Goal: Task Accomplishment & Management: Complete application form

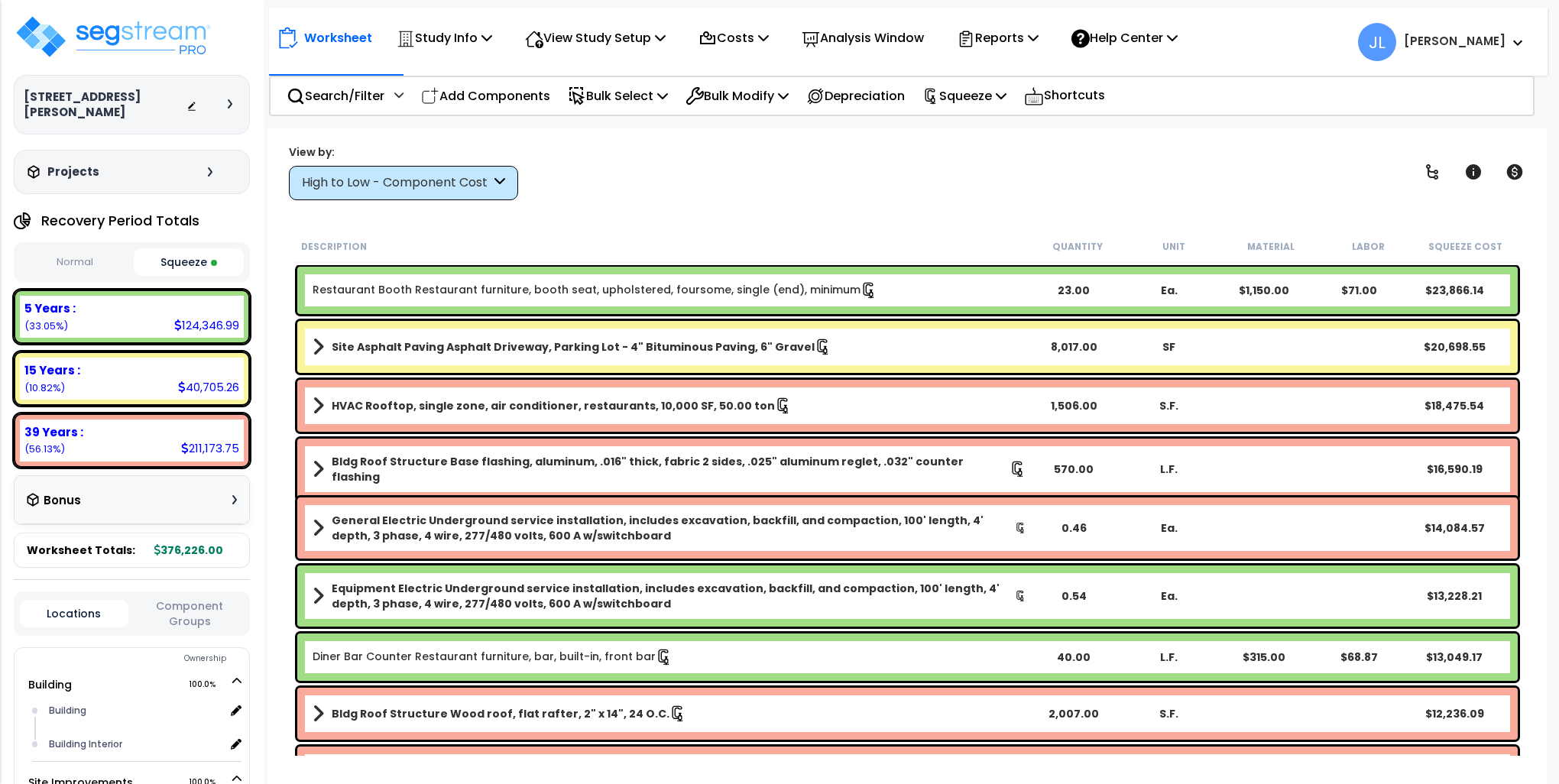
select select "2024"
click at [174, 35] on img at bounding box center [113, 36] width 198 height 46
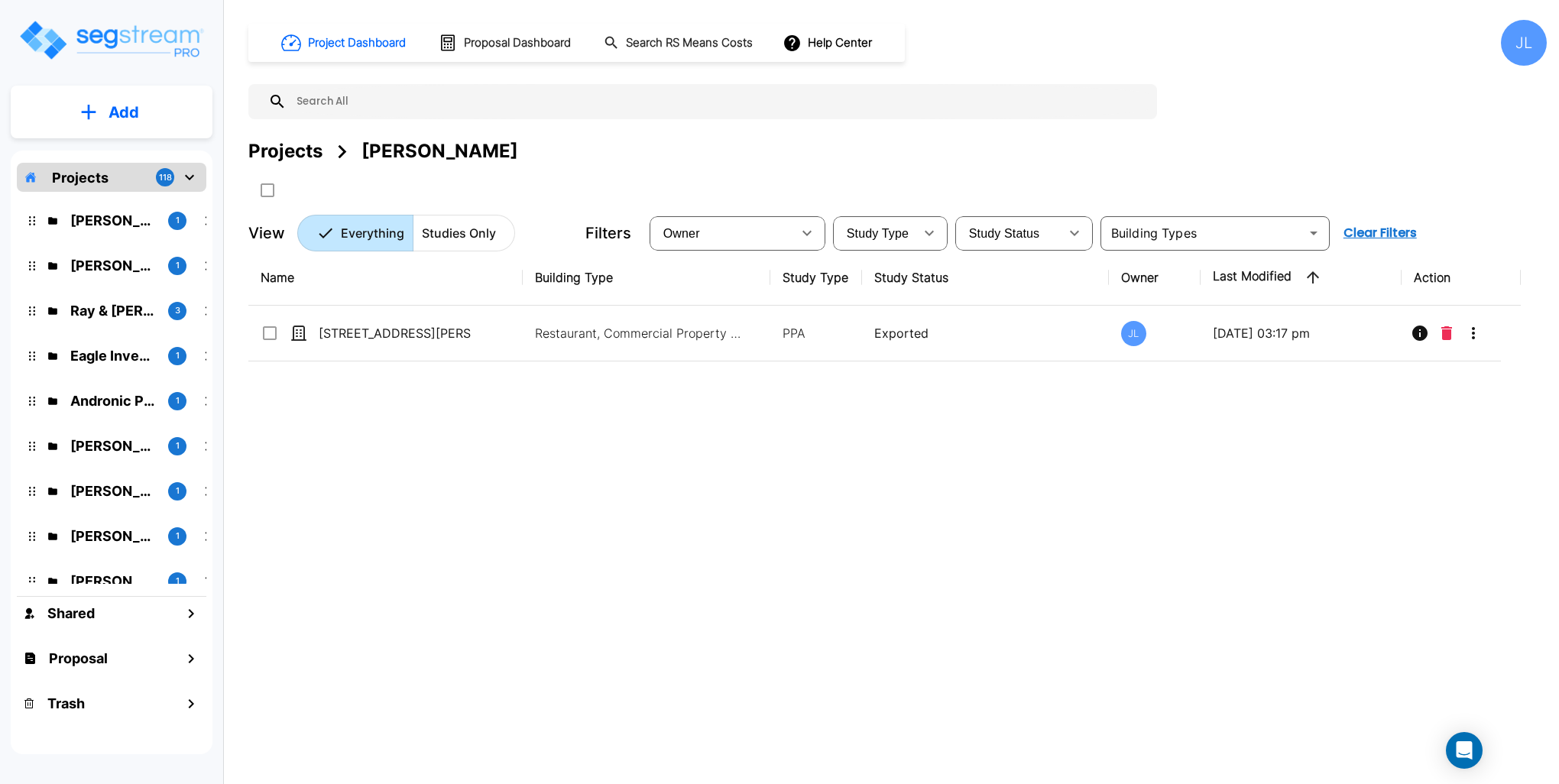
click at [306, 149] on div "Projects" at bounding box center [286, 152] width 74 height 27
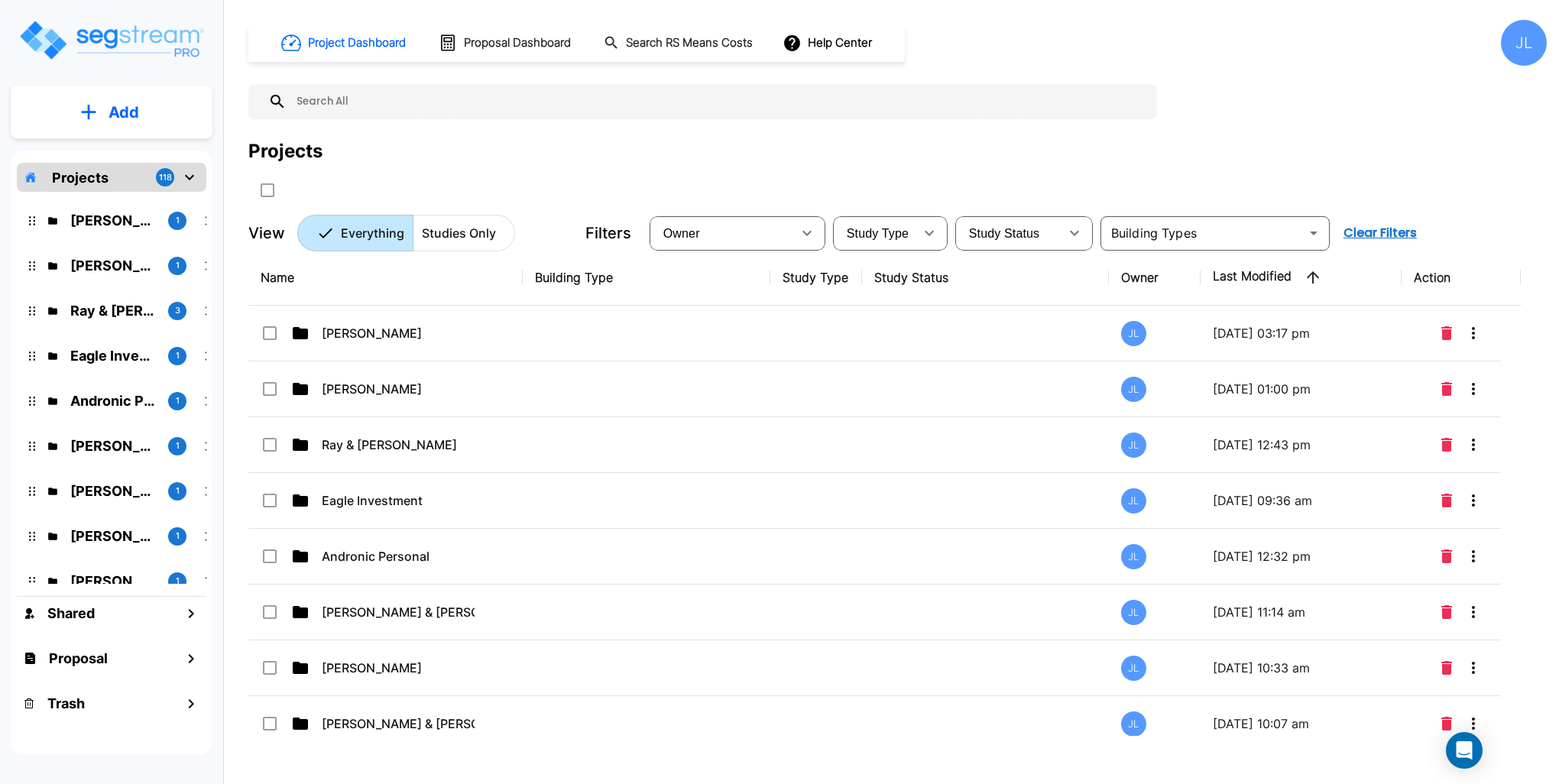
click at [138, 109] on p "Add" at bounding box center [123, 113] width 30 height 23
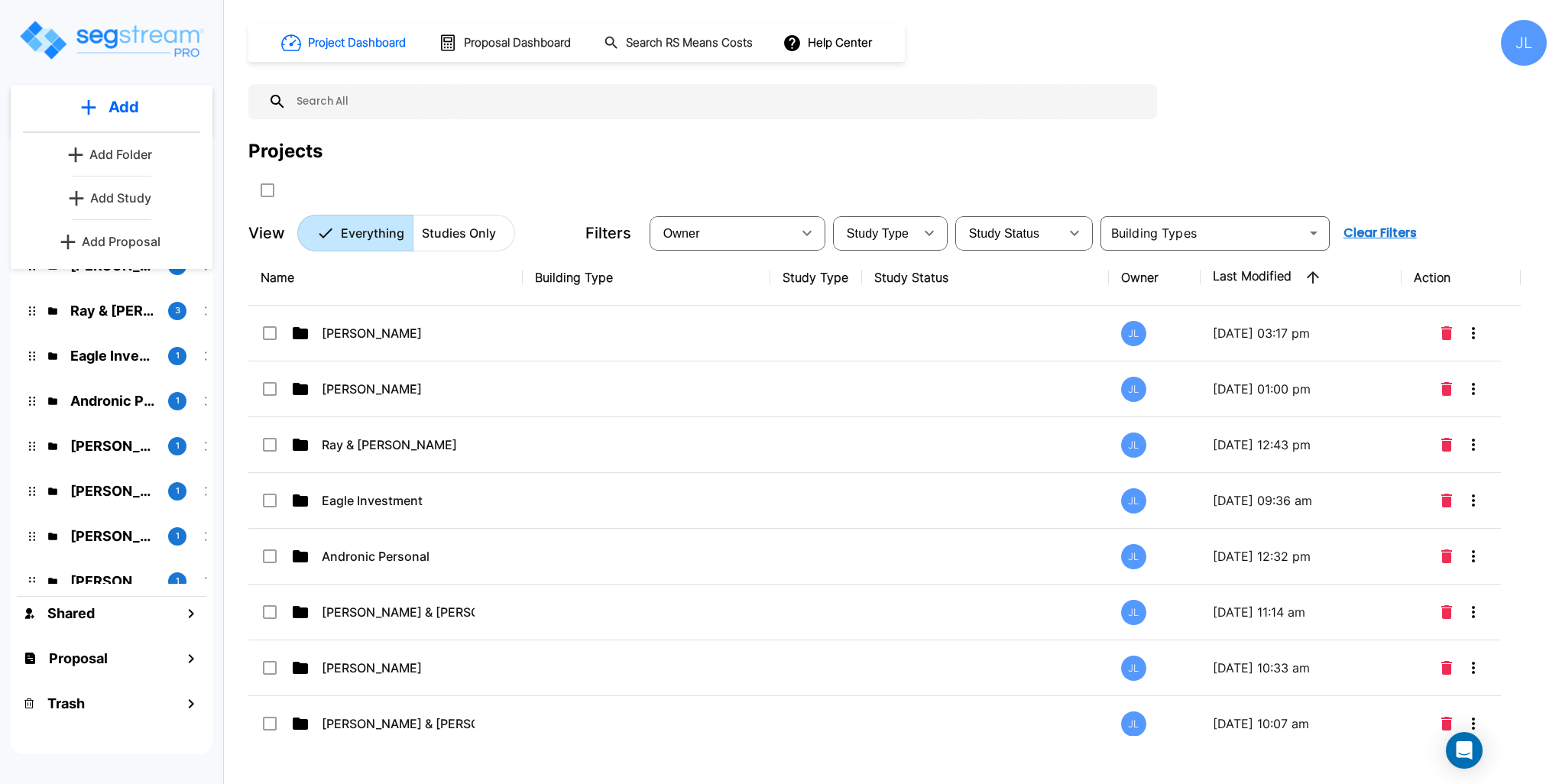
click at [140, 149] on p "Add Folder" at bounding box center [121, 153] width 62 height 18
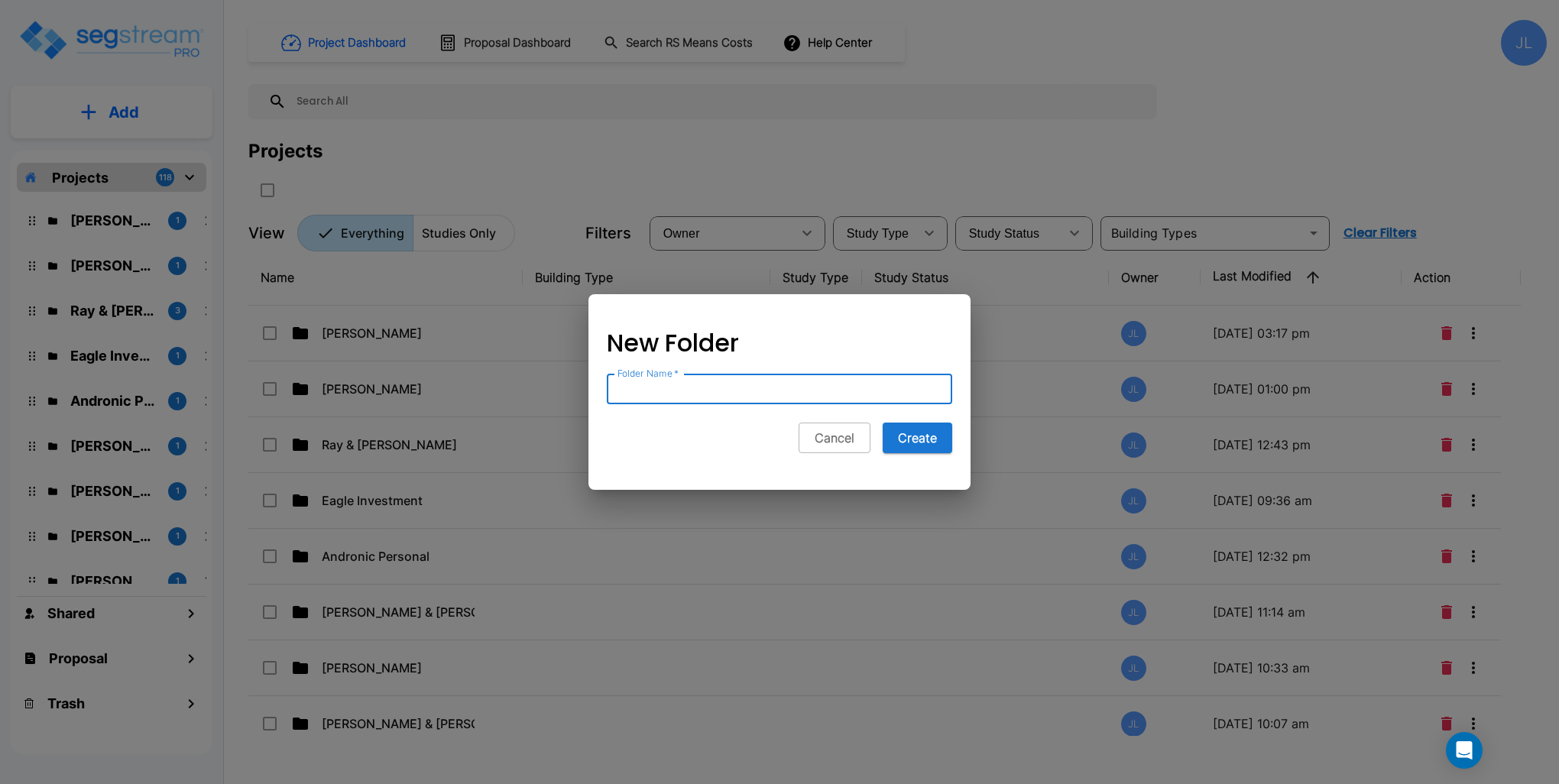
click at [715, 387] on input "Folder Name   *" at bounding box center [779, 389] width 345 height 30
type input "[PERSON_NAME] & [PERSON_NAME]"
click at [928, 439] on button "Create" at bounding box center [918, 437] width 70 height 30
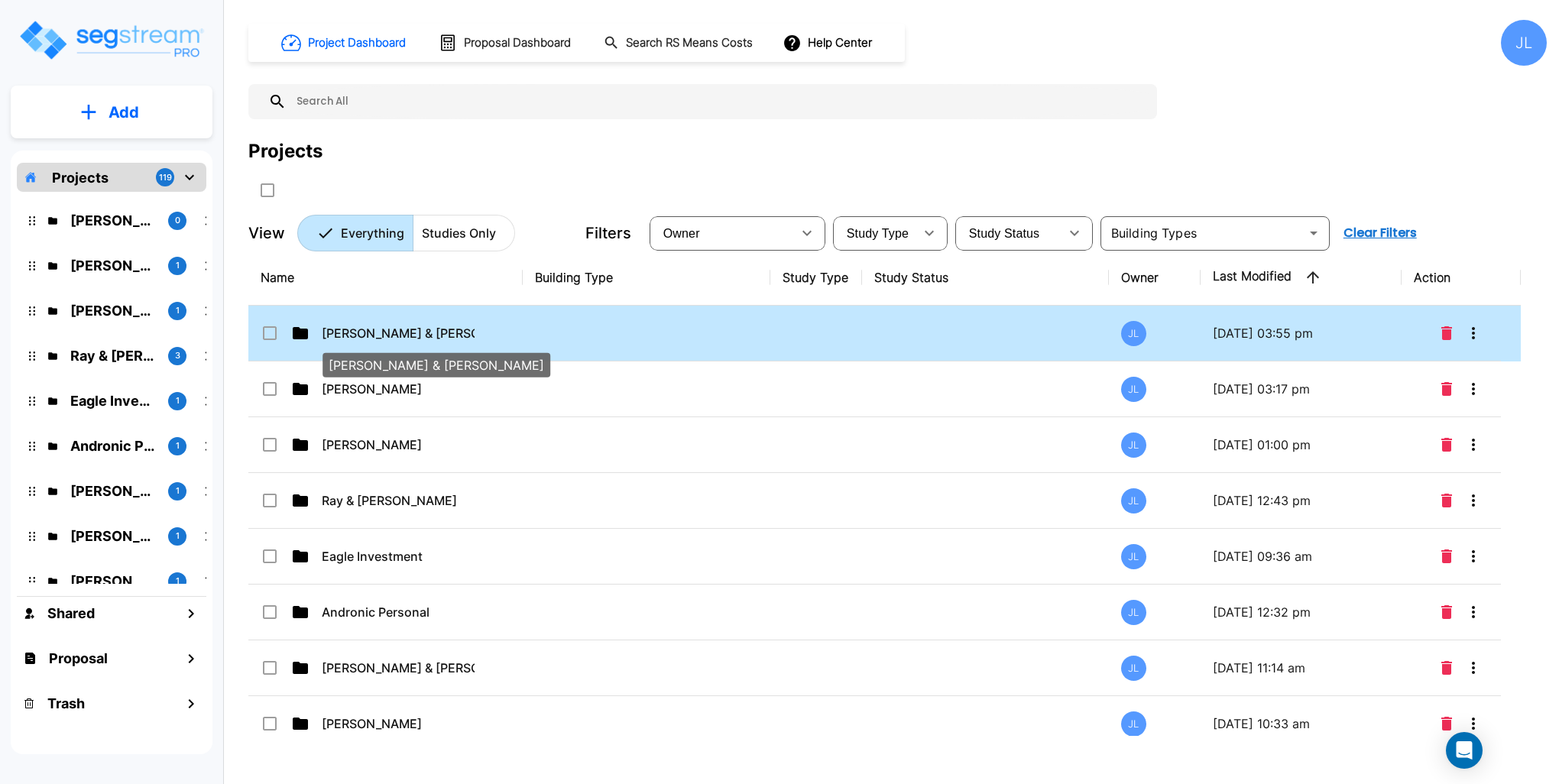
click at [433, 332] on p "Jordan & Jennifer Quinn" at bounding box center [398, 332] width 153 height 18
checkbox input "true"
click at [433, 332] on p "[PERSON_NAME] & [PERSON_NAME]" at bounding box center [398, 332] width 153 height 18
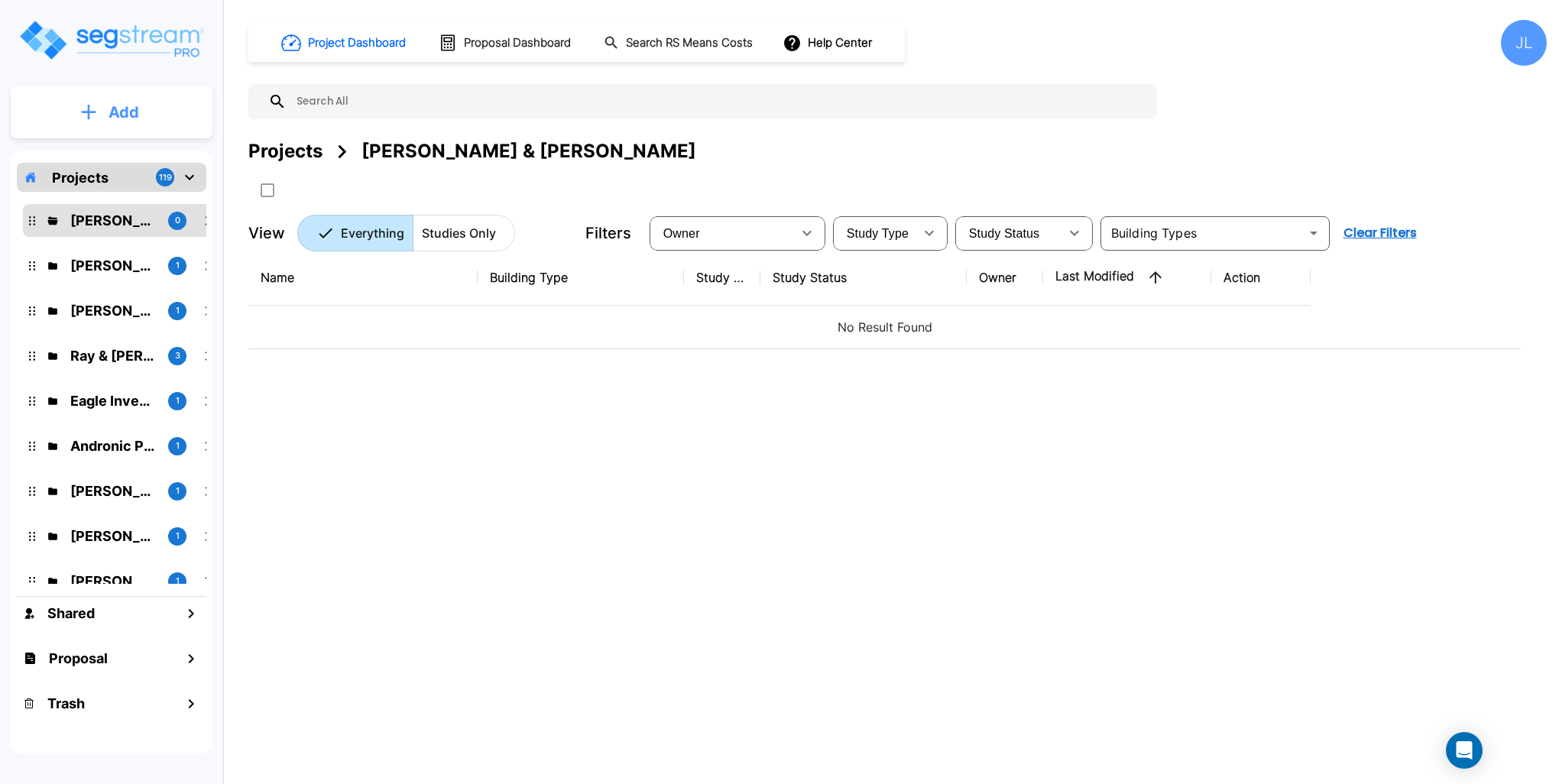
click at [147, 103] on button "Add" at bounding box center [112, 113] width 202 height 45
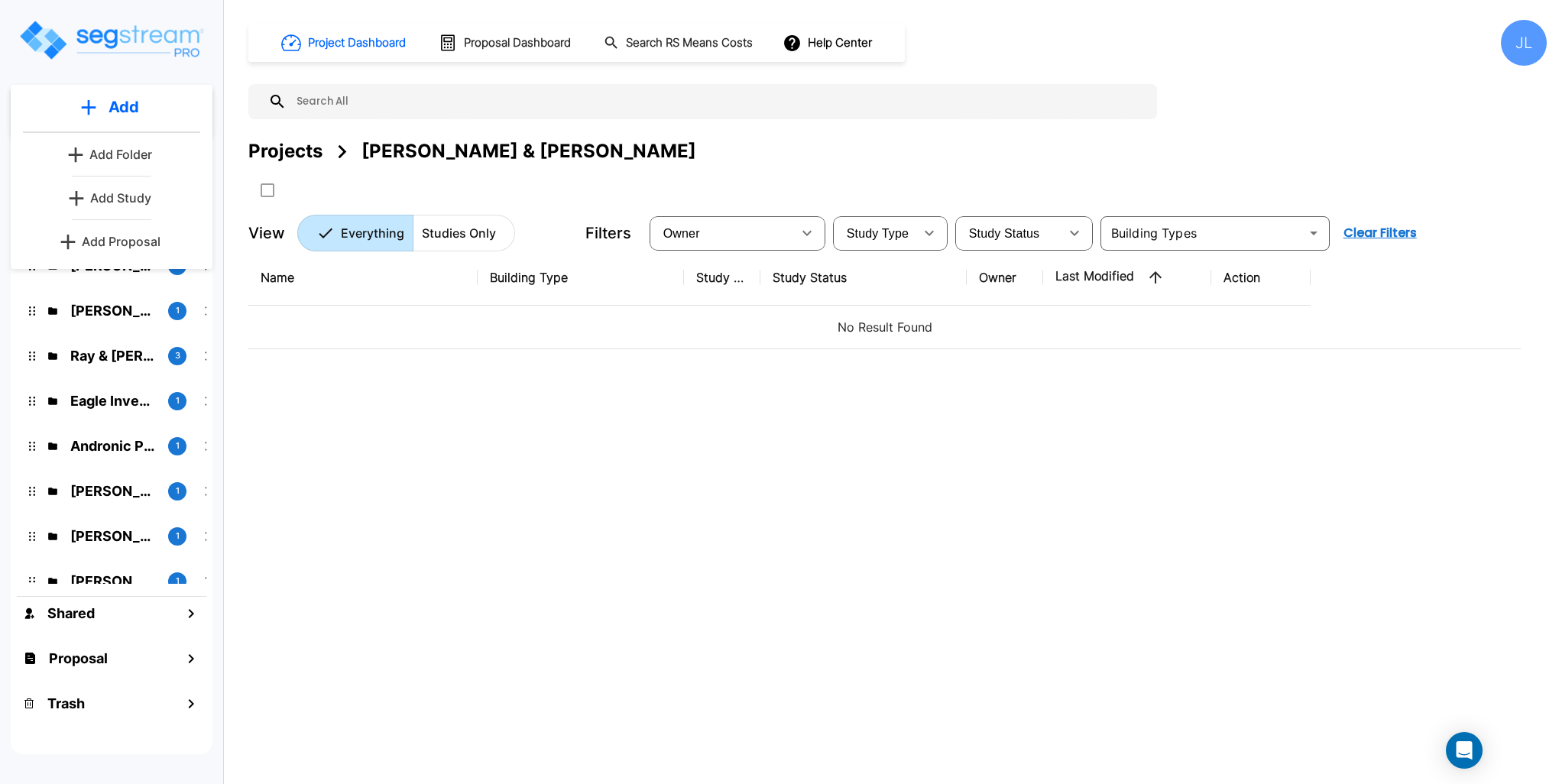
click at [137, 196] on p "Add Study" at bounding box center [121, 197] width 61 height 18
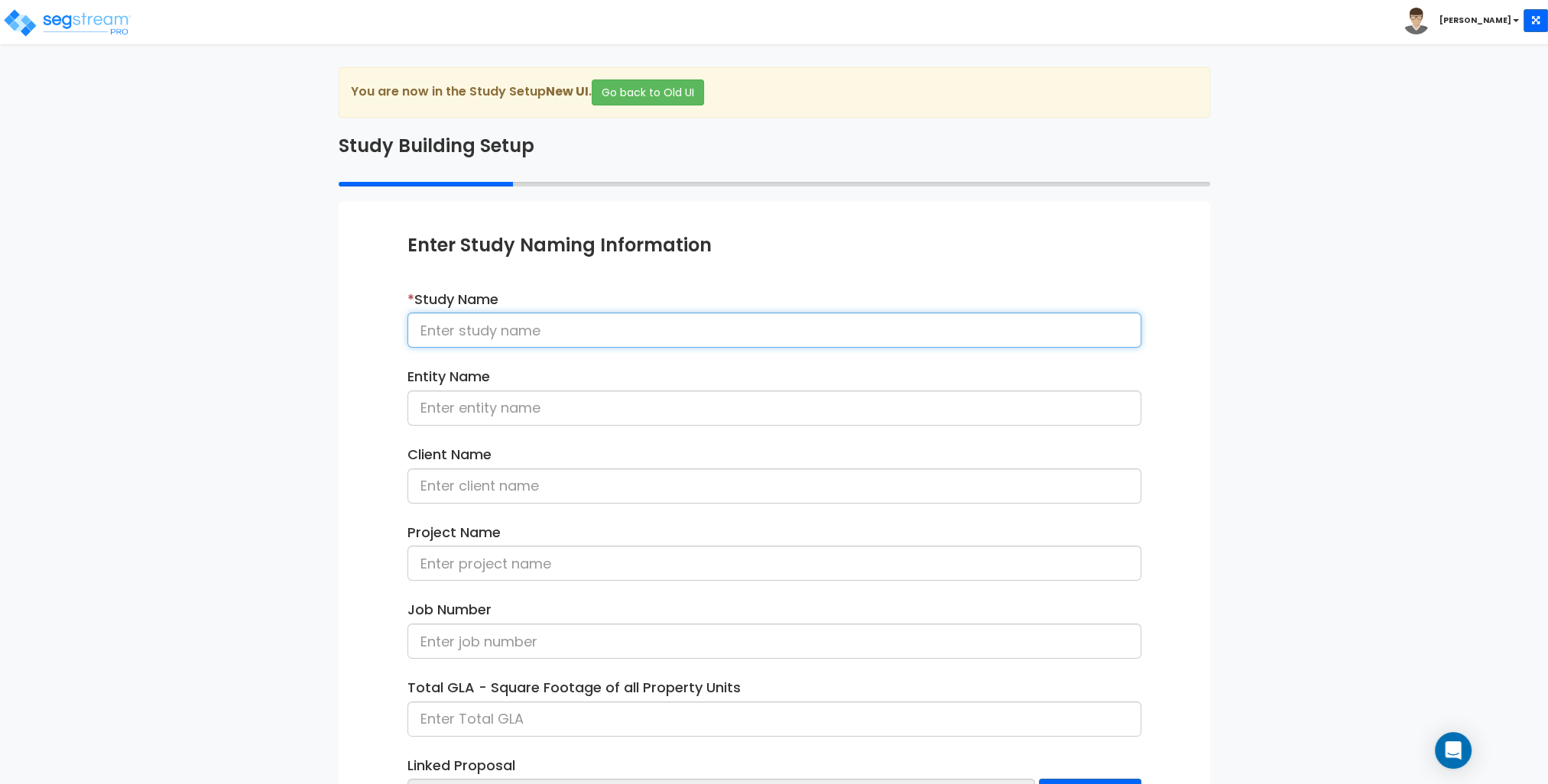
click at [542, 326] on input at bounding box center [774, 330] width 734 height 35
type input "15127 Brannock Hills Dr"
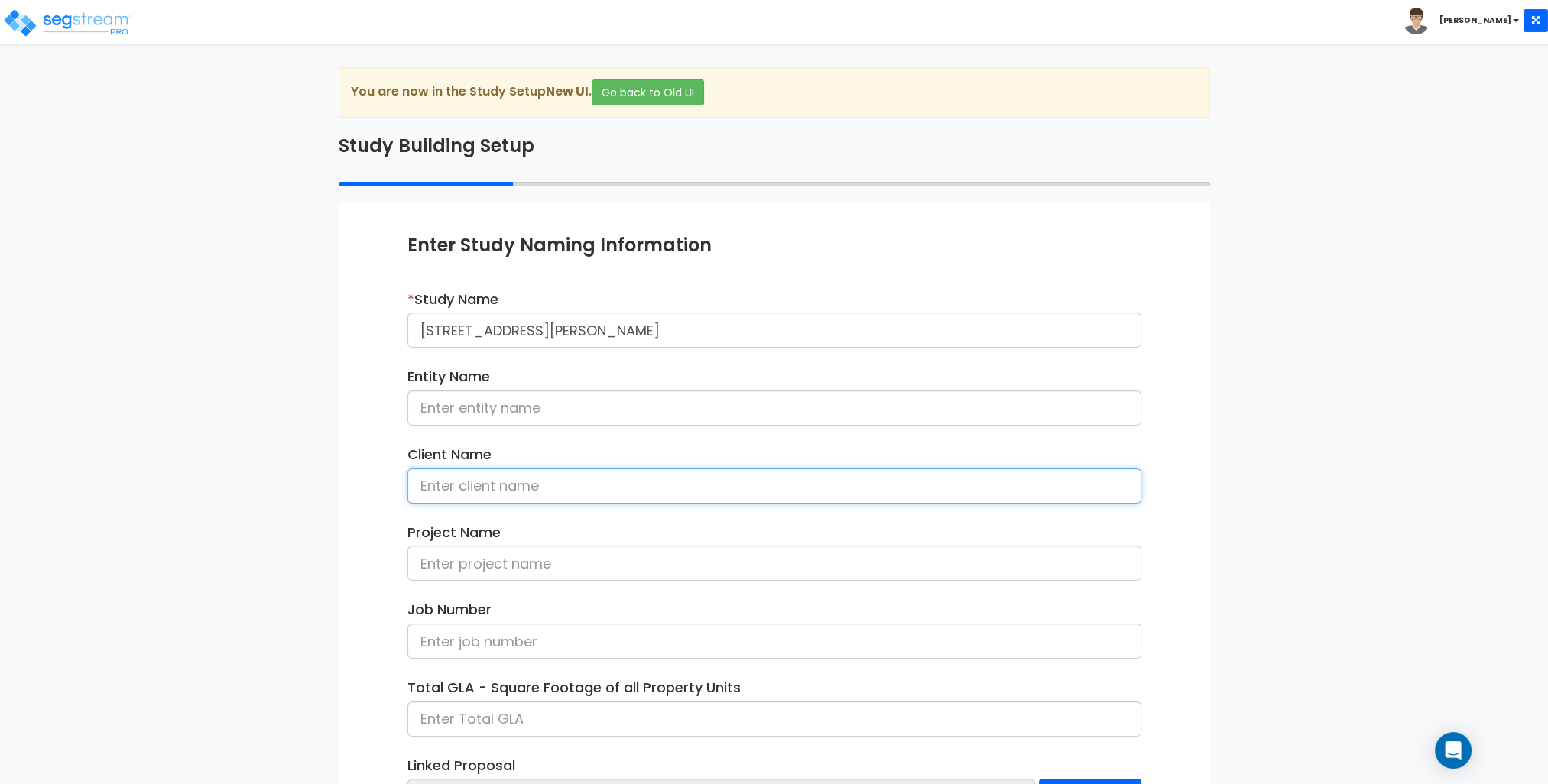
type input "B"
type input "[PERSON_NAME] & [PERSON_NAME]"
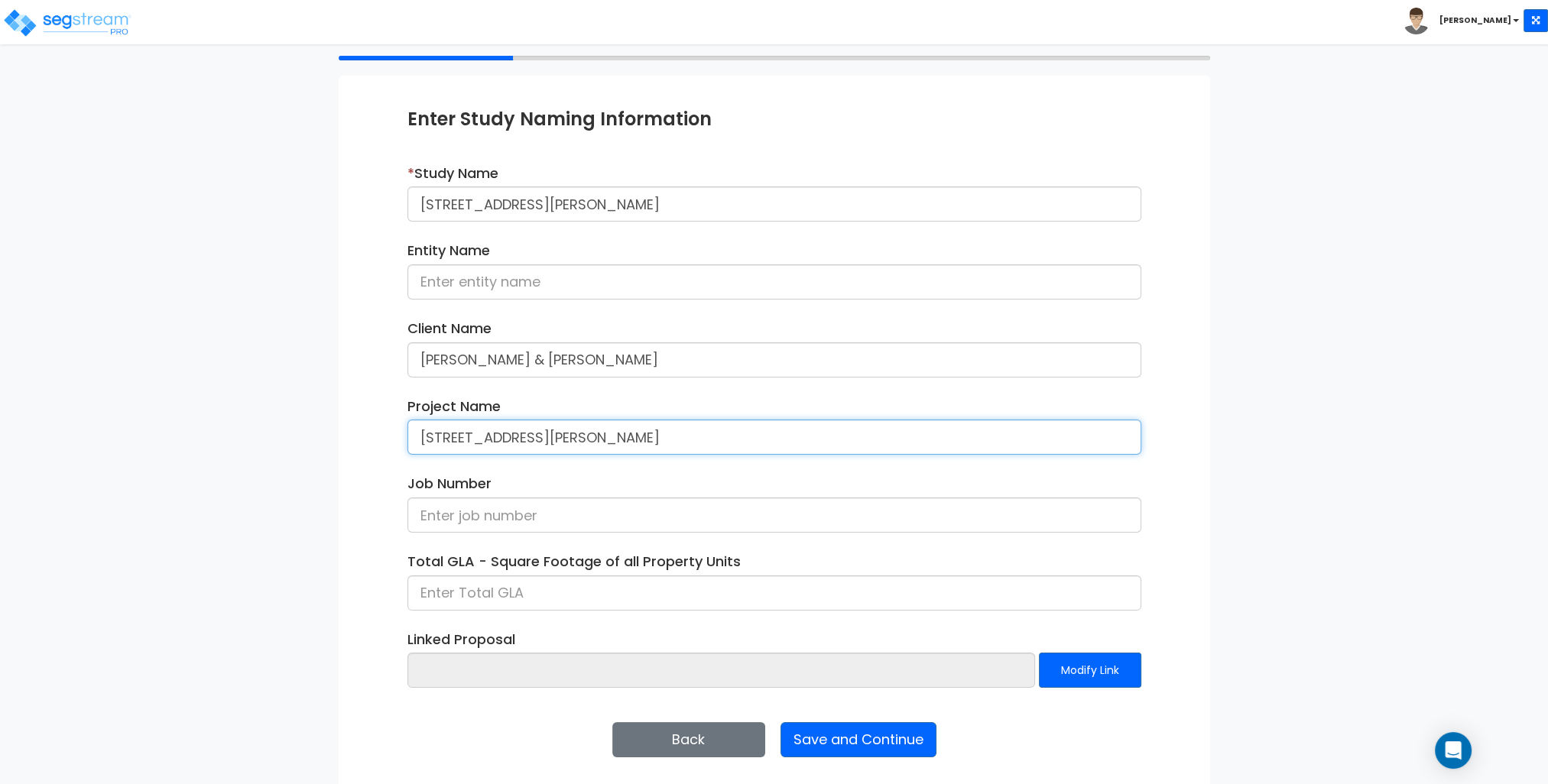
scroll to position [128, 0]
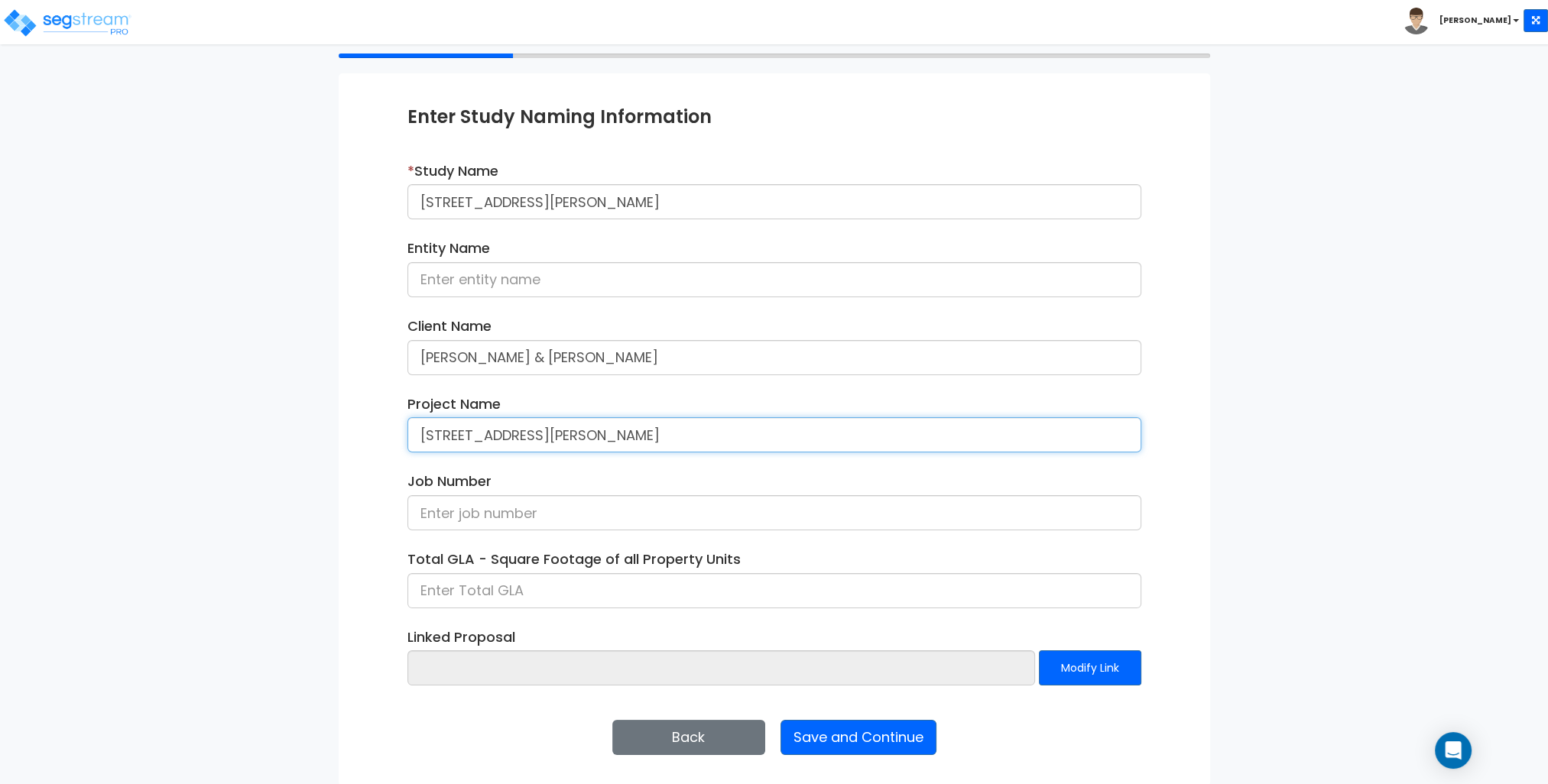
type input "[STREET_ADDRESS][PERSON_NAME]"
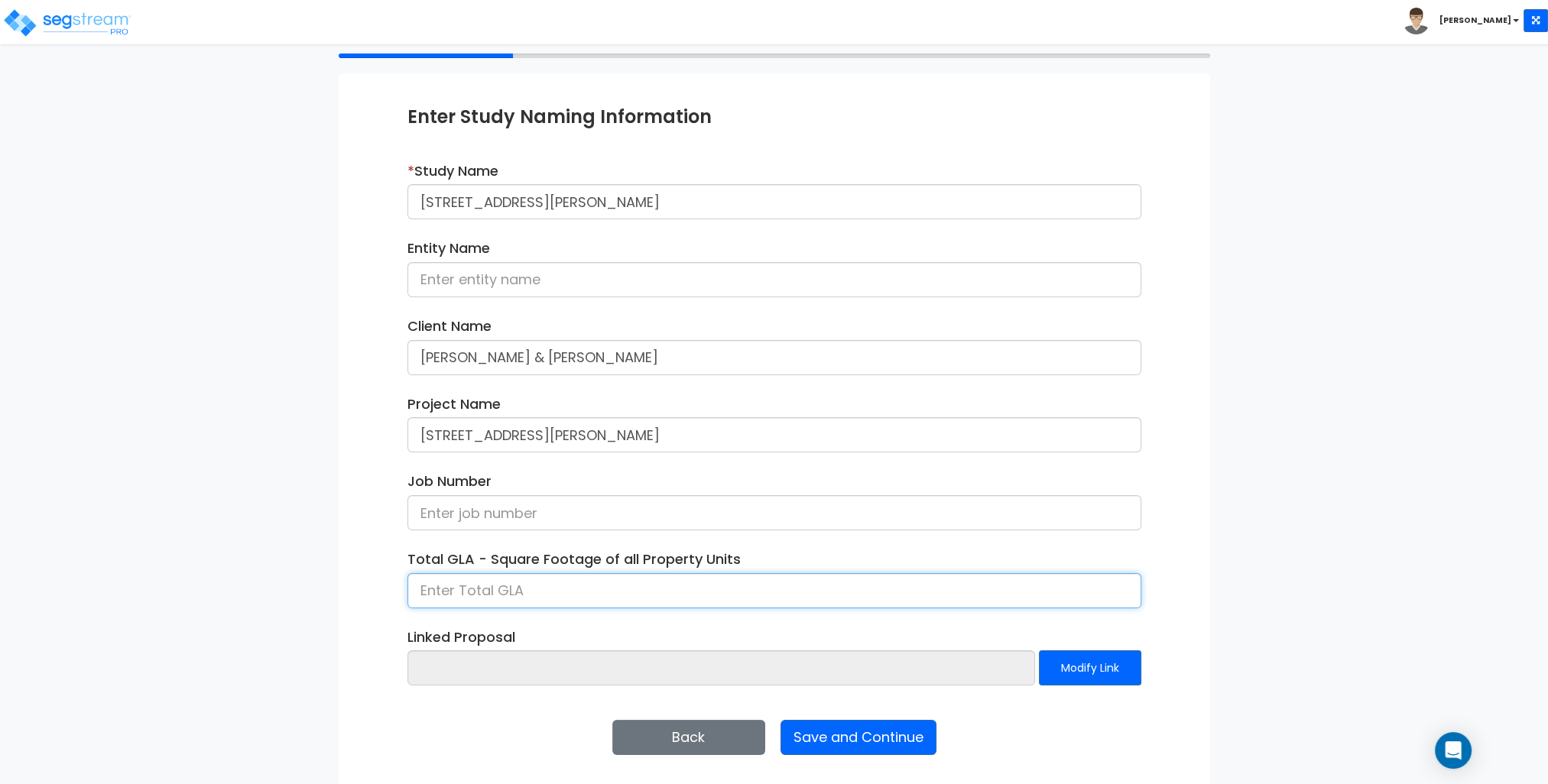
click at [477, 589] on input at bounding box center [774, 591] width 734 height 35
type input "3,078"
click at [381, 308] on div "Enter Study Naming Information * Study Name 15127 Brannock Hills Dr Entity Name…" at bounding box center [774, 428] width 872 height 712
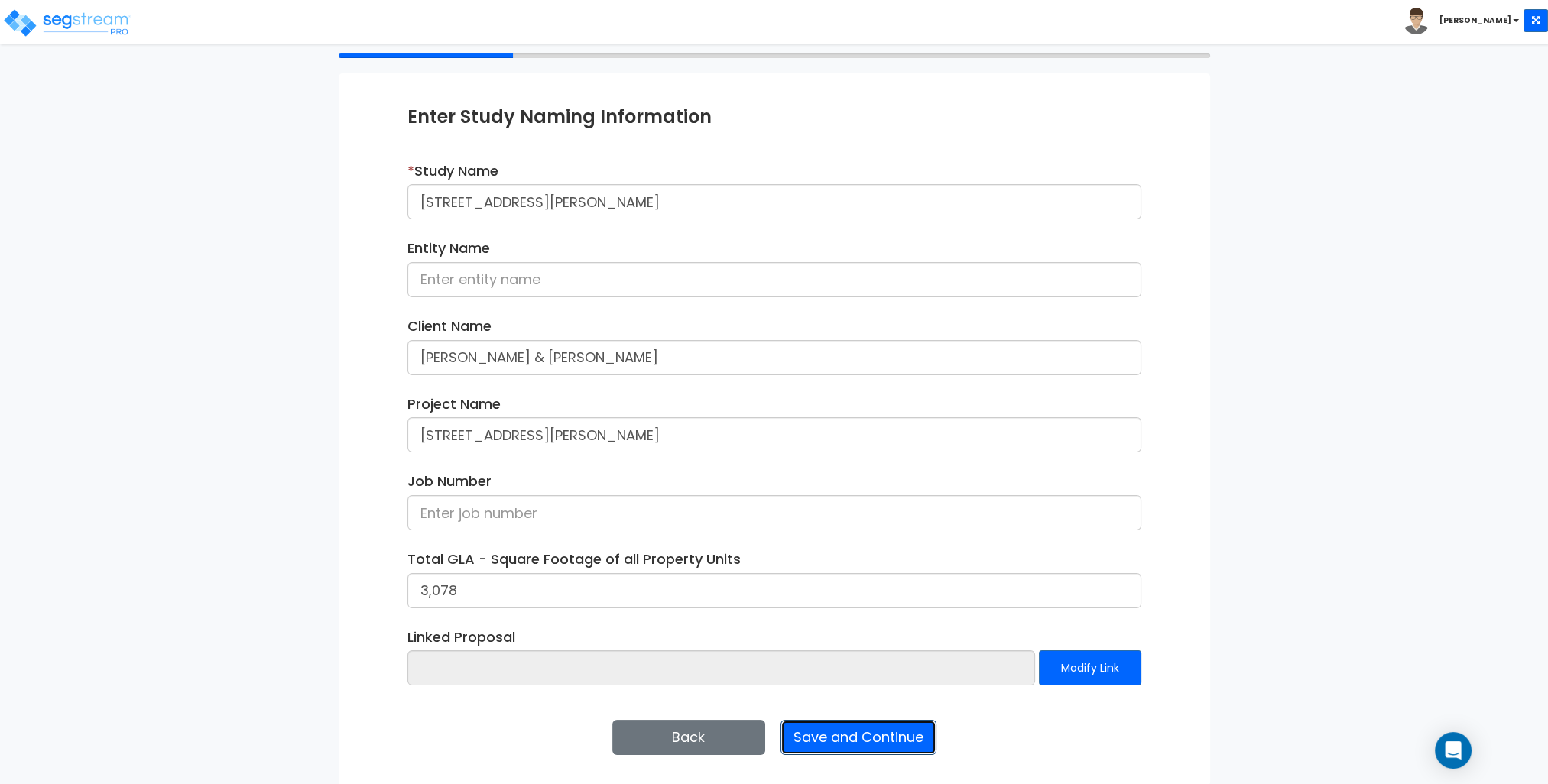
click at [839, 738] on button "Save and Continue" at bounding box center [858, 737] width 155 height 35
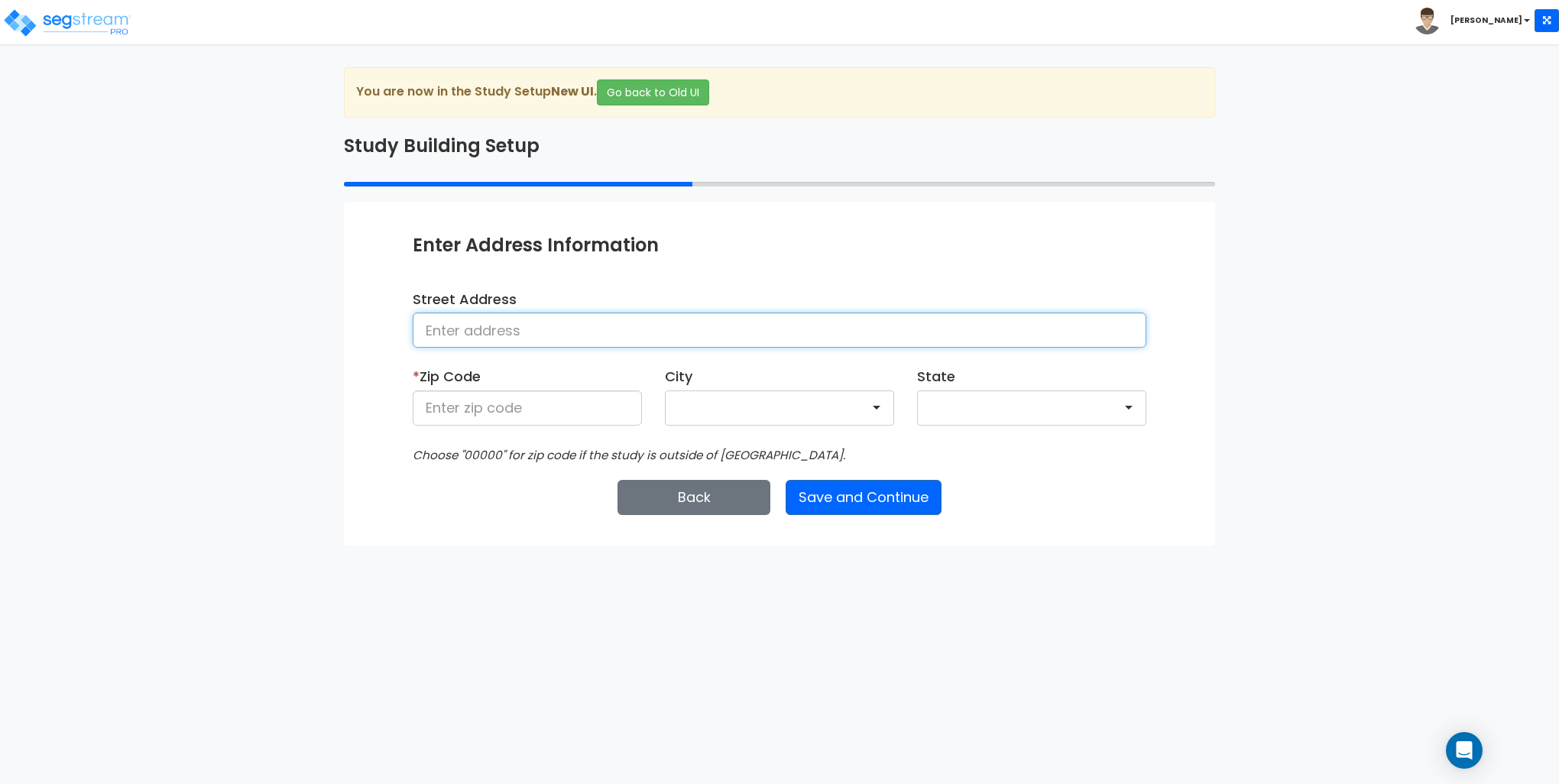
drag, startPoint x: 485, startPoint y: 324, endPoint x: 485, endPoint y: 334, distance: 10.0
click at [485, 328] on input at bounding box center [780, 330] width 734 height 35
type input "[STREET_ADDRESS][PERSON_NAME]"
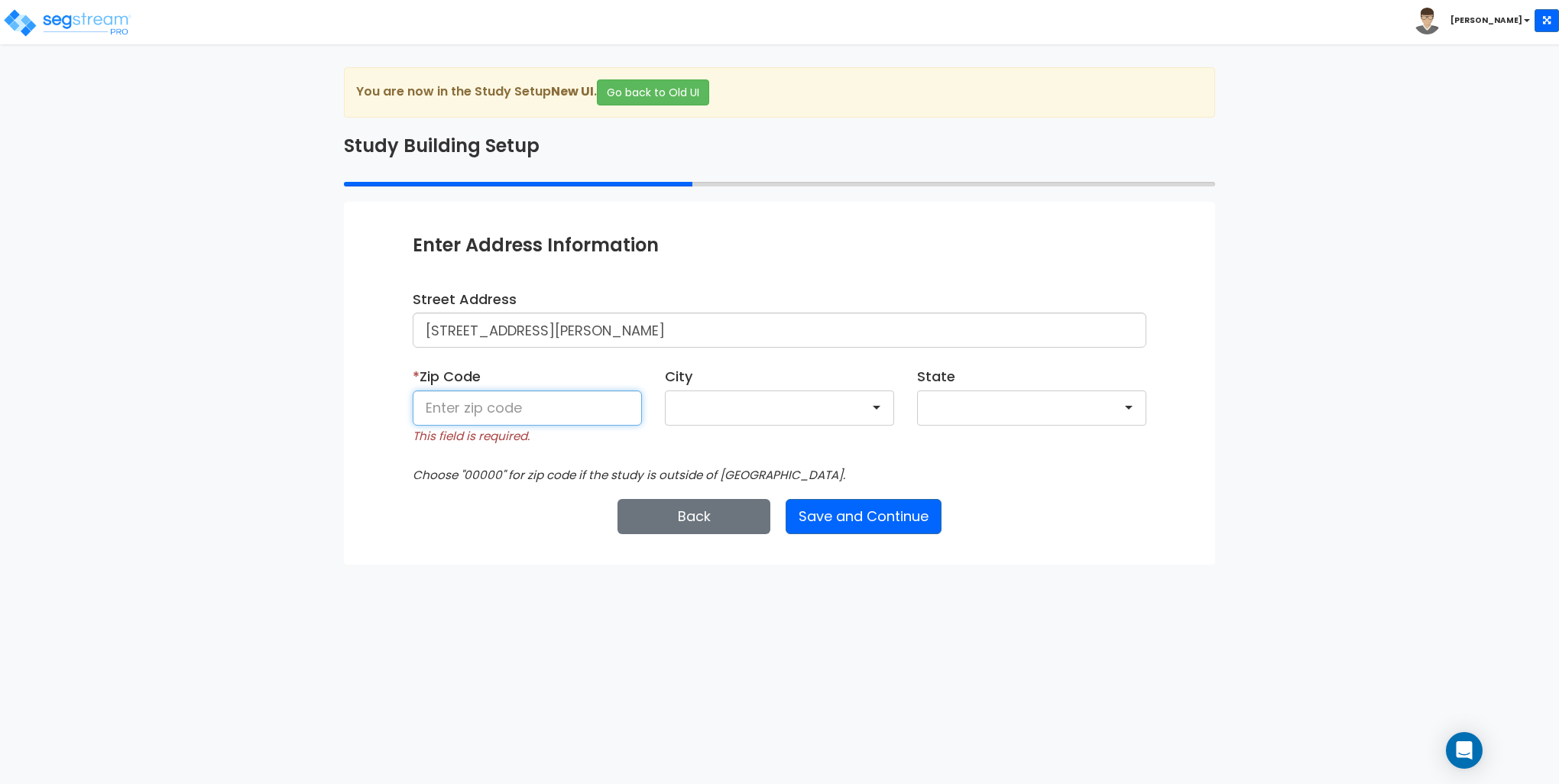
click at [537, 408] on input at bounding box center [528, 408] width 229 height 35
click at [542, 400] on input at bounding box center [528, 408] width 229 height 35
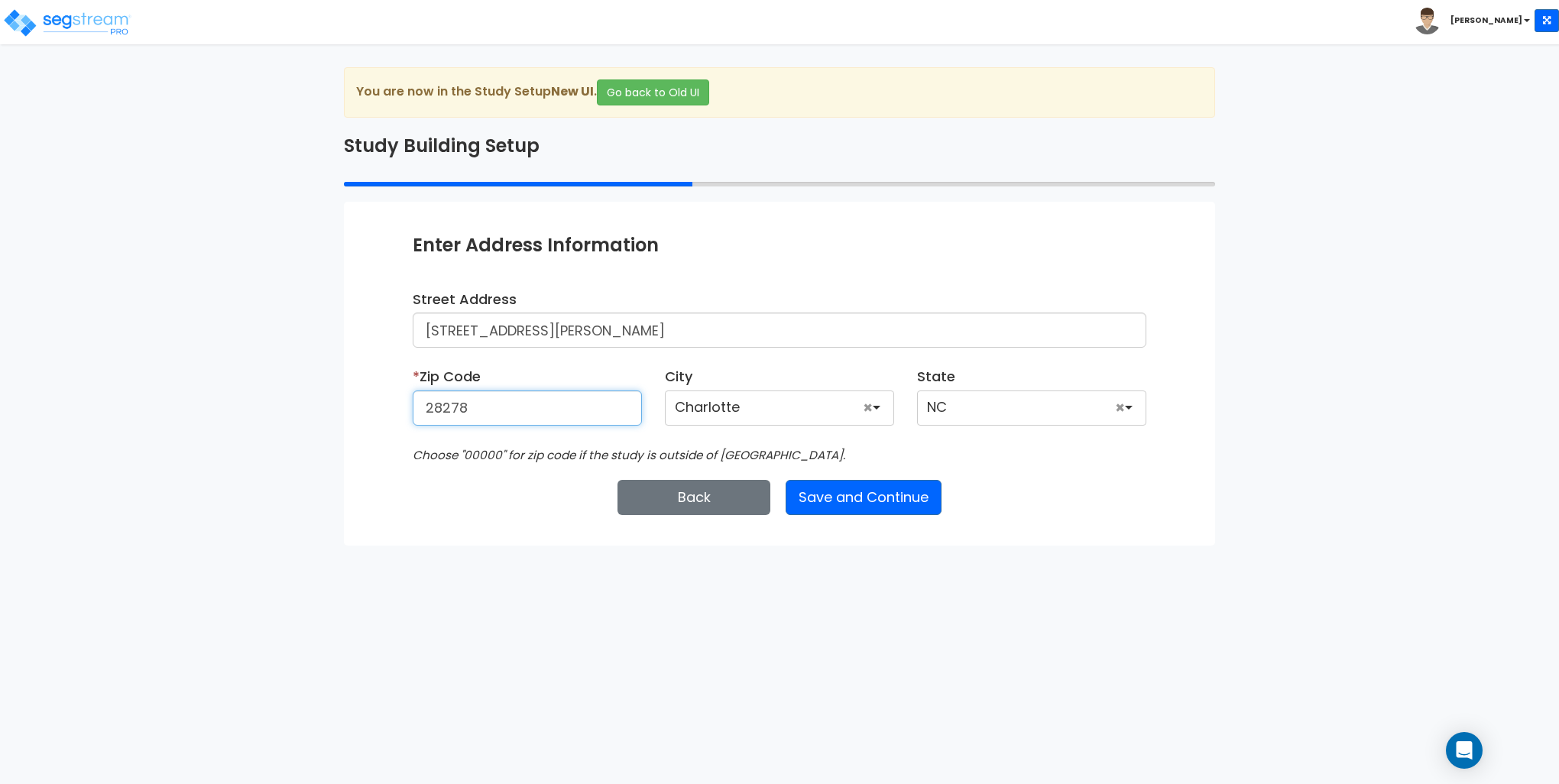
type input "28278"
click at [378, 523] on div "Enter Study Naming Information * Study Name 15127 Brannock Hills Dr Entity Name…" at bounding box center [780, 373] width 872 height 343
click at [881, 510] on button "Save and Continue" at bounding box center [863, 497] width 156 height 35
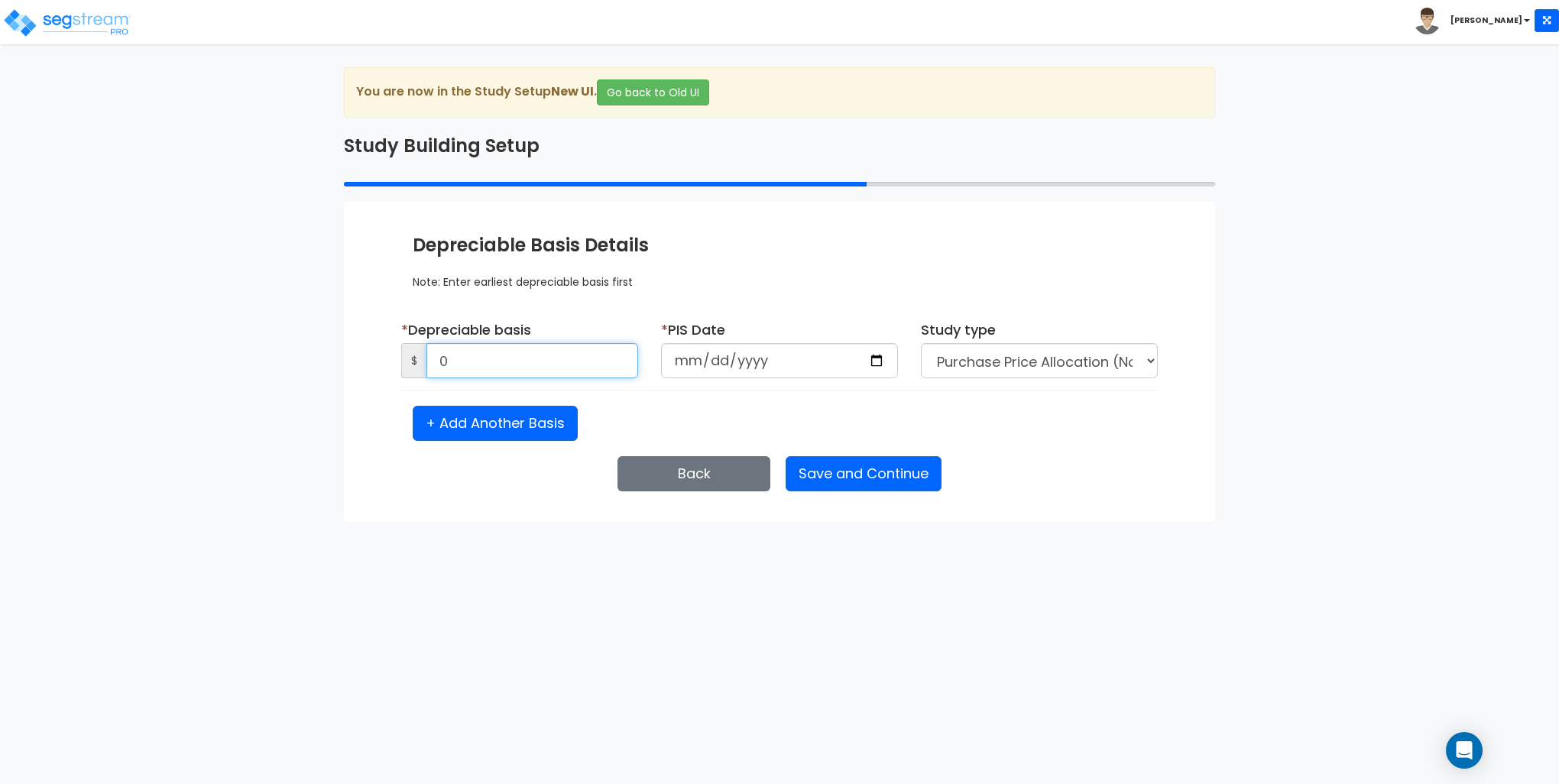
click at [488, 364] on input "0" at bounding box center [533, 360] width 212 height 35
click at [500, 353] on input "2" at bounding box center [533, 360] width 212 height 35
click at [500, 358] on input "2" at bounding box center [533, 360] width 212 height 35
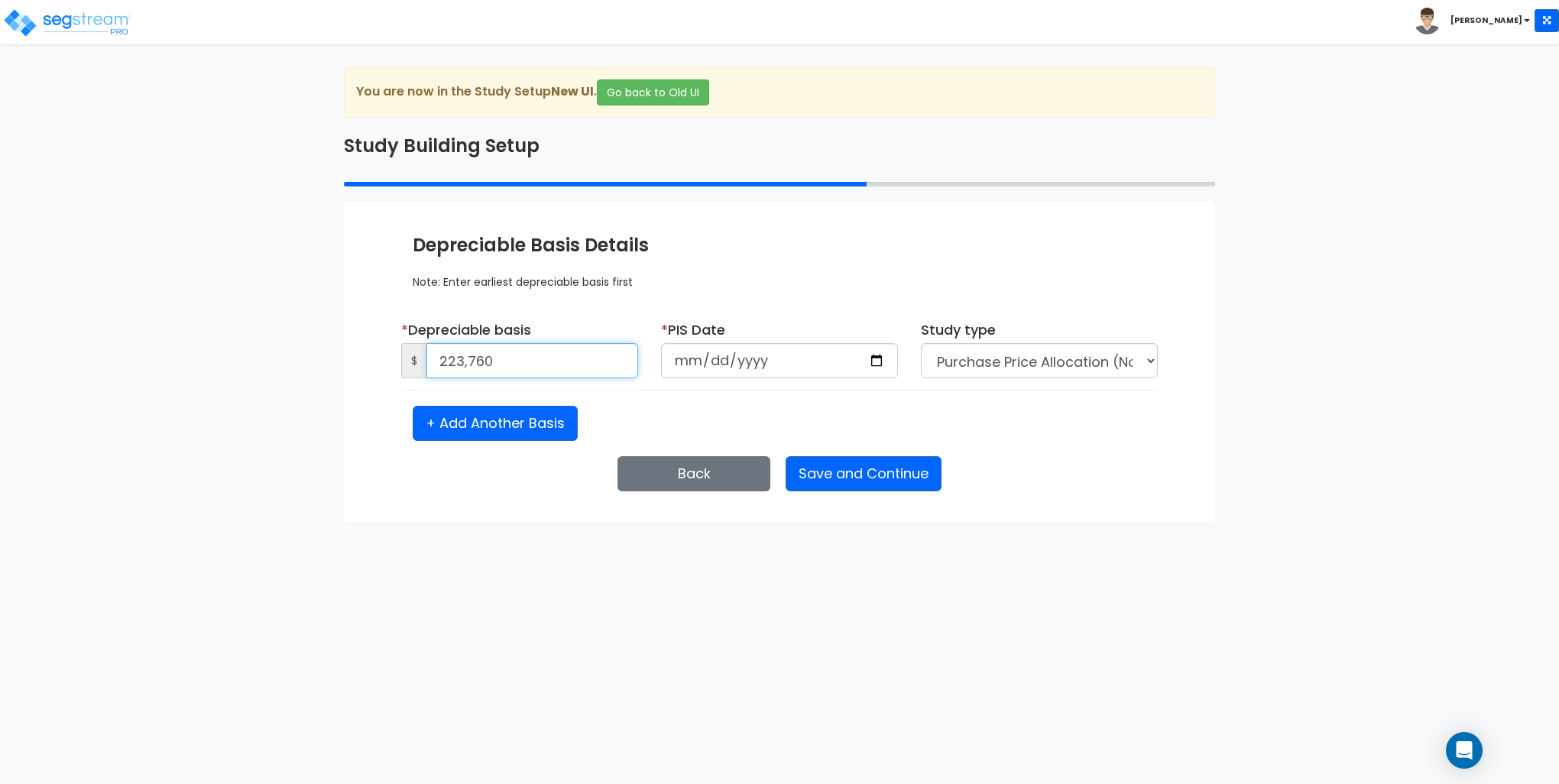
type input "223,760"
click at [683, 358] on input "date" at bounding box center [780, 360] width 237 height 35
type input "[DATE]"
click at [853, 475] on button "Save and Continue" at bounding box center [863, 474] width 156 height 35
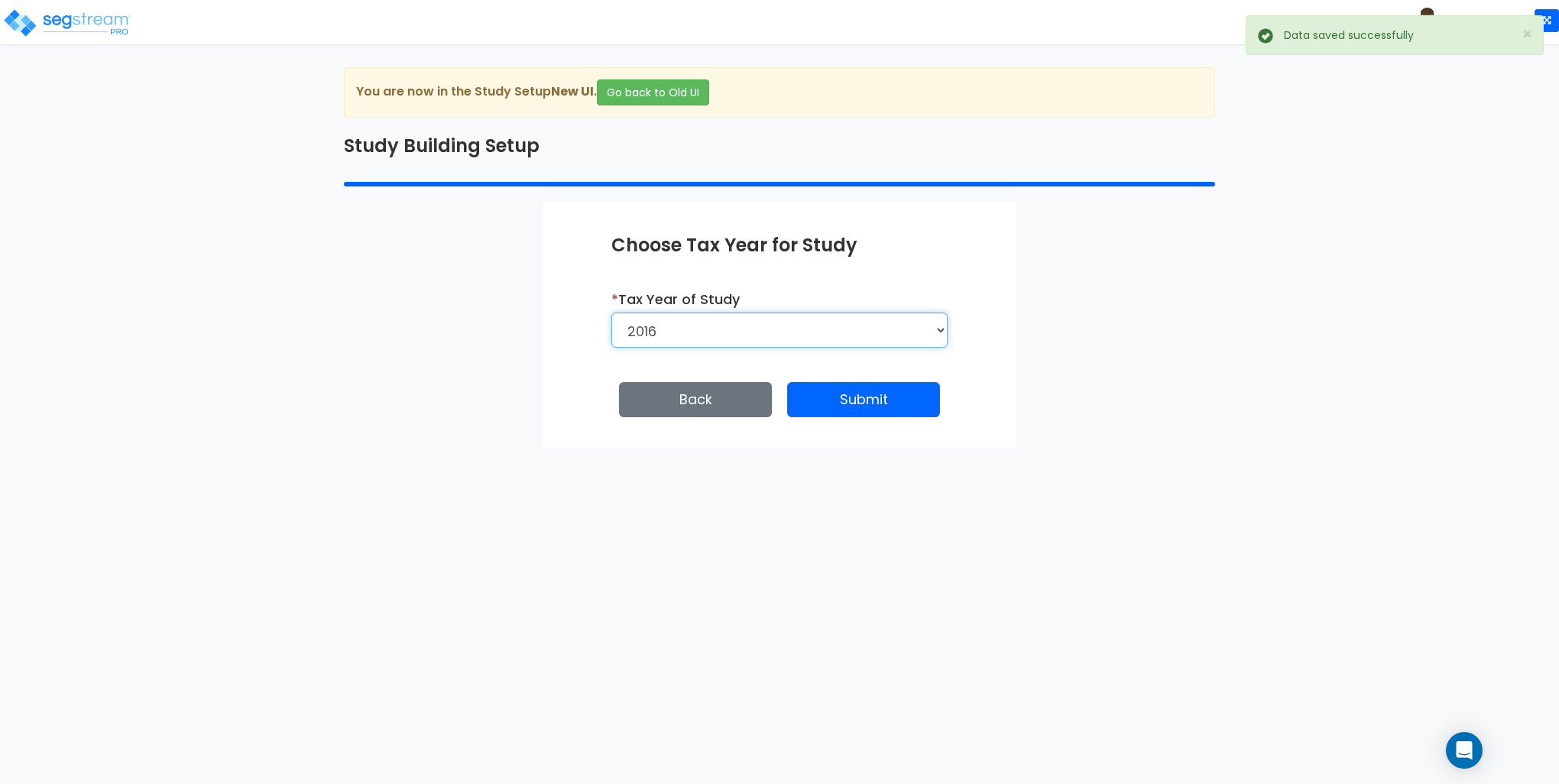
click at [752, 325] on select "2026 2025 2024 2023 2022 2021 2020 2019 2018 2017 2016" at bounding box center [780, 330] width 336 height 35
select select "2024"
click at [611, 313] on select "2026 2025 2024 2023 2022 2021 2020 2019 2018 2017 2016" at bounding box center [780, 330] width 336 height 35
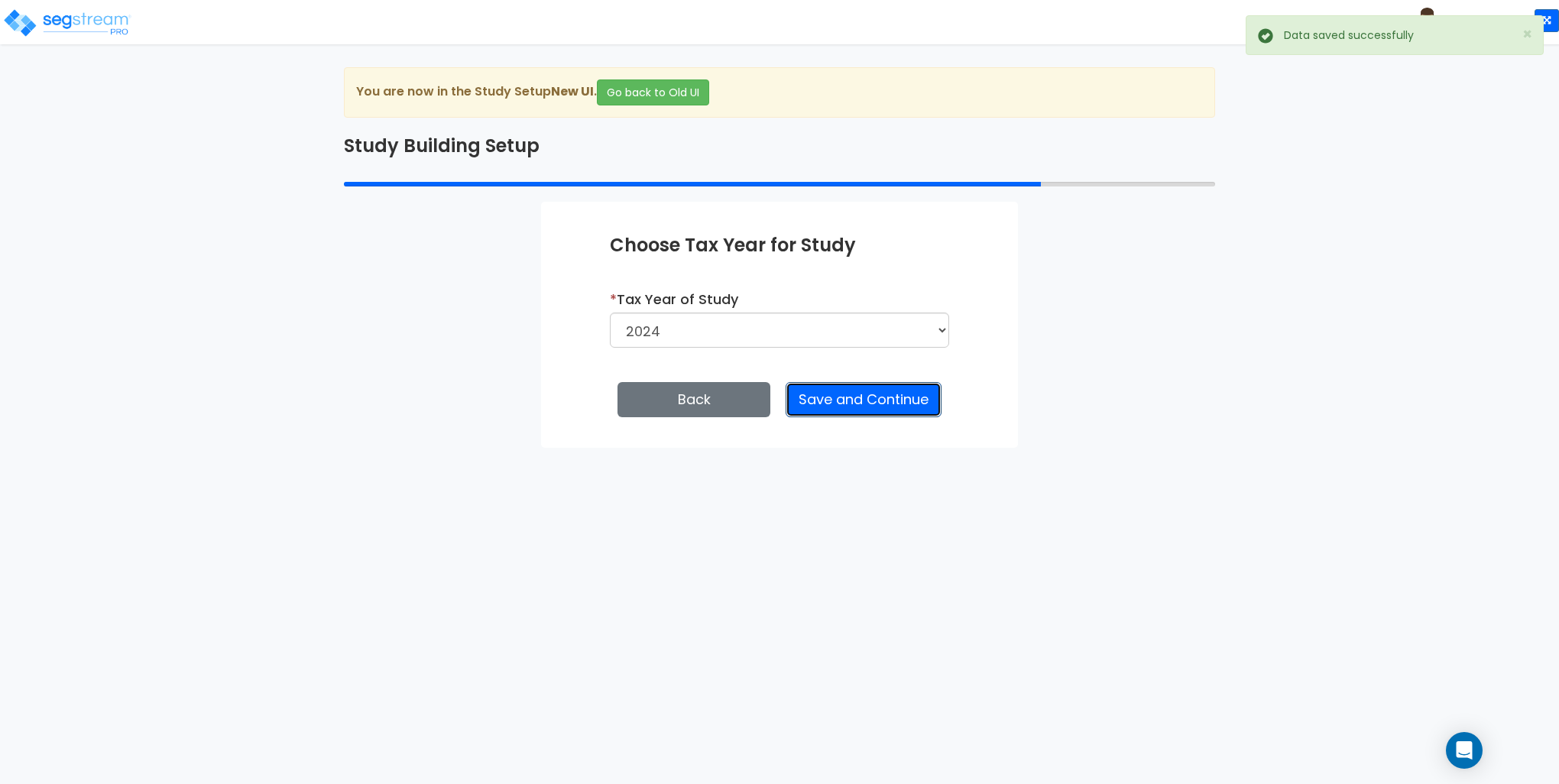
click at [865, 402] on button "Save and Continue" at bounding box center [863, 399] width 156 height 35
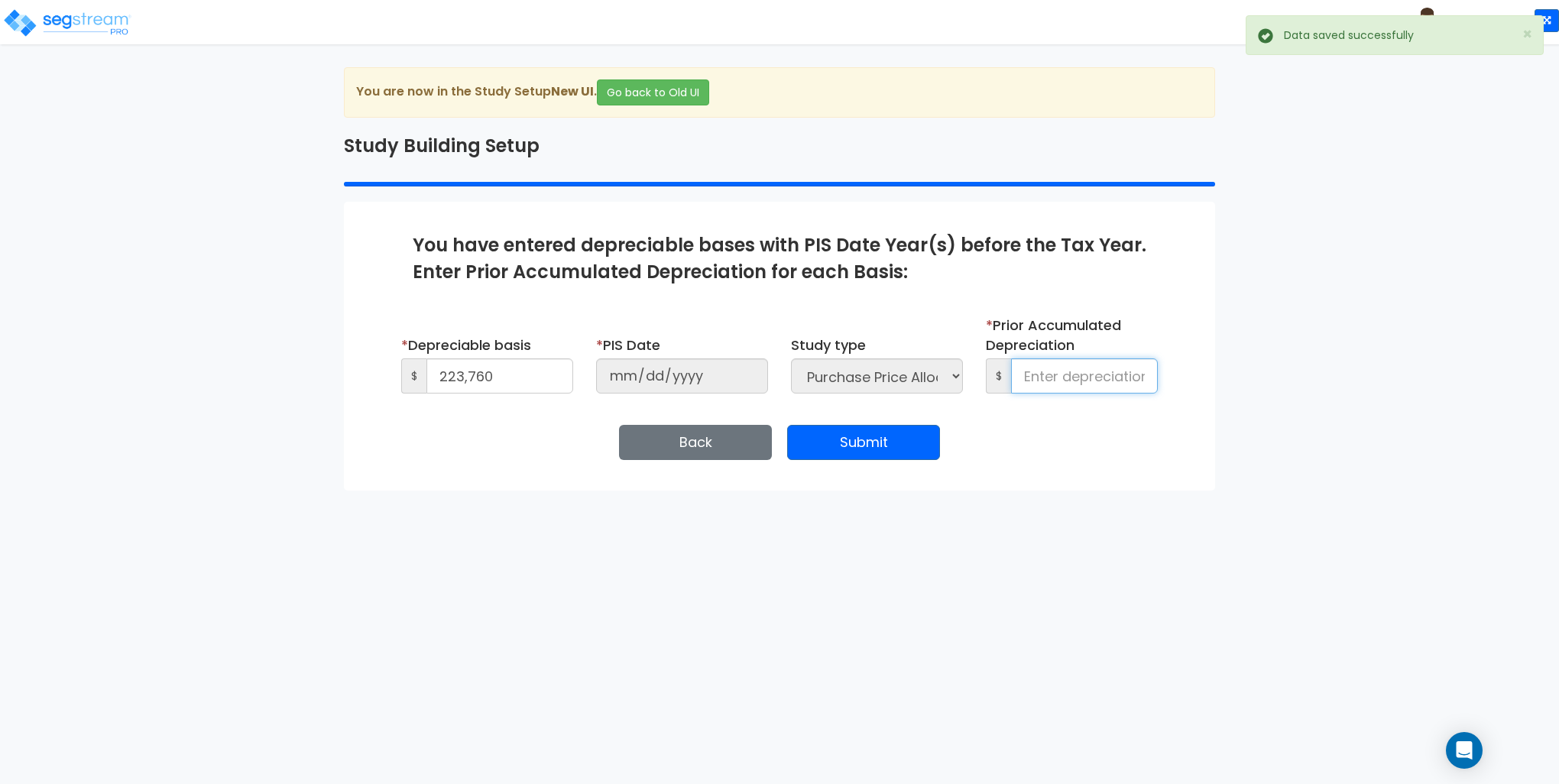
click at [1071, 368] on input at bounding box center [1084, 376] width 147 height 35
type input "61,366"
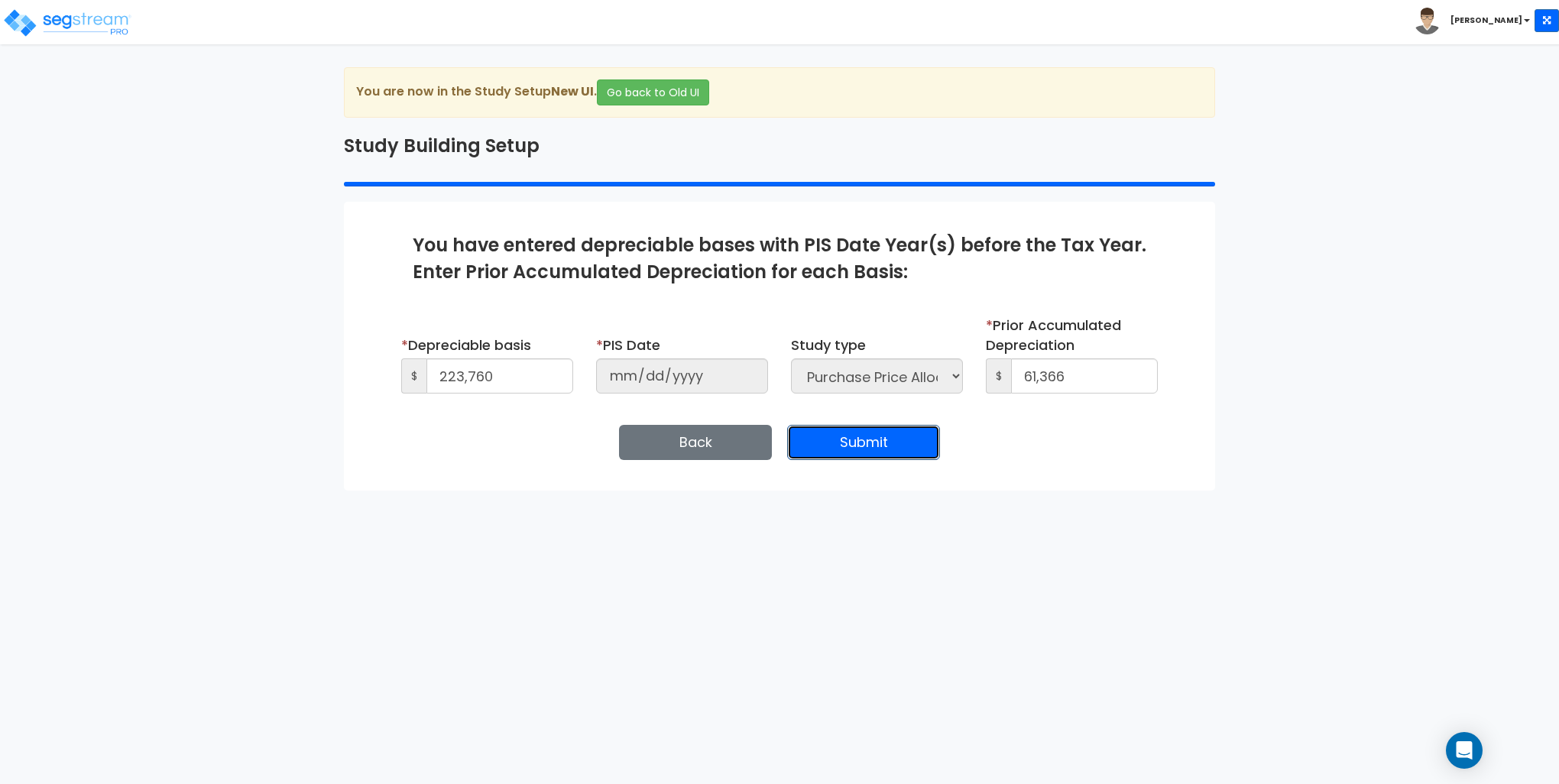
click at [888, 438] on button "Submit" at bounding box center [863, 442] width 153 height 35
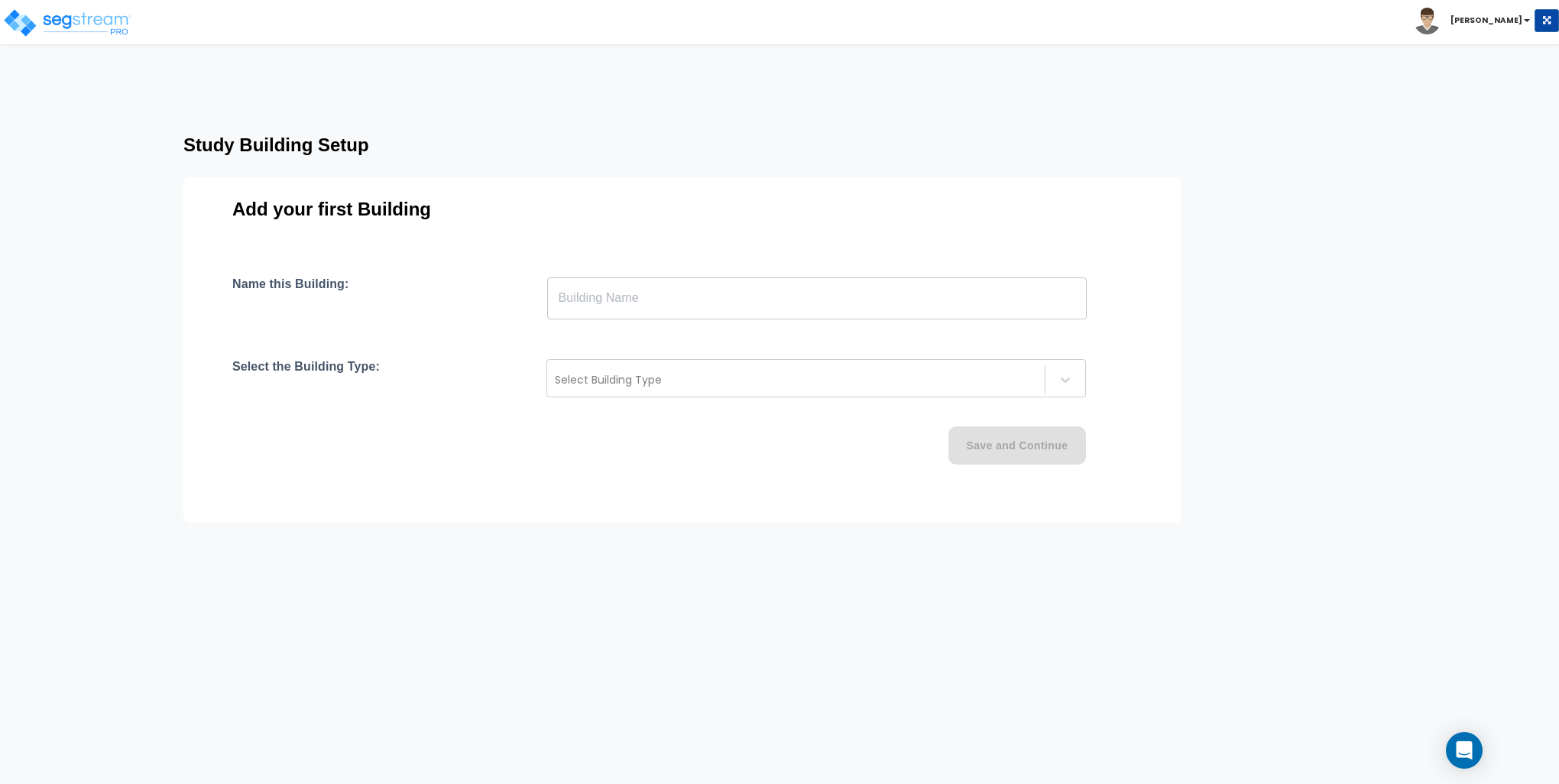
click at [621, 291] on input "text" at bounding box center [816, 298] width 539 height 43
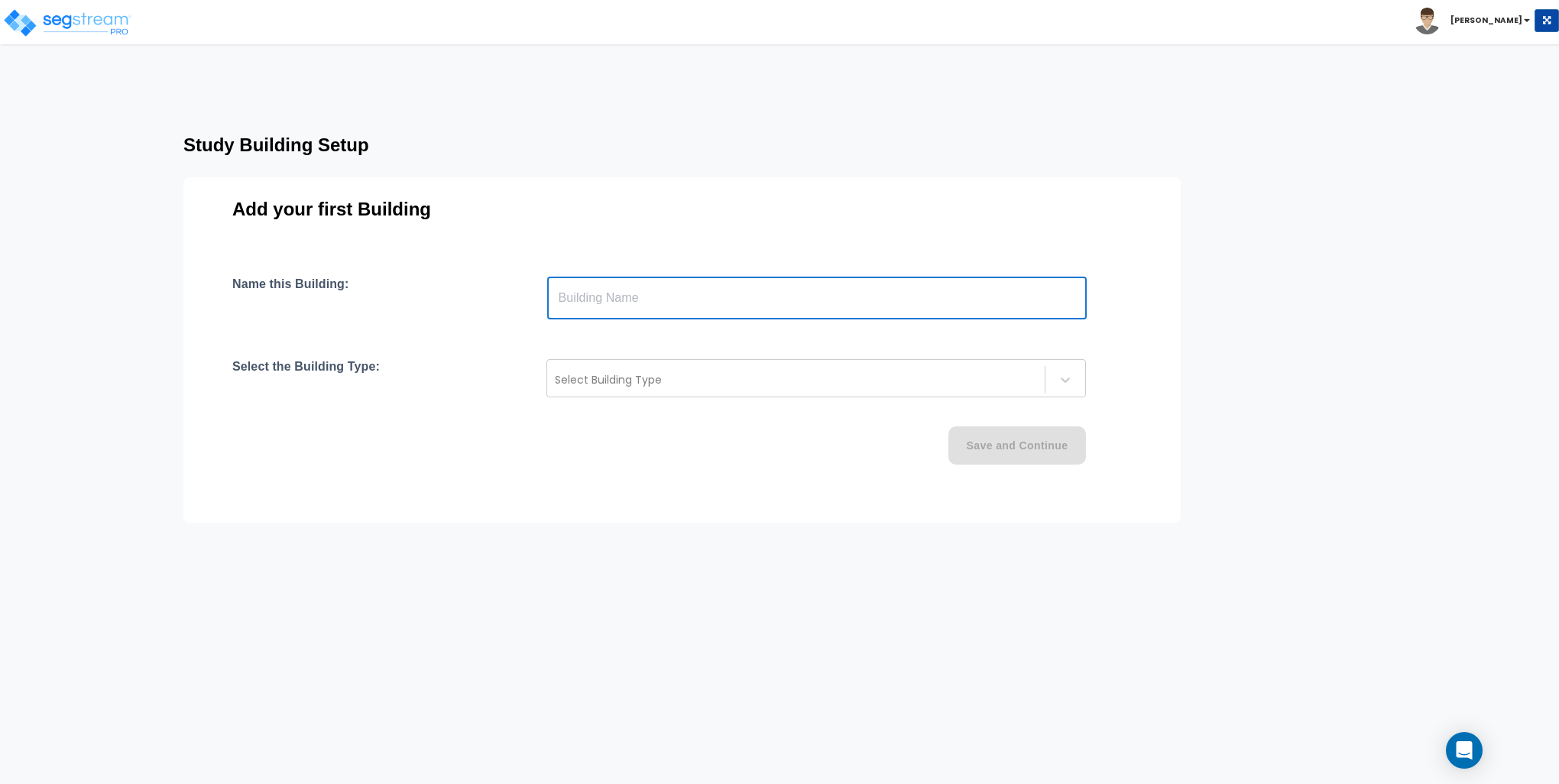
type input "Building"
click at [636, 381] on div at bounding box center [796, 379] width 482 height 18
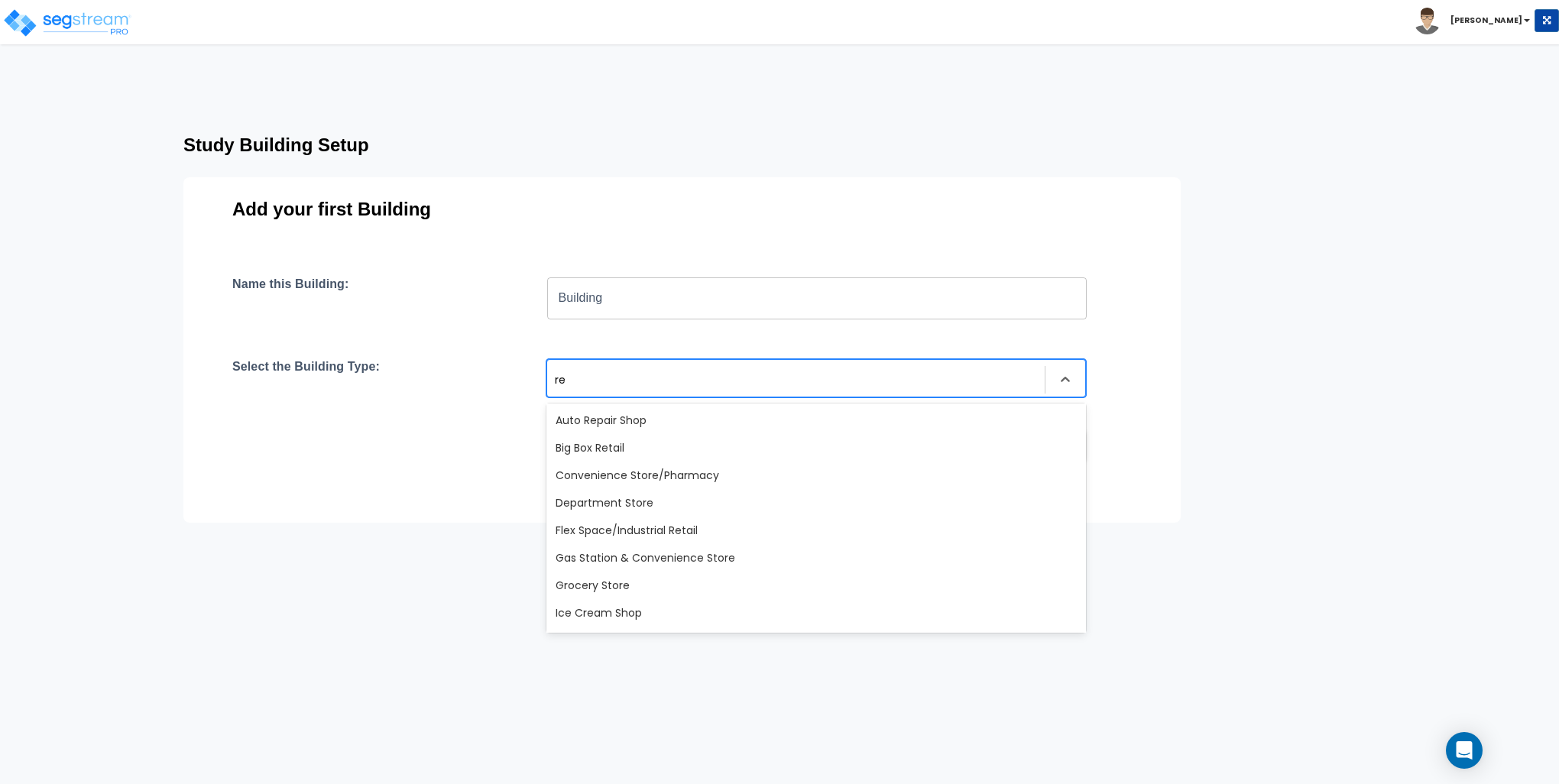
type input "r"
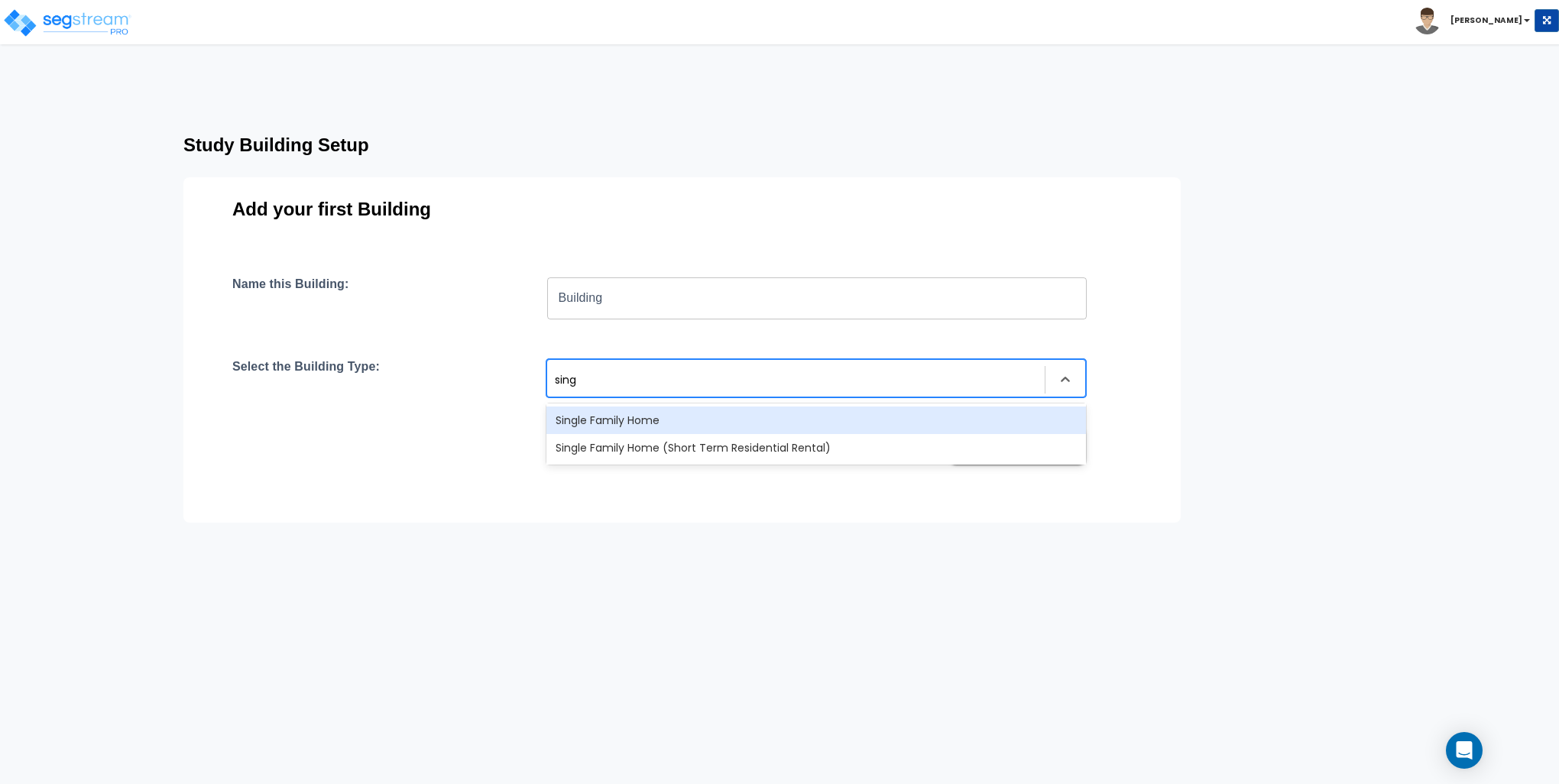
type input "singl"
click at [588, 417] on div "Single Family Home" at bounding box center [815, 420] width 539 height 27
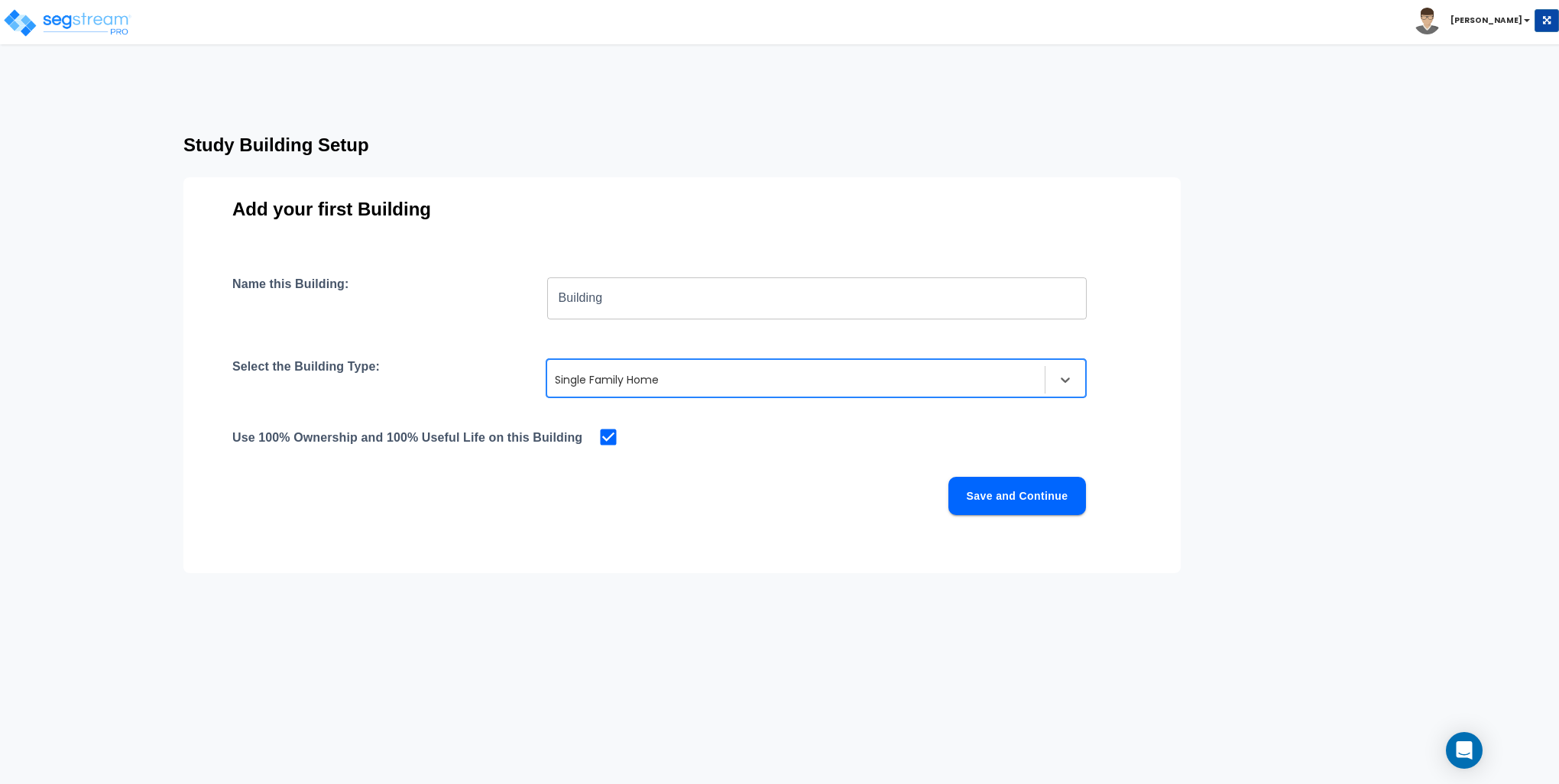
click at [1000, 499] on button "Save and Continue" at bounding box center [1018, 495] width 138 height 38
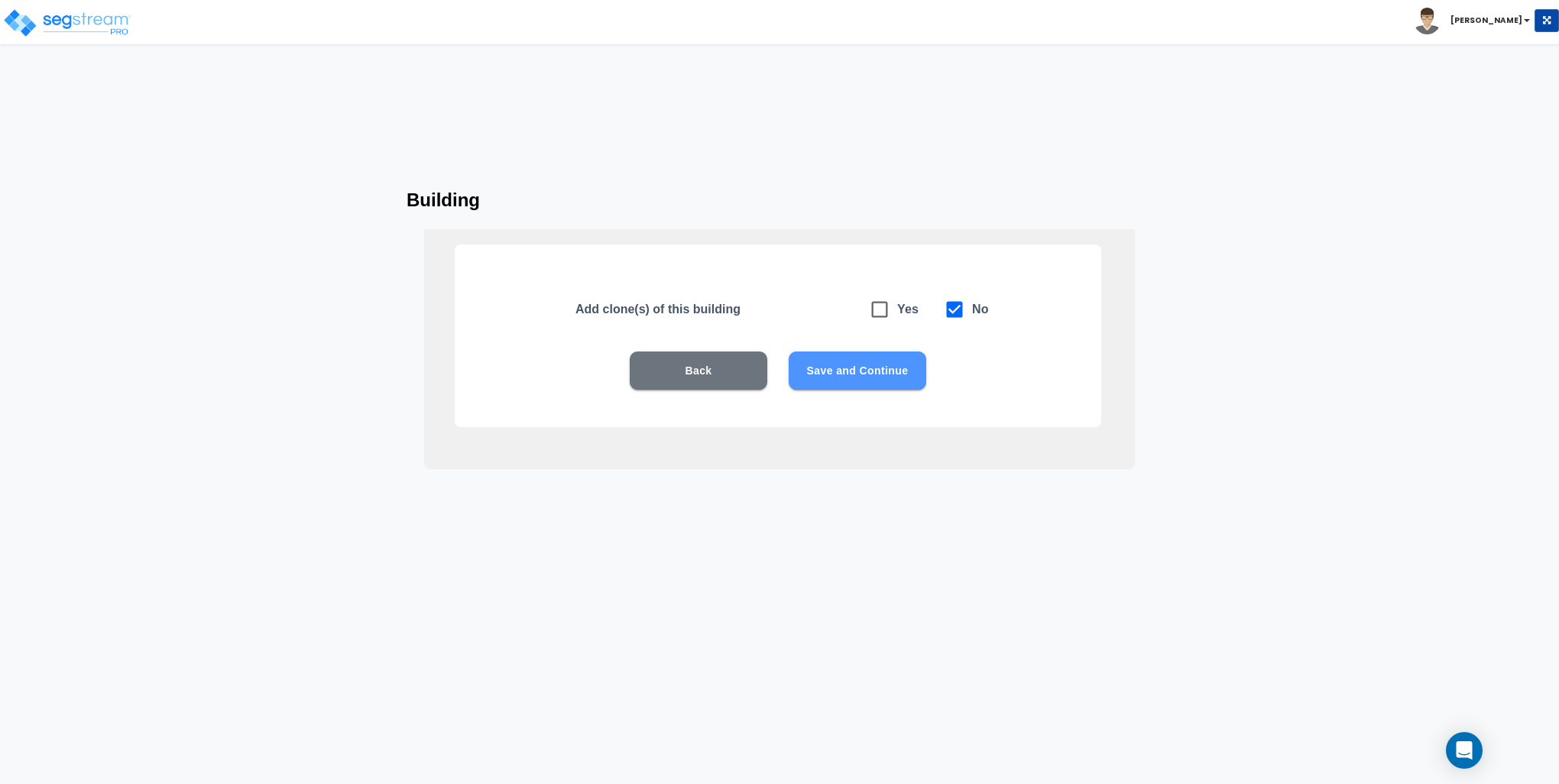
click at [867, 373] on button "Save and Continue" at bounding box center [858, 370] width 138 height 38
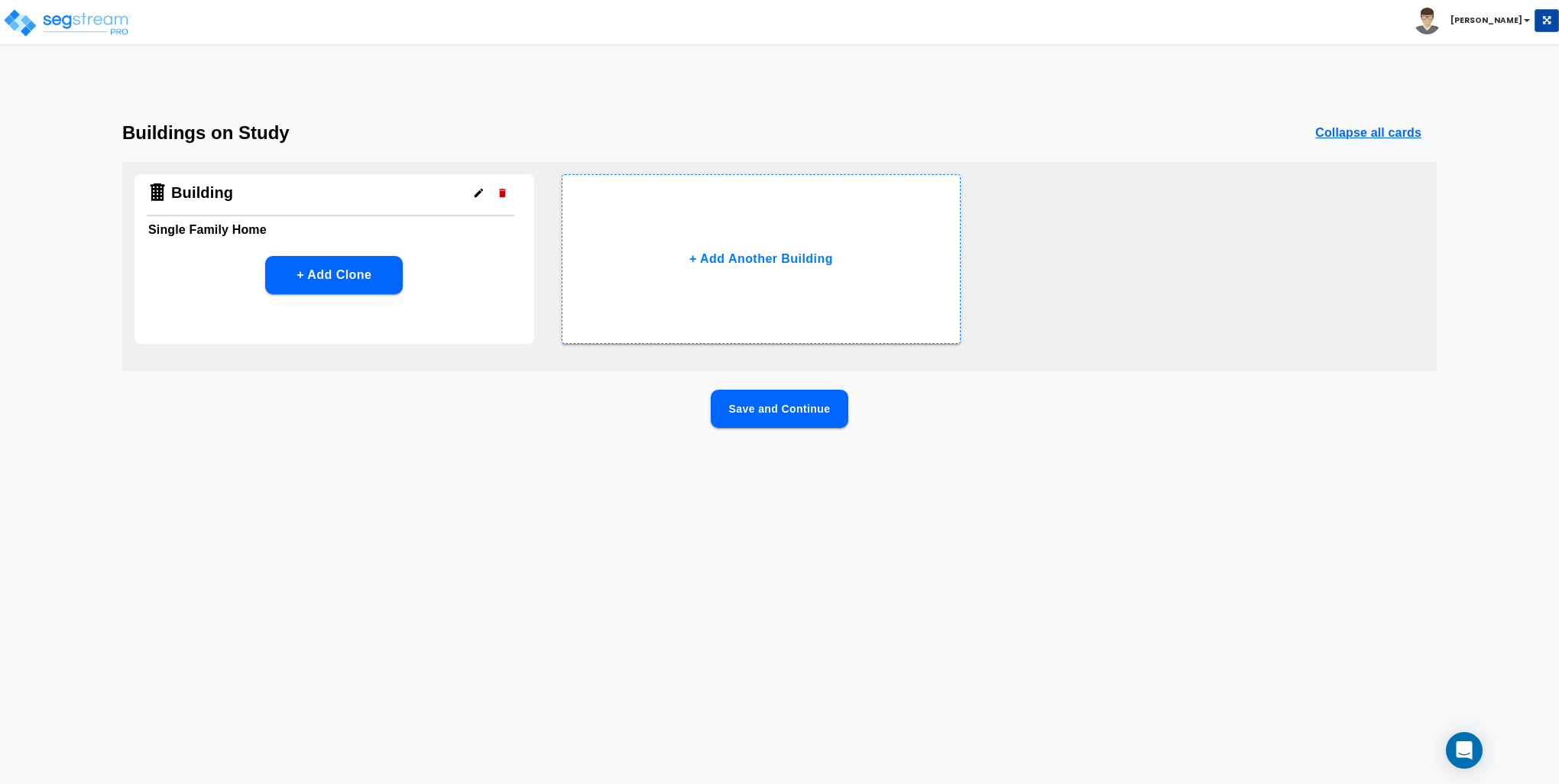
click at [792, 413] on button "Save and Continue" at bounding box center [780, 408] width 138 height 38
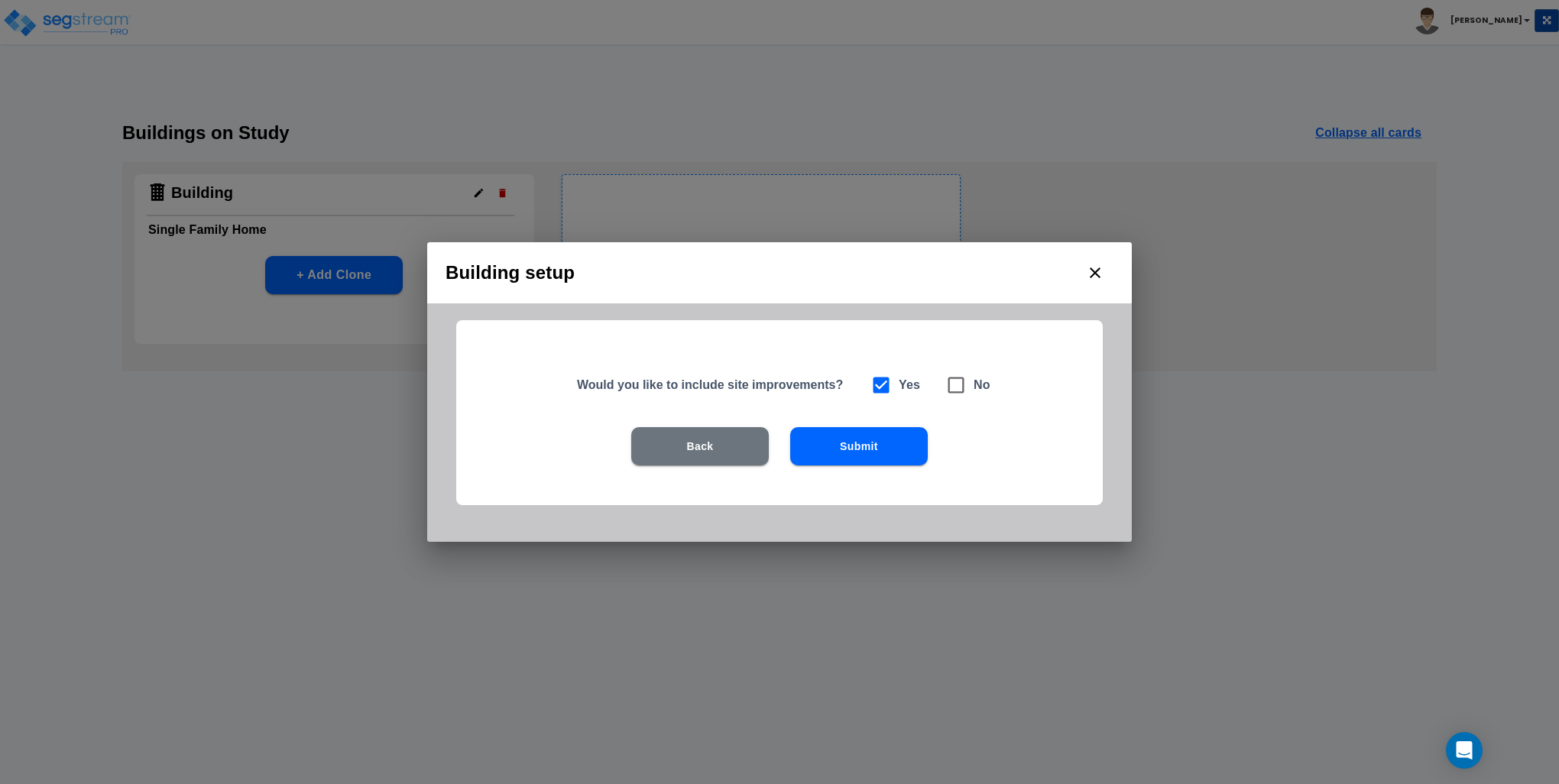
click at [899, 466] on div "Back Submit" at bounding box center [780, 469] width 549 height 85
click at [889, 447] on button "Submit" at bounding box center [859, 446] width 138 height 38
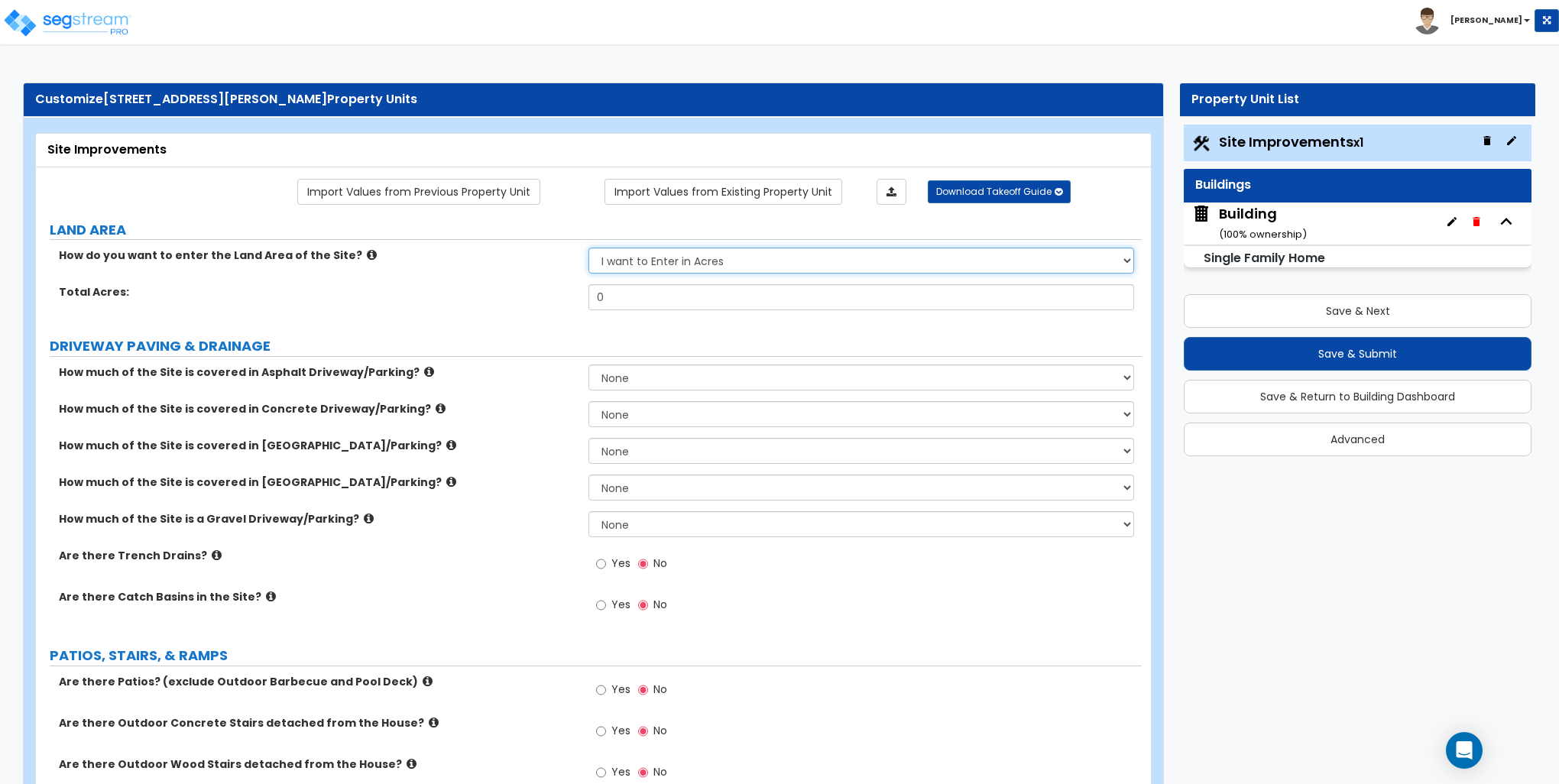
drag, startPoint x: 697, startPoint y: 254, endPoint x: 682, endPoint y: 274, distance: 25.0
click at [696, 258] on select "I want to Enter in Acres I want to Enter in Square Feet" at bounding box center [861, 260] width 545 height 26
select select "2"
click at [589, 248] on select "I want to Enter in Acres I want to Enter in Square Feet" at bounding box center [861, 260] width 545 height 26
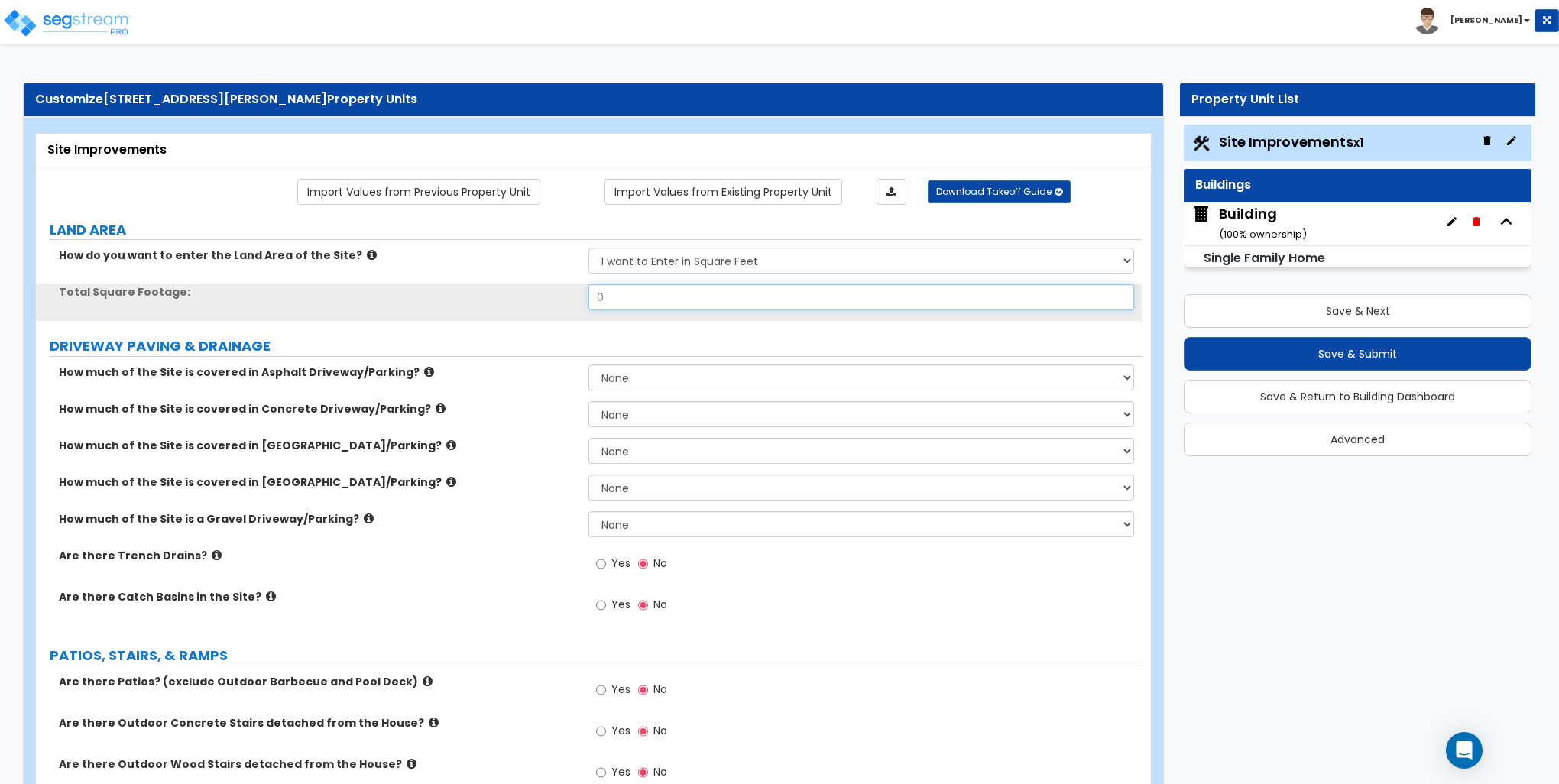
click at [639, 297] on input "0" at bounding box center [861, 297] width 545 height 26
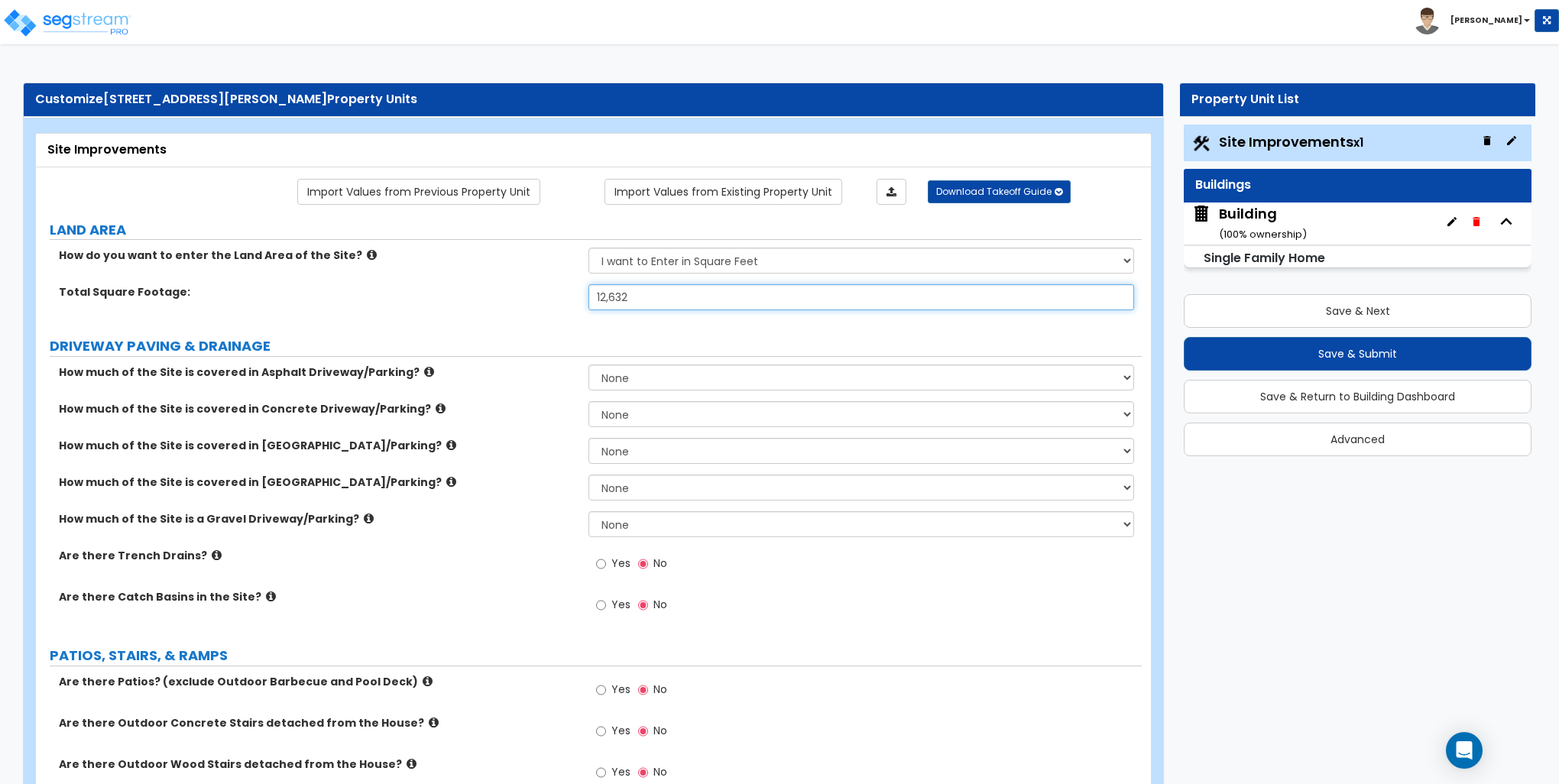
type input "12,632"
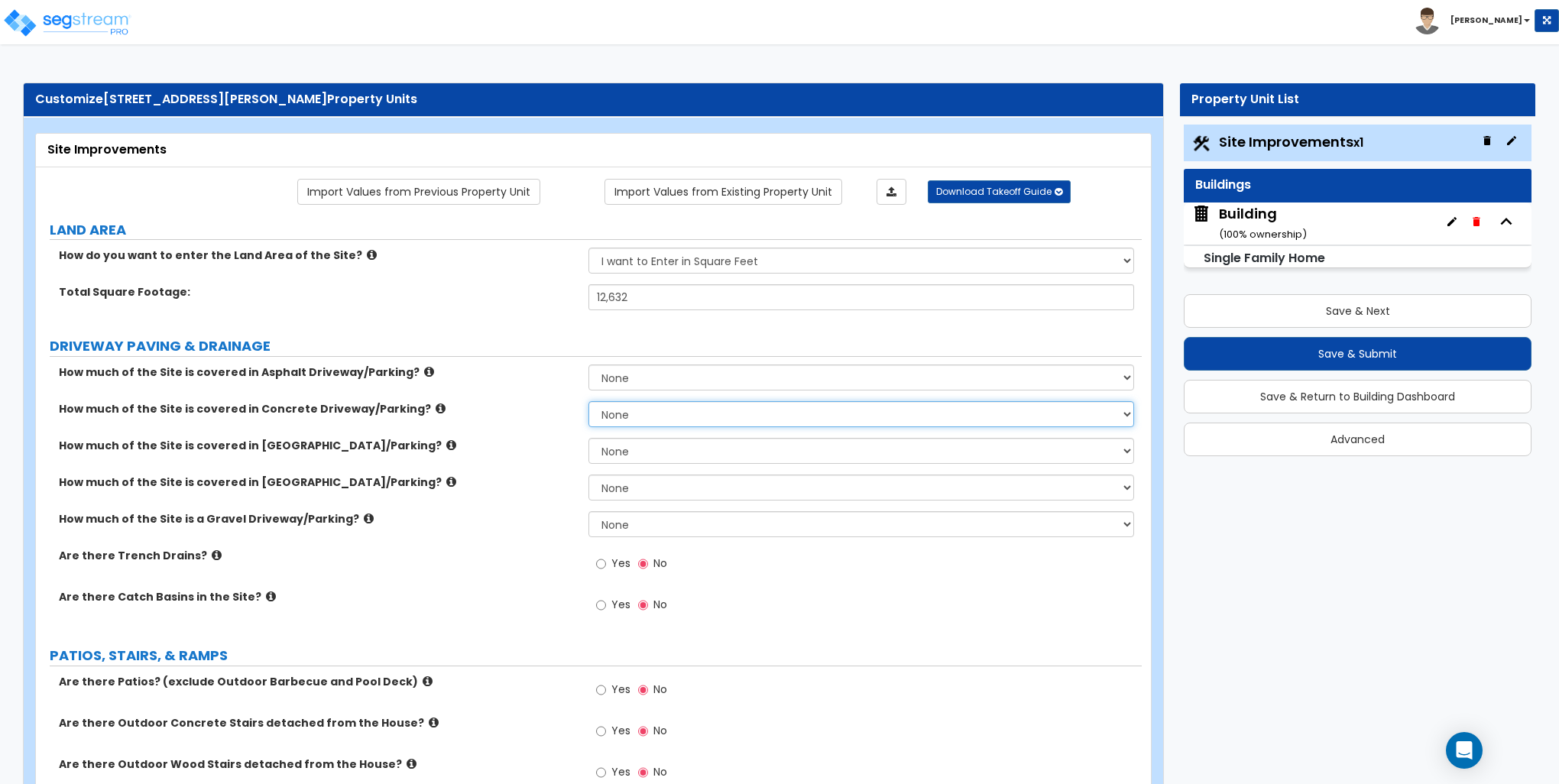
click at [625, 412] on select "None I want to Enter an Approximate Percentage I want to Enter the Square Foota…" at bounding box center [861, 414] width 545 height 26
select select "2"
click at [589, 401] on select "None I want to Enter an Approximate Percentage I want to Enter the Square Foota…" at bounding box center [861, 414] width 545 height 26
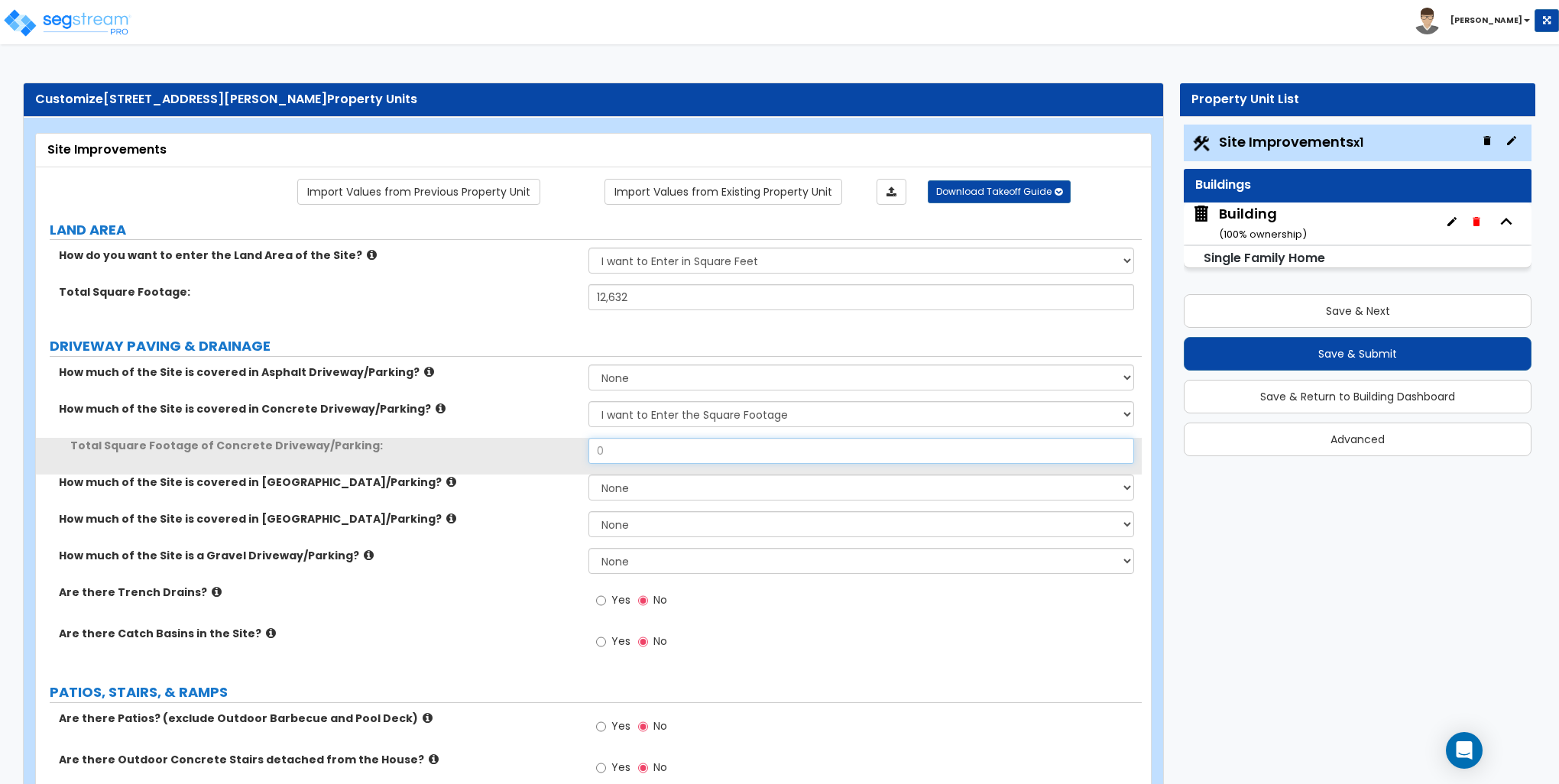
click at [641, 451] on input "0" at bounding box center [861, 451] width 545 height 26
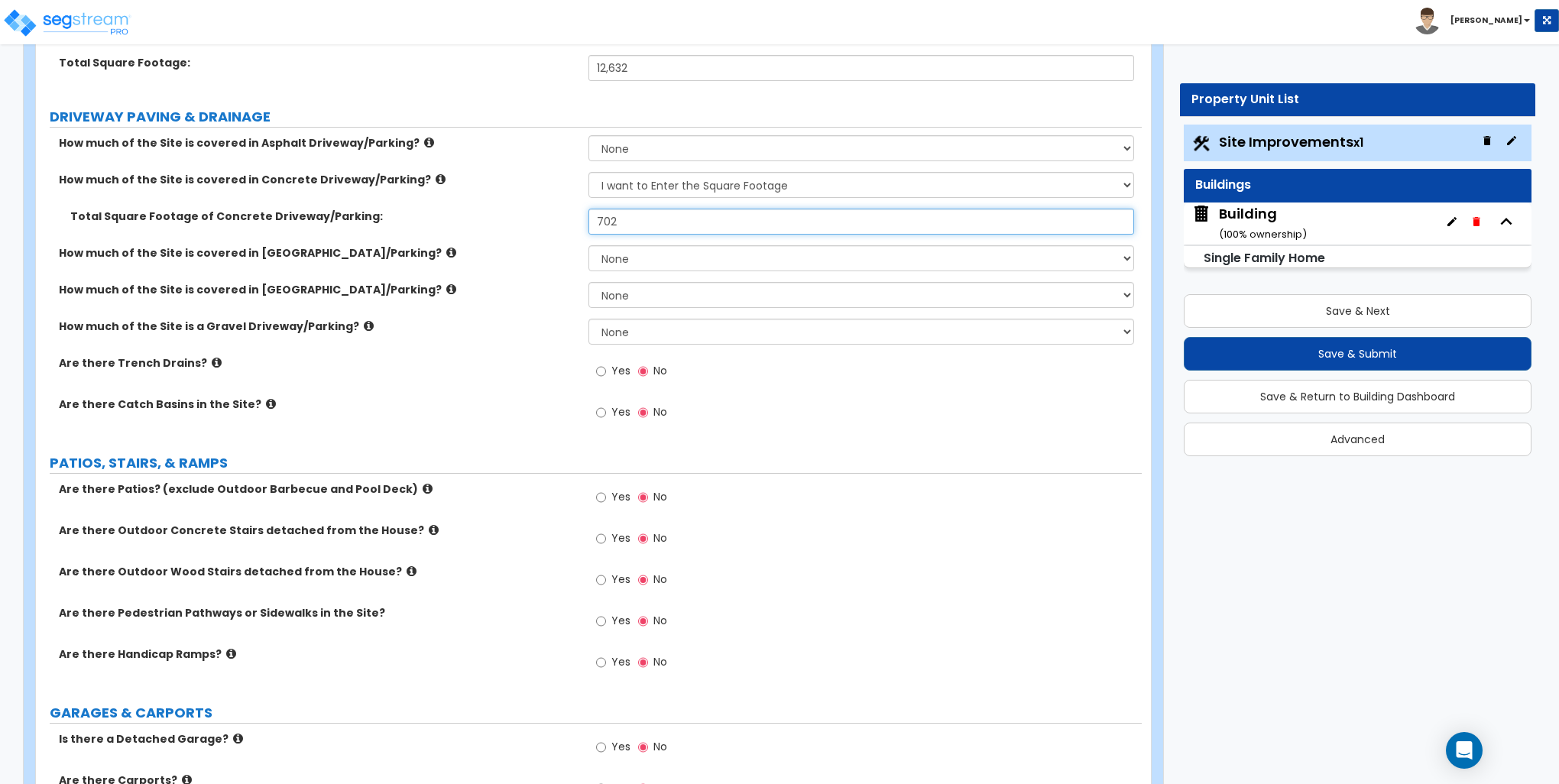
scroll to position [306, 0]
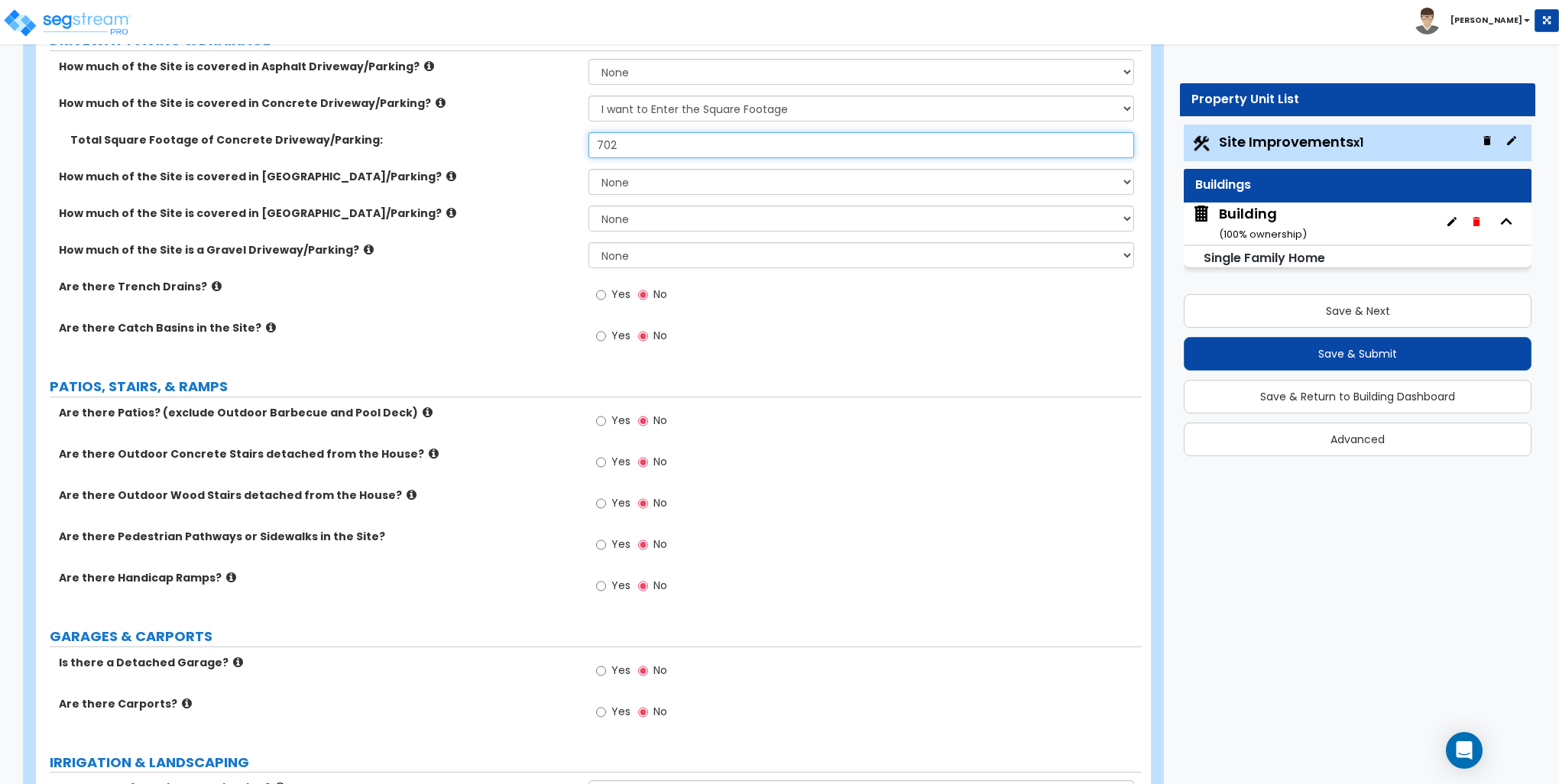
type input "702"
click at [602, 417] on input "Yes" at bounding box center [601, 421] width 10 height 17
radio input "true"
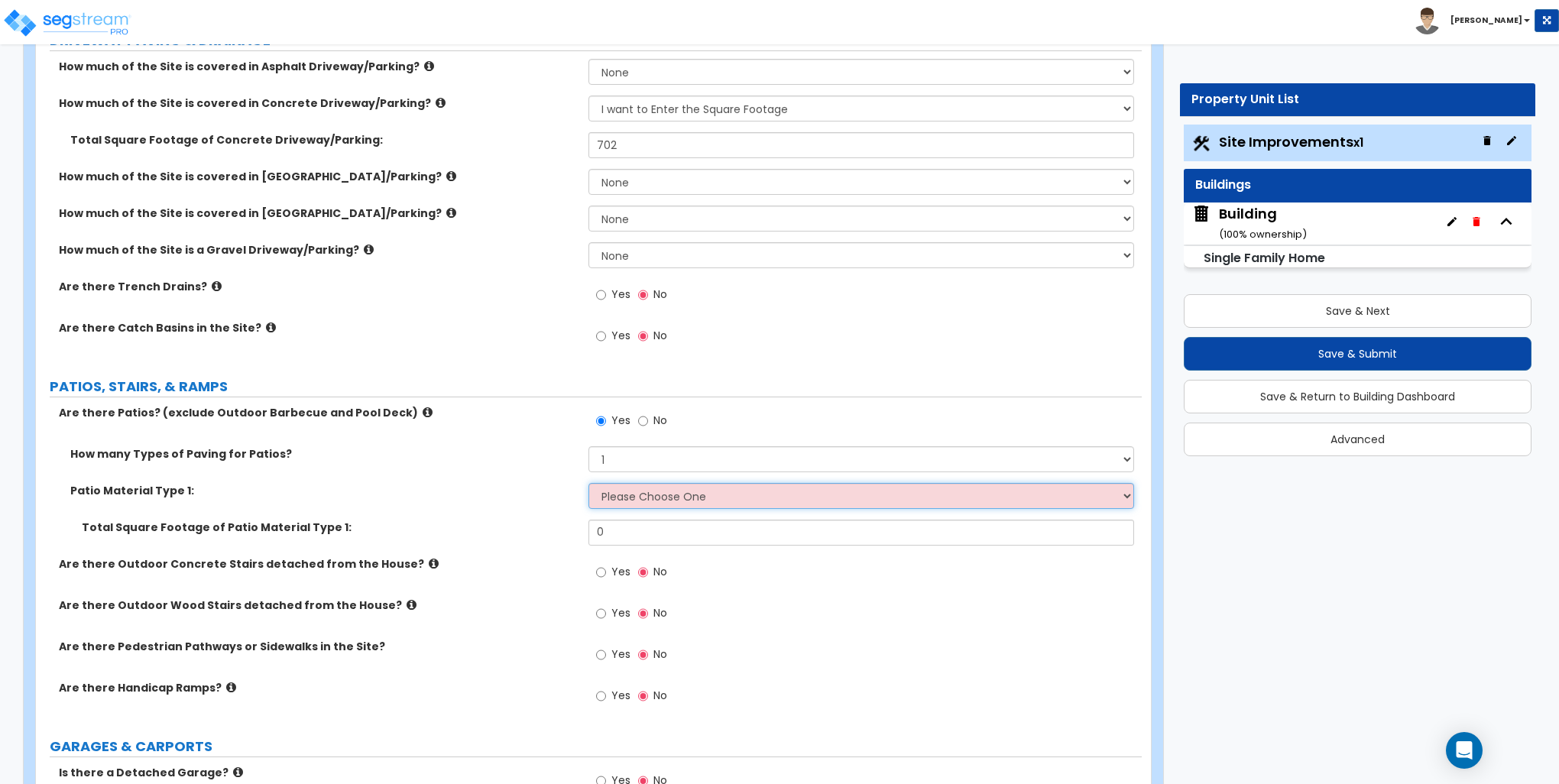
click at [632, 492] on select "Please Choose One Bare Concrete Stamped Concrete Brick Pavers Stone Pavers Tile…" at bounding box center [861, 495] width 545 height 26
select select "1"
click at [589, 483] on select "Please Choose One Bare Concrete Stamped Concrete Brick Pavers Stone Pavers Tile…" at bounding box center [861, 495] width 545 height 26
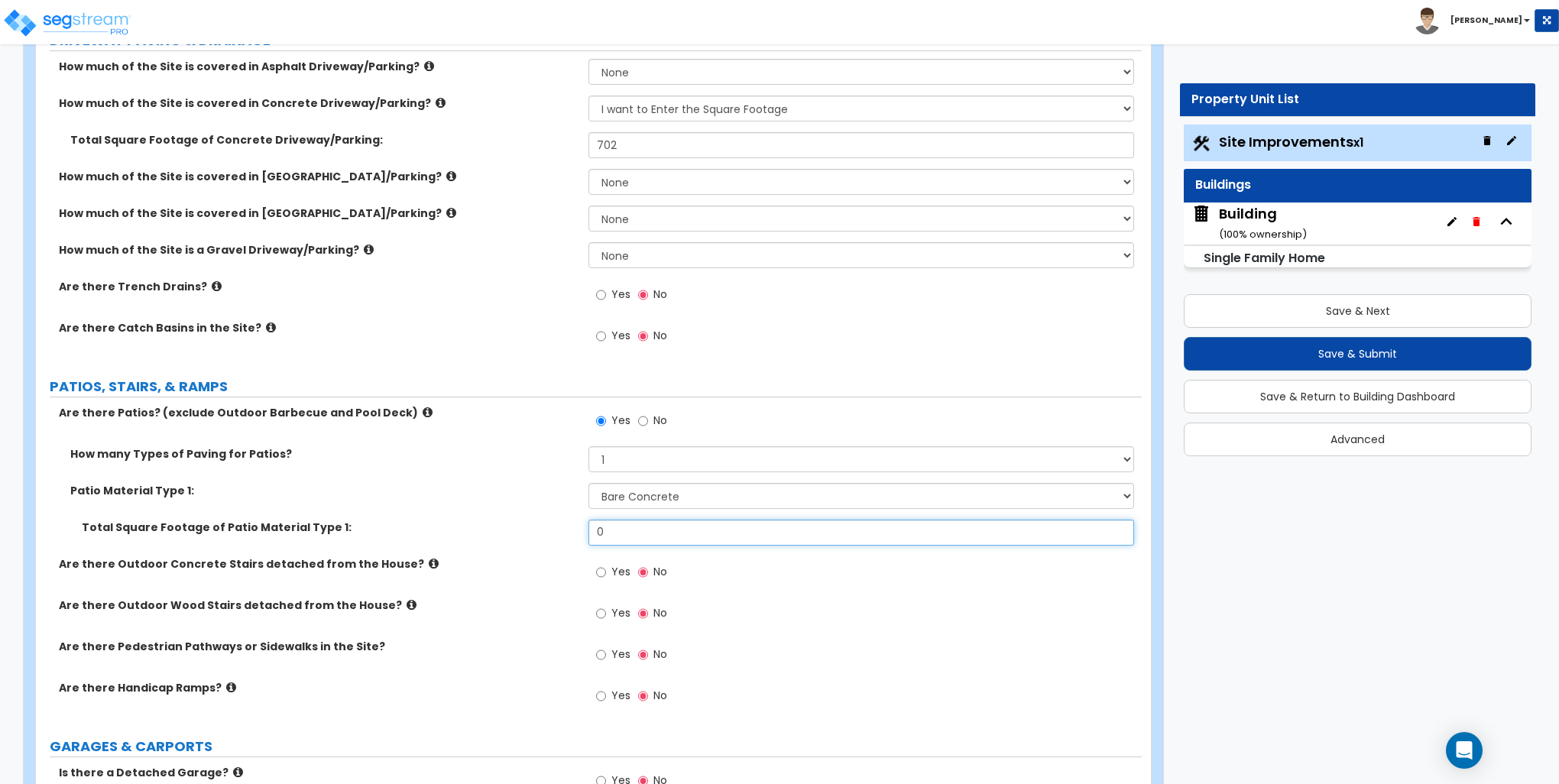
click at [625, 528] on input "0" at bounding box center [861, 532] width 545 height 26
click at [634, 530] on input "0" at bounding box center [861, 532] width 545 height 26
type input "156"
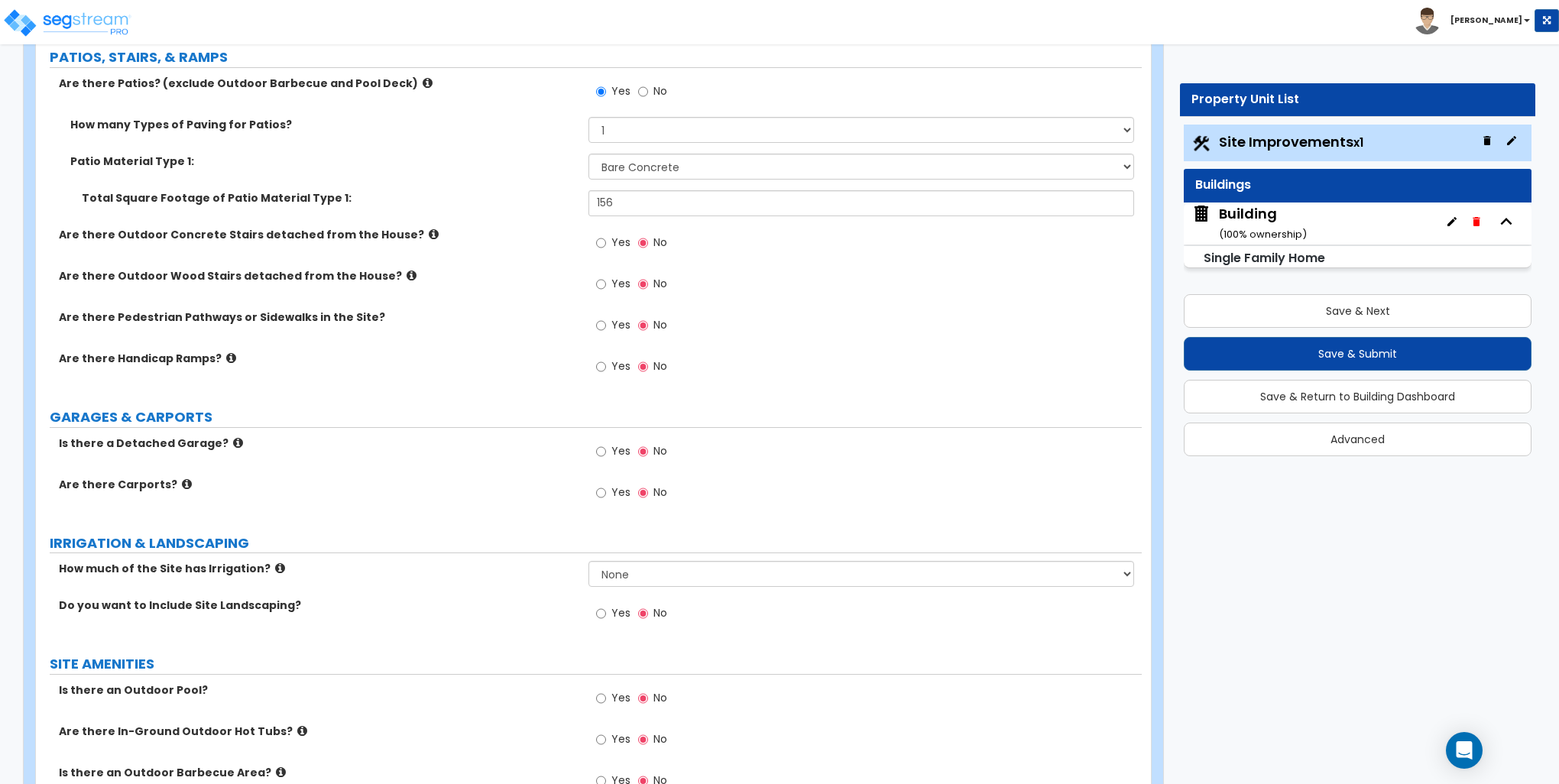
scroll to position [688, 0]
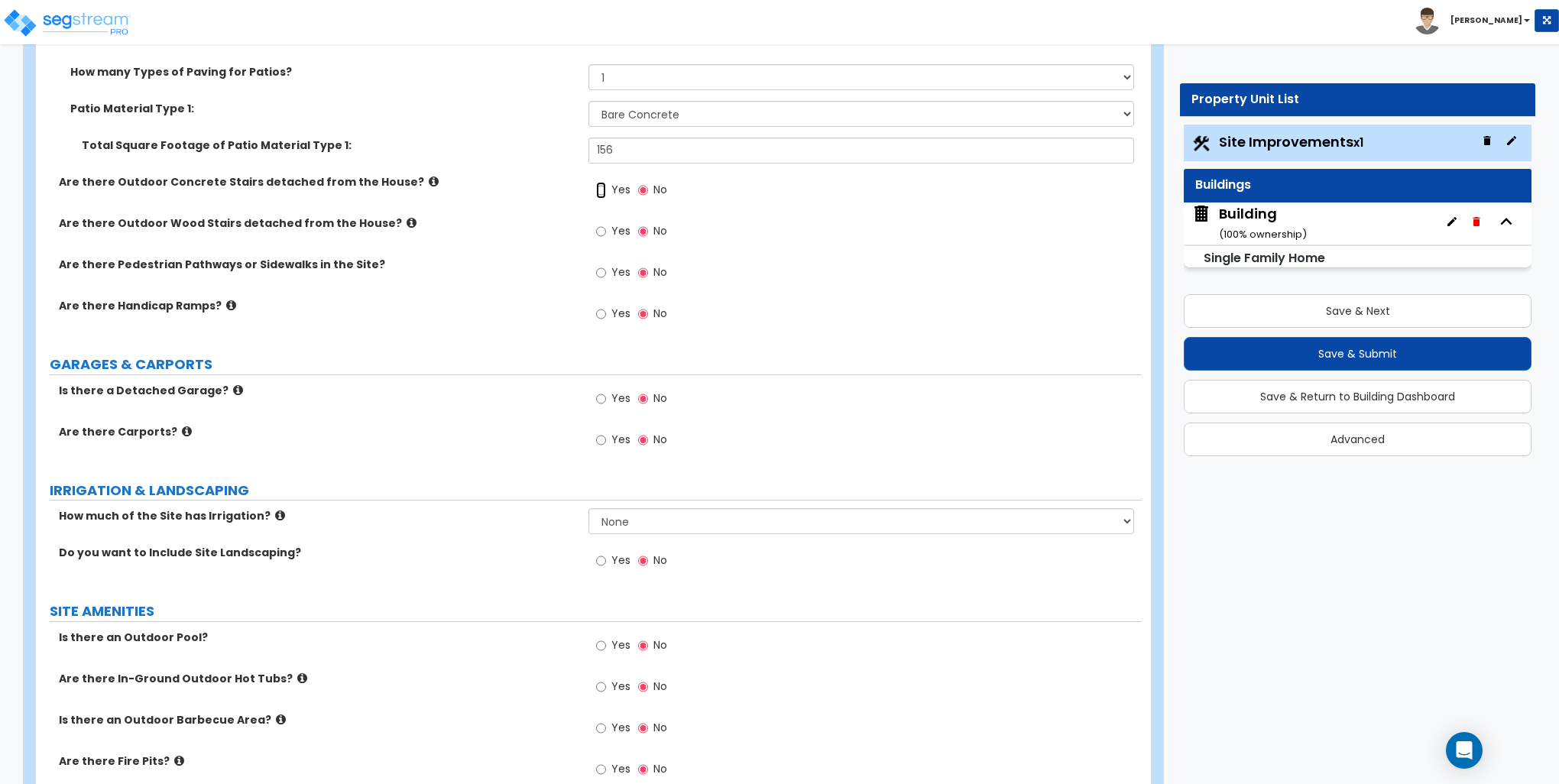
click at [605, 191] on input "Yes" at bounding box center [601, 189] width 10 height 17
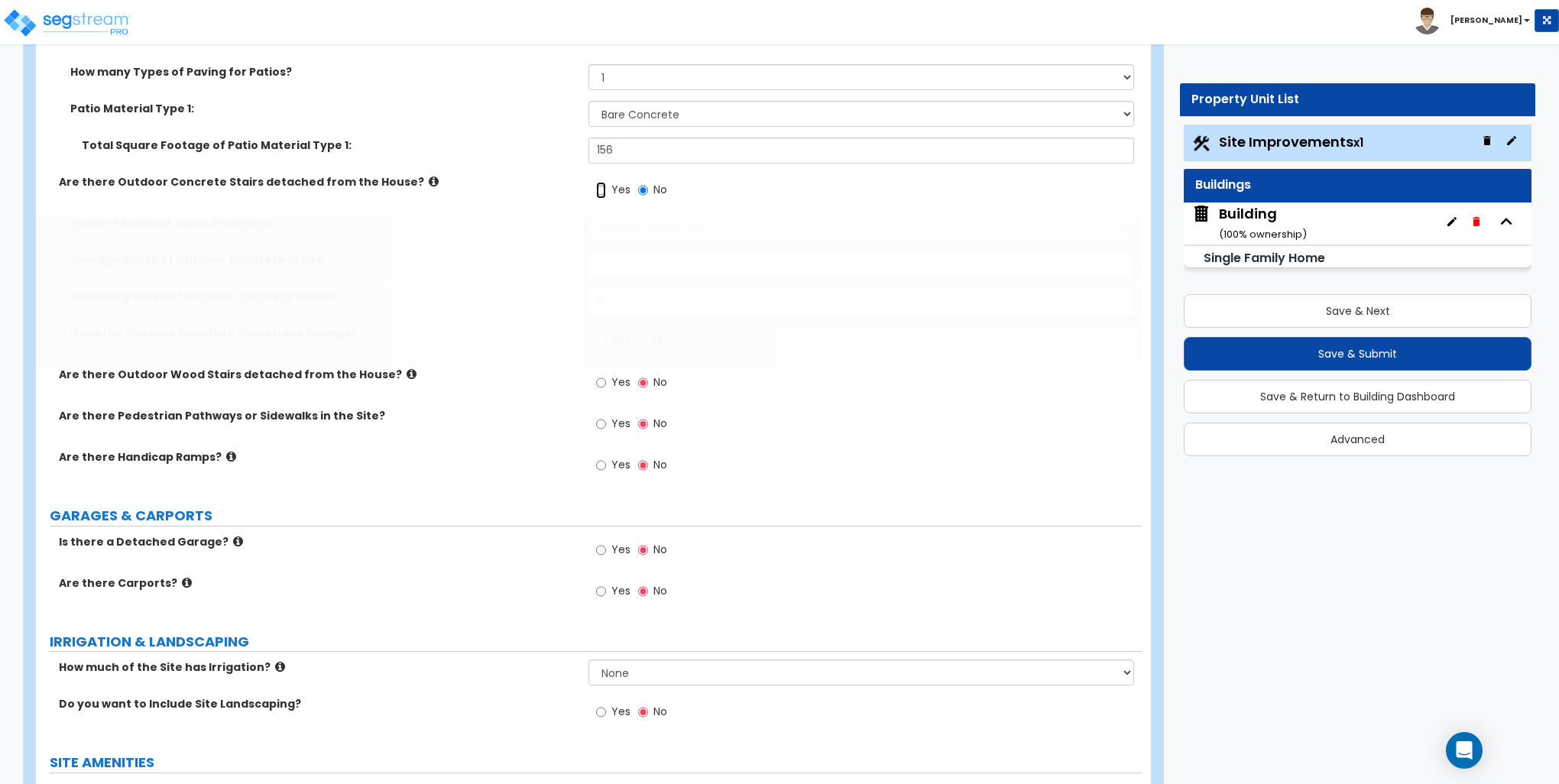
radio input "true"
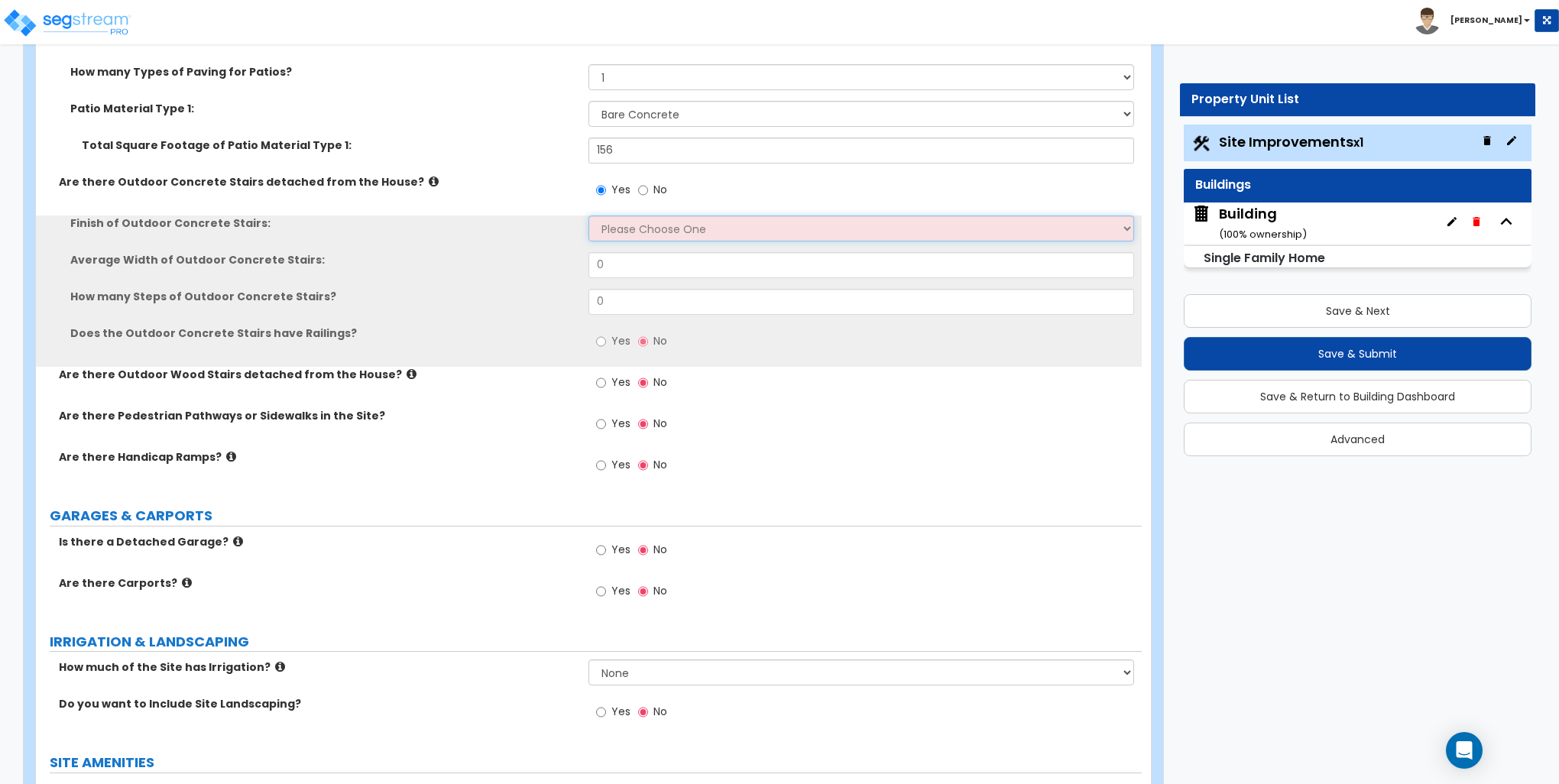
click at [628, 227] on select "Please Choose One Bare Concrete Exposed Aggregate Brick Paved Stone Paved" at bounding box center [861, 228] width 545 height 26
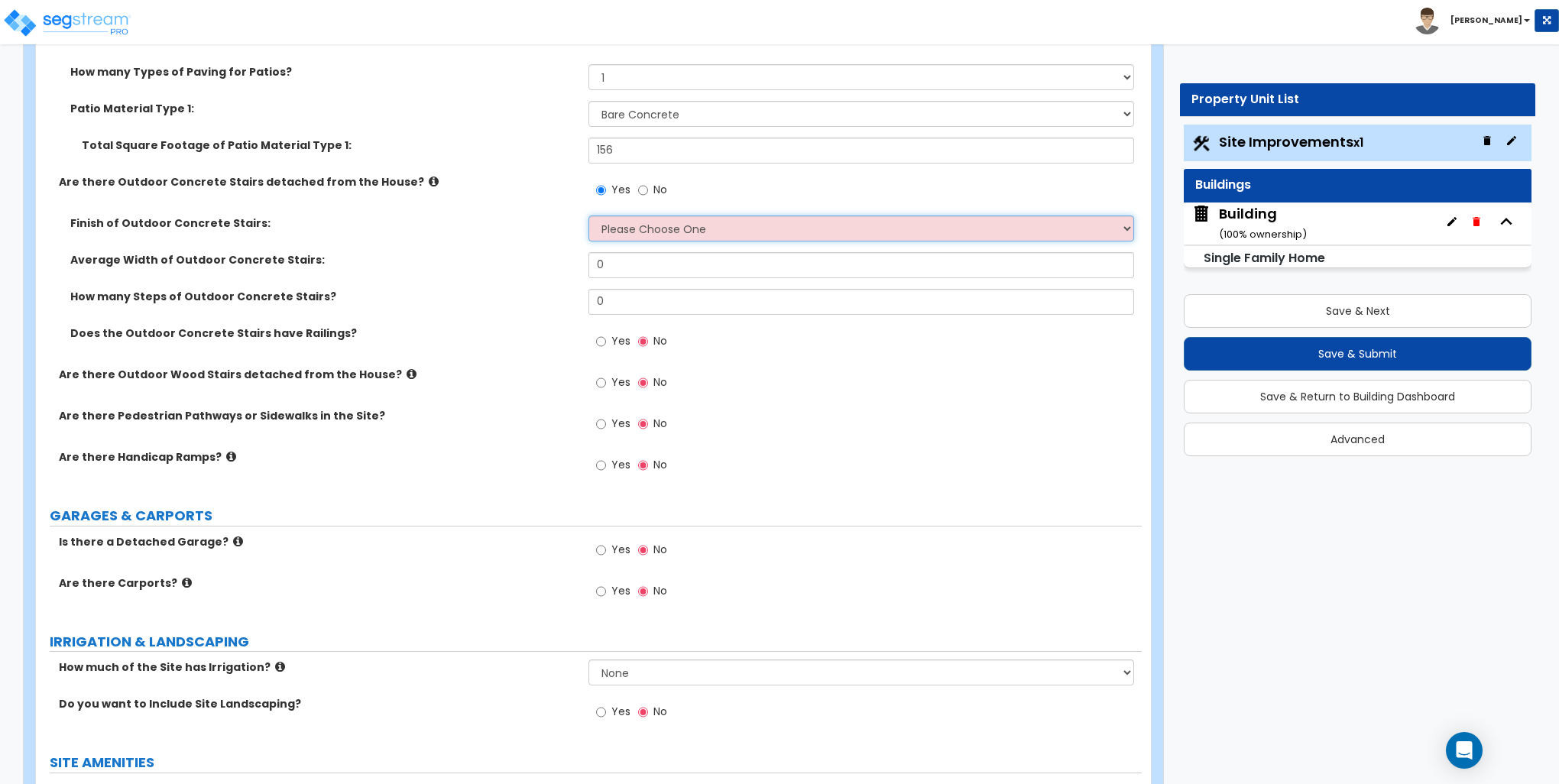
select select "1"
click at [589, 216] on select "Please Choose One Bare Concrete Exposed Aggregate Brick Paved Stone Paved" at bounding box center [861, 228] width 545 height 26
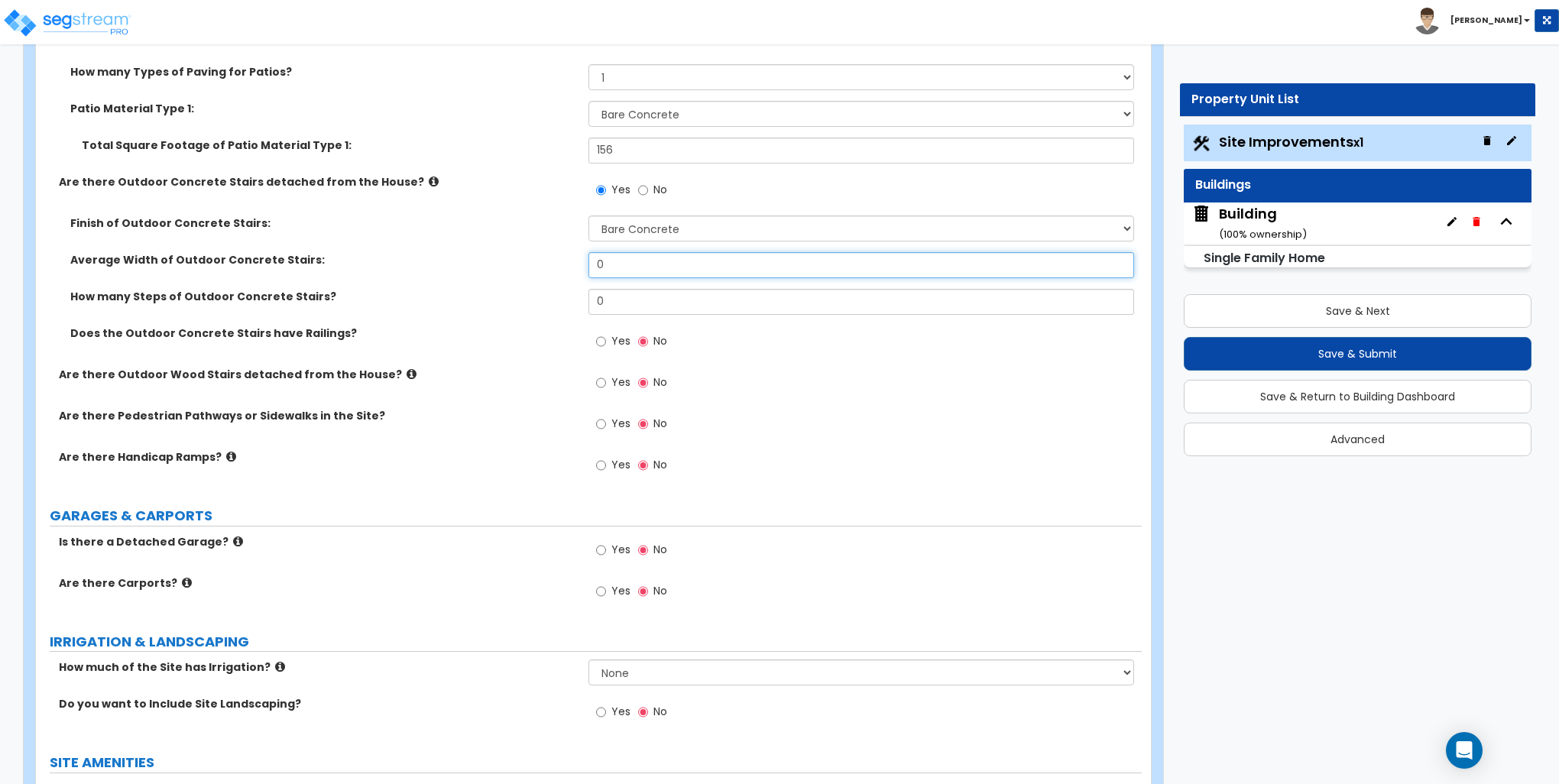
click at [632, 266] on input "0" at bounding box center [861, 265] width 545 height 26
type input "4"
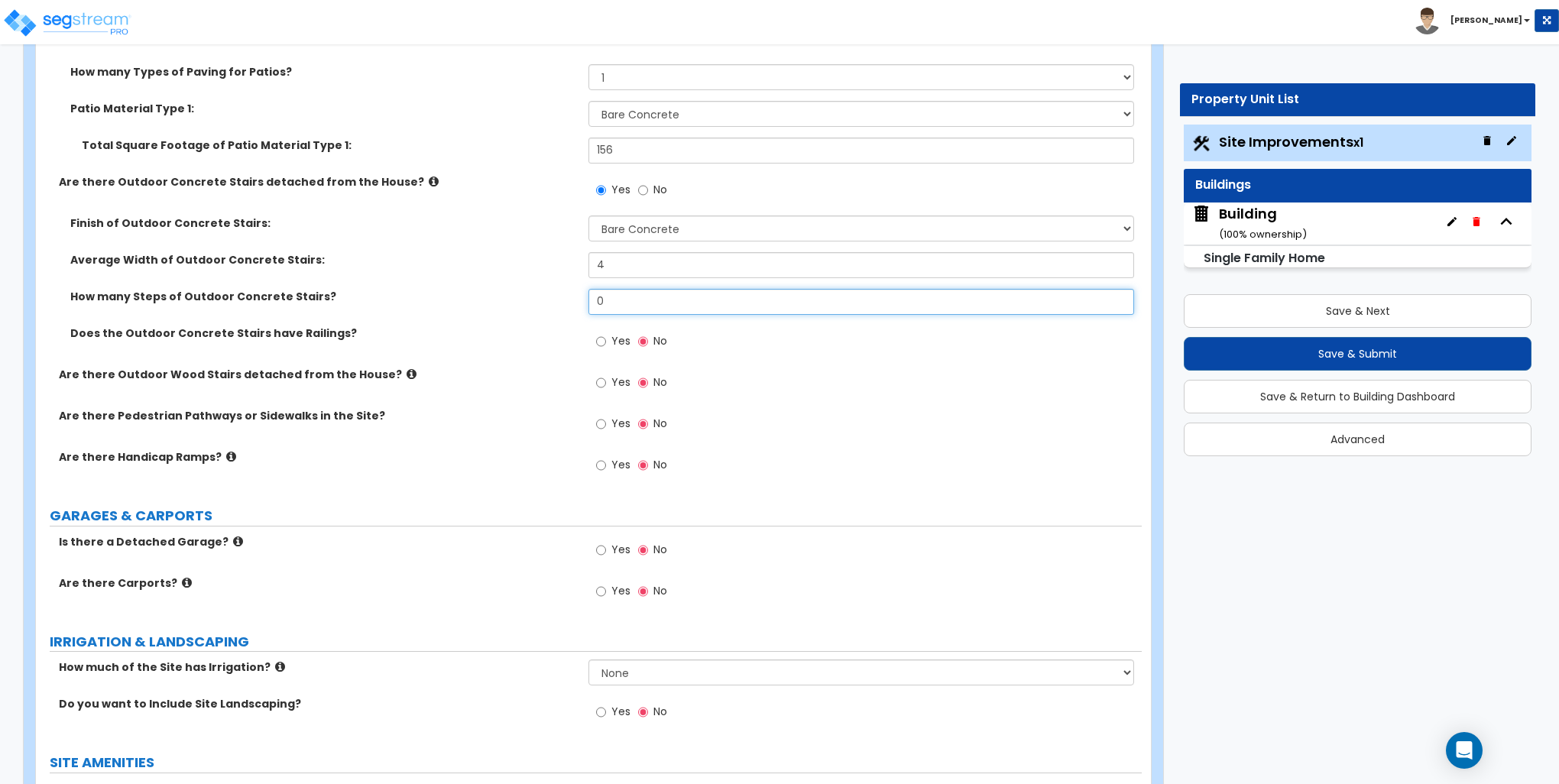
click at [606, 301] on input "0" at bounding box center [861, 301] width 545 height 26
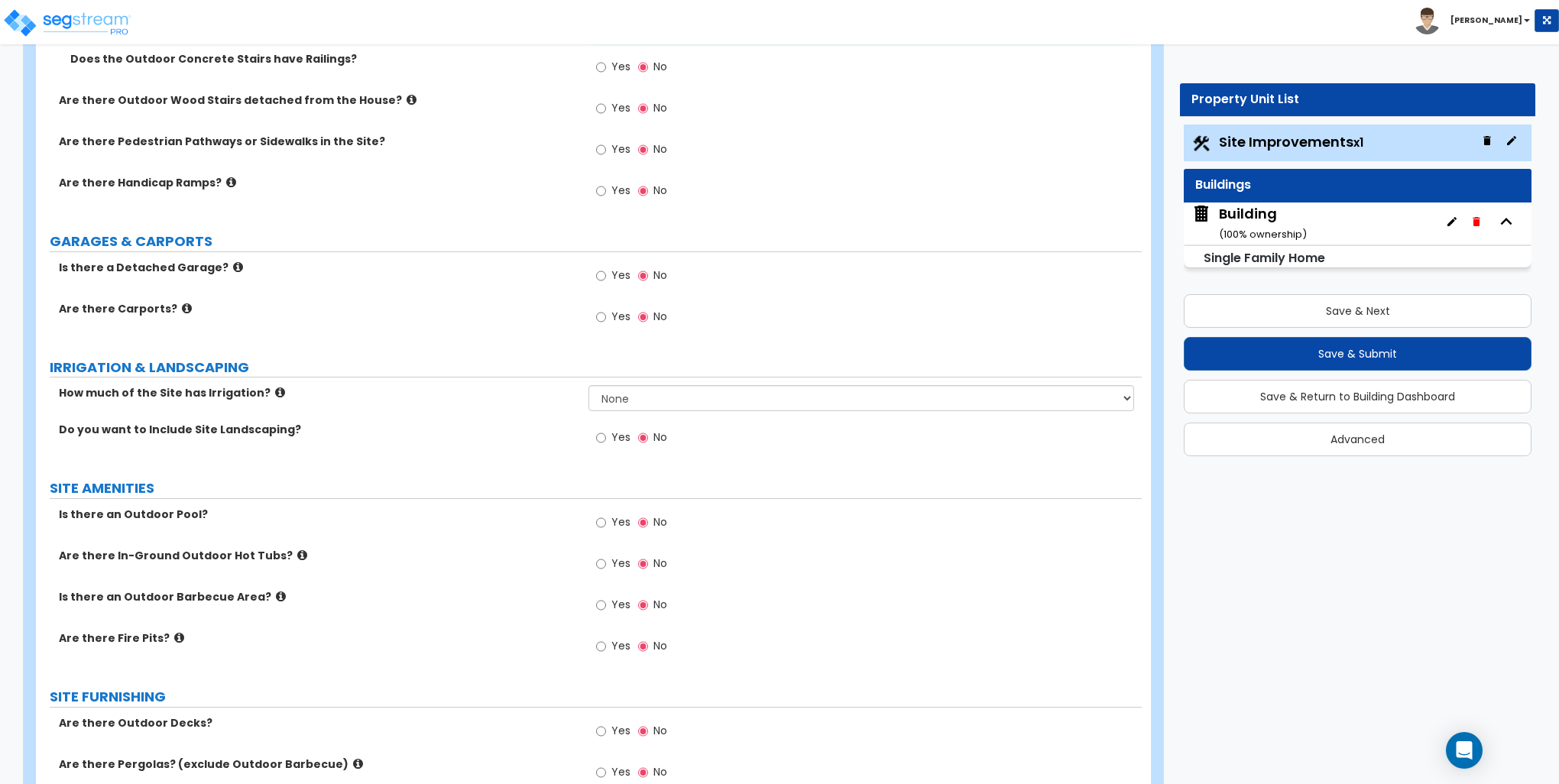
scroll to position [993, 0]
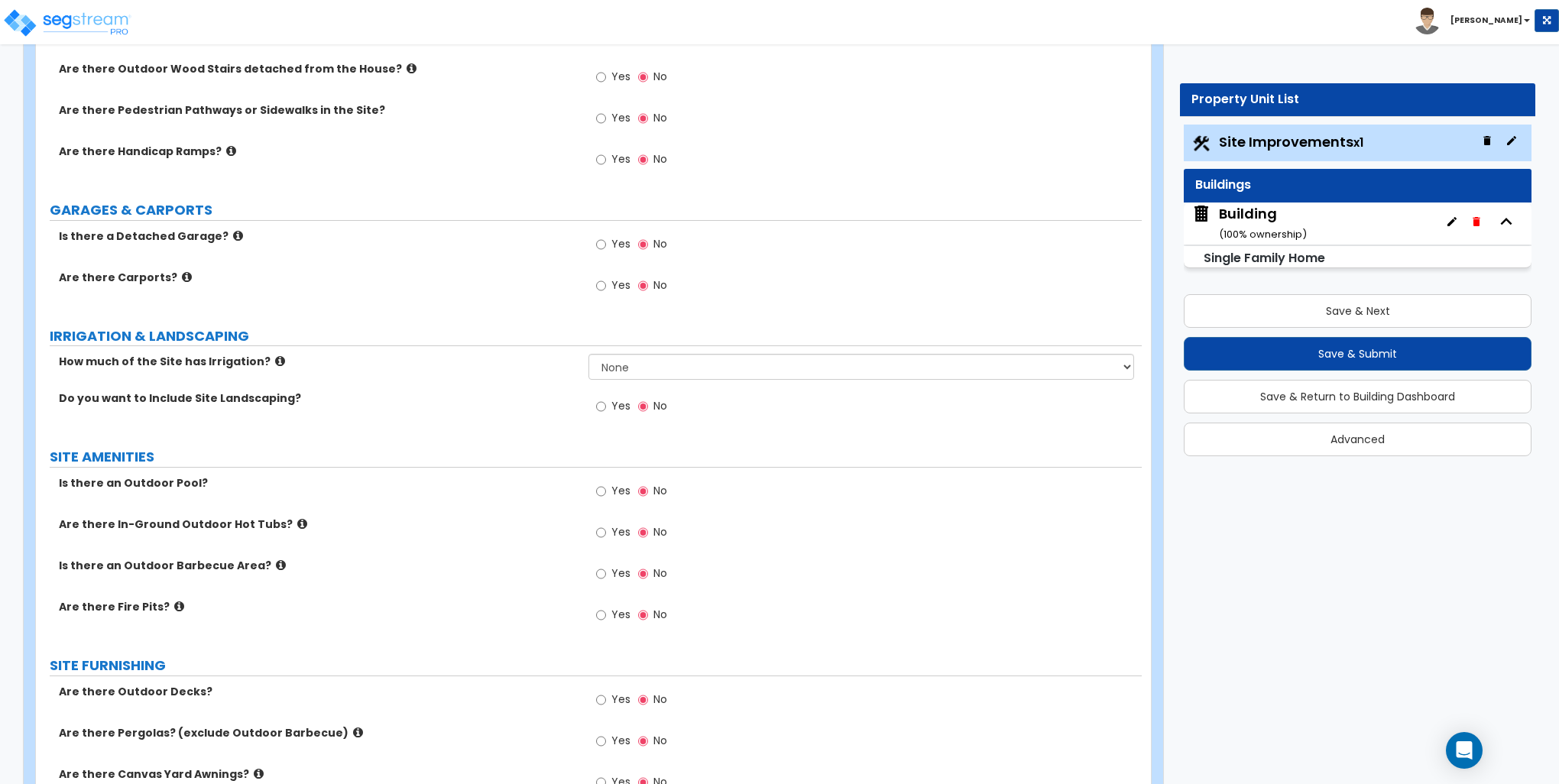
type input "1"
click at [602, 118] on input "Yes" at bounding box center [601, 118] width 10 height 17
radio input "true"
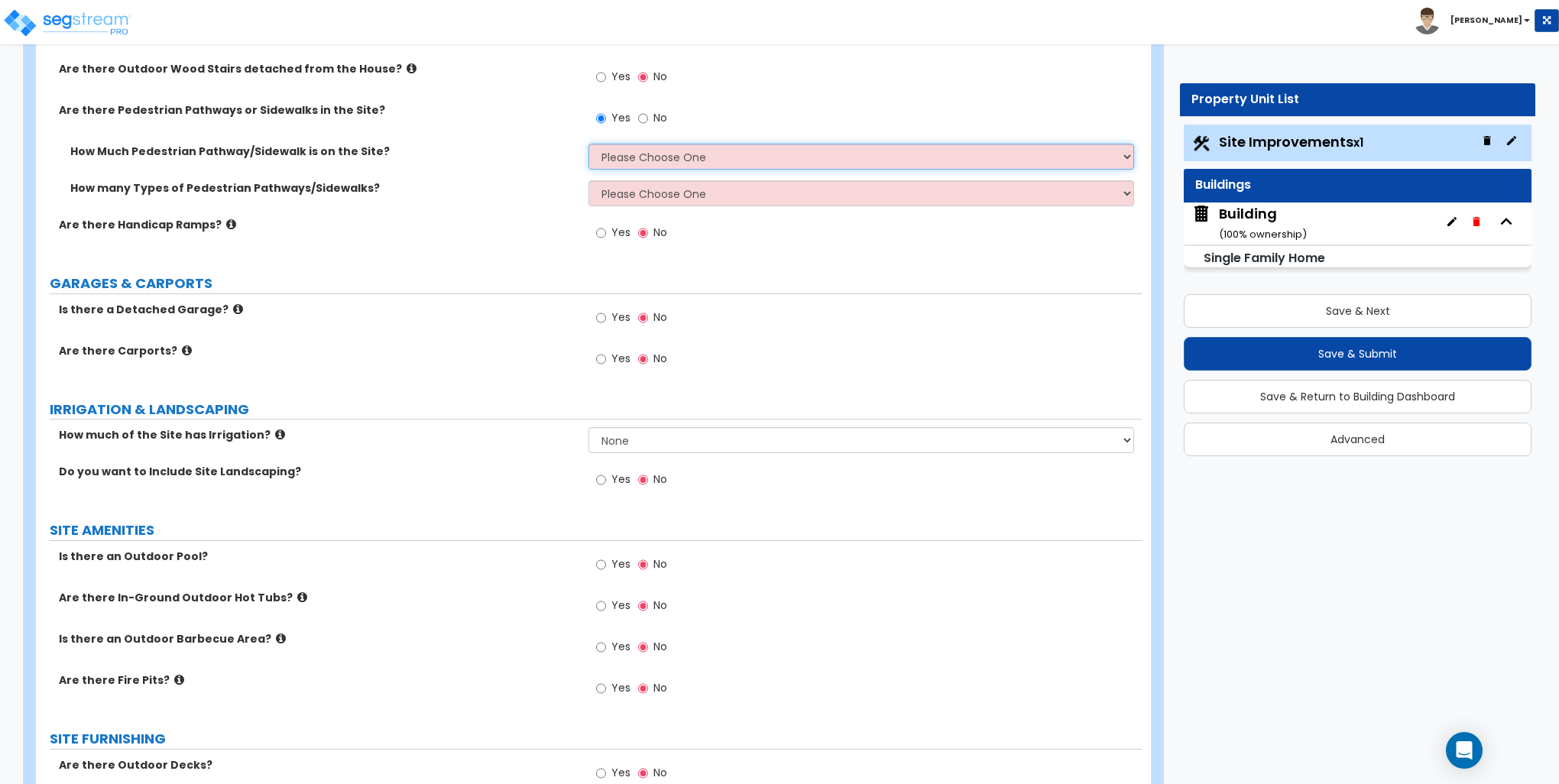
click at [614, 153] on select "Please Choose One I Don't Know, Please Estimate For Me Enter Linear Footage" at bounding box center [861, 156] width 545 height 26
select select "2"
click at [589, 144] on select "Please Choose One I Don't Know, Please Estimate For Me Enter Linear Footage" at bounding box center [861, 156] width 545 height 26
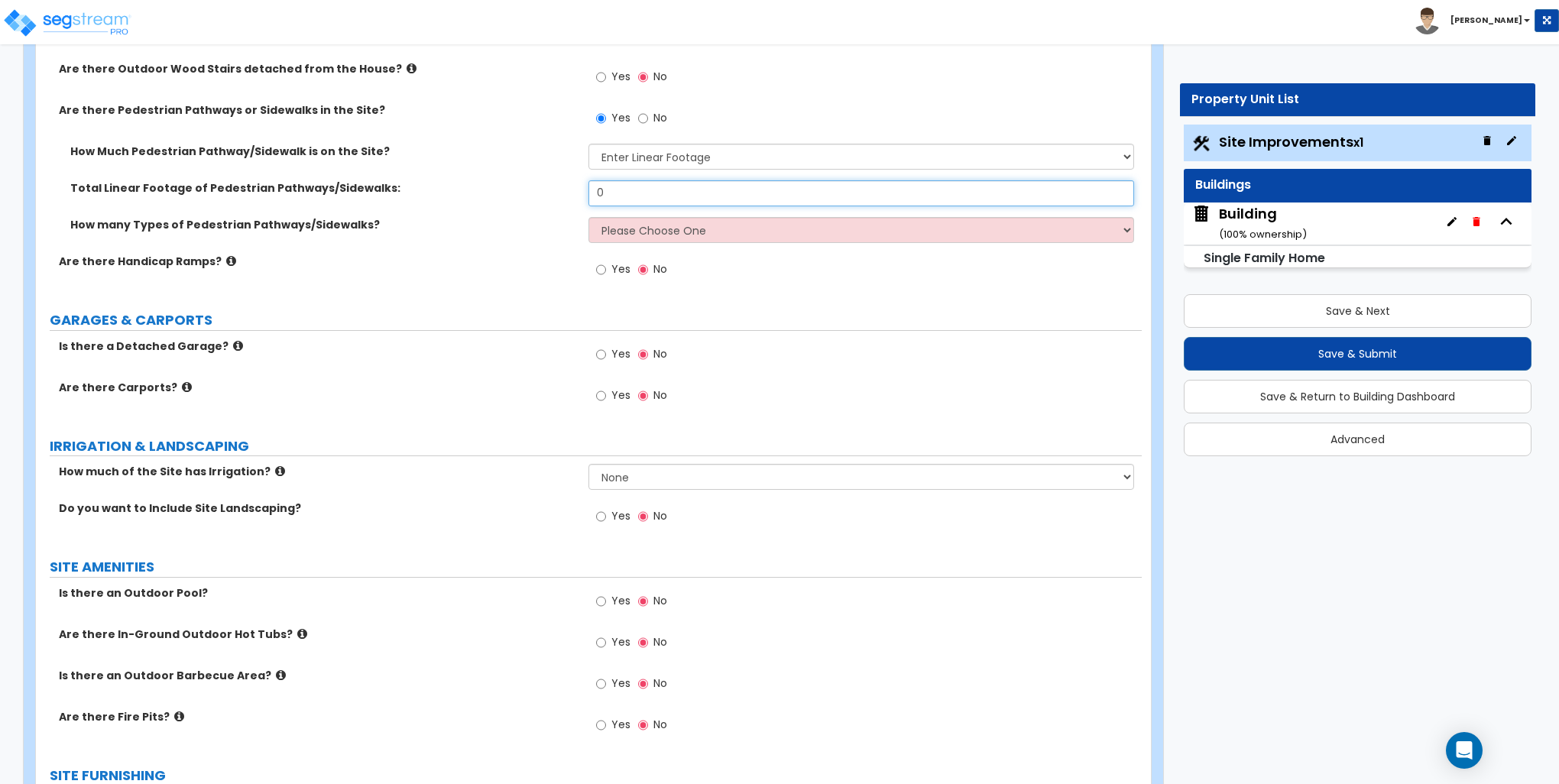
click at [628, 192] on input "0" at bounding box center [861, 193] width 545 height 26
type input "63"
click at [660, 225] on select "Please Choose One 1 2 3" at bounding box center [861, 229] width 545 height 26
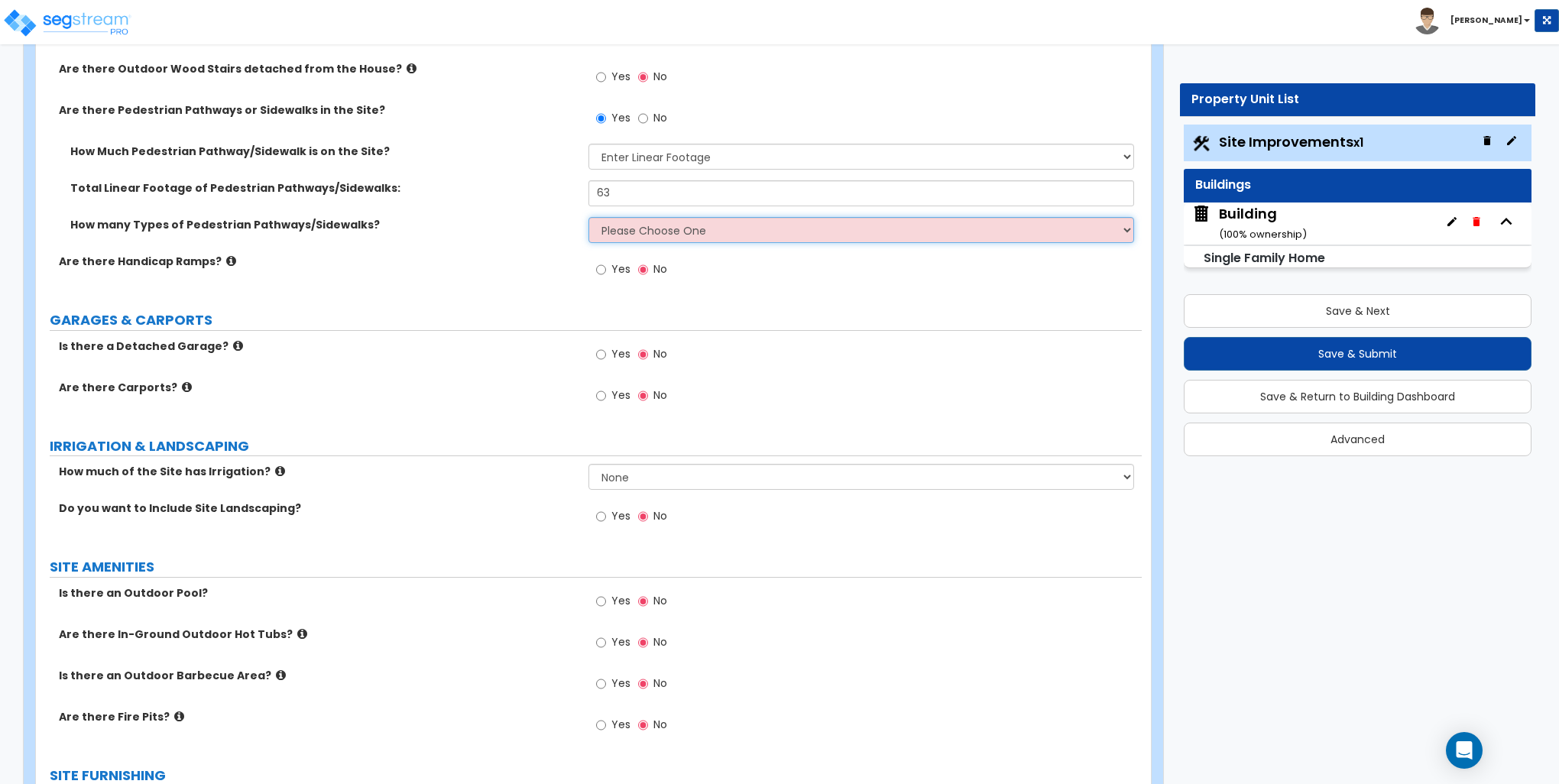
select select "1"
click at [589, 217] on select "Please Choose One 1 2 3" at bounding box center [861, 229] width 545 height 26
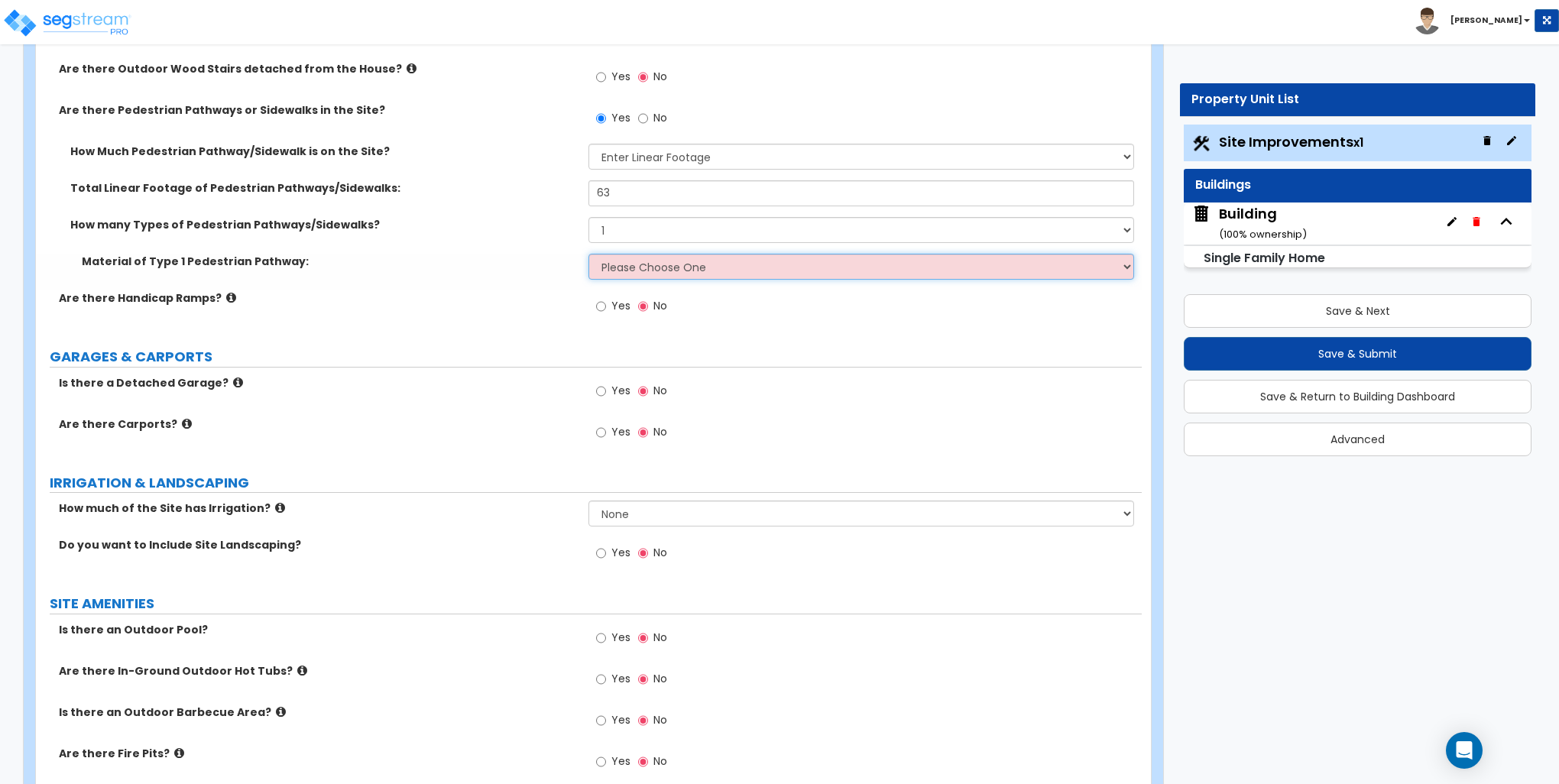
click at [626, 267] on select "Please Choose One Bare Concrete Stamped Concrete Brick Pavers Stone Pavers Wood…" at bounding box center [861, 266] width 545 height 26
select select "1"
click at [589, 254] on select "Please Choose One Bare Concrete Stamped Concrete Brick Pavers Stone Pavers Wood…" at bounding box center [861, 266] width 545 height 26
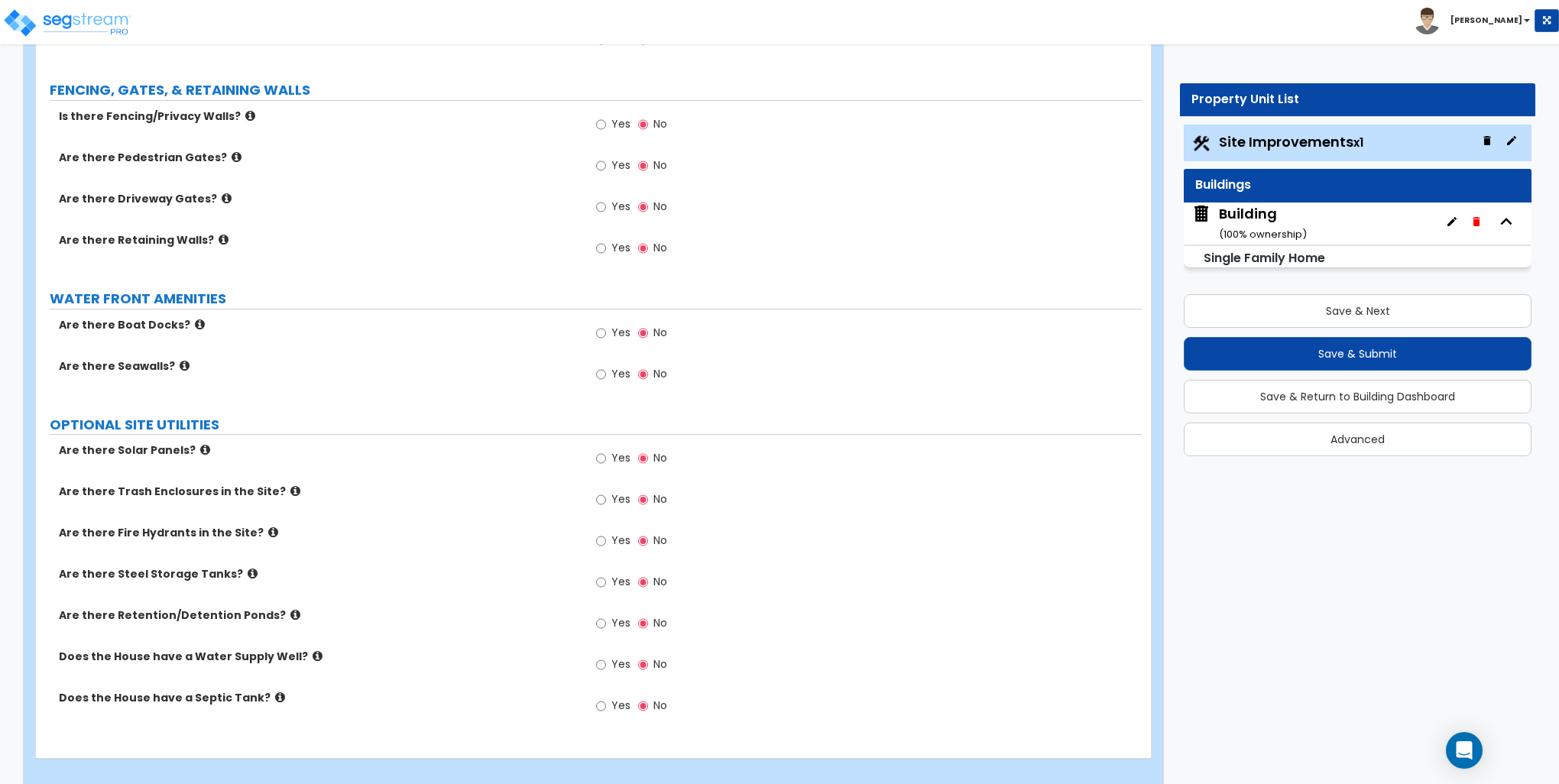
scroll to position [2105, 0]
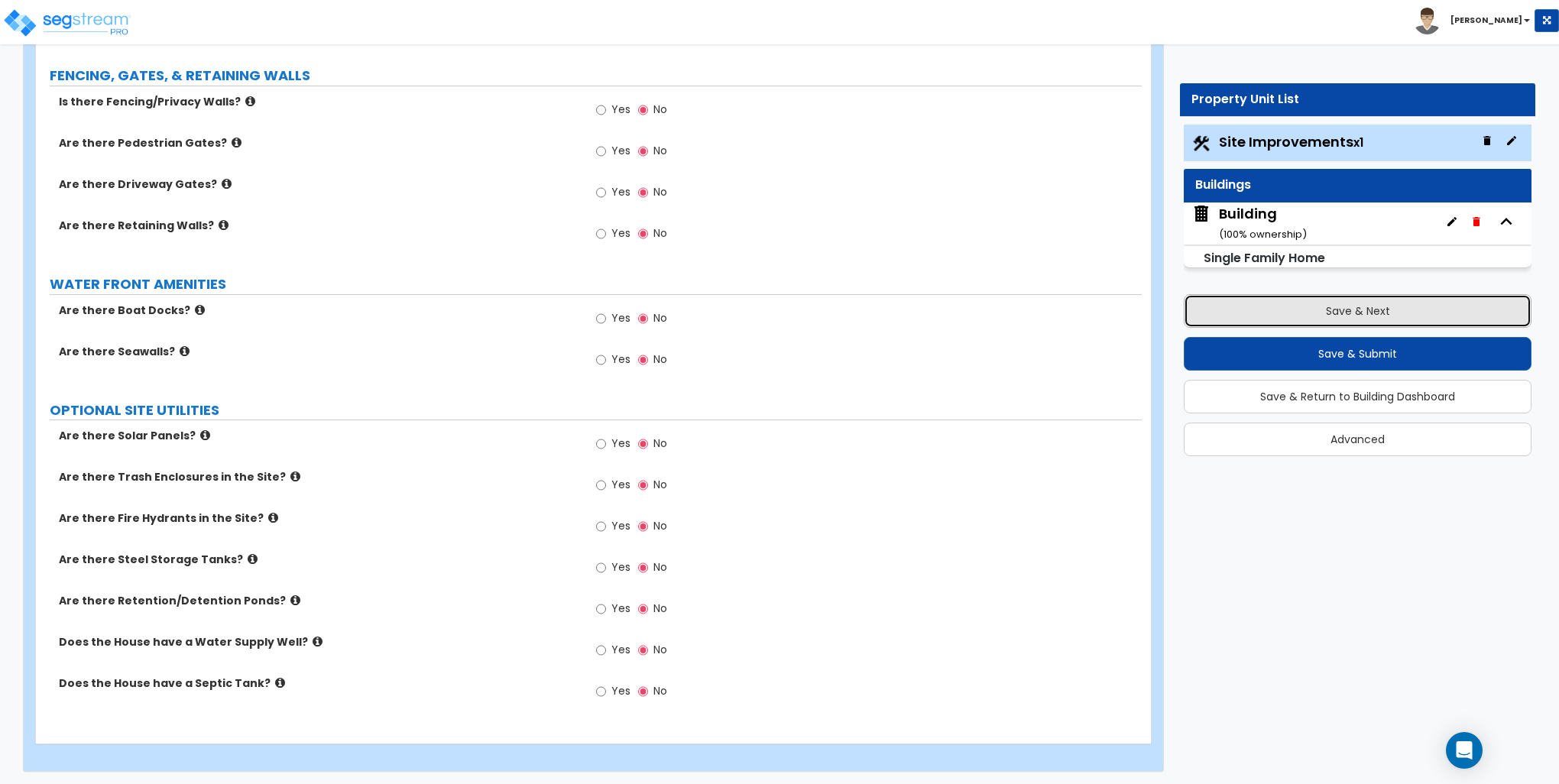
click at [1326, 307] on button "Save & Next" at bounding box center [1358, 311] width 348 height 34
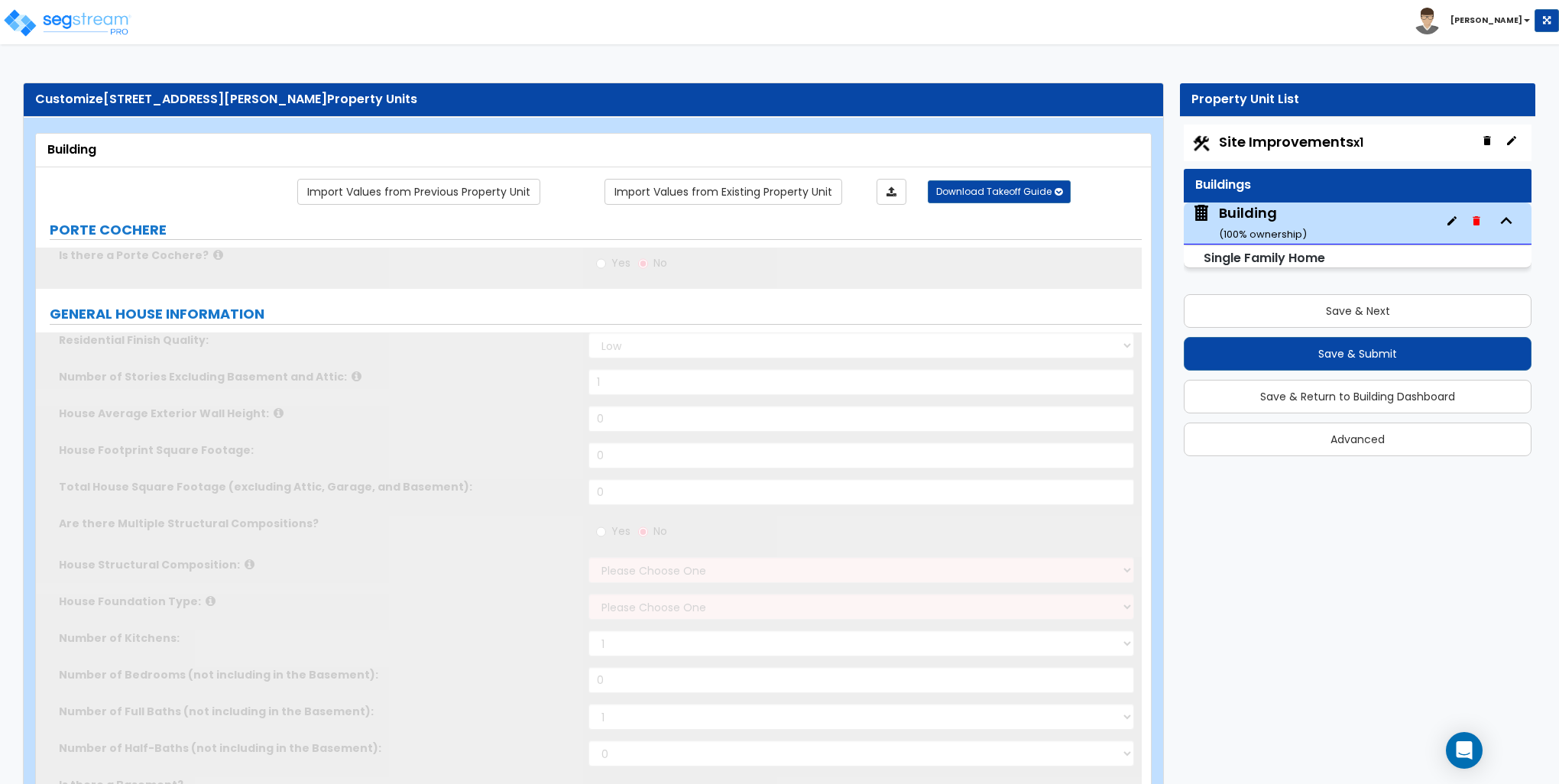
type input "1"
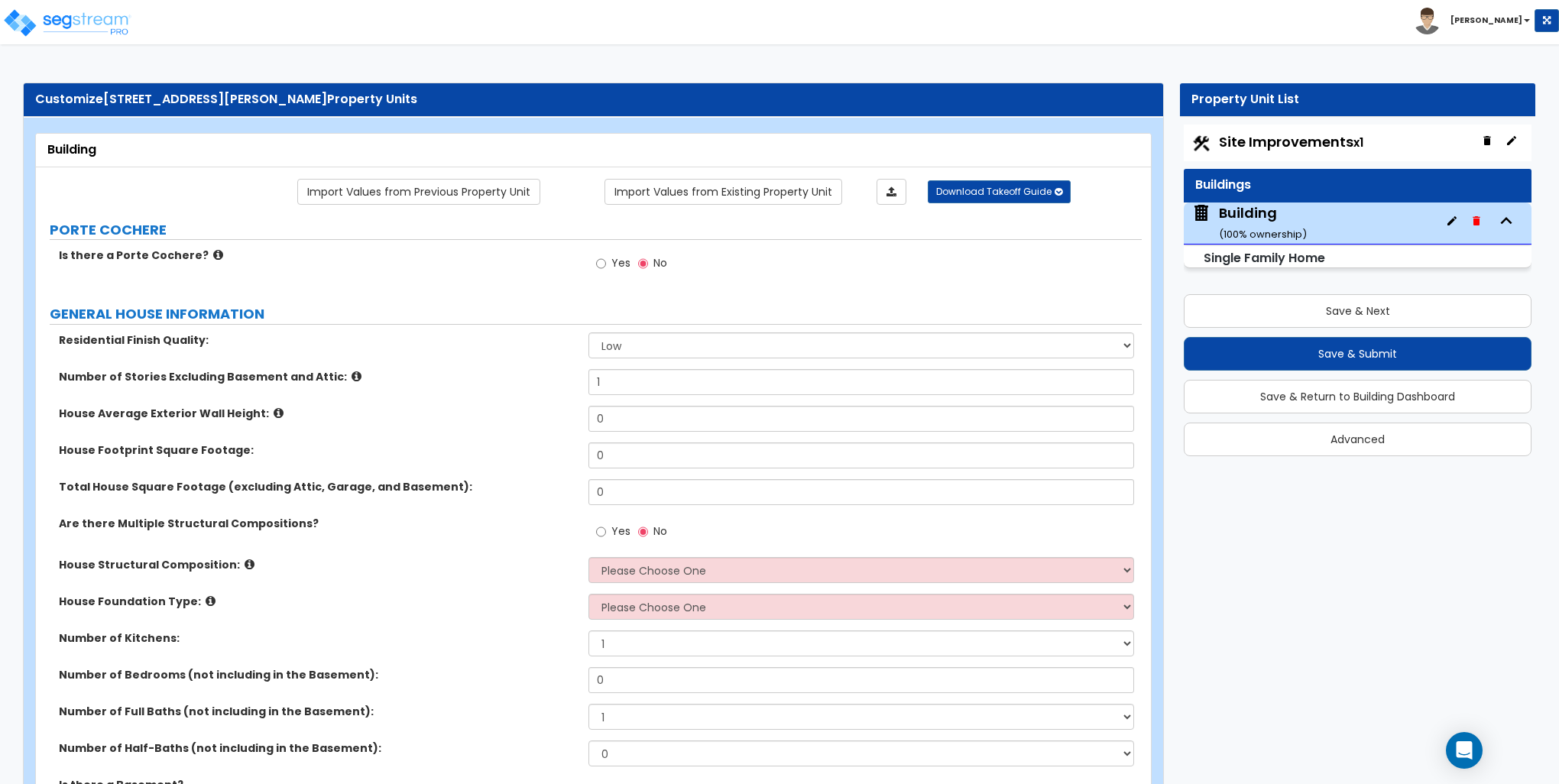
drag, startPoint x: 667, startPoint y: 328, endPoint x: 672, endPoint y: 343, distance: 15.8
click at [672, 347] on select "Low Average High" at bounding box center [861, 345] width 545 height 26
select select "1"
click at [589, 332] on select "Low Average High" at bounding box center [861, 345] width 545 height 26
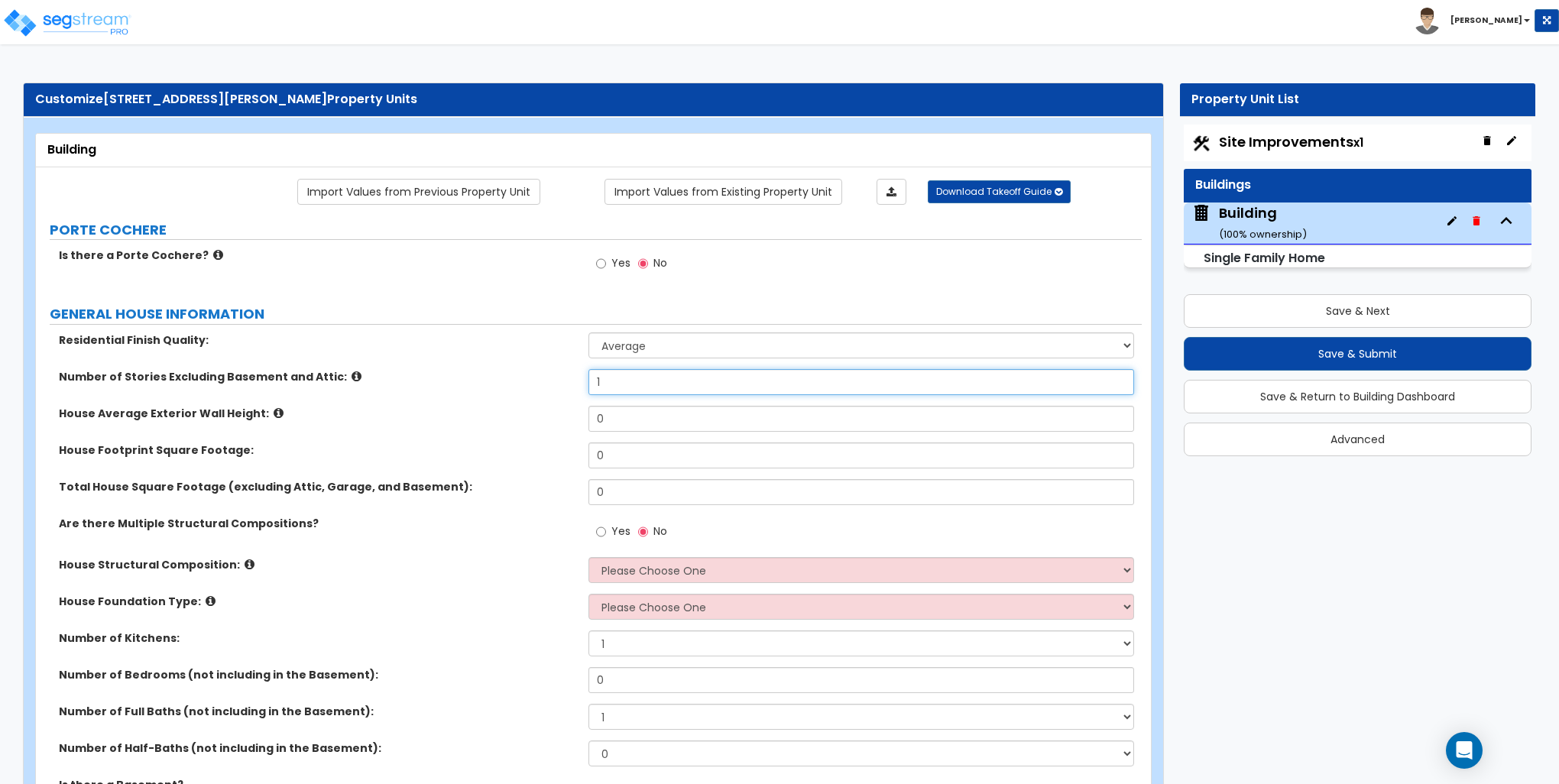
click at [620, 382] on input "1" at bounding box center [861, 382] width 545 height 26
type input "2"
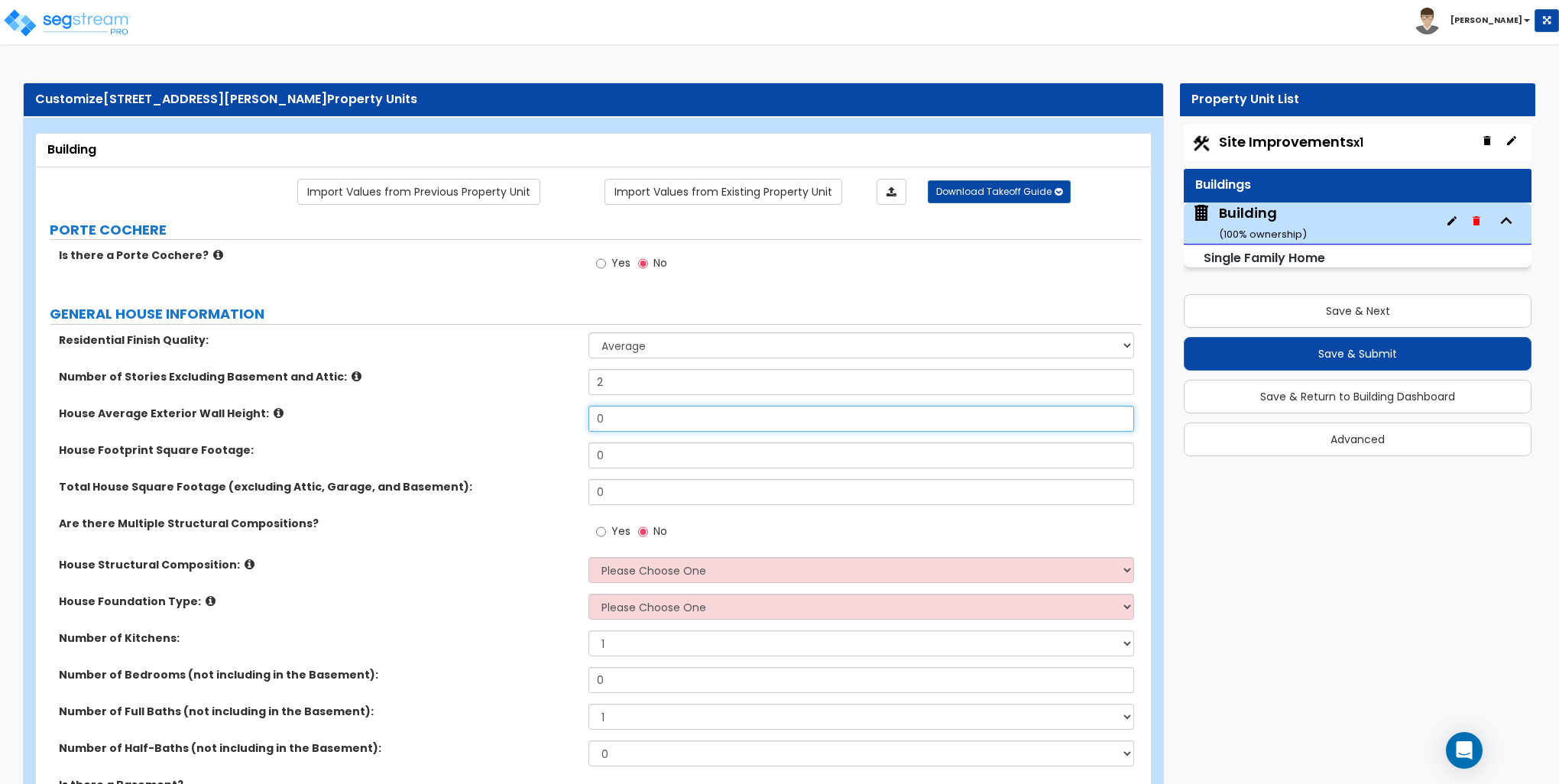
click at [627, 417] on input "0" at bounding box center [861, 419] width 545 height 26
click at [626, 417] on input "0" at bounding box center [861, 419] width 545 height 26
type input "20"
click at [620, 451] on input "0" at bounding box center [861, 455] width 545 height 26
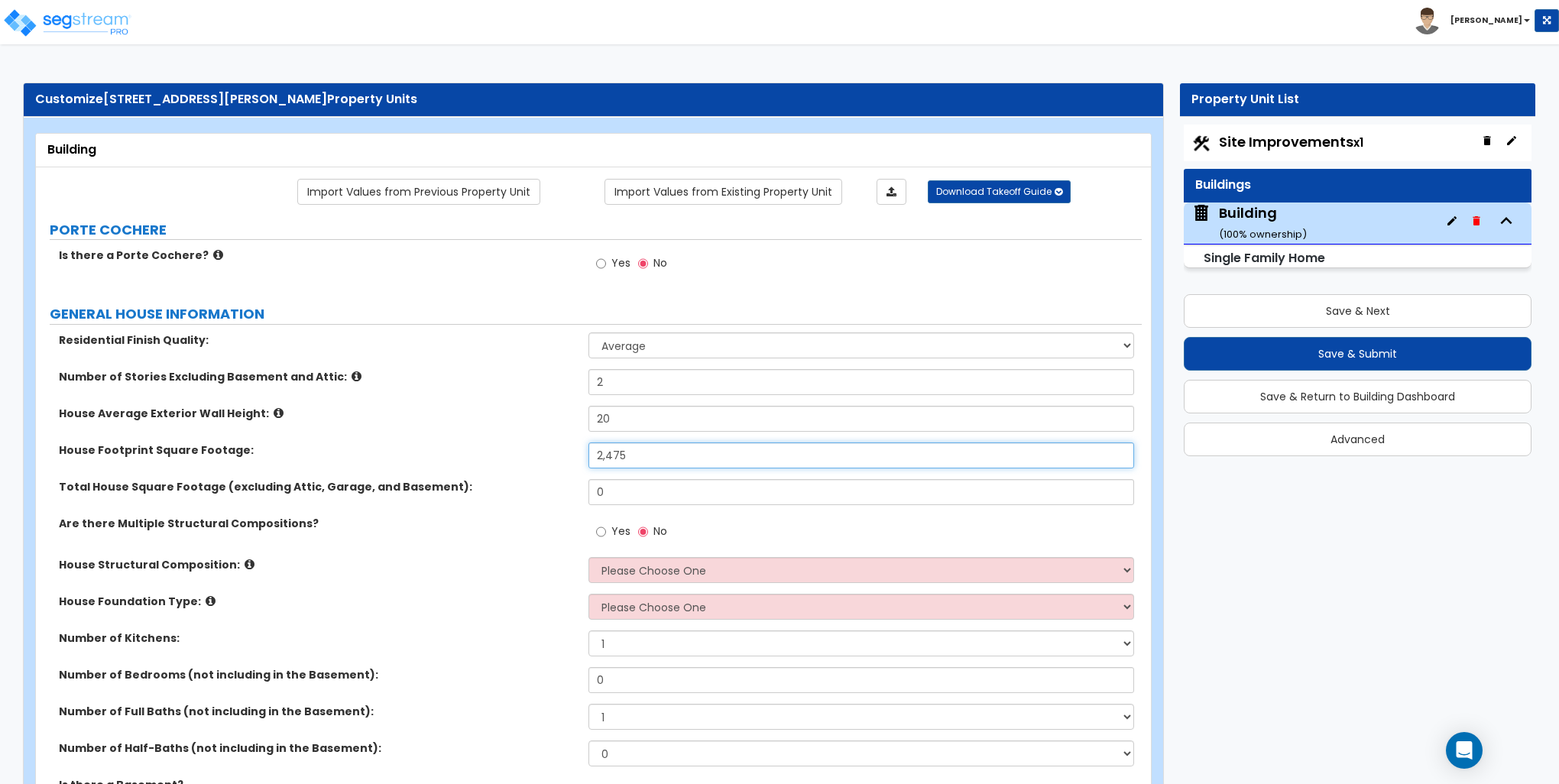
type input "2,475"
click at [636, 496] on input "0" at bounding box center [861, 492] width 545 height 26
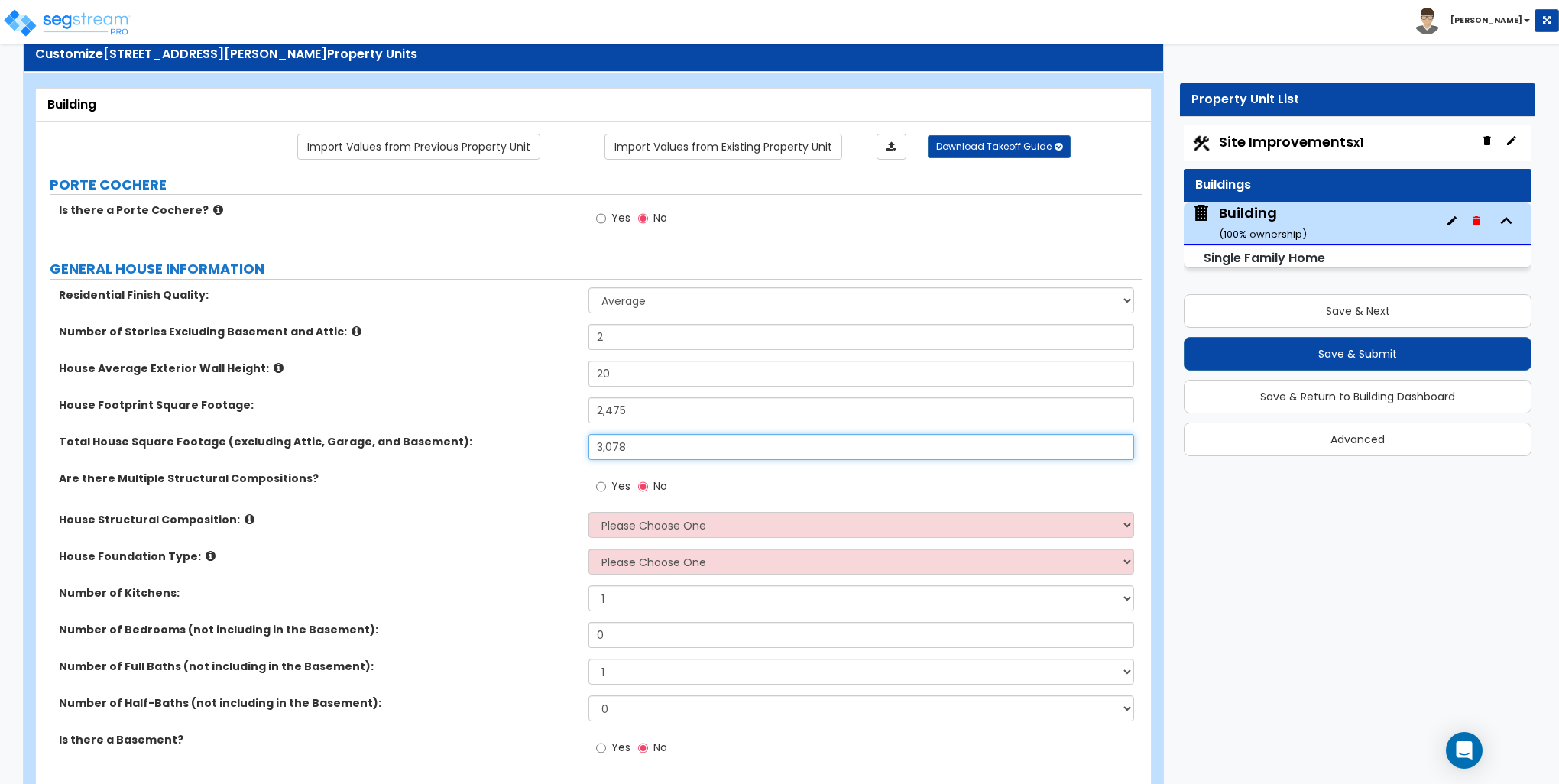
scroll to position [153, 0]
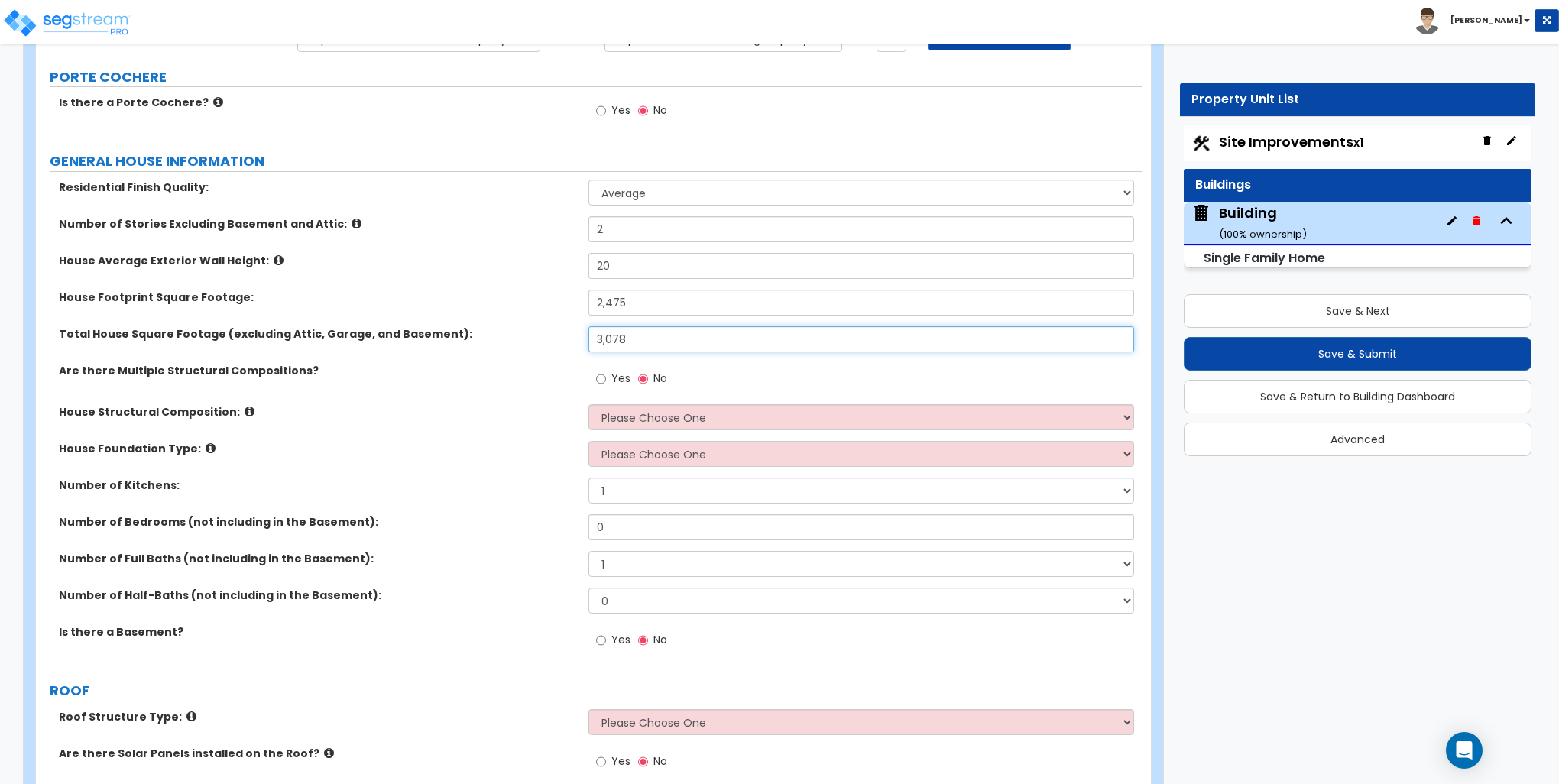
type input "3,078"
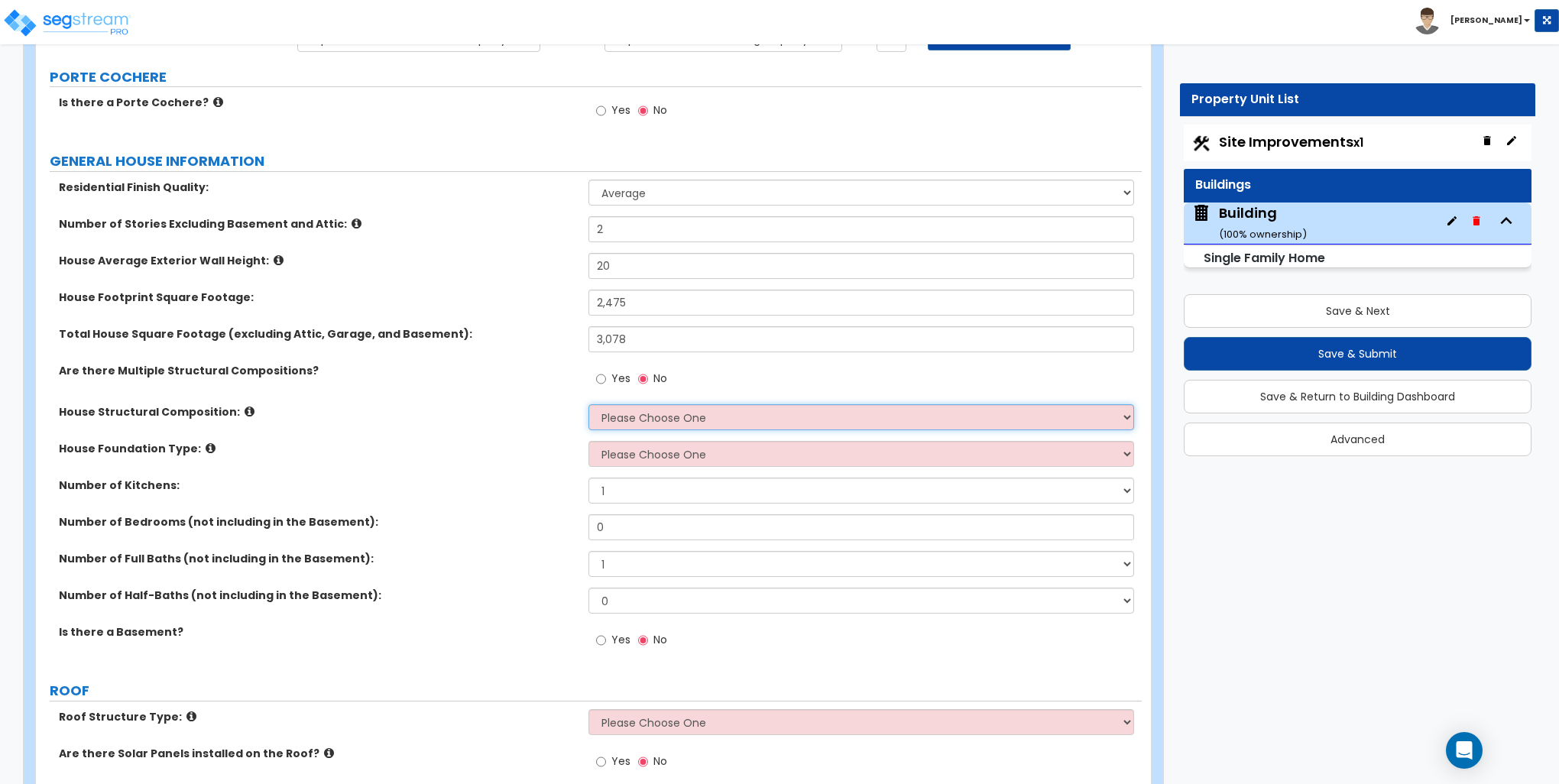
drag, startPoint x: 626, startPoint y: 412, endPoint x: 633, endPoint y: 418, distance: 9.2
click at [627, 412] on select "Please Choose One Reinforced Concrete Structural Steel Brick Masonry CMU Masonr…" at bounding box center [861, 417] width 545 height 26
select select "7"
click at [589, 404] on select "Please Choose One Reinforced Concrete Structural Steel Brick Masonry CMU Masonr…" at bounding box center [861, 417] width 545 height 26
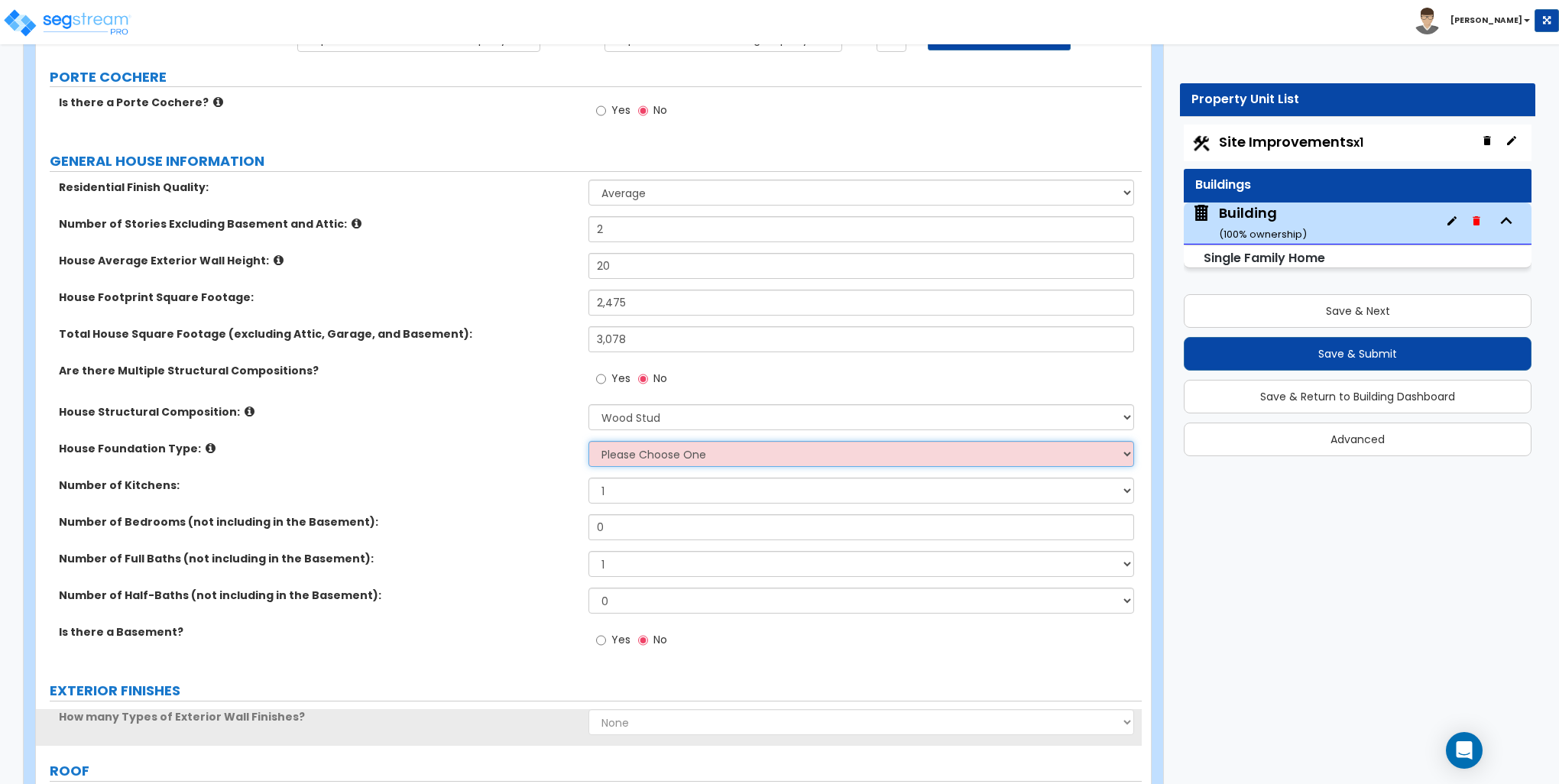
click at [615, 453] on select "Please Choose One Crawl Space Pier-Elevated First floor Slab on Grade" at bounding box center [861, 454] width 545 height 26
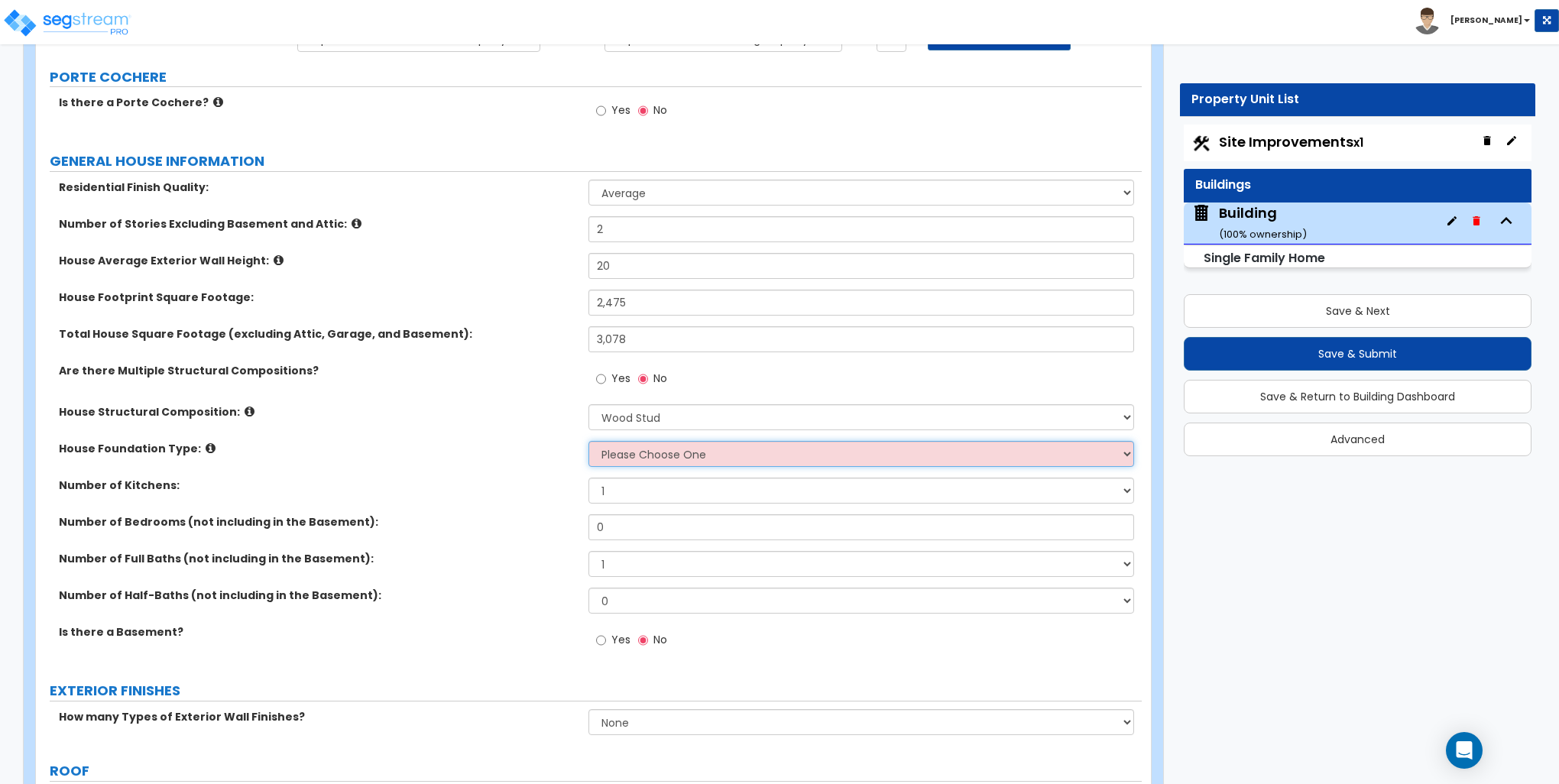
select select "3"
click at [589, 441] on select "Please Choose One Crawl Space Pier-Elevated First floor Slab on Grade" at bounding box center [861, 454] width 545 height 26
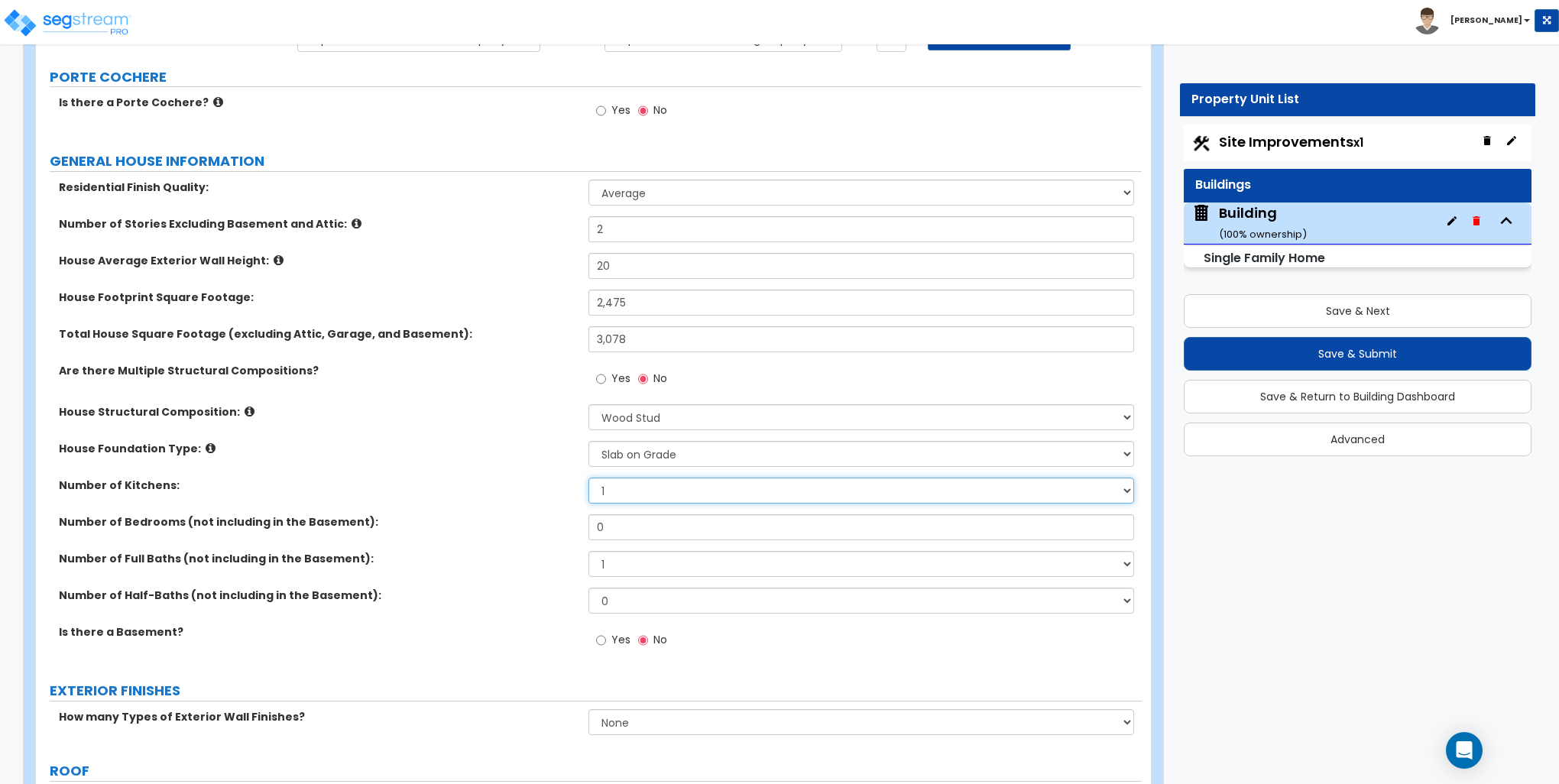
click at [649, 492] on select "1 2 3" at bounding box center [861, 491] width 545 height 26
click at [640, 496] on select "1 2 3" at bounding box center [861, 491] width 545 height 26
click at [630, 533] on input "0" at bounding box center [861, 527] width 545 height 26
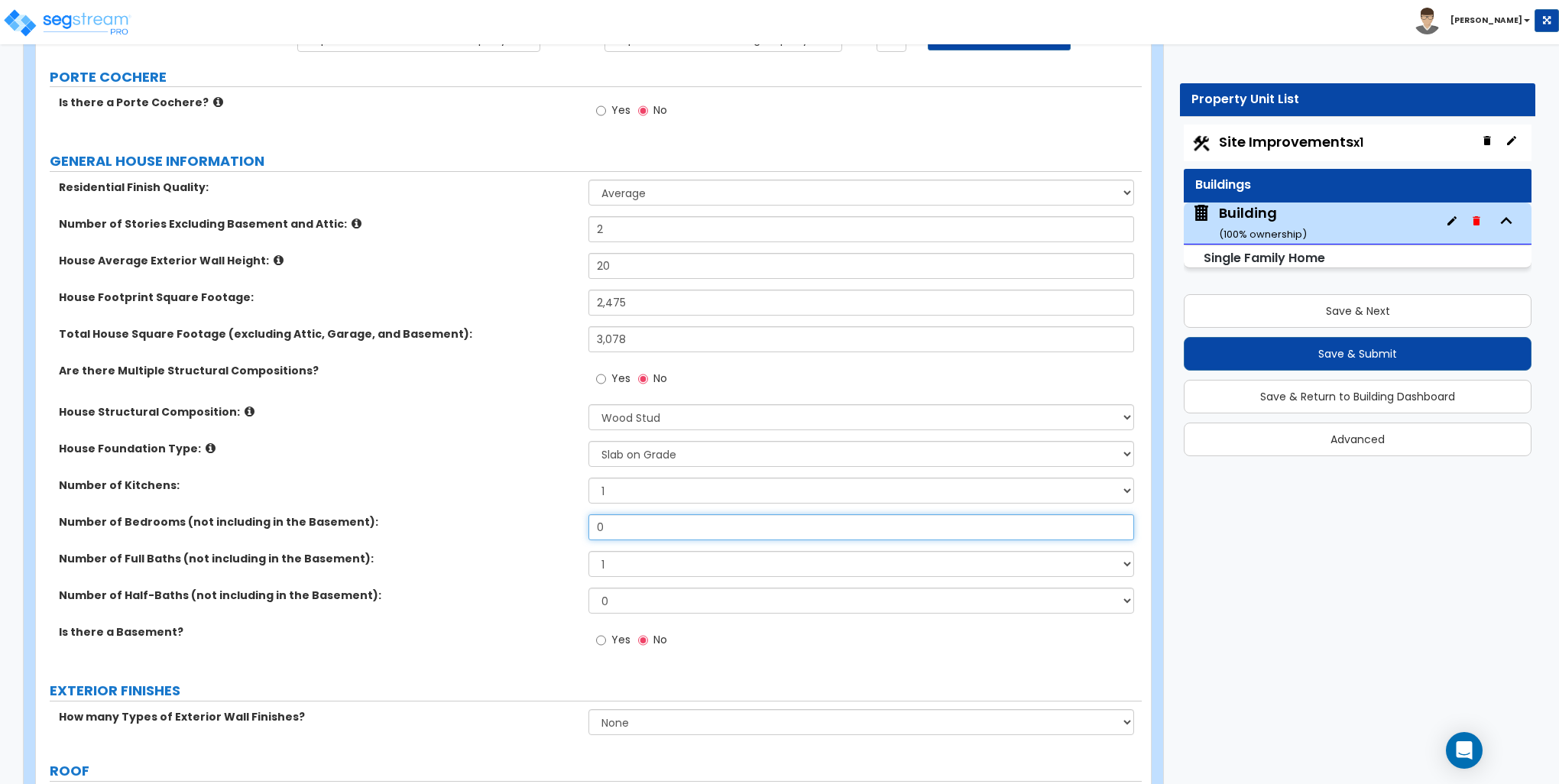
click at [630, 533] on input "0" at bounding box center [861, 527] width 545 height 26
type input "4"
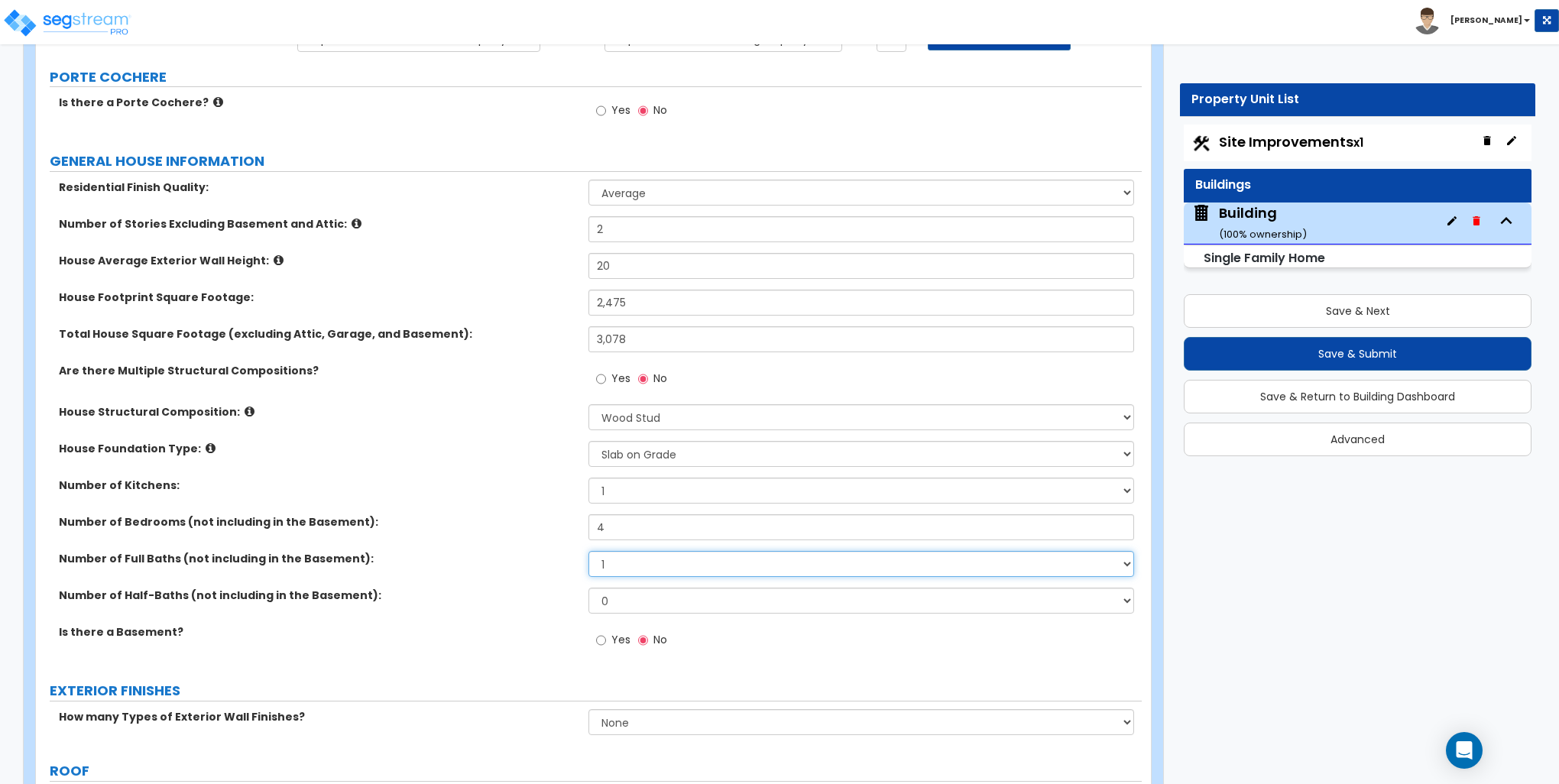
select select "2"
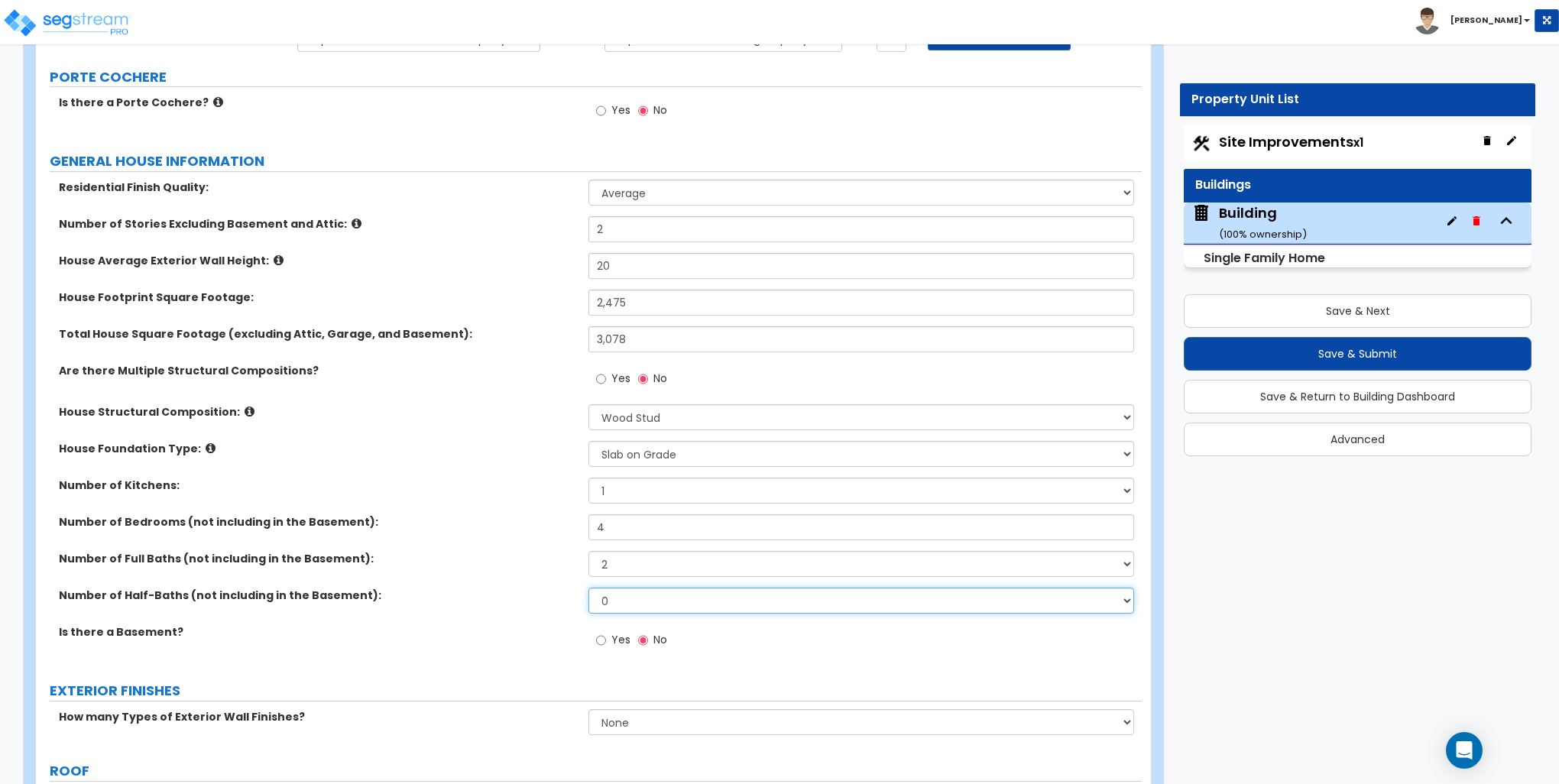
select select "1"
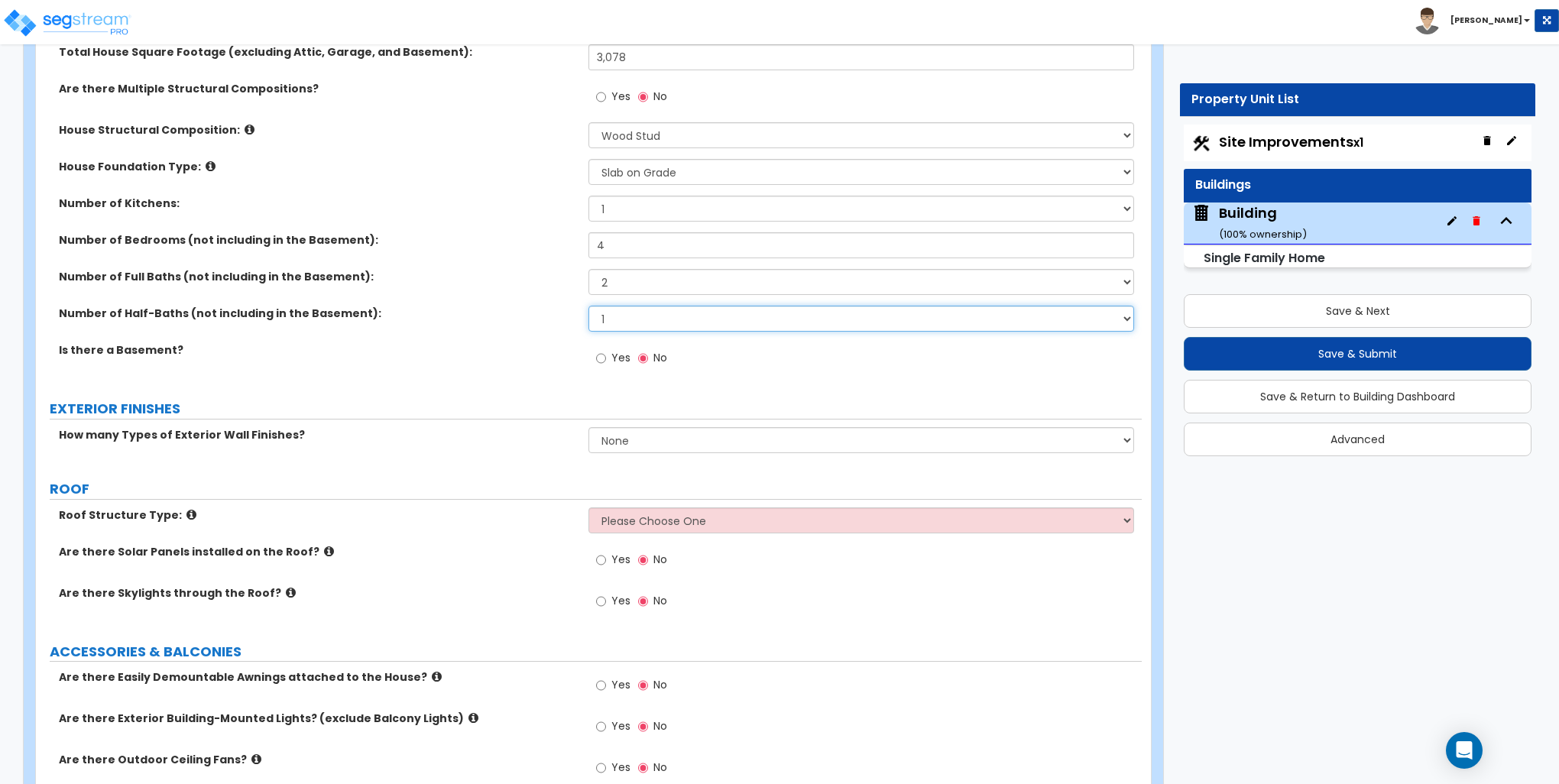
scroll to position [459, 0]
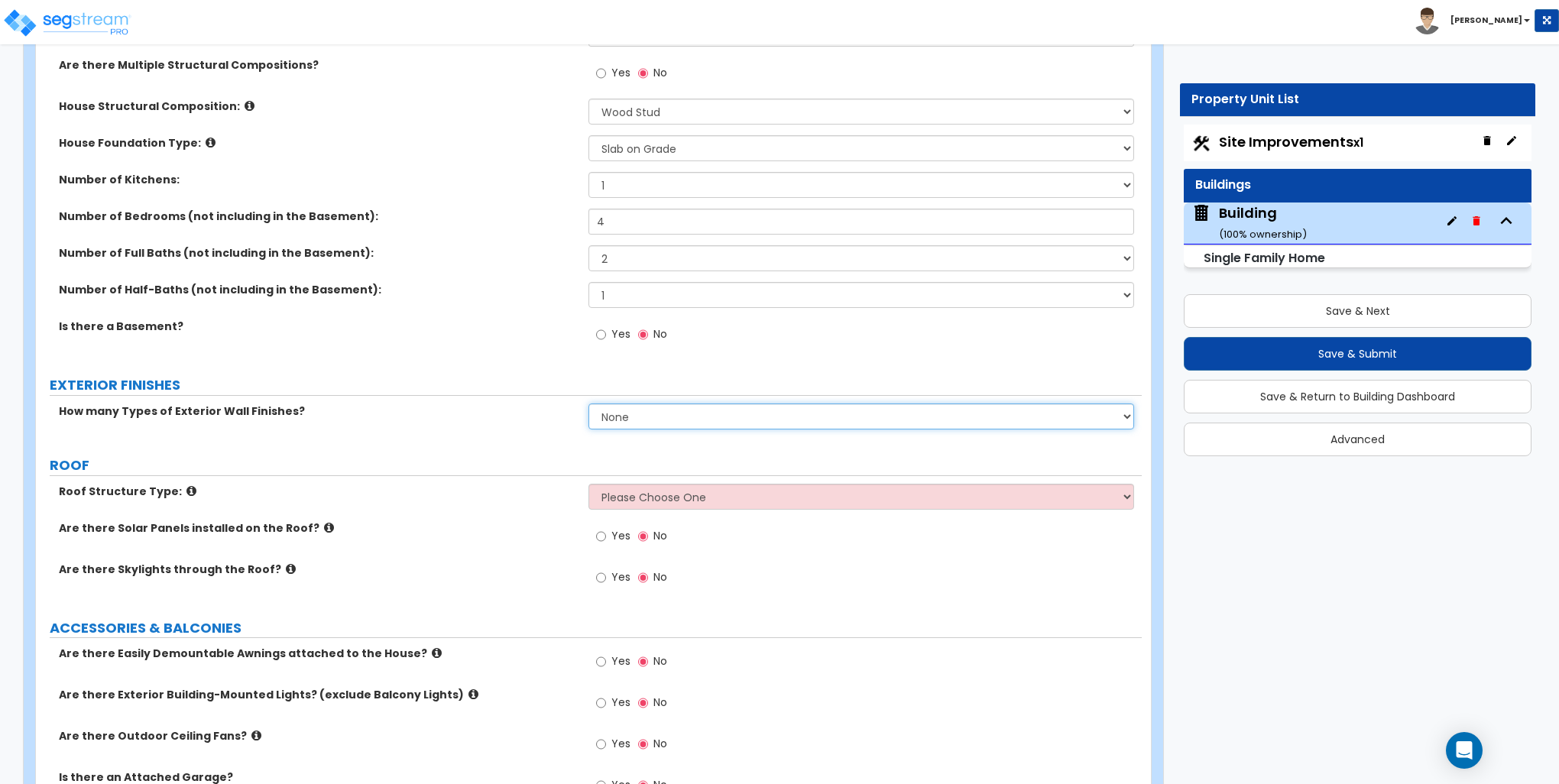
click at [642, 414] on select "None 1 2 3" at bounding box center [861, 416] width 545 height 26
select select "2"
click at [589, 403] on select "None 1 2 3" at bounding box center [861, 416] width 545 height 26
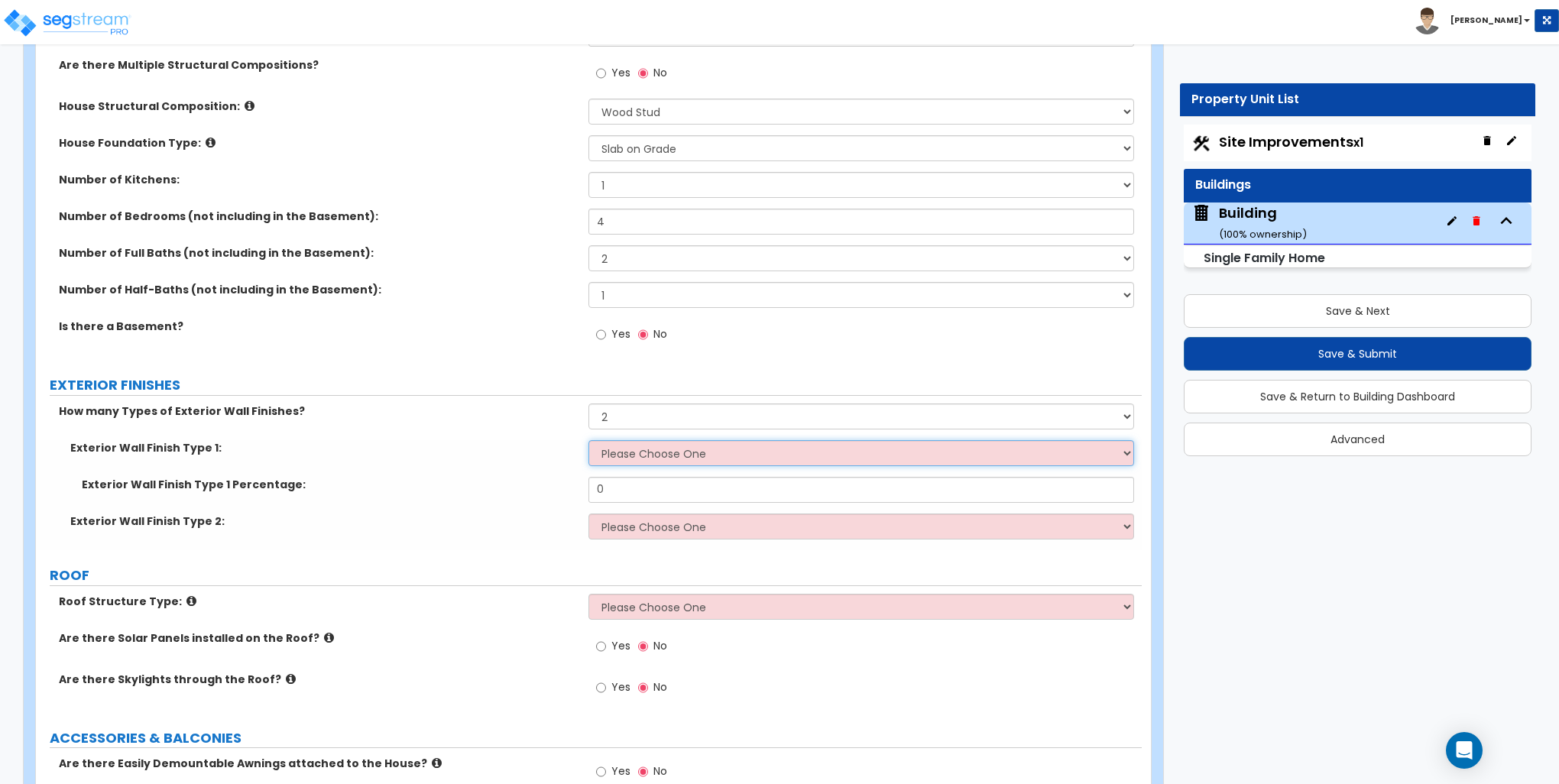
click at [636, 450] on select "Please Choose One No Finish/Shared Wall No Wall Brick Finish Stone Finish Wood …" at bounding box center [861, 453] width 545 height 26
select select "5"
click at [589, 440] on select "Please Choose One No Finish/Shared Wall No Wall Brick Finish Stone Finish Wood …" at bounding box center [861, 453] width 545 height 26
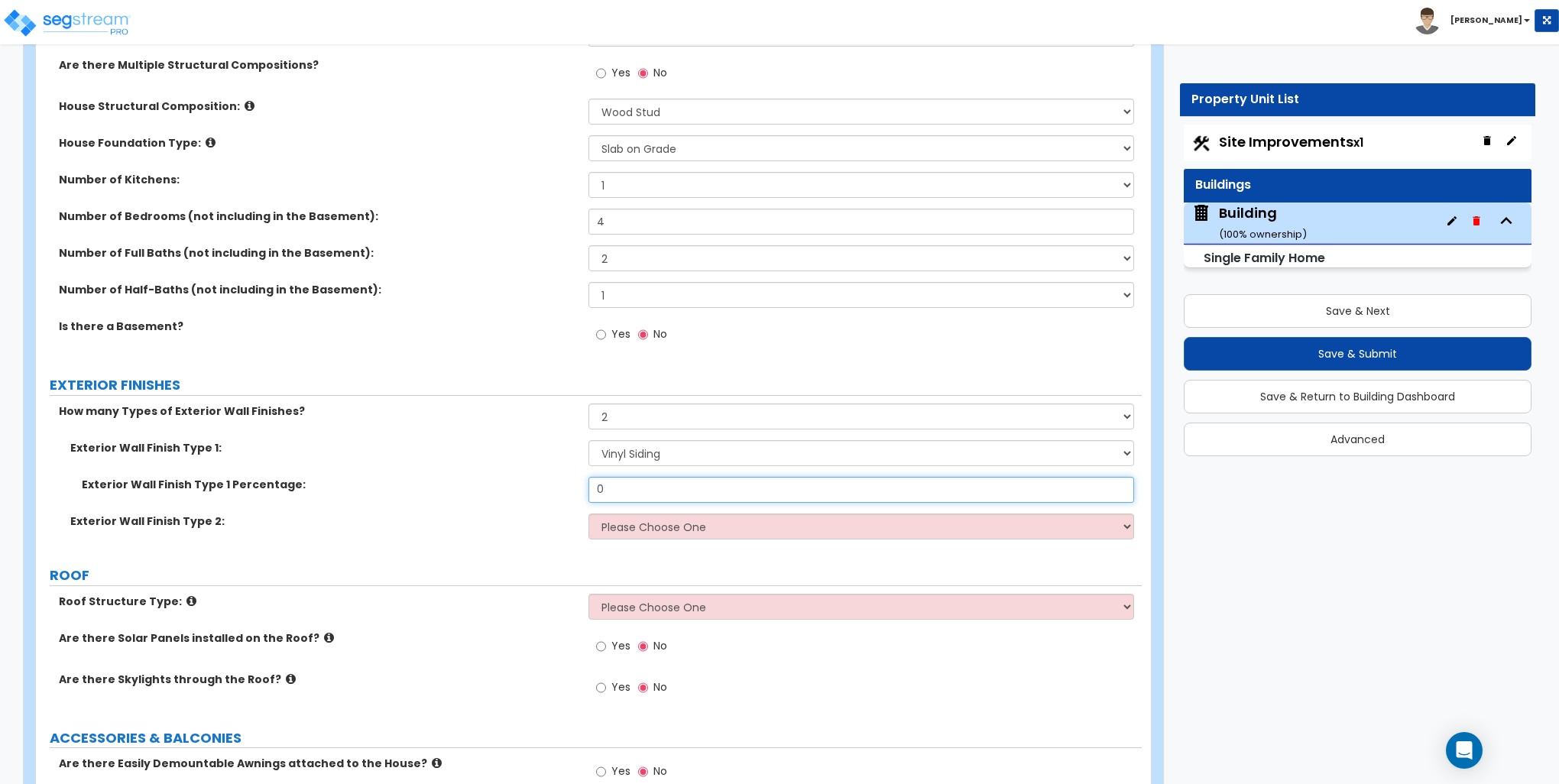
click at [630, 487] on input "0" at bounding box center [861, 490] width 545 height 26
type input "70"
click at [651, 521] on select "Please Choose One No Finish/Shared Wall No Wall Brick Finish Stone Finish Wood …" at bounding box center [861, 526] width 545 height 26
select select "3"
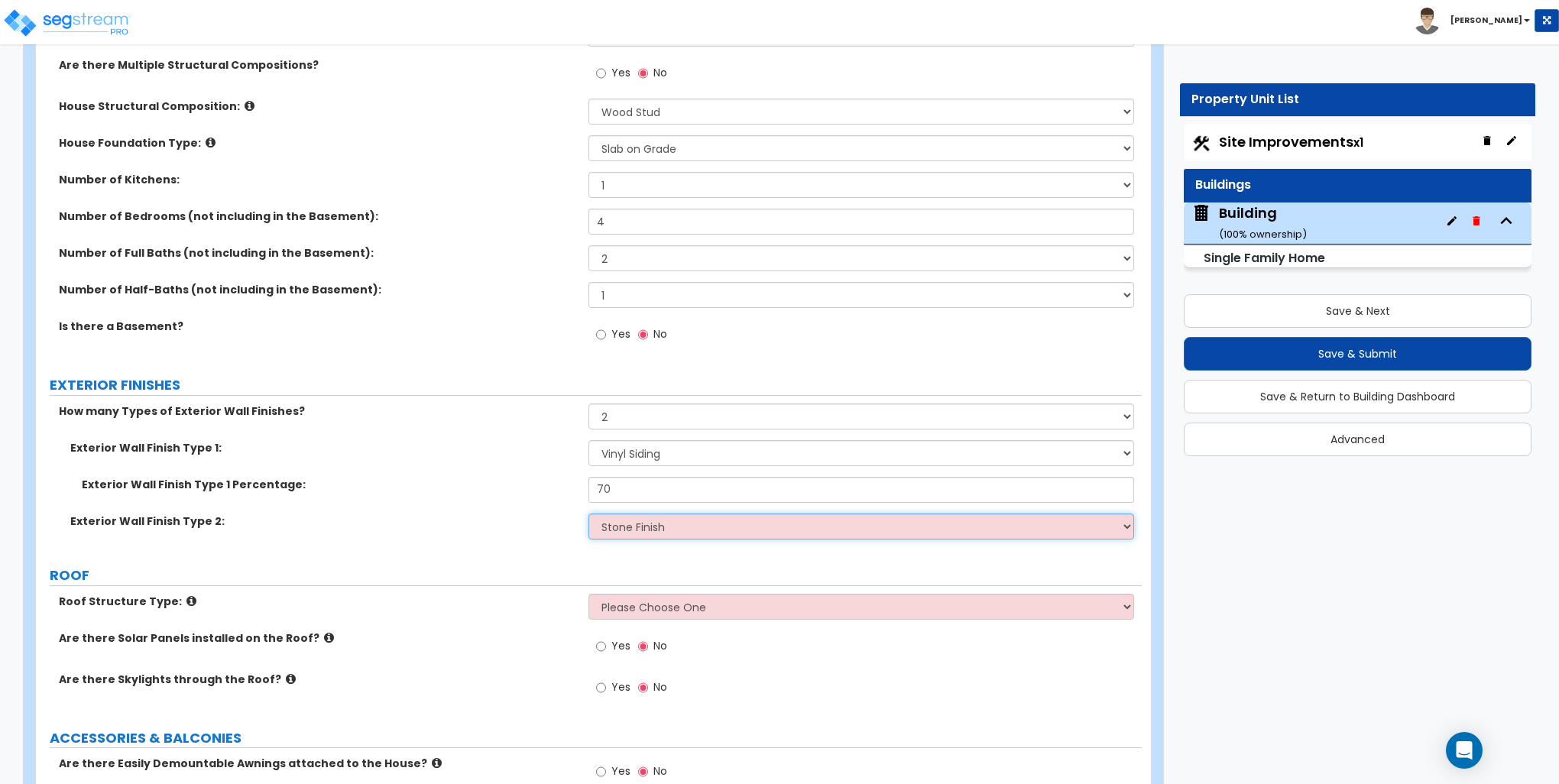
click at [589, 513] on select "Please Choose One No Finish/Shared Wall No Wall Brick Finish Stone Finish Wood …" at bounding box center [861, 526] width 545 height 26
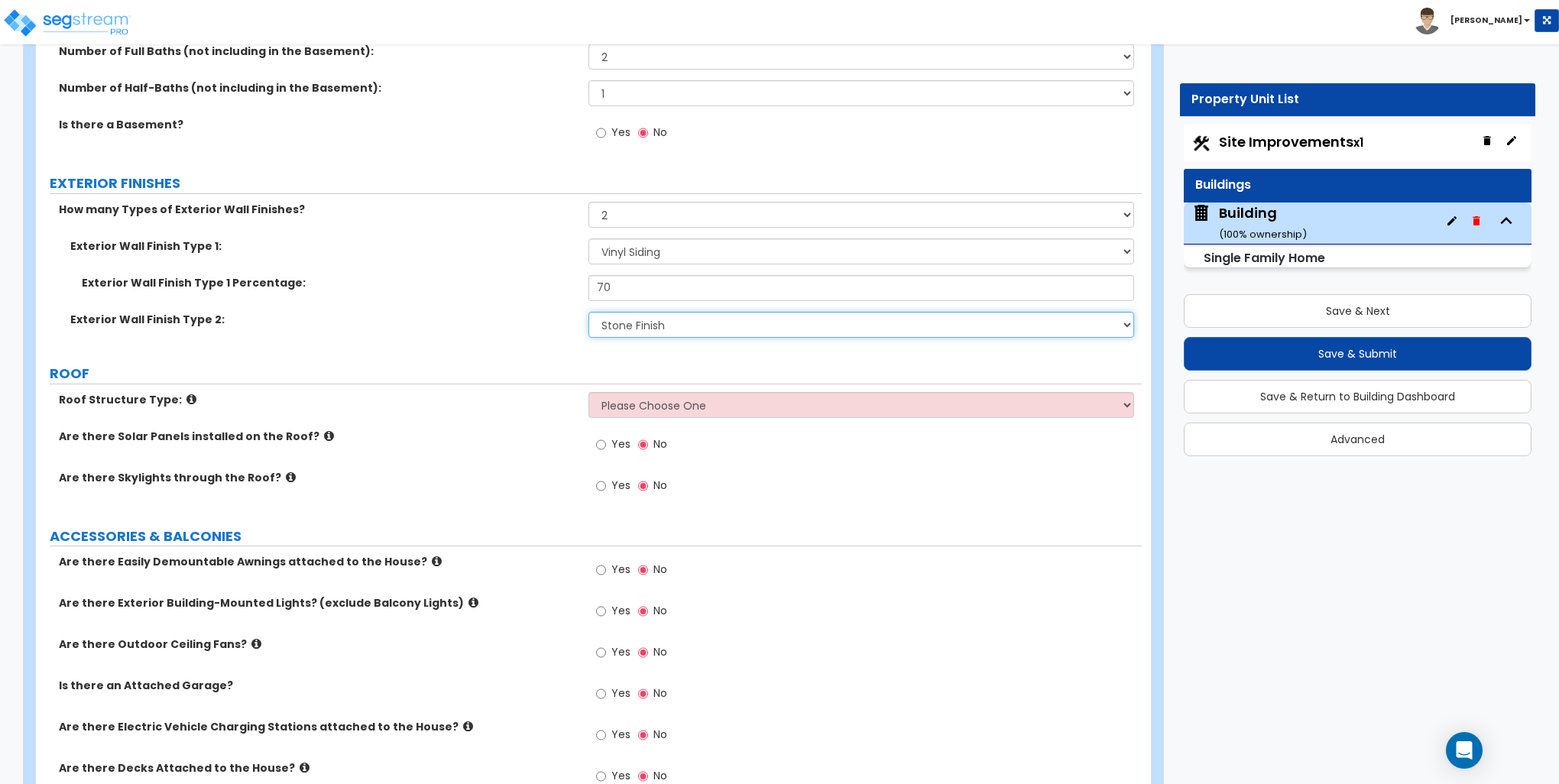
scroll to position [688, 0]
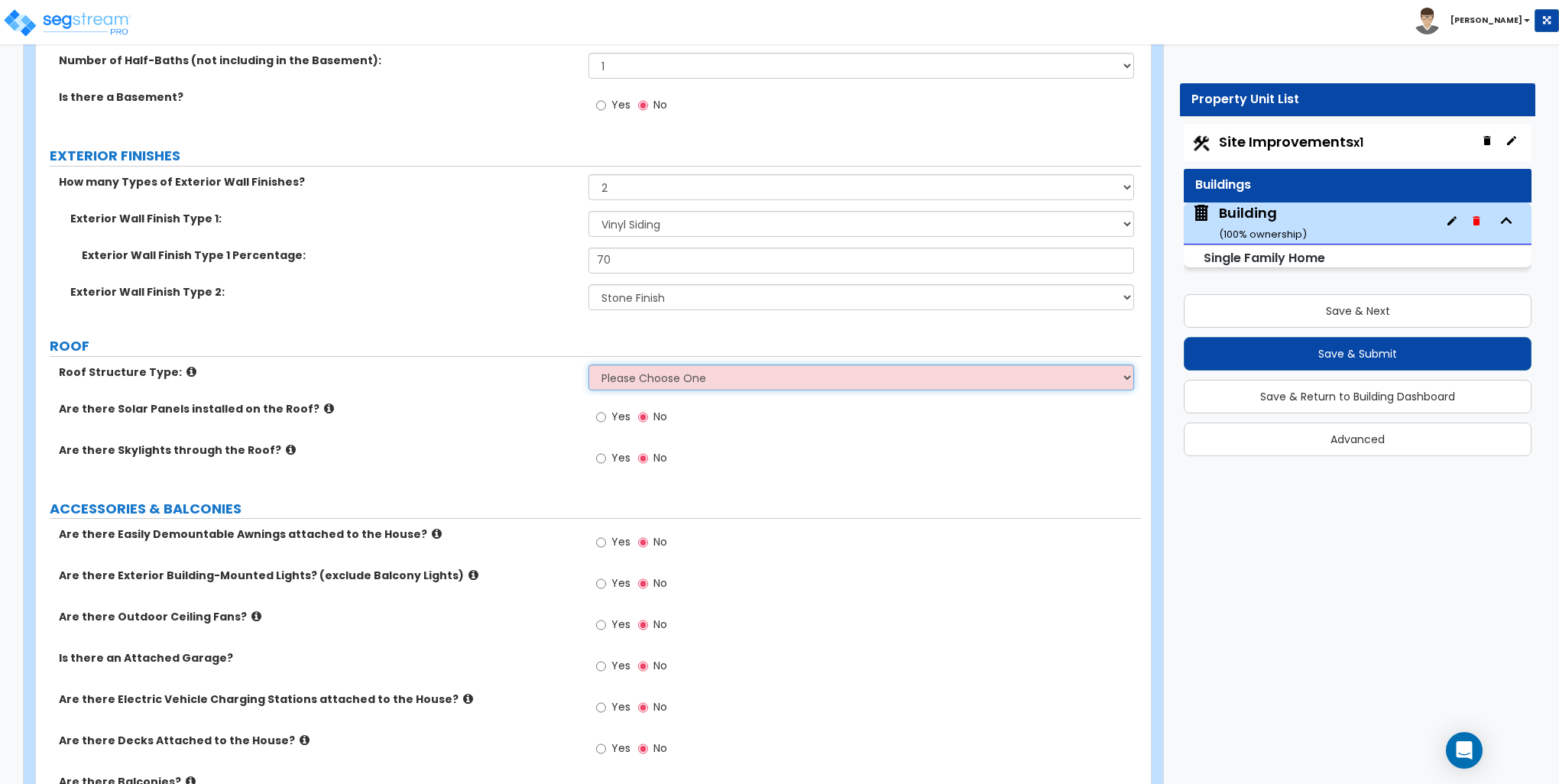
click at [667, 372] on select "Please Choose One Gable Roof Flat Roof Hybrid Gable & Flat Roof" at bounding box center [861, 377] width 545 height 26
select select "1"
click at [589, 364] on select "Please Choose One Gable Roof Flat Roof Hybrid Gable & Flat Roof" at bounding box center [861, 377] width 545 height 26
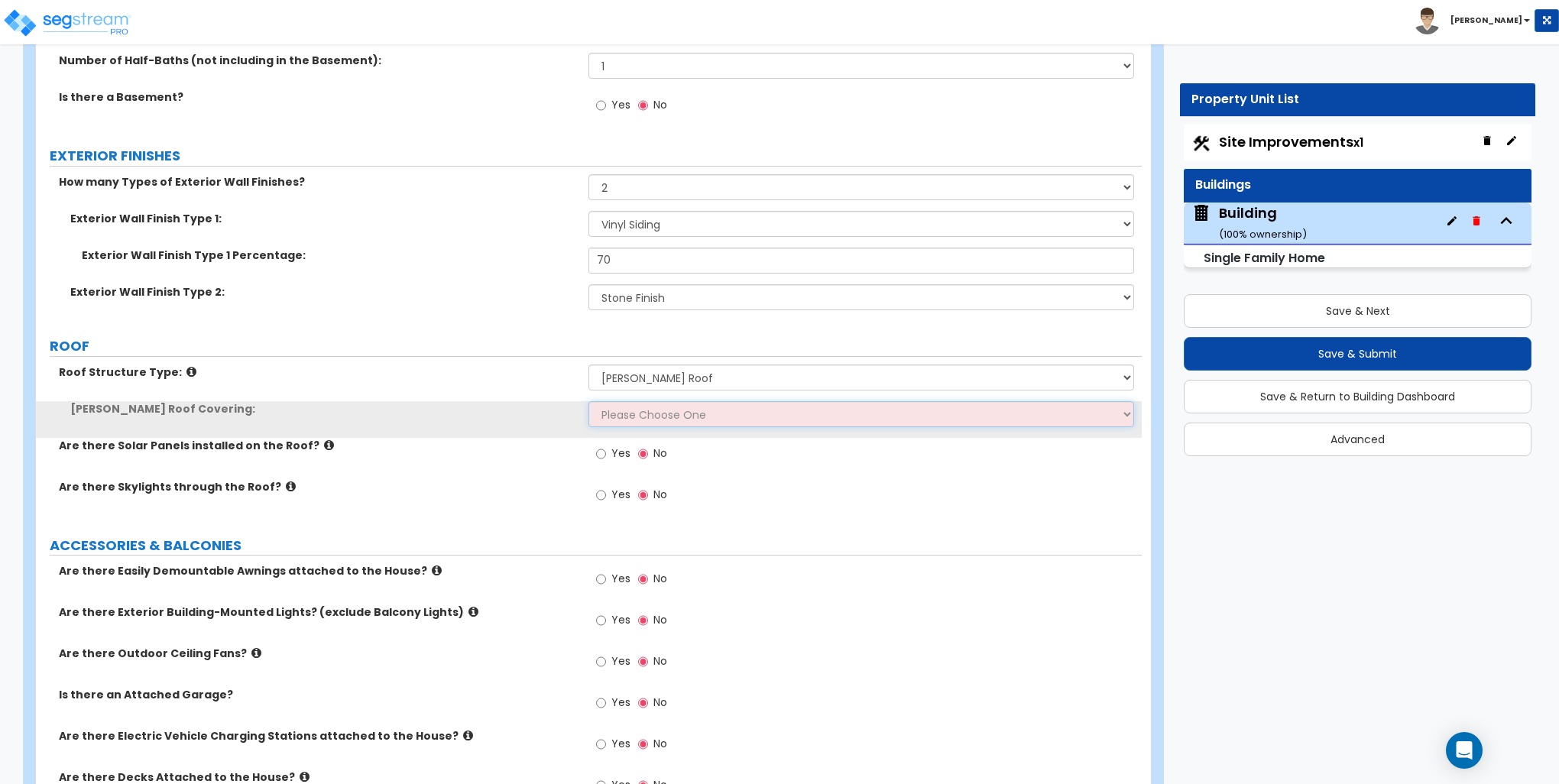
click at [642, 409] on select "Please Choose One Asphalt Shingle Clay Tile Wood Shingle Metal Shingle Standing…" at bounding box center [861, 414] width 545 height 26
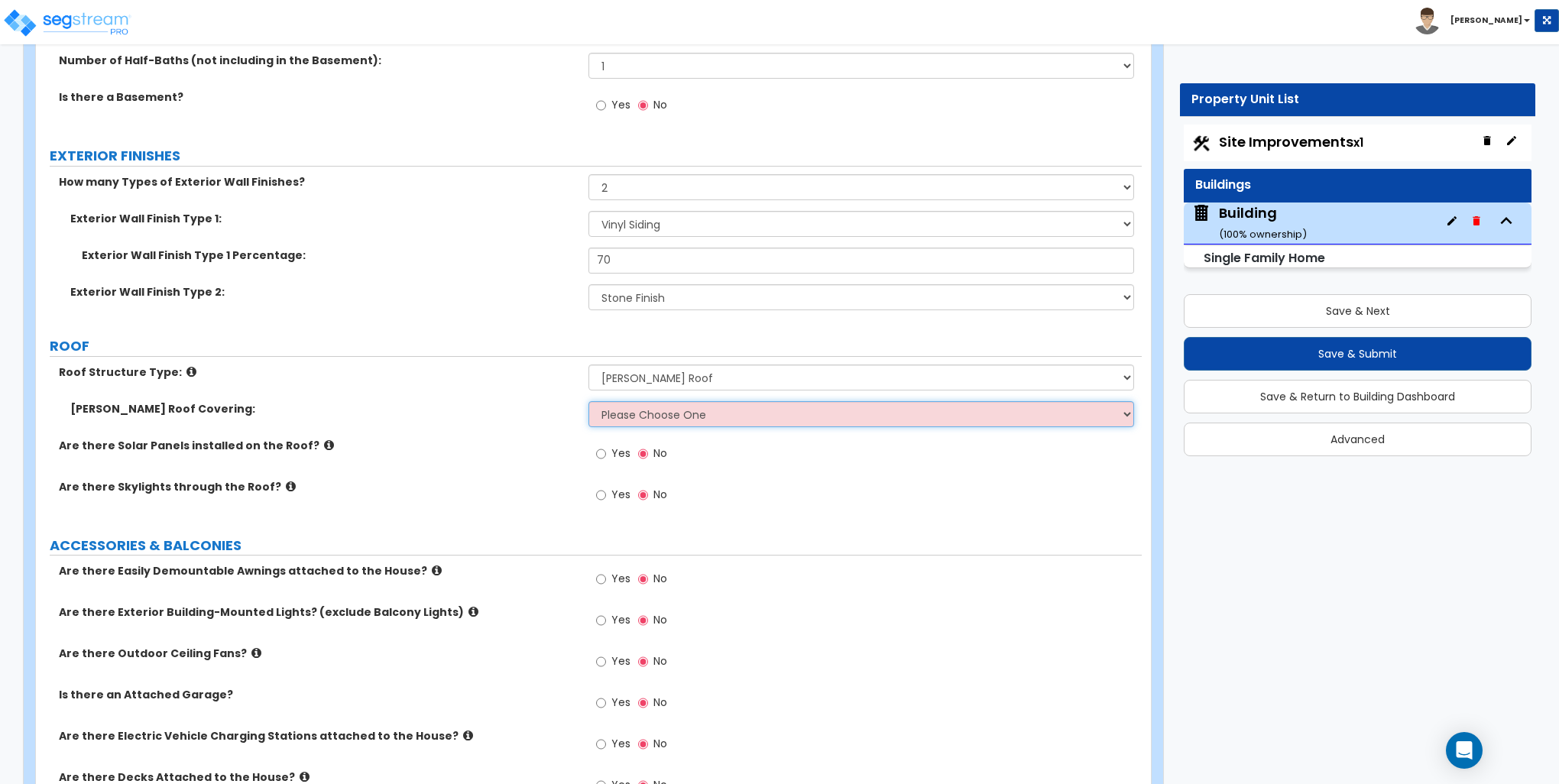
select select "1"
click at [589, 401] on select "Please Choose One Asphalt Shingle Clay Tile Wood Shingle Metal Shingle Standing…" at bounding box center [861, 414] width 545 height 26
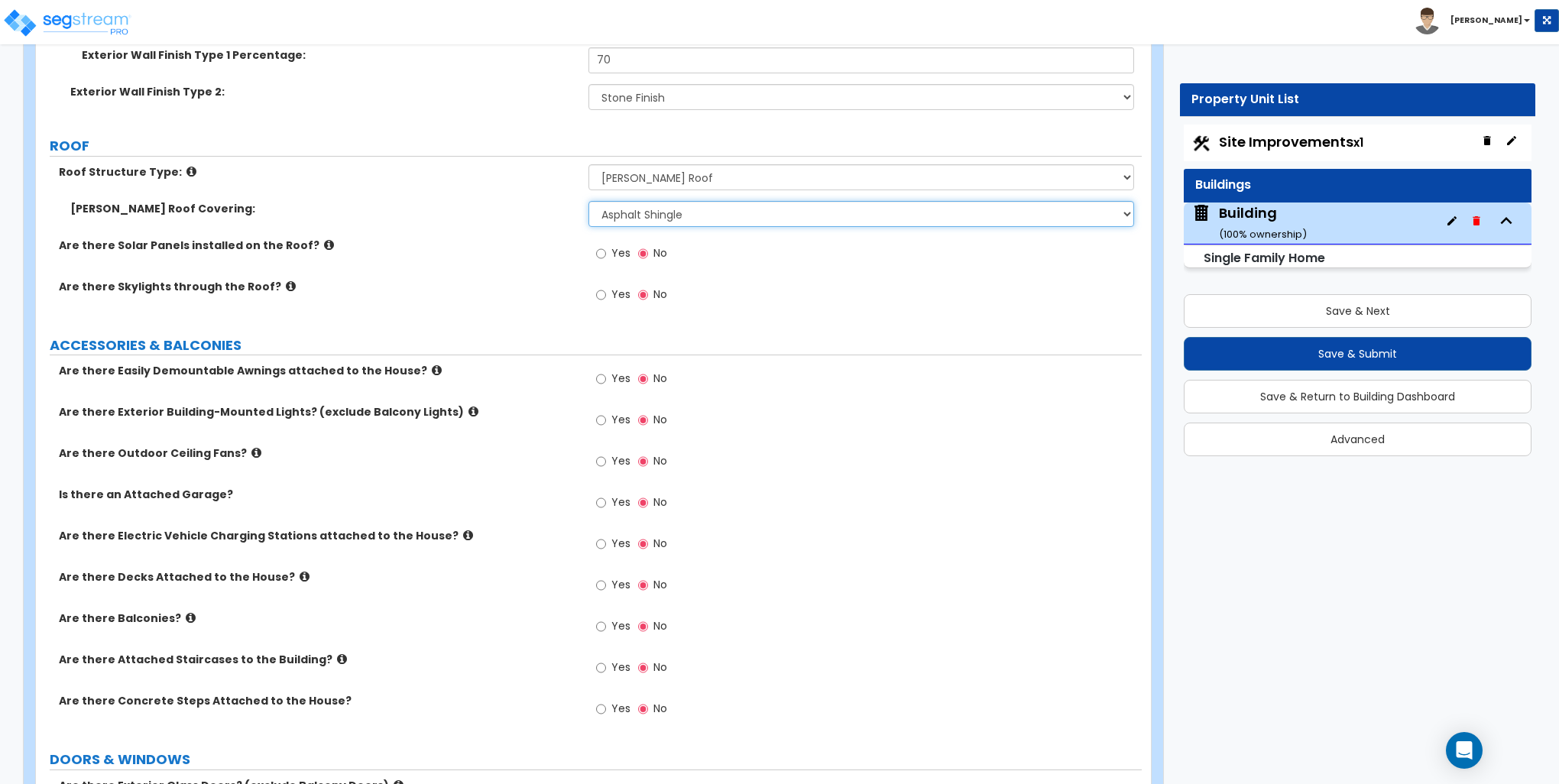
scroll to position [917, 0]
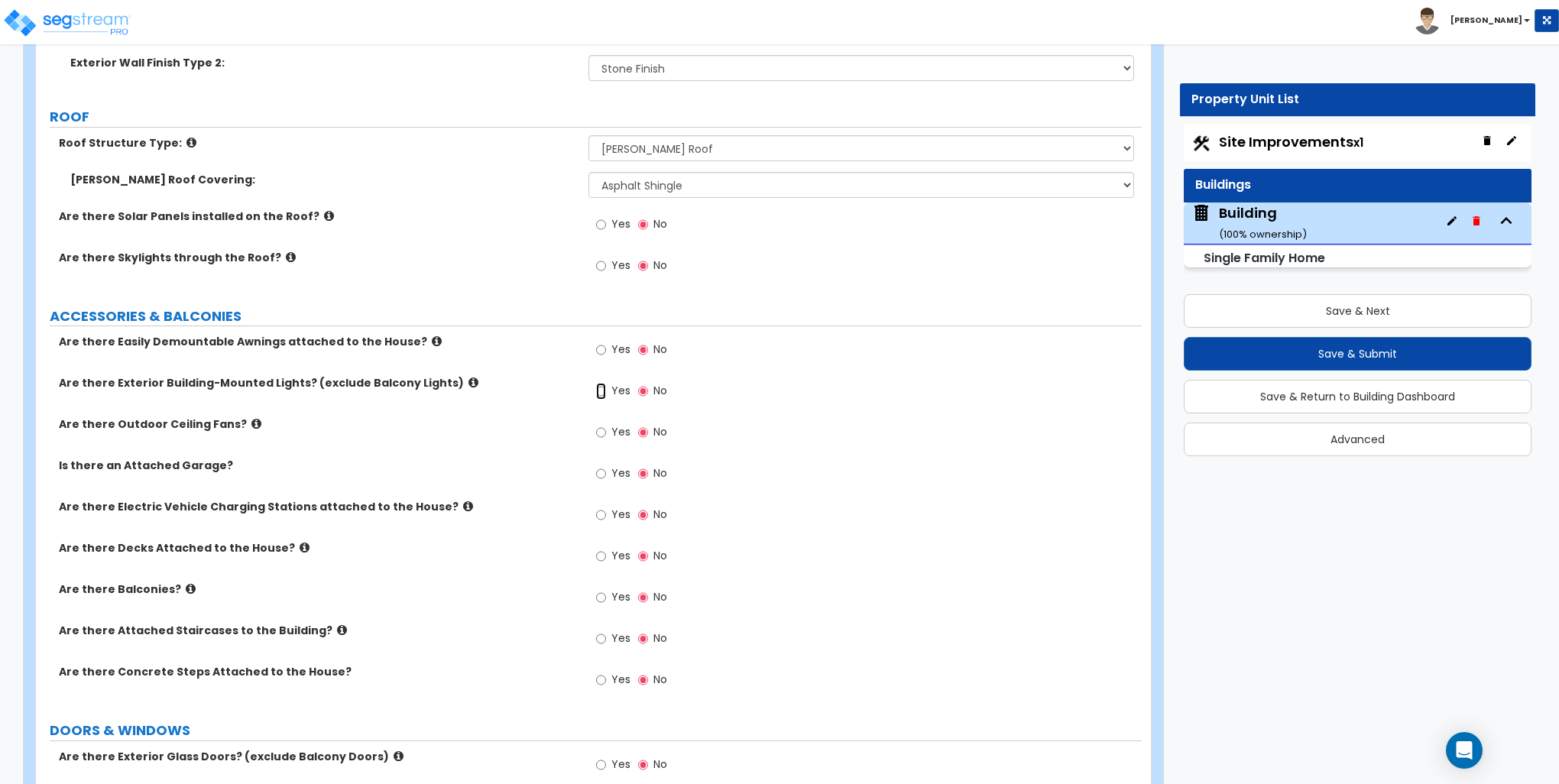
click at [603, 385] on input "Yes" at bounding box center [601, 391] width 10 height 17
radio input "true"
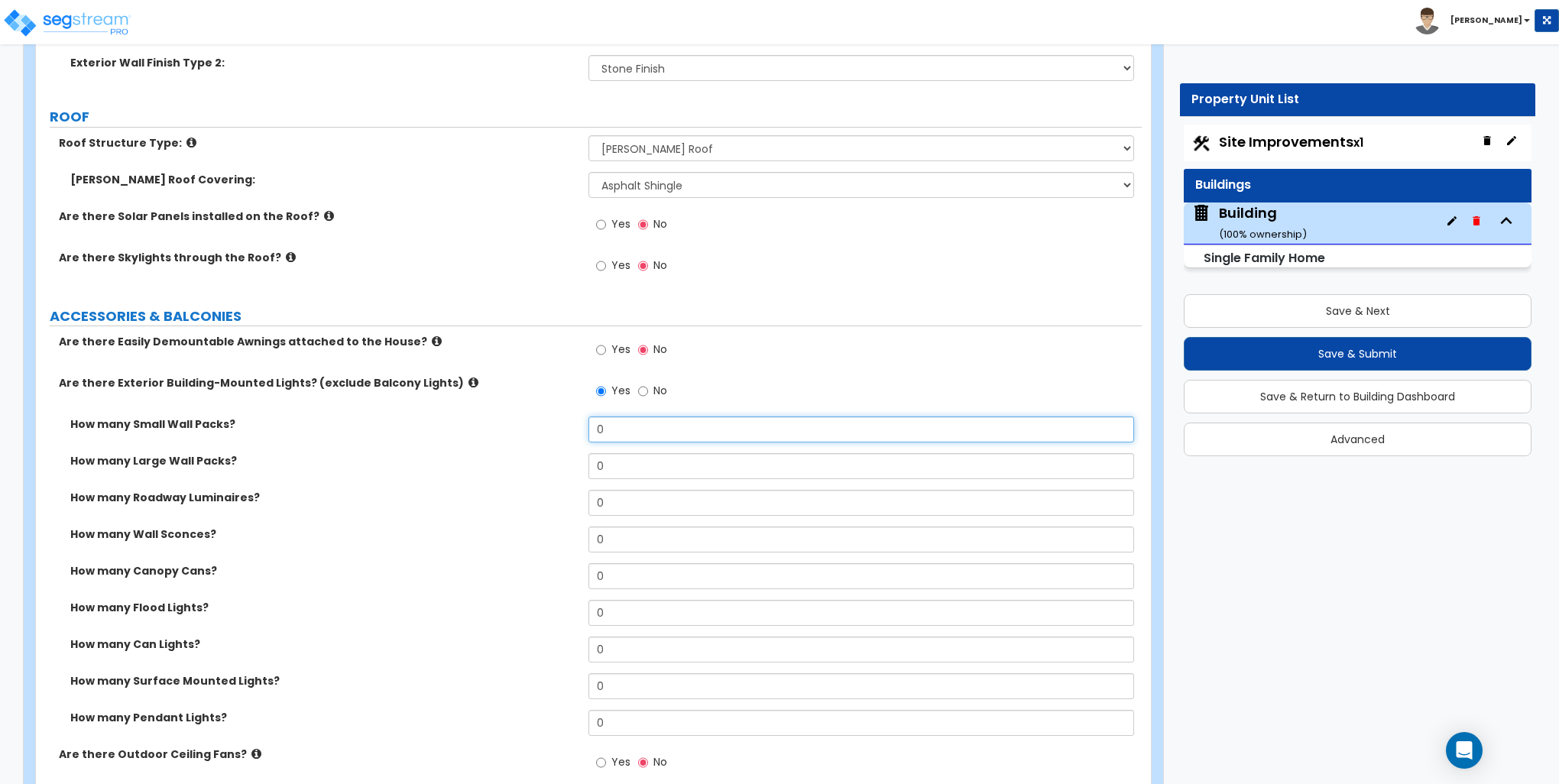
click at [634, 430] on input "0" at bounding box center [861, 429] width 545 height 26
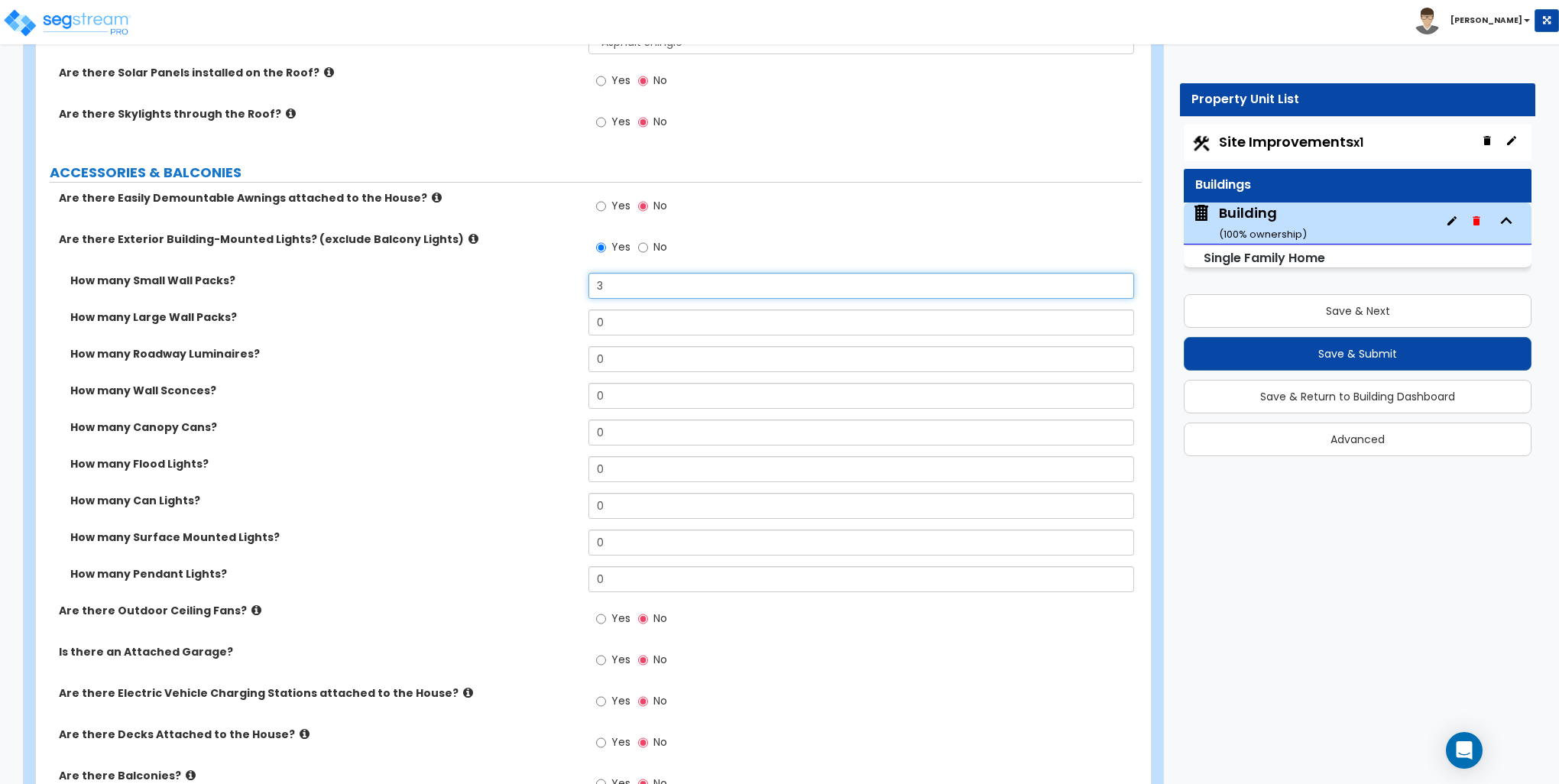
scroll to position [1070, 0]
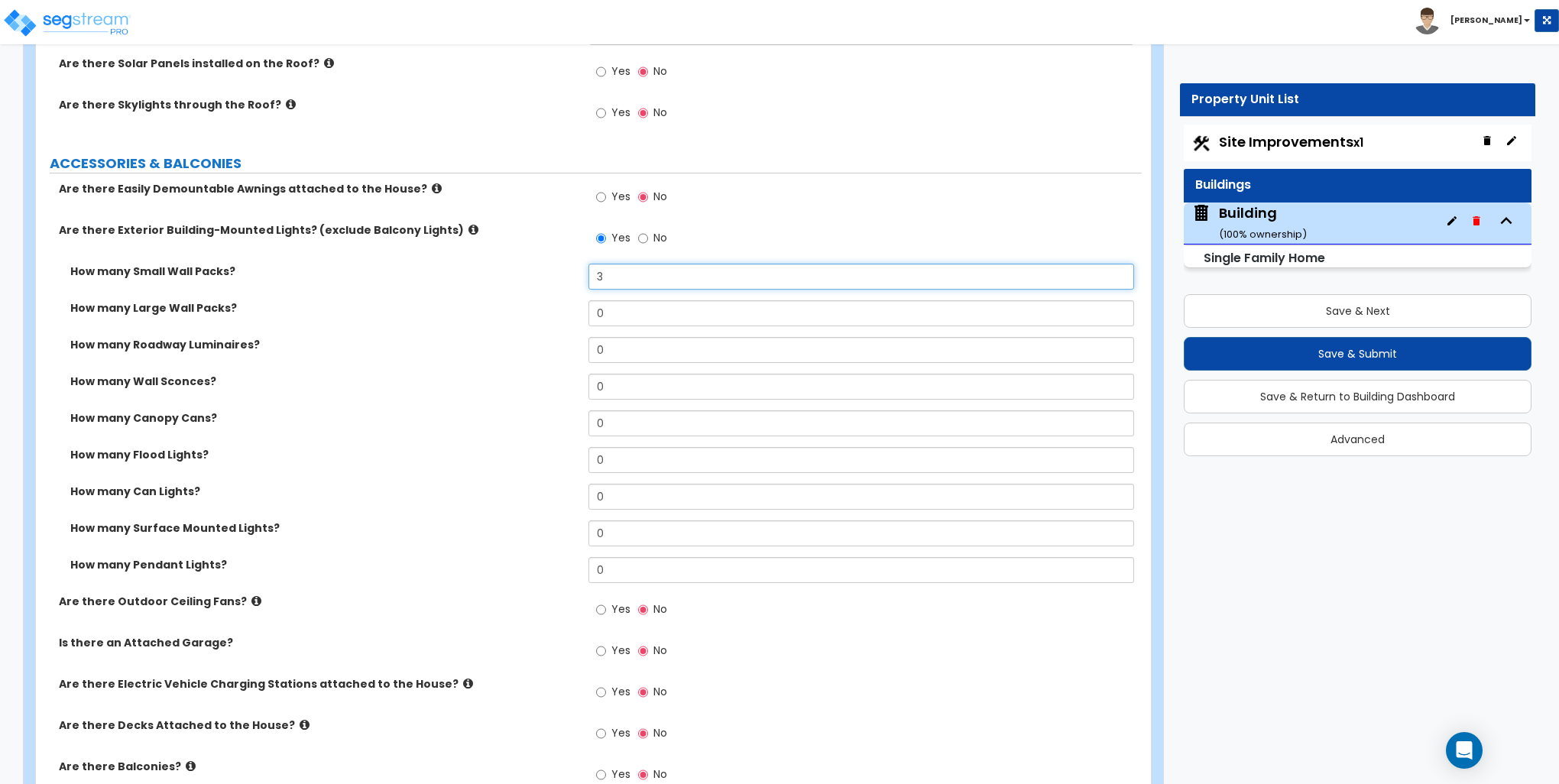
type input "3"
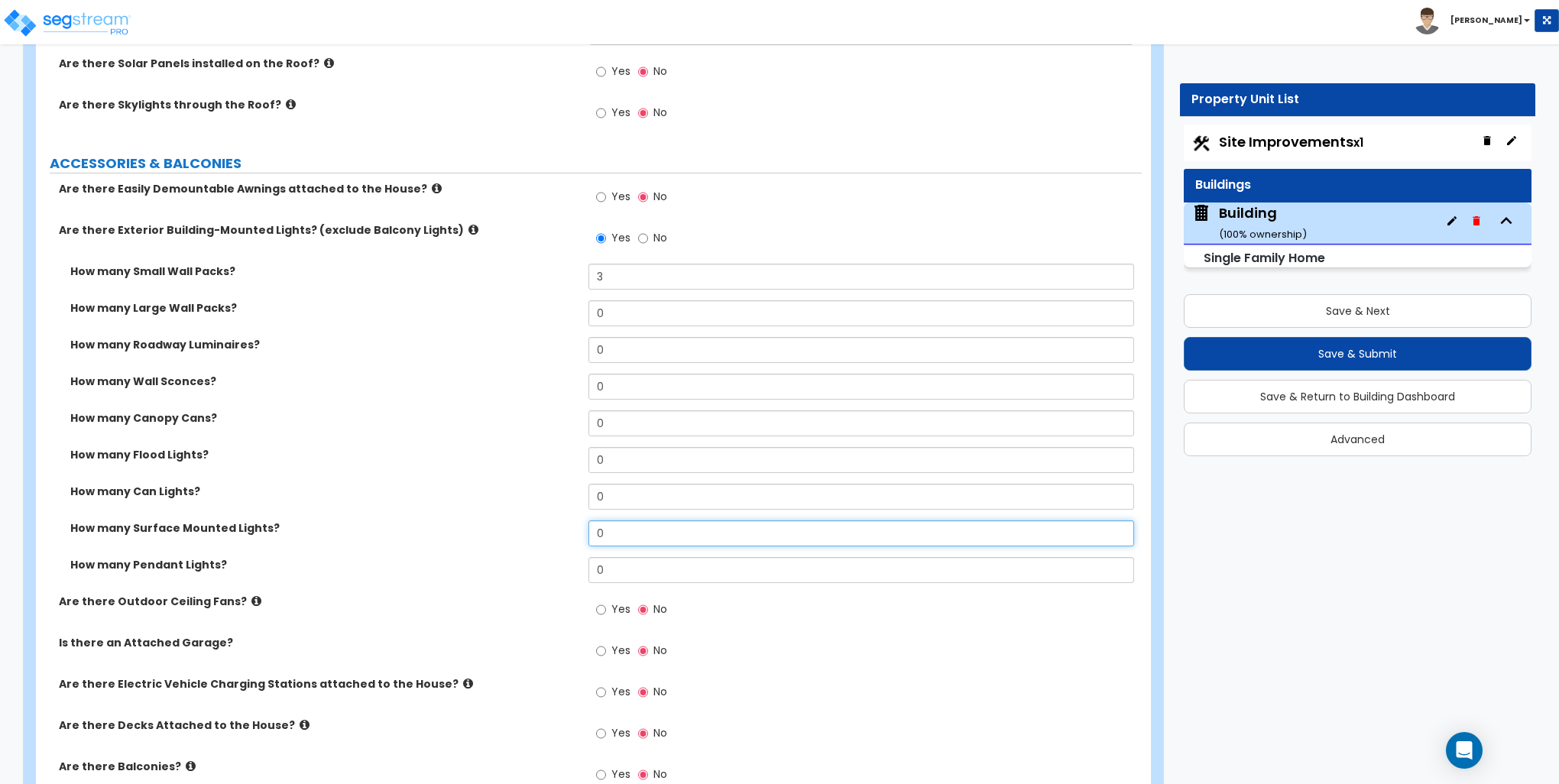
click at [610, 527] on input "0" at bounding box center [861, 533] width 545 height 26
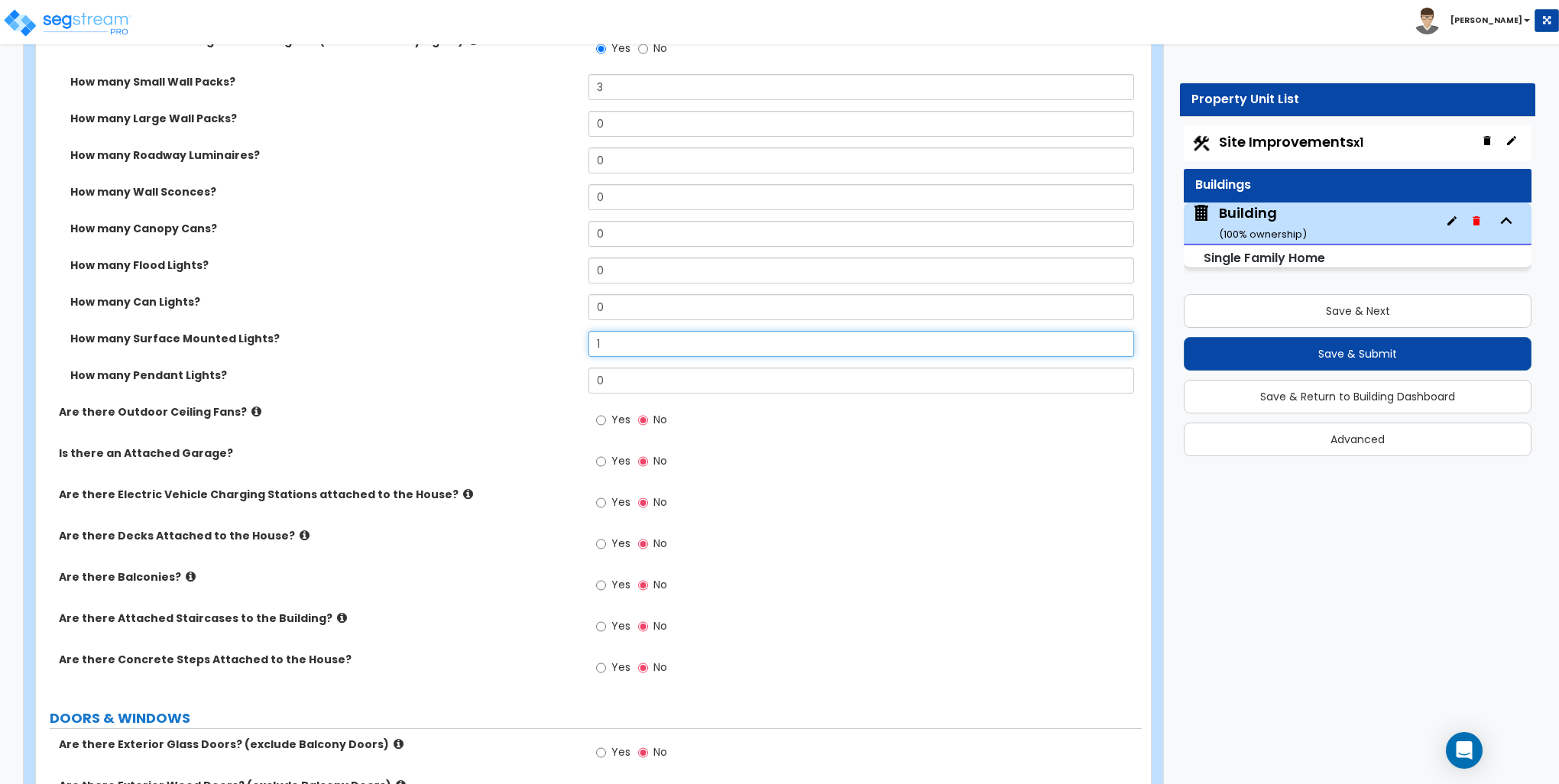
scroll to position [1299, 0]
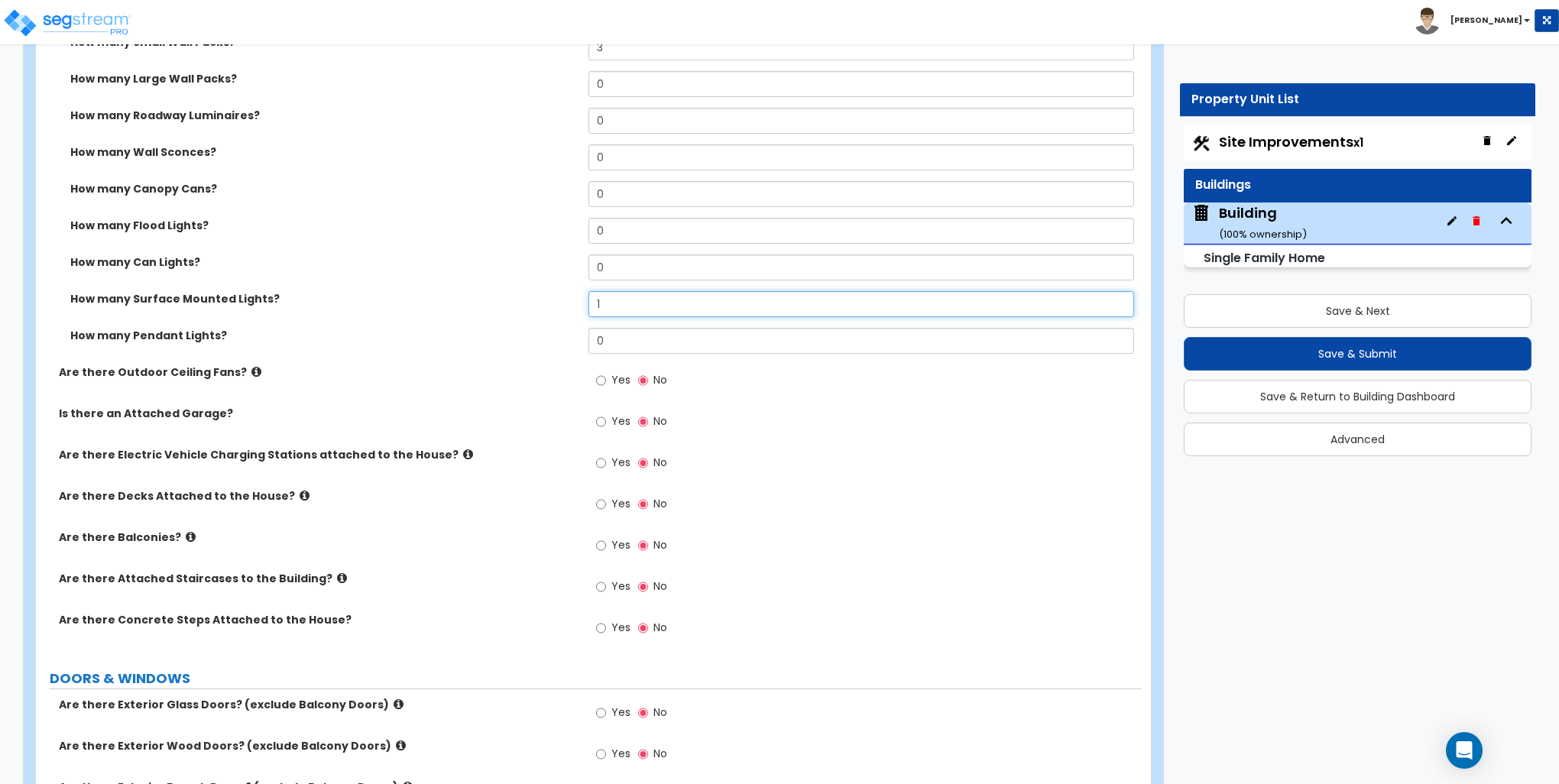
type input "1"
click at [603, 421] on input "Yes" at bounding box center [601, 421] width 10 height 17
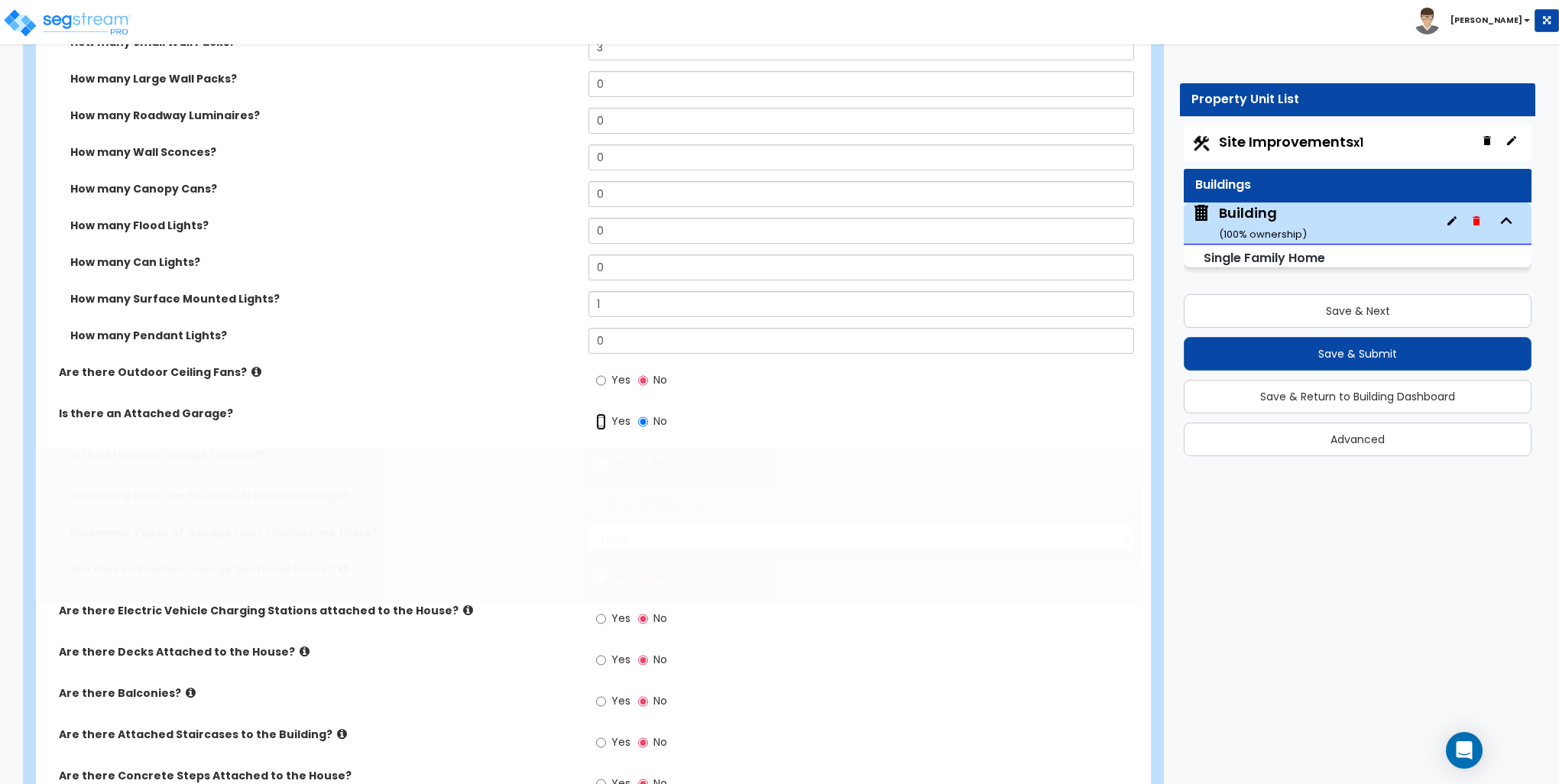
radio input "true"
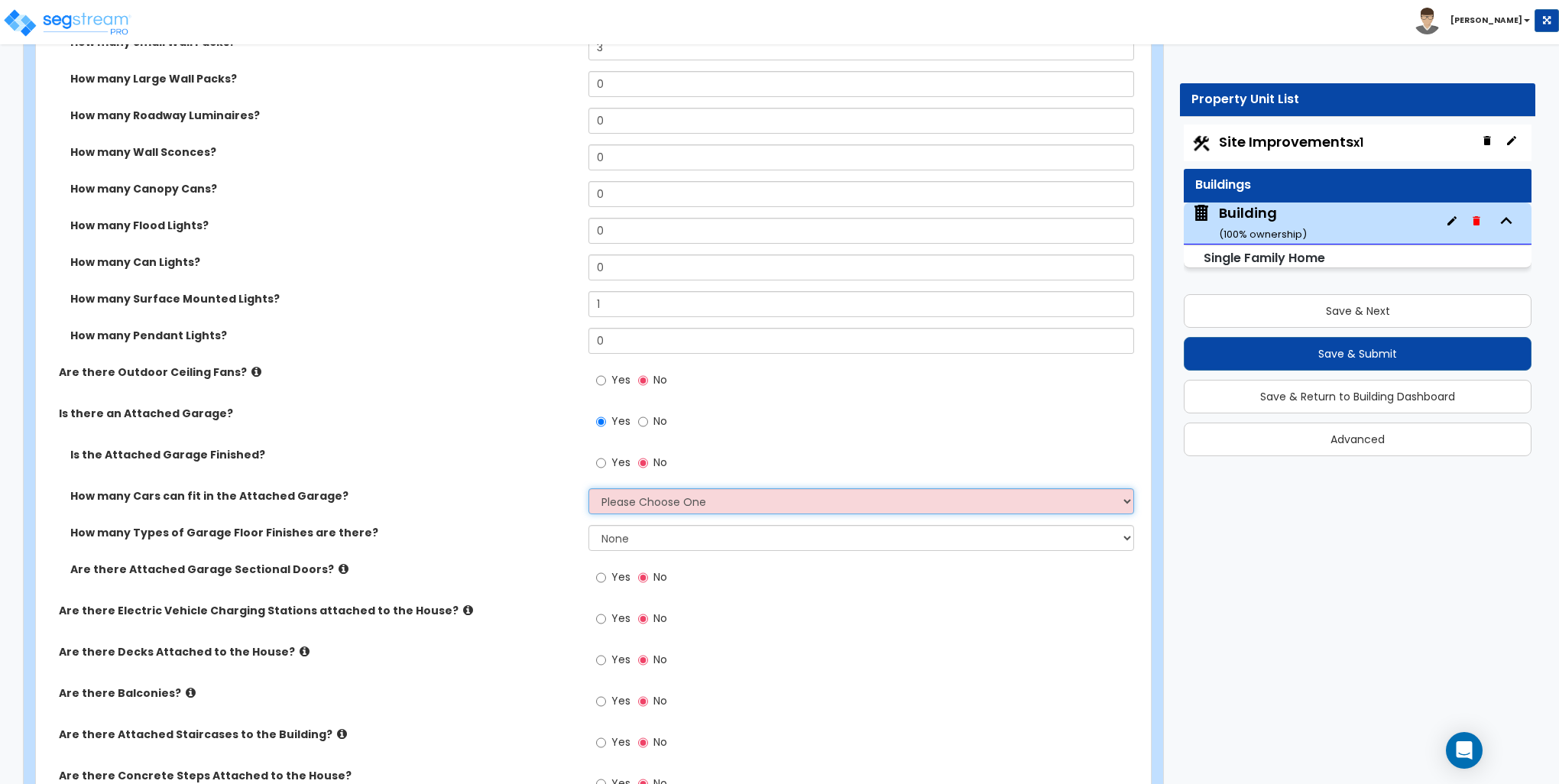
click at [617, 504] on select "Please Choose One 1 2 3 4 5" at bounding box center [861, 501] width 545 height 26
select select "2"
click at [589, 489] on select "Please Choose One 1 2 3 4 5" at bounding box center [861, 501] width 545 height 26
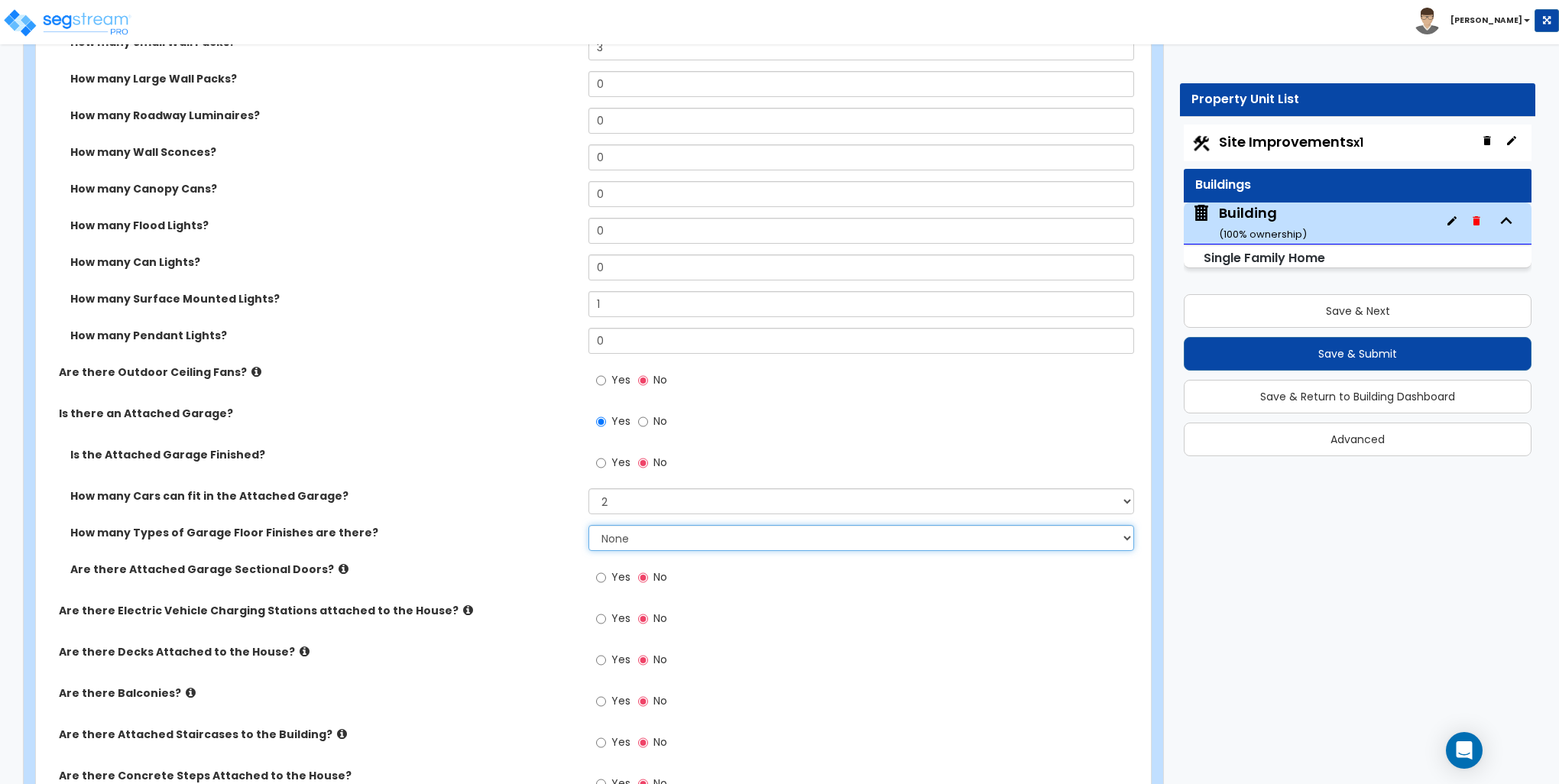
click at [630, 531] on select "None 1 2 3 4" at bounding box center [861, 537] width 545 height 26
click at [589, 525] on select "None 1 2 3 4" at bounding box center [861, 537] width 545 height 26
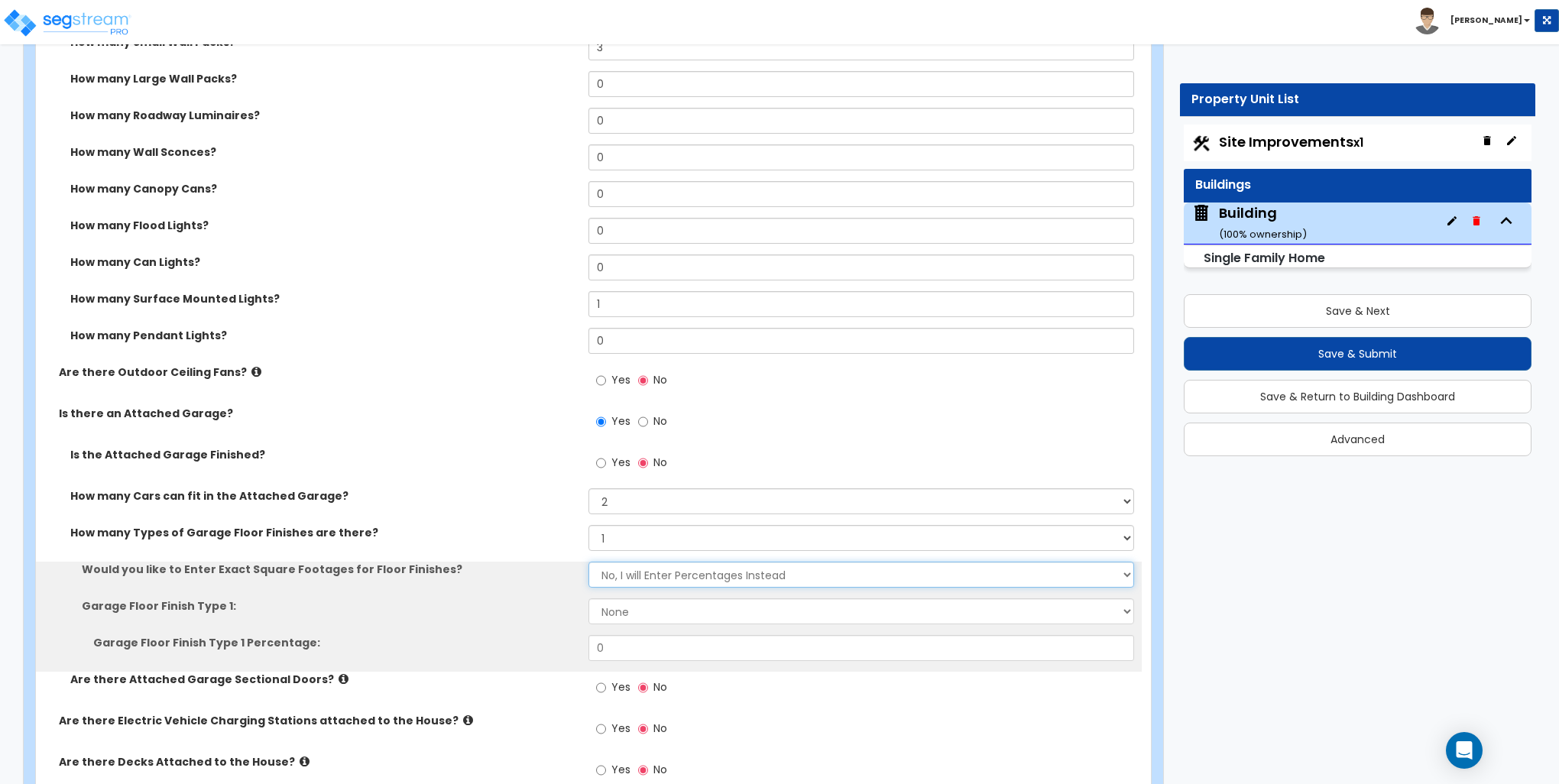
click at [616, 577] on select "No, I will Enter Percentages Instead Yes, I will Enter Exact Square Footages" at bounding box center [861, 574] width 545 height 26
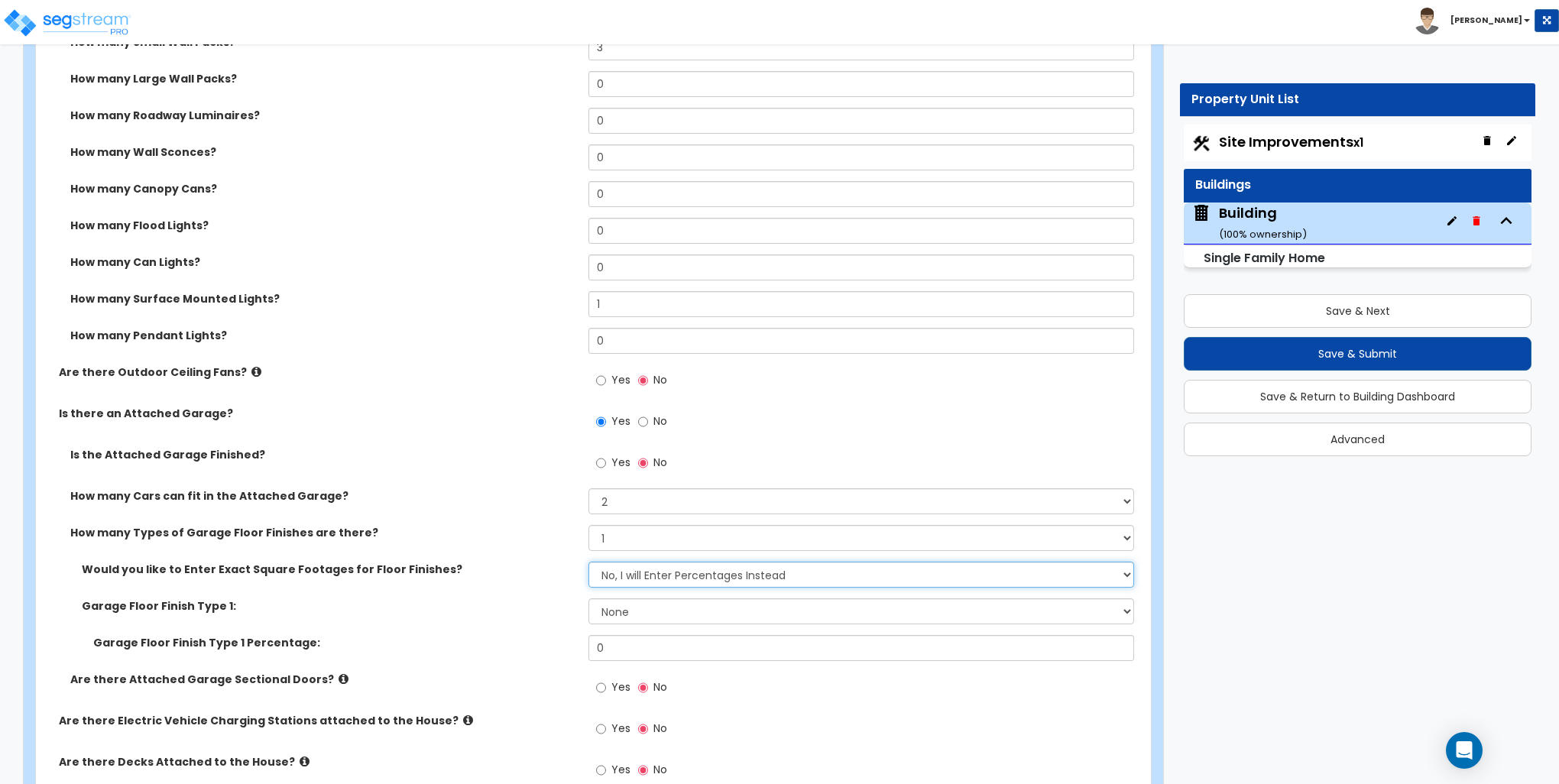
click at [616, 577] on select "No, I will Enter Percentages Instead Yes, I will Enter Exact Square Footages" at bounding box center [861, 574] width 545 height 26
click at [621, 604] on select "None Polished Concrete Flooring Ceramic Tile Flooring Rubber Tile Flooring Epox…" at bounding box center [861, 611] width 545 height 26
click at [619, 539] on select "None 1 2 3 4" at bounding box center [861, 537] width 545 height 26
select select "0"
click at [589, 525] on select "None 1 2 3 4" at bounding box center [861, 537] width 545 height 26
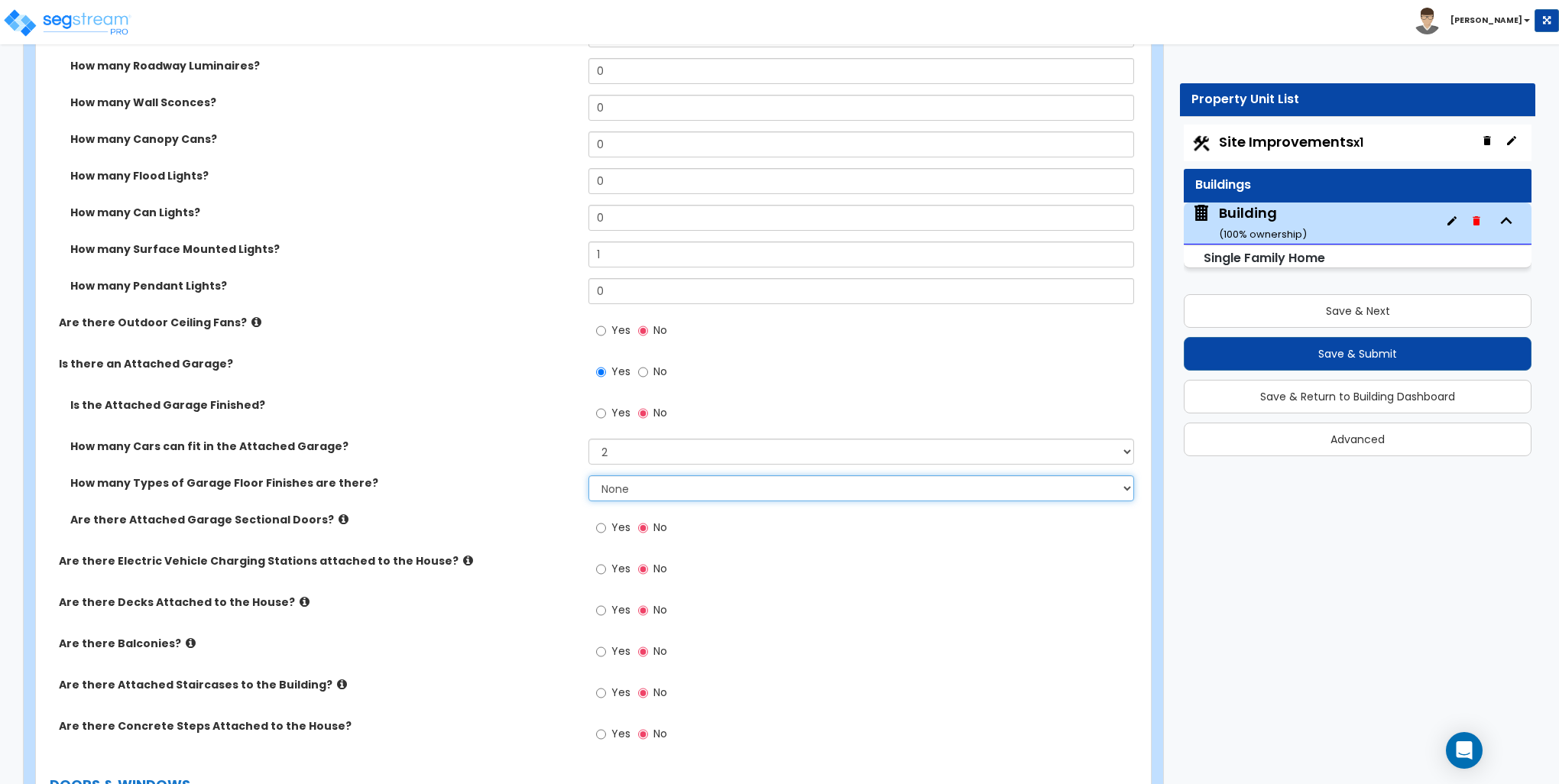
scroll to position [1376, 0]
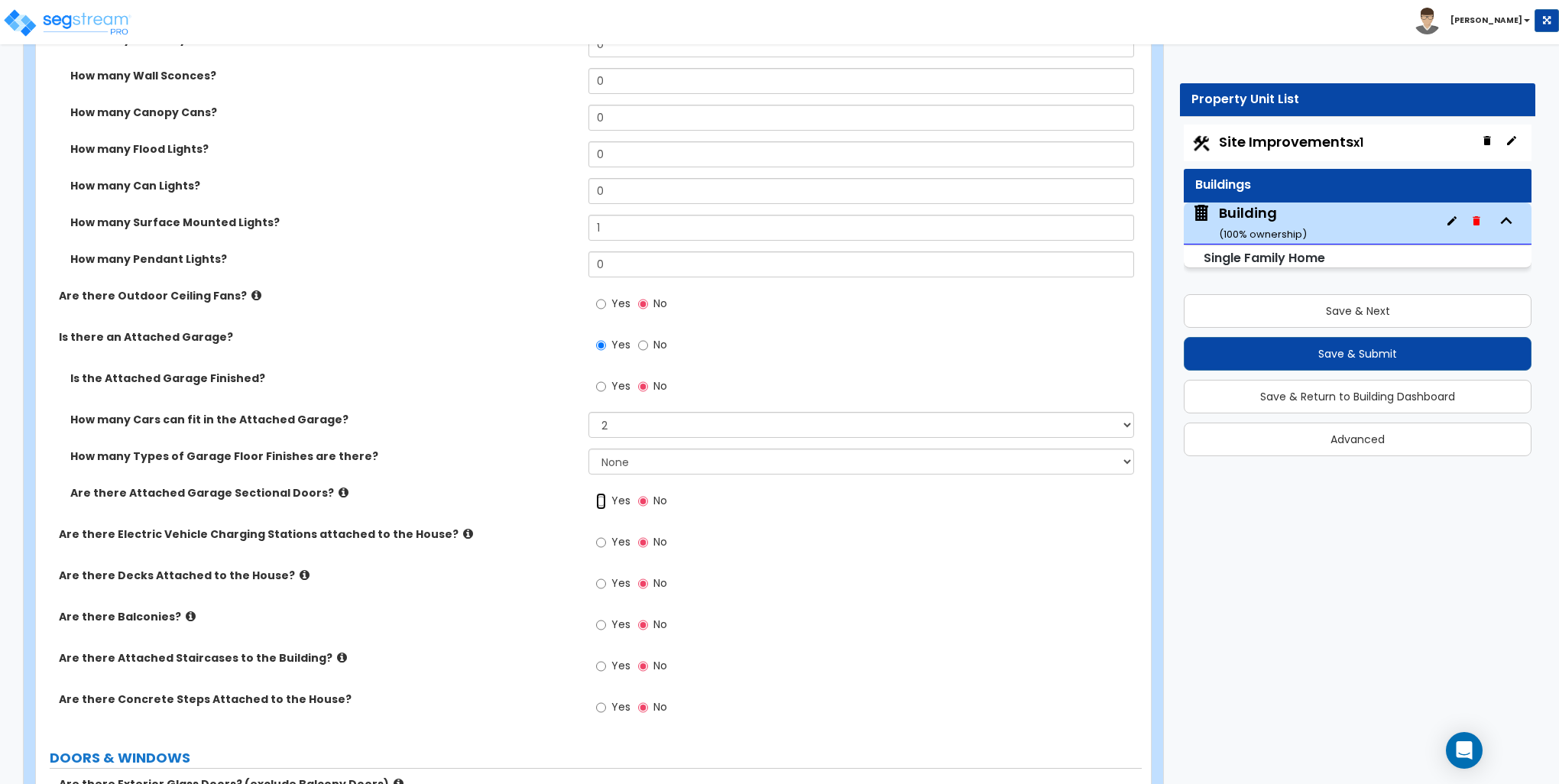
click at [606, 501] on input "Yes" at bounding box center [601, 500] width 10 height 17
radio input "true"
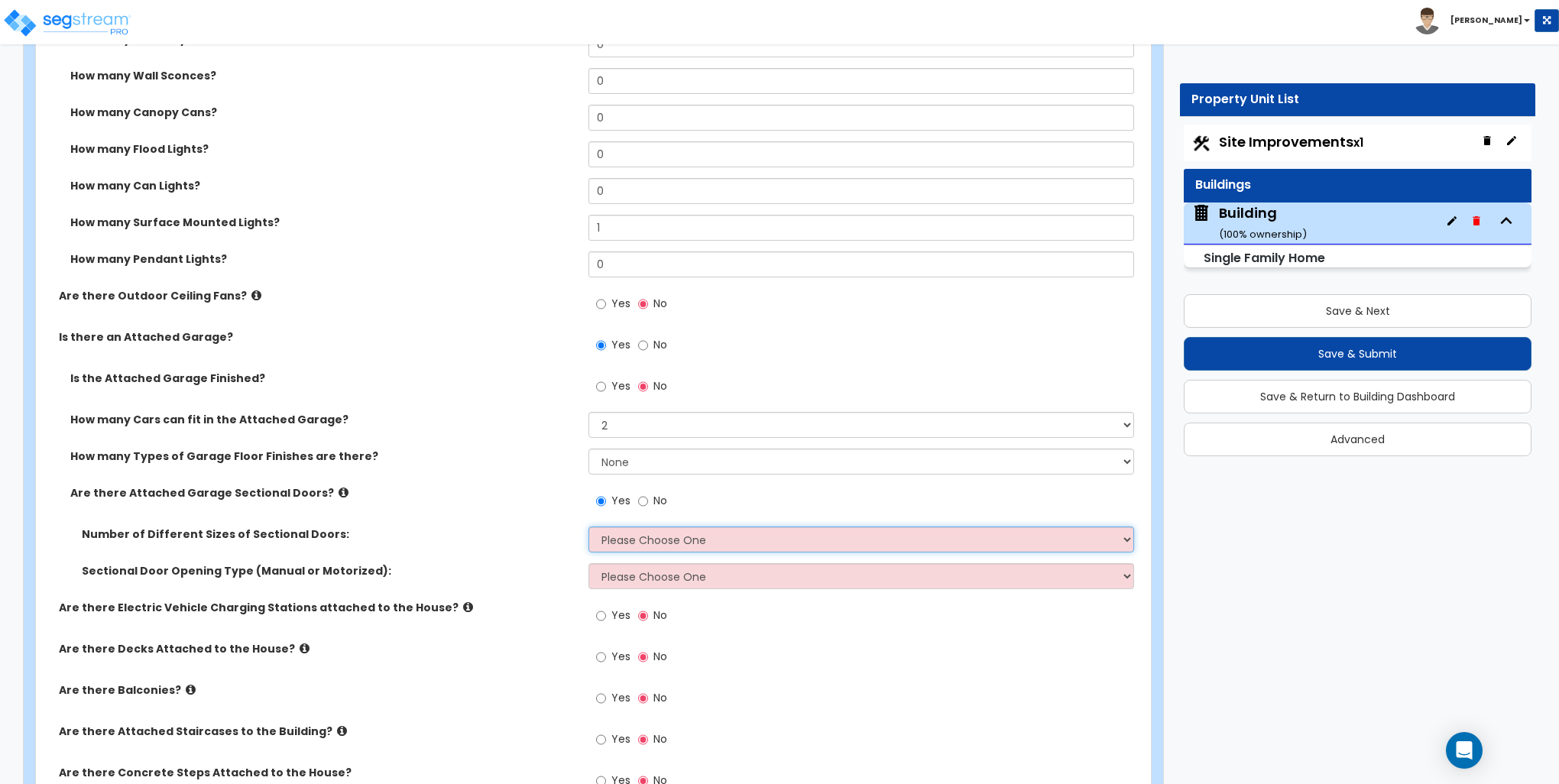
click at [624, 538] on select "Please Choose One 1 2" at bounding box center [861, 539] width 545 height 26
select select "1"
click at [589, 527] on select "Please Choose One 1 2" at bounding box center [861, 539] width 545 height 26
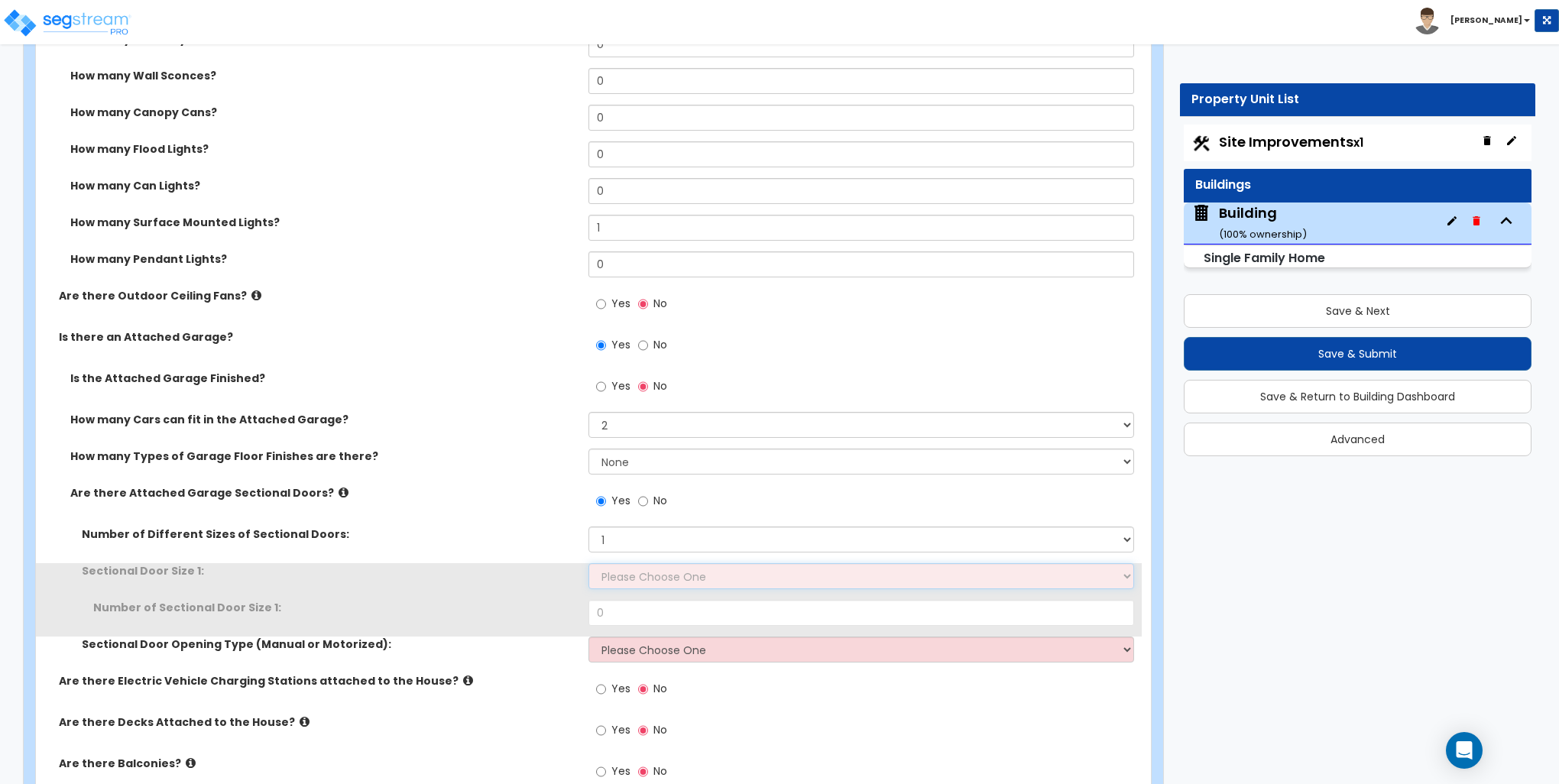
click at [624, 571] on select "Please Choose One 9' x 7' 16' x 7'" at bounding box center [861, 576] width 545 height 26
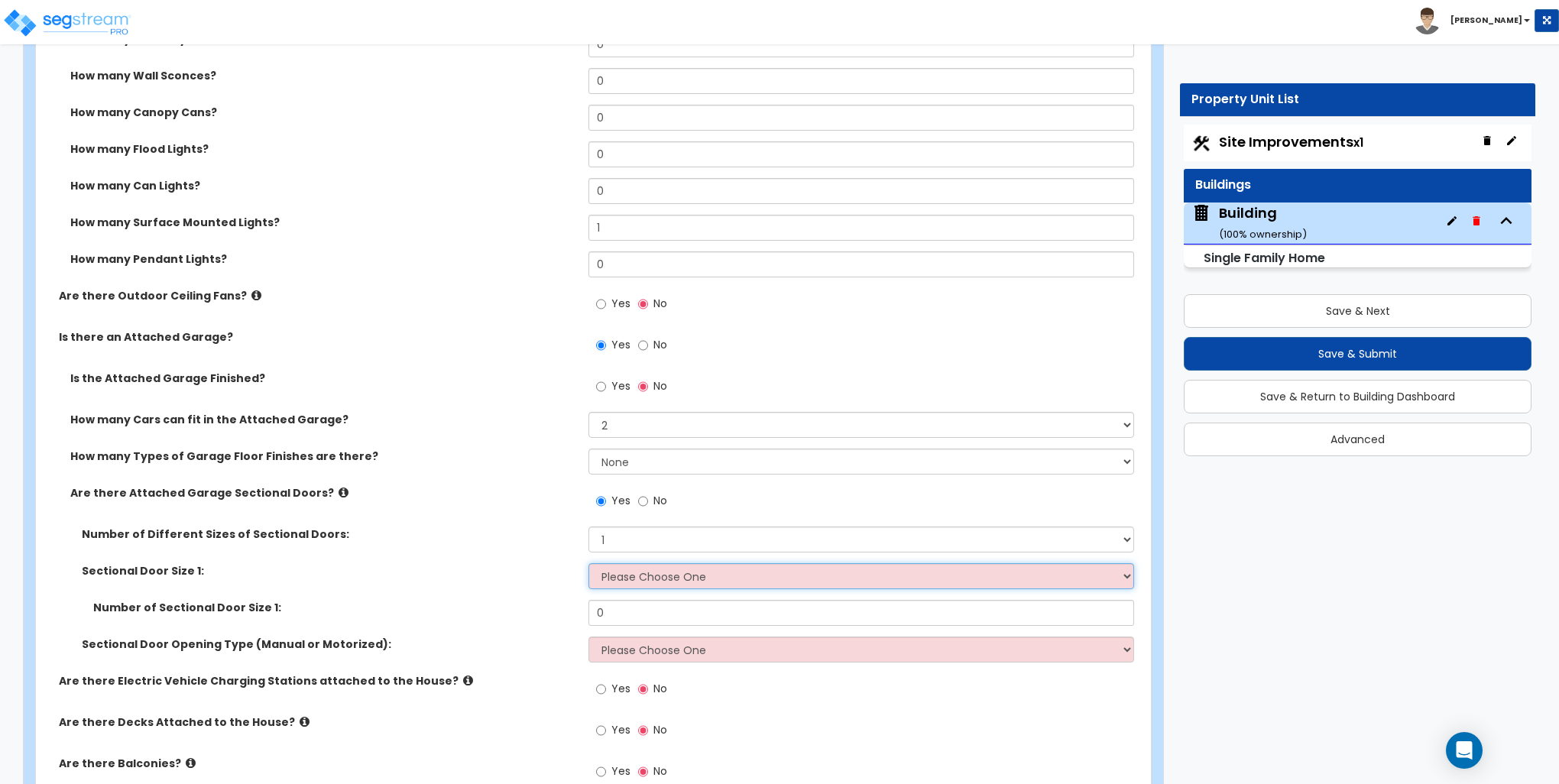
select select "2"
click at [589, 563] on select "Please Choose One 9' x 7' 16' x 7'" at bounding box center [861, 576] width 545 height 26
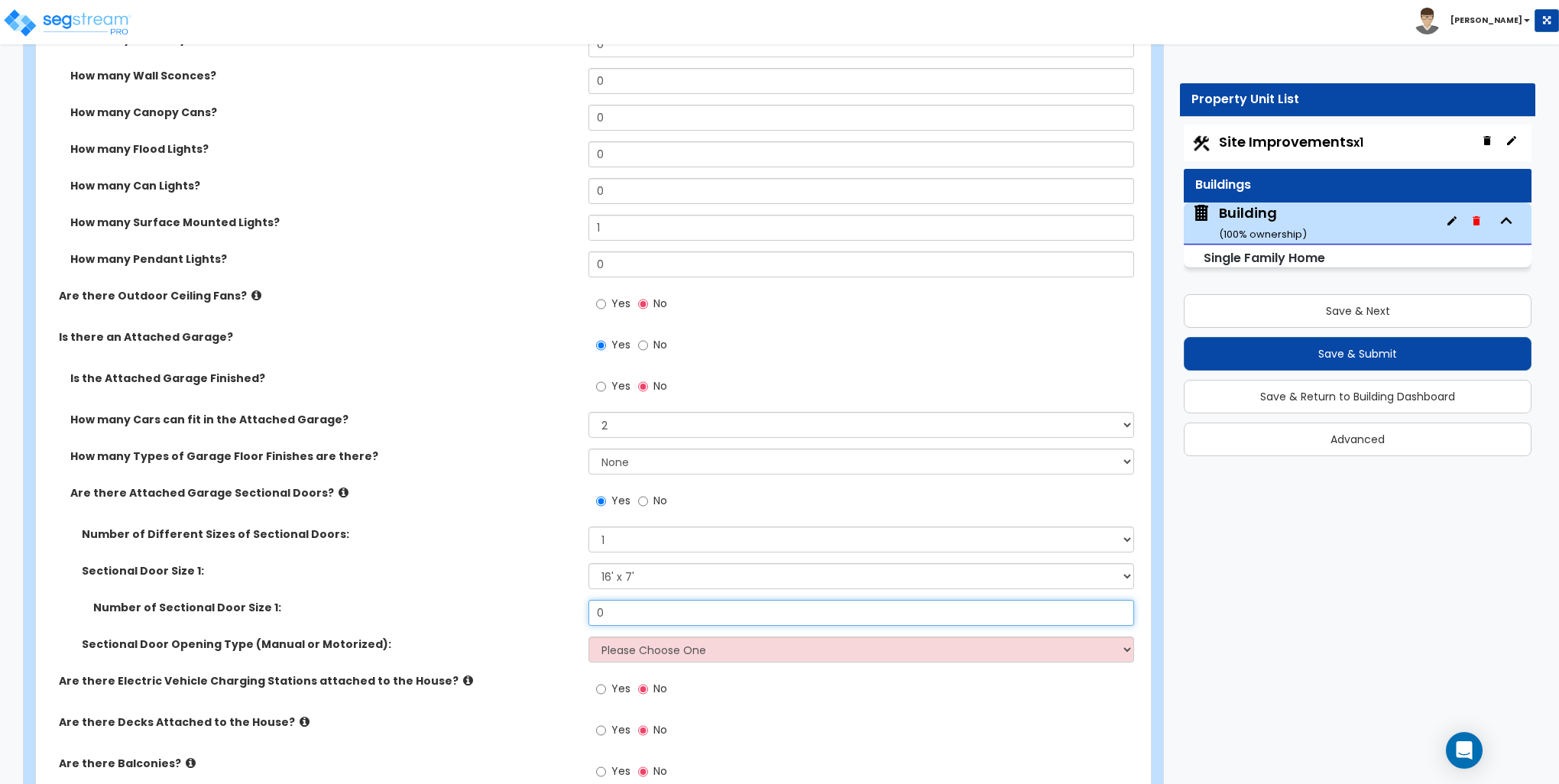
click at [630, 610] on input "0" at bounding box center [861, 612] width 545 height 26
type input "1"
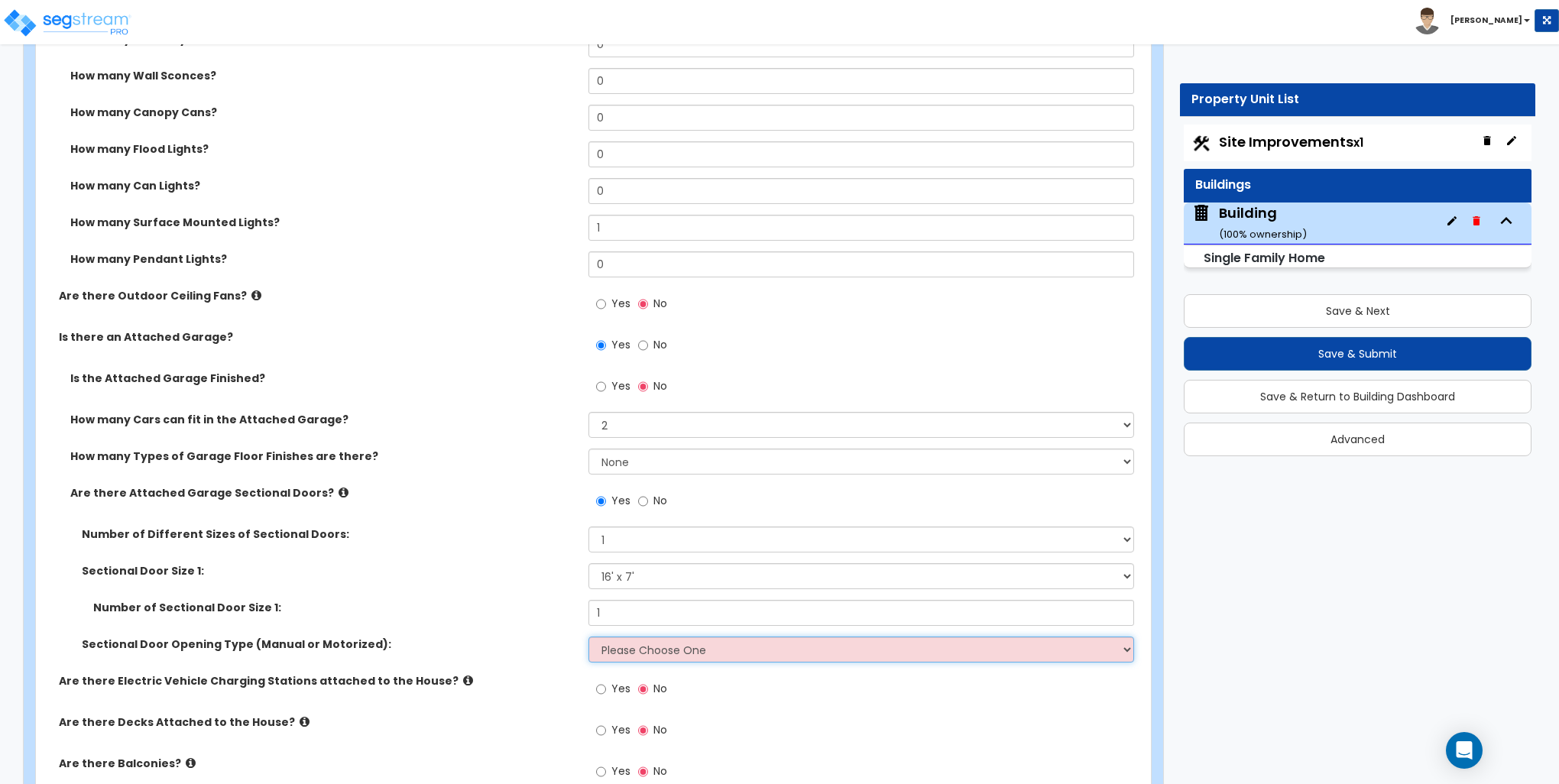
click at [631, 649] on select "Please Choose One All Manual All Motorized Some are Motorized" at bounding box center [861, 649] width 545 height 26
select select "2"
click at [589, 636] on select "Please Choose One All Manual All Motorized Some are Motorized" at bounding box center [861, 649] width 545 height 26
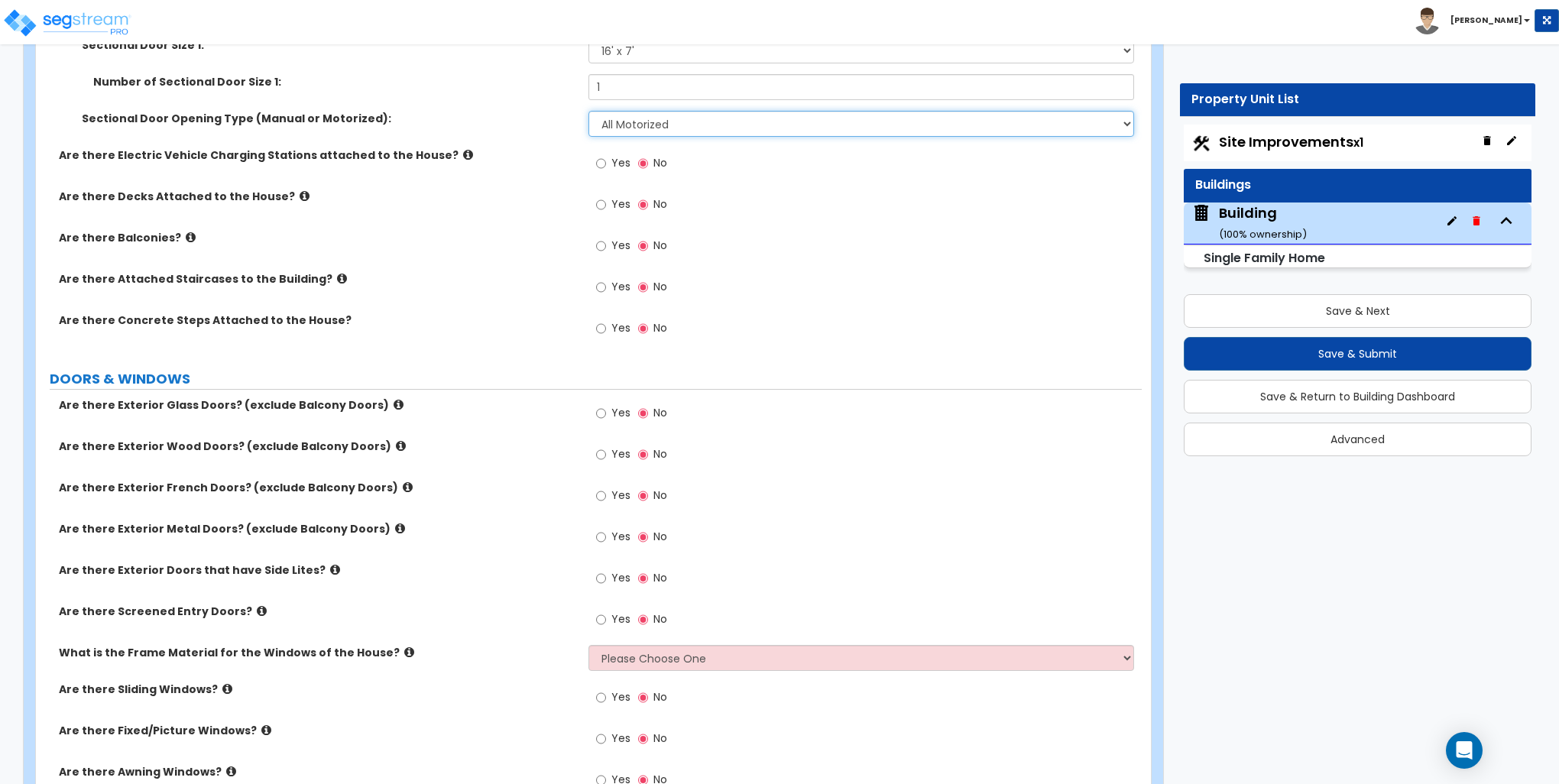
scroll to position [1910, 0]
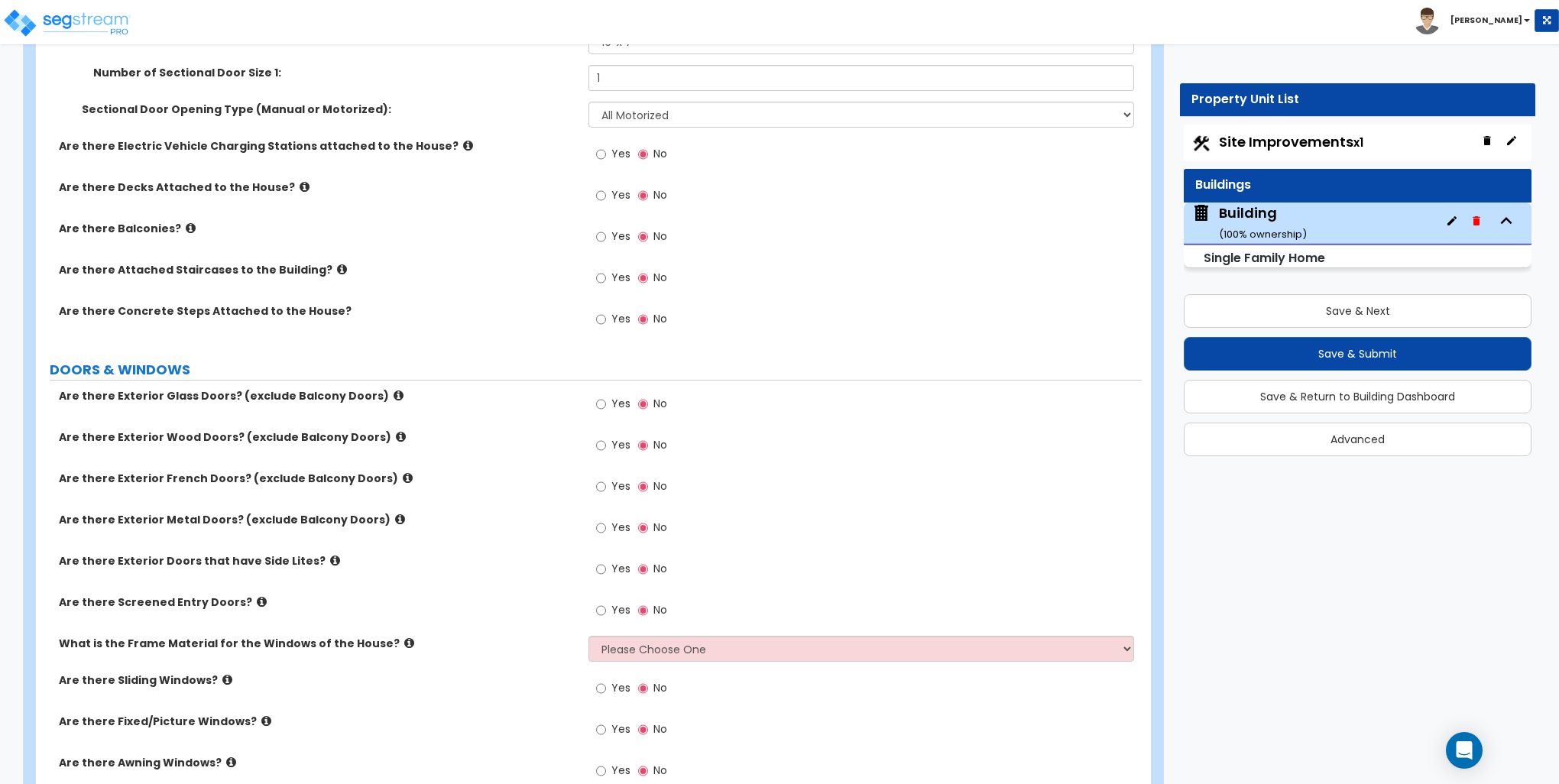
click at [606, 564] on label "Yes" at bounding box center [612, 570] width 34 height 26
click at [604, 565] on input "Yes" at bounding box center [601, 568] width 10 height 17
radio input "true"
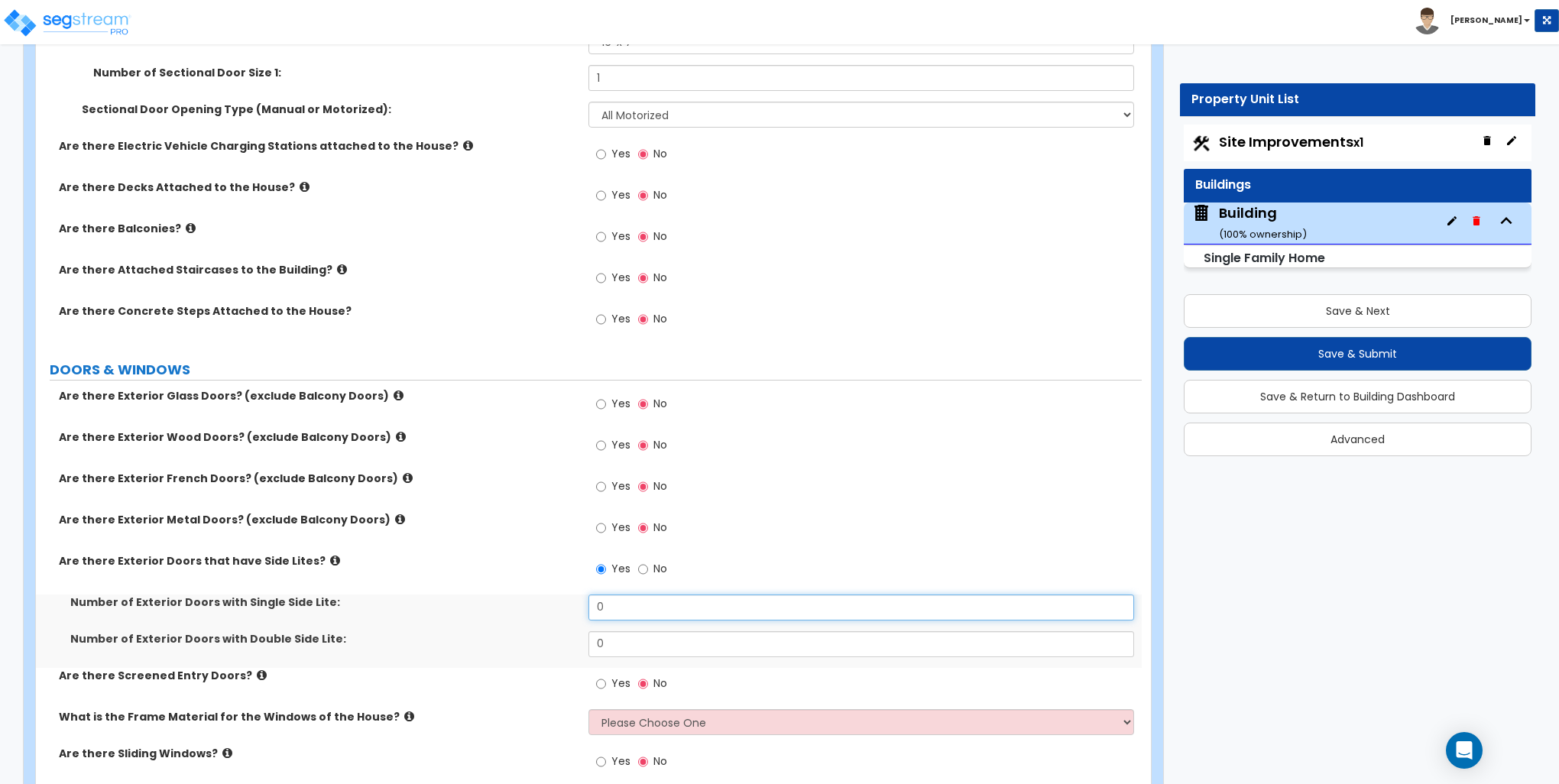
click at [623, 604] on input "0" at bounding box center [861, 607] width 545 height 26
click at [622, 604] on input "0" at bounding box center [861, 607] width 545 height 26
type input "1"
click at [617, 640] on input "0" at bounding box center [861, 644] width 545 height 26
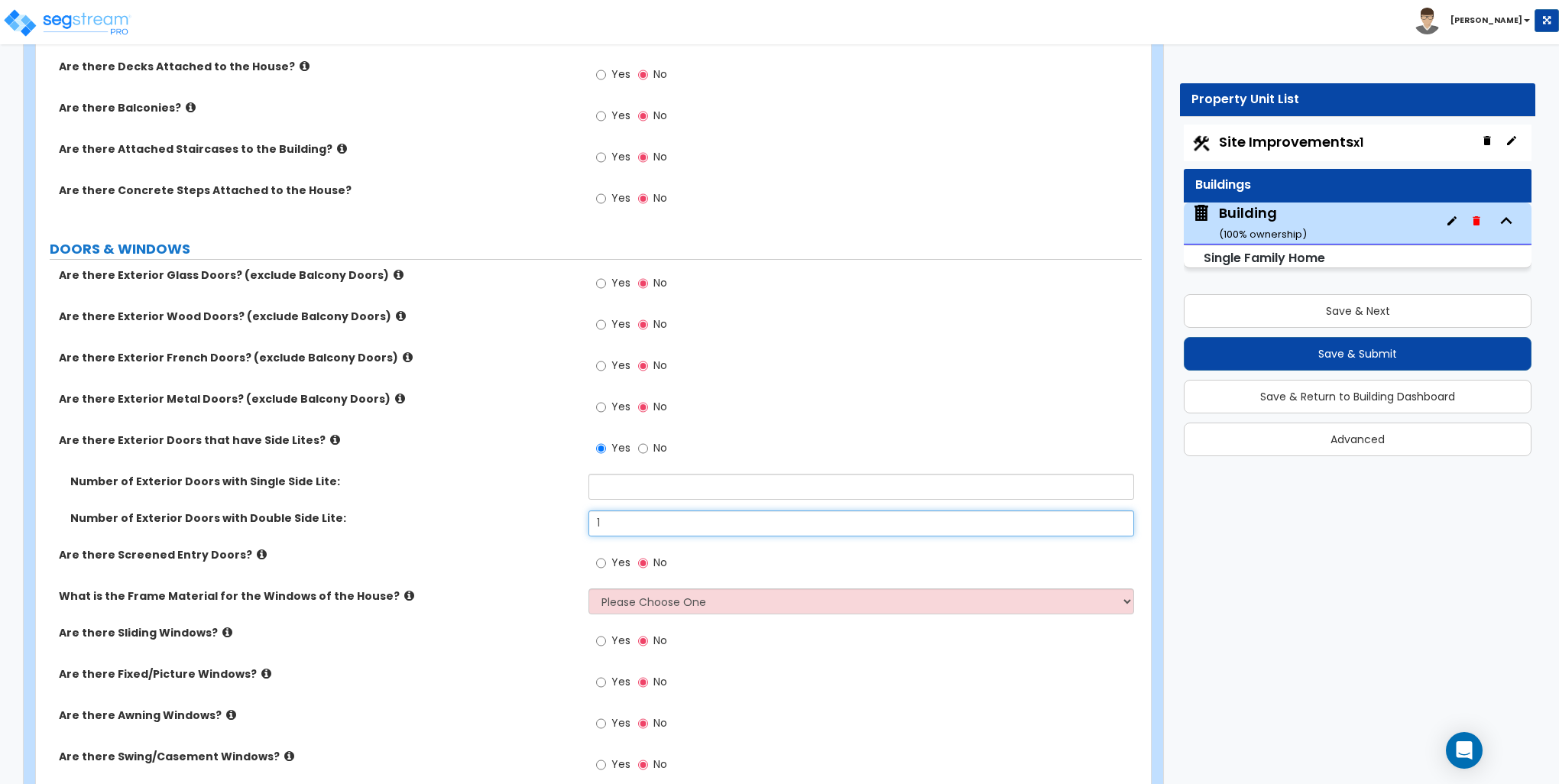
scroll to position [2139, 0]
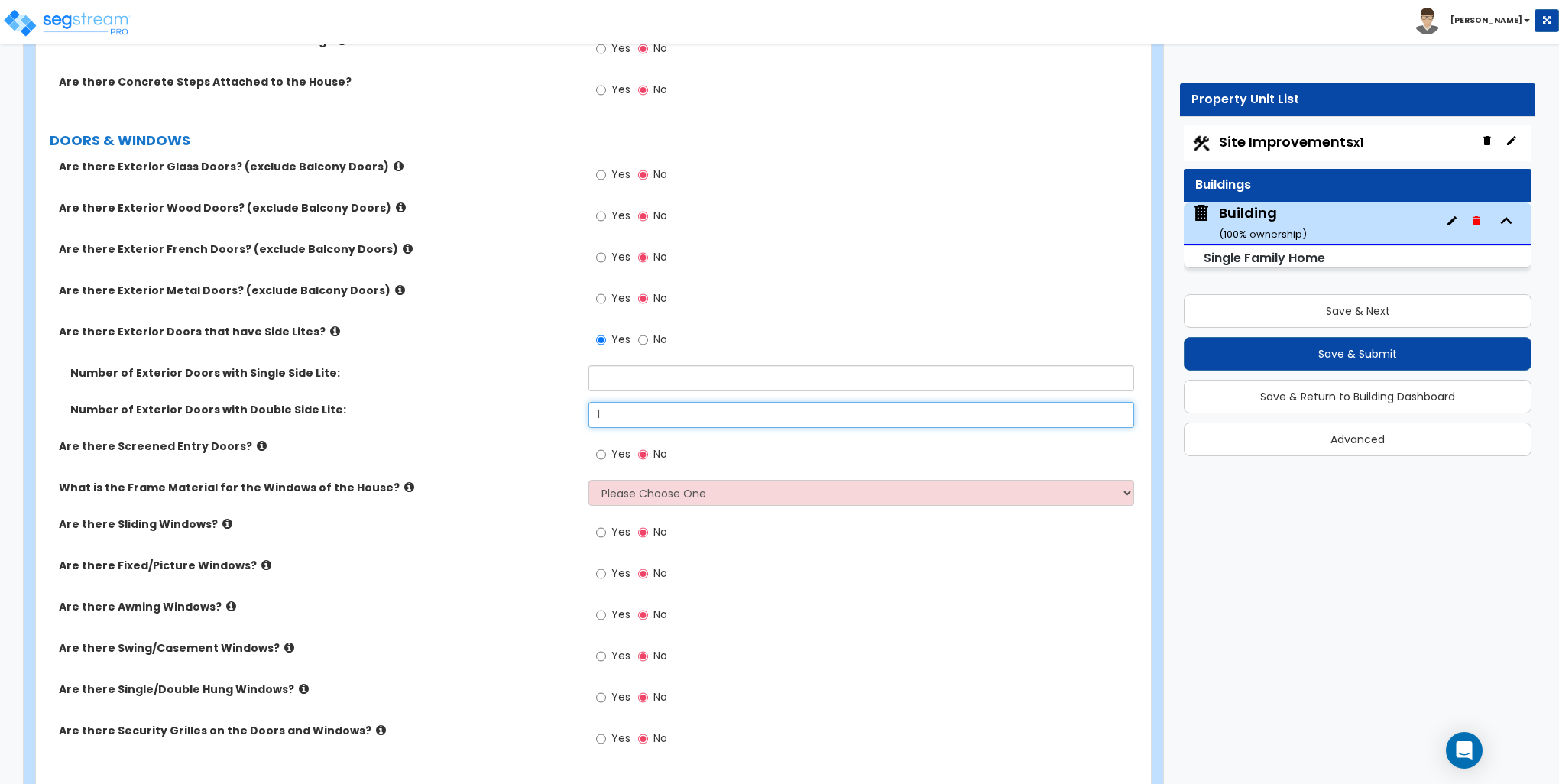
type input "1"
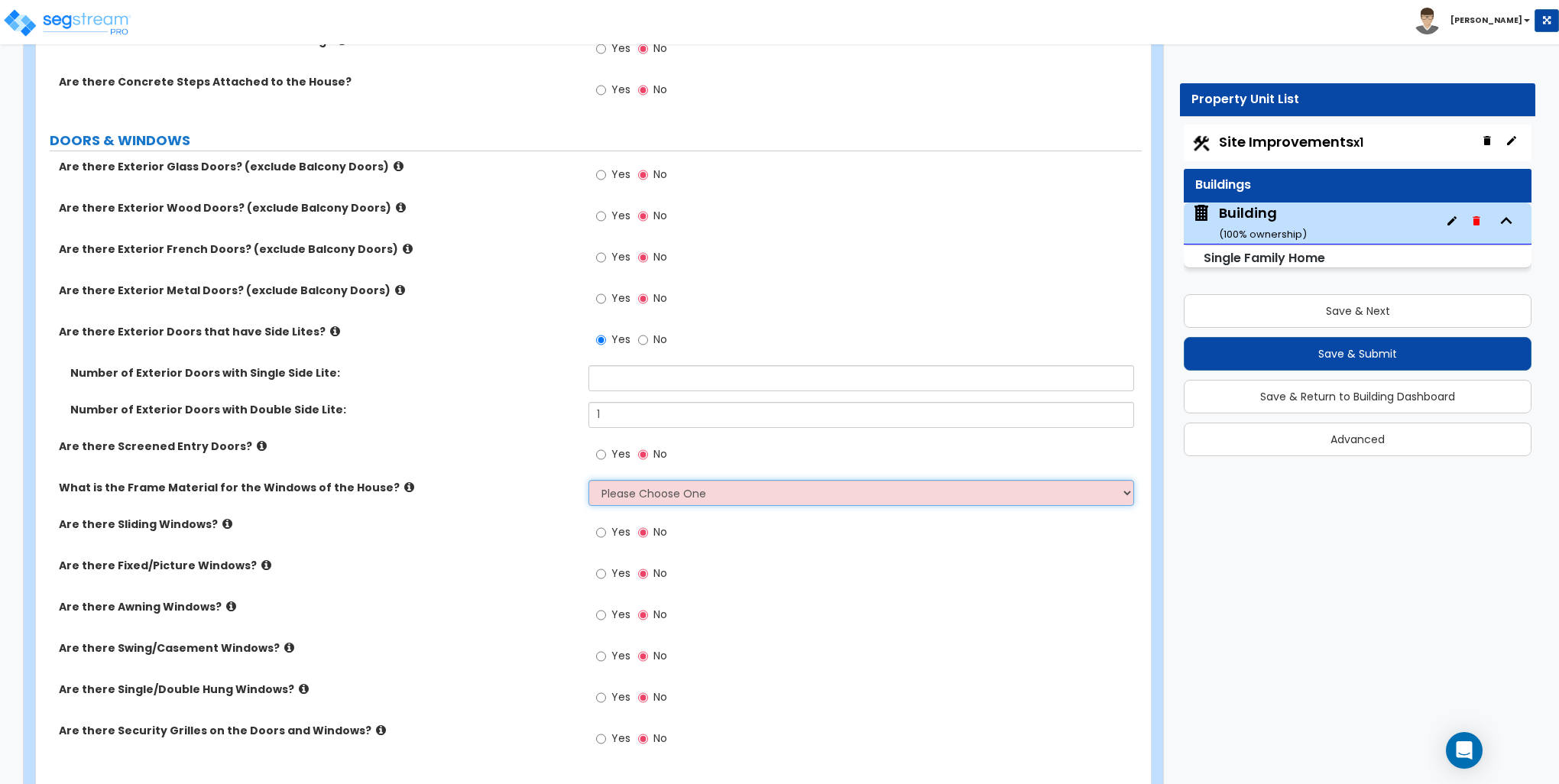
click at [614, 494] on select "Please Choose One Vinyl Aluminum Wood" at bounding box center [861, 493] width 545 height 26
select select "1"
click at [589, 480] on select "Please Choose One Vinyl Aluminum Wood" at bounding box center [861, 493] width 545 height 26
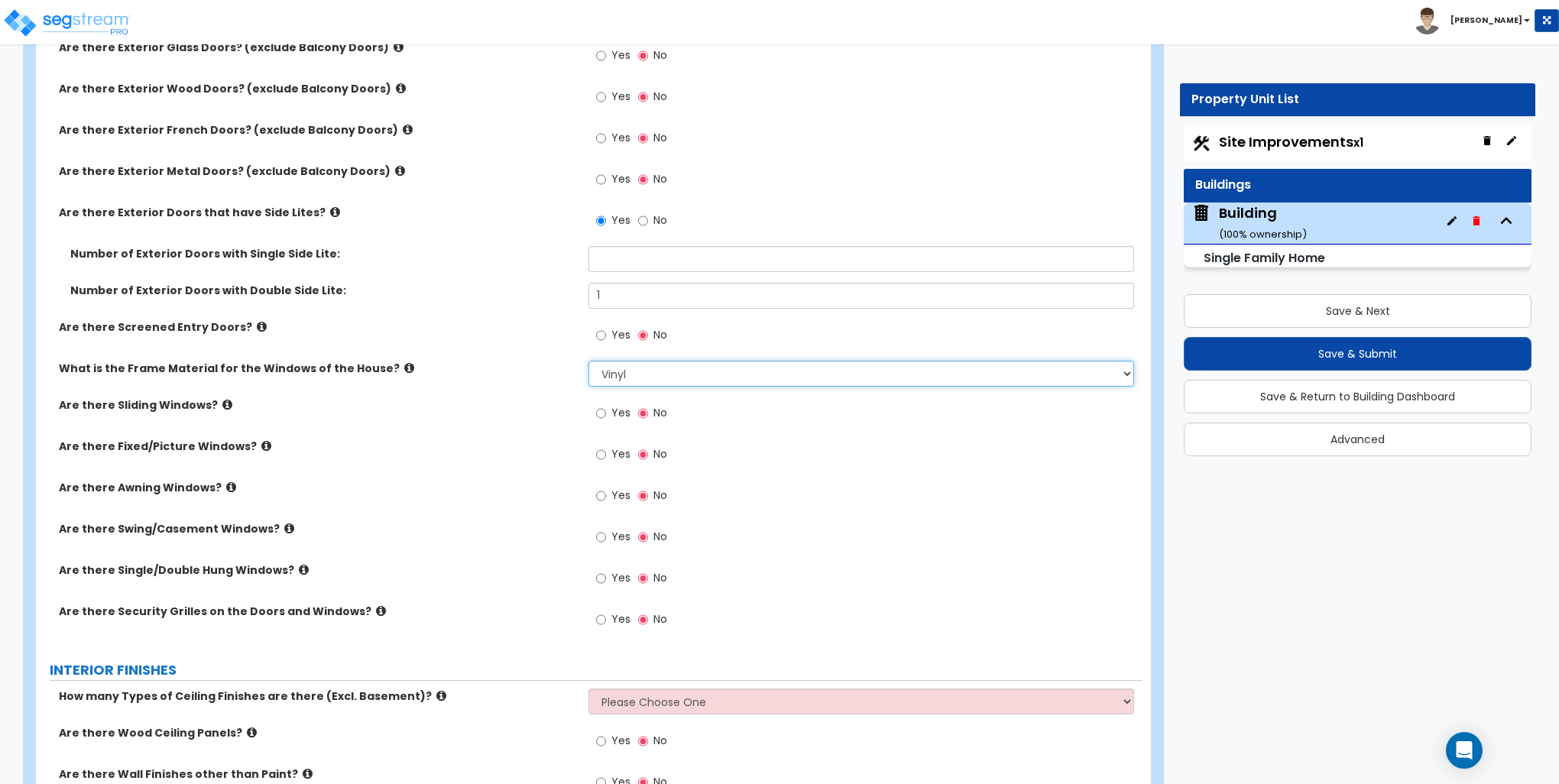
scroll to position [2292, 0]
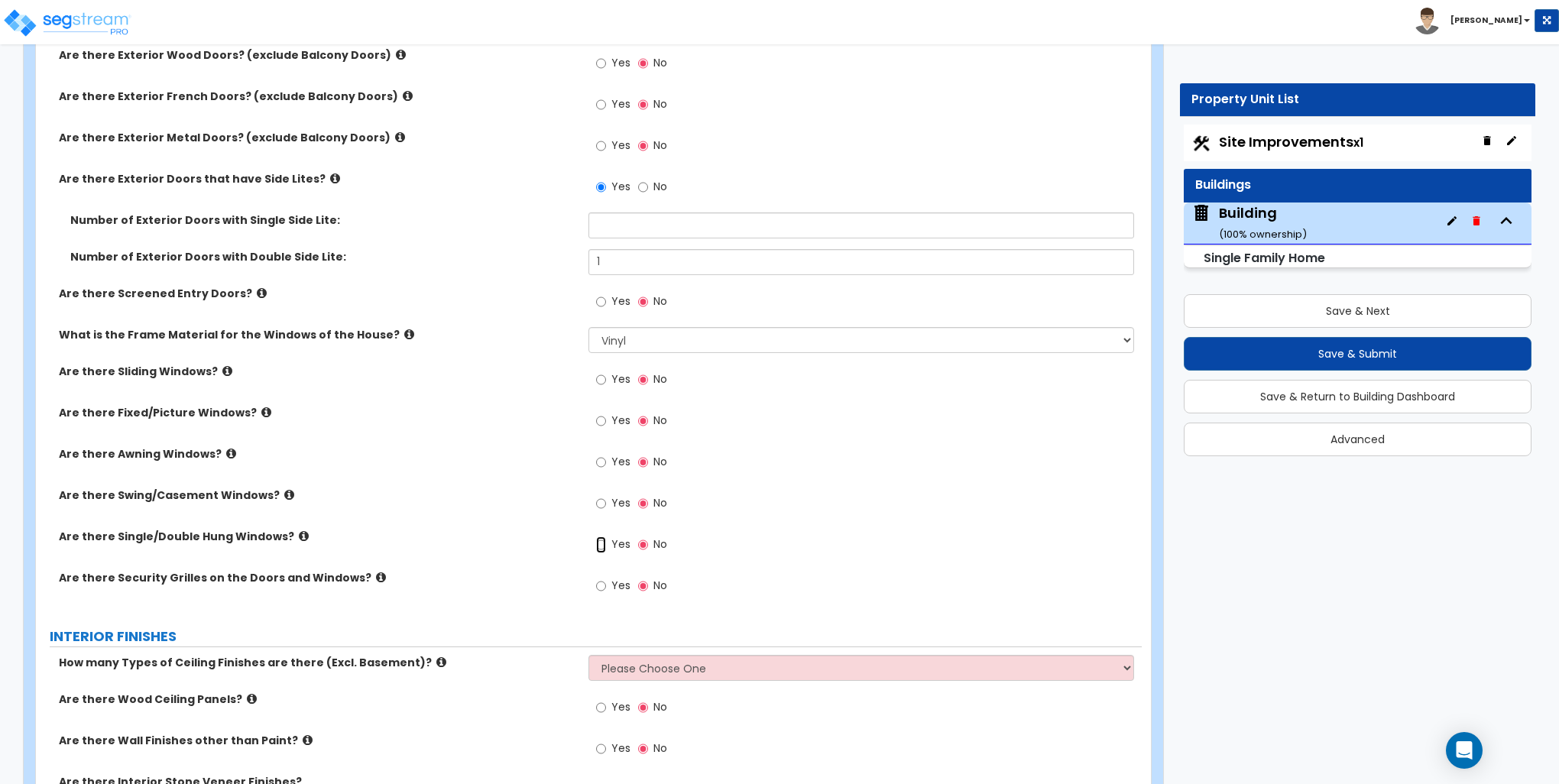
click at [605, 538] on input "Yes" at bounding box center [601, 544] width 10 height 17
radio input "true"
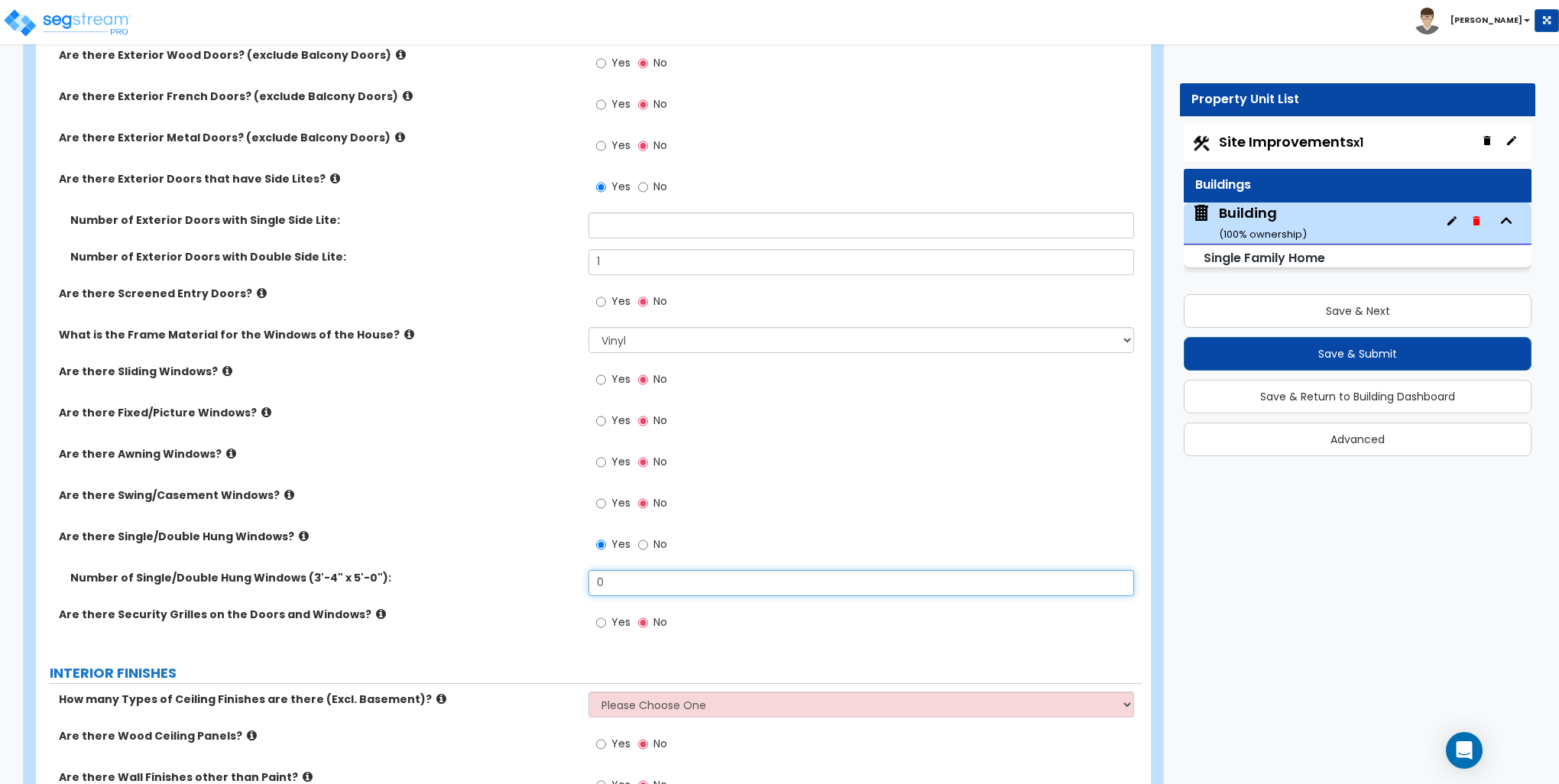
click at [618, 575] on input "0" at bounding box center [861, 583] width 545 height 26
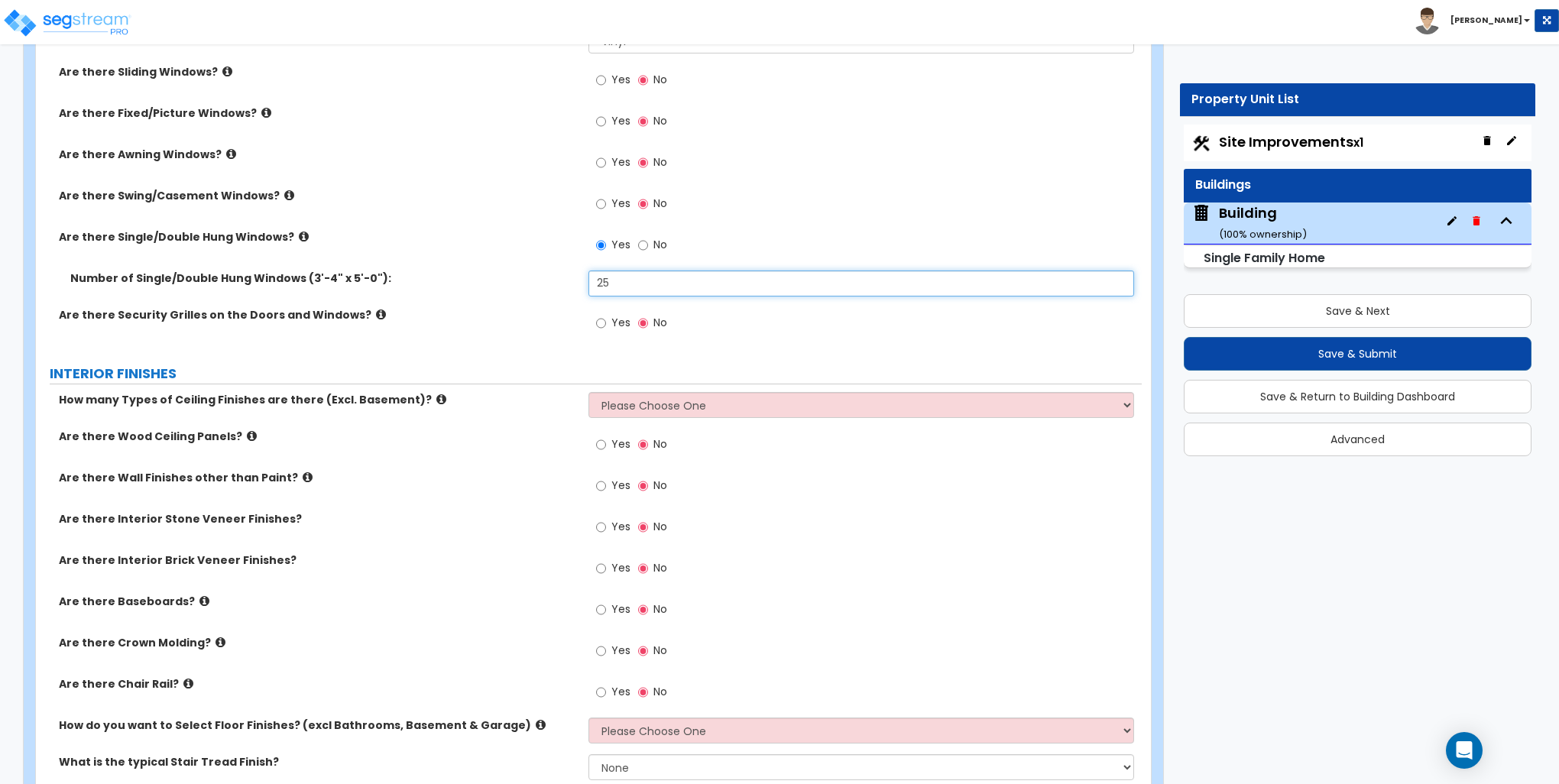
scroll to position [2598, 0]
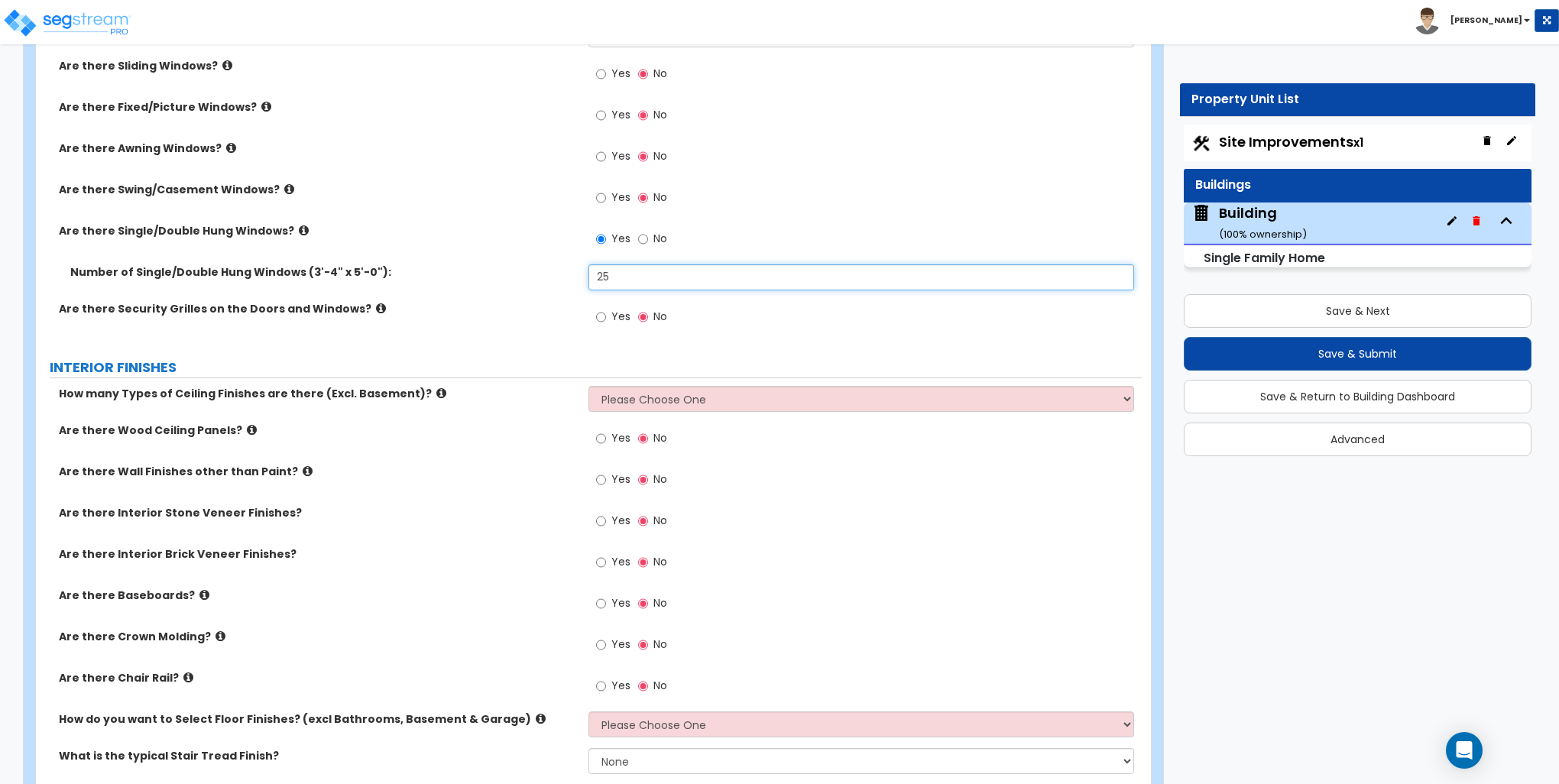
type input "25"
click at [628, 399] on select "Please Choose One 1 2 3" at bounding box center [861, 398] width 545 height 26
select select "1"
click at [589, 386] on select "Please Choose One 1 2 3" at bounding box center [861, 398] width 545 height 26
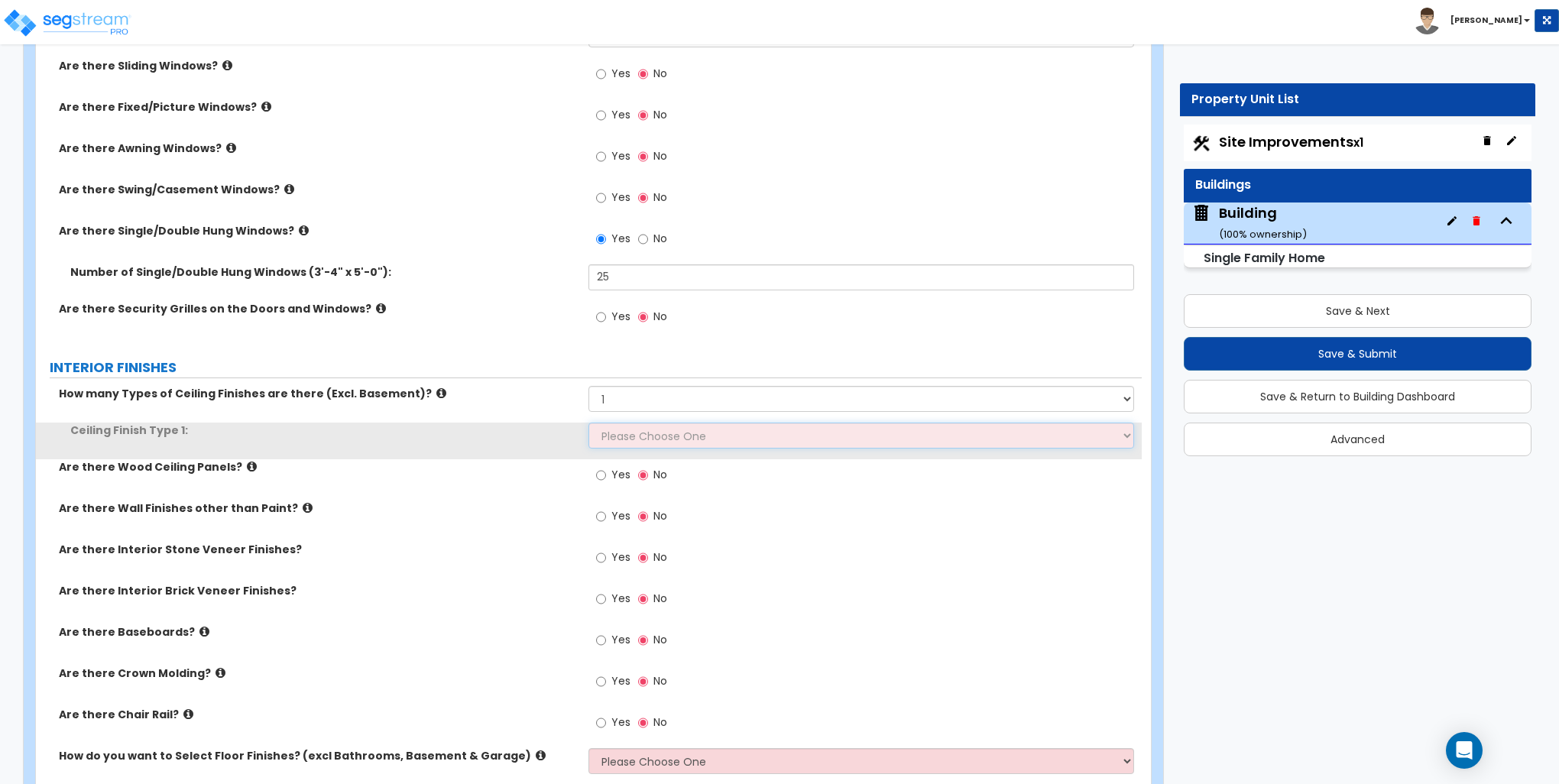
click at [637, 434] on select "Please Choose One Drop Ceiling Drywall Ceiling Open Ceiling" at bounding box center [861, 435] width 545 height 26
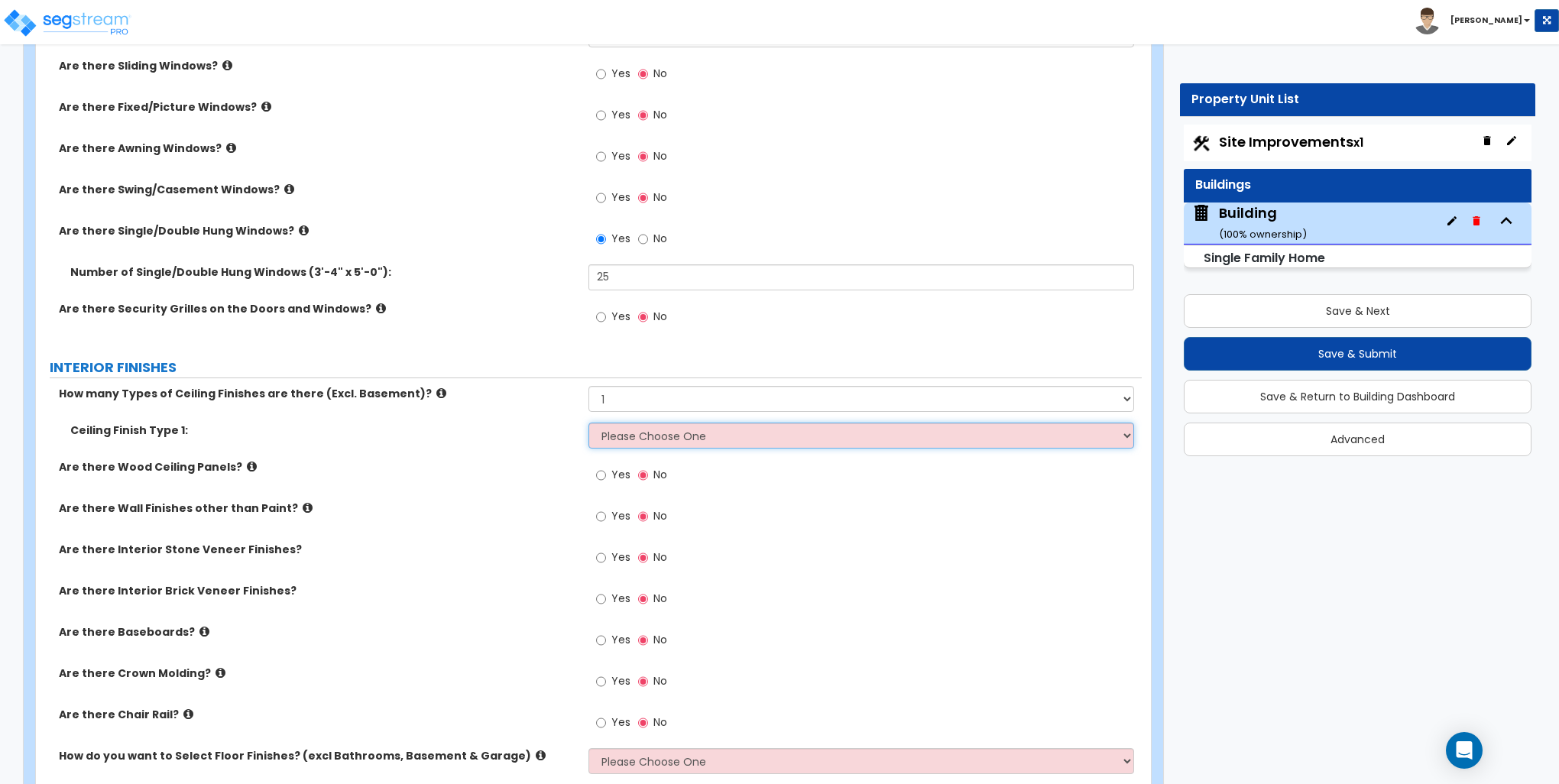
select select "2"
click at [589, 423] on select "Please Choose One Drop Ceiling Drywall Ceiling Open Ceiling" at bounding box center [861, 435] width 545 height 26
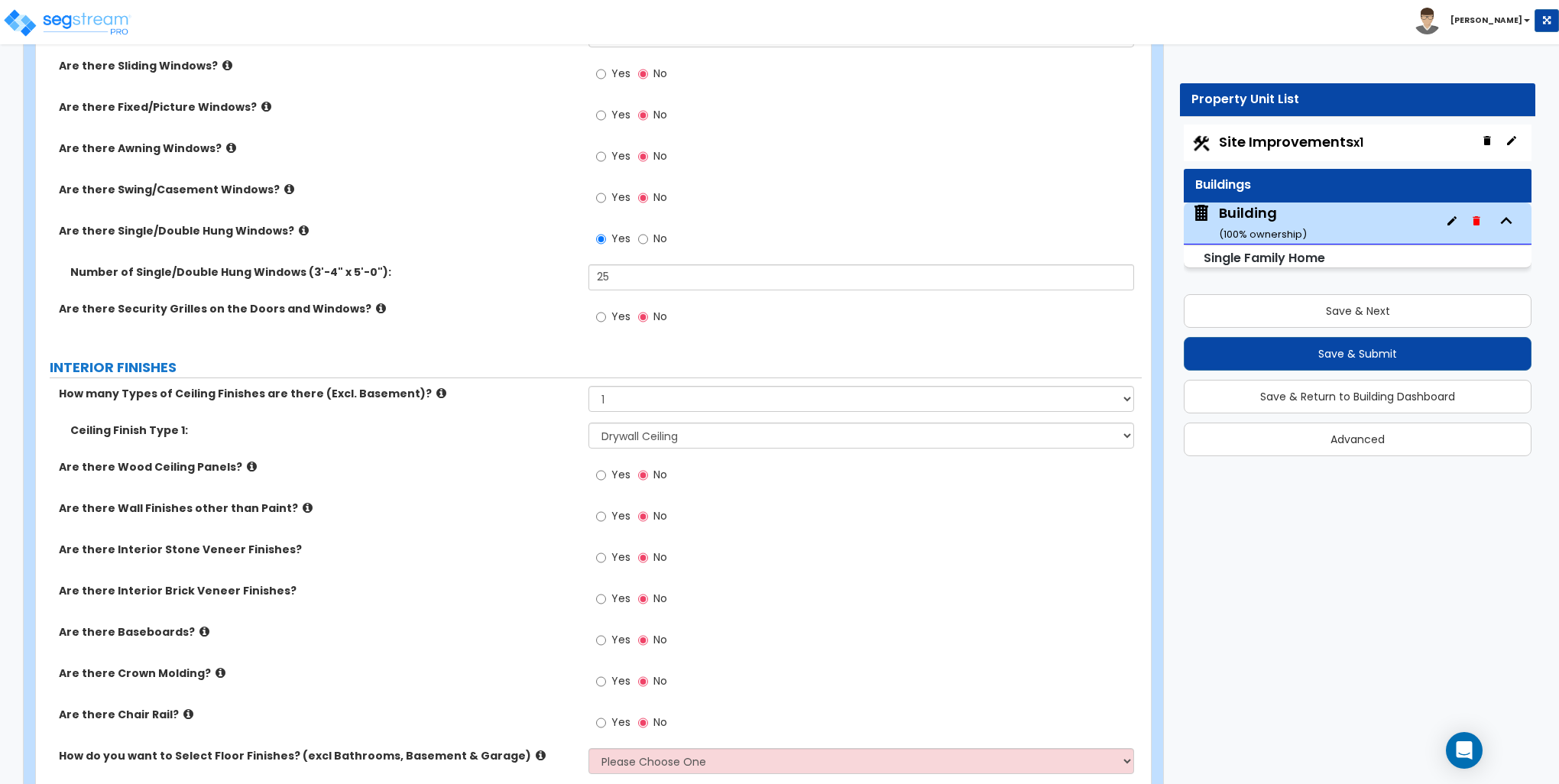
click at [596, 511] on div "Yes No" at bounding box center [632, 518] width 87 height 35
click at [600, 514] on input "Yes" at bounding box center [601, 516] width 10 height 17
radio input "true"
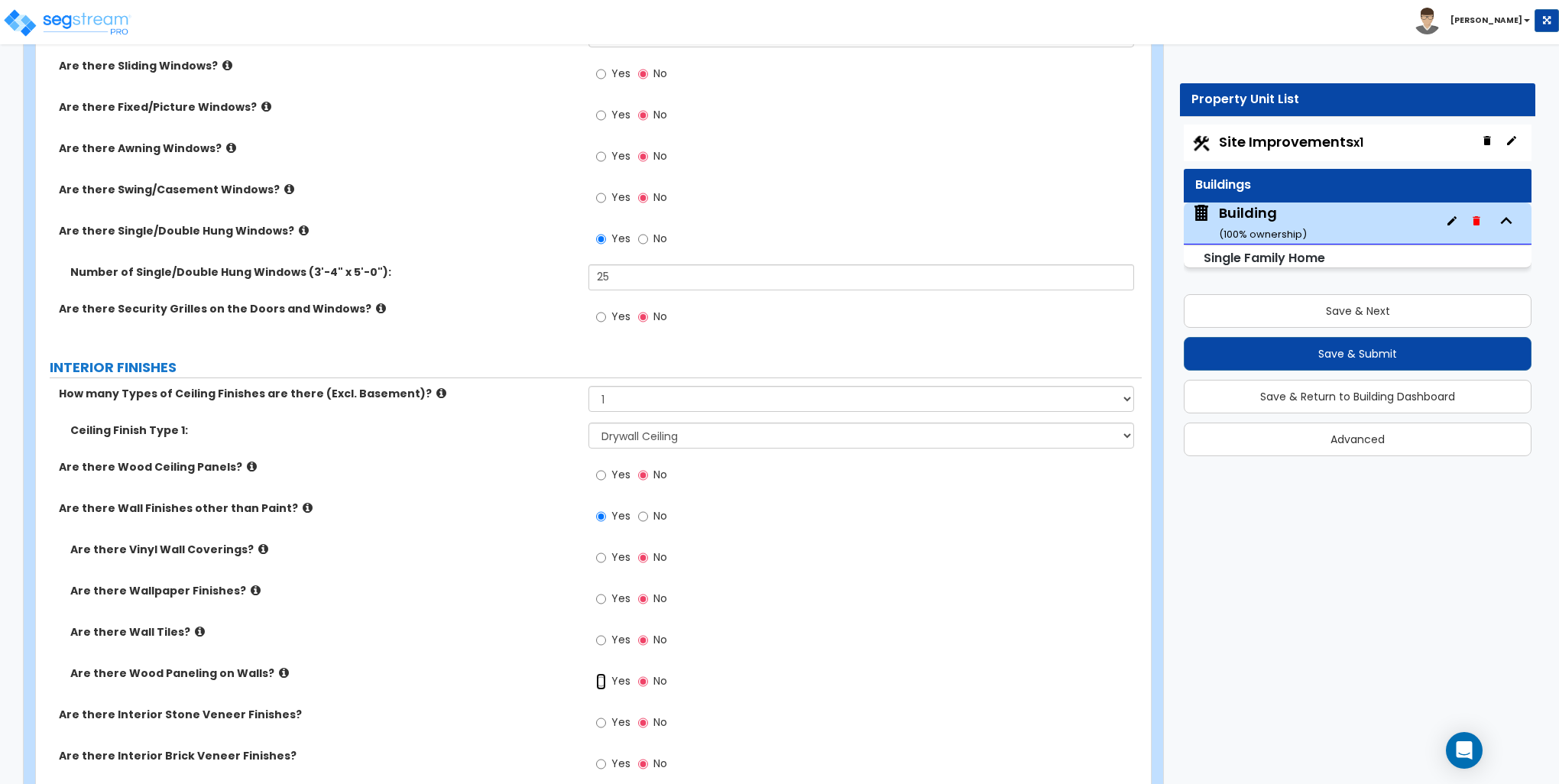
click at [603, 677] on input "Yes" at bounding box center [601, 681] width 10 height 17
radio input "true"
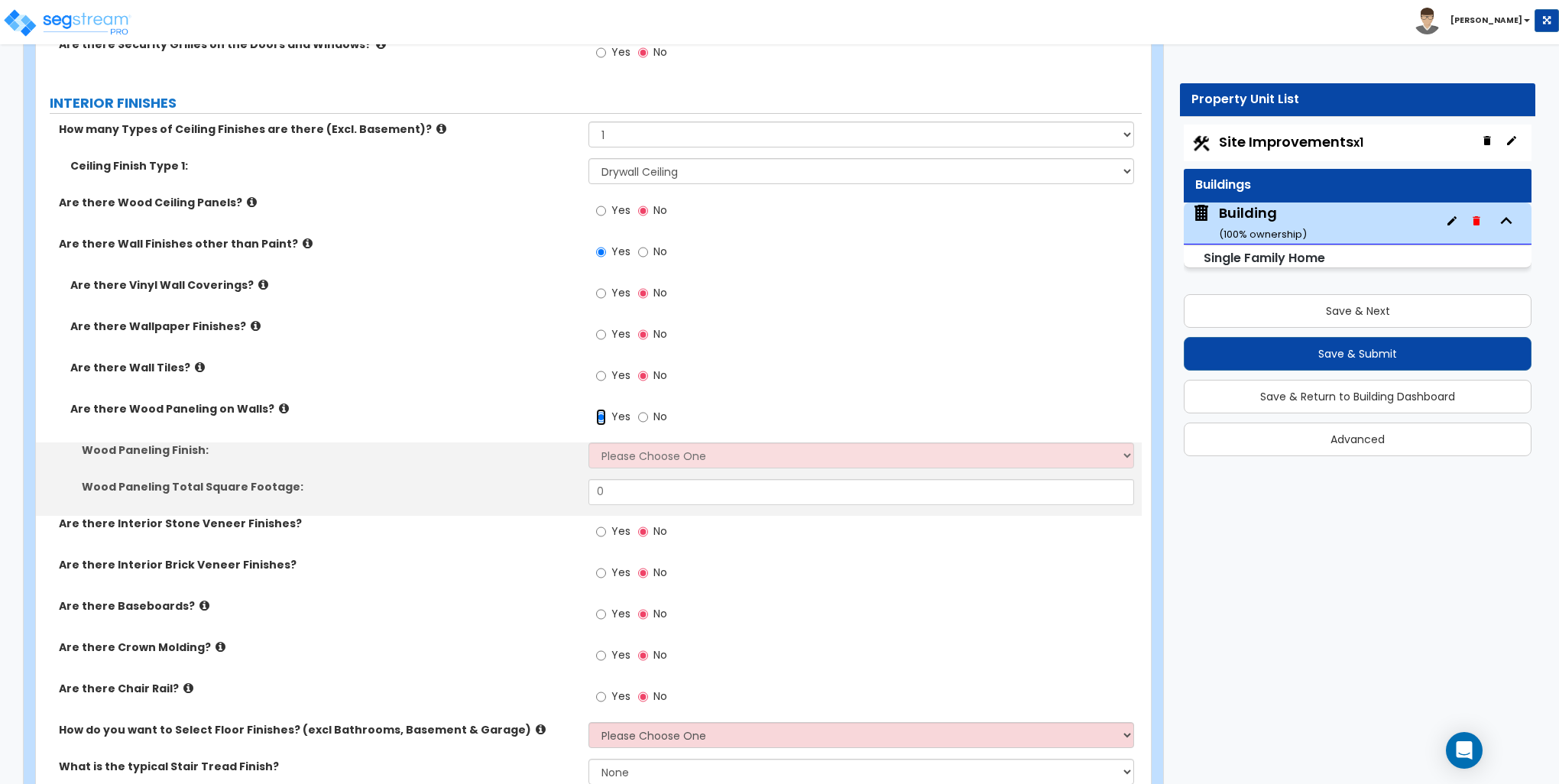
scroll to position [2904, 0]
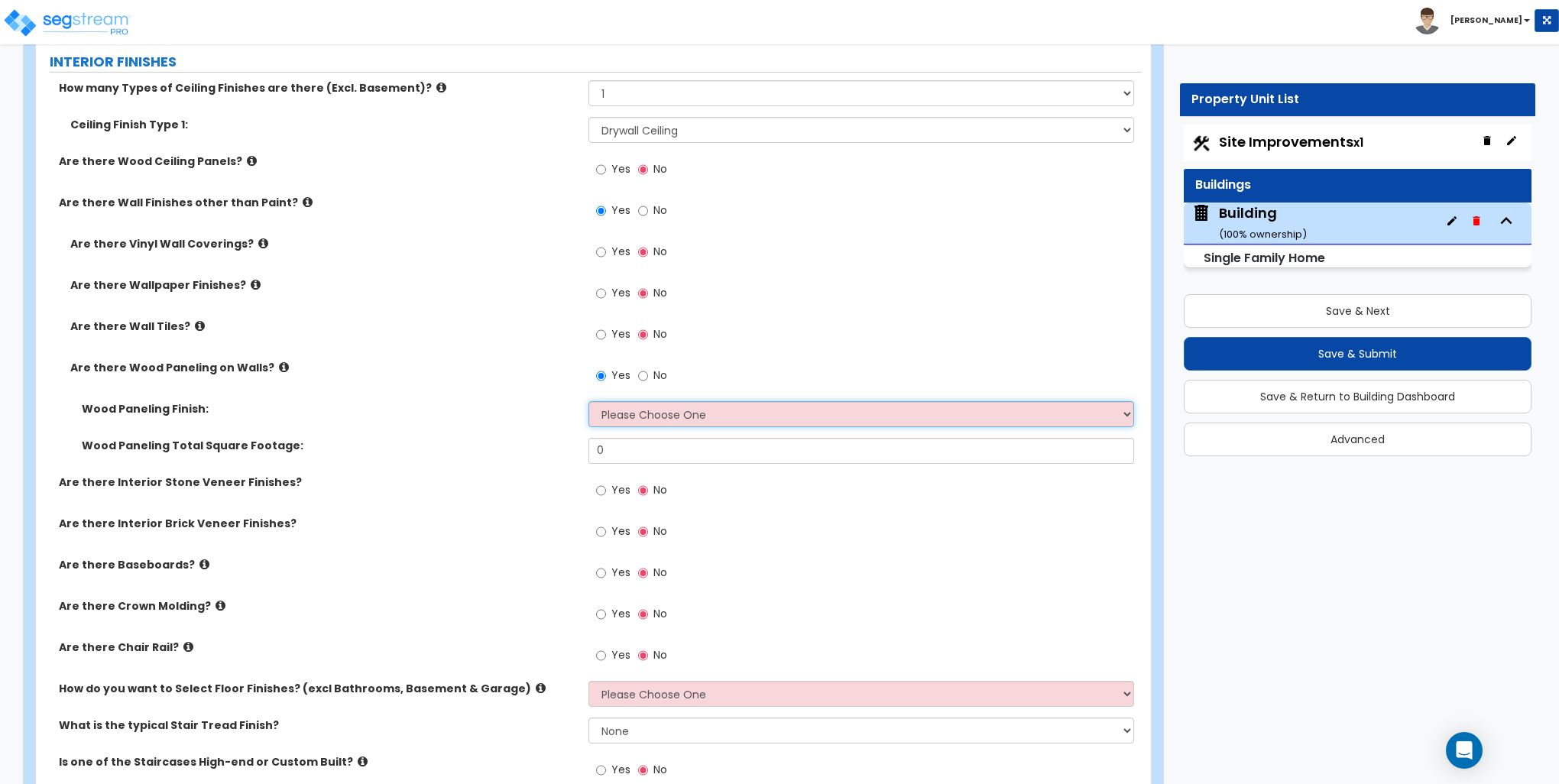
click at [630, 411] on select "Please Choose One Birch Mahogany Oak or Cherry Rosewood Teak I Don't Know, Plea…" at bounding box center [861, 414] width 545 height 26
select select "1"
click at [589, 401] on select "Please Choose One Birch Mahogany Oak or Cherry Rosewood Teak I Don't Know, Plea…" at bounding box center [861, 414] width 545 height 26
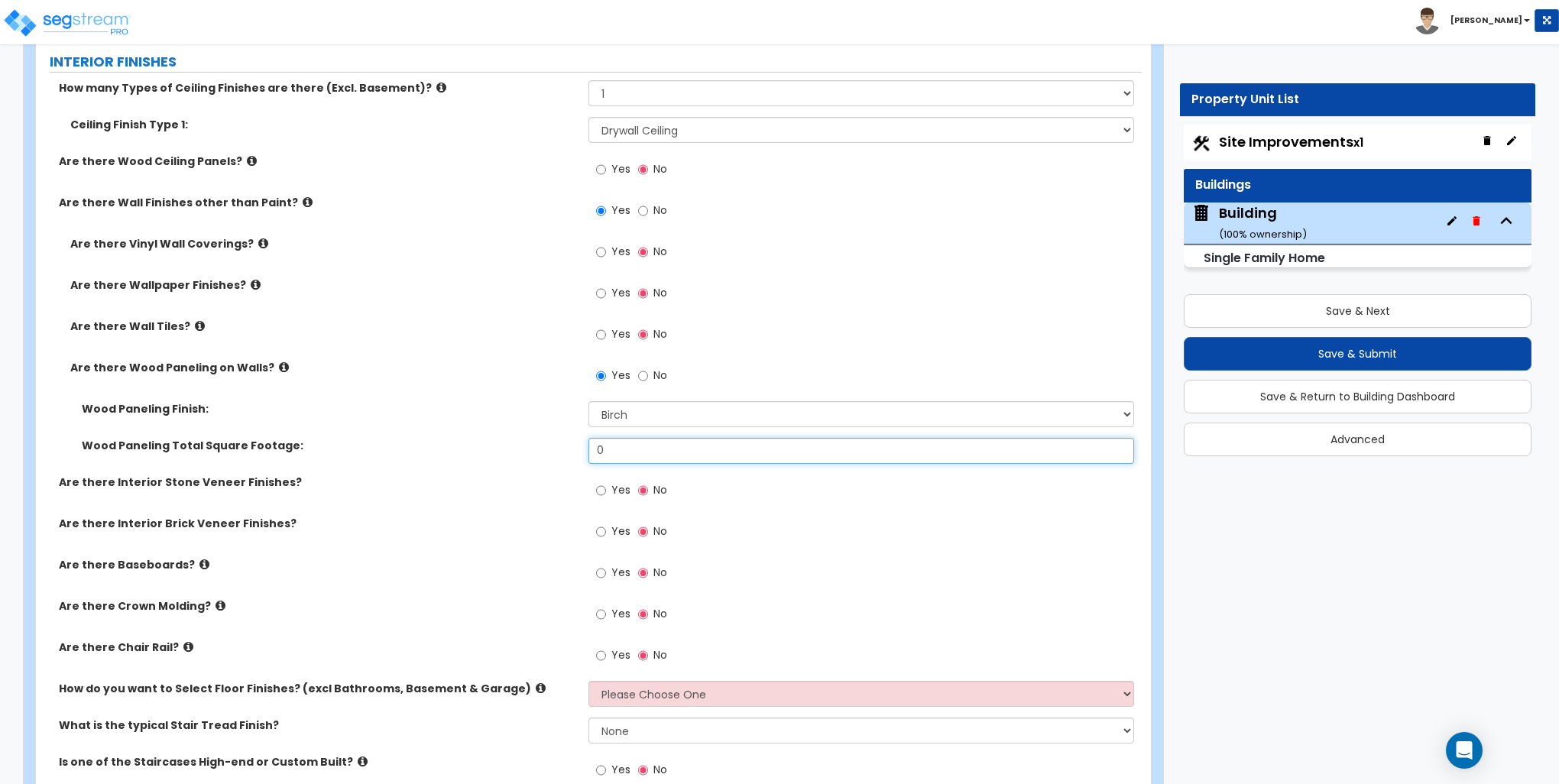
click at [625, 450] on input "0" at bounding box center [861, 451] width 545 height 26
click at [624, 452] on input "0" at bounding box center [861, 451] width 545 height 26
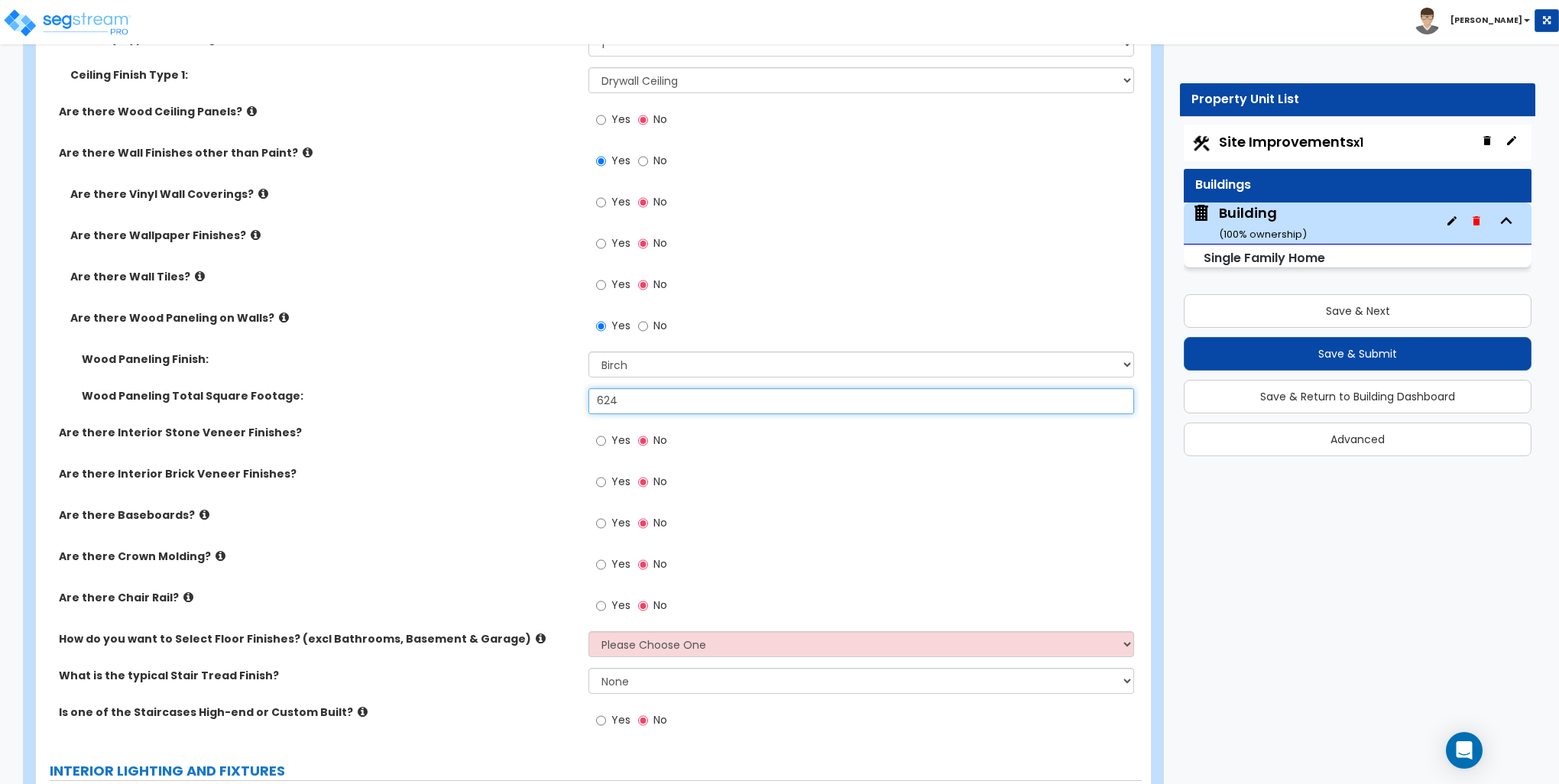
scroll to position [2980, 0]
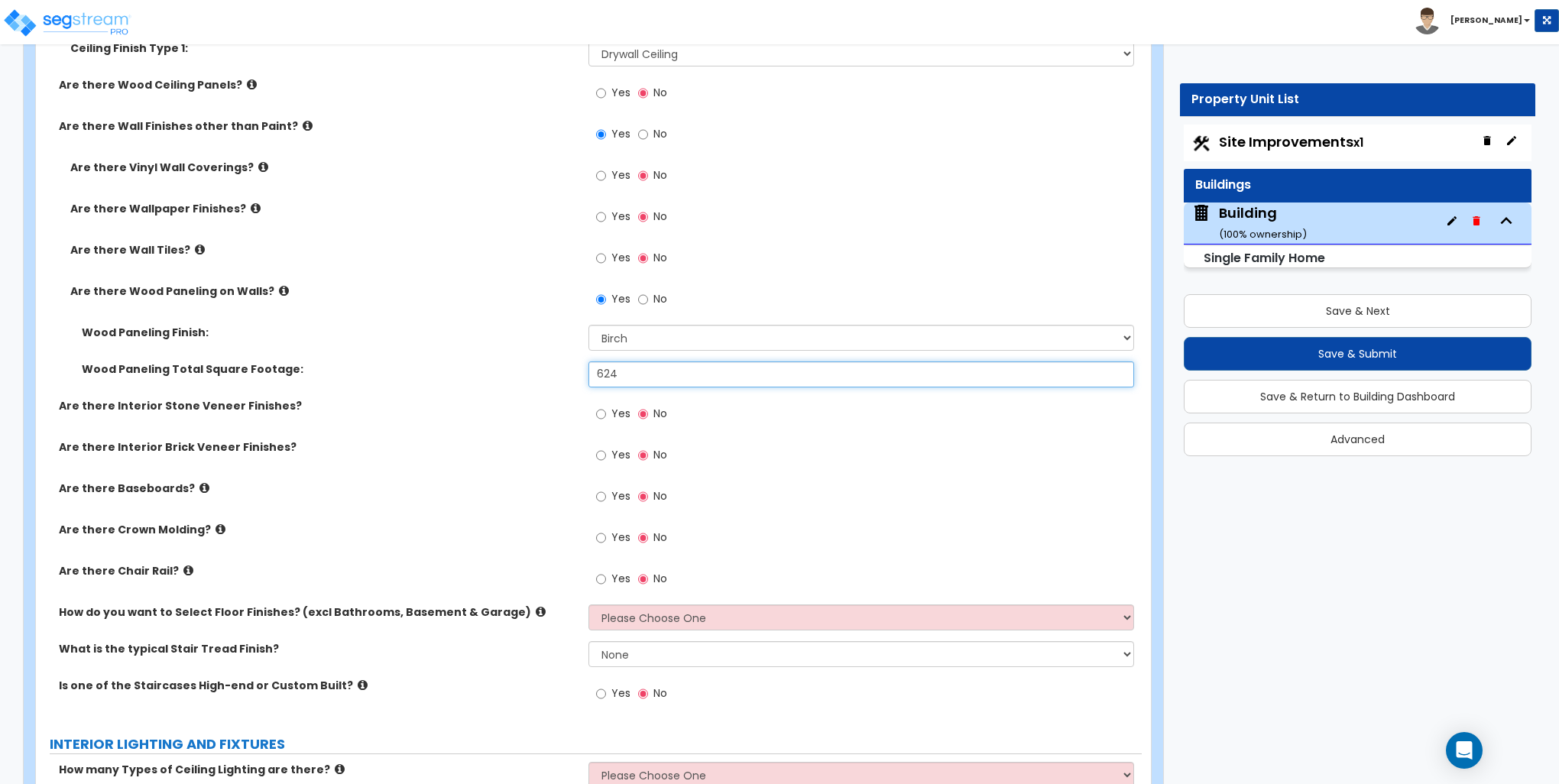
type input "624"
click at [597, 494] on input "Yes" at bounding box center [601, 496] width 10 height 17
radio input "true"
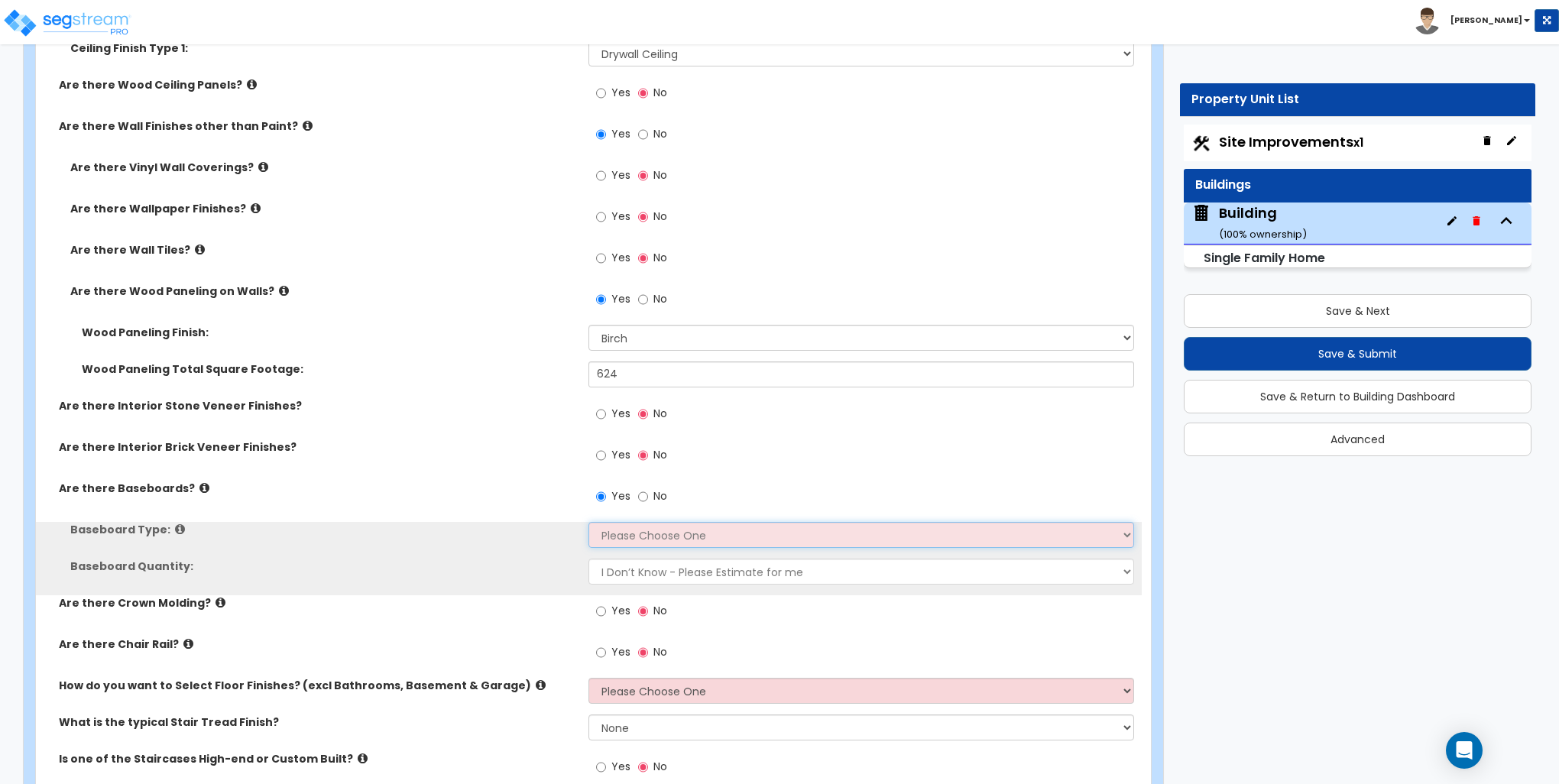
click at [634, 532] on select "Please Choose One Wood Vinyl Carpet Tile" at bounding box center [861, 534] width 545 height 26
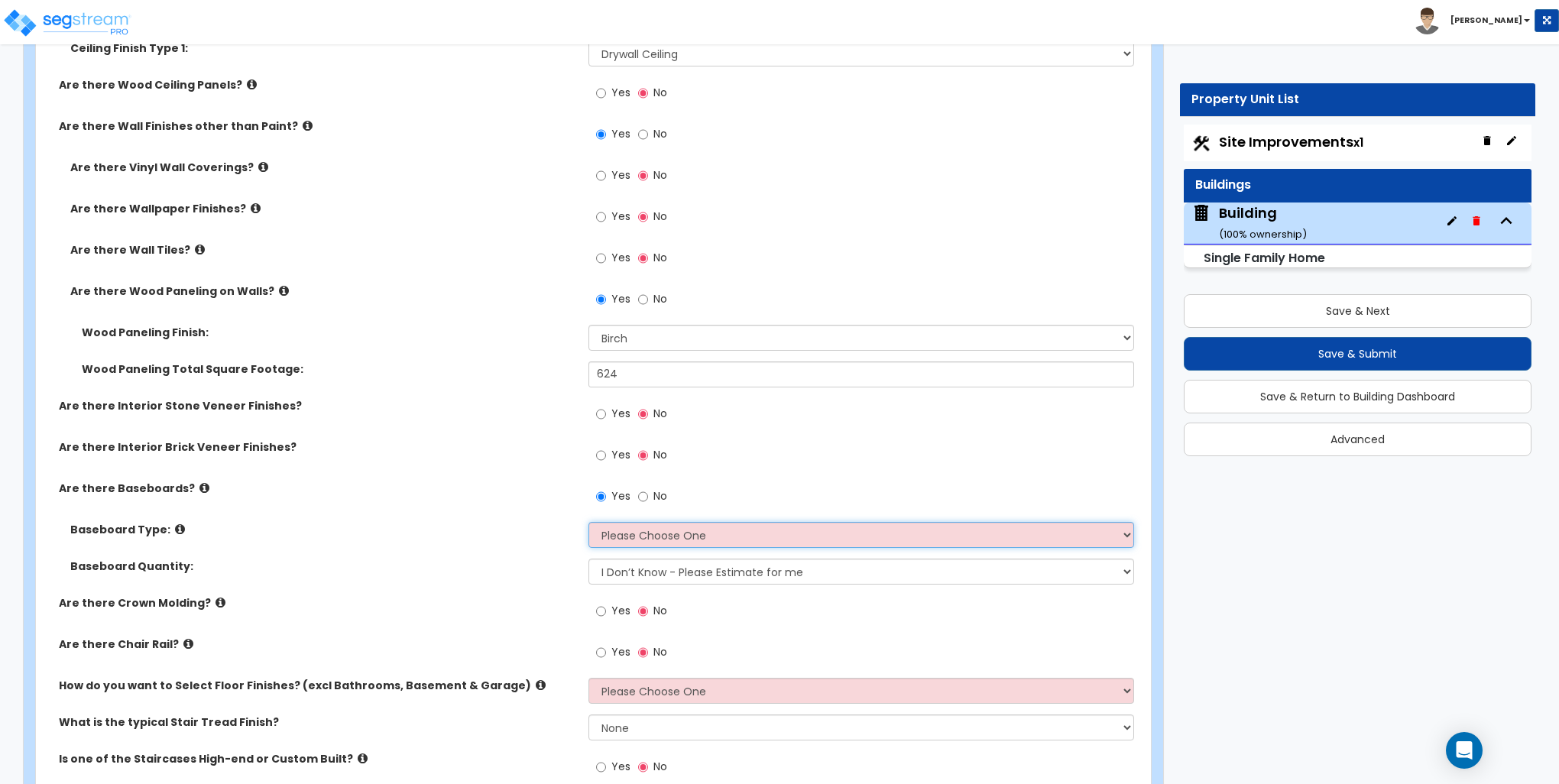
select select "2"
click at [589, 522] on select "Please Choose One Wood Vinyl Carpet Tile" at bounding box center [861, 534] width 545 height 26
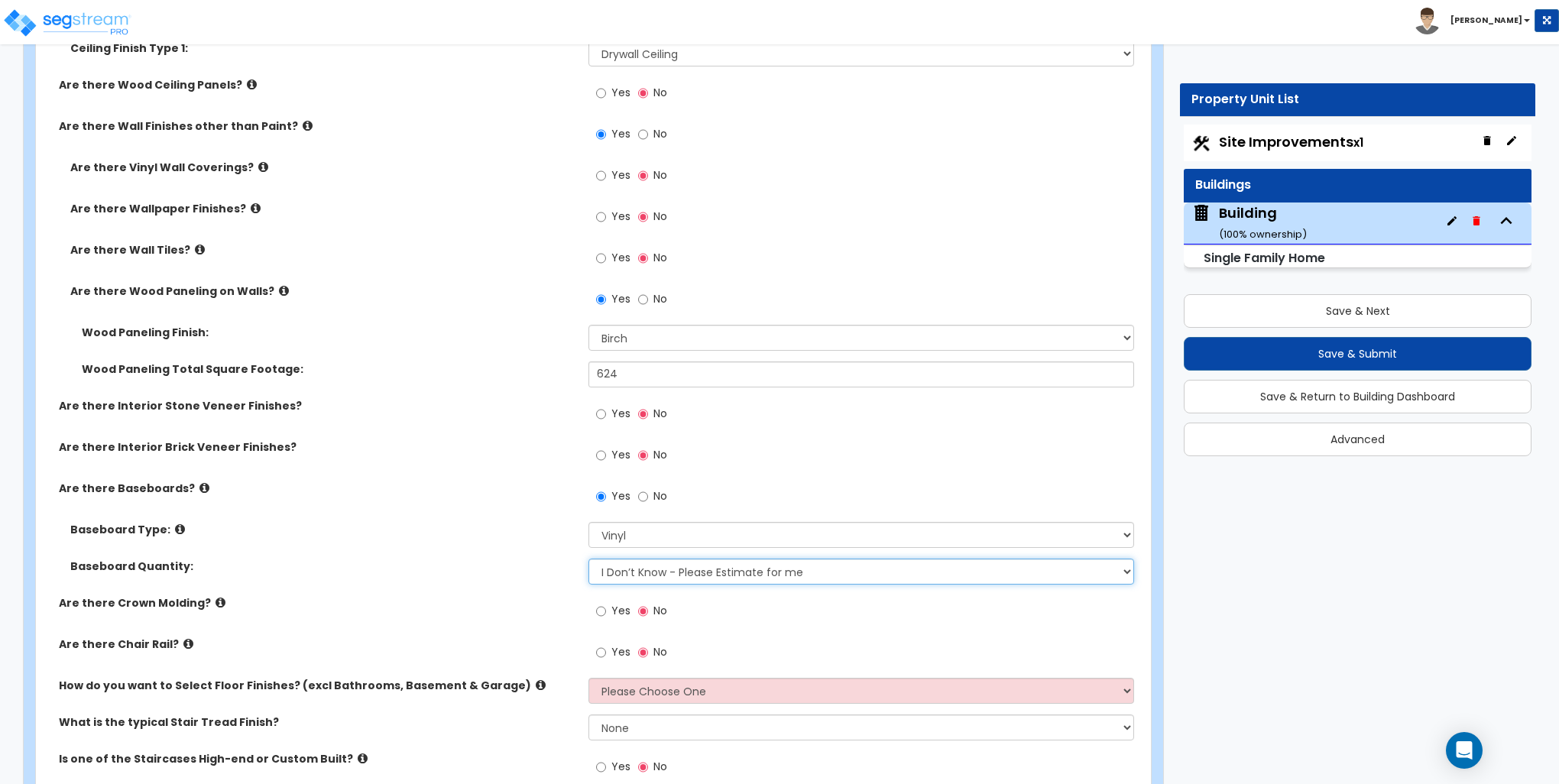
click at [634, 570] on select "I Don’t Know - Please Estimate for me I want to Enter the Linear Footage" at bounding box center [861, 571] width 545 height 26
click at [589, 559] on select "I Don’t Know - Please Estimate for me I want to Enter the Linear Footage" at bounding box center [861, 571] width 545 height 26
click at [491, 514] on div "Are there Baseboards? Yes No" at bounding box center [589, 501] width 1106 height 41
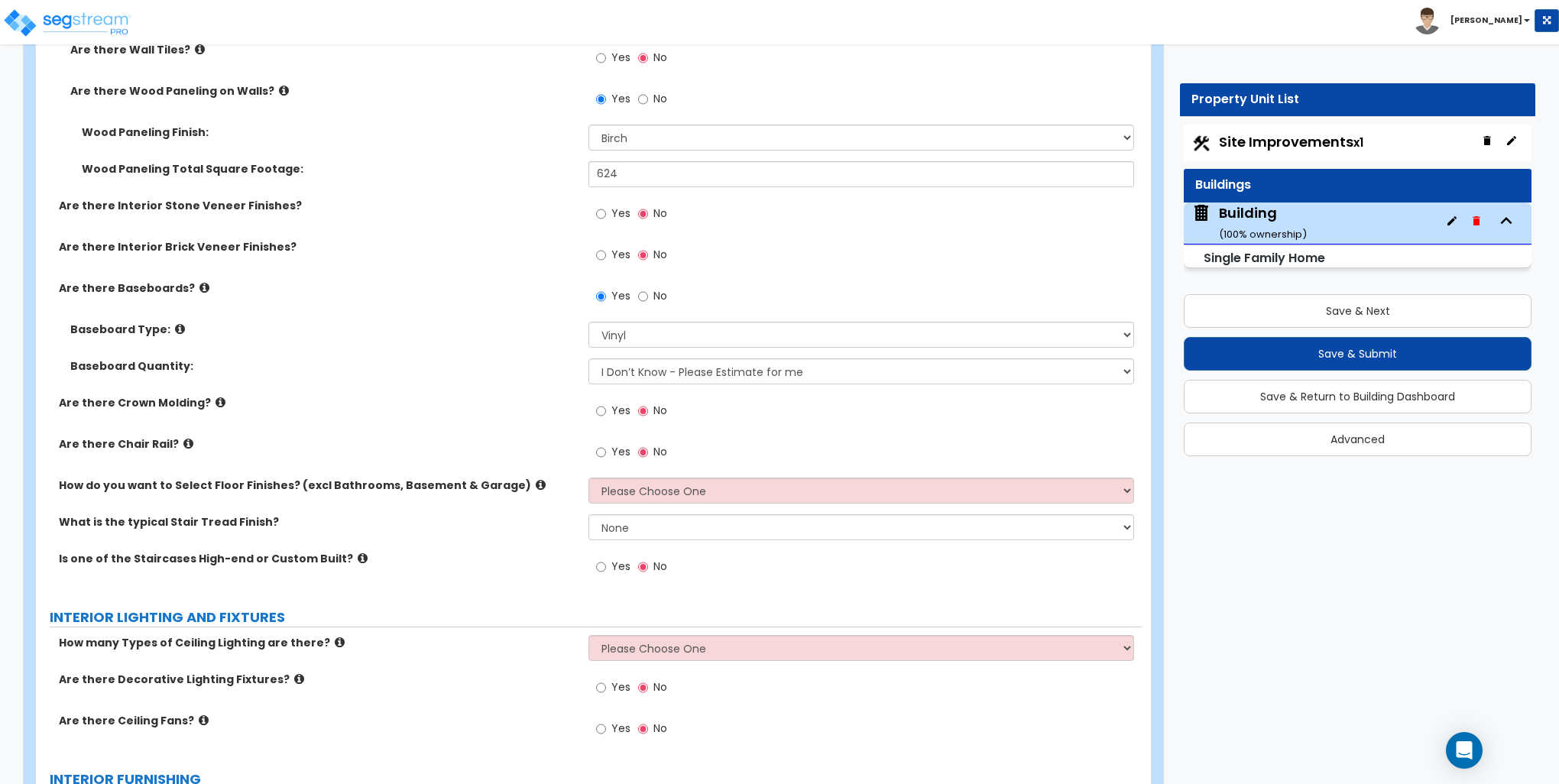
scroll to position [3209, 0]
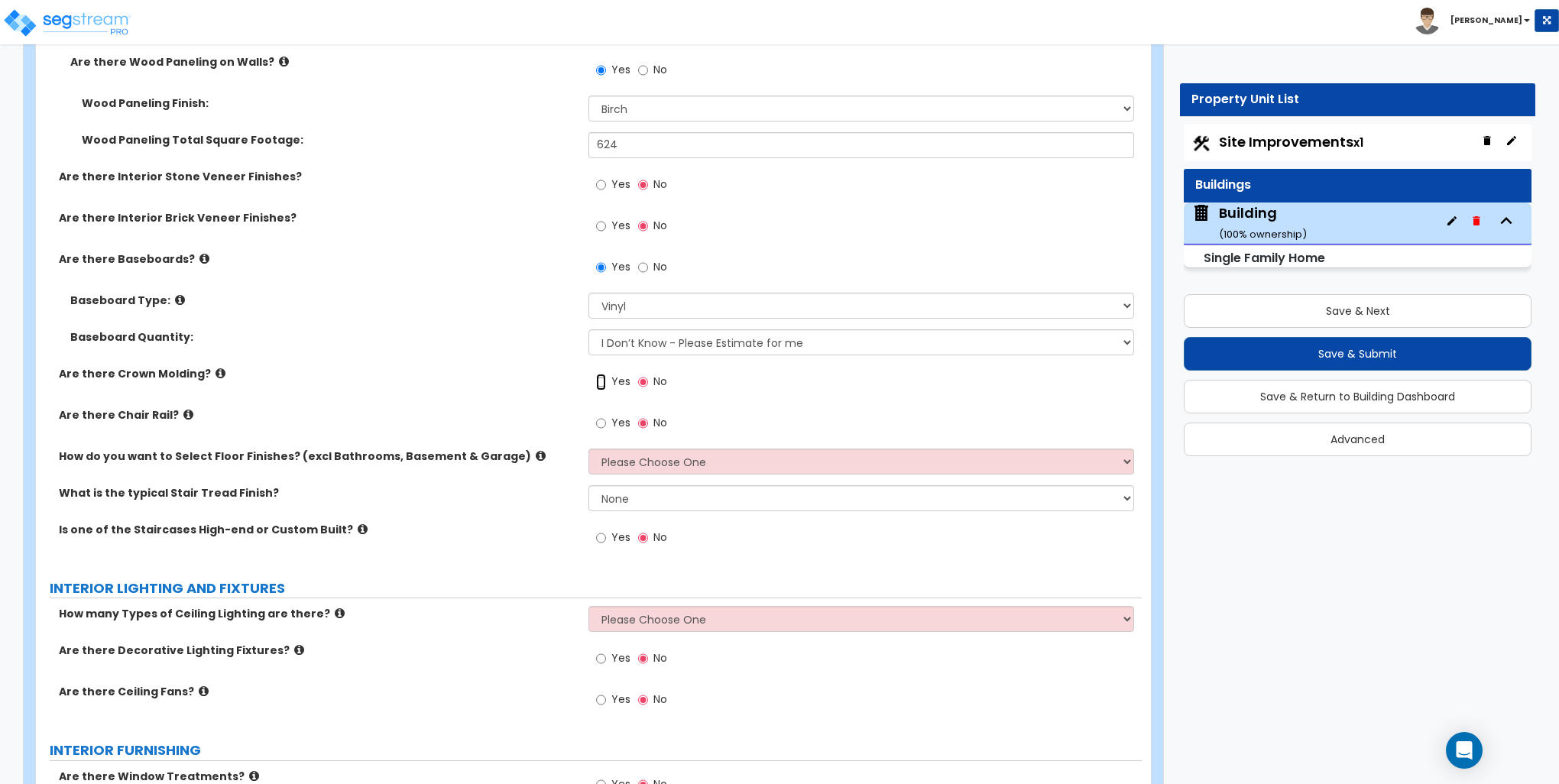
click at [604, 377] on input "Yes" at bounding box center [601, 382] width 10 height 17
radio input "true"
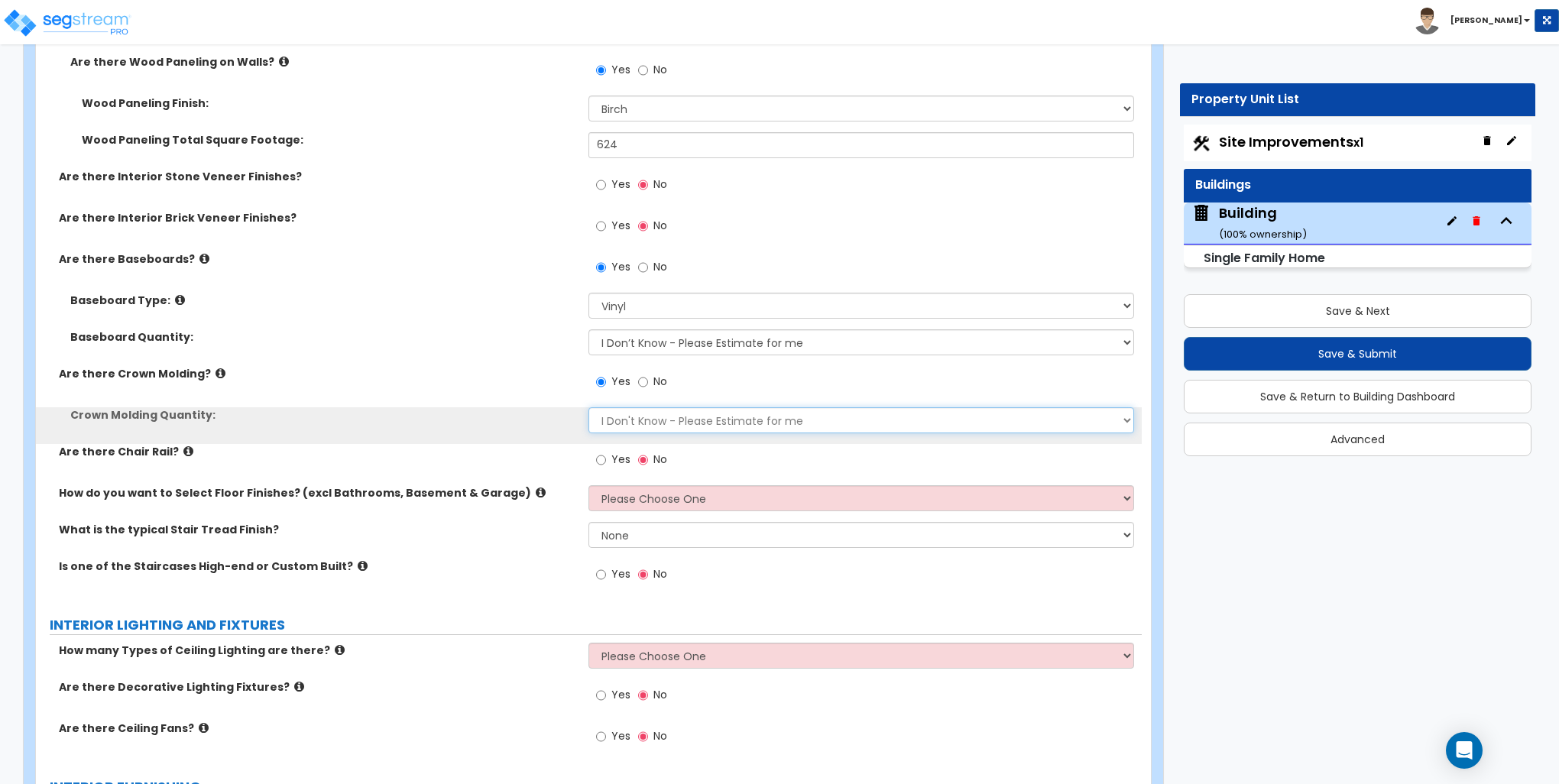
click at [614, 418] on select "I Don't Know - Please Estimate for me I want to Enter the Linear Footage" at bounding box center [861, 420] width 545 height 26
select select "1"
click at [589, 407] on select "I Don't Know - Please Estimate for me I want to Enter the Linear Footage" at bounding box center [861, 420] width 545 height 26
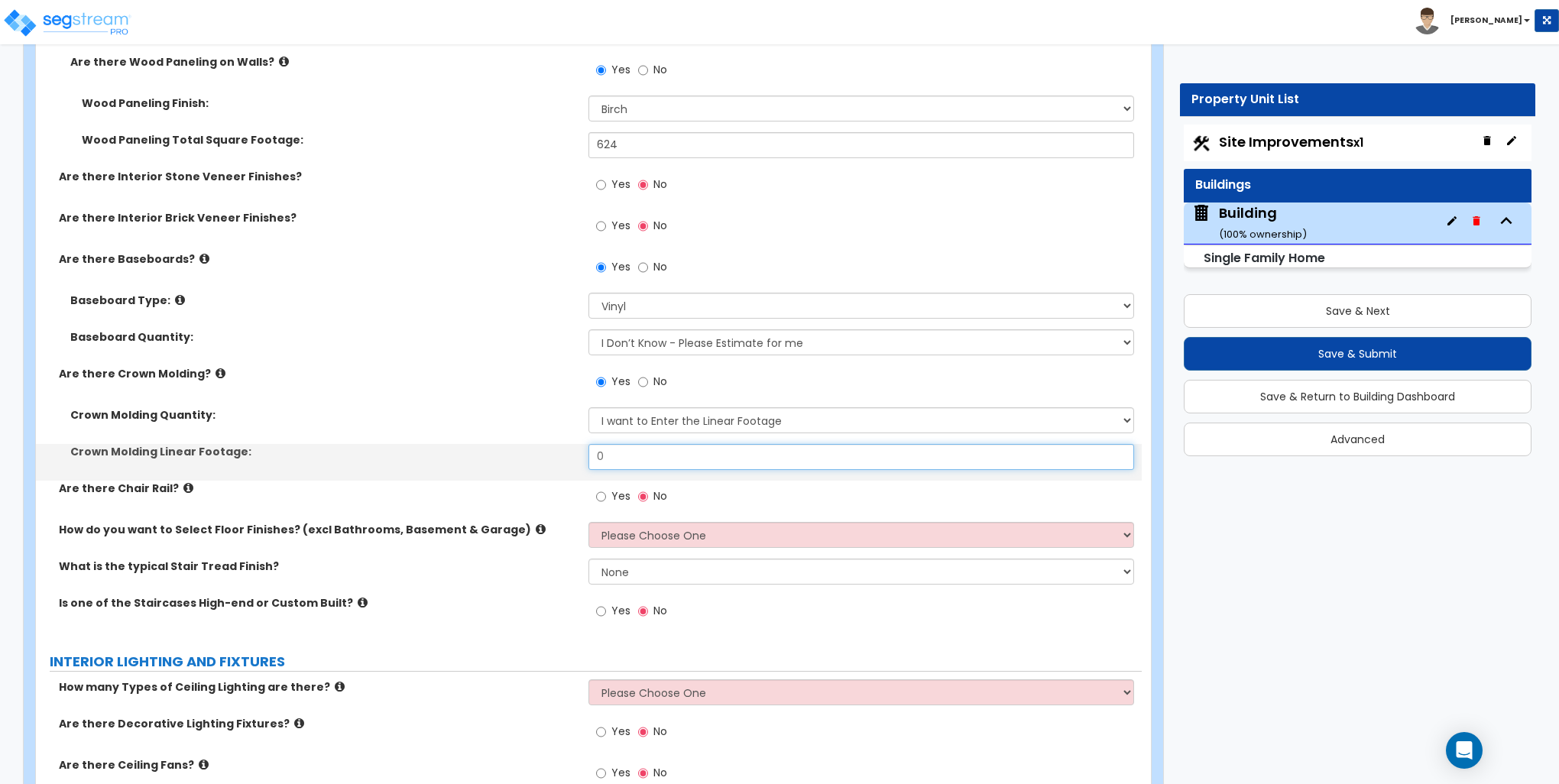
click at [641, 454] on input "0" at bounding box center [861, 457] width 545 height 26
type input "202"
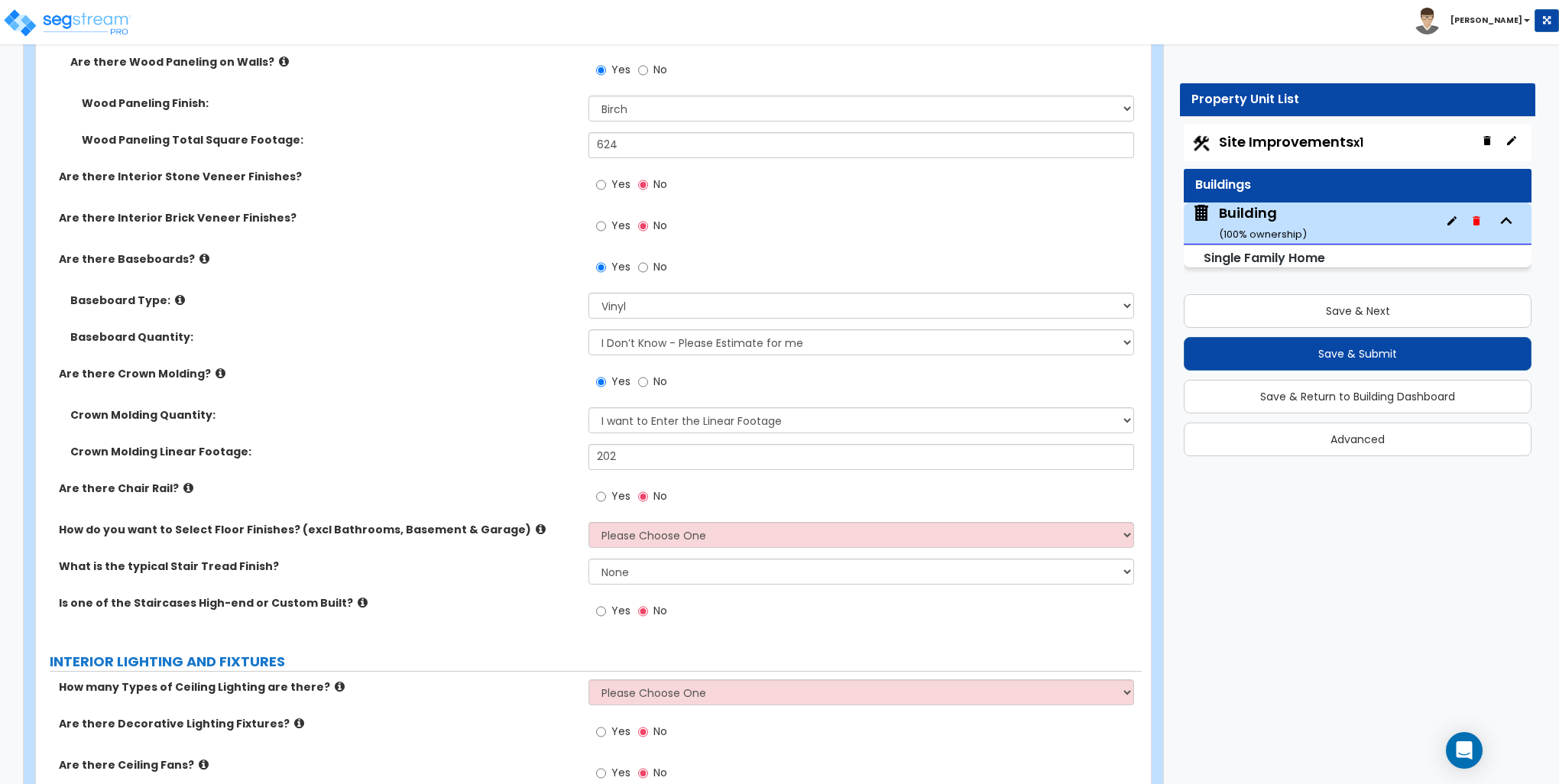
click at [477, 444] on label "Crown Molding Linear Footage:" at bounding box center [323, 452] width 506 height 16
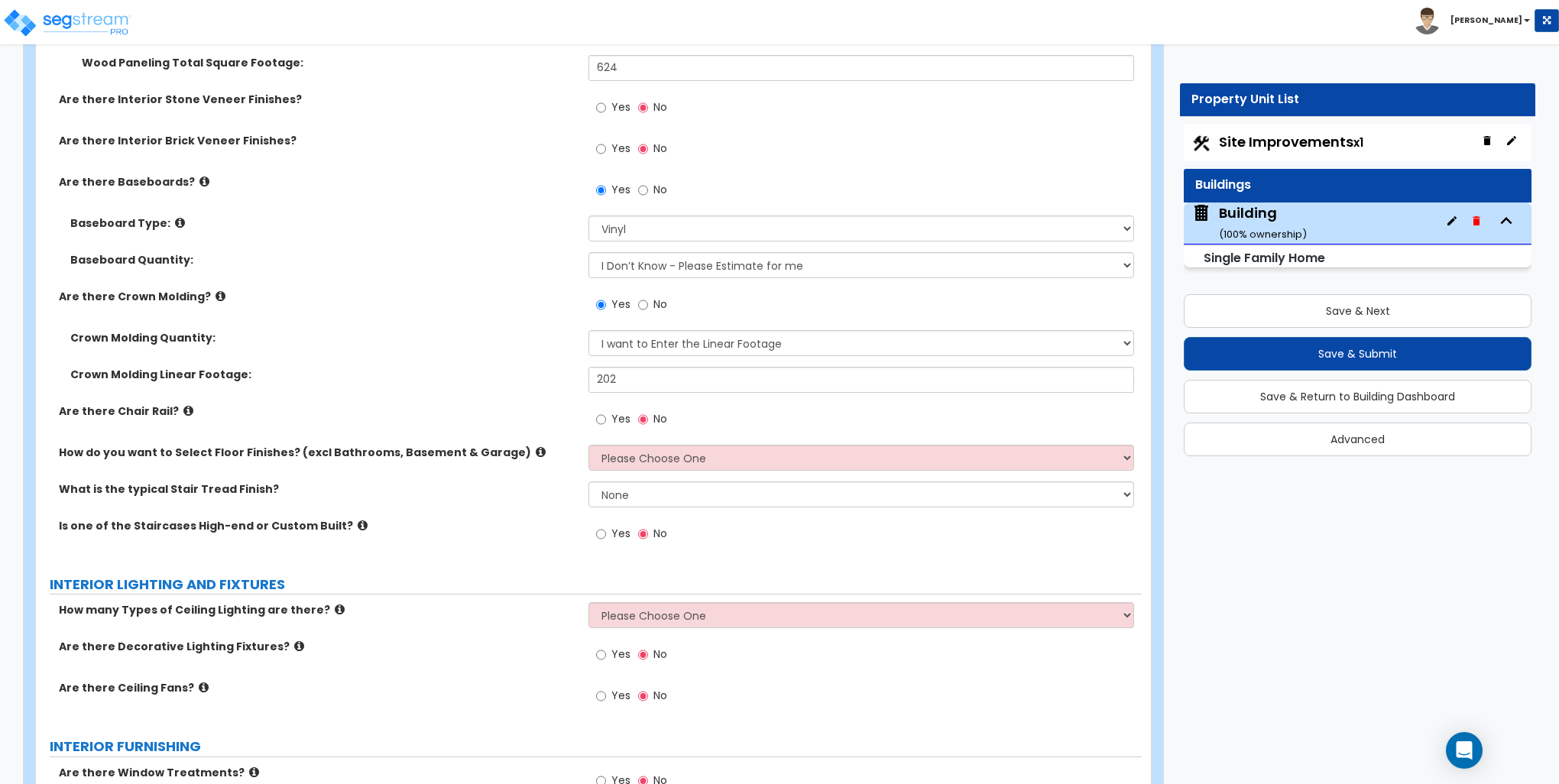
scroll to position [3361, 0]
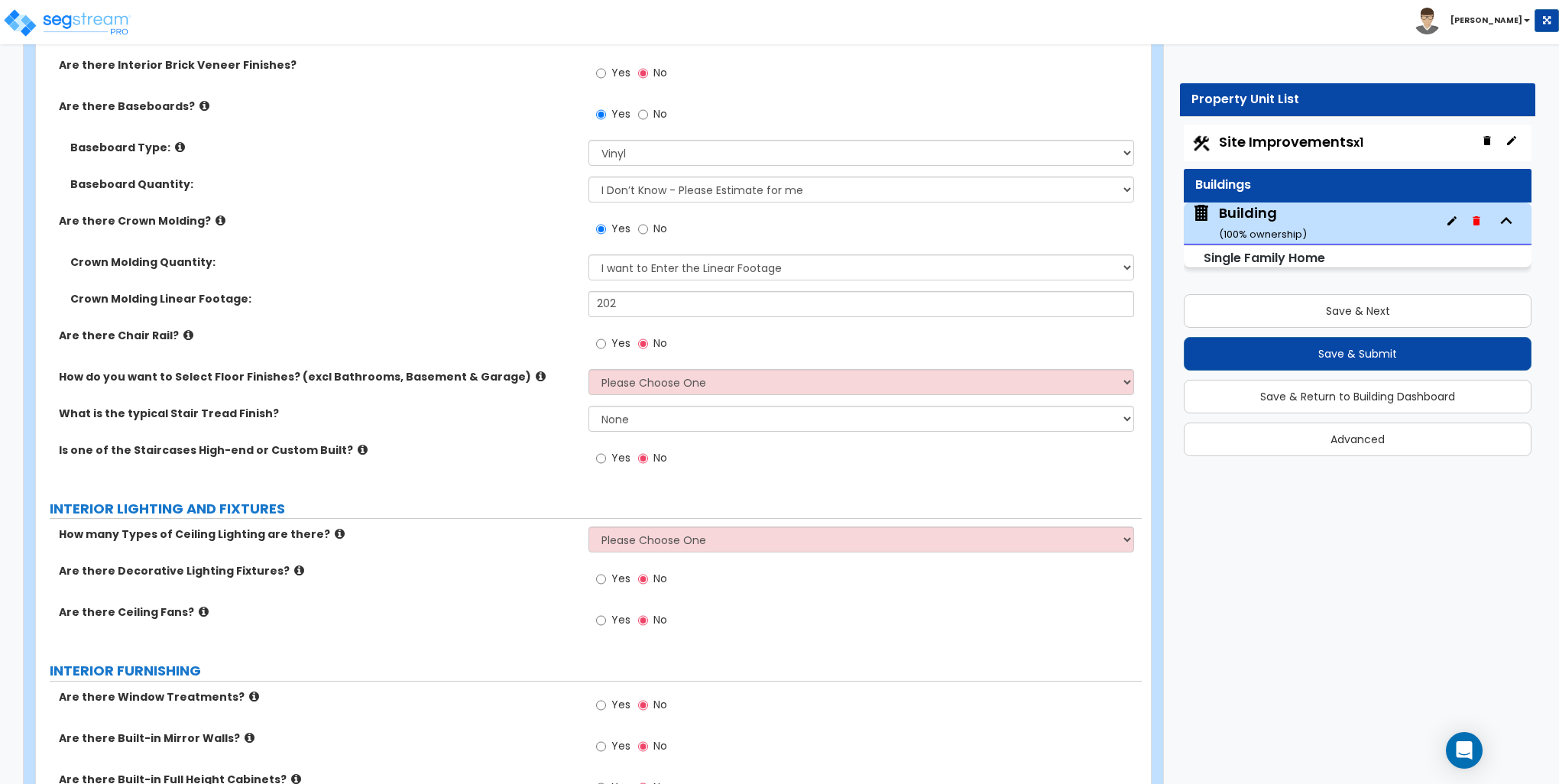
click at [646, 365] on div "Yes No" at bounding box center [865, 348] width 553 height 41
click at [649, 378] on select "Please Choose One I want to Select Floor Finishes for the Areas of the House I …" at bounding box center [861, 382] width 545 height 26
select select "1"
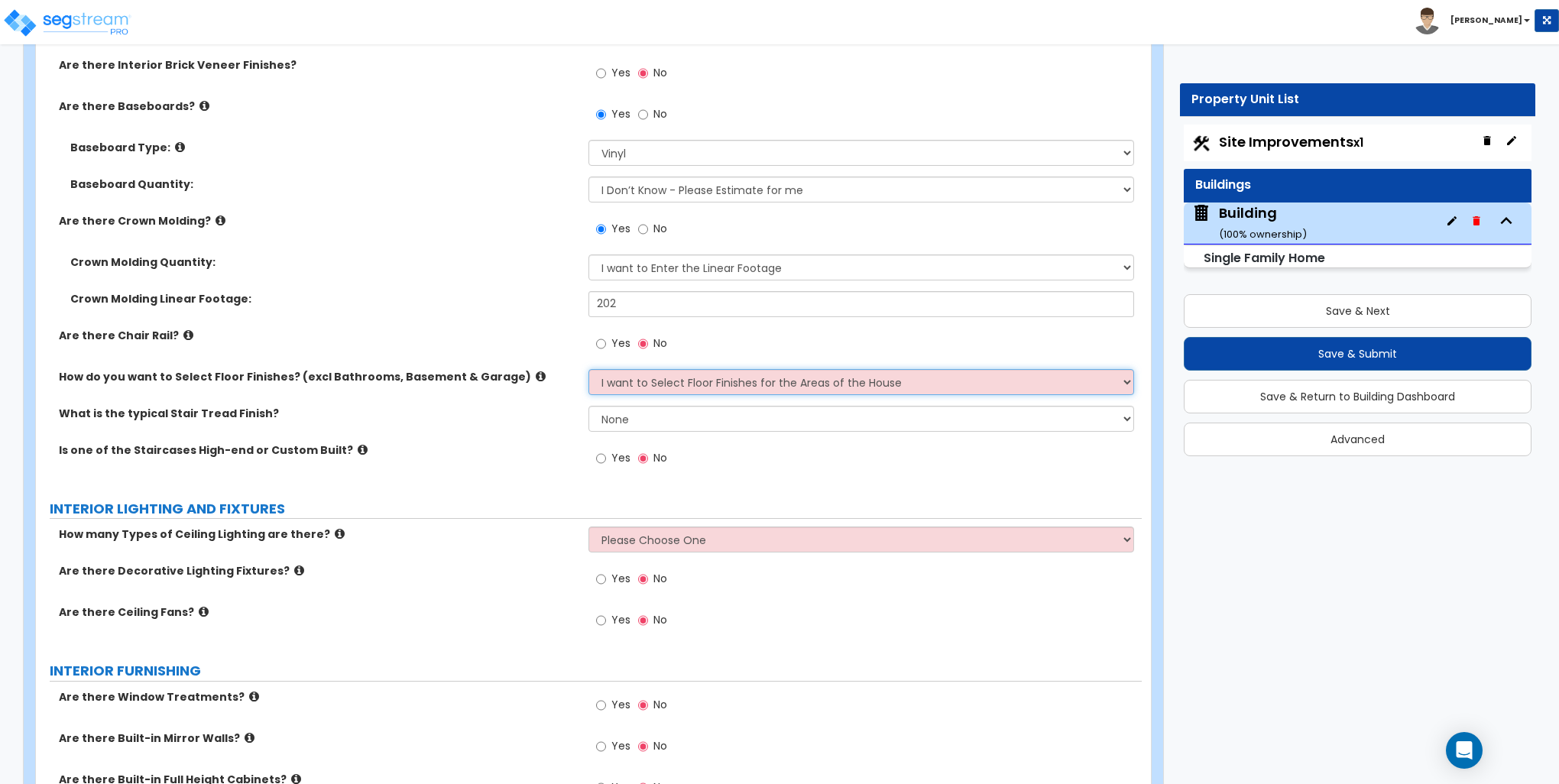
click at [589, 369] on select "Please Choose One I want to Select Floor Finishes for the Areas of the House I …" at bounding box center [861, 382] width 545 height 26
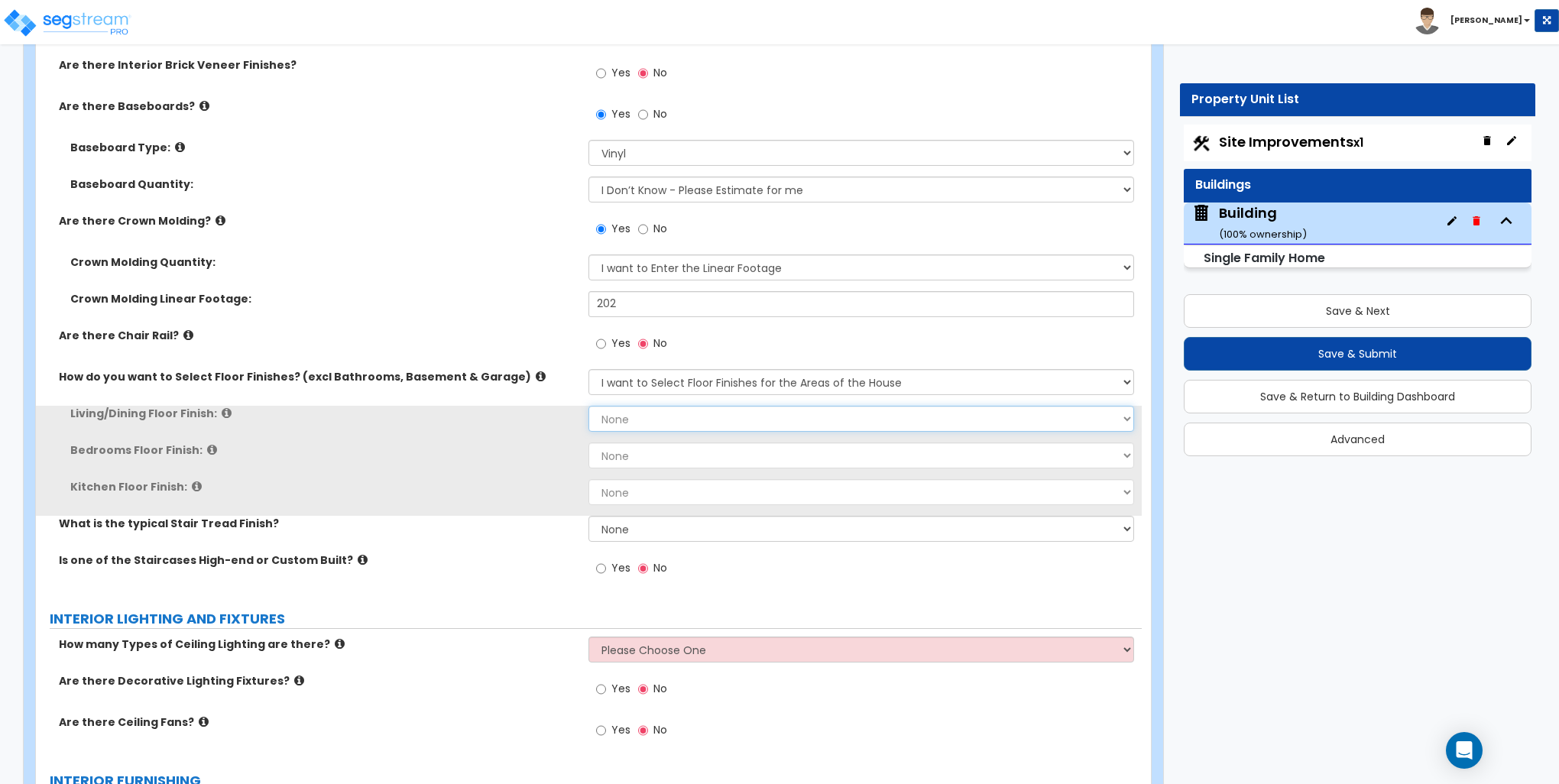
click at [634, 417] on select "None Tile Flooring Hardwood Flooring Resilient Laminate Flooring VCT Flooring S…" at bounding box center [861, 419] width 545 height 26
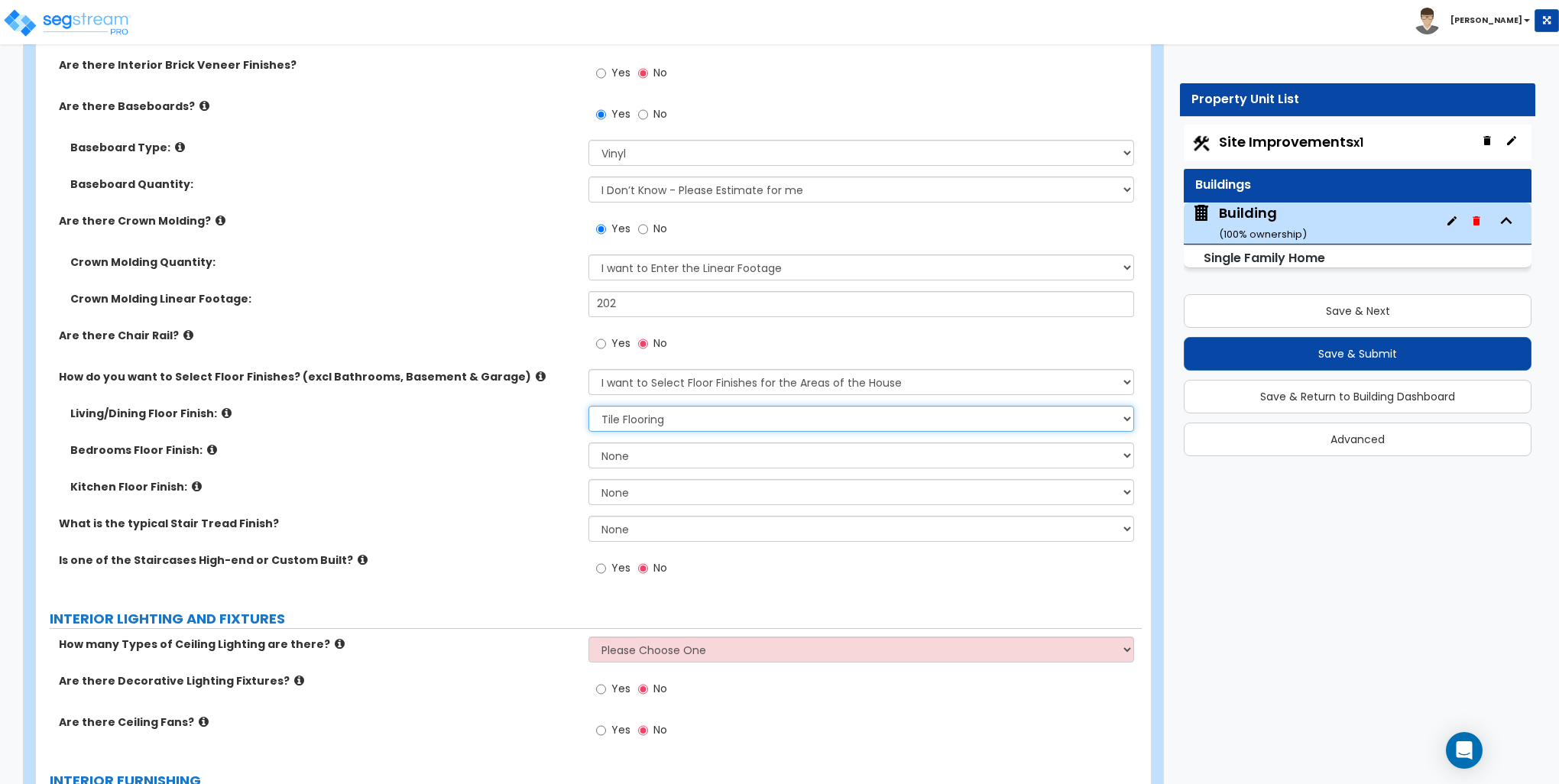
click at [589, 406] on select "None Tile Flooring Hardwood Flooring Resilient Laminate Flooring VCT Flooring S…" at bounding box center [861, 419] width 545 height 26
drag, startPoint x: 639, startPoint y: 413, endPoint x: 638, endPoint y: 423, distance: 10.0
click at [639, 414] on select "None Tile Flooring Hardwood Flooring Resilient Laminate Flooring VCT Flooring S…" at bounding box center [861, 419] width 545 height 26
select select "2"
click at [589, 406] on select "None Tile Flooring Hardwood Flooring Resilient Laminate Flooring VCT Flooring S…" at bounding box center [861, 419] width 545 height 26
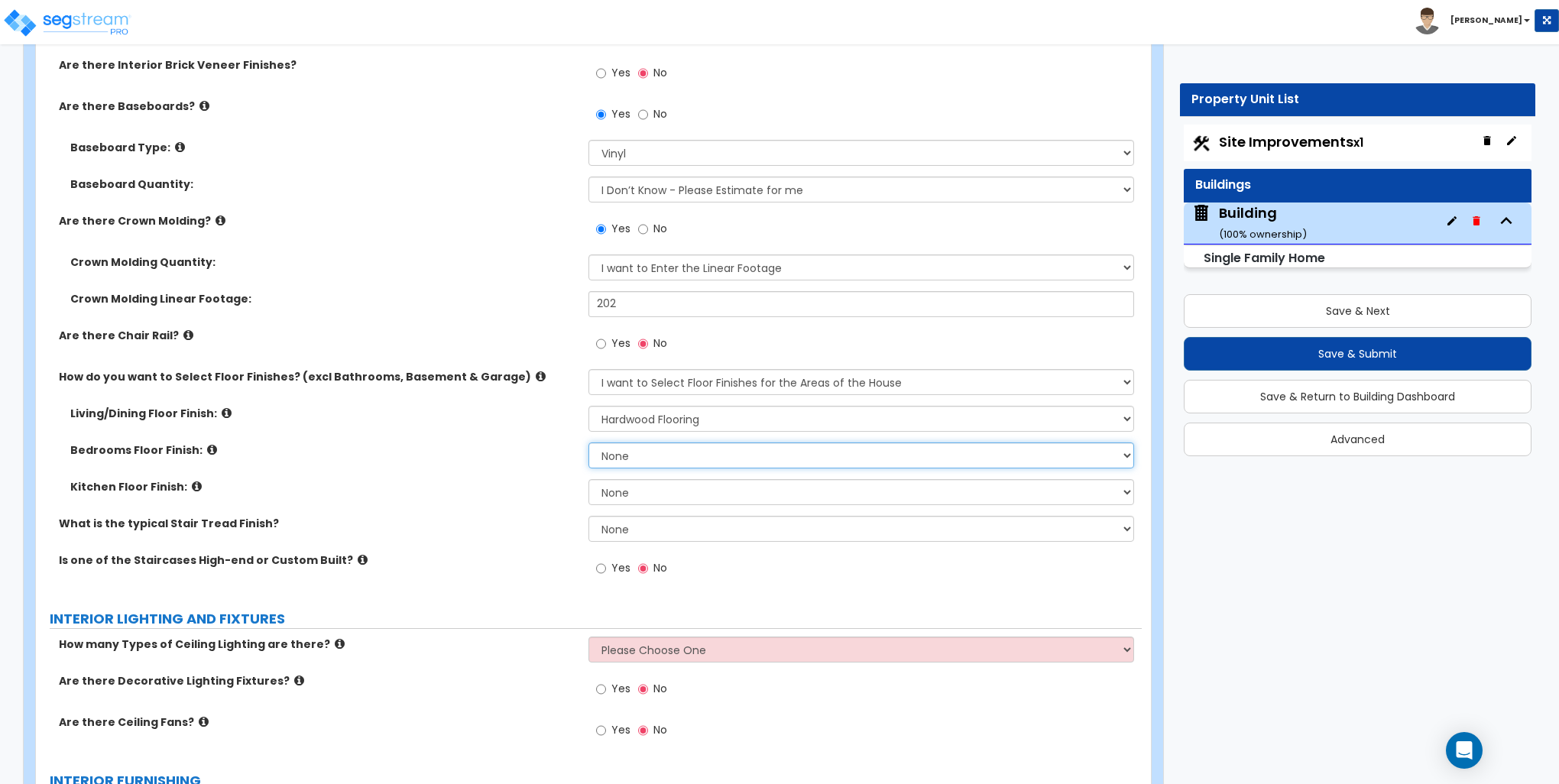
click at [630, 453] on select "None Tile Flooring Hardwood Flooring Resilient Laminate Flooring VCT Flooring S…" at bounding box center [861, 455] width 545 height 26
select select "5"
click at [589, 442] on select "None Tile Flooring Hardwood Flooring Resilient Laminate Flooring VCT Flooring S…" at bounding box center [861, 455] width 545 height 26
click at [628, 489] on select "None Tile Flooring Hardwood Flooring Resilient Laminate Flooring VCT Flooring S…" at bounding box center [861, 492] width 545 height 26
select select "2"
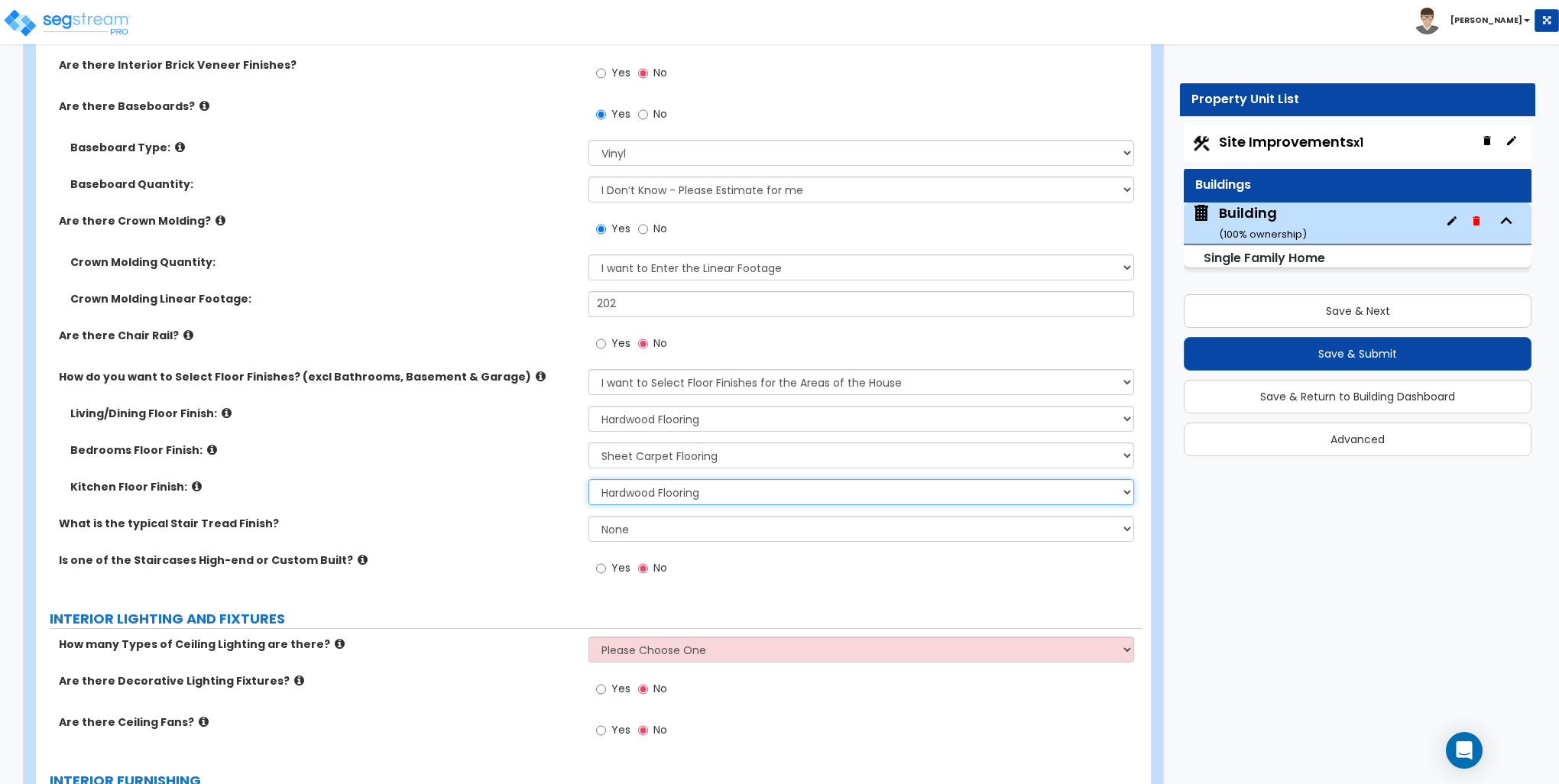
click at [589, 479] on select "None Tile Flooring Hardwood Flooring Resilient Laminate Flooring VCT Flooring S…" at bounding box center [861, 492] width 545 height 26
click at [627, 528] on select "None Tile Wood Laminate VCT Sheet Carpet Sheet Vinyl Carpet Tile" at bounding box center [861, 528] width 545 height 26
click at [589, 516] on select "None Tile Wood Laminate VCT Sheet Carpet Sheet Vinyl Carpet Tile" at bounding box center [861, 528] width 545 height 26
click at [642, 524] on select "None Tile Wood Laminate VCT Sheet Carpet Sheet Vinyl Carpet Tile" at bounding box center [861, 528] width 545 height 26
select select "5"
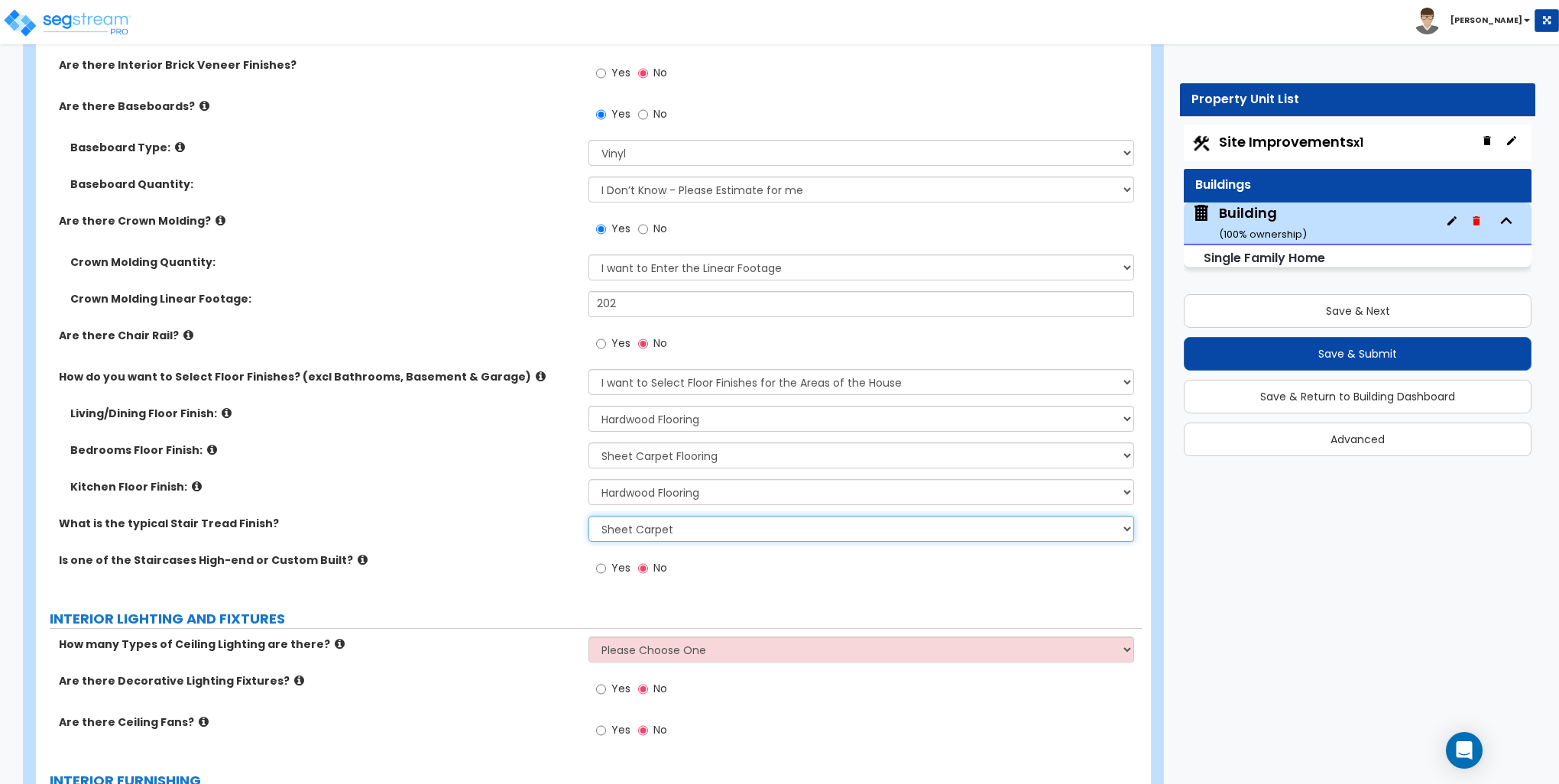
click at [589, 516] on select "None Tile Wood Laminate VCT Sheet Carpet Sheet Vinyl Carpet Tile" at bounding box center [861, 528] width 545 height 26
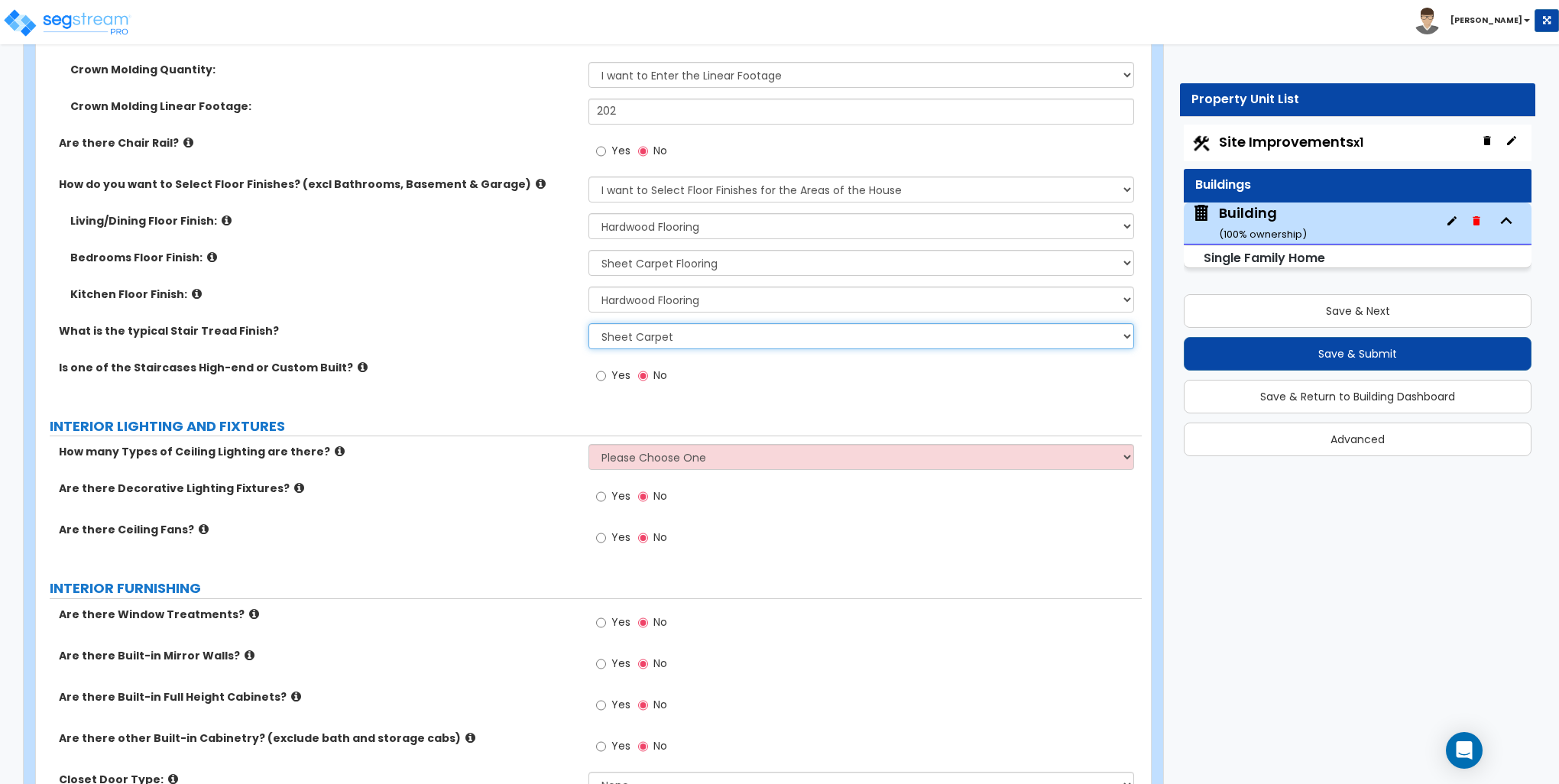
scroll to position [3591, 0]
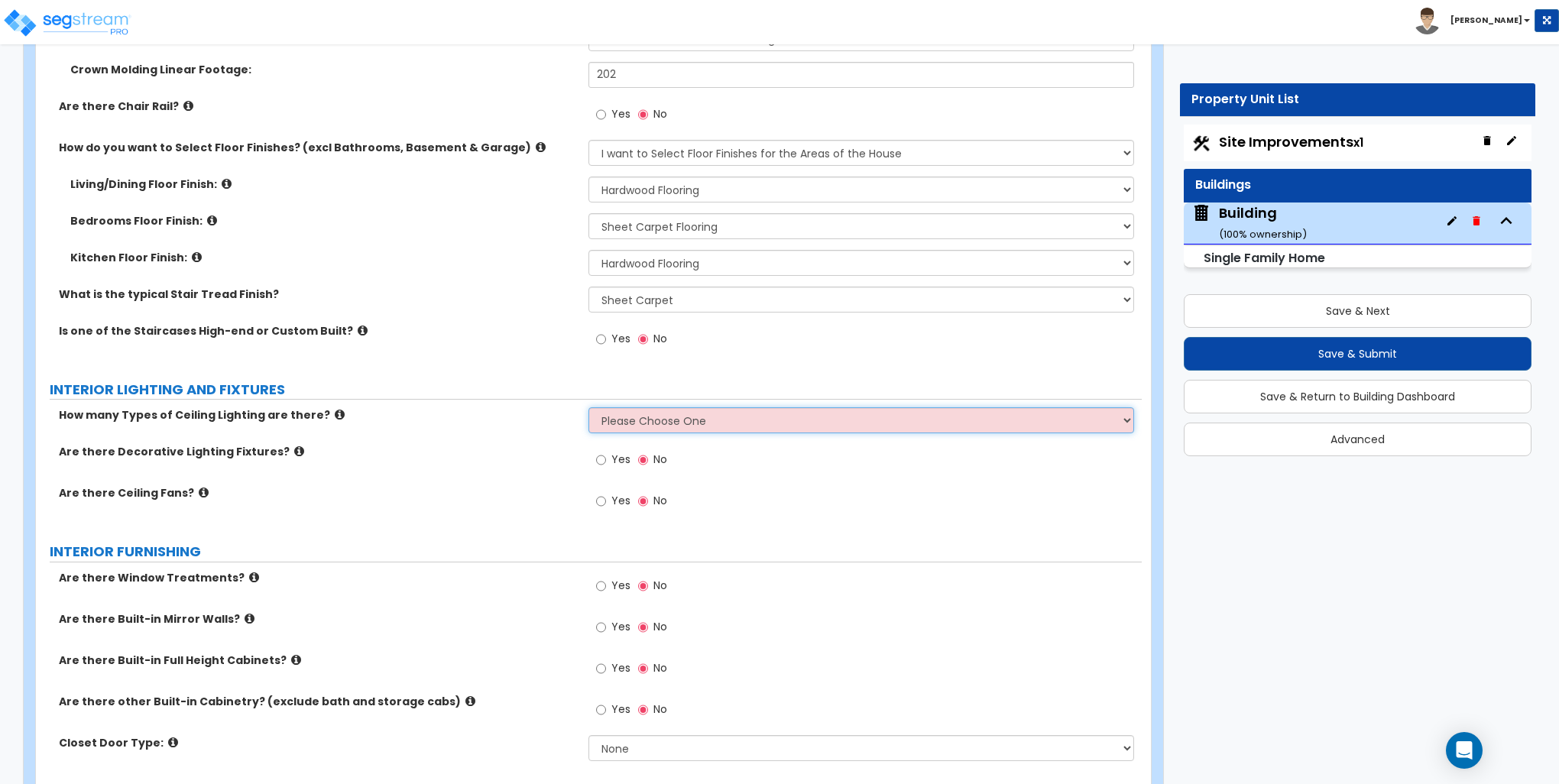
click at [655, 408] on select "Please Choose One 1 2 3" at bounding box center [861, 420] width 545 height 26
select select "2"
click at [589, 407] on select "Please Choose One 1 2 3" at bounding box center [861, 420] width 545 height 26
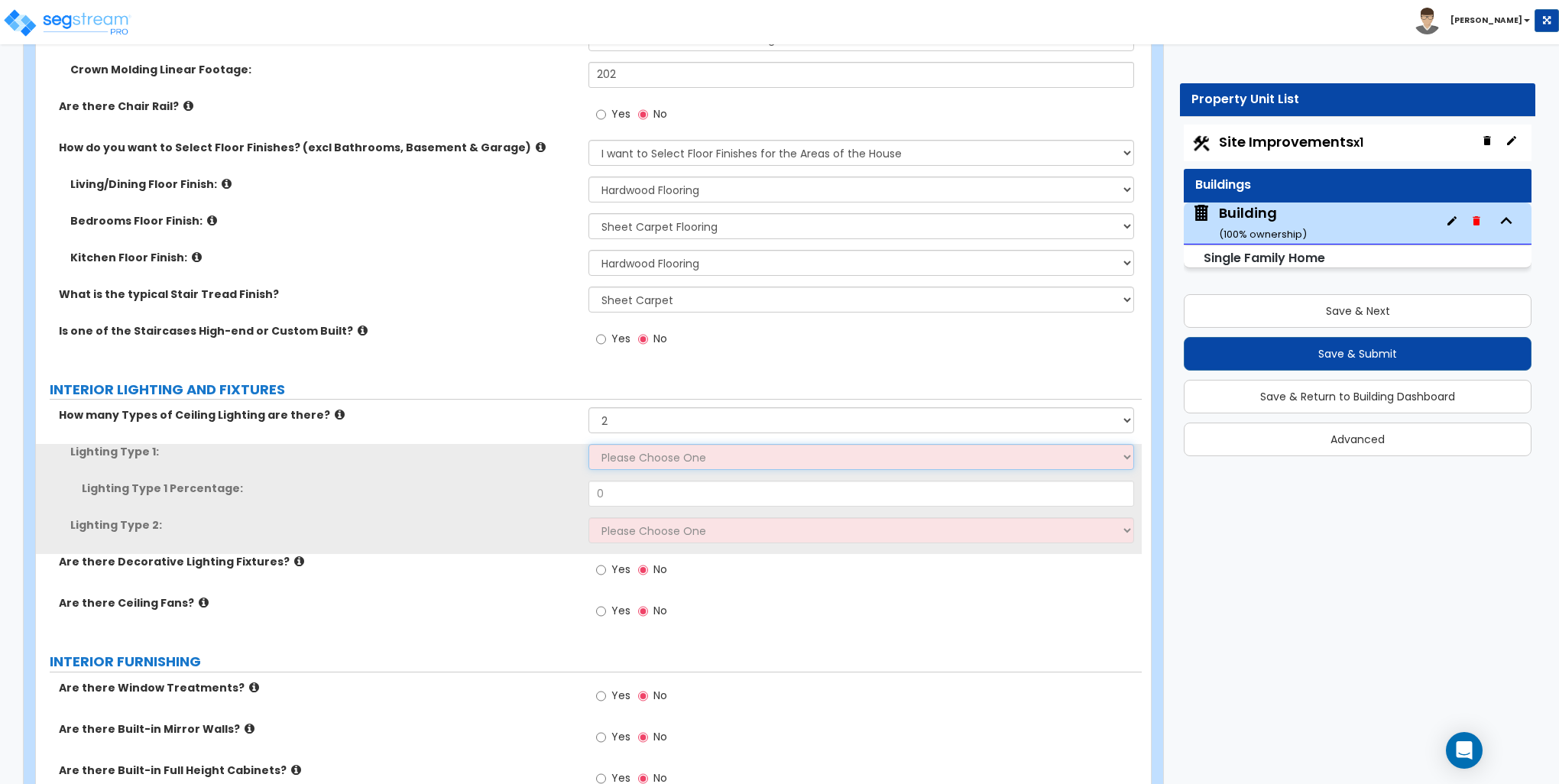
click at [634, 458] on select "Please Choose One LED Surface-Mounted LED Recessed Fluorescent Surface-Mounted …" at bounding box center [861, 457] width 545 height 26
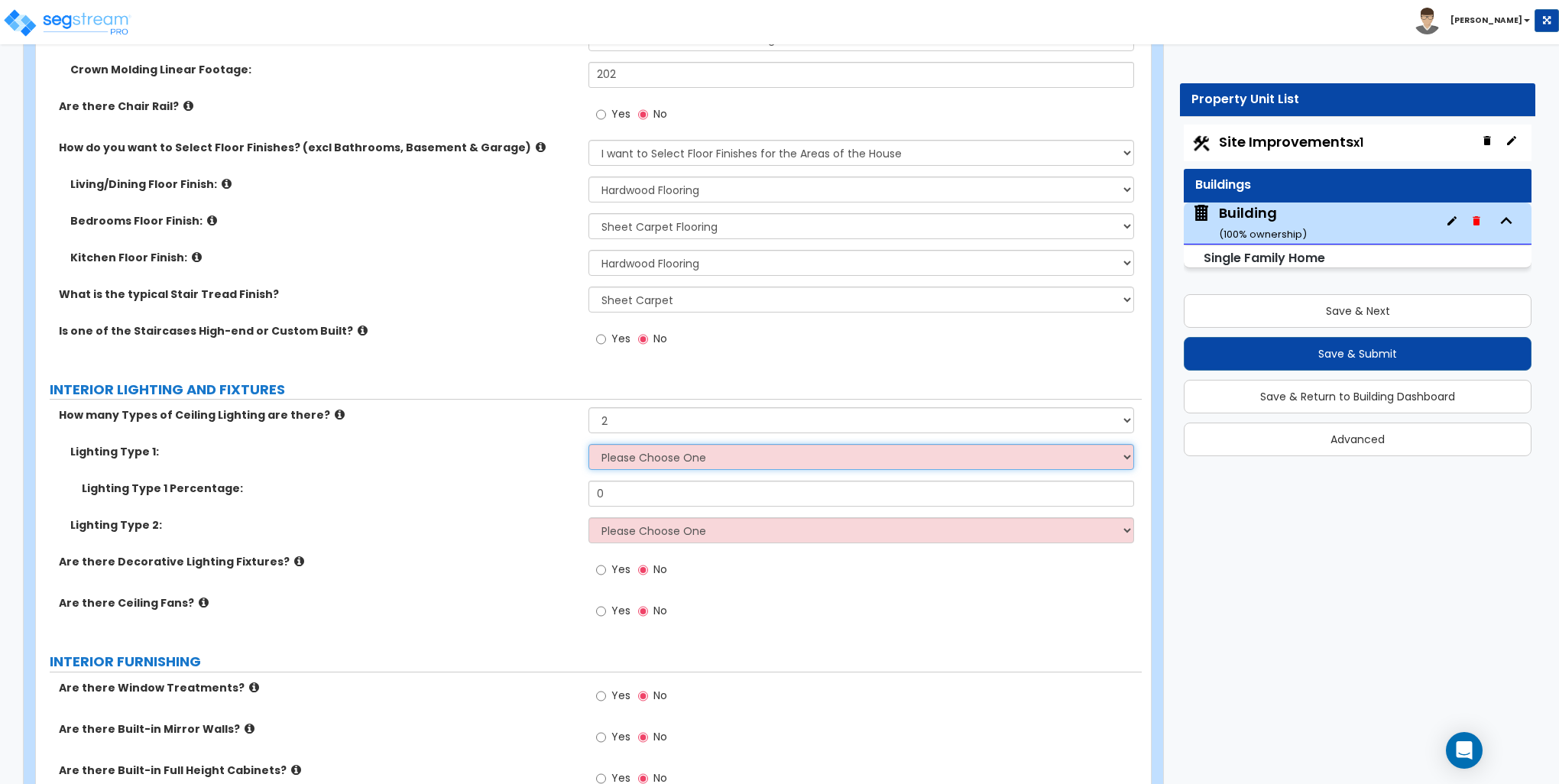
select select "1"
click at [589, 444] on select "Please Choose One LED Surface-Mounted LED Recessed Fluorescent Surface-Mounted …" at bounding box center [861, 457] width 545 height 26
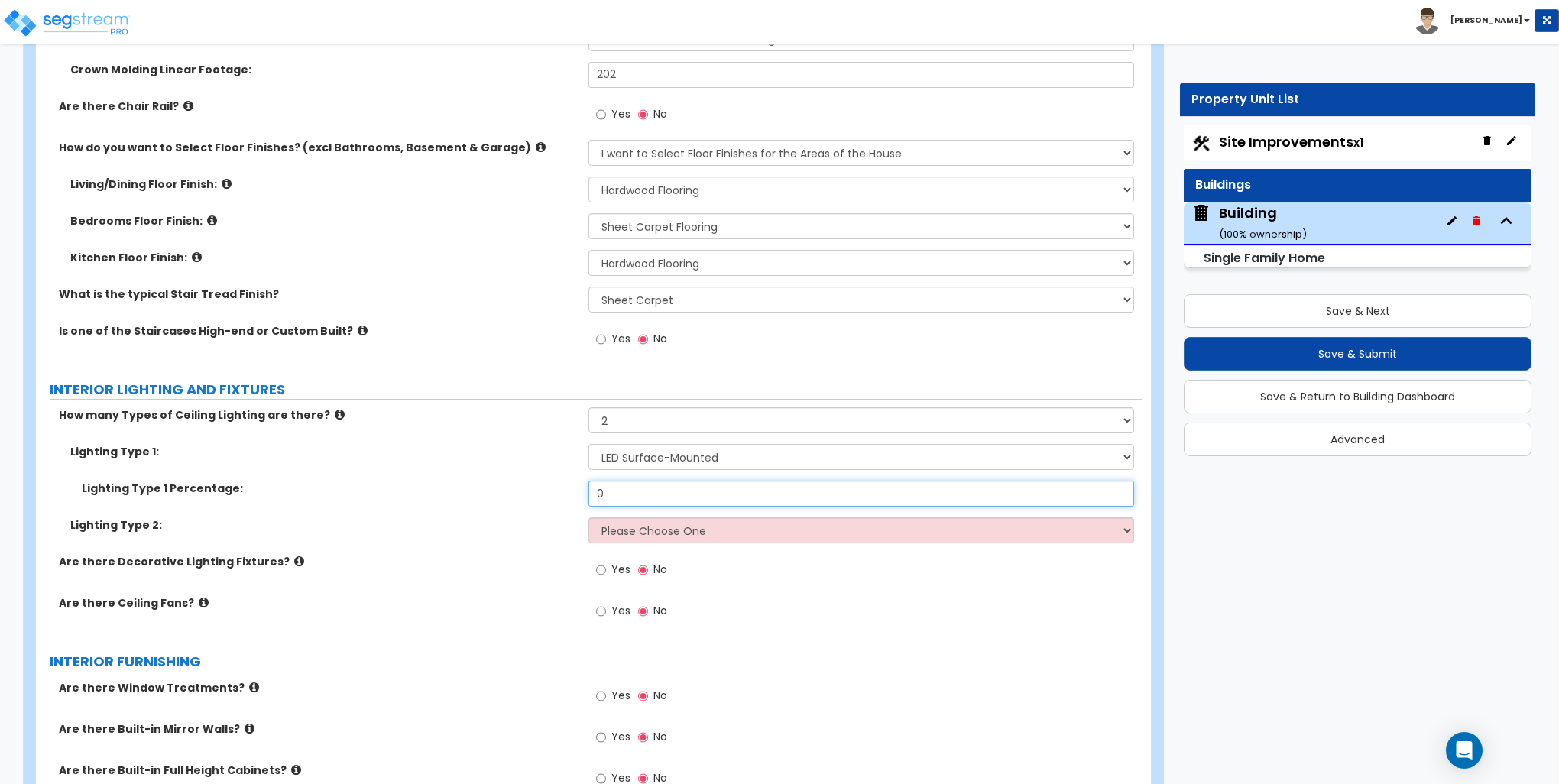
click at [632, 494] on input "0" at bounding box center [861, 494] width 545 height 26
type input "5"
type input "60"
click at [619, 542] on div "Lighting Type 2: Please Choose One LED Surface-Mounted LED Recessed Fluorescent…" at bounding box center [589, 535] width 1106 height 37
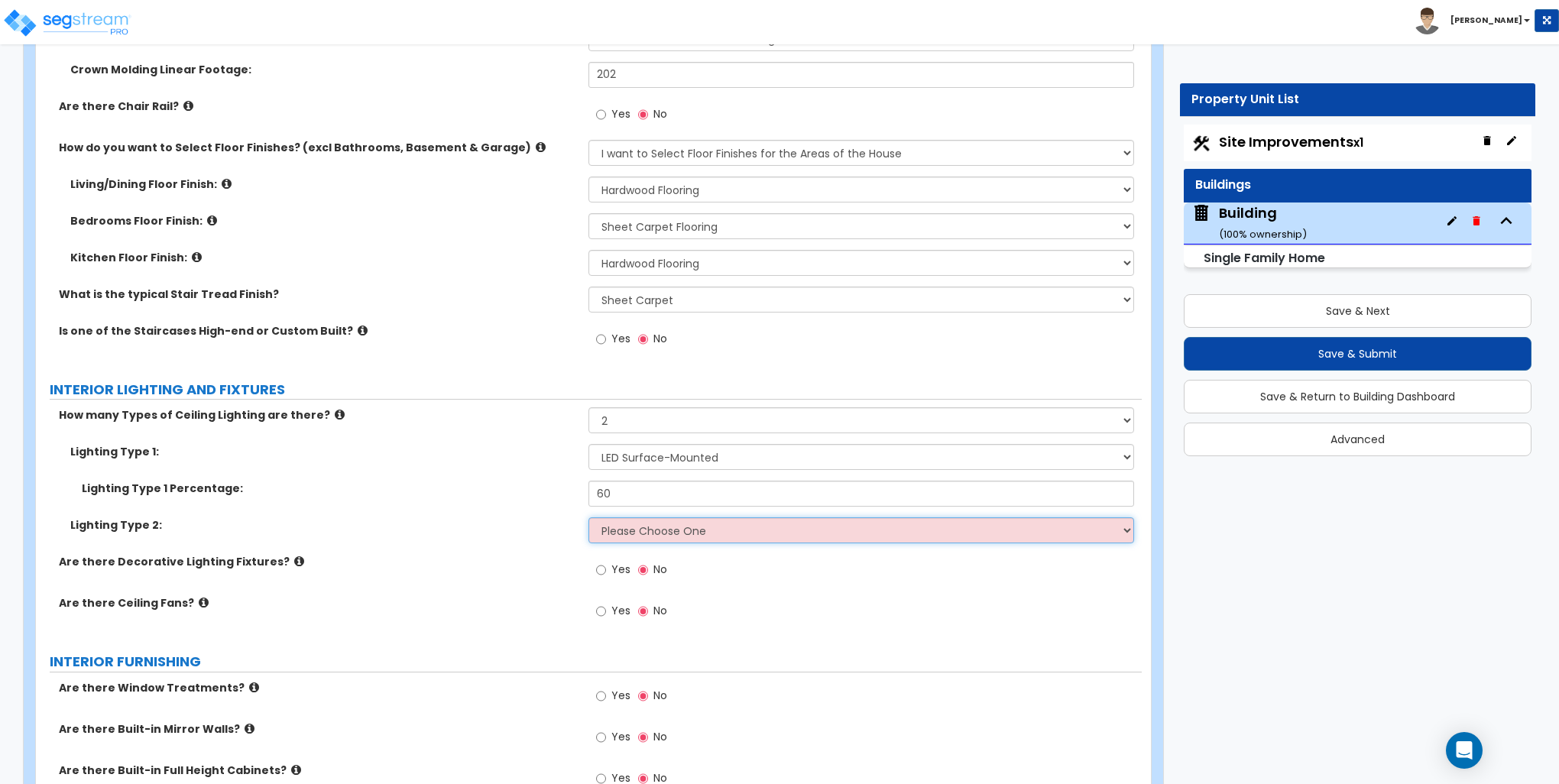
click at [628, 531] on select "Please Choose One LED Surface-Mounted LED Recessed Fluorescent Surface-Mounted …" at bounding box center [861, 529] width 545 height 26
select select "2"
click at [589, 517] on select "Please Choose One LED Surface-Mounted LED Recessed Fluorescent Surface-Mounted …" at bounding box center [861, 529] width 545 height 26
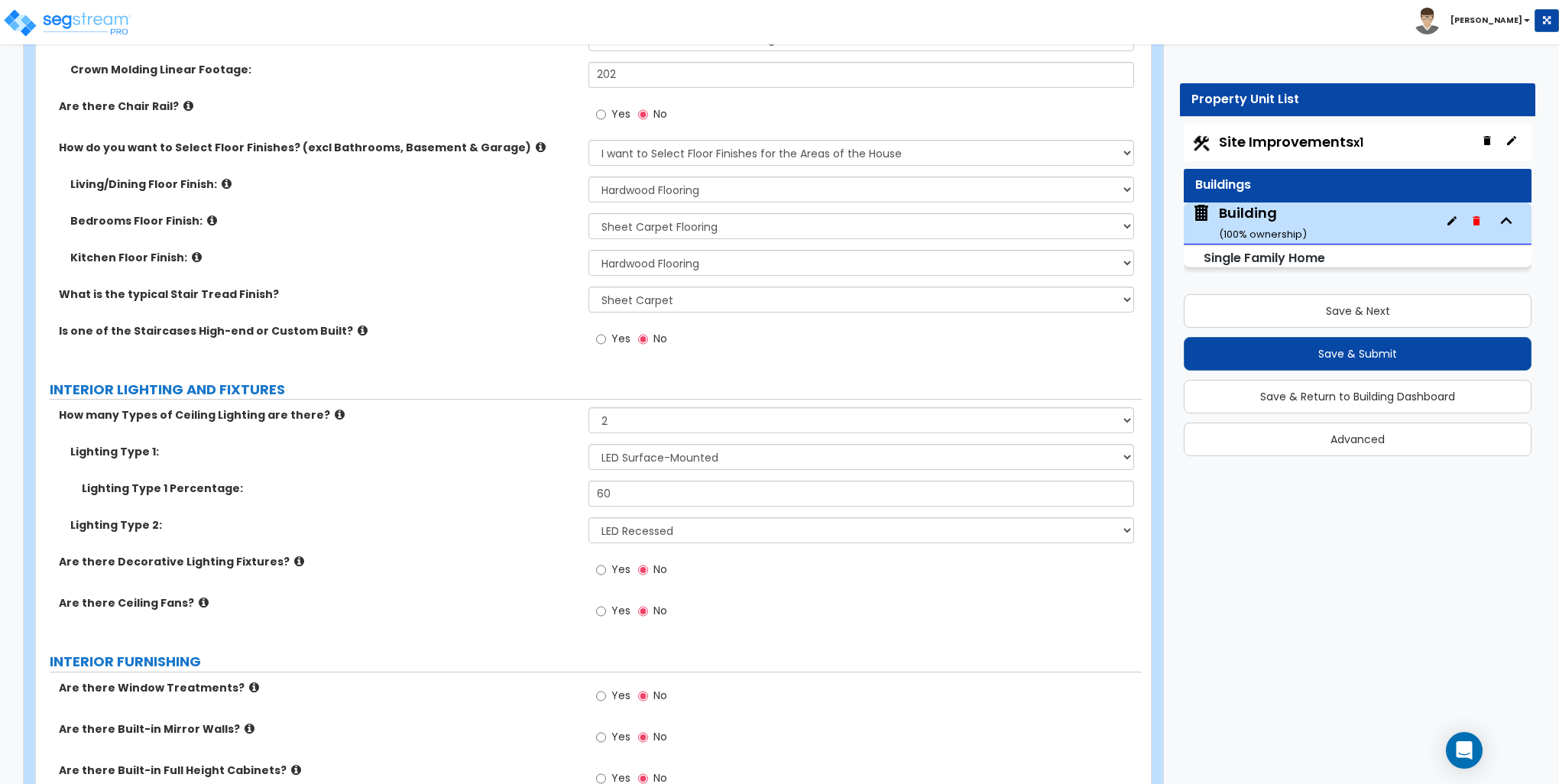
click at [507, 513] on div "Lighting Type 1 Percentage: 60" at bounding box center [589, 499] width 1106 height 37
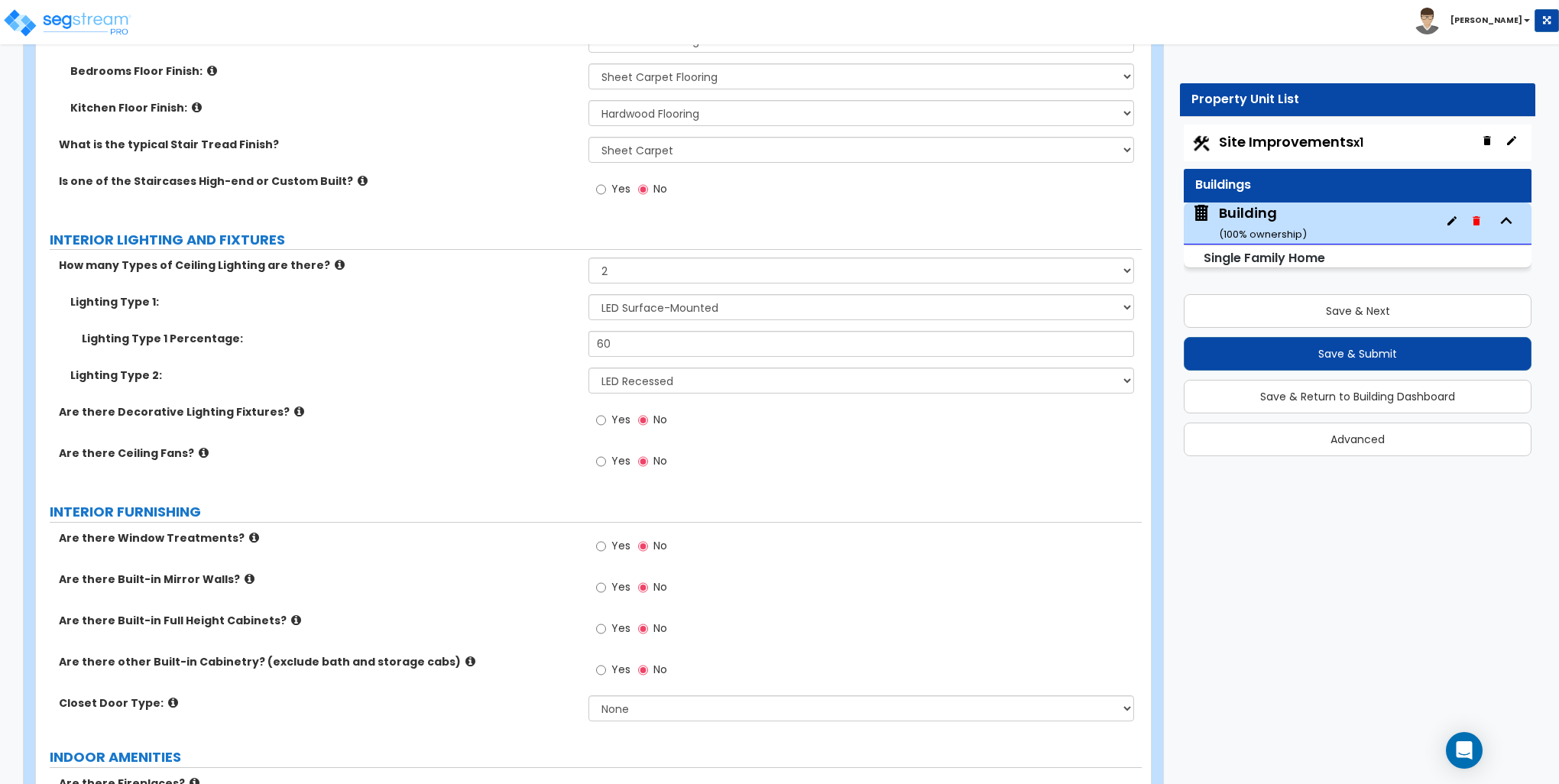
scroll to position [3744, 0]
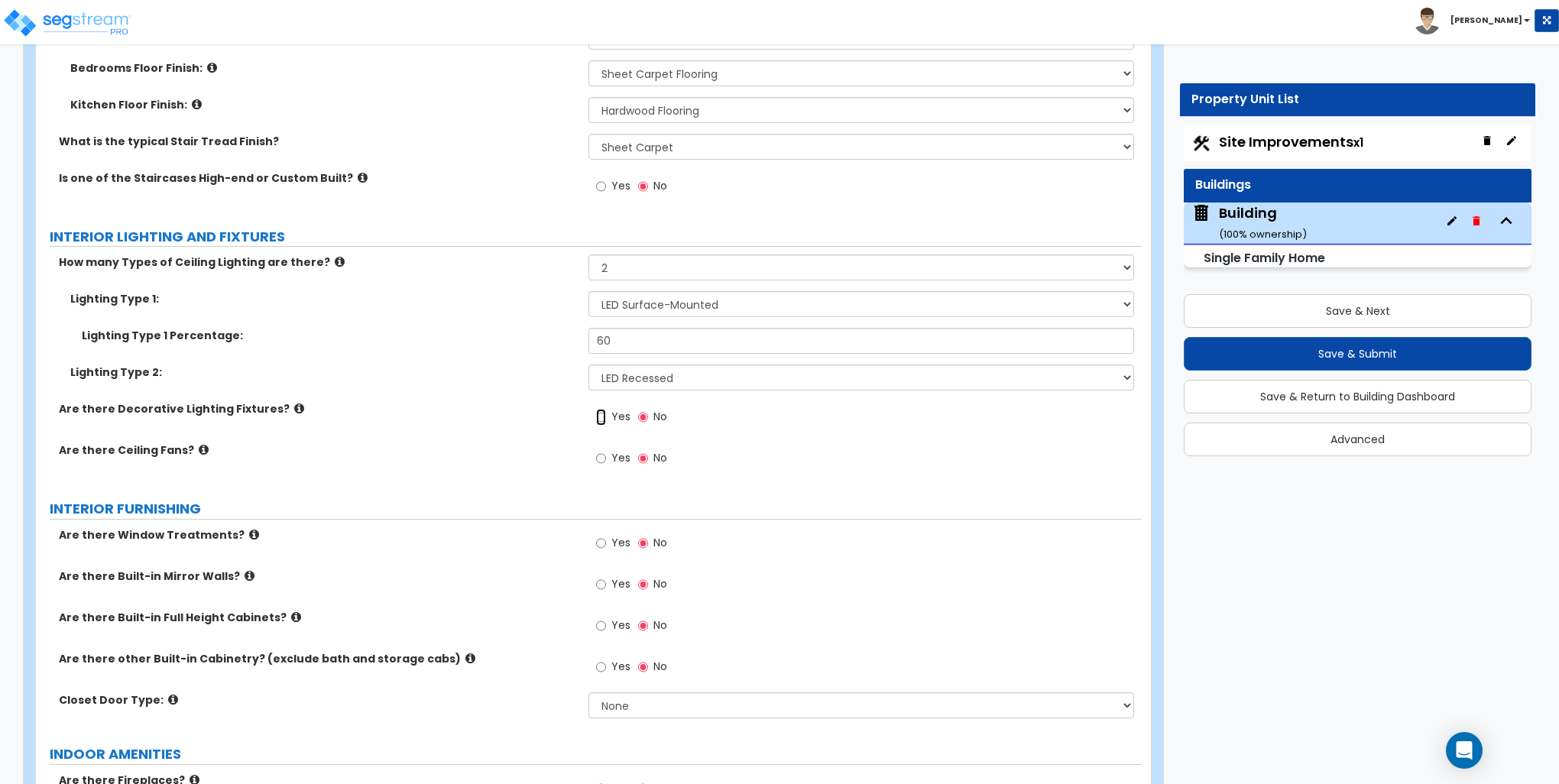
click at [598, 410] on input "Yes" at bounding box center [601, 417] width 10 height 17
radio input "true"
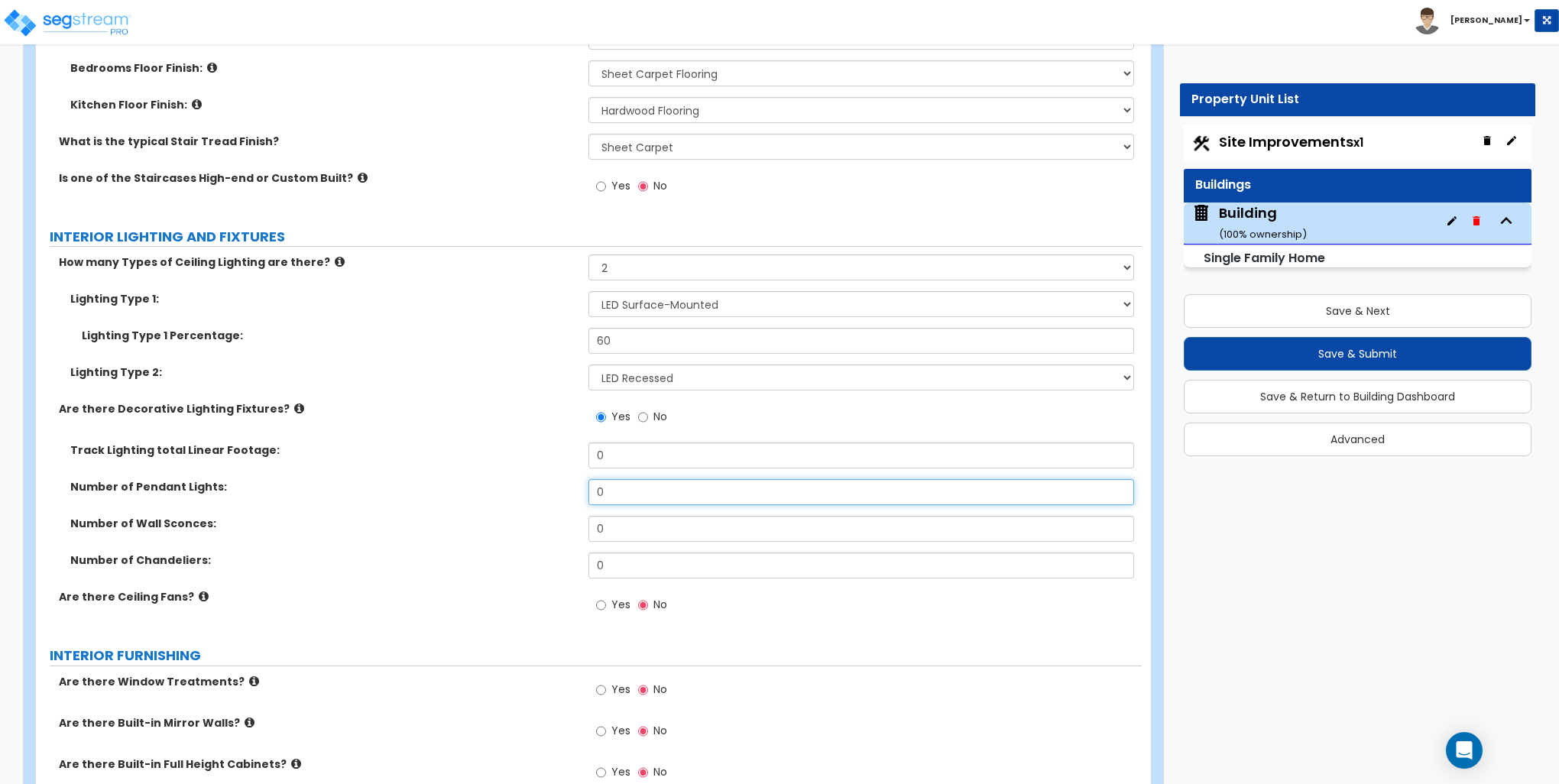
click at [606, 489] on input "0" at bounding box center [861, 492] width 545 height 26
click at [606, 492] on input "0" at bounding box center [861, 492] width 545 height 26
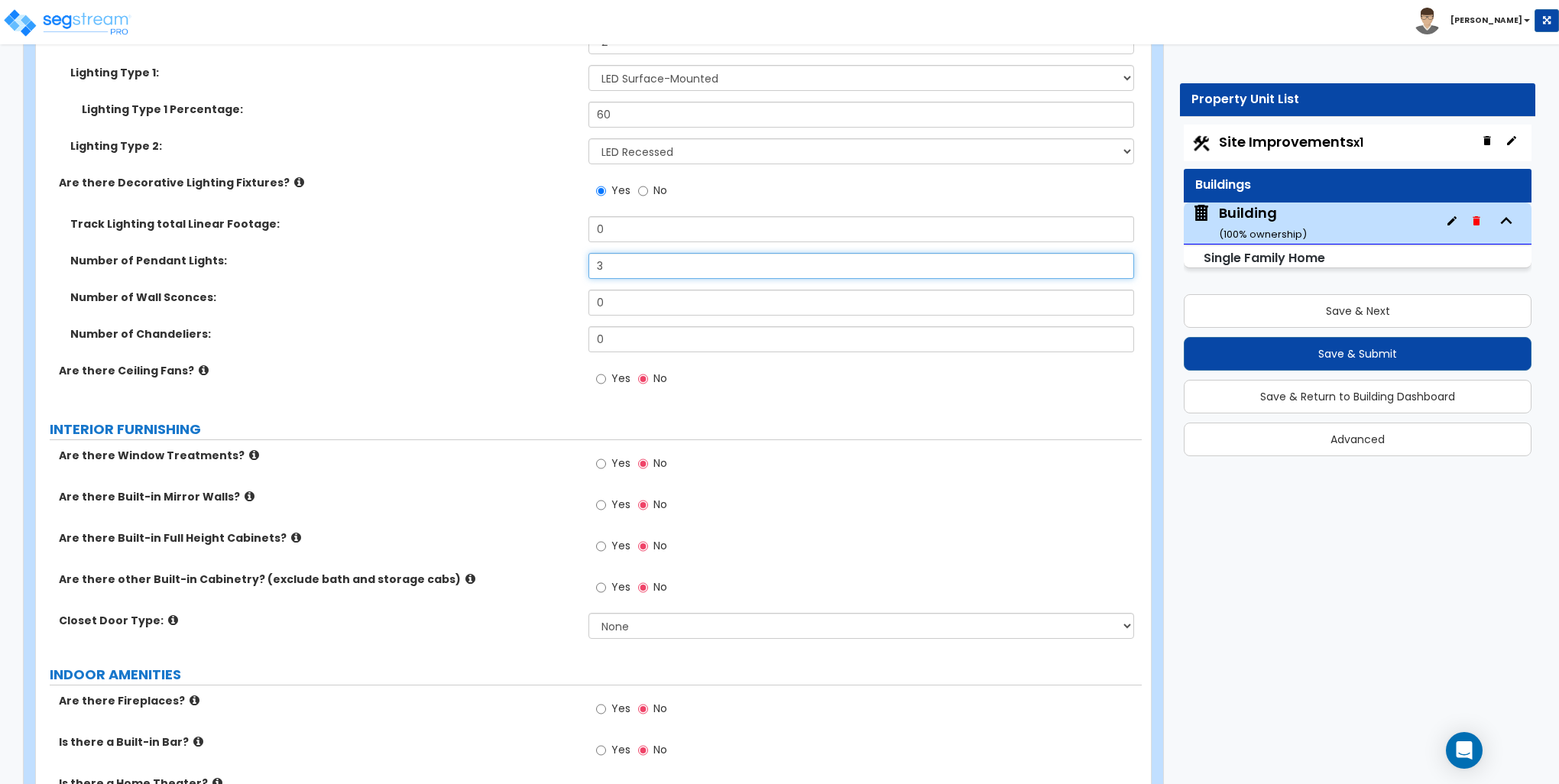
scroll to position [3973, 0]
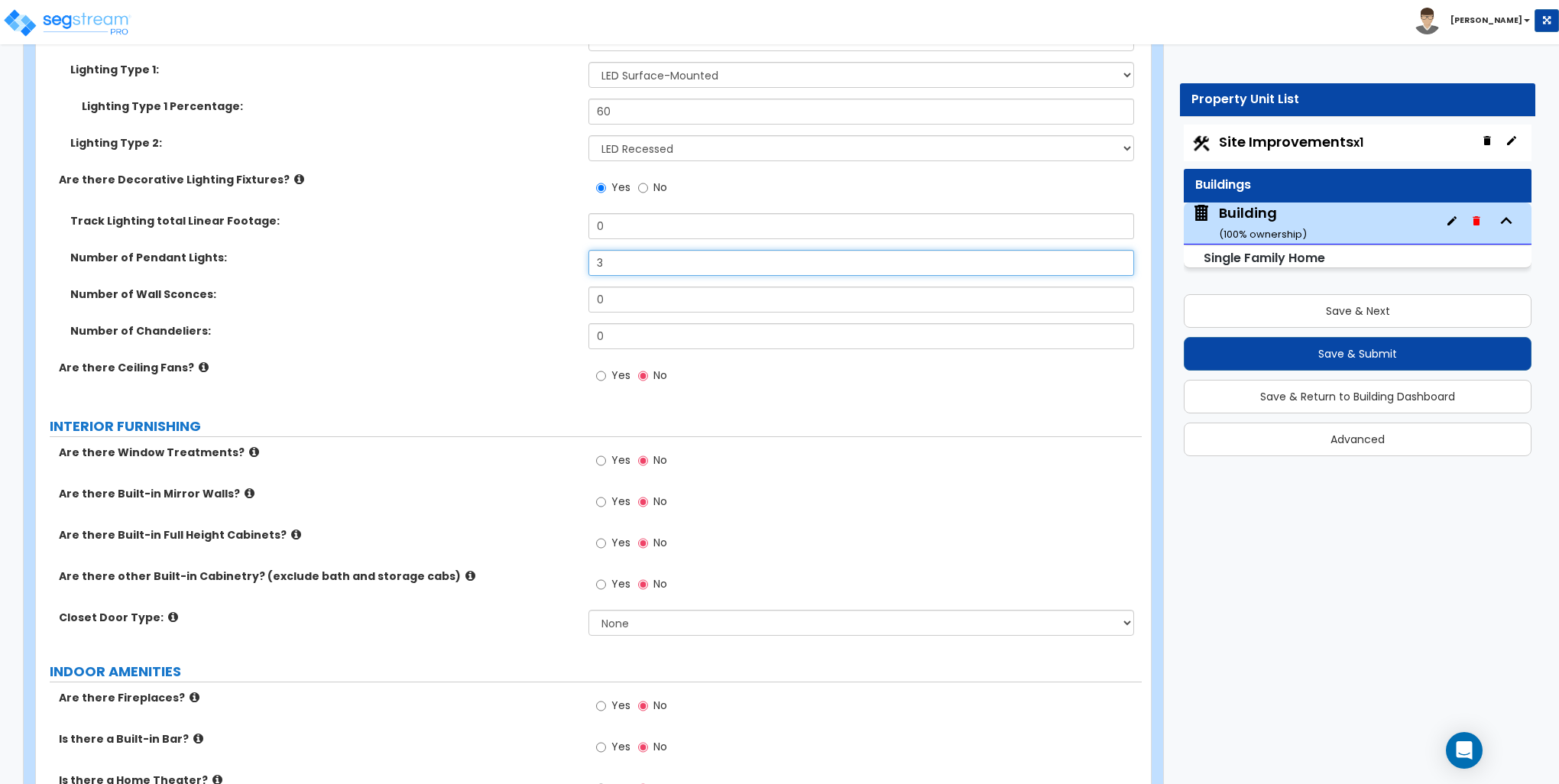
type input "3"
click at [597, 376] on input "Yes" at bounding box center [601, 375] width 10 height 17
radio input "true"
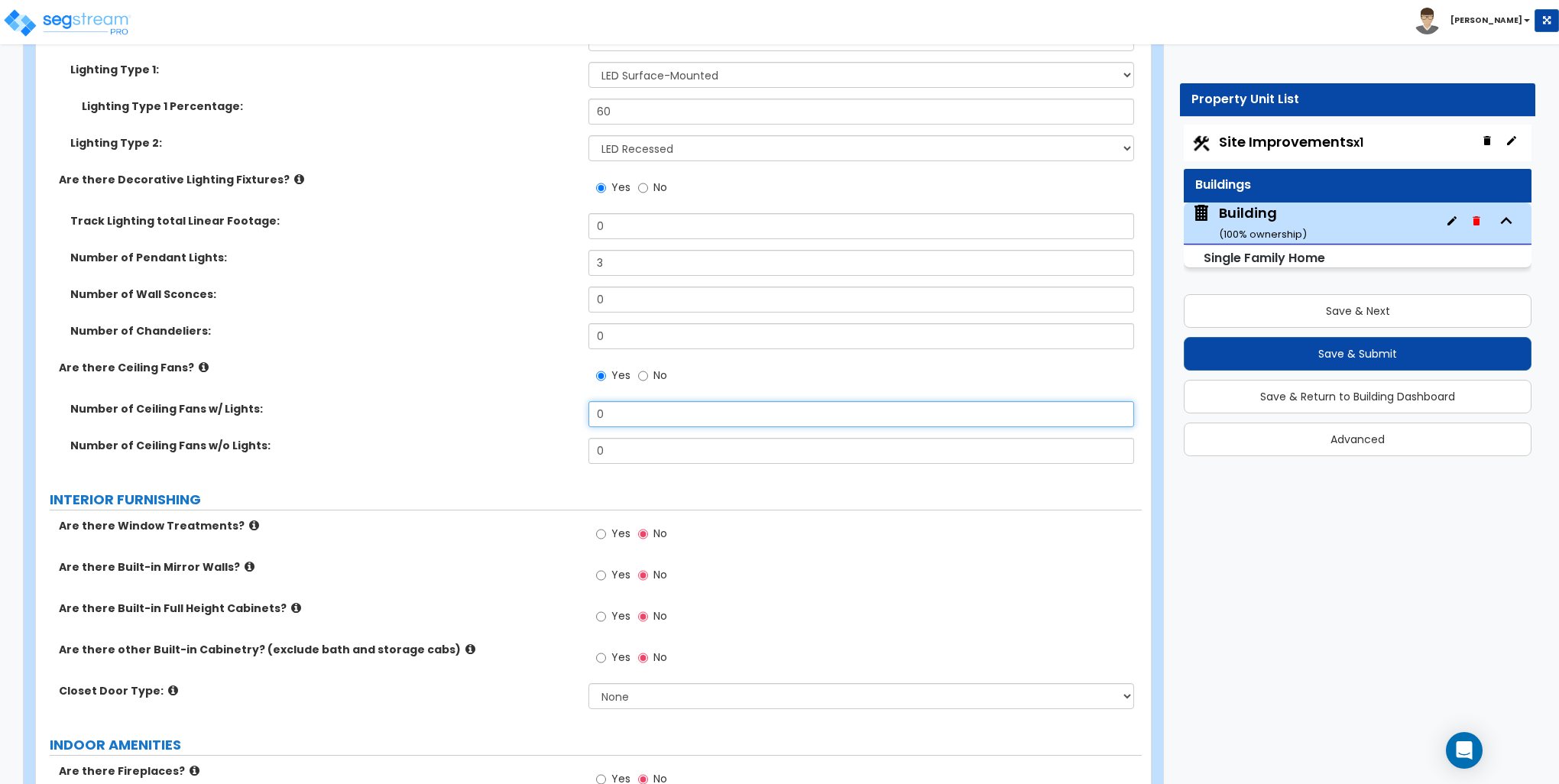
click at [633, 415] on input "0" at bounding box center [861, 414] width 545 height 26
type input "3"
click at [600, 533] on input "Yes" at bounding box center [601, 533] width 10 height 17
radio input "true"
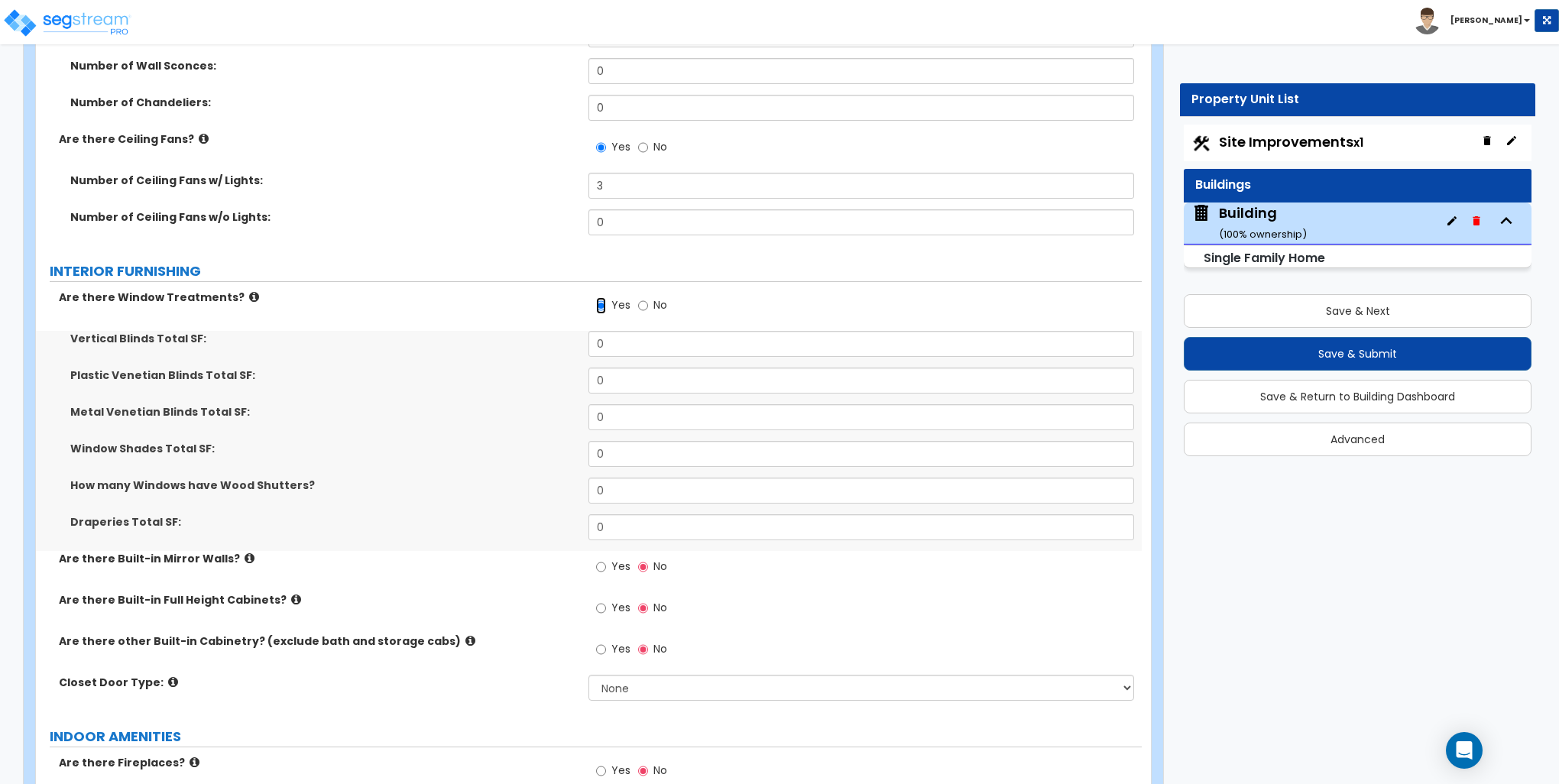
scroll to position [4203, 0]
click at [618, 399] on div "Plastic Venetian Blinds Total SF: 0" at bounding box center [589, 385] width 1106 height 37
click at [608, 381] on input "0" at bounding box center [861, 379] width 545 height 26
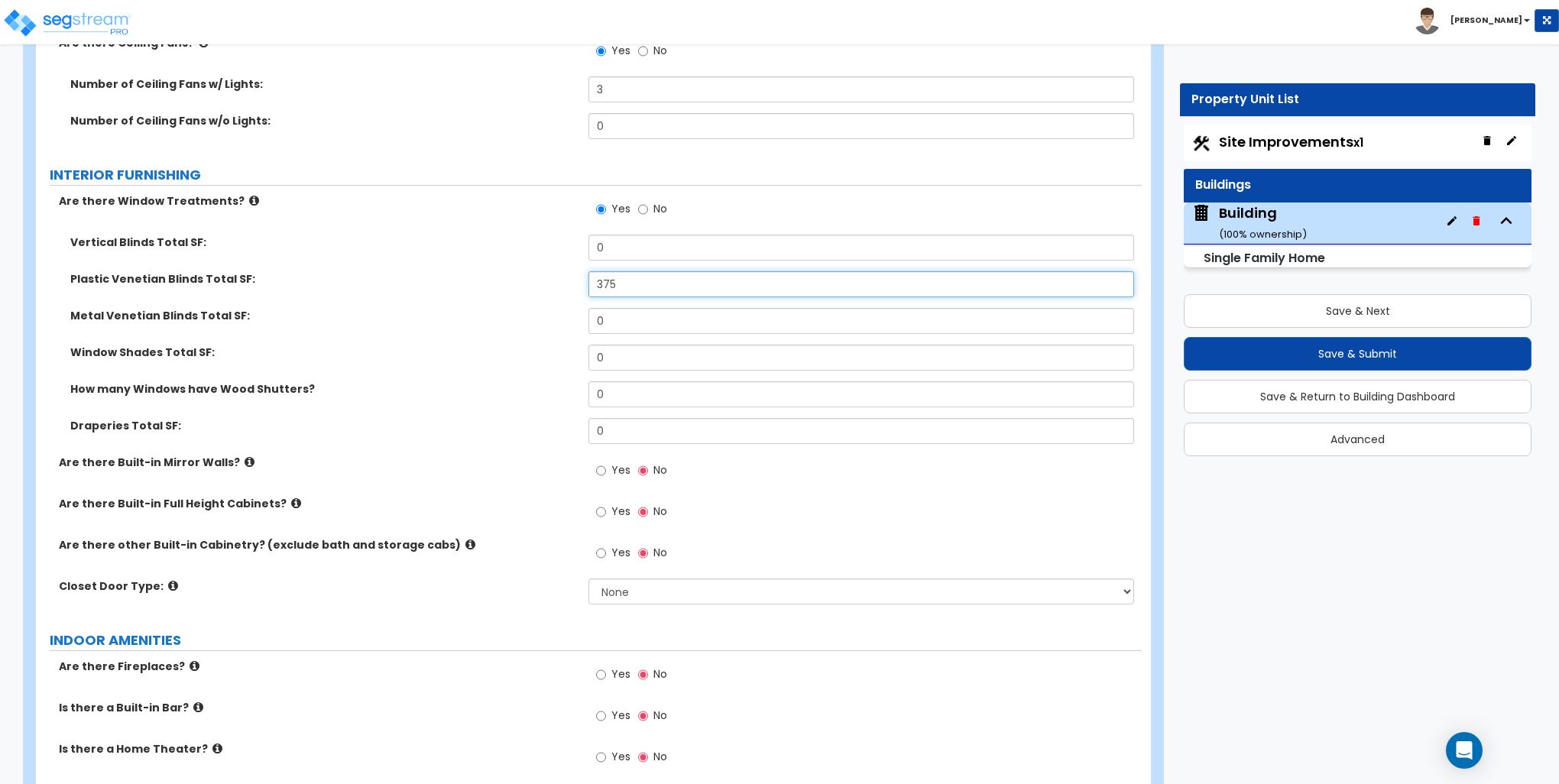
scroll to position [4355, 0]
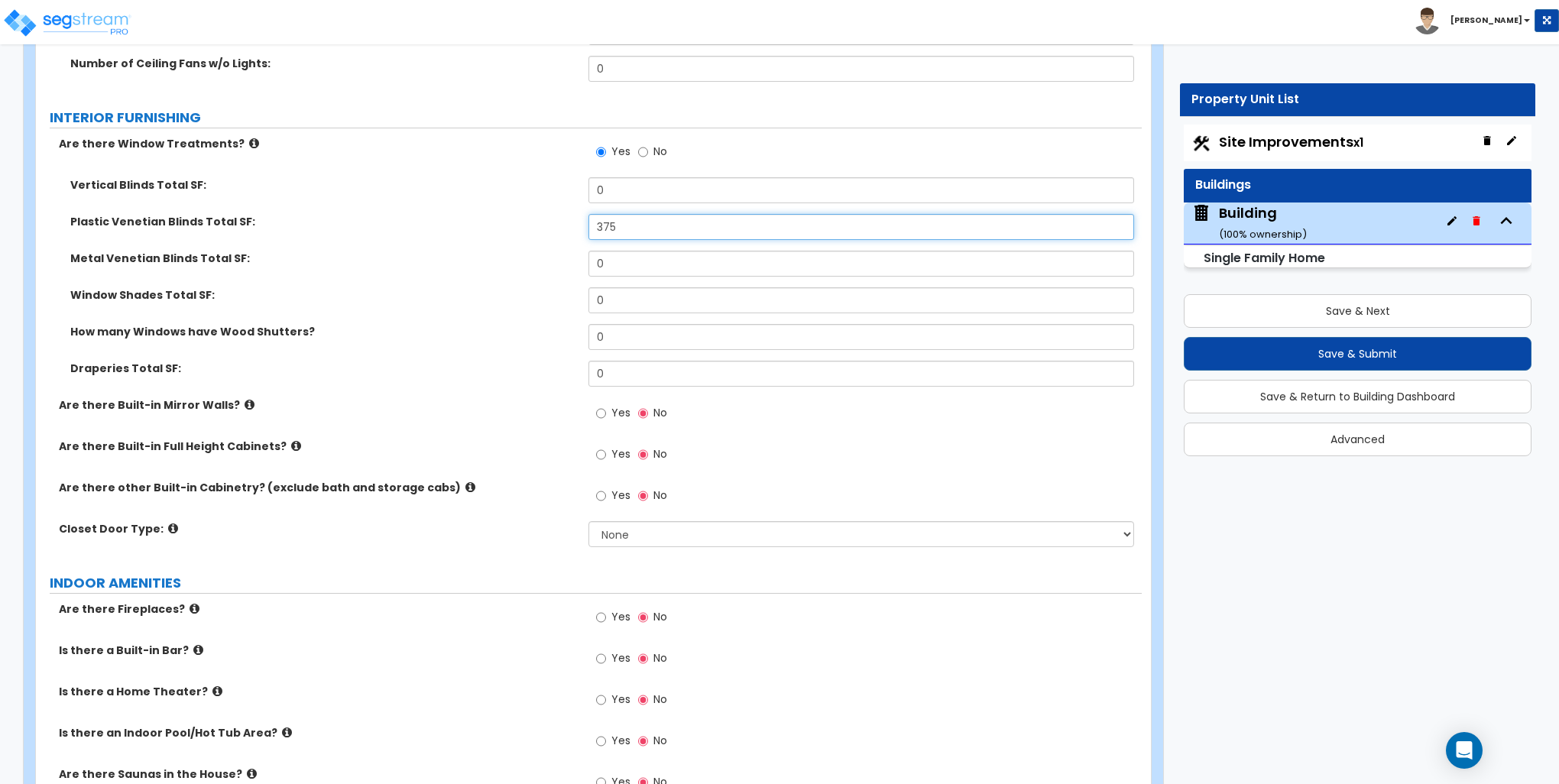
type input "375"
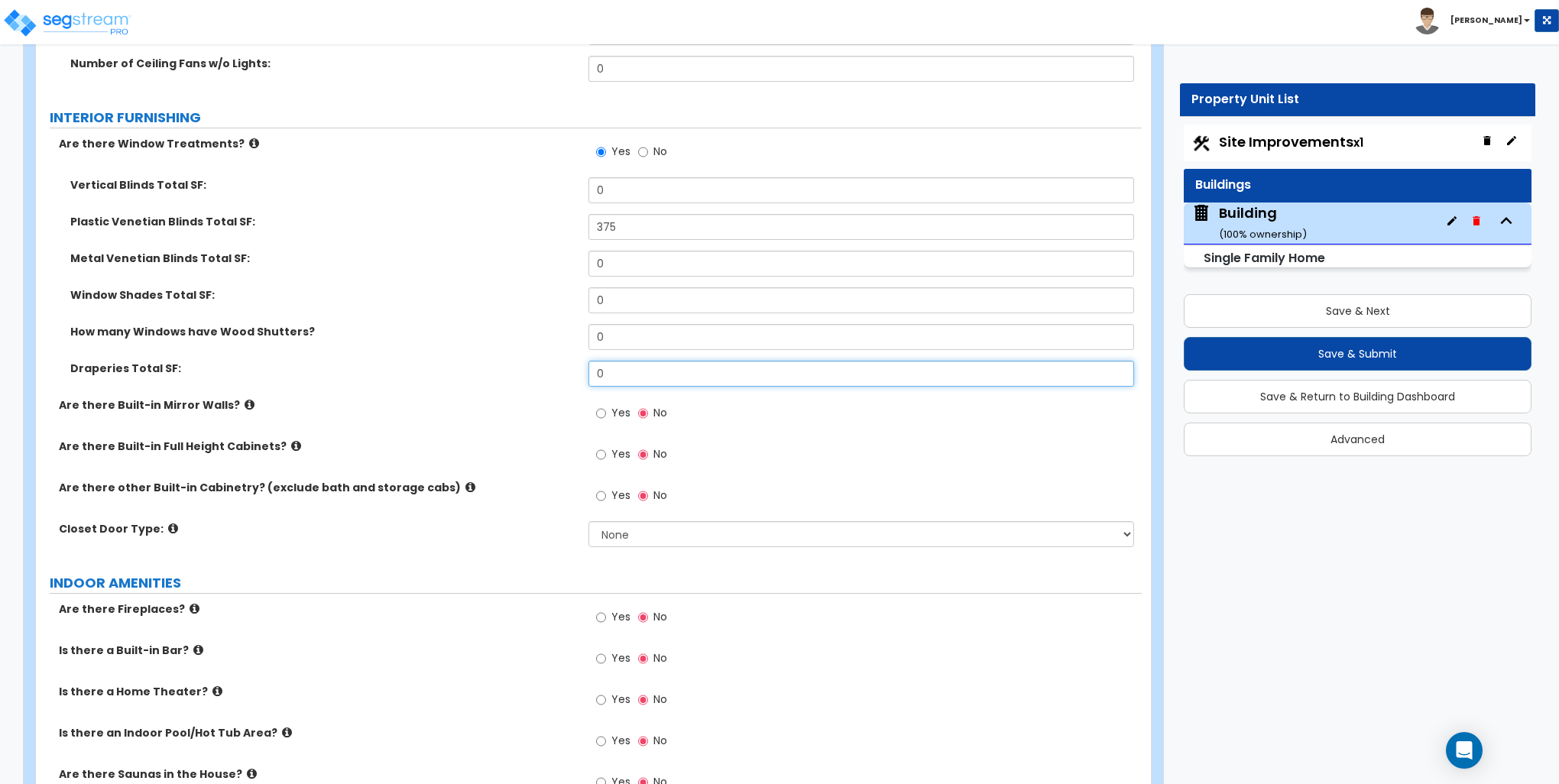
click at [626, 369] on input "0" at bounding box center [861, 373] width 545 height 26
type input "80"
click at [474, 345] on div "How many Windows have Wood Shutters? 0" at bounding box center [589, 342] width 1106 height 37
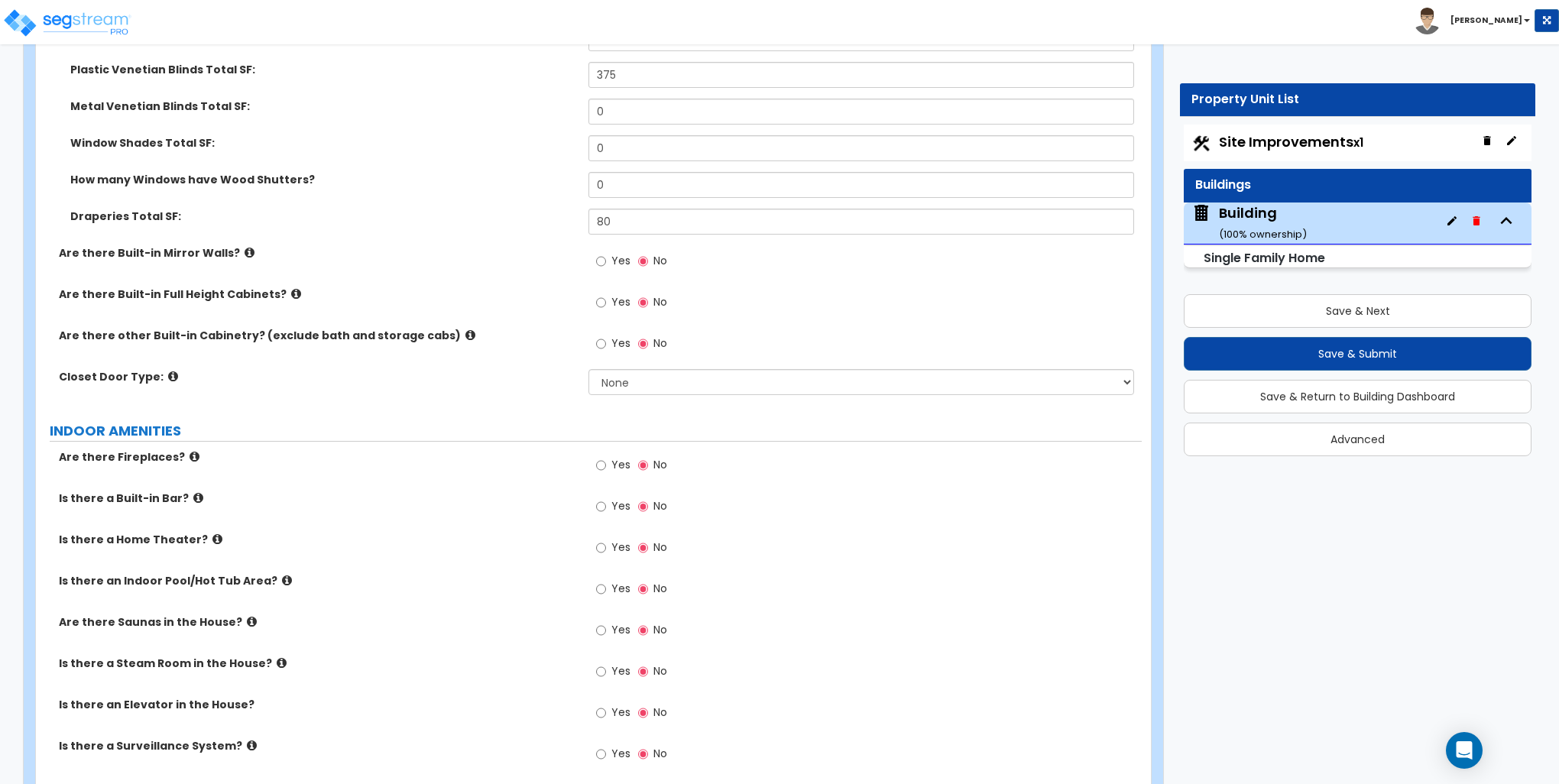
scroll to position [4508, 0]
click at [621, 378] on select "None Bi-fold Louvered Doors Bi-fold Panel Doors Sliding Doors Hinged Wood Door" at bounding box center [861, 381] width 545 height 26
select select "3"
click at [589, 368] on select "None Bi-fold Louvered Doors Bi-fold Panel Doors Sliding Doors Hinged Wood Door" at bounding box center [861, 381] width 545 height 26
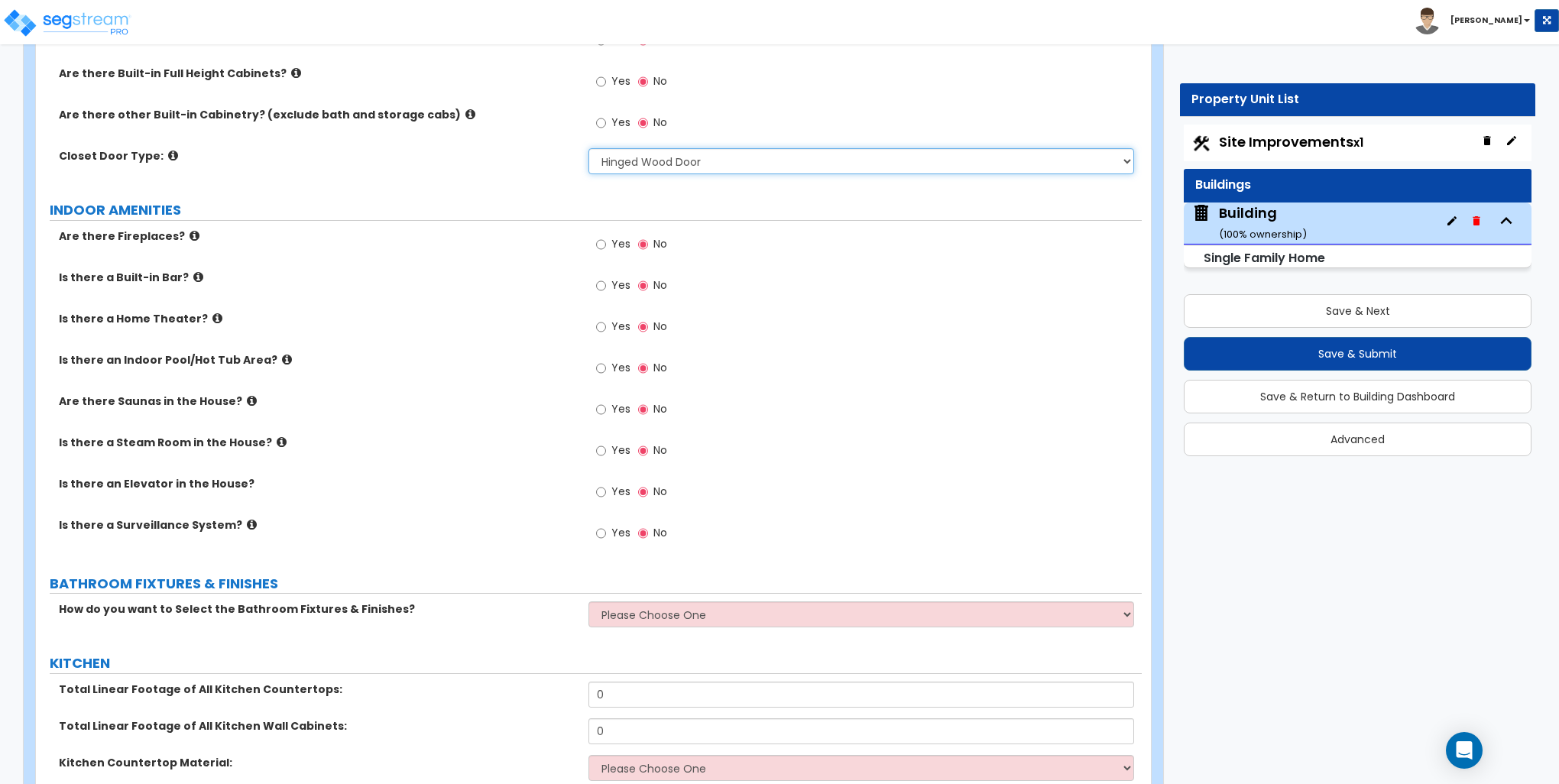
scroll to position [4737, 0]
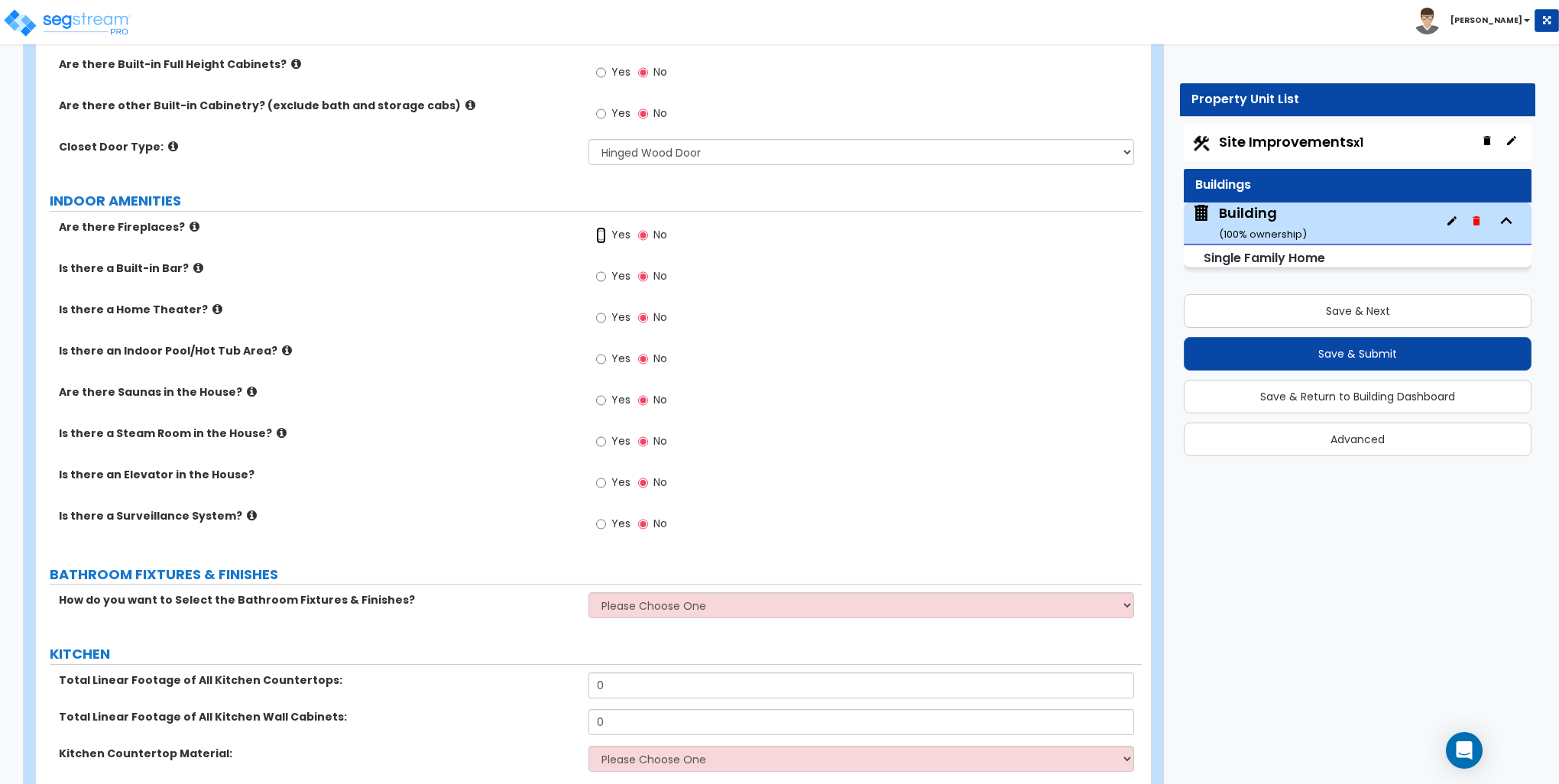
click at [601, 234] on input "Yes" at bounding box center [601, 235] width 10 height 17
radio input "true"
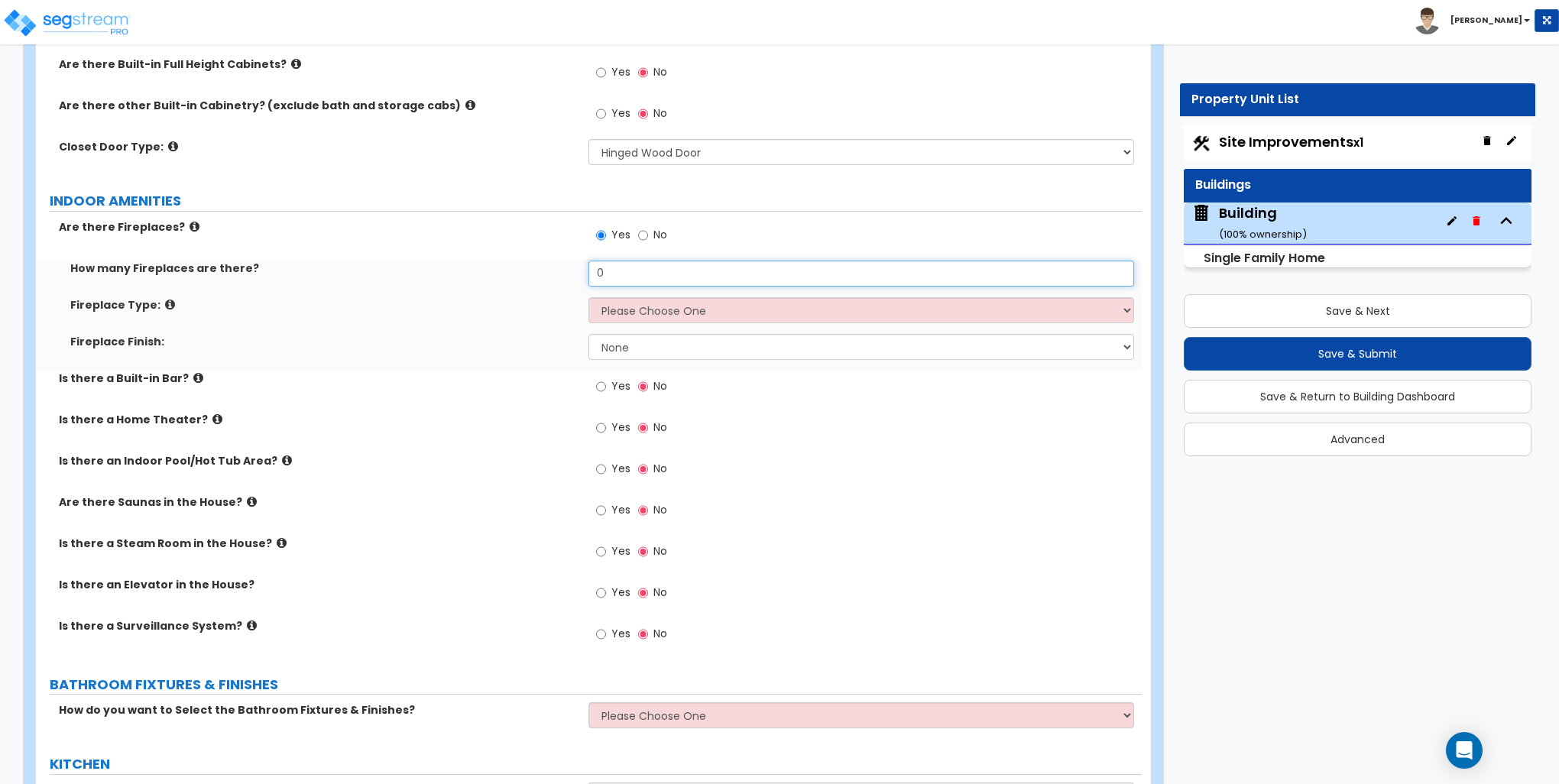
click at [629, 267] on input "0" at bounding box center [861, 273] width 545 height 26
type input "1"
click at [631, 302] on select "Please Choose One Built-in Electric Fireplace Built-in Gas Fireplace Built-in W…" at bounding box center [861, 310] width 545 height 26
select select "2"
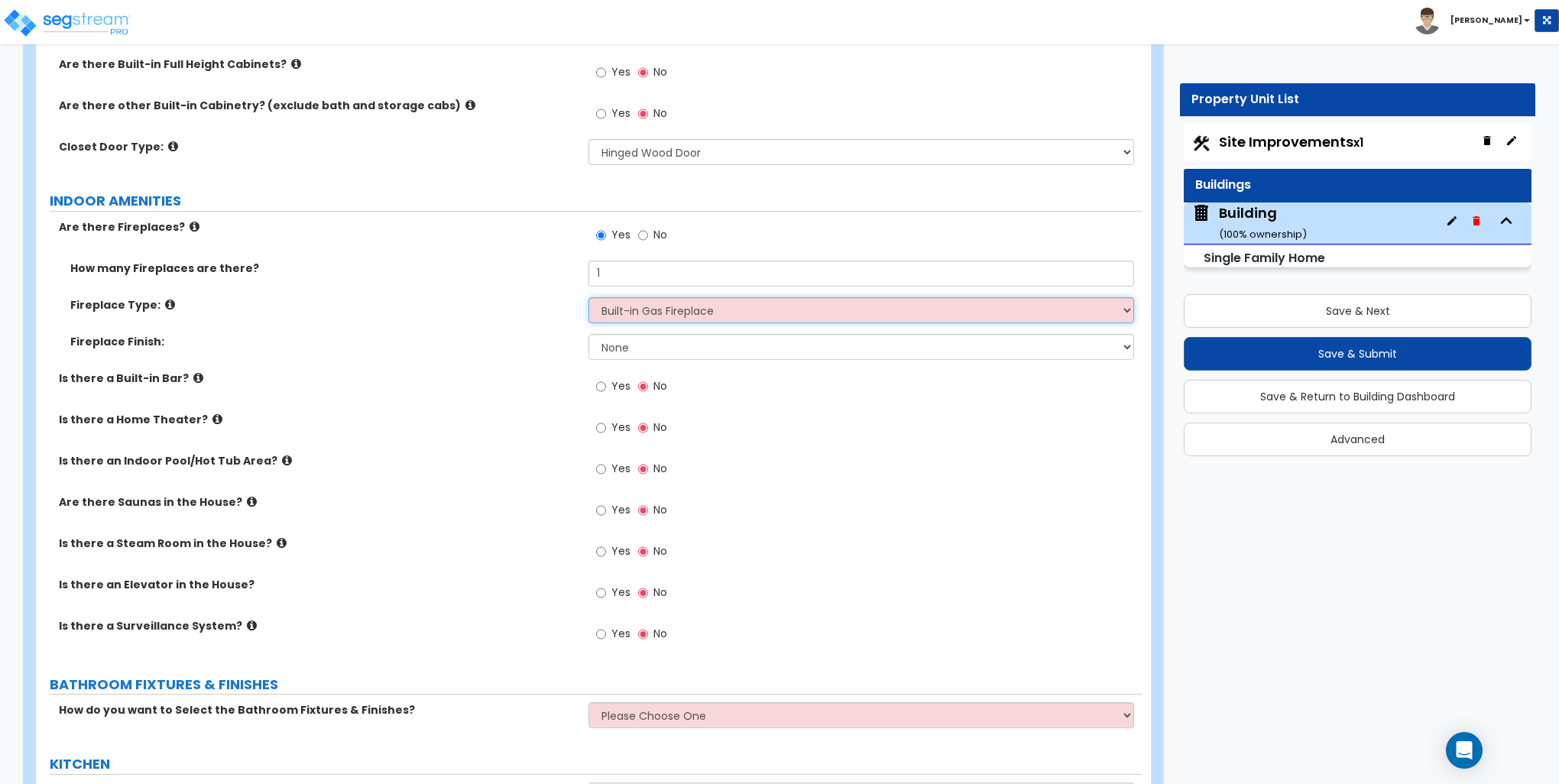
click at [589, 297] on select "Please Choose One Built-in Electric Fireplace Built-in Gas Fireplace Built-in W…" at bounding box center [861, 310] width 545 height 26
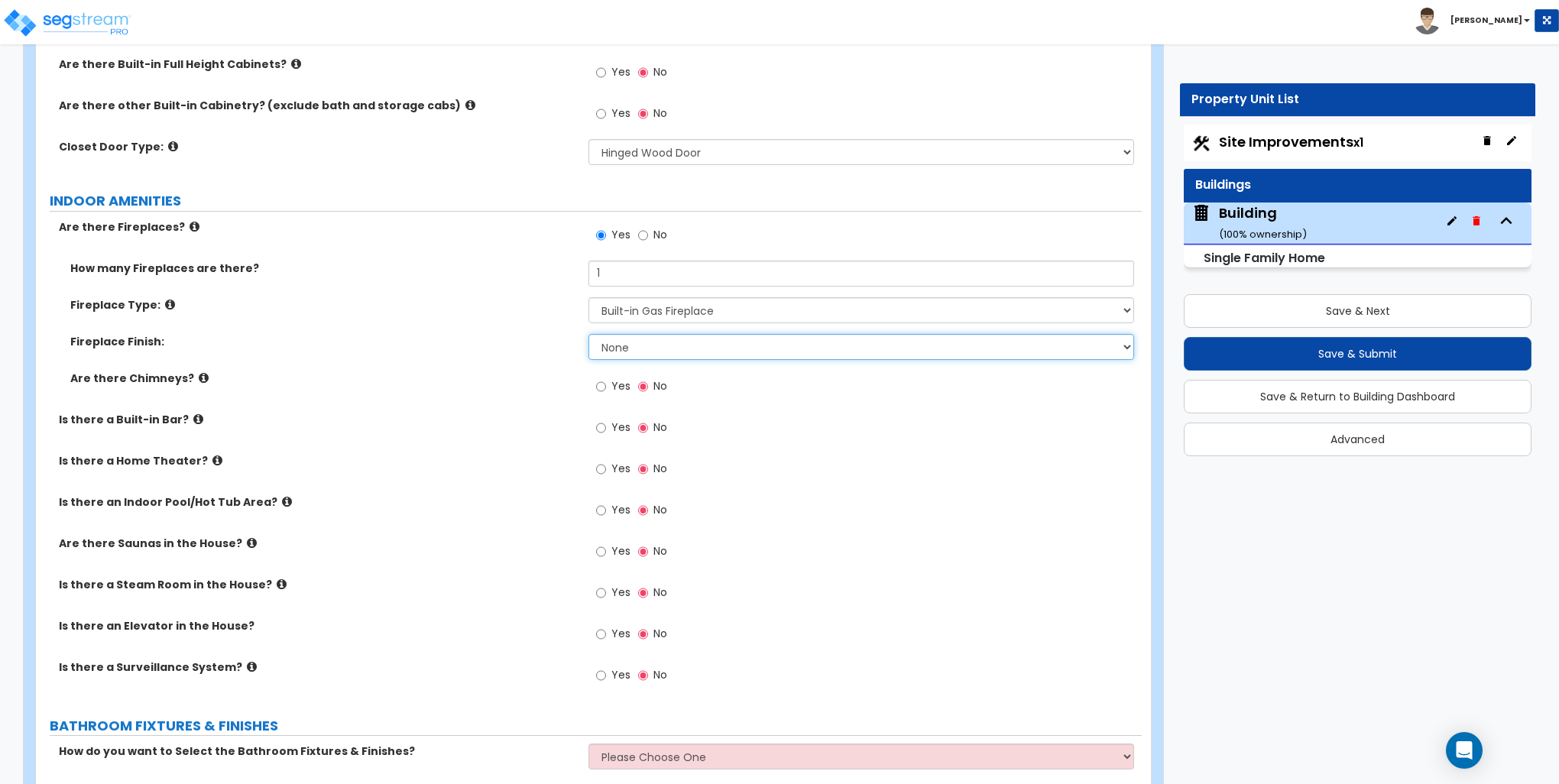
click at [631, 346] on select "None Brick Stone Tile Painted Molding" at bounding box center [861, 347] width 545 height 26
select select "2"
click at [589, 334] on select "None Brick Stone Tile Painted Molding" at bounding box center [861, 347] width 545 height 26
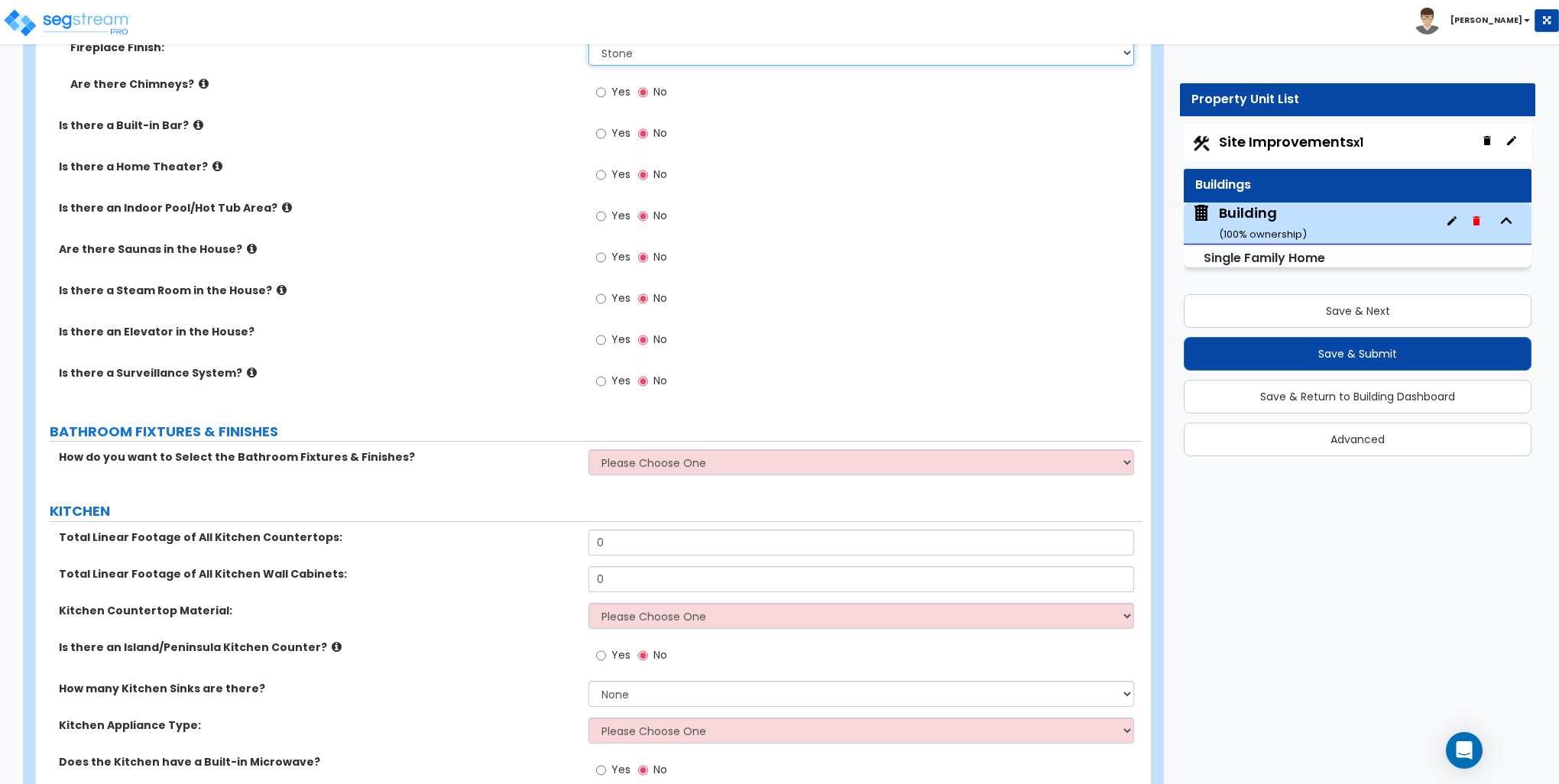
scroll to position [5119, 0]
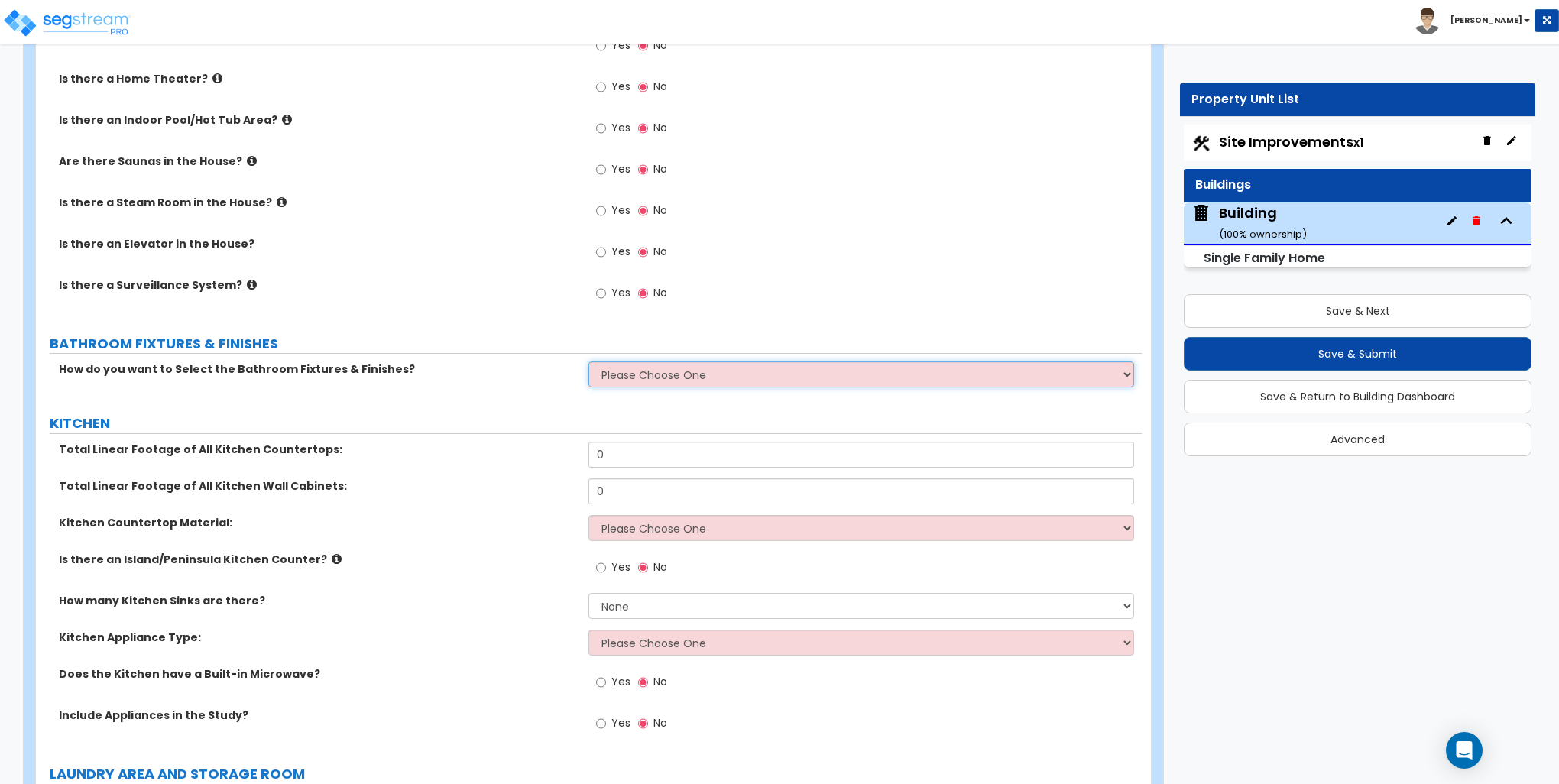
click at [670, 363] on select "Please Choose One I want to Select Fixtures and Finishes only for one Bath and …" at bounding box center [861, 374] width 545 height 26
select select "1"
click at [589, 361] on select "Please Choose One I want to Select Fixtures and Finishes only for one Bath and …" at bounding box center [861, 374] width 545 height 26
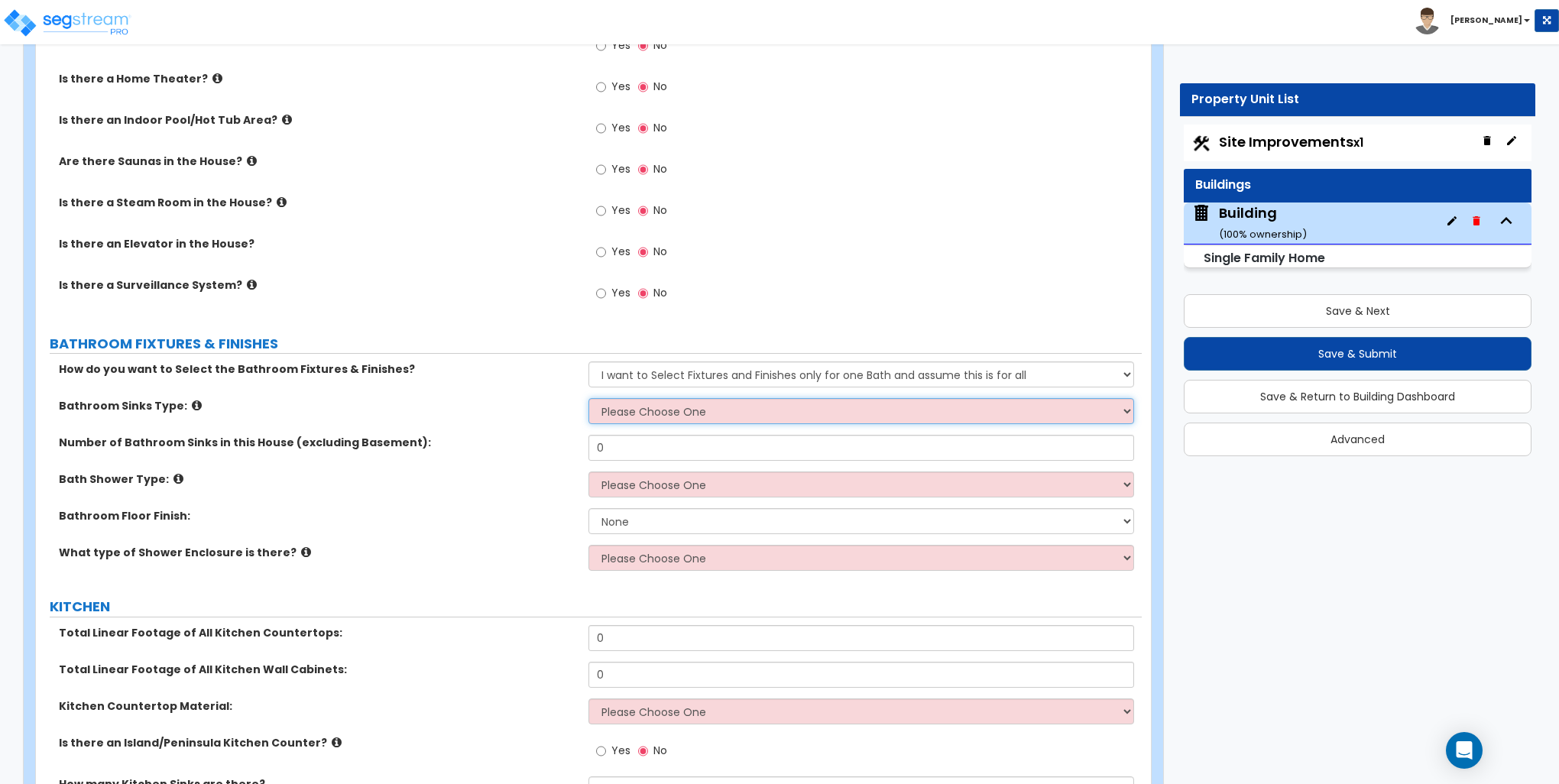
click at [627, 412] on select "Please Choose One Wall-mounted Pedestal-mounted Vanity-mounted" at bounding box center [861, 411] width 545 height 26
select select "3"
click at [589, 398] on select "Please Choose One Wall-mounted Pedestal-mounted Vanity-mounted" at bounding box center [861, 411] width 545 height 26
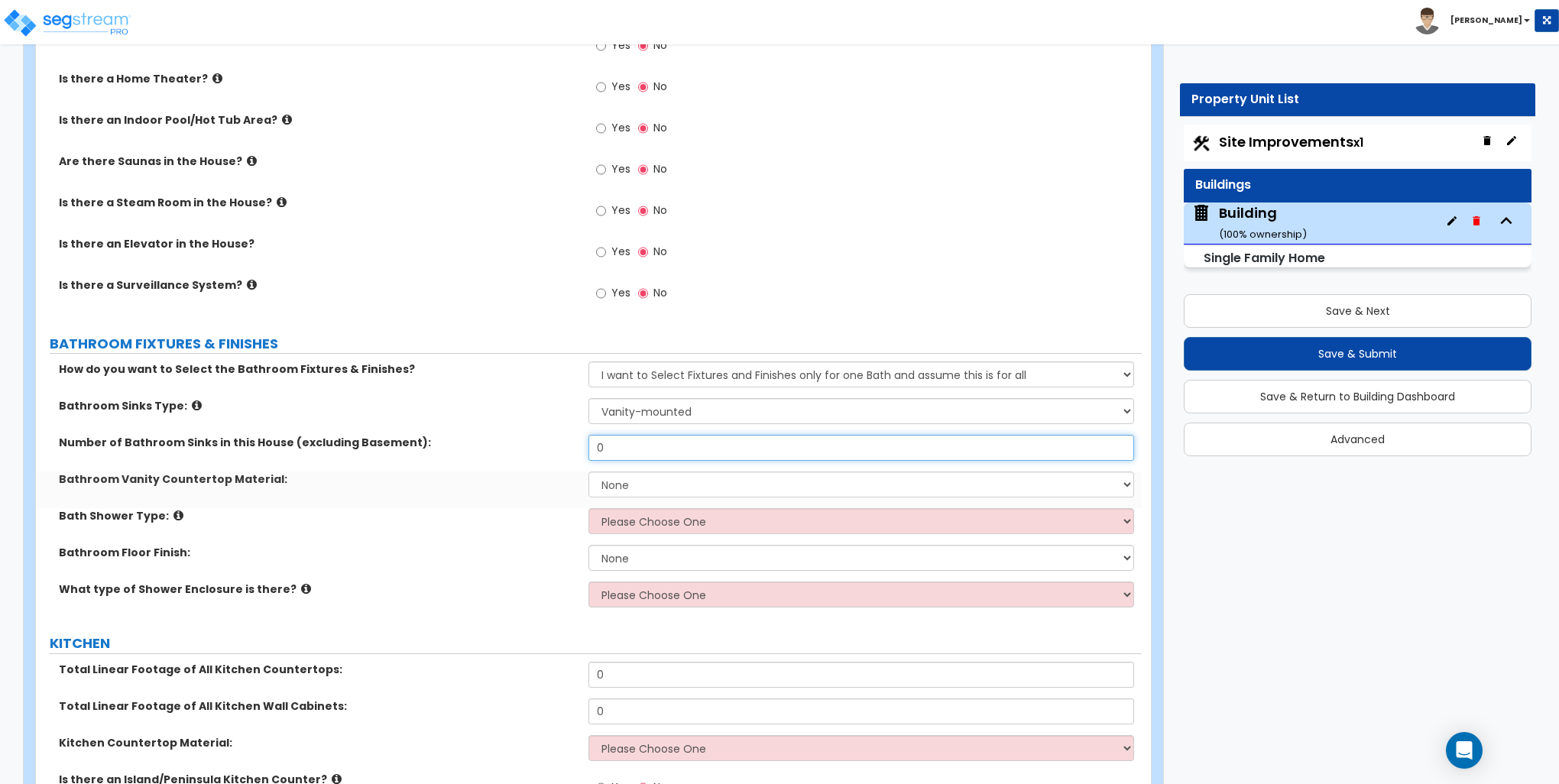
click at [633, 450] on input "0" at bounding box center [861, 447] width 545 height 26
click at [633, 449] on input "0" at bounding box center [861, 447] width 545 height 26
type input "4"
click at [623, 489] on select "None Plastic Laminate Solid Surface Stone Quartz Marble Tile Wood Stainless Ste…" at bounding box center [861, 484] width 545 height 26
select select "3"
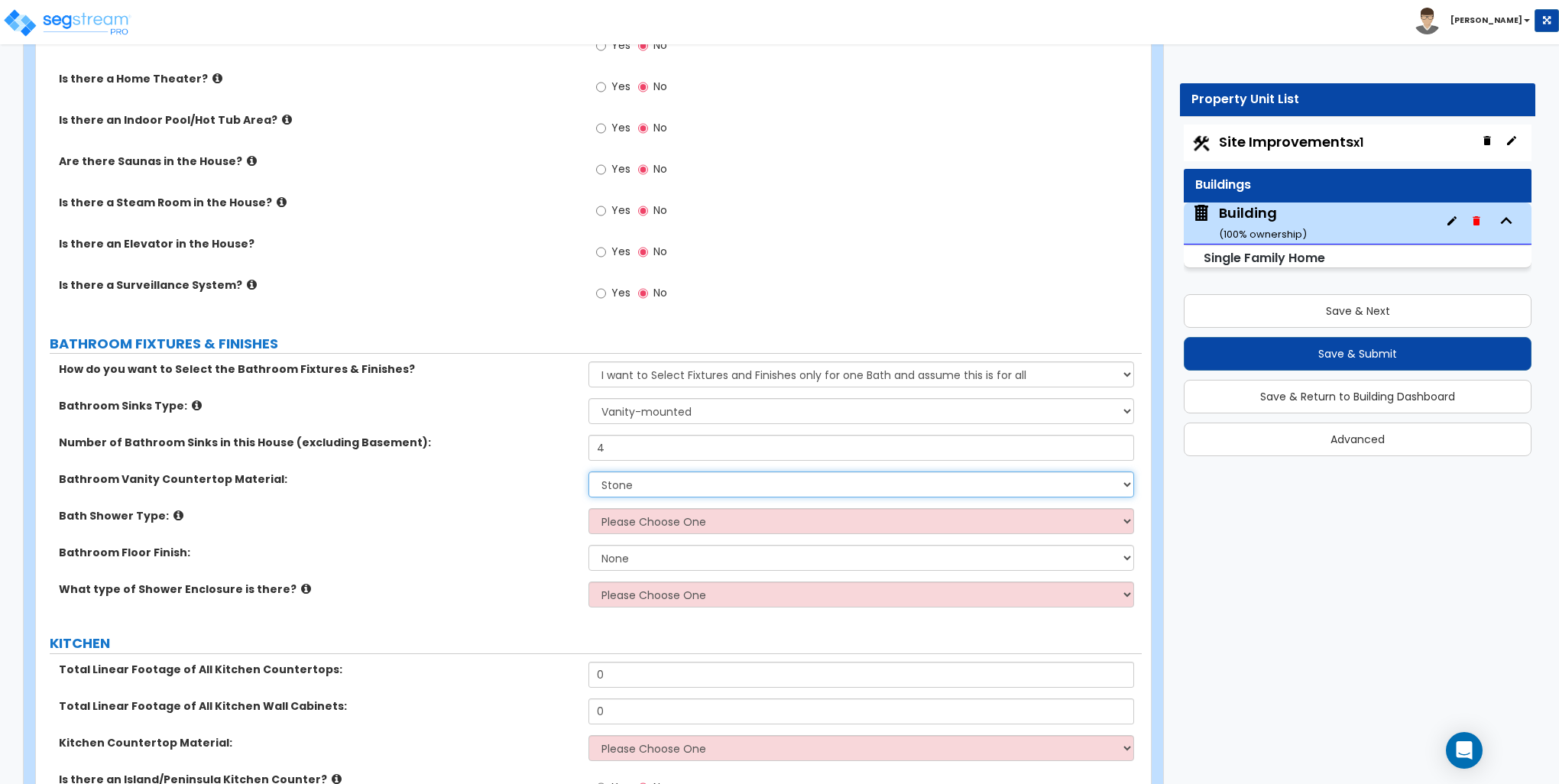
click at [589, 471] on select "None Plastic Laminate Solid Surface Stone Quartz Marble Tile Wood Stainless Ste…" at bounding box center [861, 484] width 545 height 26
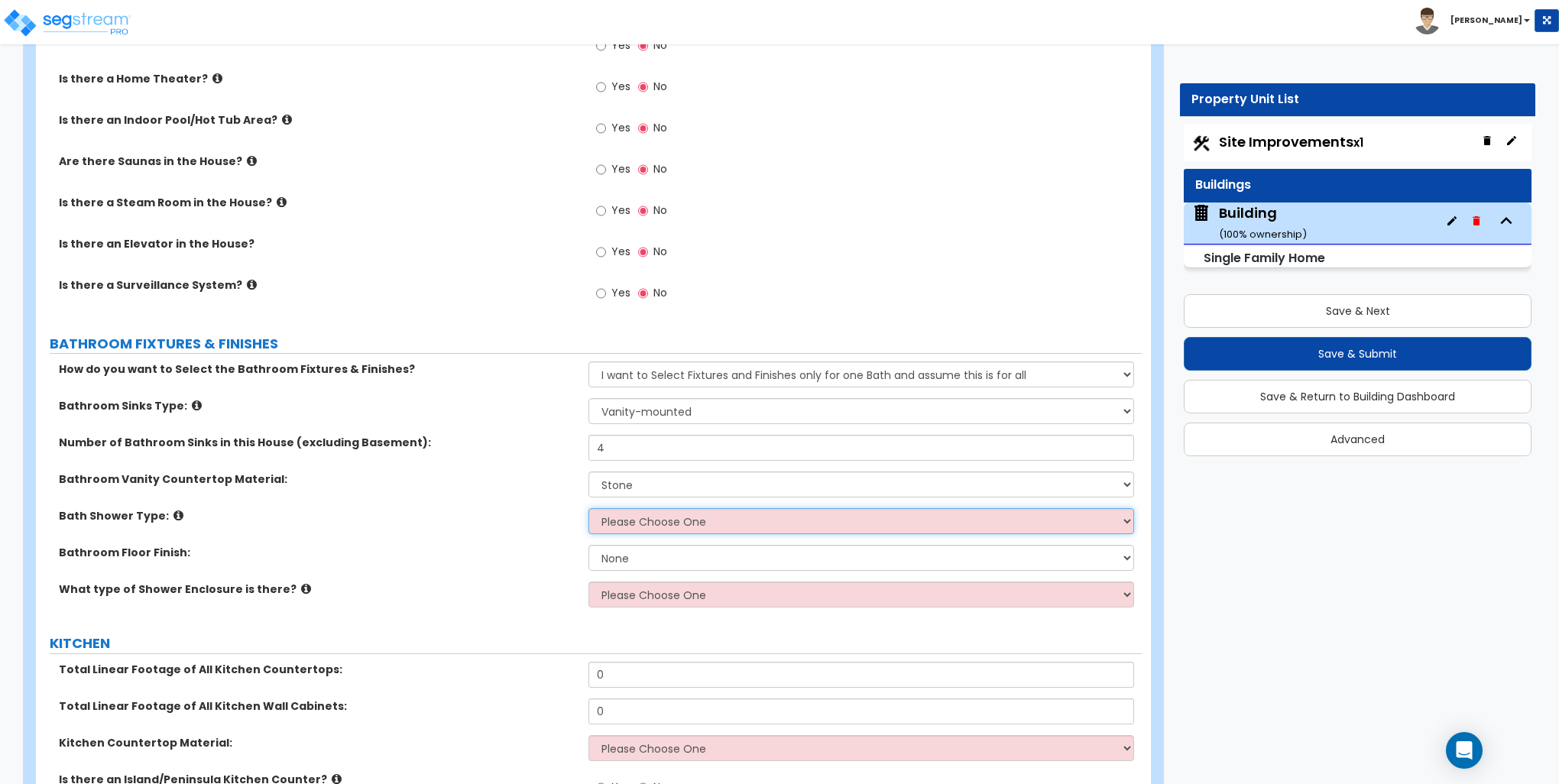
click at [630, 520] on select "Please Choose One Standalone Shower Bathtub - Shower Combination" at bounding box center [861, 521] width 545 height 26
select select "2"
click at [589, 508] on select "Please Choose One Standalone Shower Bathtub - Shower Combination" at bounding box center [861, 521] width 545 height 26
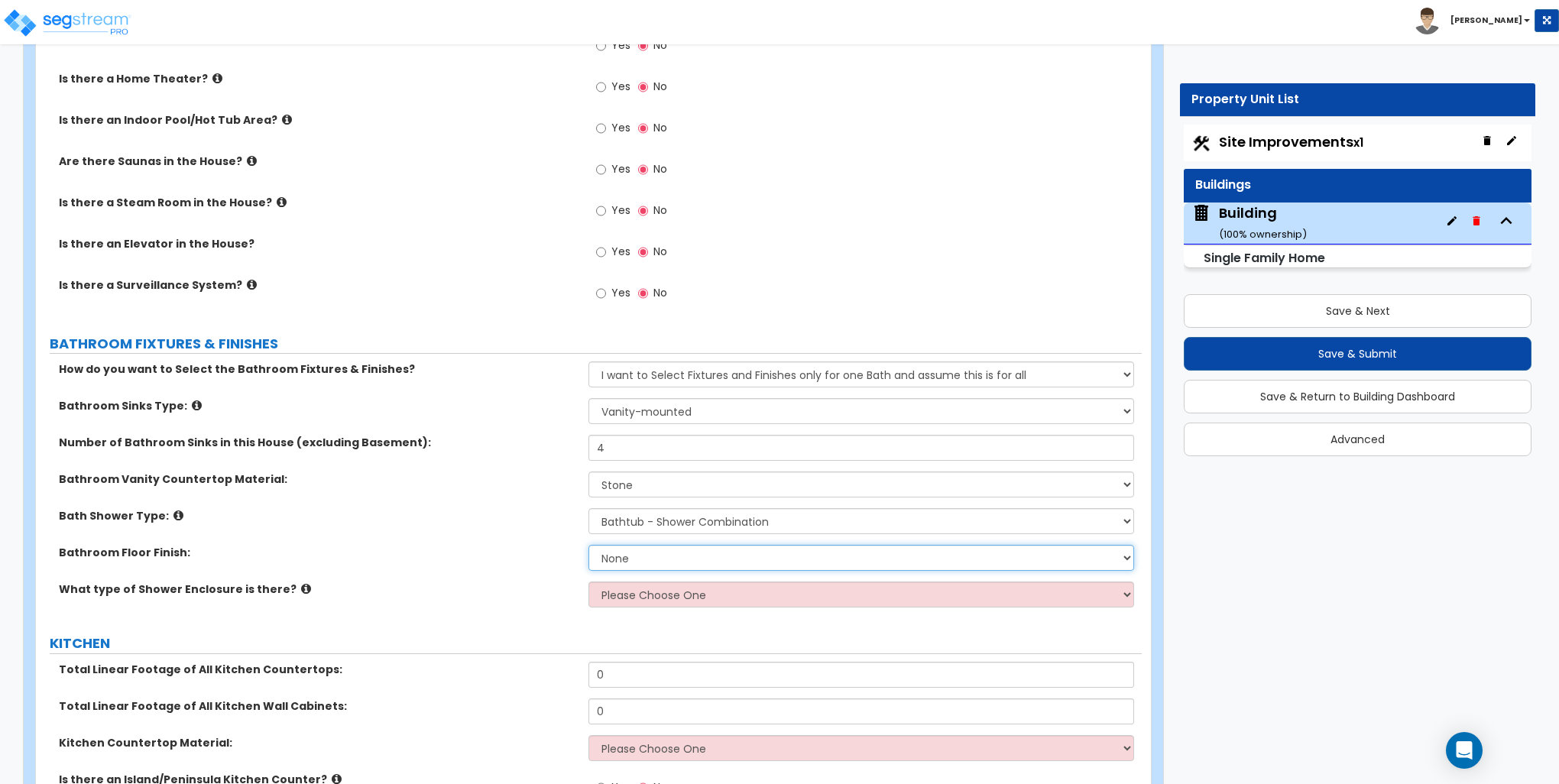
click at [646, 553] on select "None Tile Flooring Hardwood Flooring Resilient Laminate Flooring VCT Flooring S…" at bounding box center [861, 558] width 545 height 26
select select "1"
click at [589, 545] on select "None Tile Flooring Hardwood Flooring Resilient Laminate Flooring VCT Flooring S…" at bounding box center [861, 558] width 545 height 26
click at [644, 597] on select "Please Choose One Curtain & Rod Glass Sliding Doors Glass Hinged Doors" at bounding box center [861, 594] width 545 height 26
select select "1"
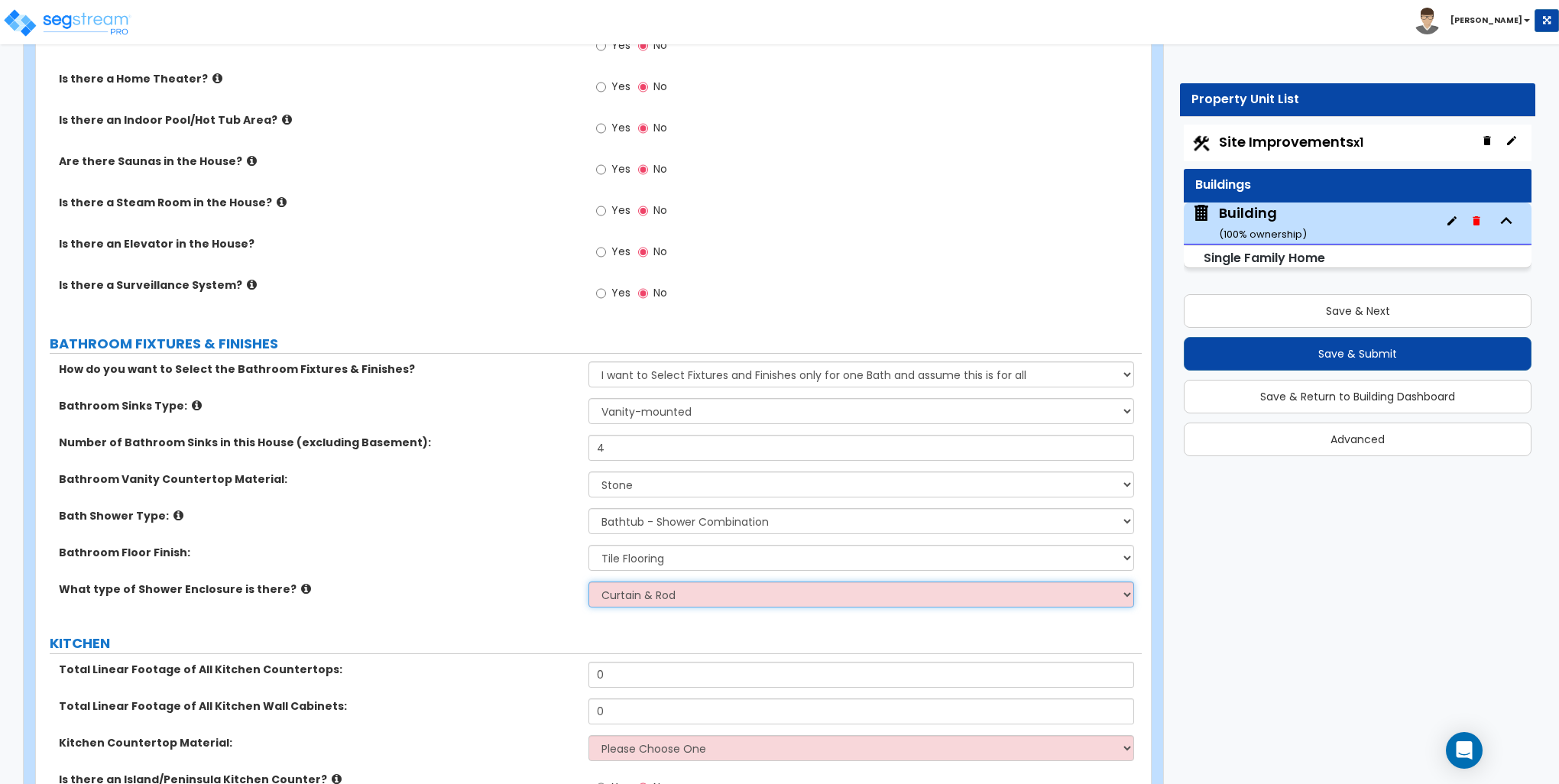
click at [589, 581] on select "Please Choose One Curtain & Rod Glass Sliding Doors Glass Hinged Doors" at bounding box center [861, 594] width 545 height 26
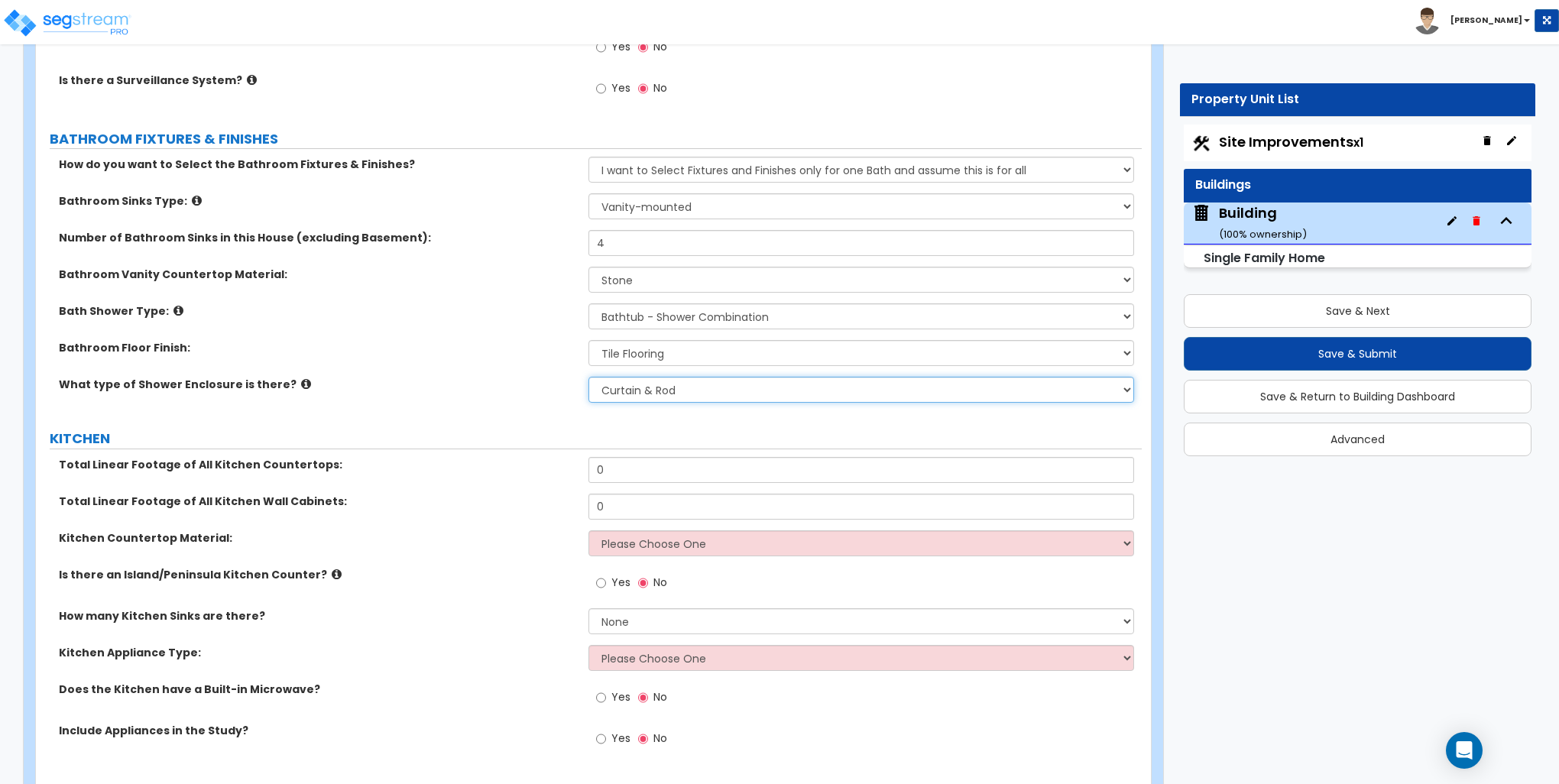
scroll to position [5348, 0]
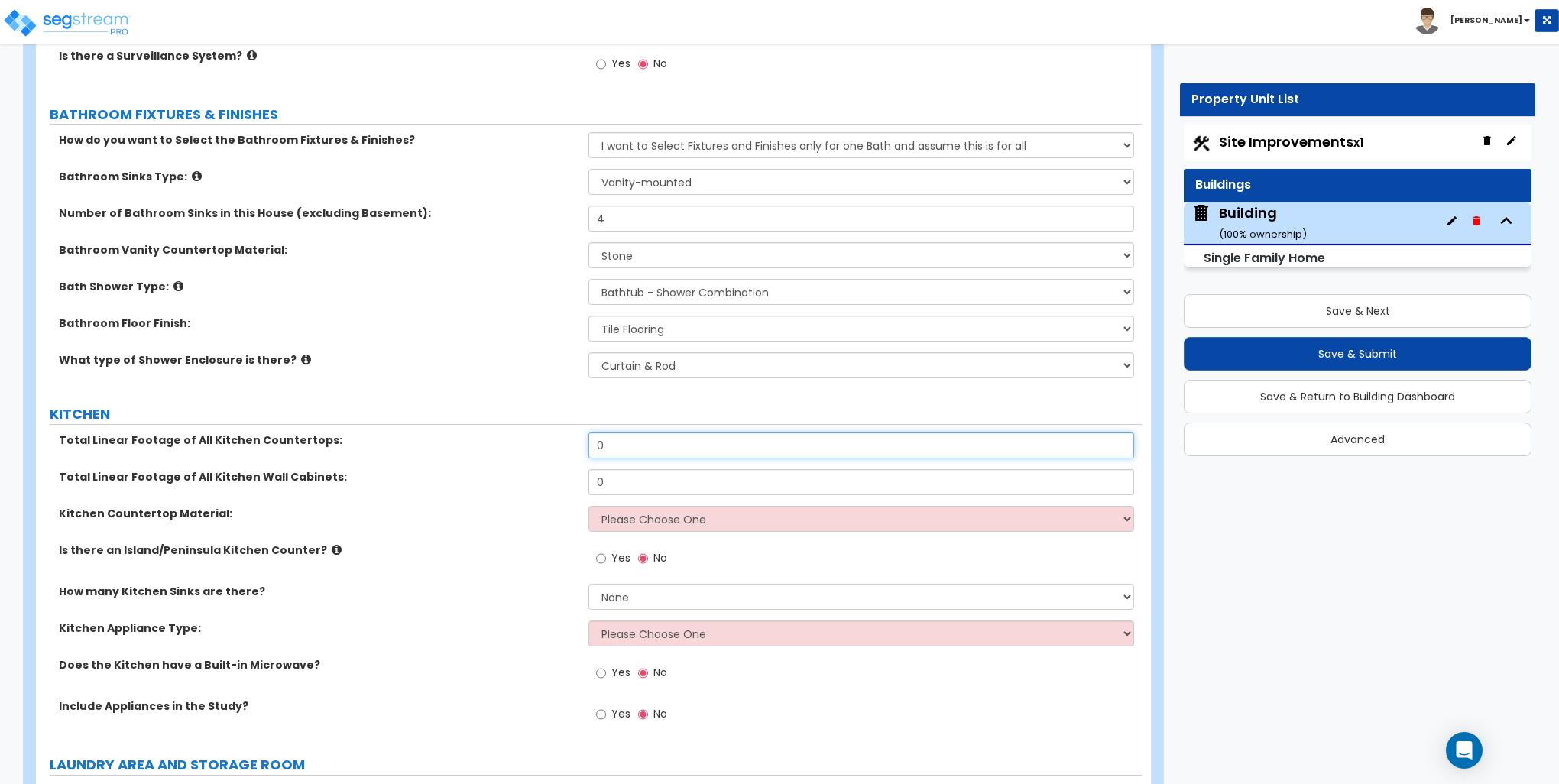
click at [627, 441] on input "0" at bounding box center [861, 445] width 545 height 26
click at [628, 442] on input "0" at bounding box center [861, 445] width 545 height 26
type input "26"
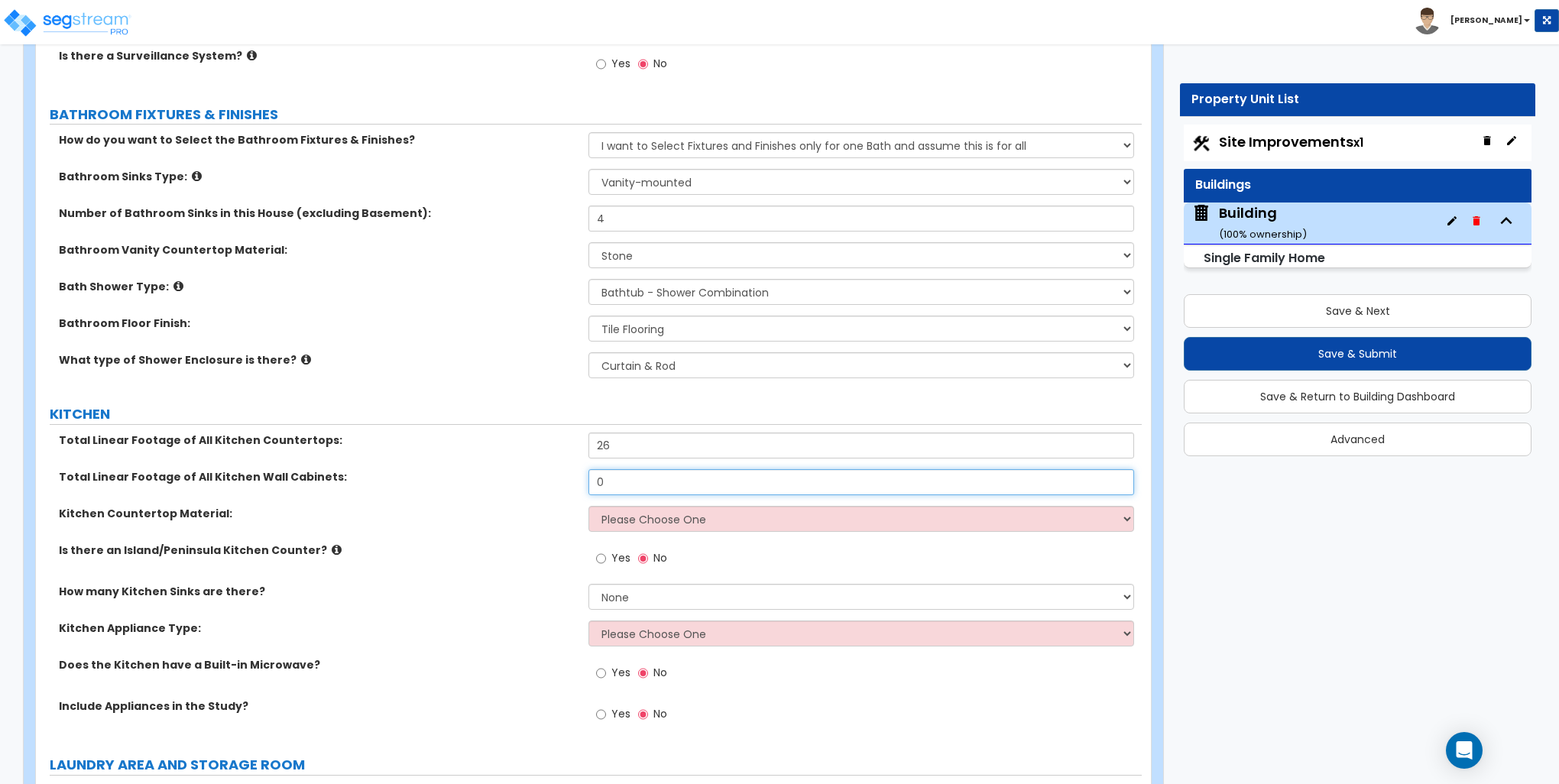
click at [622, 472] on input "0" at bounding box center [861, 482] width 545 height 26
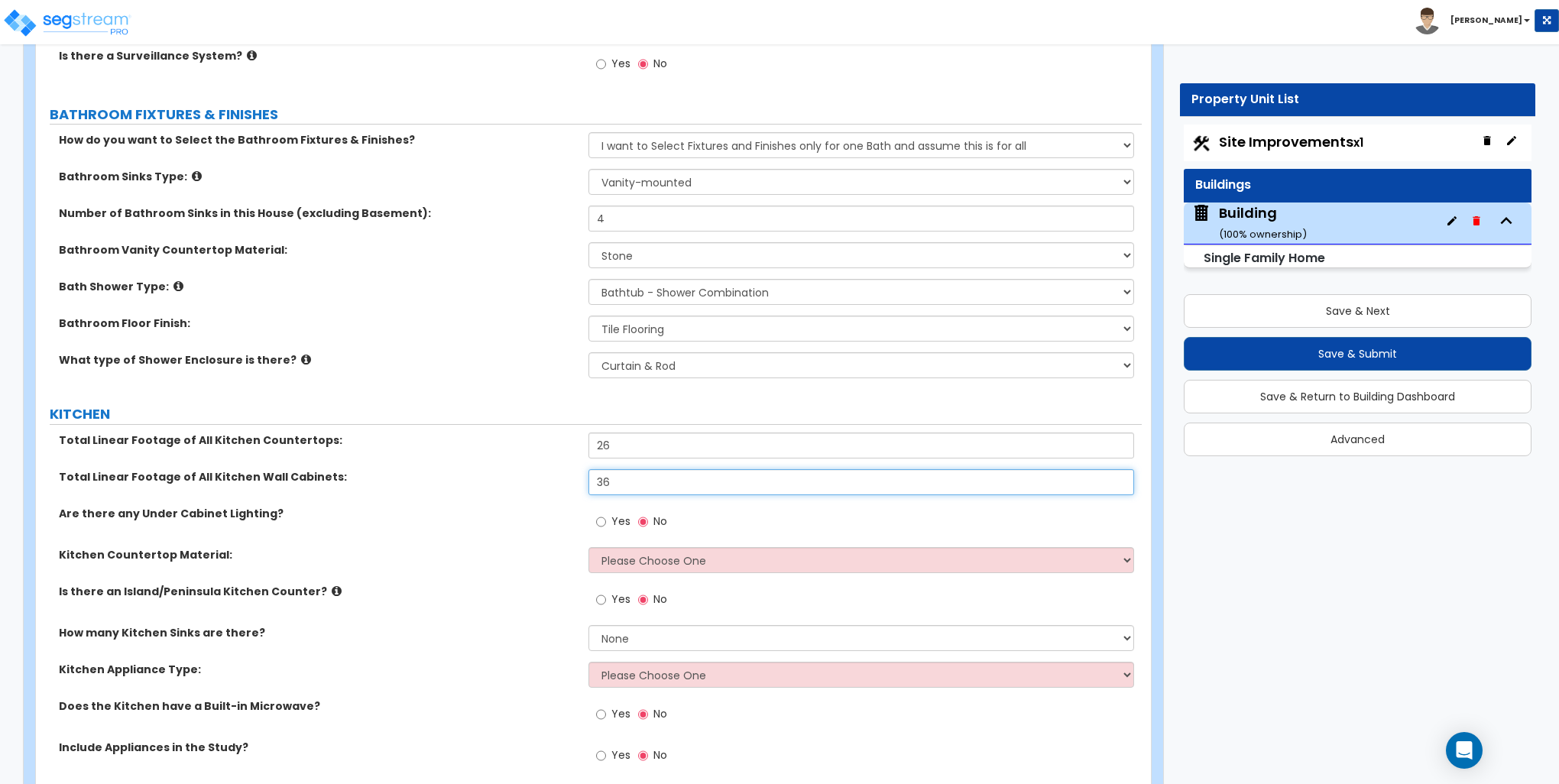
type input "36"
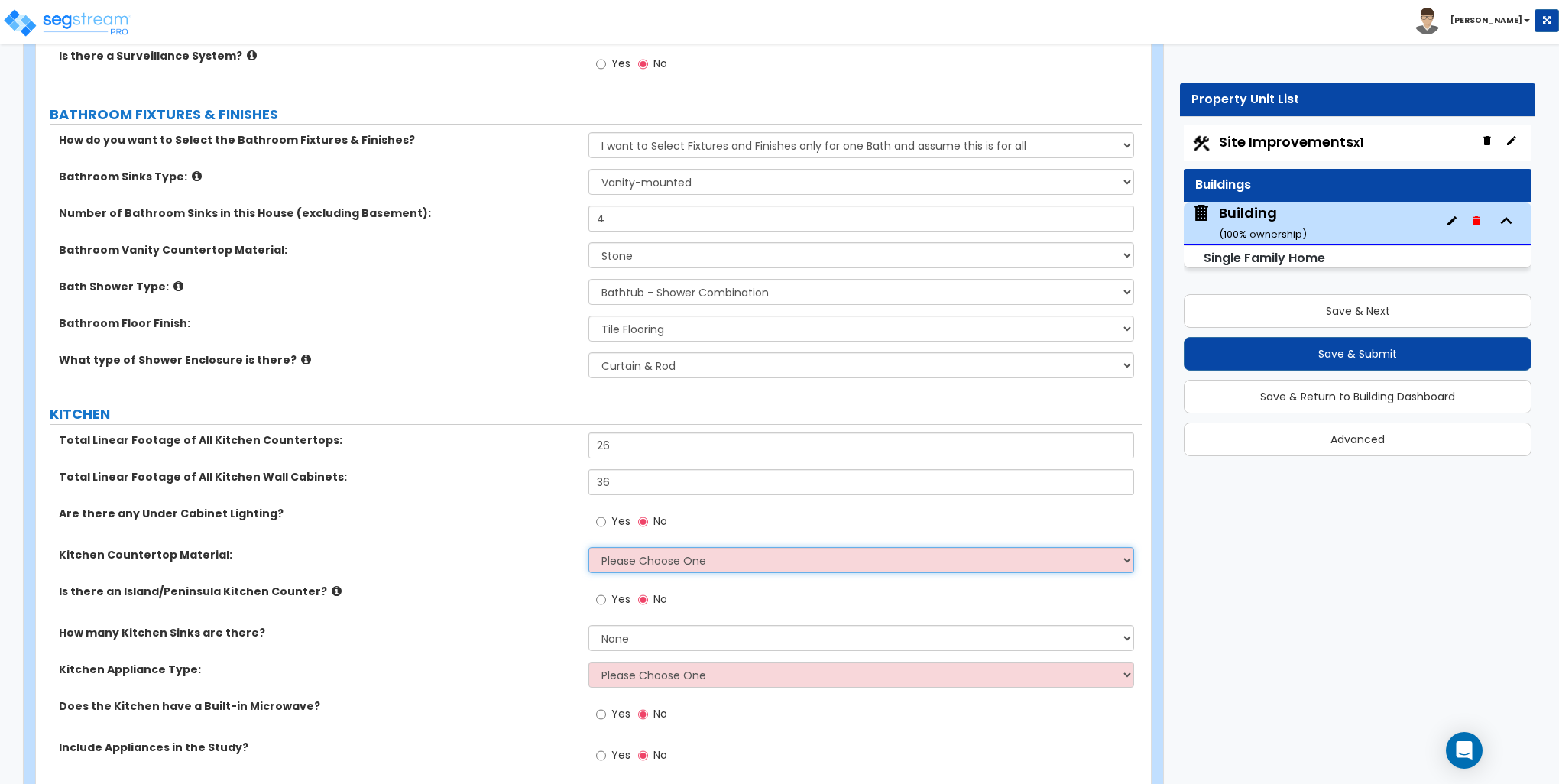
click at [660, 564] on select "Please Choose One Plastic Laminate Solid Surface Stone Quartz Marble Tile Wood …" at bounding box center [861, 560] width 545 height 26
select select "3"
click at [589, 547] on select "Please Choose One Plastic Laminate Solid Surface Stone Quartz Marble Tile Wood …" at bounding box center [861, 560] width 545 height 26
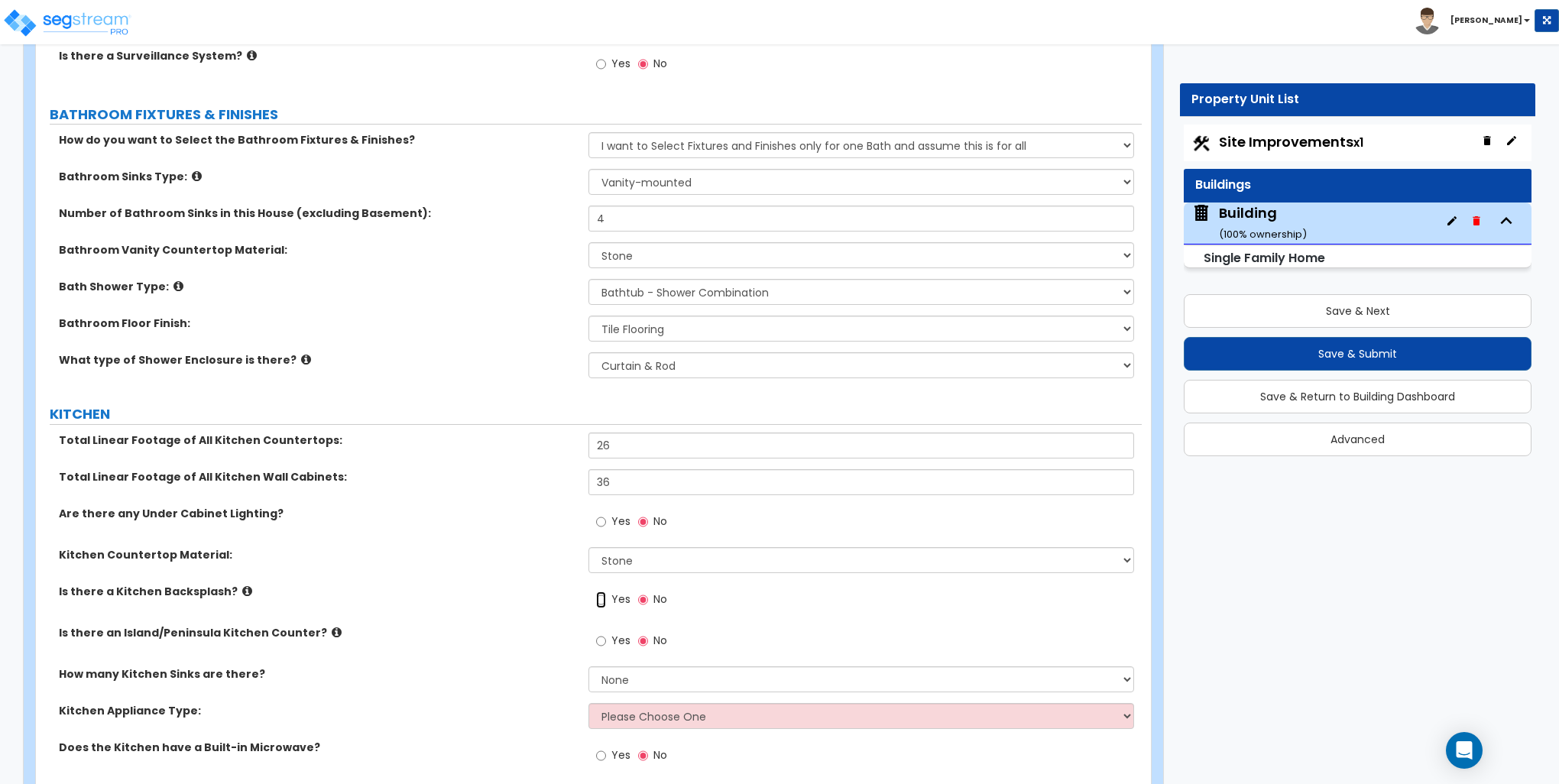
click at [603, 597] on input "Yes" at bounding box center [601, 599] width 10 height 17
radio input "true"
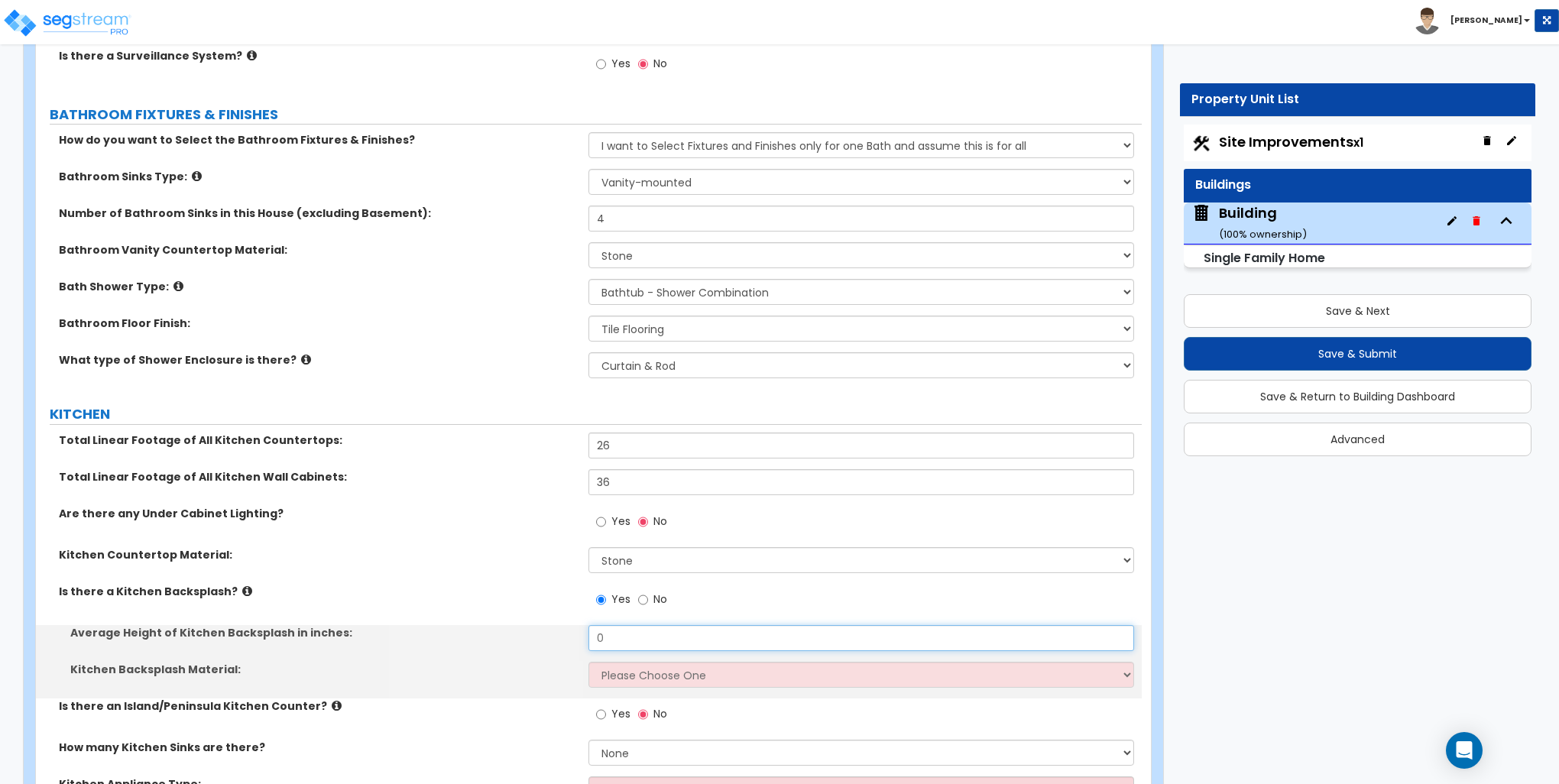
click at [644, 633] on input "0" at bounding box center [861, 637] width 545 height 26
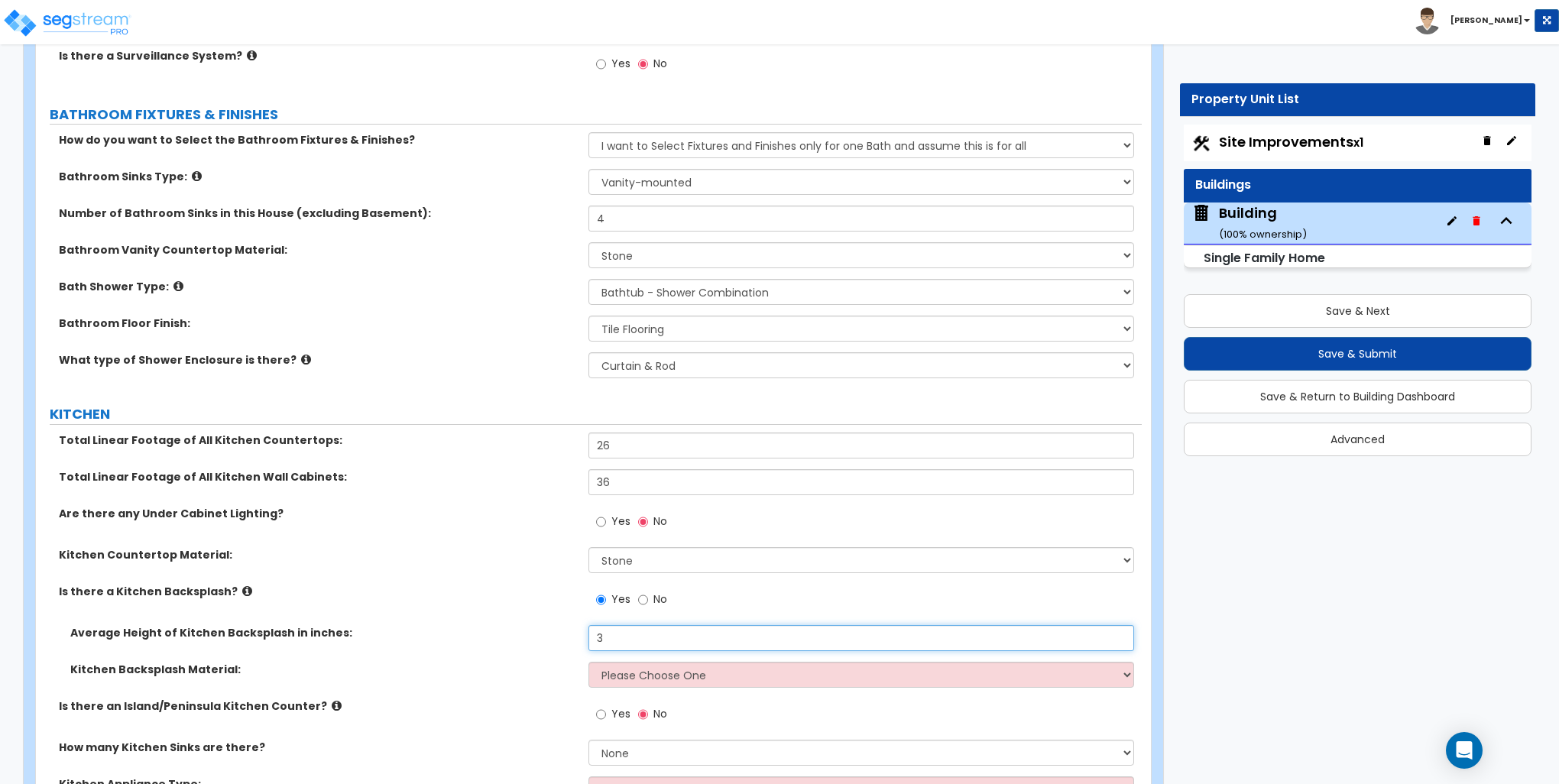
type input "3"
click at [644, 669] on select "Please Choose One Plastic Laminate Solid Surface Stone Quartz Tile Stainless St…" at bounding box center [861, 674] width 545 height 26
select select "6"
click at [589, 662] on select "Please Choose One Plastic Laminate Solid Surface Stone Quartz Tile Stainless St…" at bounding box center [861, 674] width 545 height 26
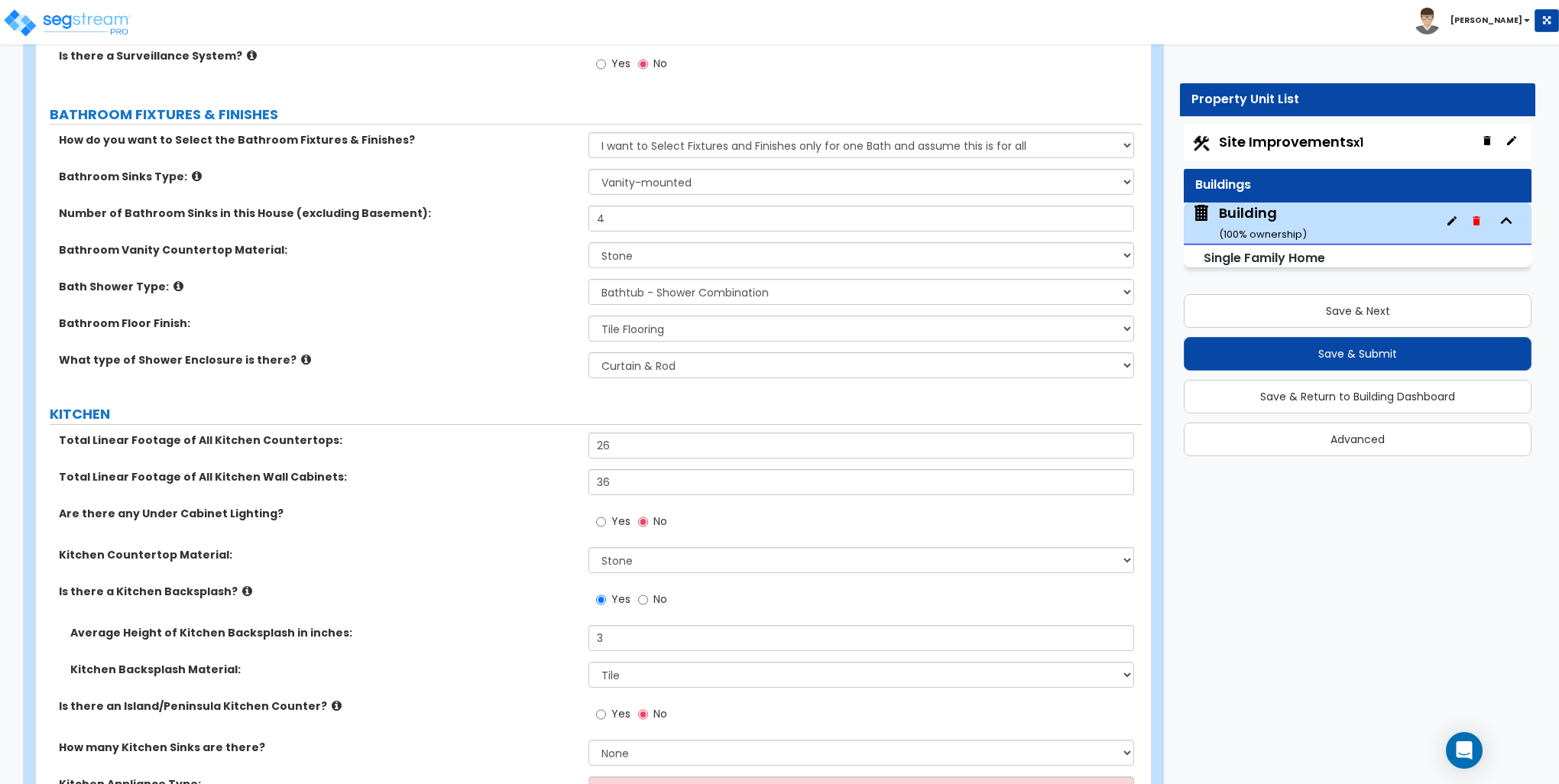
click at [520, 550] on label "Kitchen Countertop Material:" at bounding box center [318, 555] width 518 height 16
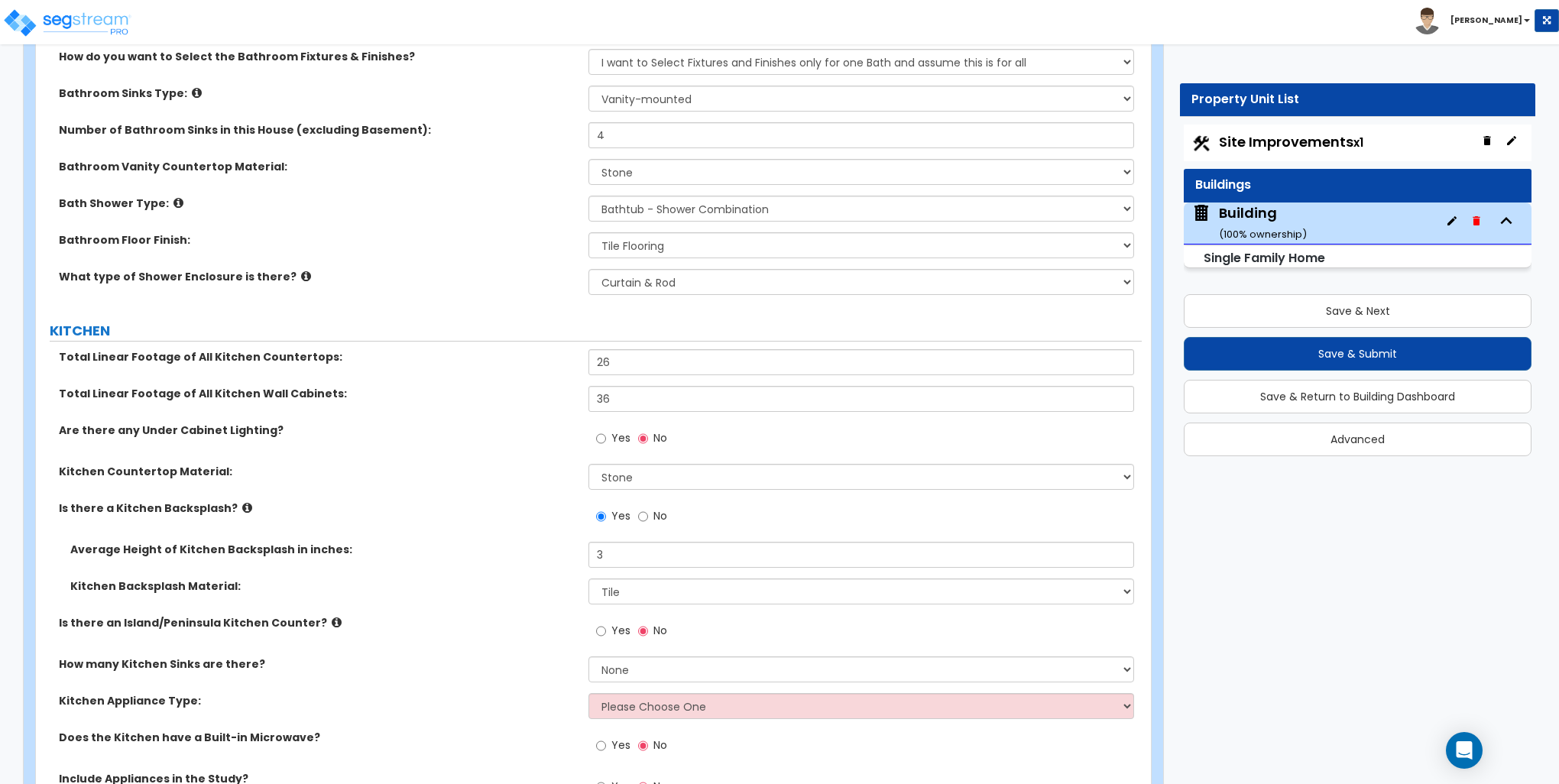
scroll to position [5577, 0]
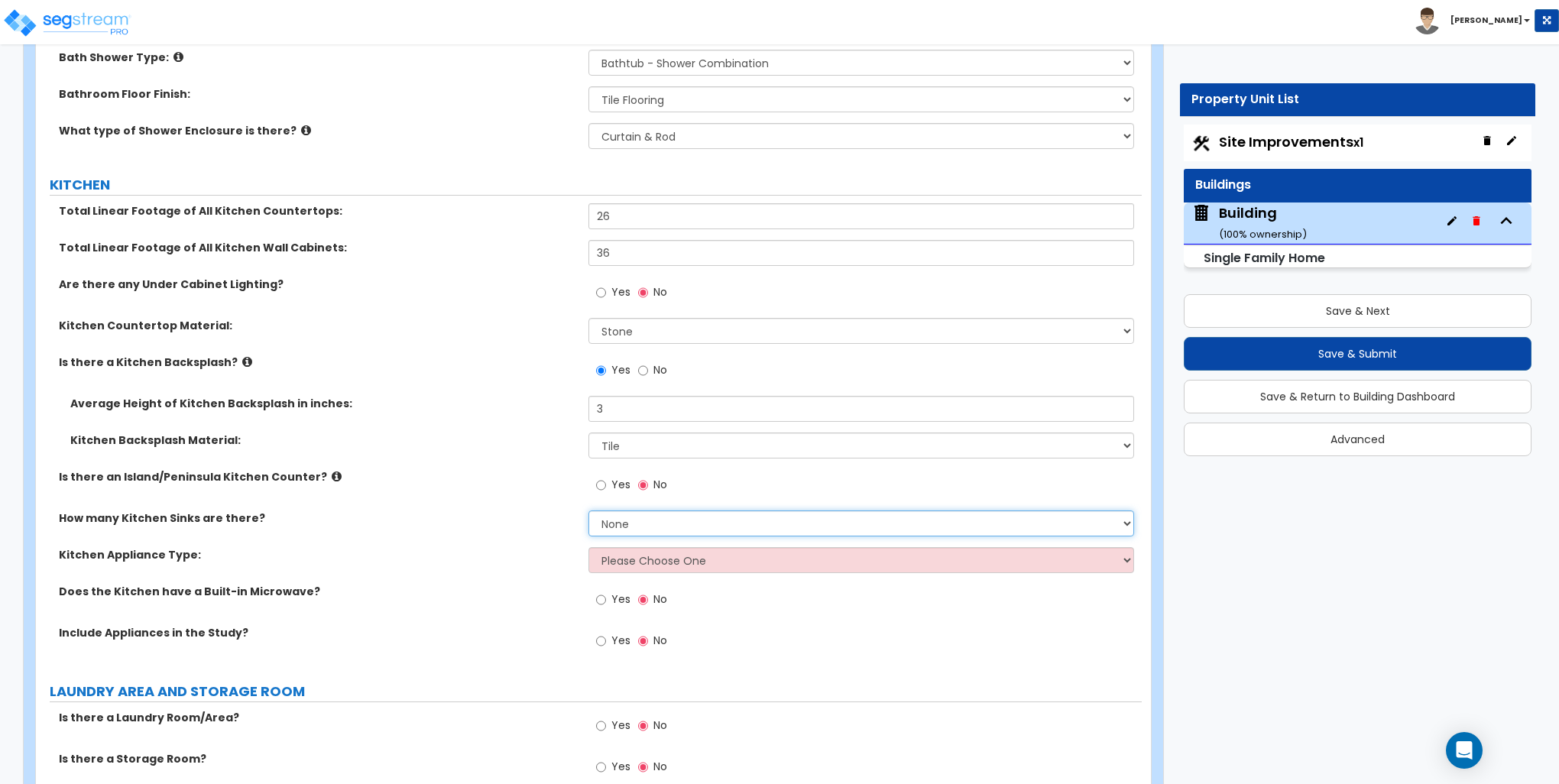
click at [644, 518] on select "None 1 2 3" at bounding box center [861, 523] width 545 height 26
select select "1"
click at [589, 510] on select "None 1 2 3" at bounding box center [861, 523] width 545 height 26
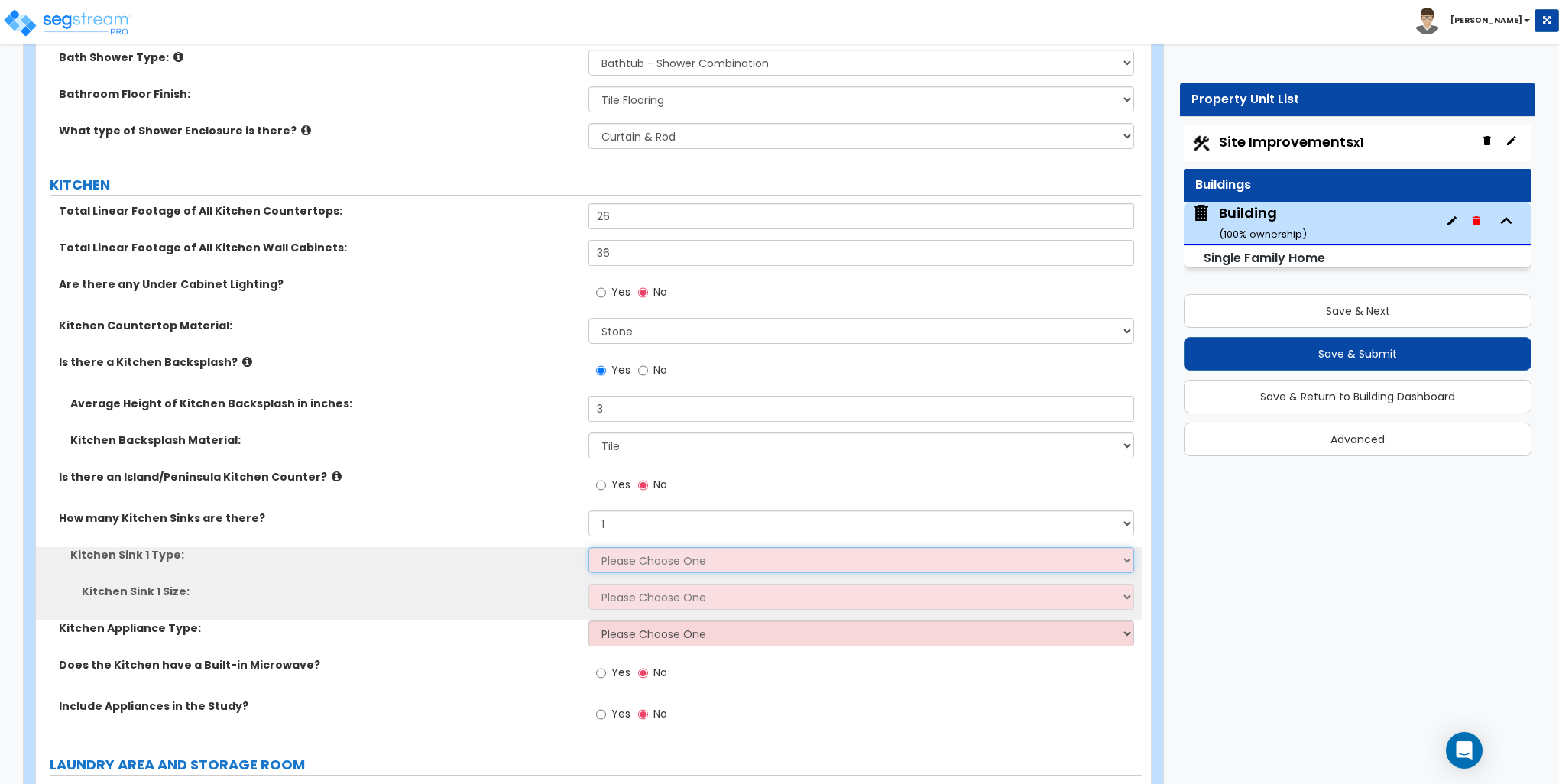
click at [632, 555] on select "Please Choose One Stainless Steel Porcelain Enamel Cast Iron Granite Composite" at bounding box center [861, 560] width 545 height 26
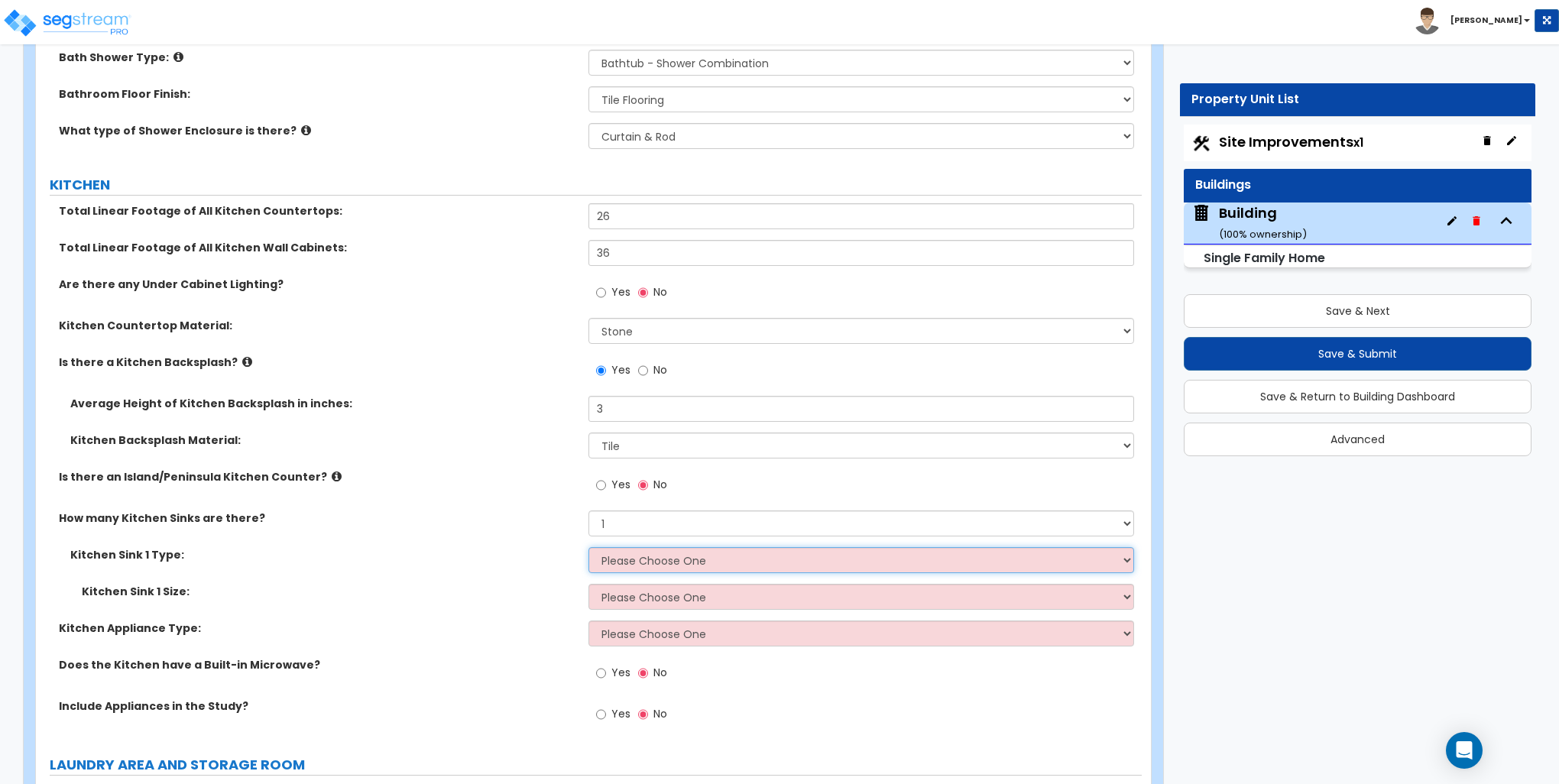
select select "1"
click at [589, 547] on select "Please Choose One Stainless Steel Porcelain Enamel Cast Iron Granite Composite" at bounding box center [861, 560] width 545 height 26
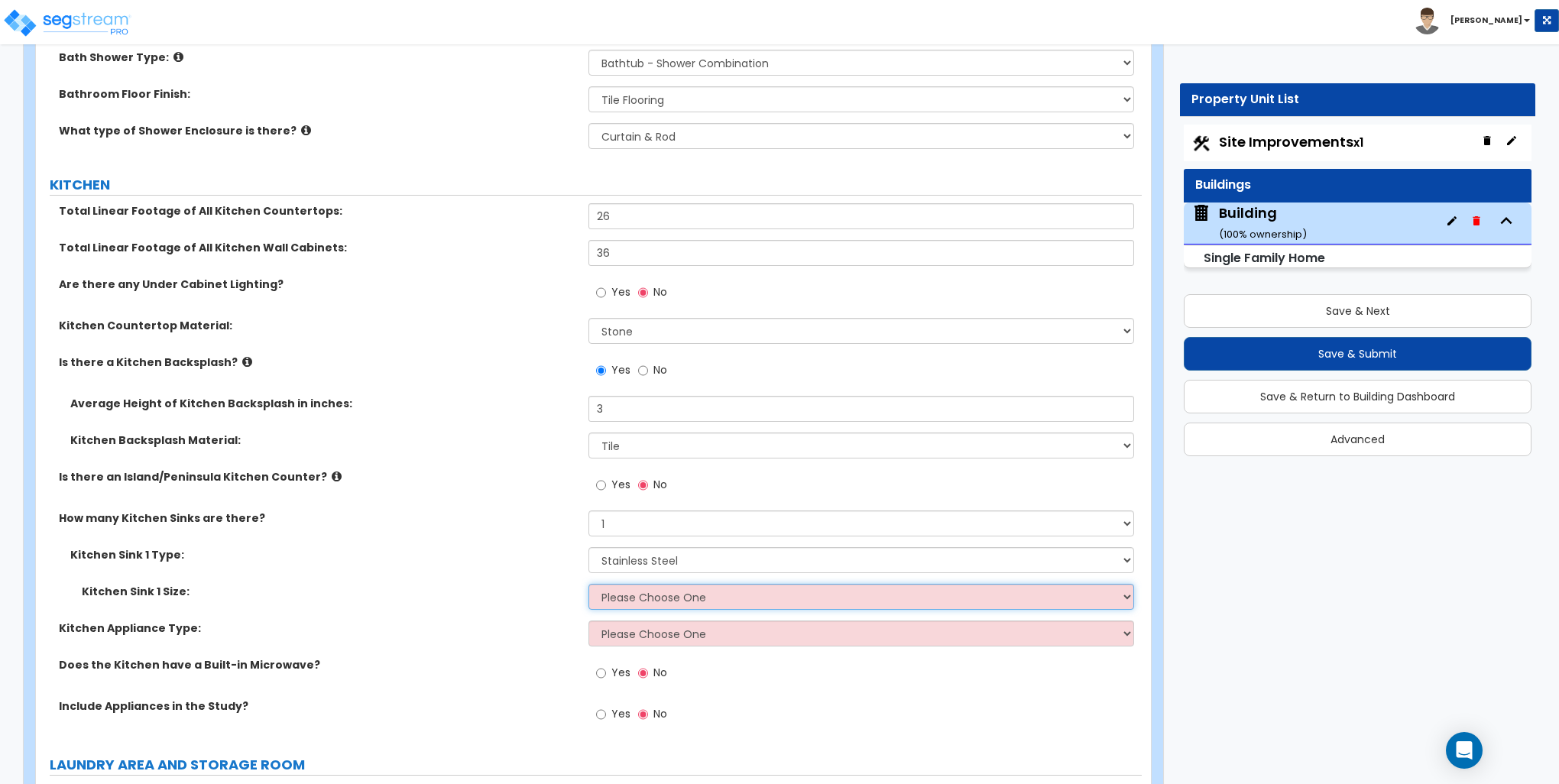
click at [640, 593] on select "Please Choose One Single Sink Double Sink" at bounding box center [861, 597] width 545 height 26
select select "1"
click at [589, 584] on select "Please Choose One Single Sink Double Sink" at bounding box center [861, 597] width 545 height 26
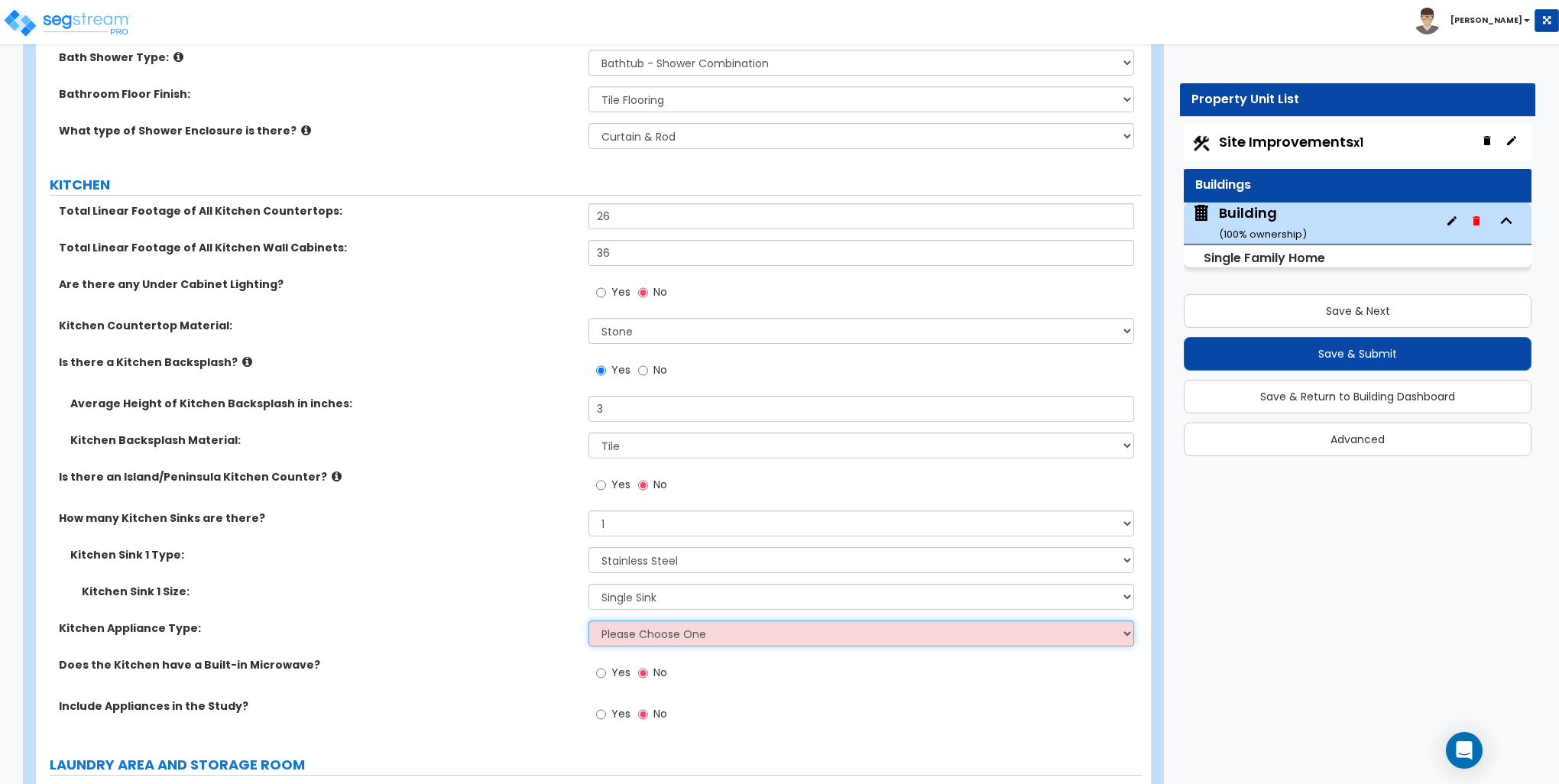
click at [640, 621] on select "Please Choose One Gas Electric" at bounding box center [861, 633] width 545 height 26
select select "2"
click at [589, 621] on select "Please Choose One Gas Electric" at bounding box center [861, 633] width 545 height 26
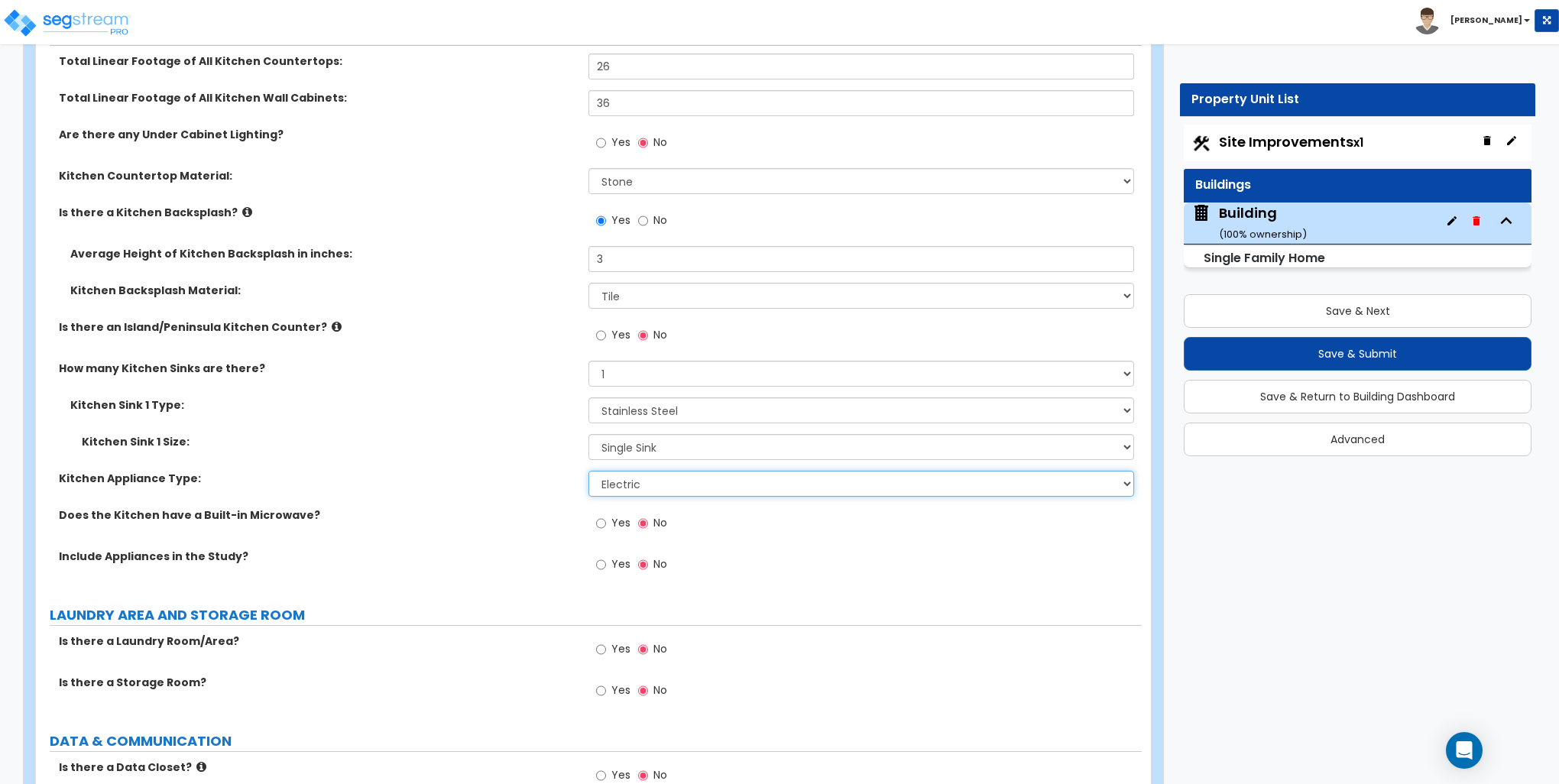
scroll to position [5730, 0]
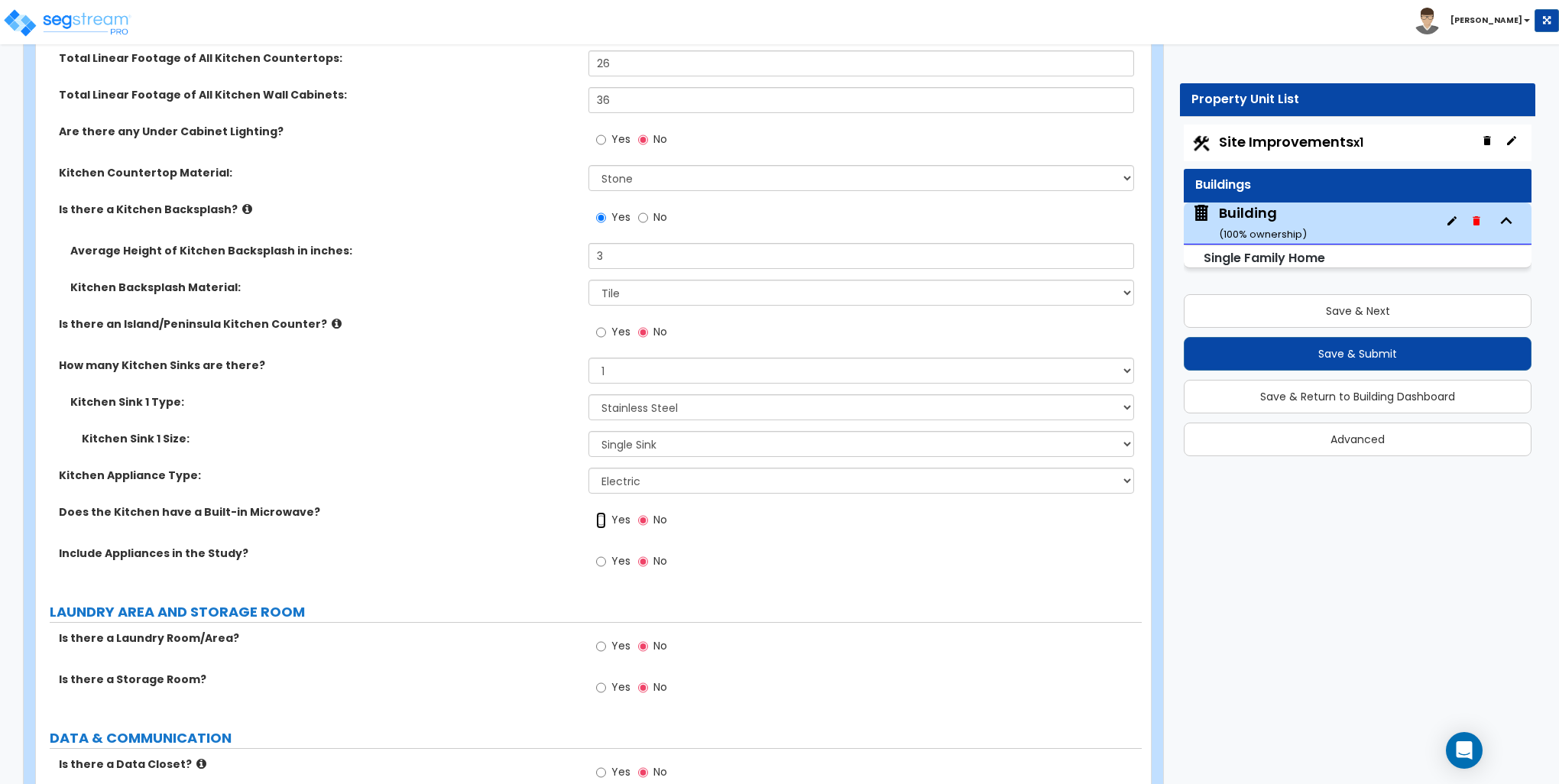
click at [603, 518] on input "Yes" at bounding box center [601, 520] width 10 height 17
radio input "true"
click at [600, 561] on input "Yes" at bounding box center [601, 561] width 10 height 17
radio input "true"
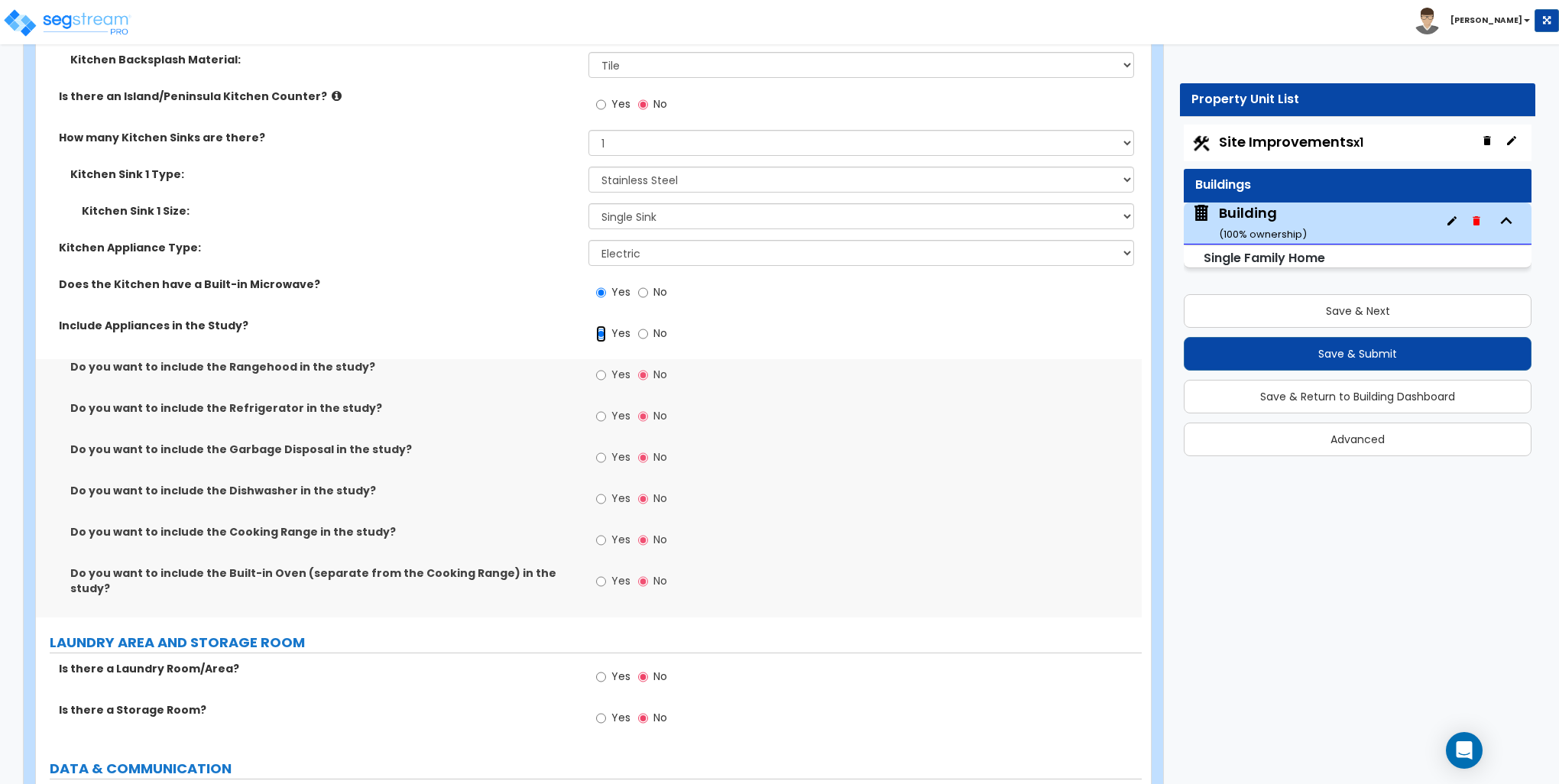
scroll to position [5959, 0]
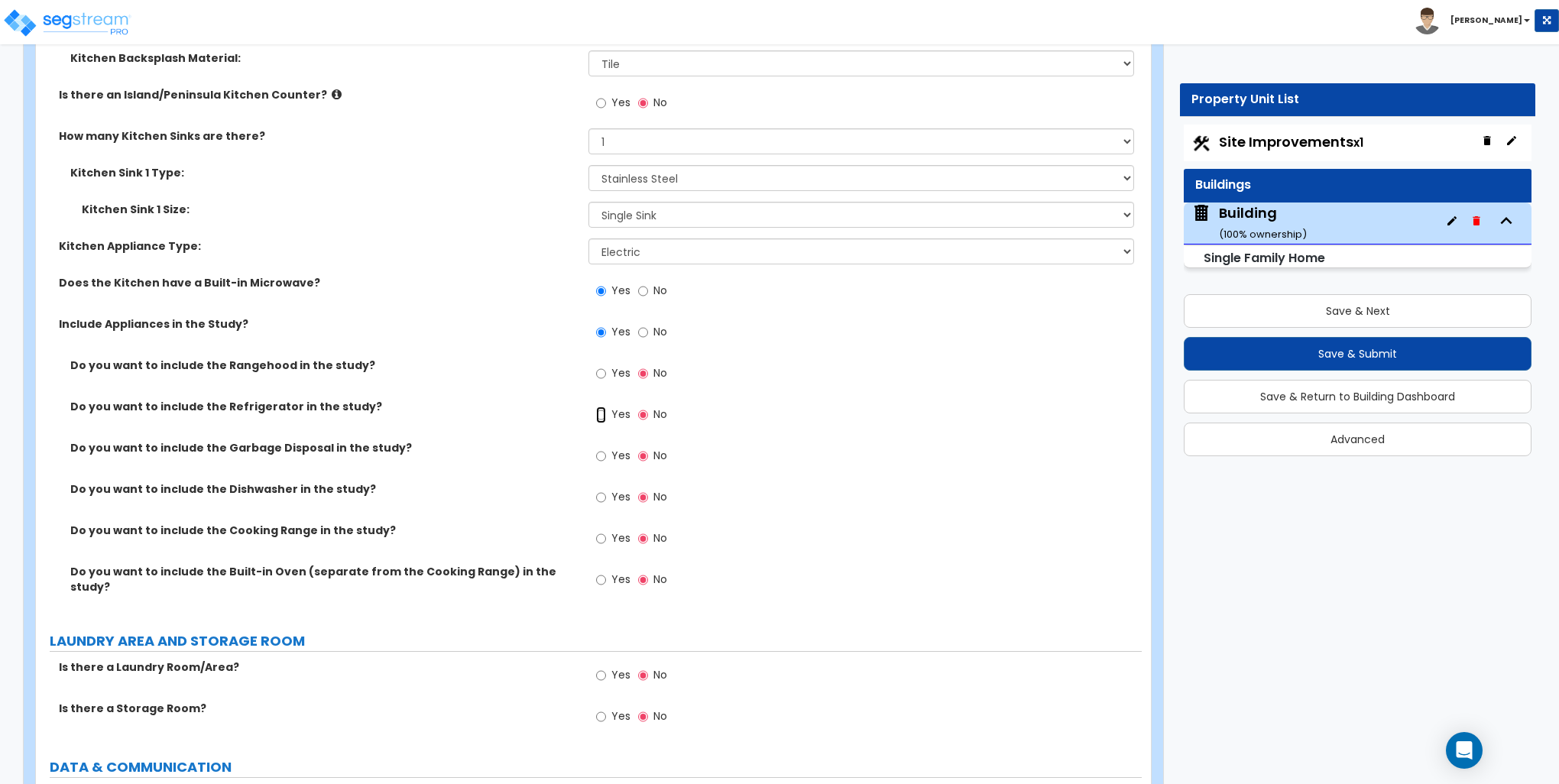
click at [600, 410] on input "Yes" at bounding box center [601, 414] width 10 height 17
radio input "true"
click at [600, 453] on input "Yes" at bounding box center [601, 456] width 10 height 17
radio input "true"
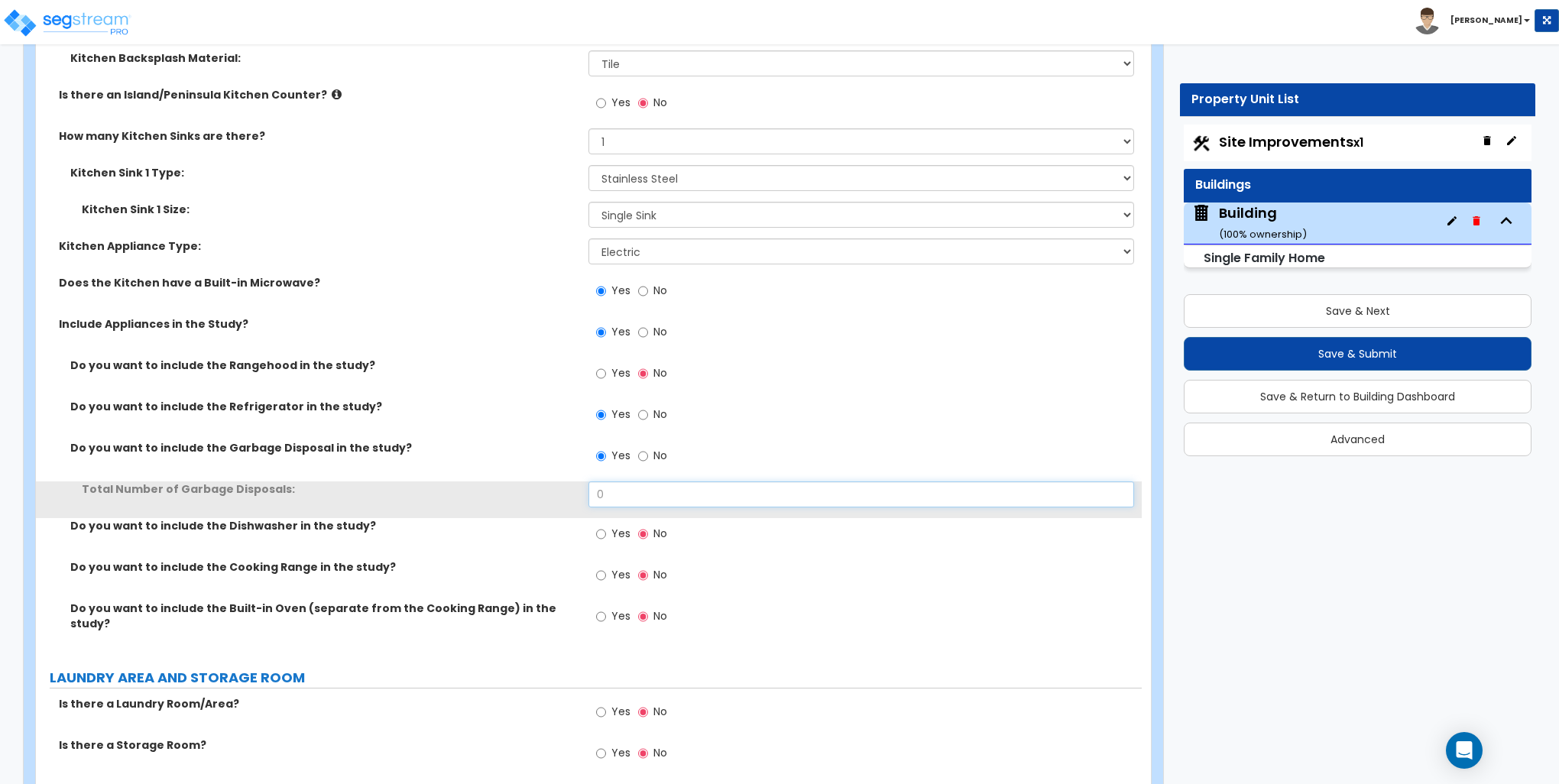
click at [627, 499] on input "0" at bounding box center [861, 494] width 545 height 26
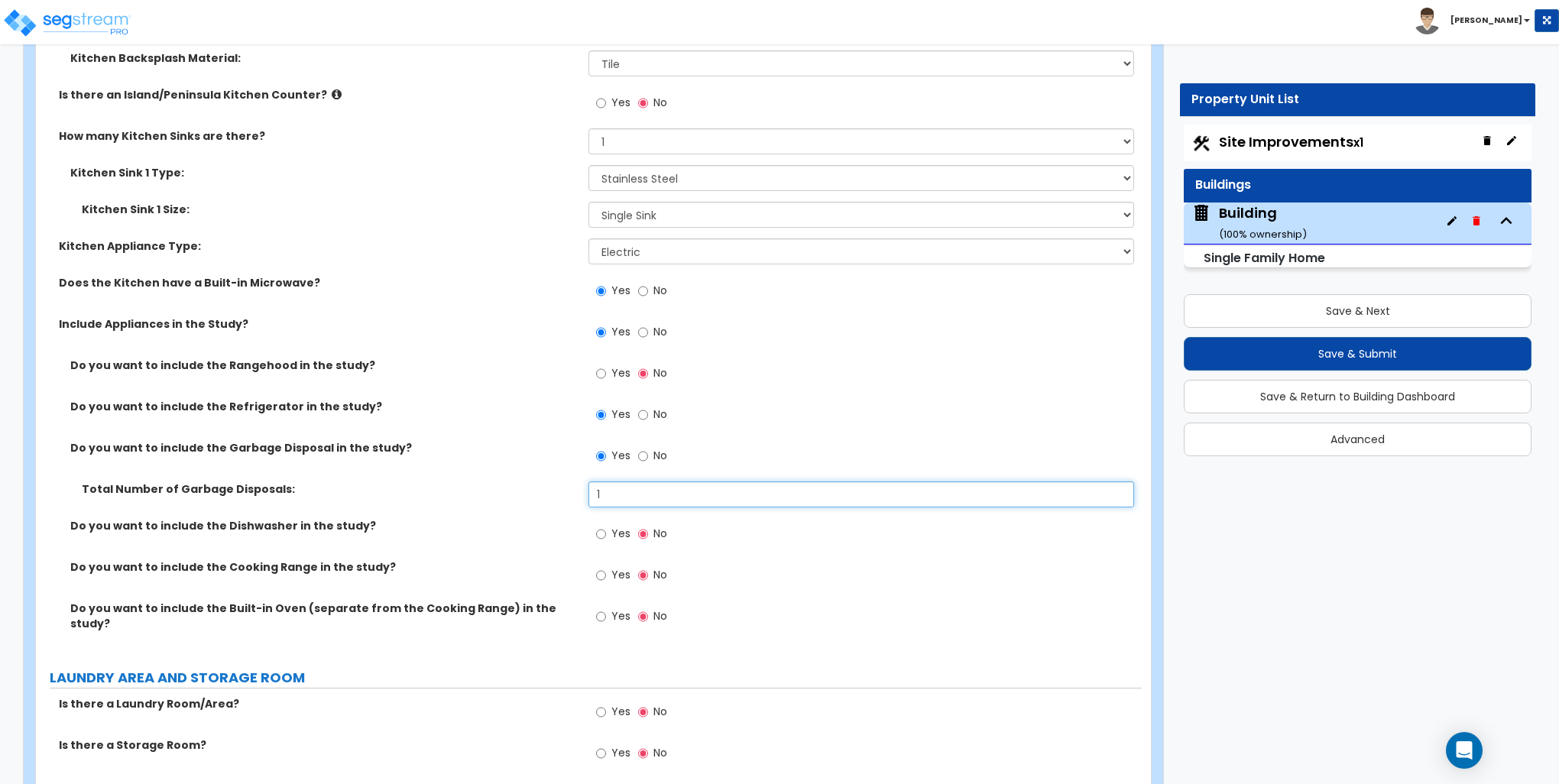
type input "1"
click at [606, 530] on label "Yes" at bounding box center [612, 535] width 34 height 26
click at [606, 530] on input "Yes" at bounding box center [601, 533] width 10 height 17
radio input "true"
click at [604, 572] on input "Yes" at bounding box center [601, 575] width 10 height 17
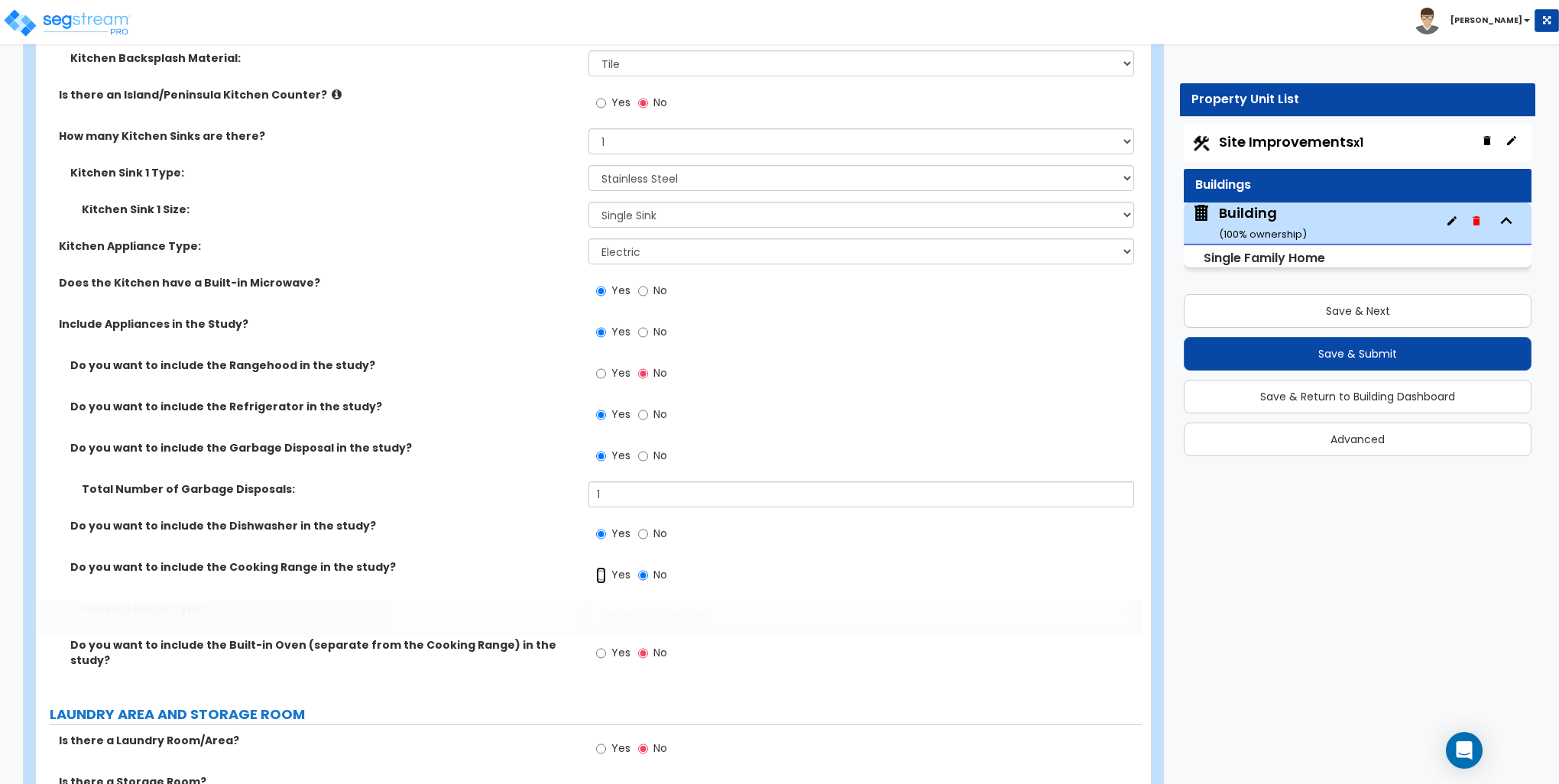
radio input "true"
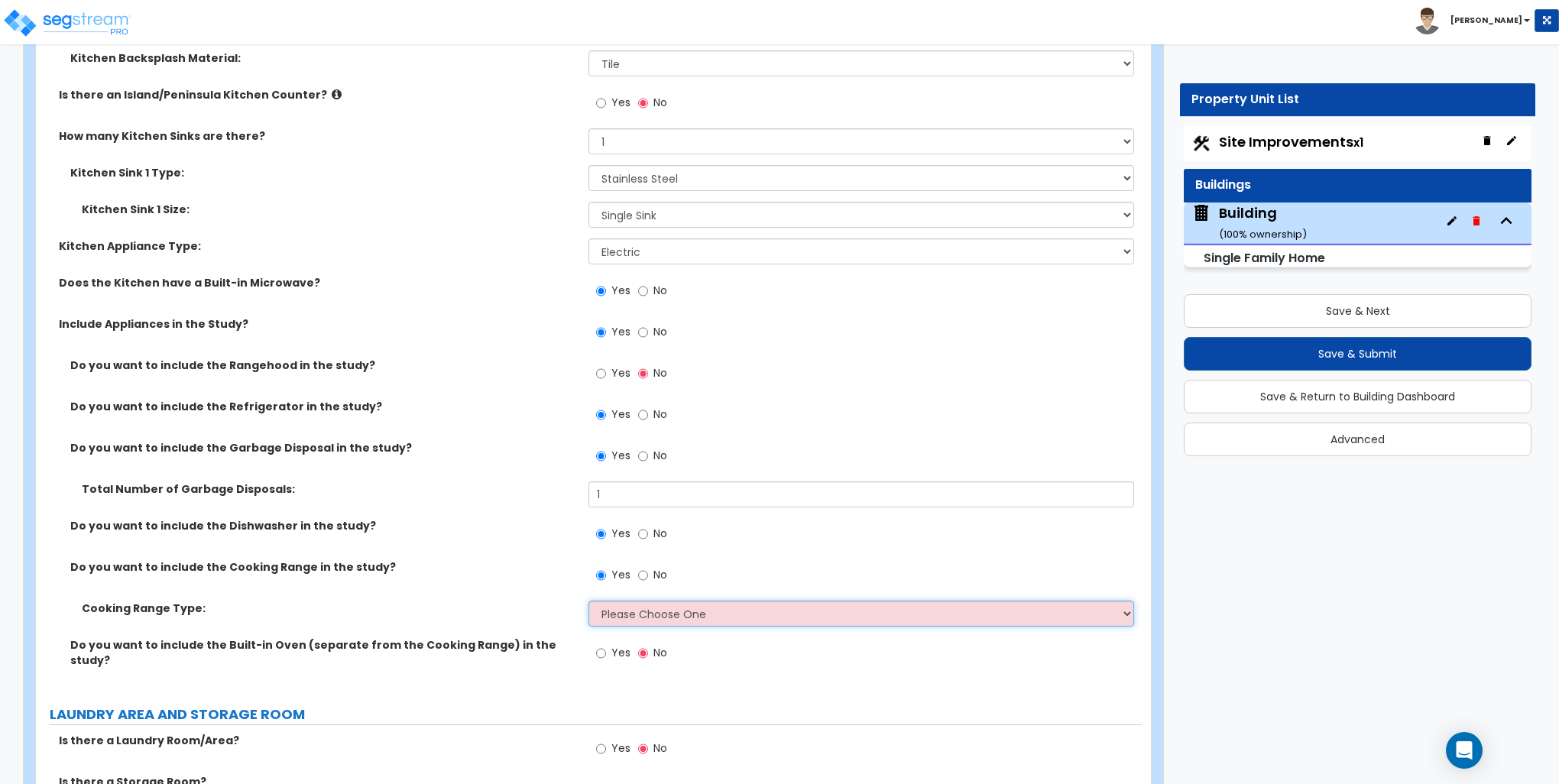
click at [643, 610] on select "Please Choose One Cook Top Only Range with Oven" at bounding box center [861, 613] width 545 height 26
select select "2"
click at [589, 600] on select "Please Choose One Cook Top Only Range with Oven" at bounding box center [861, 613] width 545 height 26
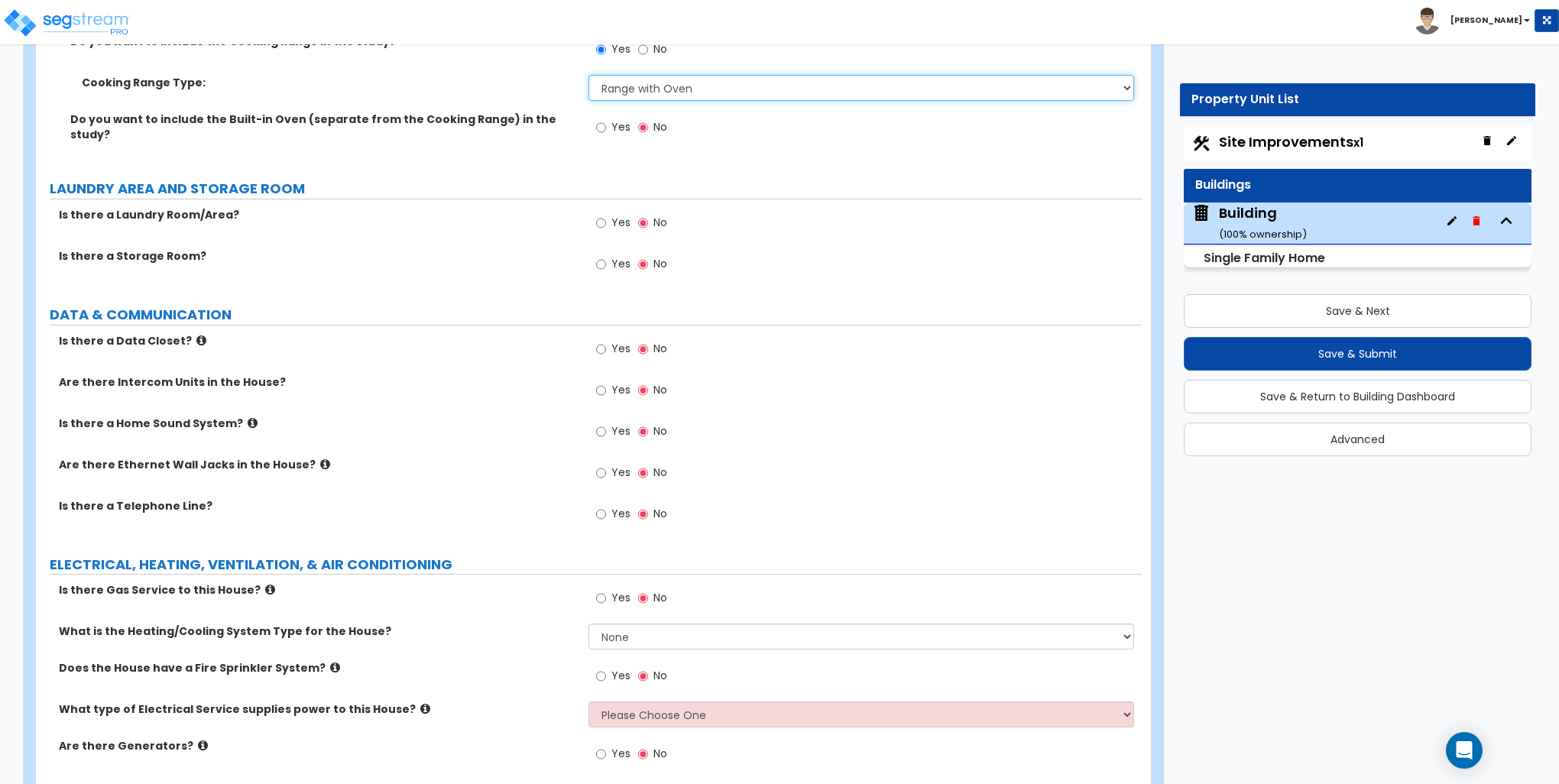
scroll to position [6494, 0]
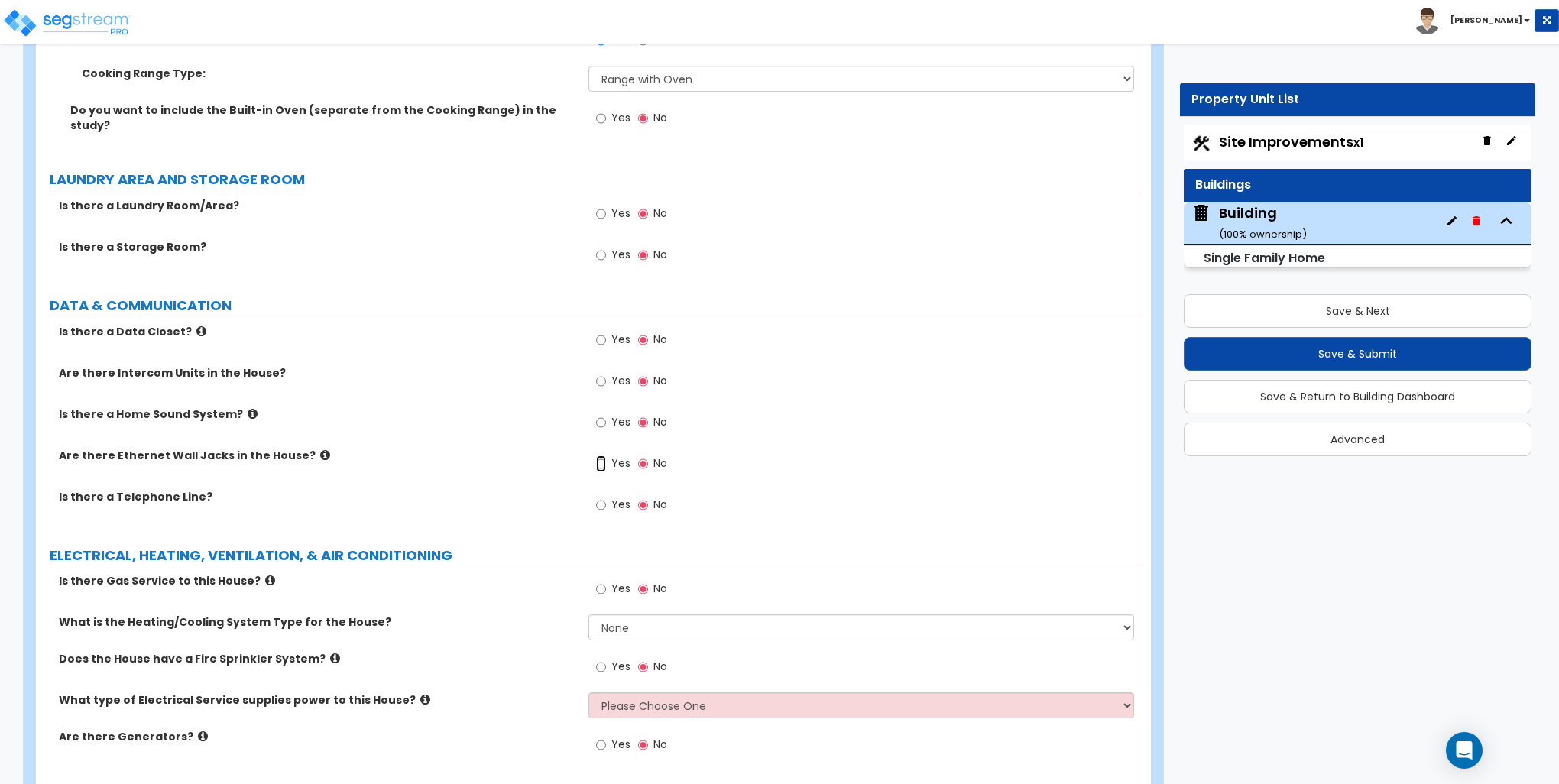
click at [606, 456] on input "Yes" at bounding box center [601, 463] width 10 height 17
radio input "true"
click at [603, 496] on input "Yes" at bounding box center [601, 504] width 10 height 17
radio input "true"
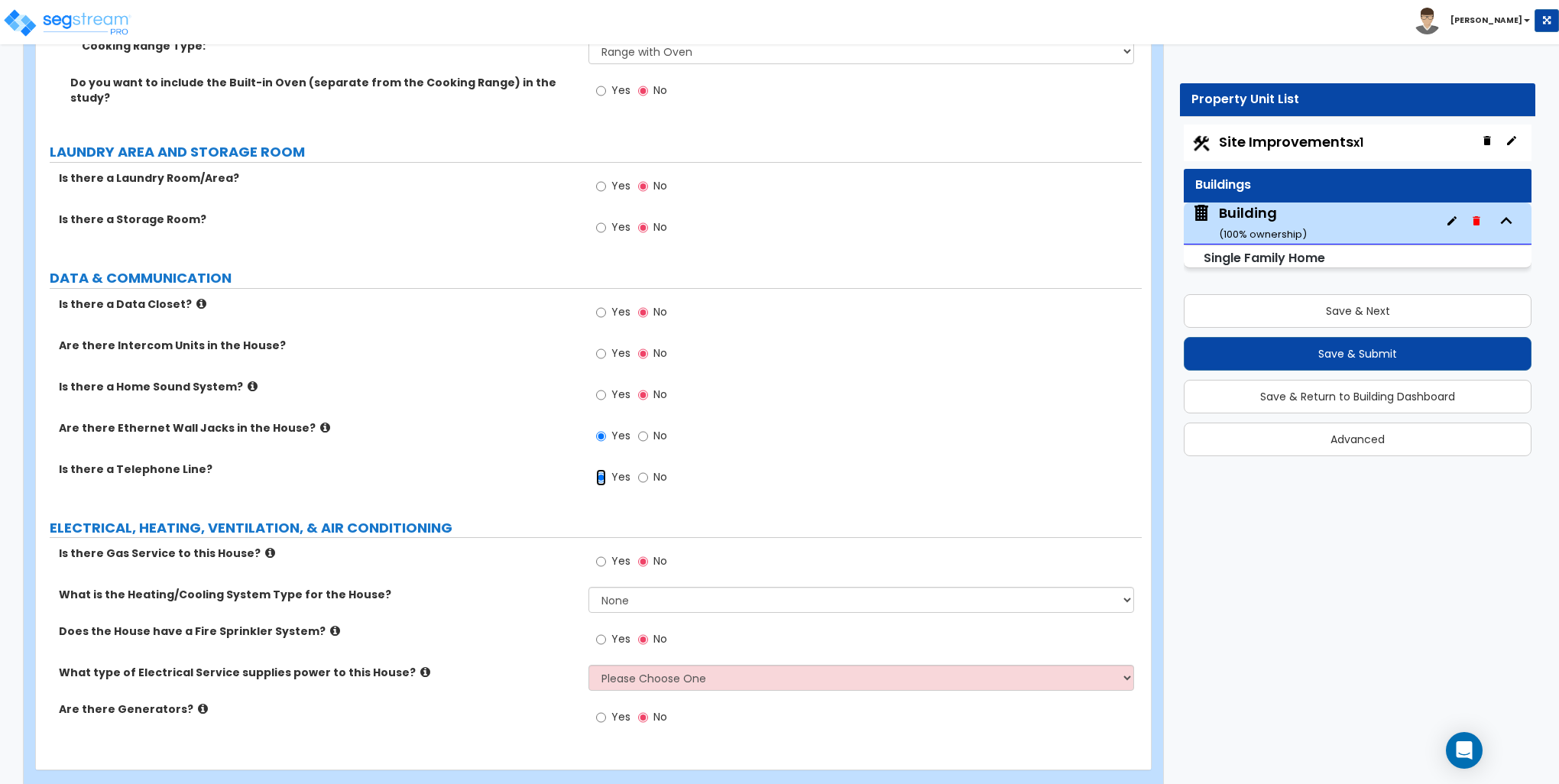
scroll to position [6536, 0]
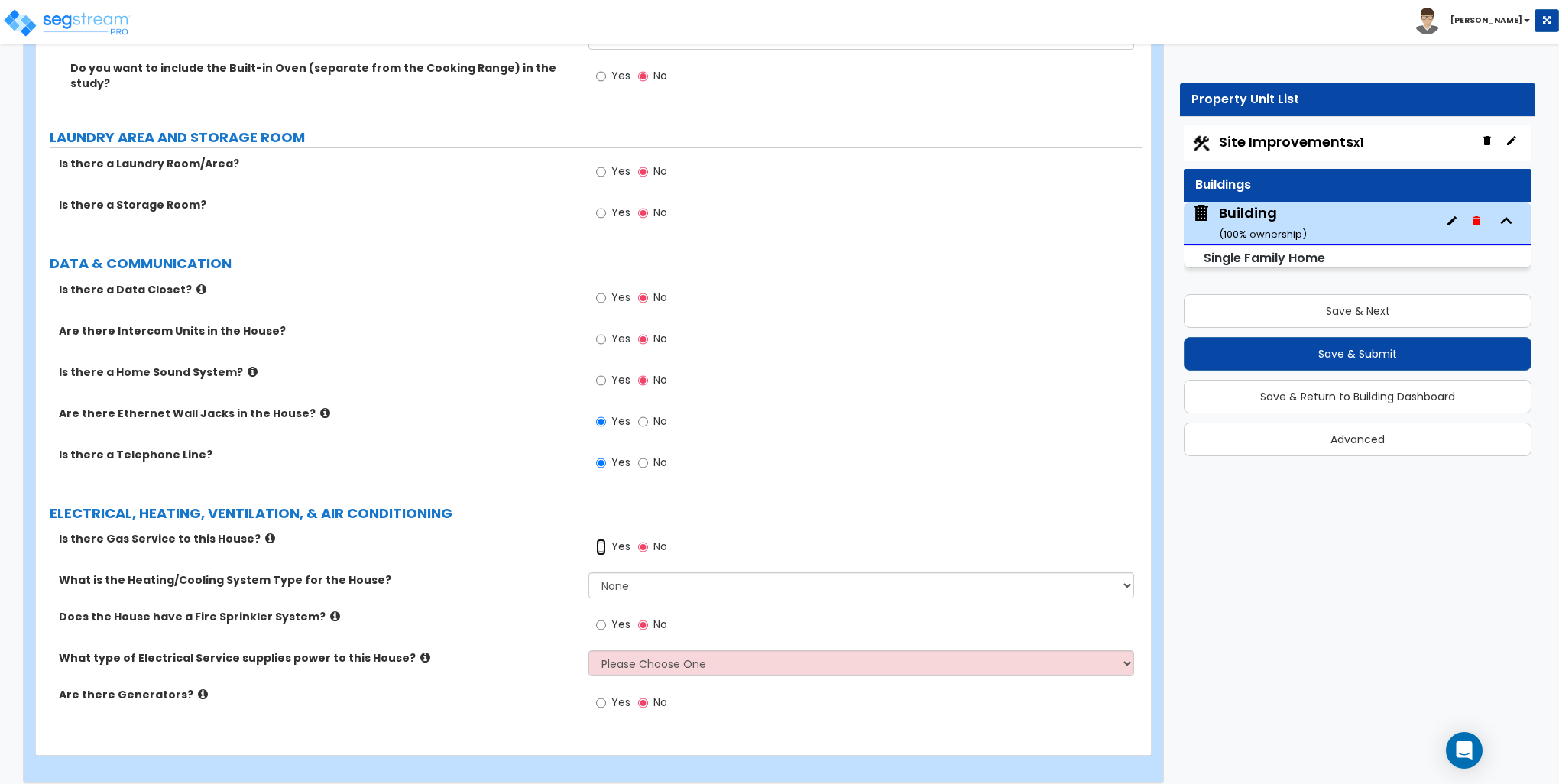
click at [600, 538] on input "Yes" at bounding box center [601, 546] width 10 height 17
radio input "true"
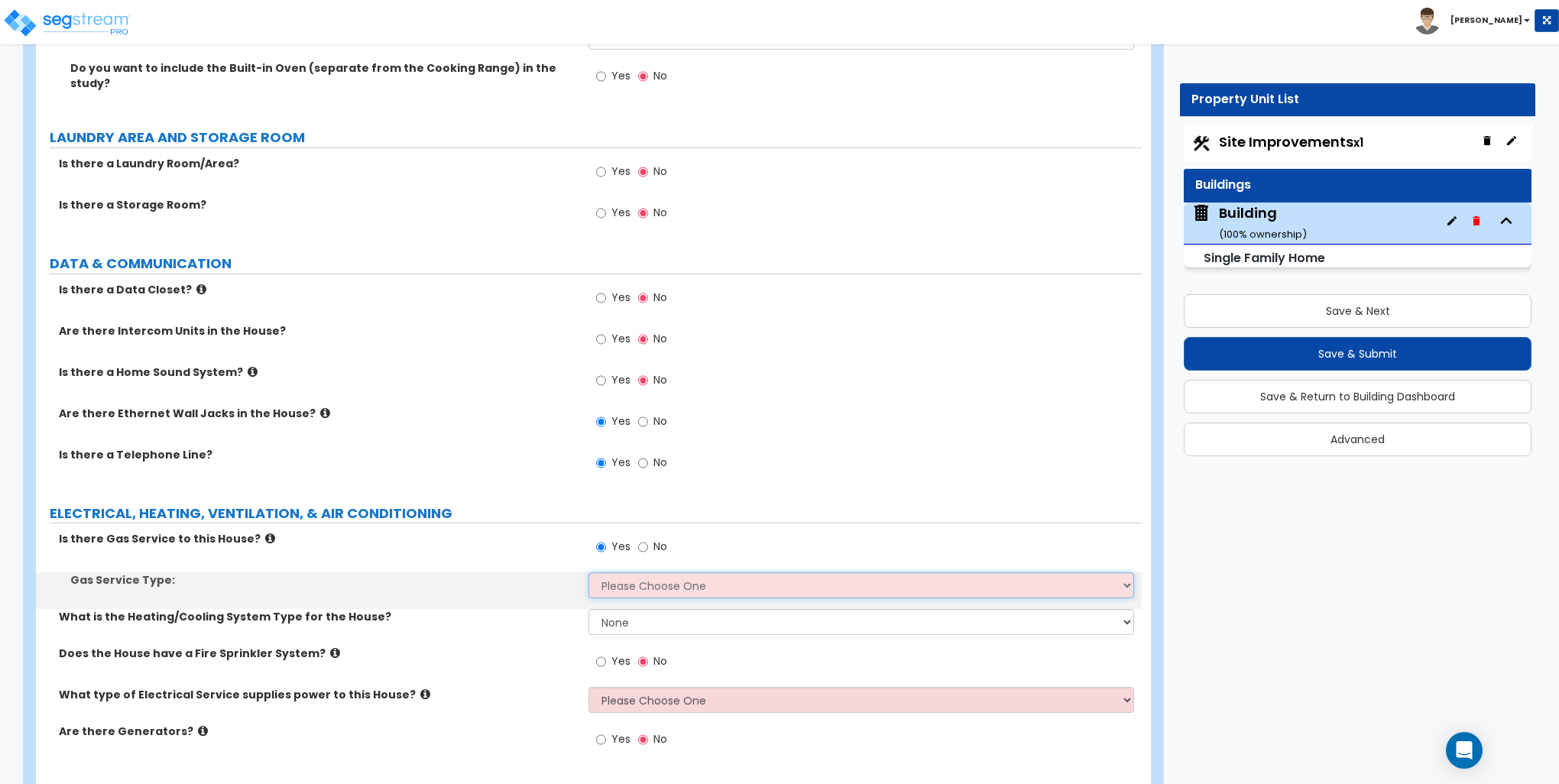
click at [621, 573] on select "Please Choose One Natural Gas Service Propane Tank On-site" at bounding box center [861, 585] width 545 height 26
select select "1"
click at [589, 572] on select "Please Choose One Natural Gas Service Propane Tank On-site" at bounding box center [861, 585] width 545 height 26
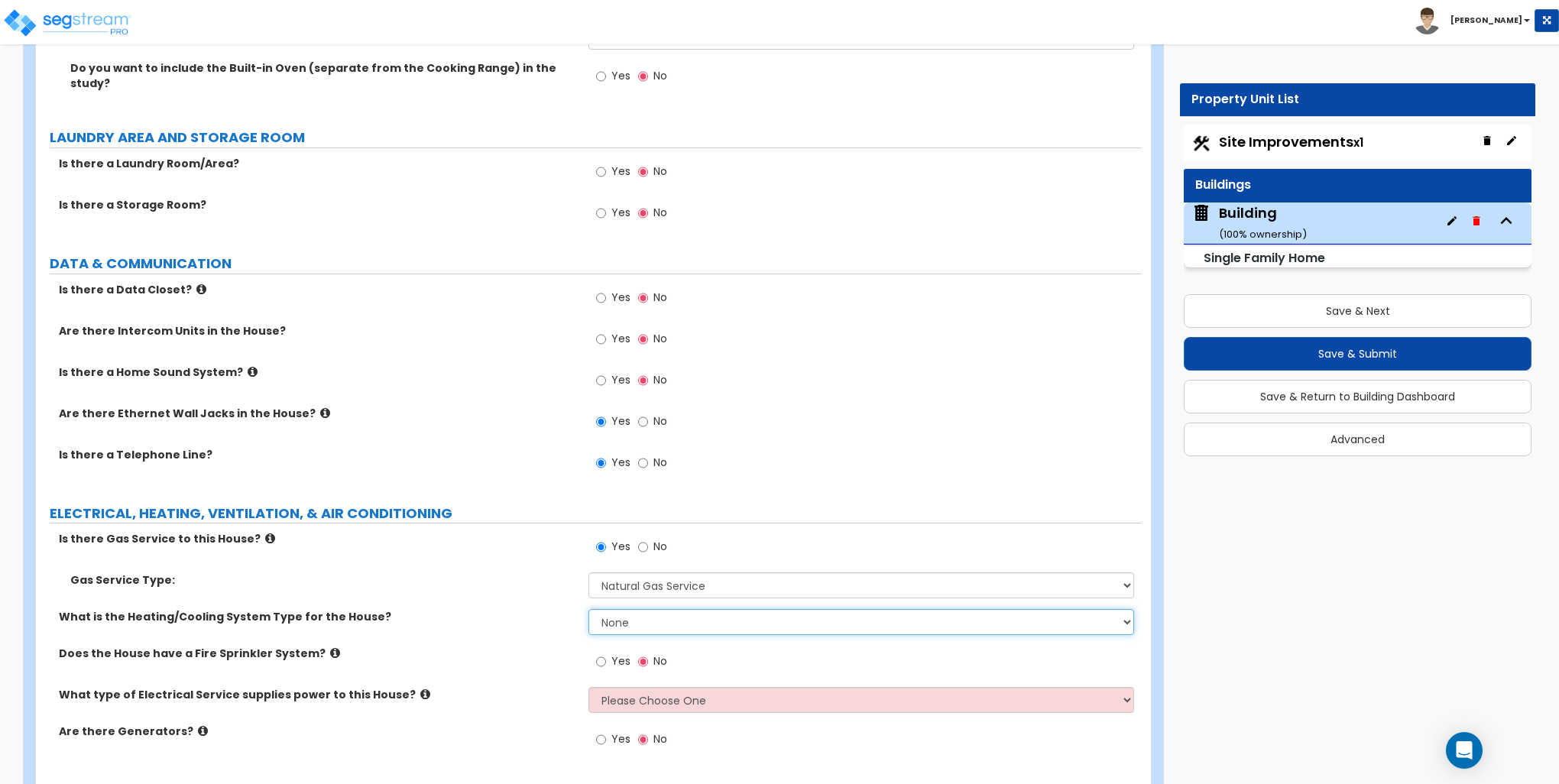
click at [615, 620] on select "None Heat Only Centralized Heating & Cooling Thru Wall Air Conditioners Mini Sp…" at bounding box center [861, 622] width 545 height 26
select select "2"
click at [589, 609] on select "None Heat Only Centralized Heating & Cooling Thru Wall Air Conditioners Mini Sp…" at bounding box center [861, 622] width 545 height 26
click at [645, 688] on select "Please Choose One Overhead Underground" at bounding box center [861, 699] width 545 height 26
select select "1"
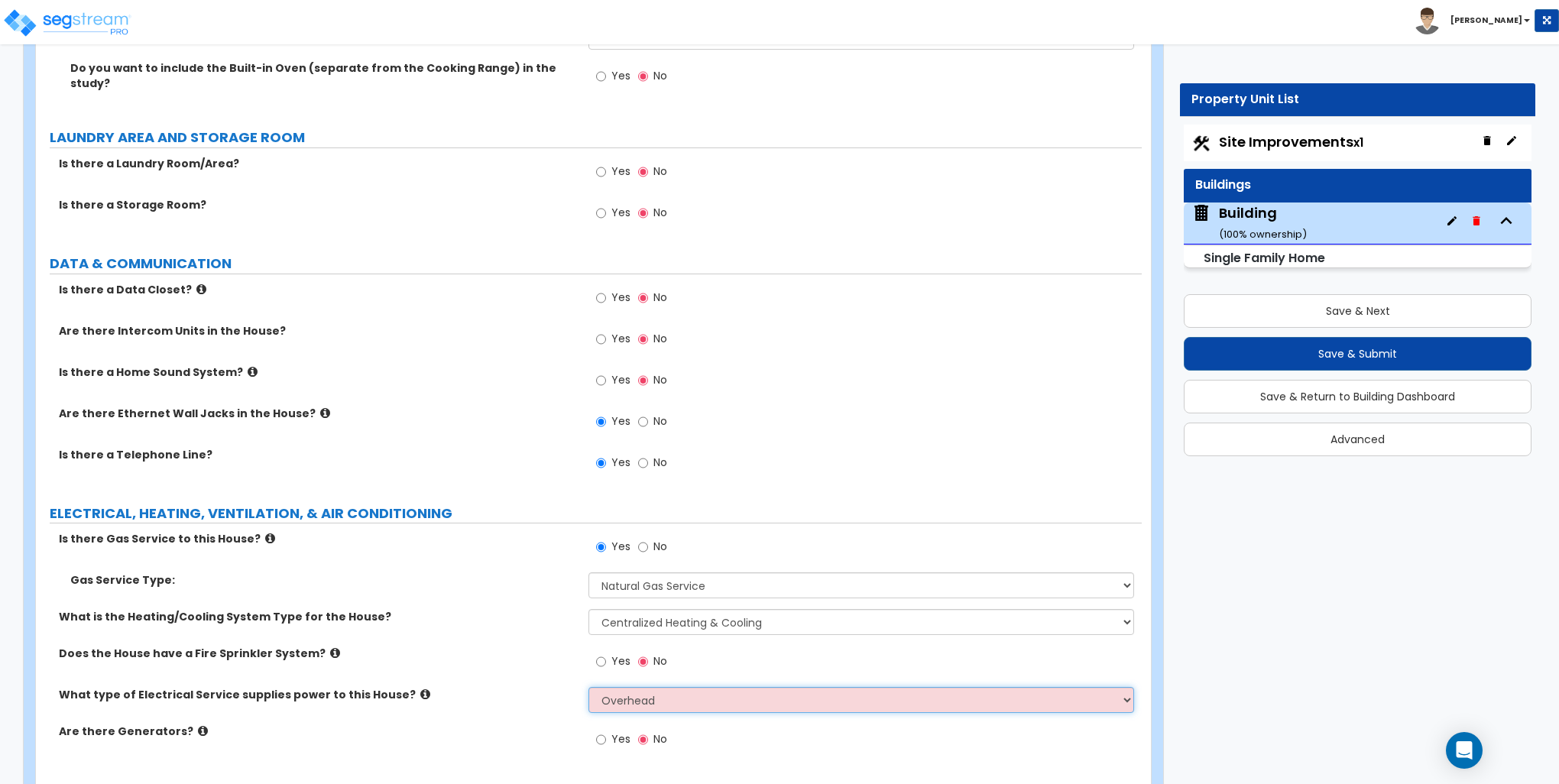
click at [589, 687] on select "Please Choose One Overhead Underground" at bounding box center [861, 699] width 545 height 26
click at [480, 628] on div "What is the Heating/Cooling System Type for the House? None Heat Only Centraliz…" at bounding box center [589, 628] width 1106 height 37
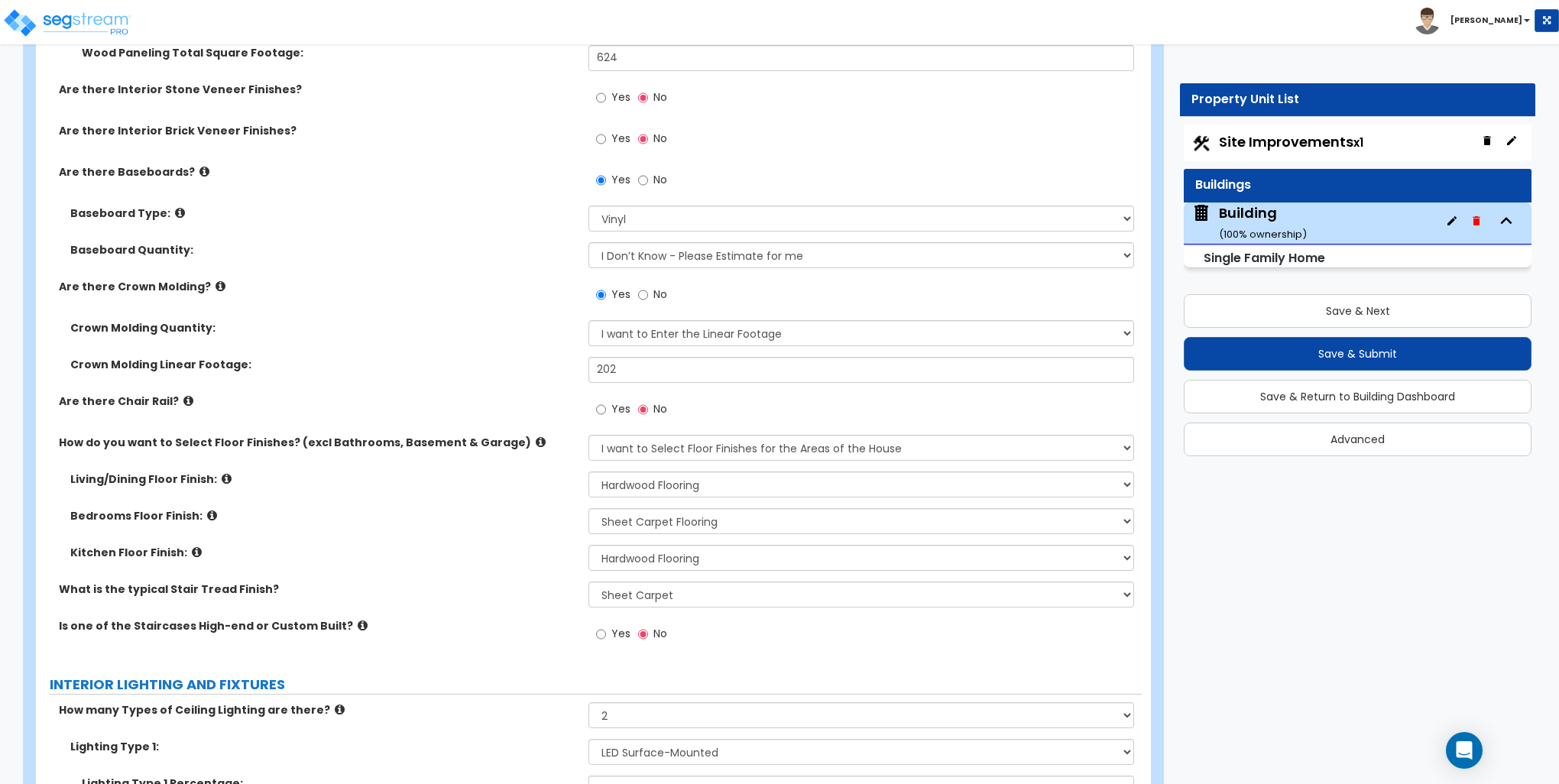
scroll to position [3251, 0]
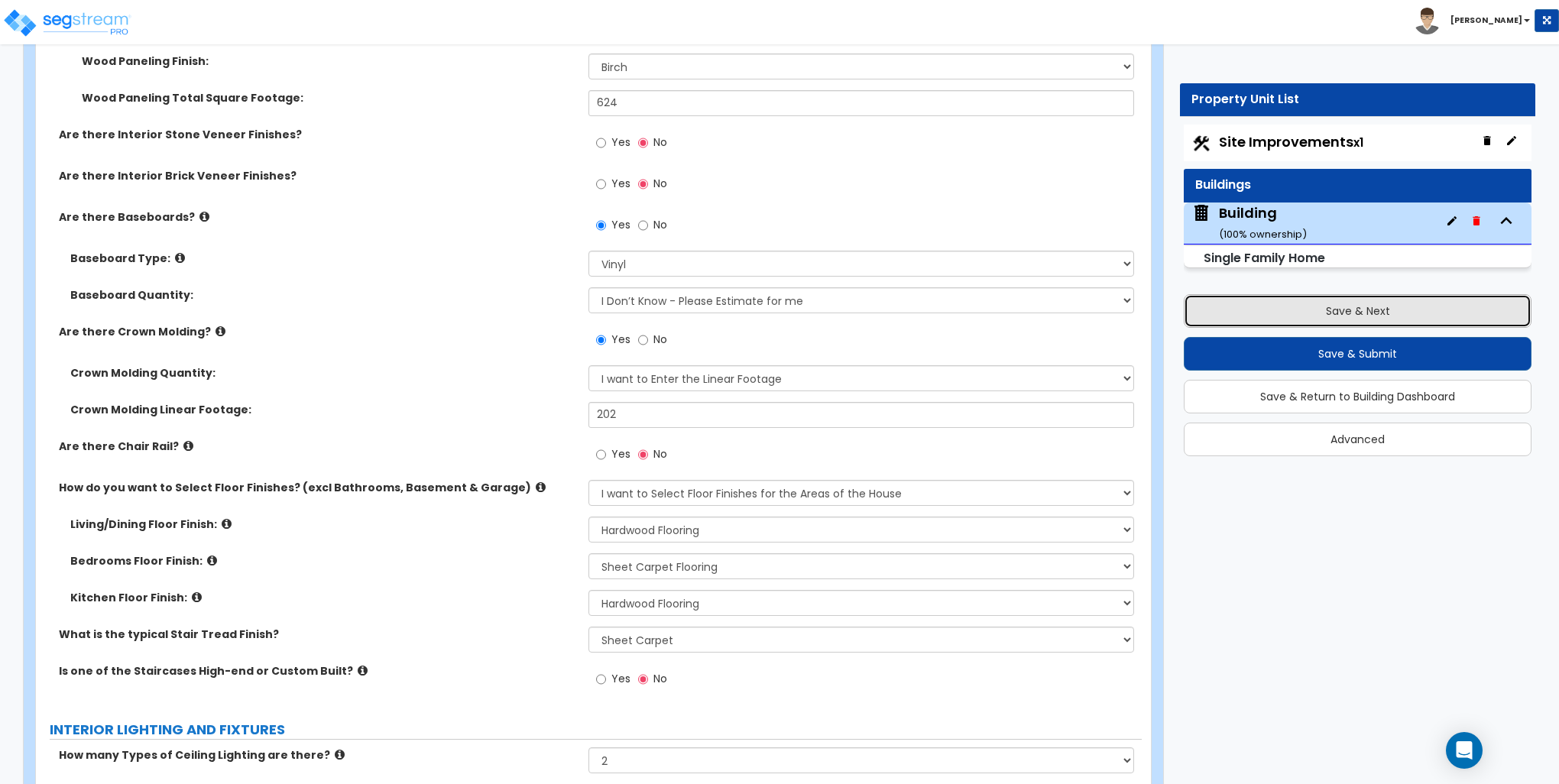
click at [1364, 307] on button "Save & Next" at bounding box center [1358, 311] width 348 height 34
select select "2"
select select "1"
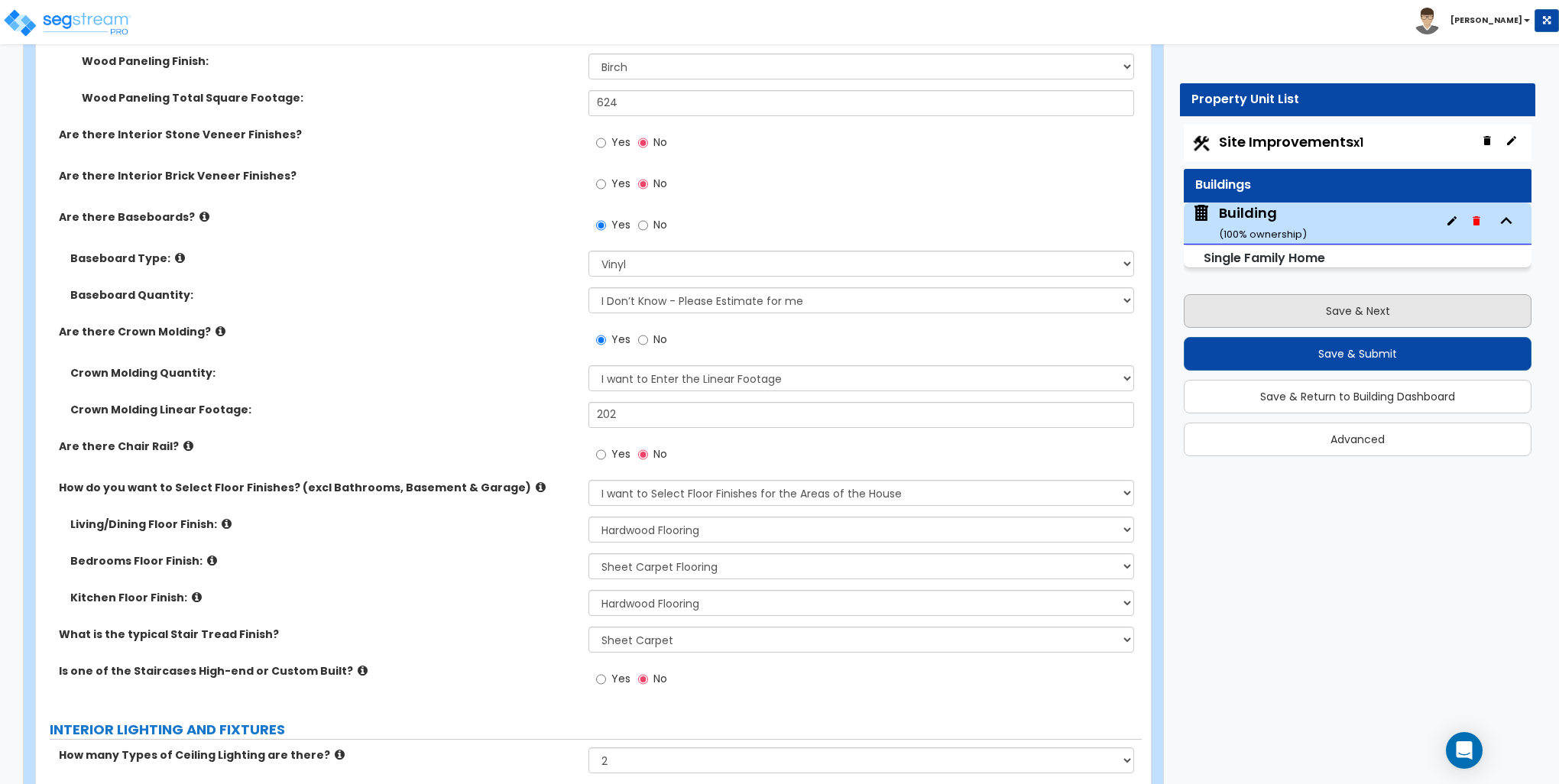
select select "2"
select select "1"
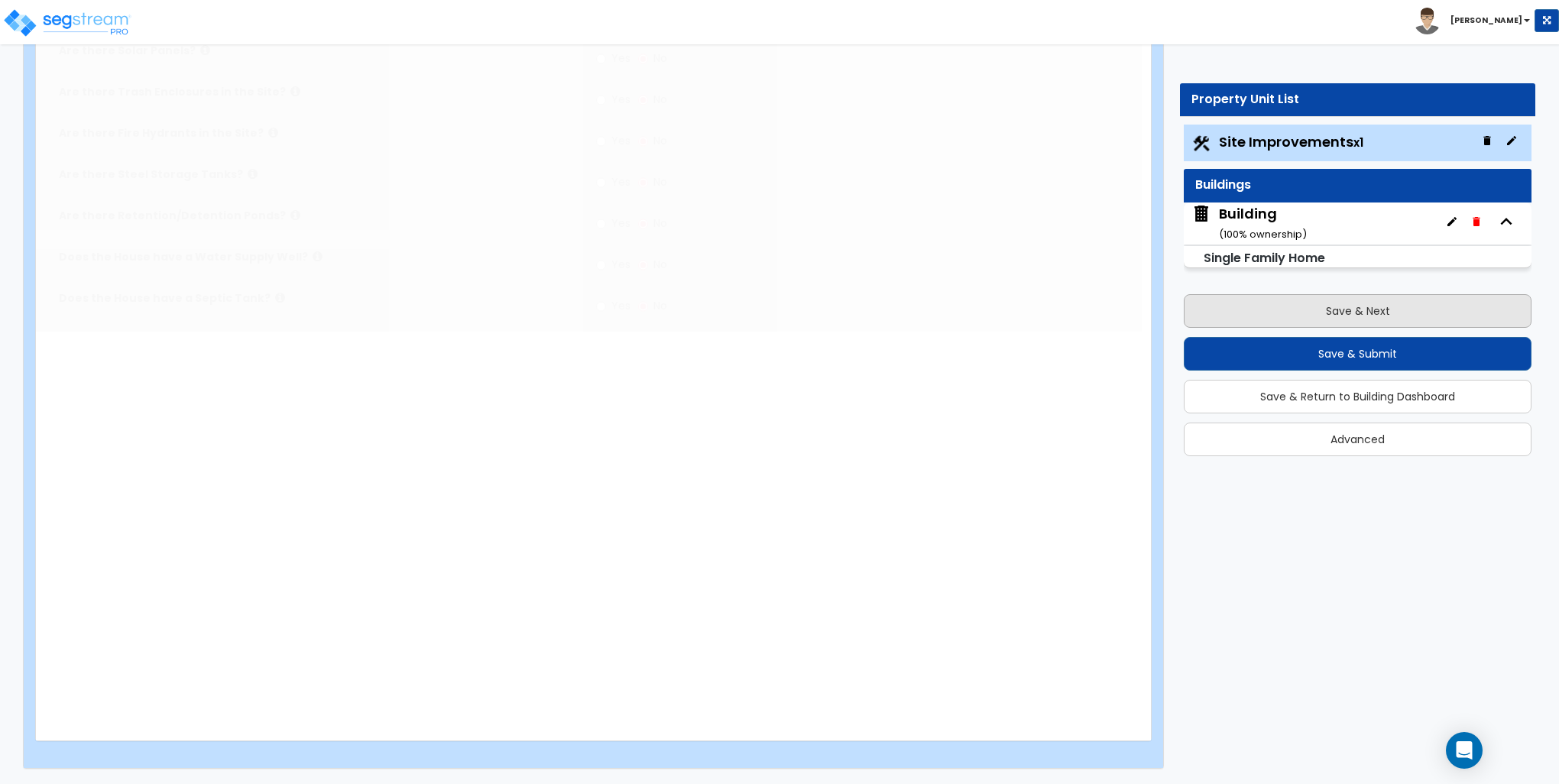
scroll to position [0, 0]
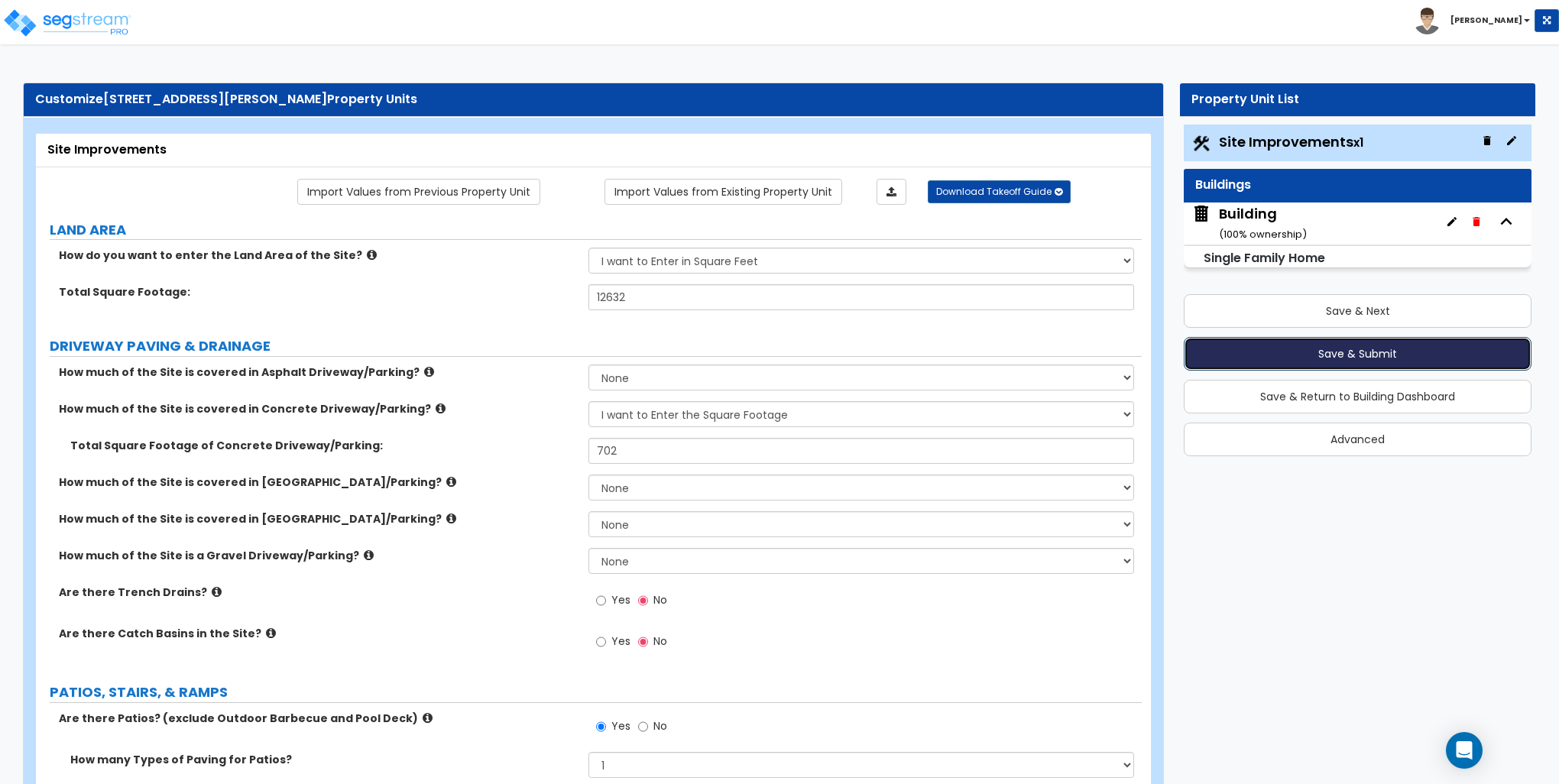
click at [1338, 353] on button "Save & Submit" at bounding box center [1358, 354] width 348 height 34
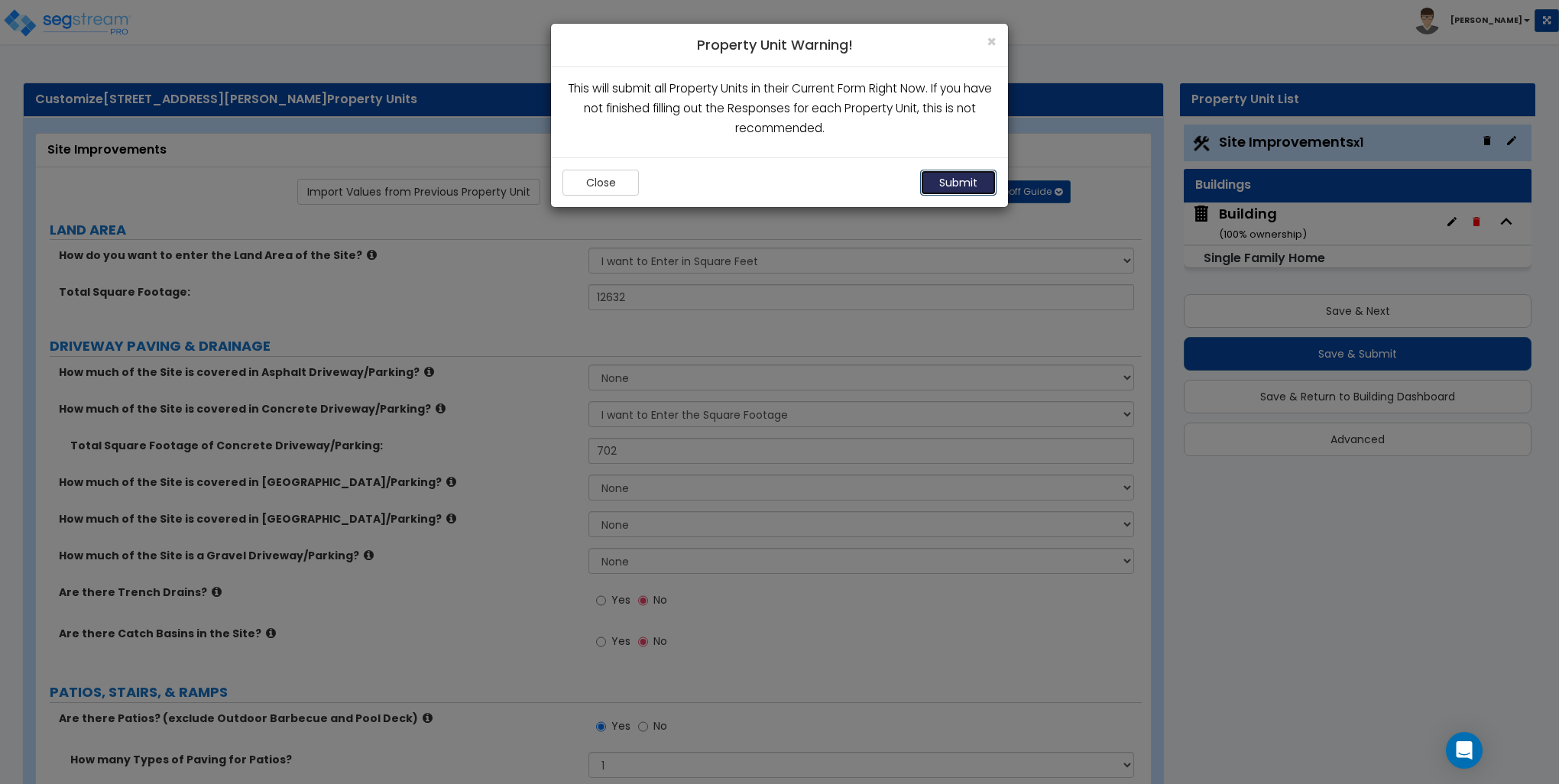
click at [969, 180] on button "Submit" at bounding box center [958, 183] width 77 height 26
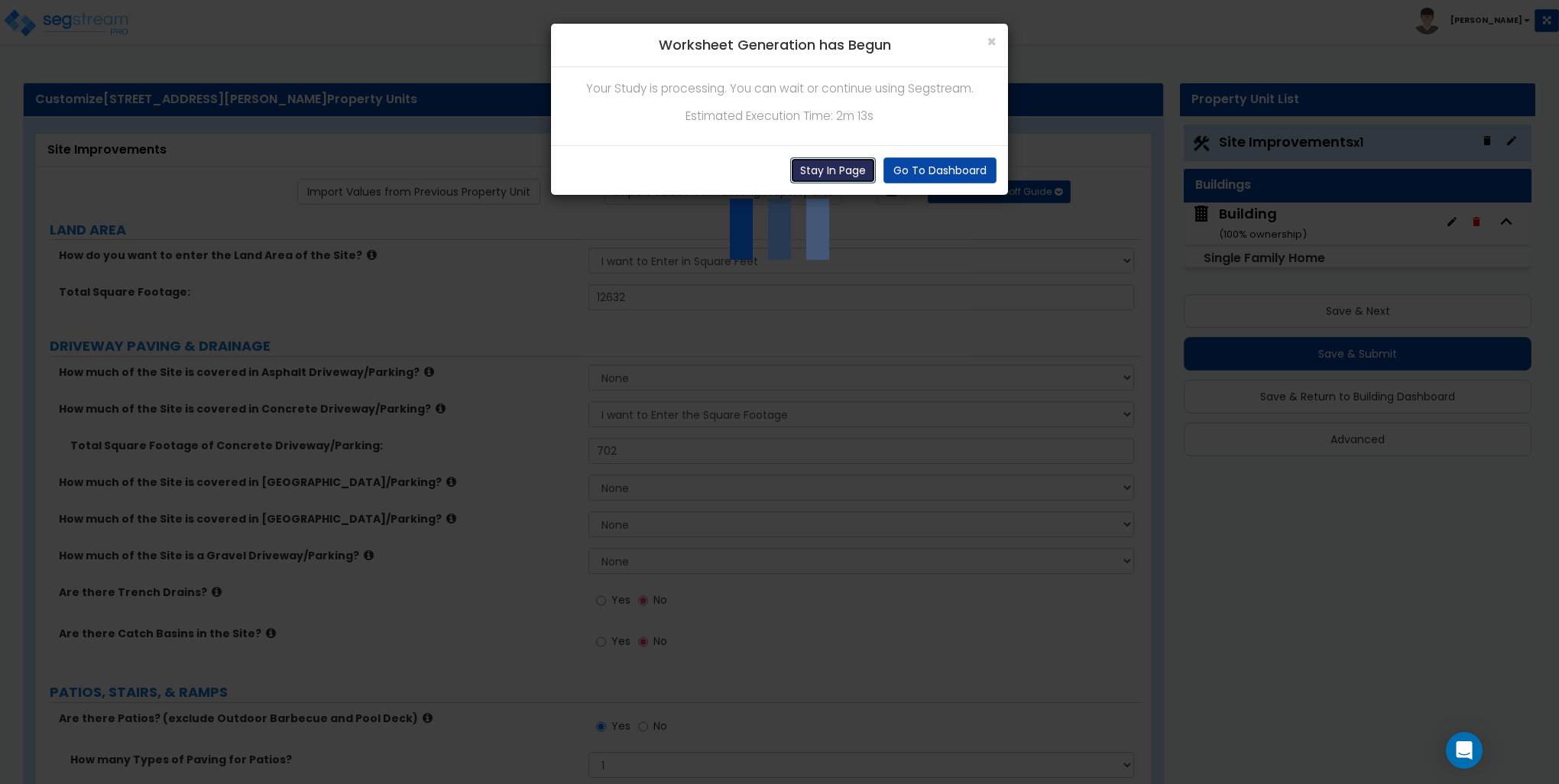
click at [840, 164] on button "Stay In Page" at bounding box center [833, 170] width 86 height 26
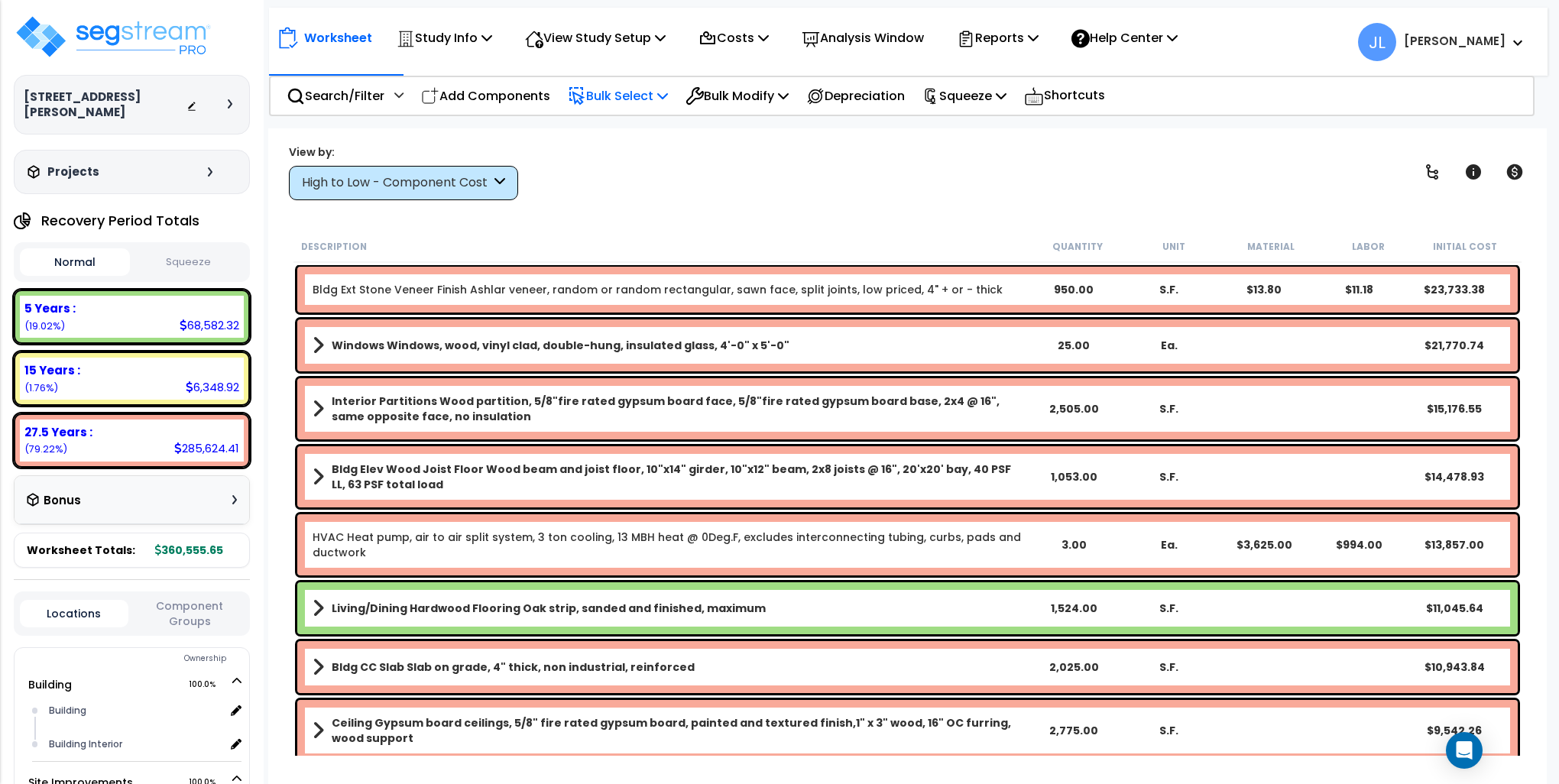
click at [623, 102] on div "Bulk Select" at bounding box center [617, 95] width 100 height 36
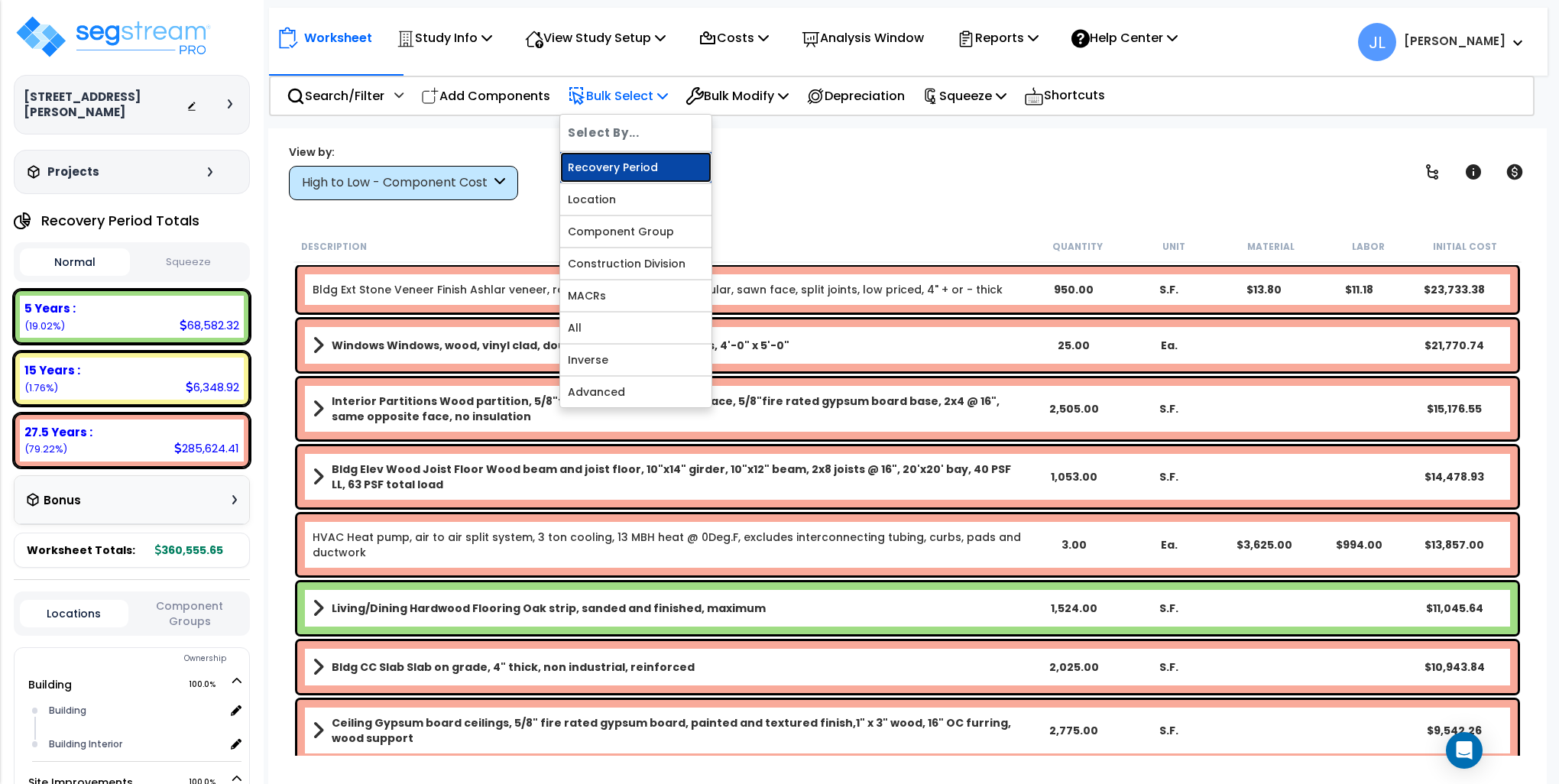
click at [610, 159] on link "Recovery Period" at bounding box center [636, 167] width 152 height 30
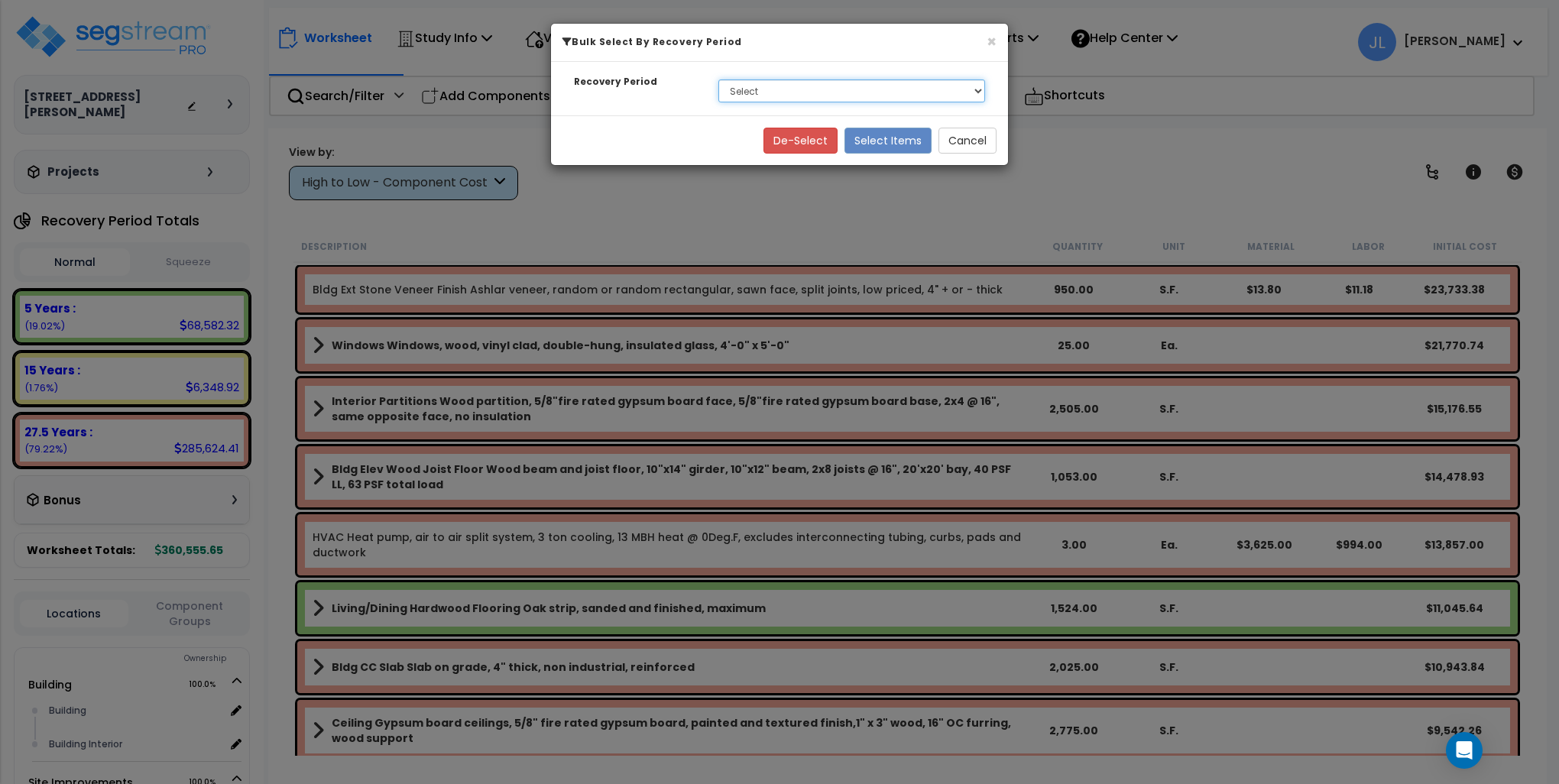
click at [809, 92] on select "Select 5 Years 15 Years 27.5 Years" at bounding box center [851, 91] width 266 height 23
select select "15Y"
click at [718, 80] on select "Select 5 Years 15 Years 27.5 Years" at bounding box center [851, 91] width 266 height 23
click at [904, 138] on button "Select Items" at bounding box center [888, 140] width 87 height 26
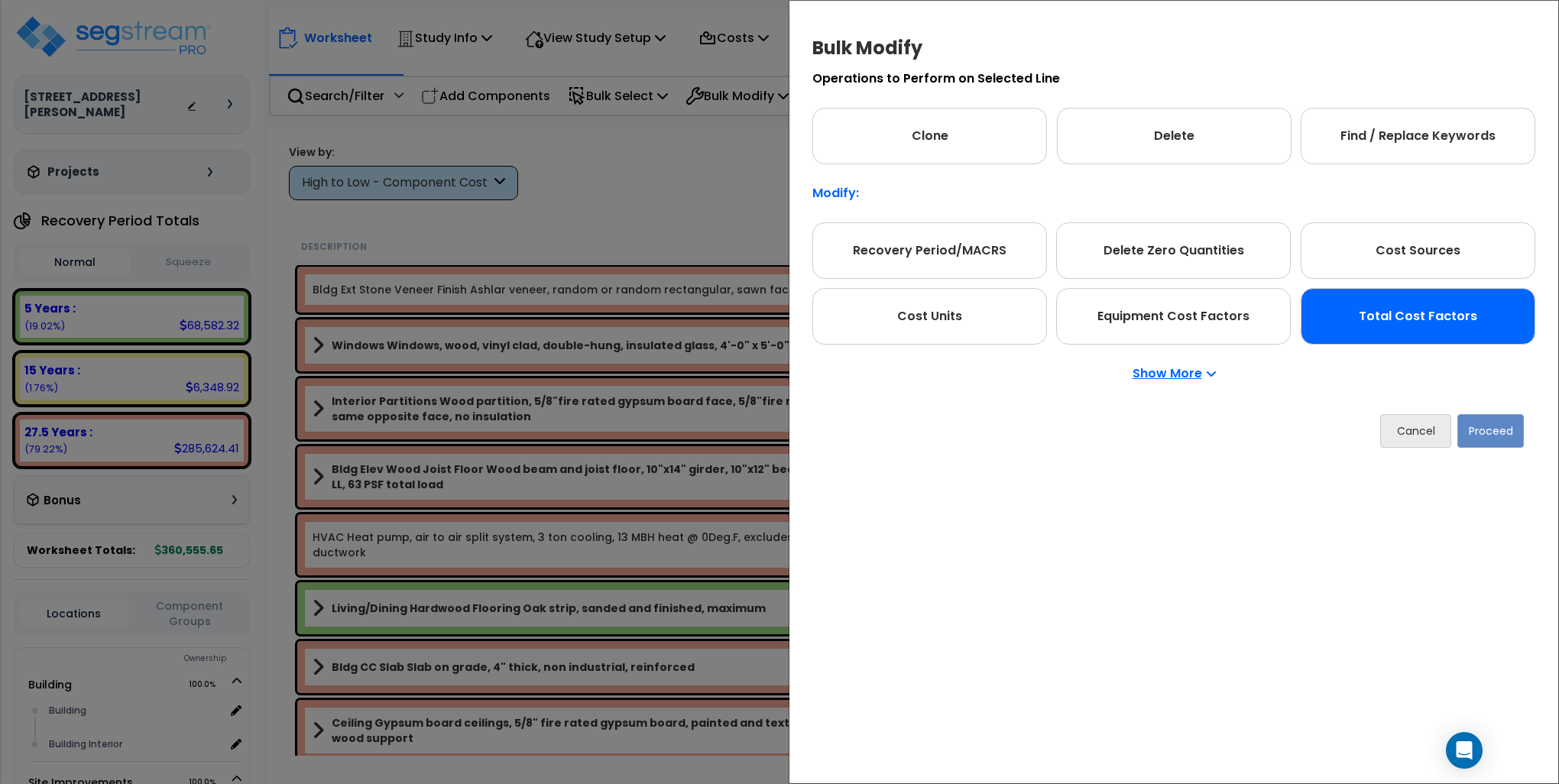
click at [1398, 325] on div "Total Cost Factors" at bounding box center [1418, 316] width 234 height 56
click at [1497, 436] on button "Proceed" at bounding box center [1492, 430] width 66 height 34
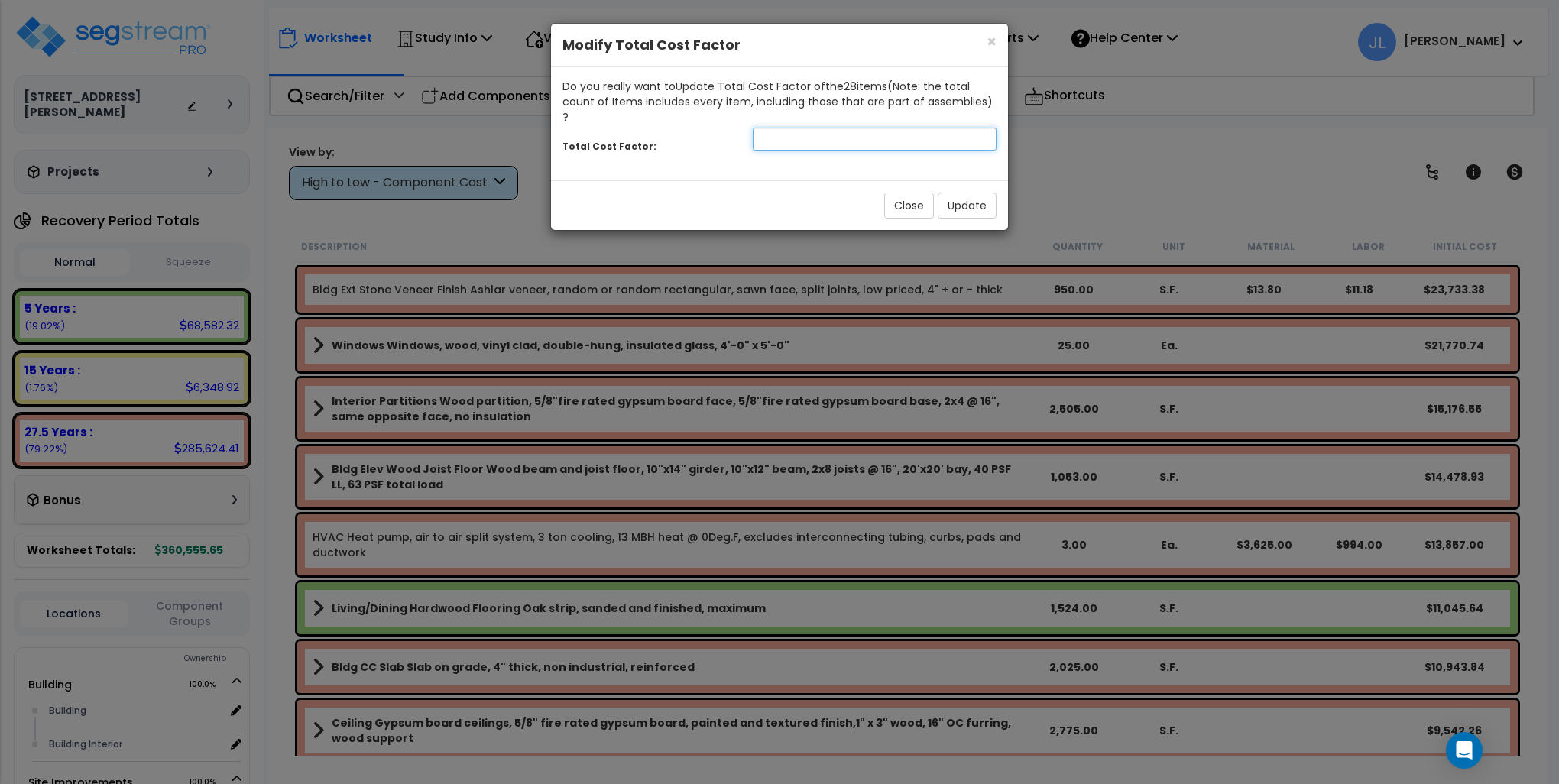
click at [822, 127] on input "number" at bounding box center [875, 139] width 244 height 23
type input "9"
click at [958, 181] on div "Close Update" at bounding box center [780, 205] width 457 height 50
click at [961, 192] on button "Update" at bounding box center [967, 205] width 59 height 26
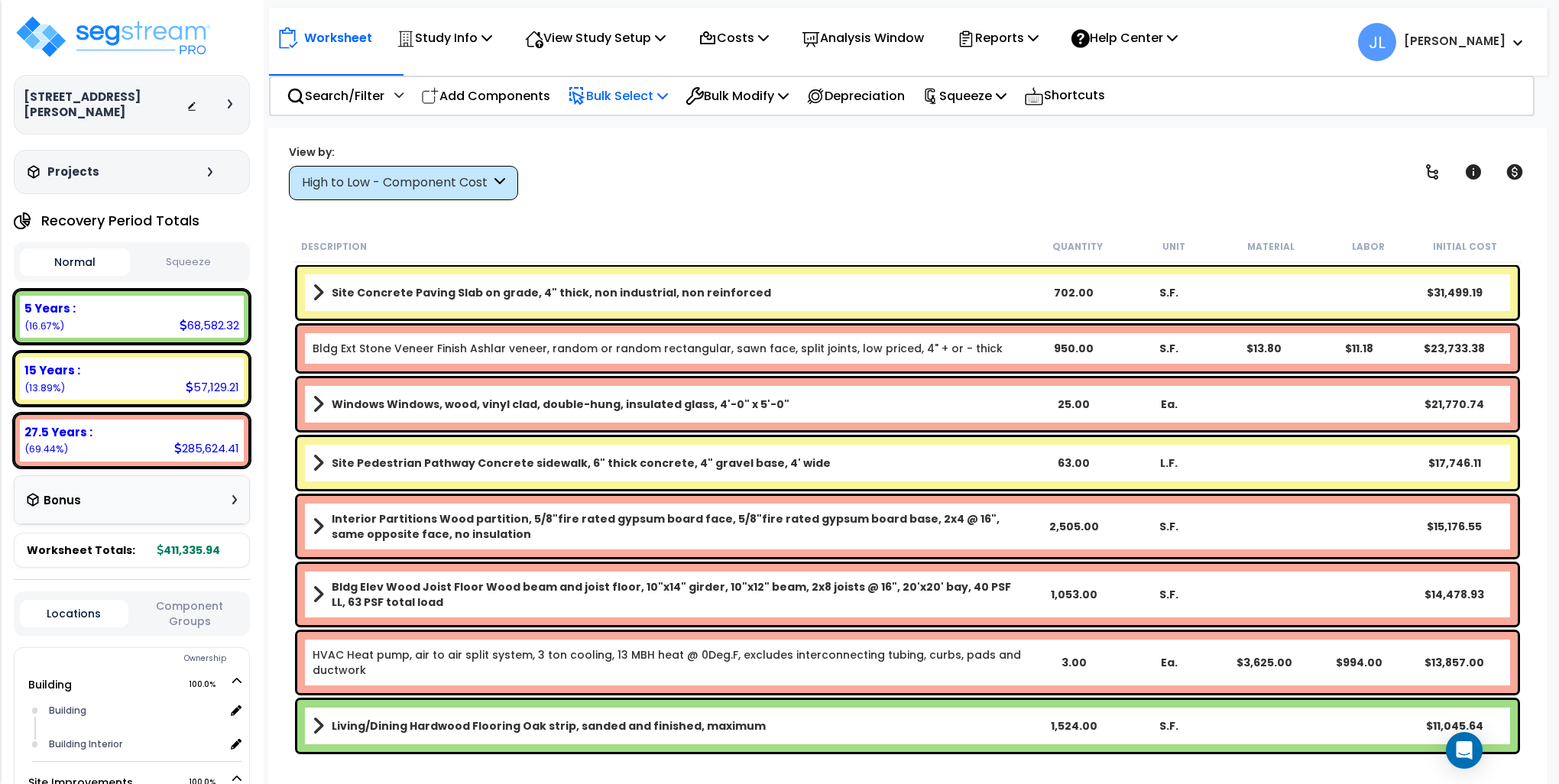
click at [646, 99] on p "Bulk Select" at bounding box center [617, 95] width 100 height 20
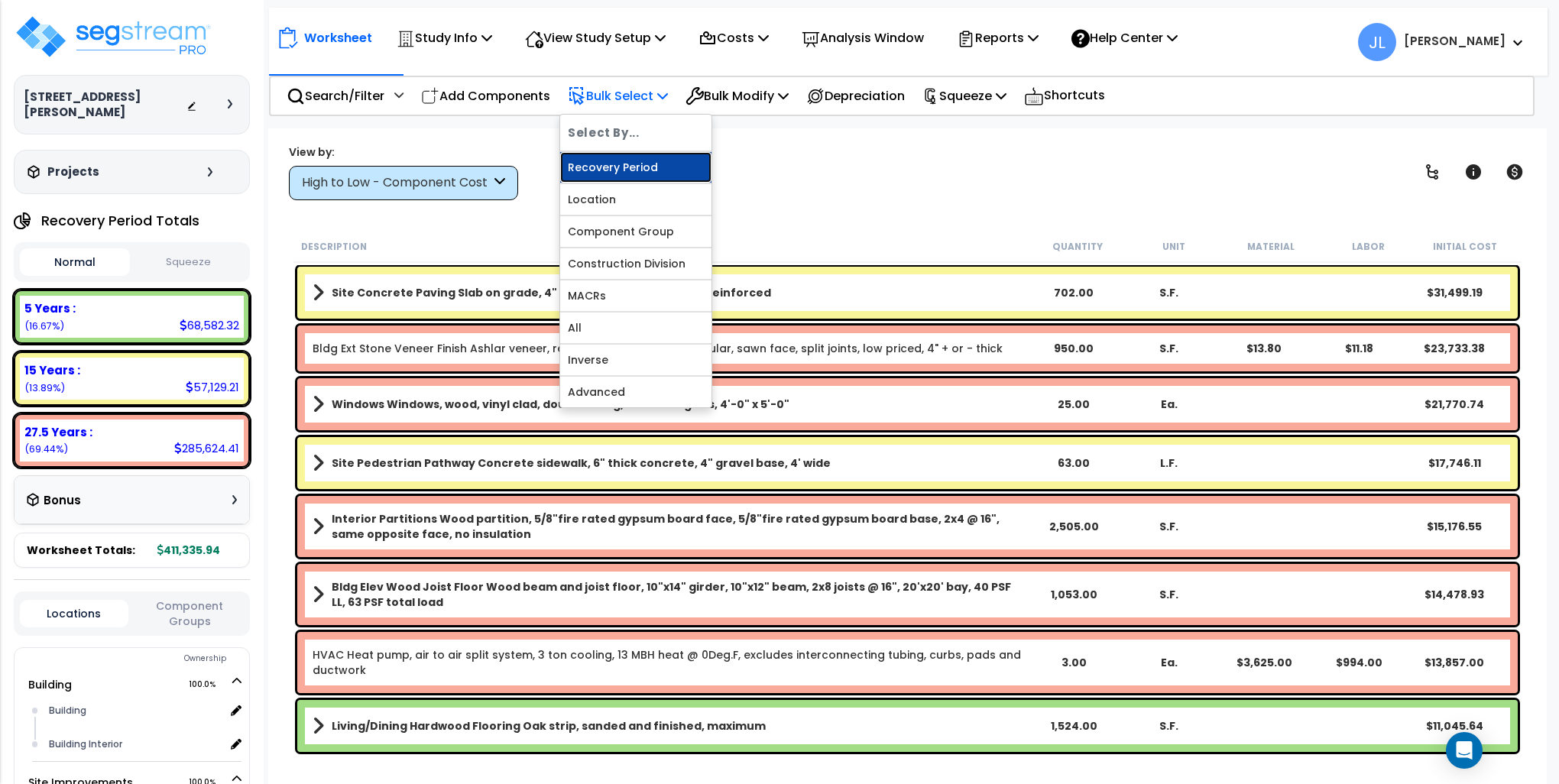
click at [630, 165] on link "Recovery Period" at bounding box center [636, 167] width 152 height 30
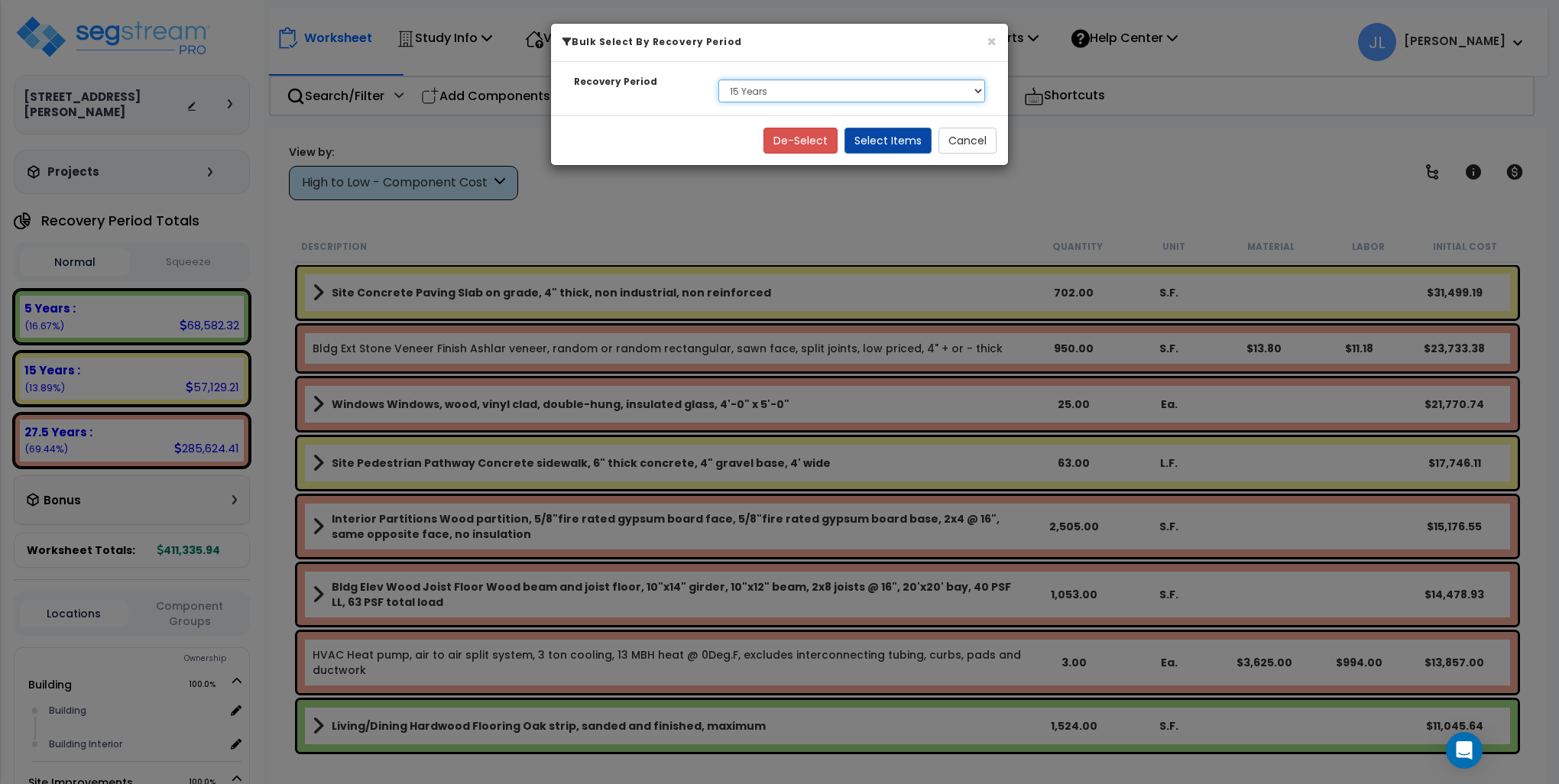
drag, startPoint x: 836, startPoint y: 93, endPoint x: 808, endPoint y: 99, distance: 28.6
click at [836, 93] on select "Select 5 Years 15 Years 27.5 Years" at bounding box center [851, 91] width 266 height 23
select select "5Y"
click at [718, 80] on select "Select 5 Years 15 Years 27.5 Years" at bounding box center [851, 91] width 266 height 23
click at [889, 143] on button "Select Items" at bounding box center [888, 140] width 87 height 26
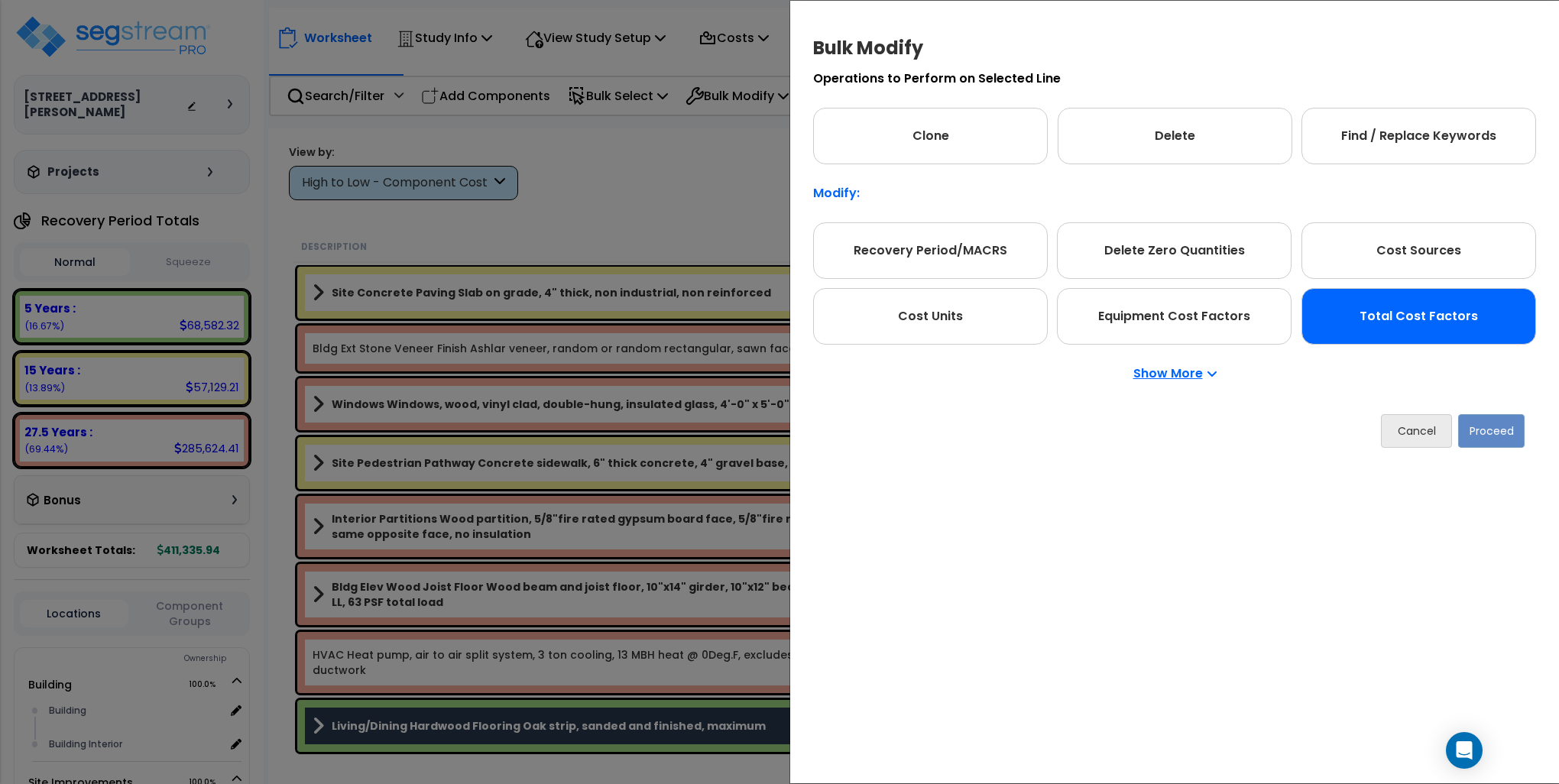
click at [1419, 306] on div "Total Cost Factors" at bounding box center [1418, 316] width 234 height 56
click at [1498, 447] on button "Proceed" at bounding box center [1492, 430] width 66 height 34
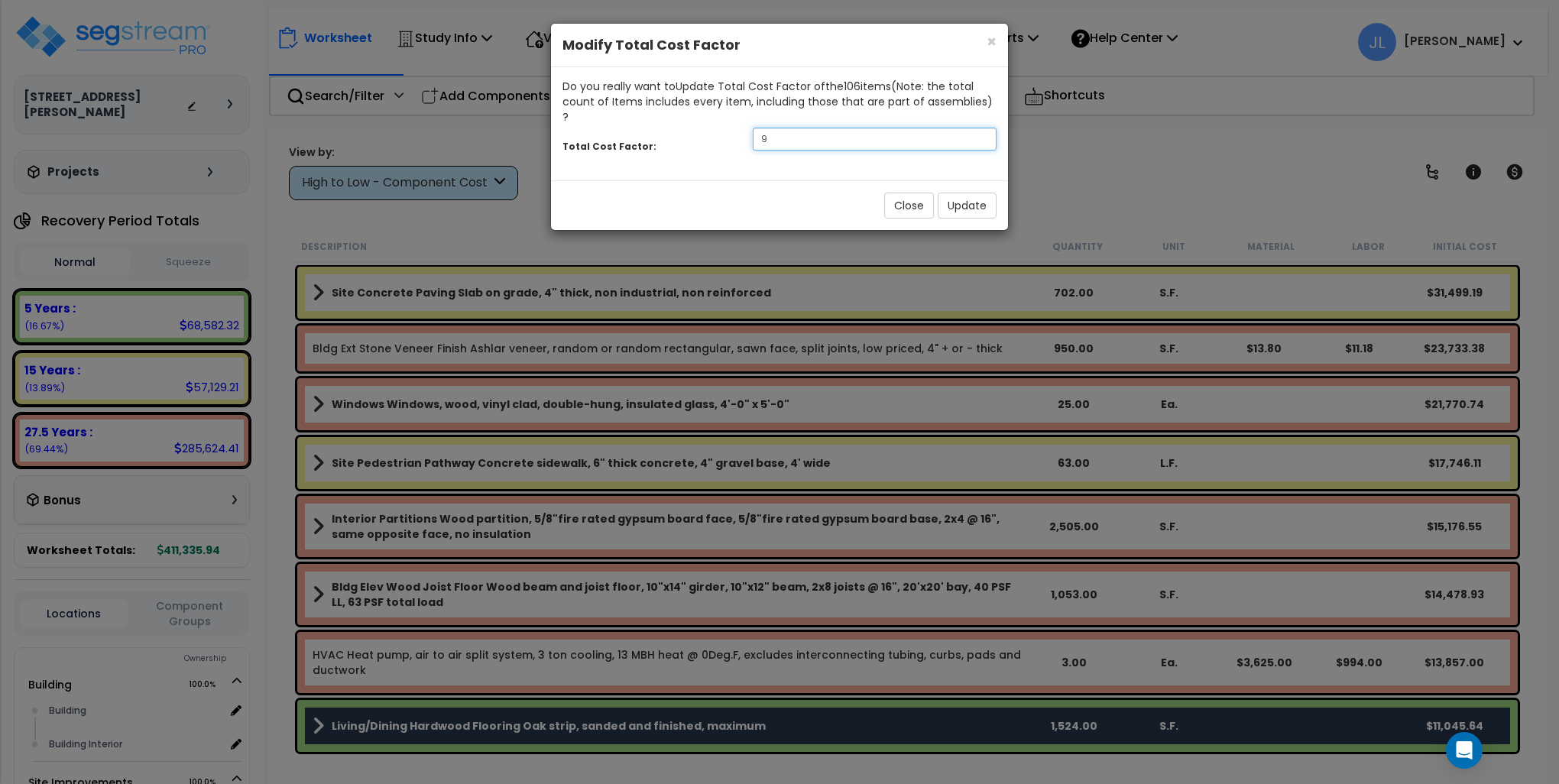
click at [787, 127] on input "9" at bounding box center [875, 139] width 244 height 23
click at [788, 127] on input "9" at bounding box center [875, 139] width 244 height 23
type input "2"
click at [964, 192] on button "Update" at bounding box center [967, 205] width 59 height 26
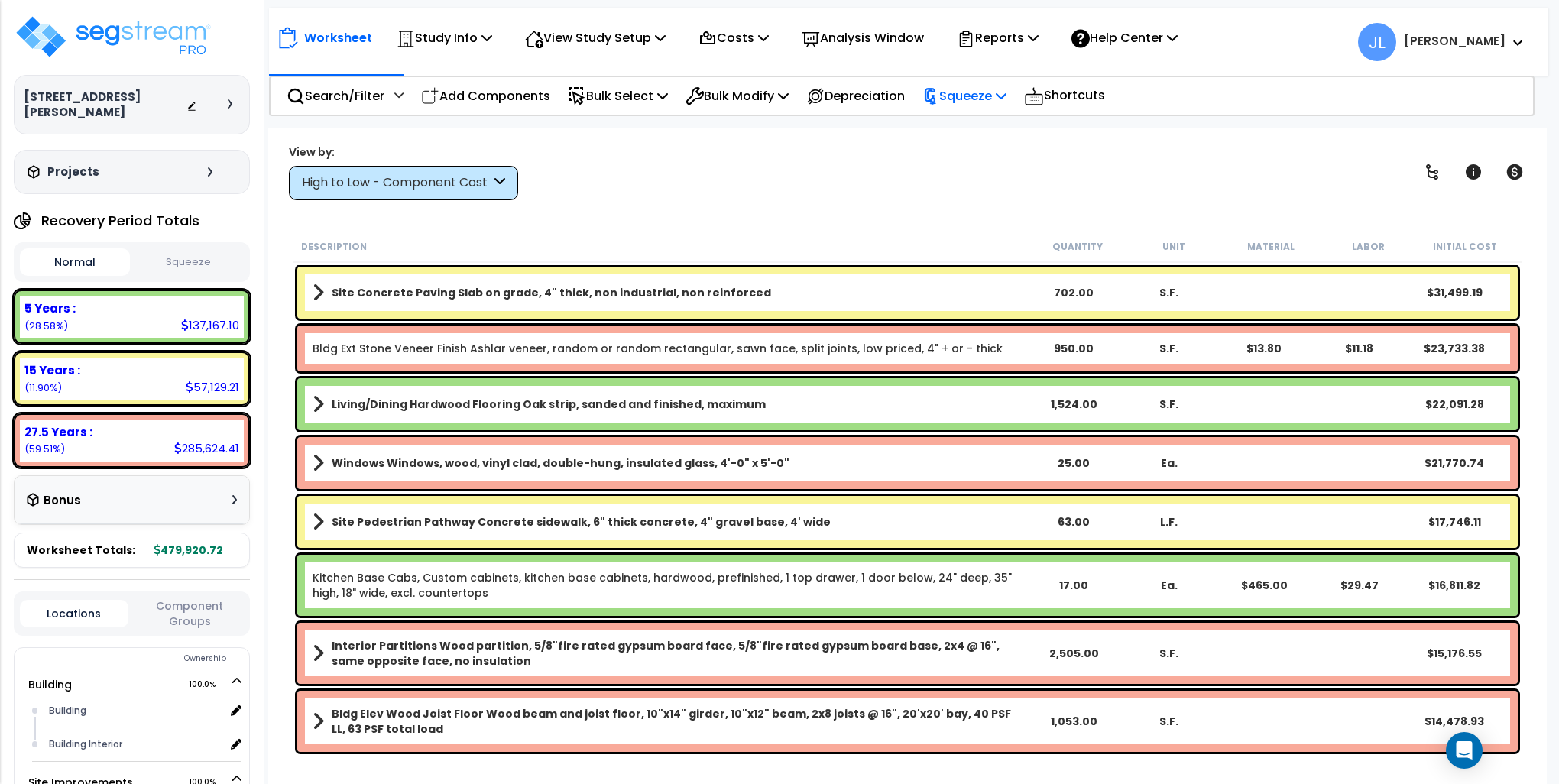
click at [976, 91] on p "Squeeze" at bounding box center [964, 95] width 85 height 20
click at [978, 127] on link "Squeeze" at bounding box center [990, 129] width 152 height 30
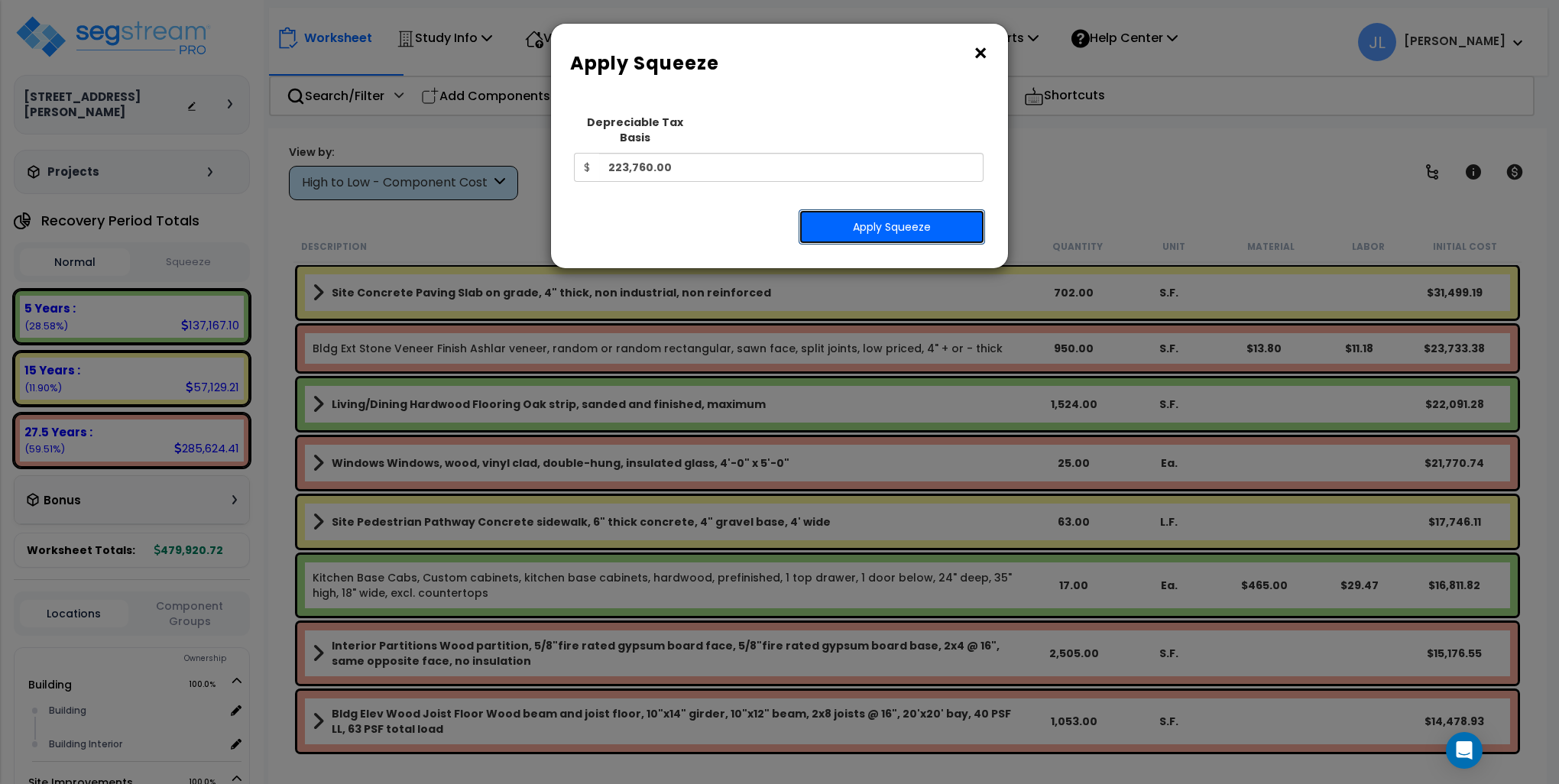
click at [894, 209] on button "Apply Squeeze" at bounding box center [892, 226] width 187 height 35
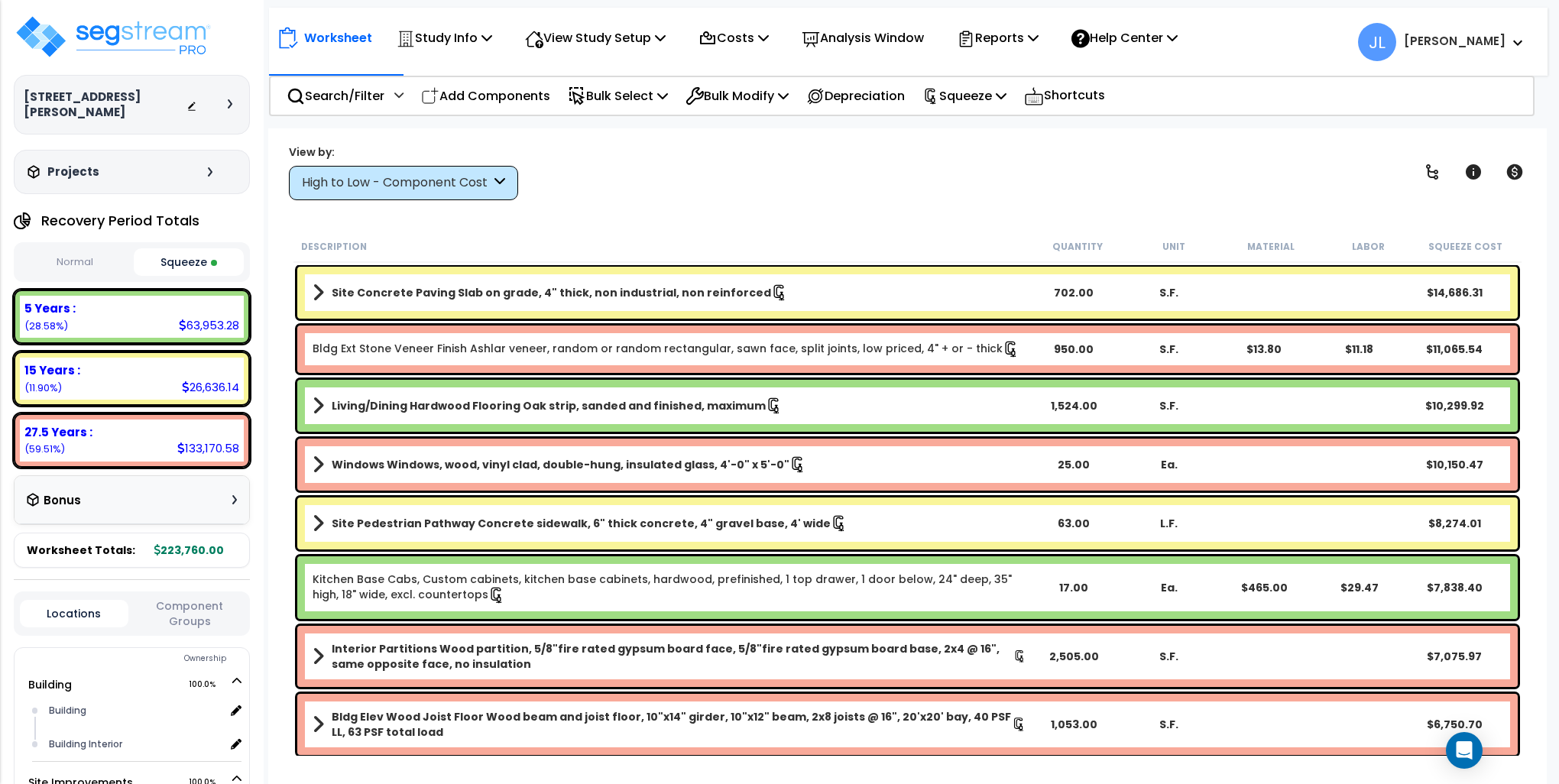
click at [1025, 194] on div "View by: High to Low - Component Cost High to Low - Component Cost" at bounding box center [908, 172] width 1248 height 56
click at [999, 35] on p "Reports" at bounding box center [998, 37] width 82 height 20
click at [1012, 70] on link "Get Report" at bounding box center [1025, 72] width 152 height 30
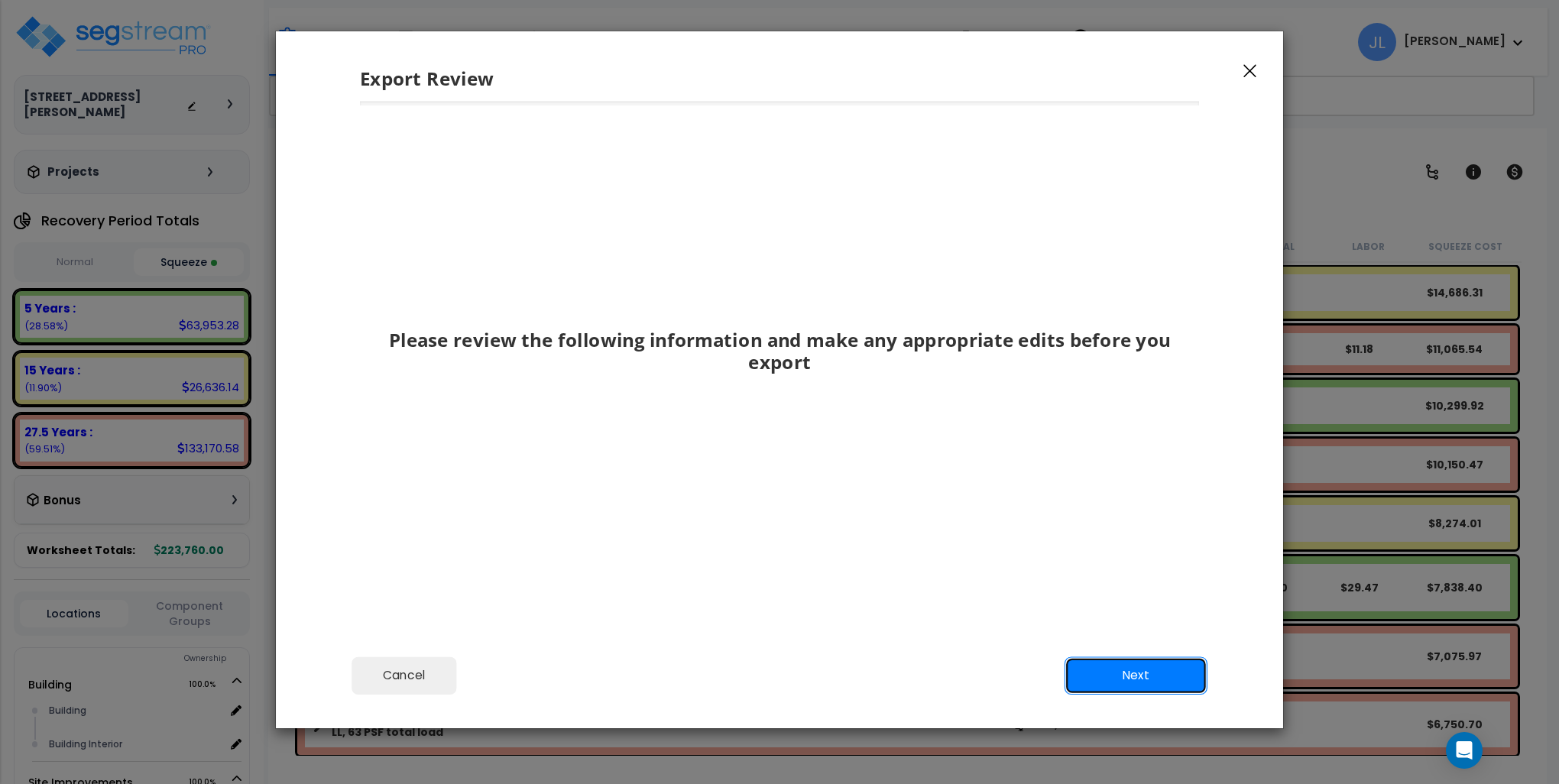
click at [1143, 677] on button "Next" at bounding box center [1136, 675] width 143 height 38
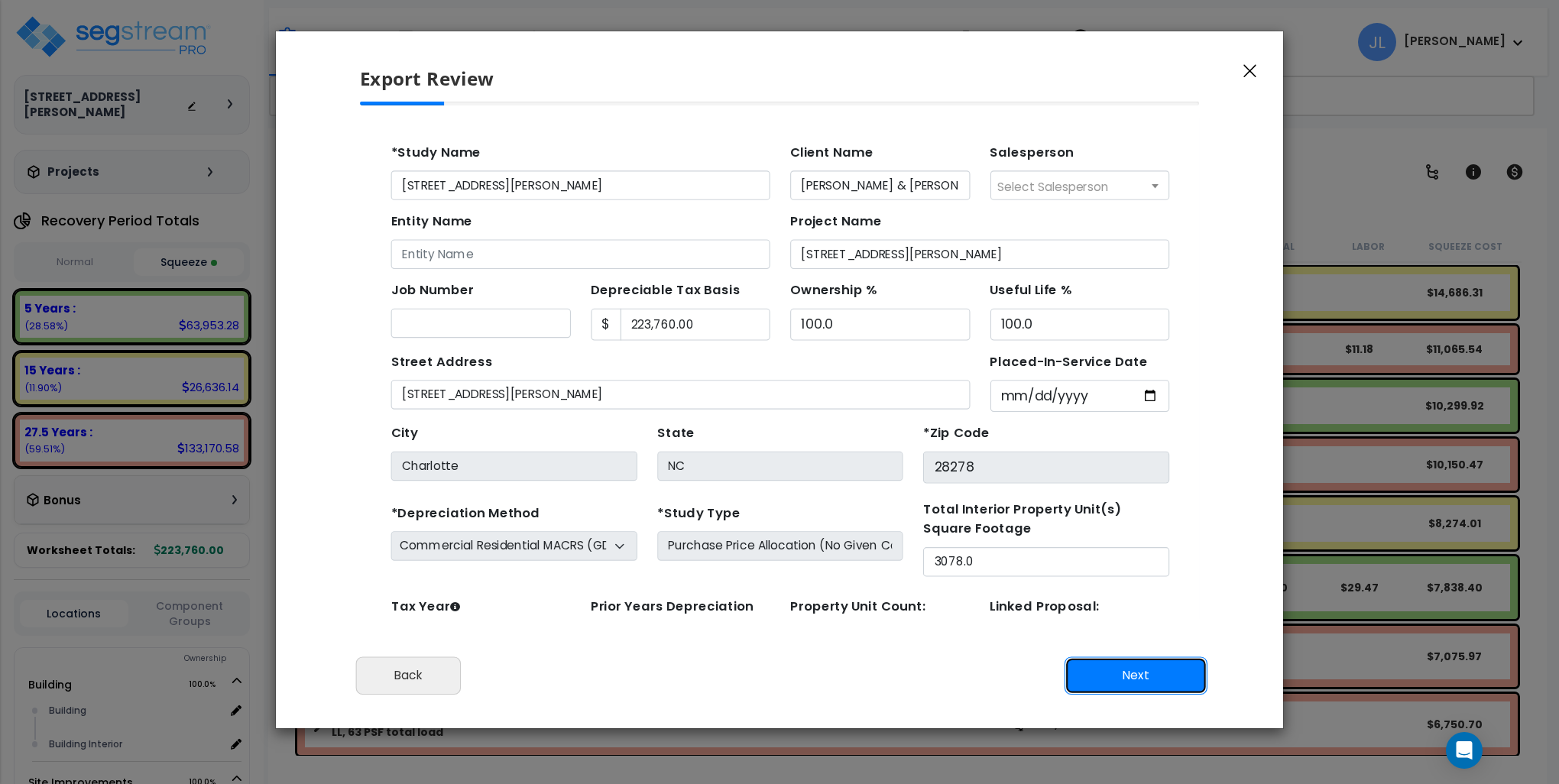
click at [1143, 676] on button "Next" at bounding box center [1136, 675] width 143 height 38
type input "61366"
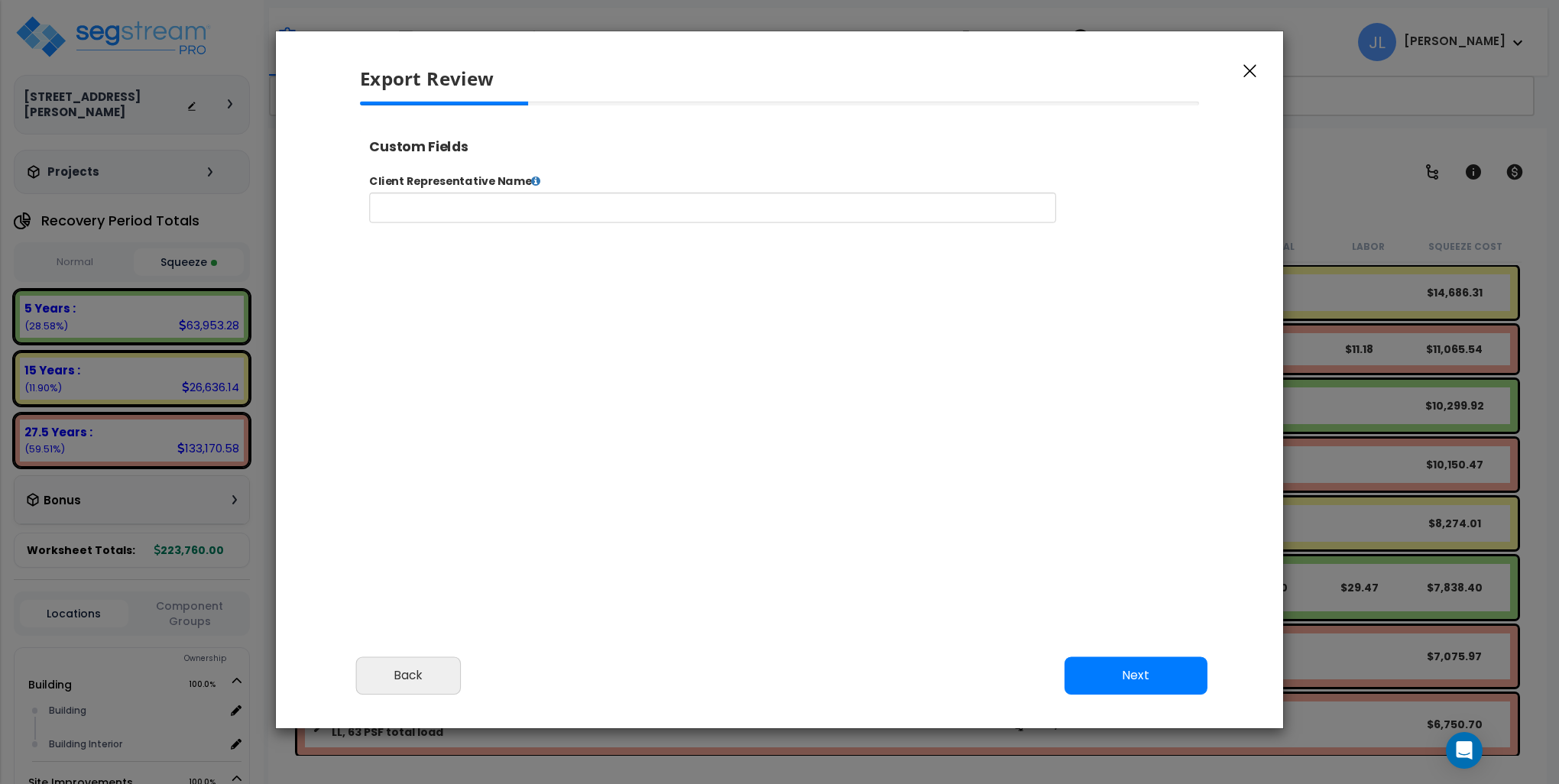
select select "2024"
click at [732, 225] on input "text" at bounding box center [760, 218] width 780 height 34
type input "[PERSON_NAME] & [PERSON_NAME]"
click at [1115, 680] on button "Next" at bounding box center [1136, 675] width 143 height 38
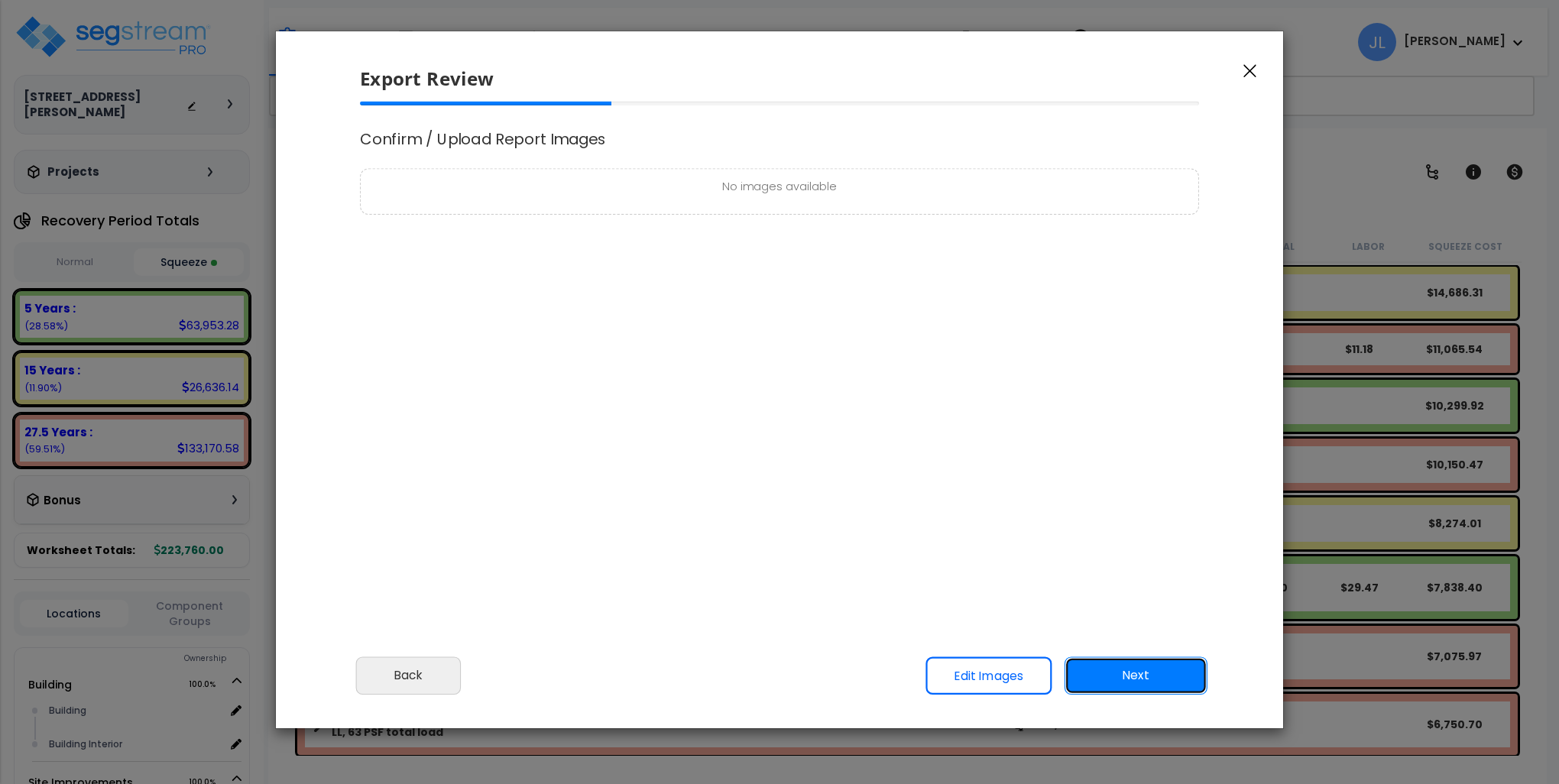
scroll to position [0, 0]
click at [1145, 680] on button "Next" at bounding box center [1136, 675] width 143 height 38
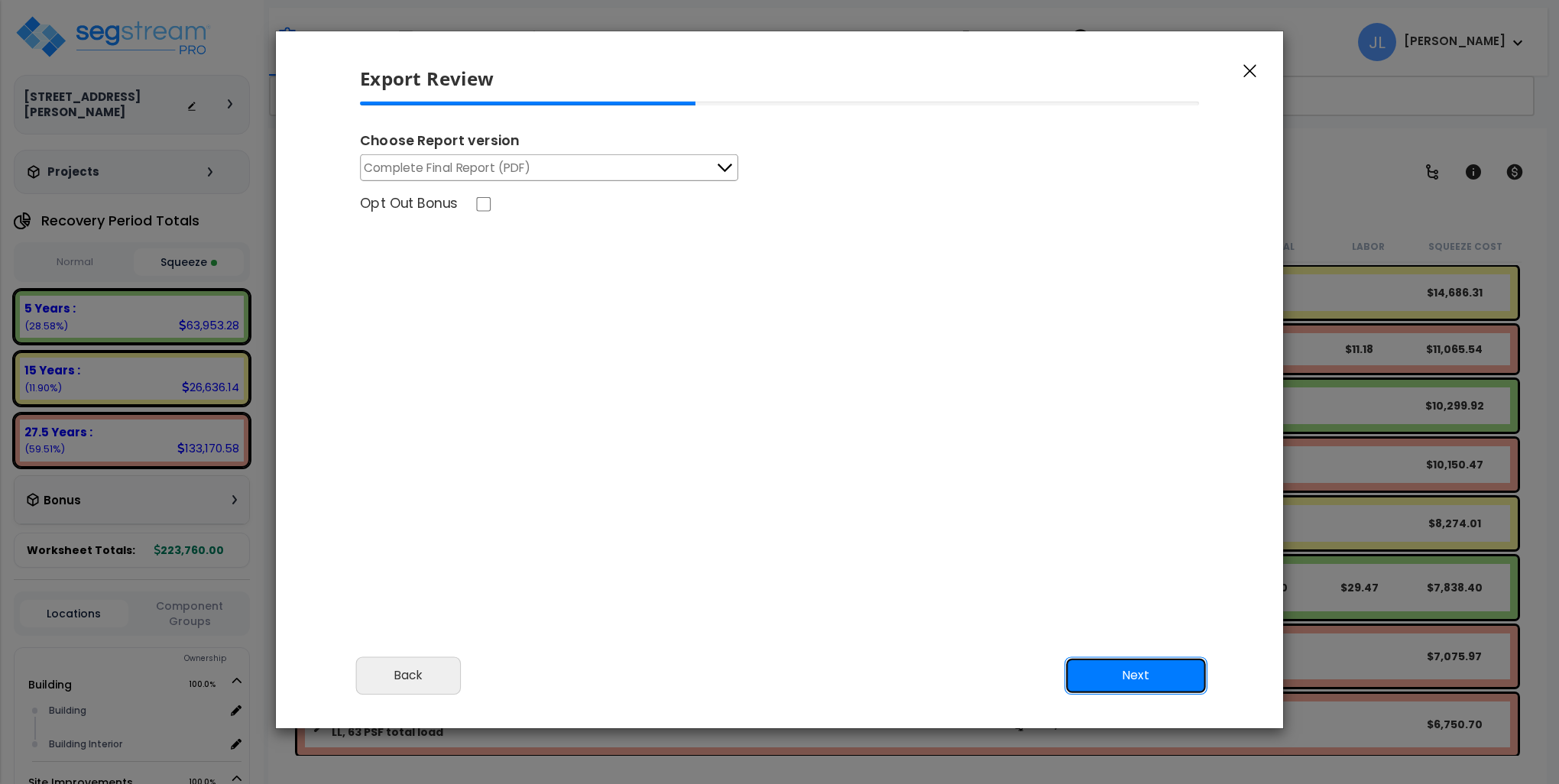
click at [1151, 680] on button "Next" at bounding box center [1136, 675] width 143 height 38
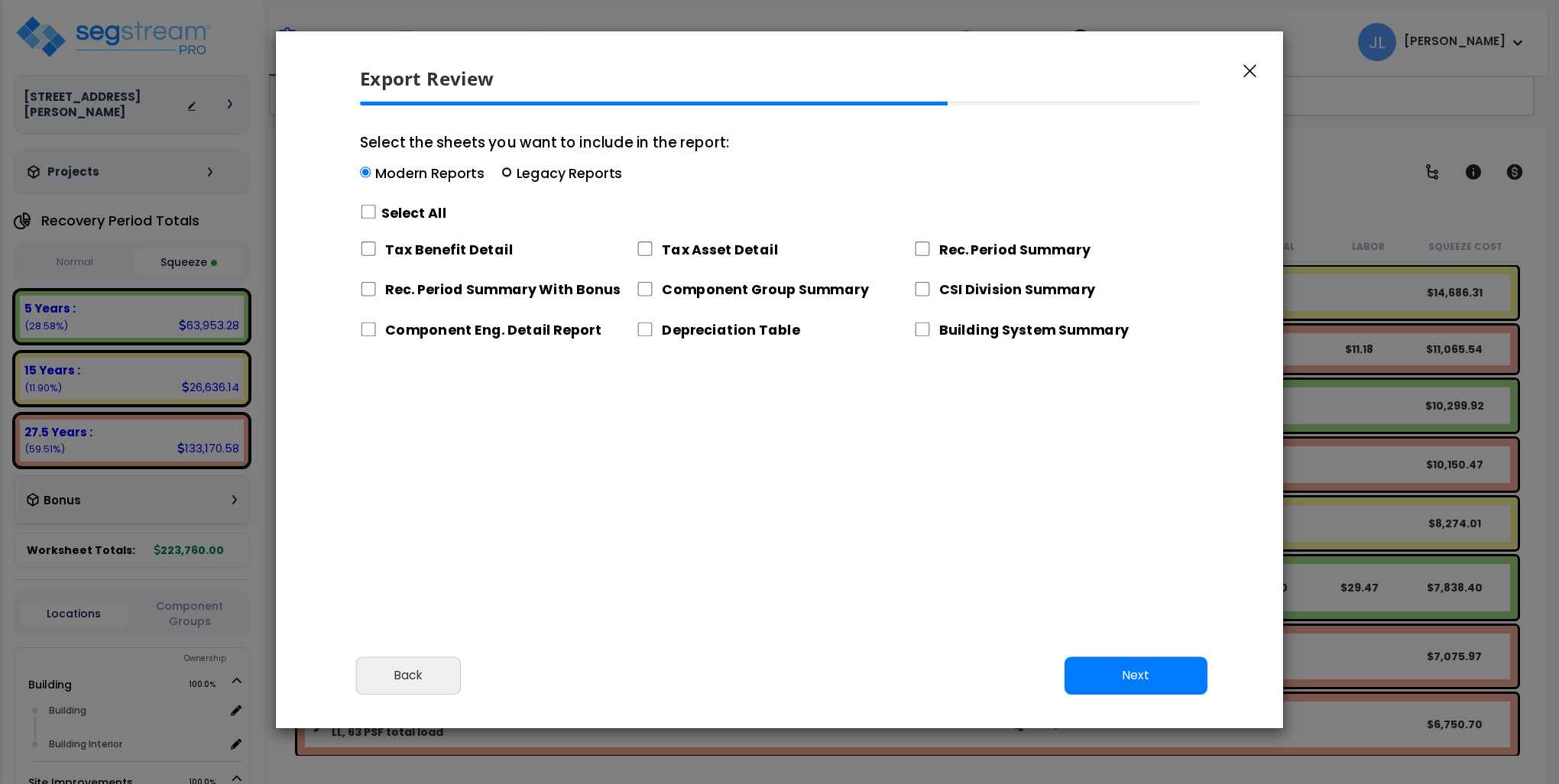
click at [502, 169] on input "Select the sheets you want to include in the report: Modern Reports Legacy Repo…" at bounding box center [506, 172] width 11 height 11
radio input "true"
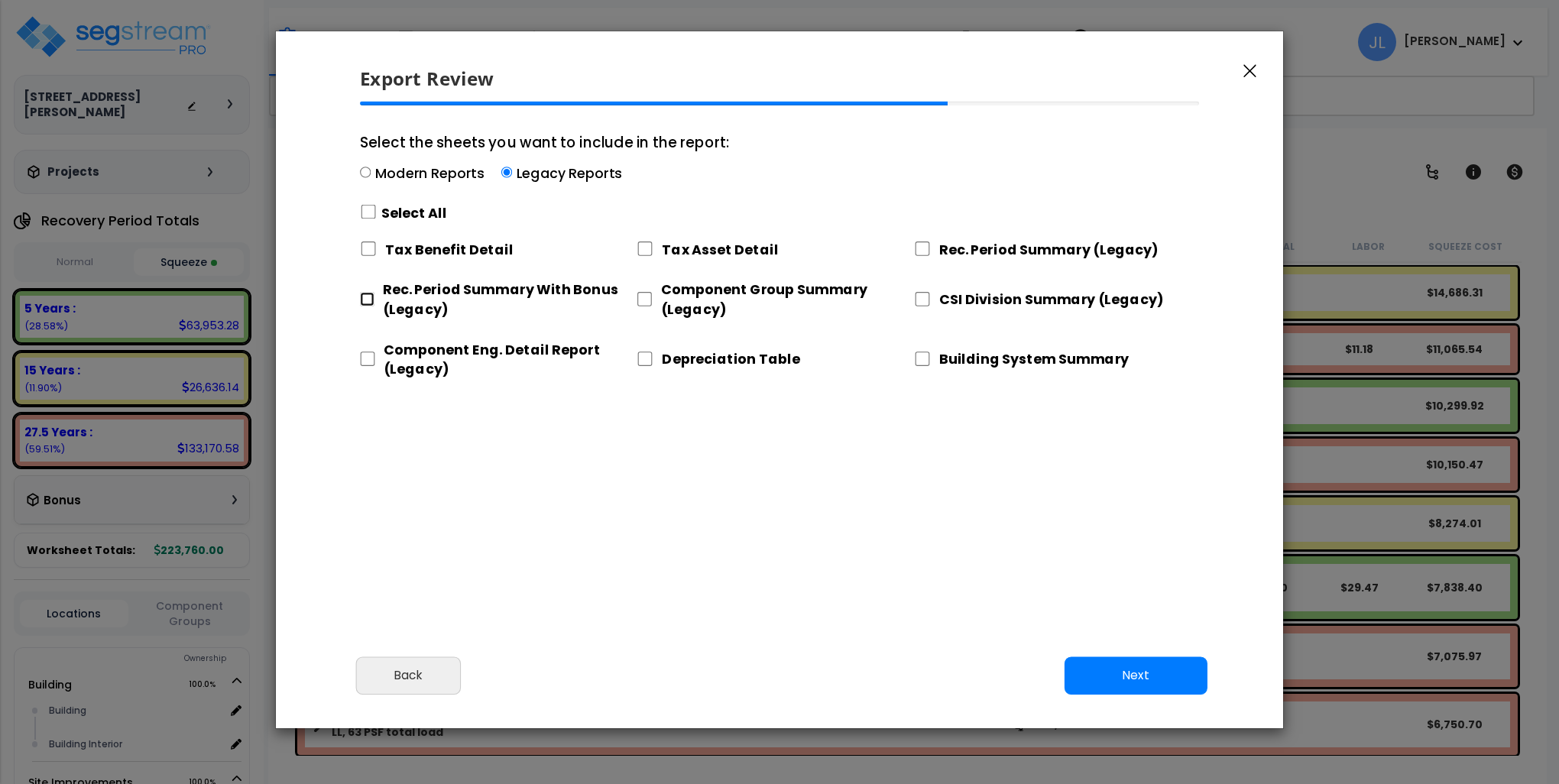
click at [371, 298] on input "Rec. Period Summary With Bonus (Legacy)" at bounding box center [366, 298] width 14 height 15
checkbox input "true"
click at [371, 366] on div "Component Eng. Detail Report (Legacy)" at bounding box center [498, 357] width 277 height 51
drag, startPoint x: 365, startPoint y: 358, endPoint x: 382, endPoint y: 357, distance: 17.0
click at [366, 358] on input "Component Eng. Detail Report (Legacy)" at bounding box center [367, 358] width 16 height 15
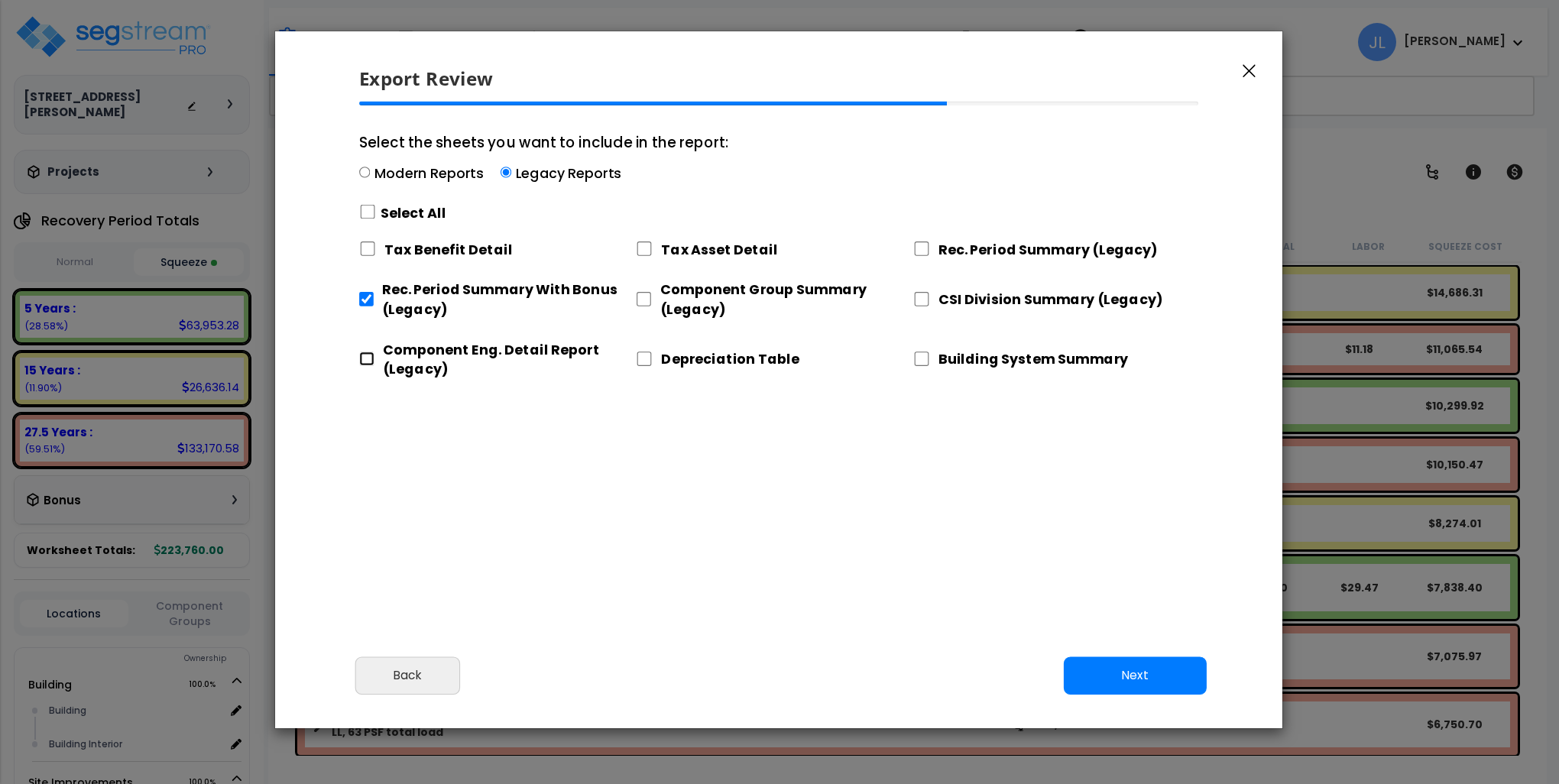
checkbox input "true"
click at [646, 247] on input "Tax Asset Detail" at bounding box center [643, 249] width 17 height 15
checkbox input "true"
click at [644, 299] on input "Component Group Summary (Legacy)" at bounding box center [643, 298] width 16 height 15
checkbox input "true"
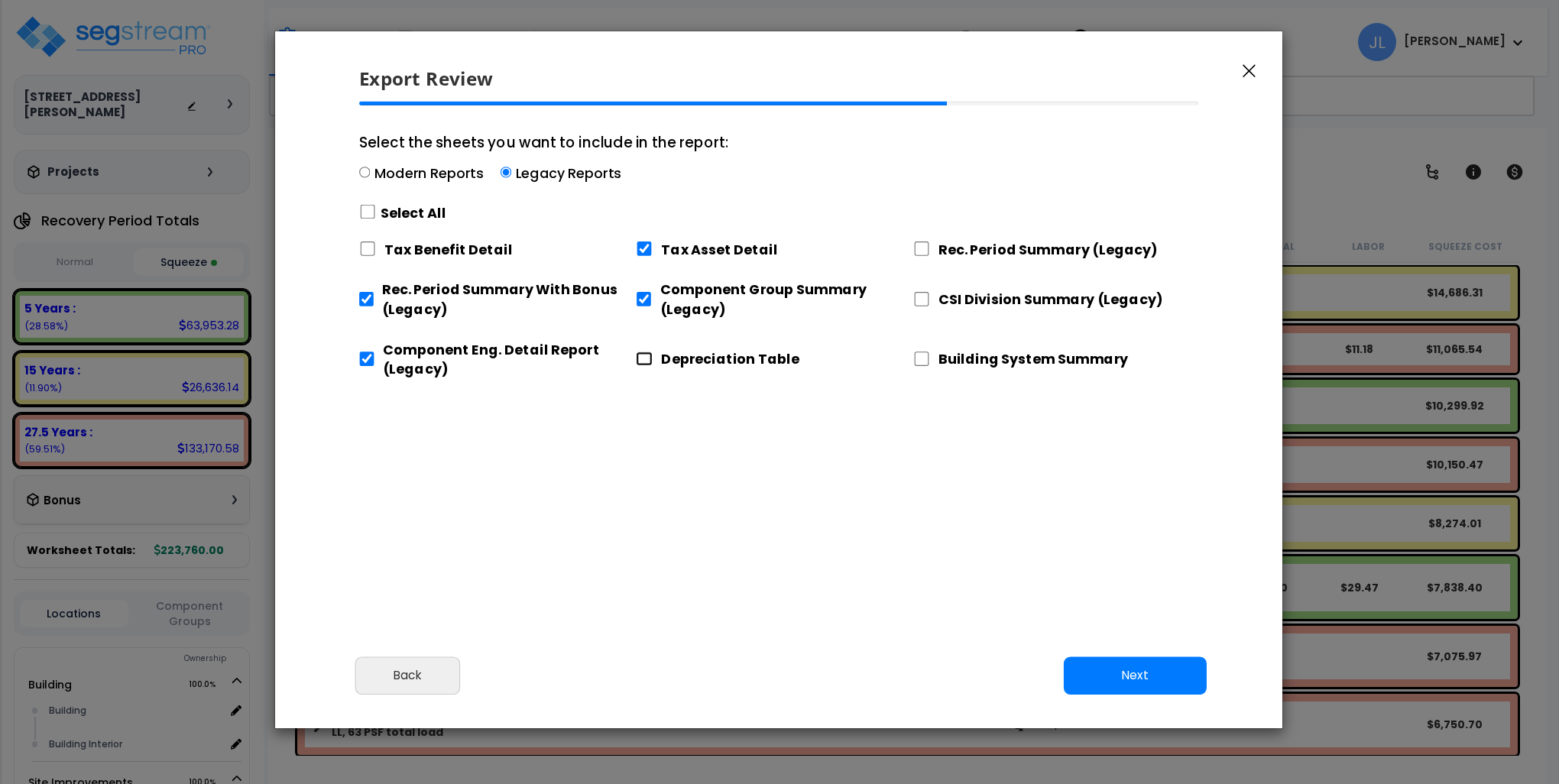
click at [643, 358] on input "Depreciation Table" at bounding box center [643, 358] width 17 height 15
checkbox input "true"
drag, startPoint x: 924, startPoint y: 246, endPoint x: 925, endPoint y: 266, distance: 20.0
click at [925, 246] on input "Rec. Period Summary (Legacy)" at bounding box center [921, 249] width 17 height 15
checkbox input "true"
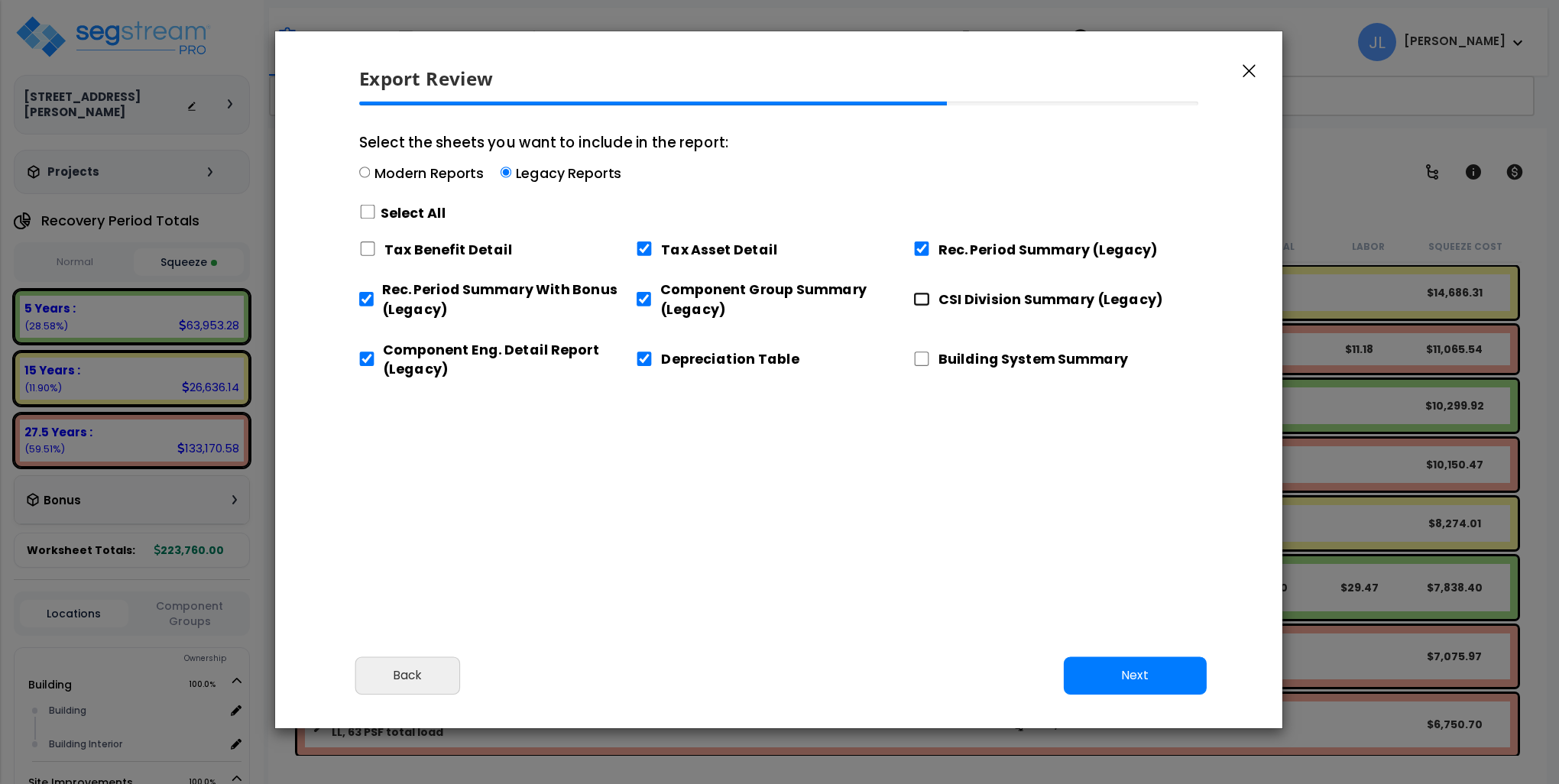
click at [924, 304] on input "CSI Division Summary (Legacy)" at bounding box center [921, 298] width 17 height 15
checkbox input "true"
click at [921, 359] on input "Building System Summary" at bounding box center [921, 358] width 17 height 15
checkbox input "true"
click at [1119, 671] on button "Next" at bounding box center [1135, 675] width 143 height 38
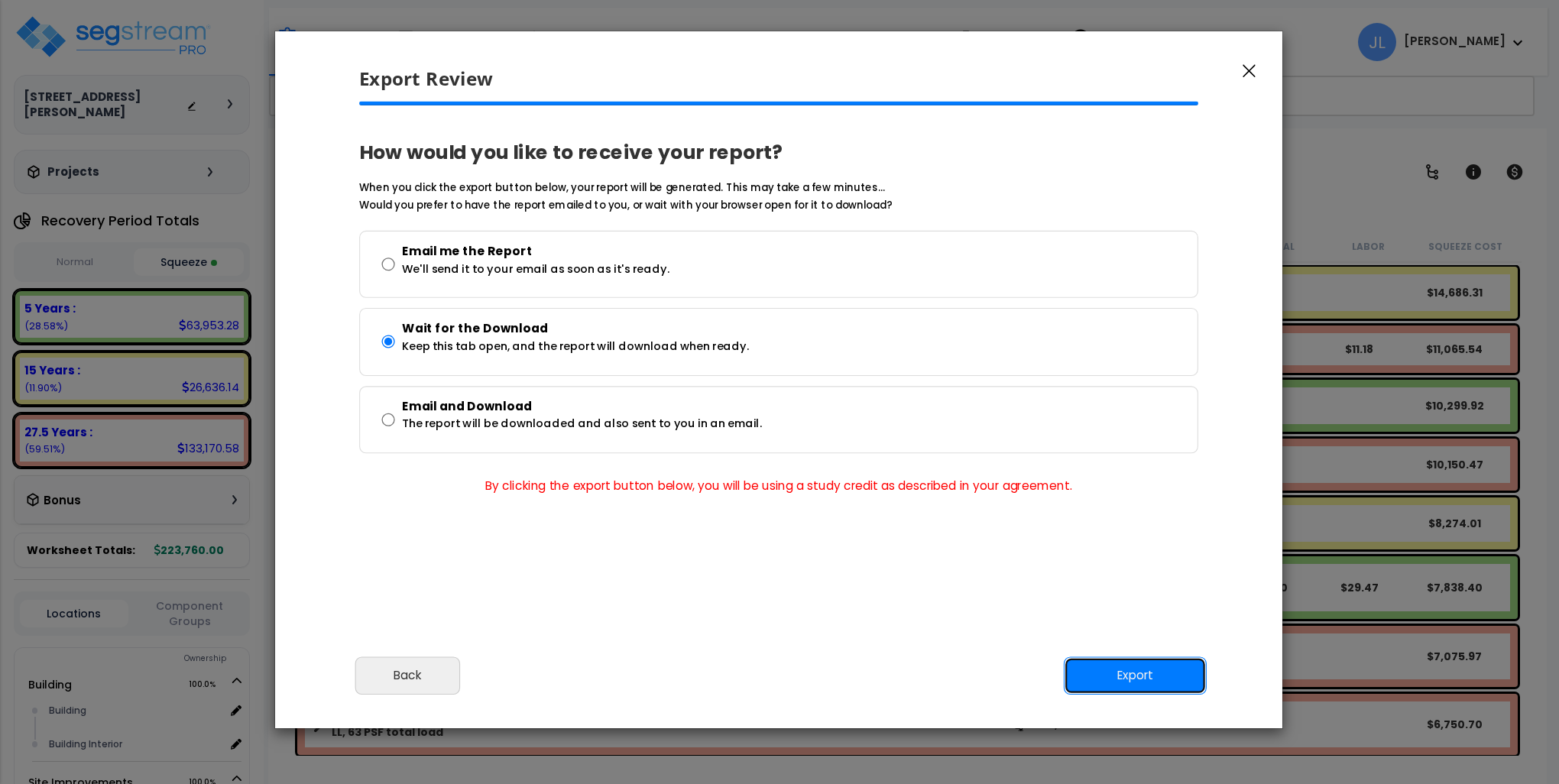
click at [1152, 678] on button "Export" at bounding box center [1135, 675] width 143 height 38
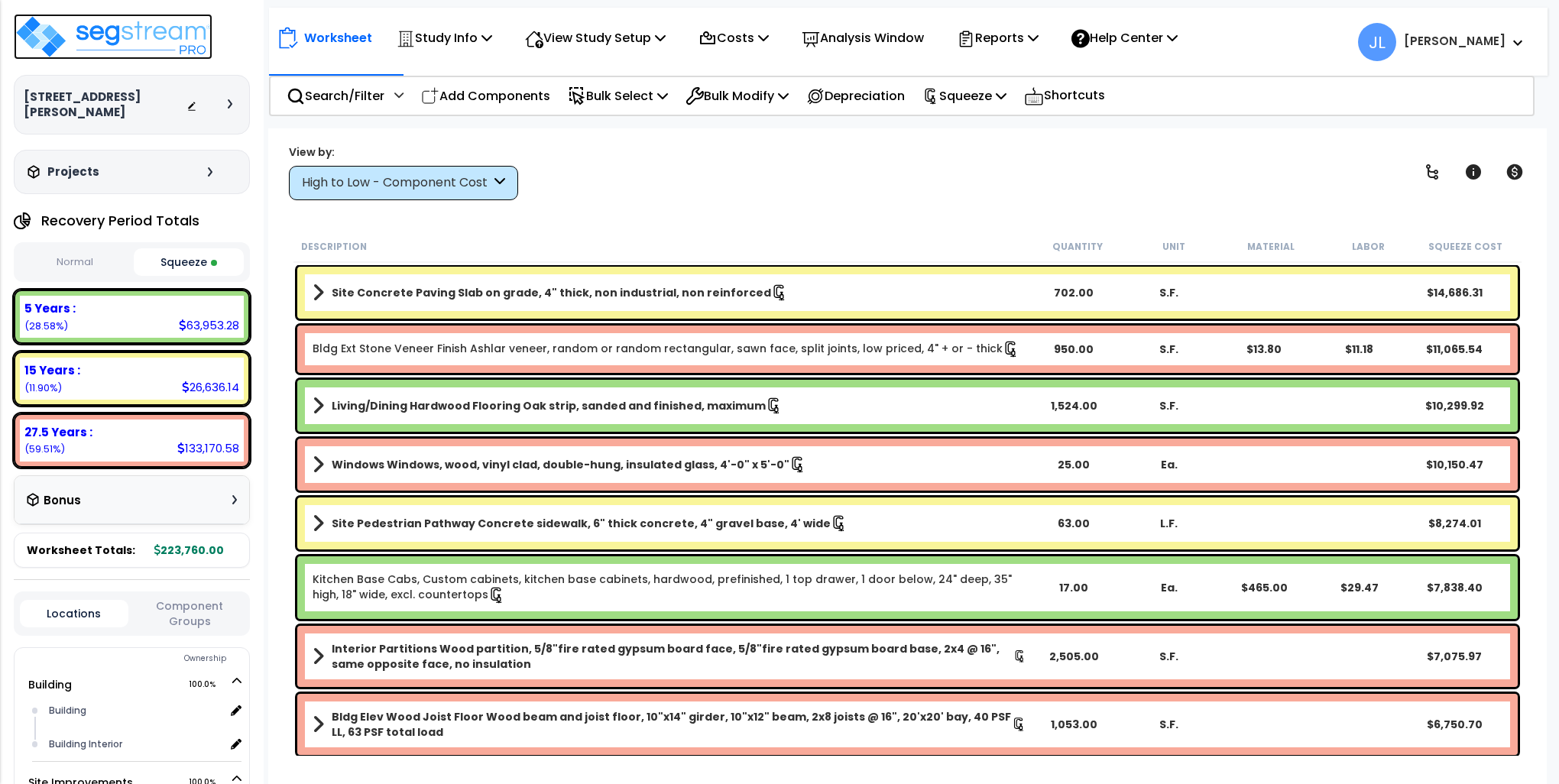
click at [158, 26] on img at bounding box center [113, 36] width 198 height 46
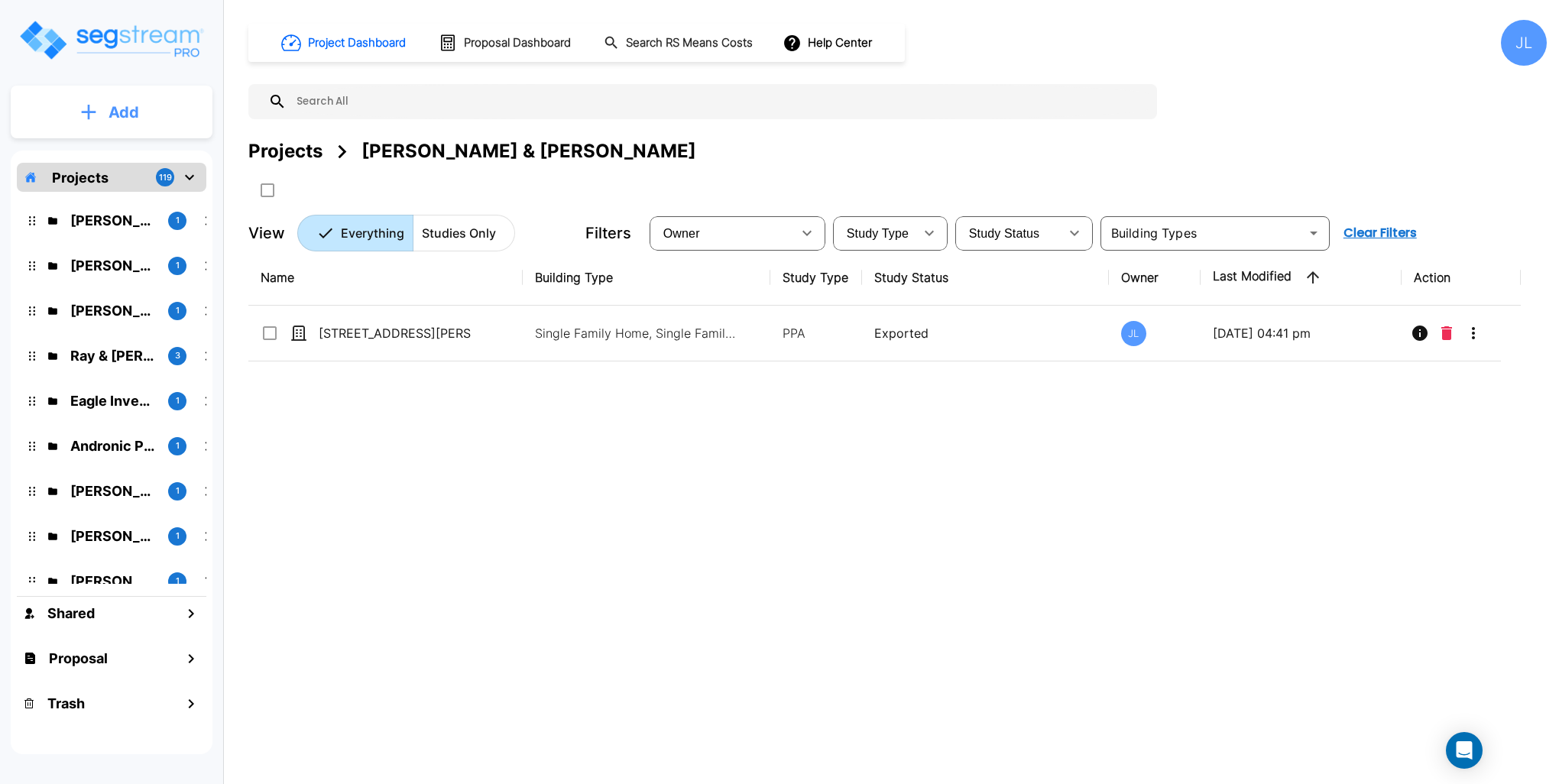
click at [133, 114] on p "Add" at bounding box center [123, 113] width 30 height 23
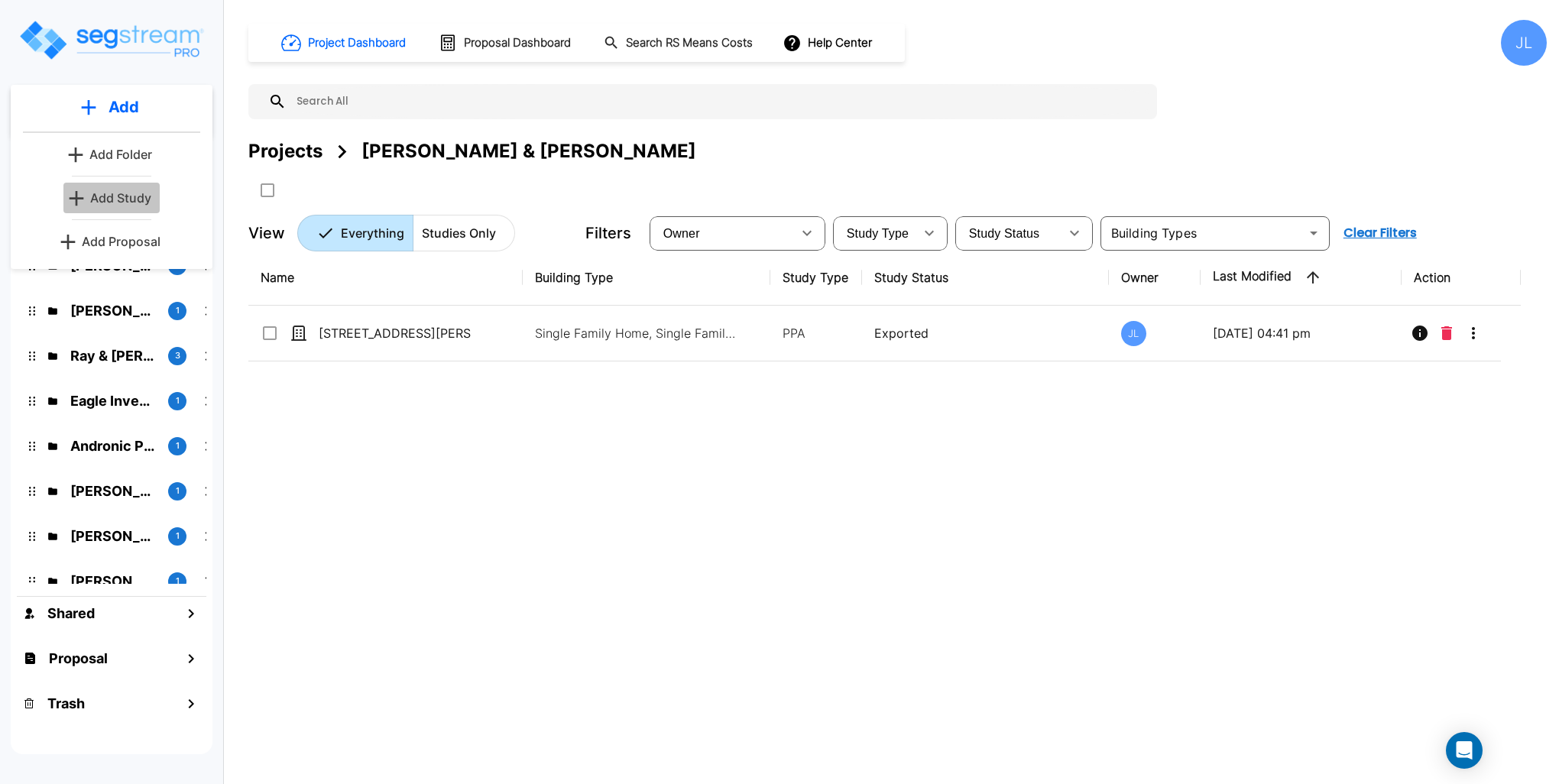
click at [123, 195] on p "Add Study" at bounding box center [121, 197] width 61 height 18
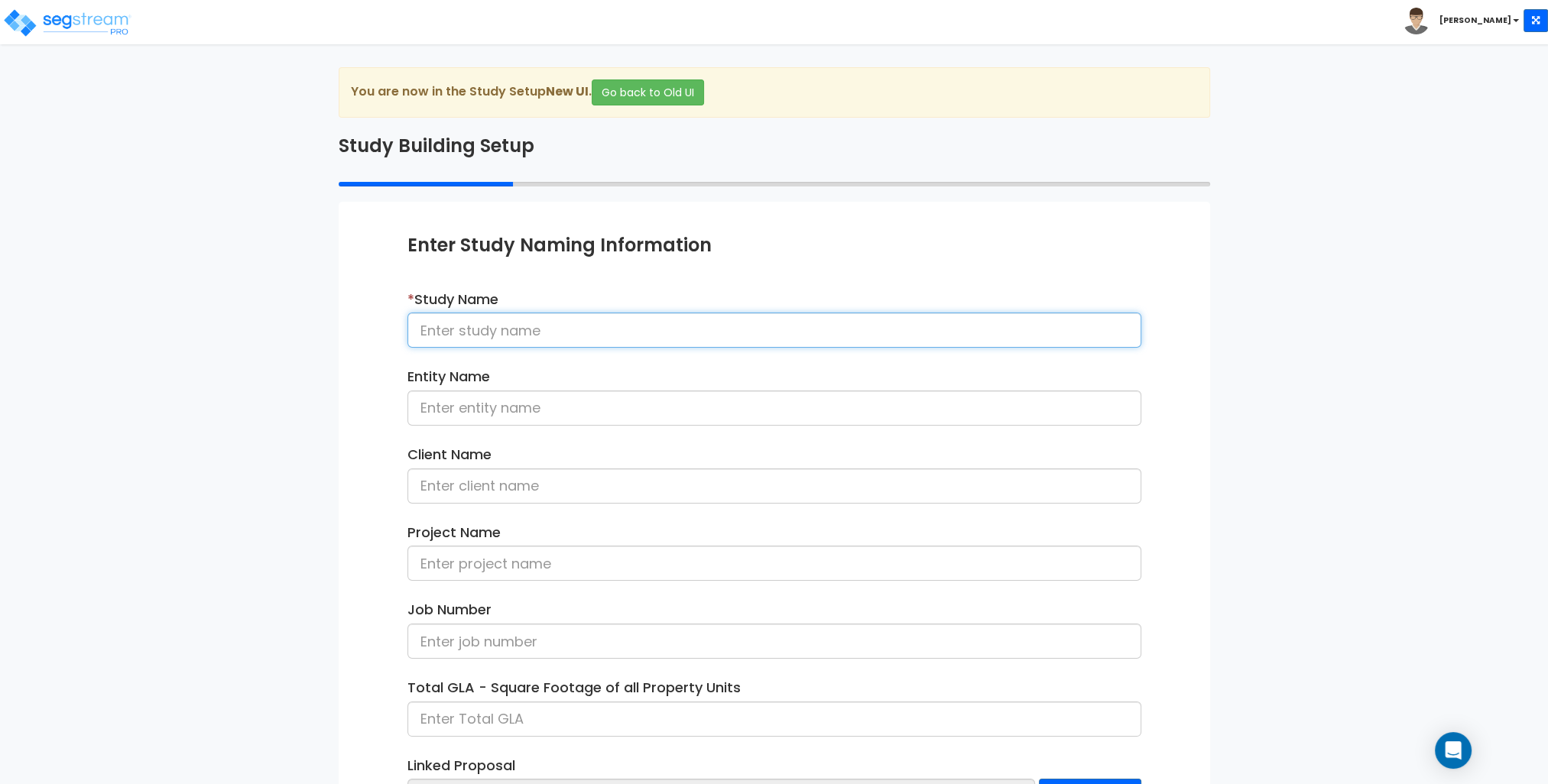
click at [565, 331] on input at bounding box center [774, 330] width 734 height 35
paste input "[STREET_ADDRESS][PERSON_NAME]"
type input "[STREET_ADDRESS][PERSON_NAME]"
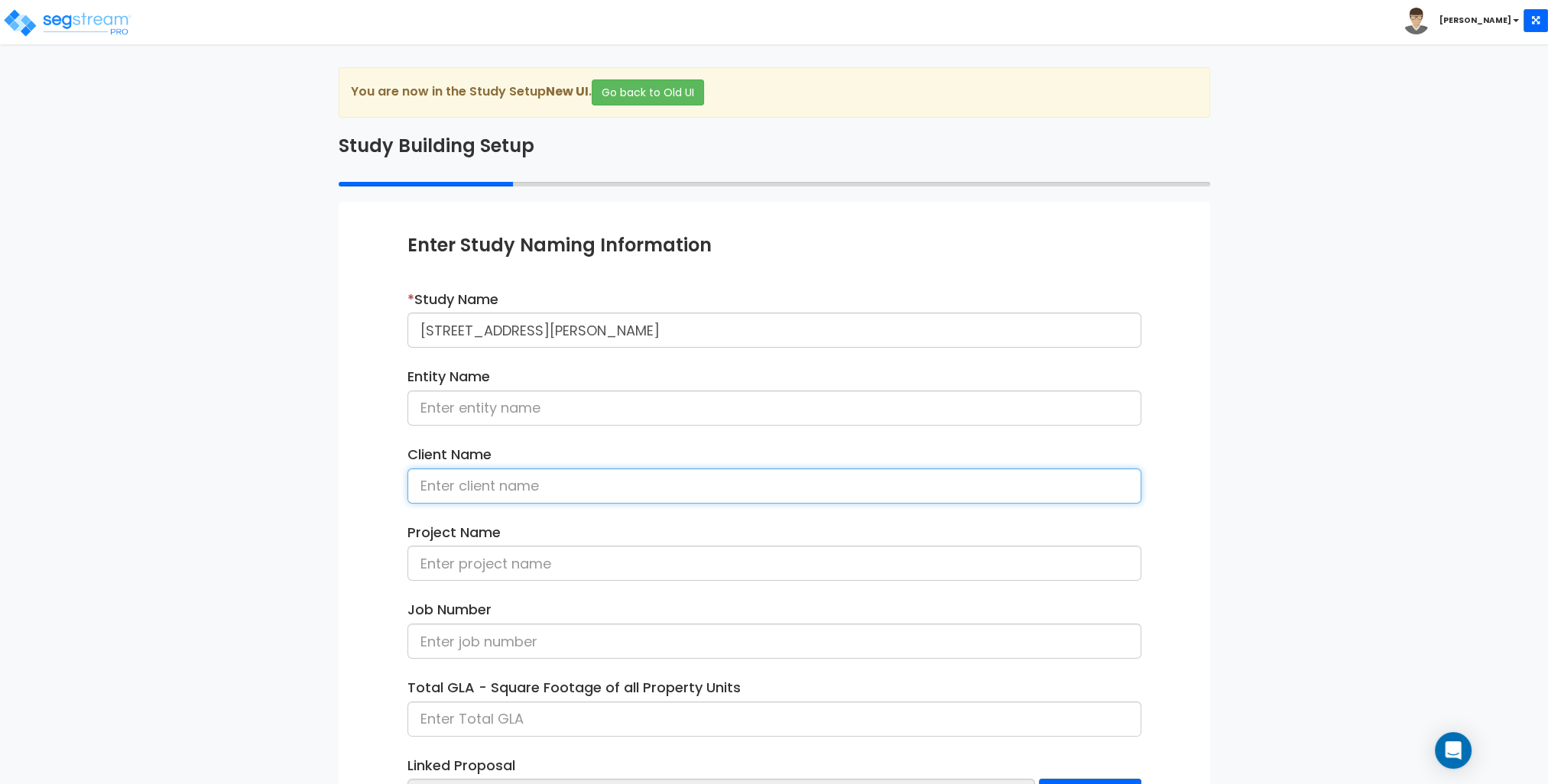
click at [484, 479] on input at bounding box center [774, 486] width 734 height 35
type input "K"
type input "[PERSON_NAME] & [PERSON_NAME]"
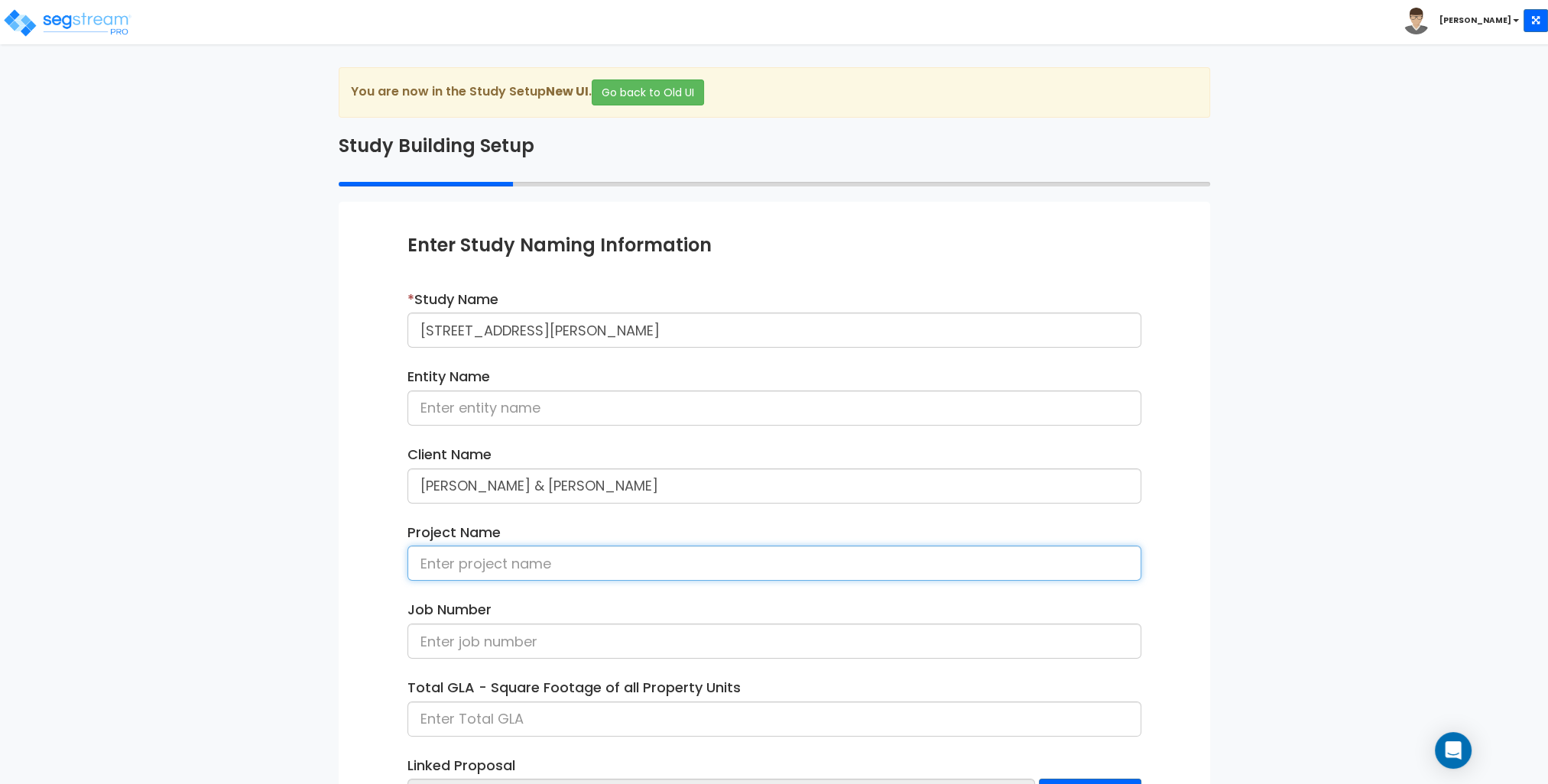
paste input "[STREET_ADDRESS][PERSON_NAME]"
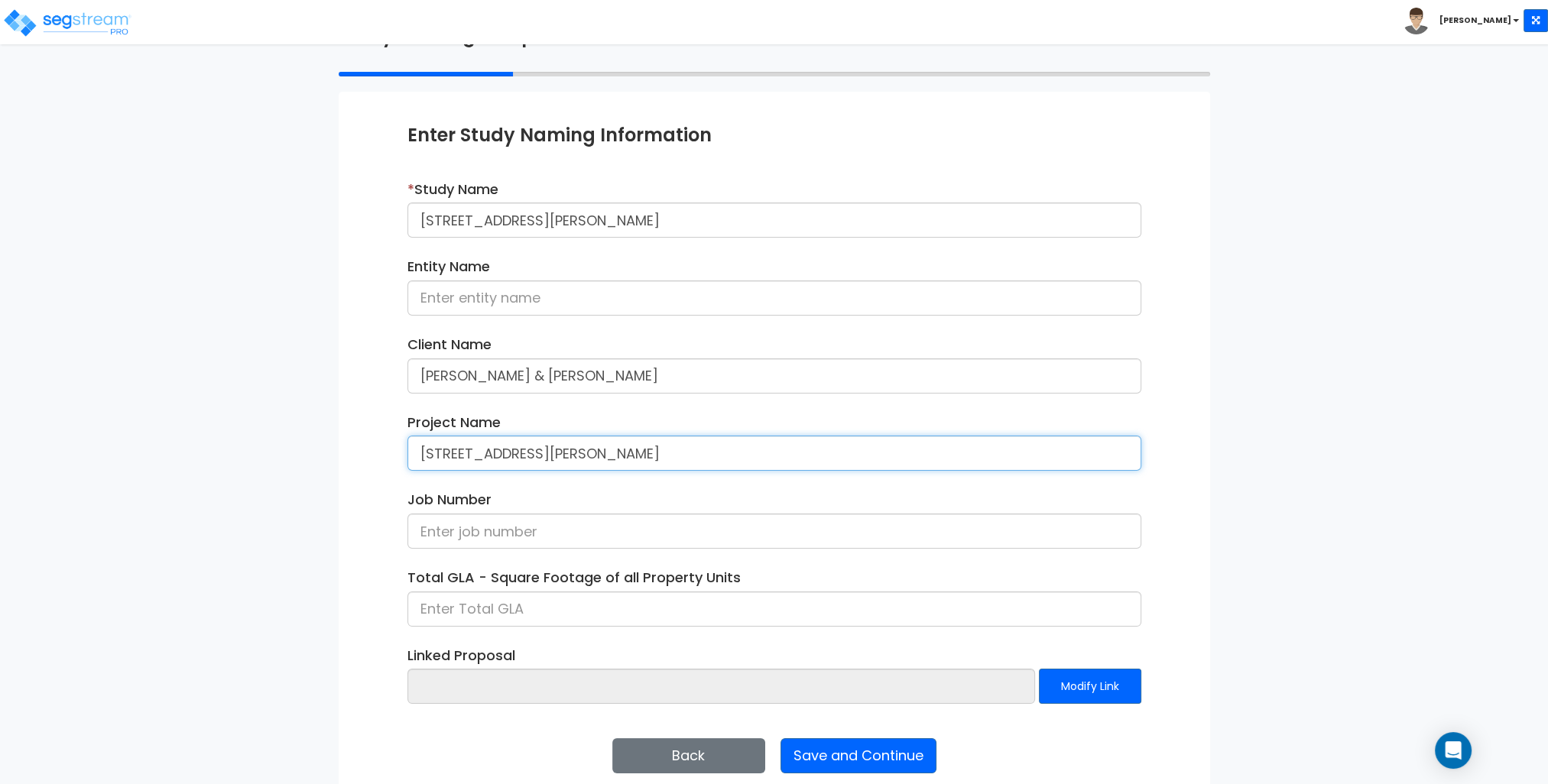
scroll to position [128, 0]
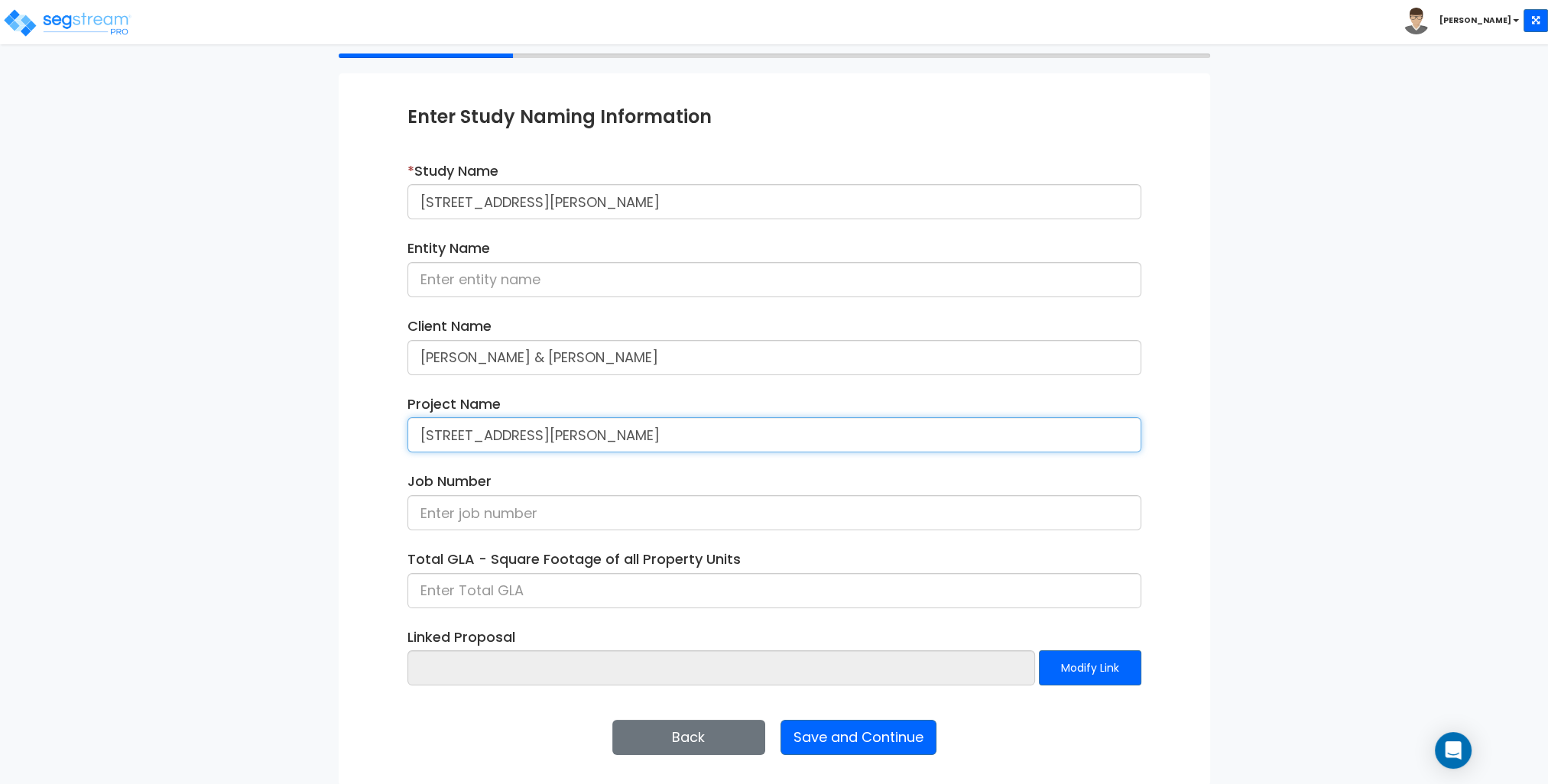
type input "[STREET_ADDRESS][PERSON_NAME]"
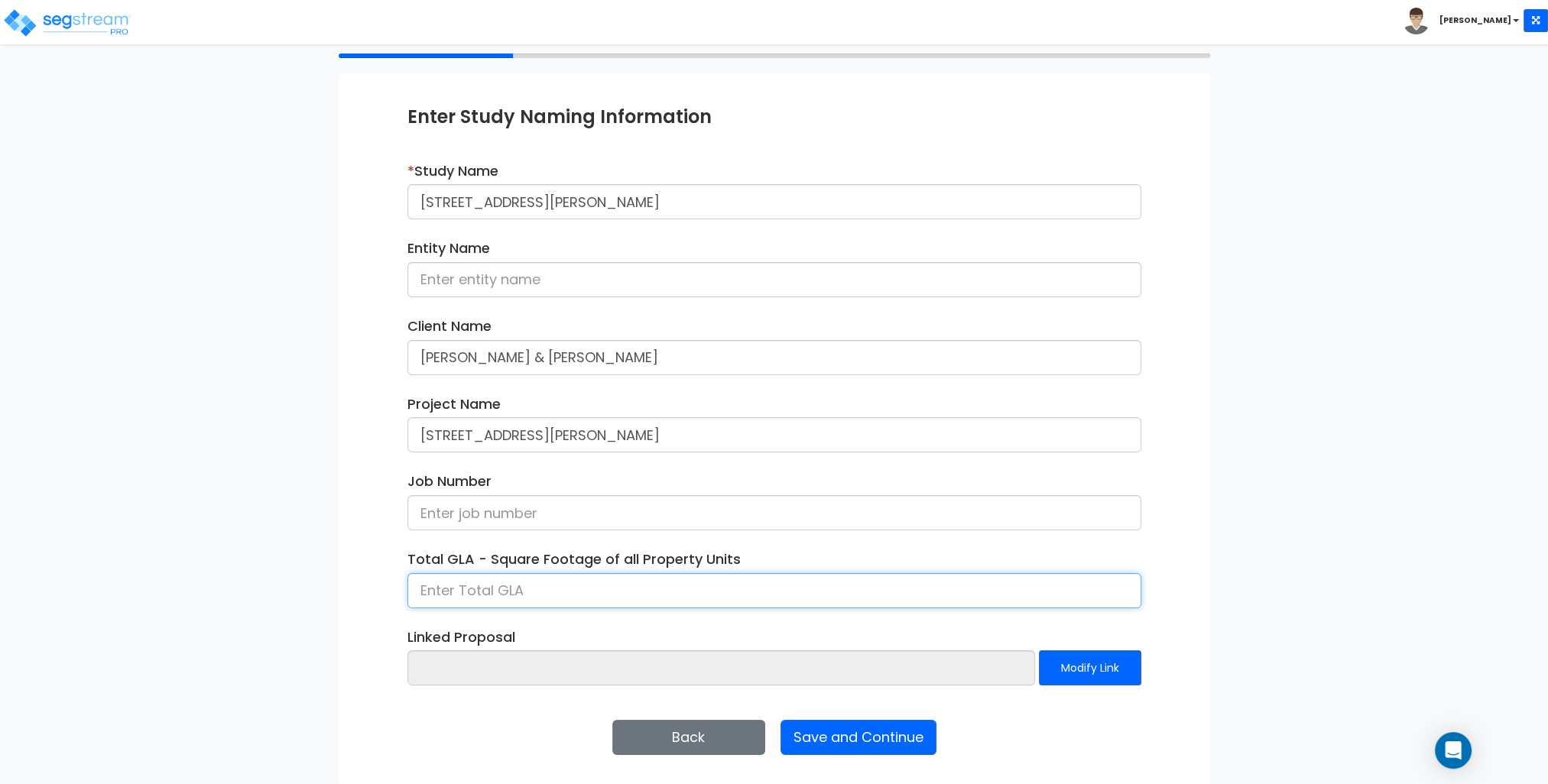
click at [558, 592] on input at bounding box center [774, 591] width 734 height 35
type input "2,315"
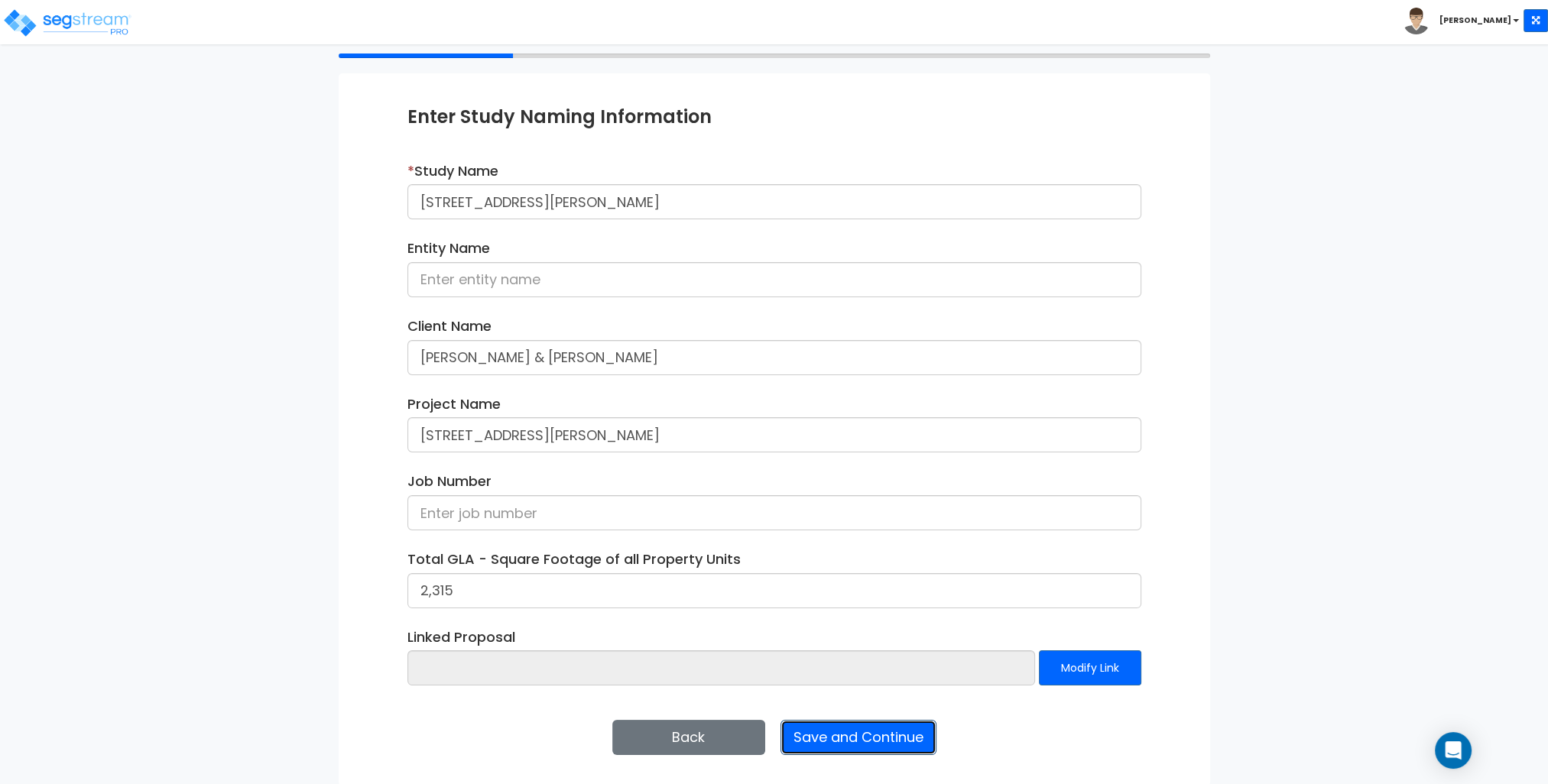
click at [885, 738] on button "Save and Continue" at bounding box center [858, 737] width 155 height 35
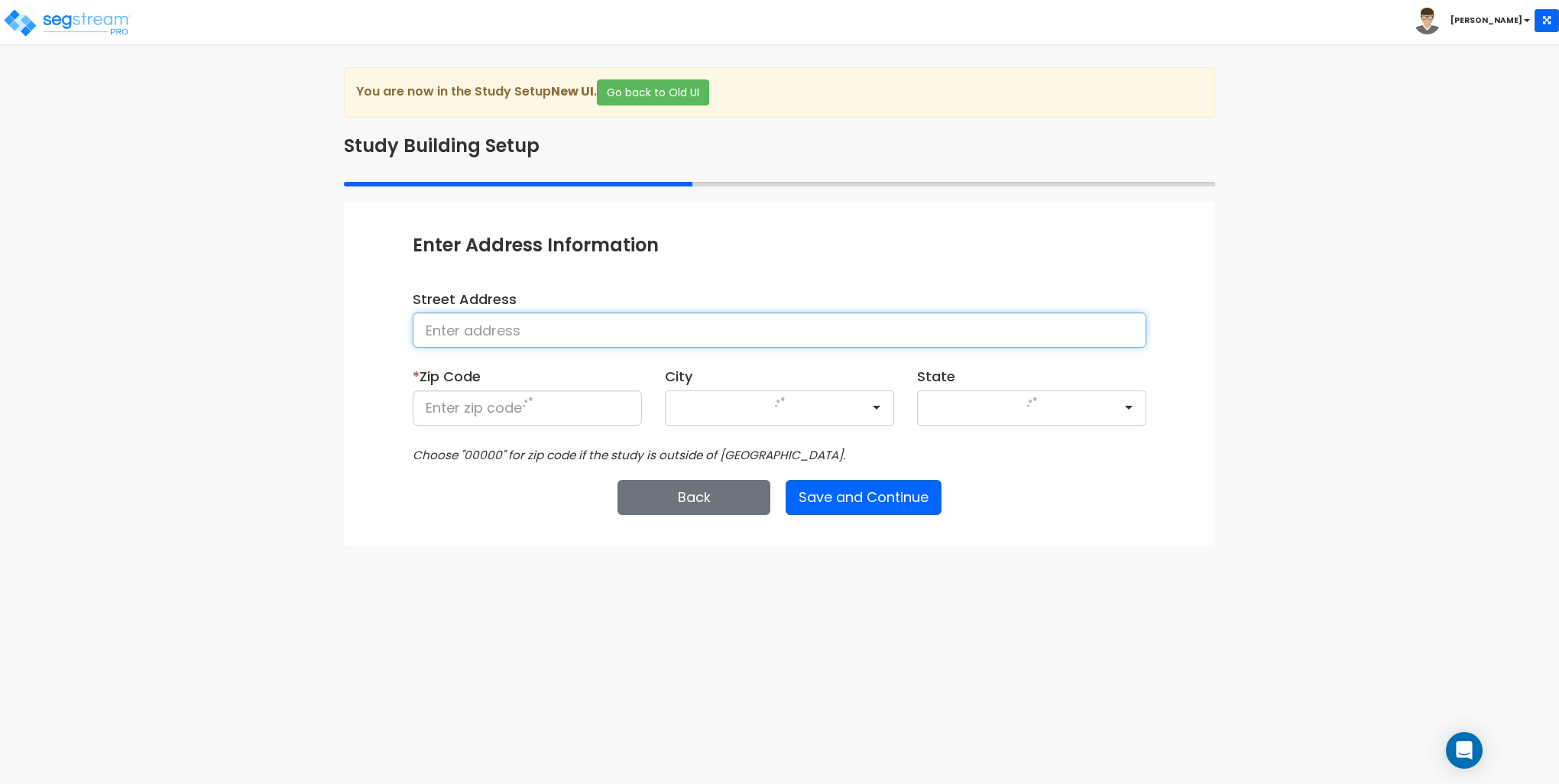
click at [478, 334] on input at bounding box center [780, 330] width 734 height 35
paste input "[STREET_ADDRESS][PERSON_NAME]"
type input "[STREET_ADDRESS][PERSON_NAME]"
click at [479, 407] on input at bounding box center [528, 408] width 229 height 35
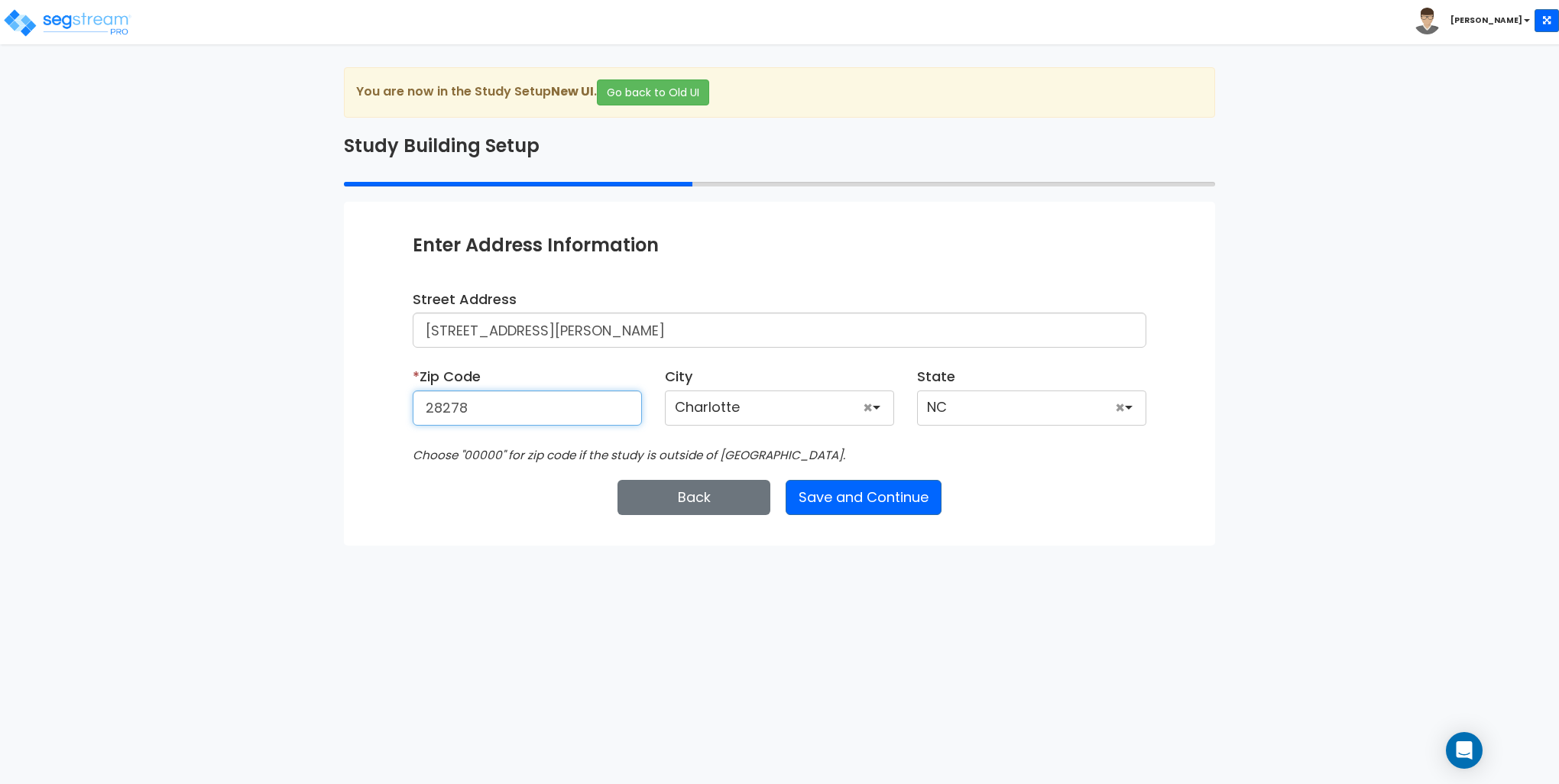
type input "28278"
drag, startPoint x: 692, startPoint y: 324, endPoint x: 552, endPoint y: 317, distance: 140.2
click at [552, 317] on input "[STREET_ADDRESS][PERSON_NAME]" at bounding box center [780, 330] width 734 height 35
type input "13004 fenceline dr"
click at [636, 275] on div "Enter Address Information Street Address 13004 fenceline dr * Zip Code 28278 Ci…" at bounding box center [780, 348] width 734 height 231
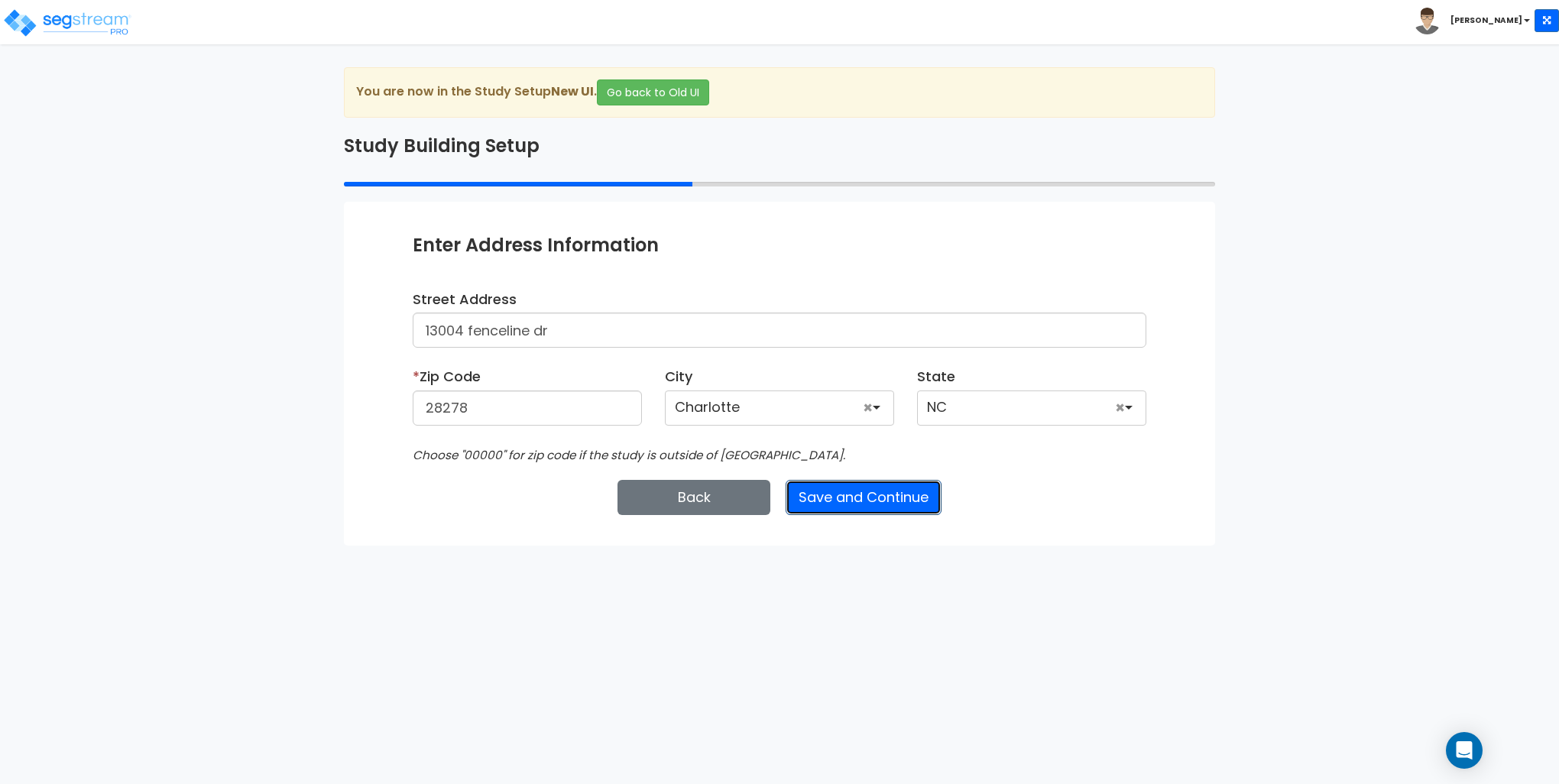
click at [889, 506] on button "Save and Continue" at bounding box center [863, 497] width 156 height 35
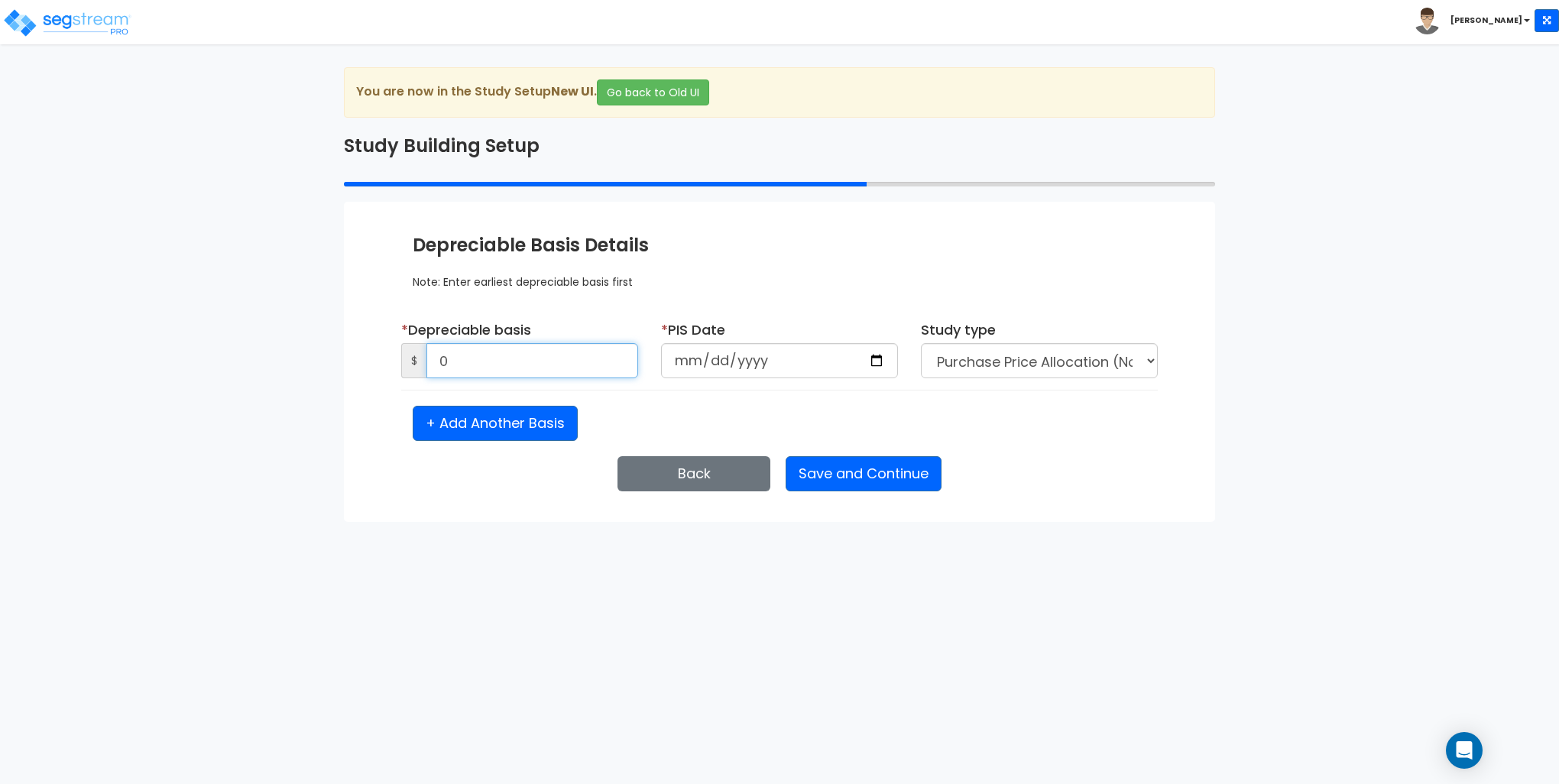
click at [459, 364] on input "0" at bounding box center [533, 360] width 212 height 35
type input "301,500"
click at [685, 364] on input "date" at bounding box center [780, 360] width 237 height 35
click at [687, 359] on input "date" at bounding box center [780, 360] width 237 height 35
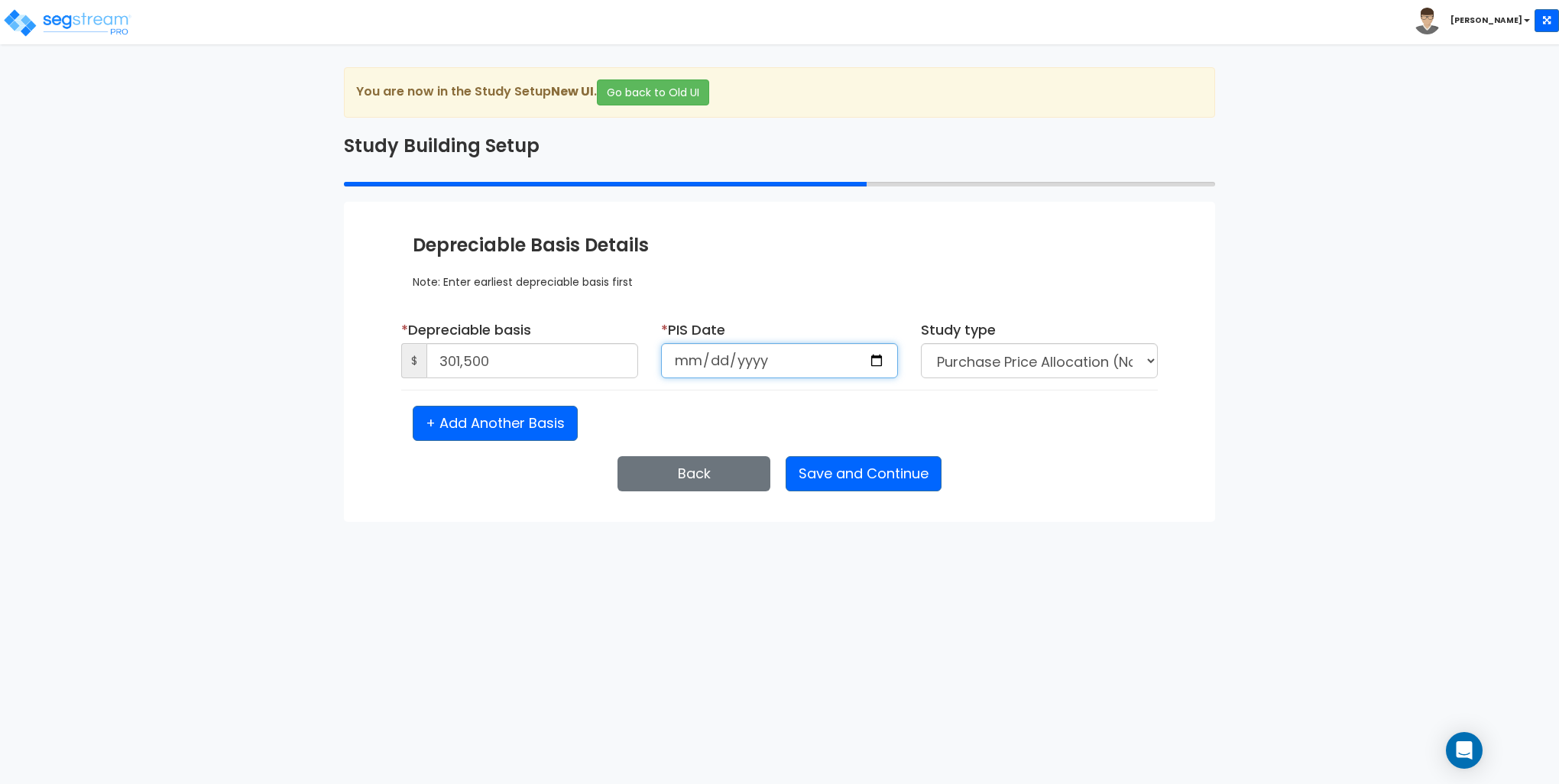
click at [687, 359] on input "date" at bounding box center [780, 360] width 237 height 35
click at [781, 353] on input "date" at bounding box center [780, 360] width 237 height 35
click at [676, 355] on input "date" at bounding box center [780, 360] width 237 height 35
click at [685, 362] on input "date" at bounding box center [780, 360] width 237 height 35
click at [743, 359] on input "date" at bounding box center [780, 360] width 237 height 35
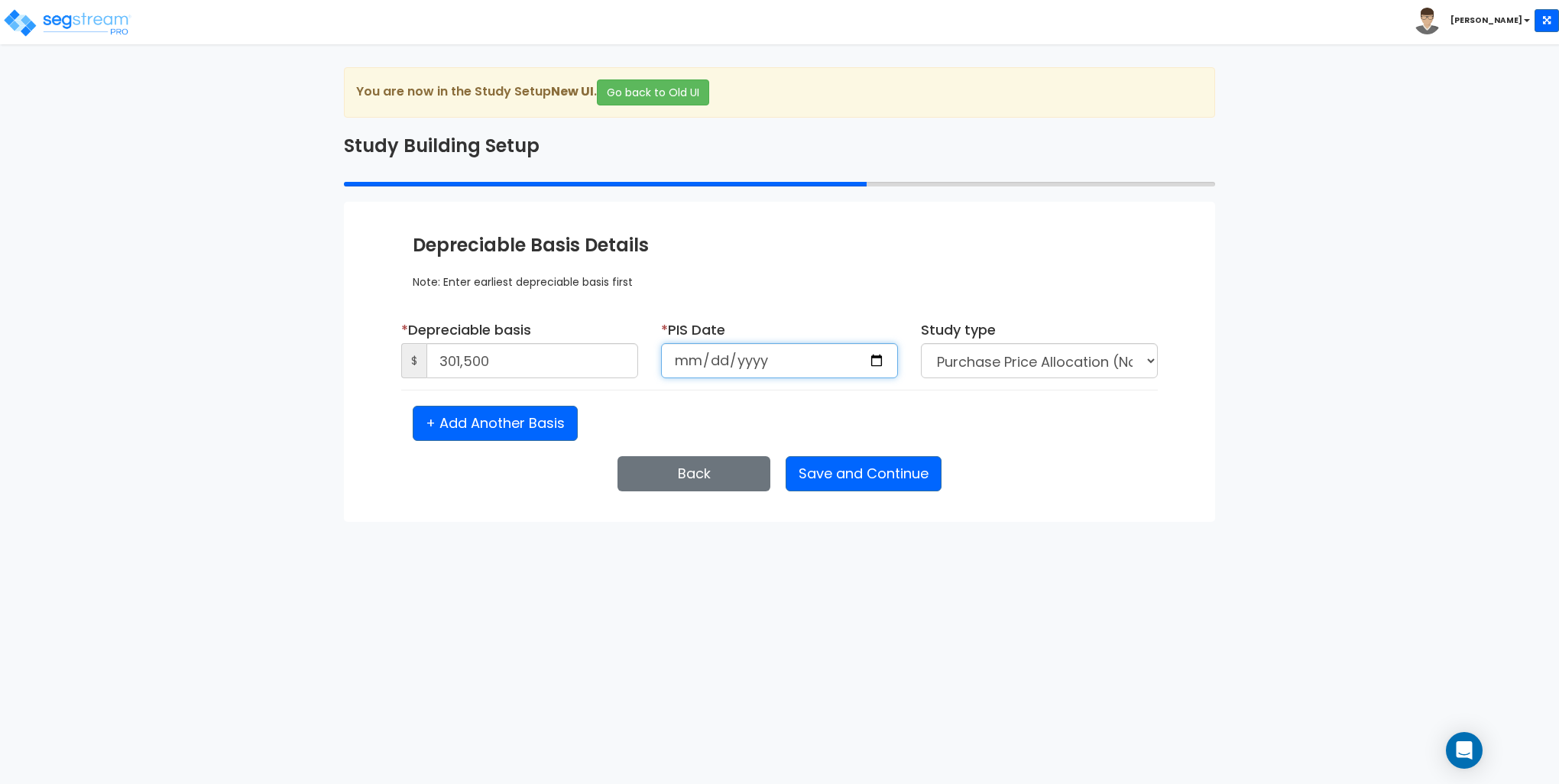
click at [682, 358] on input "date" at bounding box center [780, 360] width 237 height 35
type input "2021-07-12"
click at [866, 475] on button "Save and Continue" at bounding box center [863, 474] width 156 height 35
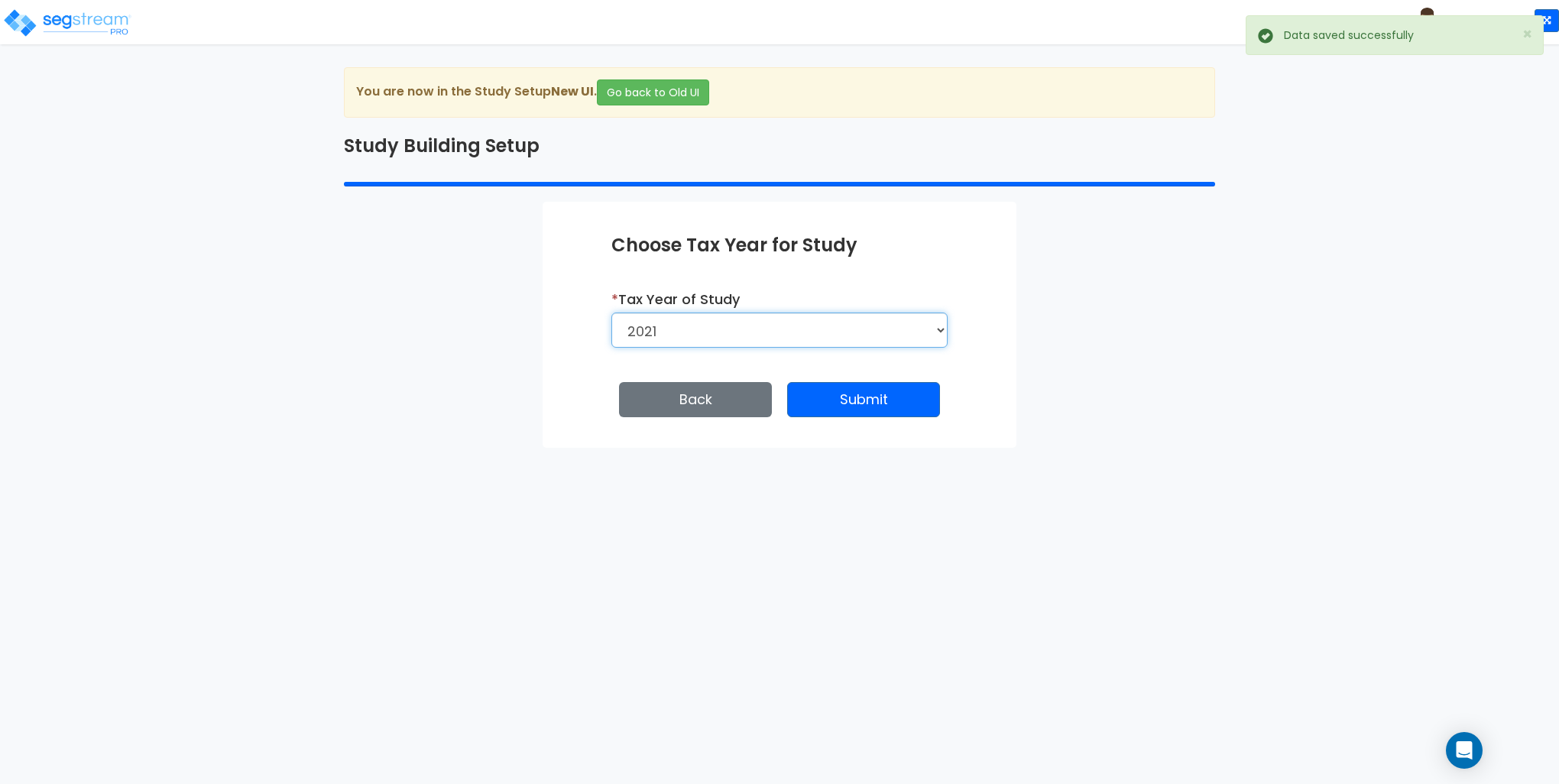
click at [711, 334] on select "2026 2025 2024 2023 2022 2021" at bounding box center [780, 330] width 336 height 35
select select "2024"
click at [611, 313] on select "2026 2025 2024 2023 2022 2021" at bounding box center [780, 330] width 336 height 35
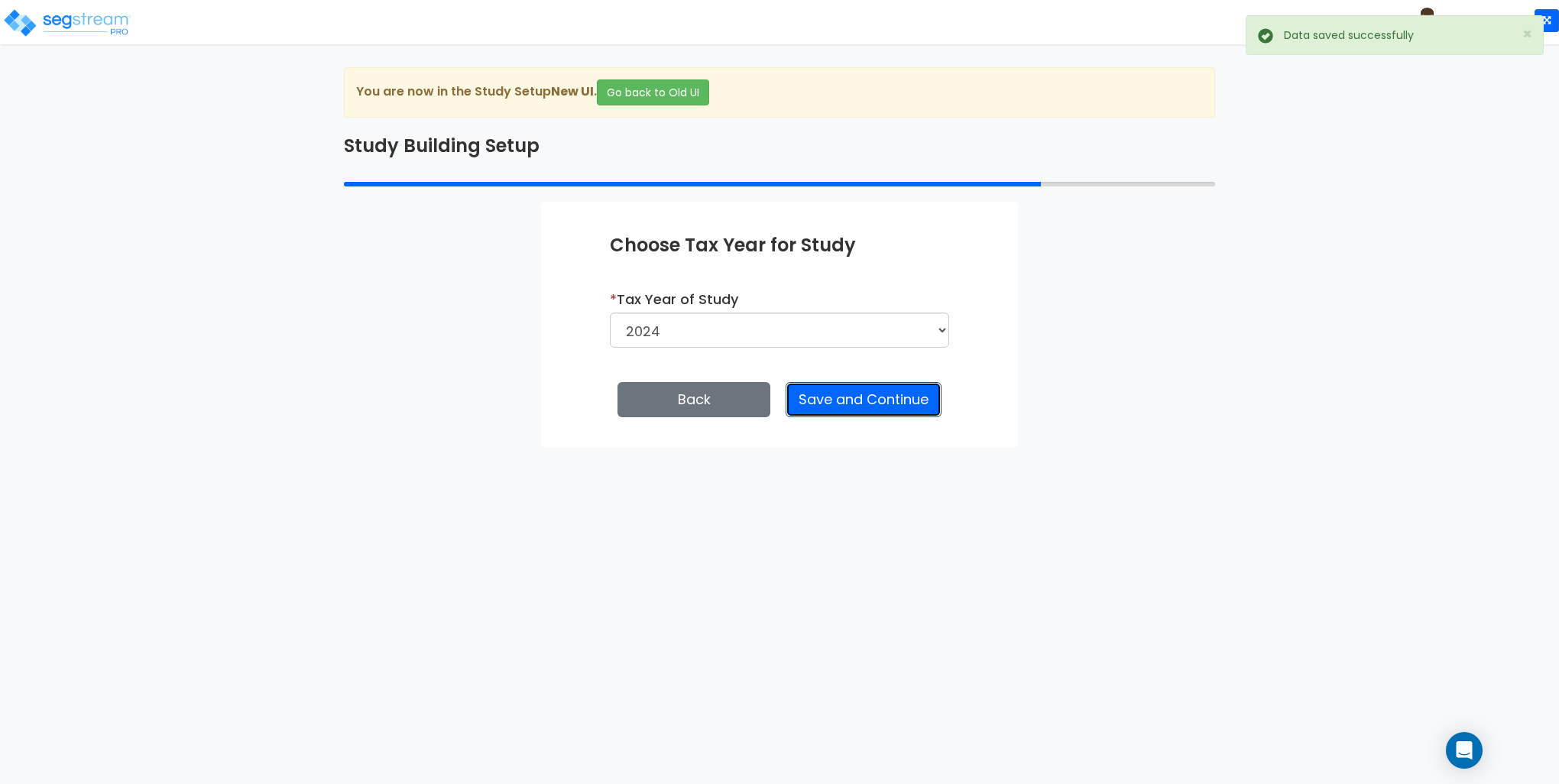
click at [868, 387] on button "Save and Continue" at bounding box center [863, 399] width 156 height 35
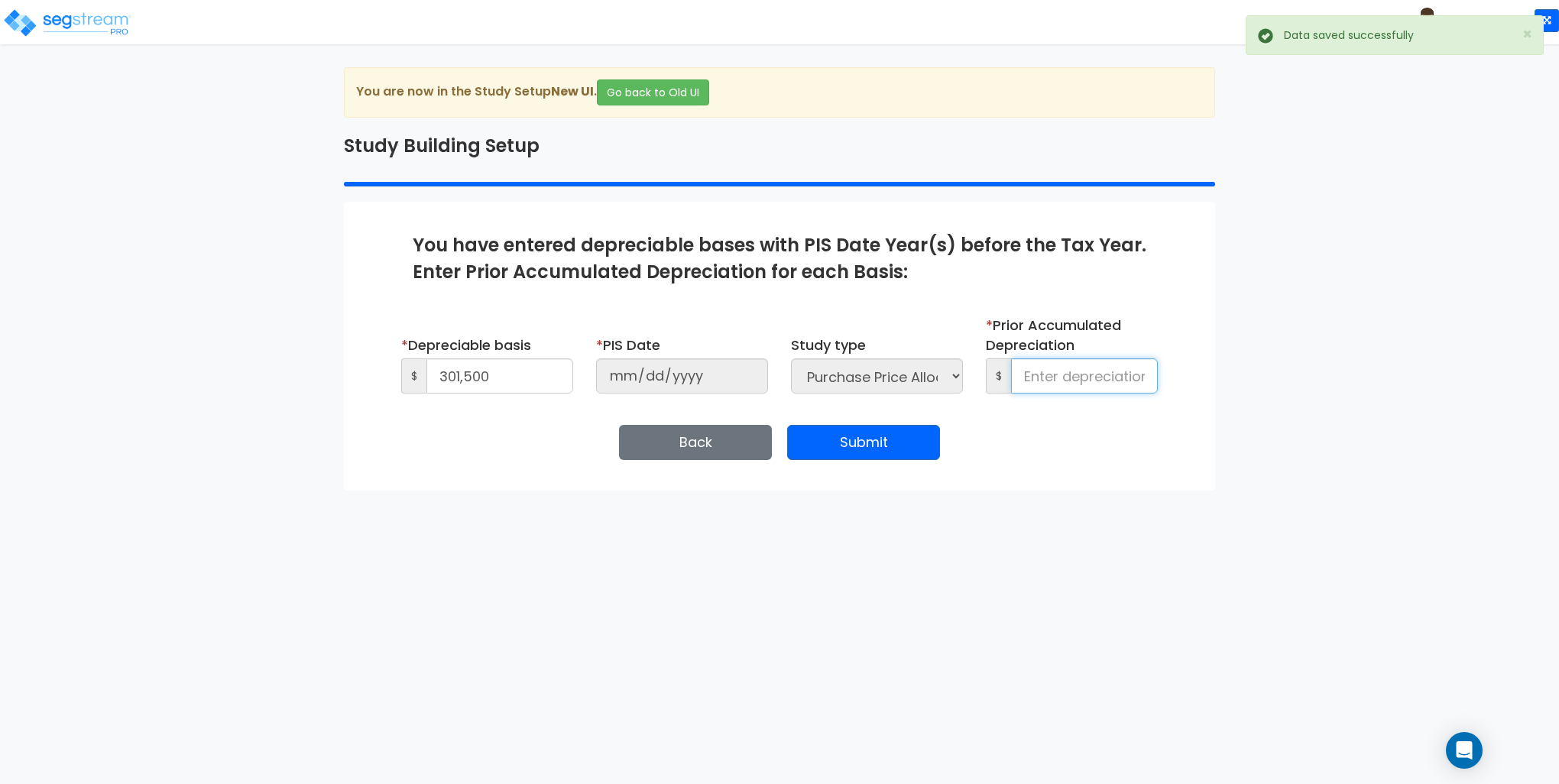
click at [1057, 380] on input at bounding box center [1084, 376] width 147 height 35
type input "26,953"
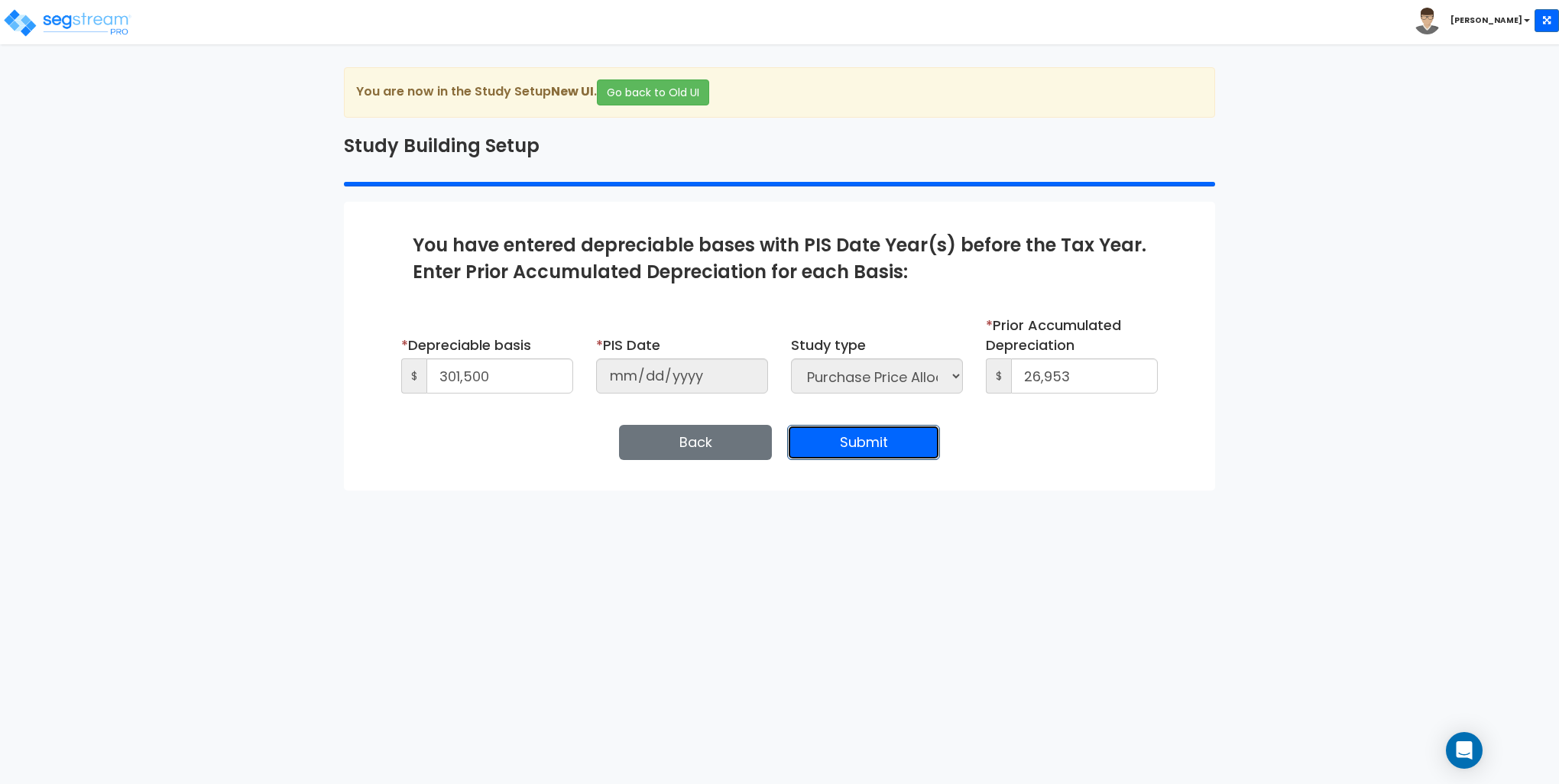
click at [894, 446] on button "Submit" at bounding box center [863, 442] width 153 height 35
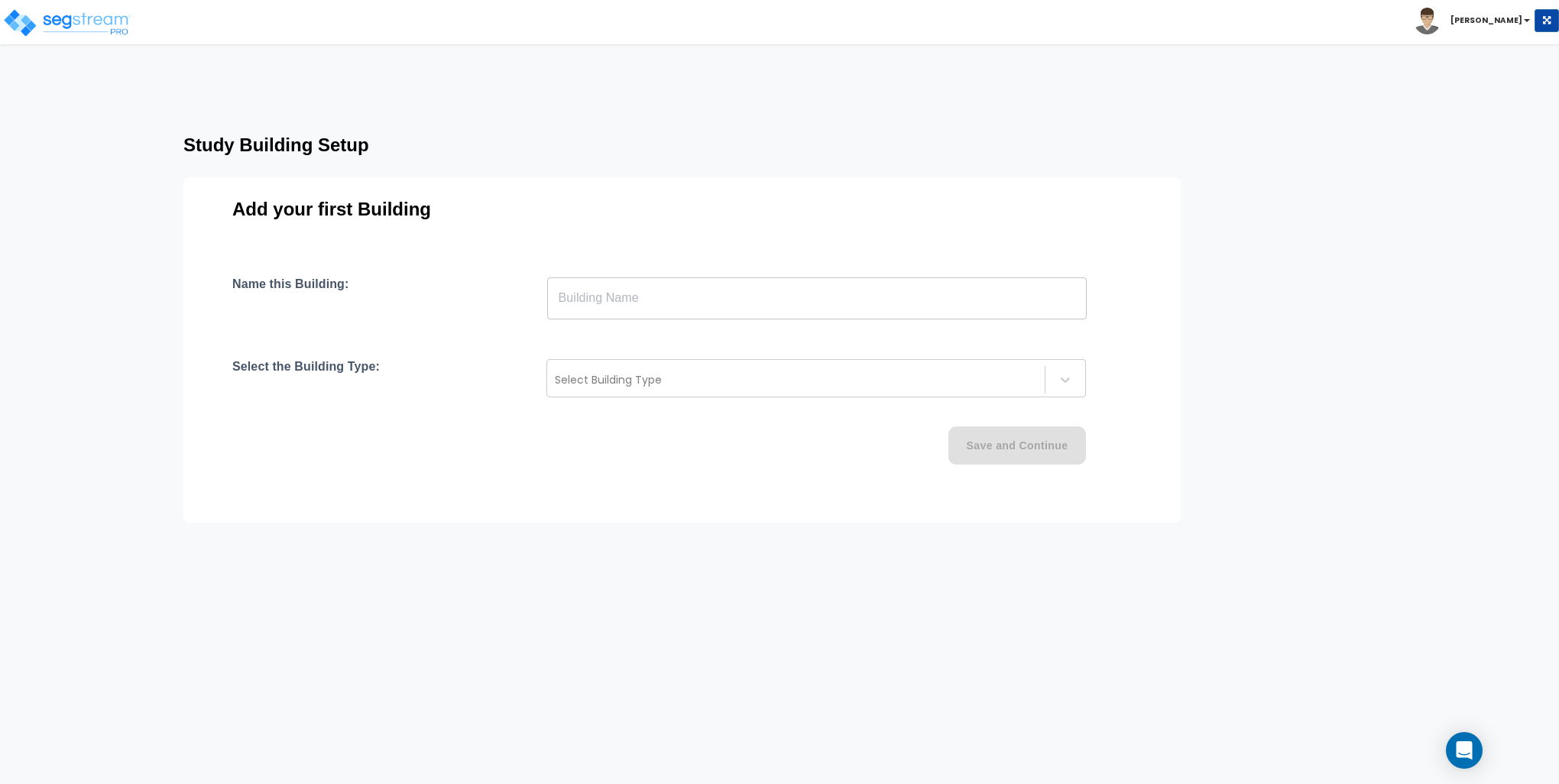
click at [650, 298] on input "text" at bounding box center [816, 298] width 539 height 43
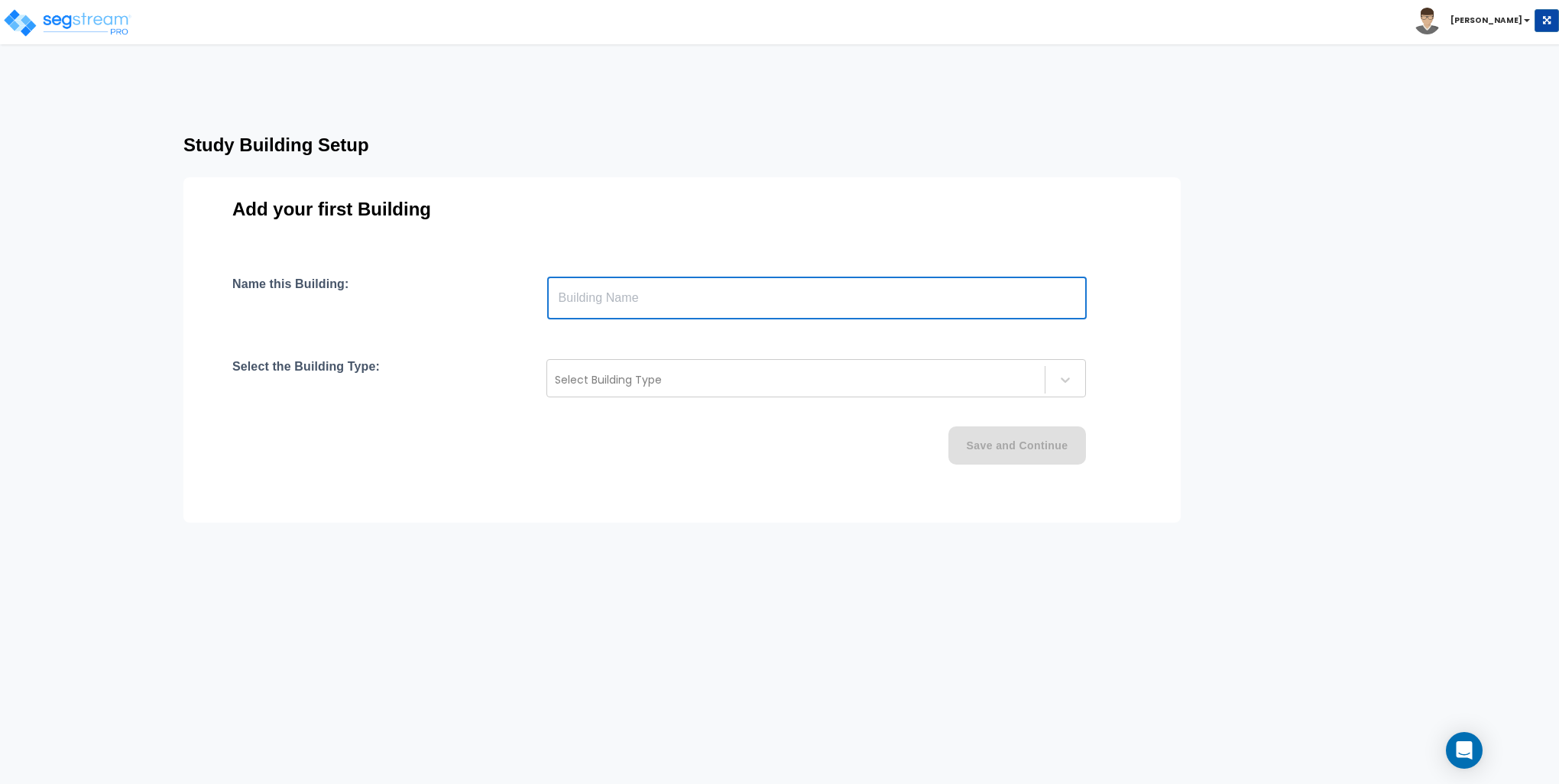
type input "Building"
click at [660, 389] on div at bounding box center [796, 379] width 482 height 18
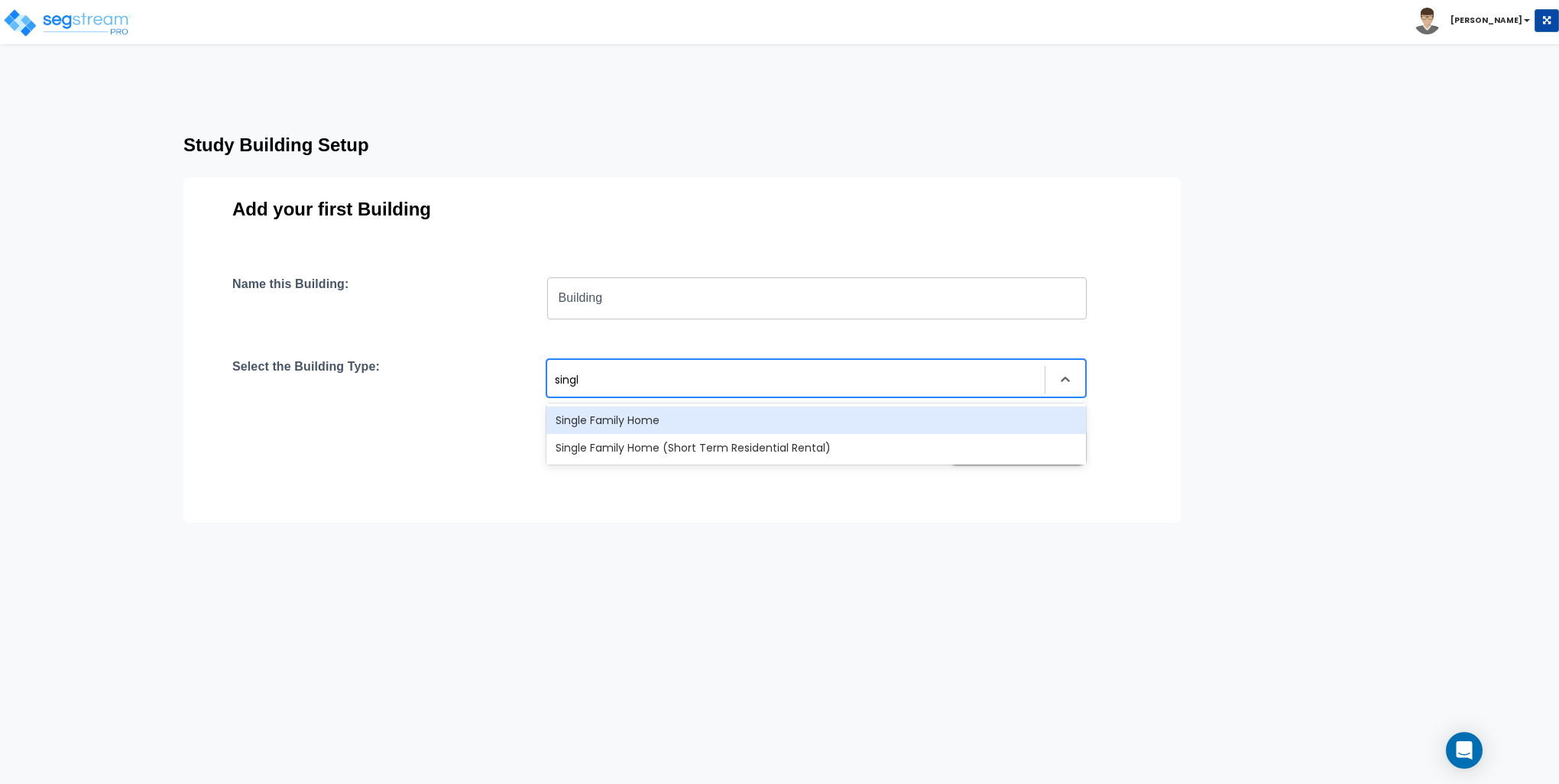
type input "single"
click at [627, 419] on div "Single Family Home" at bounding box center [815, 420] width 539 height 27
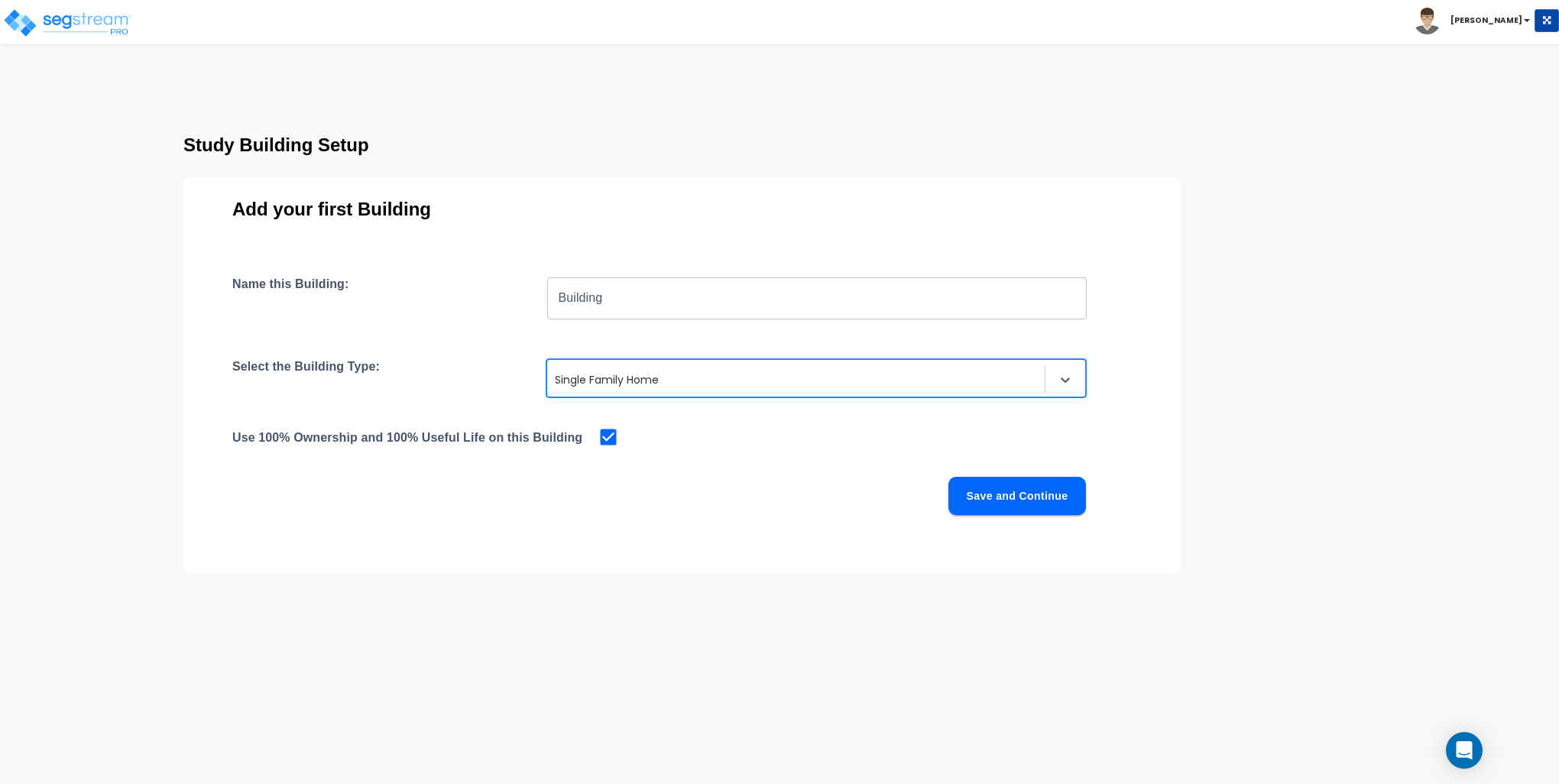
click at [1048, 487] on button "Save and Continue" at bounding box center [1018, 495] width 138 height 38
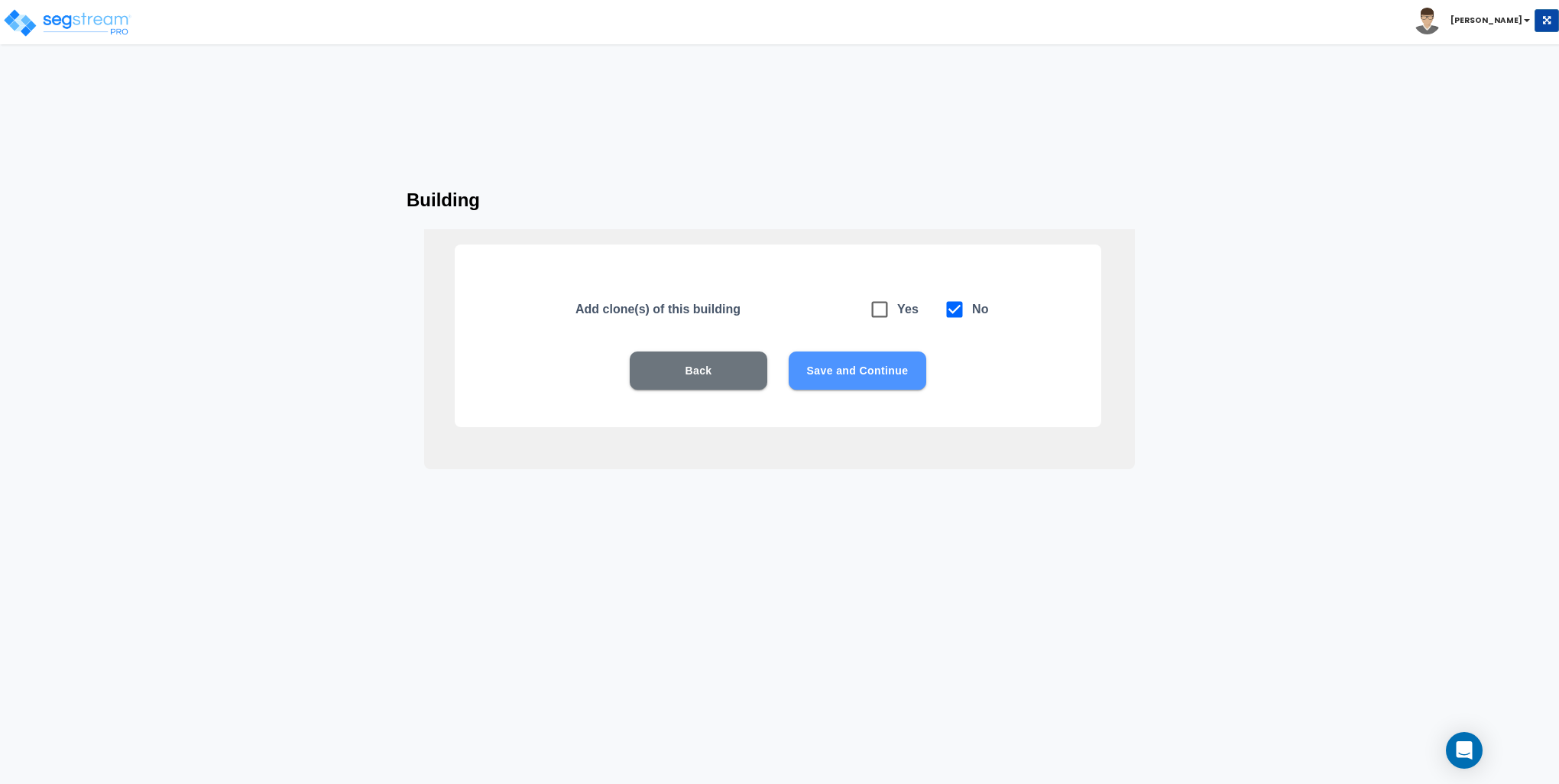
click at [886, 366] on button "Save and Continue" at bounding box center [858, 370] width 138 height 38
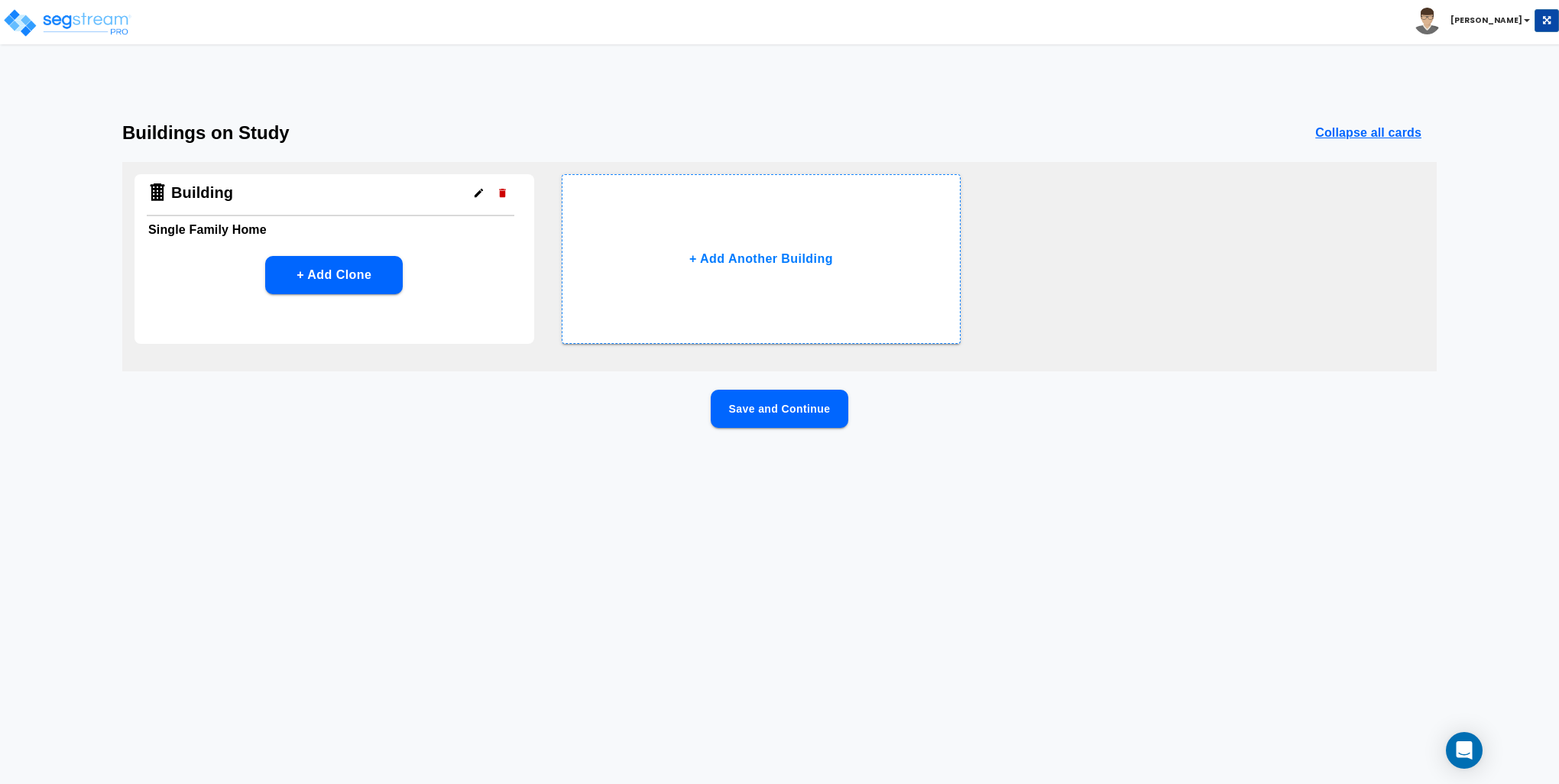
click at [780, 413] on button "Save and Continue" at bounding box center [780, 408] width 138 height 38
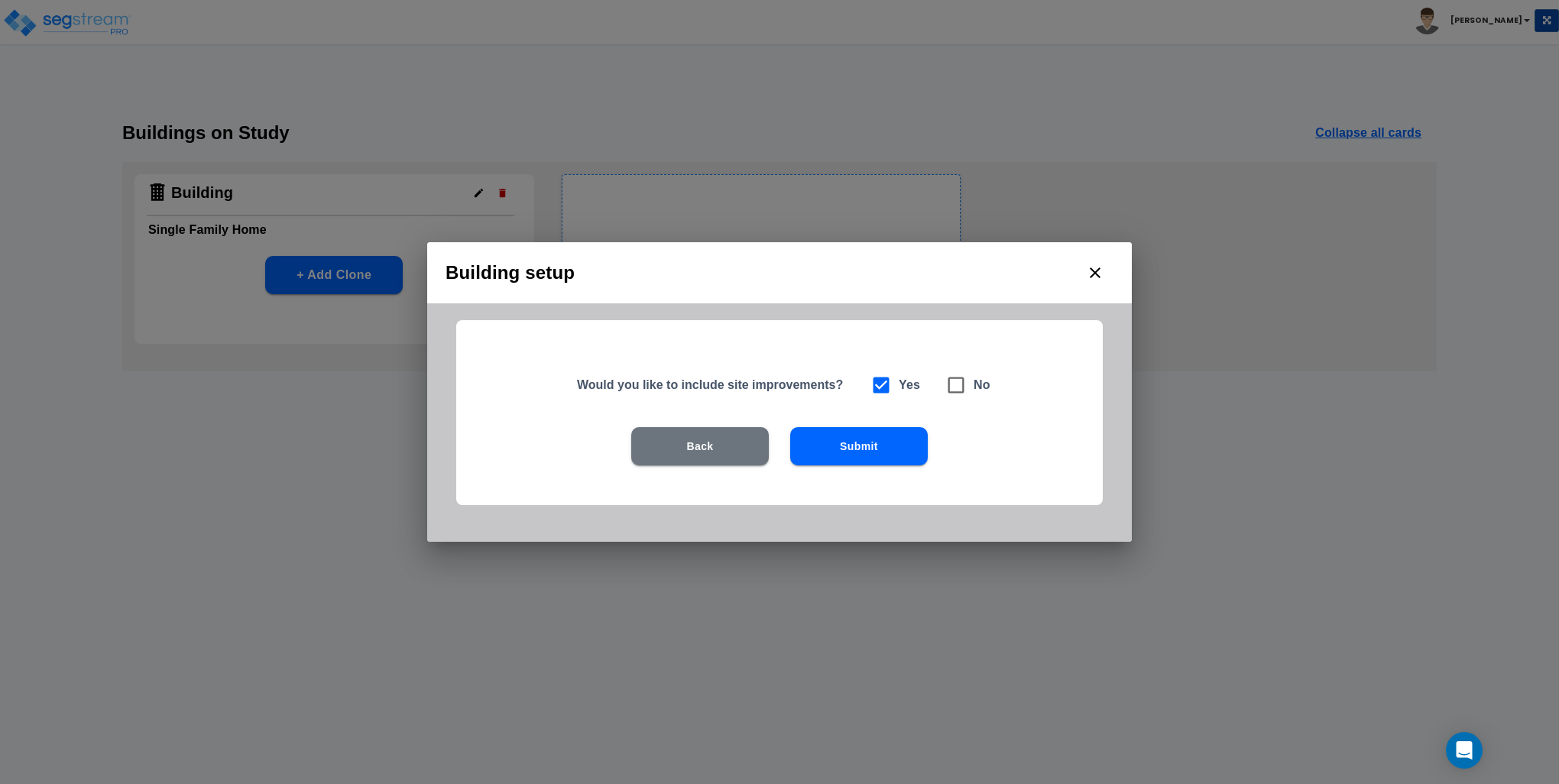
click at [870, 451] on button "Submit" at bounding box center [859, 446] width 138 height 38
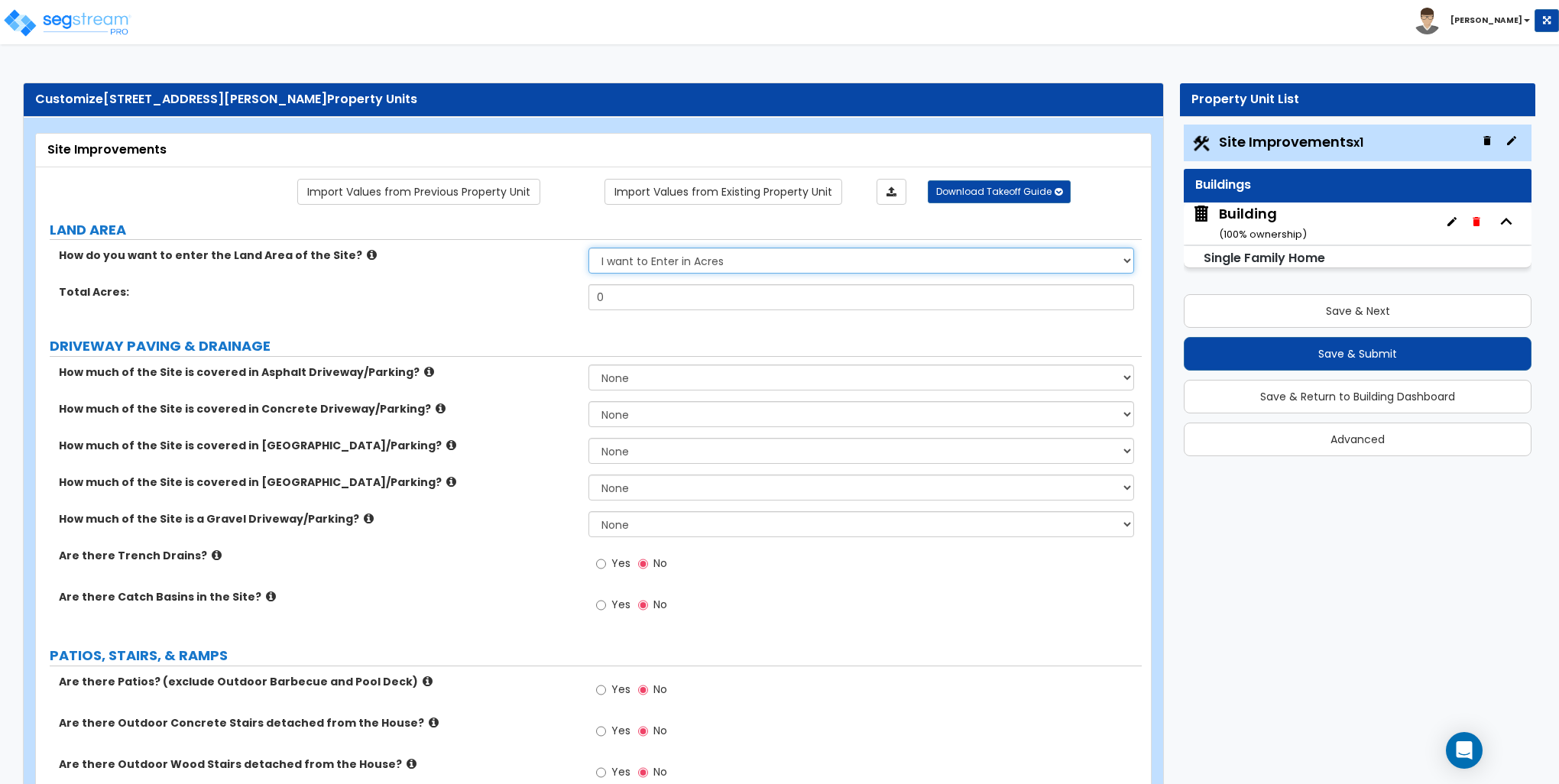
click at [642, 248] on select "I want to Enter in Acres I want to Enter in Square Feet" at bounding box center [861, 260] width 545 height 26
select select "2"
click at [589, 248] on select "I want to Enter in Acres I want to Enter in Square Feet" at bounding box center [861, 260] width 545 height 26
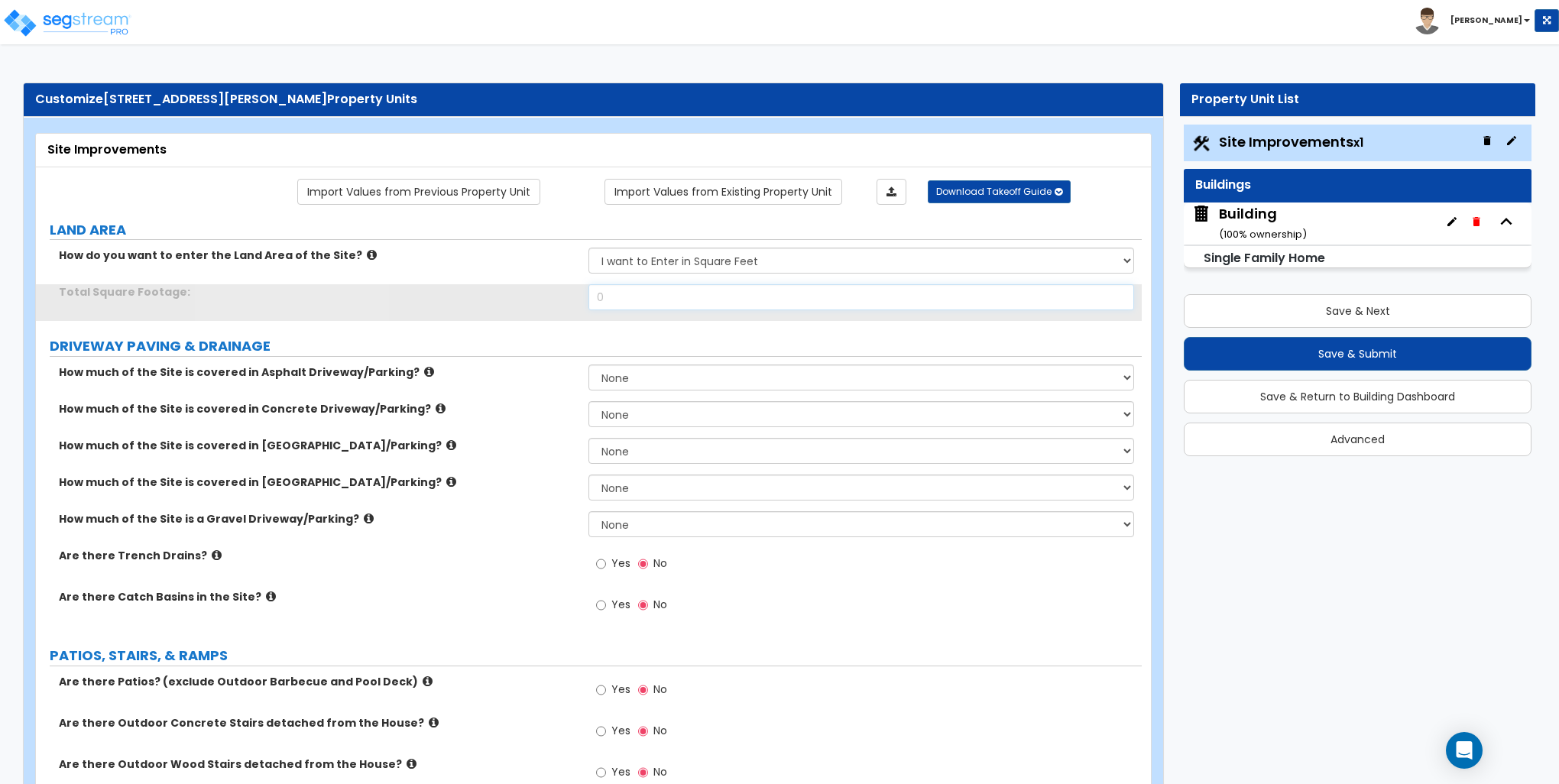
click at [645, 296] on input "0" at bounding box center [861, 297] width 545 height 26
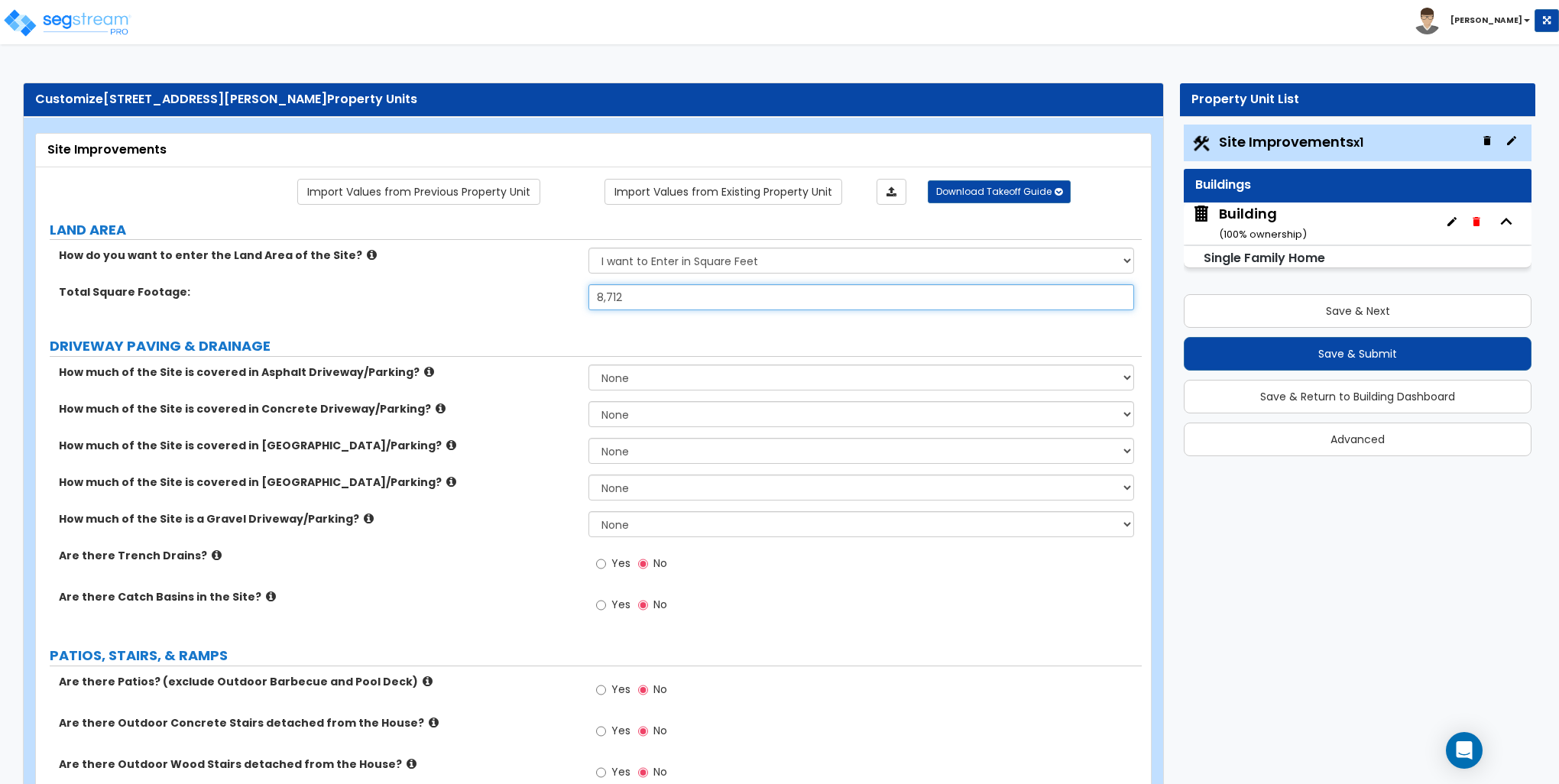
type input "8,712"
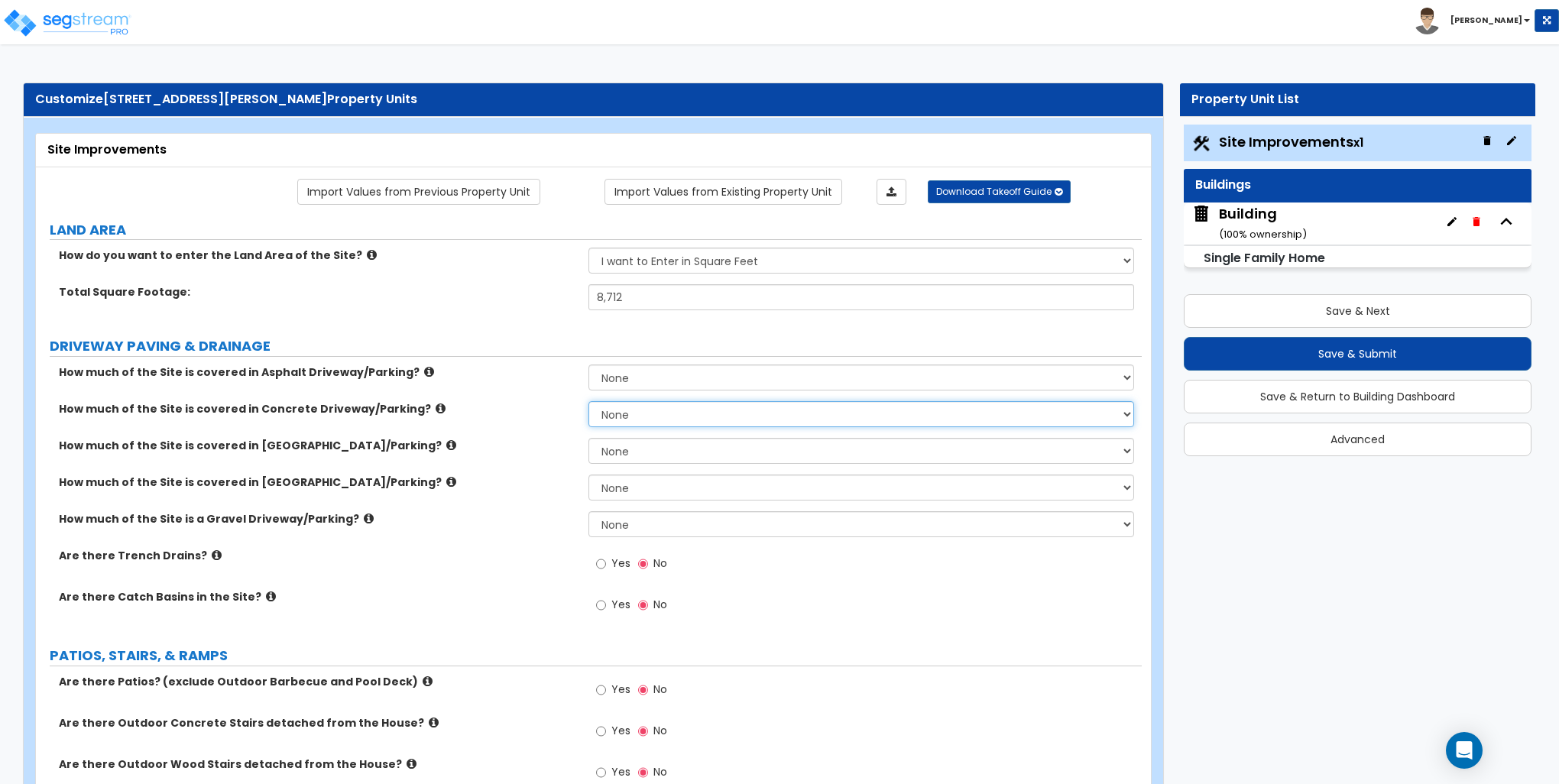
click at [640, 411] on select "None I want to Enter an Approximate Percentage I want to Enter the Square Foota…" at bounding box center [861, 414] width 545 height 26
select select "2"
click at [589, 401] on select "None I want to Enter an Approximate Percentage I want to Enter the Square Foota…" at bounding box center [861, 414] width 545 height 26
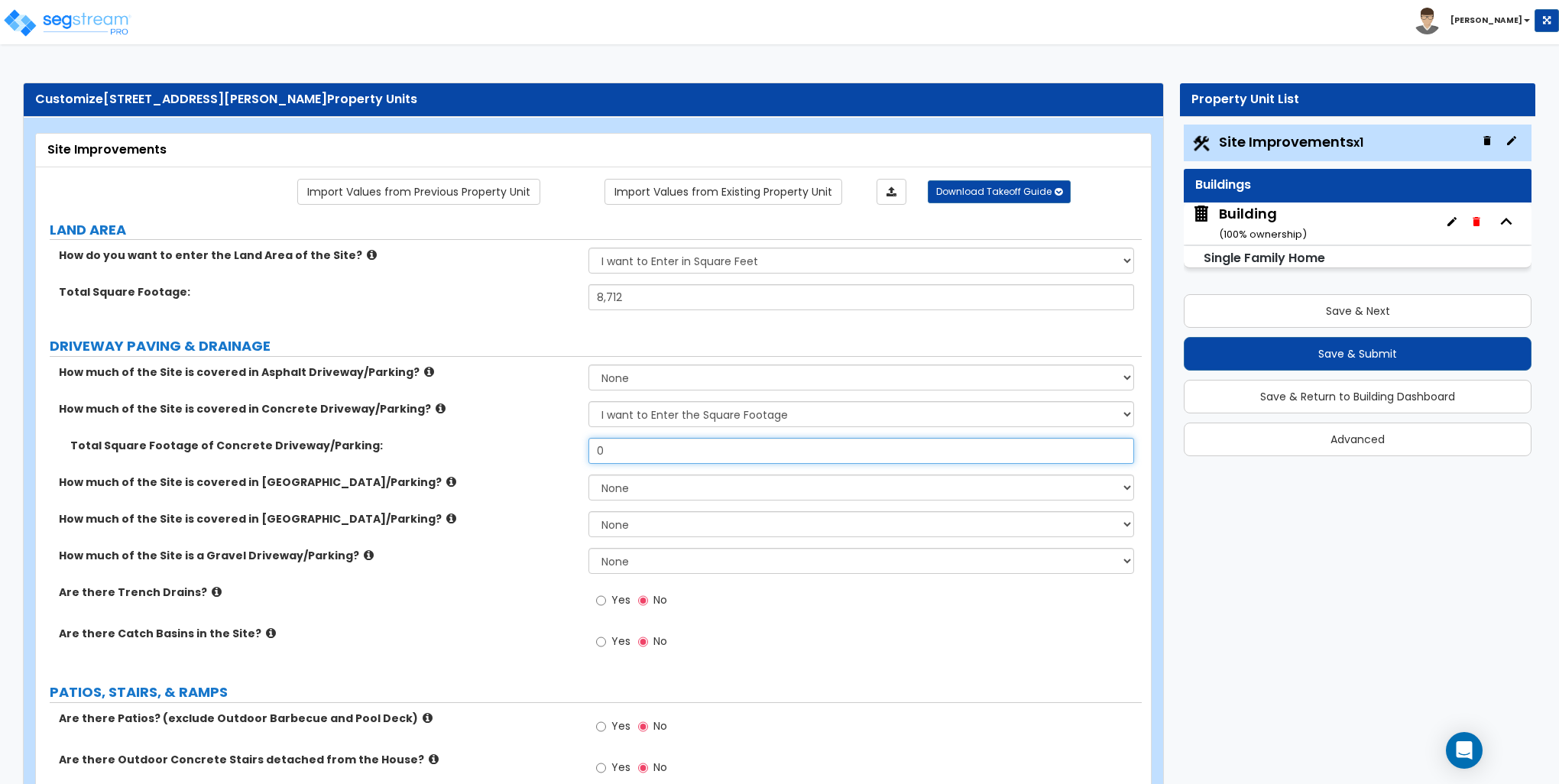
click at [633, 451] on input "0" at bounding box center [861, 451] width 545 height 26
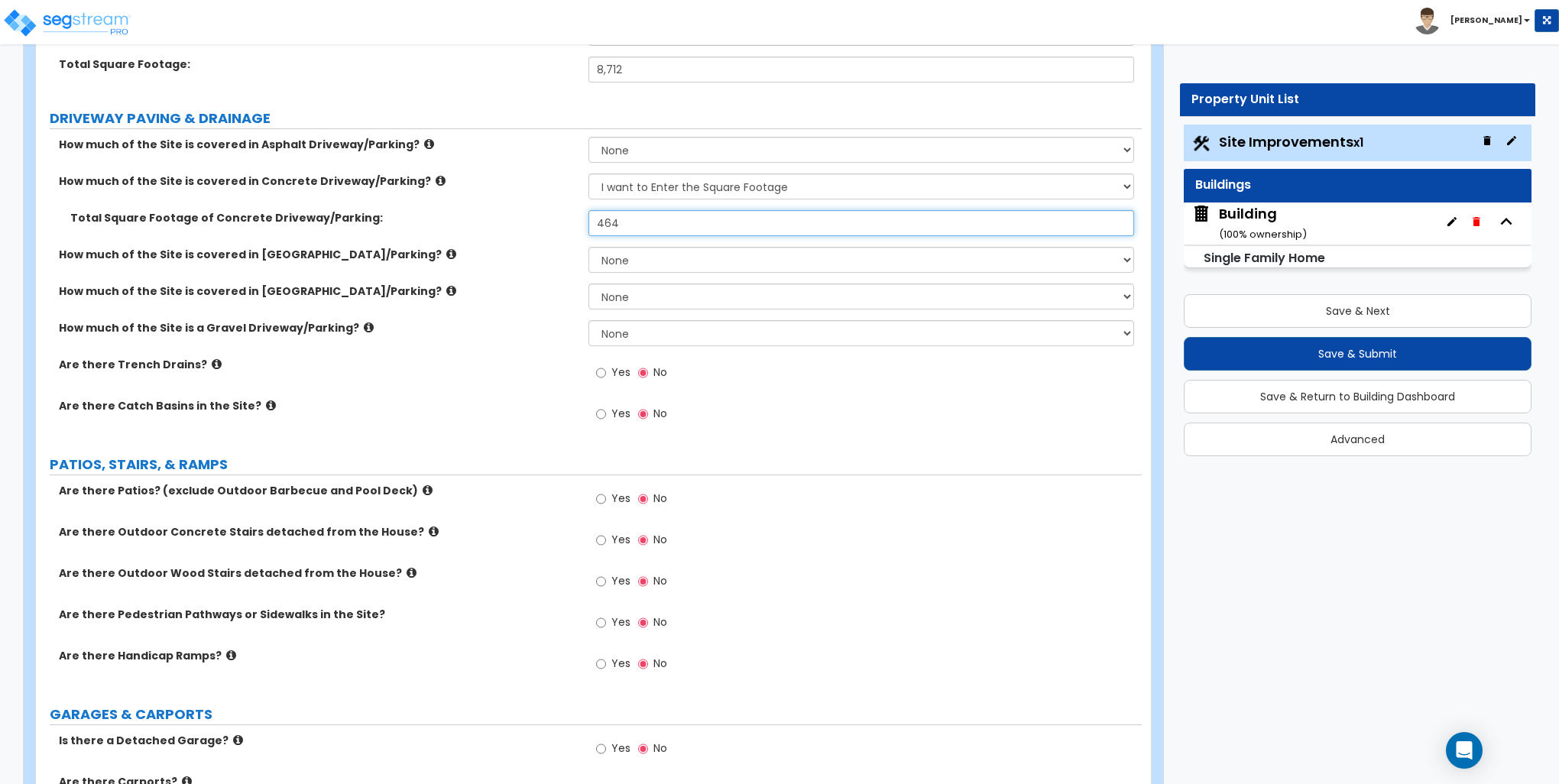
scroll to position [229, 0]
type input "464"
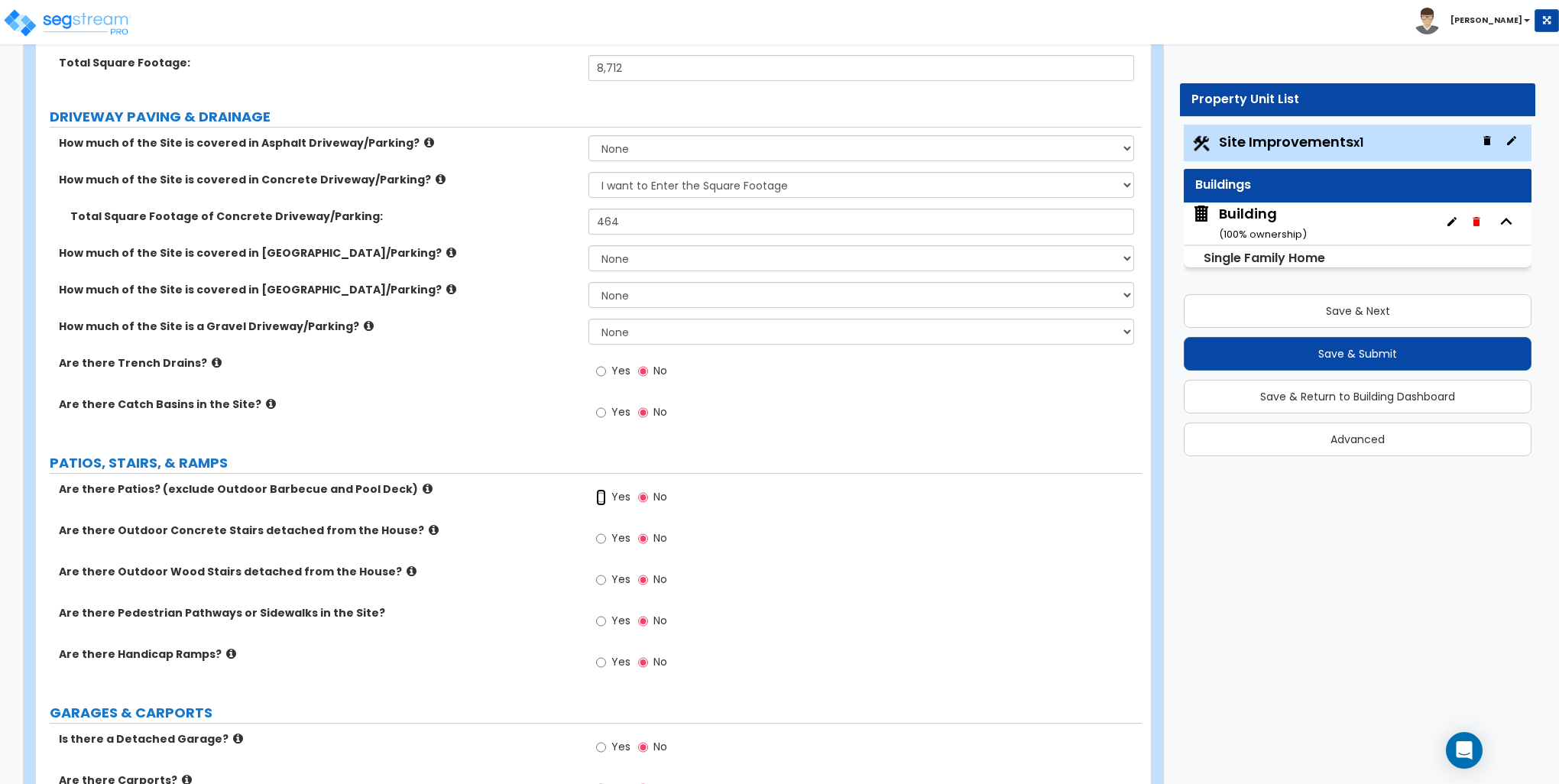
click at [605, 496] on input "Yes" at bounding box center [601, 496] width 10 height 17
radio input "true"
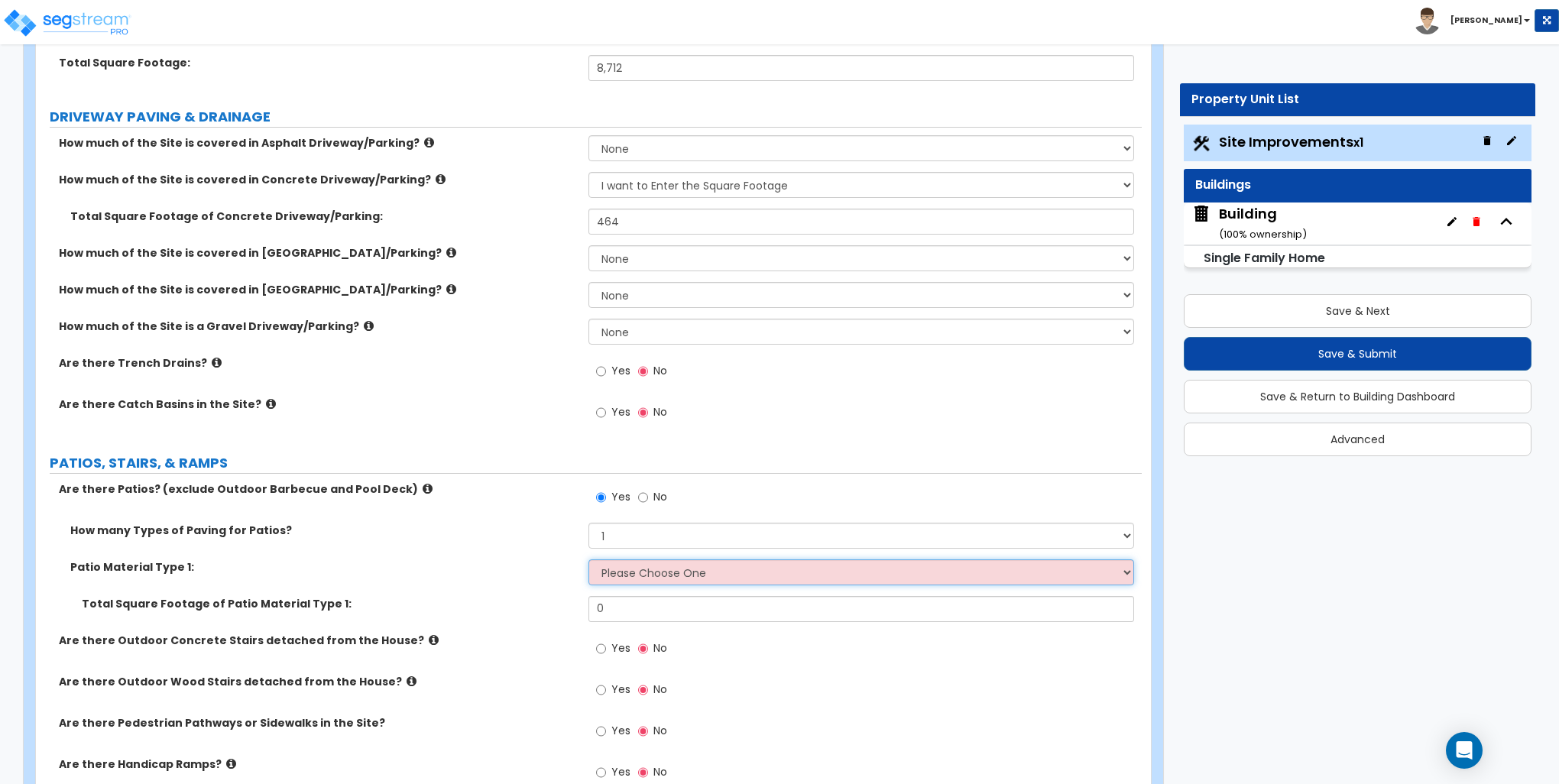
click at [616, 574] on select "Please Choose One Bare Concrete Stamped Concrete Brick Pavers Stone Pavers Tile…" at bounding box center [861, 572] width 545 height 26
select select "1"
click at [589, 560] on select "Please Choose One Bare Concrete Stamped Concrete Brick Pavers Stone Pavers Tile…" at bounding box center [861, 572] width 545 height 26
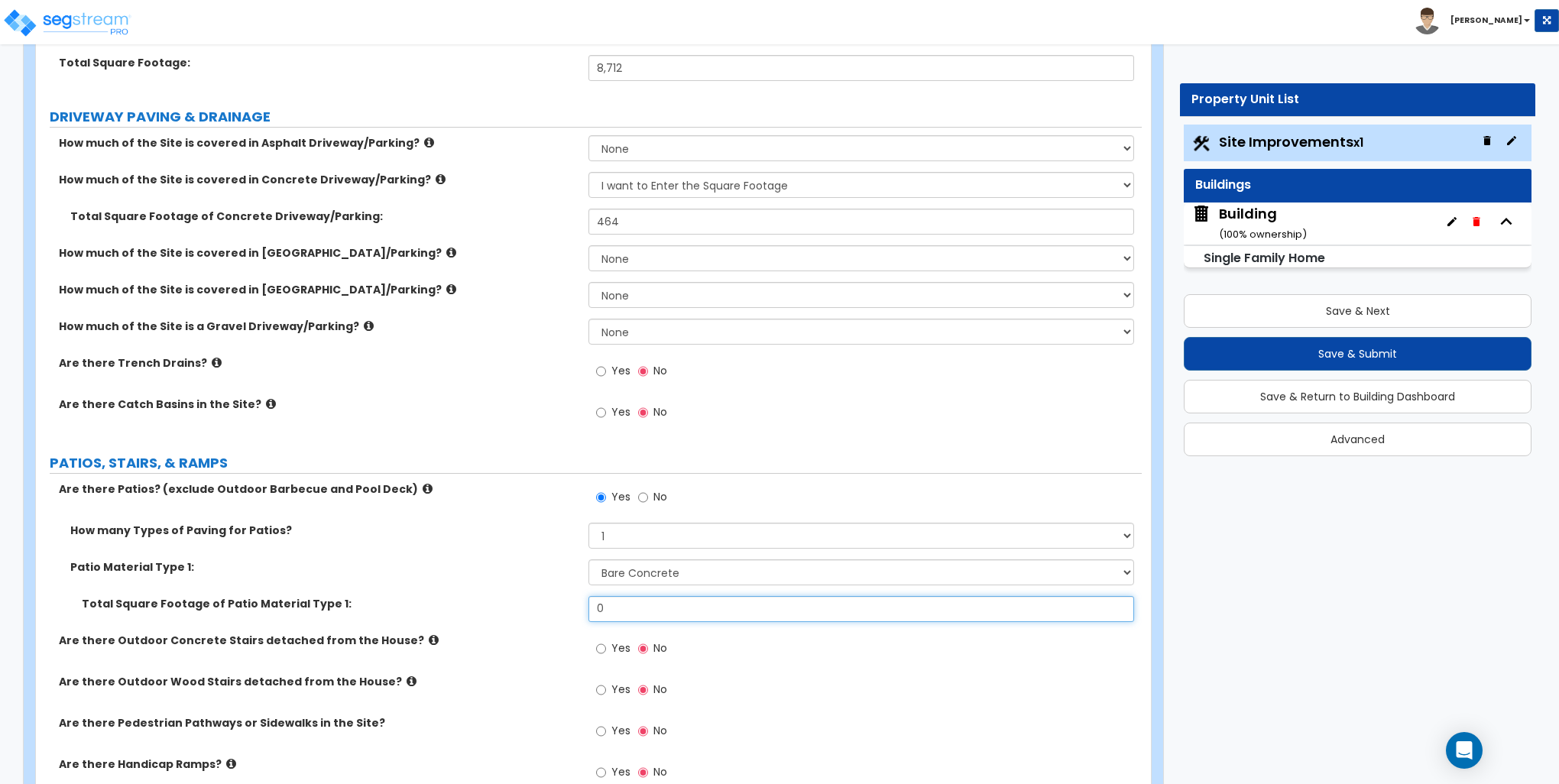
click at [625, 607] on input "0" at bounding box center [861, 608] width 545 height 26
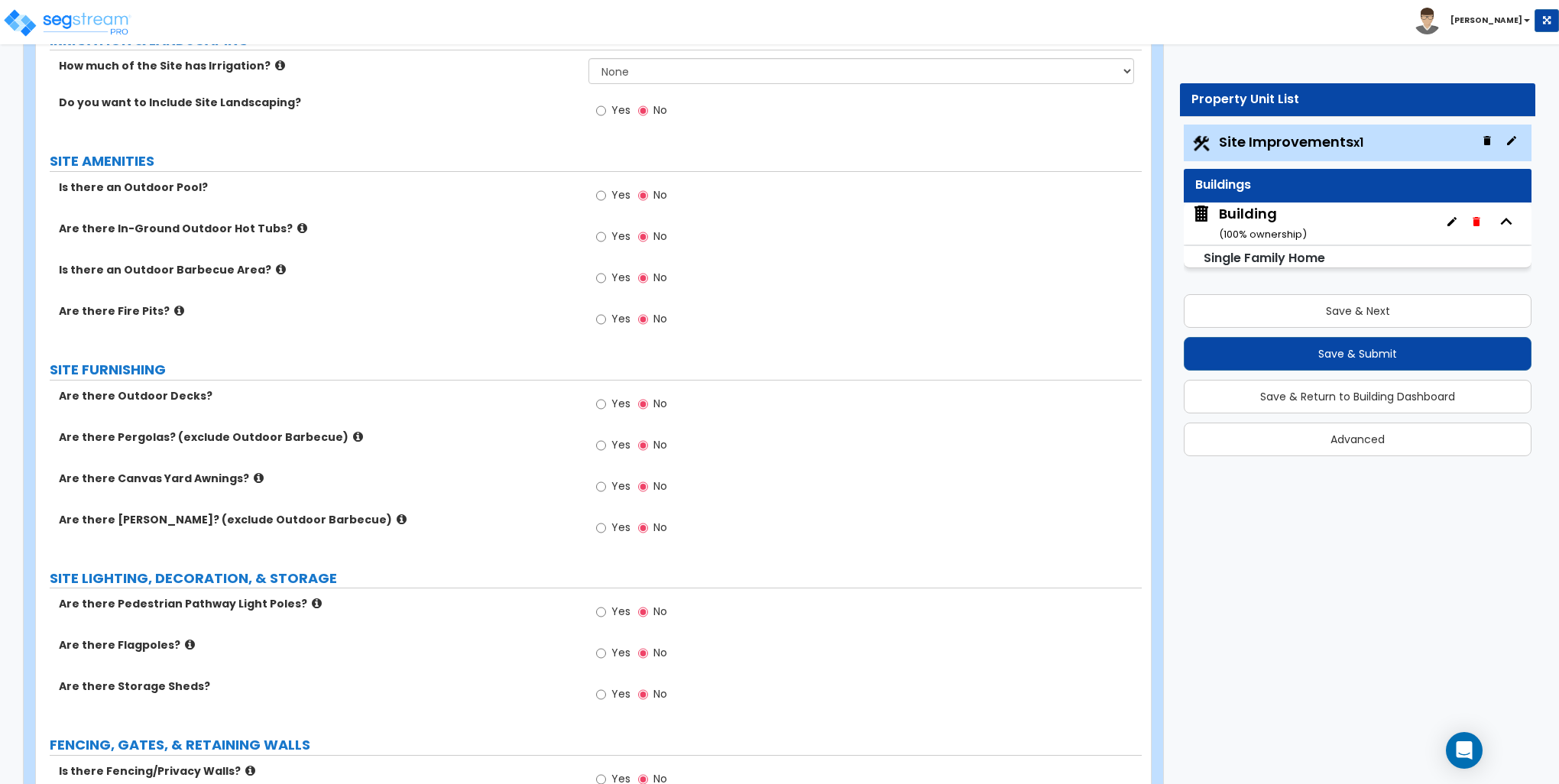
scroll to position [1146, 0]
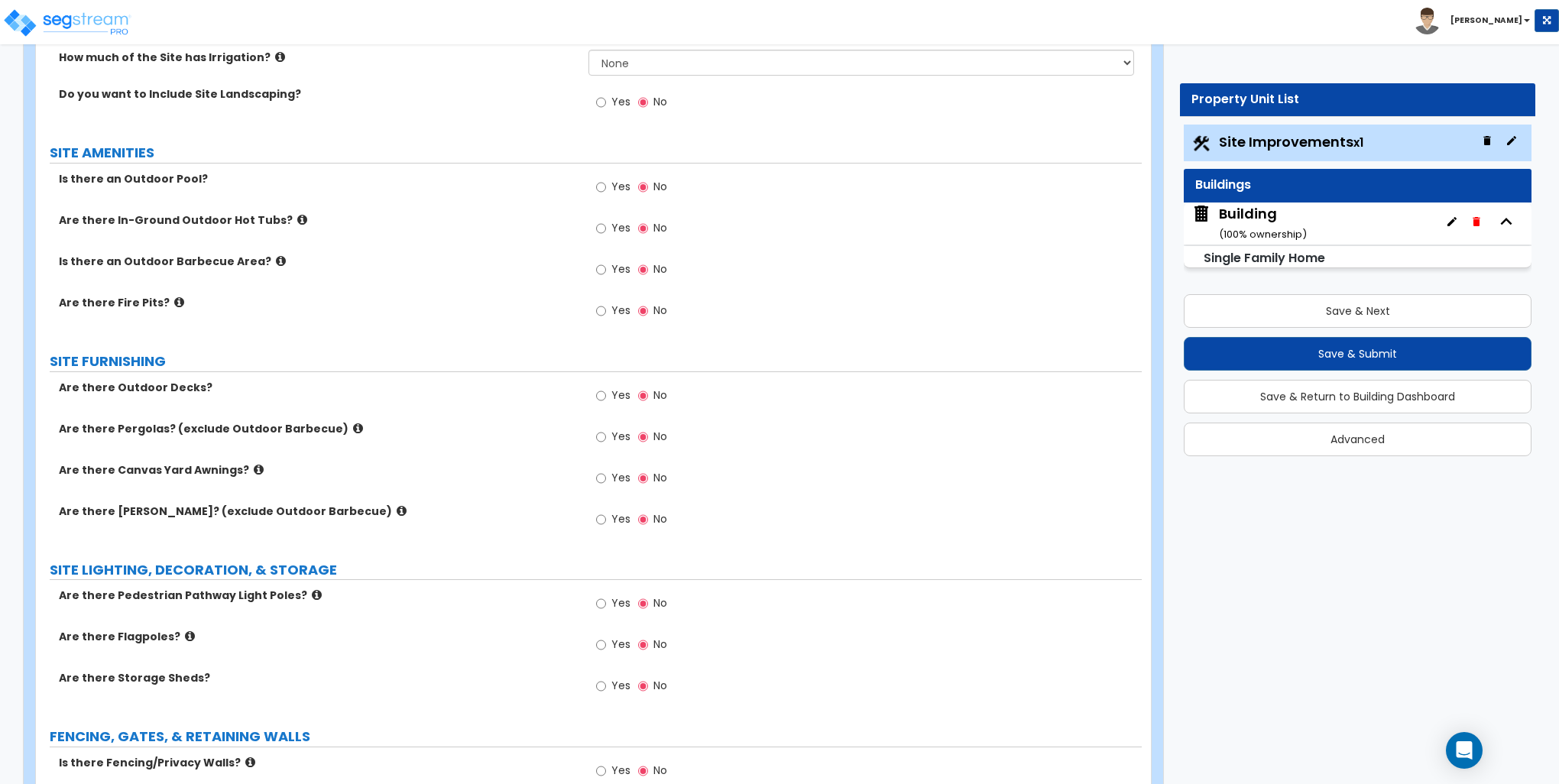
type input "120"
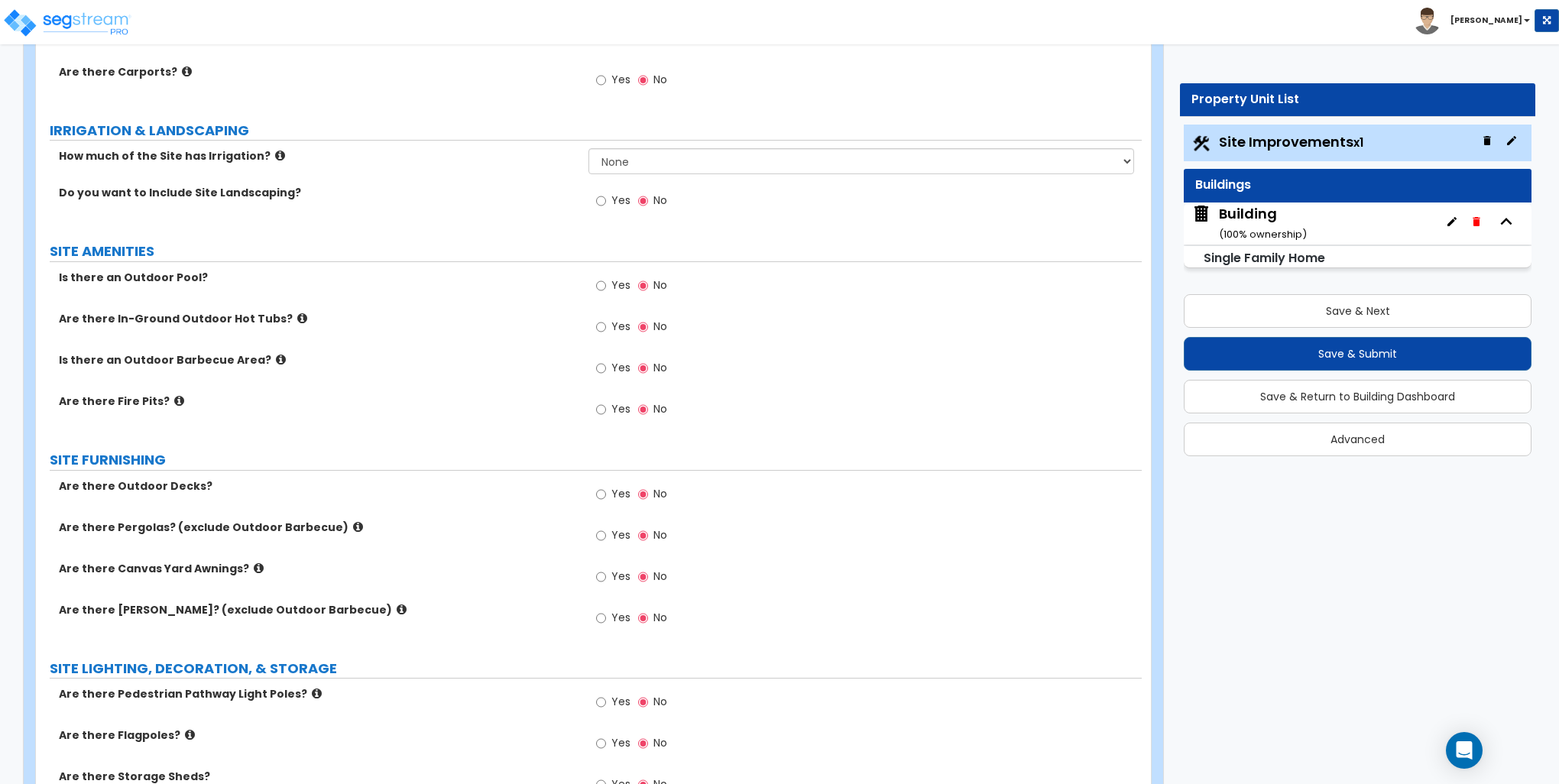
scroll to position [993, 0]
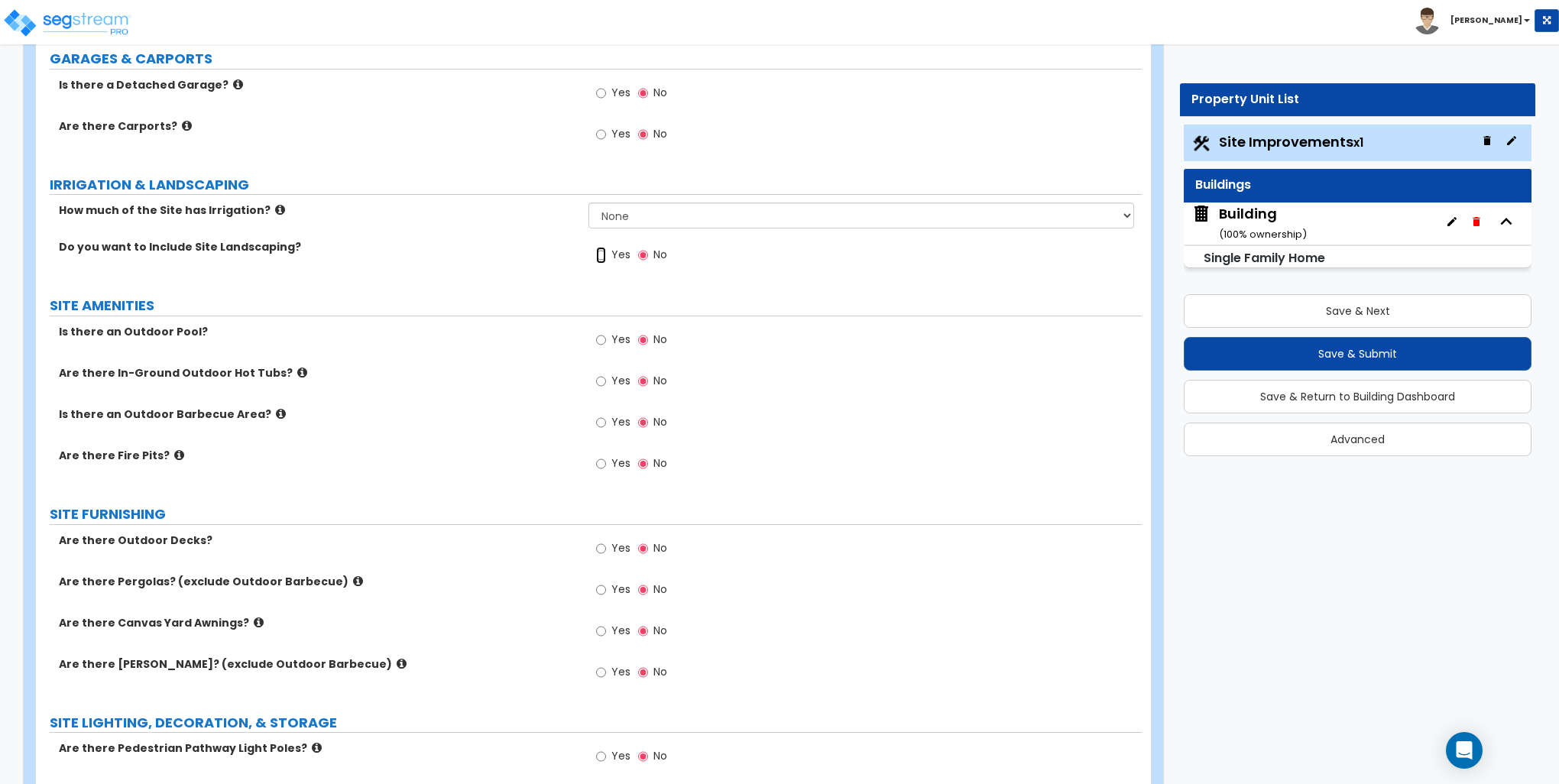
click at [603, 261] on input "Yes" at bounding box center [601, 255] width 10 height 17
radio input "true"
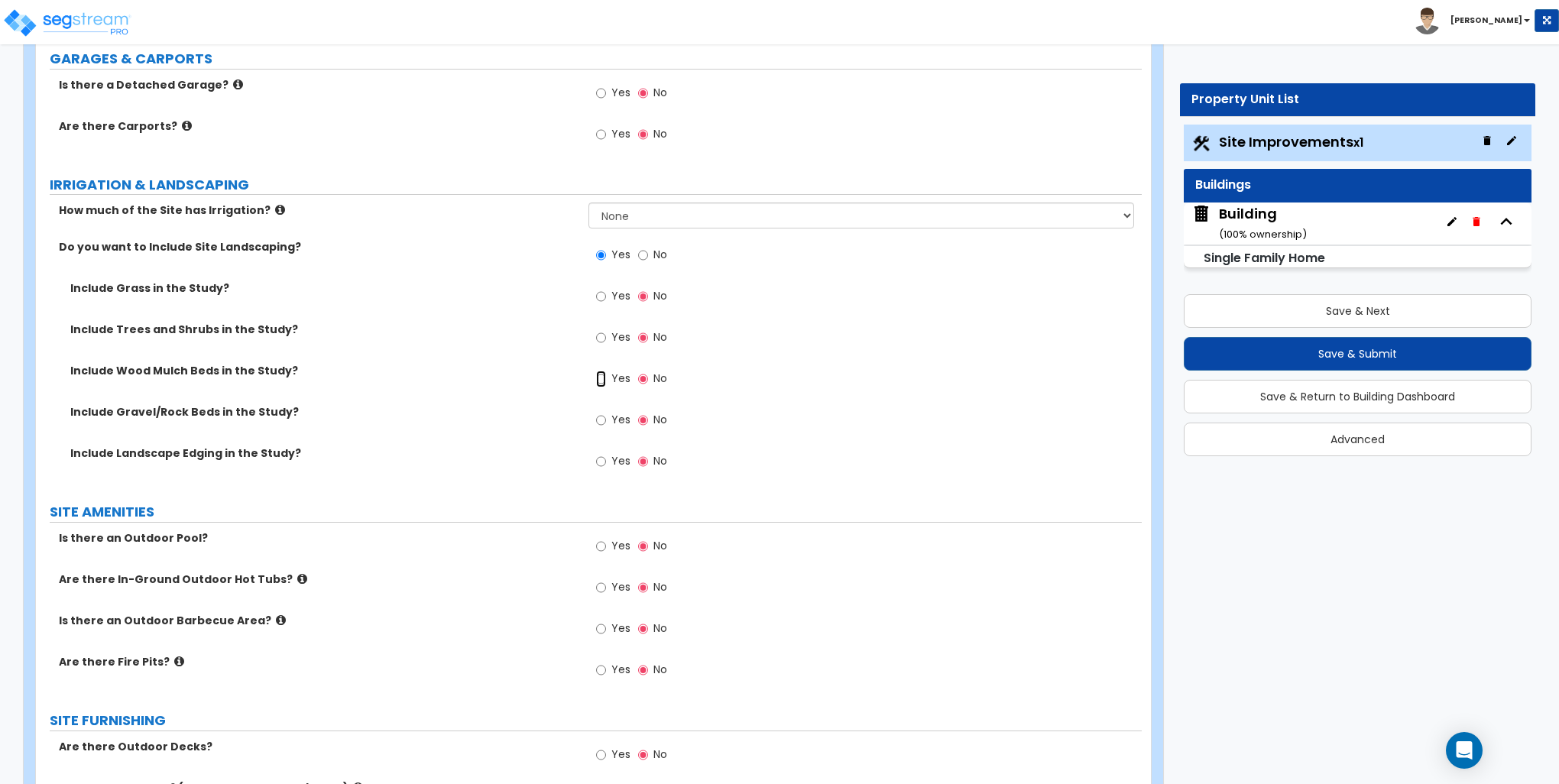
click at [600, 384] on input "Yes" at bounding box center [601, 378] width 10 height 17
radio input "true"
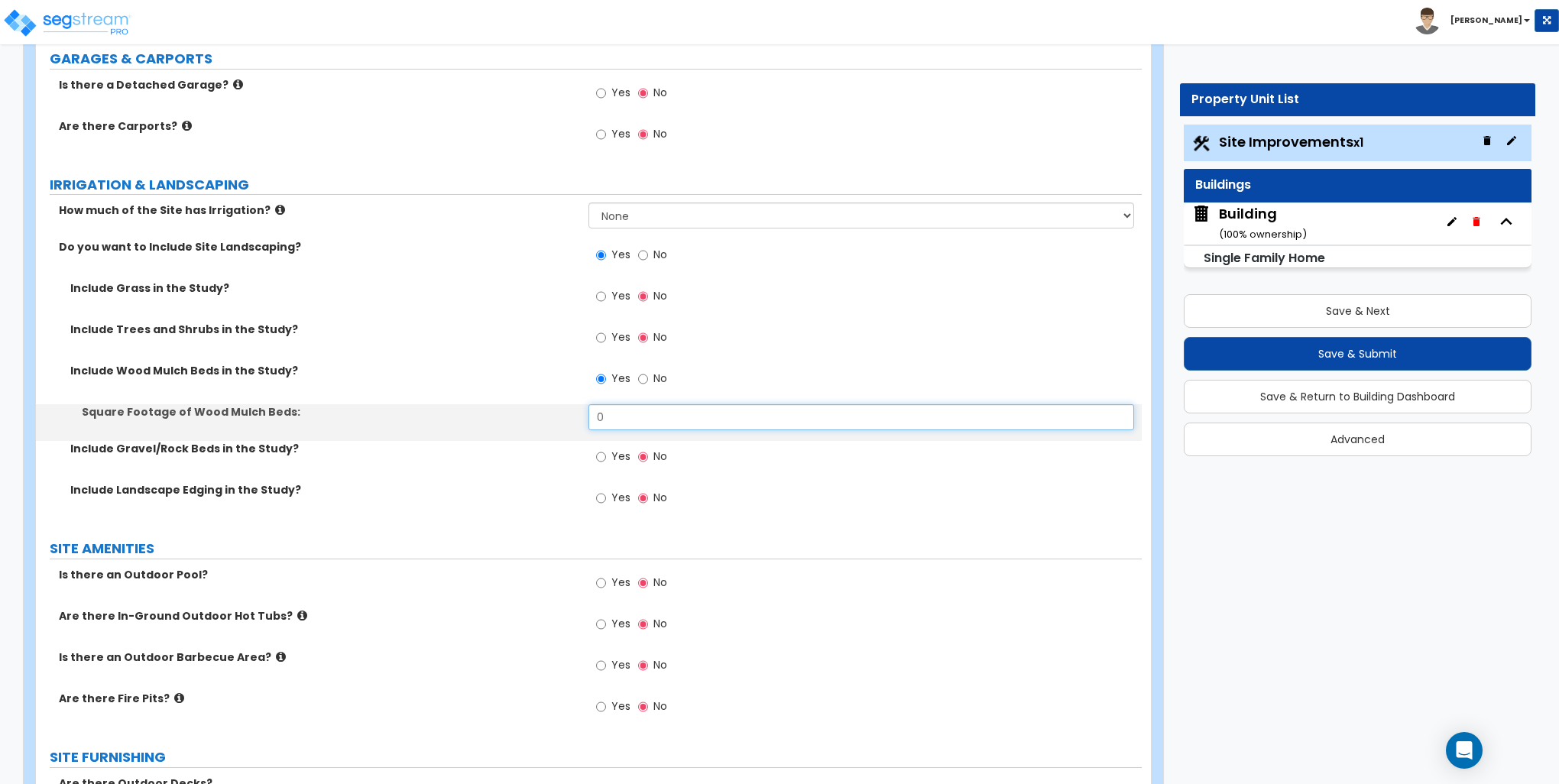
click at [613, 415] on input "0" at bounding box center [861, 417] width 545 height 26
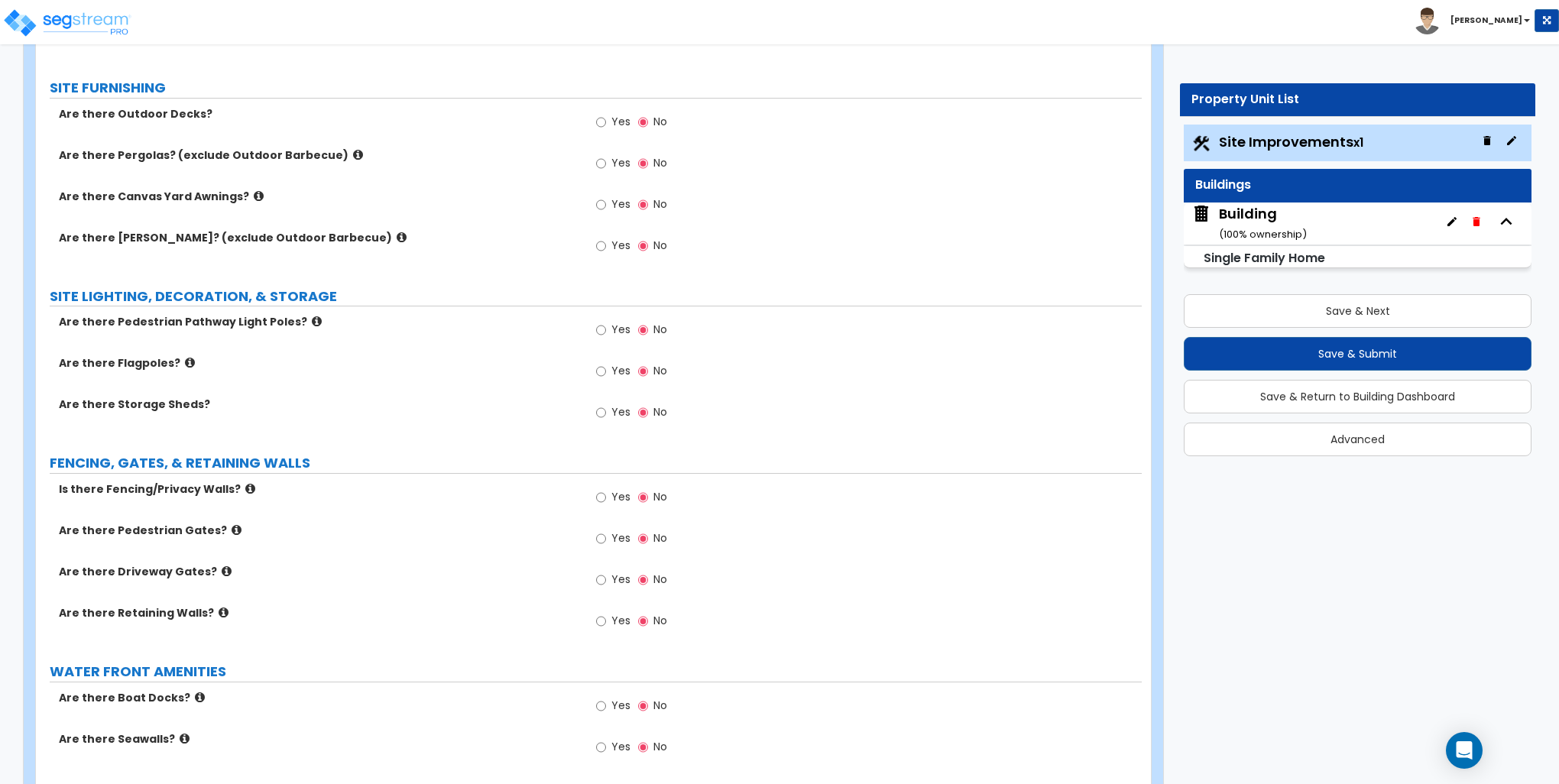
scroll to position [1681, 0]
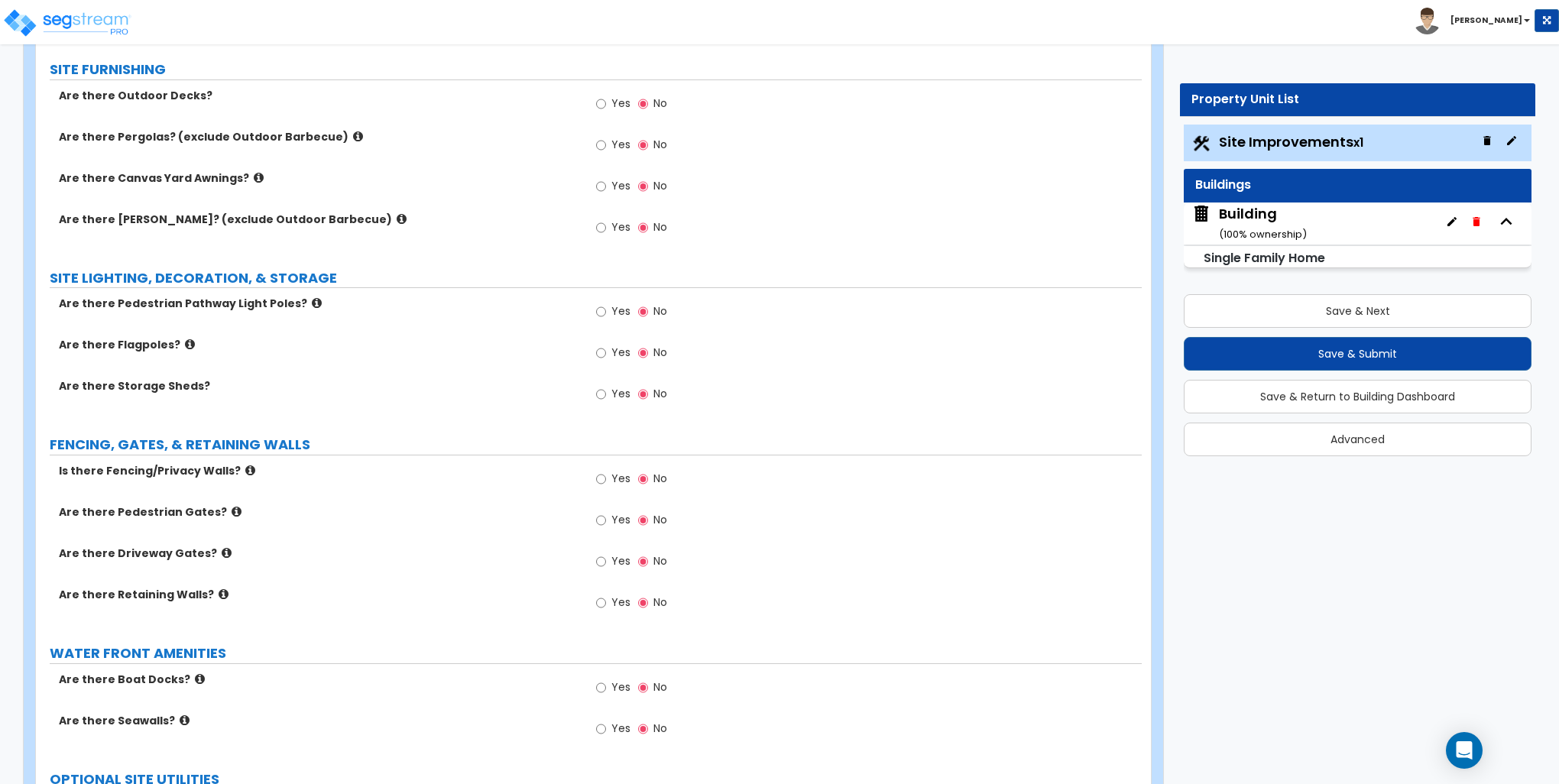
type input "160"
click at [606, 474] on input "Yes" at bounding box center [601, 478] width 10 height 17
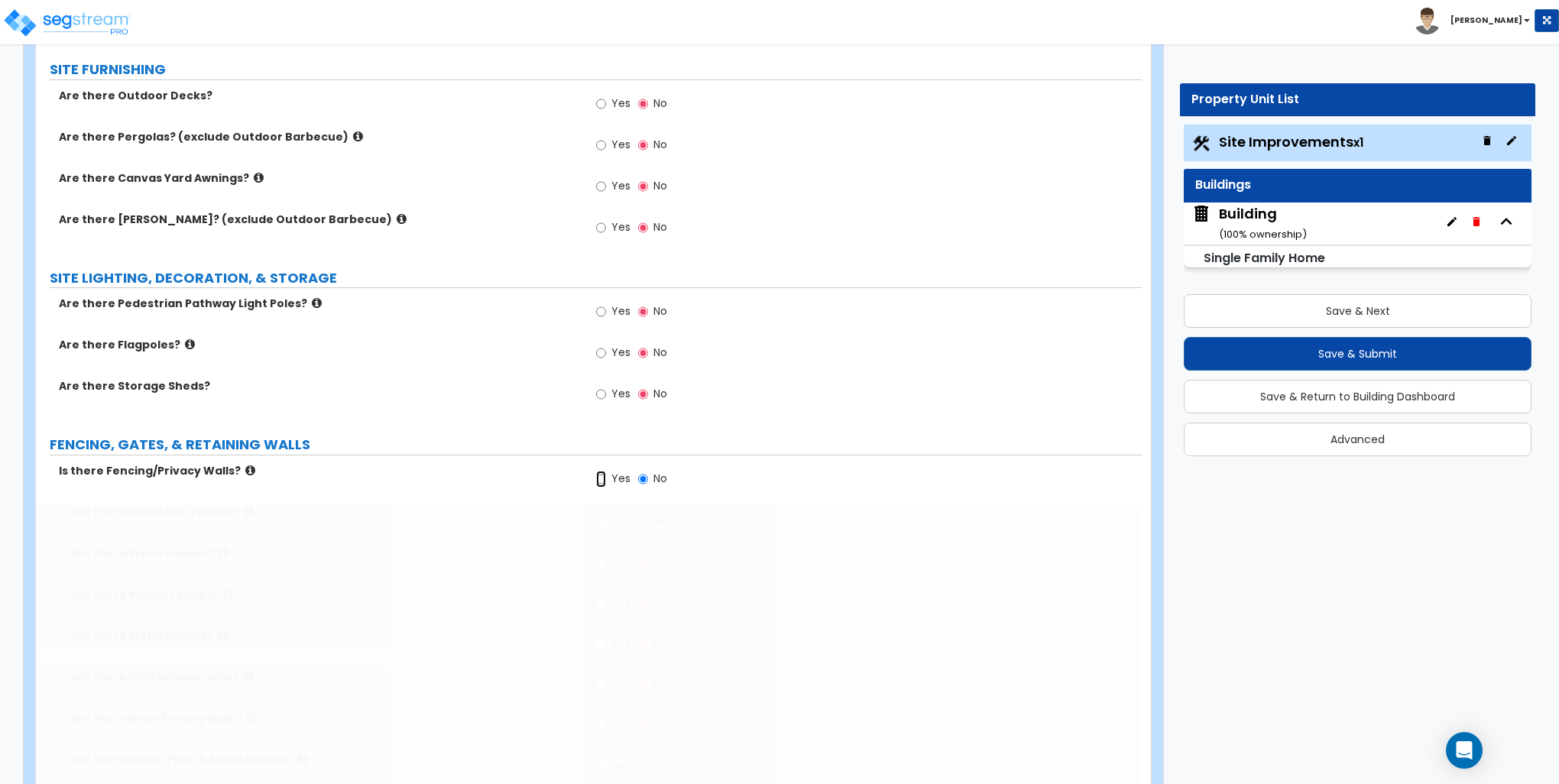
radio input "true"
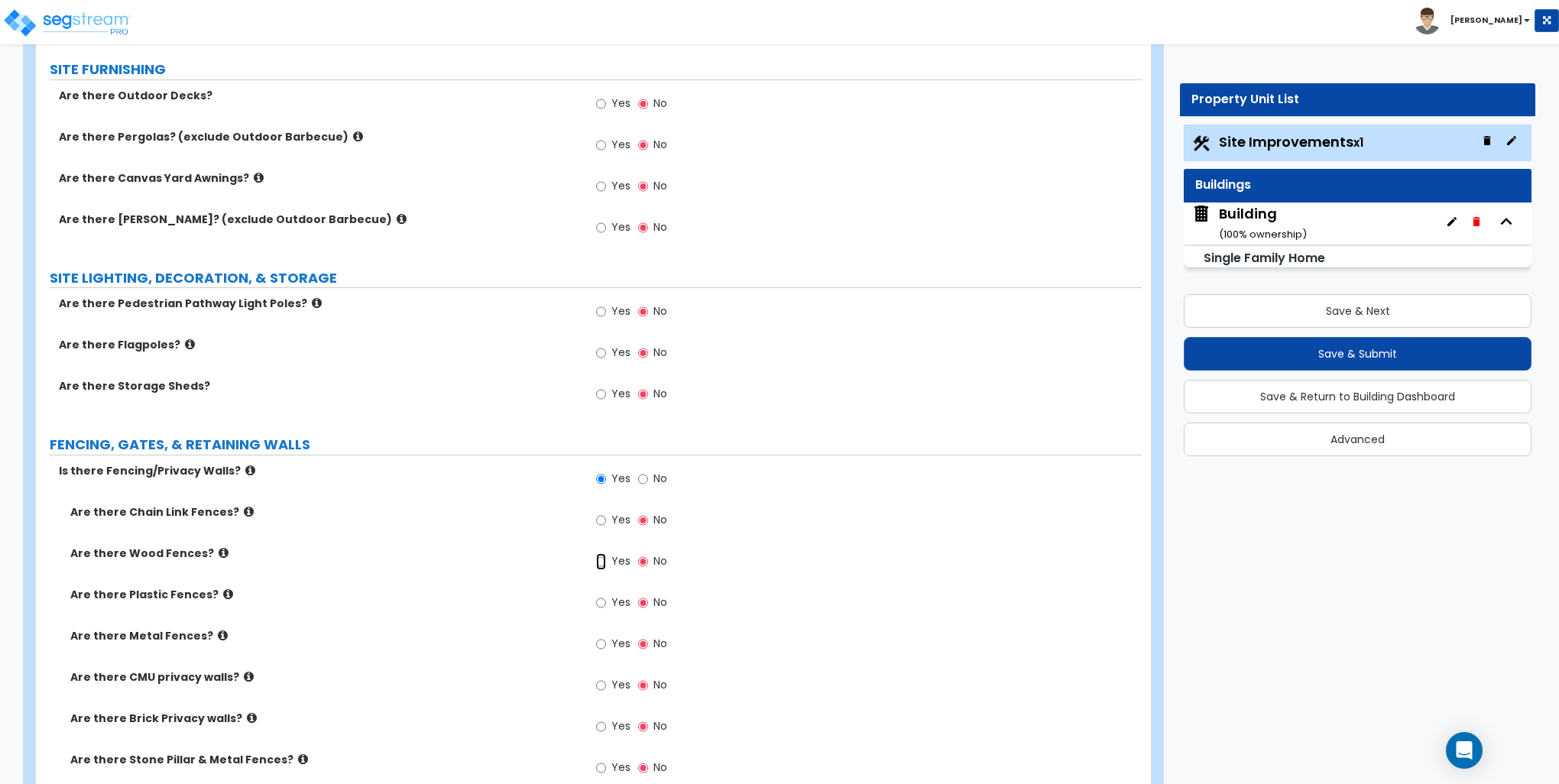
click at [603, 561] on input "Yes" at bounding box center [601, 561] width 10 height 17
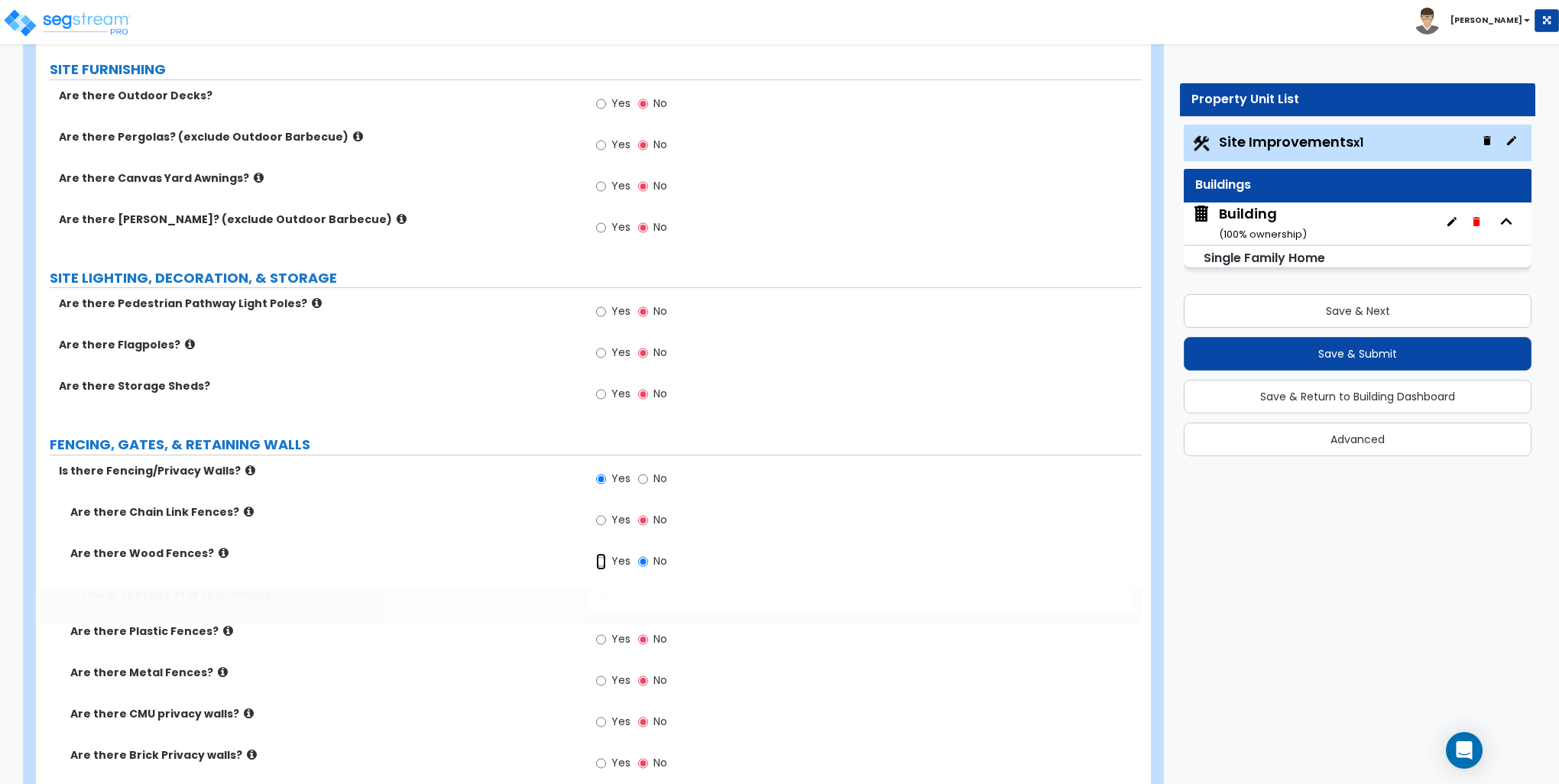
radio input "true"
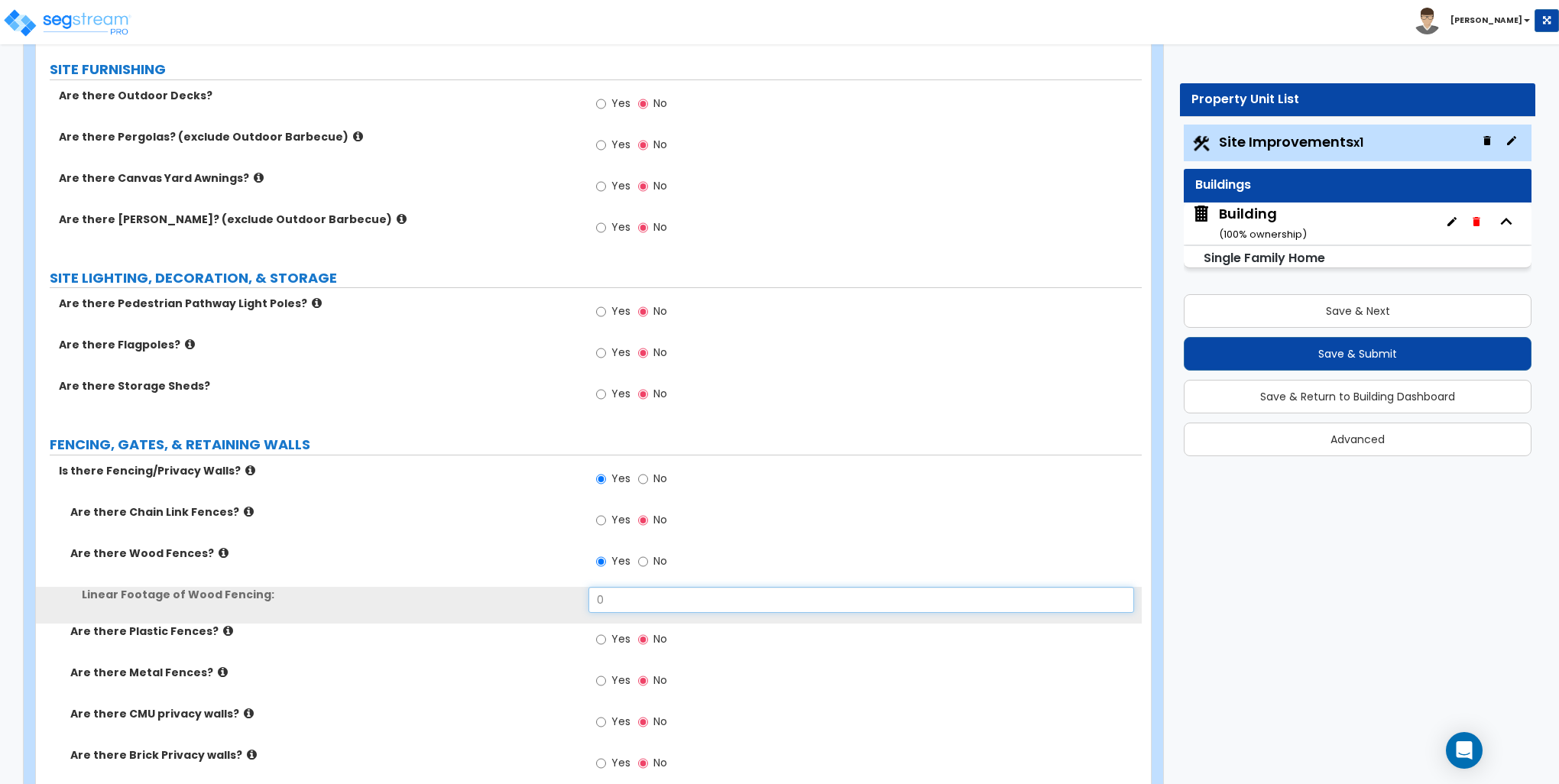
click at [617, 597] on input "0" at bounding box center [861, 599] width 545 height 26
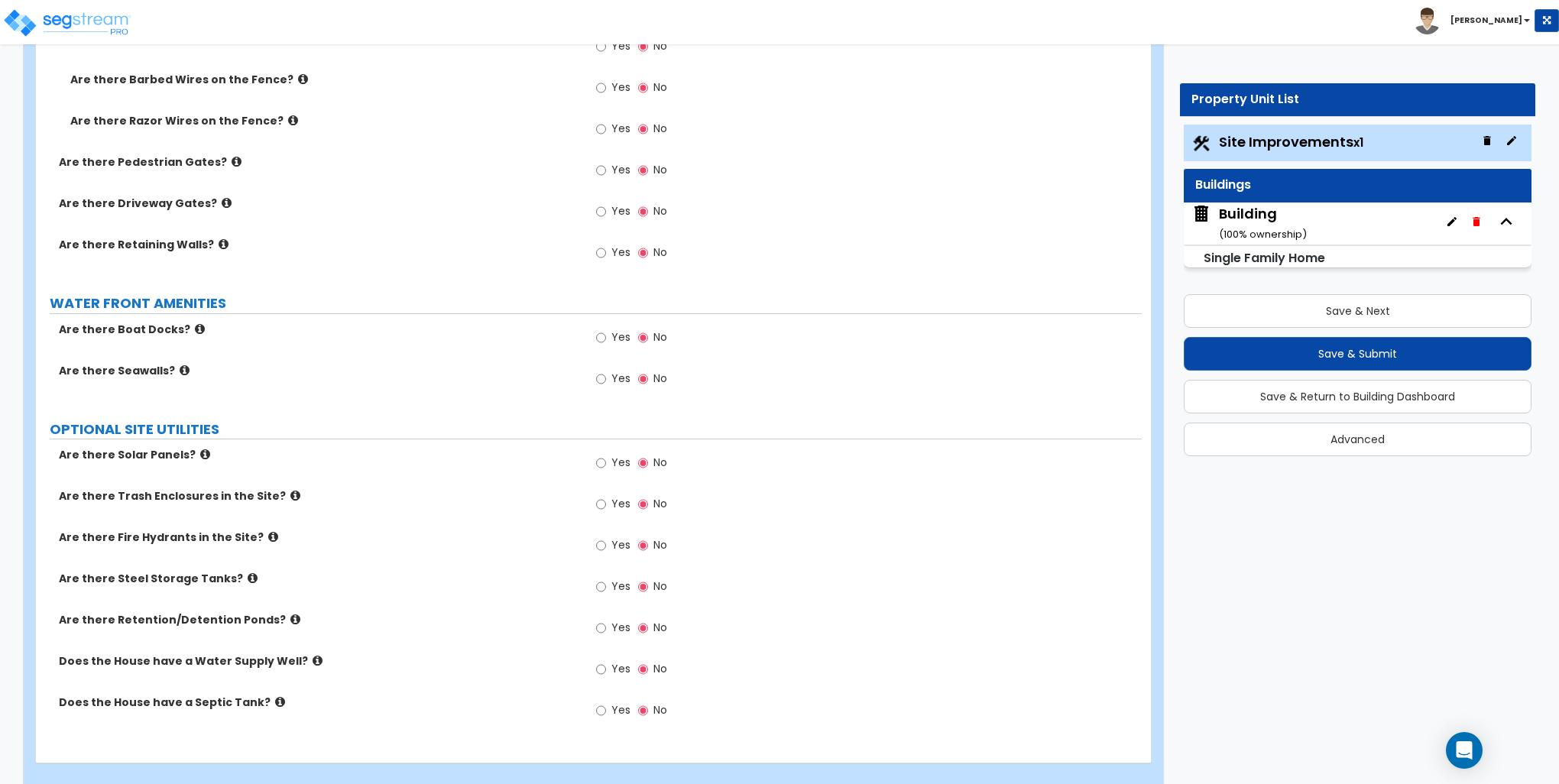
scroll to position [2500, 0]
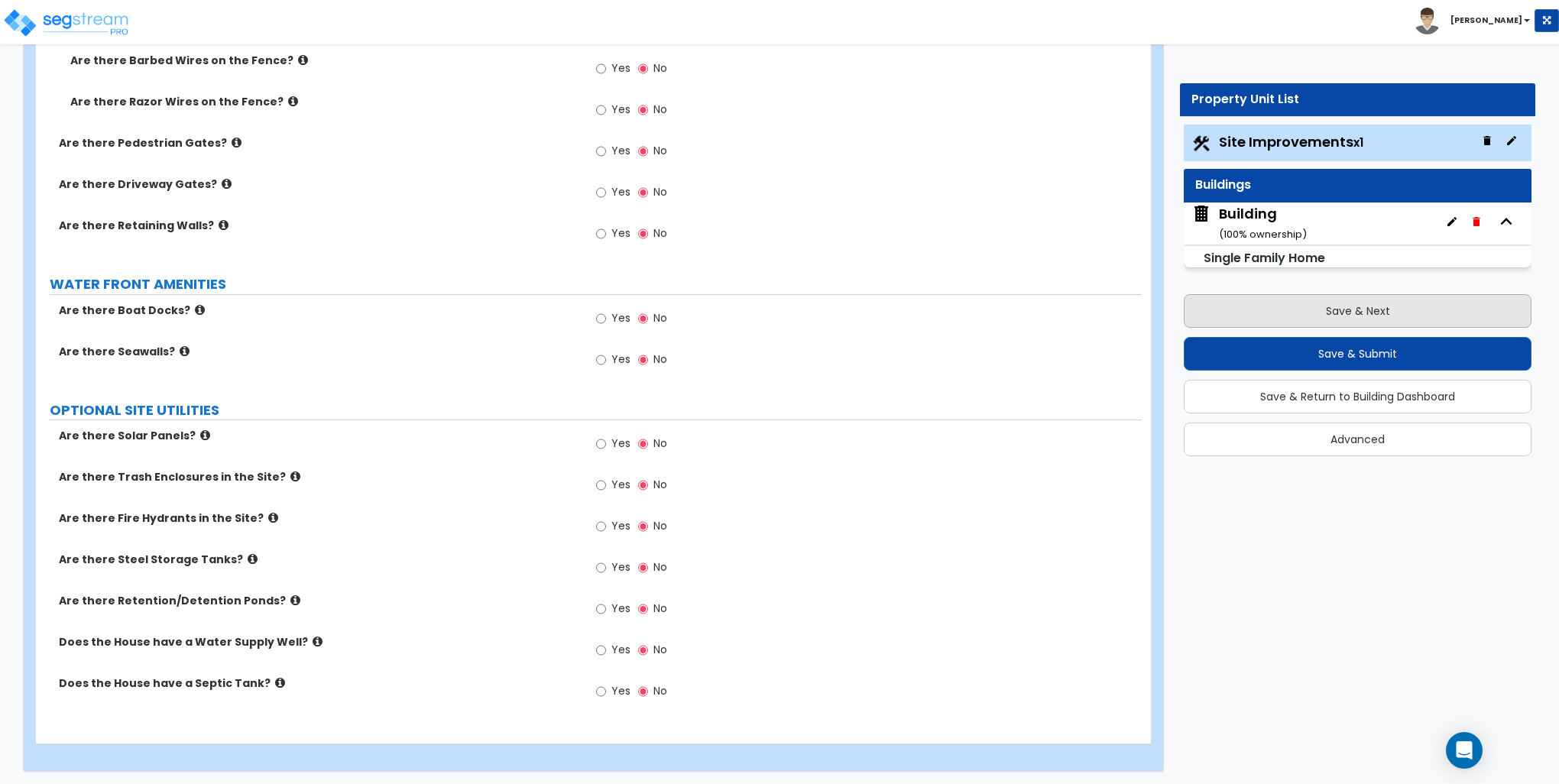
type input "185"
click at [1336, 310] on button "Save & Next" at bounding box center [1358, 311] width 348 height 34
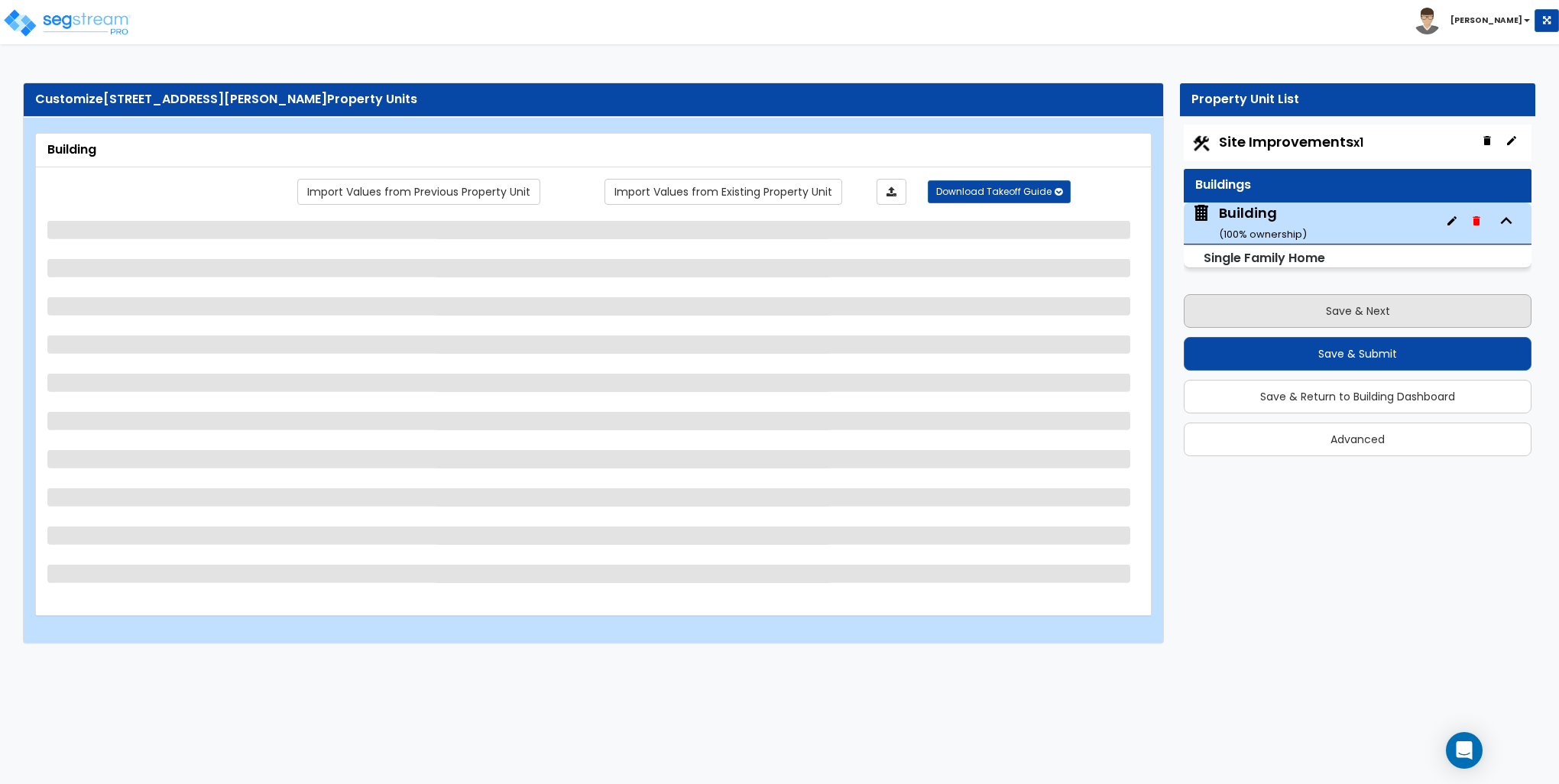
scroll to position [0, 0]
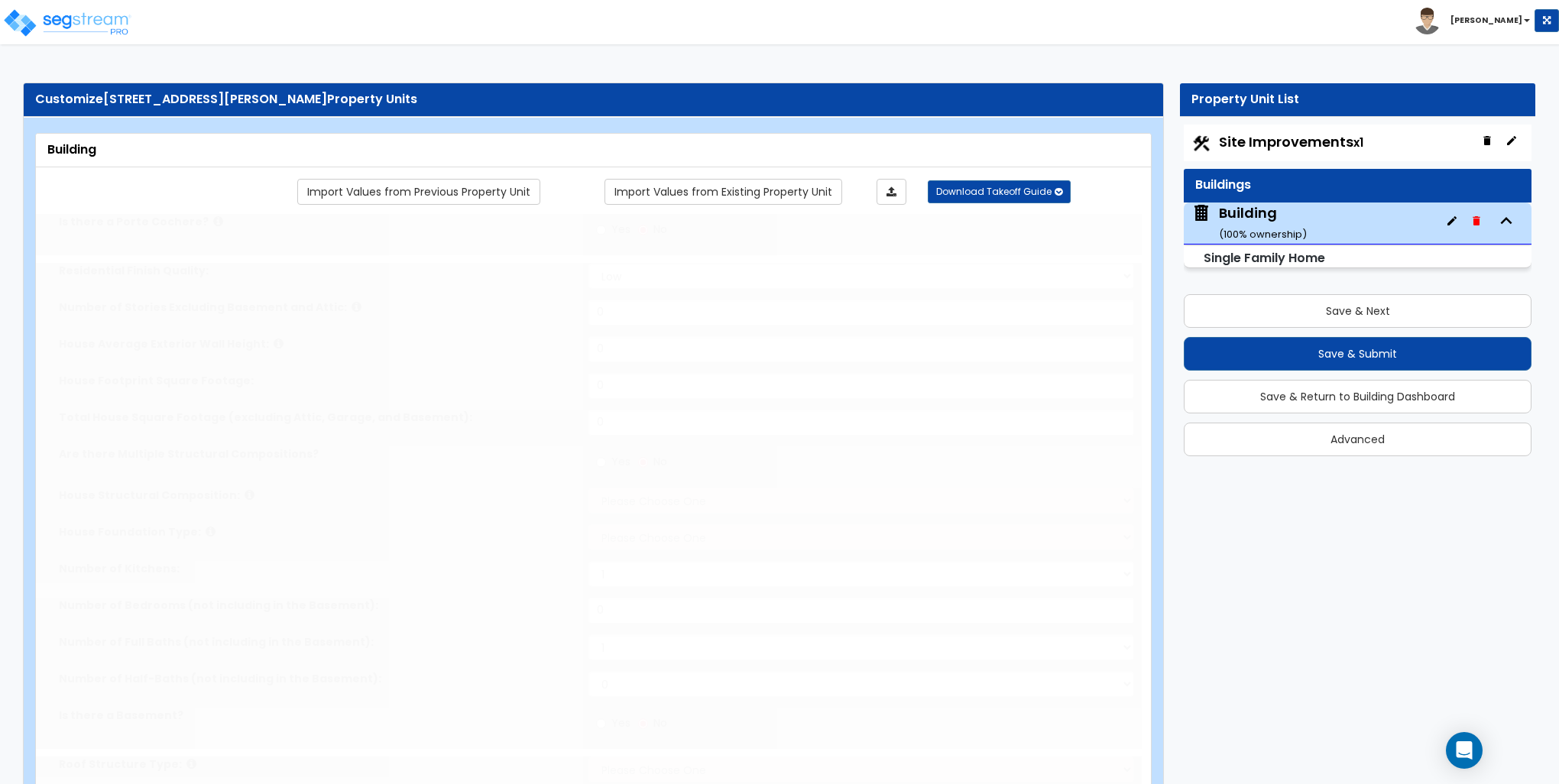
type input "1"
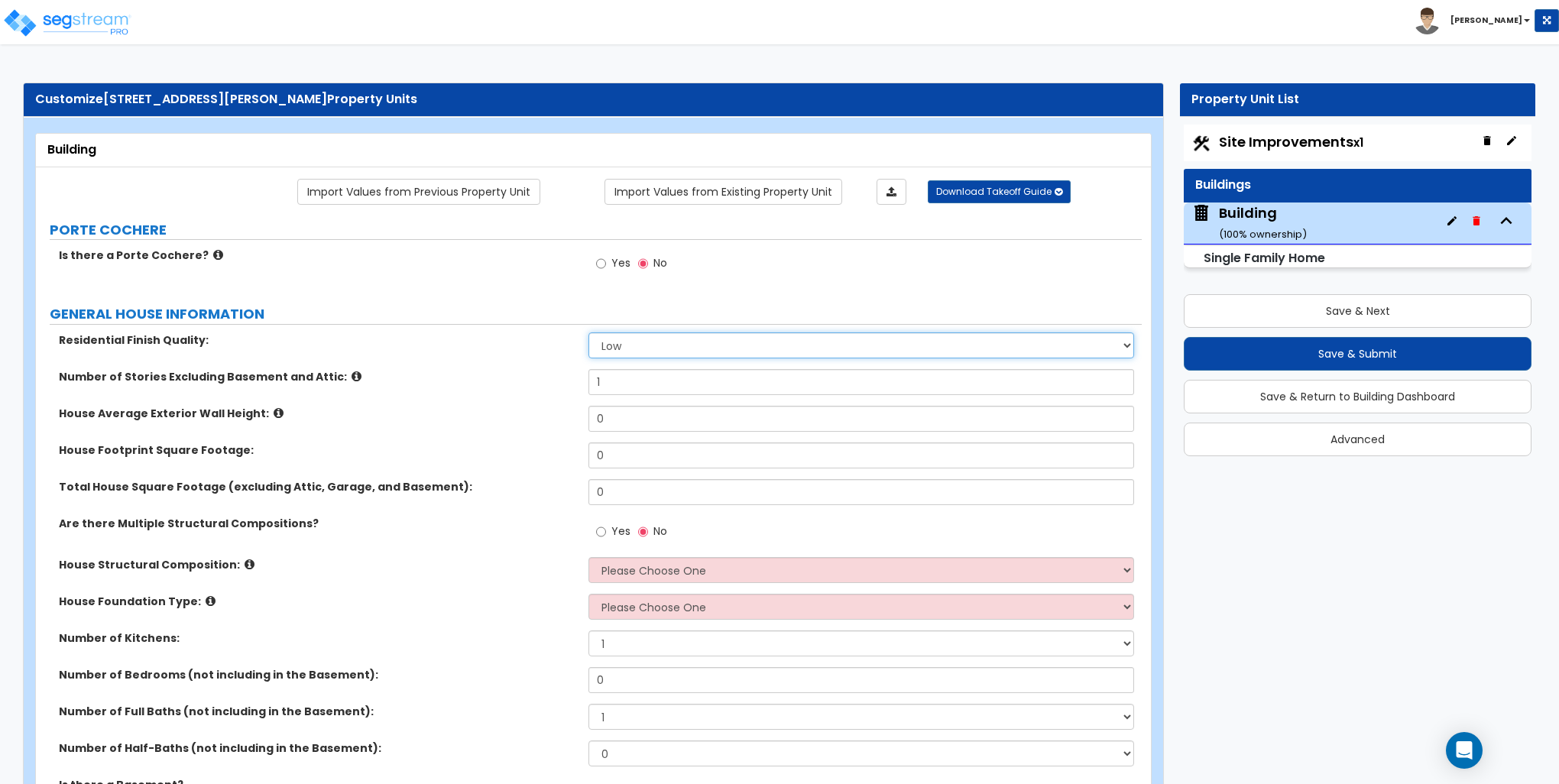
drag, startPoint x: 731, startPoint y: 331, endPoint x: 701, endPoint y: 349, distance: 35.0
click at [721, 339] on select "Low Average High" at bounding box center [861, 345] width 545 height 26
select select "1"
click at [589, 332] on select "Low Average High" at bounding box center [861, 345] width 545 height 26
click at [625, 382] on input "1" at bounding box center [861, 382] width 545 height 26
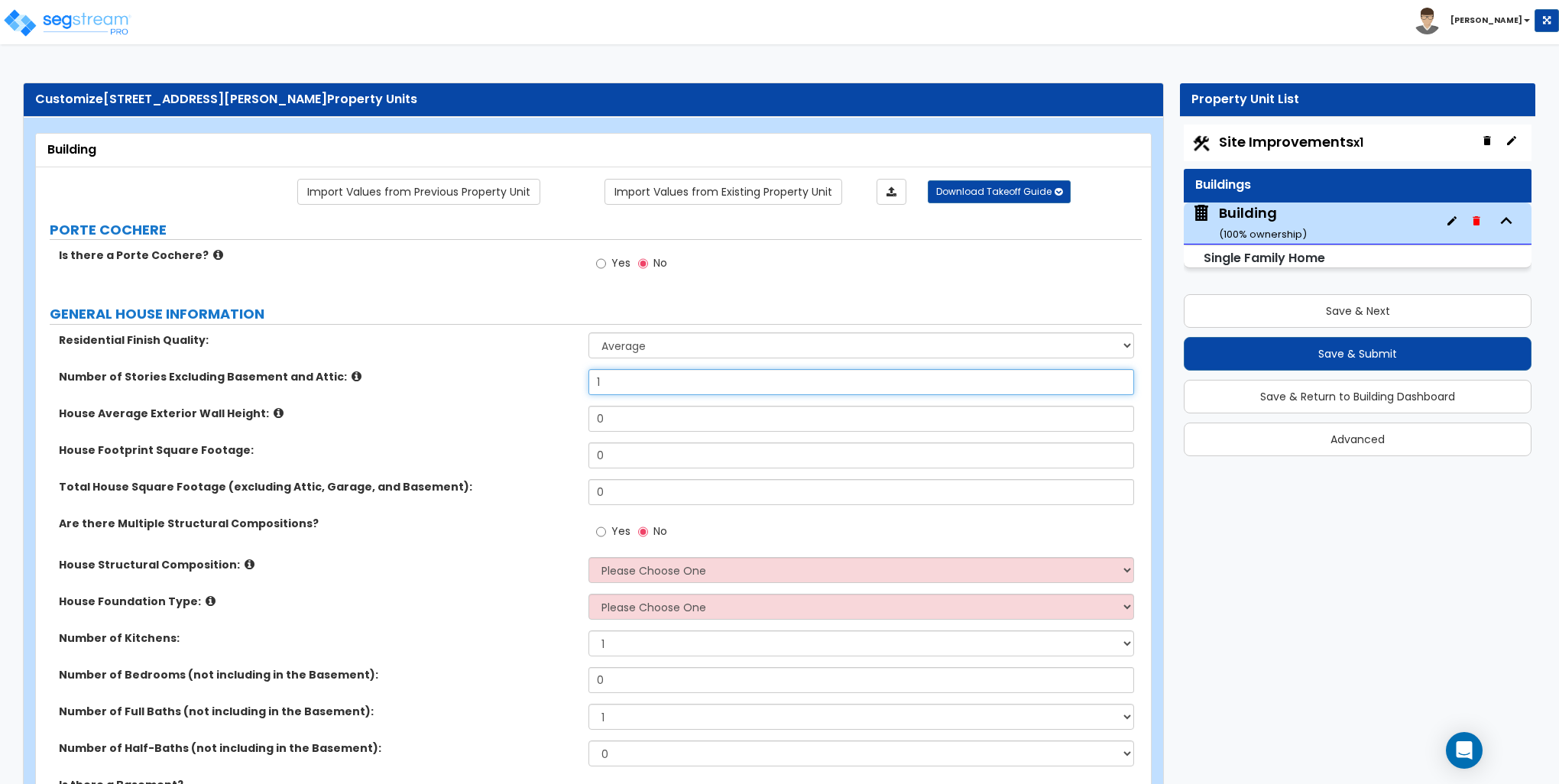
click at [621, 383] on input "1" at bounding box center [861, 382] width 545 height 26
type input "2"
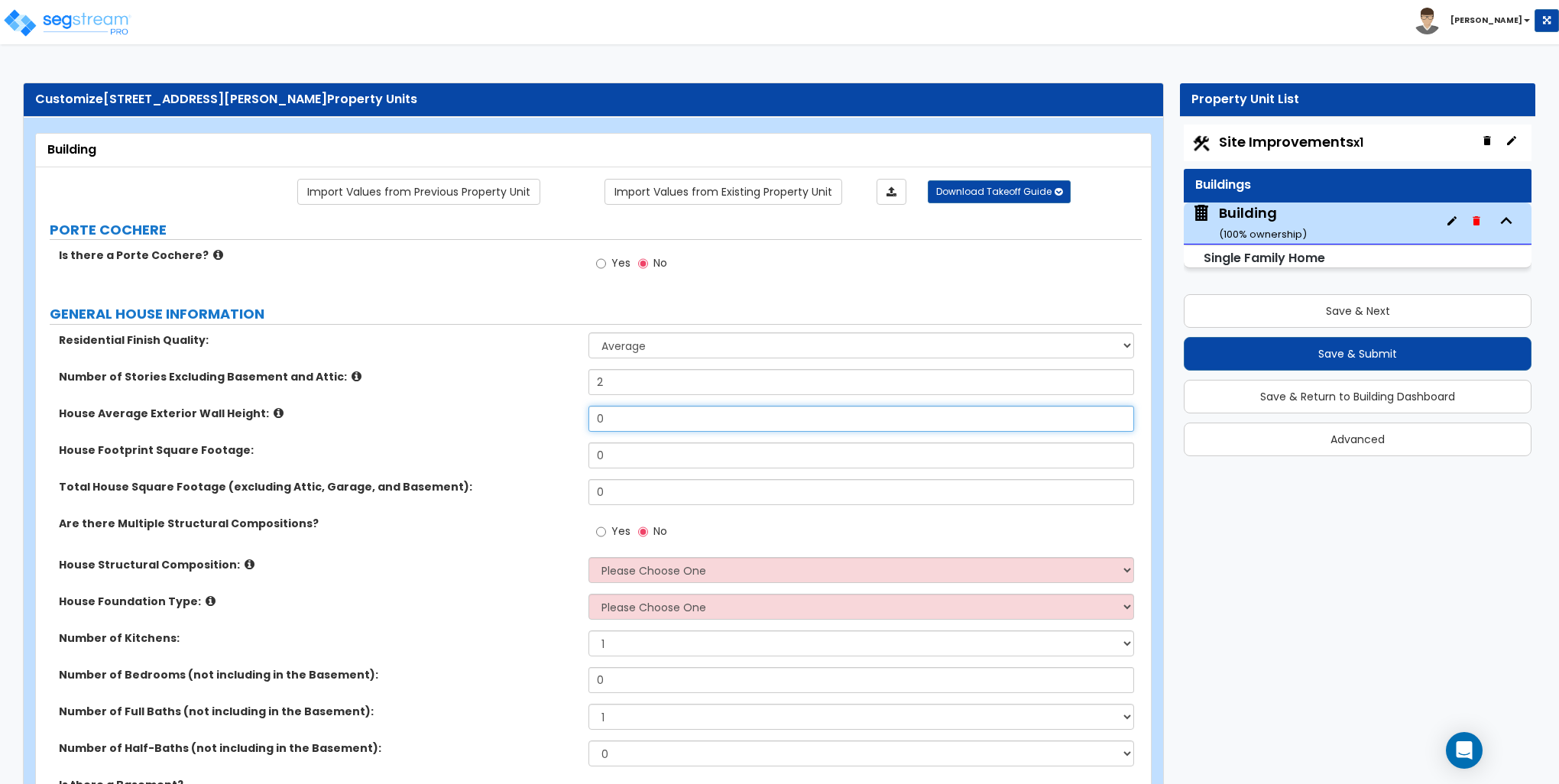
click at [614, 425] on input "0" at bounding box center [861, 419] width 545 height 26
type input "18"
click at [624, 448] on input "0" at bounding box center [861, 455] width 545 height 26
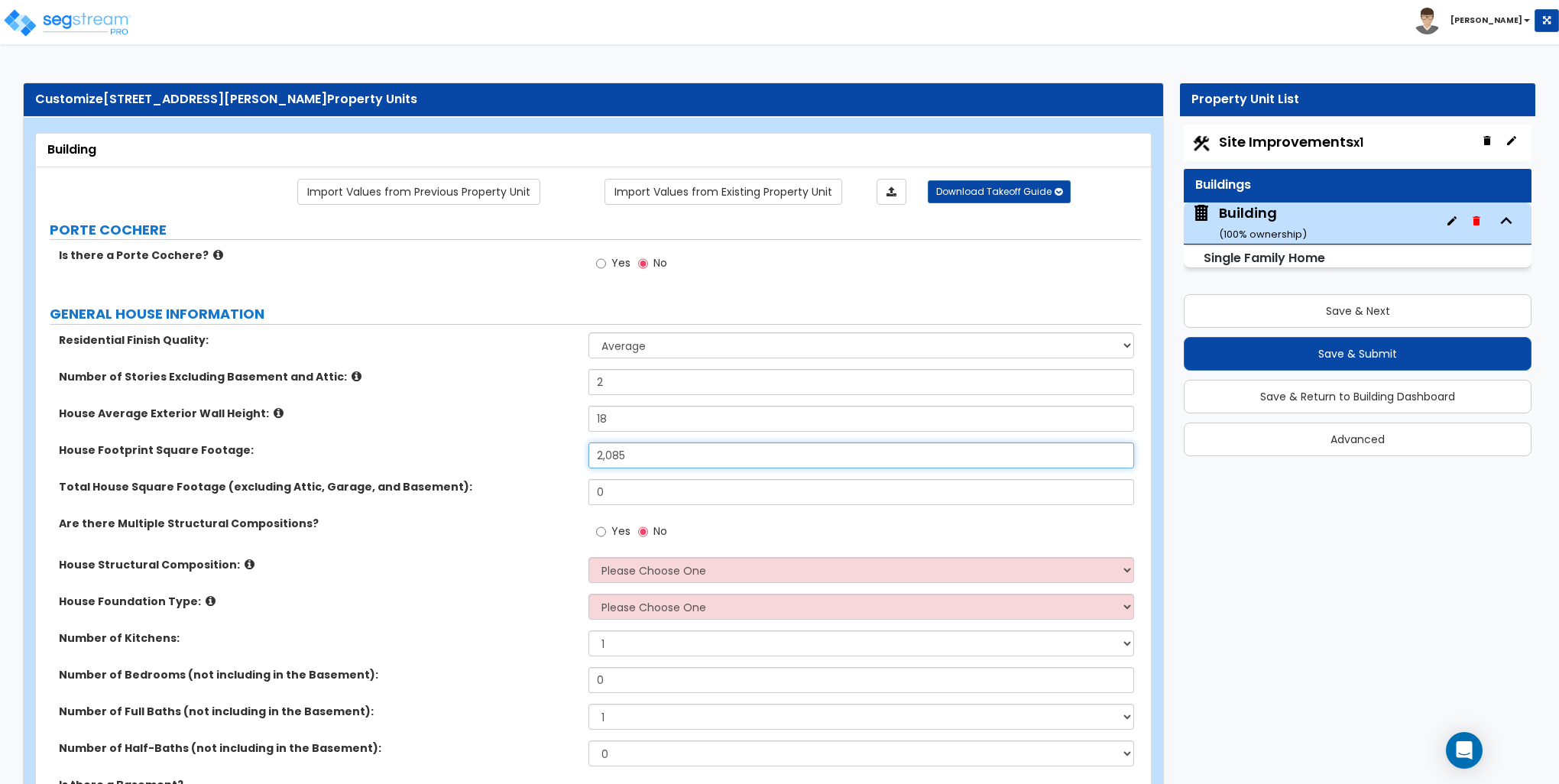
type input "2,085"
click at [677, 494] on input "0" at bounding box center [861, 492] width 545 height 26
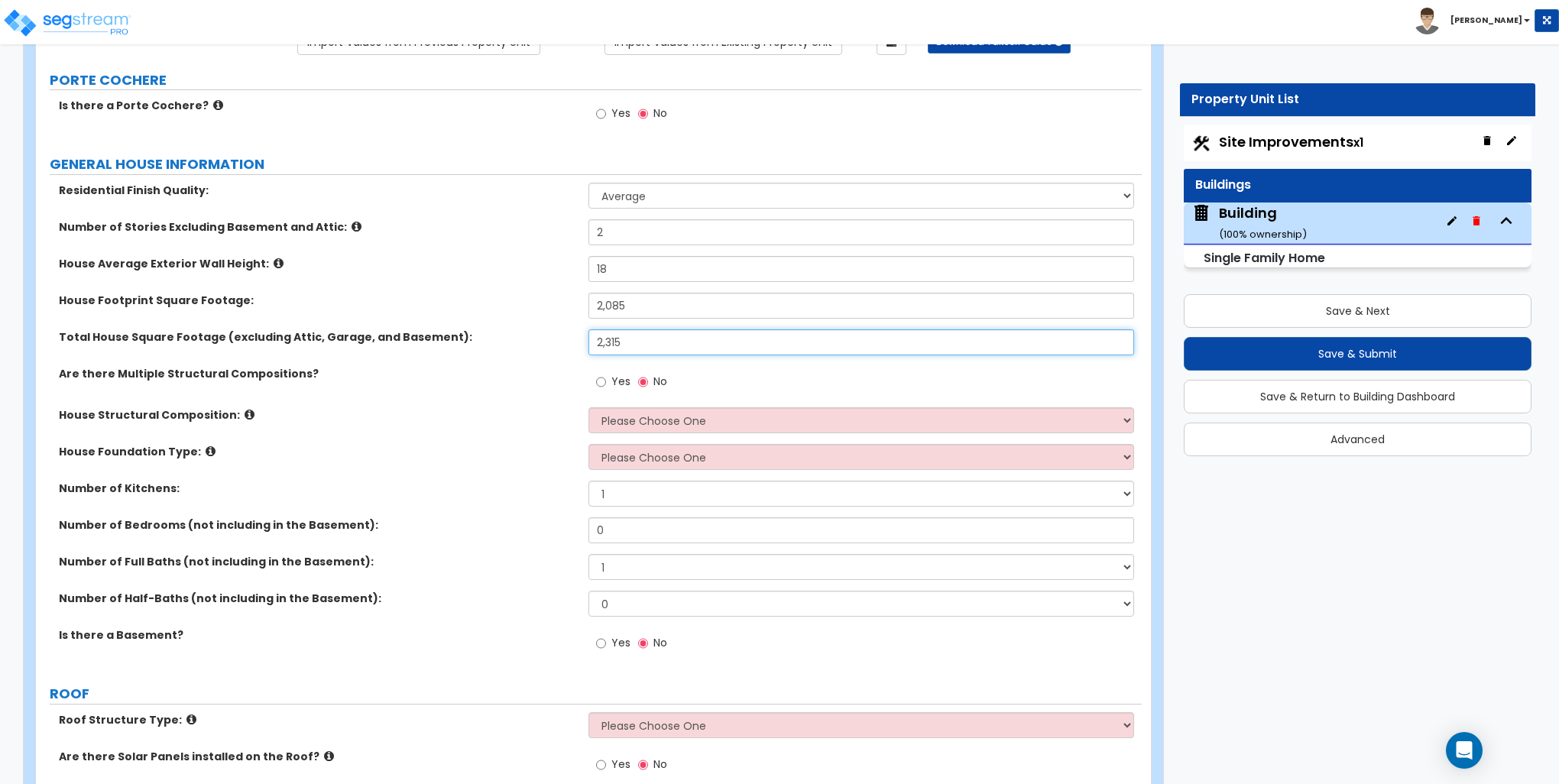
scroll to position [153, 0]
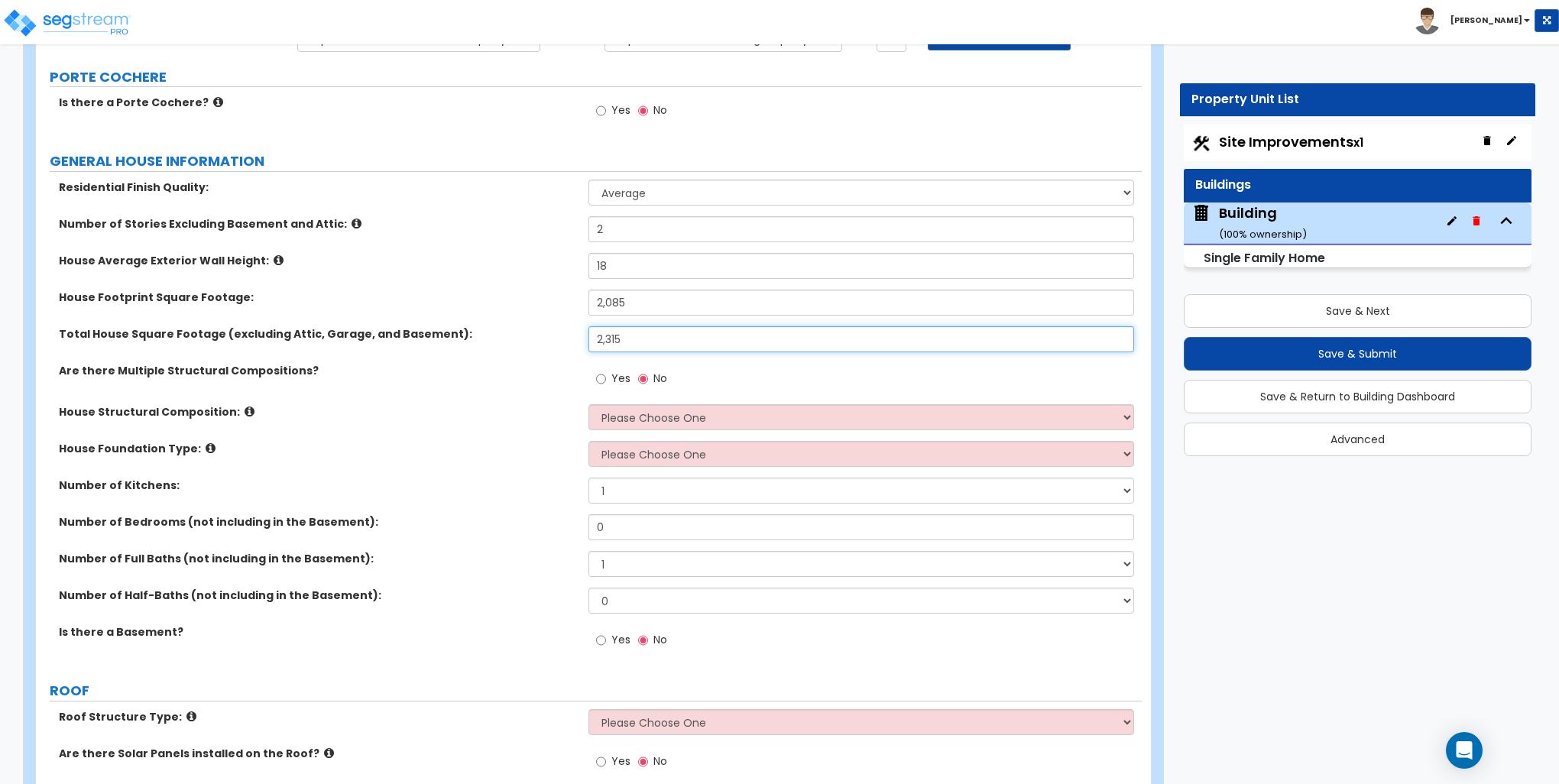
type input "2,315"
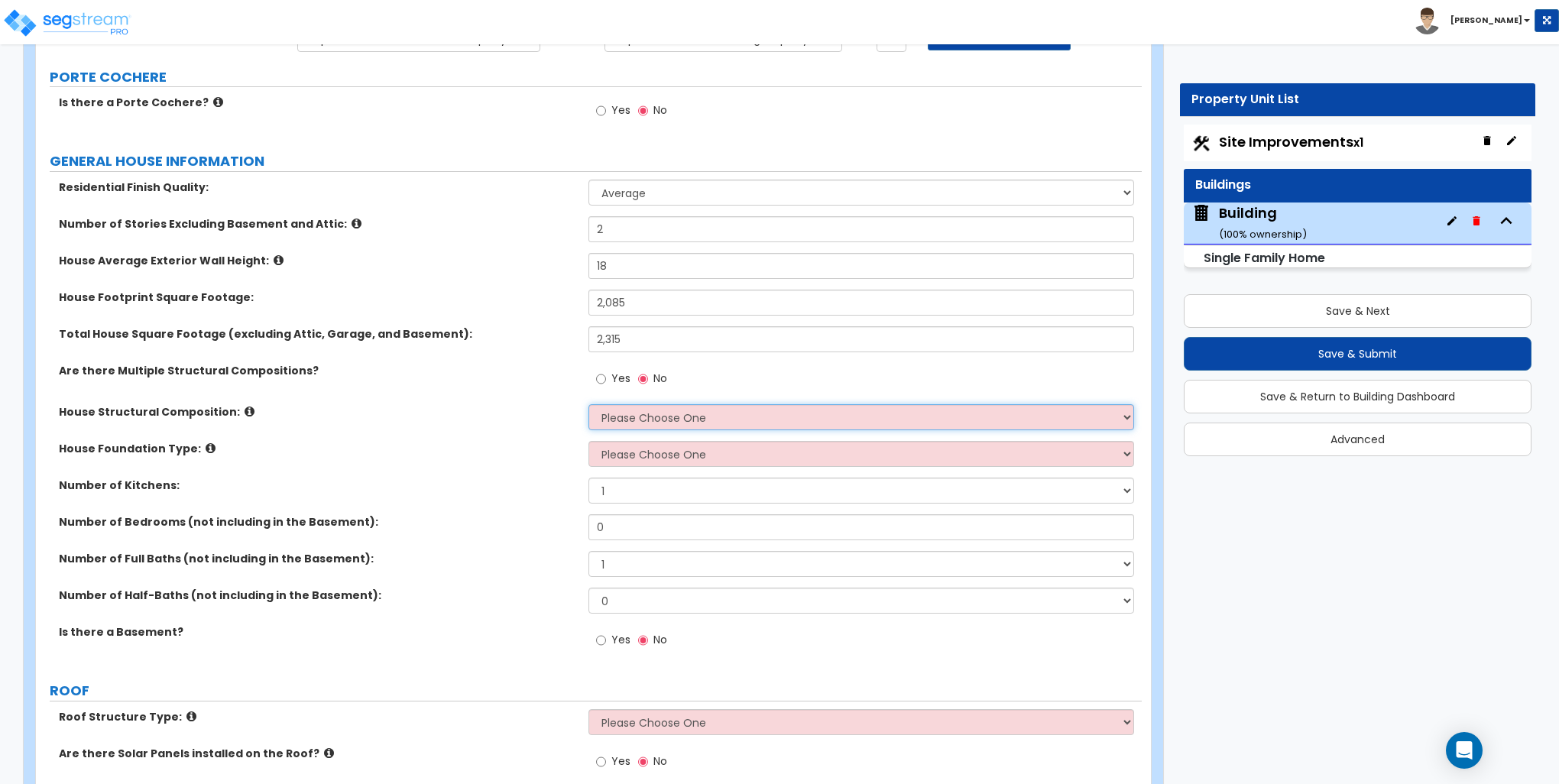
click at [609, 414] on select "Please Choose One Reinforced Concrete Structural Steel Brick Masonry CMU Masonr…" at bounding box center [861, 417] width 545 height 26
select select "7"
click at [589, 404] on select "Please Choose One Reinforced Concrete Structural Steel Brick Masonry CMU Masonr…" at bounding box center [861, 417] width 545 height 26
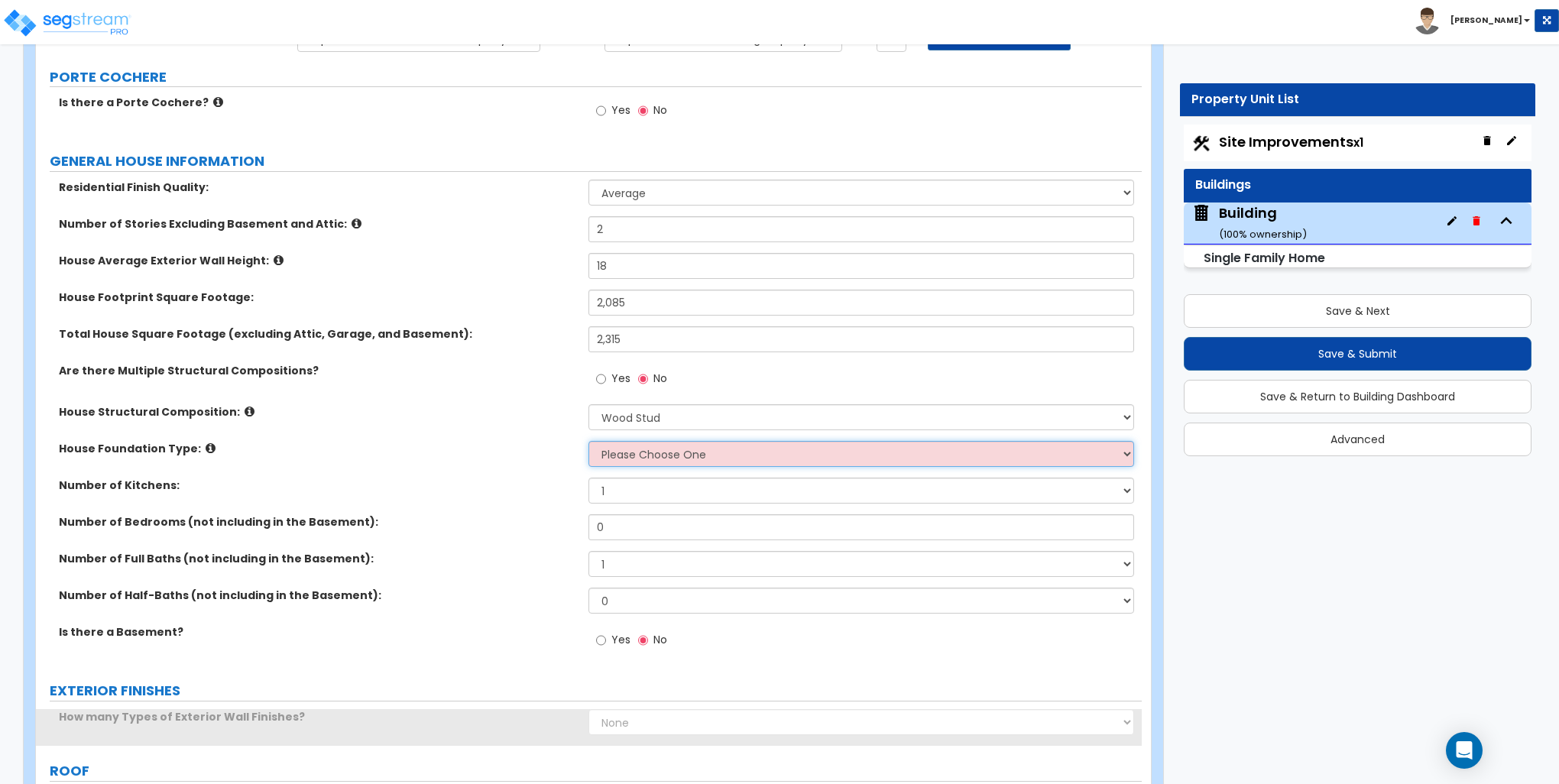
click at [642, 453] on select "Please Choose One Crawl Space Pier-Elevated First floor Slab on Grade" at bounding box center [861, 454] width 545 height 26
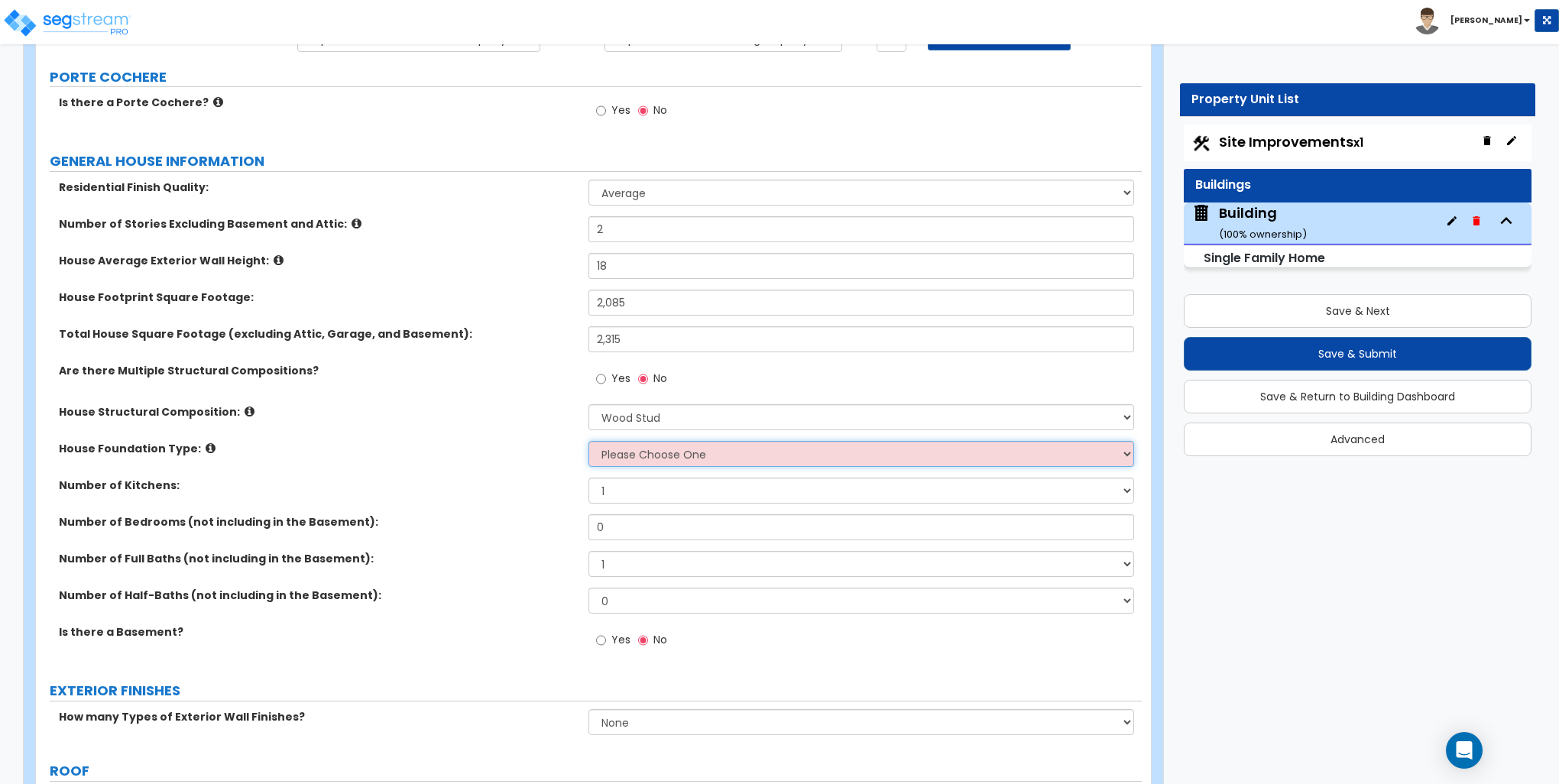
select select "3"
click at [589, 441] on select "Please Choose One Crawl Space Pier-Elevated First floor Slab on Grade" at bounding box center [861, 454] width 545 height 26
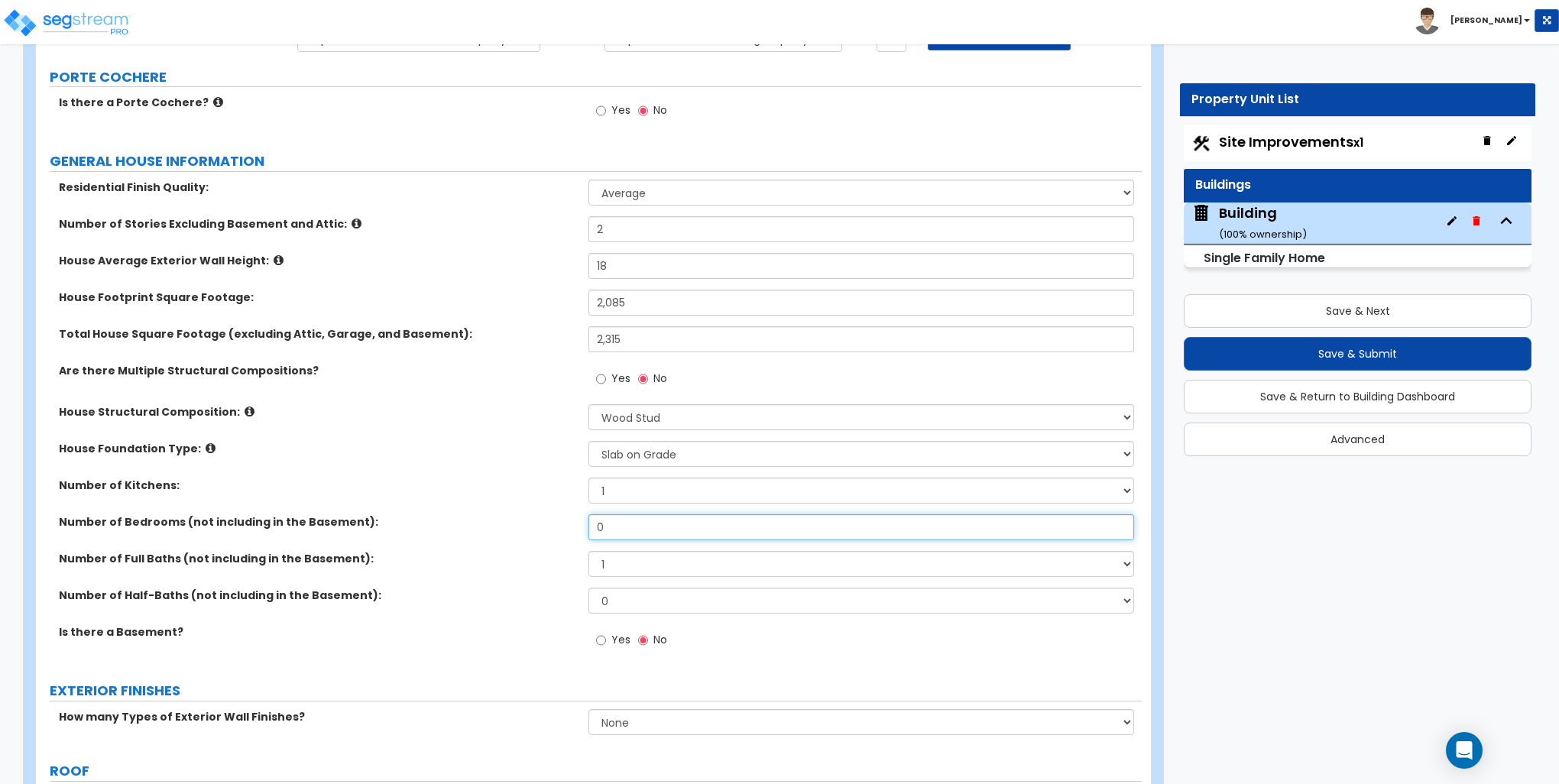
click at [621, 528] on input "0" at bounding box center [861, 527] width 545 height 26
type input "4"
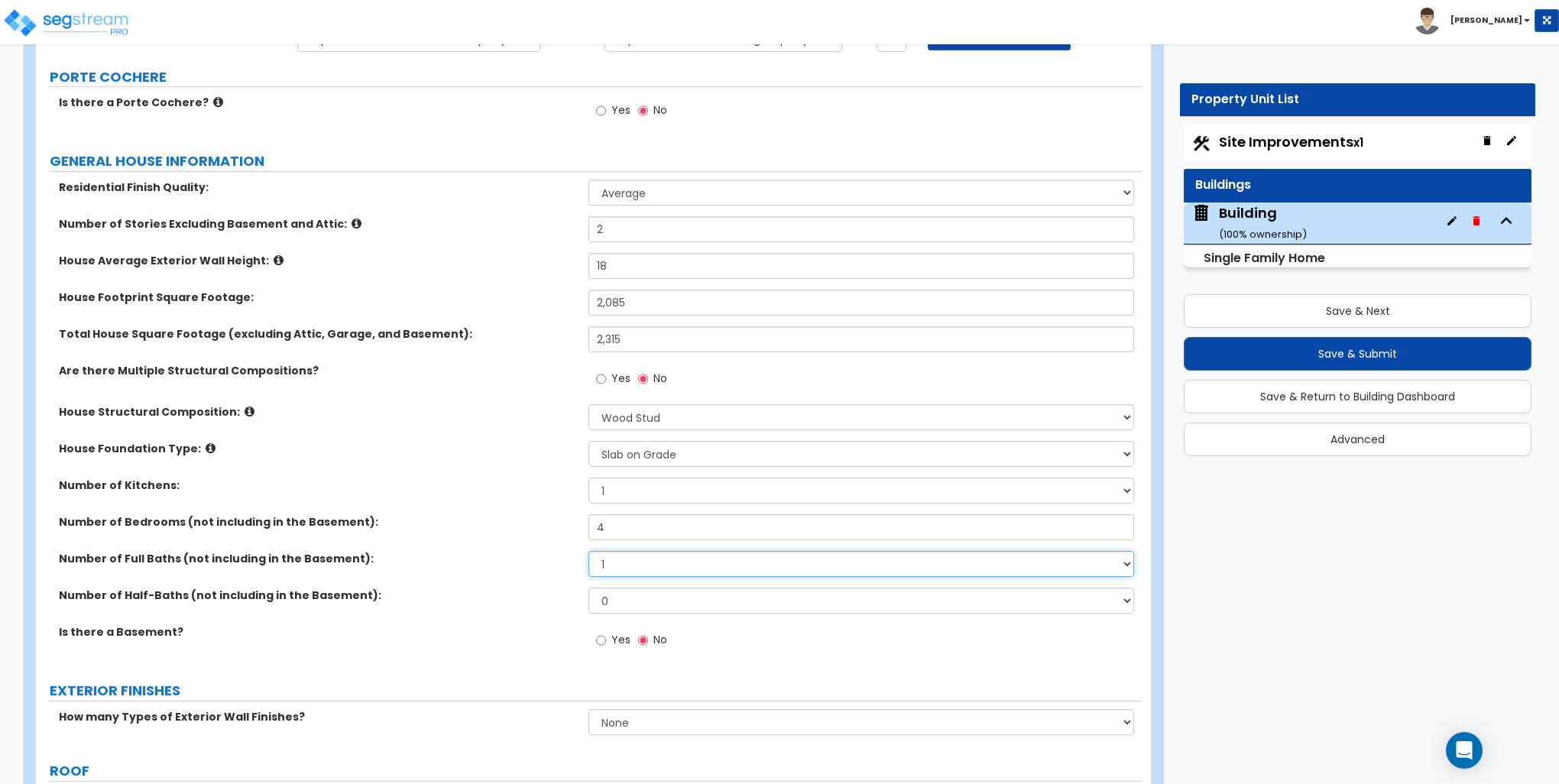
select select "3"
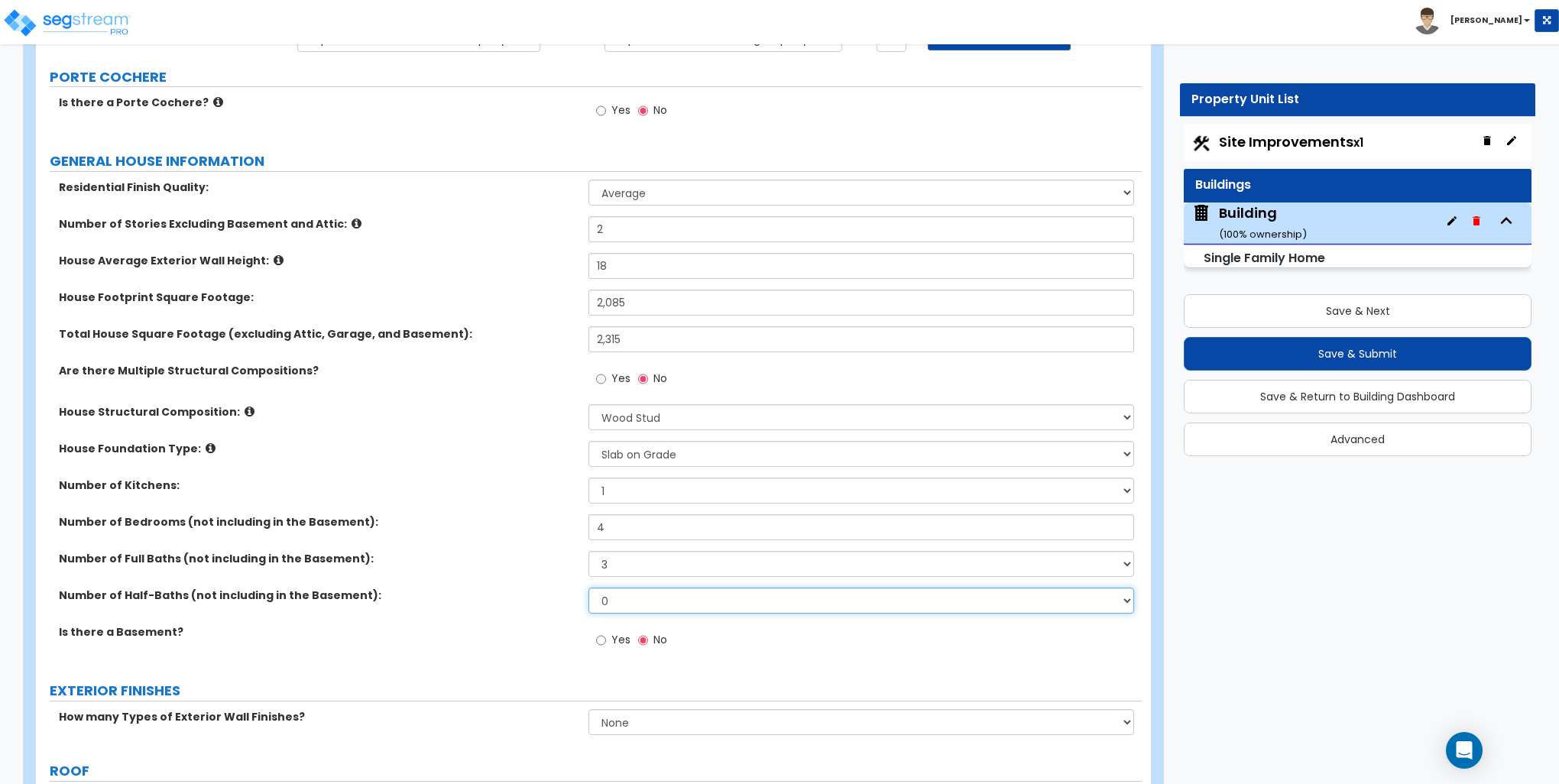
select select "1"
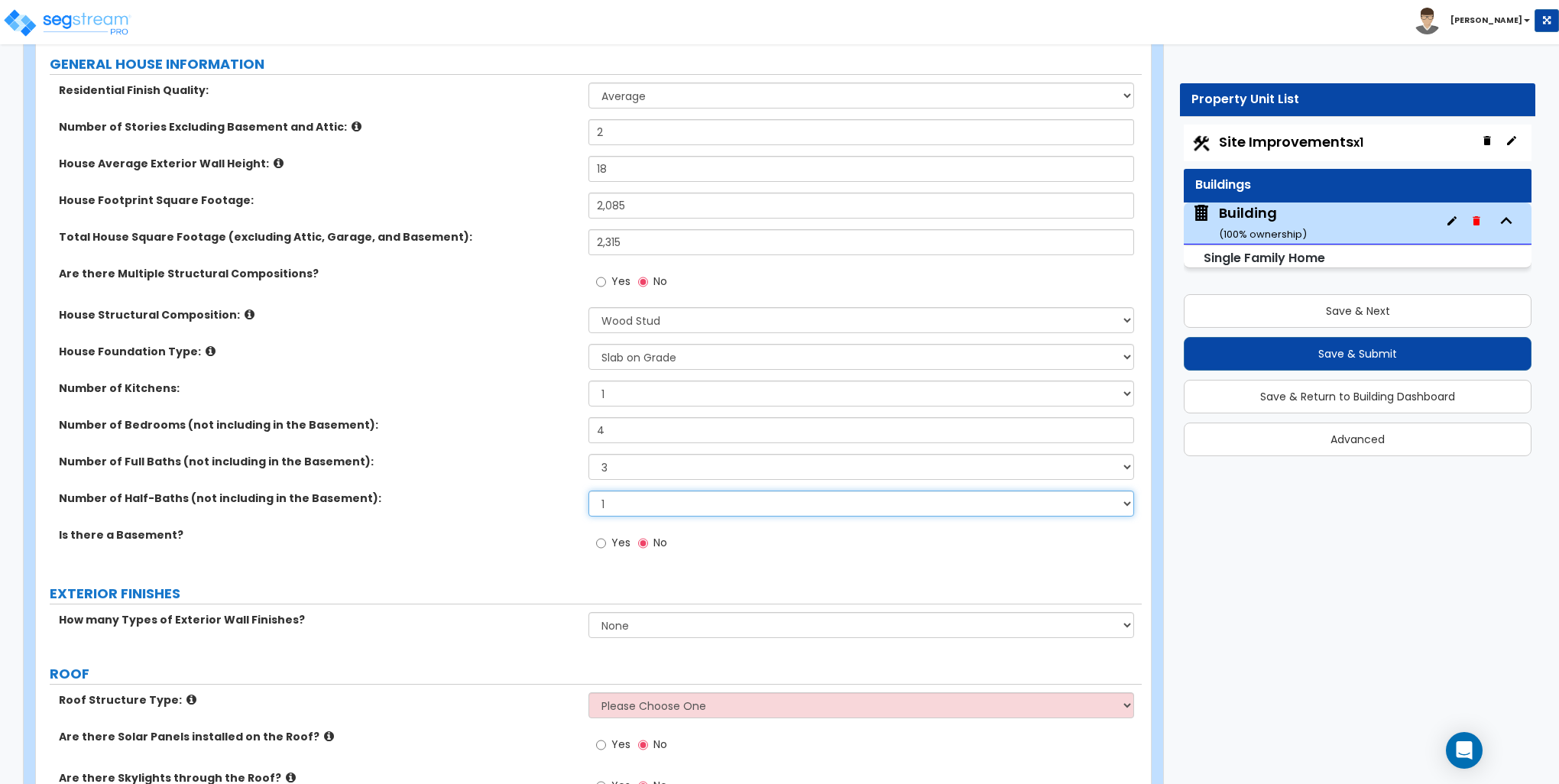
scroll to position [459, 0]
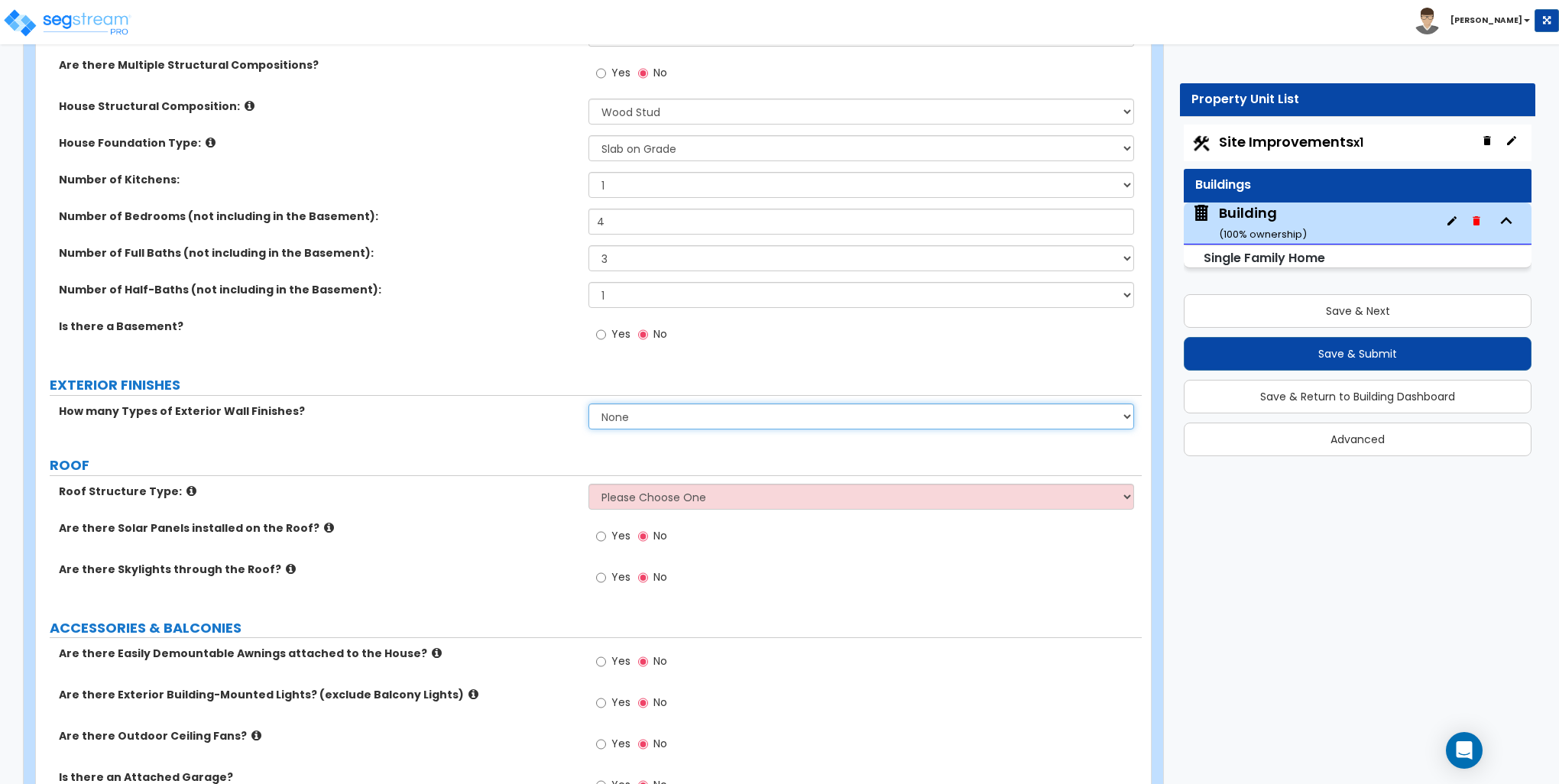
click at [700, 426] on select "None 1 2 3" at bounding box center [861, 416] width 545 height 26
select select "1"
click at [589, 403] on select "None 1 2 3" at bounding box center [861, 416] width 545 height 26
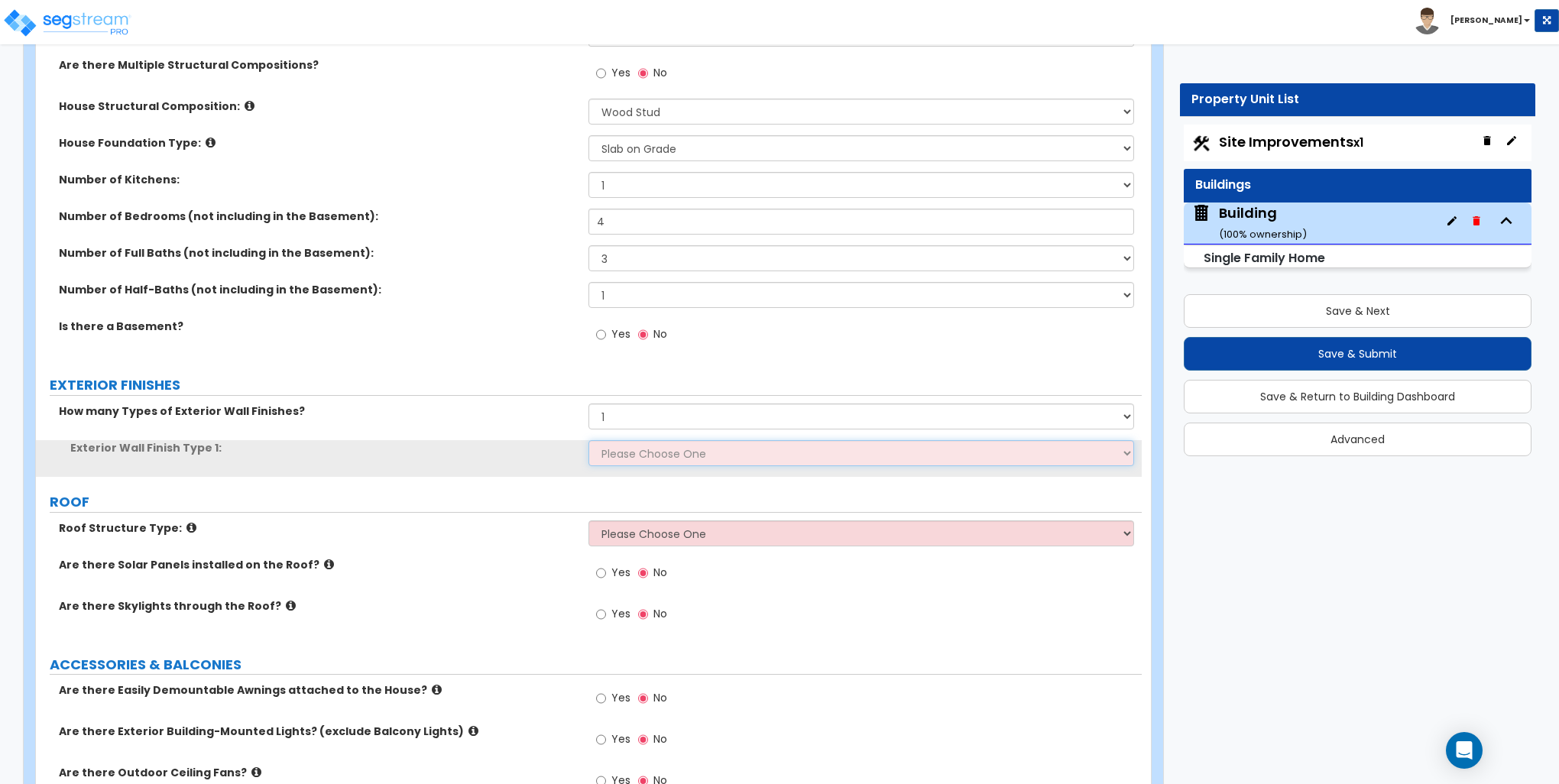
click at [644, 460] on select "Please Choose One No Finish/Shared Wall No Wall Brick Finish Stone Finish Wood …" at bounding box center [861, 453] width 545 height 26
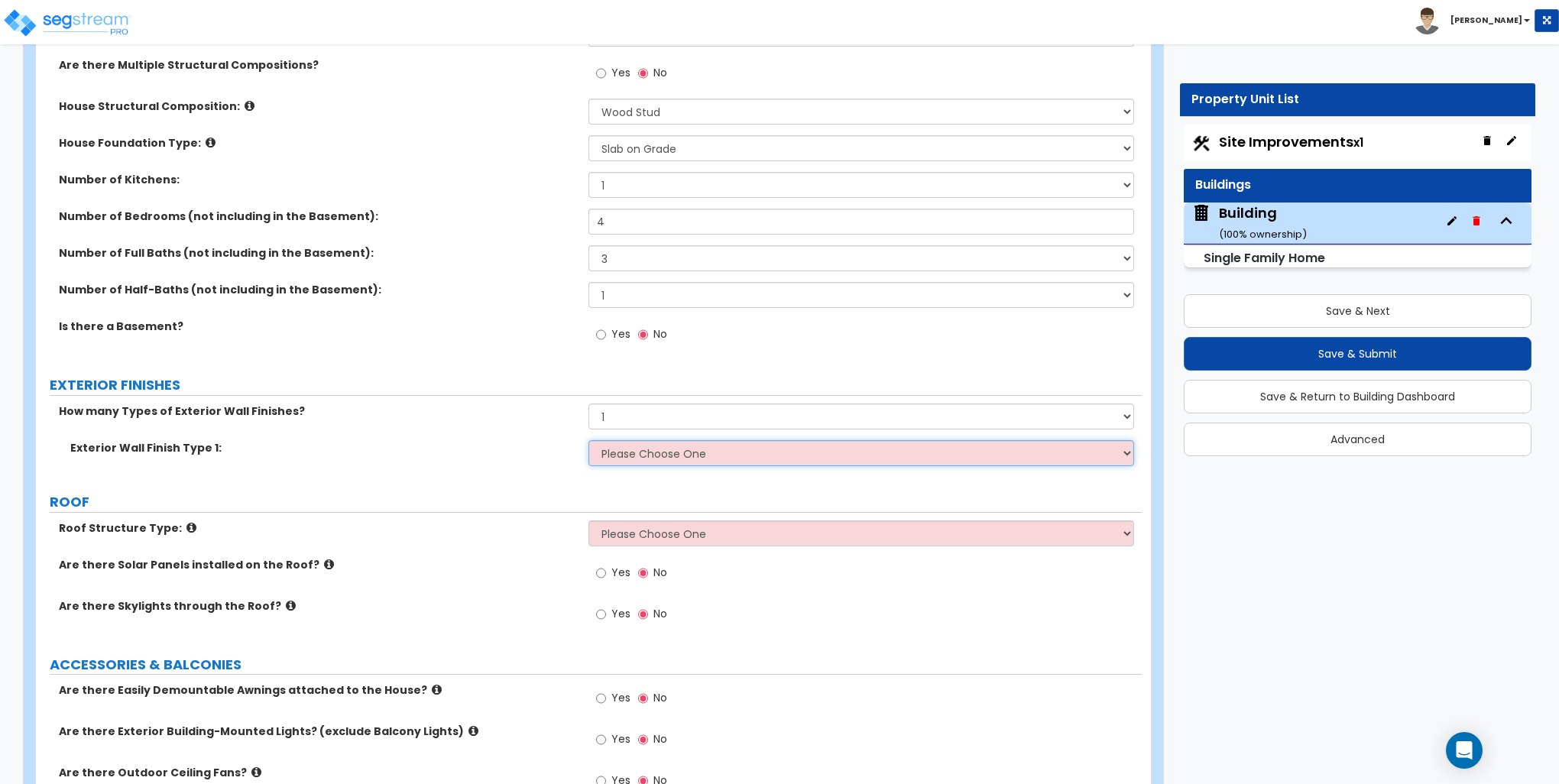
select select "5"
click at [589, 440] on select "Please Choose One No Finish/Shared Wall No Wall Brick Finish Stone Finish Wood …" at bounding box center [861, 453] width 545 height 26
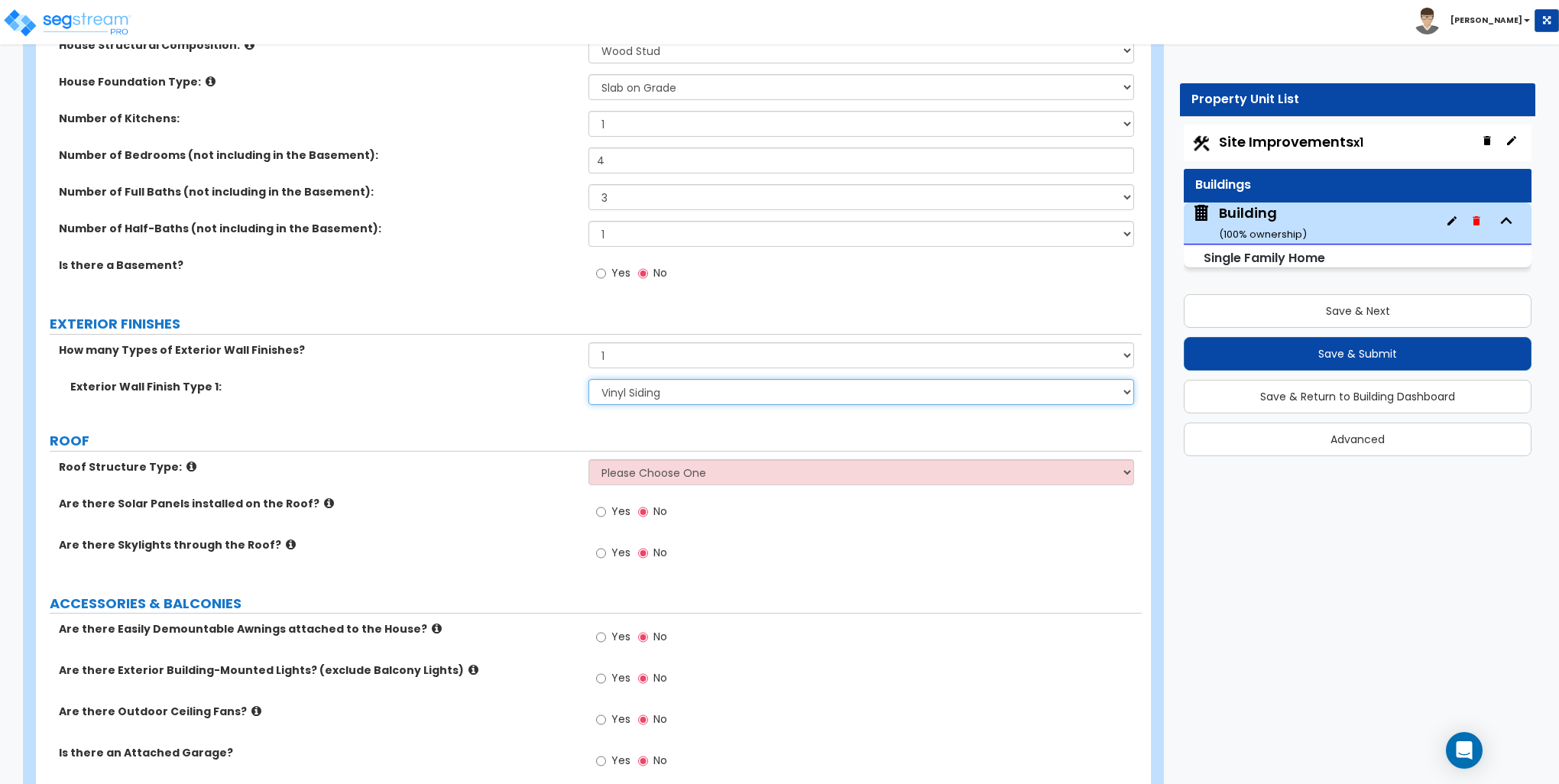
scroll to position [611, 0]
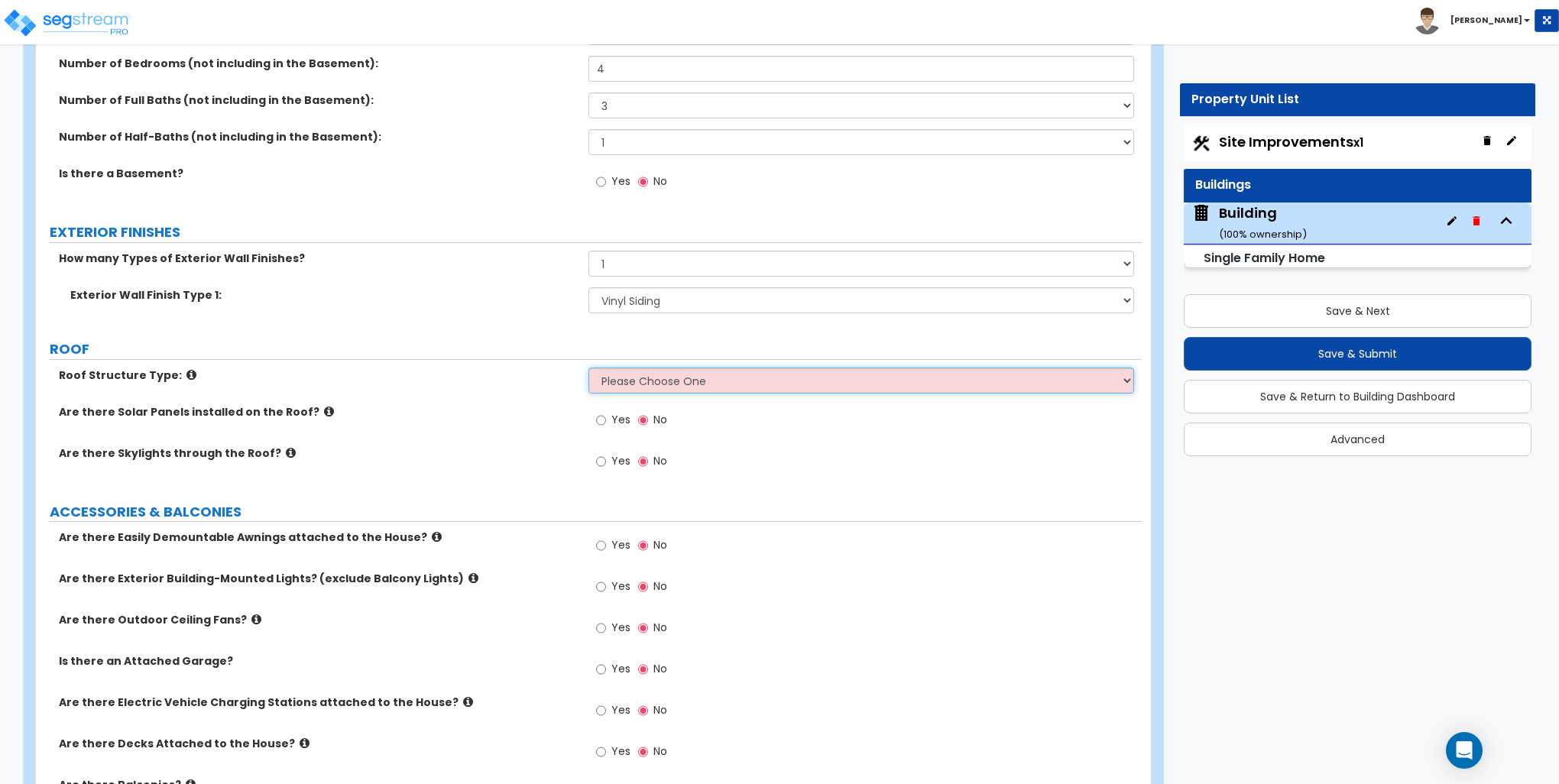
click at [615, 382] on select "Please Choose One Gable Roof Flat Roof Hybrid Gable & Flat Roof" at bounding box center [861, 380] width 545 height 26
select select "1"
click at [589, 367] on select "Please Choose One Gable Roof Flat Roof Hybrid Gable & Flat Roof" at bounding box center [861, 380] width 545 height 26
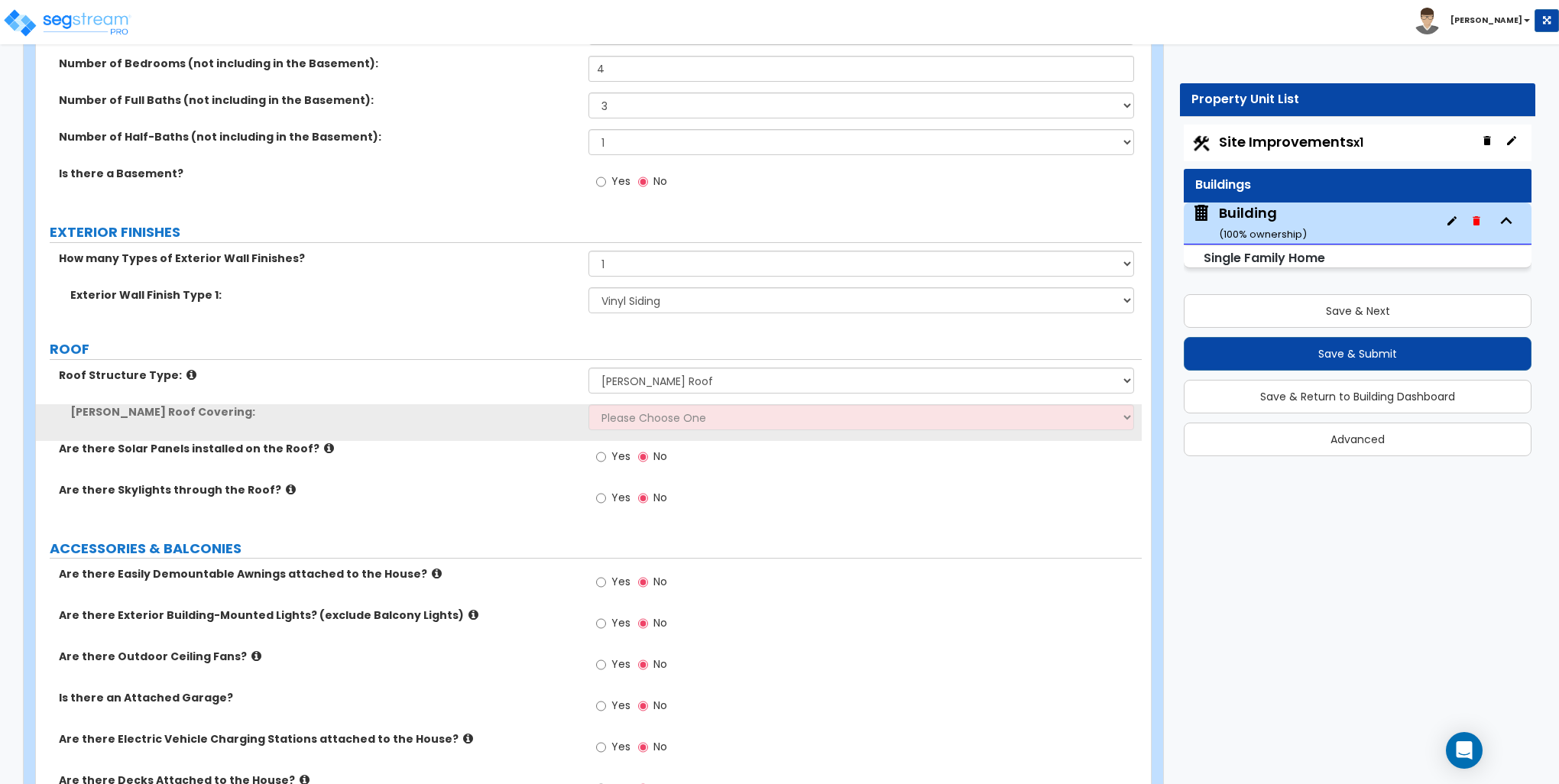
click at [640, 395] on div "Roof Structure Type: Please Choose One Gable Roof Flat Roof Hybrid Gable & Flat…" at bounding box center [589, 386] width 1106 height 37
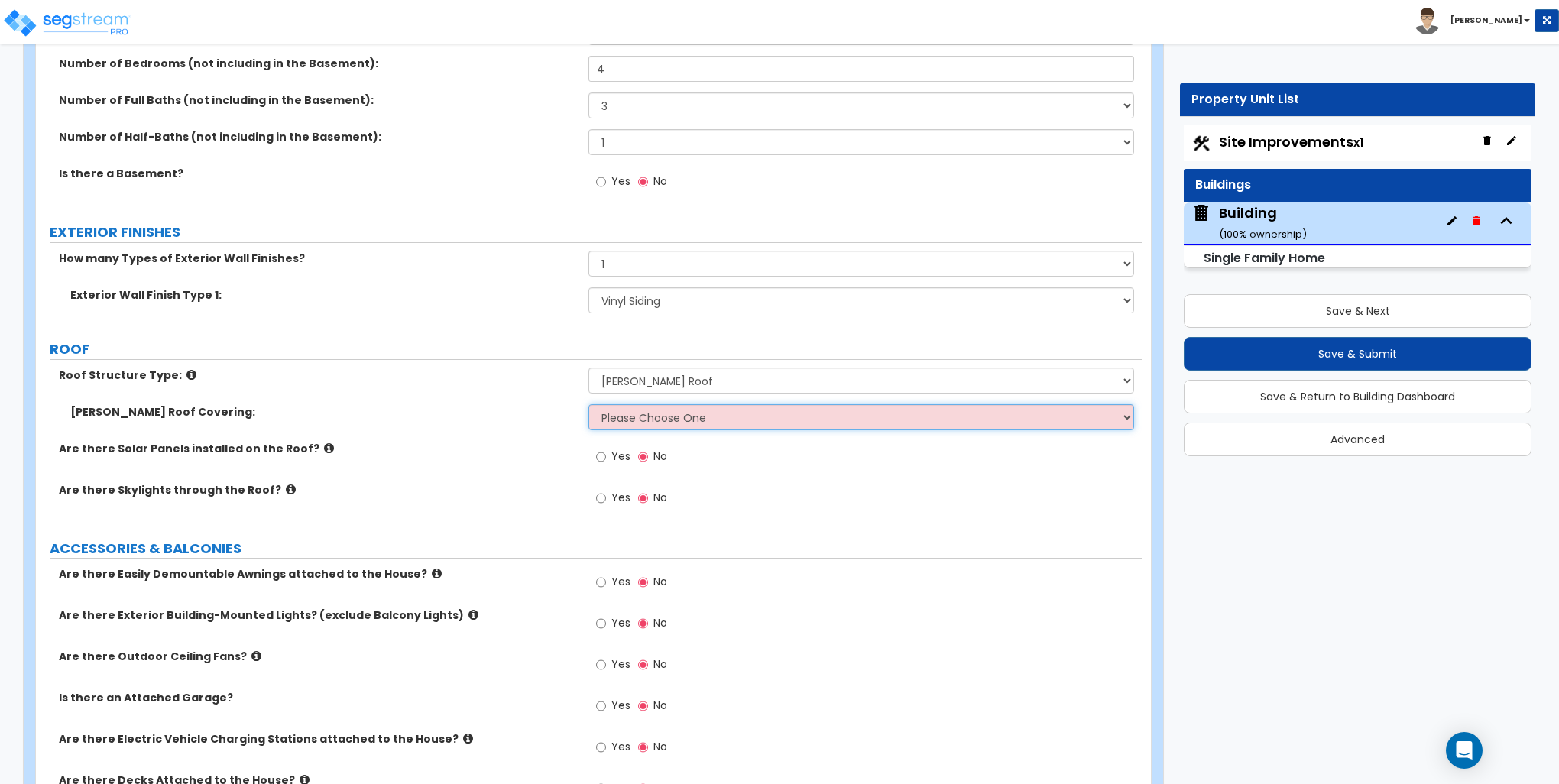
drag, startPoint x: 640, startPoint y: 395, endPoint x: 639, endPoint y: 410, distance: 15.0
click at [639, 410] on select "Please Choose One Asphalt Shingle Clay Tile Wood Shingle Metal Shingle Standing…" at bounding box center [861, 417] width 545 height 26
select select "1"
click at [589, 404] on select "Please Choose One Asphalt Shingle Clay Tile Wood Shingle Metal Shingle Standing…" at bounding box center [861, 417] width 545 height 26
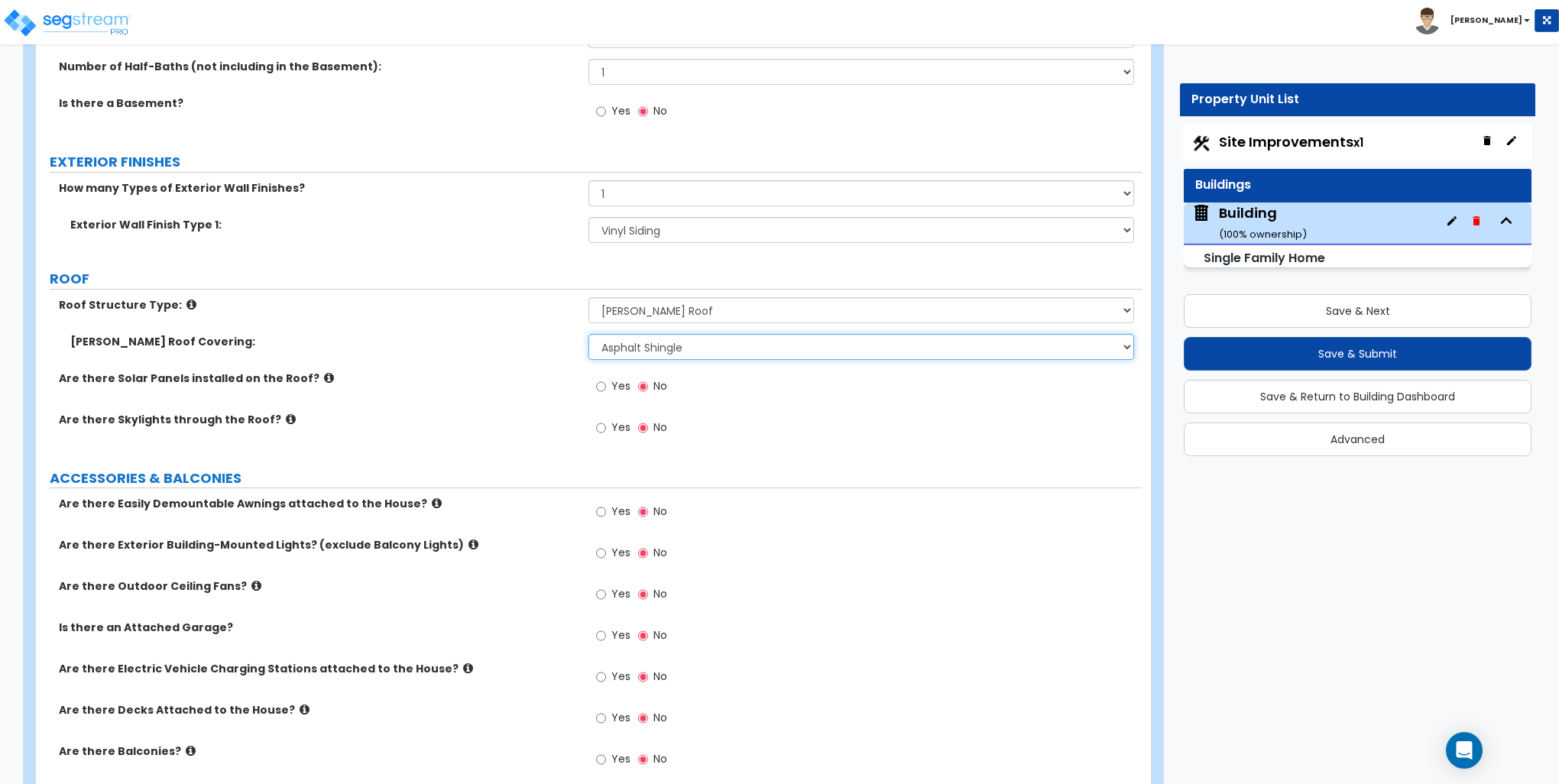
scroll to position [840, 0]
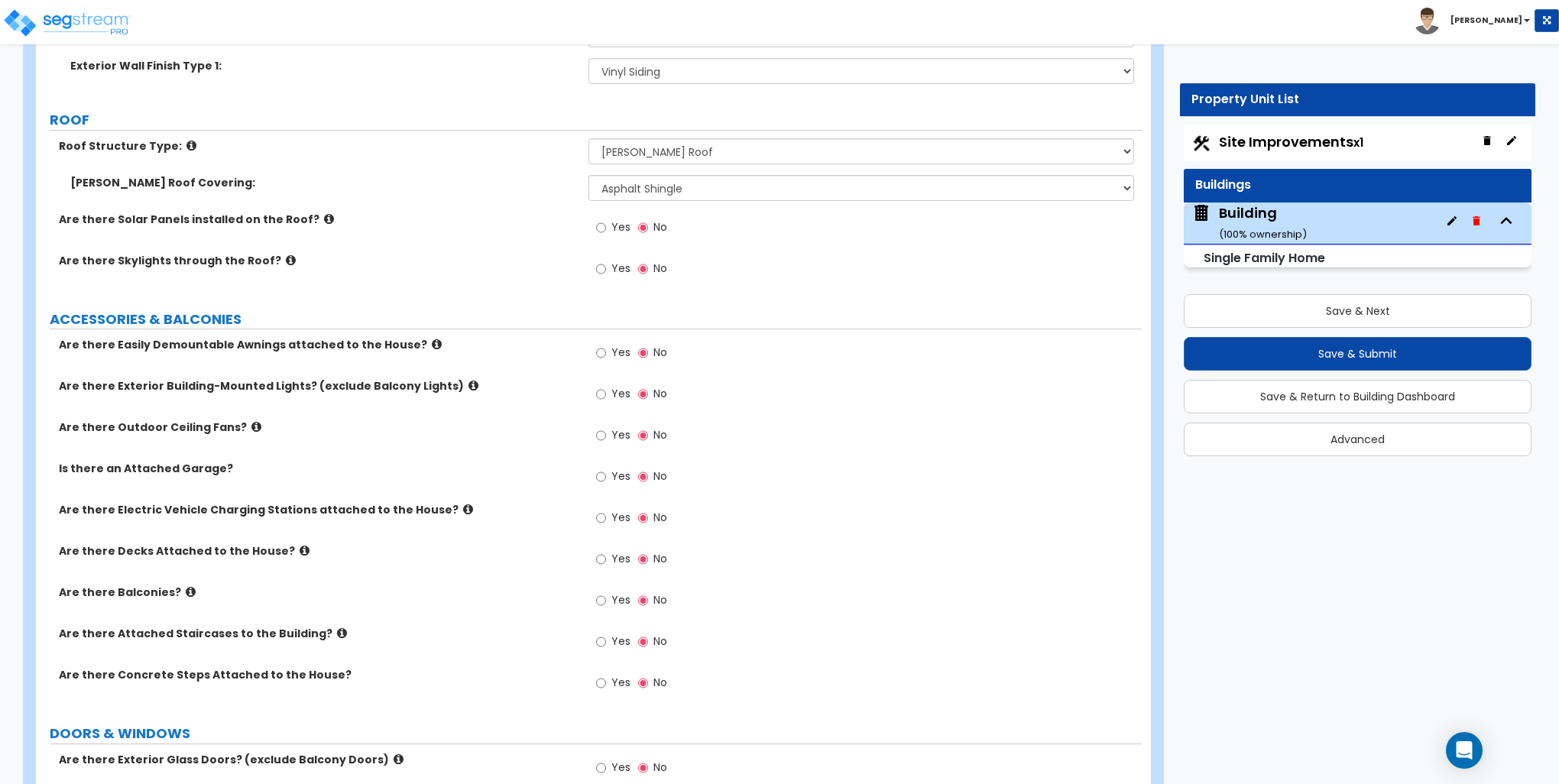
click at [607, 389] on label "Yes" at bounding box center [612, 395] width 34 height 26
click at [606, 389] on input "Yes" at bounding box center [601, 393] width 10 height 17
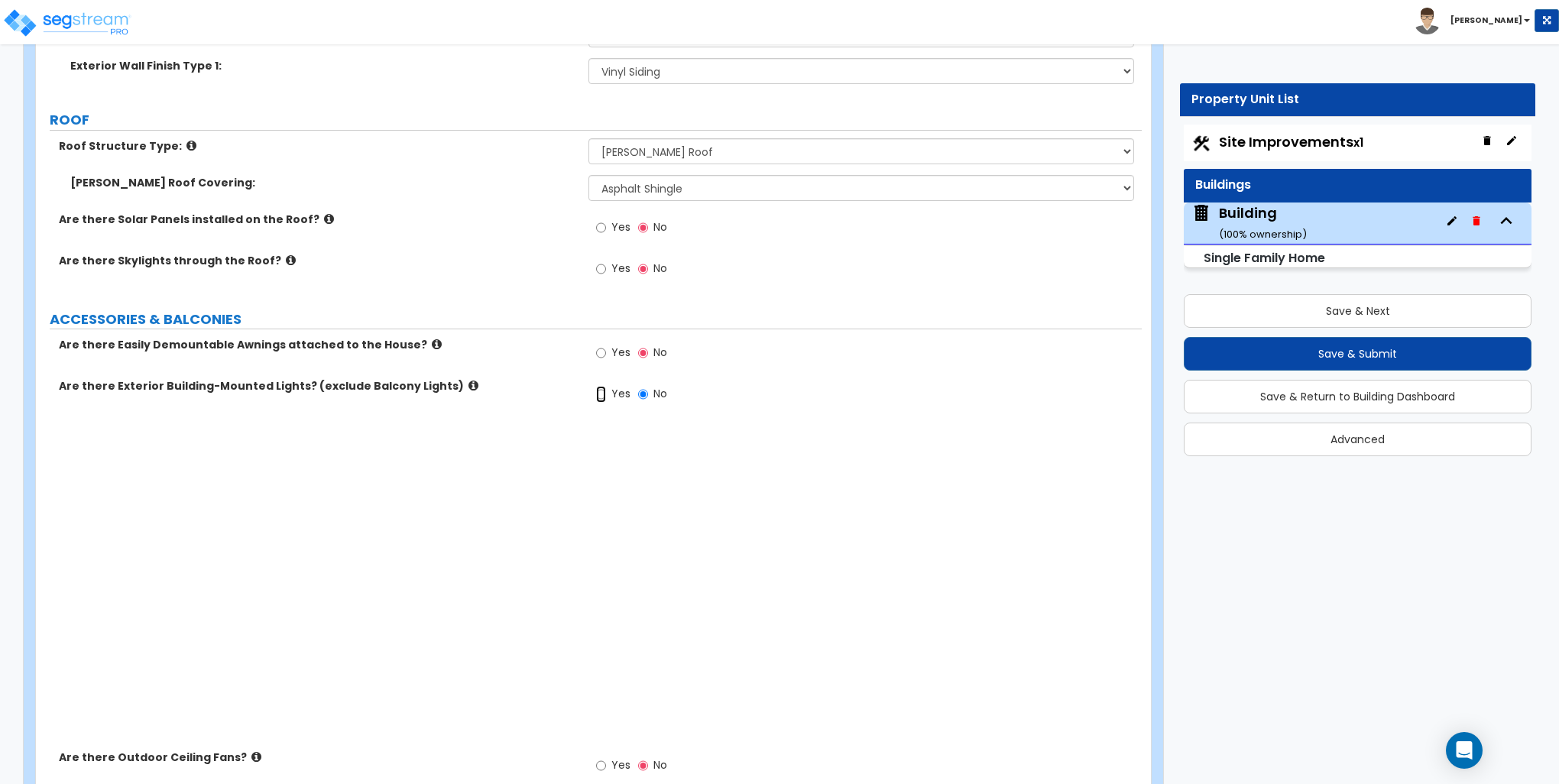
radio input "true"
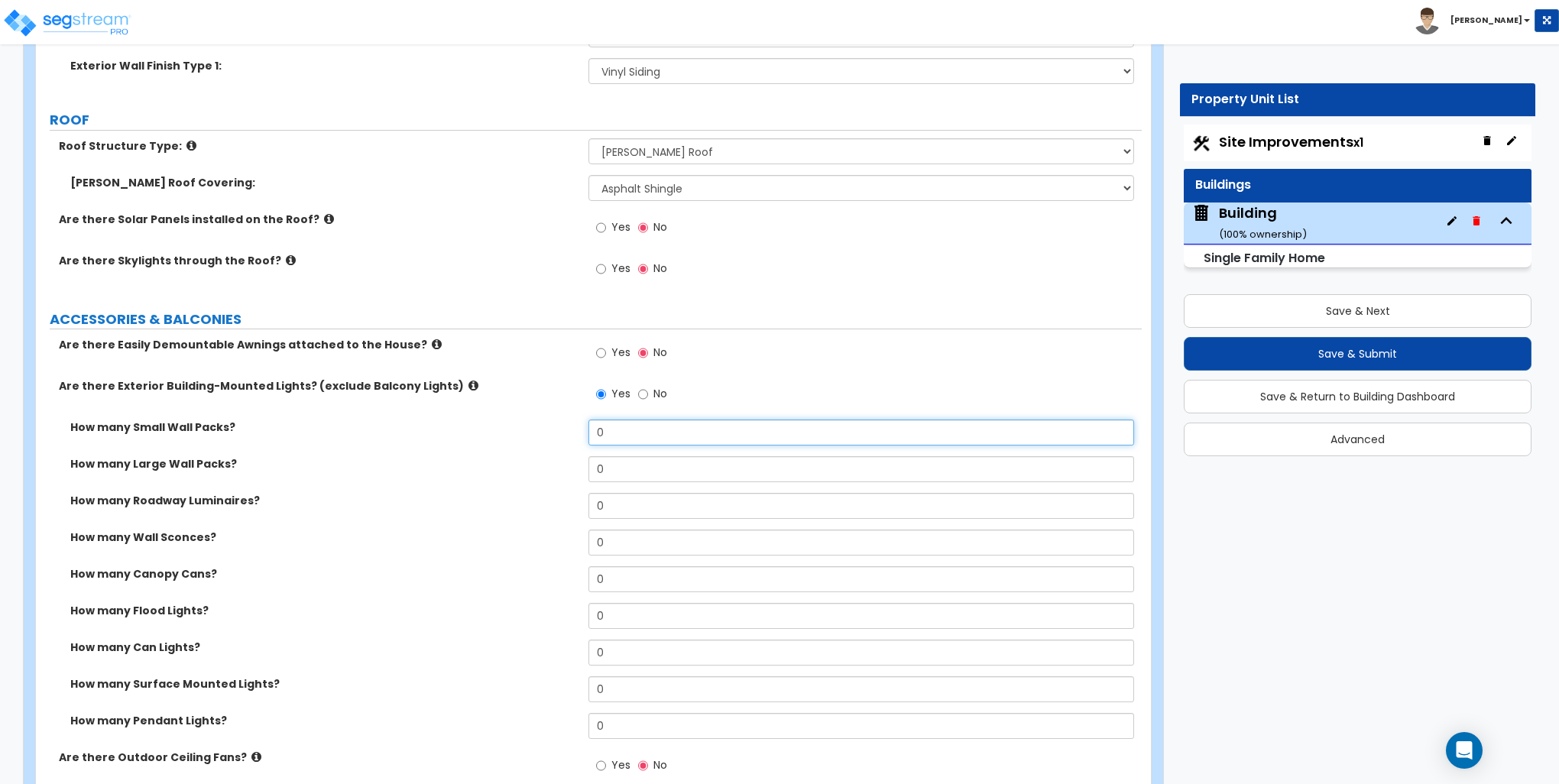
click at [624, 421] on input "0" at bounding box center [861, 432] width 545 height 26
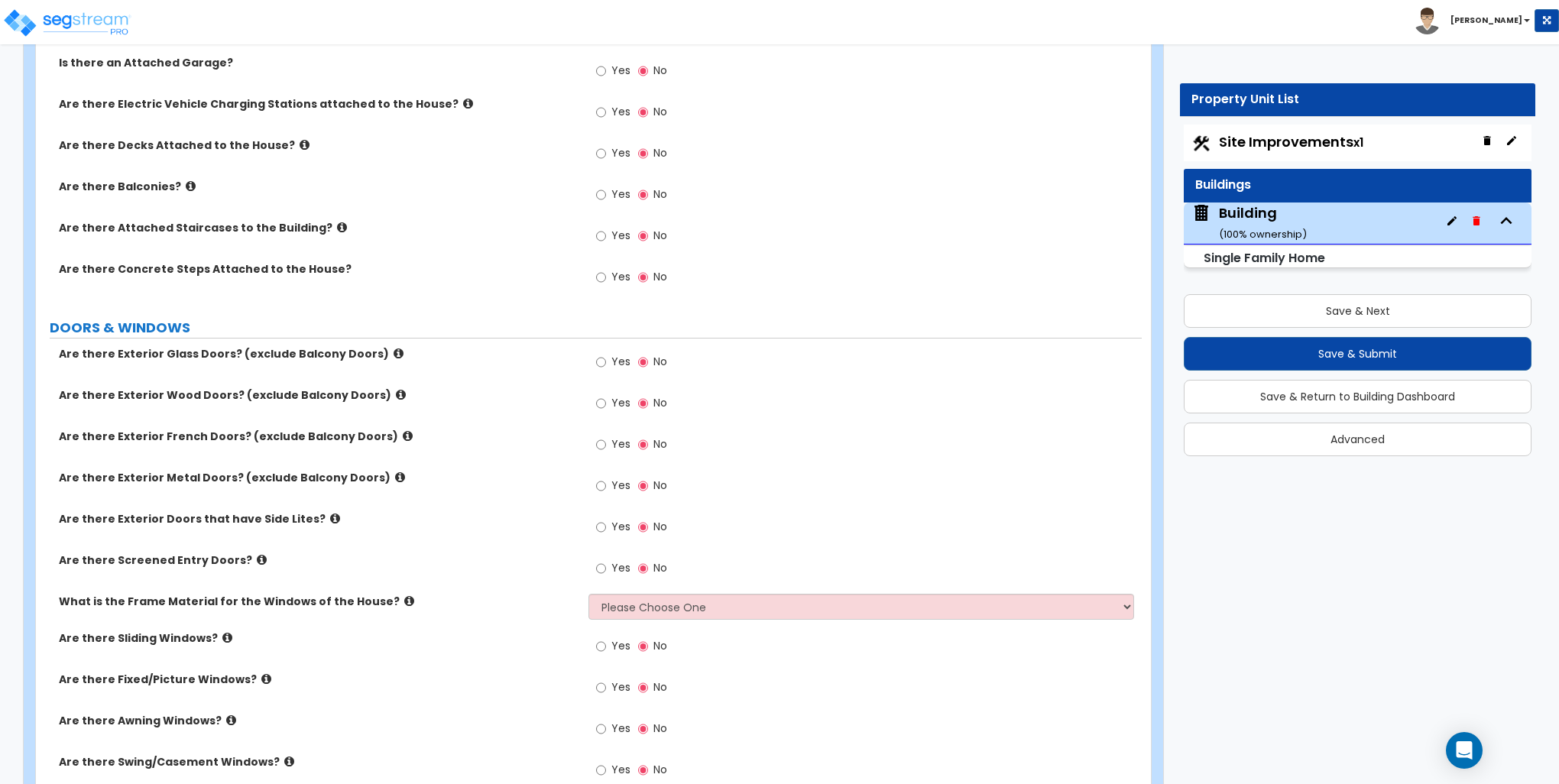
scroll to position [1605, 0]
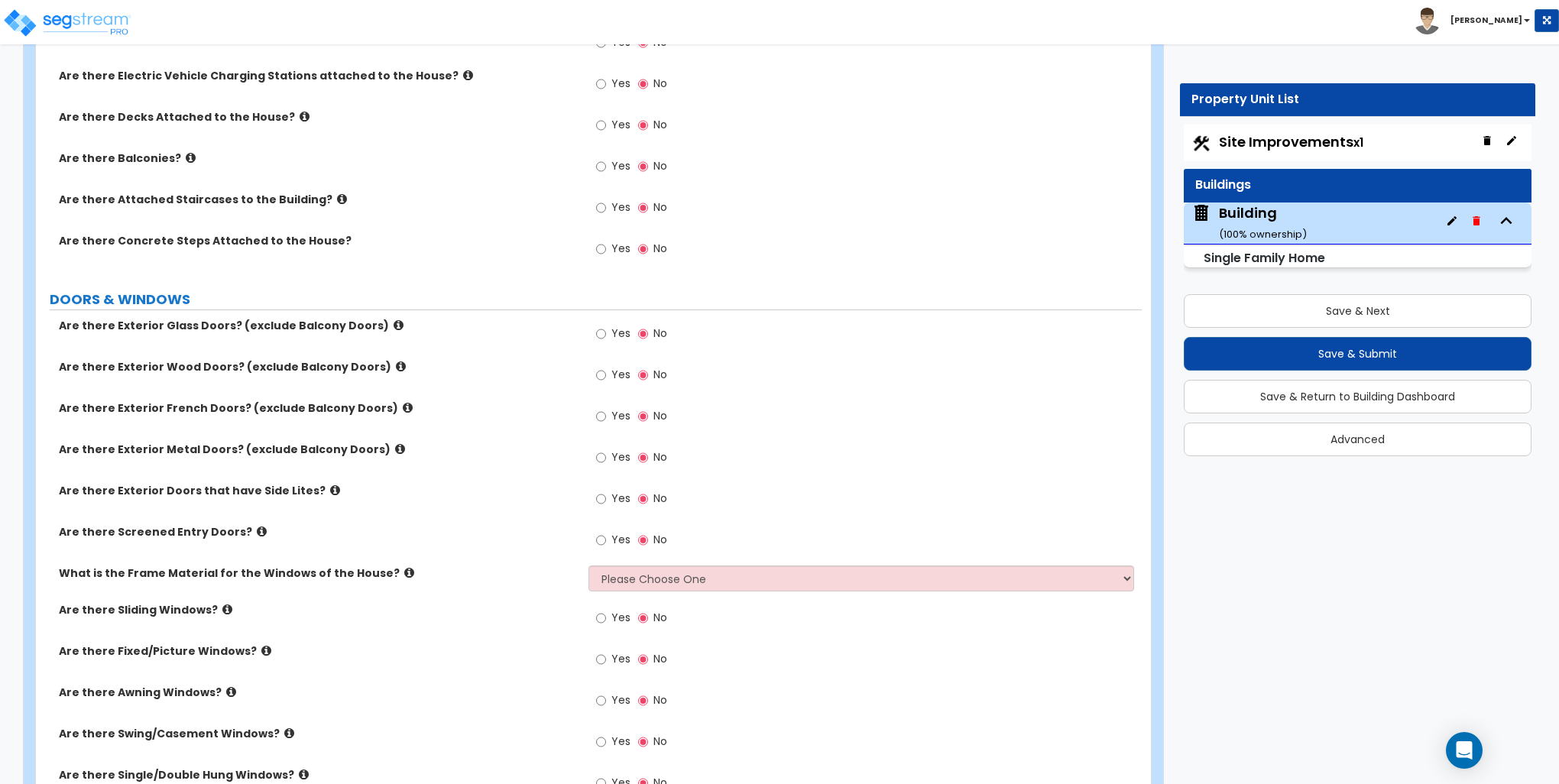
type input "3"
click at [600, 499] on input "Yes" at bounding box center [601, 498] width 10 height 17
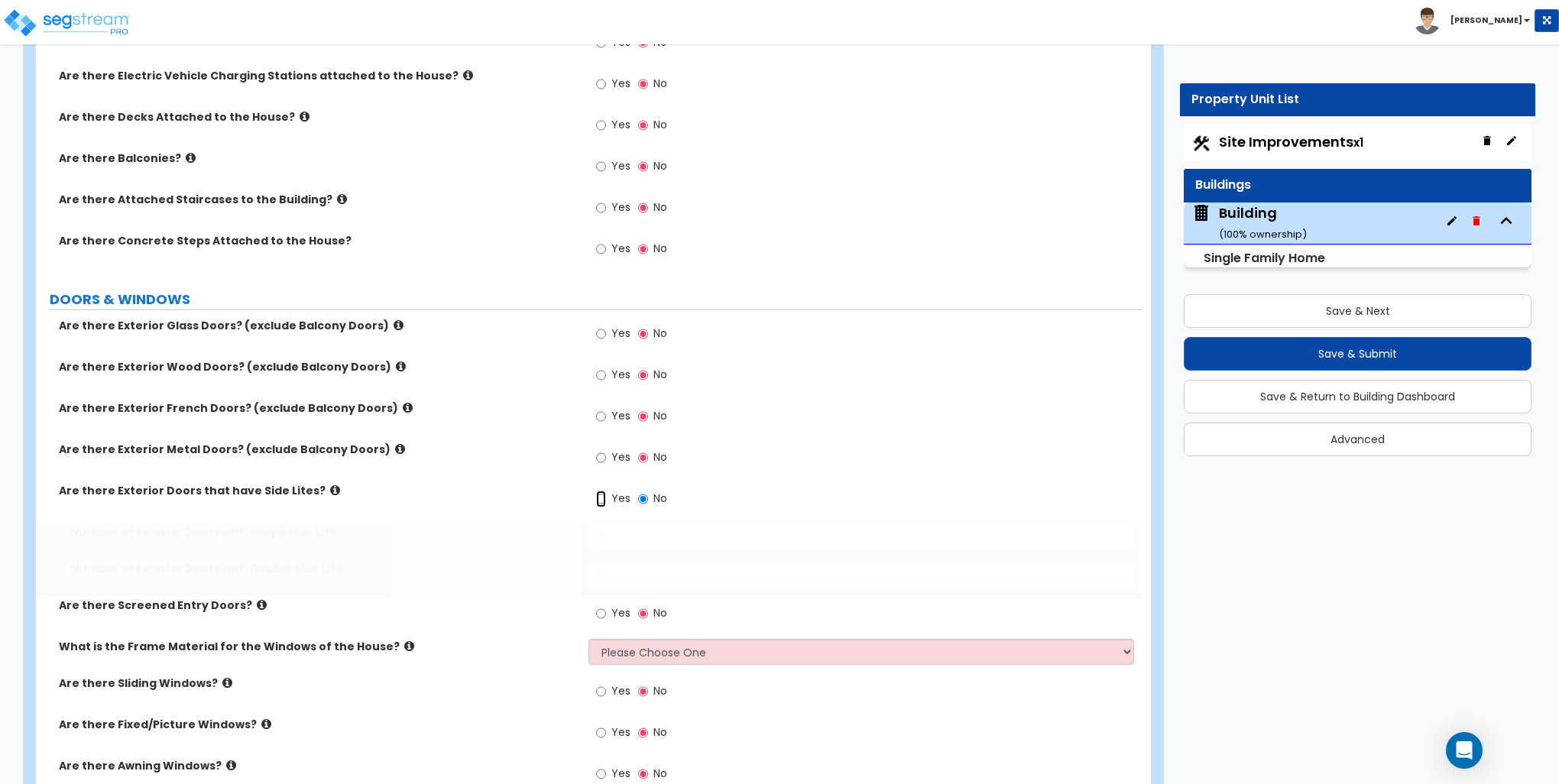
radio input "true"
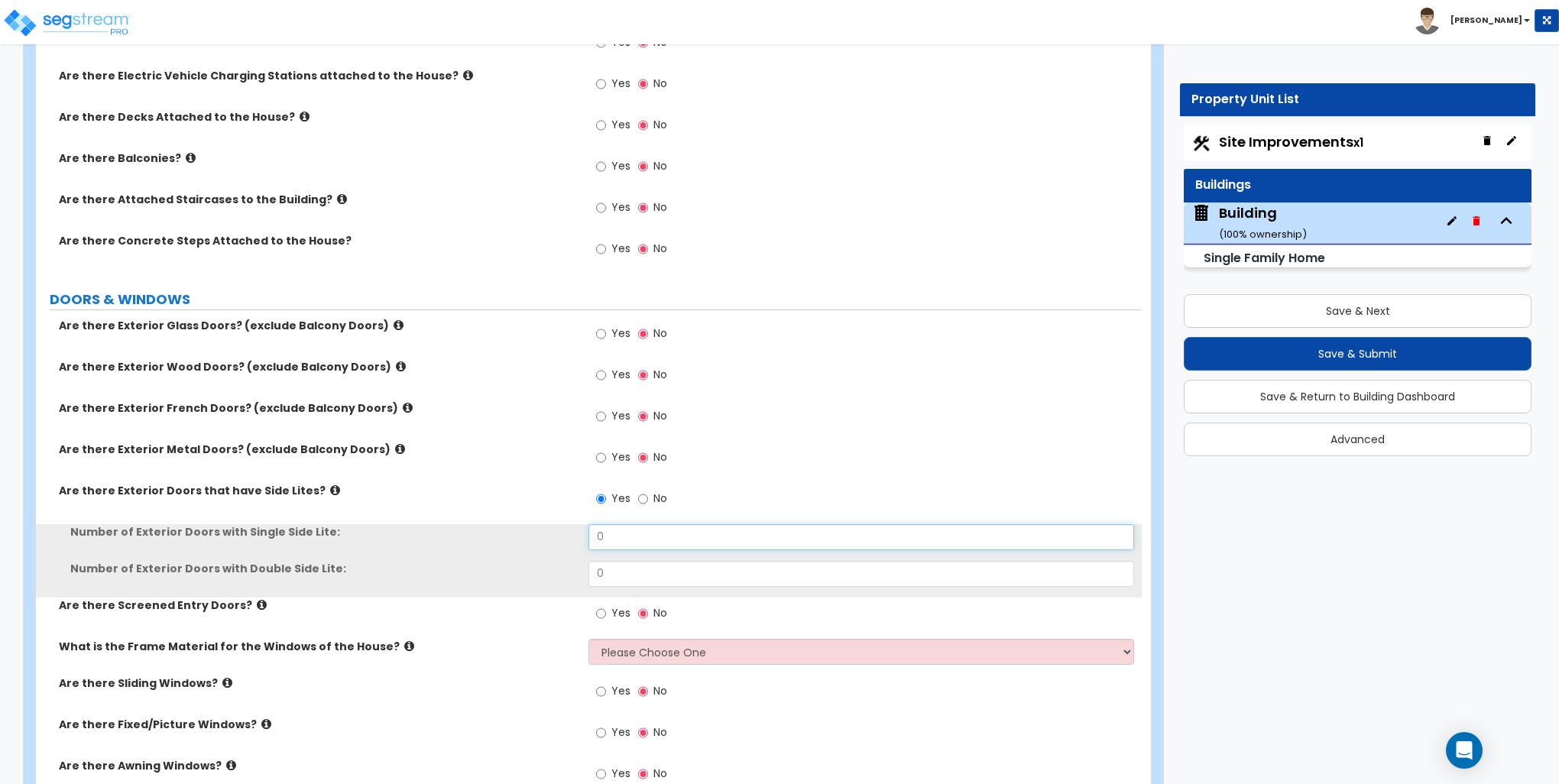
click at [639, 532] on input "0" at bounding box center [861, 537] width 545 height 26
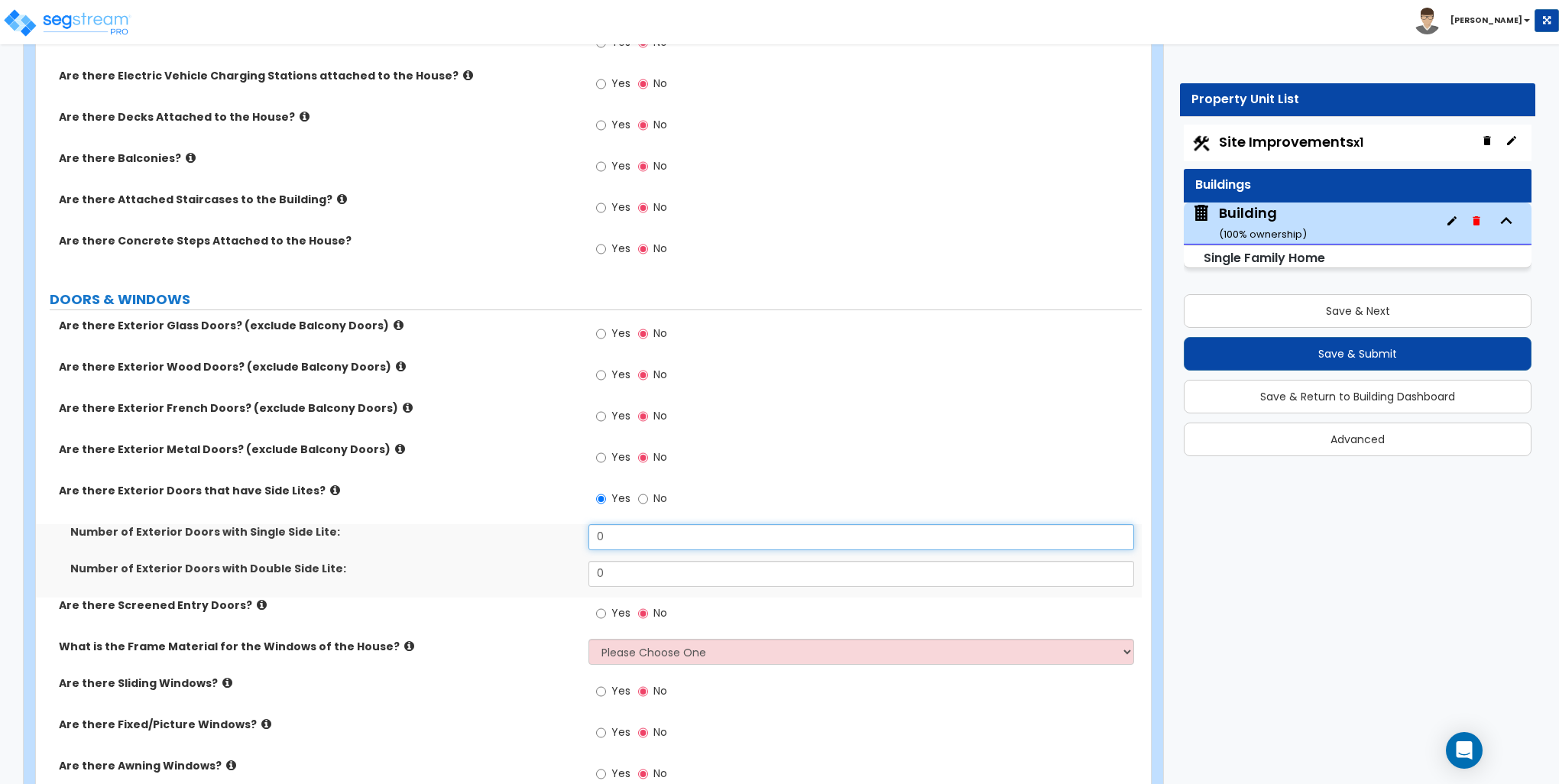
click at [639, 532] on input "0" at bounding box center [861, 537] width 545 height 26
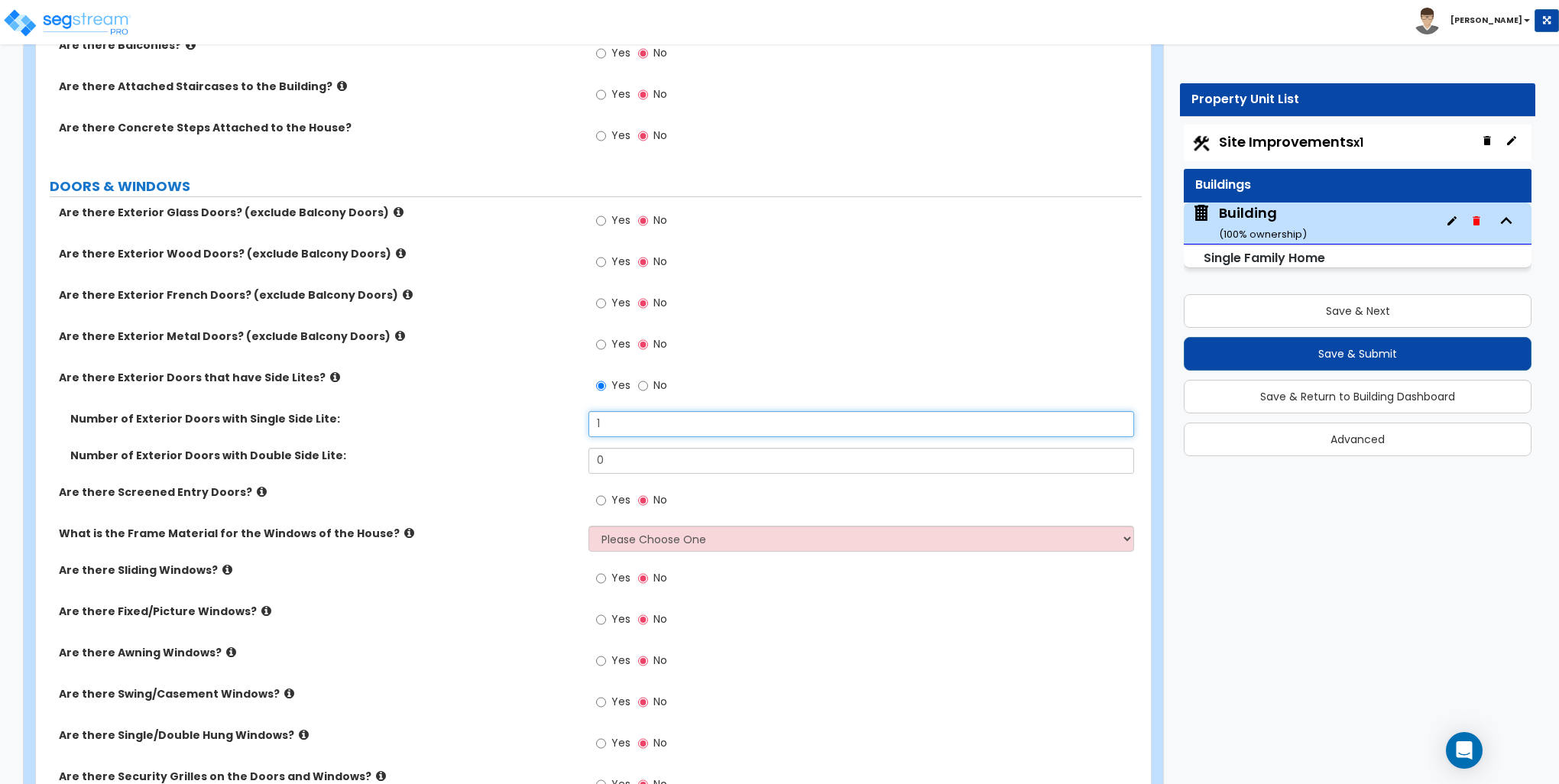
scroll to position [1757, 0]
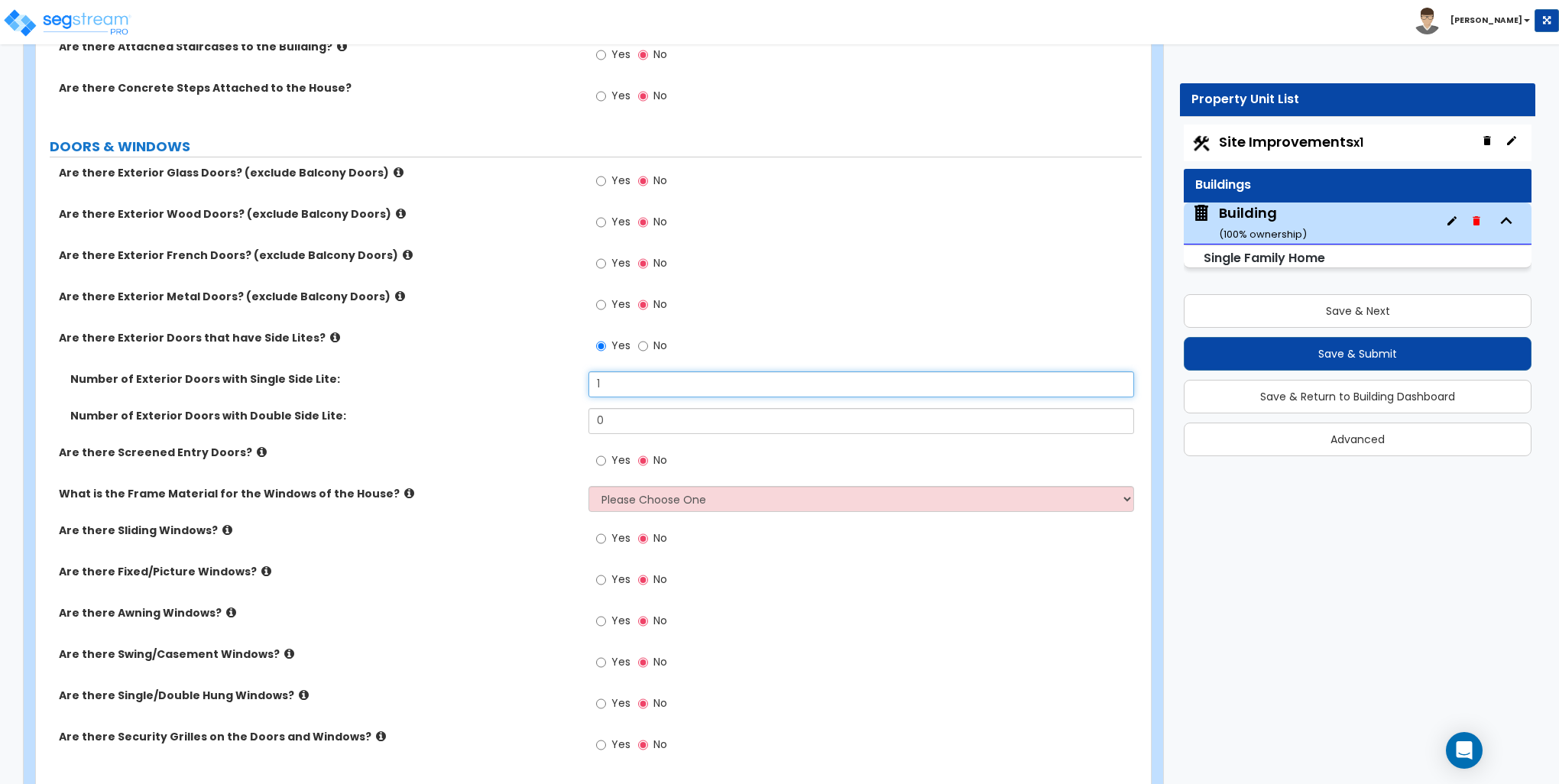
type input "1"
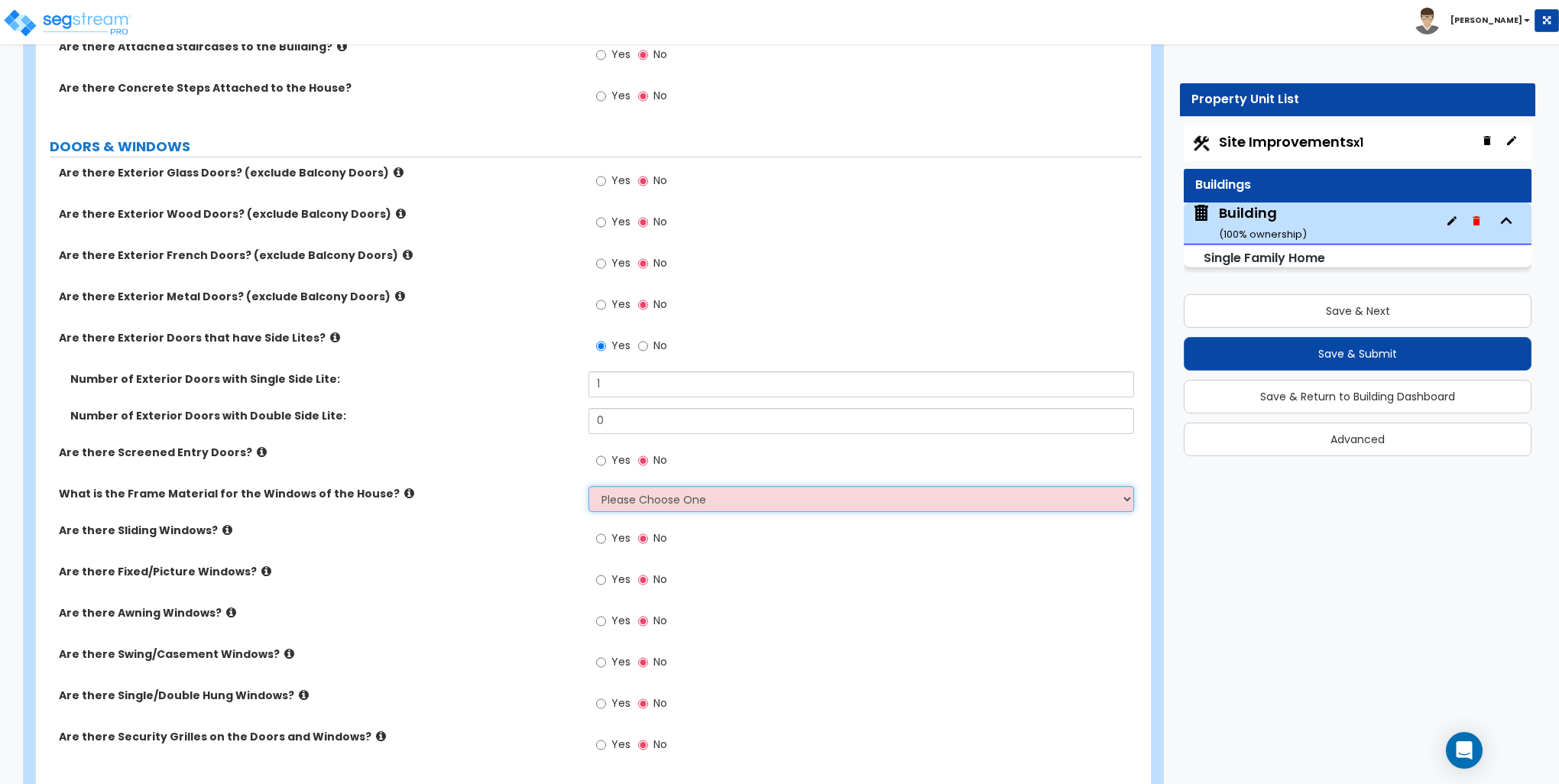
click at [605, 502] on select "Please Choose One Vinyl Aluminum Wood" at bounding box center [861, 498] width 545 height 26
select select "1"
click at [589, 486] on select "Please Choose One Vinyl Aluminum Wood" at bounding box center [861, 498] width 545 height 26
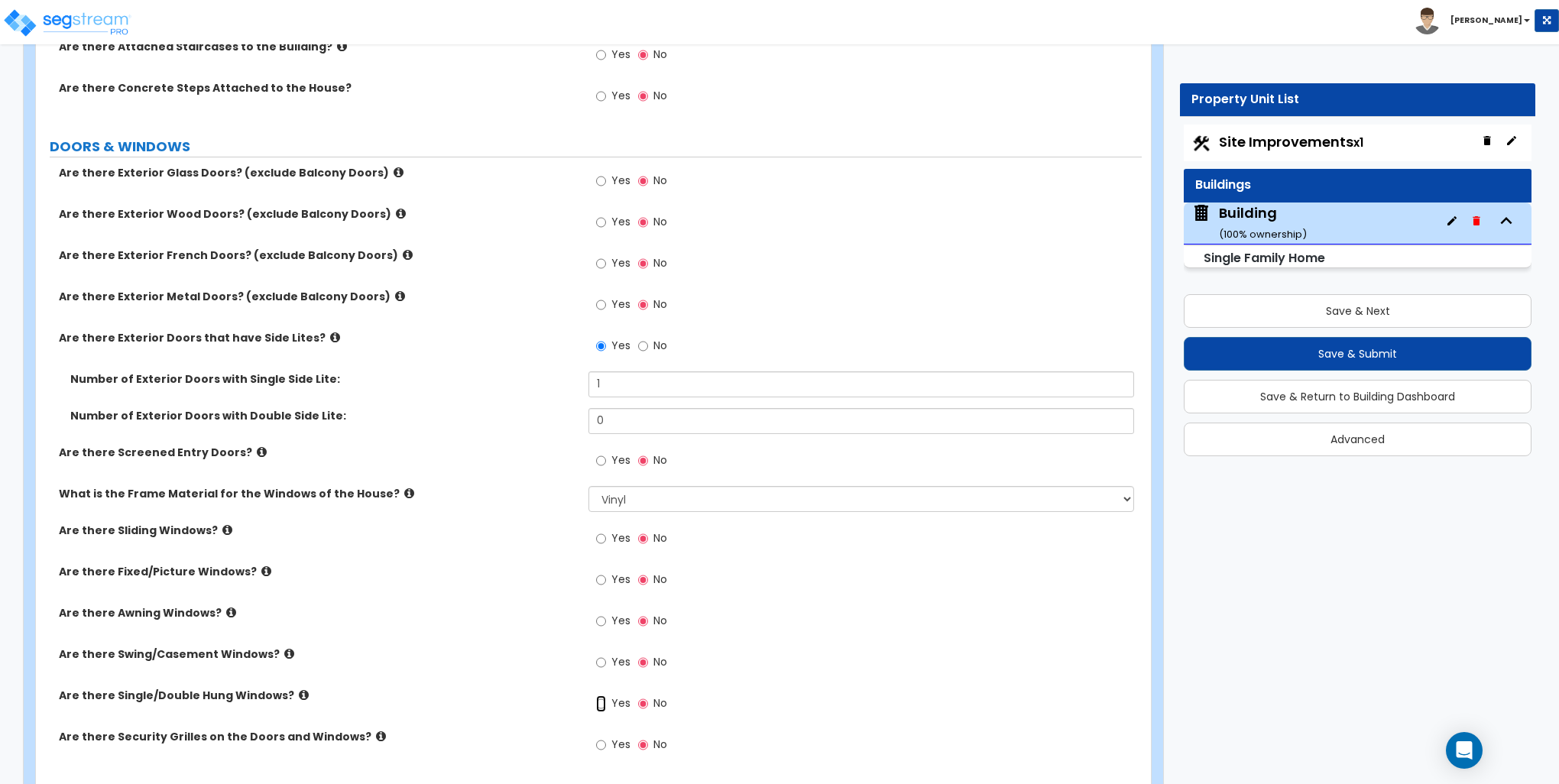
click at [603, 703] on input "Yes" at bounding box center [601, 703] width 10 height 17
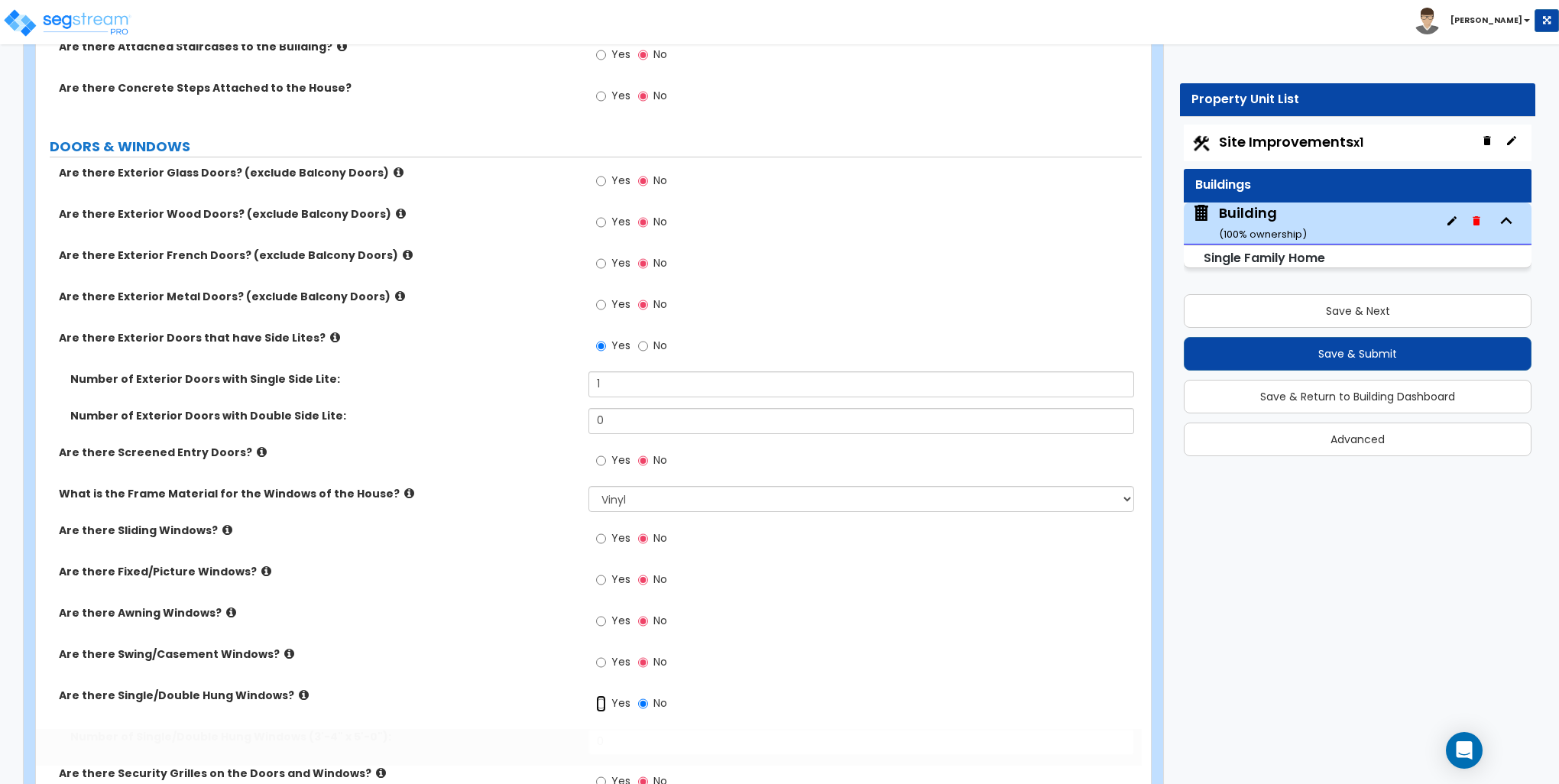
radio input "true"
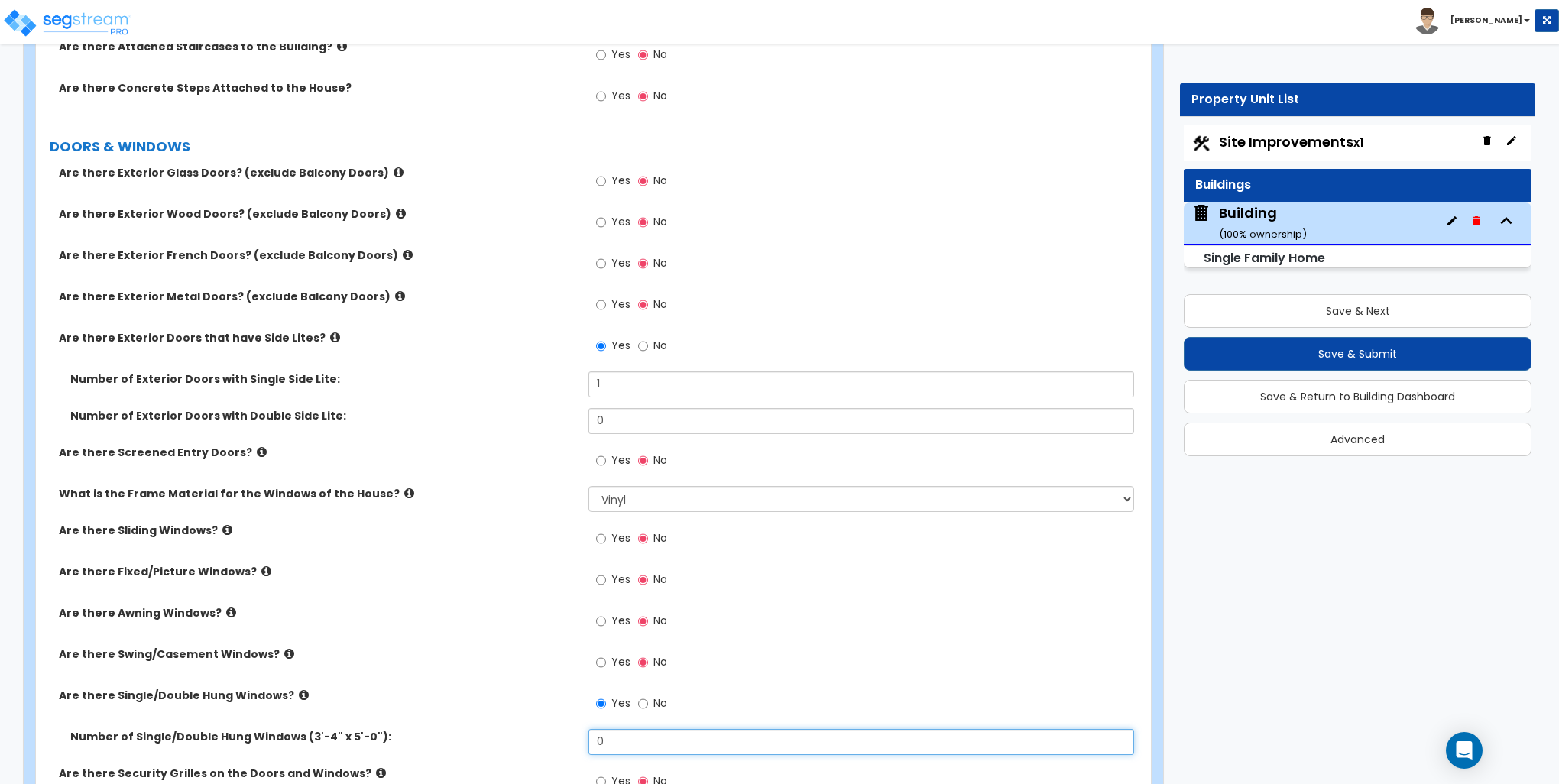
click at [649, 745] on input "0" at bounding box center [861, 741] width 545 height 26
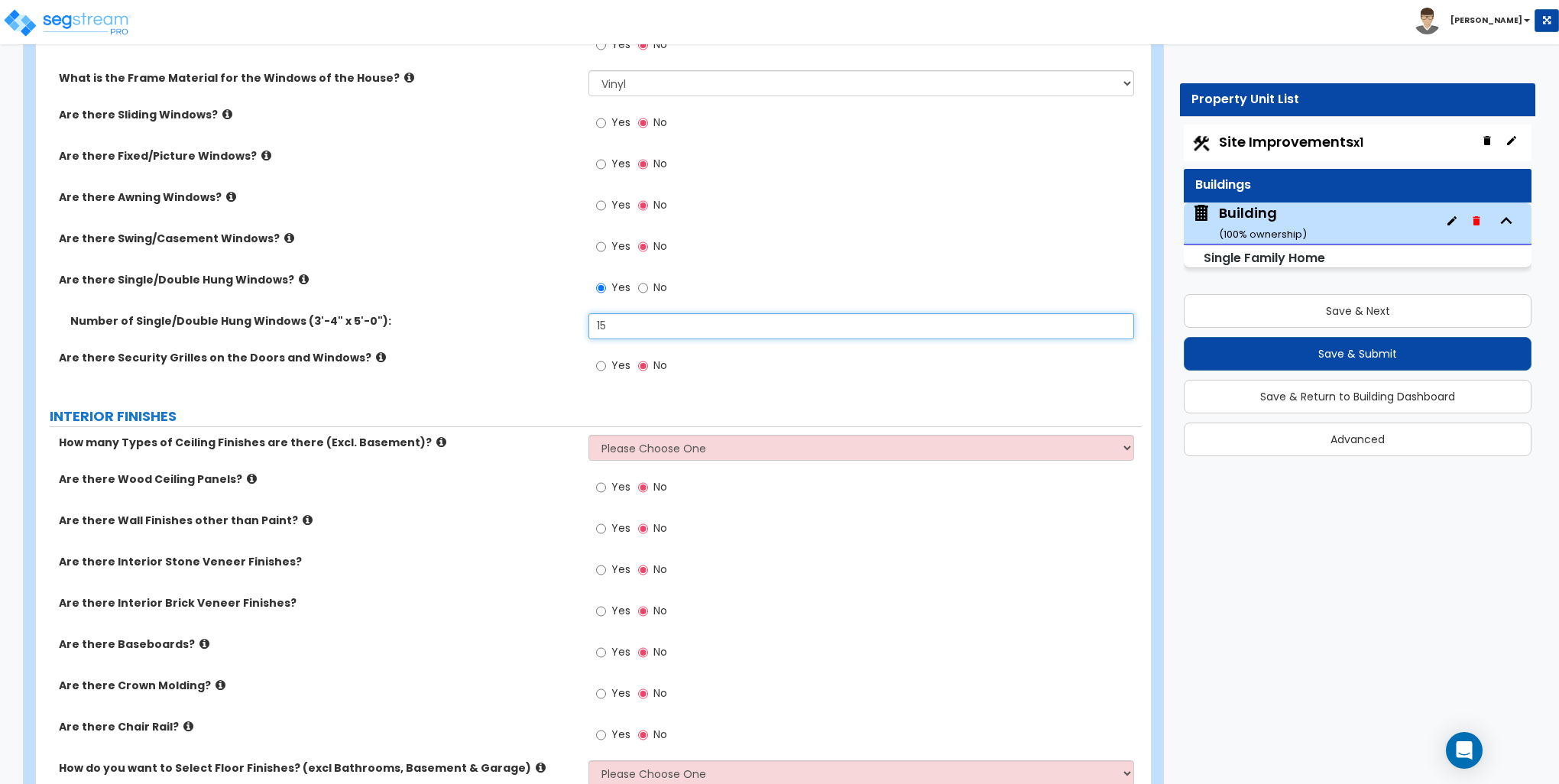
scroll to position [2216, 0]
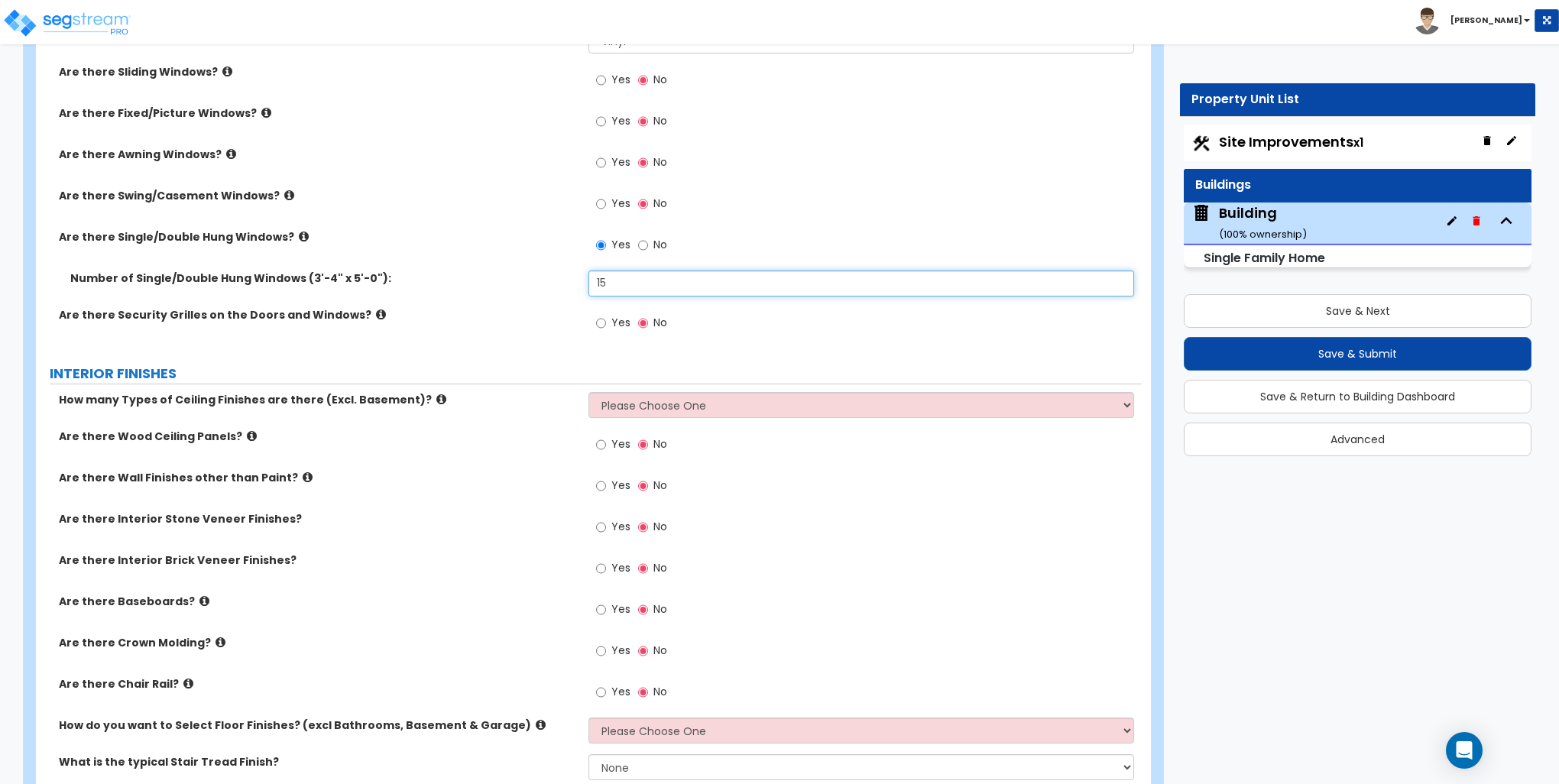
type input "15"
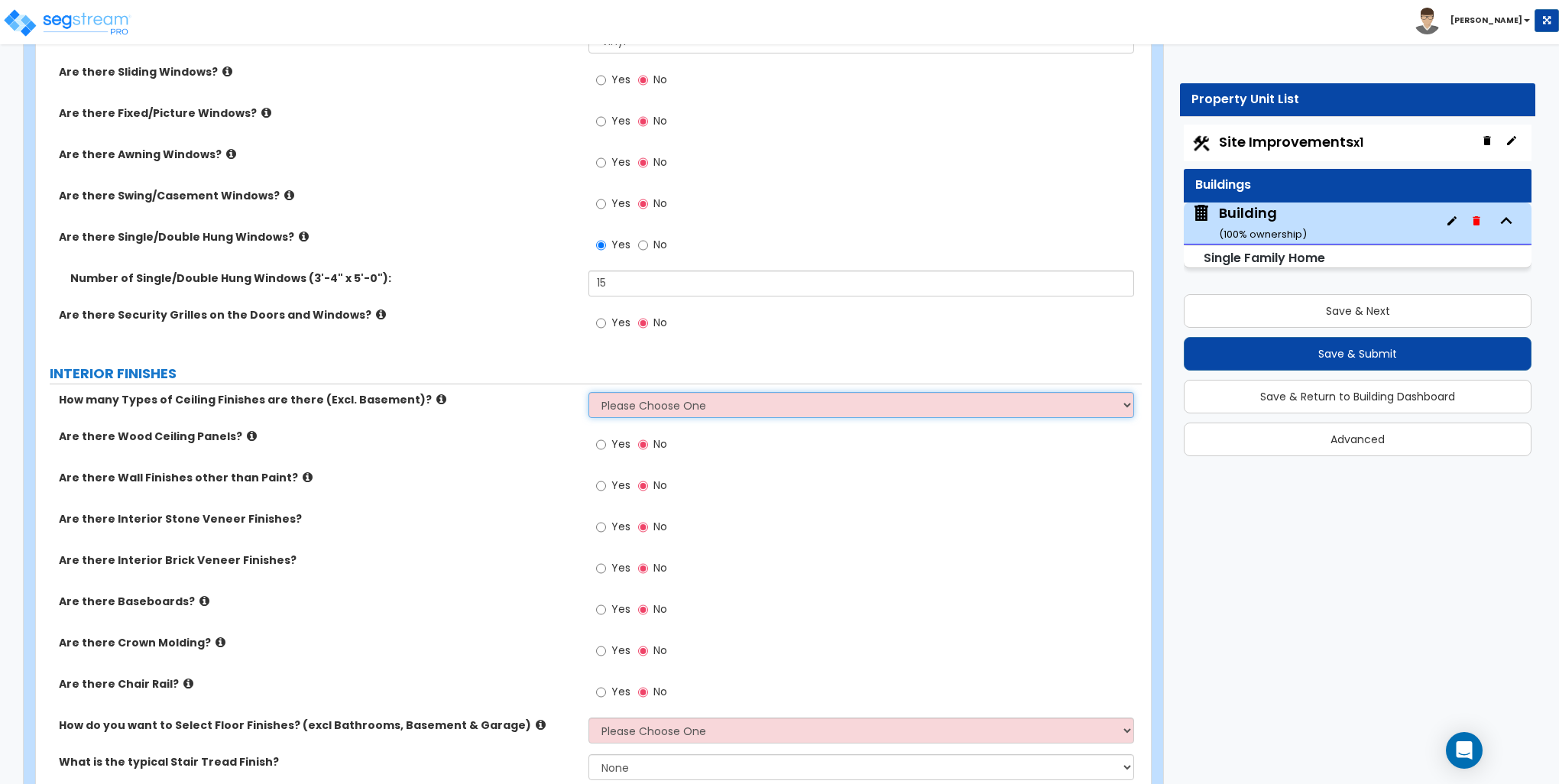
drag, startPoint x: 645, startPoint y: 401, endPoint x: 645, endPoint y: 416, distance: 15.0
click at [645, 401] on select "Please Choose One 1 2 3" at bounding box center [861, 404] width 545 height 26
select select "1"
click at [589, 392] on select "Please Choose One 1 2 3" at bounding box center [861, 404] width 545 height 26
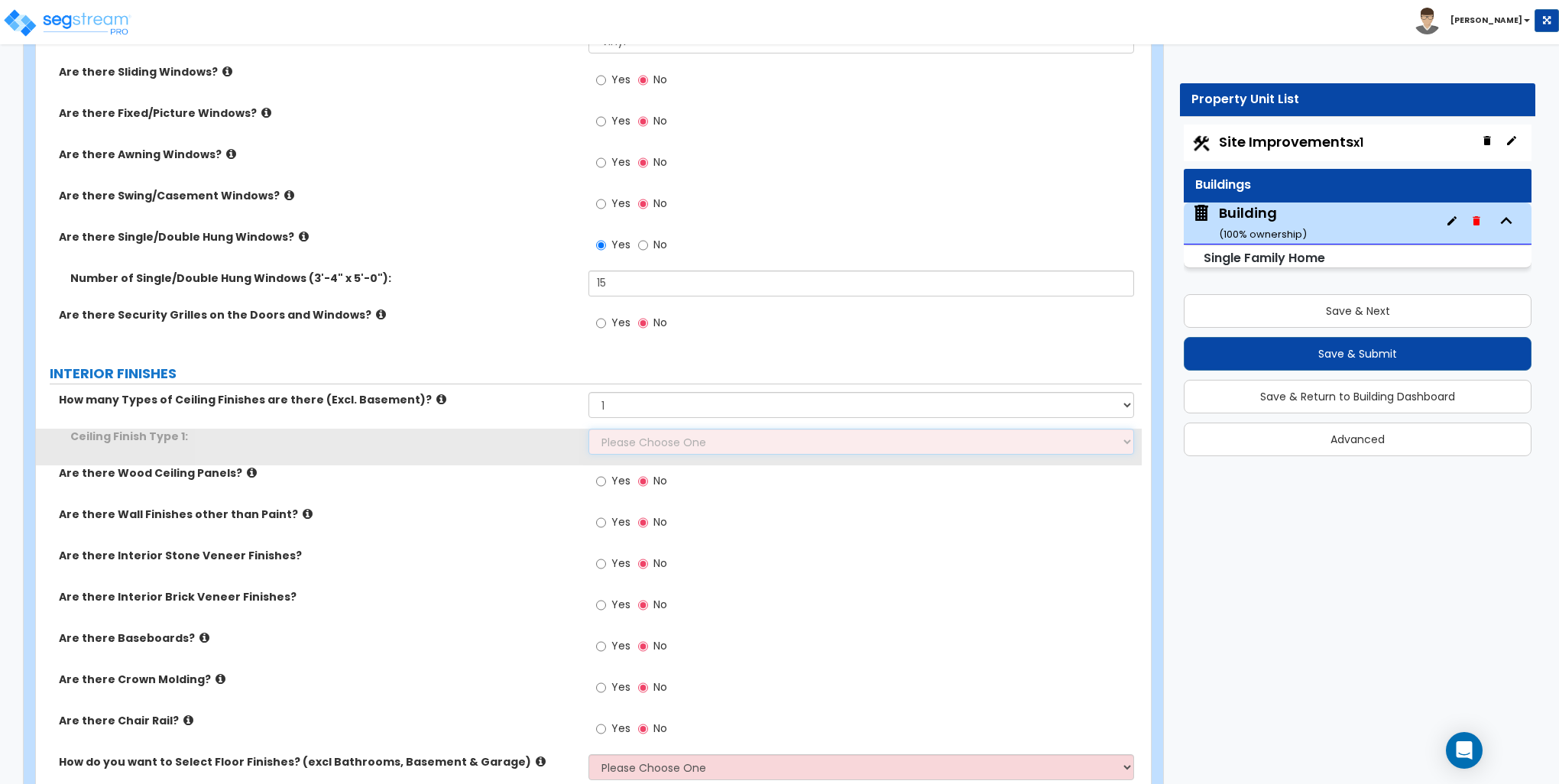
click at [639, 441] on select "Please Choose One Drop Ceiling Drywall Ceiling Open Ceiling" at bounding box center [861, 441] width 545 height 26
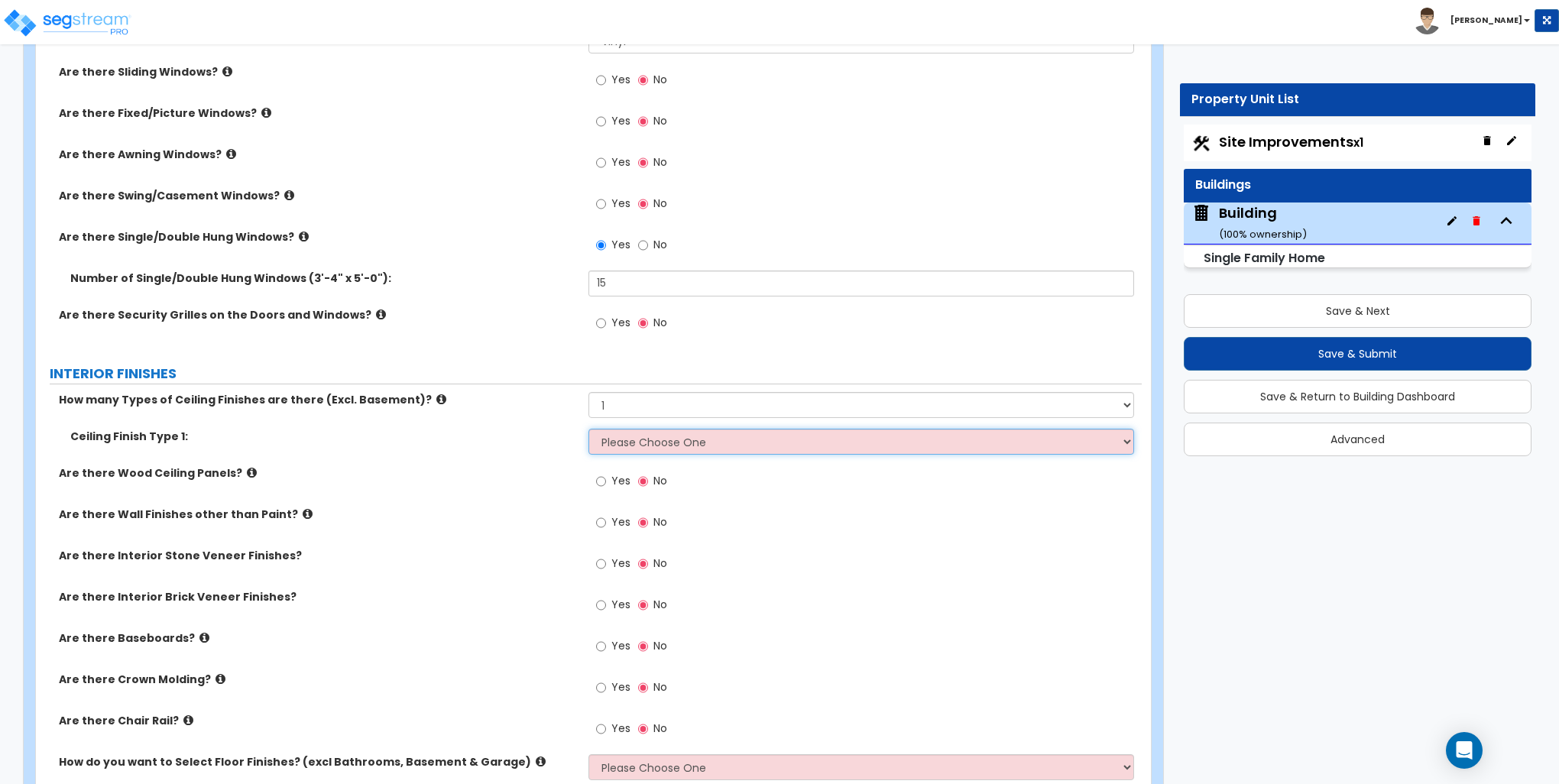
select select "2"
click at [589, 428] on select "Please Choose One Drop Ceiling Drywall Ceiling Open Ceiling" at bounding box center [861, 441] width 545 height 26
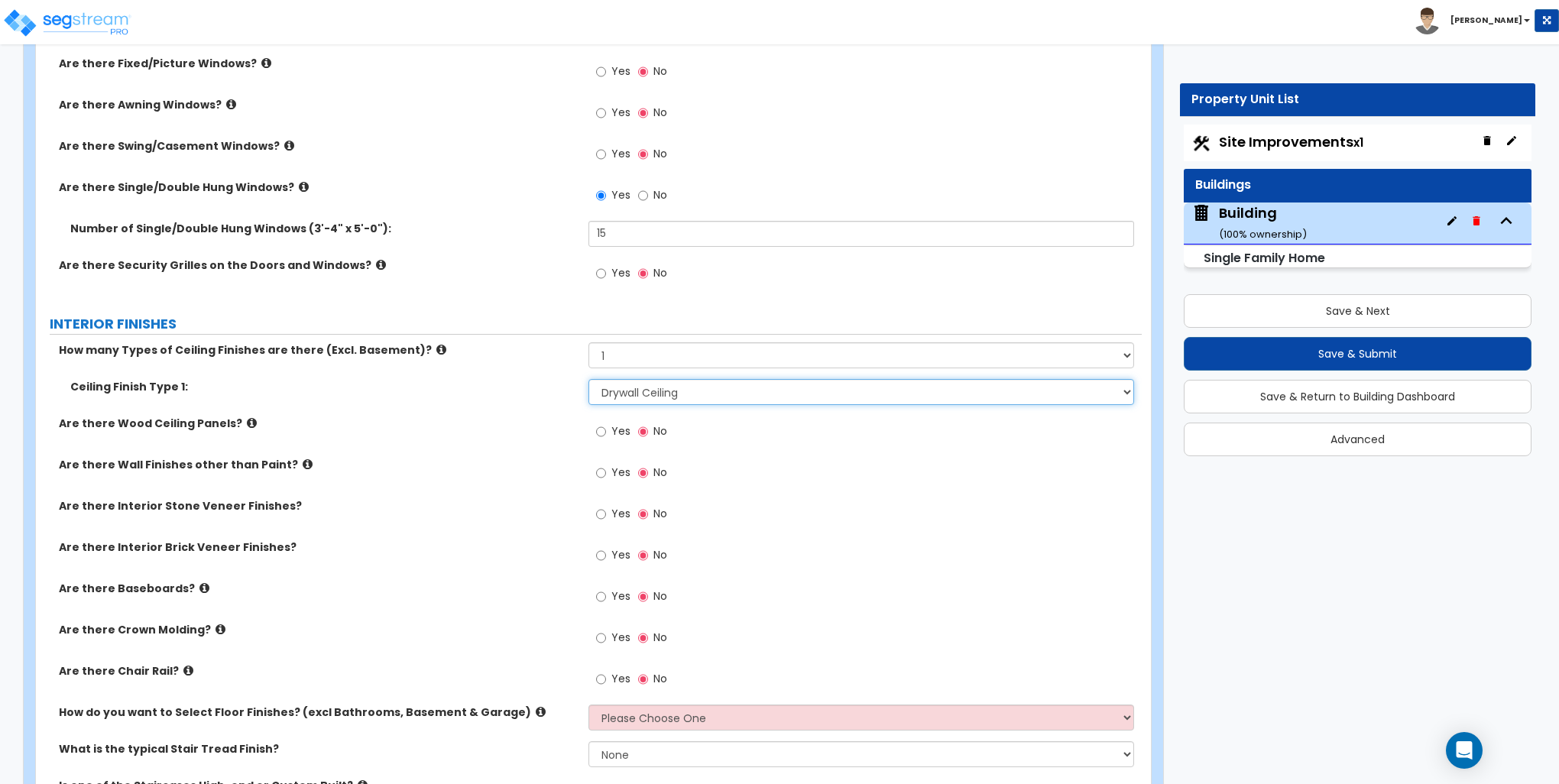
scroll to position [2292, 0]
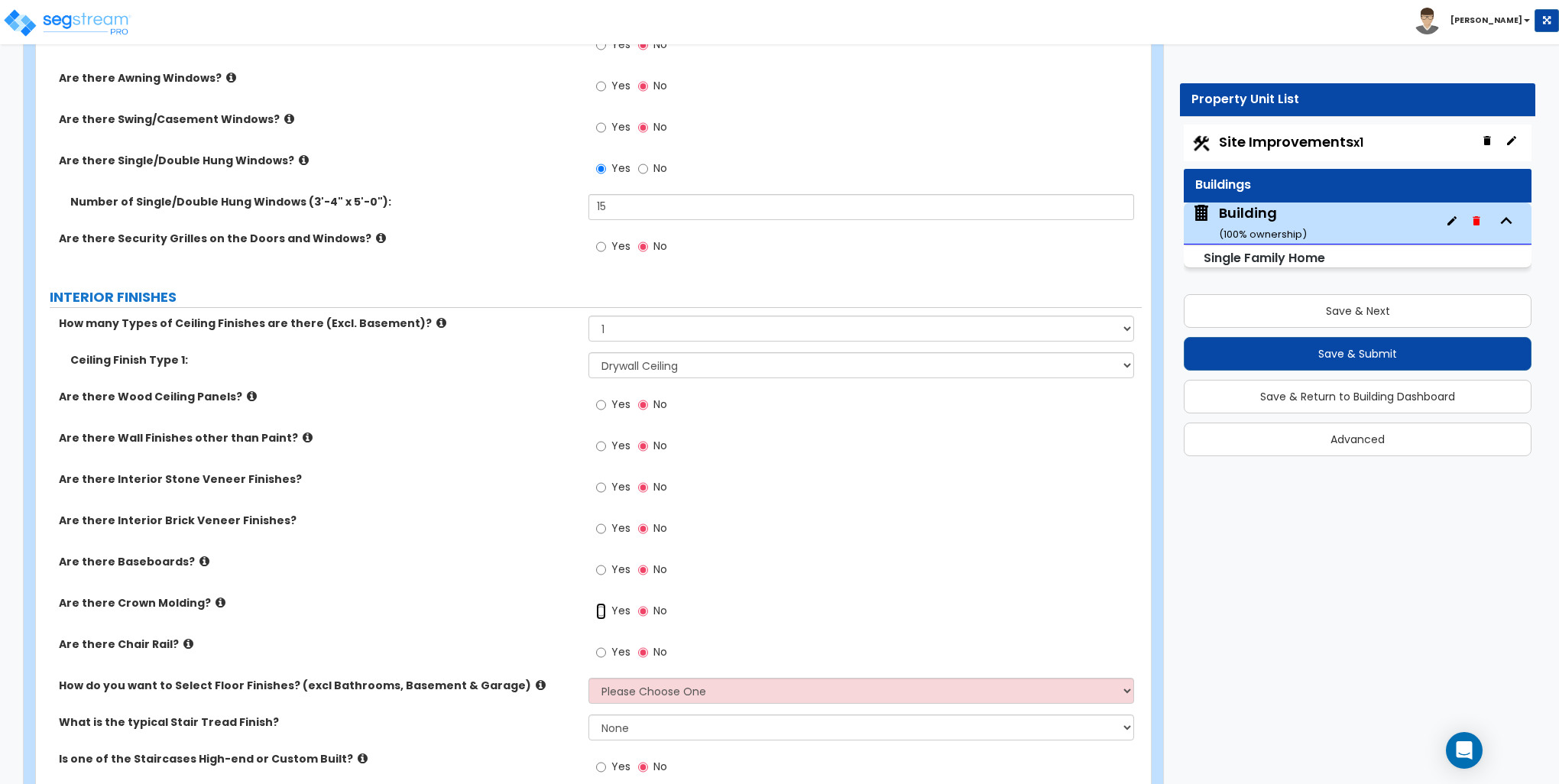
click at [604, 606] on input "Yes" at bounding box center [601, 611] width 10 height 17
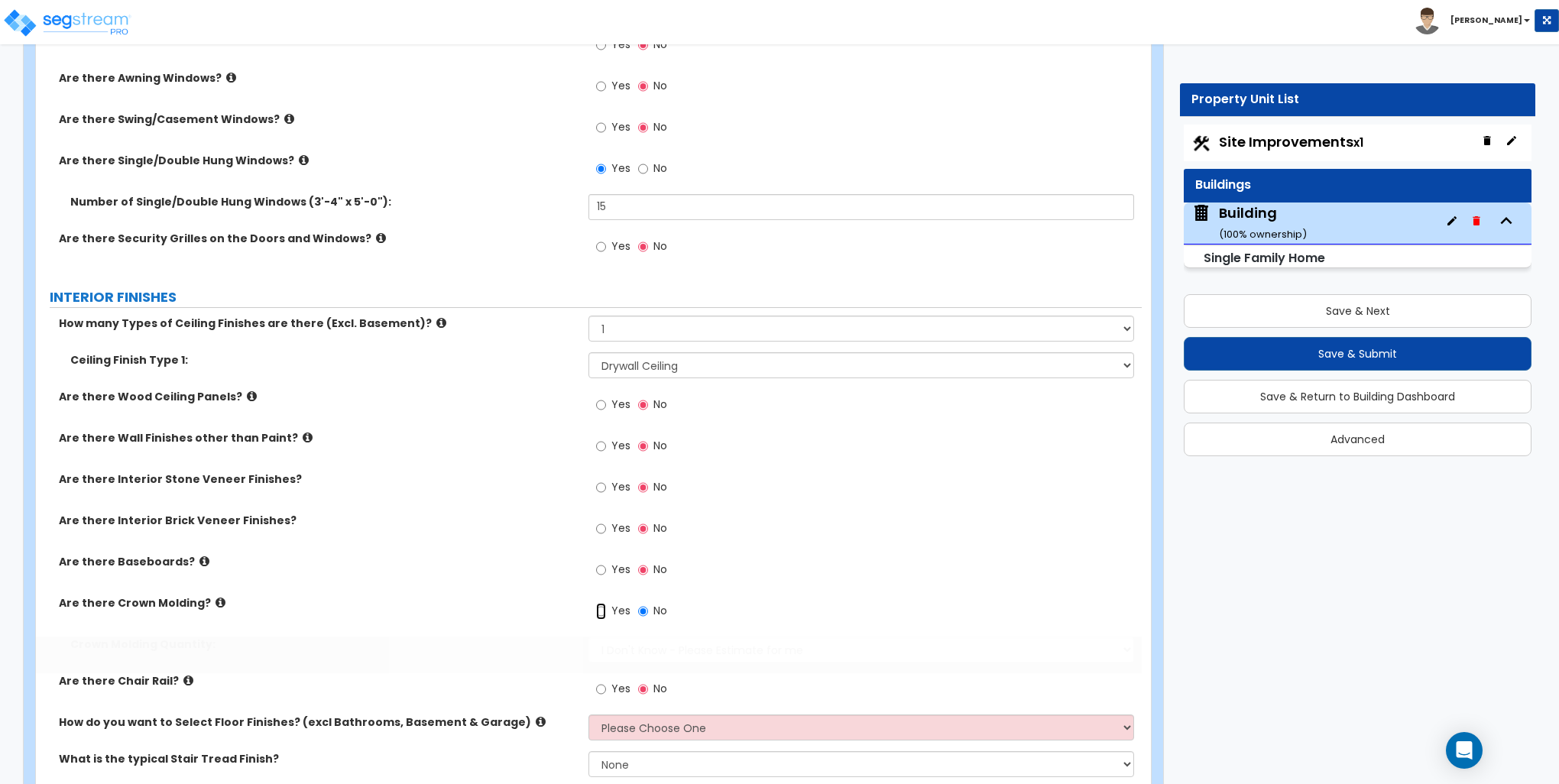
radio input "true"
click at [461, 514] on label "Are there Interior Brick Veneer Finishes?" at bounding box center [318, 521] width 518 height 16
click at [595, 567] on div "Yes No" at bounding box center [632, 571] width 87 height 35
click at [601, 567] on input "Yes" at bounding box center [601, 569] width 10 height 17
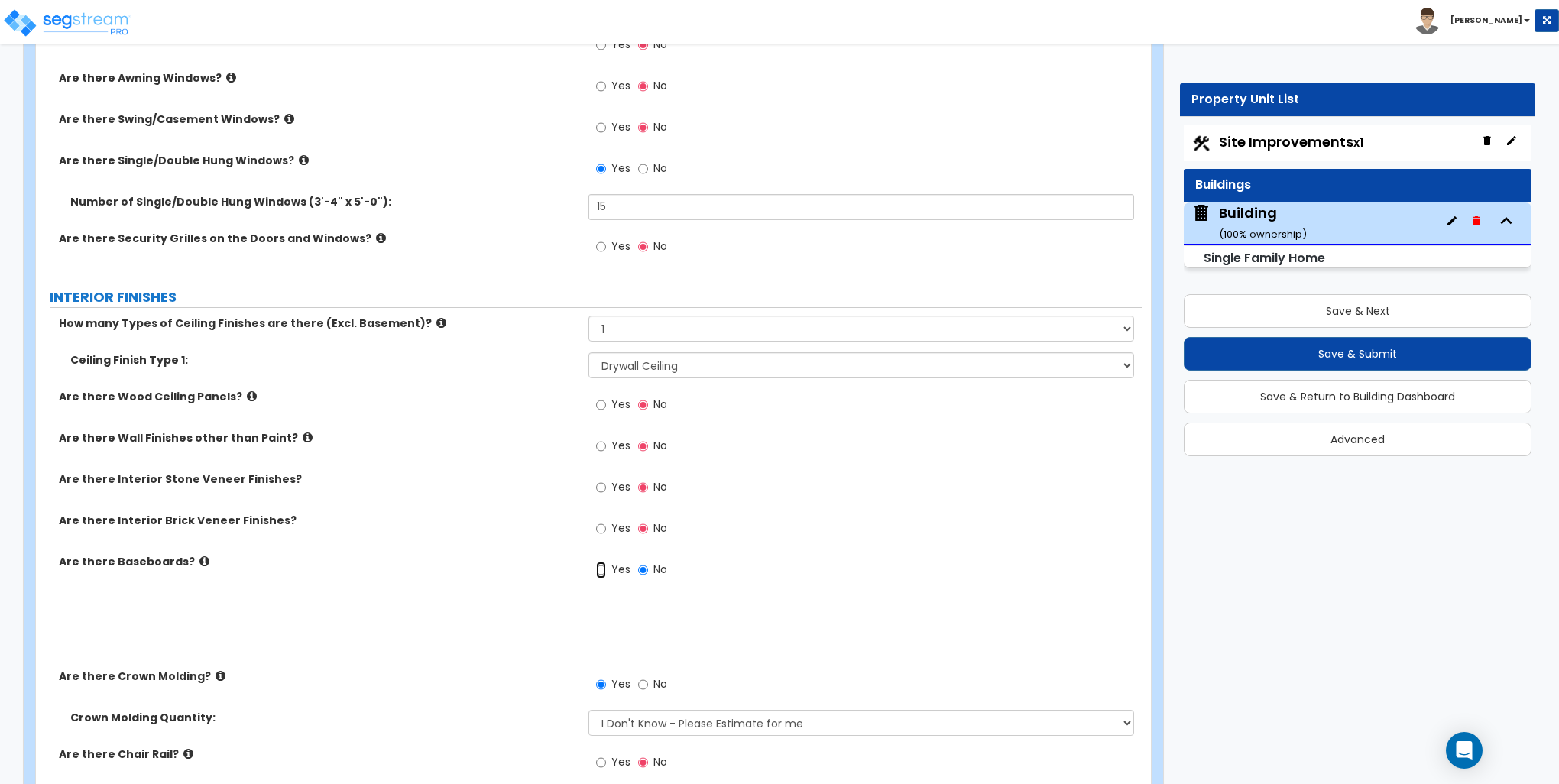
radio input "true"
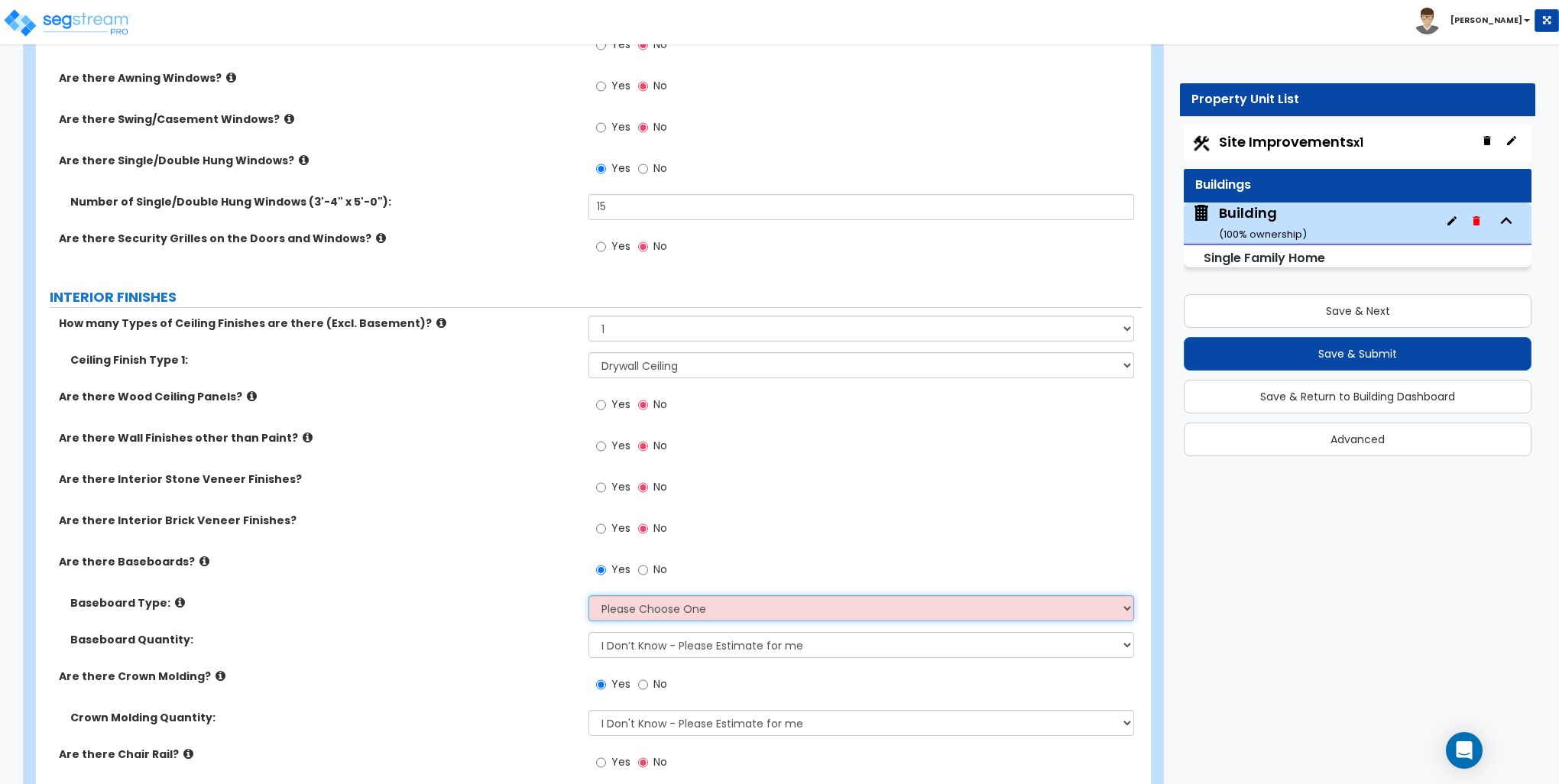
click at [643, 610] on select "Please Choose One Wood Vinyl Carpet Tile" at bounding box center [861, 608] width 545 height 26
select select "2"
click at [589, 596] on select "Please Choose One Wood Vinyl Carpet Tile" at bounding box center [861, 608] width 545 height 26
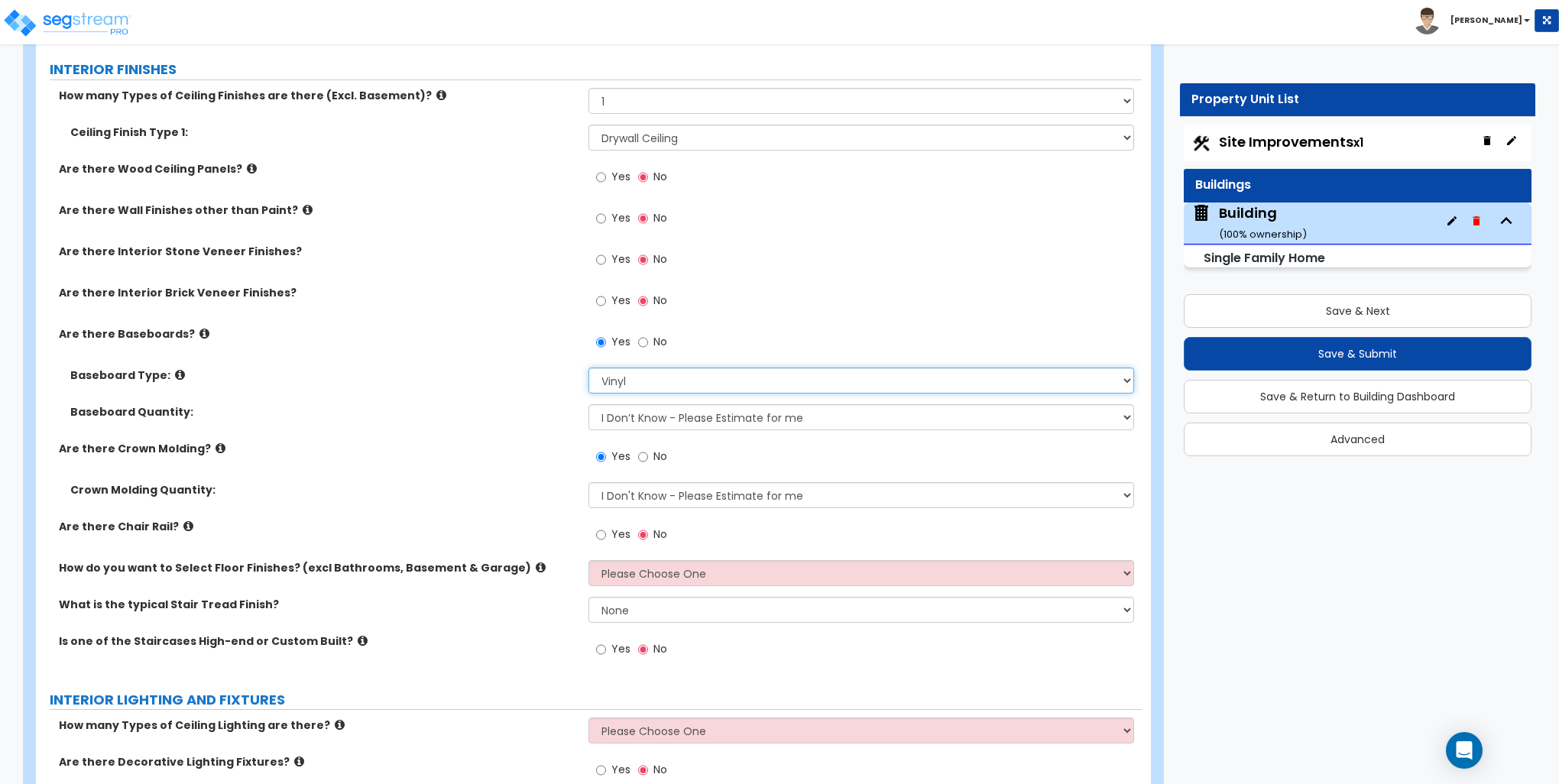
scroll to position [2521, 0]
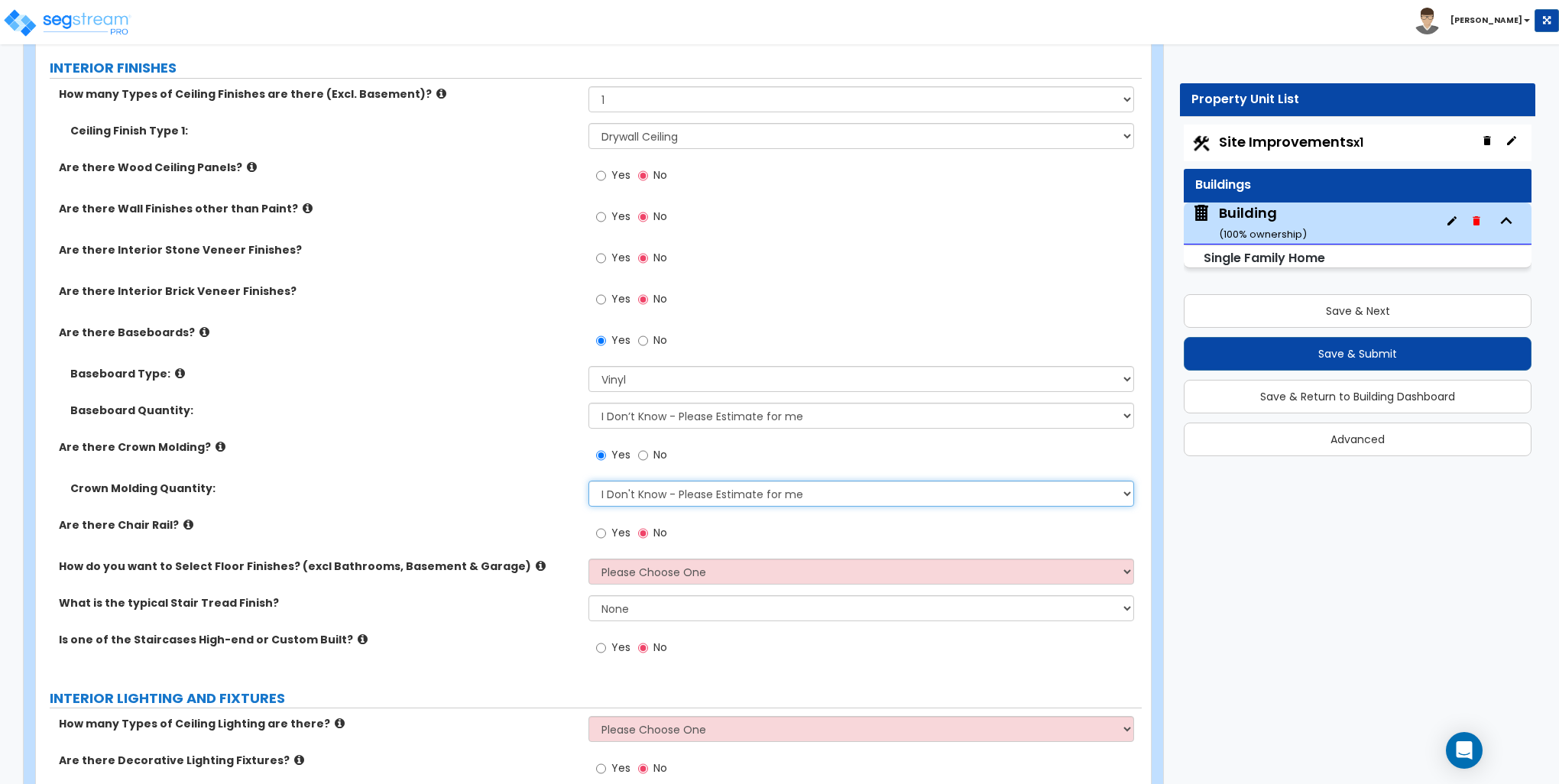
click at [664, 497] on select "I Don't Know - Please Estimate for me I want to Enter the Linear Footage" at bounding box center [861, 494] width 545 height 26
select select "1"
click at [589, 481] on select "I Don't Know - Please Estimate for me I want to Enter the Linear Footage" at bounding box center [861, 494] width 545 height 26
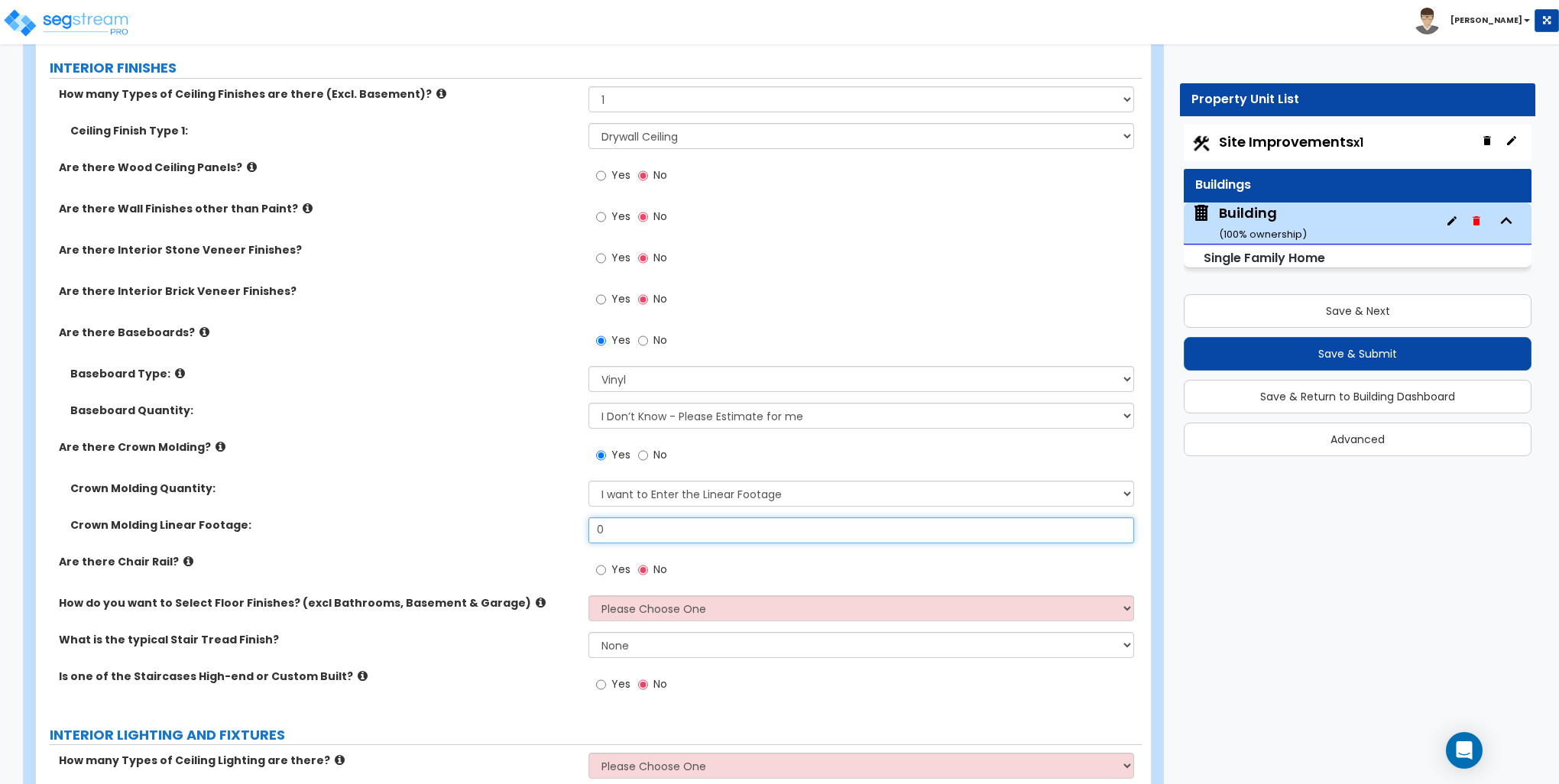
click at [643, 526] on input "0" at bounding box center [861, 529] width 545 height 26
type input "234"
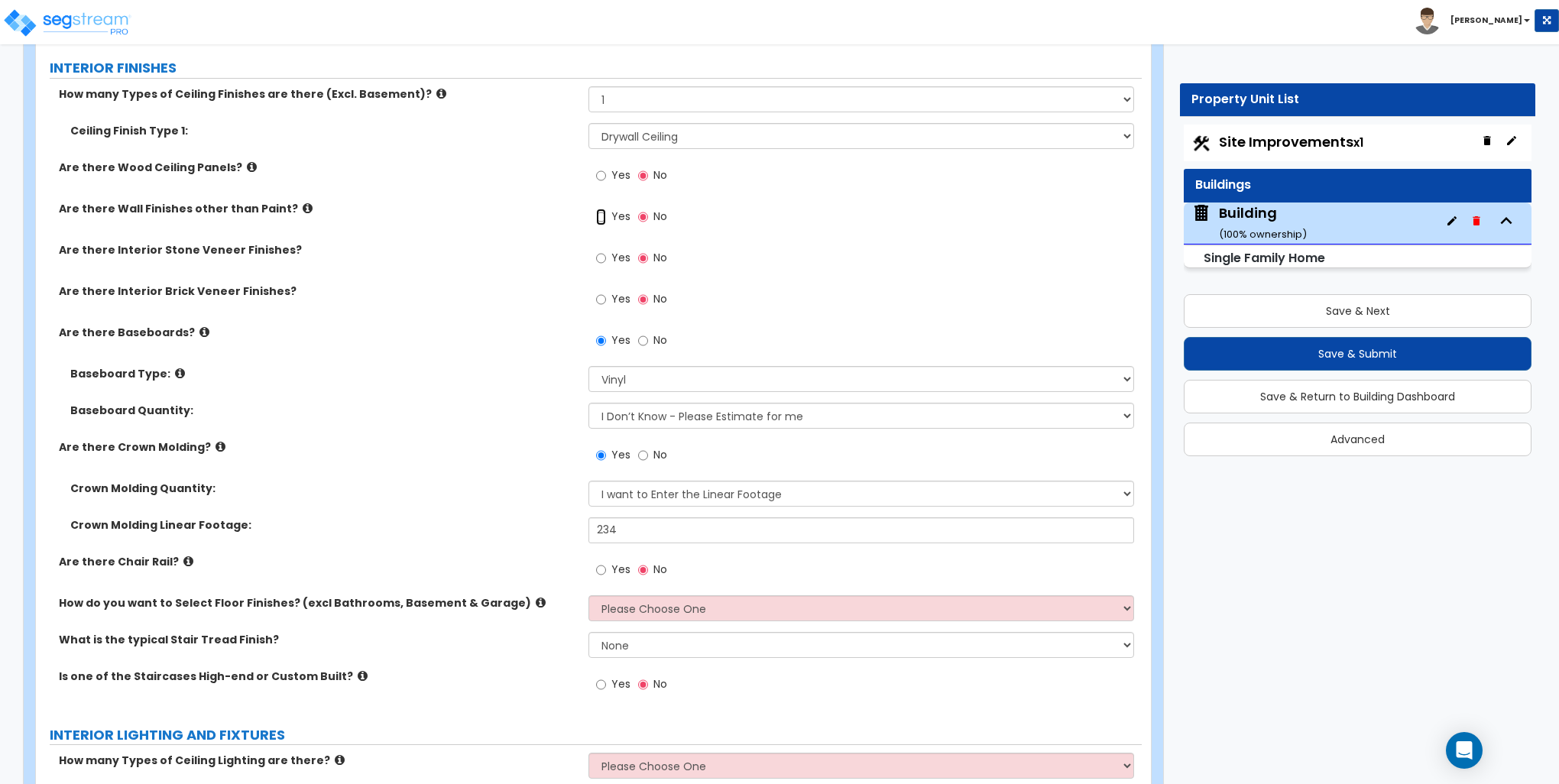
click at [603, 217] on input "Yes" at bounding box center [601, 217] width 10 height 17
radio input "true"
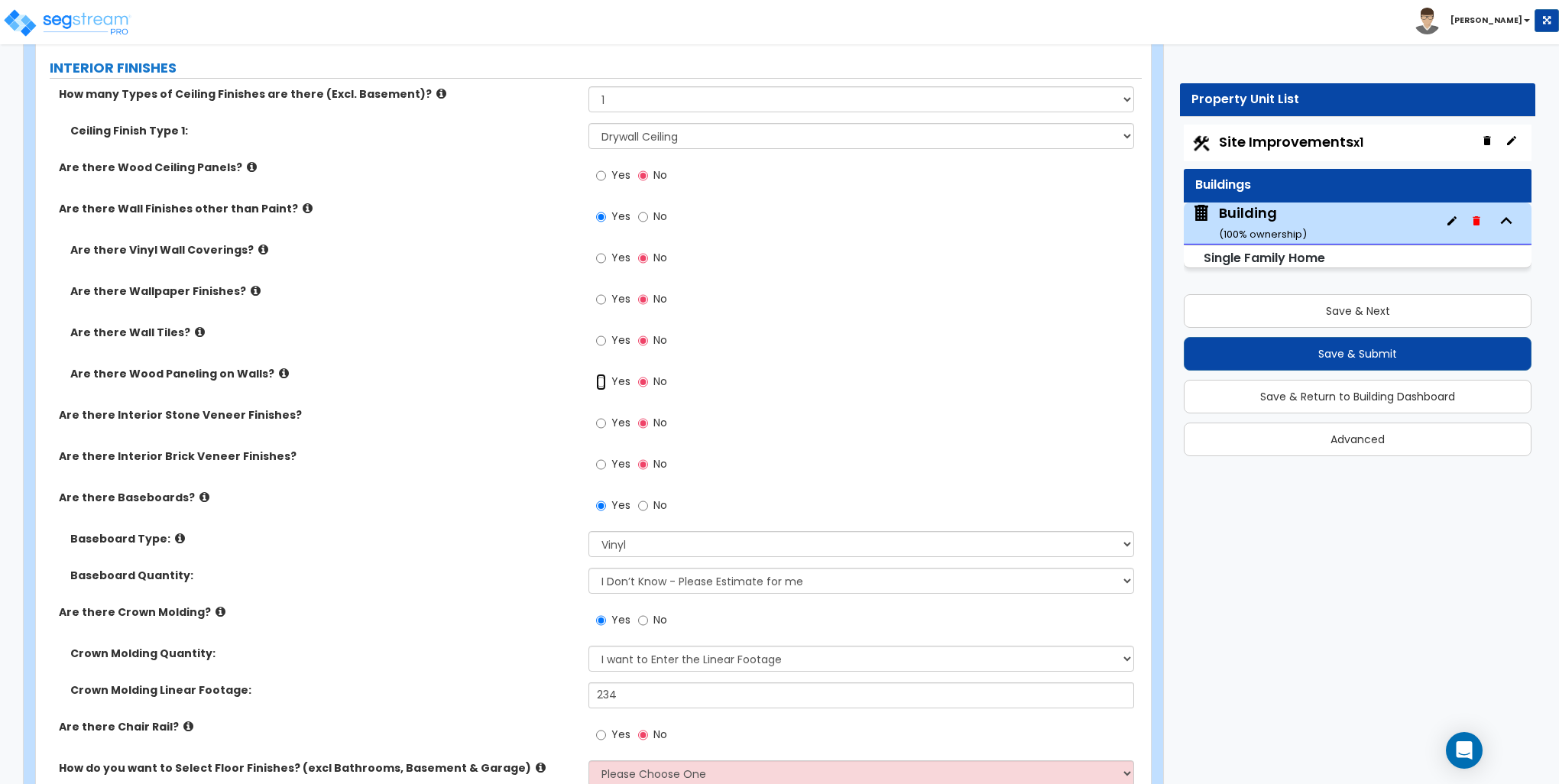
click at [604, 378] on input "Yes" at bounding box center [601, 382] width 10 height 17
radio input "true"
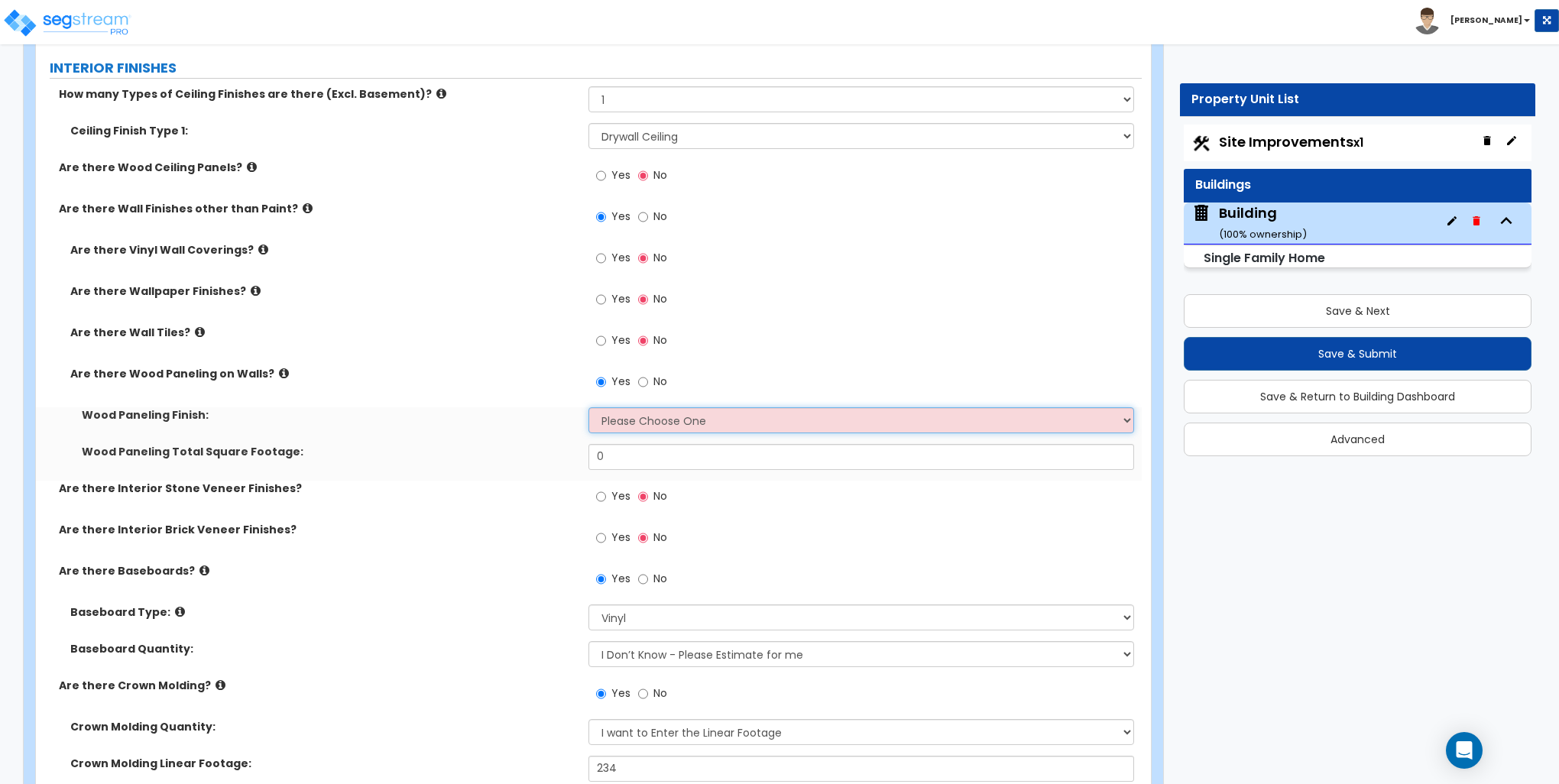
click at [637, 417] on select "Please Choose One Birch Mahogany Oak or Cherry Rosewood Teak I Don't Know, Plea…" at bounding box center [861, 420] width 545 height 26
select select "1"
click at [589, 407] on select "Please Choose One Birch Mahogany Oak or Cherry Rosewood Teak I Don't Know, Plea…" at bounding box center [861, 420] width 545 height 26
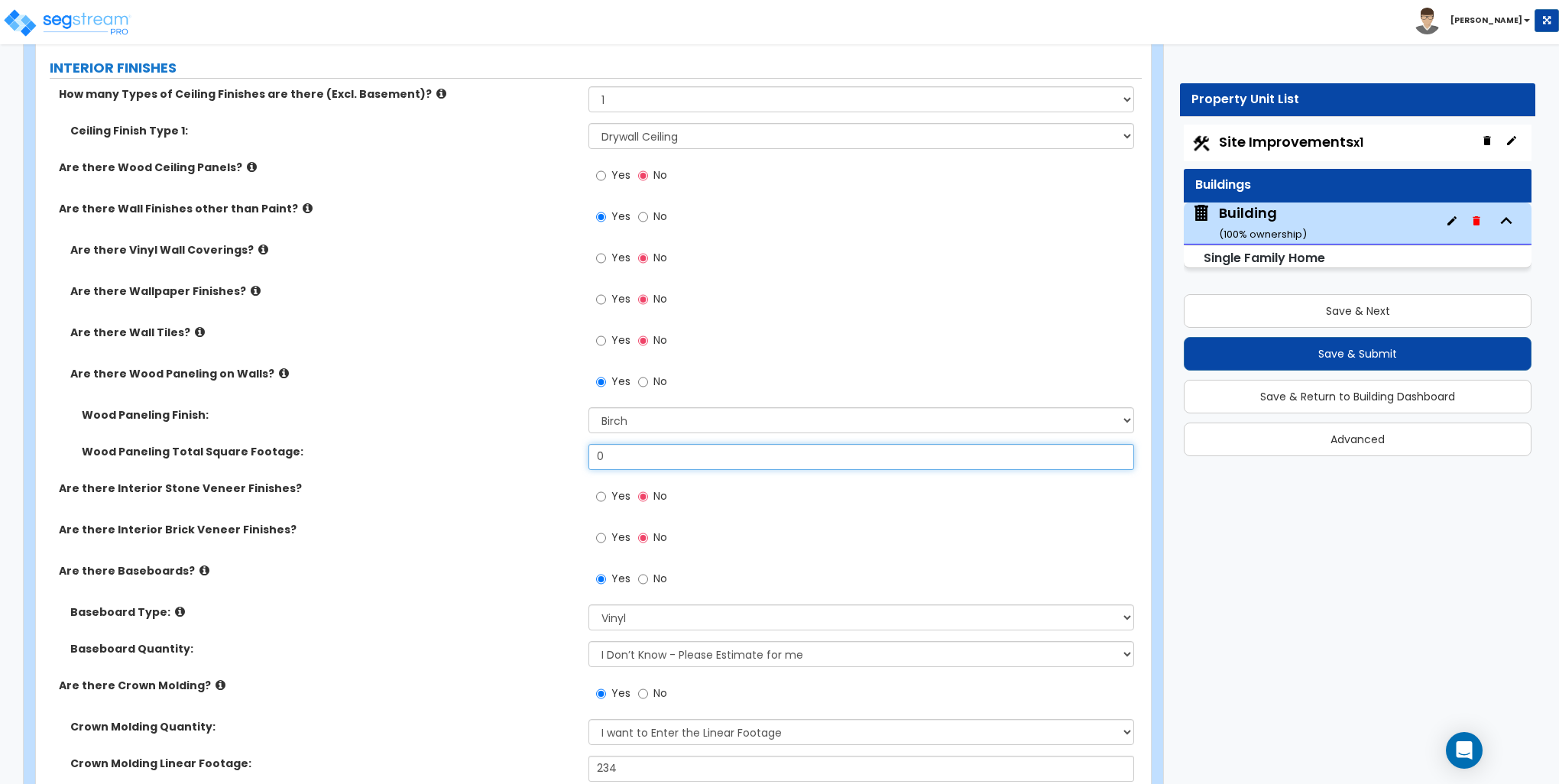
click at [644, 458] on input "0" at bounding box center [861, 457] width 545 height 26
type input "120"
click at [496, 385] on div "Are there Wood Paneling on Walls? Yes No" at bounding box center [589, 387] width 1106 height 41
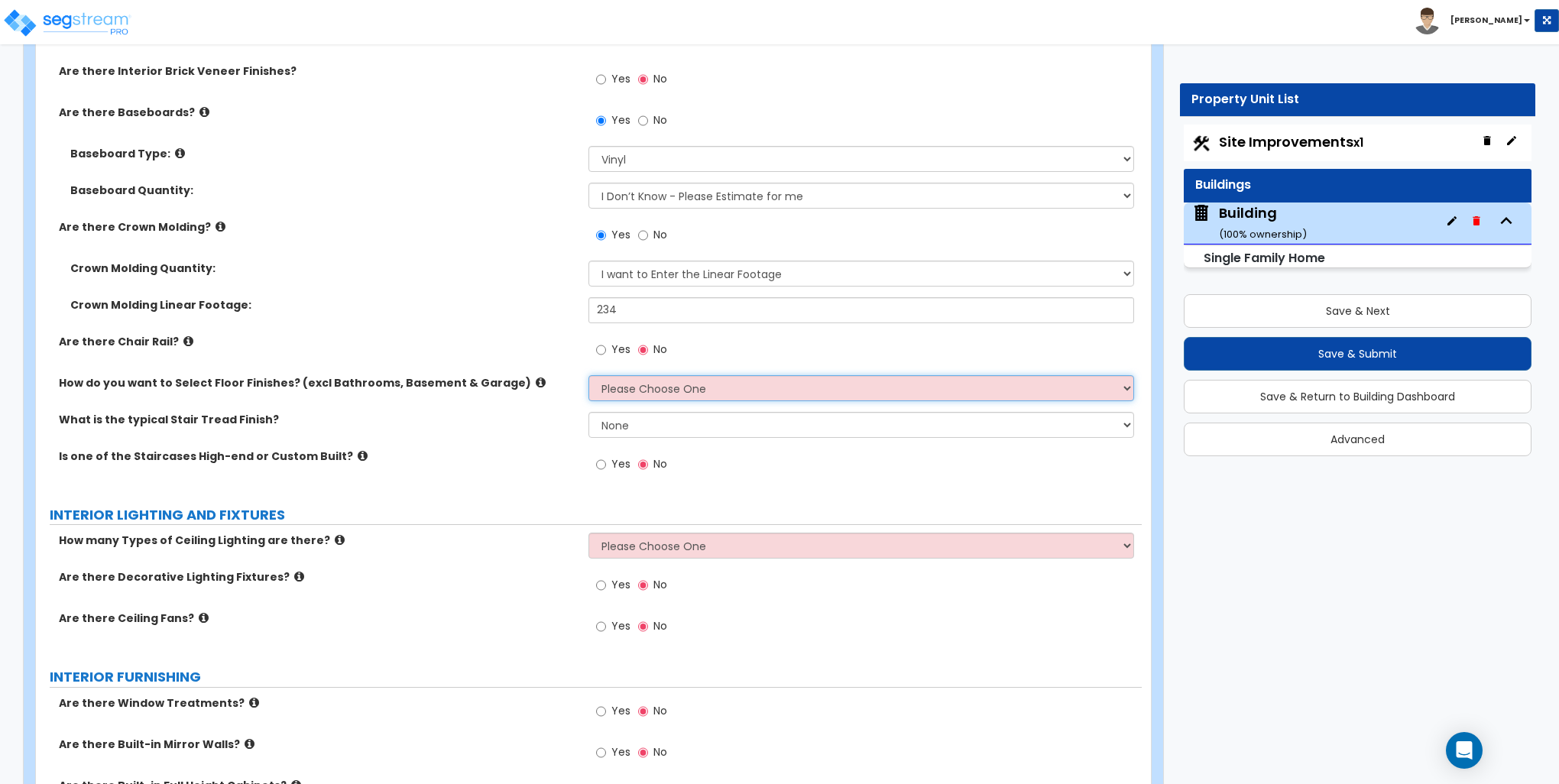
click at [660, 389] on select "Please Choose One I want to Select Floor Finishes for the Areas of the House I …" at bounding box center [861, 388] width 545 height 26
select select "1"
click at [589, 375] on select "Please Choose One I want to Select Floor Finishes for the Areas of the House I …" at bounding box center [861, 388] width 545 height 26
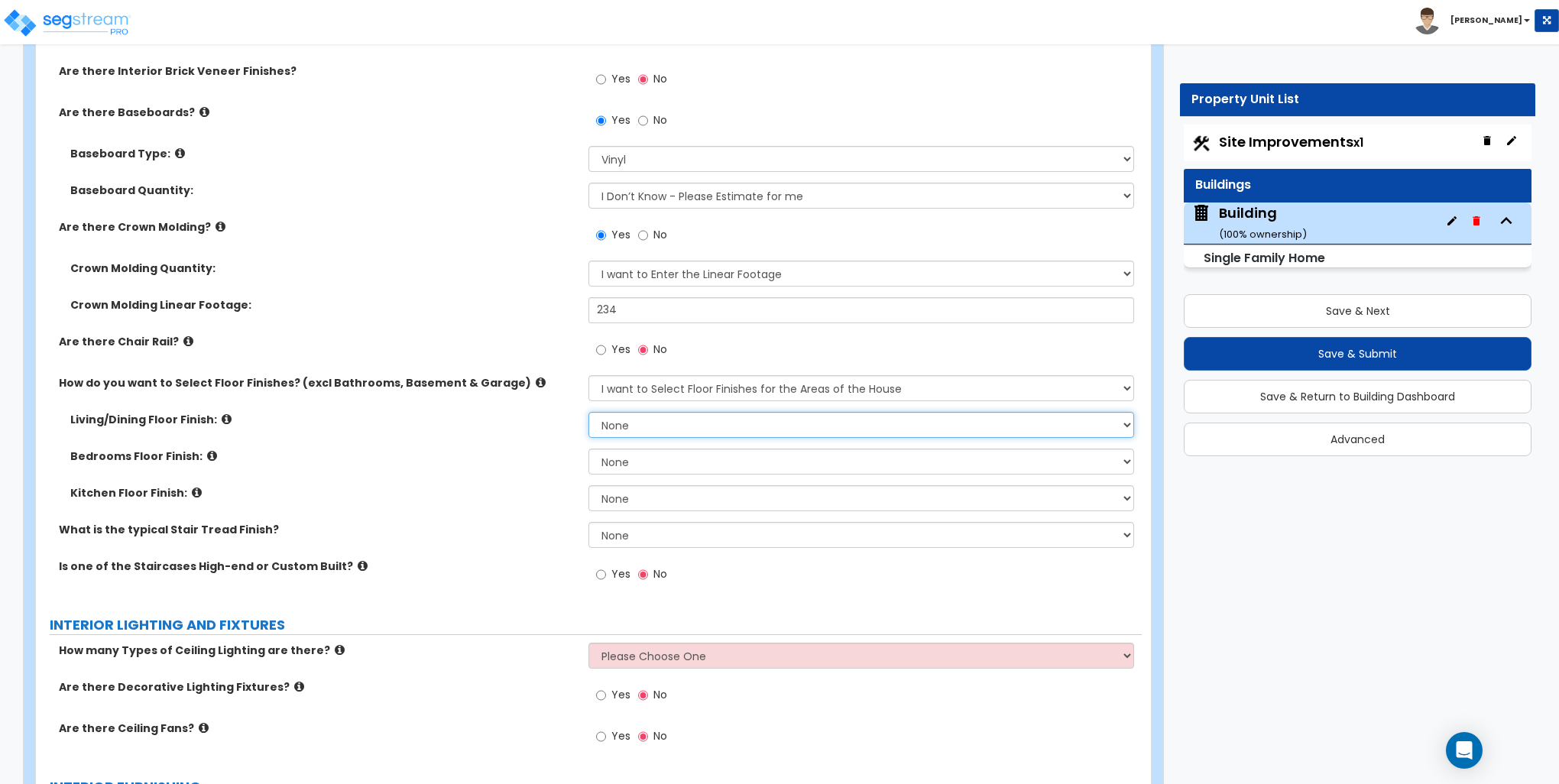
click at [632, 418] on select "None Tile Flooring Hardwood Flooring Resilient Laminate Flooring VCT Flooring S…" at bounding box center [861, 425] width 545 height 26
click at [683, 457] on select "None Tile Flooring Hardwood Flooring Resilient Laminate Flooring VCT Flooring S…" at bounding box center [861, 461] width 545 height 26
select select "5"
click at [589, 449] on select "None Tile Flooring Hardwood Flooring Resilient Laminate Flooring VCT Flooring S…" at bounding box center [861, 461] width 545 height 26
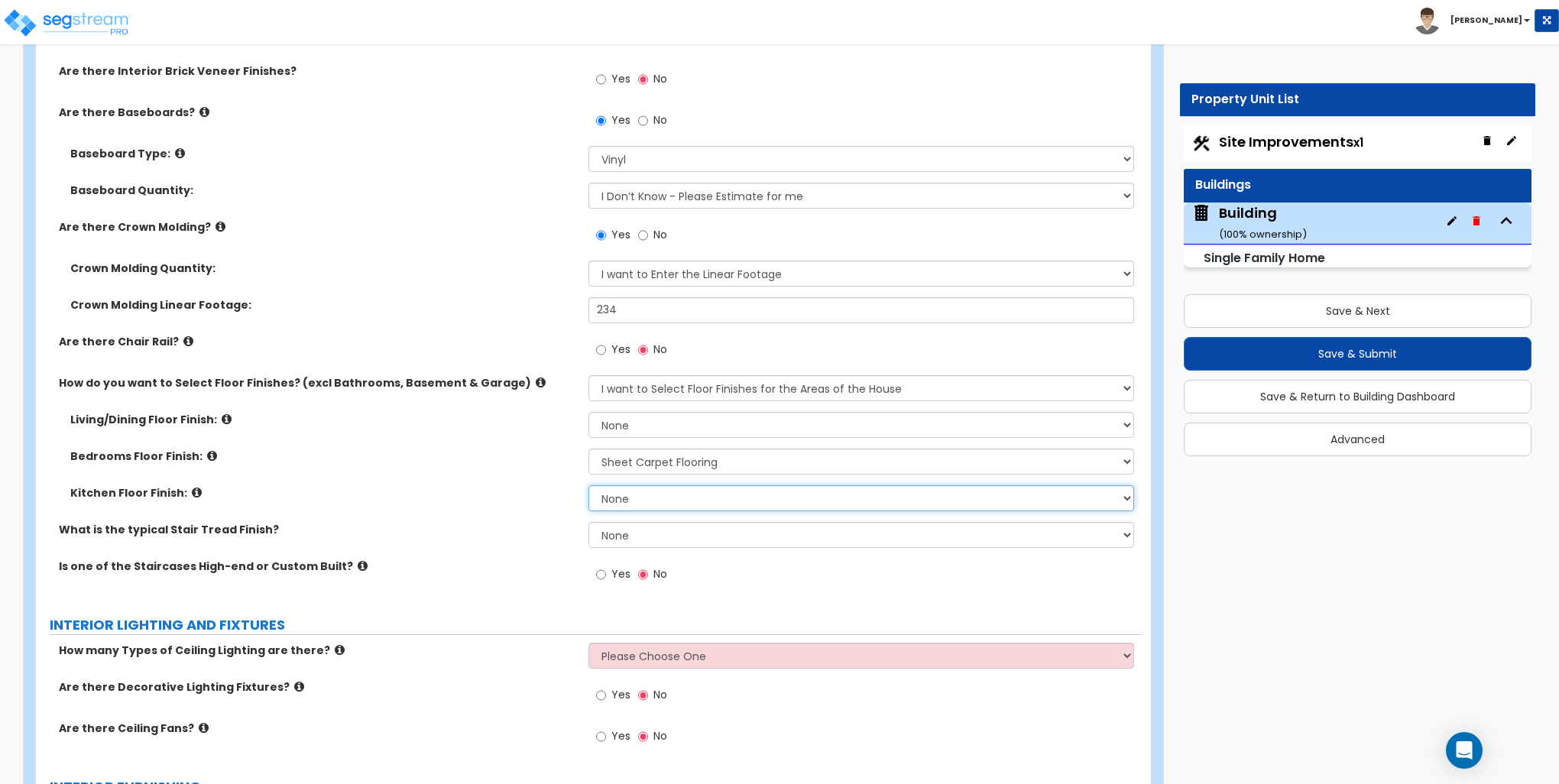
click at [611, 494] on select "None Tile Flooring Hardwood Flooring Resilient Laminate Flooring VCT Flooring S…" at bounding box center [861, 497] width 545 height 26
select select "1"
click at [589, 485] on select "None Tile Flooring Hardwood Flooring Resilient Laminate Flooring VCT Flooring S…" at bounding box center [861, 497] width 545 height 26
click at [637, 420] on select "None Tile Flooring Hardwood Flooring Resilient Laminate Flooring VCT Flooring S…" at bounding box center [861, 425] width 545 height 26
select select "5"
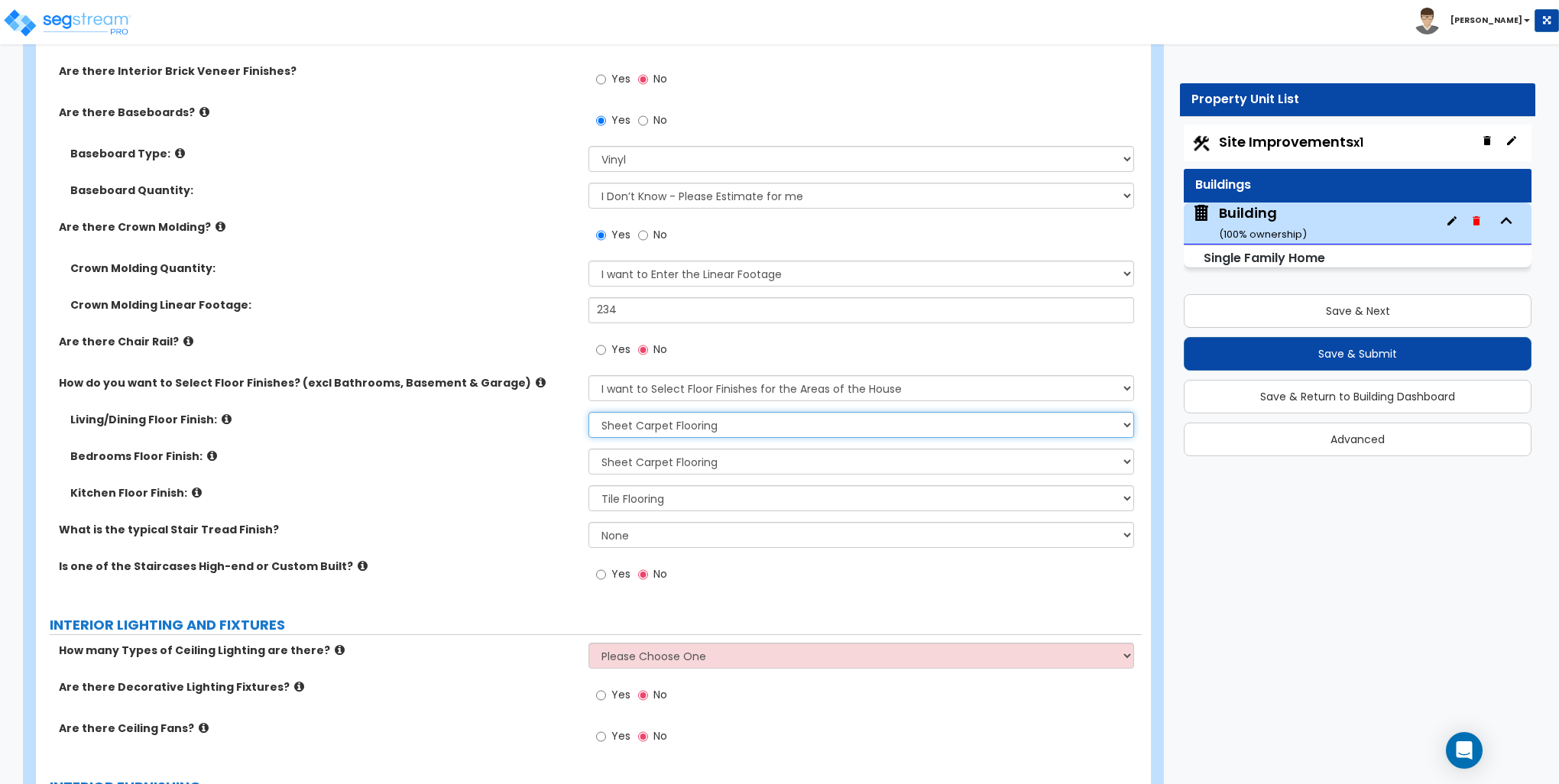
click at [589, 412] on select "None Tile Flooring Hardwood Flooring Resilient Laminate Flooring VCT Flooring S…" at bounding box center [861, 425] width 545 height 26
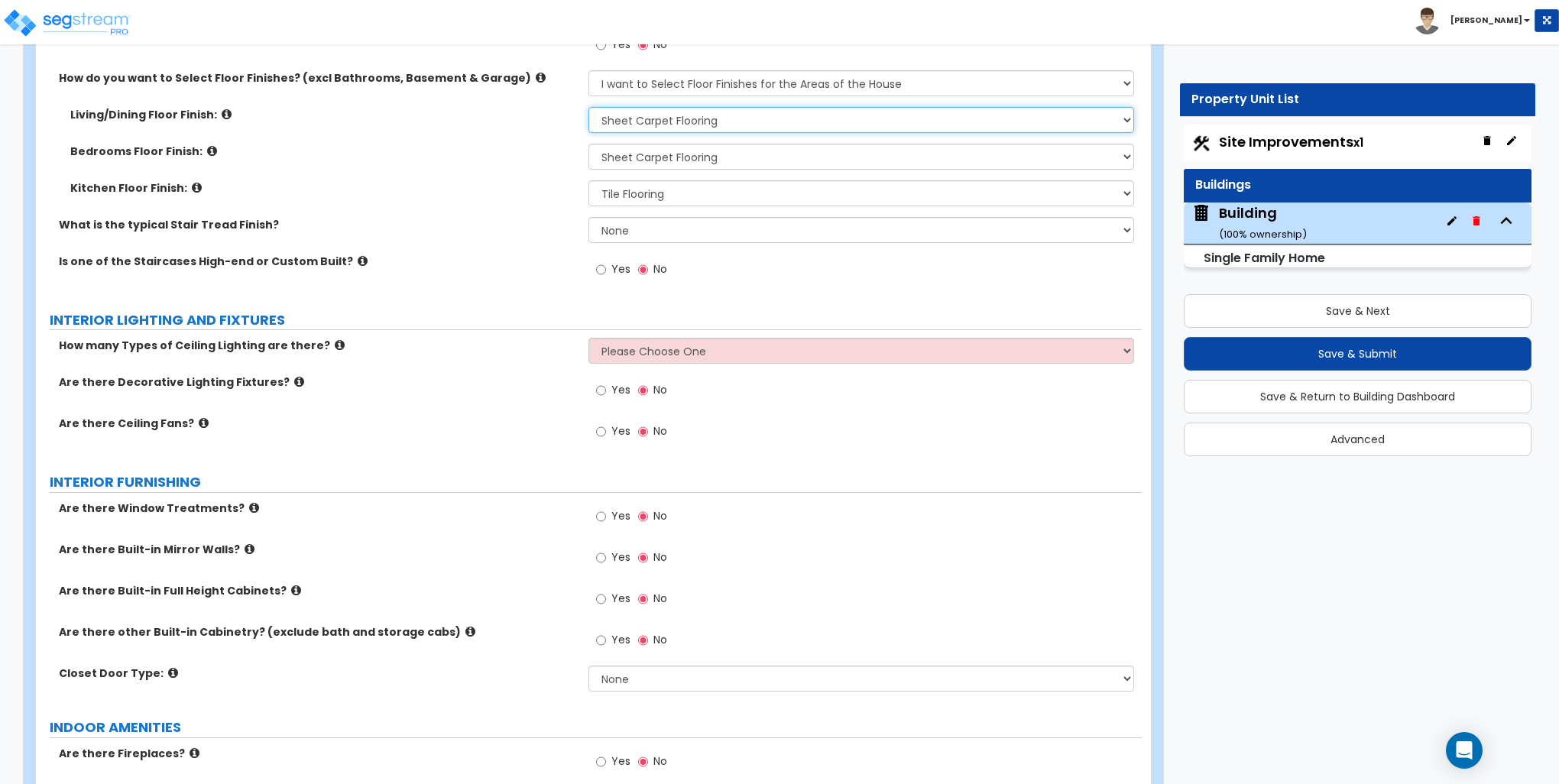
scroll to position [3286, 0]
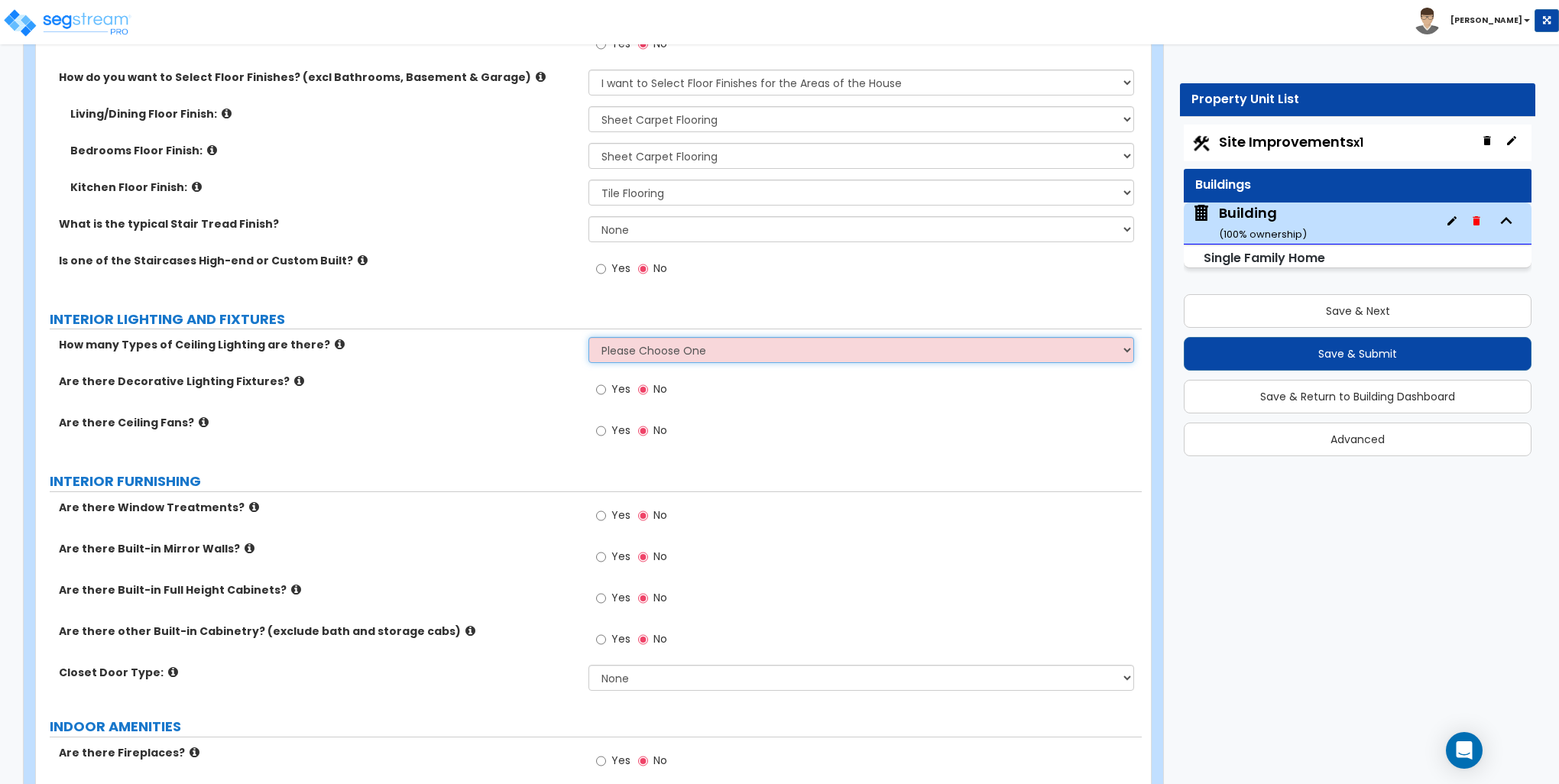
click at [645, 353] on select "Please Choose One 1 2 3" at bounding box center [861, 350] width 545 height 26
select select "2"
click at [589, 337] on select "Please Choose One 1 2 3" at bounding box center [861, 350] width 545 height 26
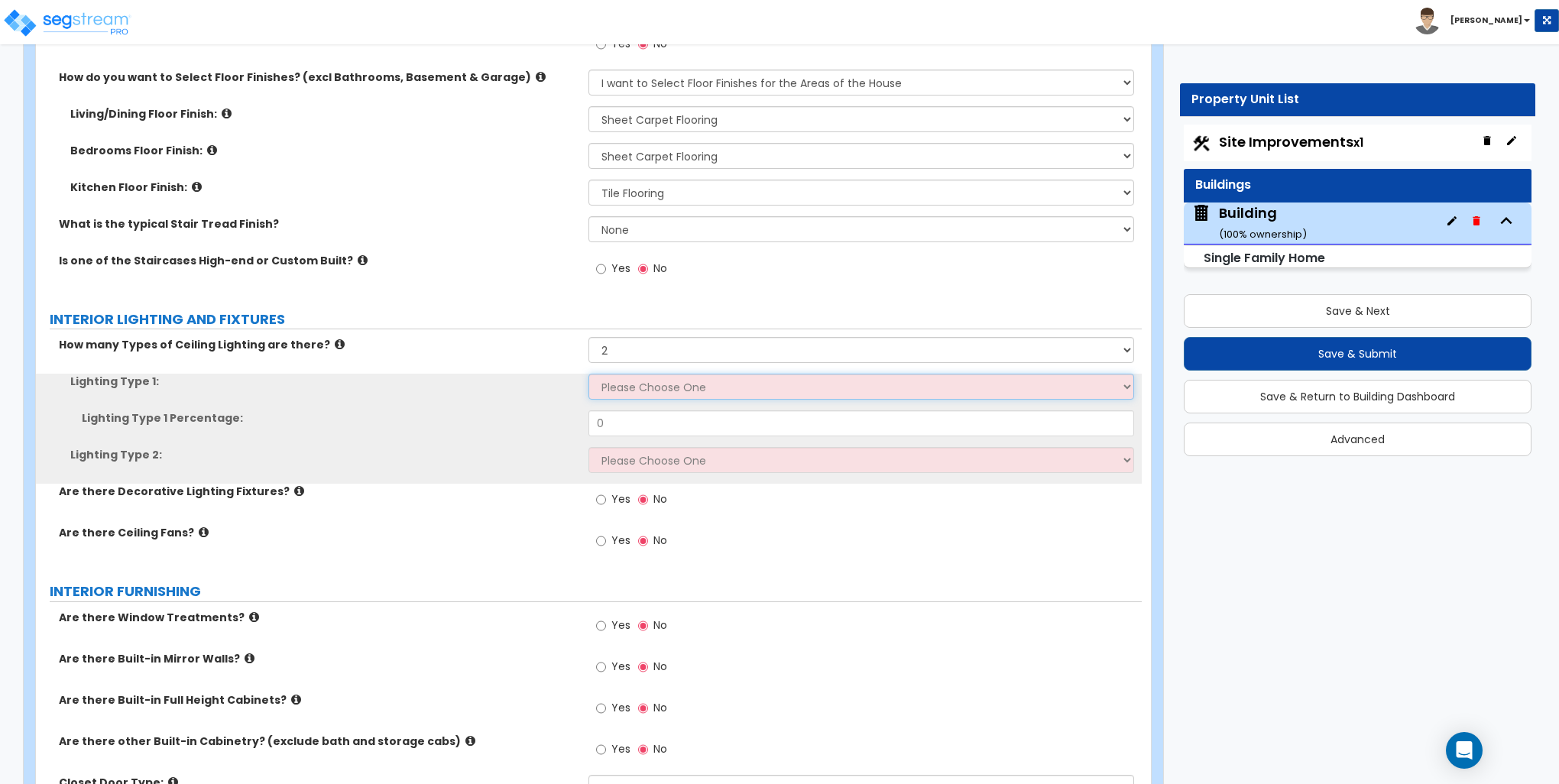
click at [622, 382] on select "Please Choose One LED Surface-Mounted LED Recessed Fluorescent Surface-Mounted …" at bounding box center [861, 387] width 545 height 26
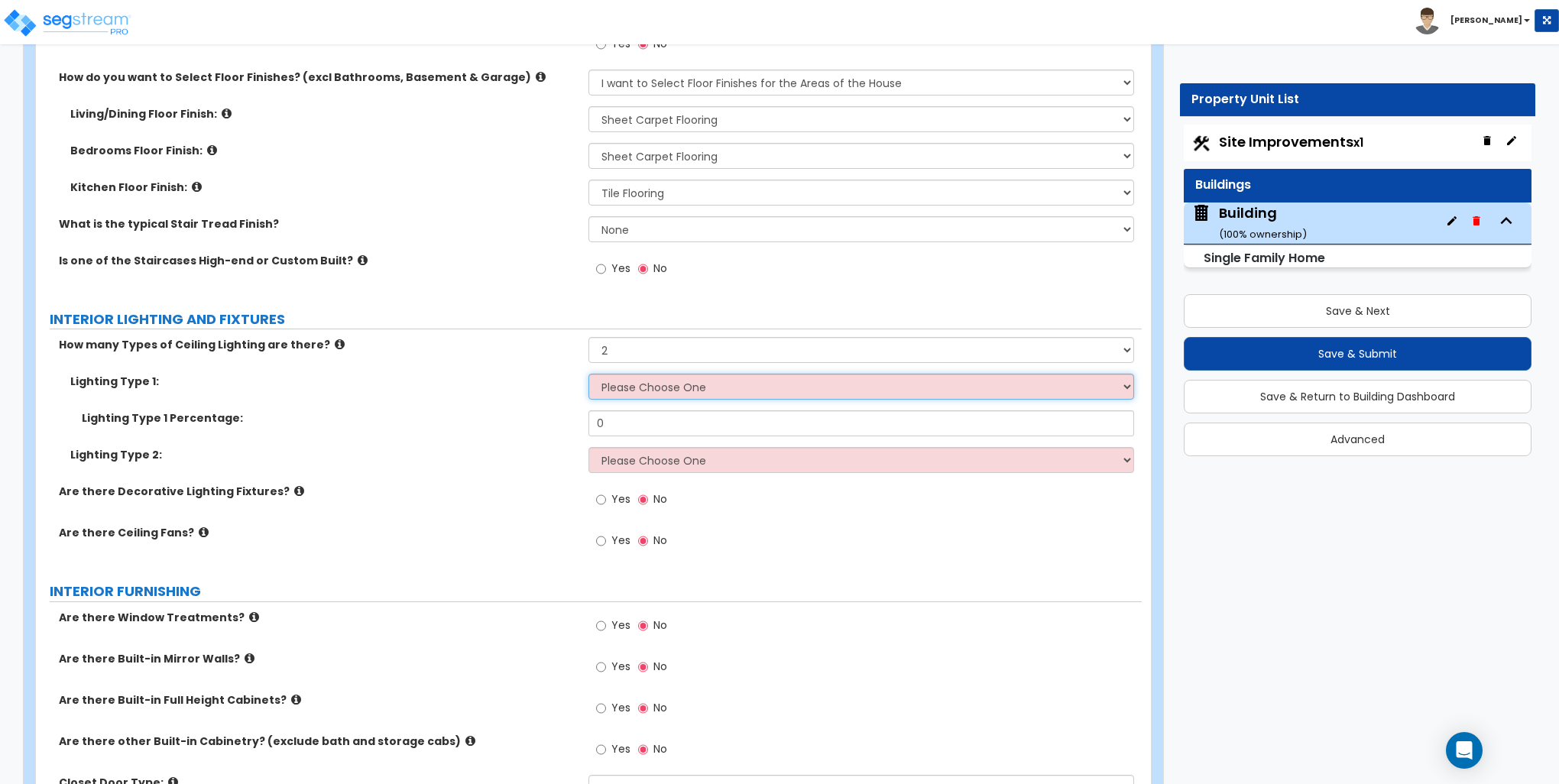
select select "1"
click at [589, 374] on select "Please Choose One LED Surface-Mounted LED Recessed Fluorescent Surface-Mounted …" at bounding box center [861, 387] width 545 height 26
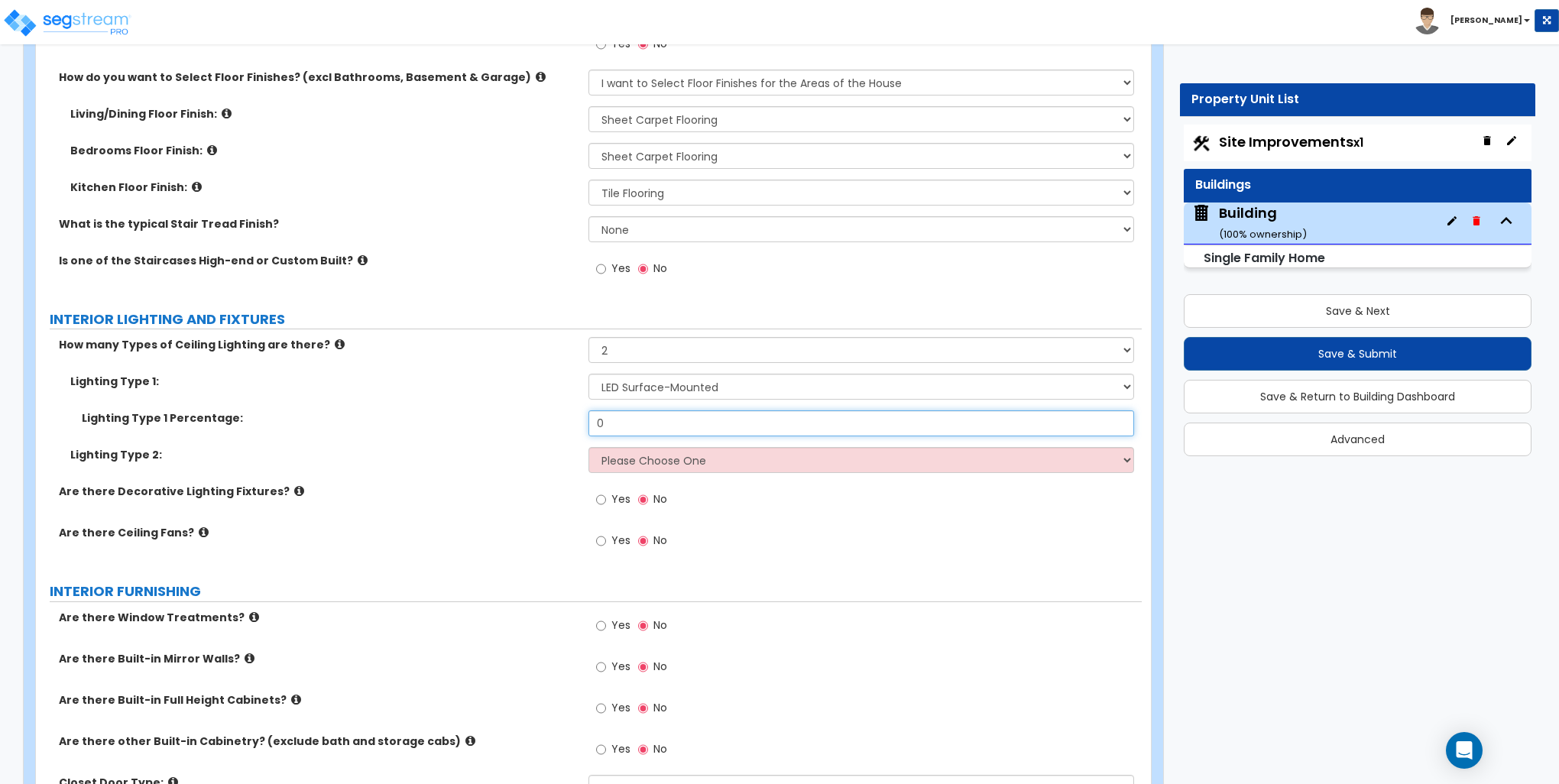
click at [617, 417] on input "0" at bounding box center [861, 423] width 545 height 26
click at [619, 418] on input "0" at bounding box center [861, 423] width 545 height 26
type input "70"
click at [636, 461] on select "Please Choose One LED Surface-Mounted LED Recessed Fluorescent Surface-Mounted …" at bounding box center [861, 460] width 545 height 26
select select "2"
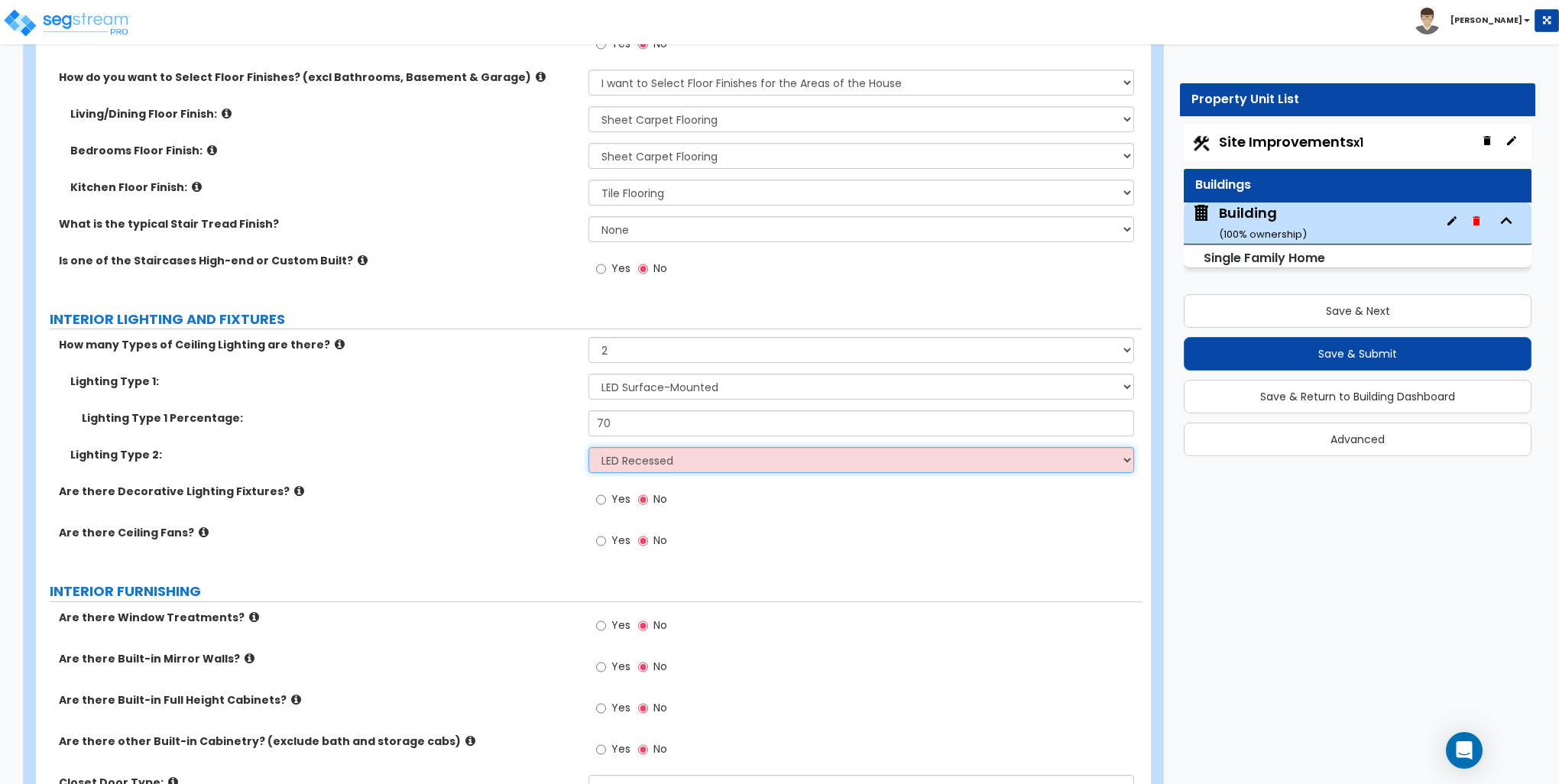
click at [589, 447] on select "Please Choose One LED Surface-Mounted LED Recessed Fluorescent Surface-Mounted …" at bounding box center [861, 460] width 545 height 26
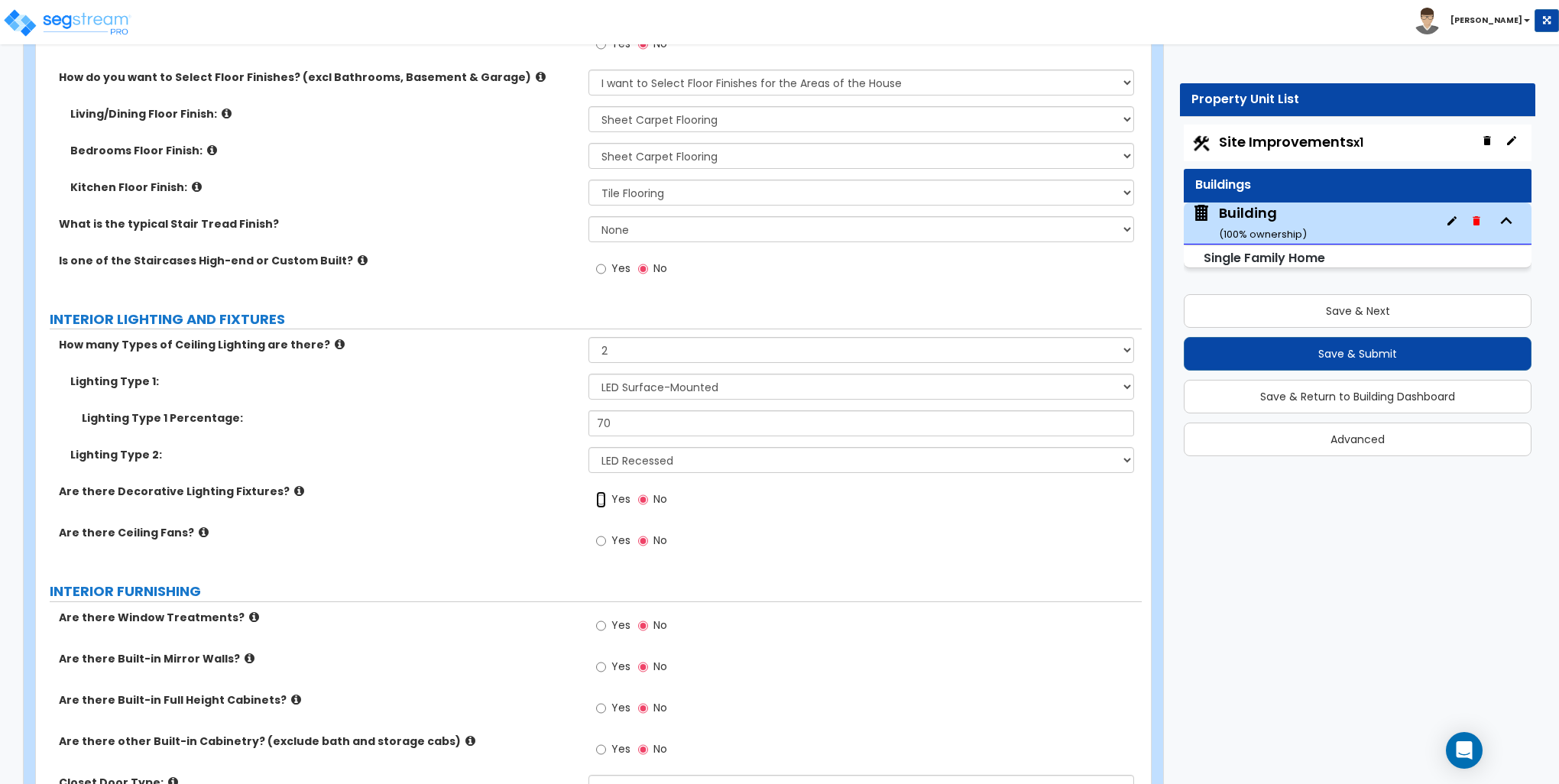
click at [600, 499] on input "Yes" at bounding box center [601, 499] width 10 height 17
radio input "true"
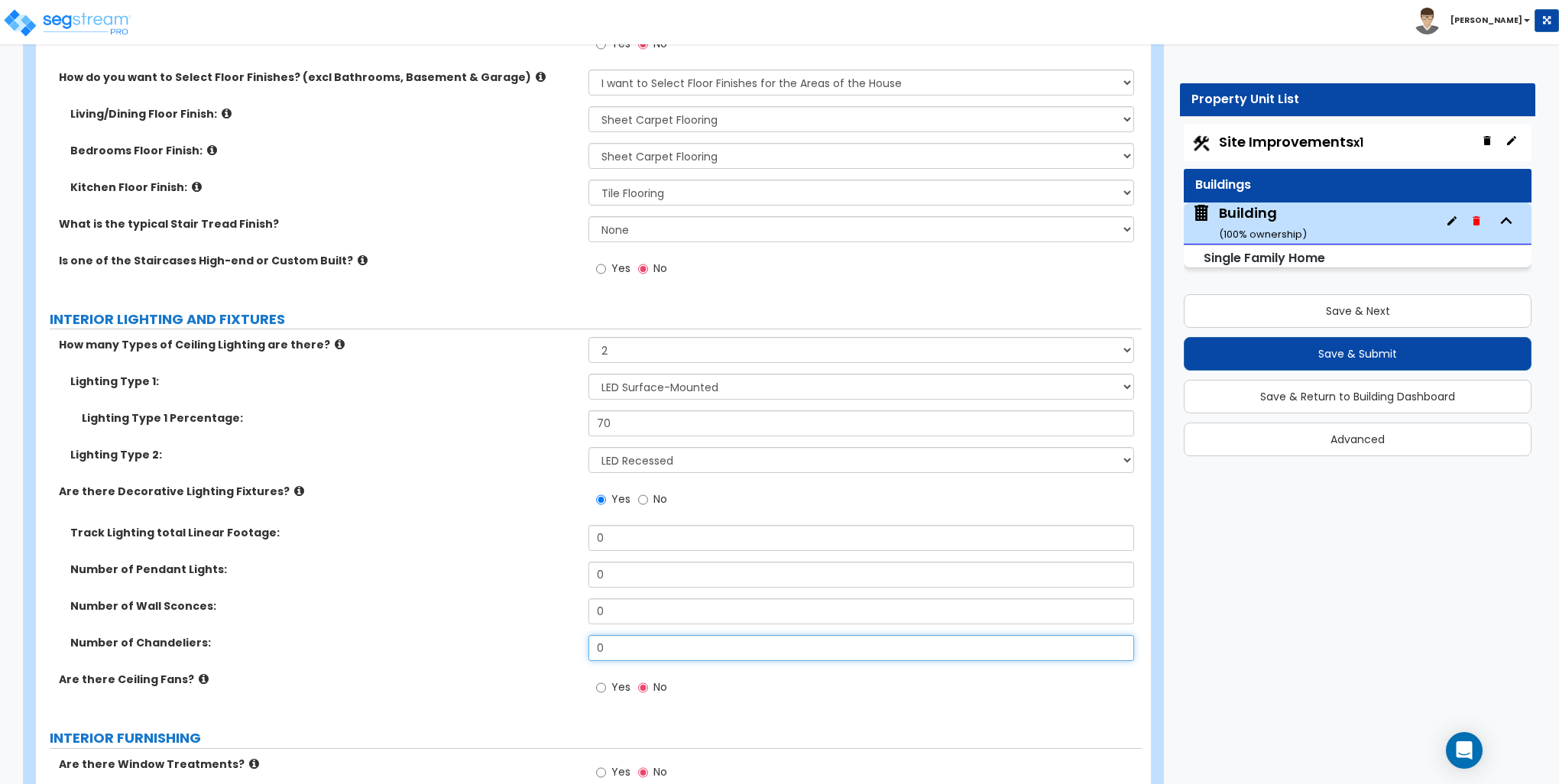
click at [616, 652] on input "0" at bounding box center [861, 648] width 545 height 26
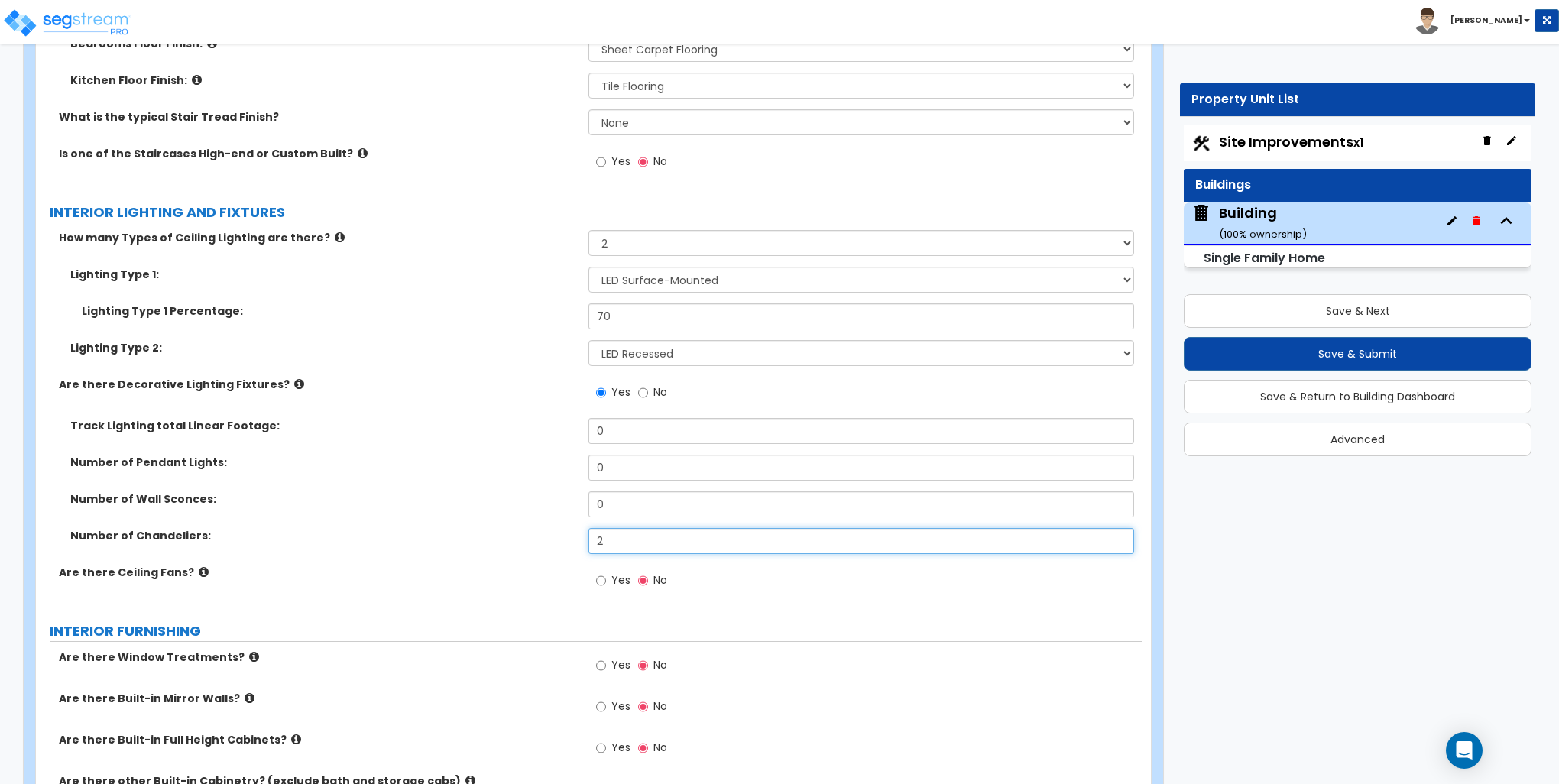
scroll to position [3438, 0]
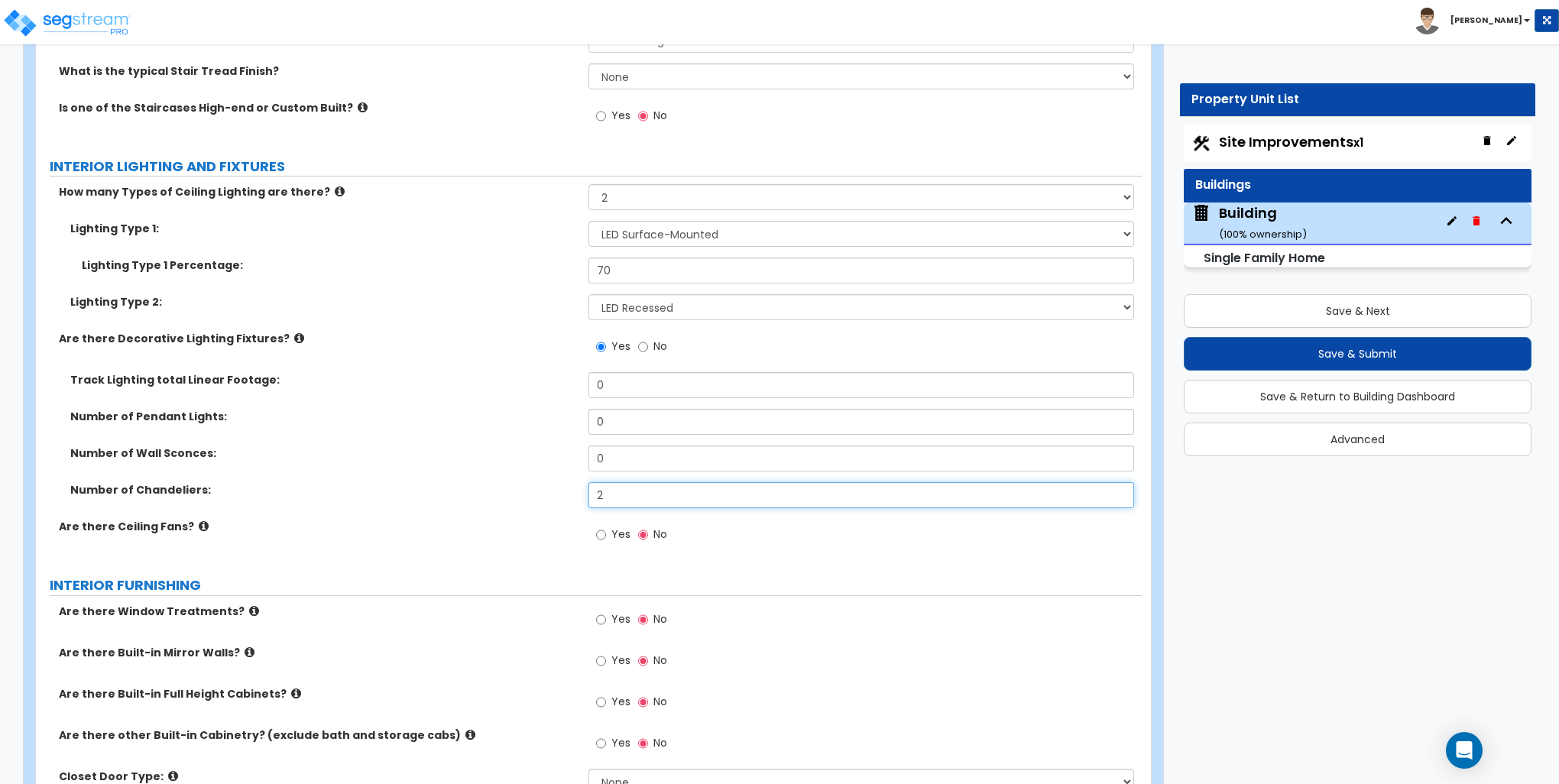
type input "2"
click at [600, 533] on input "Yes" at bounding box center [601, 534] width 10 height 17
radio input "true"
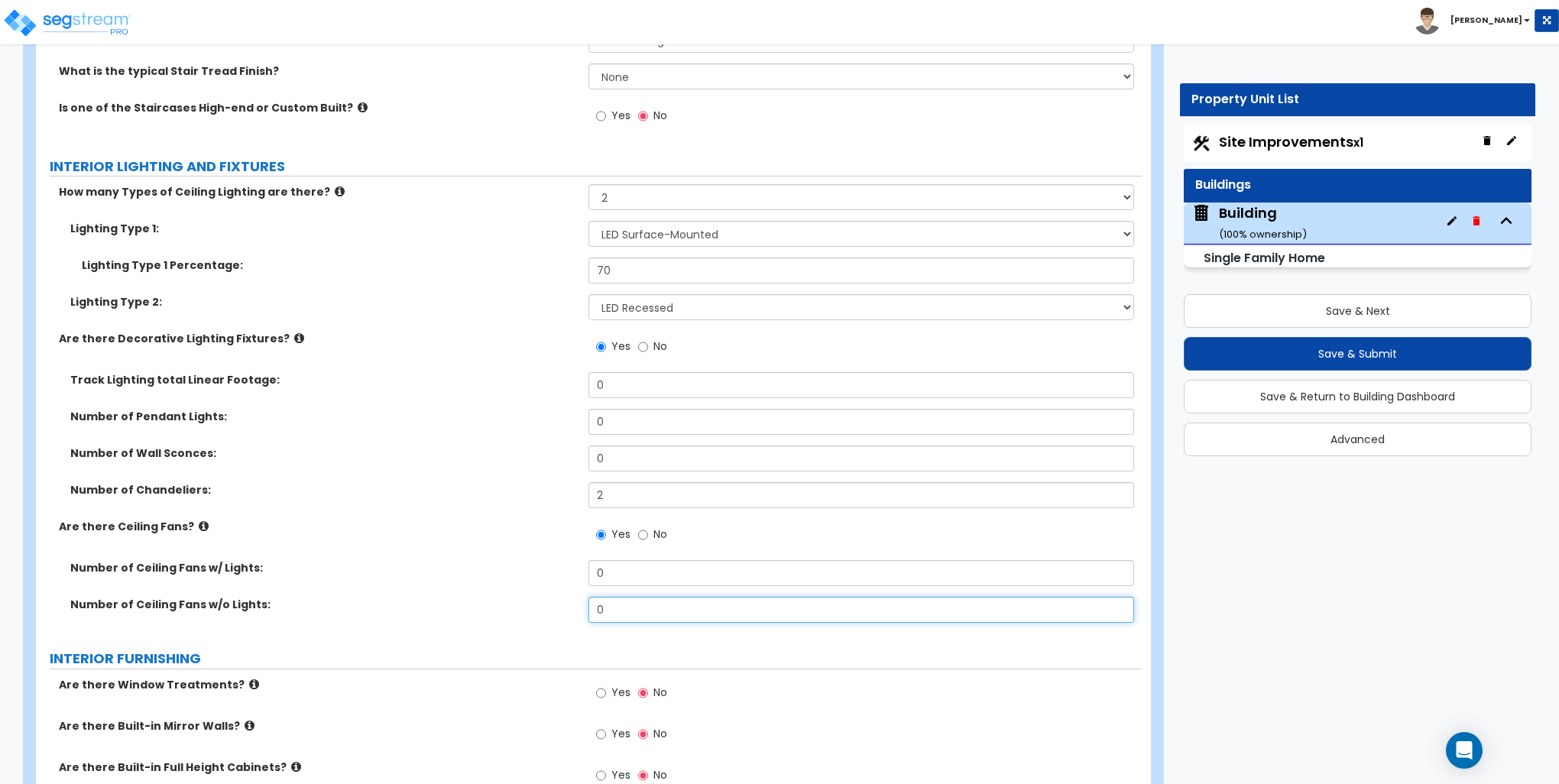
click at [635, 606] on input "0" at bounding box center [861, 609] width 545 height 26
click at [641, 570] on input "0" at bounding box center [861, 572] width 545 height 26
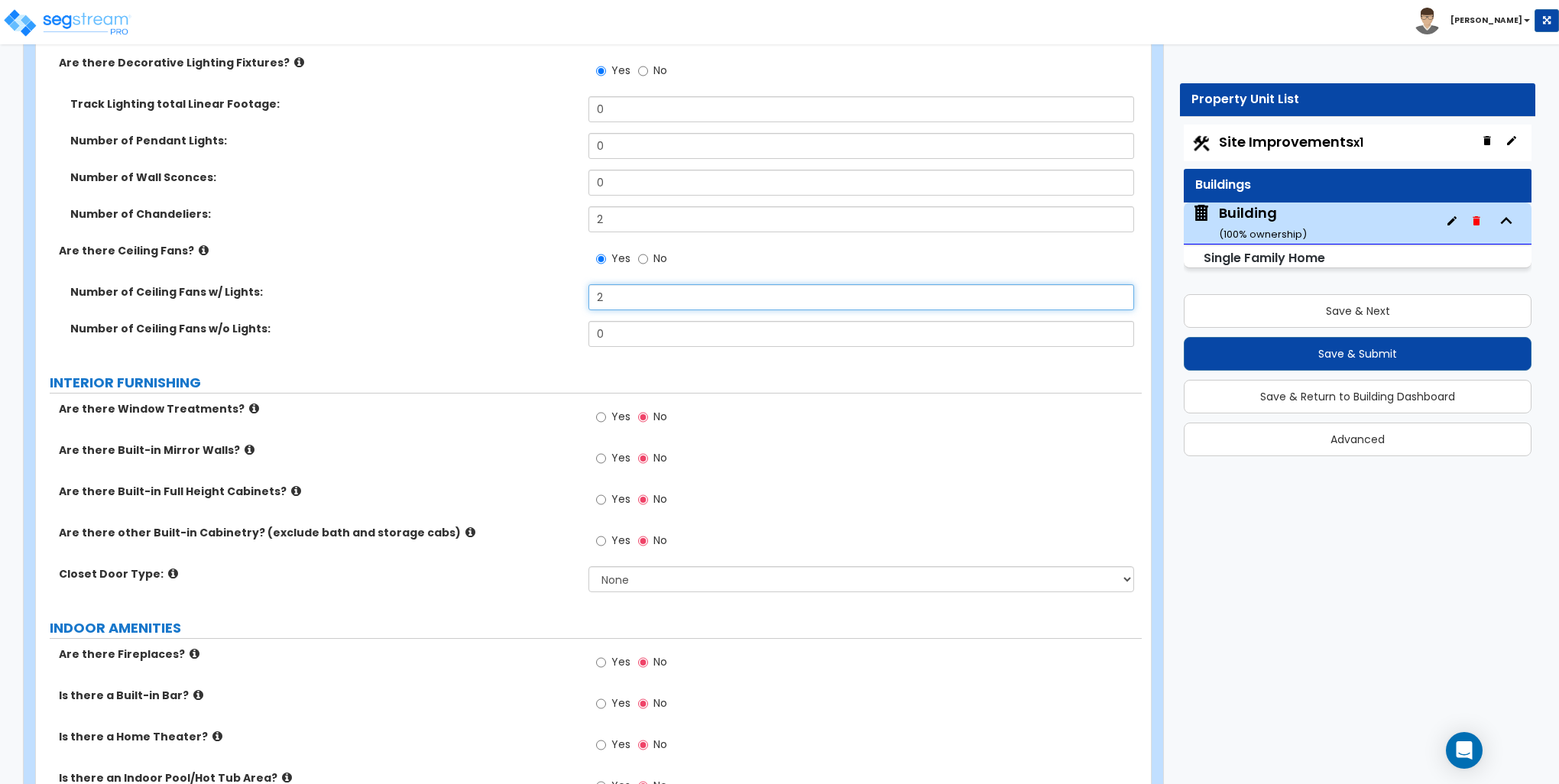
scroll to position [3744, 0]
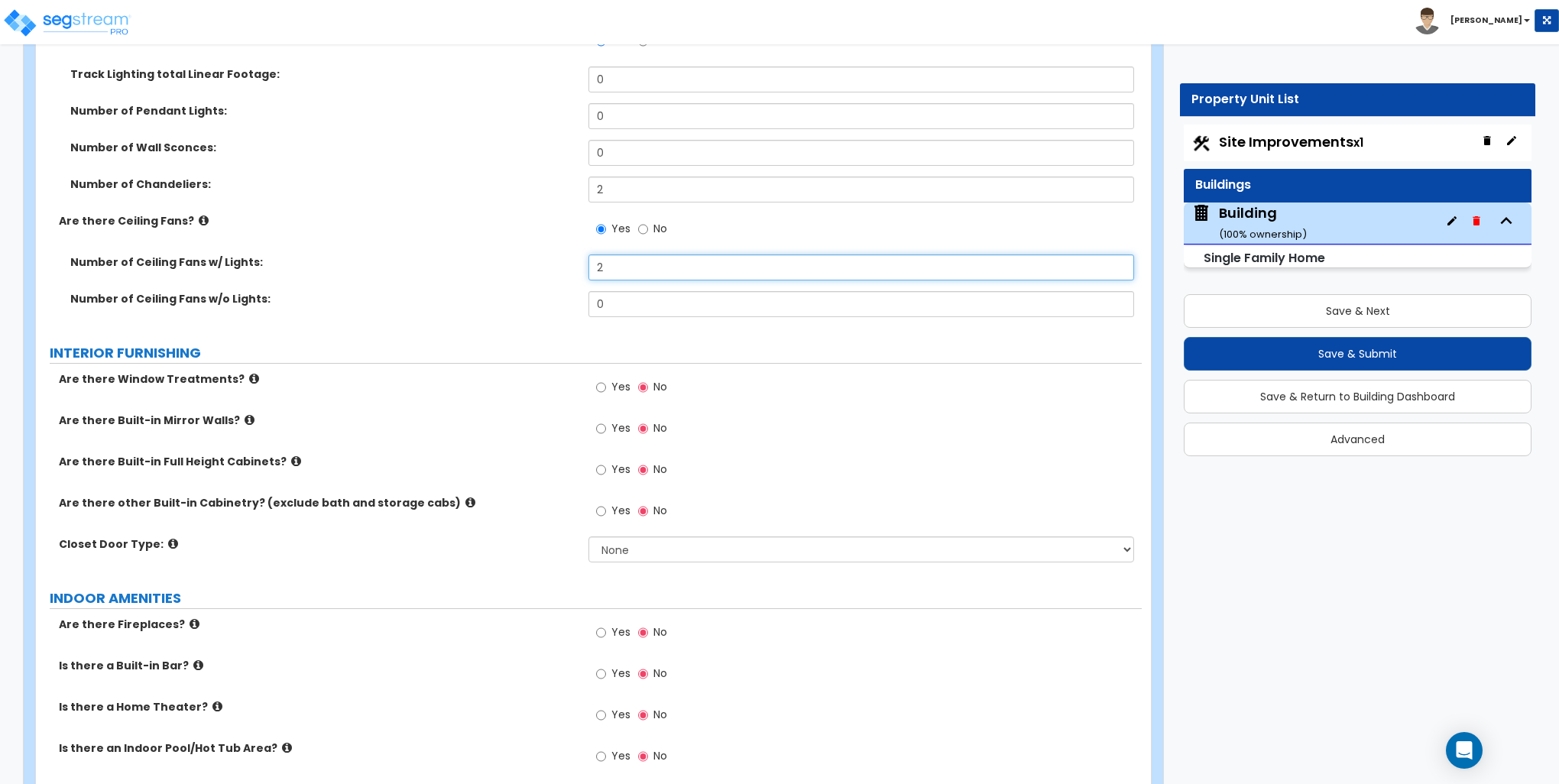
type input "2"
click at [602, 384] on input "Yes" at bounding box center [601, 387] width 10 height 17
radio input "true"
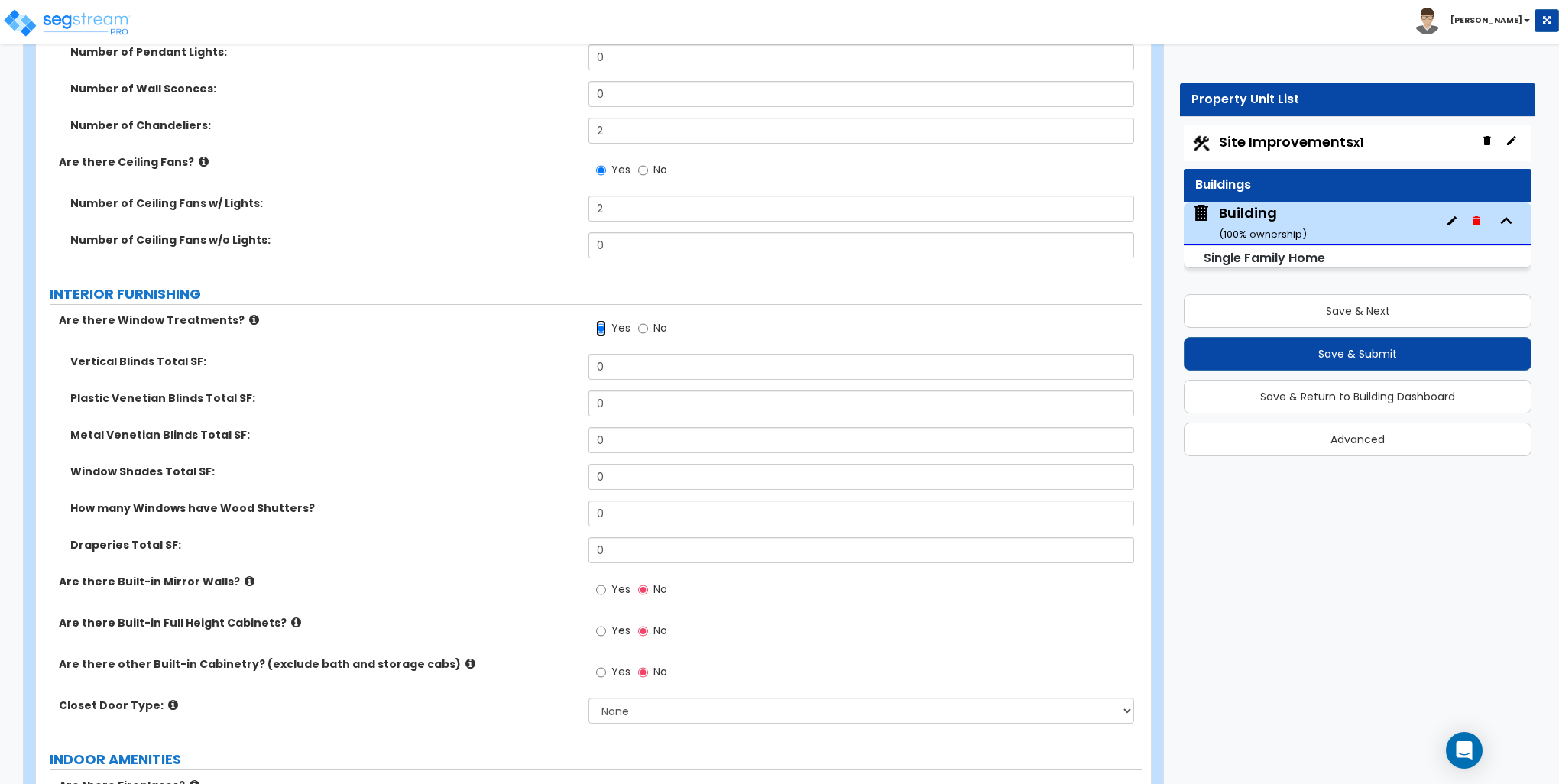
scroll to position [3820, 0]
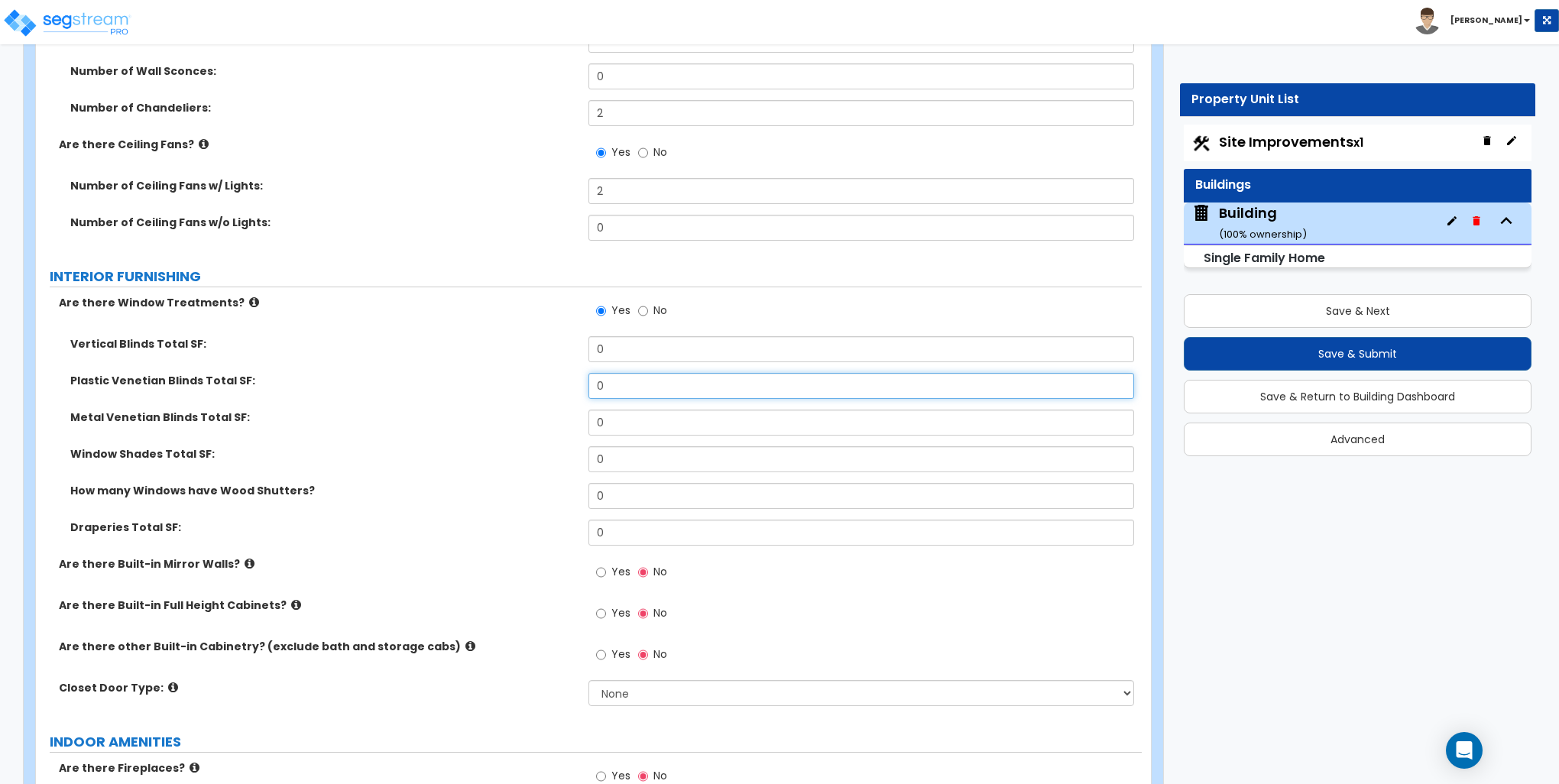
click at [670, 381] on input "0" at bounding box center [861, 386] width 545 height 26
type input "225"
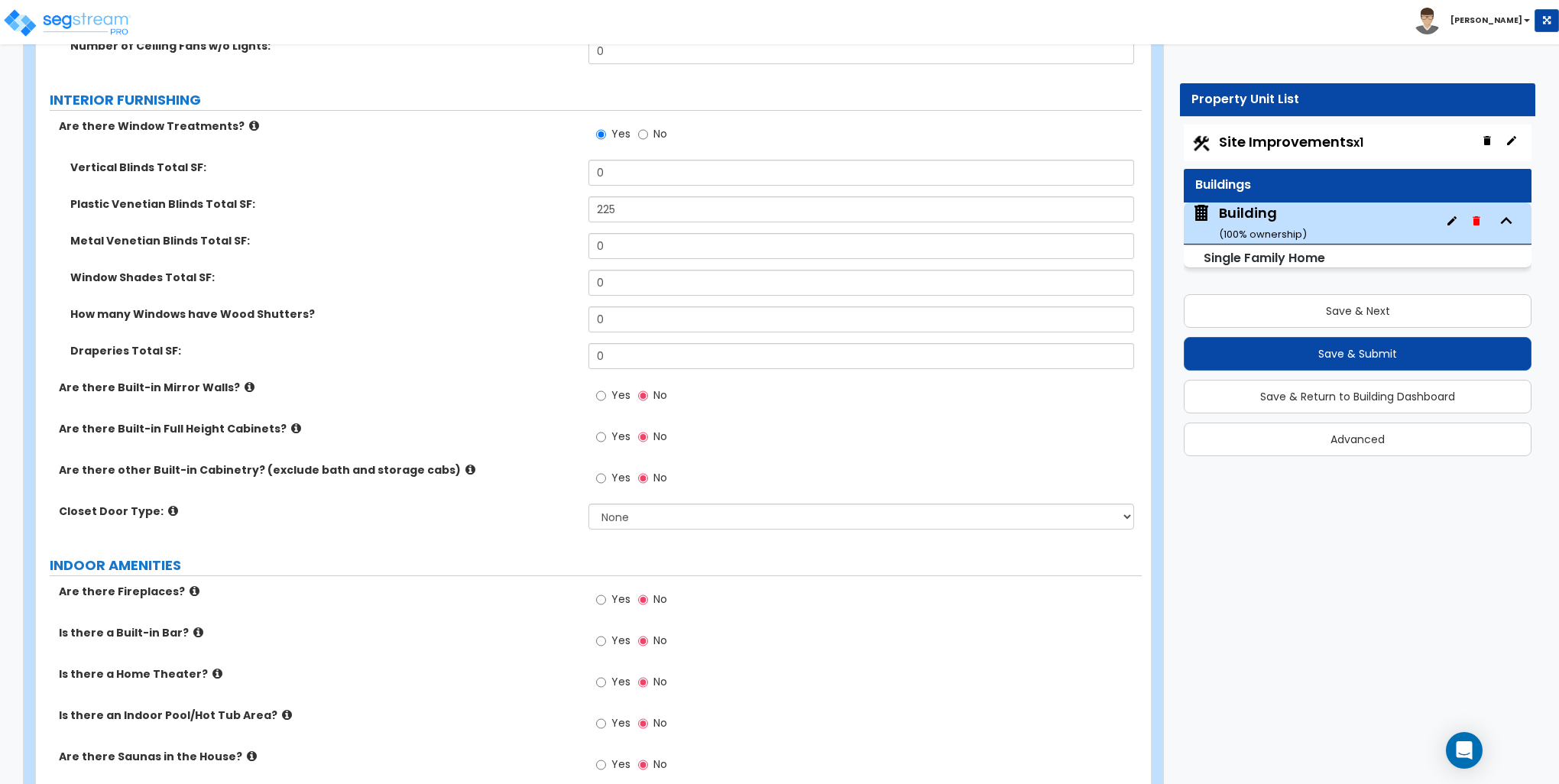
scroll to position [4049, 0]
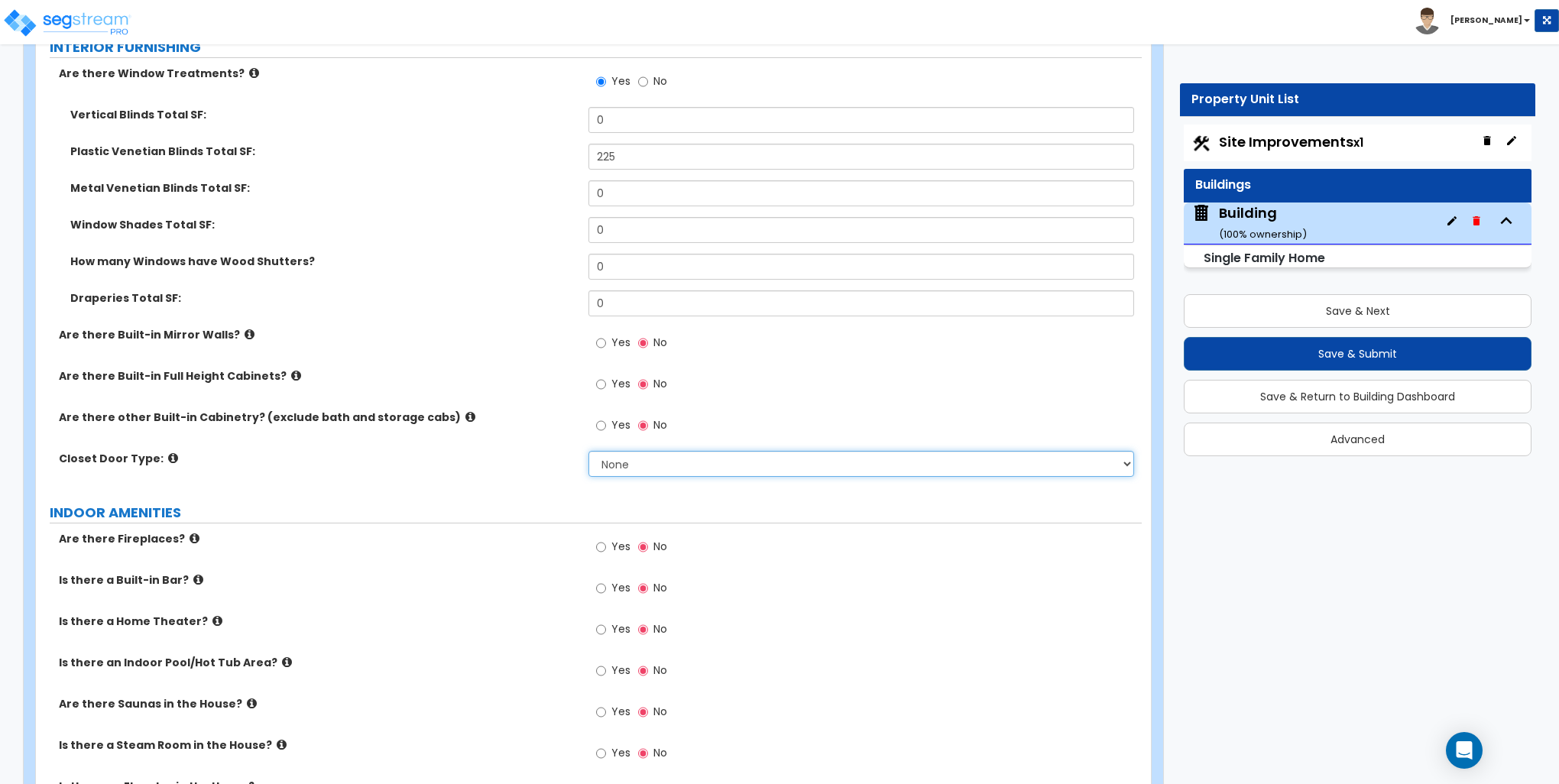
click at [648, 467] on select "None Bi-fold Louvered Doors Bi-fold Panel Doors Sliding Doors Hinged Wood Door" at bounding box center [861, 463] width 545 height 26
select select "3"
click at [589, 451] on select "None Bi-fold Louvered Doors Bi-fold Panel Doors Sliding Doors Hinged Wood Door" at bounding box center [861, 463] width 545 height 26
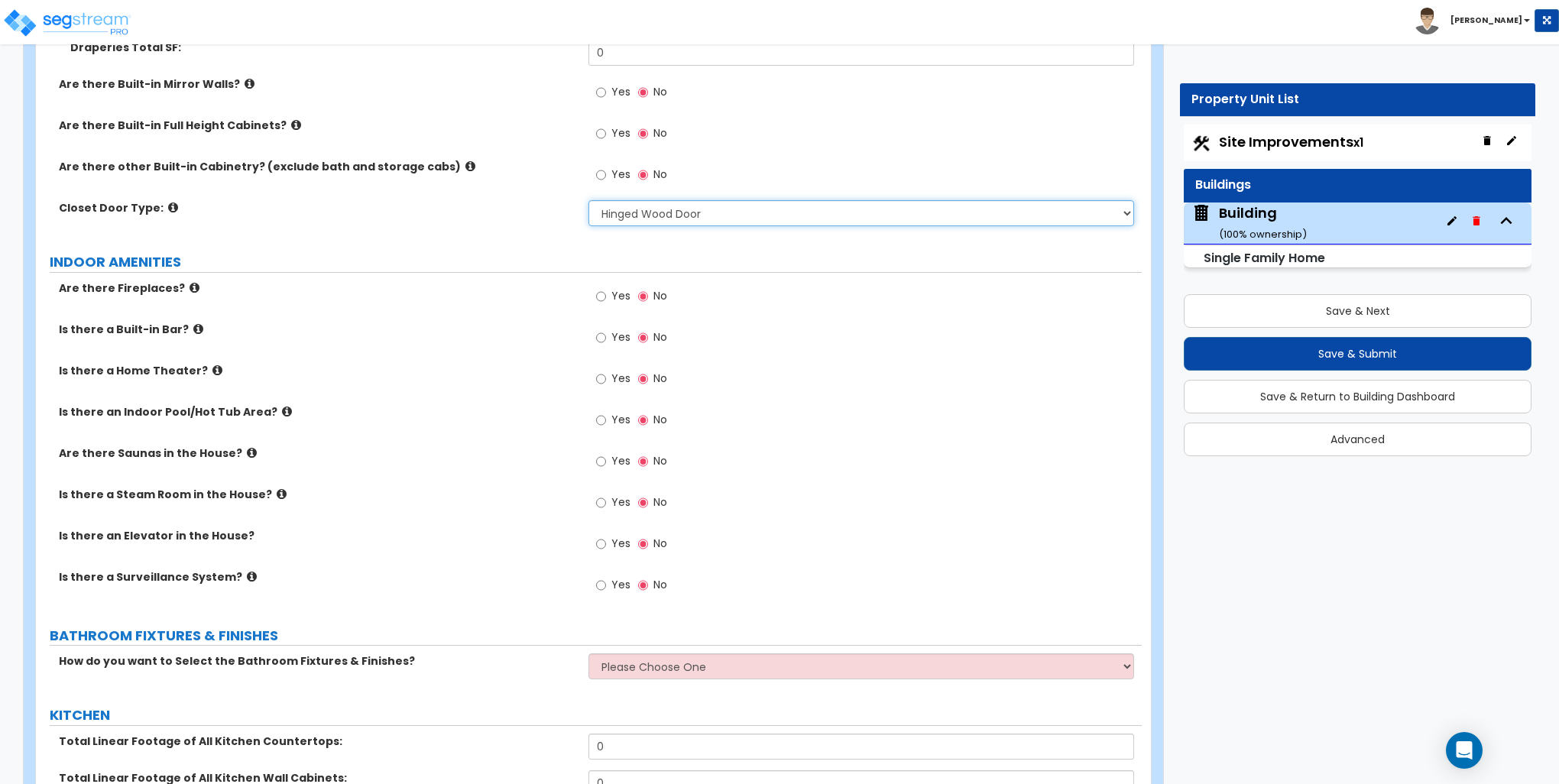
scroll to position [4355, 0]
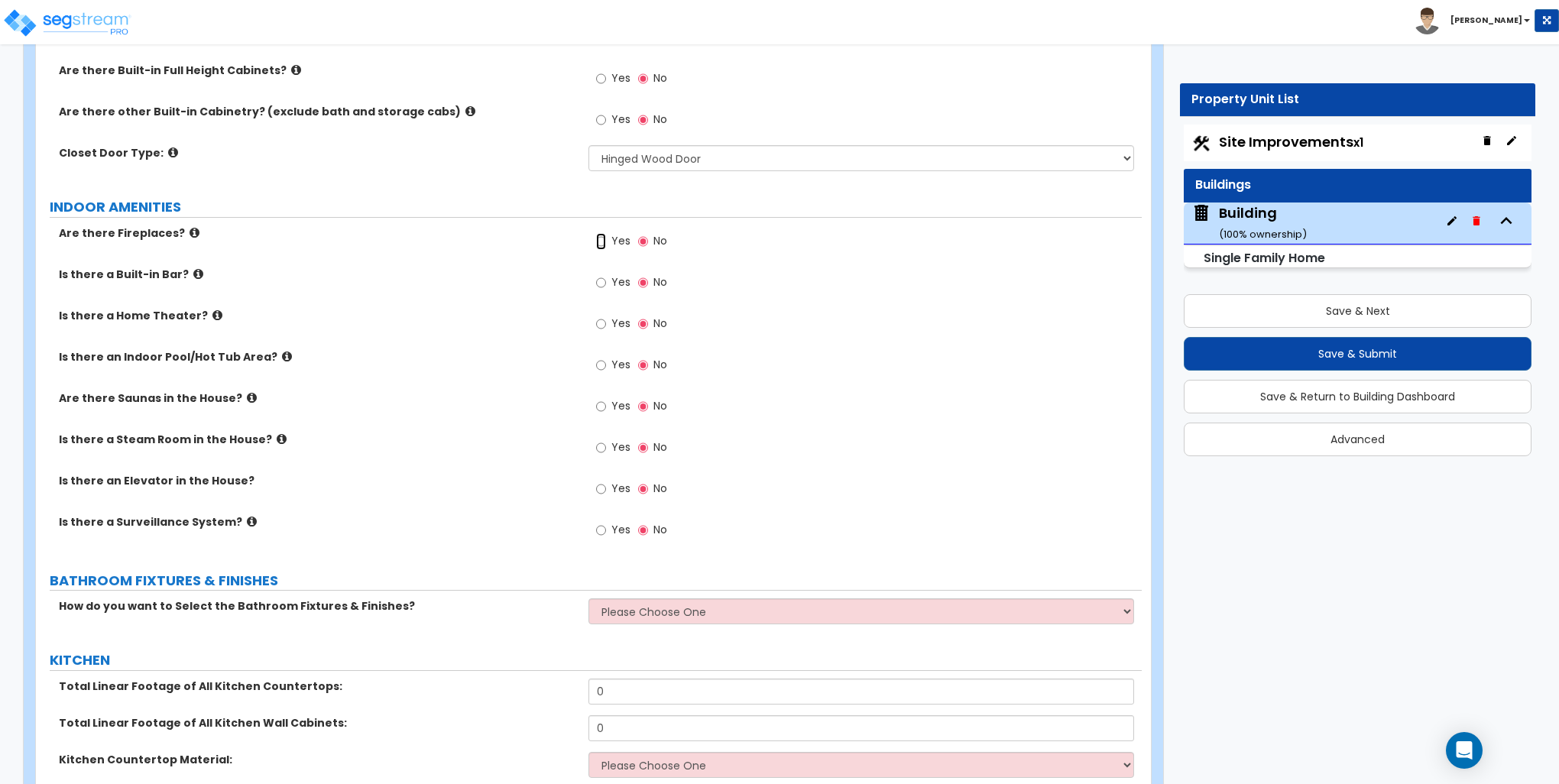
click at [600, 240] on input "Yes" at bounding box center [601, 241] width 10 height 17
radio input "true"
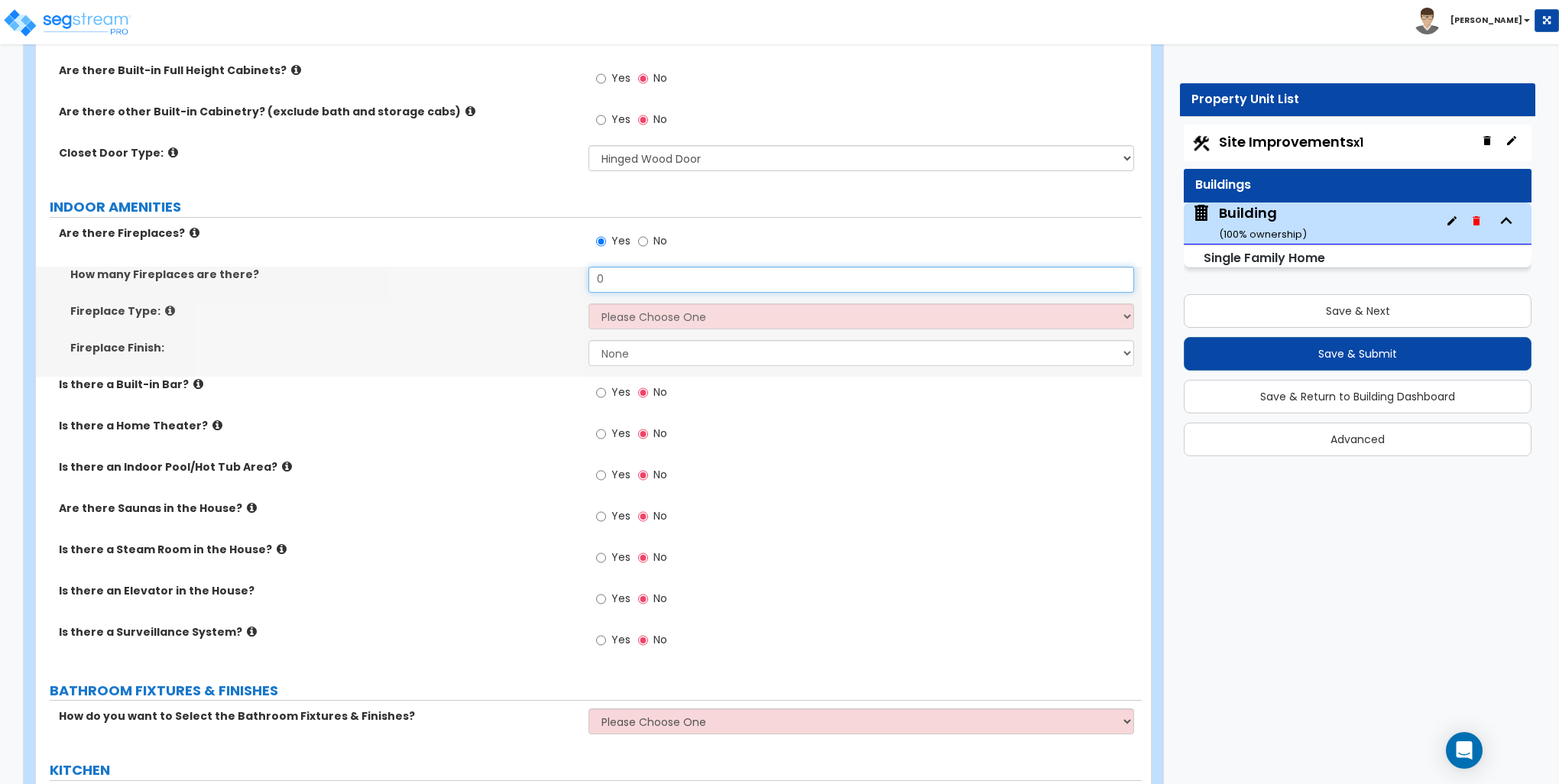
click at [633, 274] on input "0" at bounding box center [861, 279] width 545 height 26
type input "1"
click at [643, 313] on select "Please Choose One Built-in Electric Fireplace Built-in Gas Fireplace Built-in W…" at bounding box center [861, 316] width 545 height 26
select select "2"
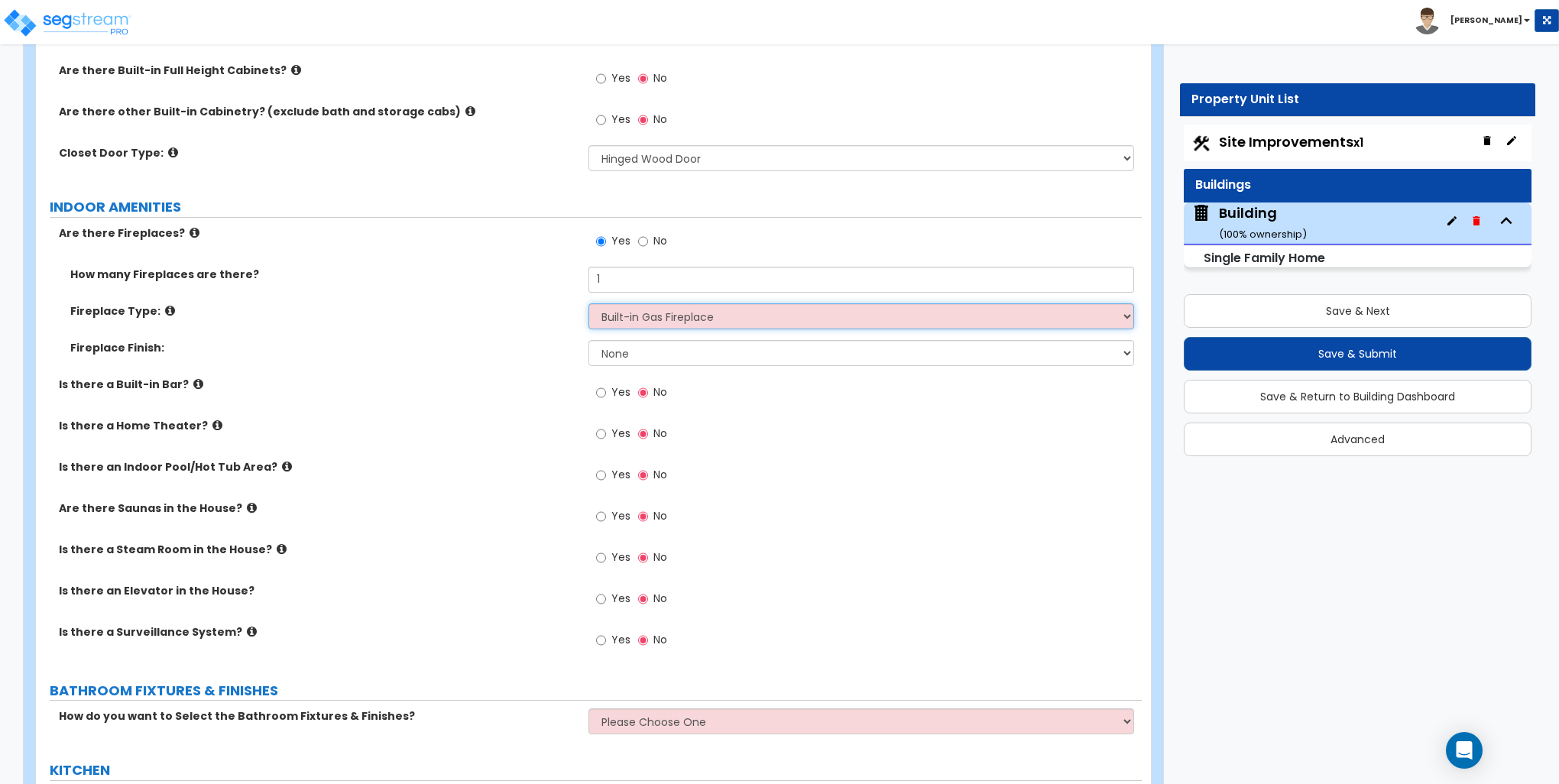
click at [589, 303] on select "Please Choose One Built-in Electric Fireplace Built-in Gas Fireplace Built-in W…" at bounding box center [861, 316] width 545 height 26
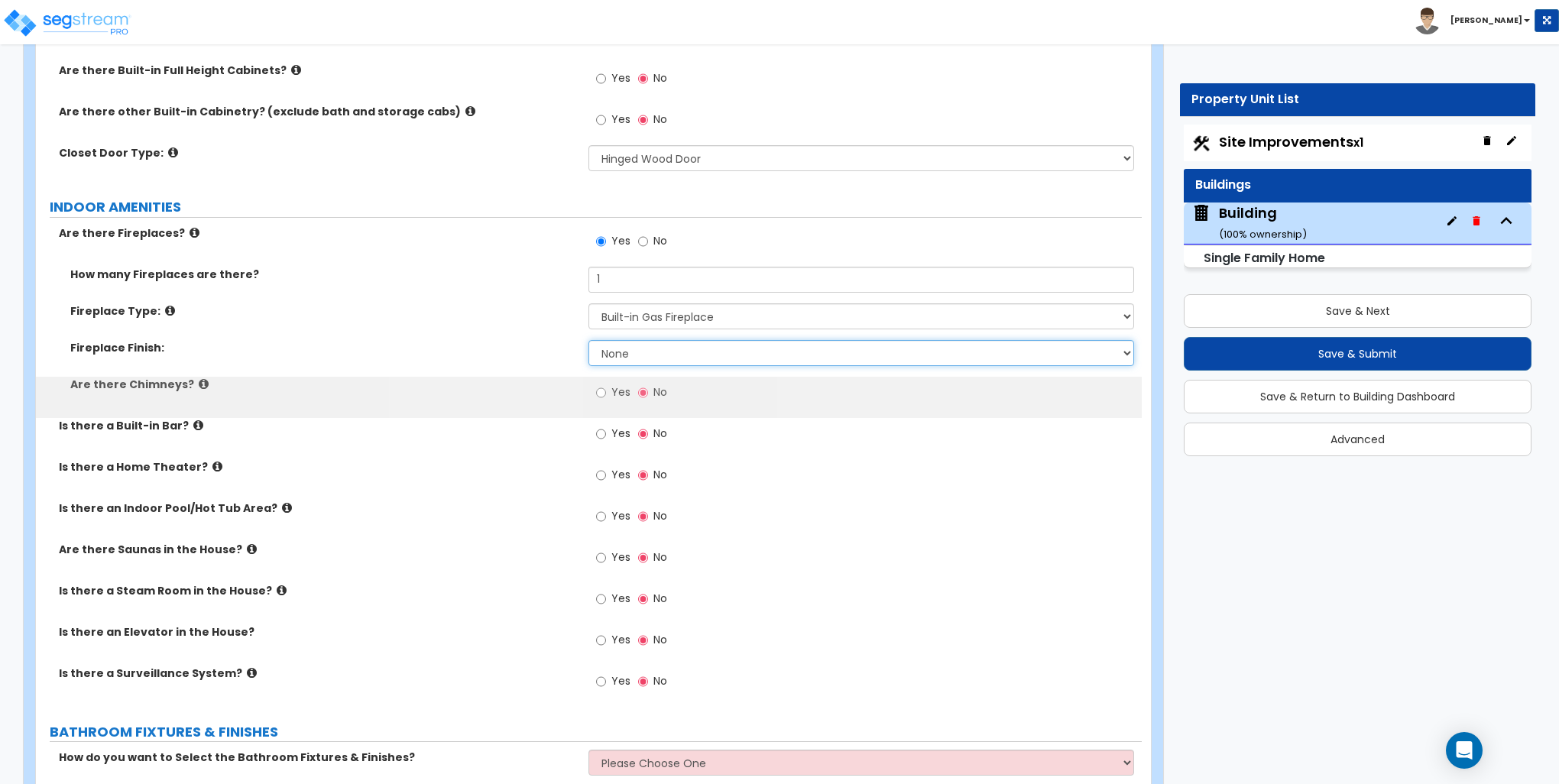
click at [633, 343] on select "None Brick Stone Tile Painted Molding" at bounding box center [861, 353] width 545 height 26
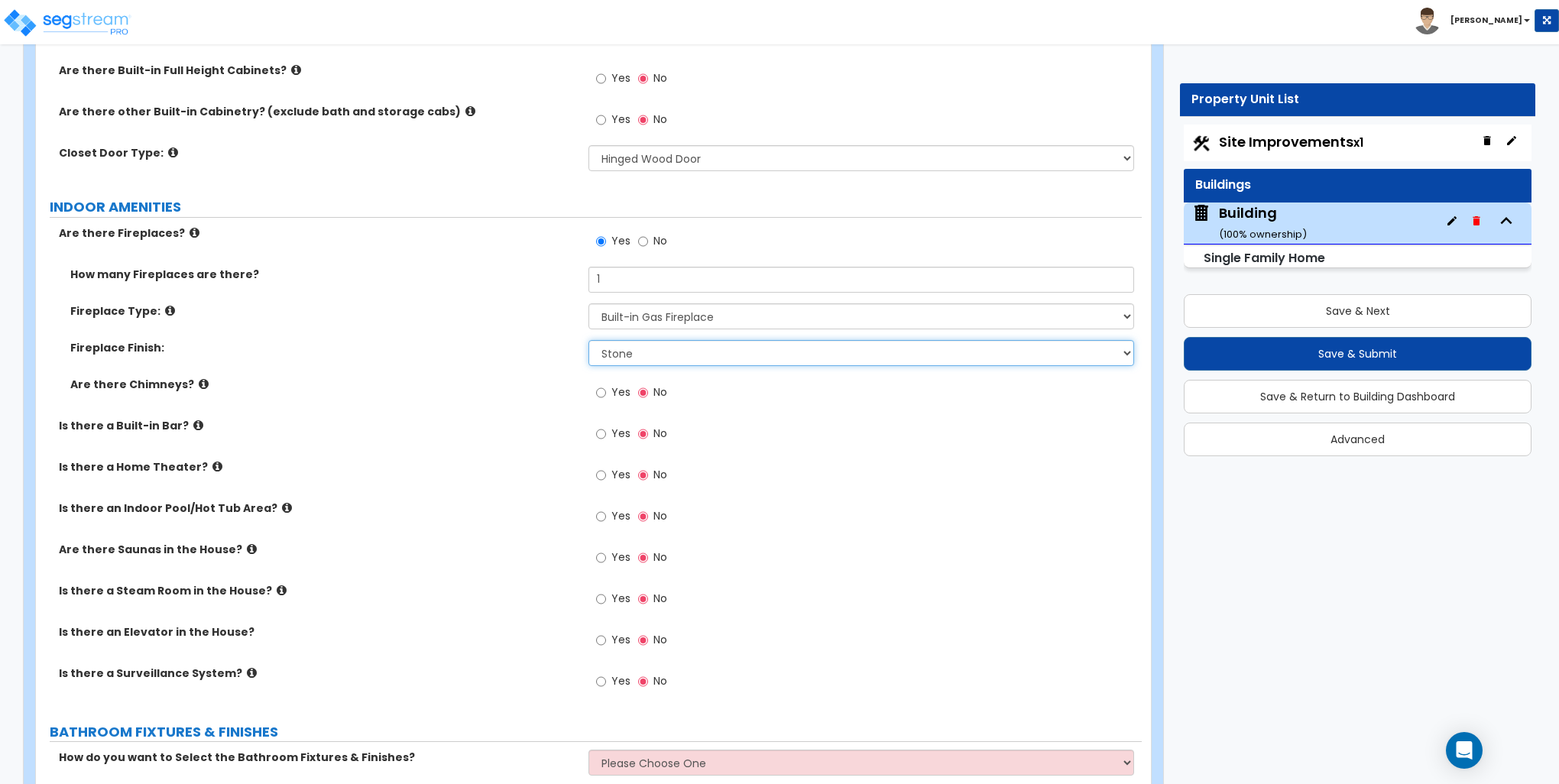
click at [589, 340] on select "None Brick Stone Tile Painted Molding" at bounding box center [861, 353] width 545 height 26
click at [638, 353] on select "None Brick Stone Tile Painted Molding" at bounding box center [861, 353] width 545 height 26
select select "3"
click at [589, 340] on select "None Brick Stone Tile Painted Molding" at bounding box center [861, 353] width 545 height 26
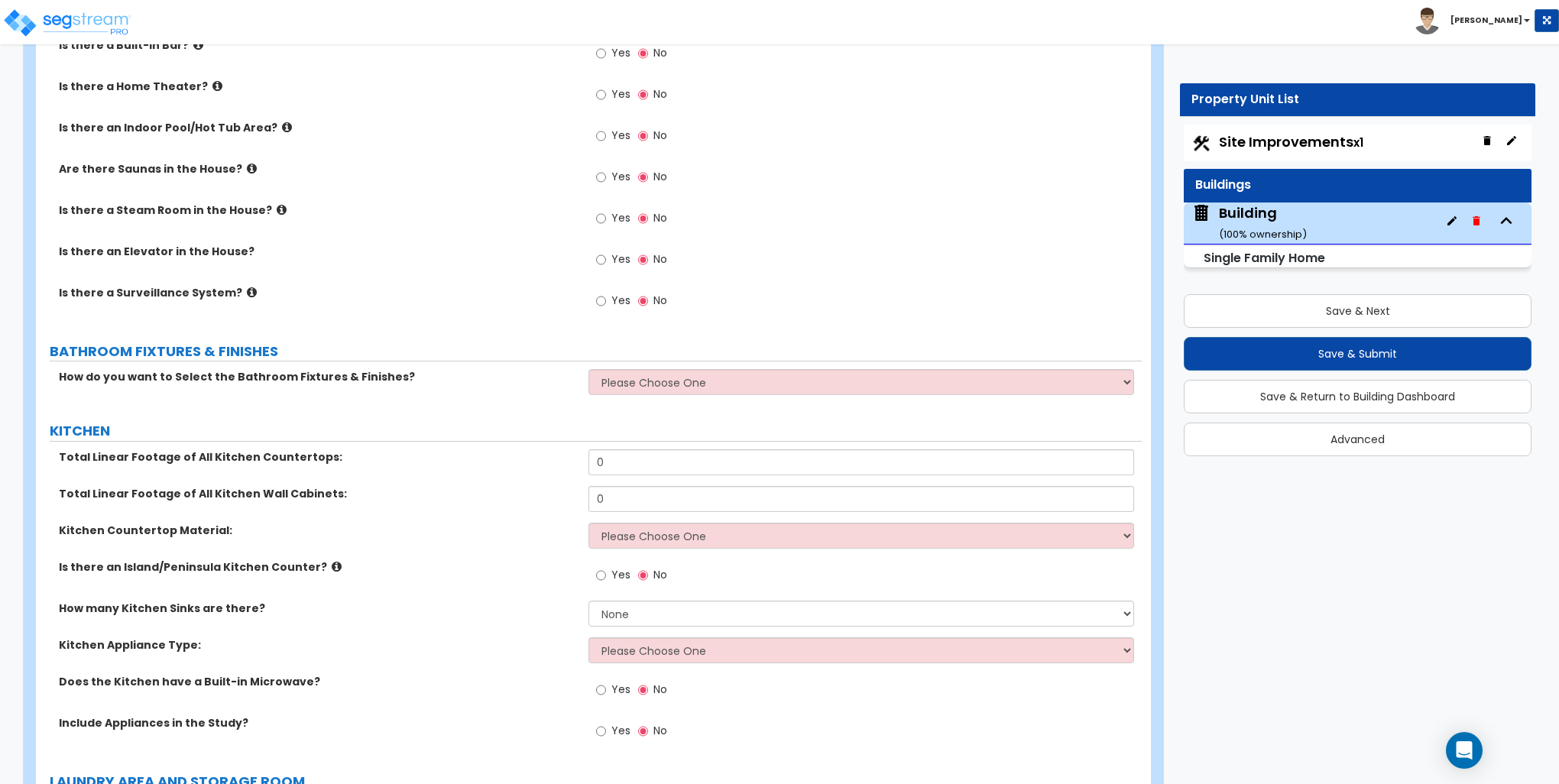
scroll to position [4737, 0]
click at [657, 371] on select "Please Choose One I want to Select Fixtures and Finishes only for one Bath and …" at bounding box center [861, 380] width 545 height 26
select select "1"
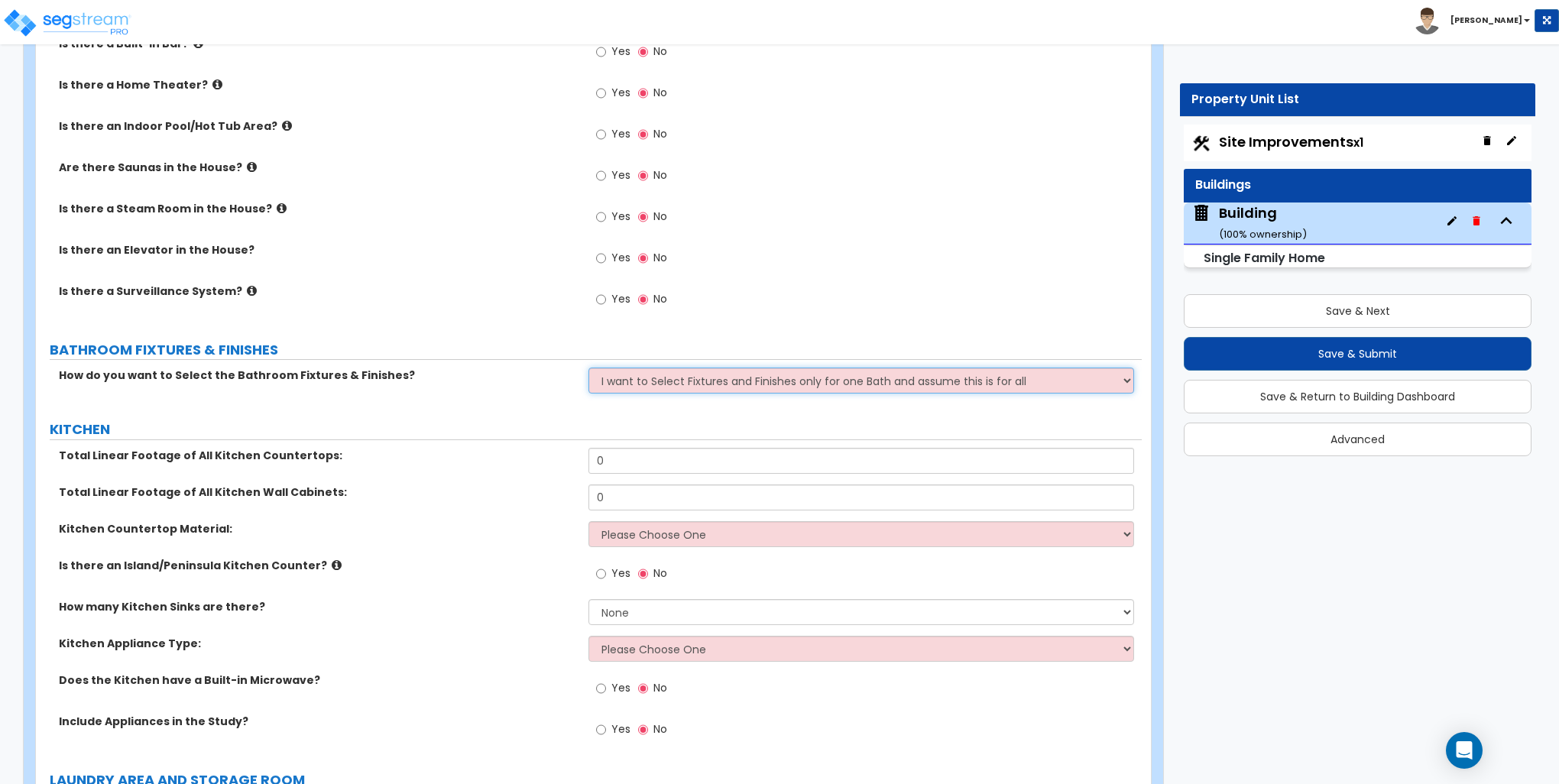
click at [589, 367] on select "Please Choose One I want to Select Fixtures and Finishes only for one Bath and …" at bounding box center [861, 380] width 545 height 26
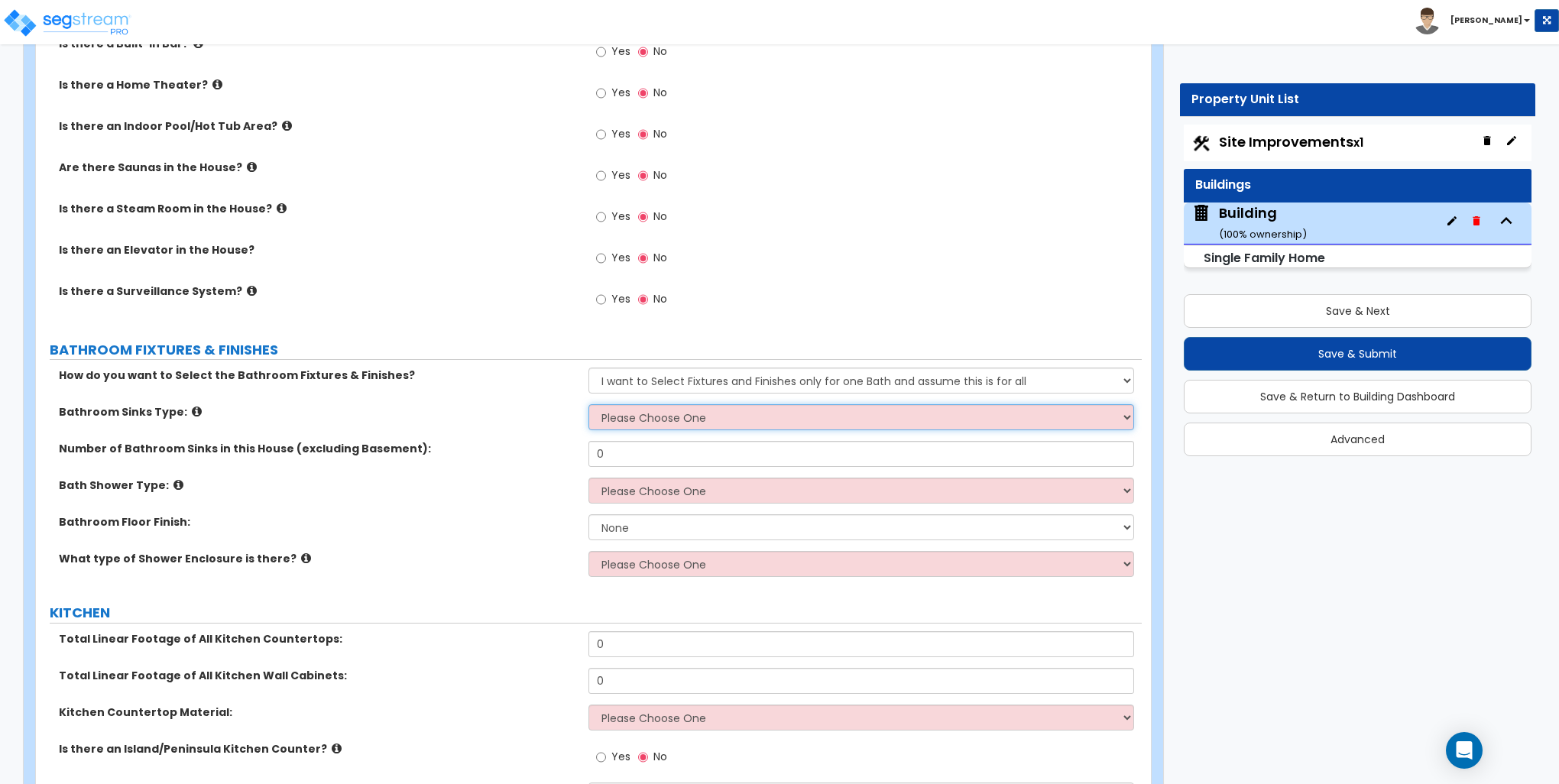
click at [601, 420] on select "Please Choose One Wall-mounted Pedestal-mounted Vanity-mounted" at bounding box center [861, 417] width 545 height 26
select select "3"
click at [589, 404] on select "Please Choose One Wall-mounted Pedestal-mounted Vanity-mounted" at bounding box center [861, 417] width 545 height 26
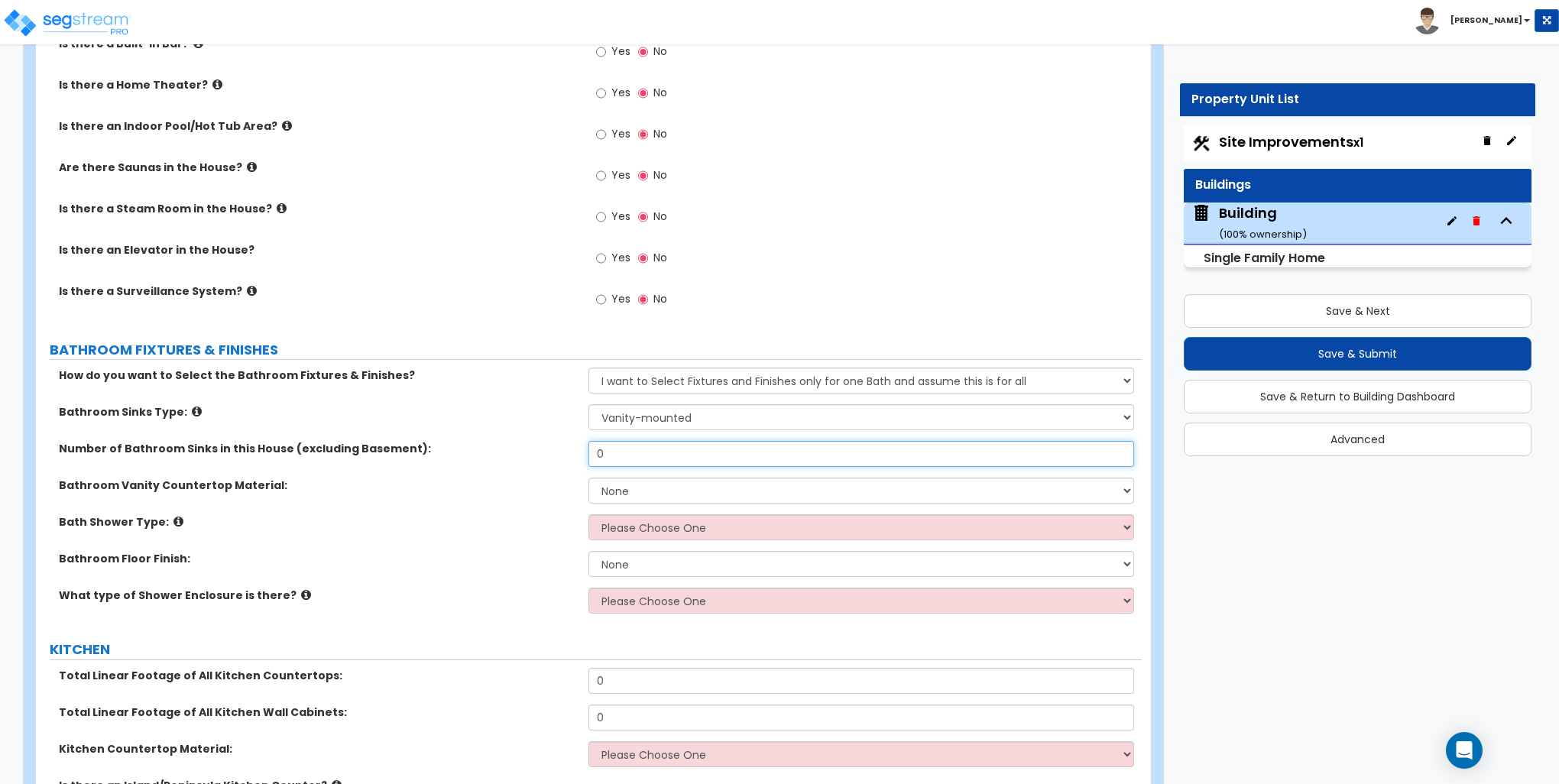
click at [627, 446] on input "0" at bounding box center [861, 454] width 545 height 26
type input "4"
click at [611, 485] on select "None Plastic Laminate Solid Surface Stone Quartz Marble Tile Wood Stainless Ste…" at bounding box center [861, 491] width 545 height 26
select select "3"
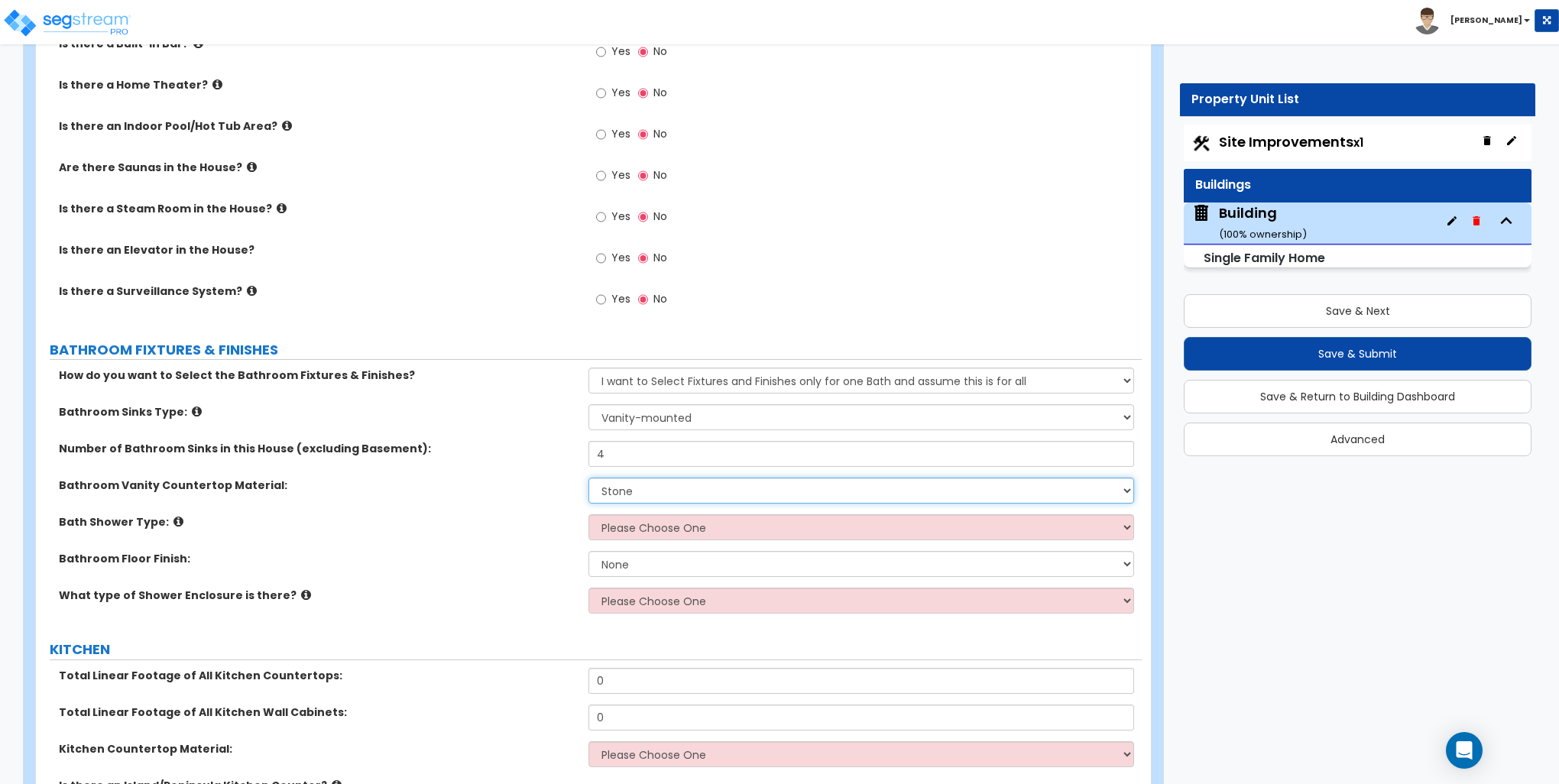
click at [589, 478] on select "None Plastic Laminate Solid Surface Stone Quartz Marble Tile Wood Stainless Ste…" at bounding box center [861, 491] width 545 height 26
click at [623, 528] on select "Please Choose One Standalone Shower Bathtub - Shower Combination" at bounding box center [861, 527] width 545 height 26
select select "1"
click at [589, 514] on select "Please Choose One Standalone Shower Bathtub - Shower Combination" at bounding box center [861, 527] width 545 height 26
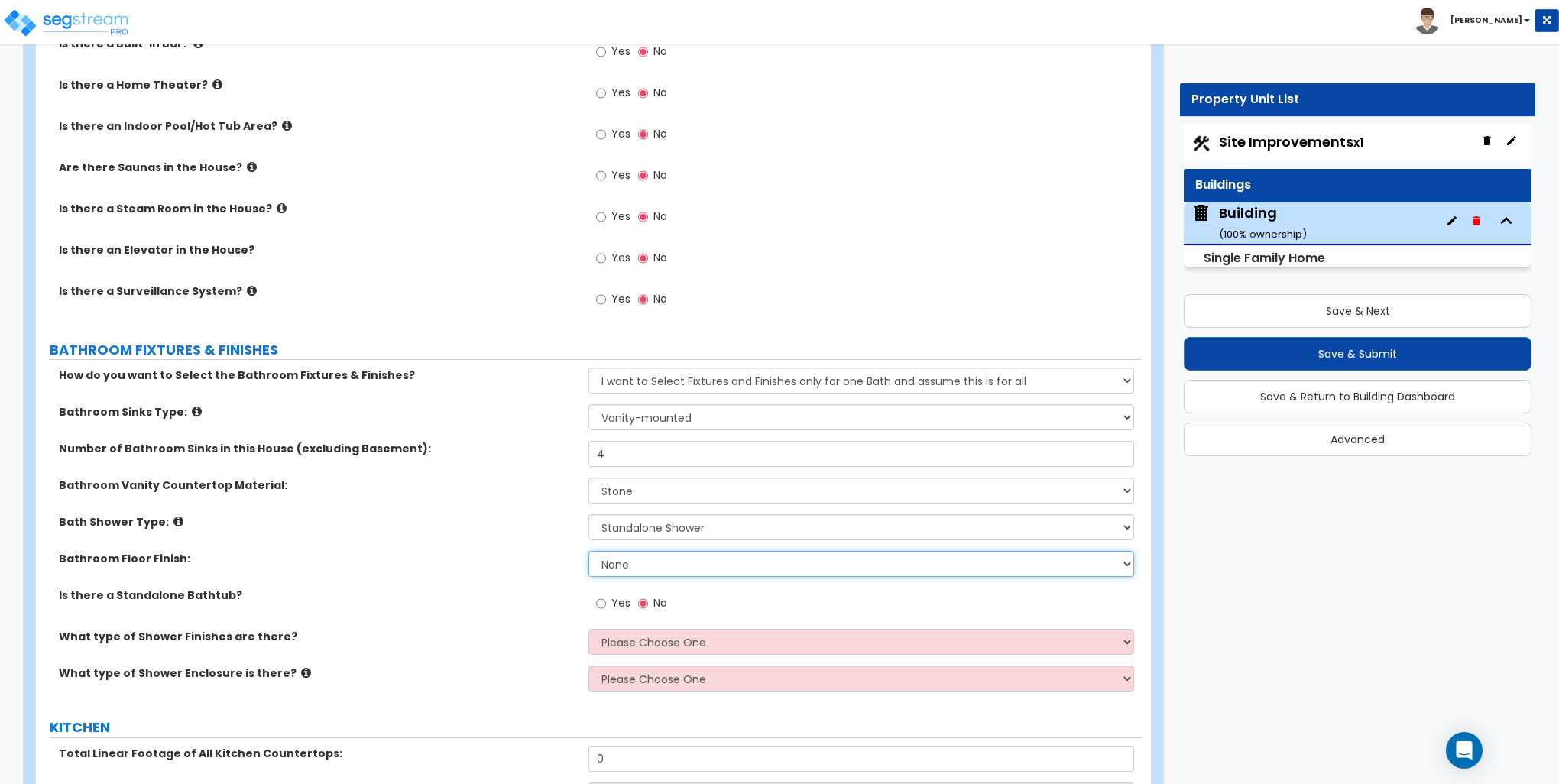
click at [636, 558] on select "None Tile Flooring Hardwood Flooring Resilient Laminate Flooring VCT Flooring S…" at bounding box center [861, 563] width 545 height 26
select select "1"
click at [589, 551] on select "None Tile Flooring Hardwood Flooring Resilient Laminate Flooring VCT Flooring S…" at bounding box center [861, 563] width 545 height 26
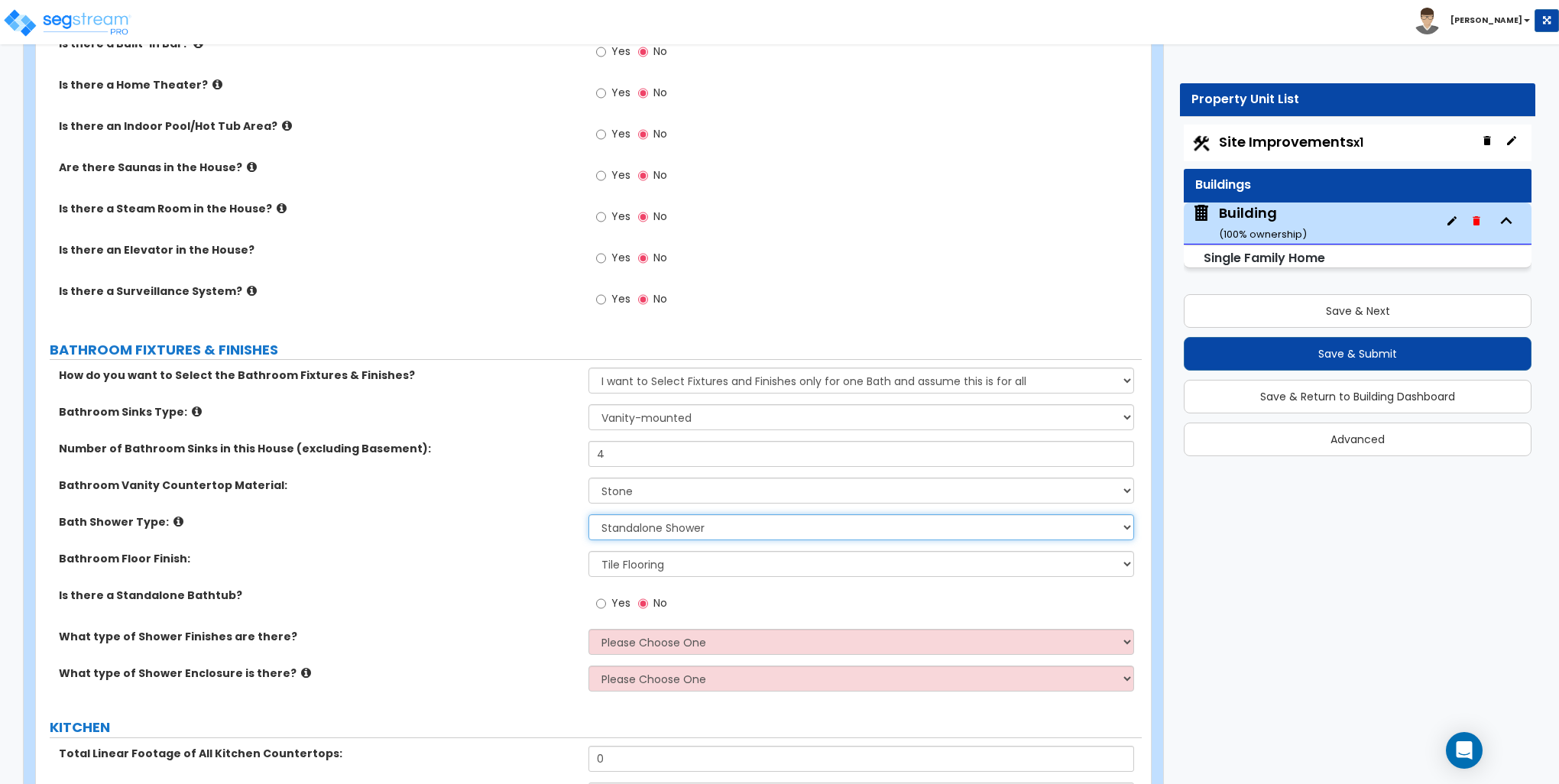
click at [654, 528] on select "Please Choose One Standalone Shower Bathtub - Shower Combination" at bounding box center [861, 527] width 545 height 26
select select "2"
click at [589, 514] on select "Please Choose One Standalone Shower Bathtub - Shower Combination" at bounding box center [861, 527] width 545 height 26
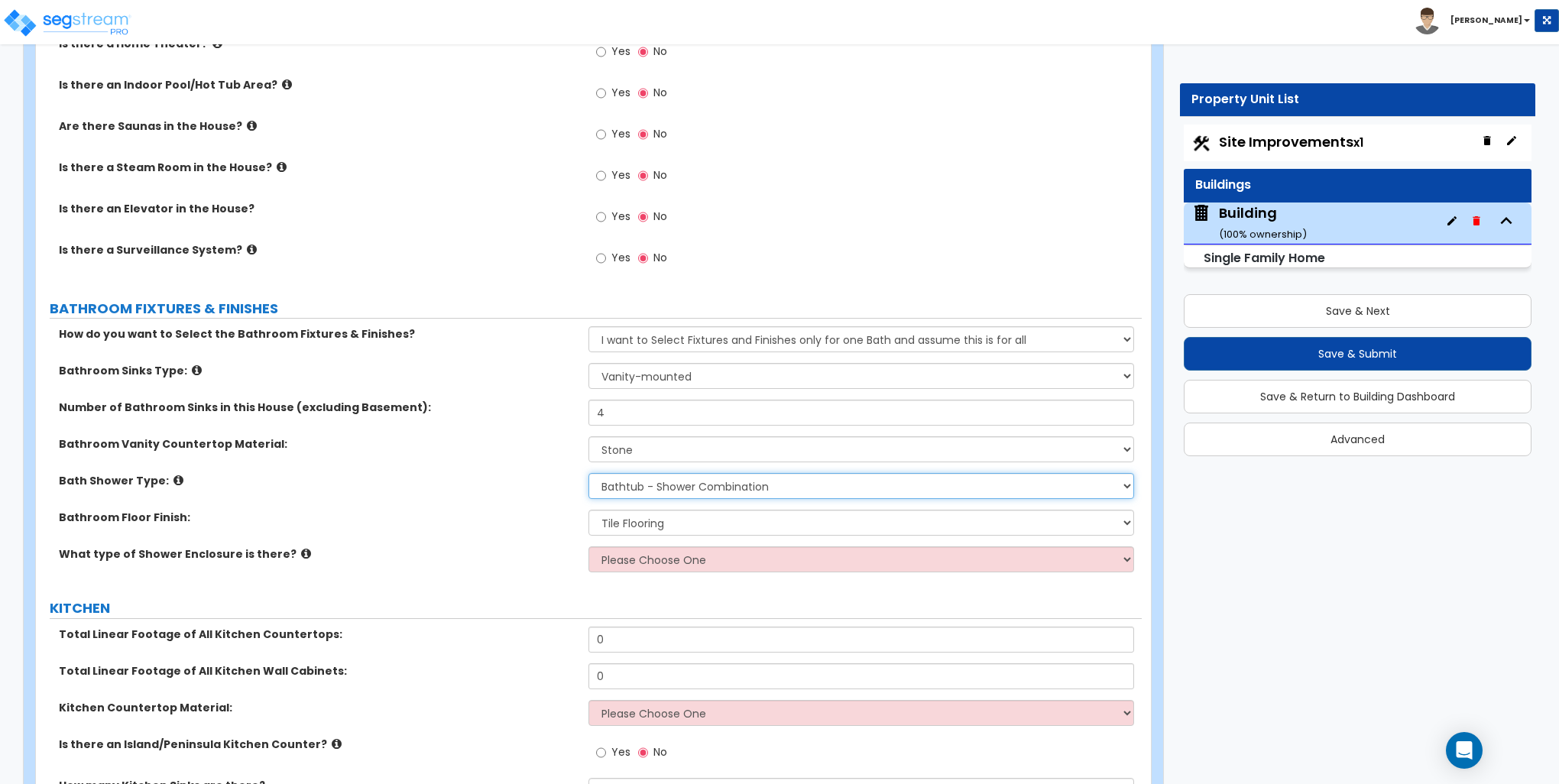
scroll to position [4814, 0]
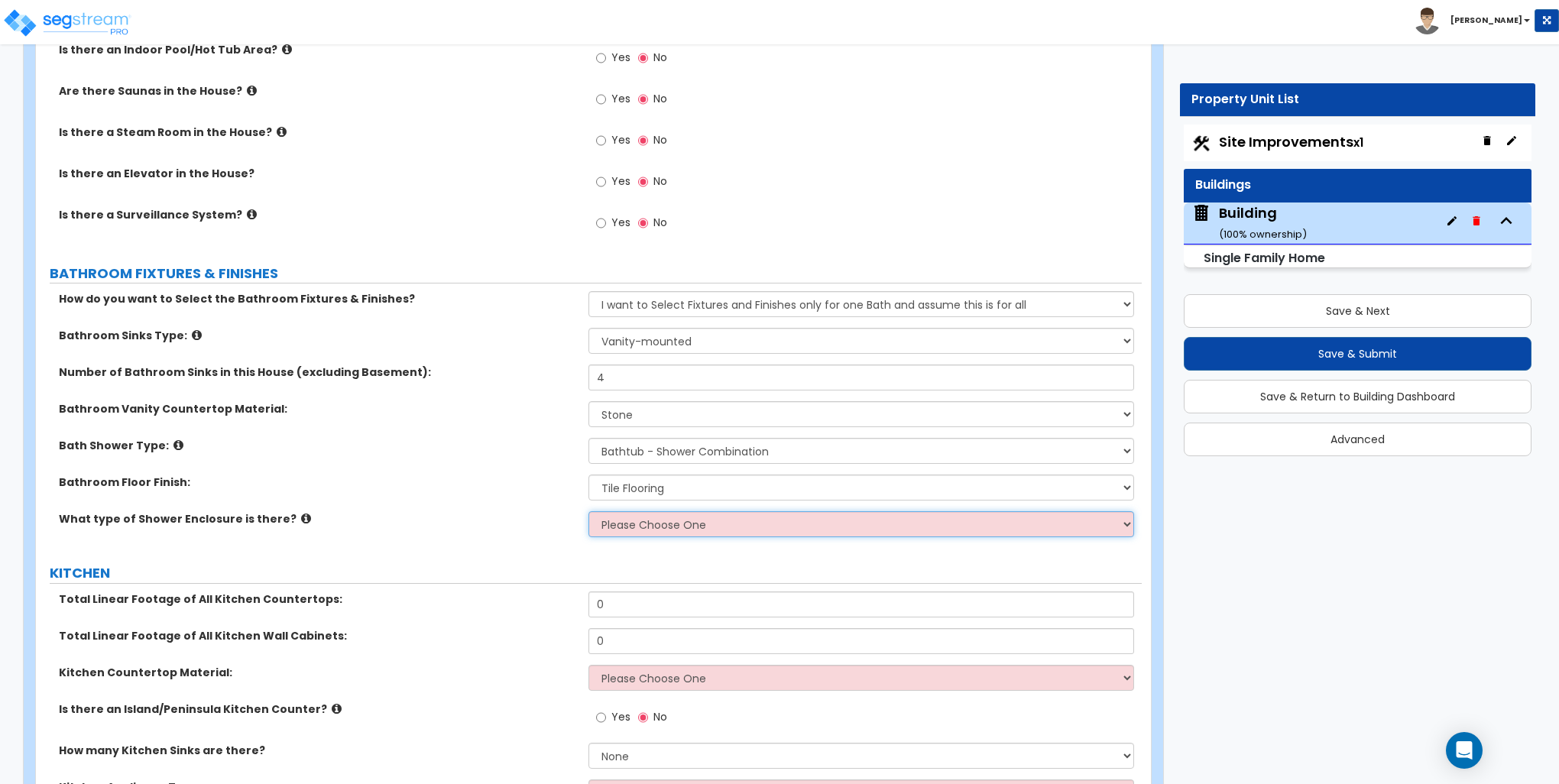
click at [668, 528] on select "Please Choose One Curtain & Rod Glass Sliding Doors Glass Hinged Doors" at bounding box center [861, 524] width 545 height 26
select select "3"
click at [589, 511] on select "Please Choose One Curtain & Rod Glass Sliding Doors Glass Hinged Doors" at bounding box center [861, 524] width 545 height 26
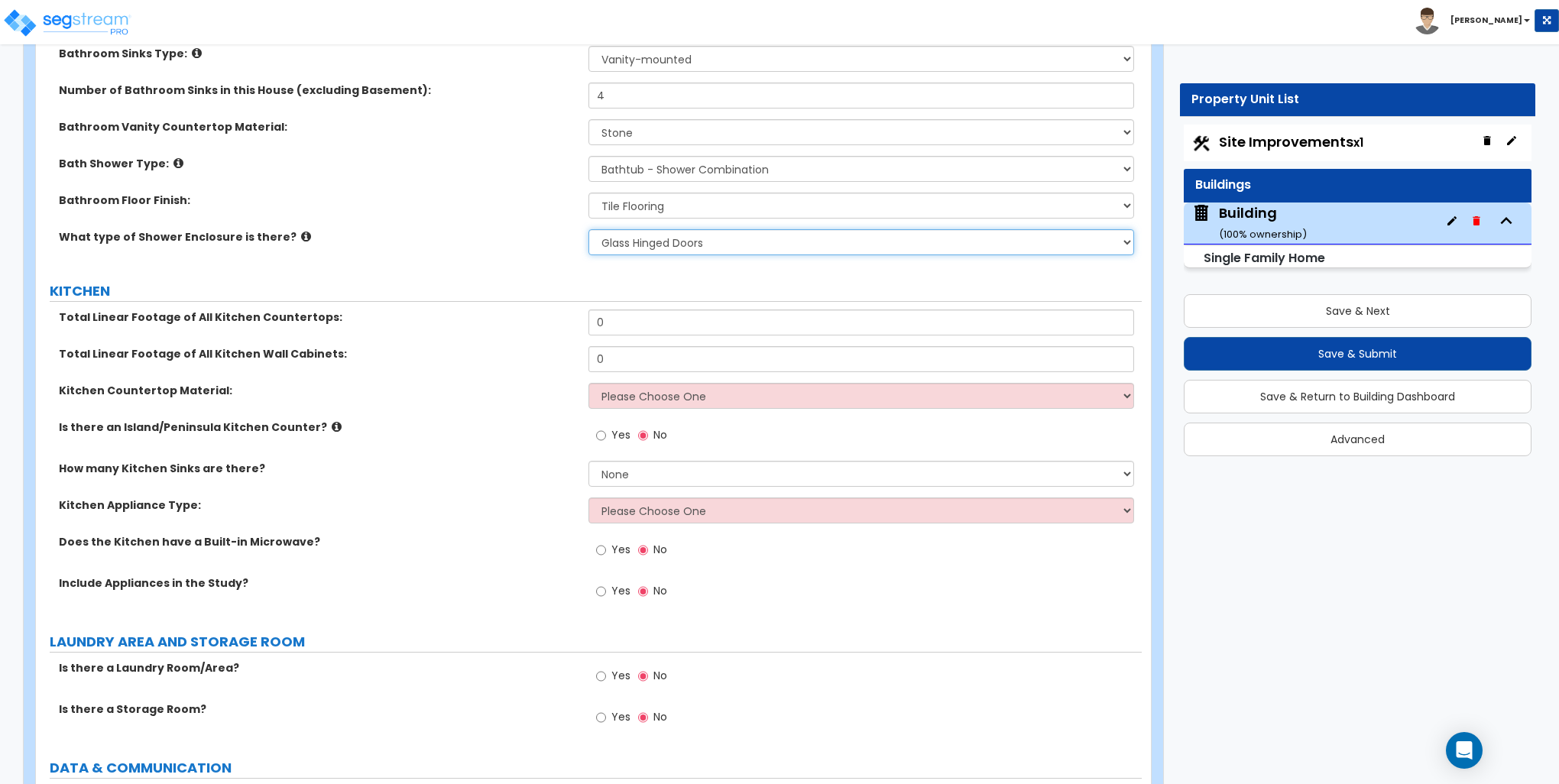
scroll to position [5119, 0]
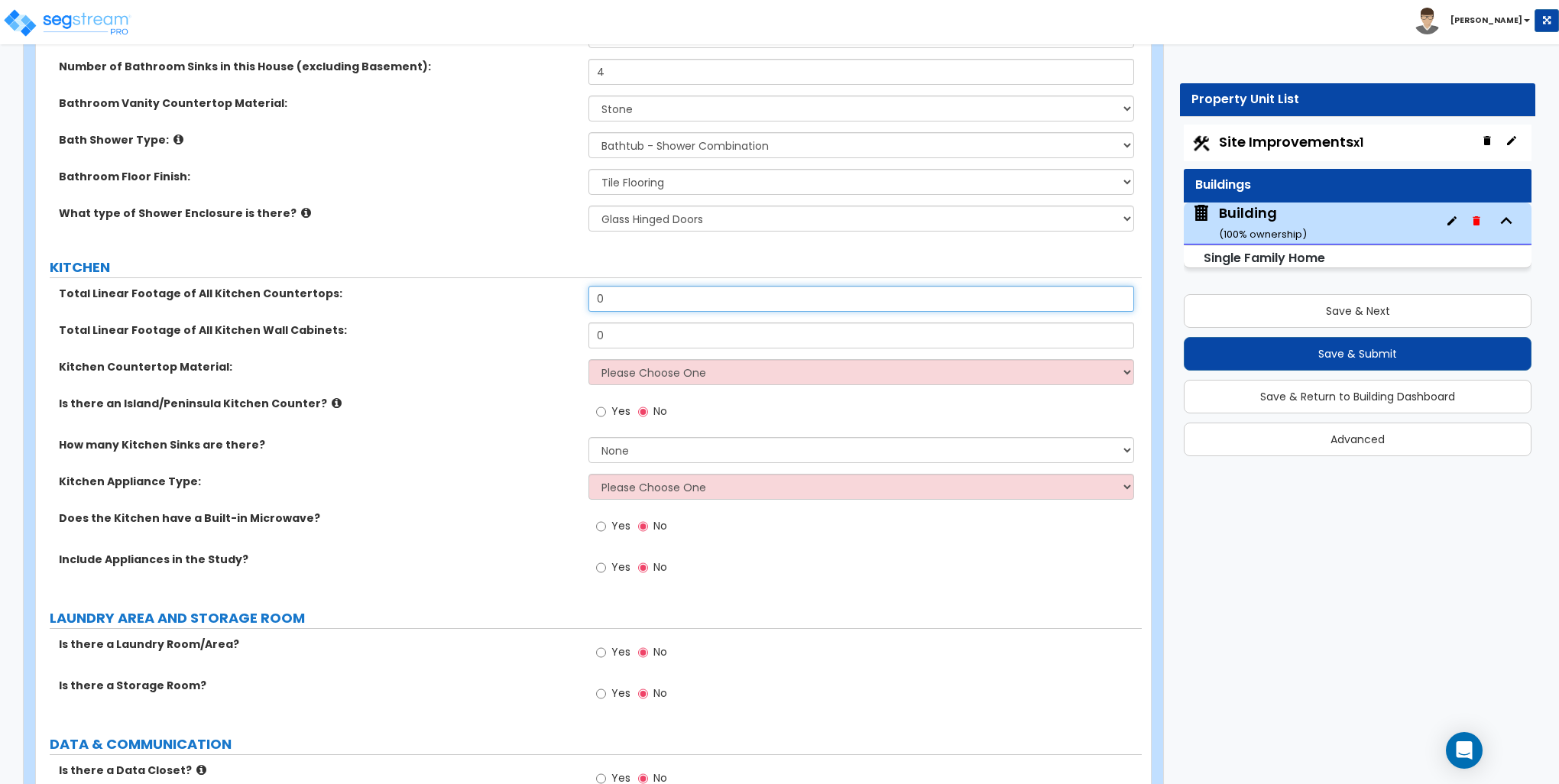
click at [637, 288] on input "0" at bounding box center [861, 298] width 545 height 26
click at [637, 289] on input "0" at bounding box center [861, 298] width 545 height 26
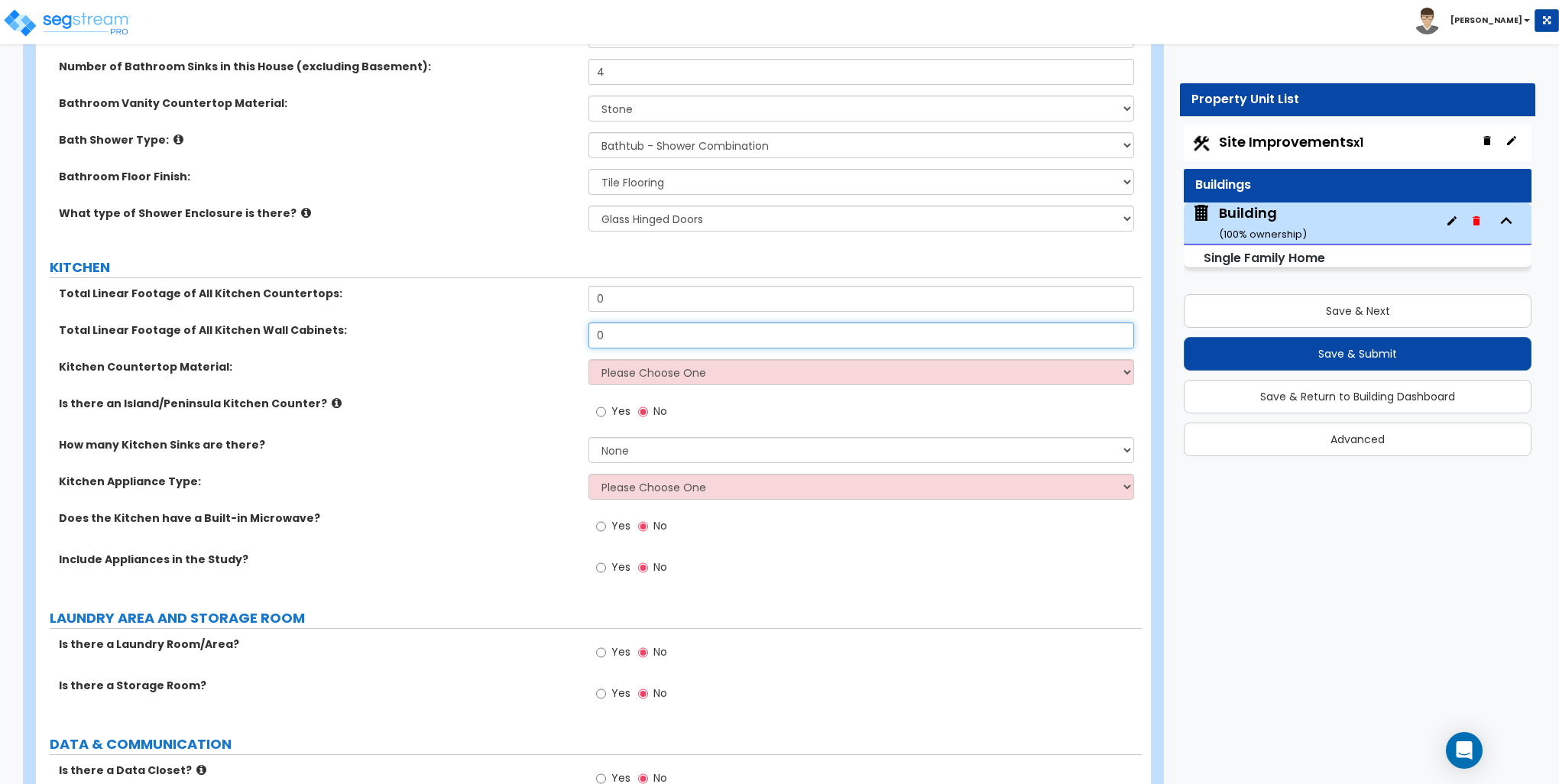
click at [630, 328] on input "0" at bounding box center [861, 335] width 545 height 26
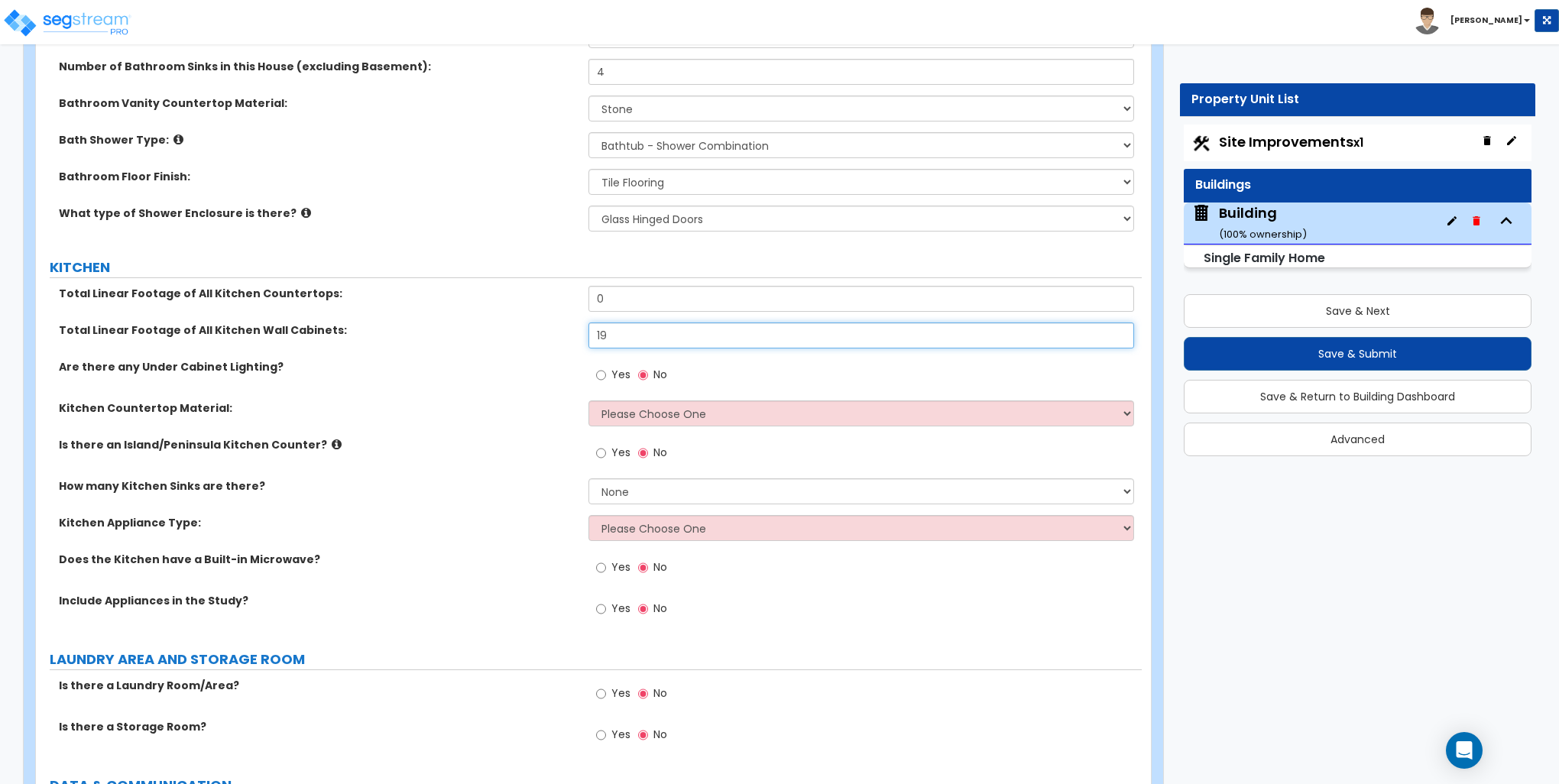
type input "19"
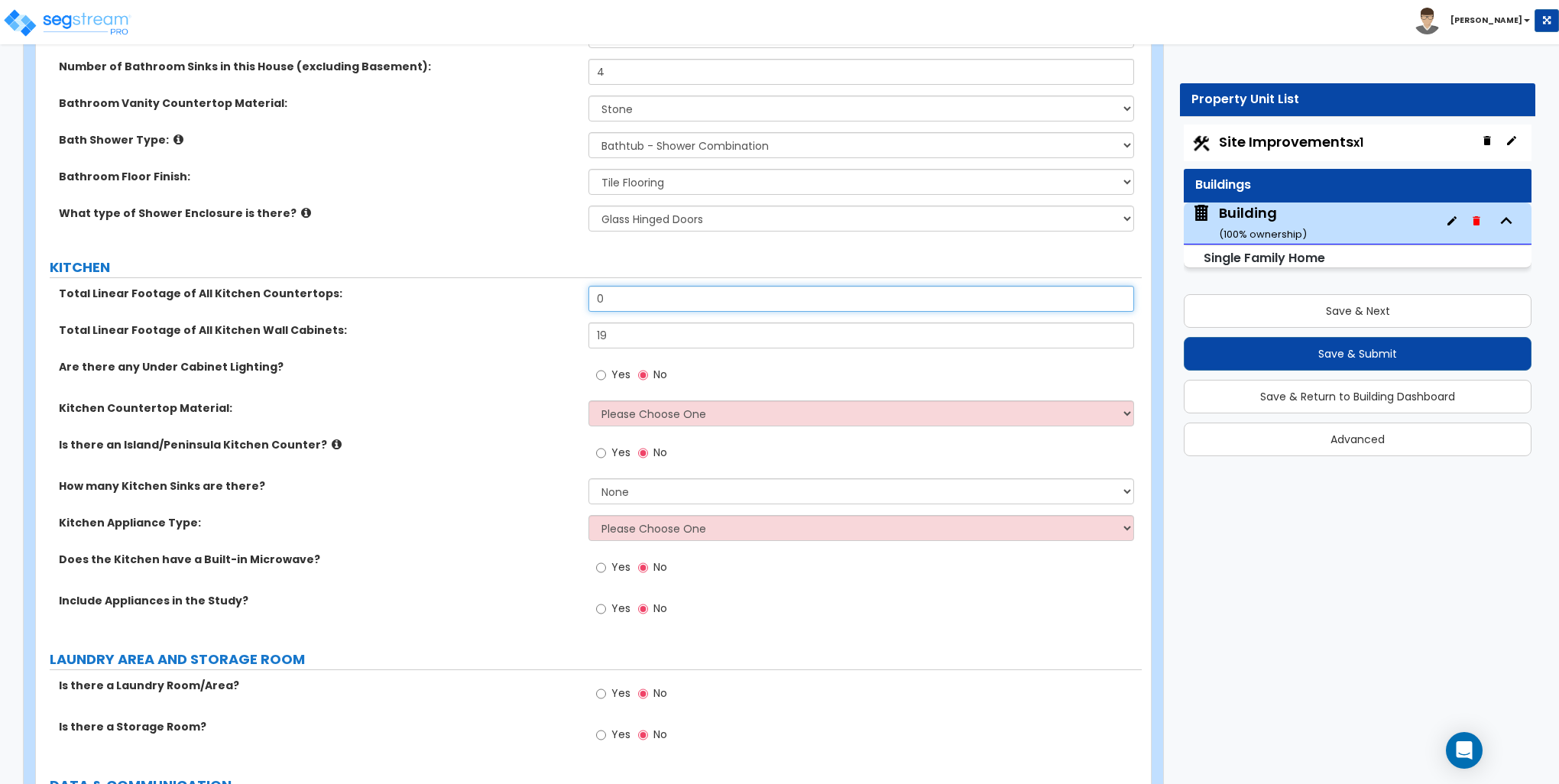
click at [618, 297] on input "0" at bounding box center [861, 298] width 545 height 26
type input "16"
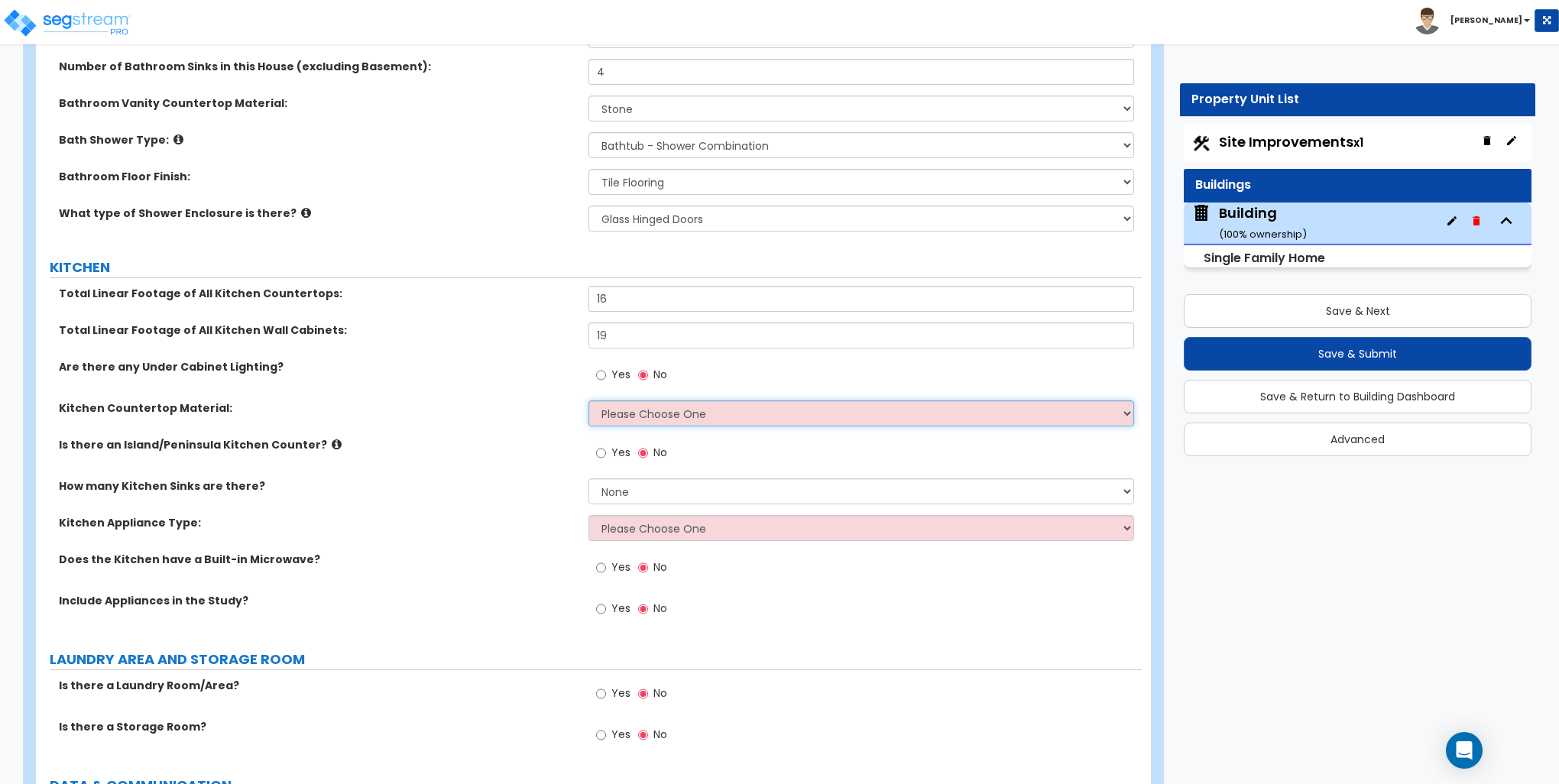
click at [636, 410] on select "Please Choose One Plastic Laminate Solid Surface Stone Quartz Marble Tile Wood …" at bounding box center [861, 413] width 545 height 26
click at [589, 400] on select "Please Choose One Plastic Laminate Solid Surface Stone Quartz Marble Tile Wood …" at bounding box center [861, 413] width 545 height 26
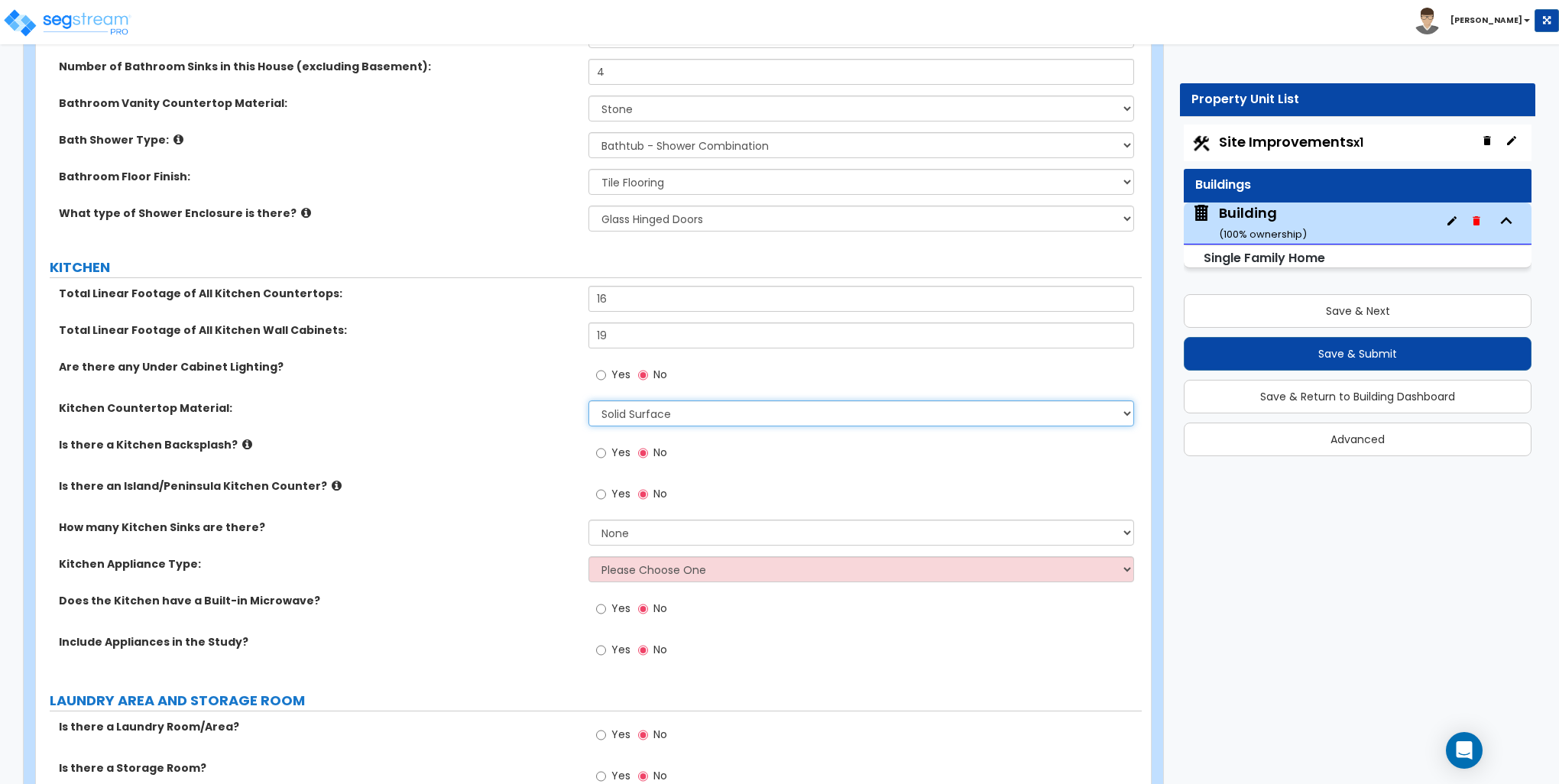
click at [609, 408] on select "Please Choose One Plastic Laminate Solid Surface Stone Quartz Marble Tile Wood …" at bounding box center [861, 413] width 545 height 26
select select "3"
click at [589, 400] on select "Please Choose One Plastic Laminate Solid Surface Stone Quartz Marble Tile Wood …" at bounding box center [861, 413] width 545 height 26
drag, startPoint x: 600, startPoint y: 450, endPoint x: 596, endPoint y: 460, distance: 10.8
click at [600, 450] on input "Yes" at bounding box center [601, 453] width 10 height 17
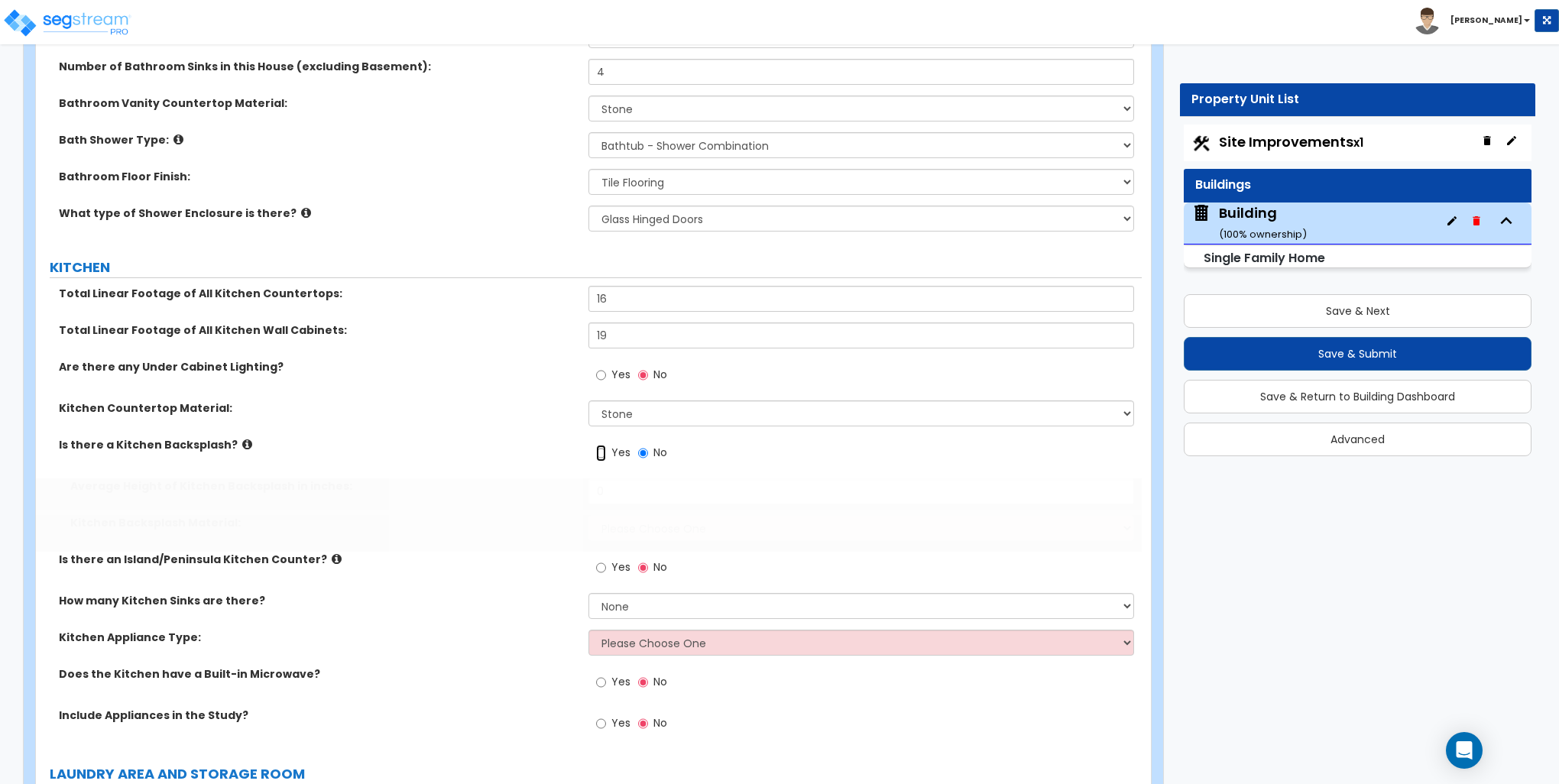
radio input "true"
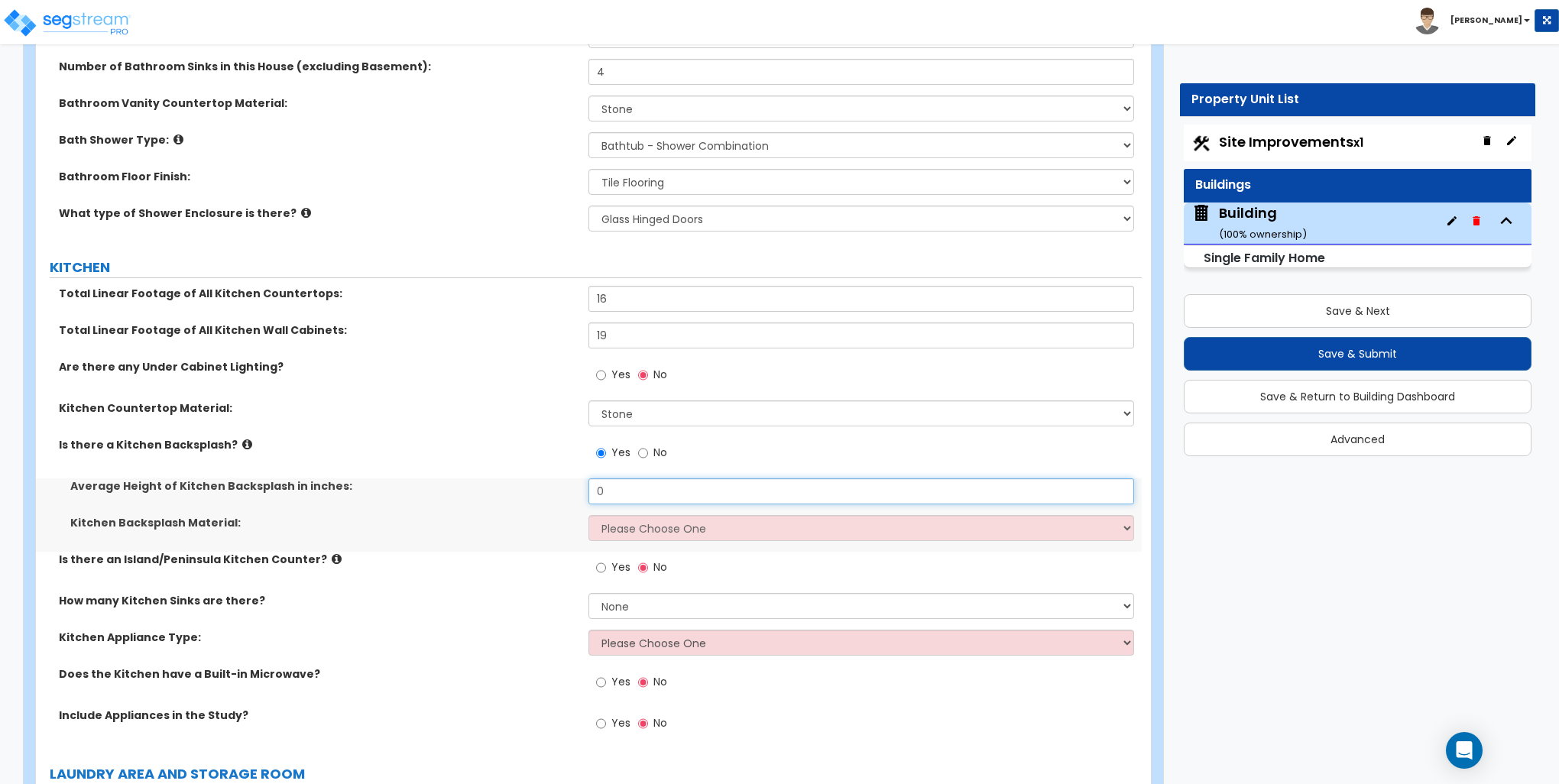
click at [624, 485] on input "0" at bounding box center [861, 491] width 545 height 26
type input "3"
click at [642, 529] on select "Please Choose One Plastic Laminate Solid Surface Stone Quartz Tile Stainless St…" at bounding box center [861, 528] width 545 height 26
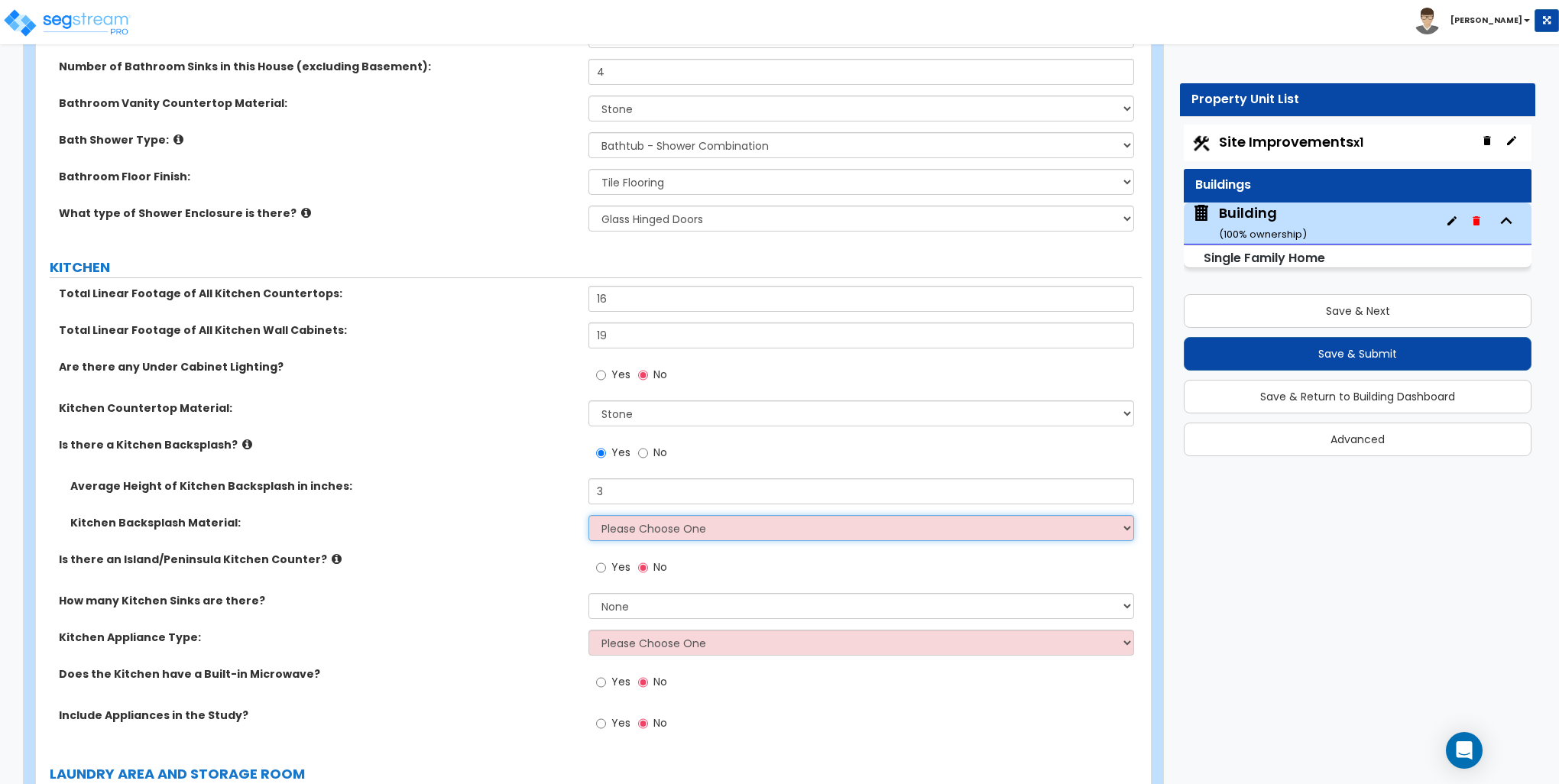
select select "6"
click at [589, 515] on select "Please Choose One Plastic Laminate Solid Surface Stone Quartz Tile Stainless St…" at bounding box center [861, 528] width 545 height 26
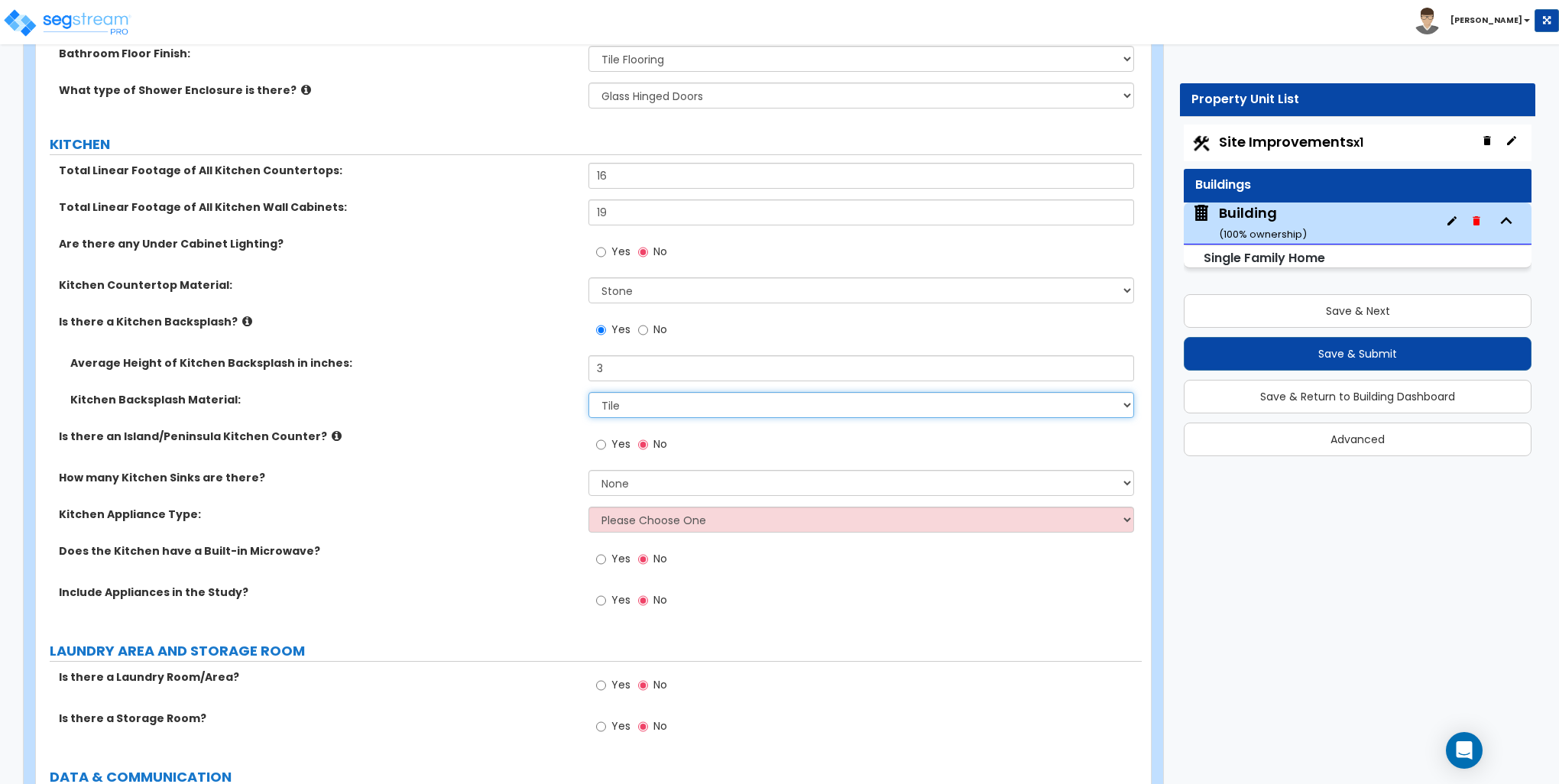
scroll to position [5272, 0]
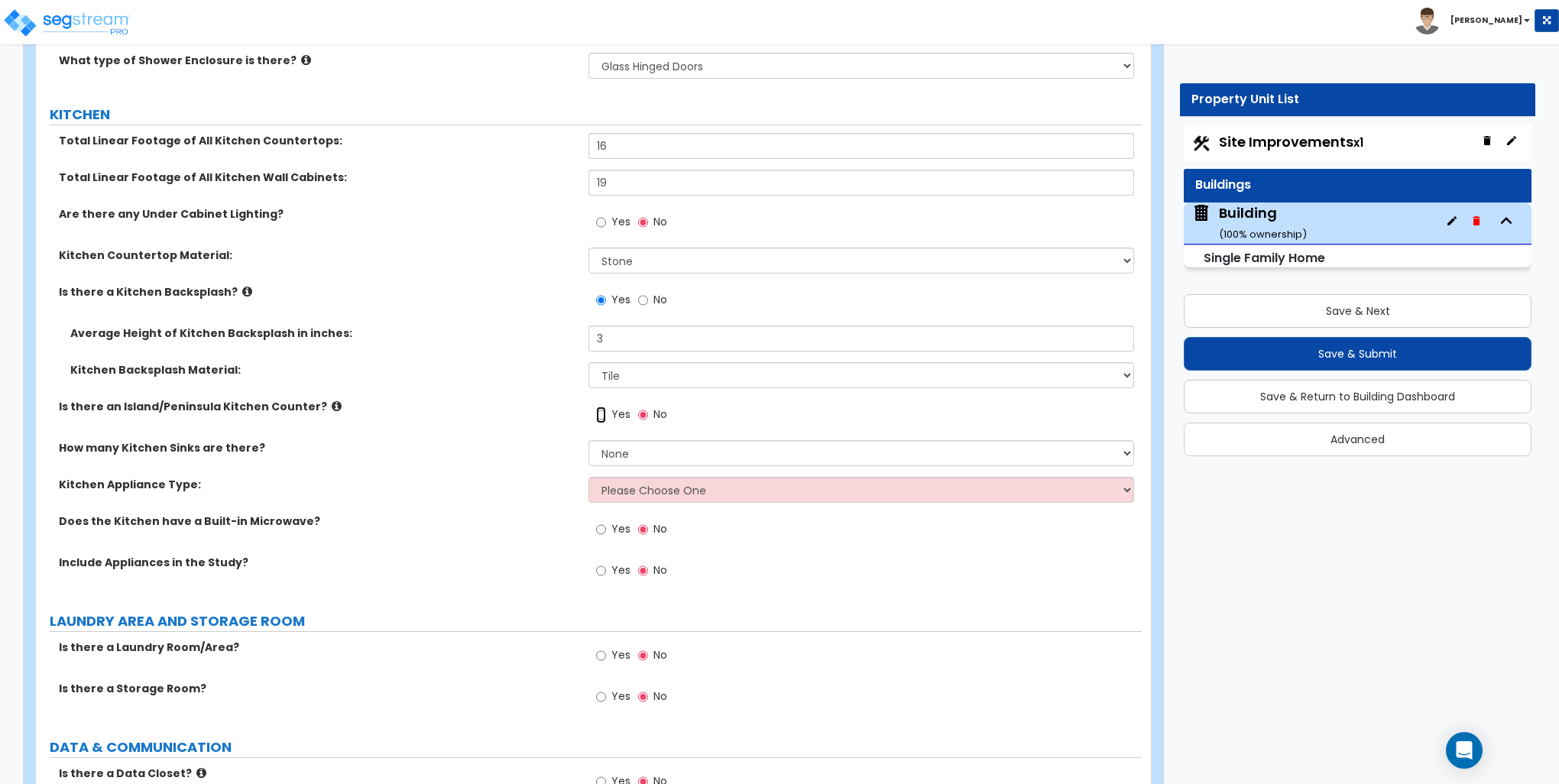
click at [603, 413] on input "Yes" at bounding box center [601, 414] width 10 height 17
radio input "true"
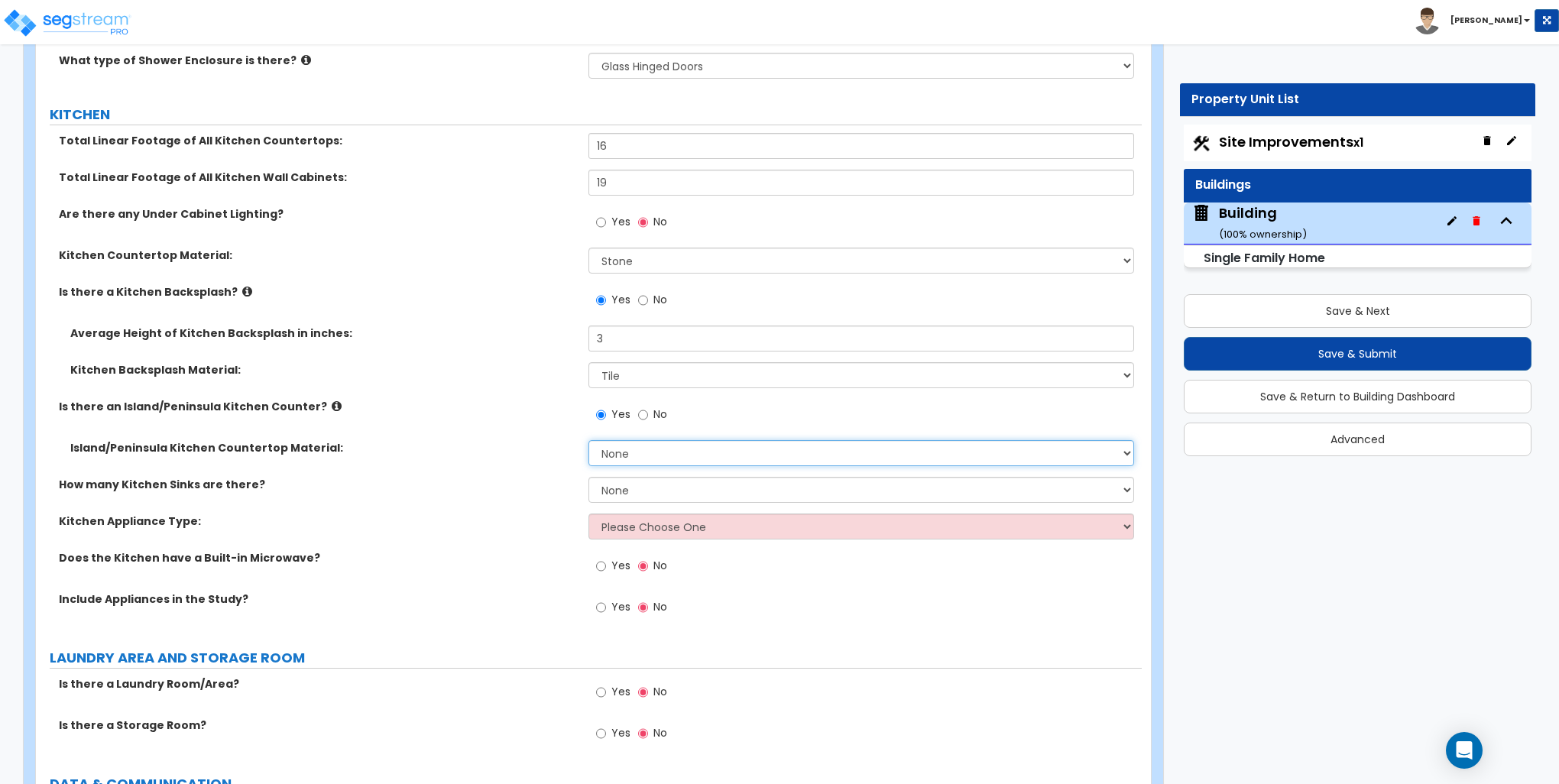
click at [635, 450] on select "None Plastic Laminate Solid Surface Stone Quartz Marble Tile Wood Stainless Ste…" at bounding box center [861, 453] width 545 height 26
select select "3"
click at [589, 440] on select "None Plastic Laminate Solid Surface Stone Quartz Marble Tile Wood Stainless Ste…" at bounding box center [861, 453] width 545 height 26
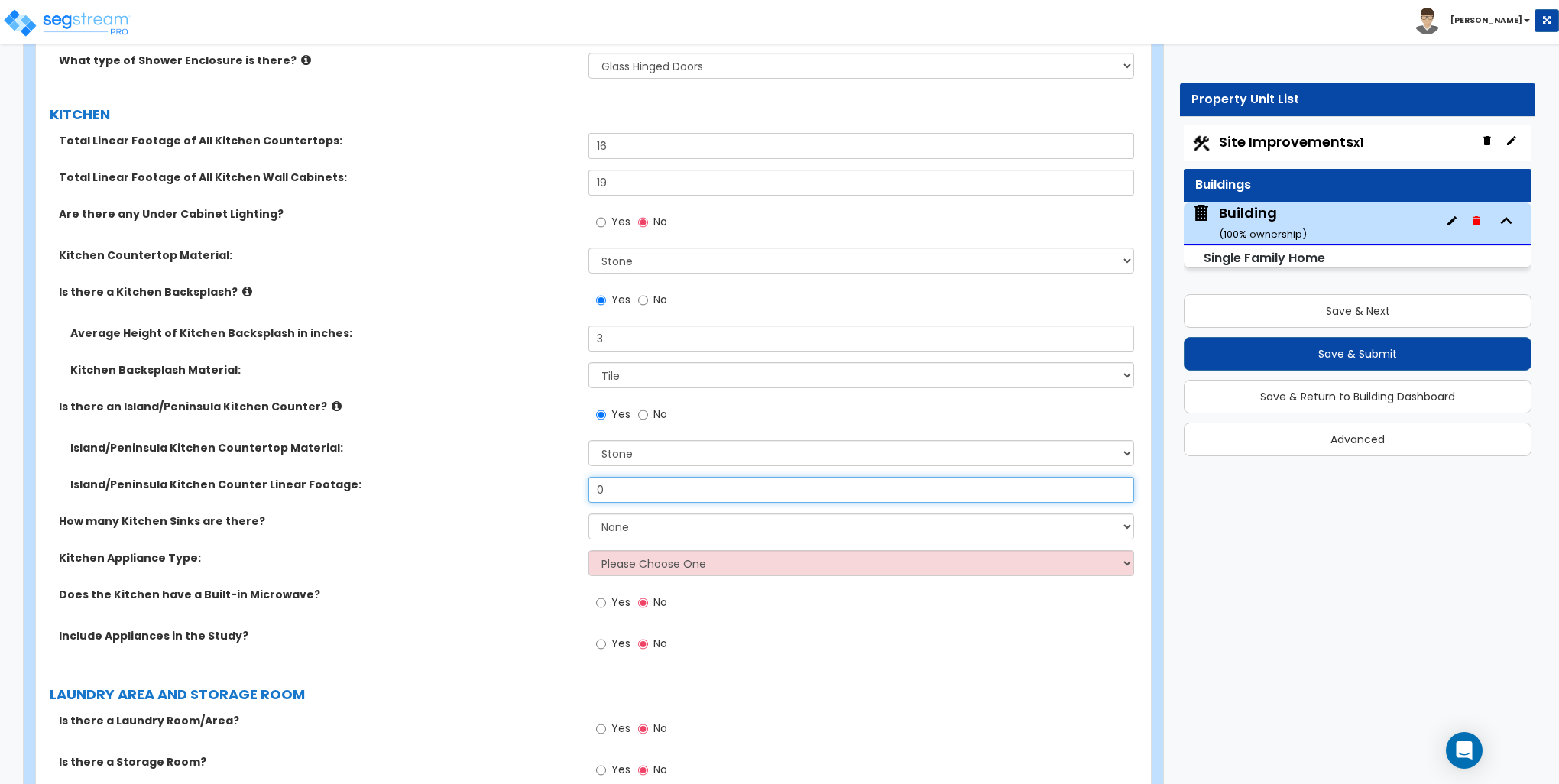
click at [630, 485] on input "0" at bounding box center [861, 490] width 545 height 26
type input "7"
click at [642, 525] on select "None 1 2 3" at bounding box center [861, 526] width 545 height 26
select select "1"
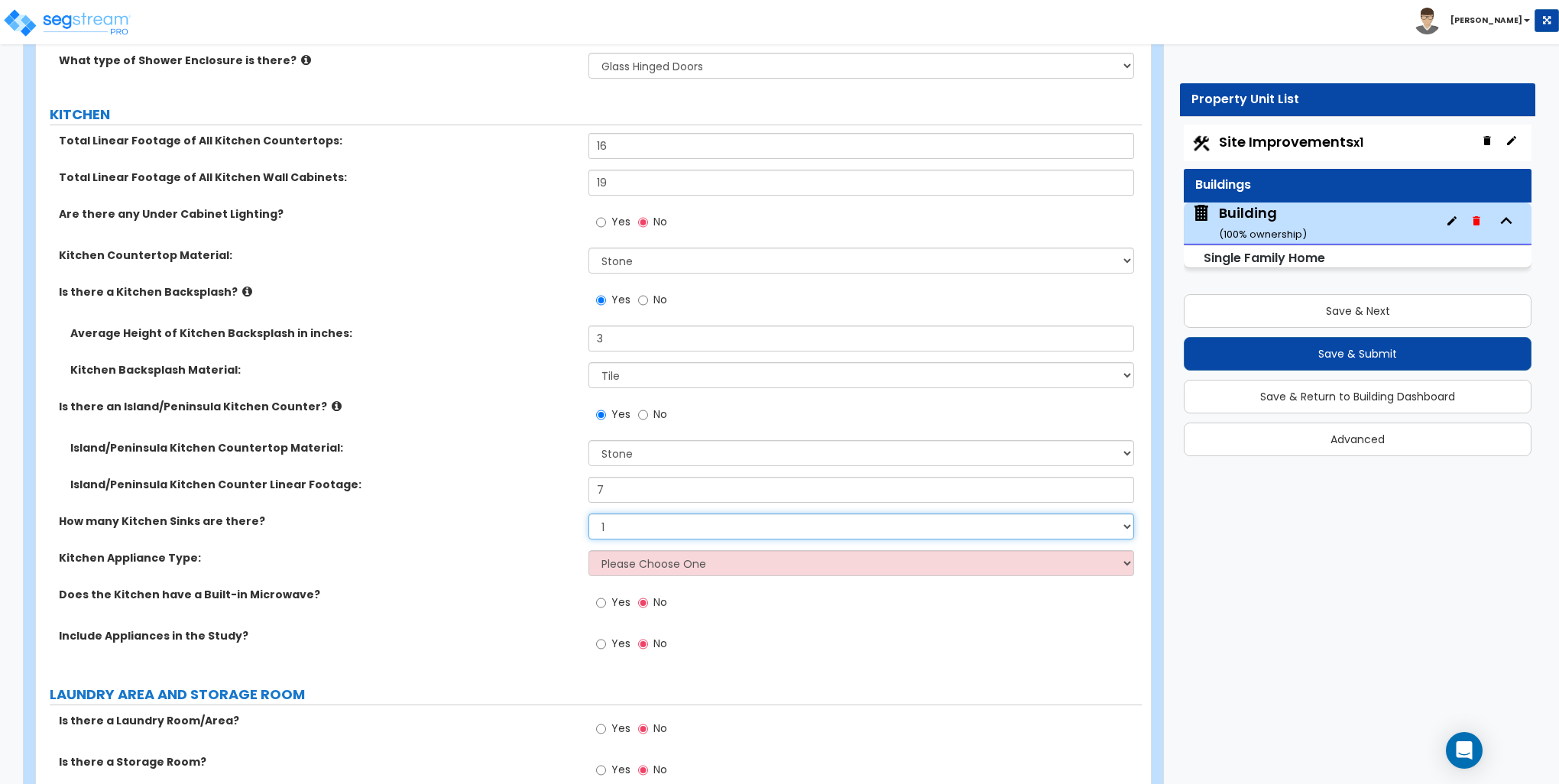
click at [589, 513] on select "None 1 2 3" at bounding box center [861, 526] width 545 height 26
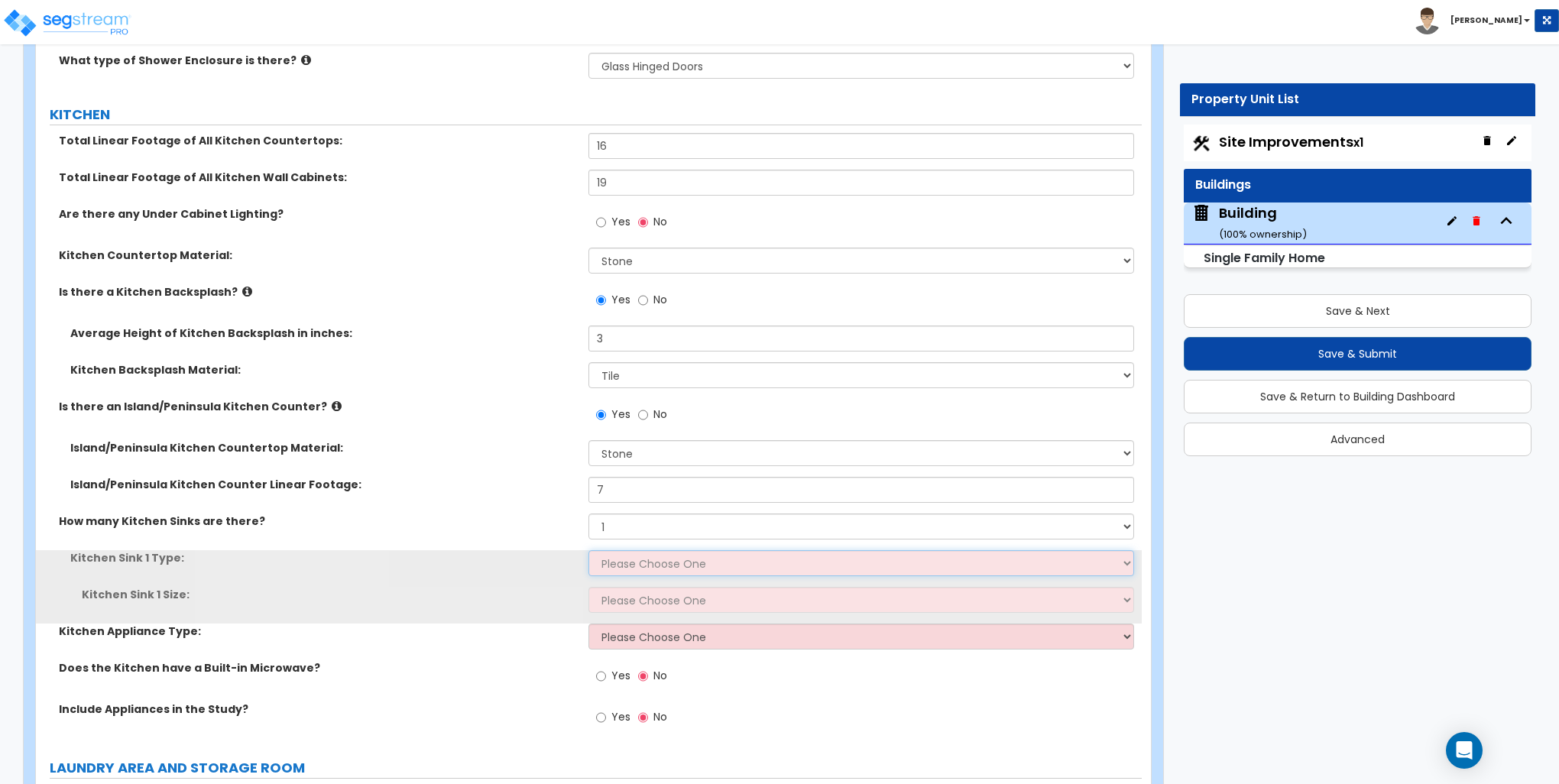
click at [636, 558] on select "Please Choose One Stainless Steel Porcelain Enamel Cast Iron Granite Composite" at bounding box center [861, 562] width 545 height 26
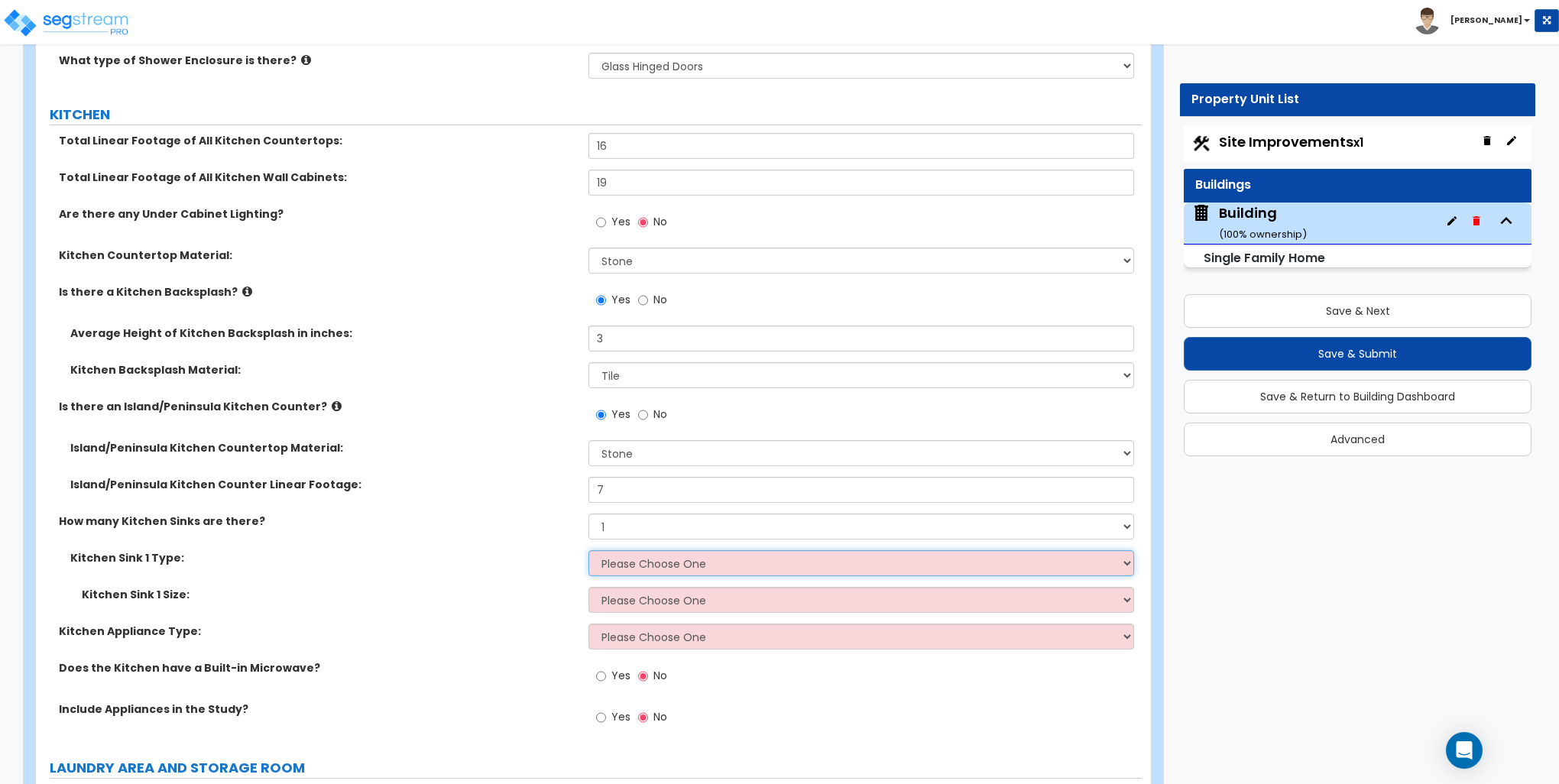
select select "1"
click at [589, 550] on select "Please Choose One Stainless Steel Porcelain Enamel Cast Iron Granite Composite" at bounding box center [861, 562] width 545 height 26
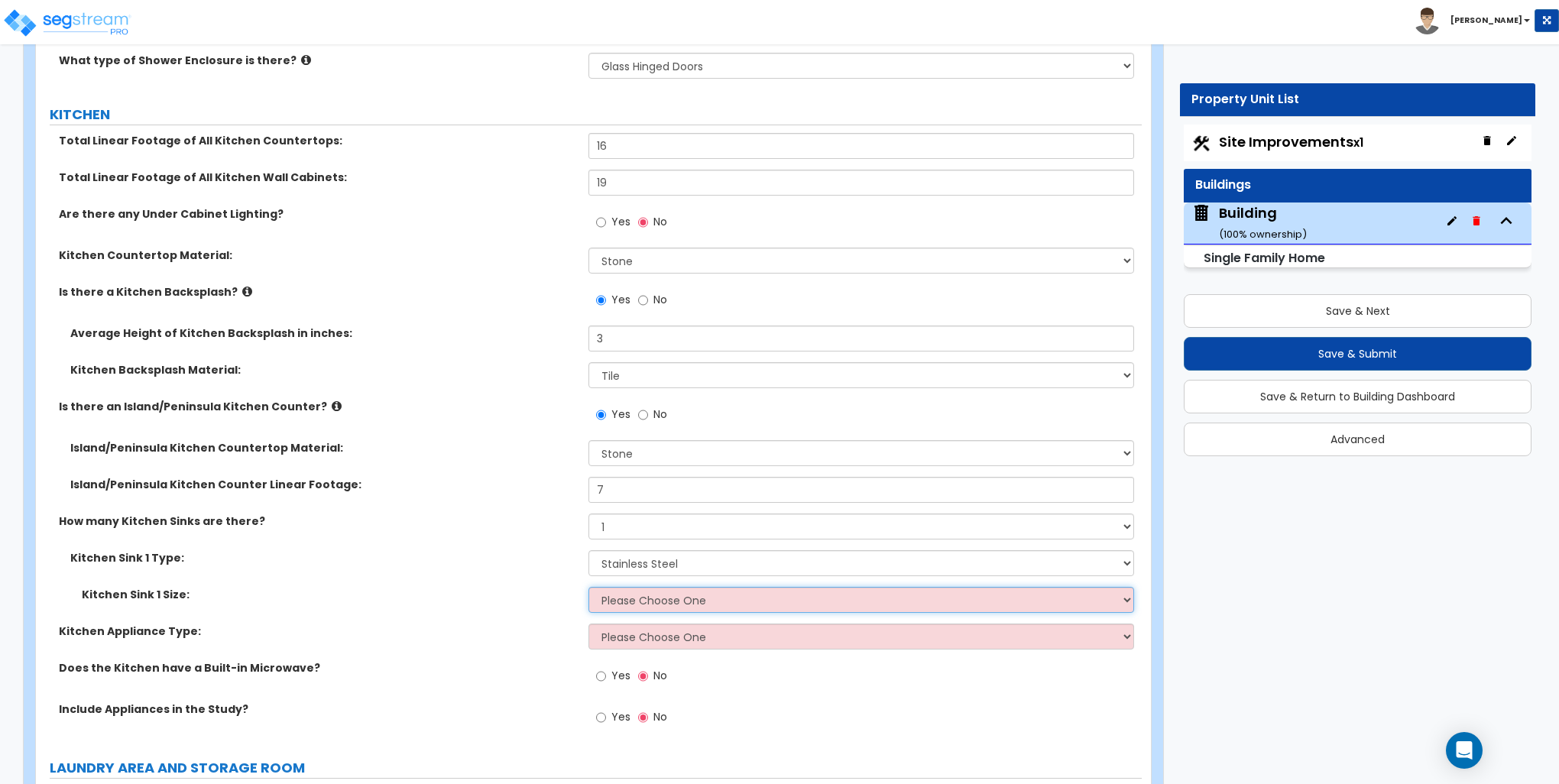
click at [633, 599] on select "Please Choose One Single Sink Double Sink" at bounding box center [861, 599] width 545 height 26
select select "1"
click at [589, 587] on select "Please Choose One Single Sink Double Sink" at bounding box center [861, 599] width 545 height 26
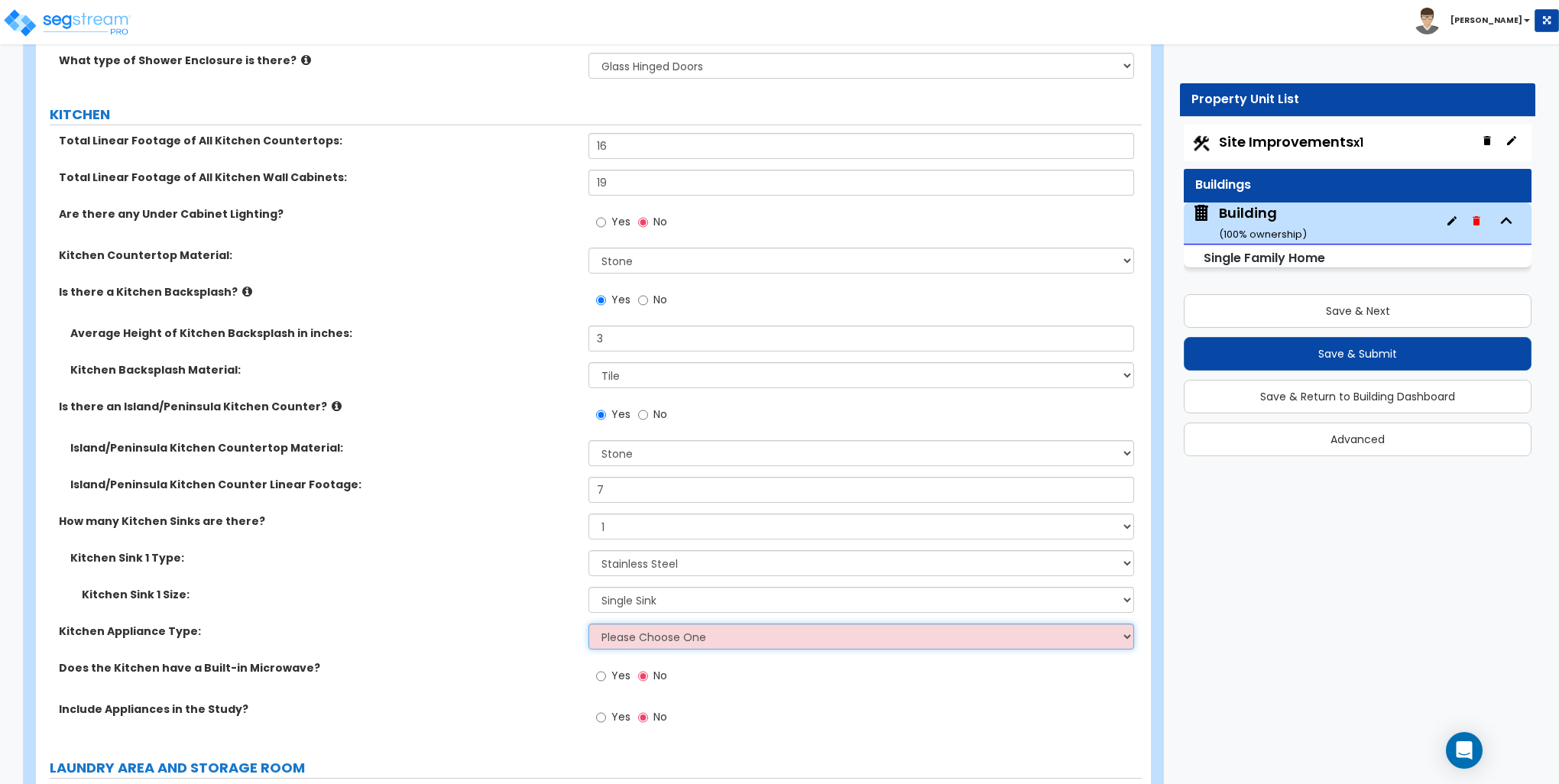
click at [639, 635] on select "Please Choose One Gas Electric" at bounding box center [861, 636] width 545 height 26
select select "2"
click at [589, 624] on select "Please Choose One Gas Electric" at bounding box center [861, 636] width 545 height 26
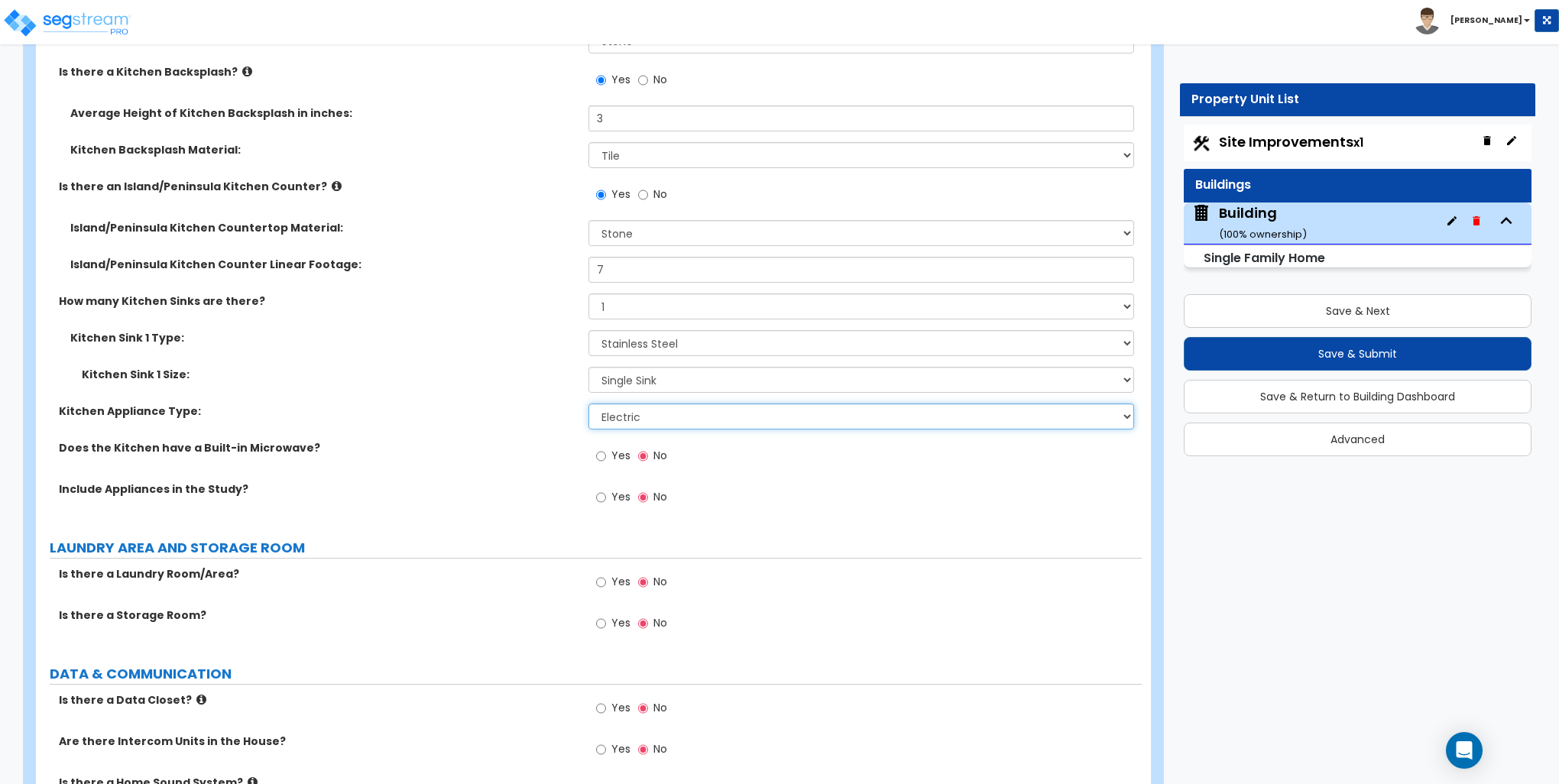
scroll to position [5501, 0]
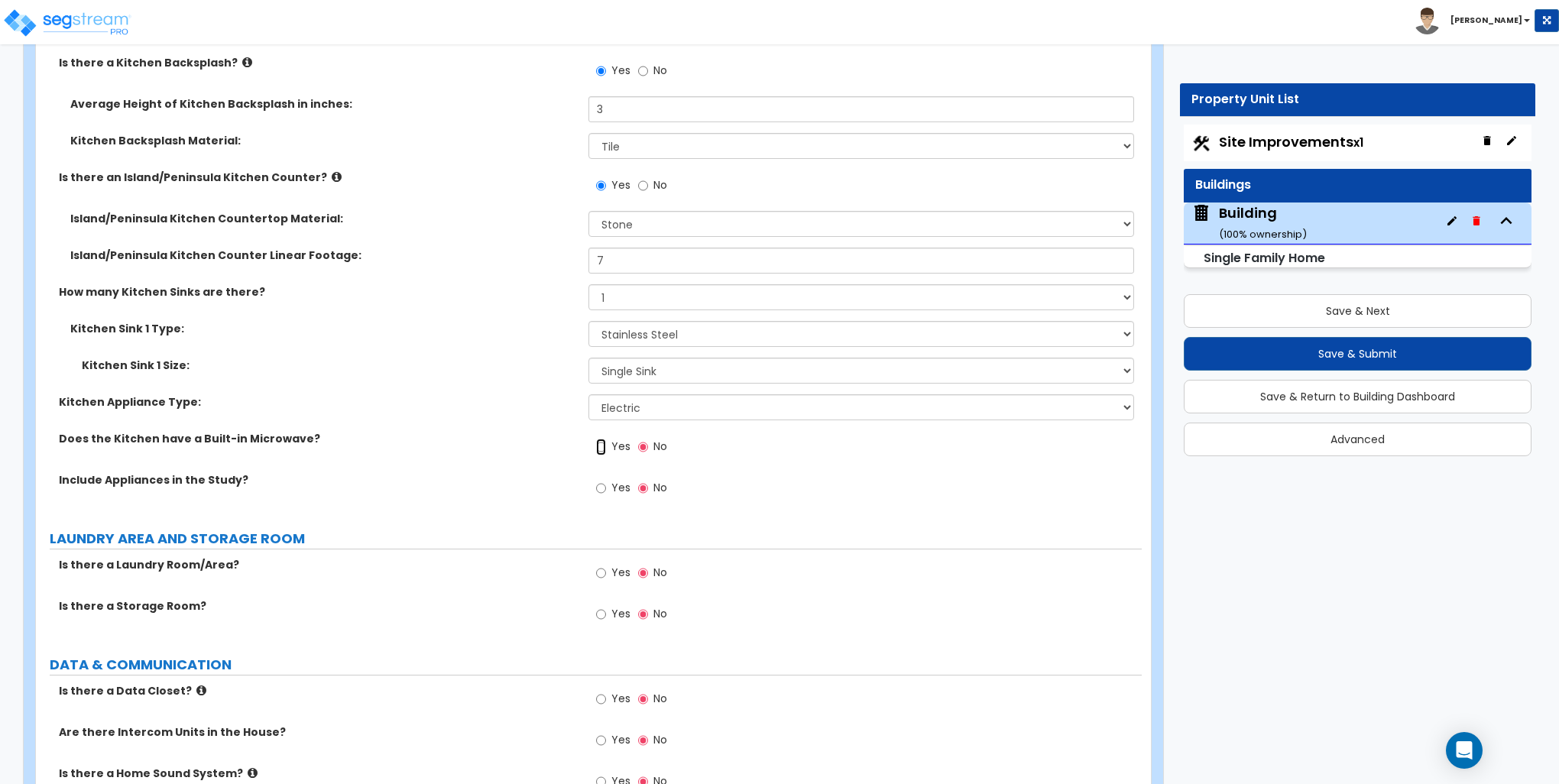
click at [606, 439] on input "Yes" at bounding box center [601, 446] width 10 height 17
radio input "true"
click at [606, 482] on label "Yes" at bounding box center [612, 490] width 34 height 26
click at [606, 482] on input "Yes" at bounding box center [601, 488] width 10 height 17
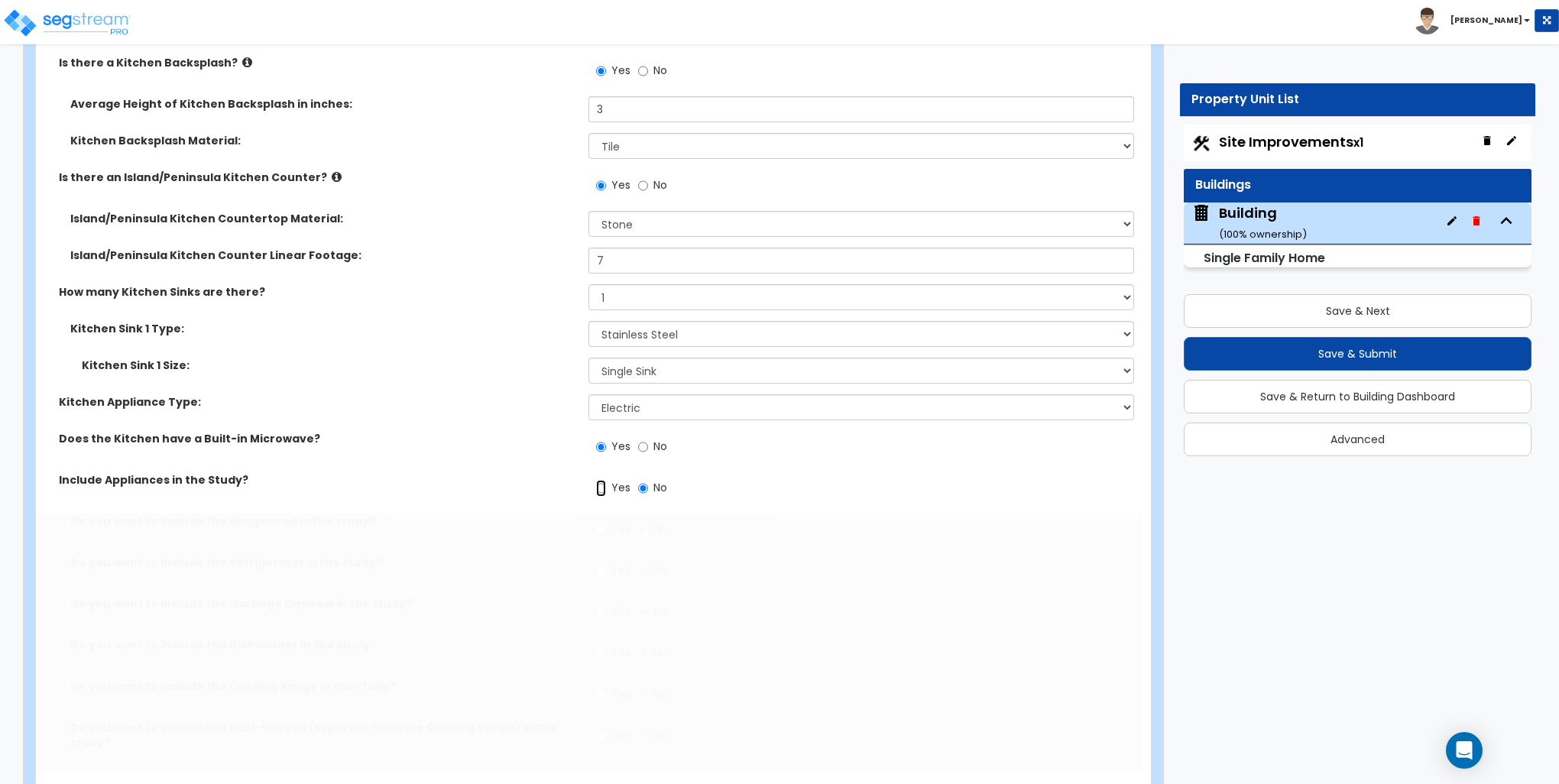
radio input "true"
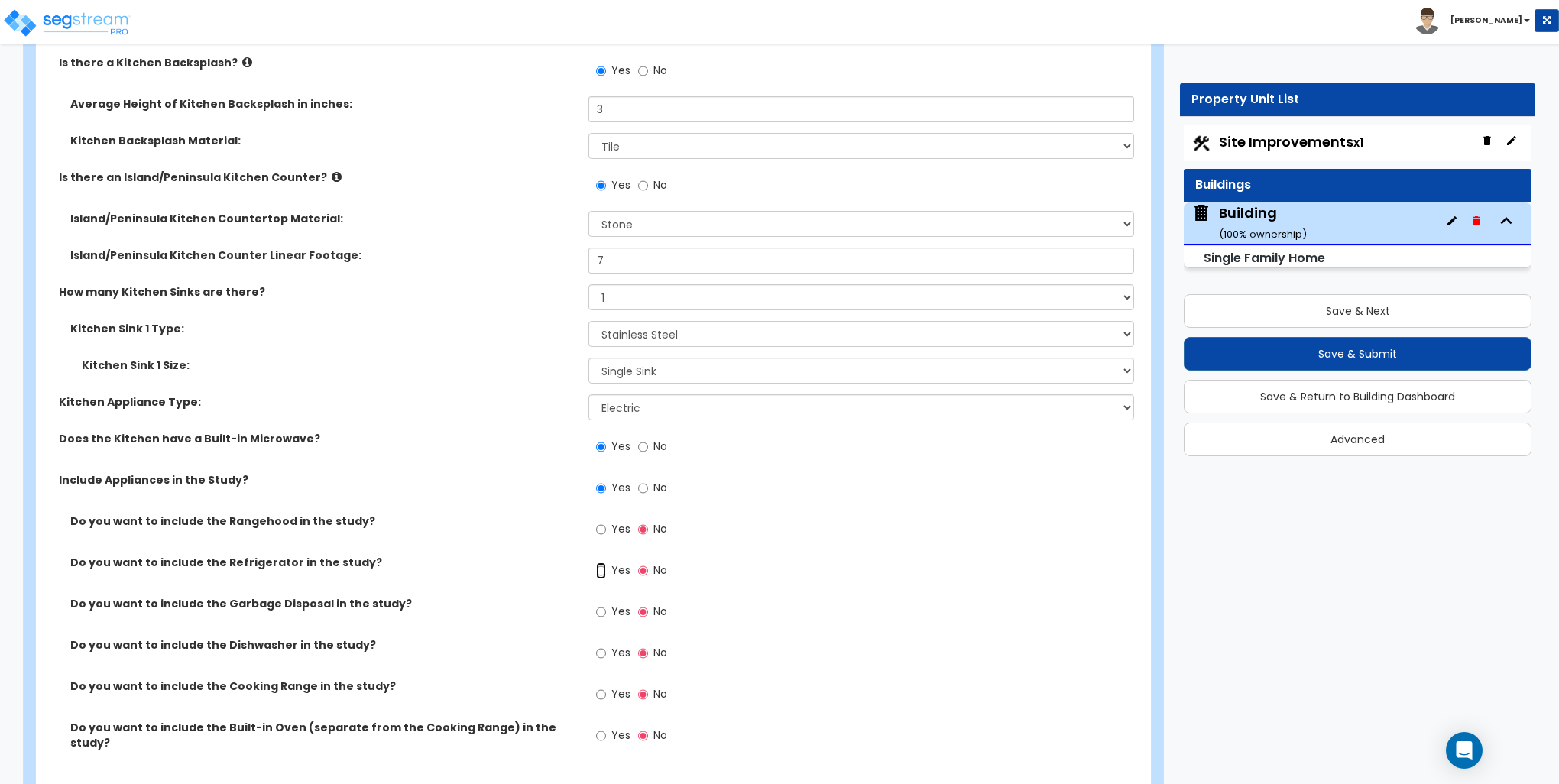
click at [598, 566] on input "Yes" at bounding box center [601, 570] width 10 height 17
radio input "true"
drag, startPoint x: 600, startPoint y: 611, endPoint x: 607, endPoint y: 625, distance: 15.7
click at [601, 611] on input "Yes" at bounding box center [601, 611] width 10 height 17
radio input "true"
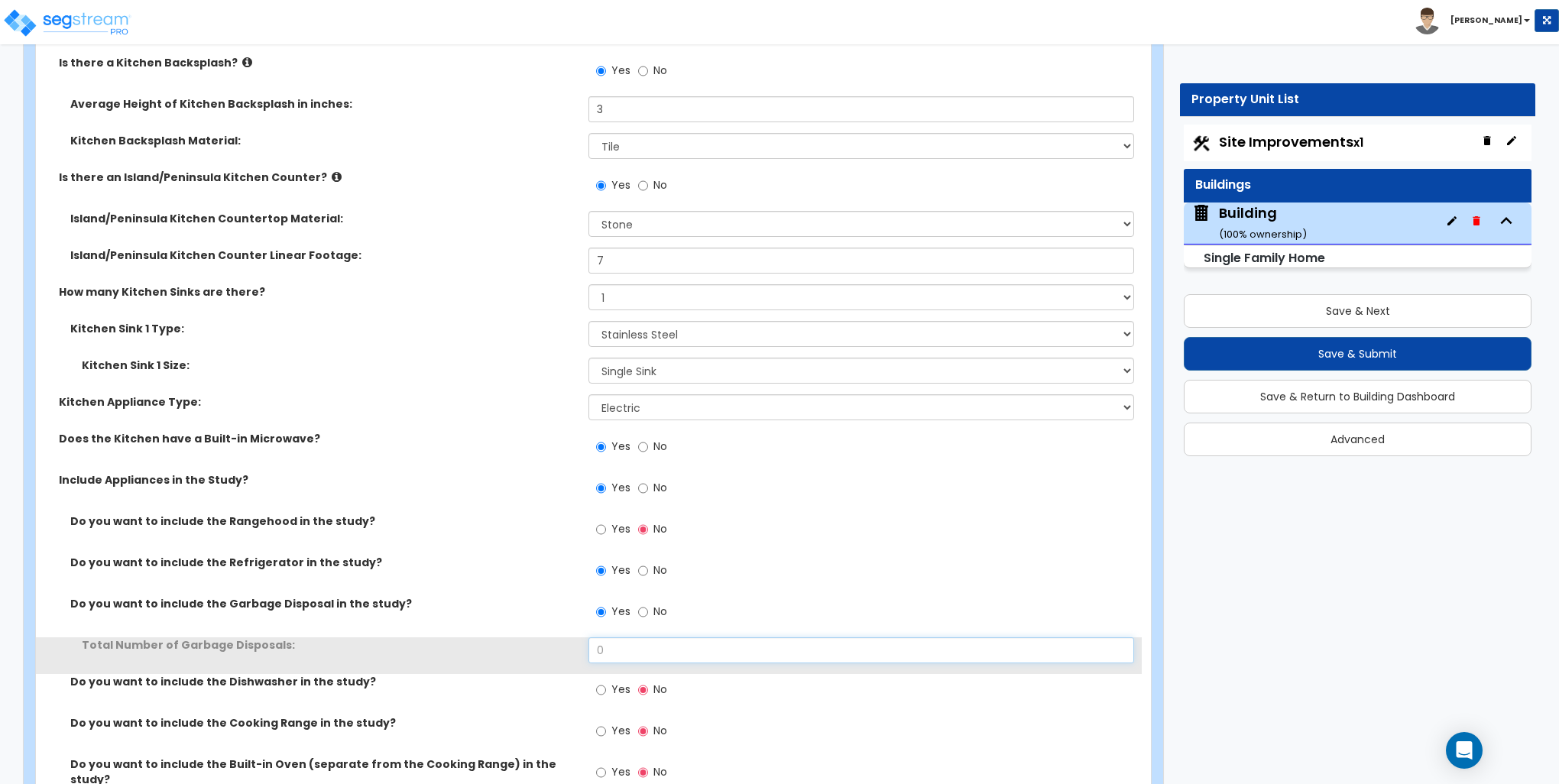
click at [617, 640] on input "0" at bounding box center [861, 650] width 545 height 26
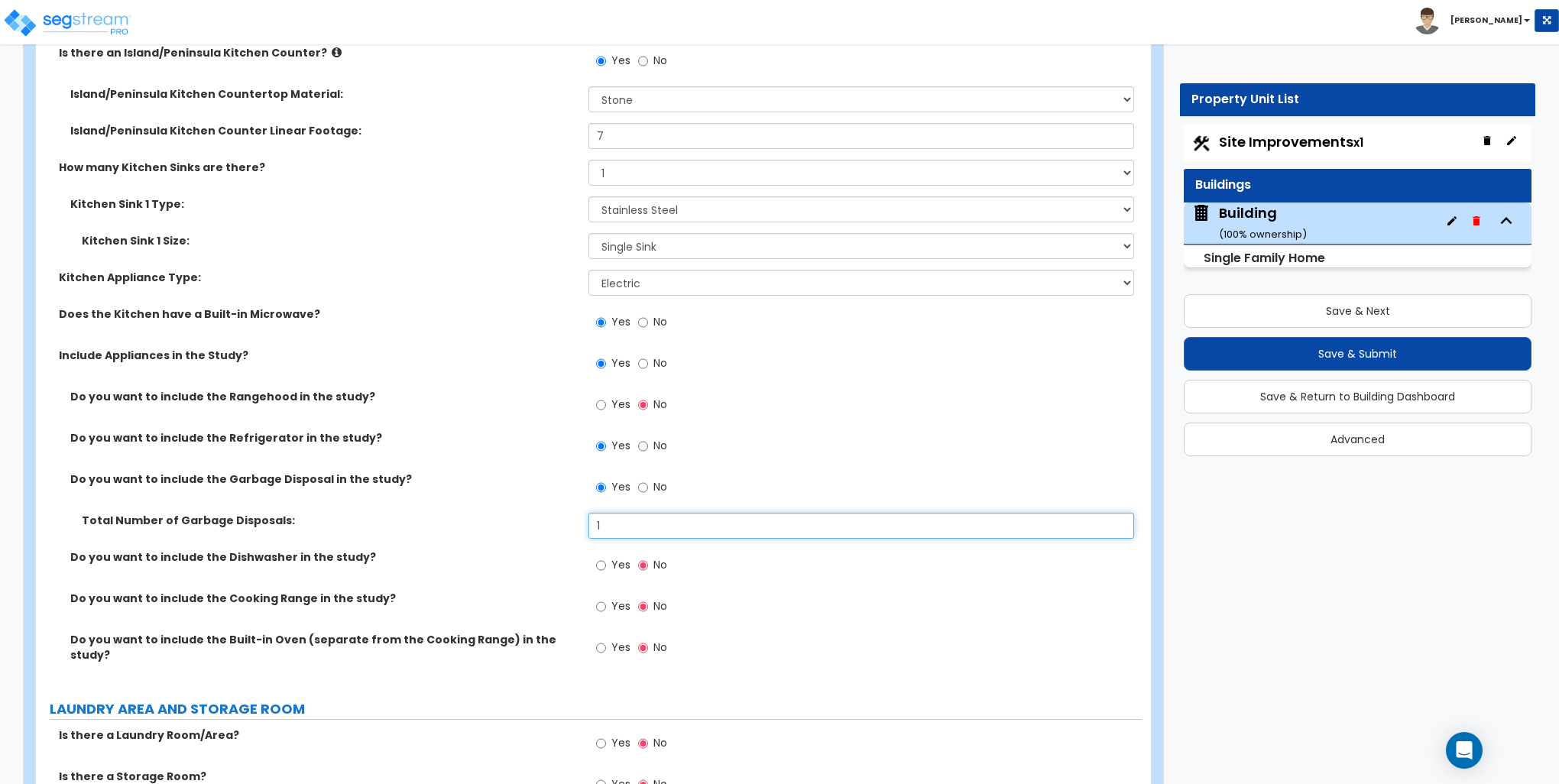
scroll to position [5654, 0]
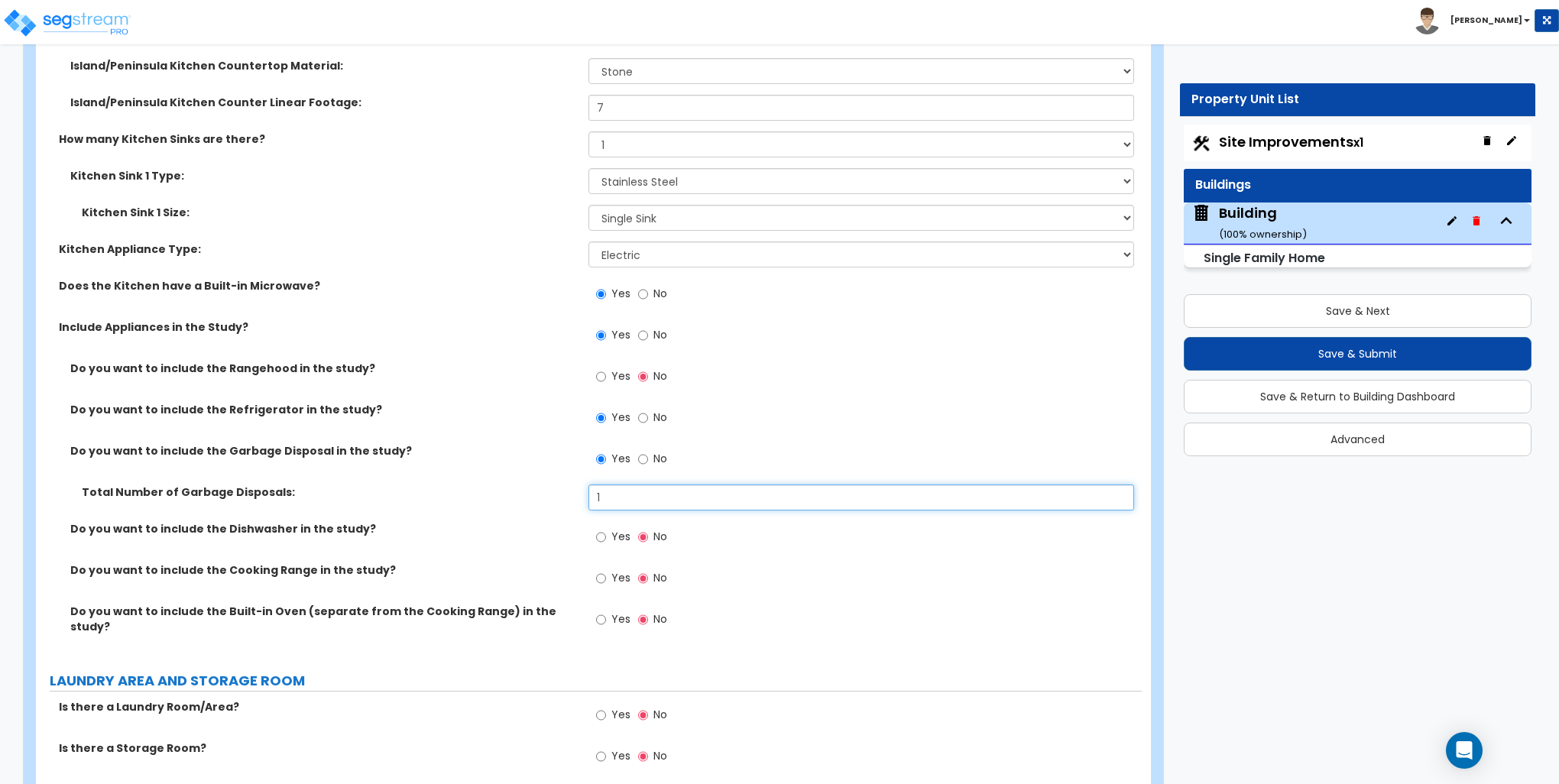
type input "1"
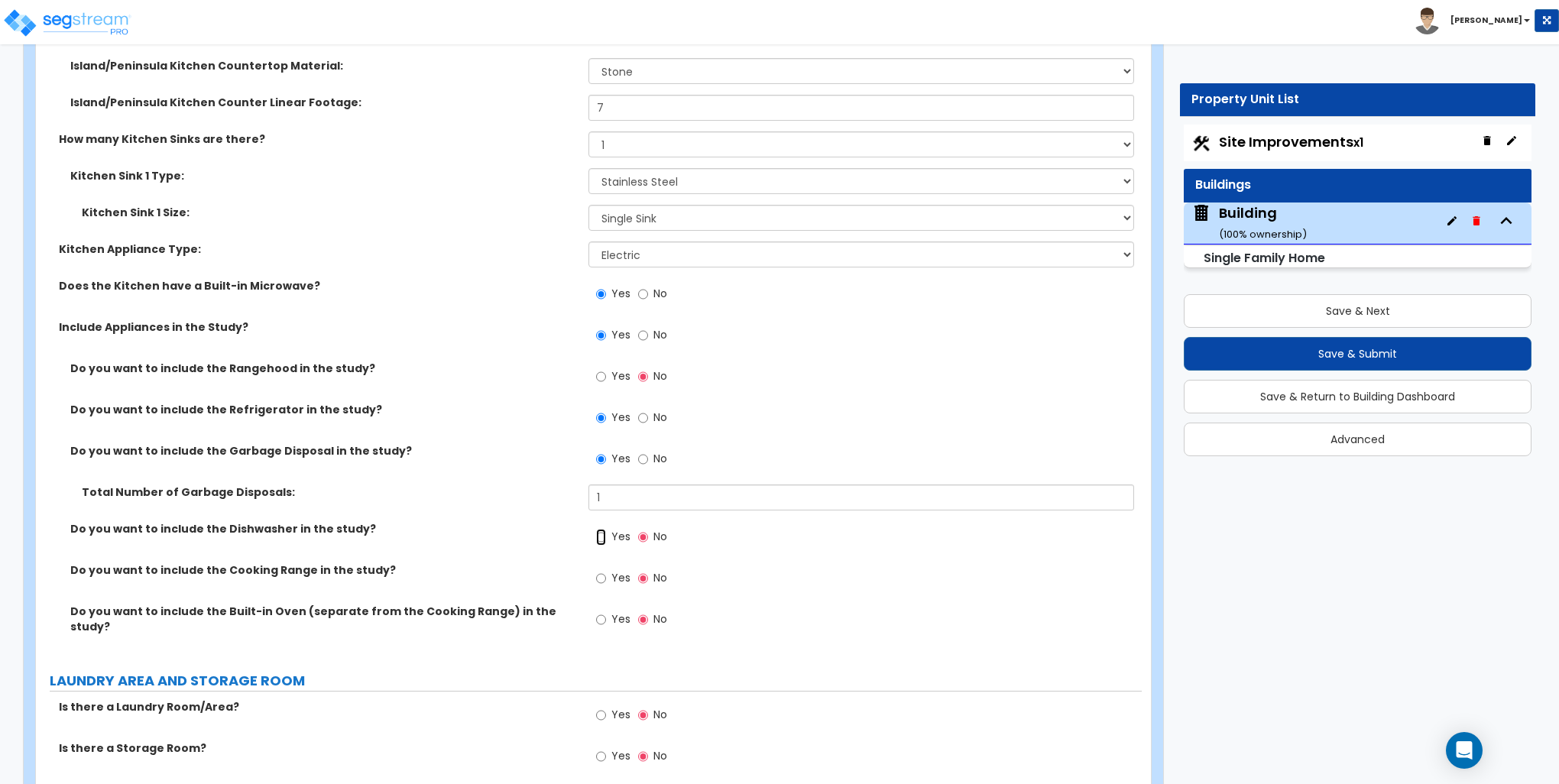
click at [601, 534] on input "Yes" at bounding box center [601, 536] width 10 height 17
radio input "true"
click at [600, 574] on input "Yes" at bounding box center [601, 578] width 10 height 17
radio input "true"
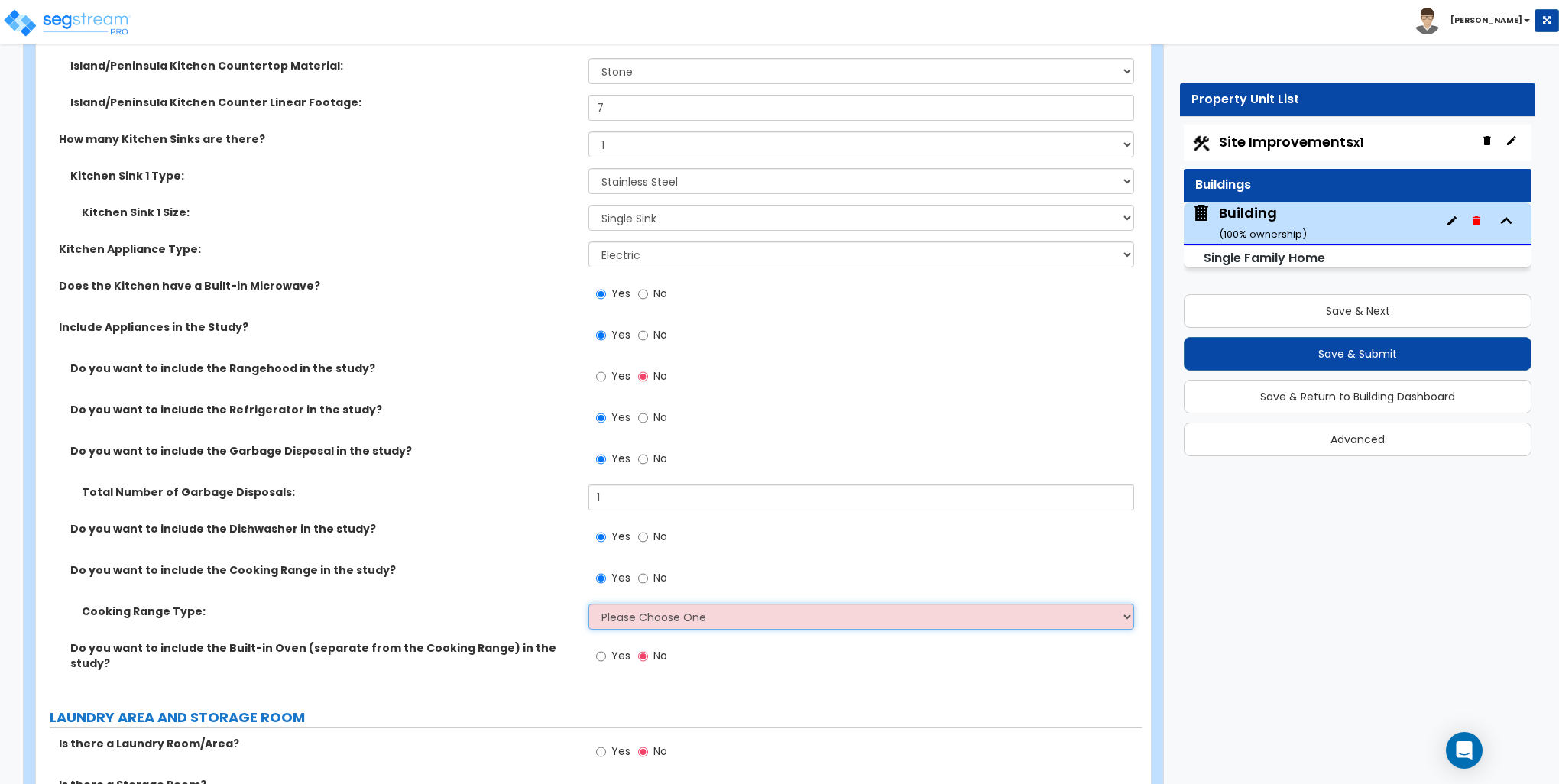
click at [624, 614] on select "Please Choose One Cook Top Only Range with Oven" at bounding box center [861, 616] width 545 height 26
select select "2"
click at [589, 603] on select "Please Choose One Cook Top Only Range with Oven" at bounding box center [861, 616] width 545 height 26
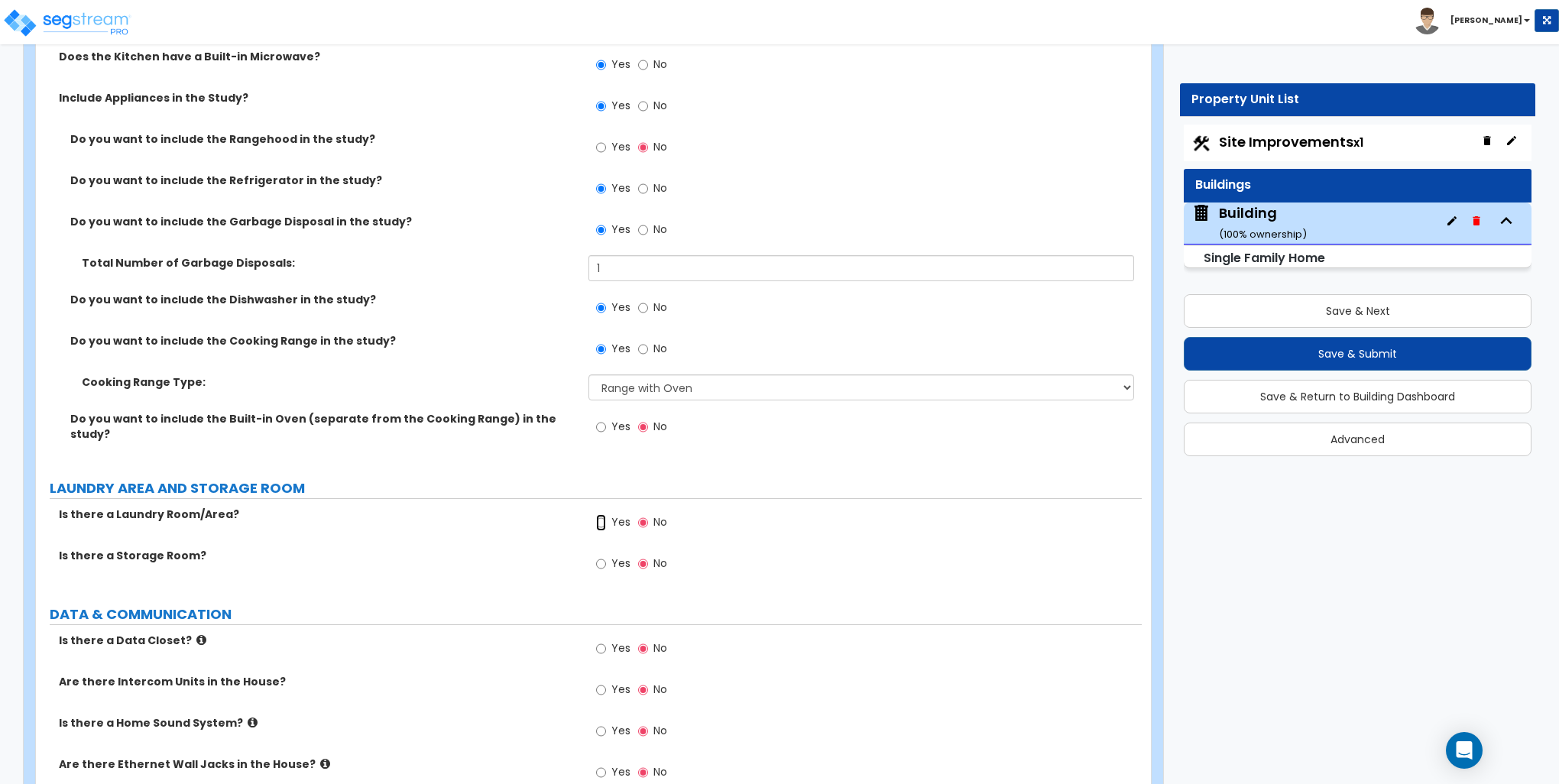
click at [601, 514] on input "Yes" at bounding box center [601, 522] width 10 height 17
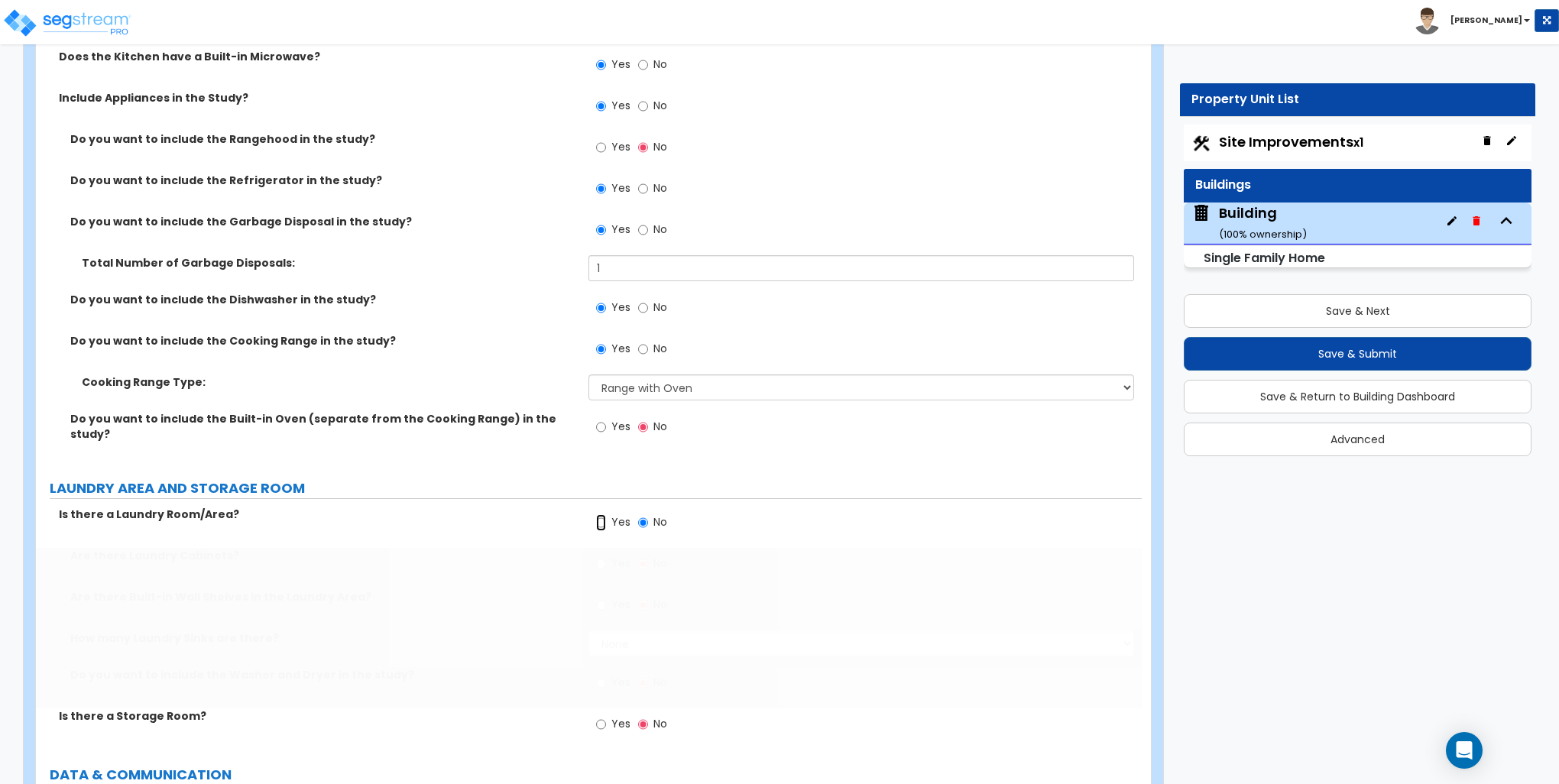
radio input "true"
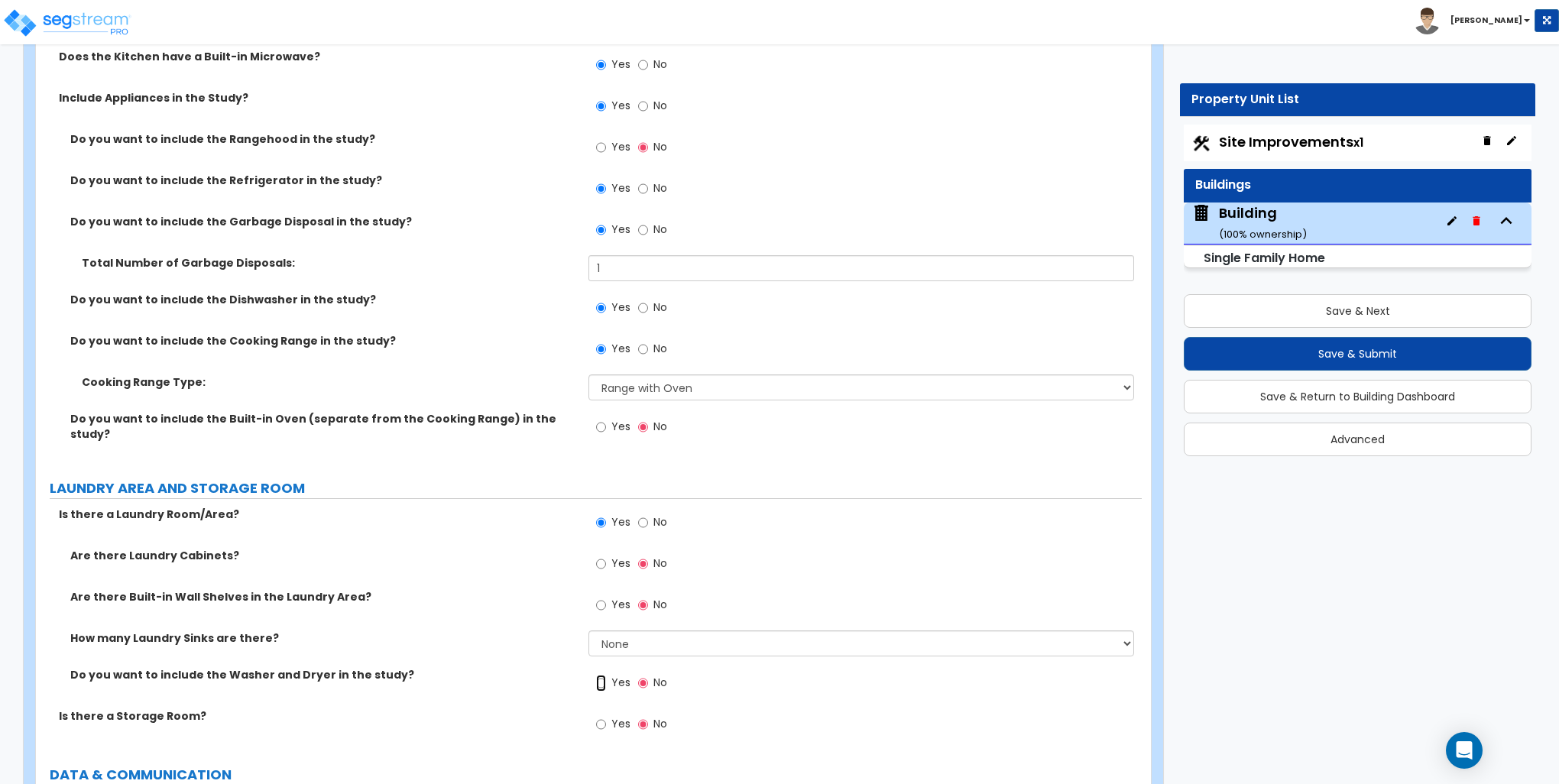
click at [597, 674] on input "Yes" at bounding box center [601, 682] width 10 height 17
radio input "true"
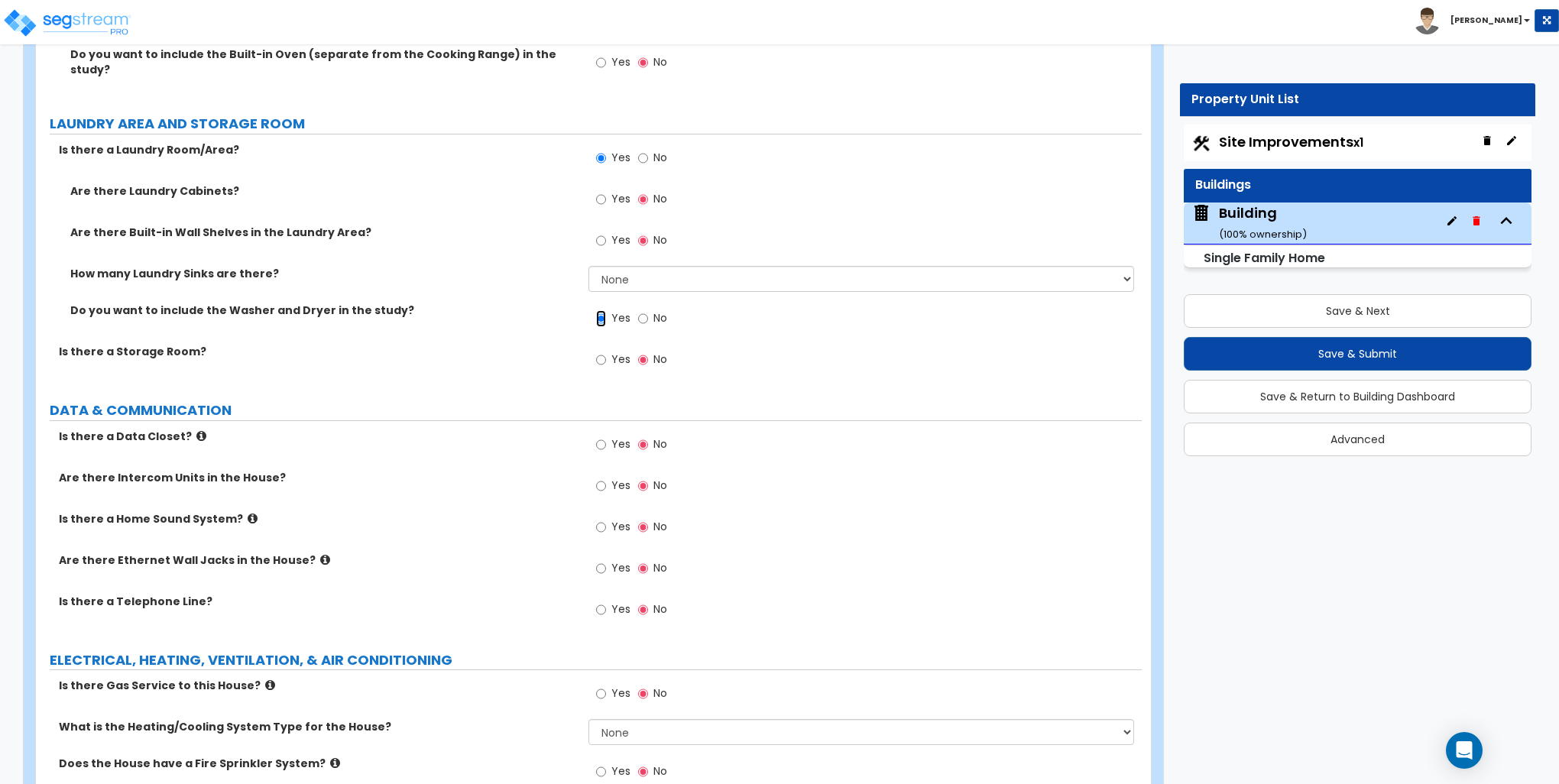
scroll to position [6265, 0]
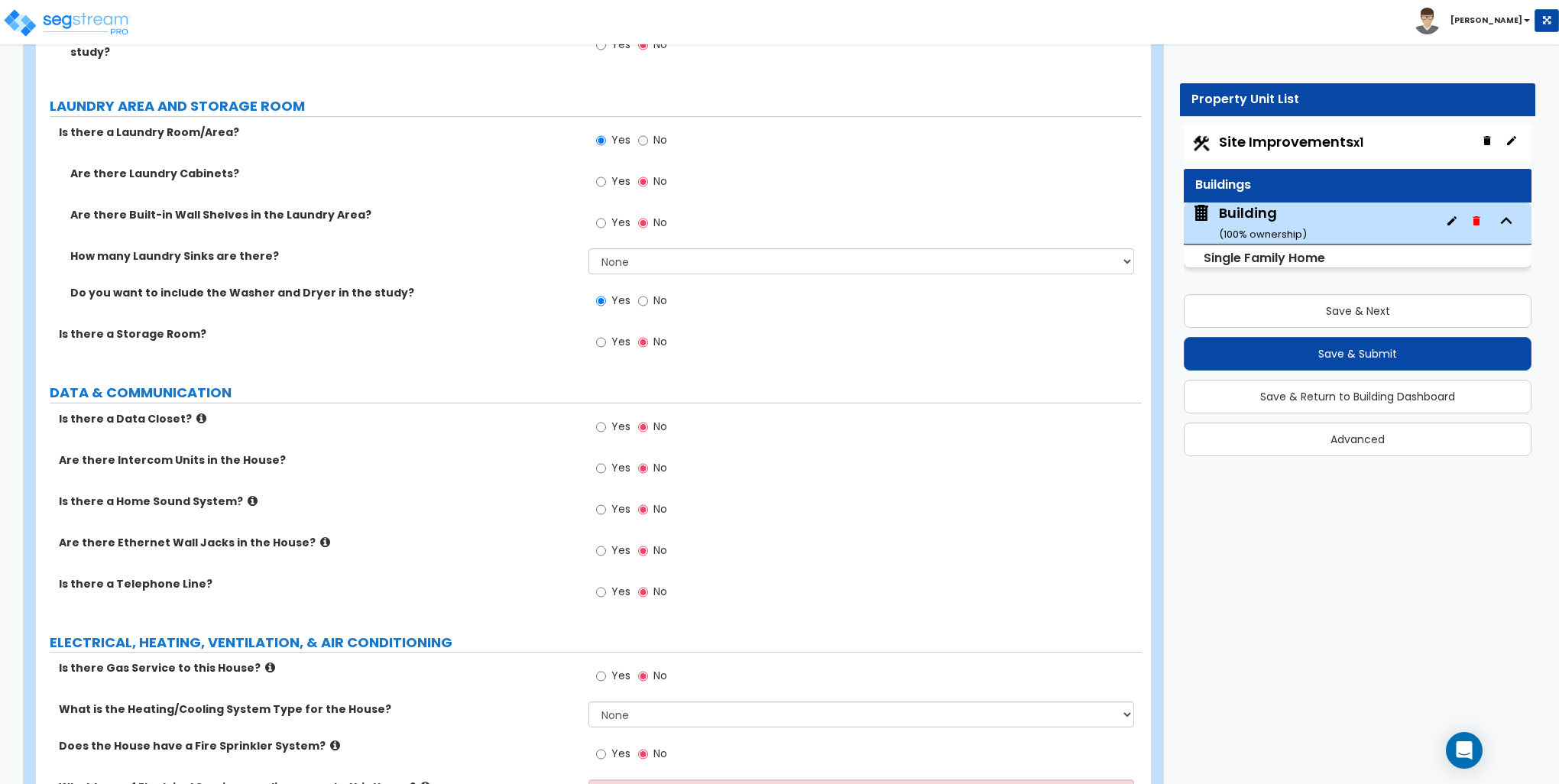
click at [607, 539] on label "Yes" at bounding box center [612, 552] width 34 height 26
click at [606, 542] on input "Yes" at bounding box center [601, 550] width 10 height 17
radio input "true"
click at [602, 584] on input "Yes" at bounding box center [601, 592] width 10 height 17
radio input "true"
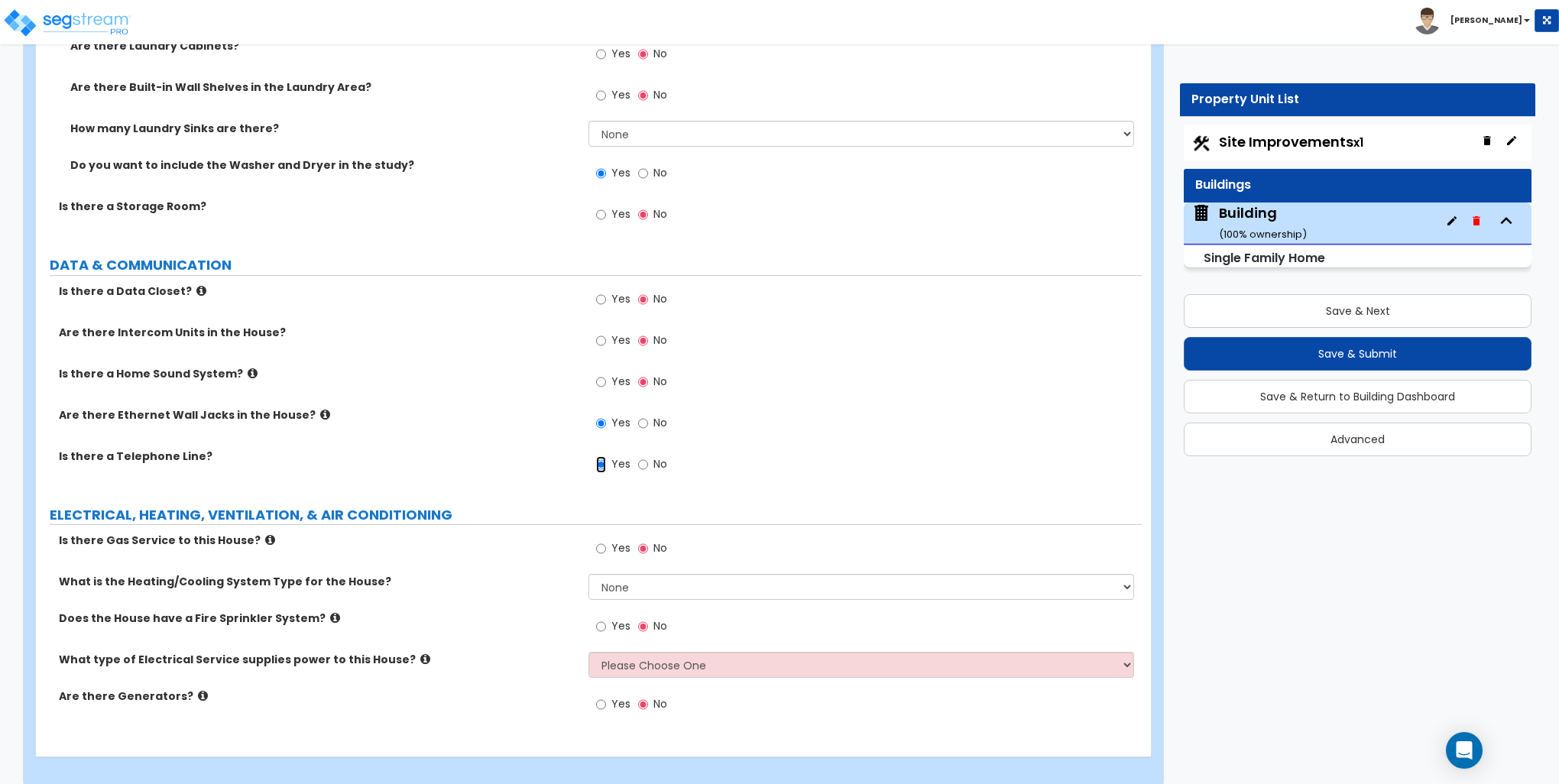
scroll to position [6394, 0]
click at [603, 538] on input "Yes" at bounding box center [601, 546] width 10 height 17
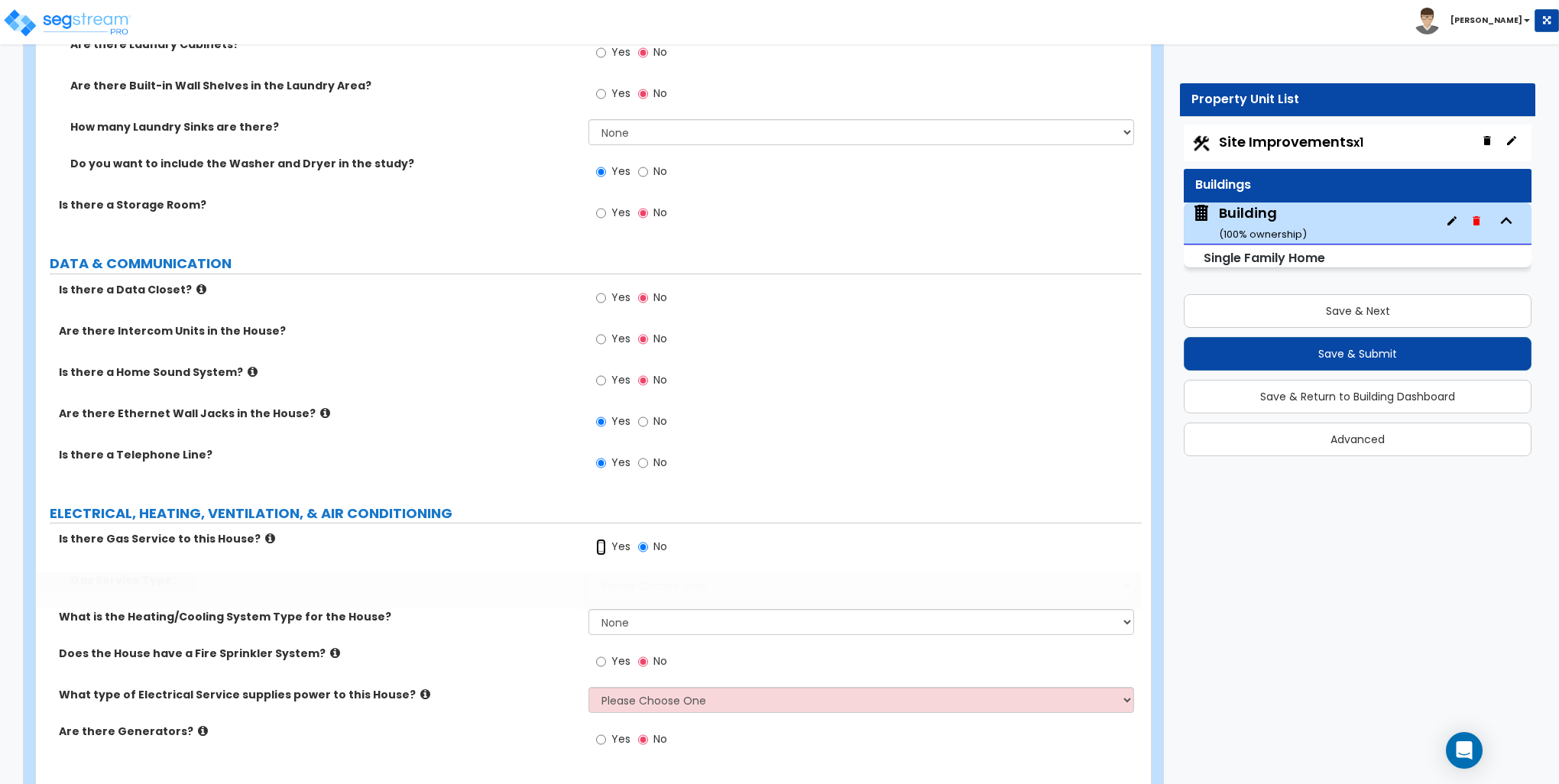
radio input "true"
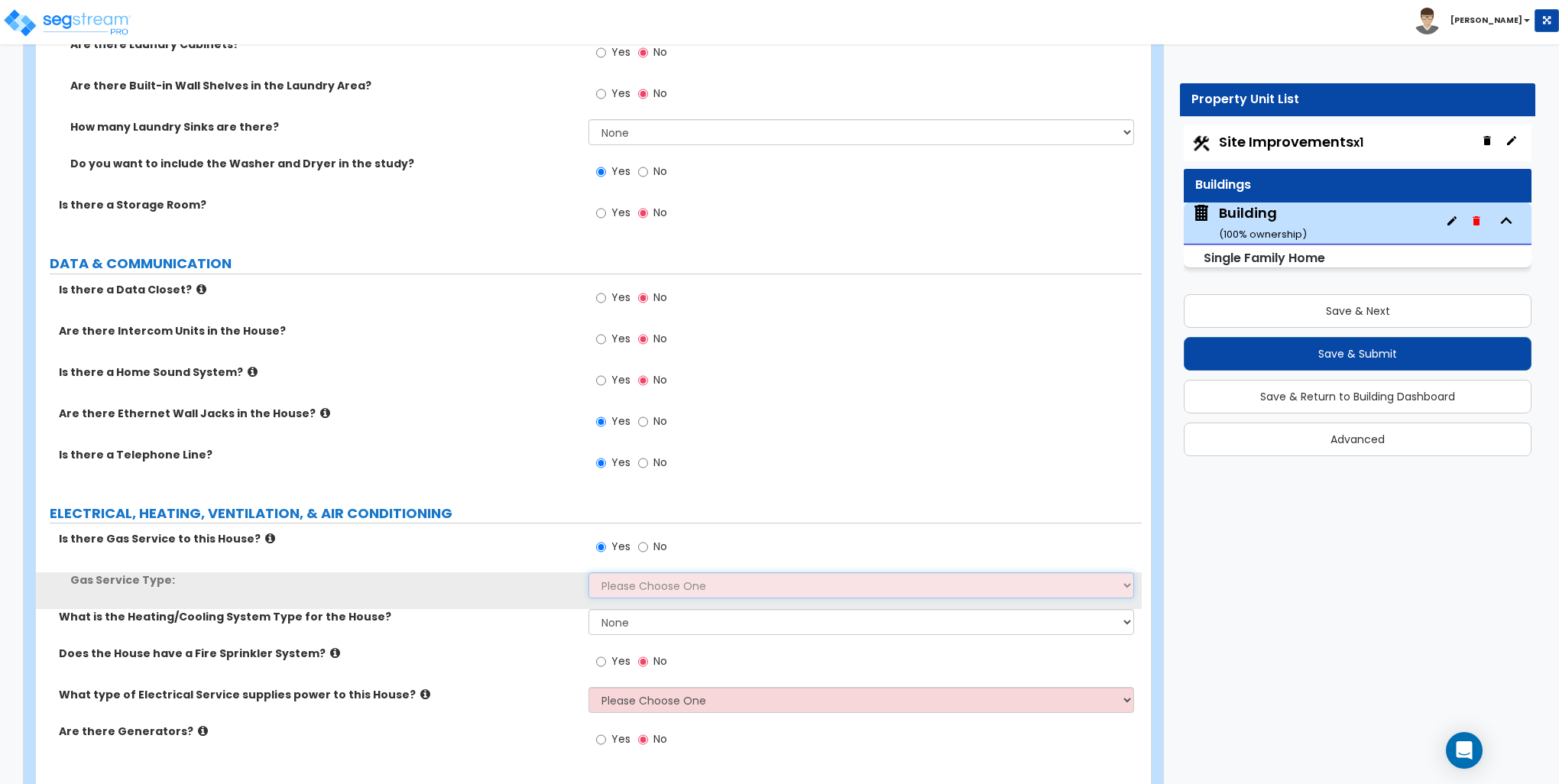
click at [636, 581] on select "Please Choose One Natural Gas Service Propane Tank On-site" at bounding box center [861, 585] width 545 height 26
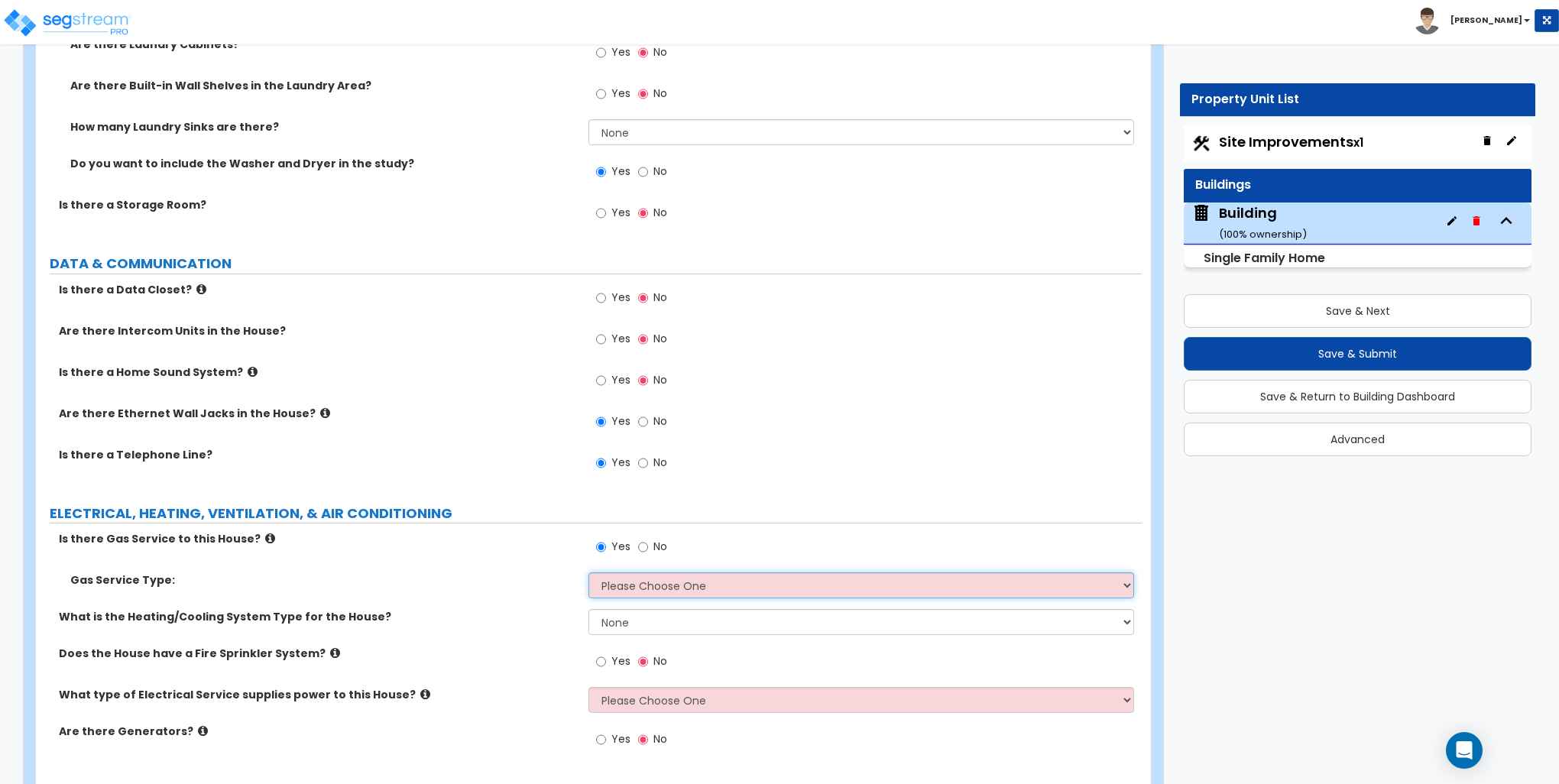
select select "1"
click at [589, 572] on select "Please Choose One Natural Gas Service Propane Tank On-site" at bounding box center [861, 585] width 545 height 26
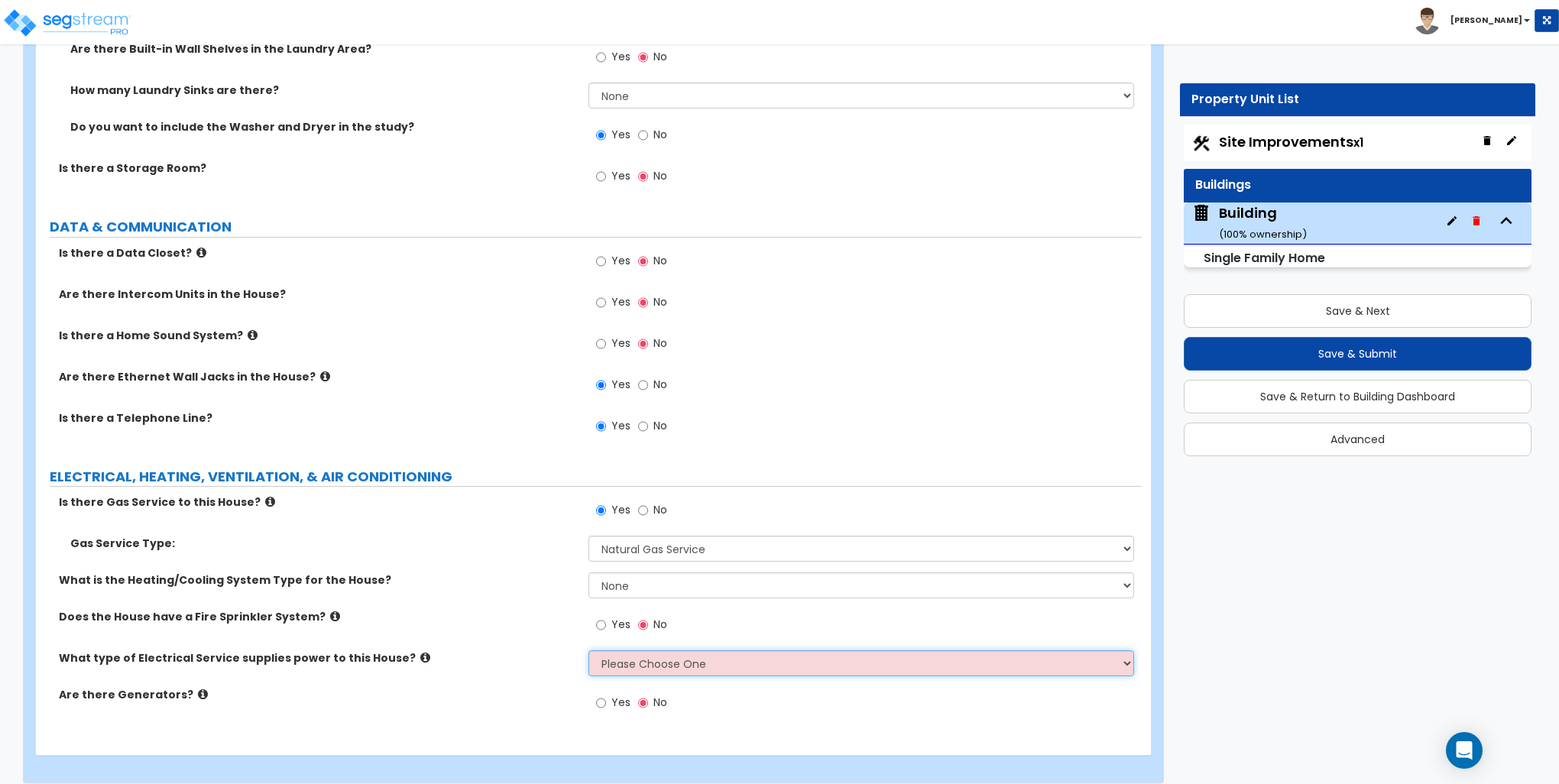
click at [632, 650] on select "Please Choose One Overhead Underground" at bounding box center [861, 663] width 545 height 26
select select "1"
click at [589, 650] on select "Please Choose One Overhead Underground" at bounding box center [861, 663] width 545 height 26
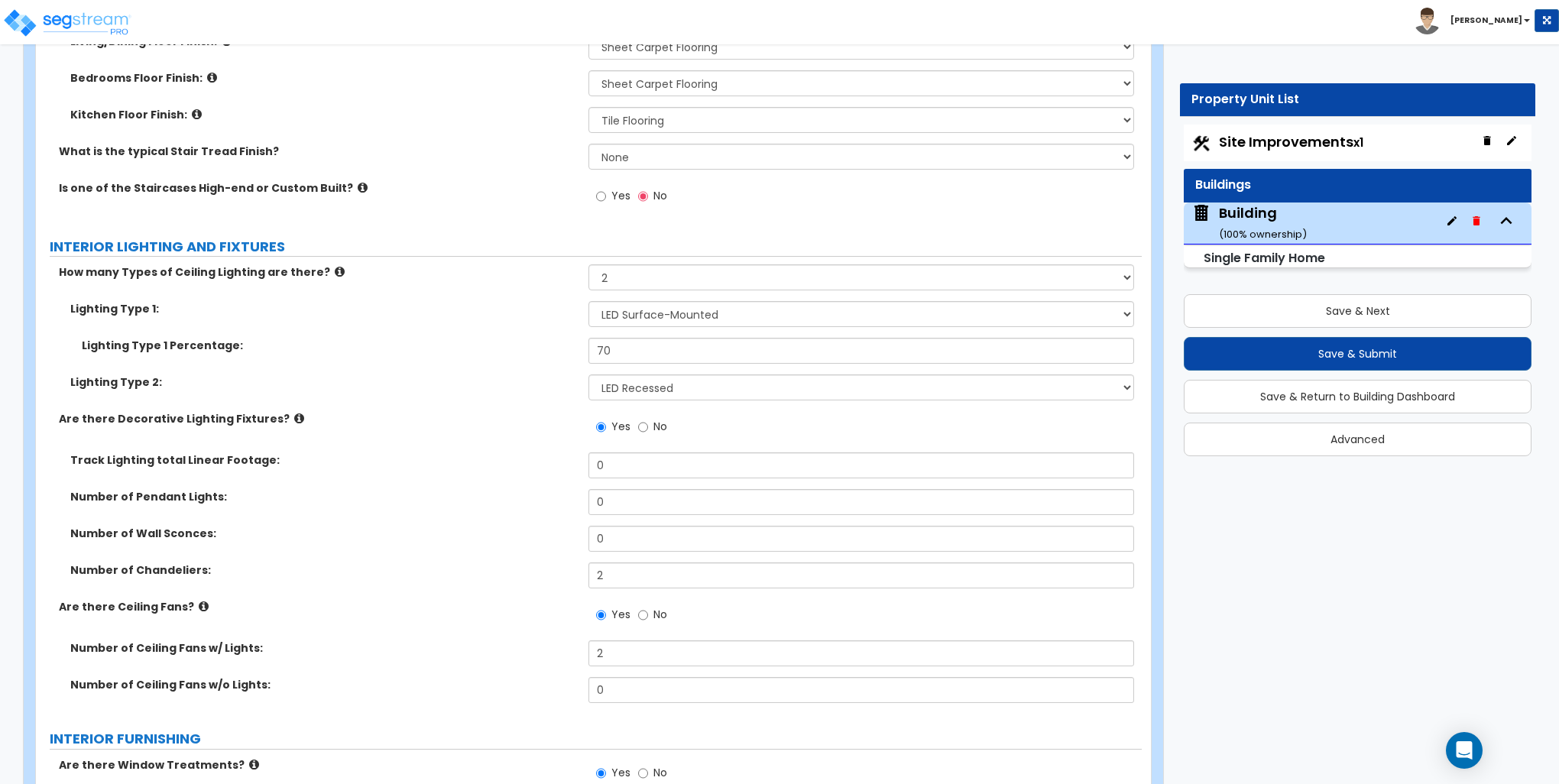
scroll to position [3361, 0]
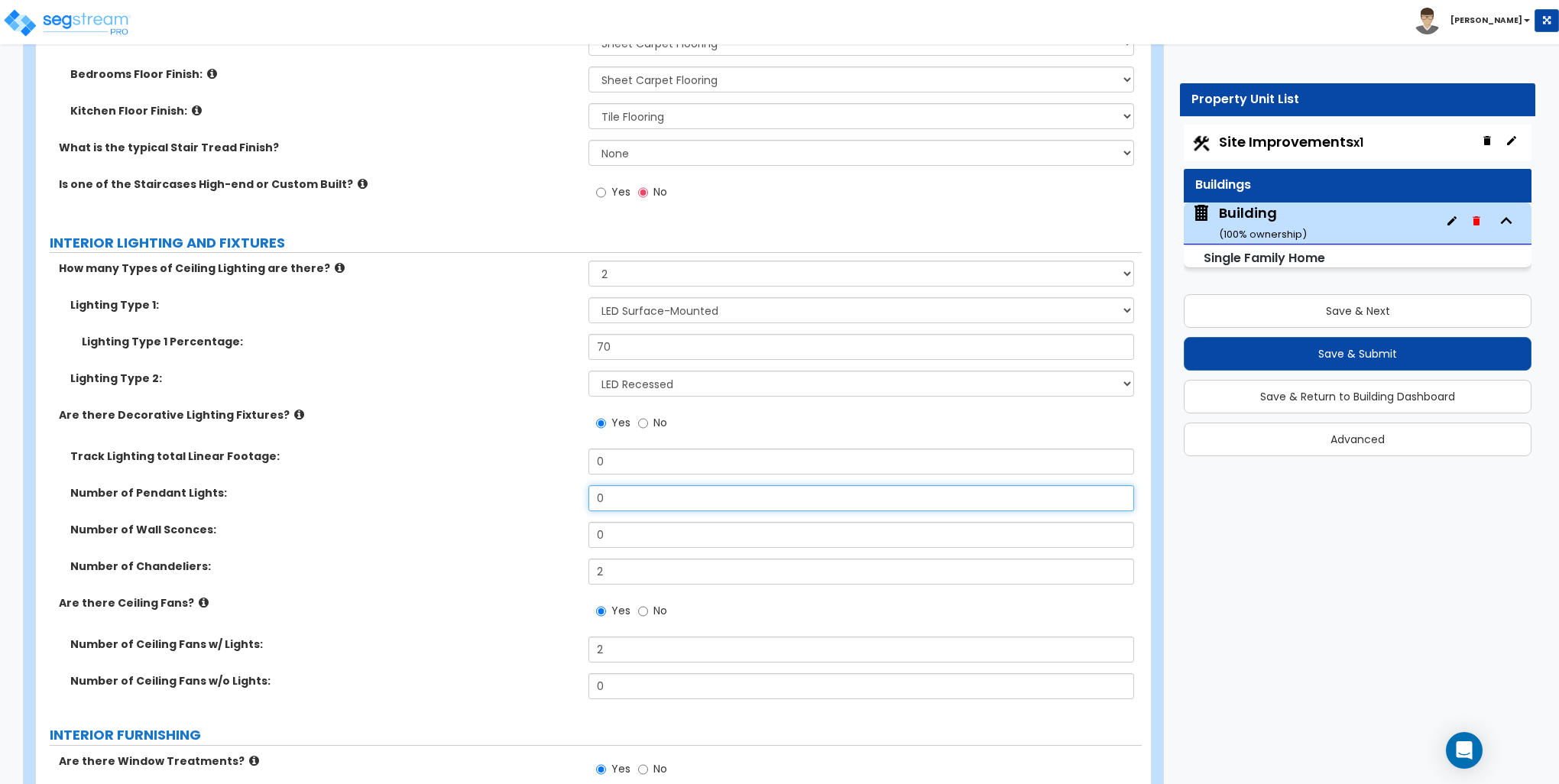
click at [635, 488] on input "0" at bounding box center [861, 497] width 545 height 26
type input "2"
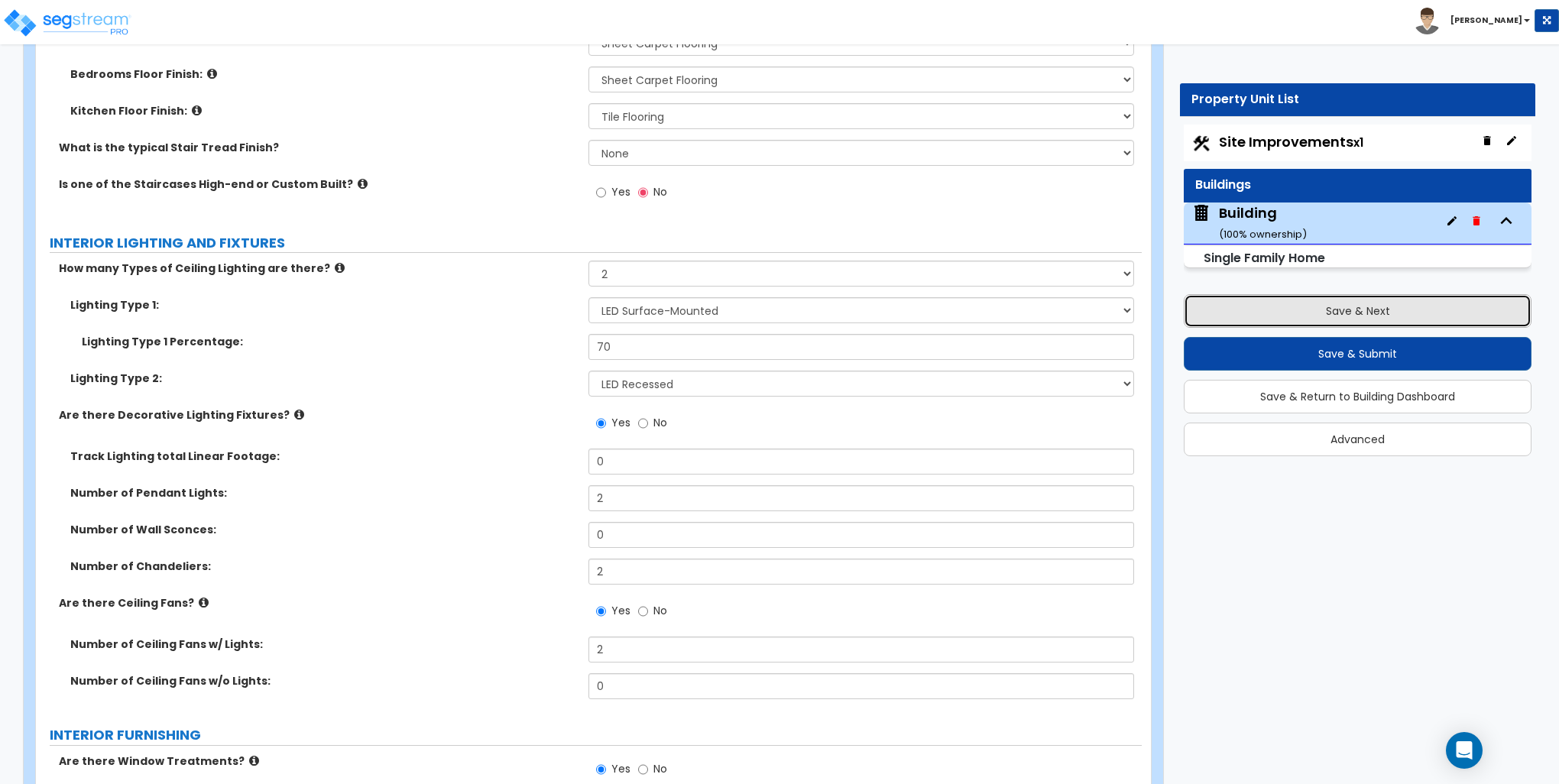
click at [1367, 307] on button "Save & Next" at bounding box center [1358, 311] width 348 height 34
select select "2"
select select "1"
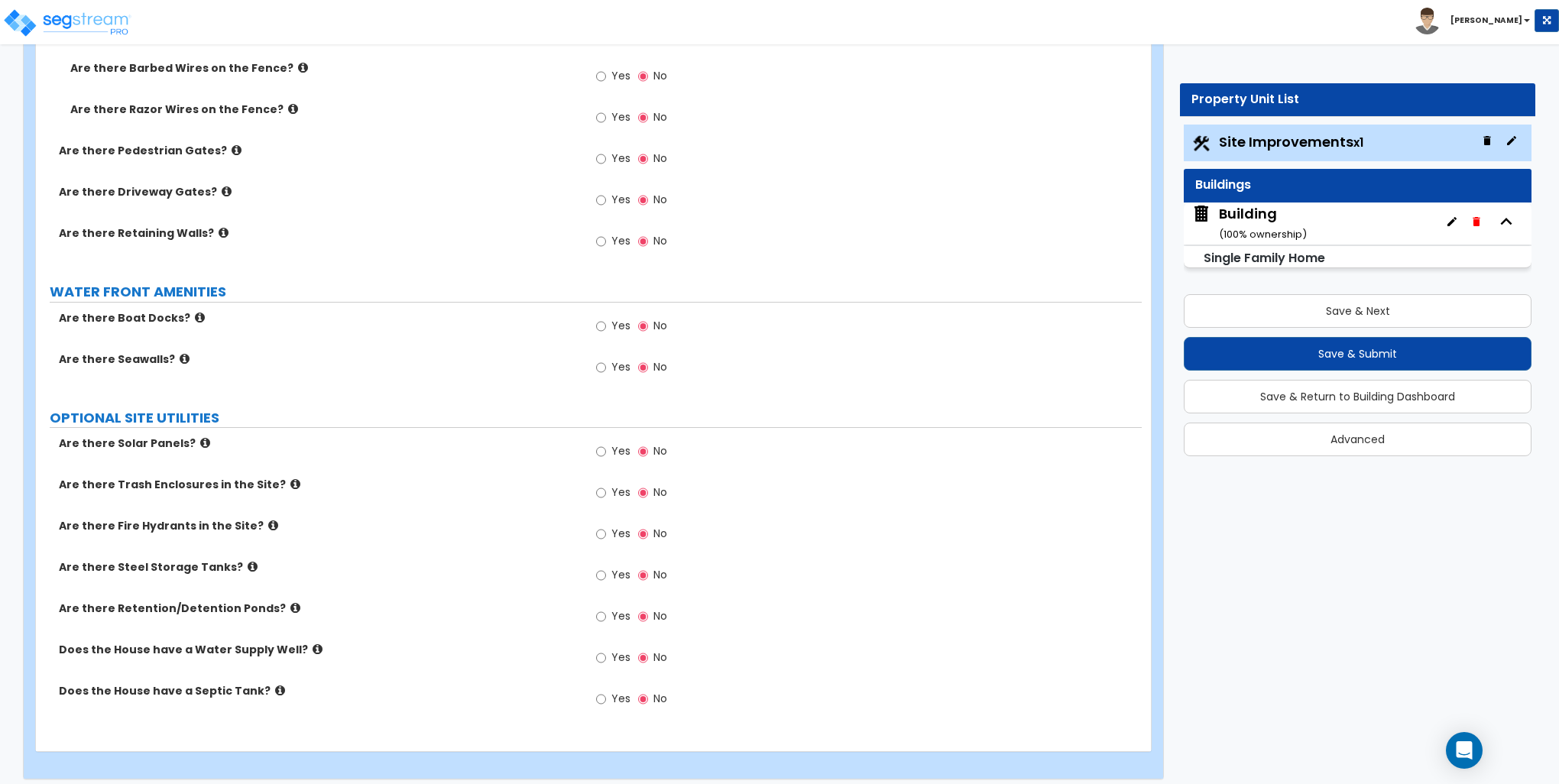
scroll to position [2500, 0]
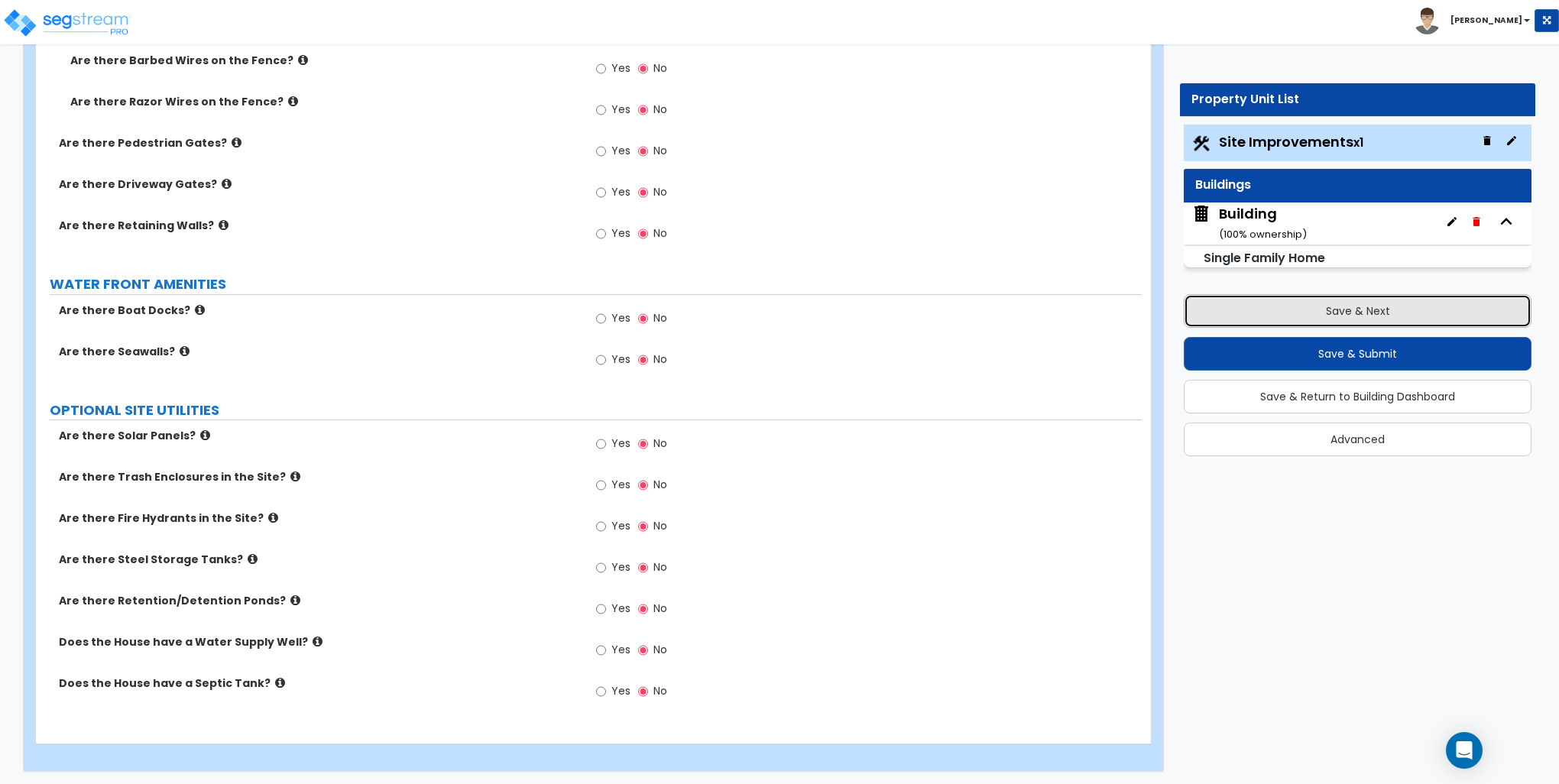
click at [1331, 304] on button "Save & Next" at bounding box center [1358, 311] width 348 height 34
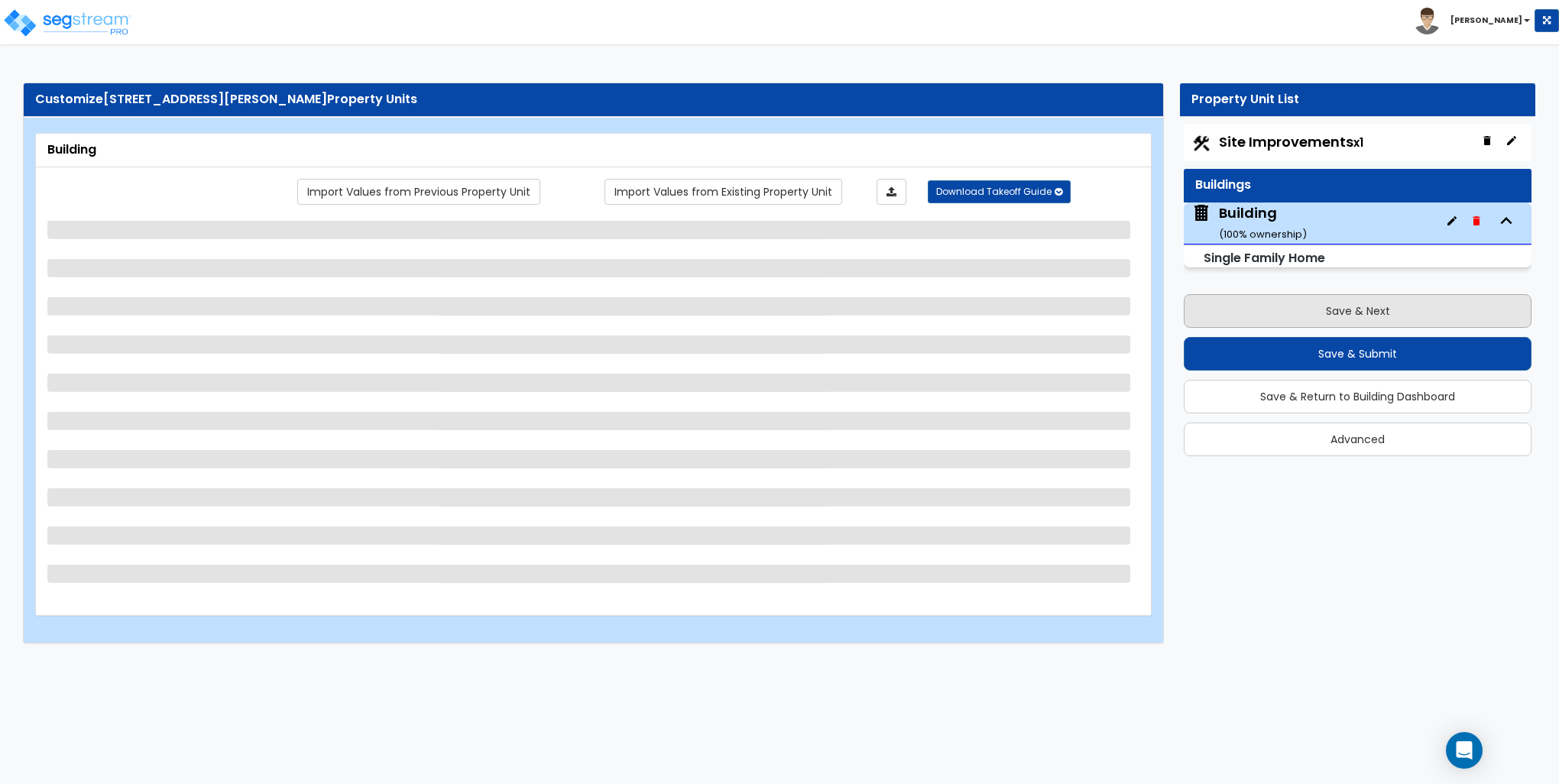
scroll to position [0, 0]
select select "1"
select select "7"
select select "3"
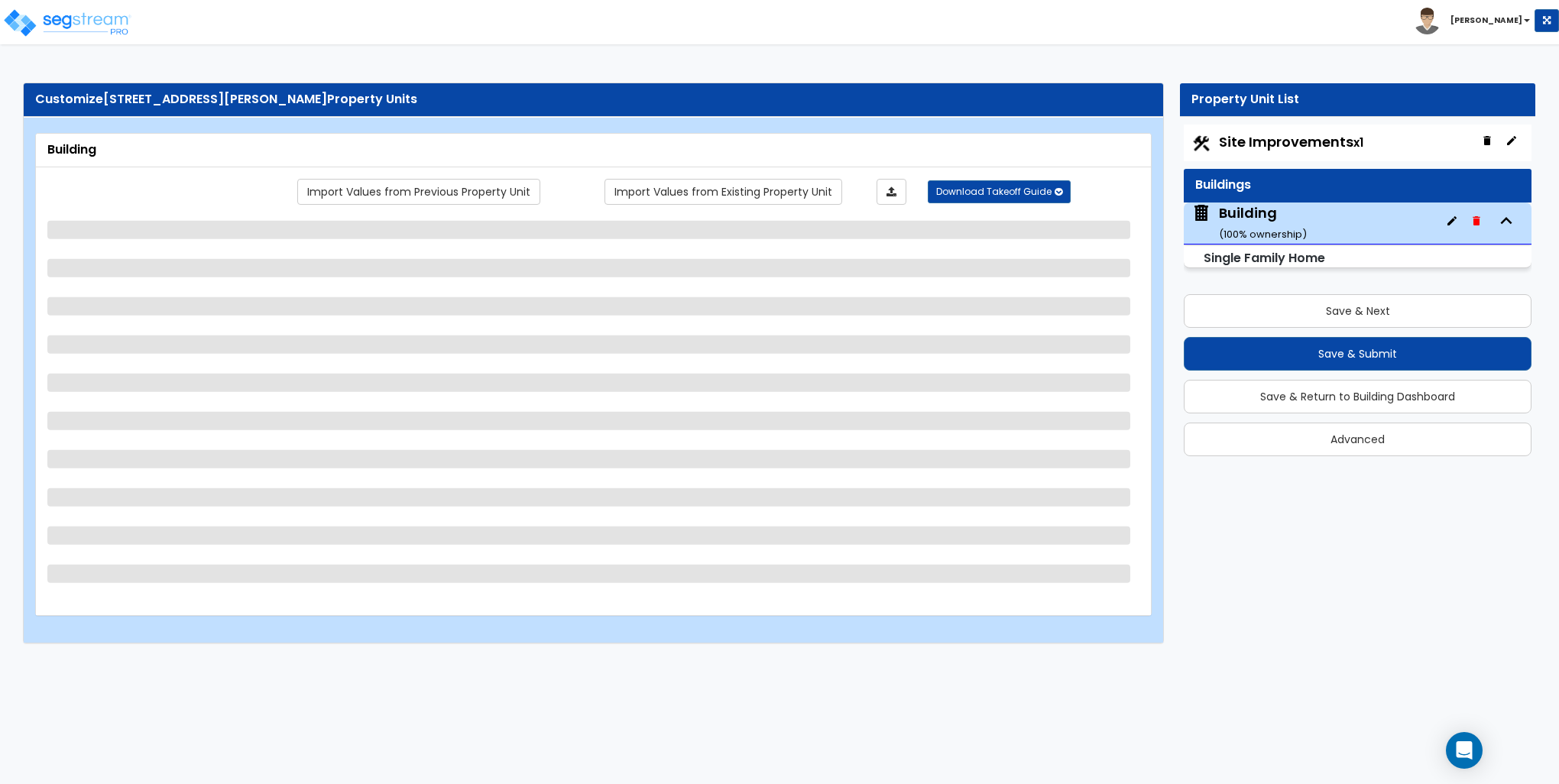
select select "1"
select select "5"
select select "1"
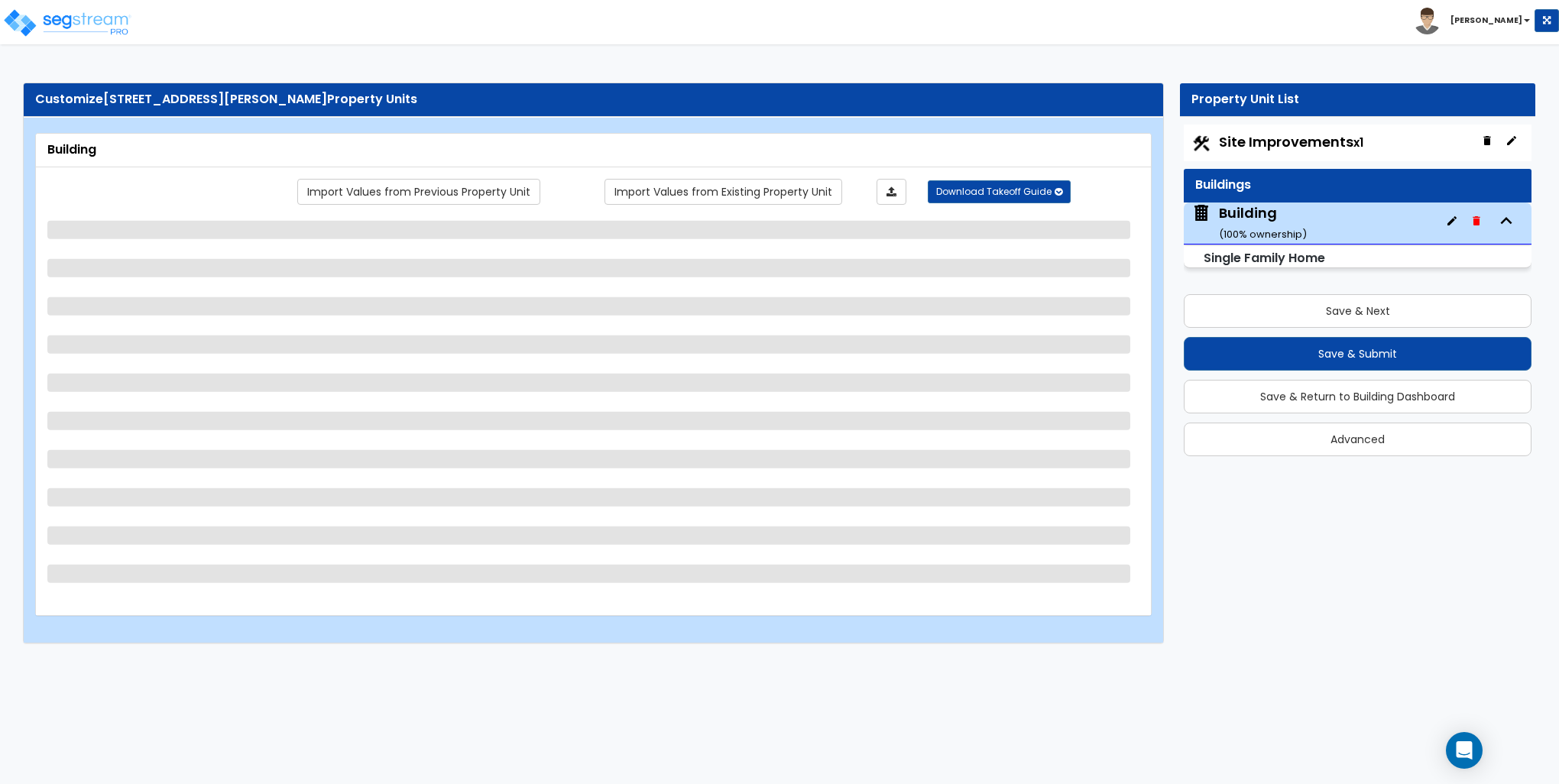
select select "1"
select select "2"
select select "1"
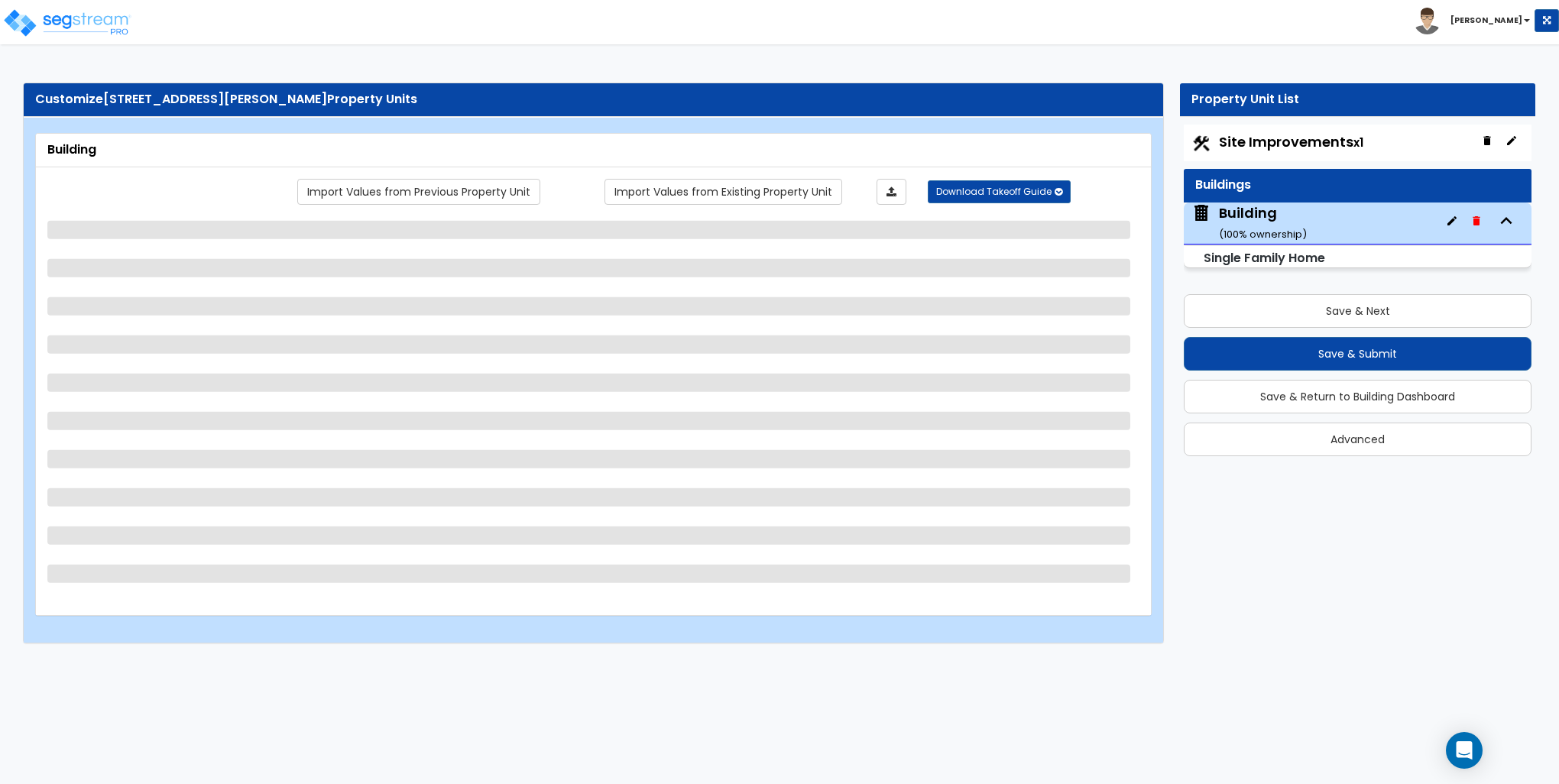
select select "1"
select select "5"
select select "1"
select select "2"
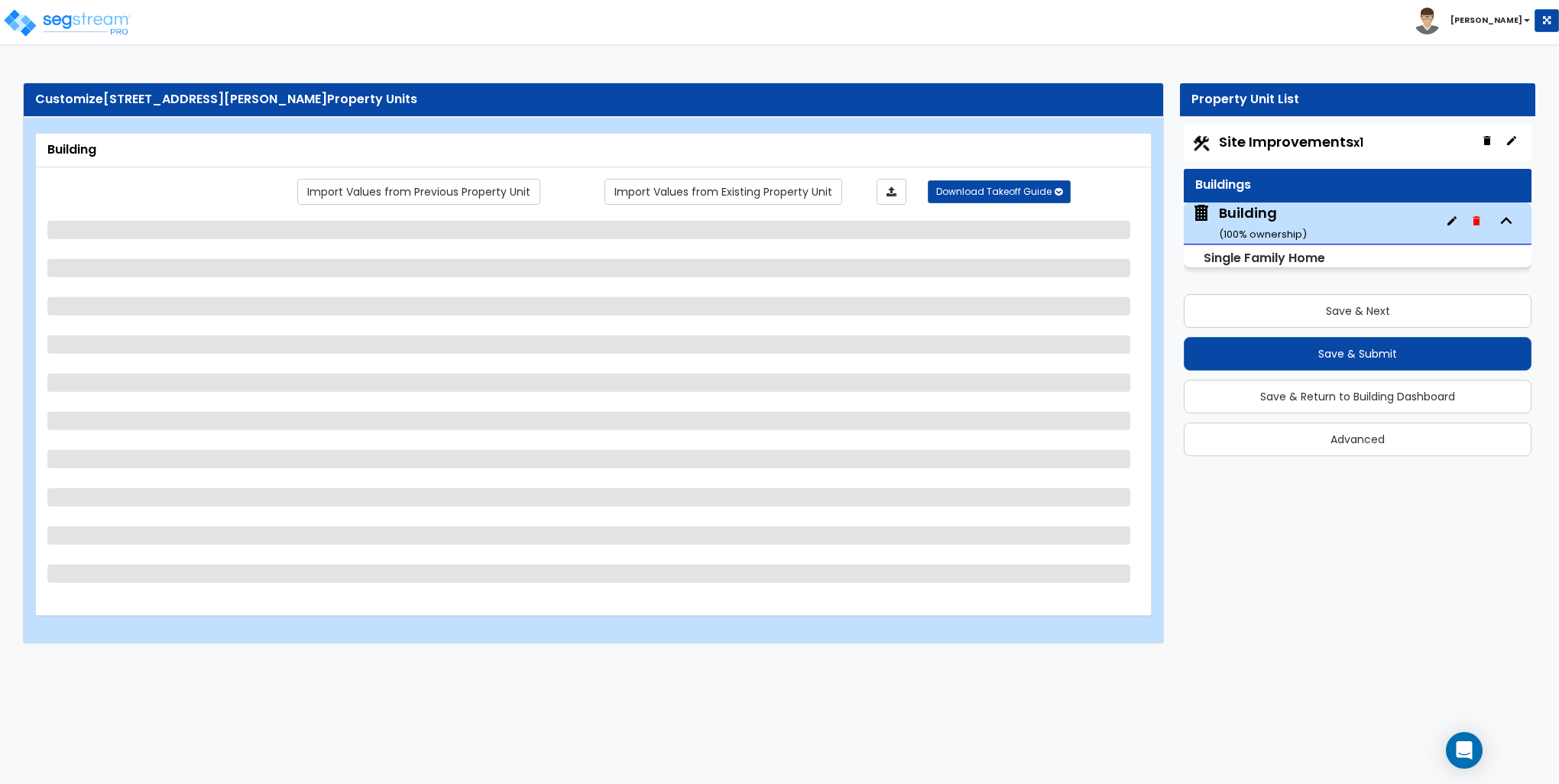
select select "1"
select select "2"
select select "3"
select select "2"
select select "3"
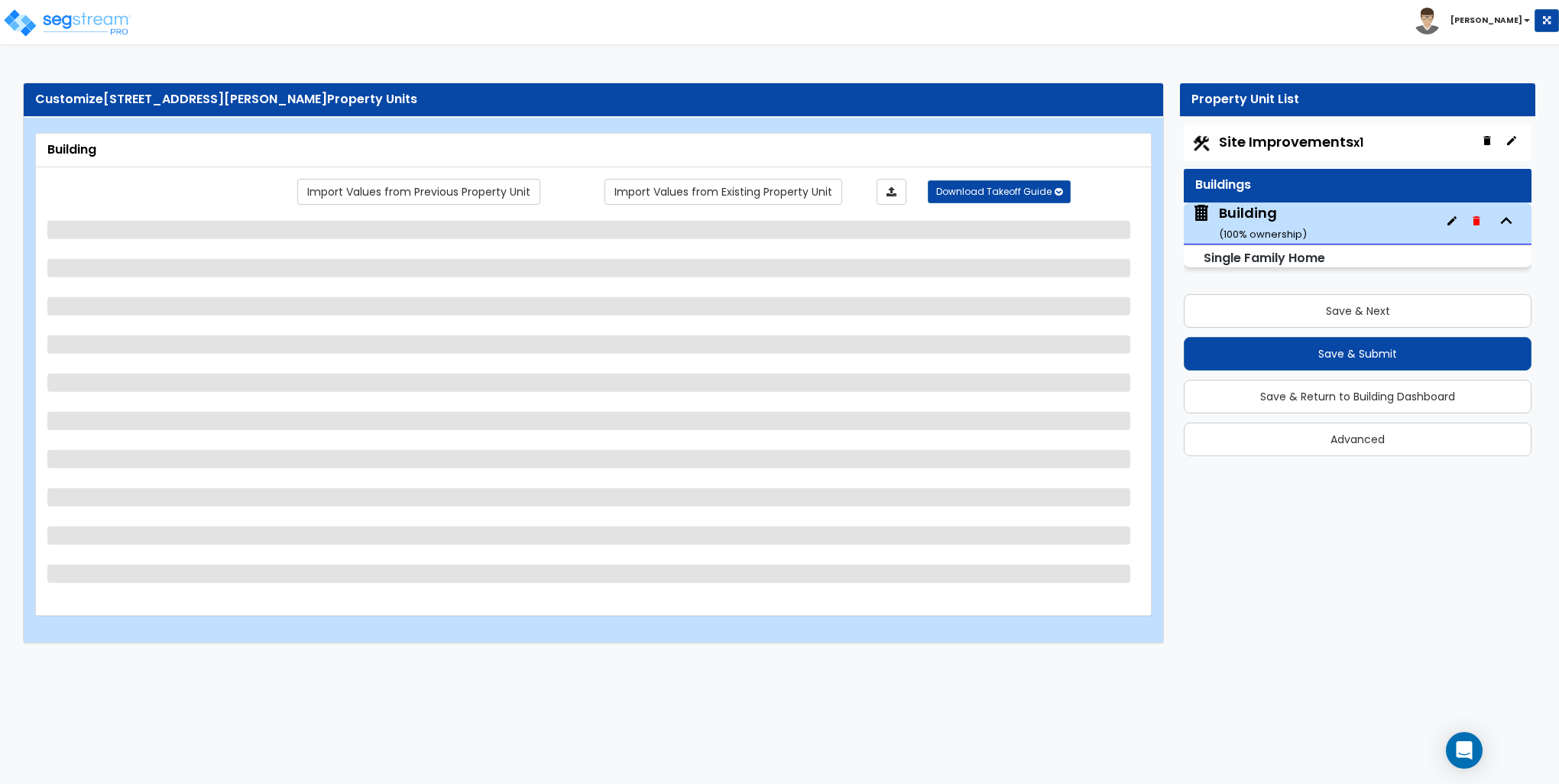
select select "1"
select select "3"
select select "2"
select select "1"
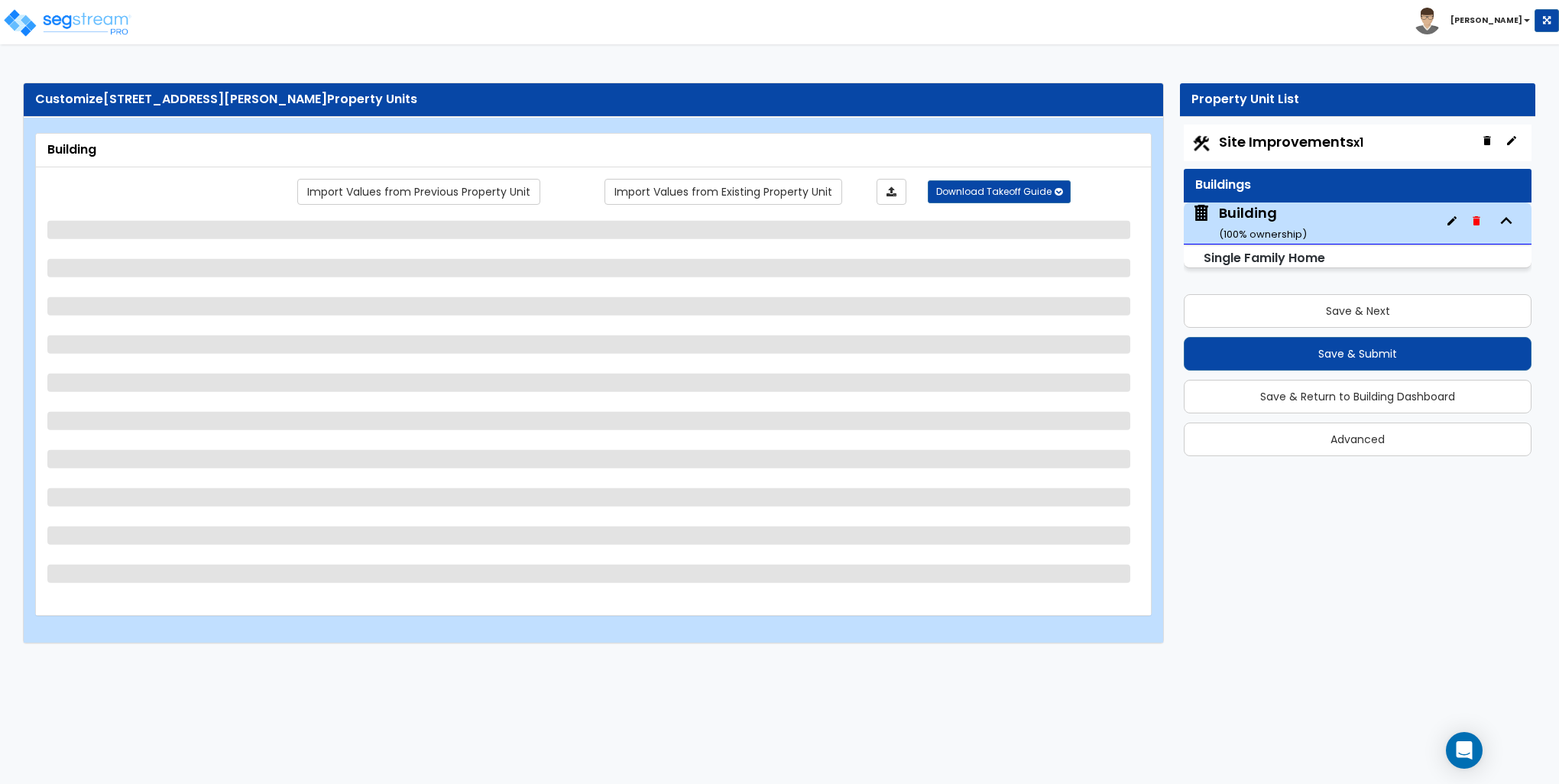
select select "3"
select select "6"
select select "3"
select select "1"
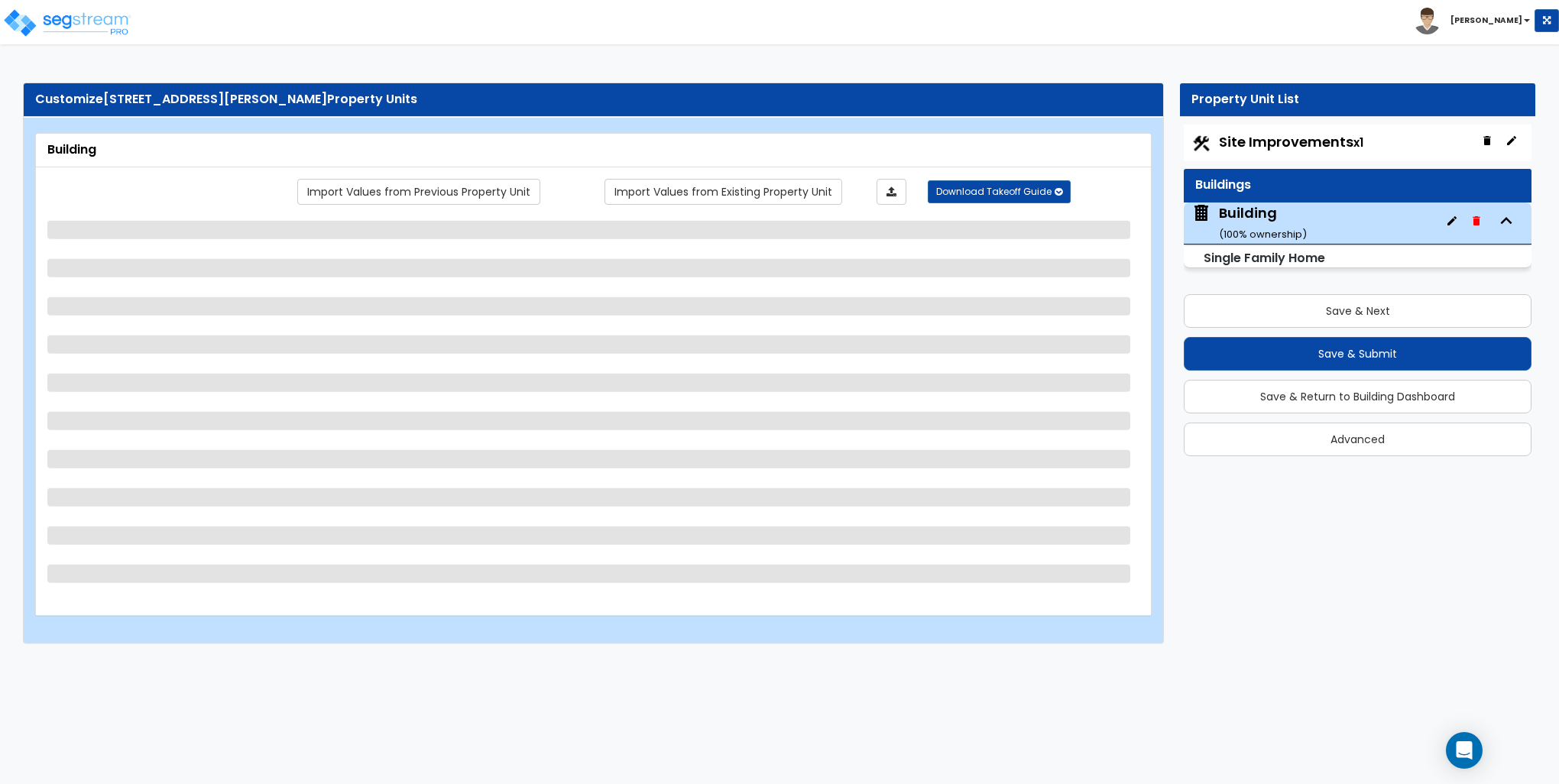
select select "1"
select select "2"
select select "1"
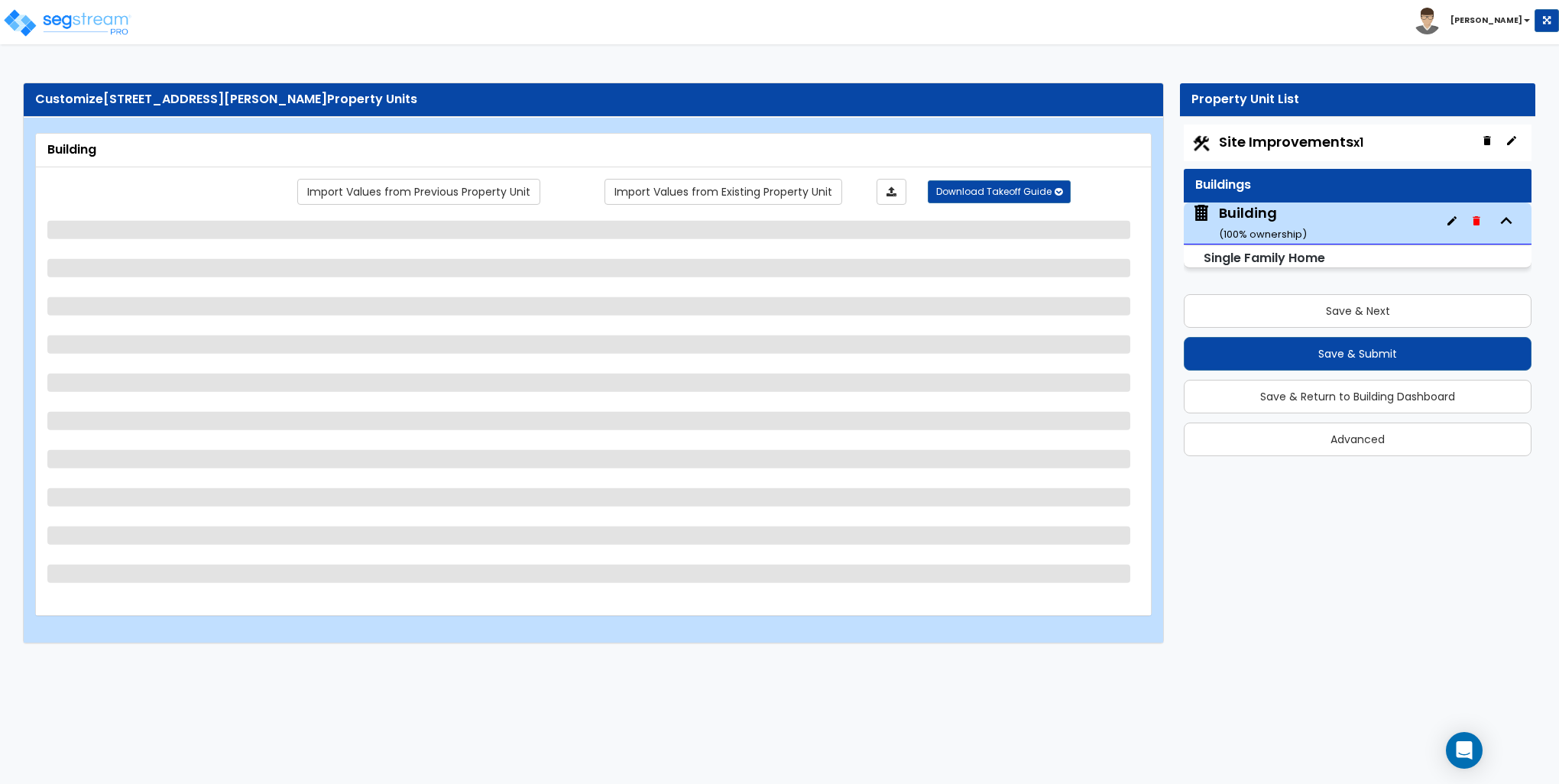
select select "1"
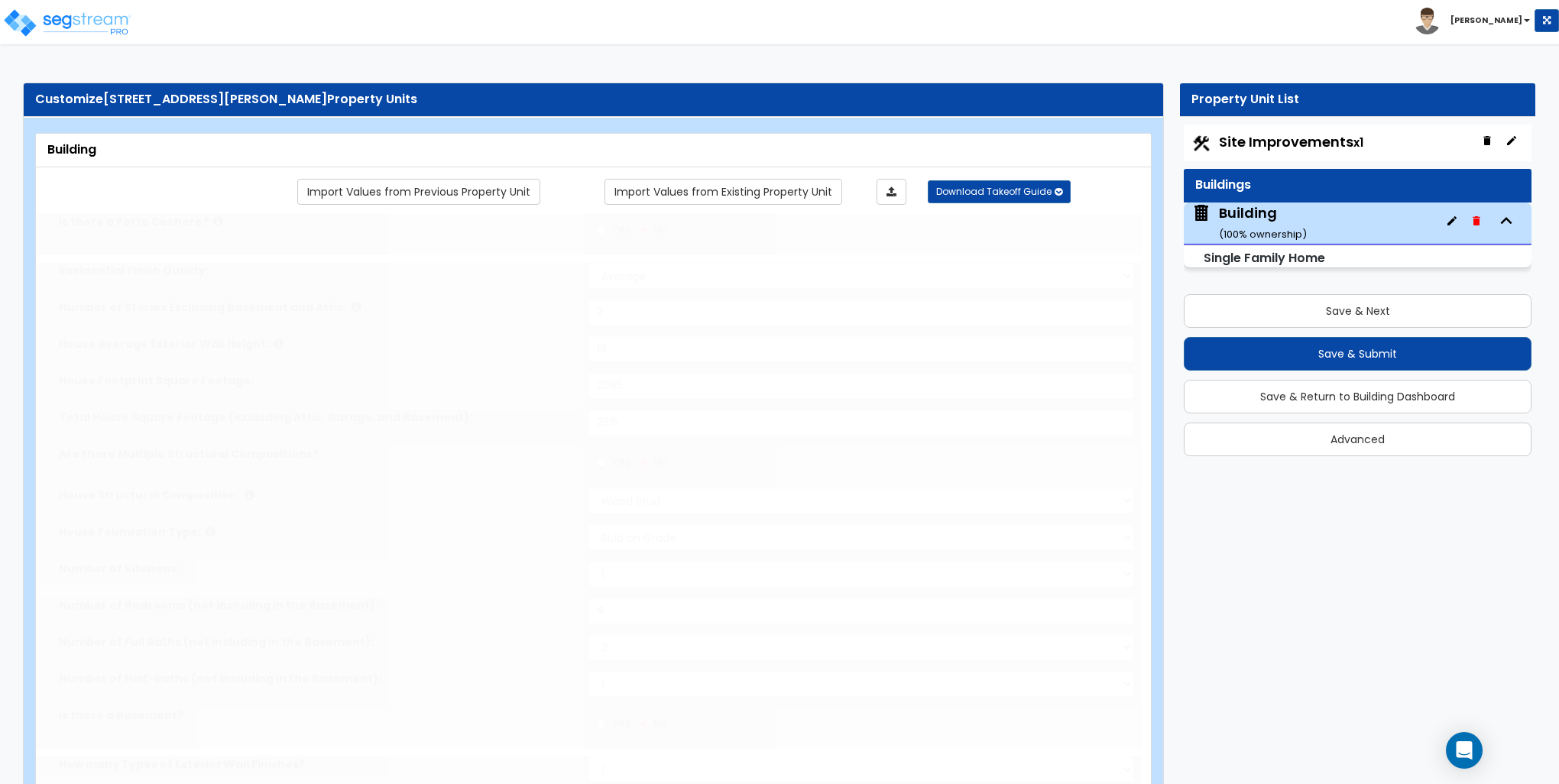
type input "3"
select select "2"
type input "2"
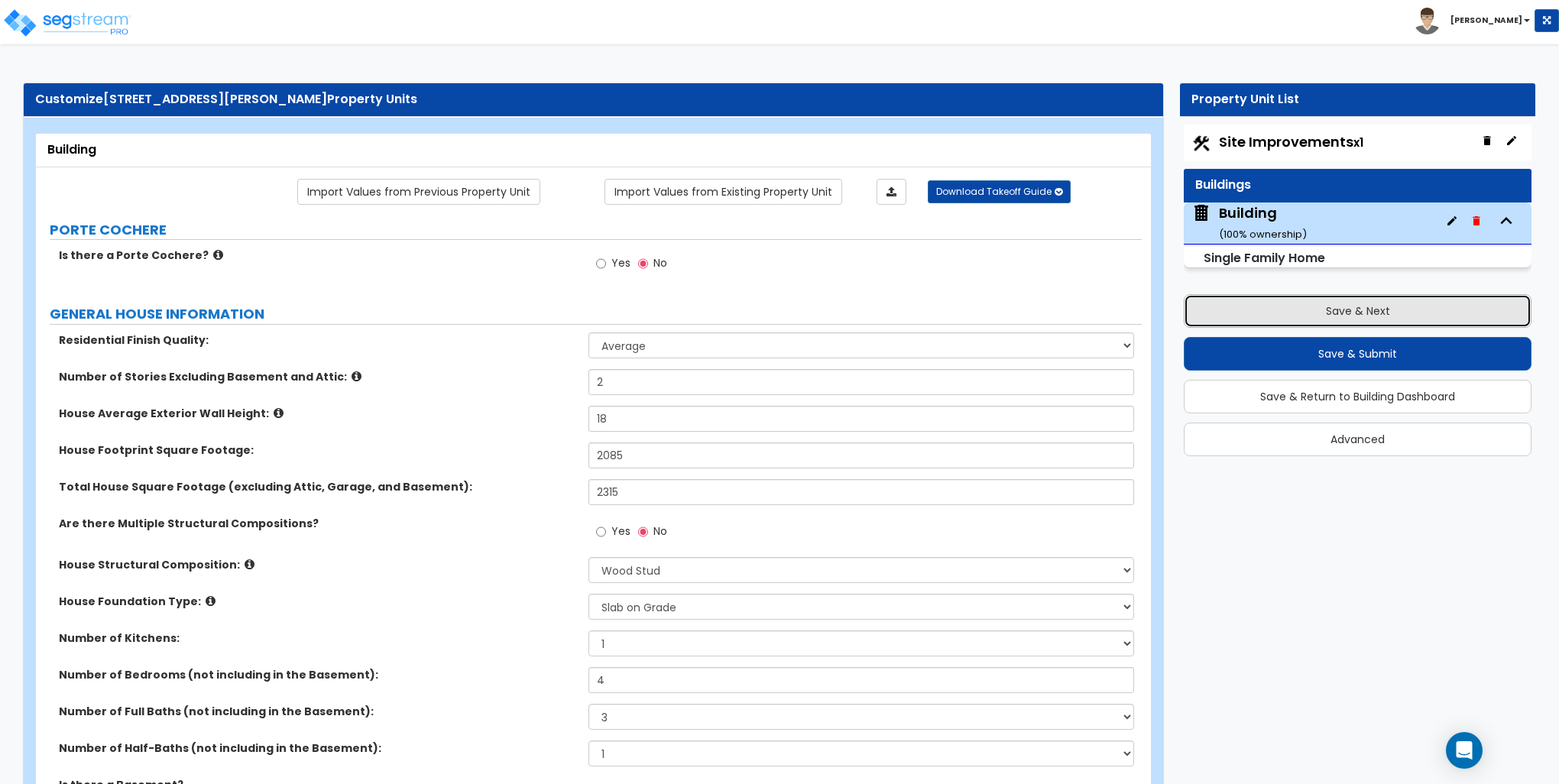
click at [1334, 310] on button "Save & Next" at bounding box center [1358, 311] width 348 height 34
select select "2"
select select "1"
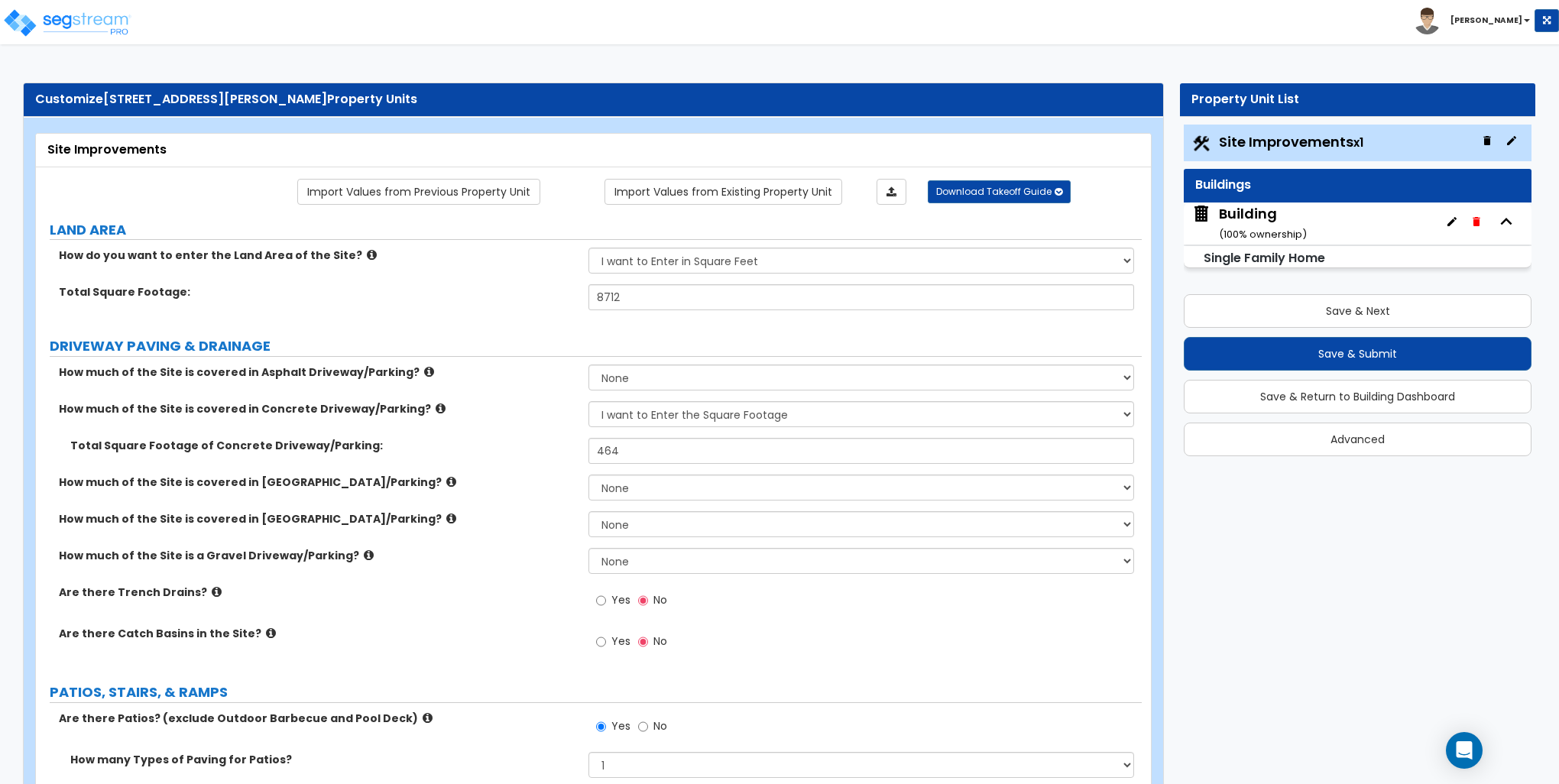
scroll to position [558, 0]
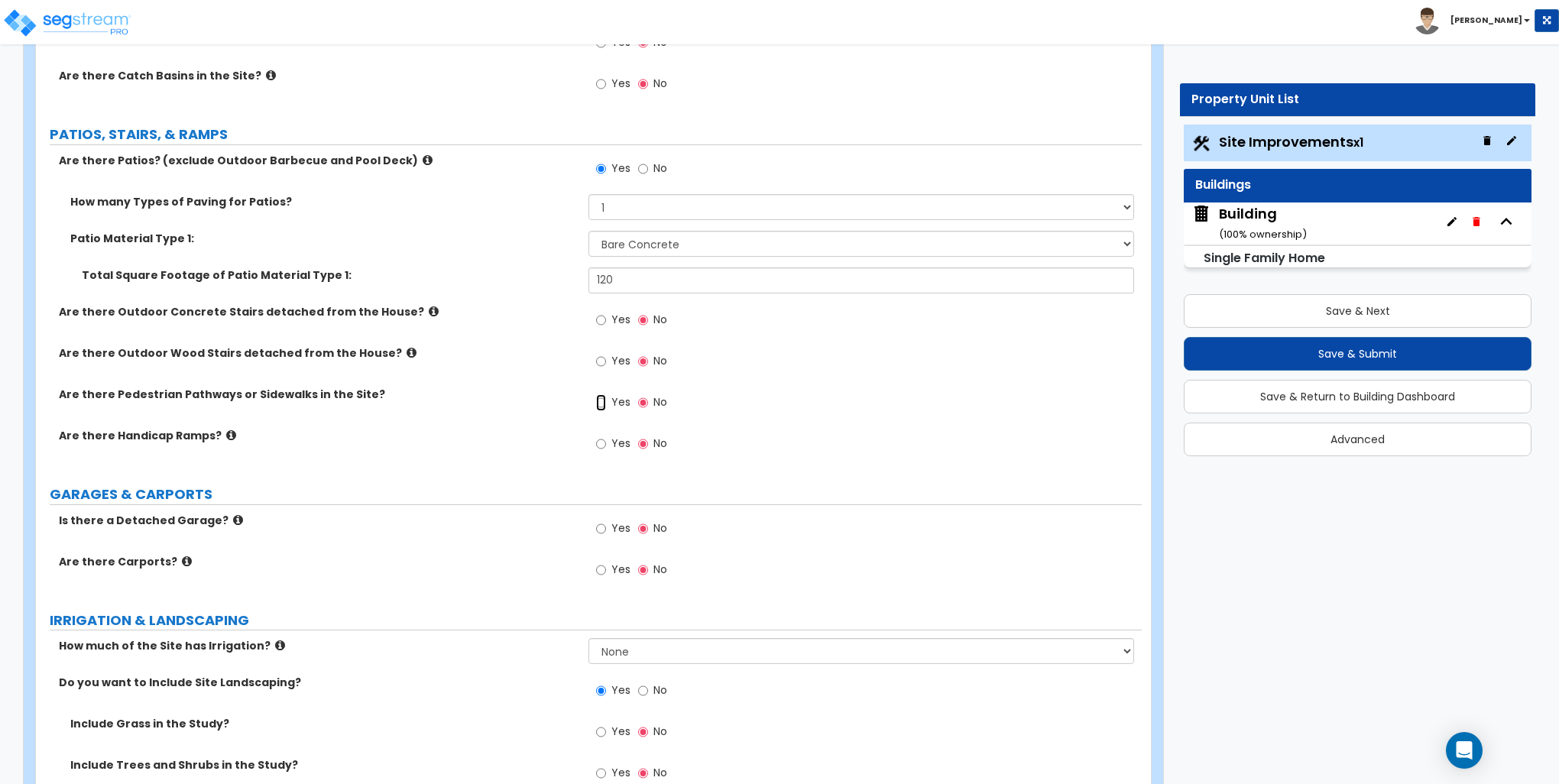
click at [604, 402] on input "Yes" at bounding box center [601, 402] width 10 height 17
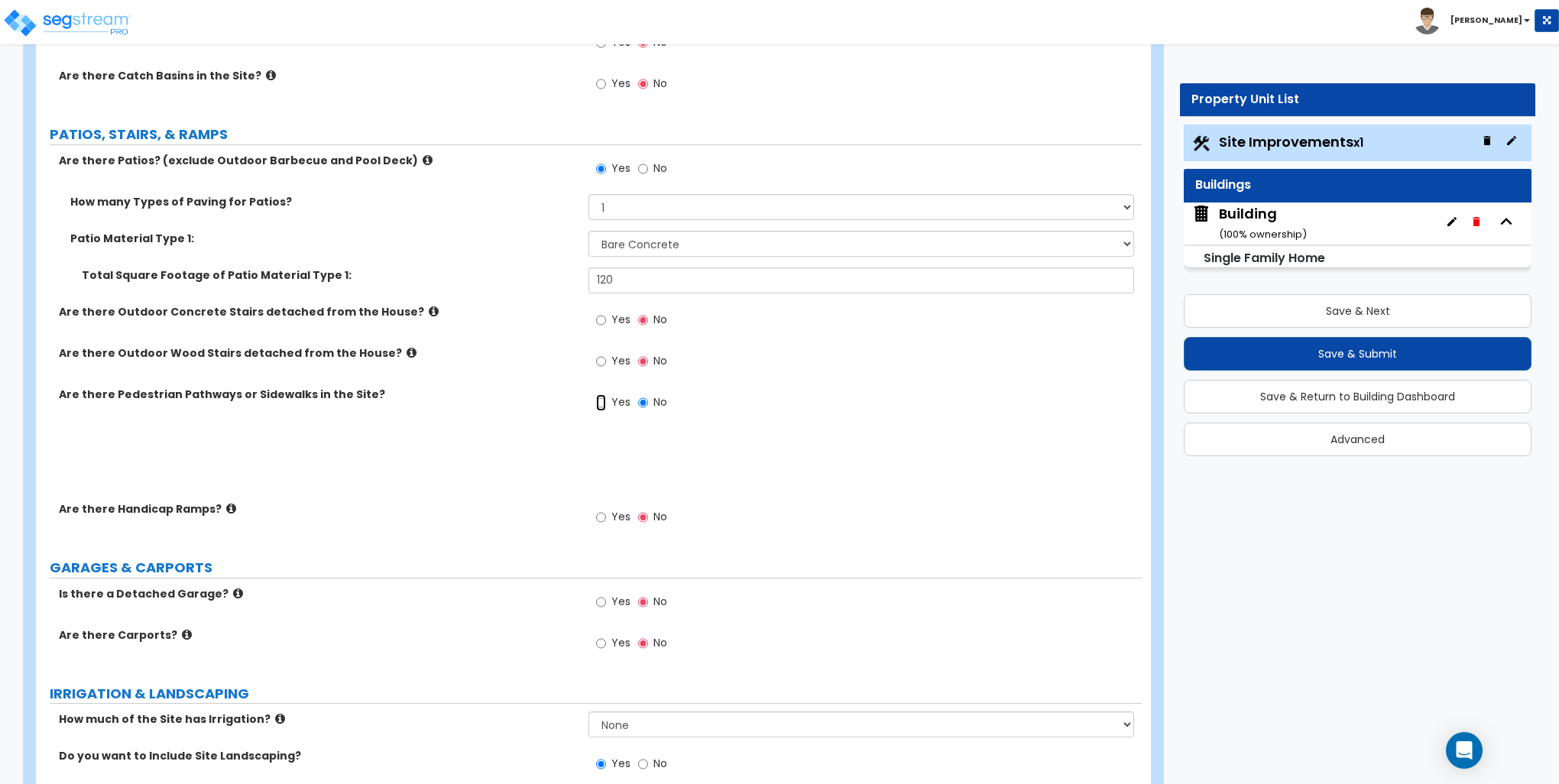
radio input "true"
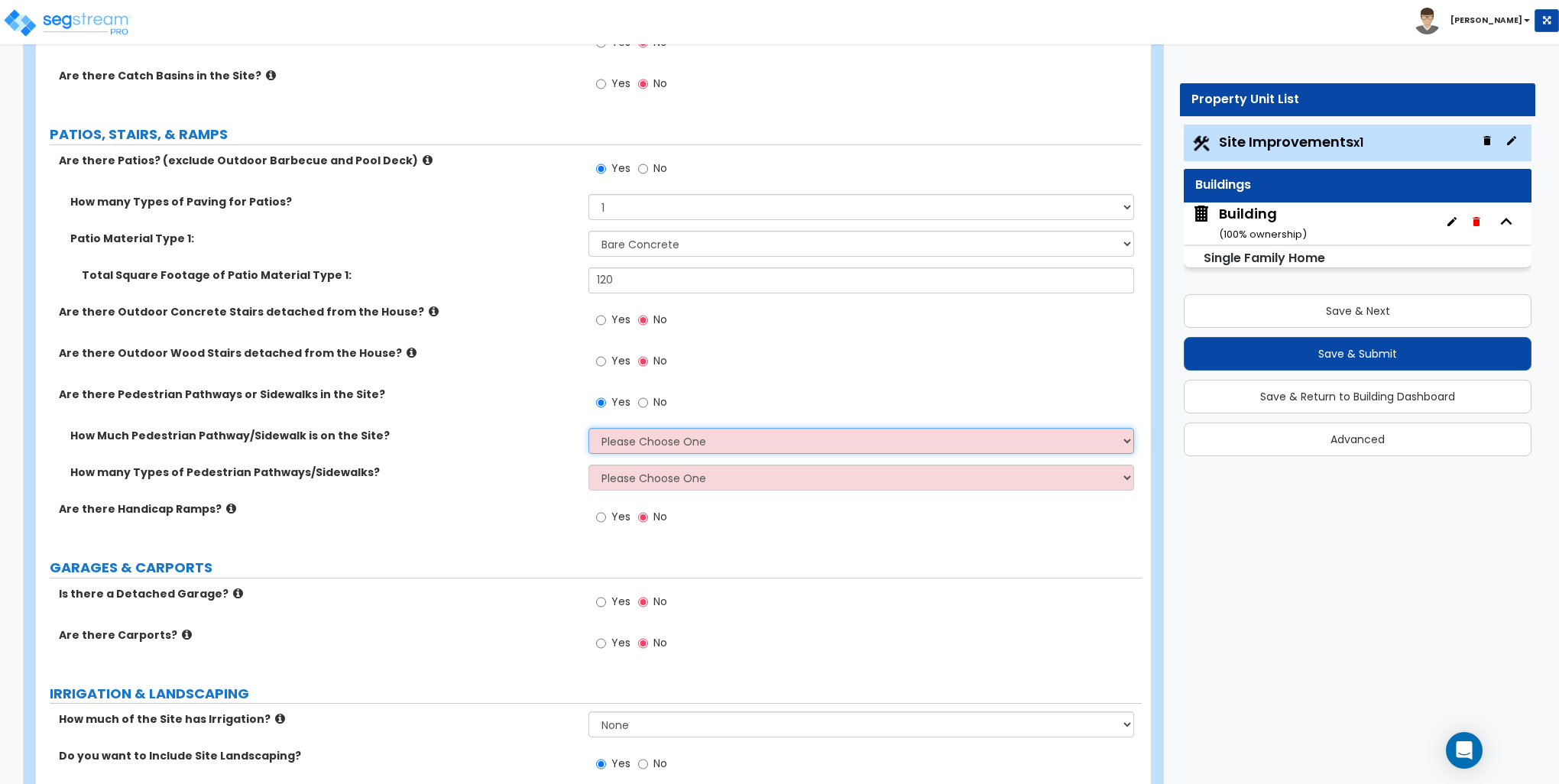
click at [628, 443] on select "Please Choose One I Don't Know, Please Estimate For Me Enter Linear Footage" at bounding box center [861, 440] width 545 height 26
select select "2"
click at [589, 427] on select "Please Choose One I Don't Know, Please Estimate For Me Enter Linear Footage" at bounding box center [861, 440] width 545 height 26
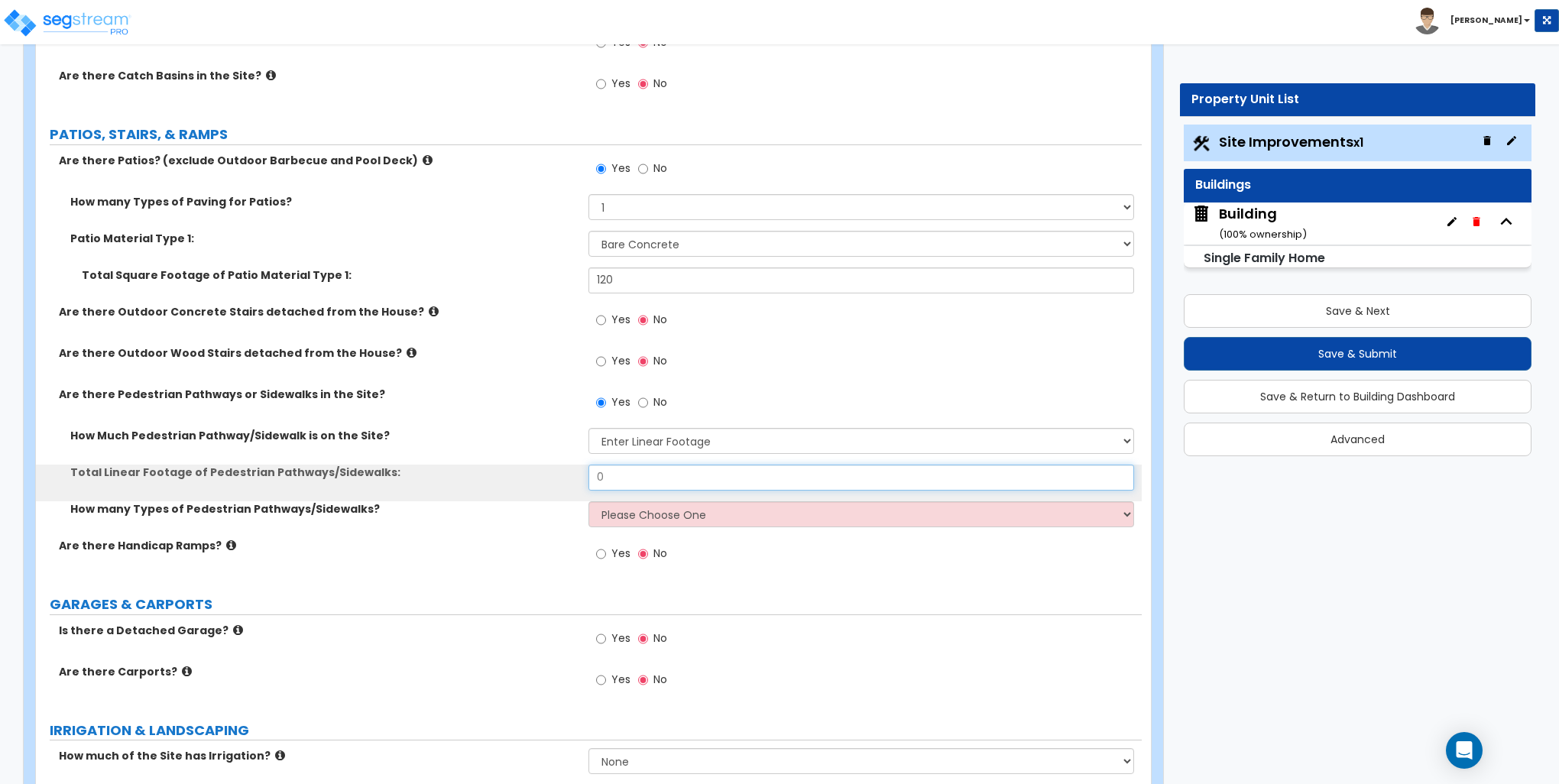
click at [621, 477] on input "0" at bounding box center [861, 477] width 545 height 26
type input "65"
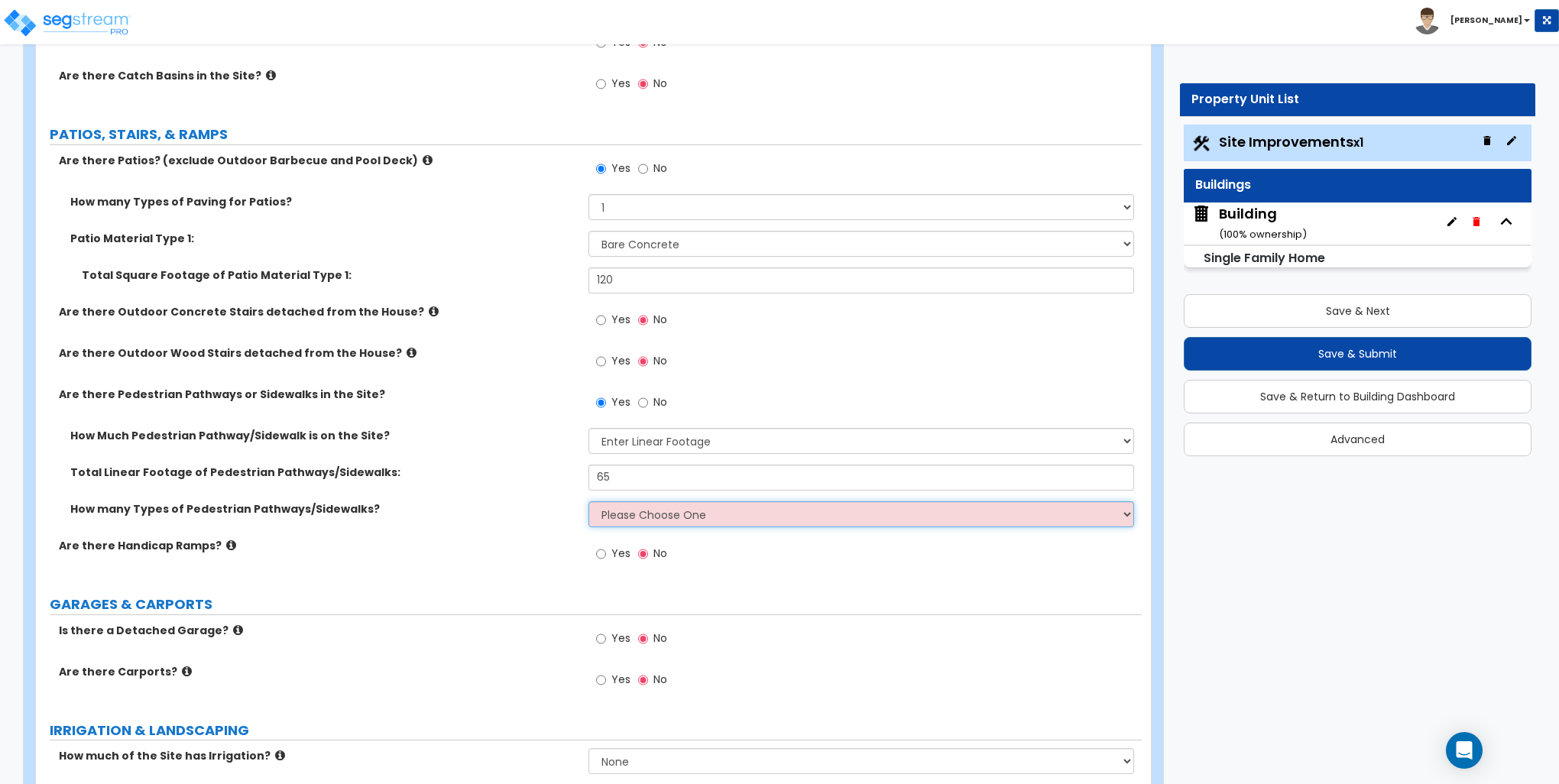
drag, startPoint x: 681, startPoint y: 509, endPoint x: 655, endPoint y: 521, distance: 28.6
click at [681, 509] on select "Please Choose One 1 2 3" at bounding box center [861, 514] width 545 height 26
select select "1"
click at [589, 501] on select "Please Choose One 1 2 3" at bounding box center [861, 514] width 545 height 26
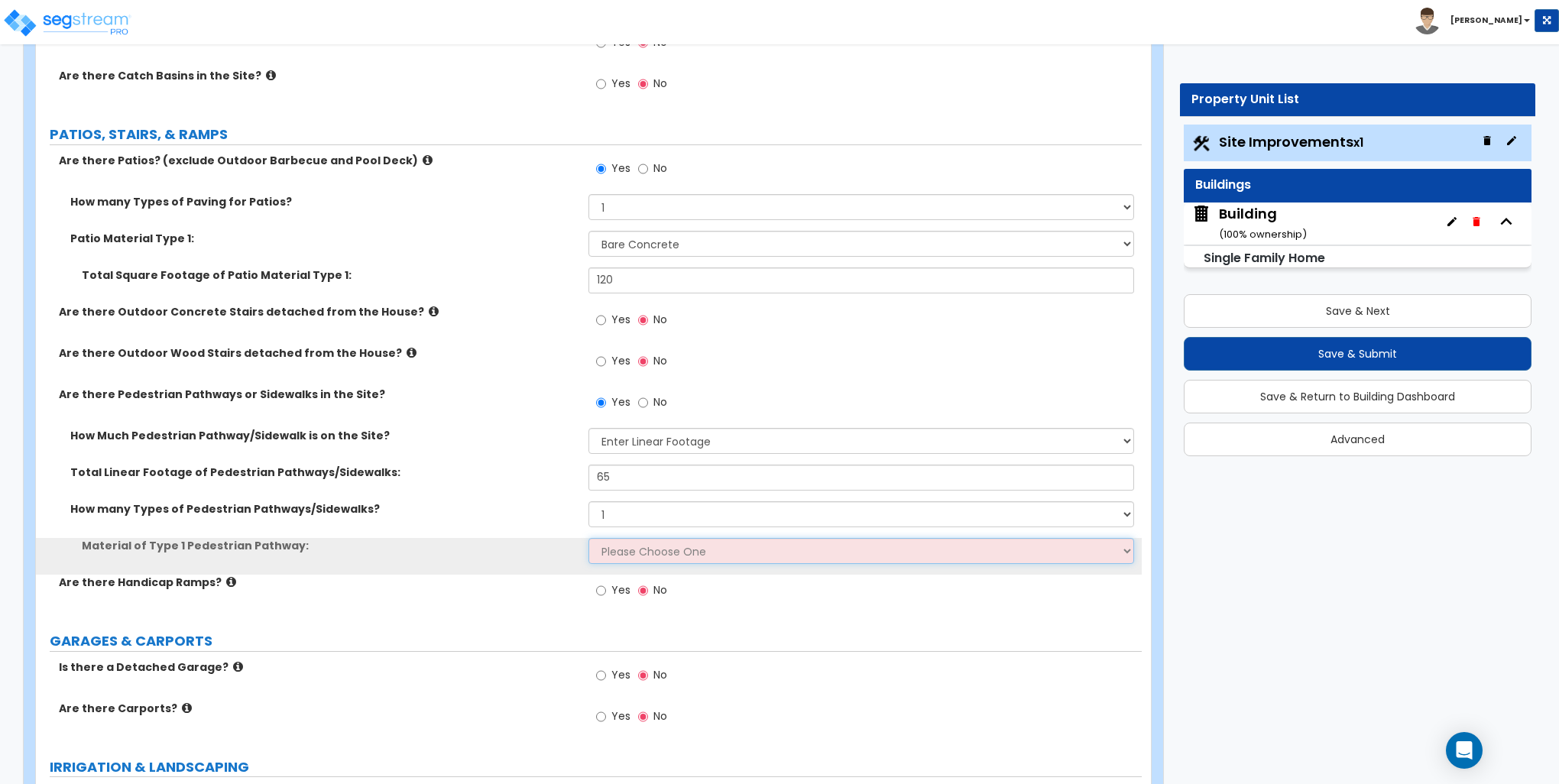
click at [621, 553] on select "Please Choose One Bare Concrete Stamped Concrete Brick Pavers Stone Pavers Wood…" at bounding box center [861, 551] width 545 height 26
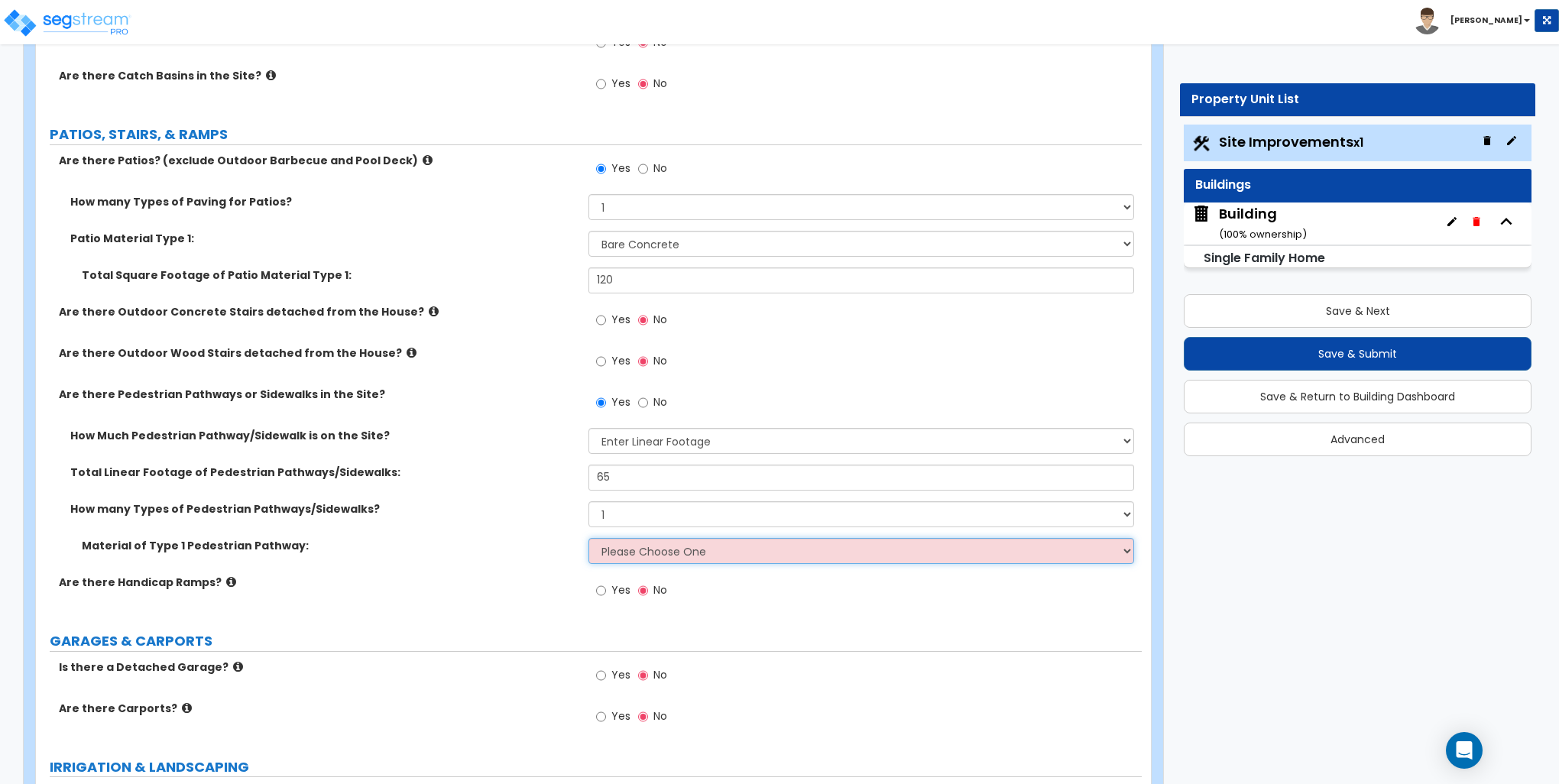
select select "2"
click at [589, 538] on select "Please Choose One Bare Concrete Stamped Concrete Brick Pavers Stone Pavers Wood…" at bounding box center [861, 551] width 545 height 26
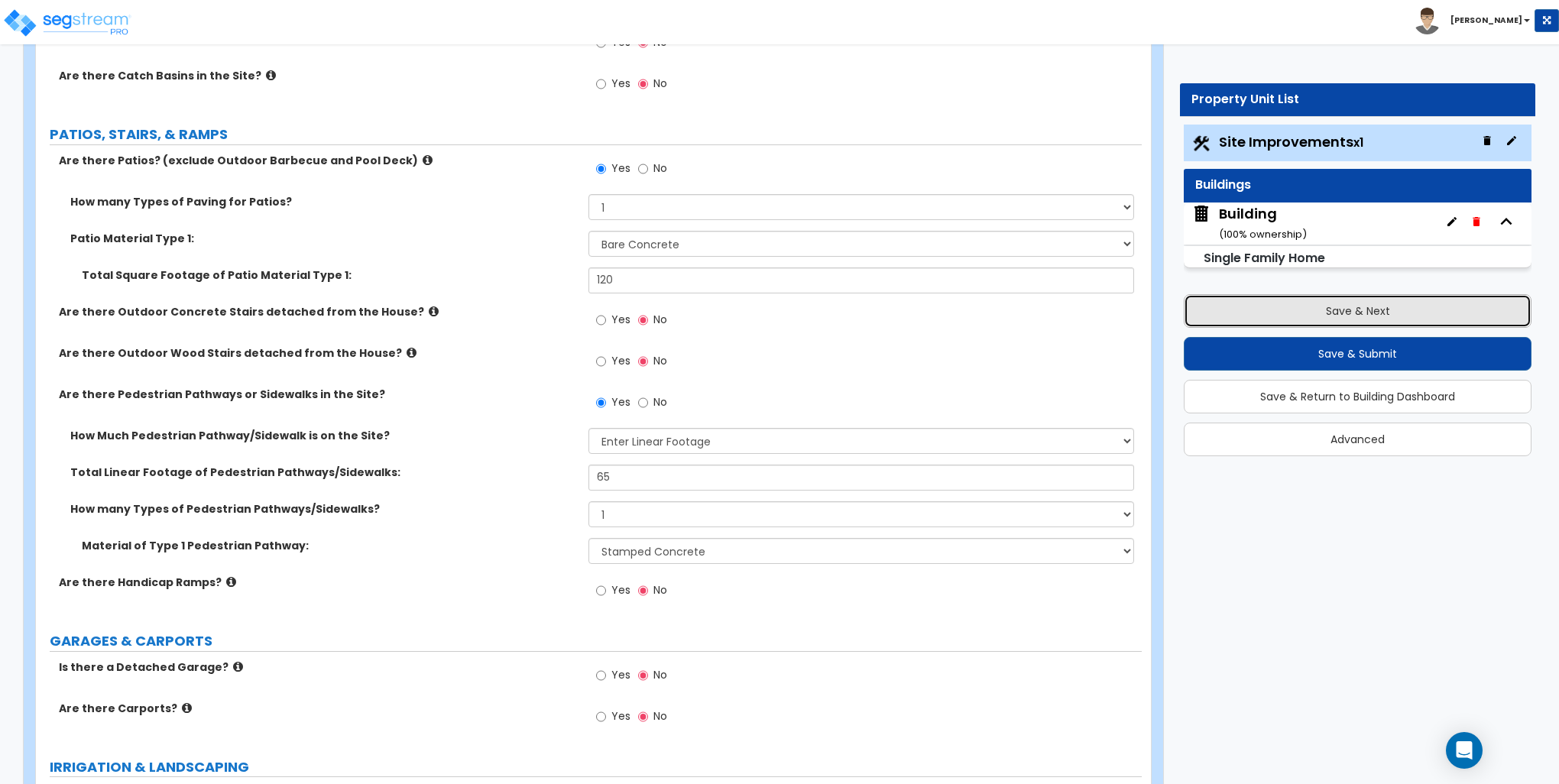
click at [1362, 311] on button "Save & Next" at bounding box center [1358, 311] width 348 height 34
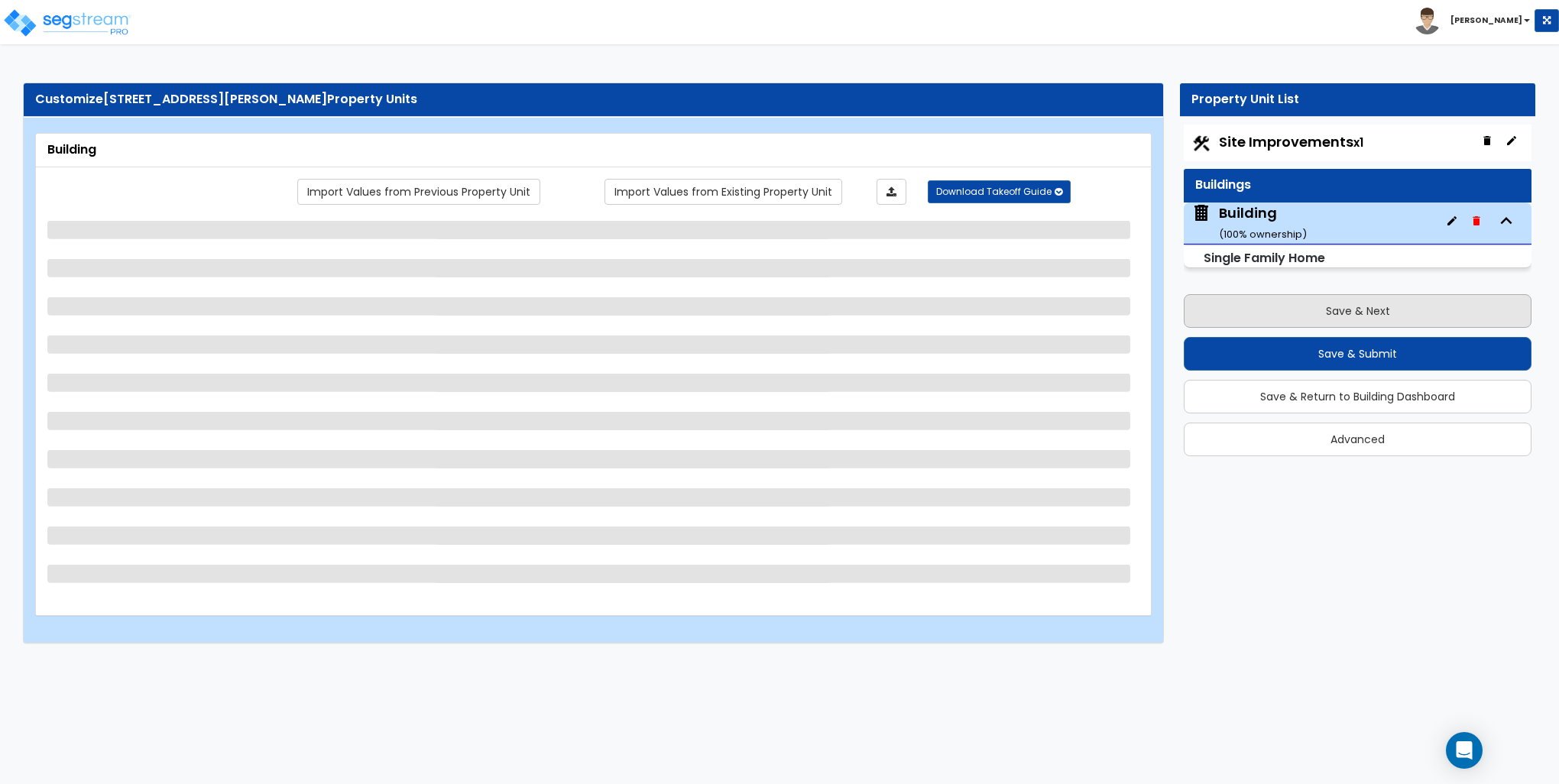
scroll to position [0, 0]
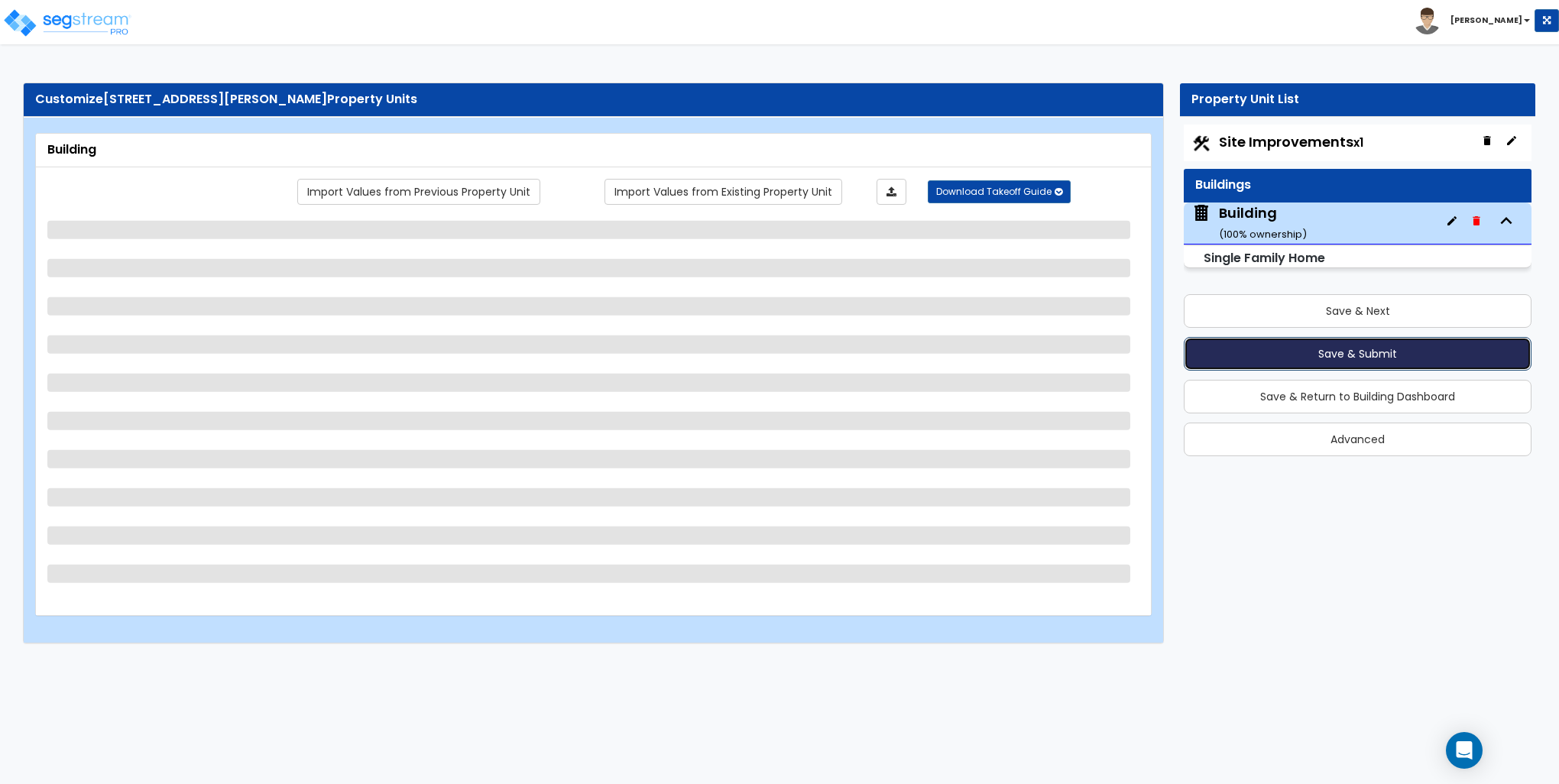
click at [1351, 353] on button "Save & Submit" at bounding box center [1358, 354] width 348 height 34
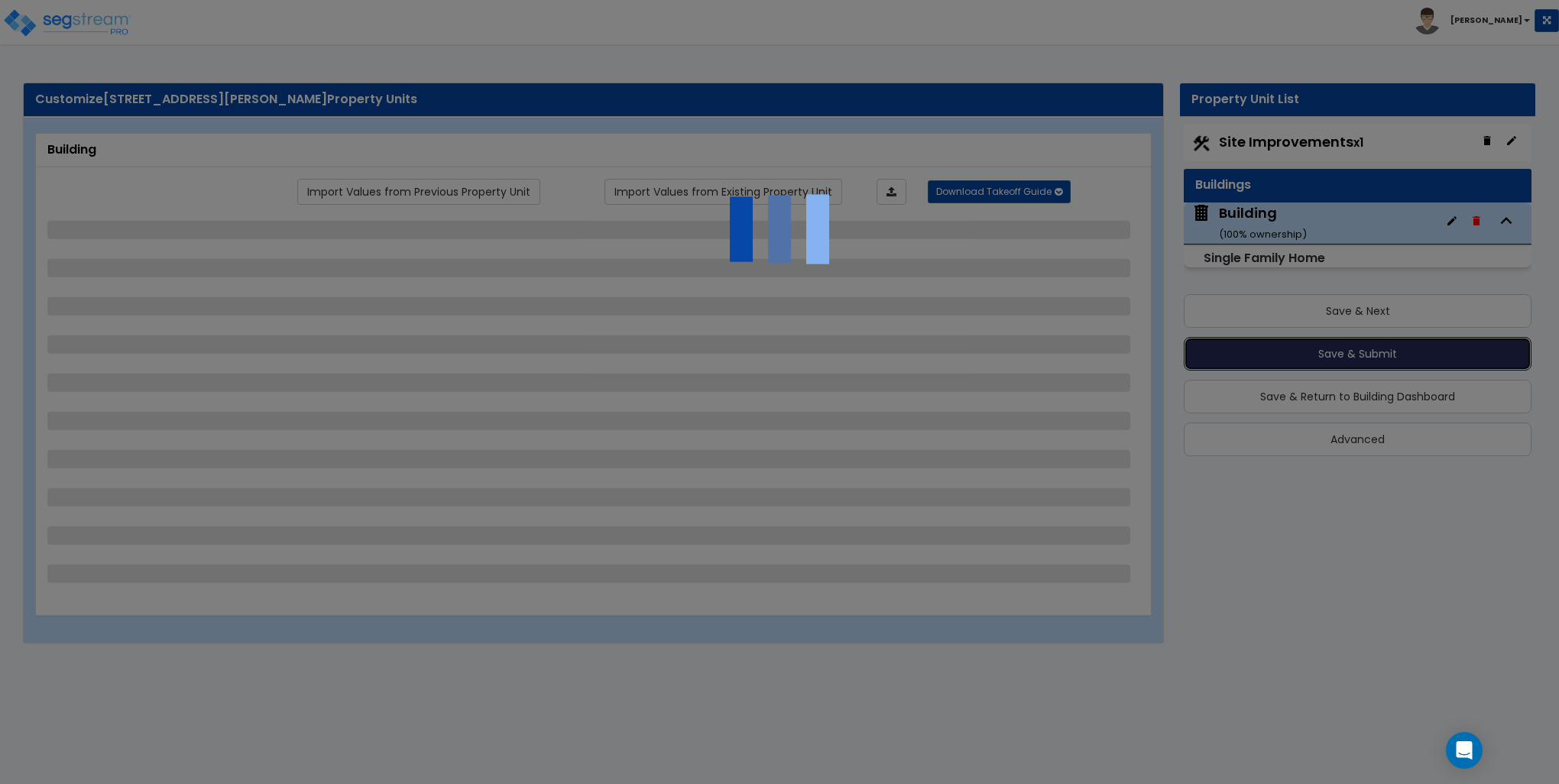
select select "1"
select select "7"
select select "3"
select select "1"
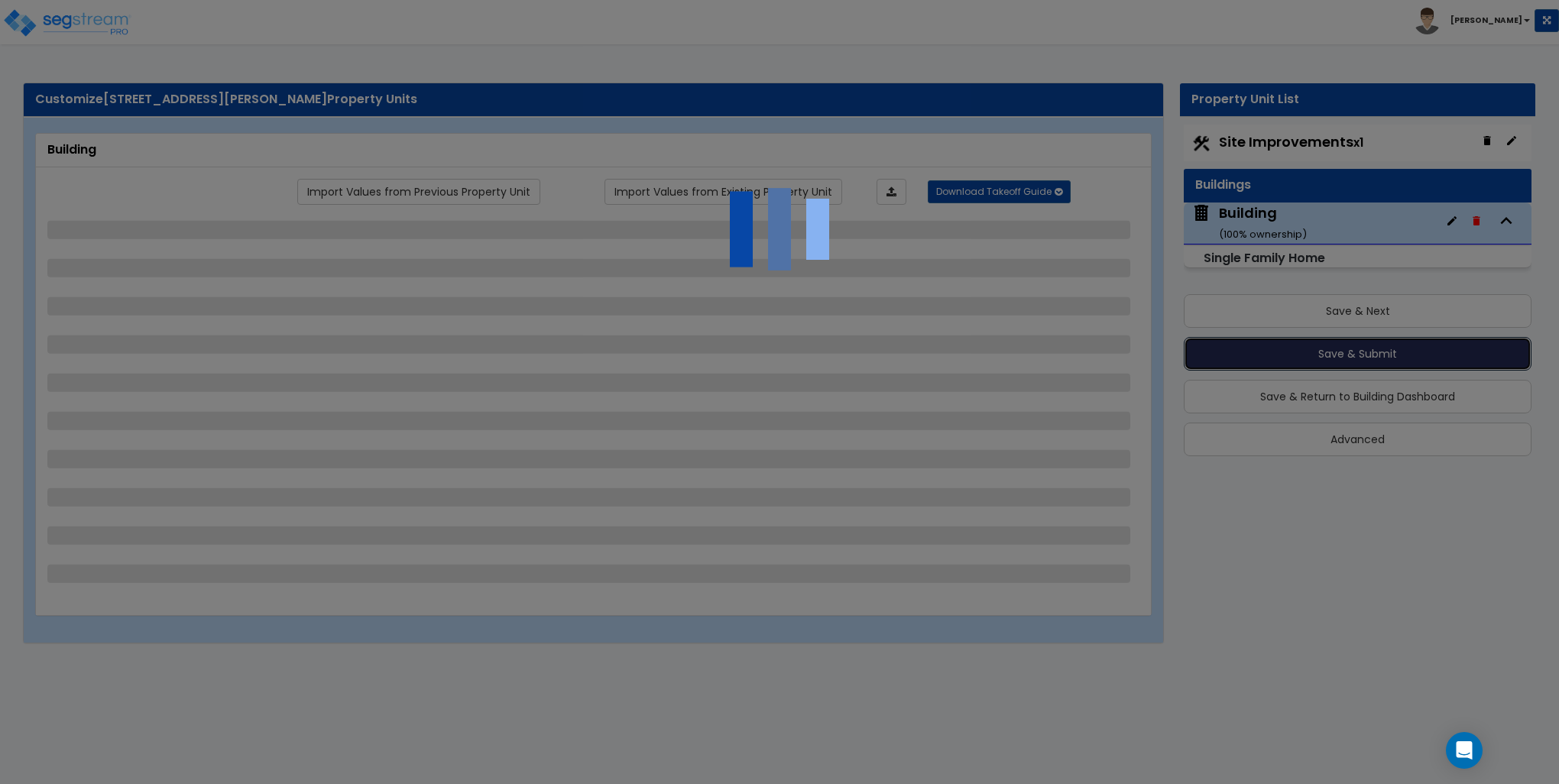
select select "1"
select select "5"
select select "1"
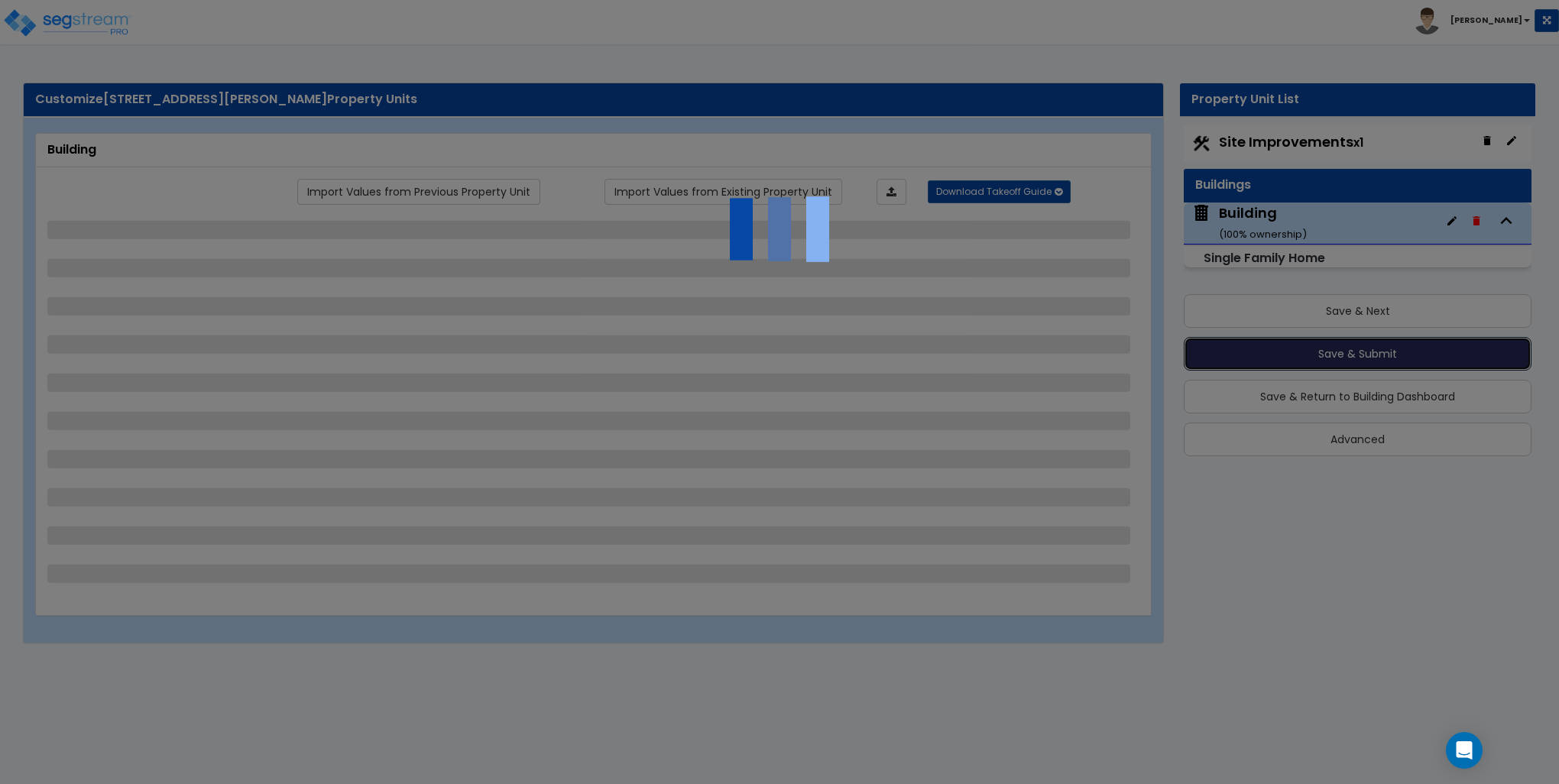
select select "1"
select select "2"
select select "1"
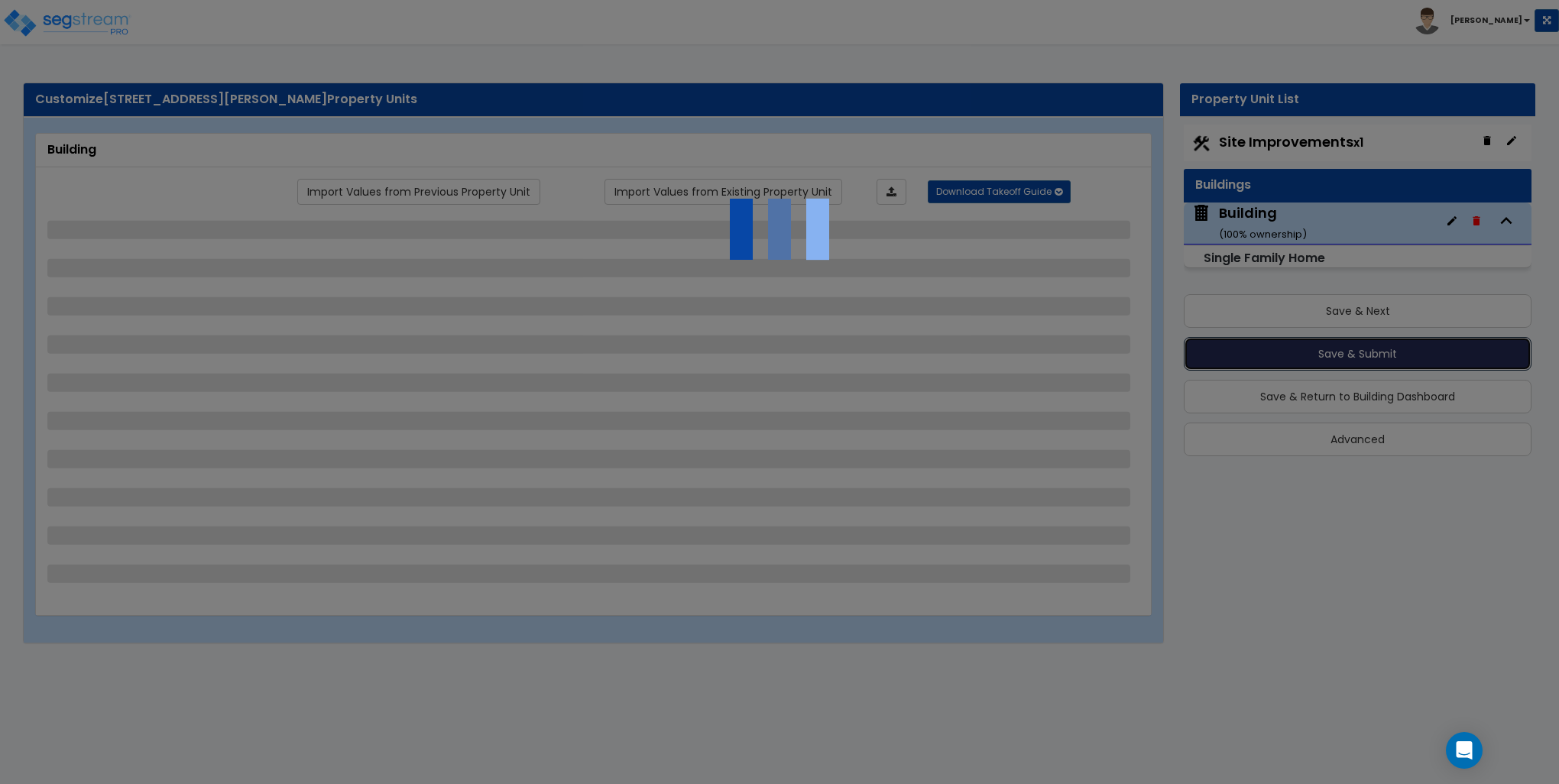
select select "5"
select select "1"
select select "2"
select select "1"
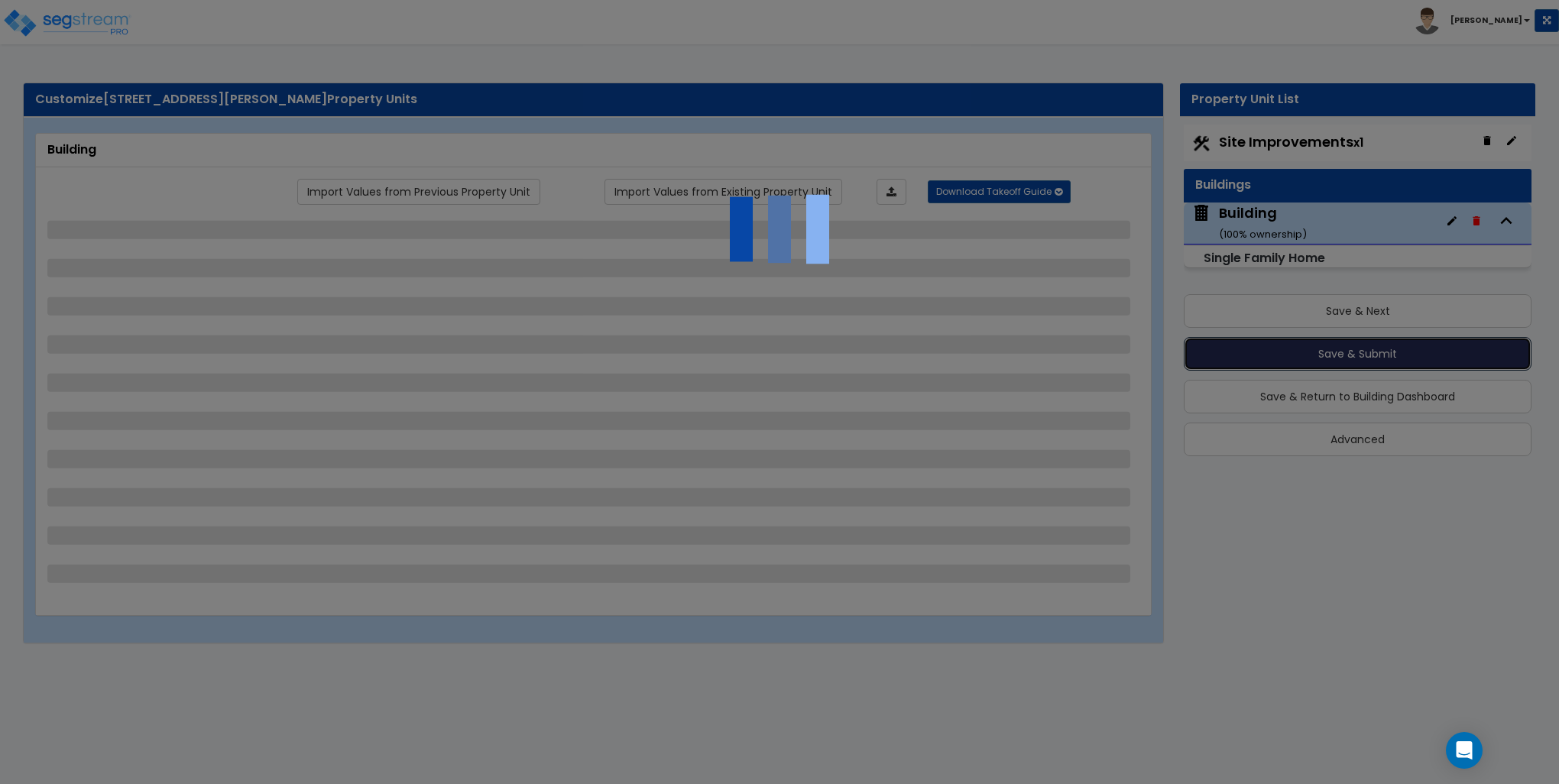
select select "2"
select select "3"
select select "2"
select select "3"
select select "1"
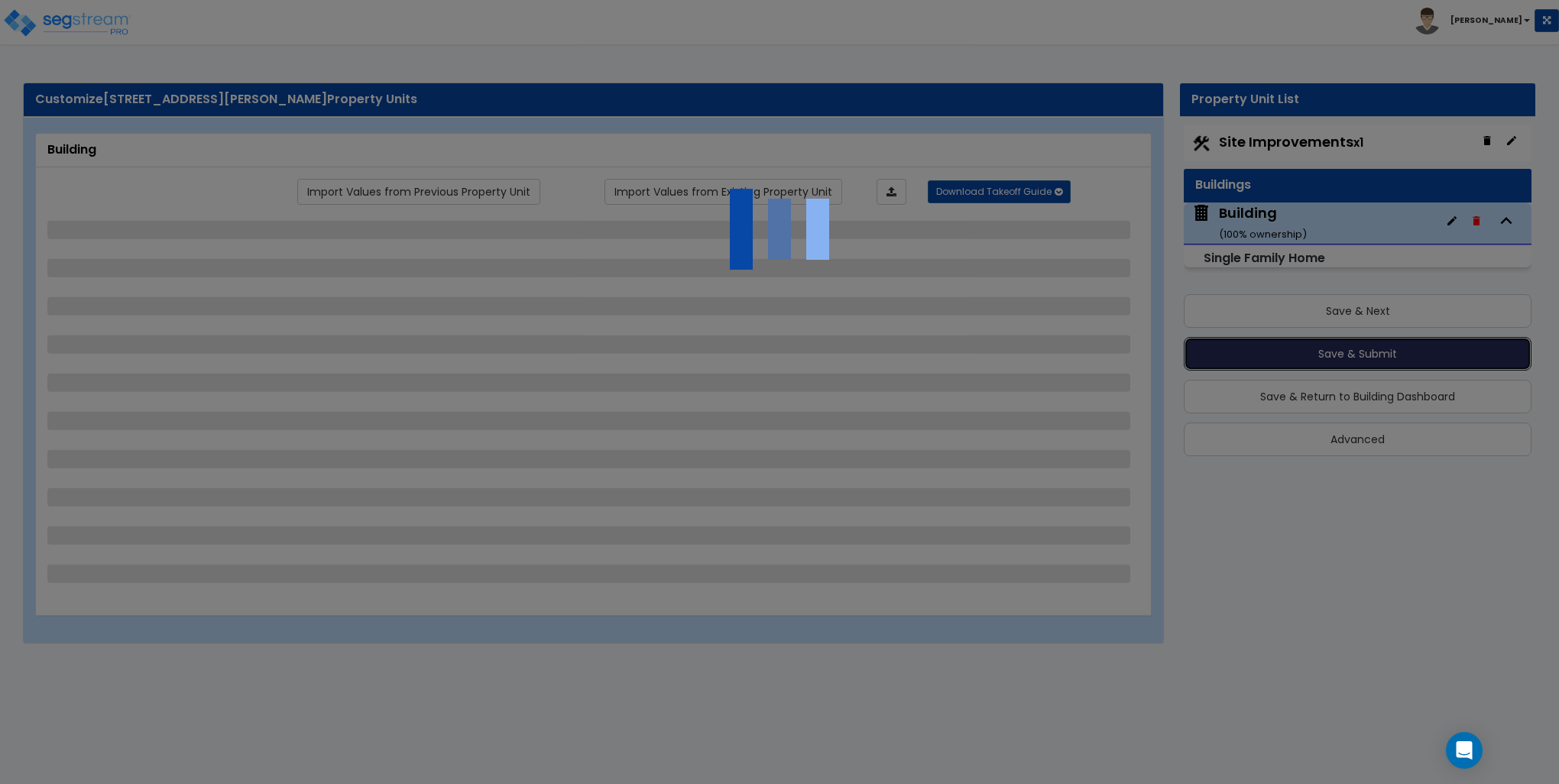
select select "3"
select select "2"
select select "1"
select select "3"
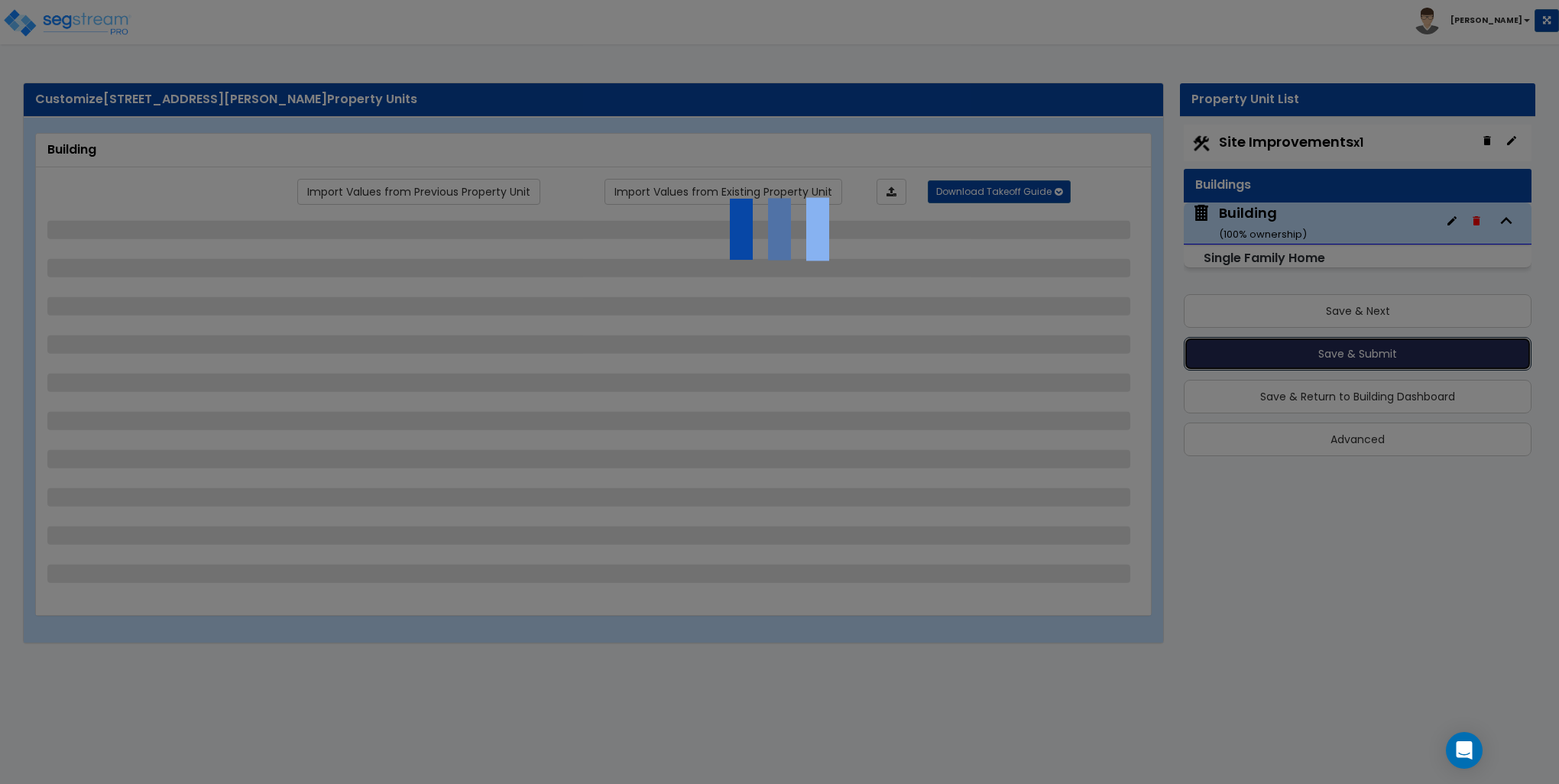
select select "3"
select select "6"
select select "3"
select select "1"
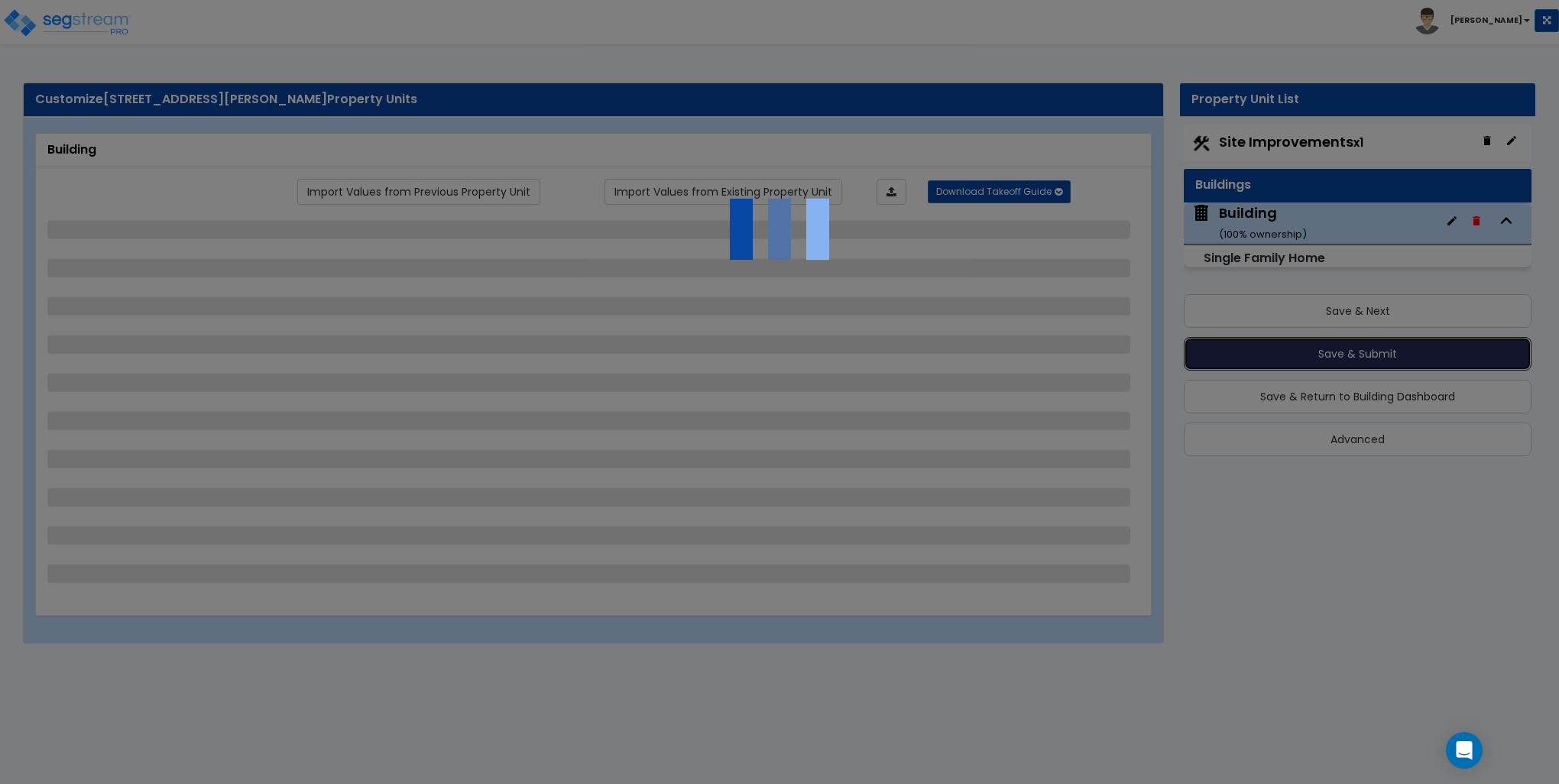
select select "1"
select select "2"
select select "1"
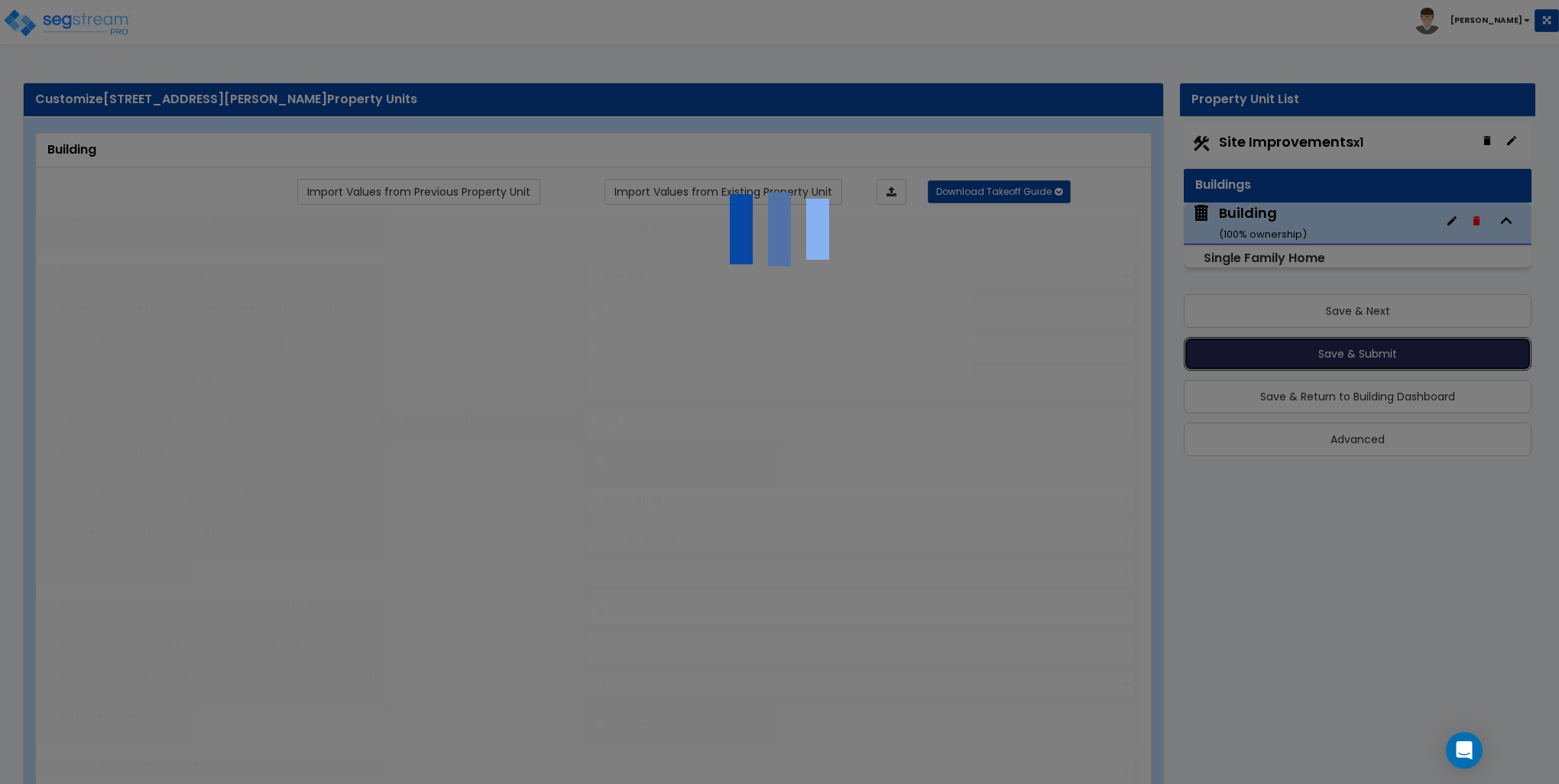
type input "3"
select select "2"
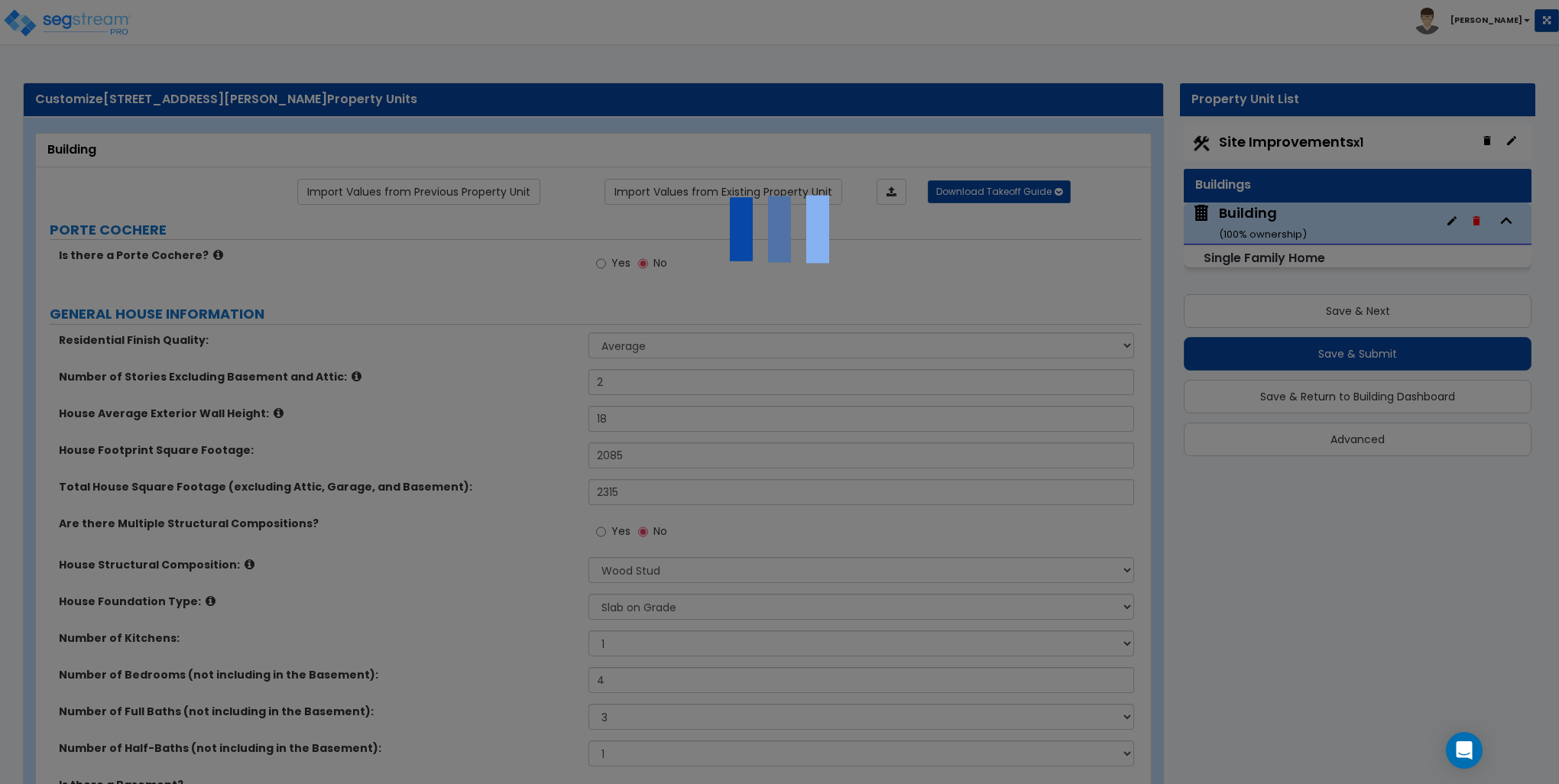
click at [925, 45] on div at bounding box center [780, 392] width 1559 height 784
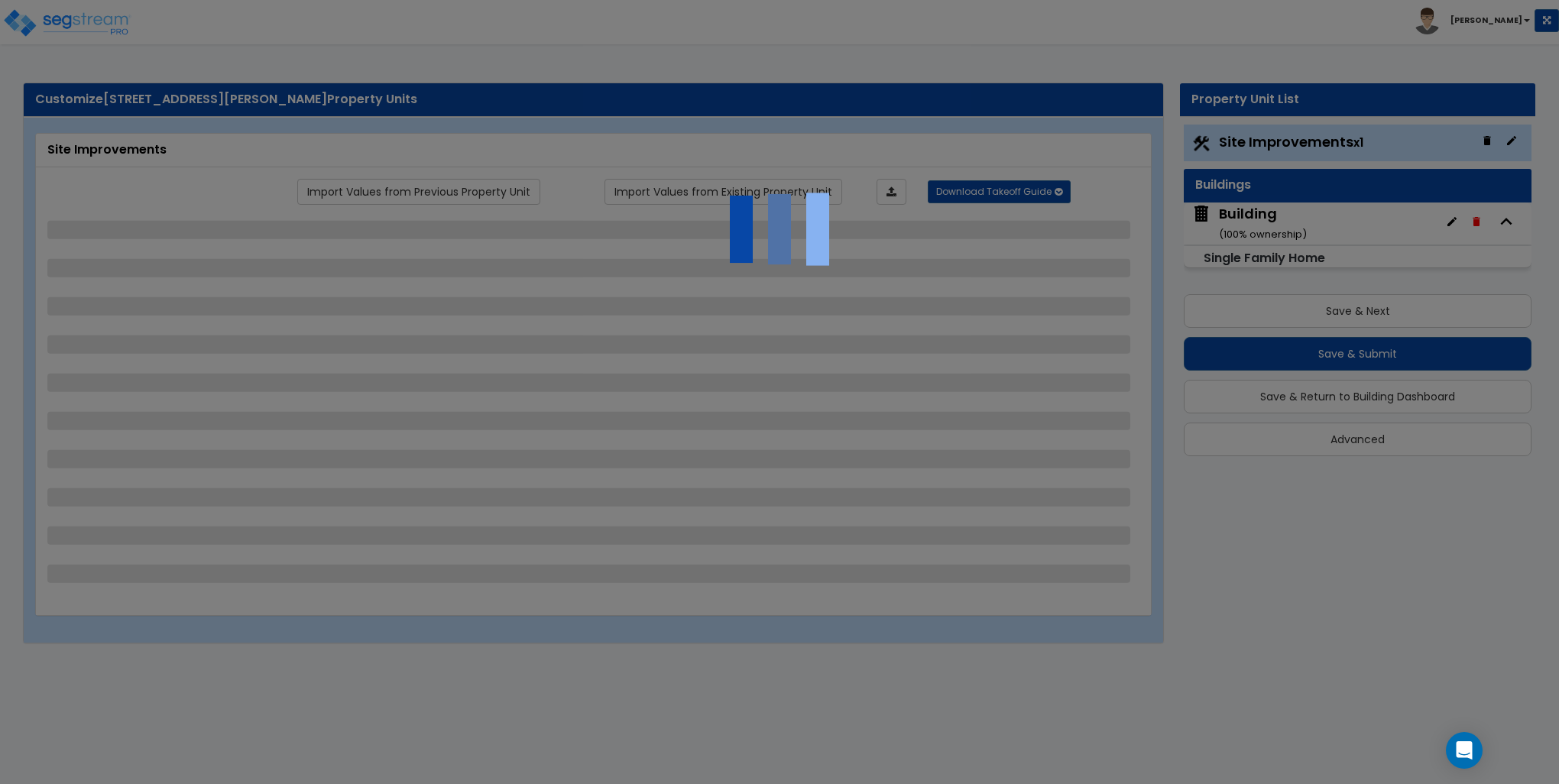
select select "2"
select select "1"
select select "2"
select select "1"
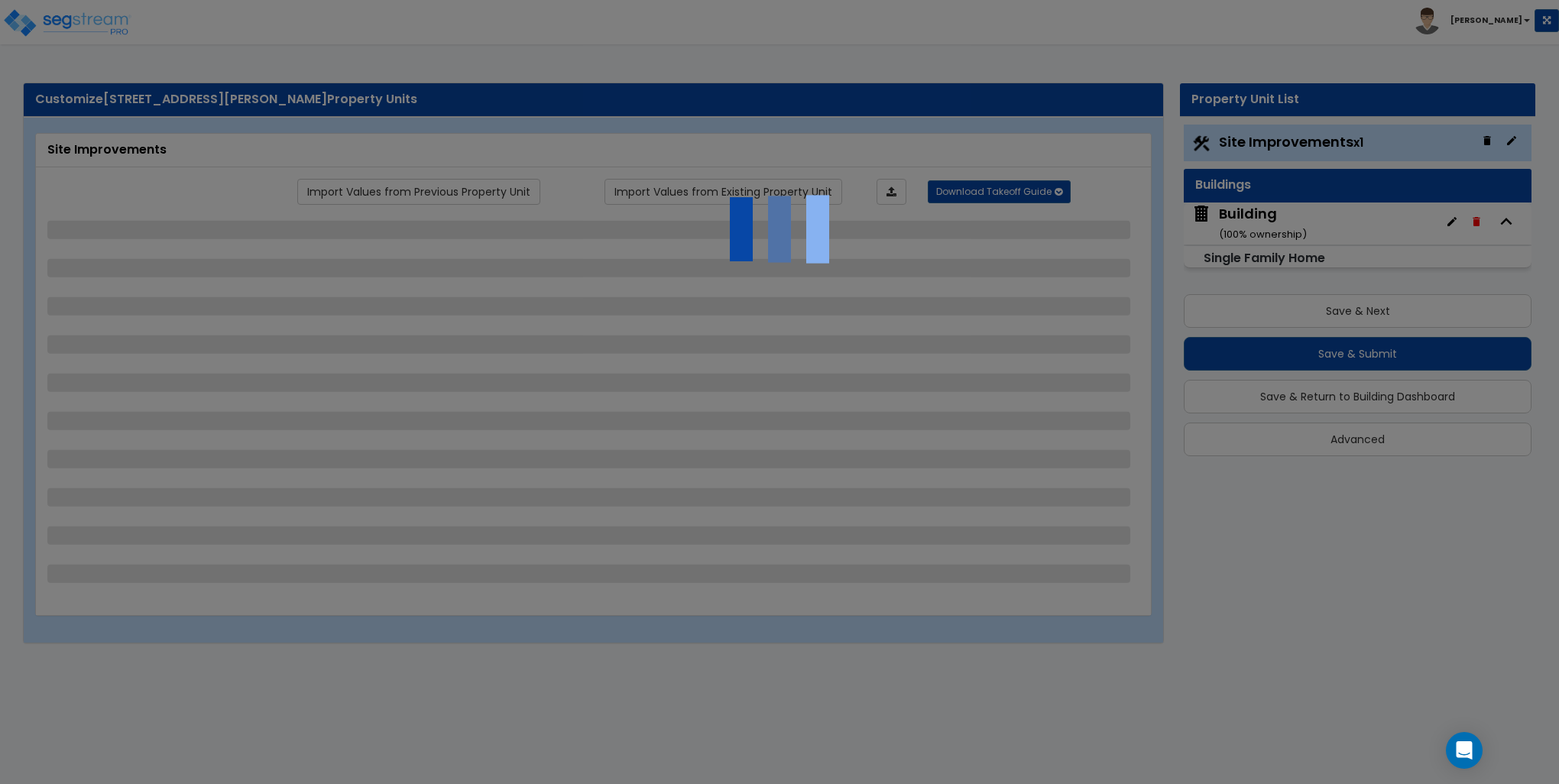
select select "2"
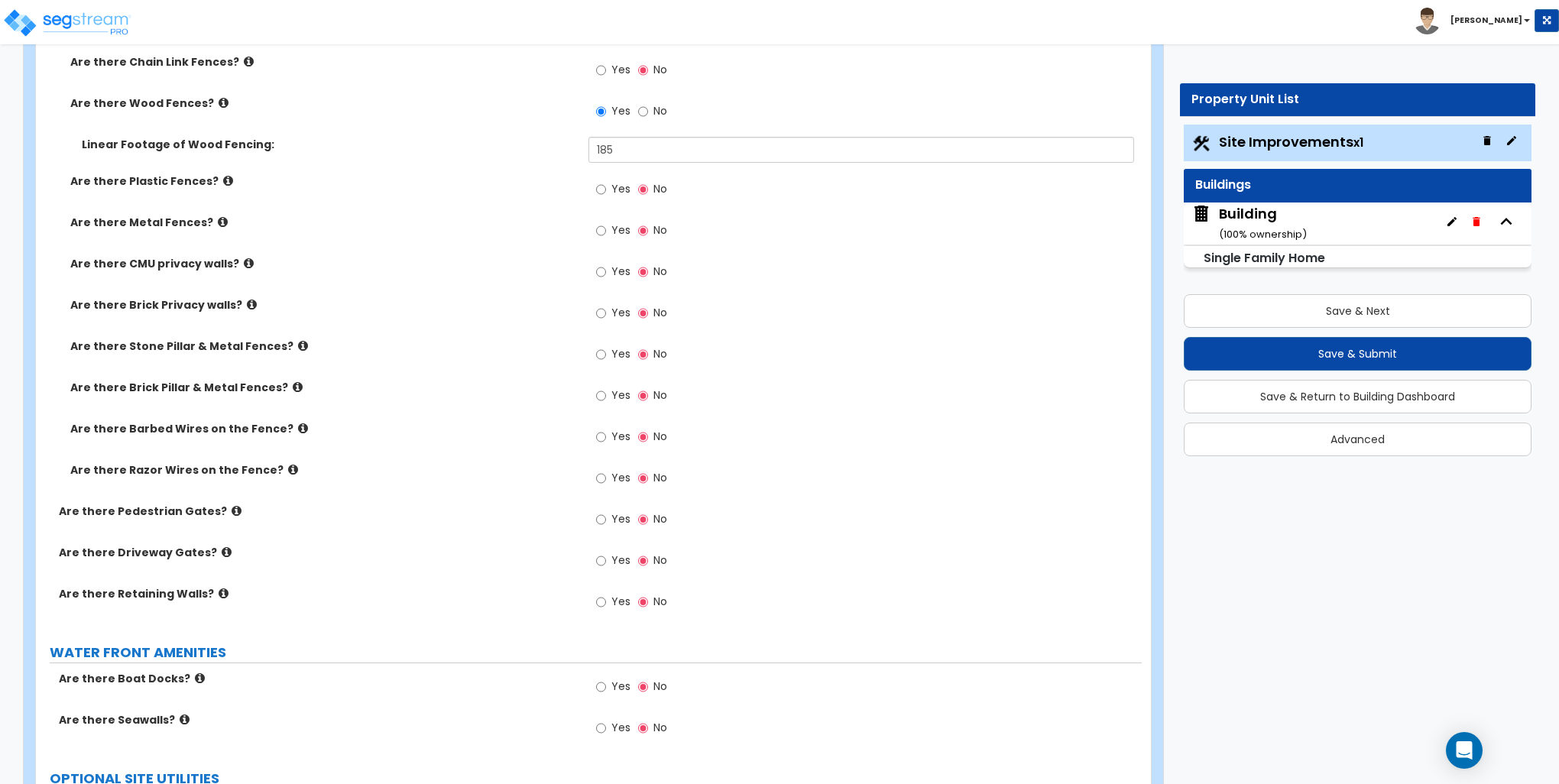
scroll to position [2264, 0]
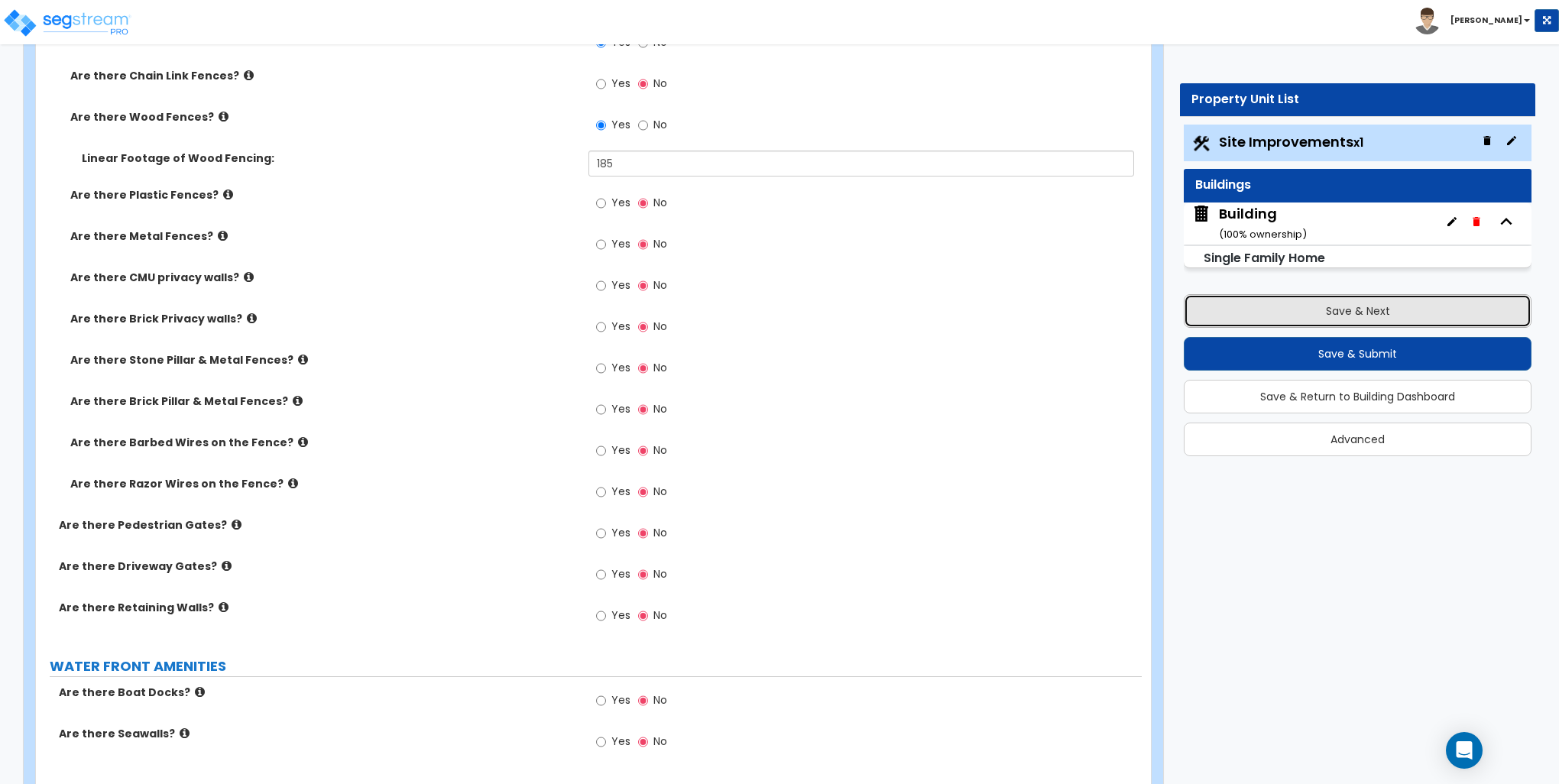
click at [1278, 317] on button "Save & Next" at bounding box center [1358, 311] width 348 height 34
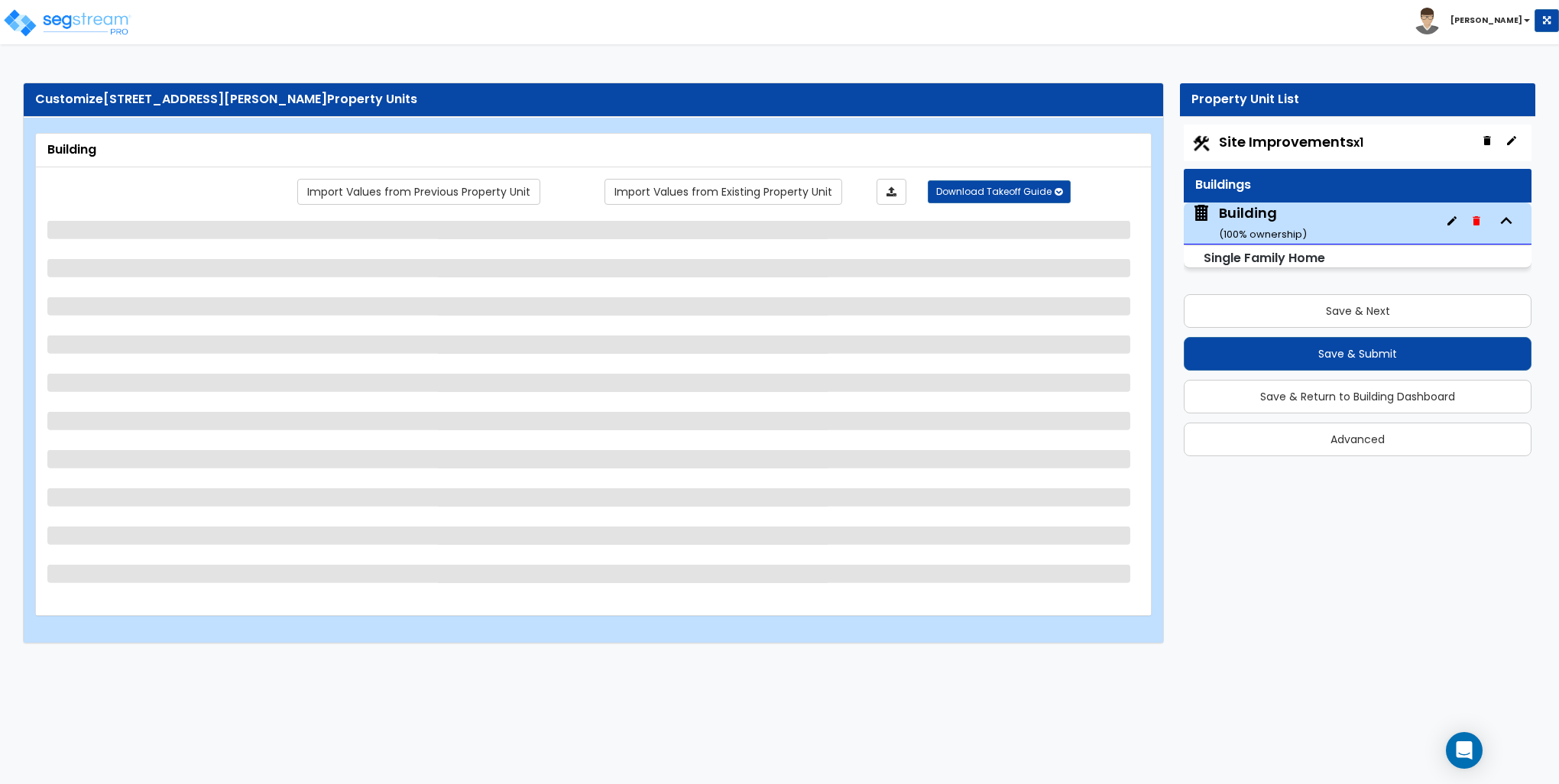
select select "1"
select select "7"
select select "3"
select select "1"
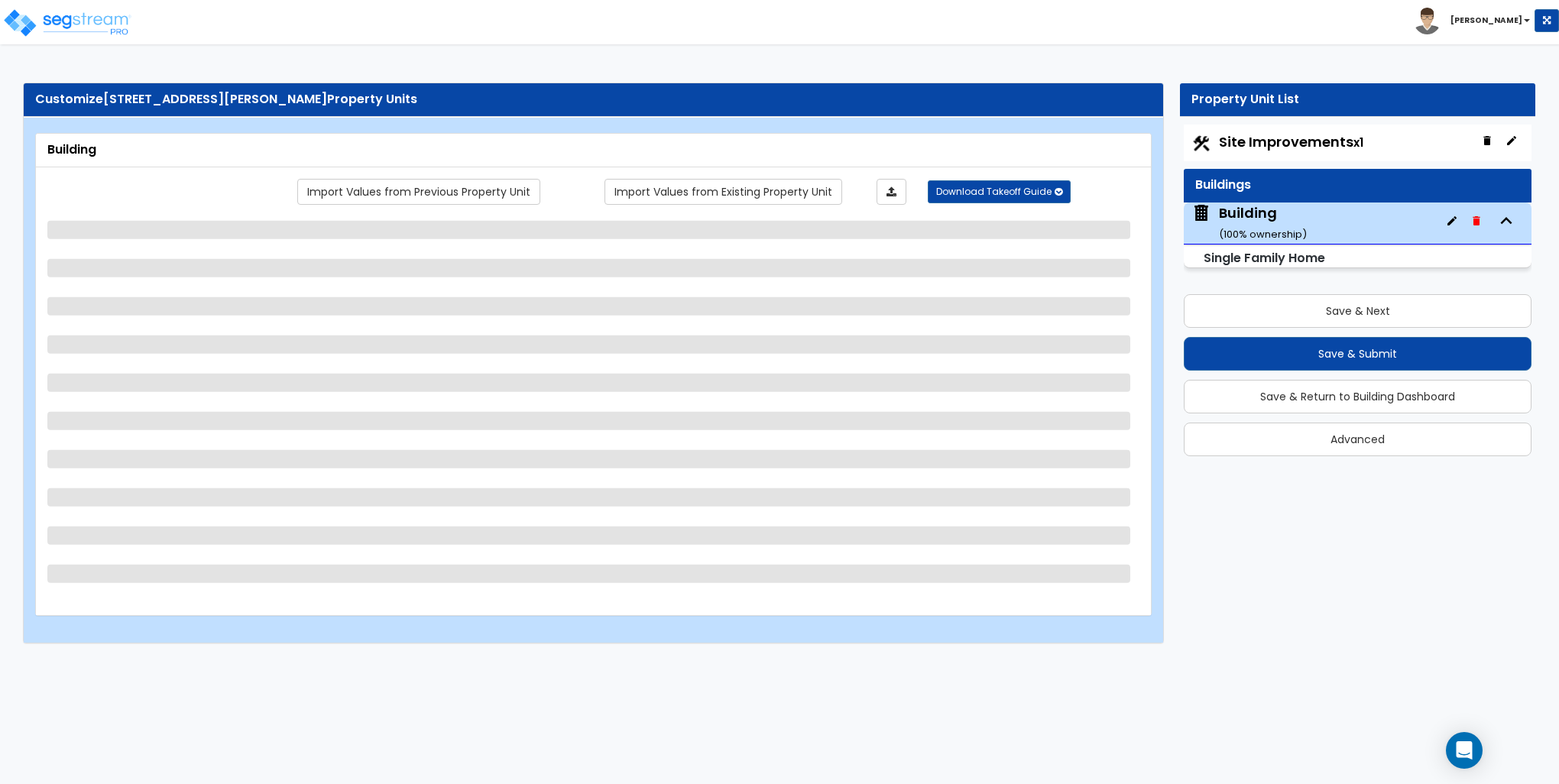
select select "1"
select select "5"
select select "1"
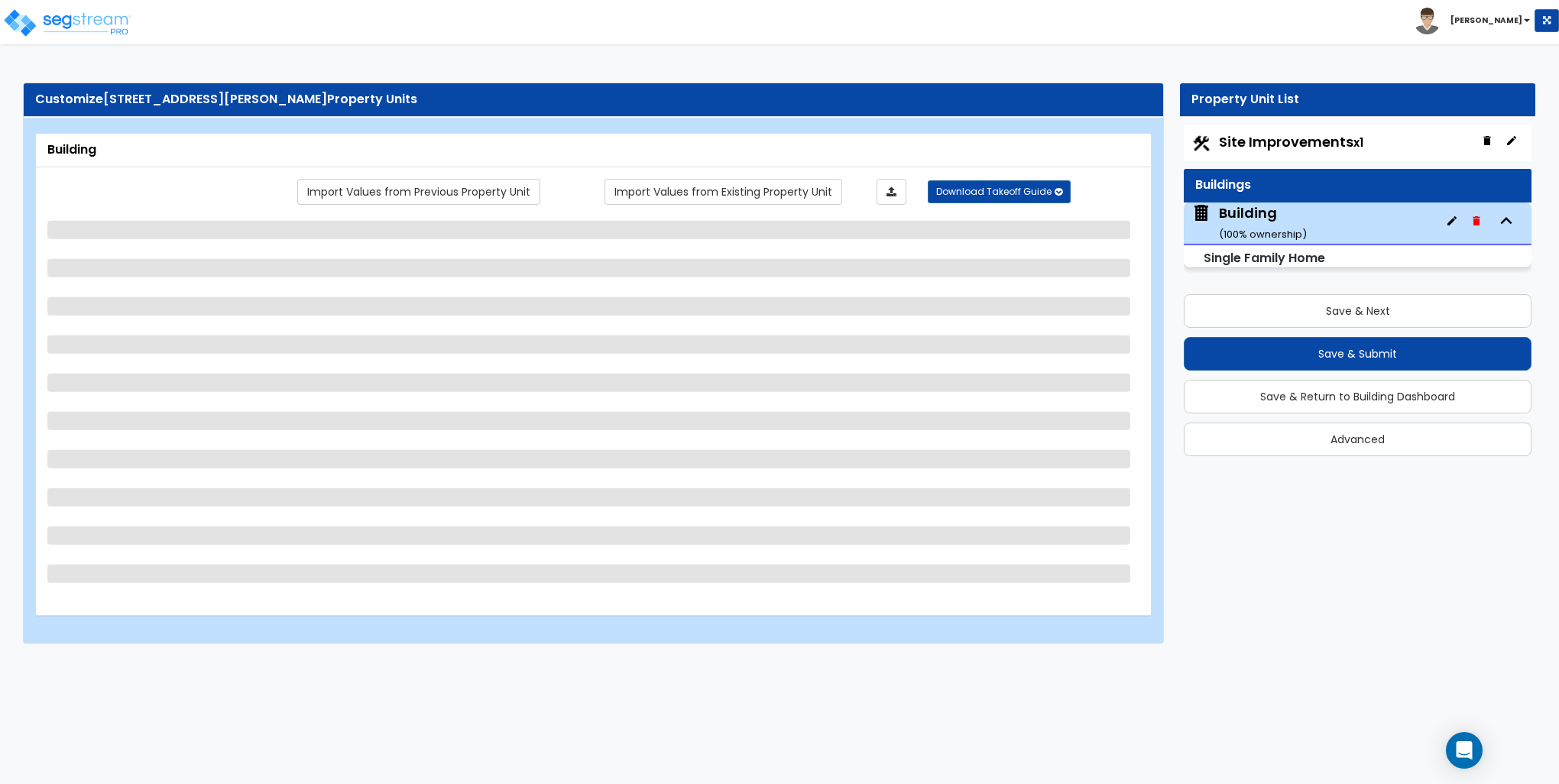
select select "1"
select select "2"
select select "1"
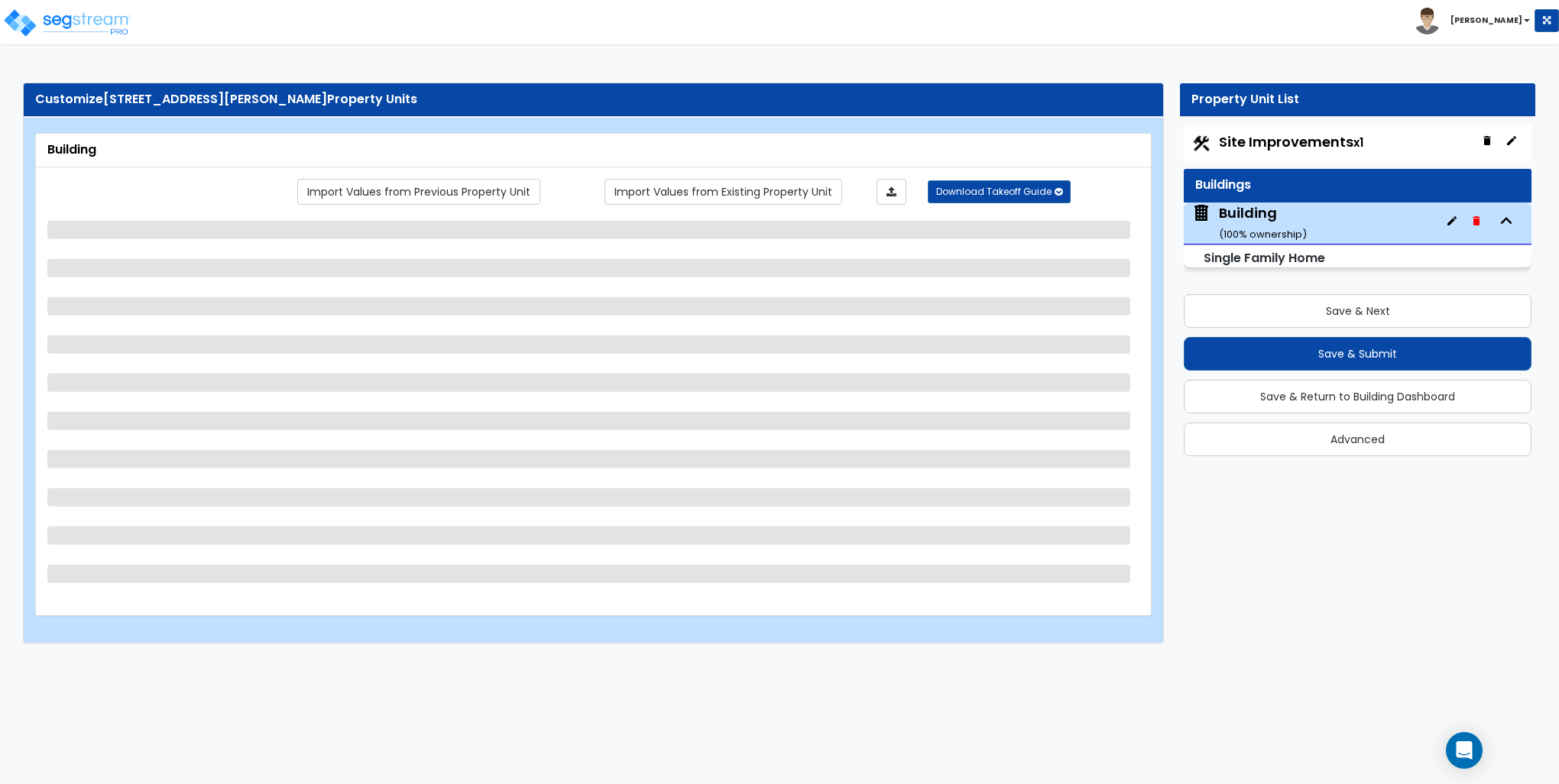
select select "5"
select select "1"
select select "2"
select select "1"
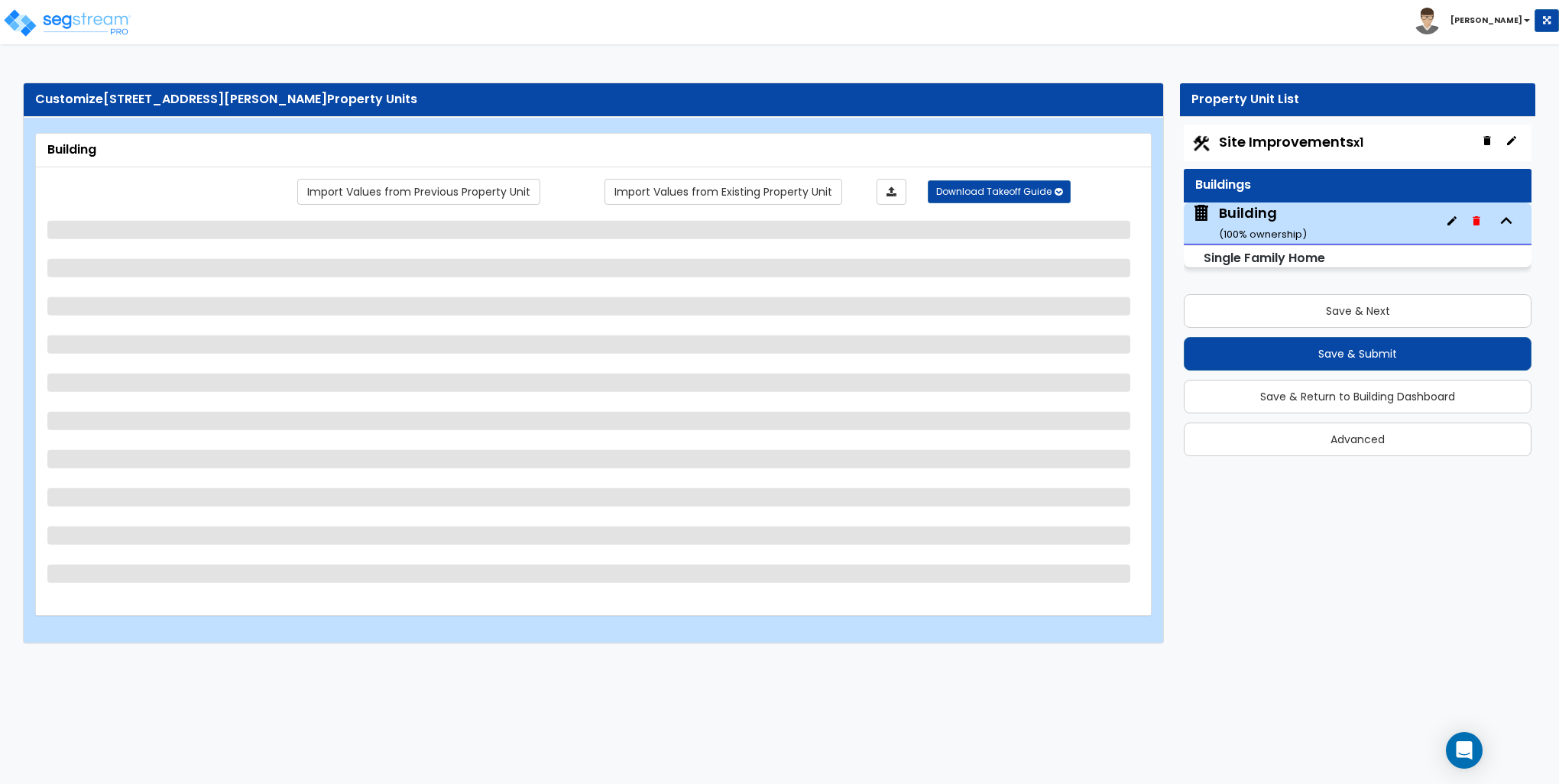
select select "2"
select select "3"
select select "2"
select select "3"
select select "1"
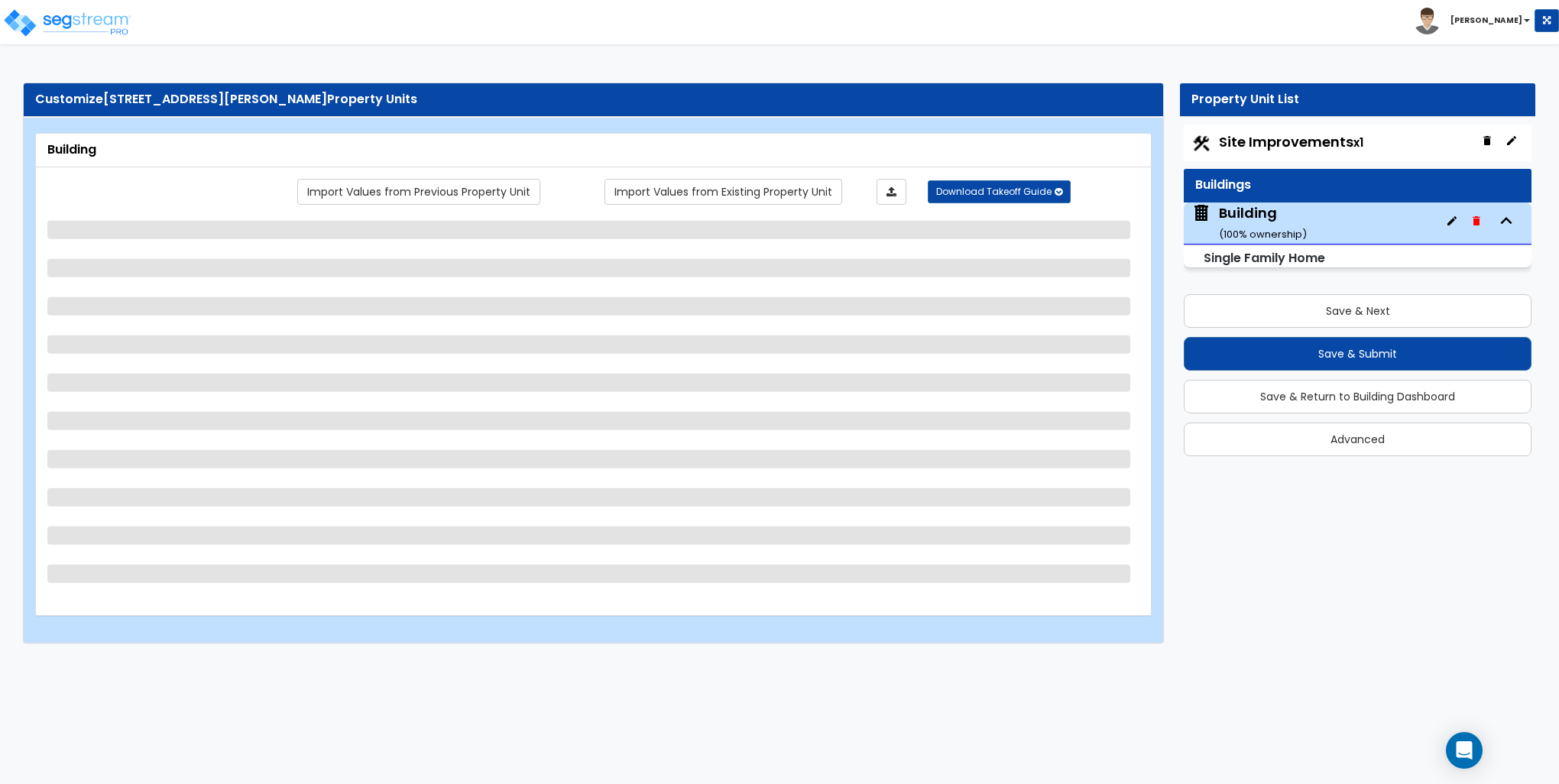
select select "3"
select select "2"
select select "1"
select select "3"
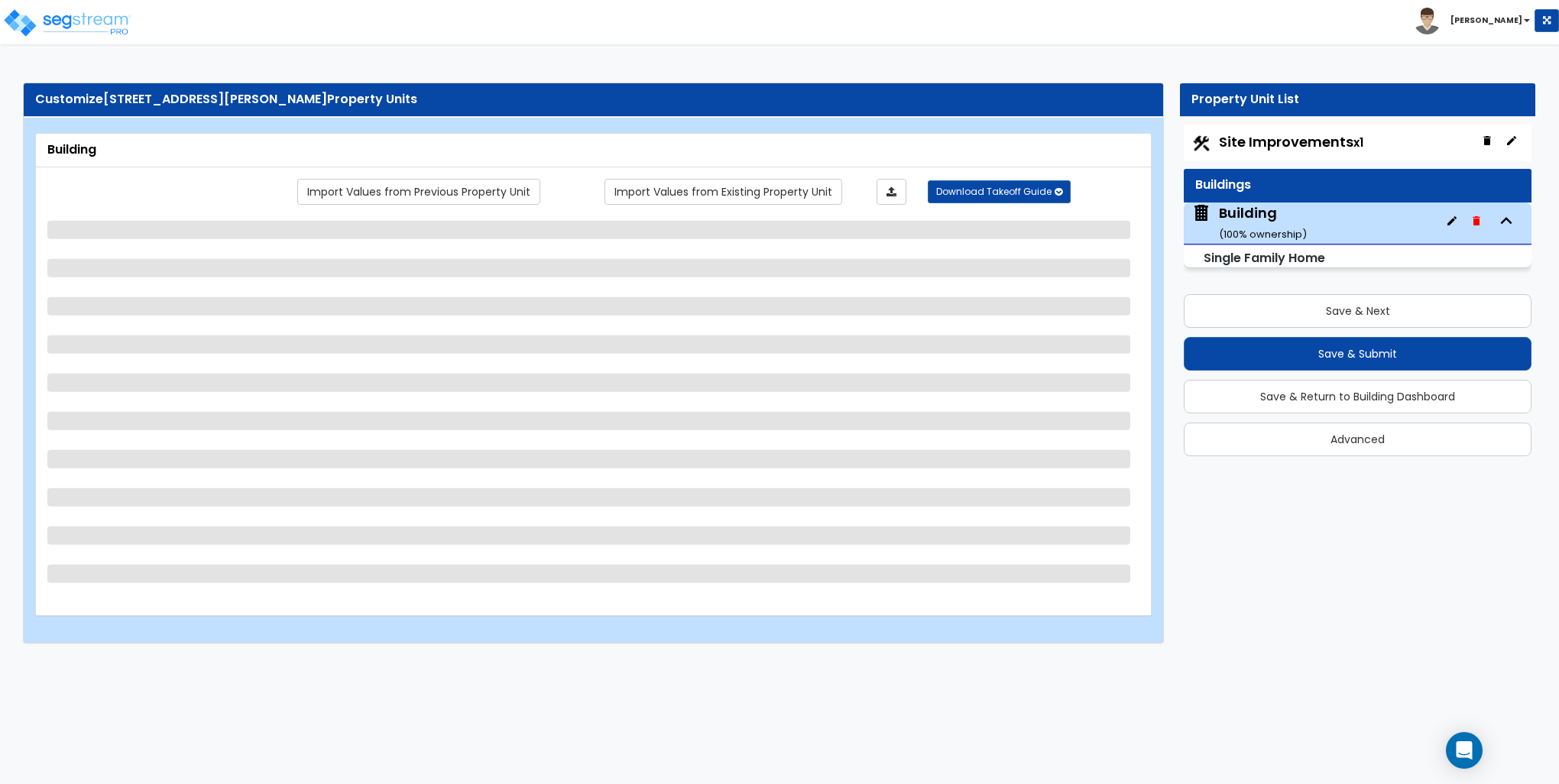
select select "3"
select select "6"
select select "3"
select select "1"
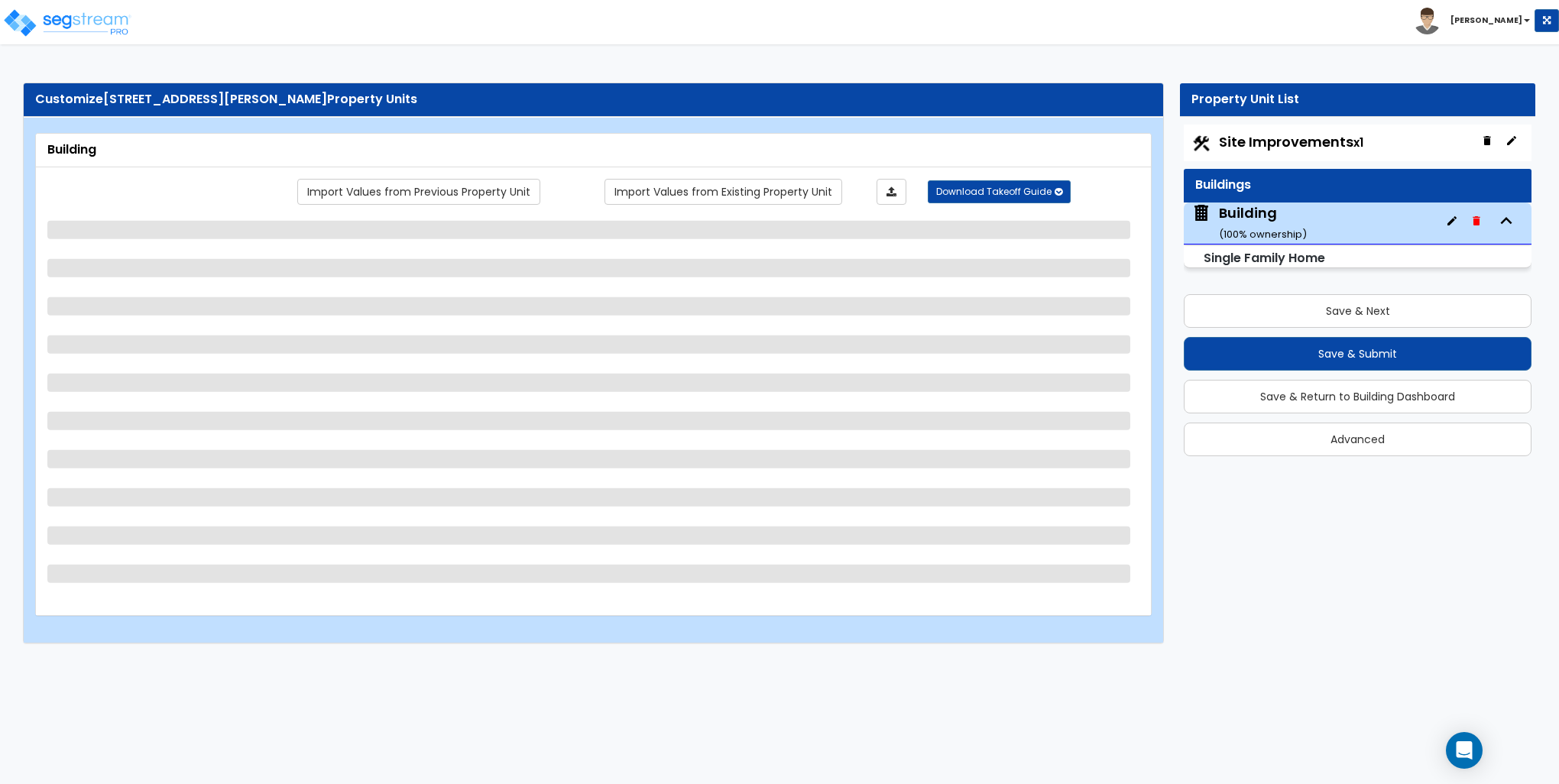
select select "1"
select select "2"
select select "1"
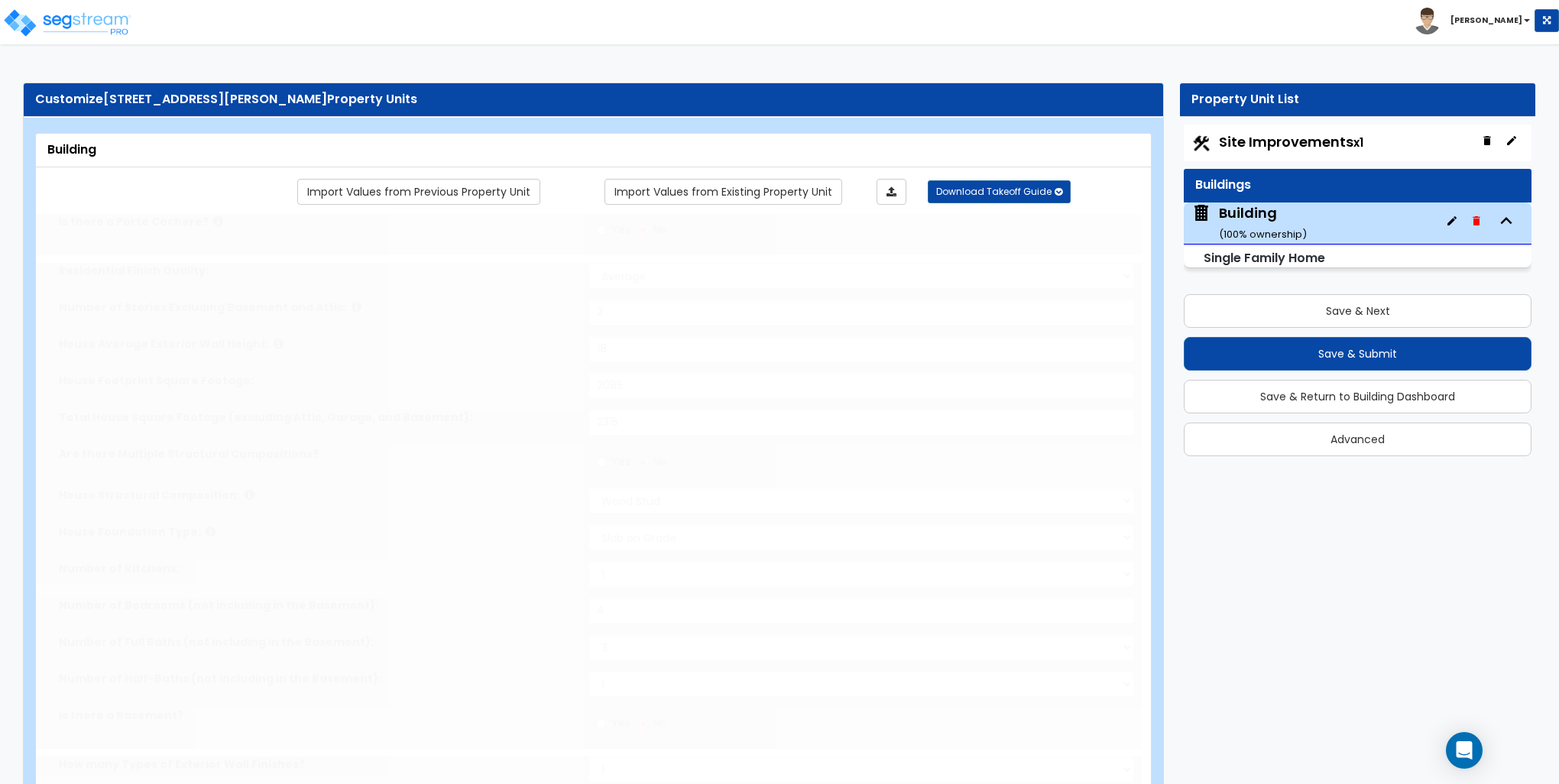
type input "3"
select select "2"
type input "2"
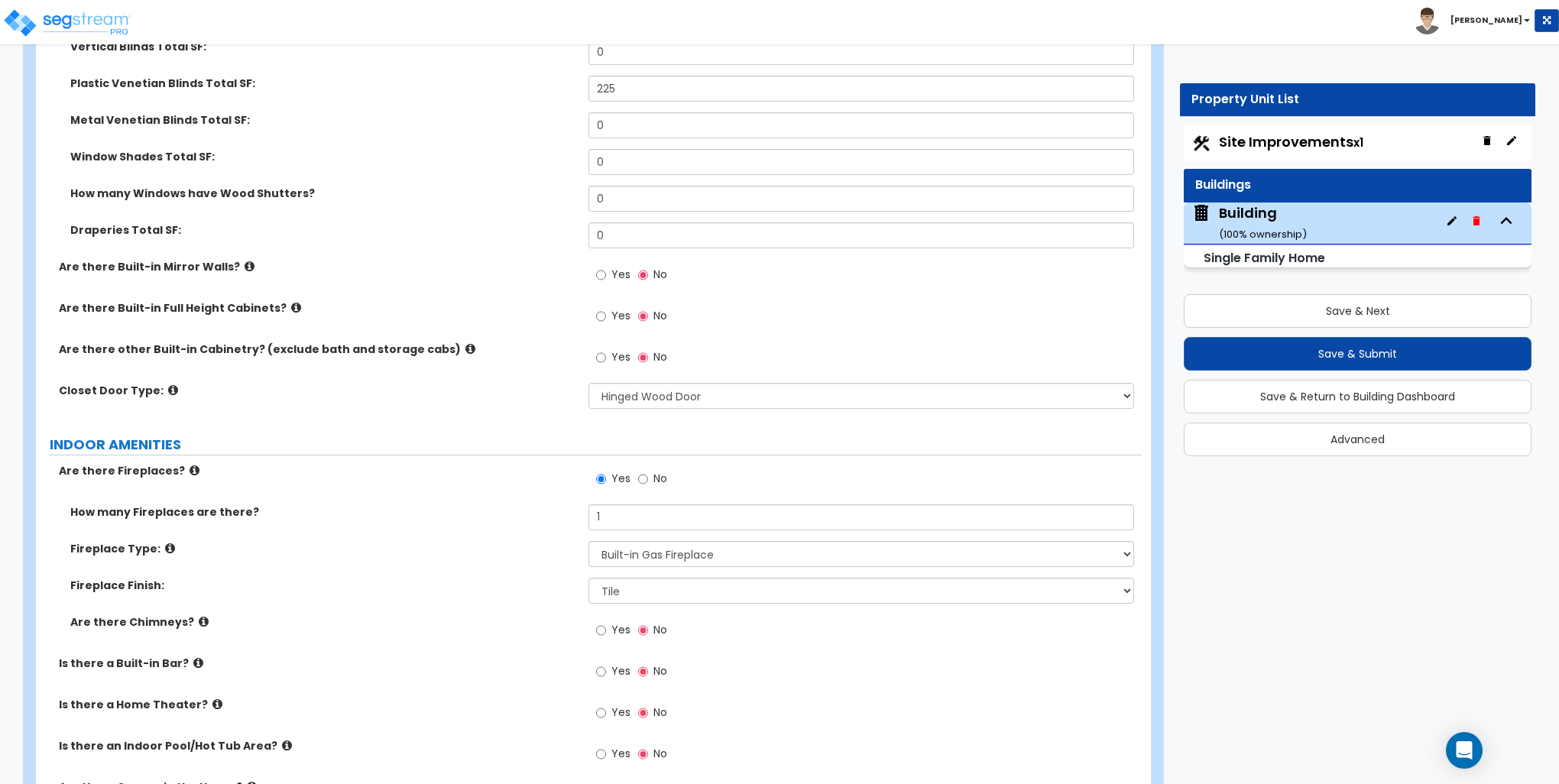
scroll to position [4203, 0]
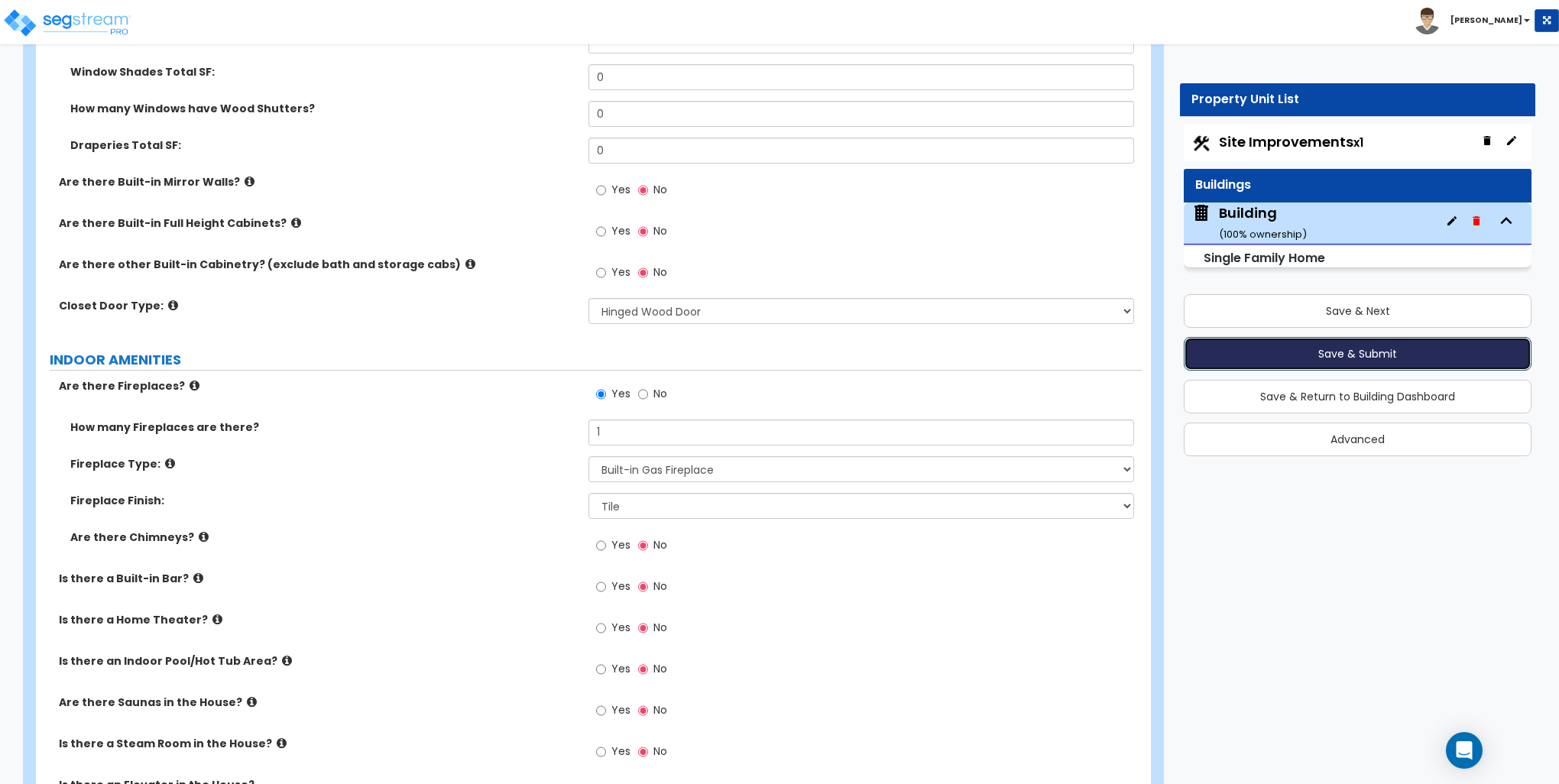
click at [1372, 356] on button "Save & Submit" at bounding box center [1358, 354] width 348 height 34
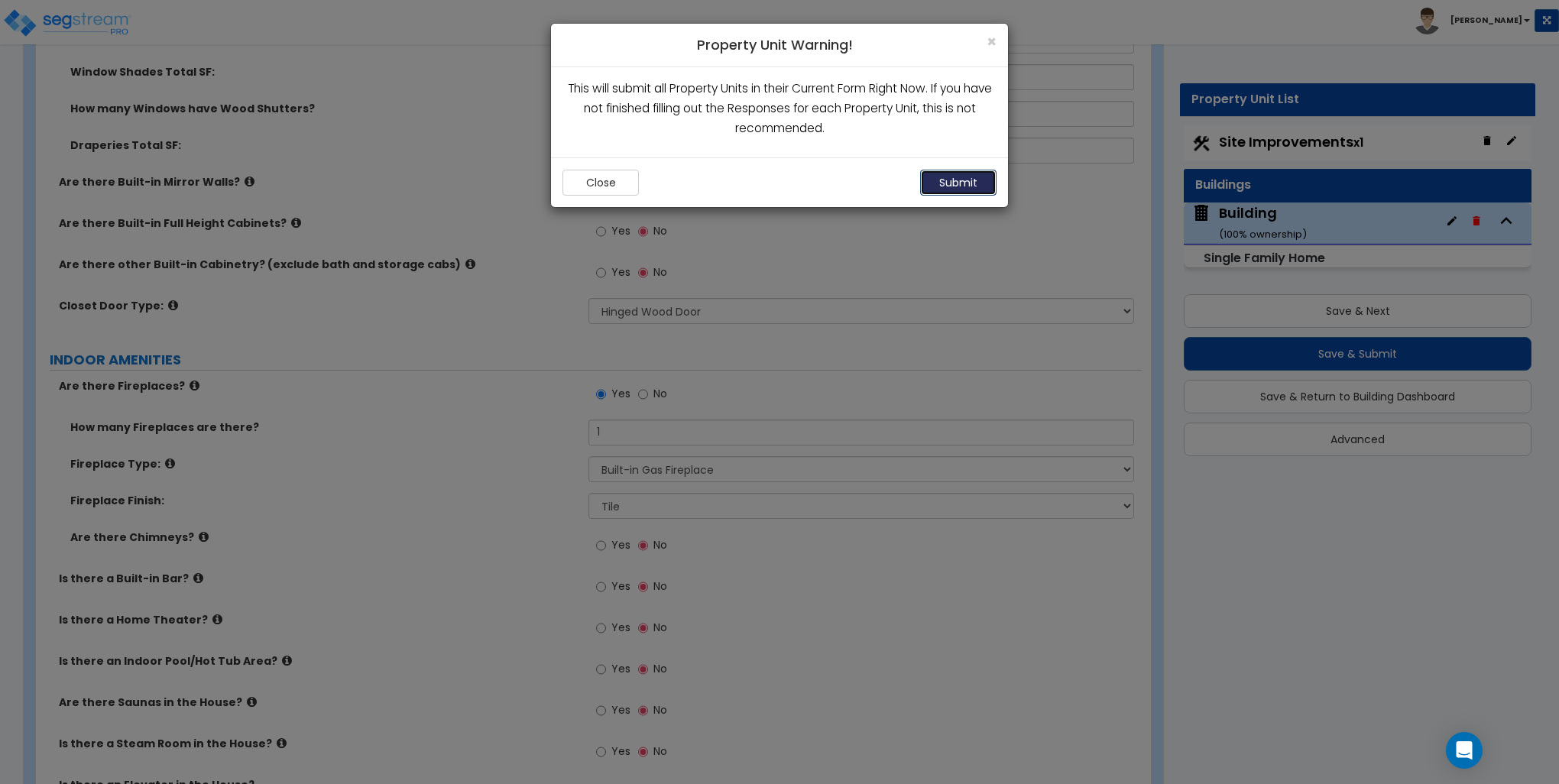
click at [957, 180] on button "Submit" at bounding box center [958, 183] width 77 height 26
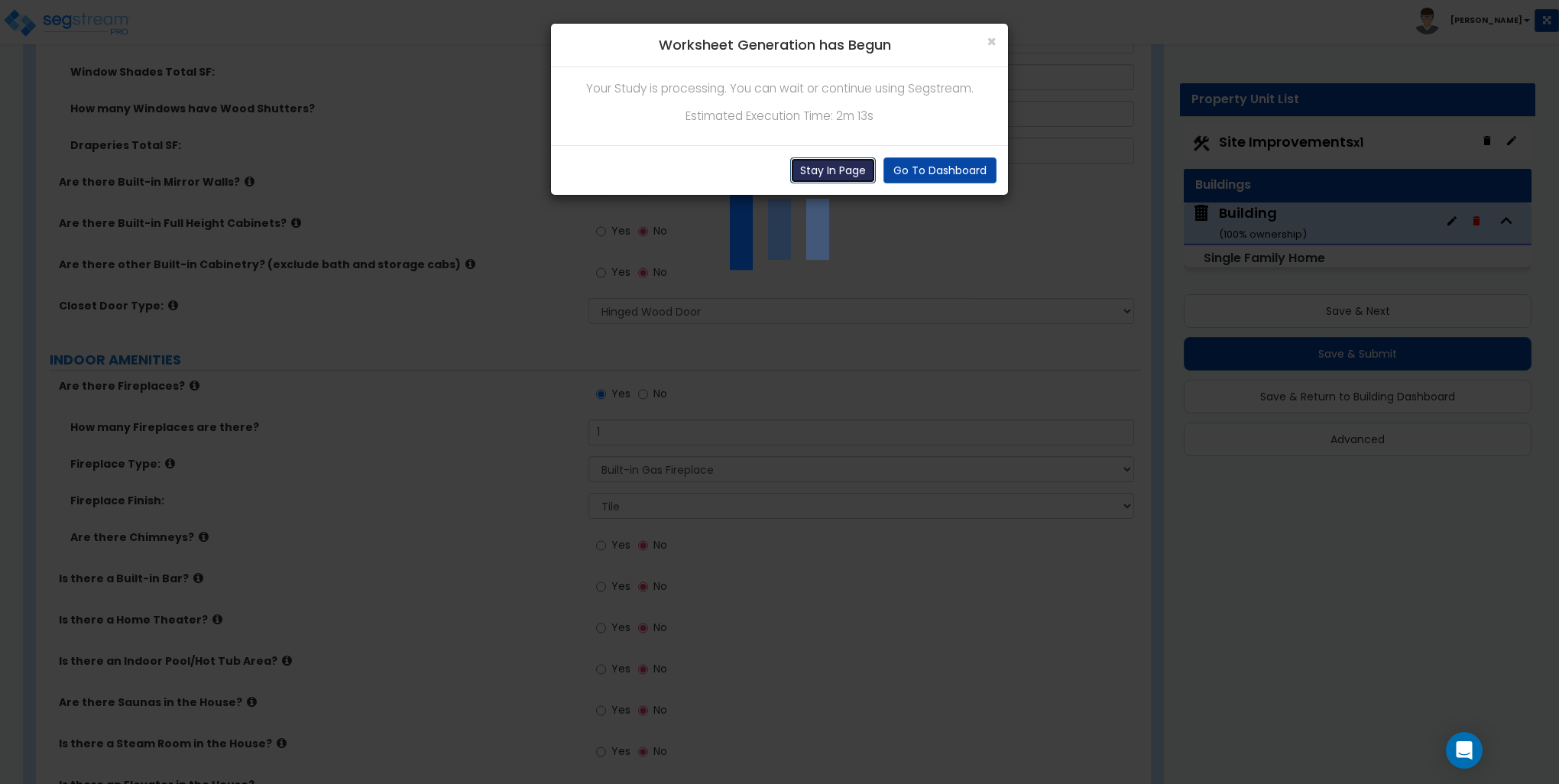
click at [862, 162] on button "Stay In Page" at bounding box center [833, 170] width 86 height 26
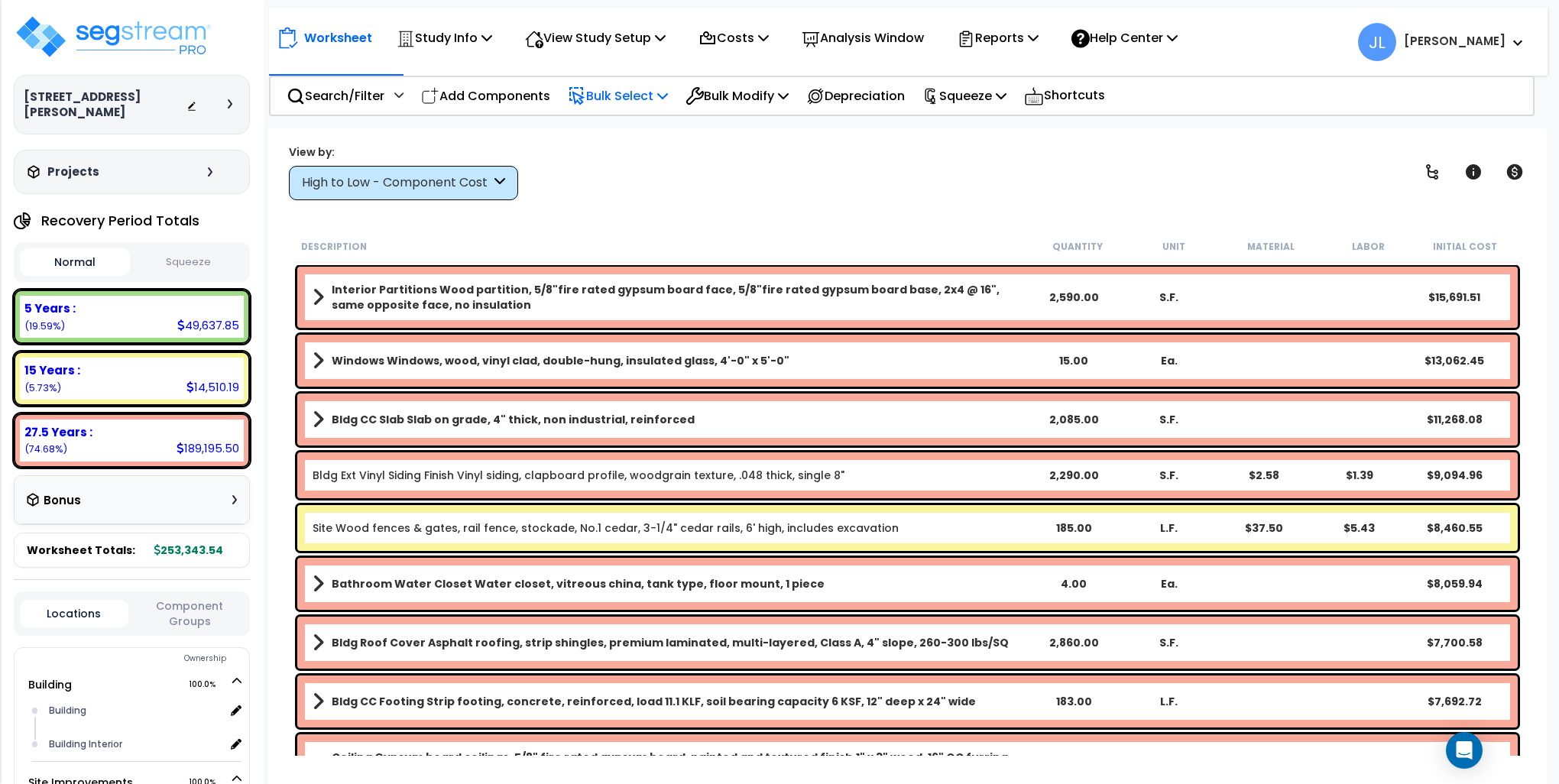
click at [643, 103] on p "Bulk Select" at bounding box center [617, 95] width 100 height 20
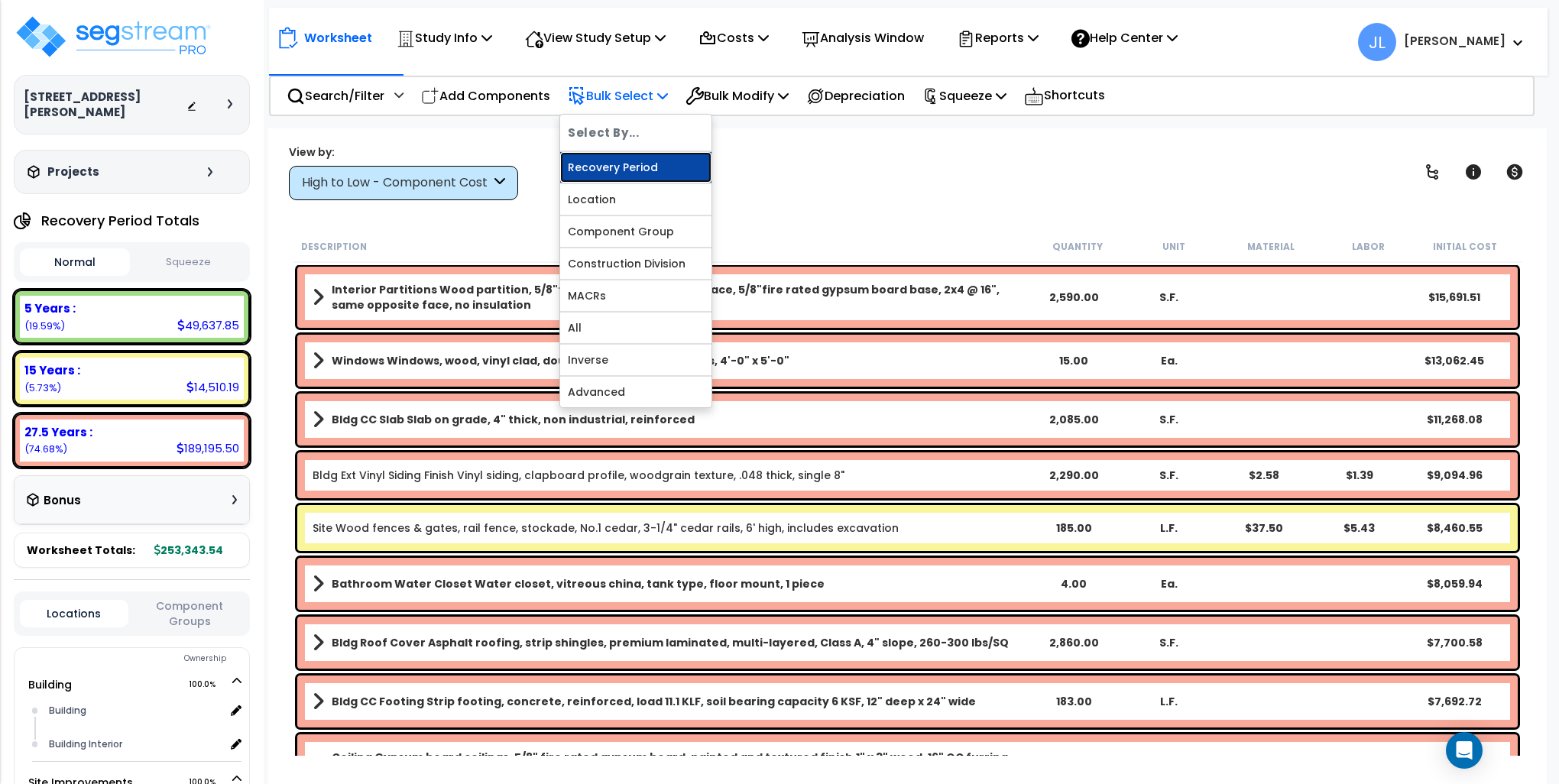
click at [626, 163] on link "Recovery Period" at bounding box center [636, 167] width 152 height 30
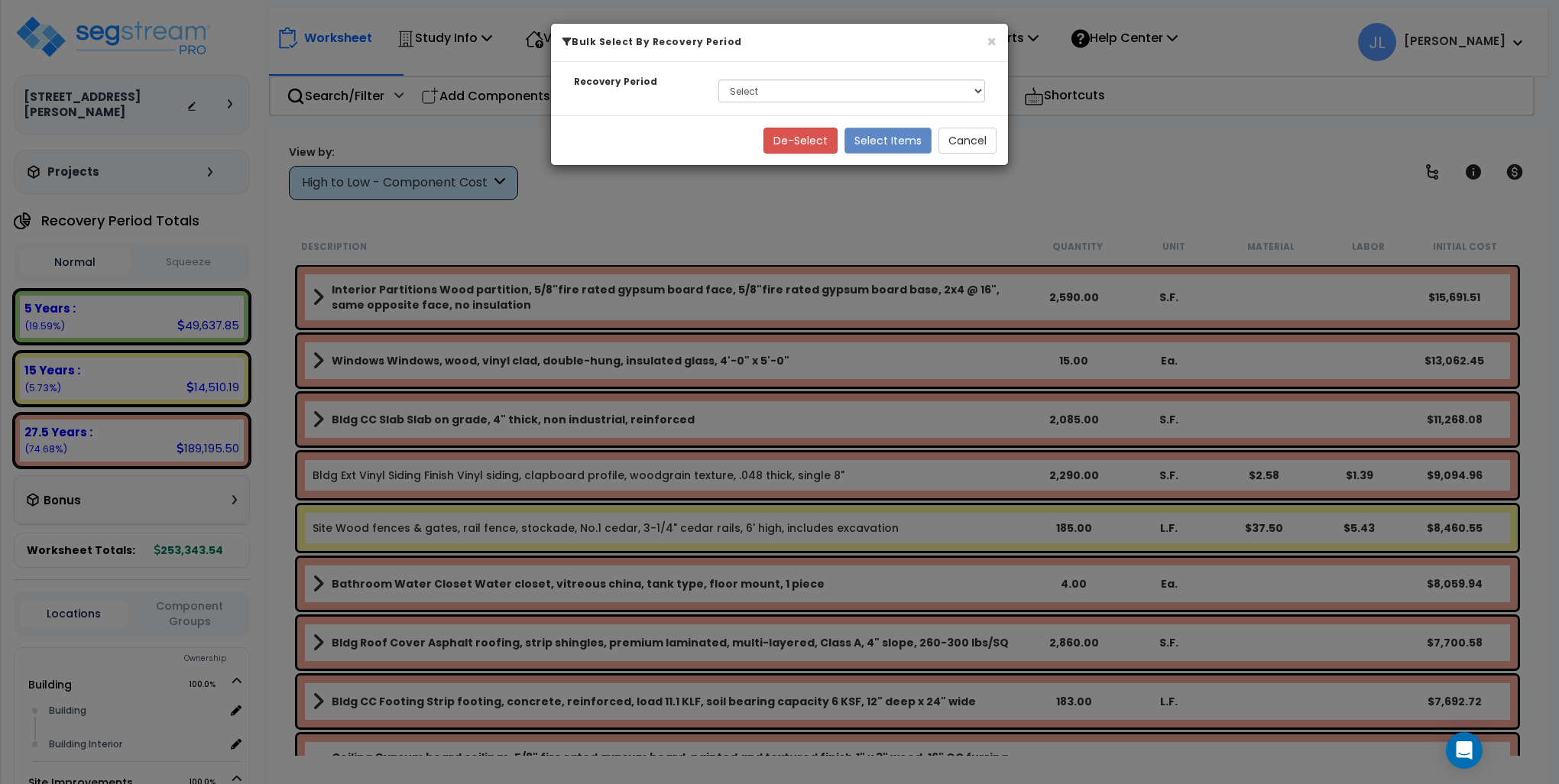
click at [792, 102] on div "Select 5 Years 15 Years 27.5 Years" at bounding box center [851, 90] width 290 height 35
click at [789, 88] on select "Select 5 Years 15 Years 27.5 Years" at bounding box center [851, 91] width 266 height 23
select select "15Y"
click at [718, 80] on select "Select 5 Years 15 Years 27.5 Years" at bounding box center [851, 91] width 266 height 23
click at [883, 138] on button "Select Items" at bounding box center [888, 140] width 87 height 26
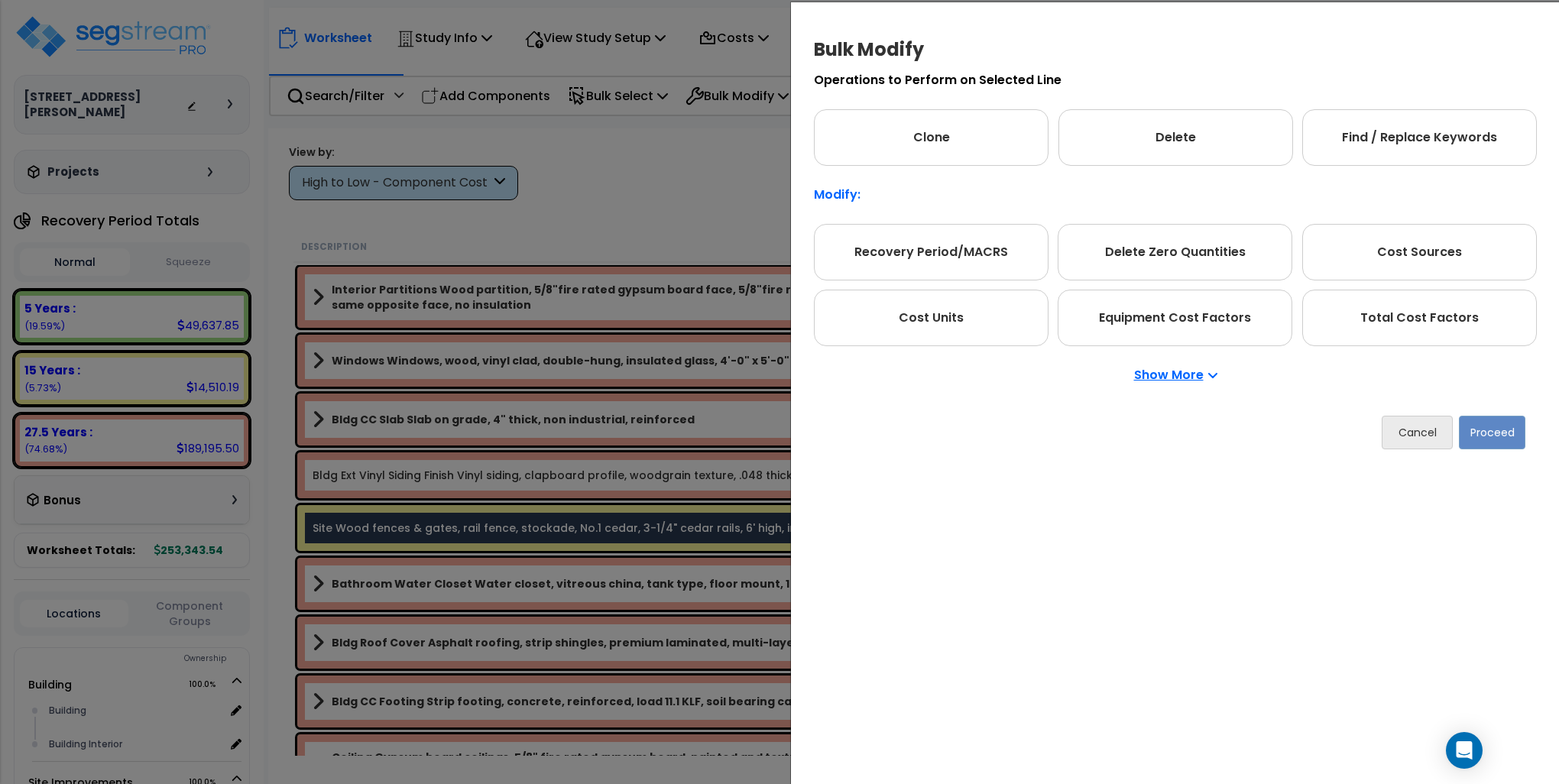
drag, startPoint x: 1419, startPoint y: 317, endPoint x: 1472, endPoint y: 360, distance: 68.2
click at [1436, 331] on div "Total Cost Factors" at bounding box center [1419, 318] width 234 height 56
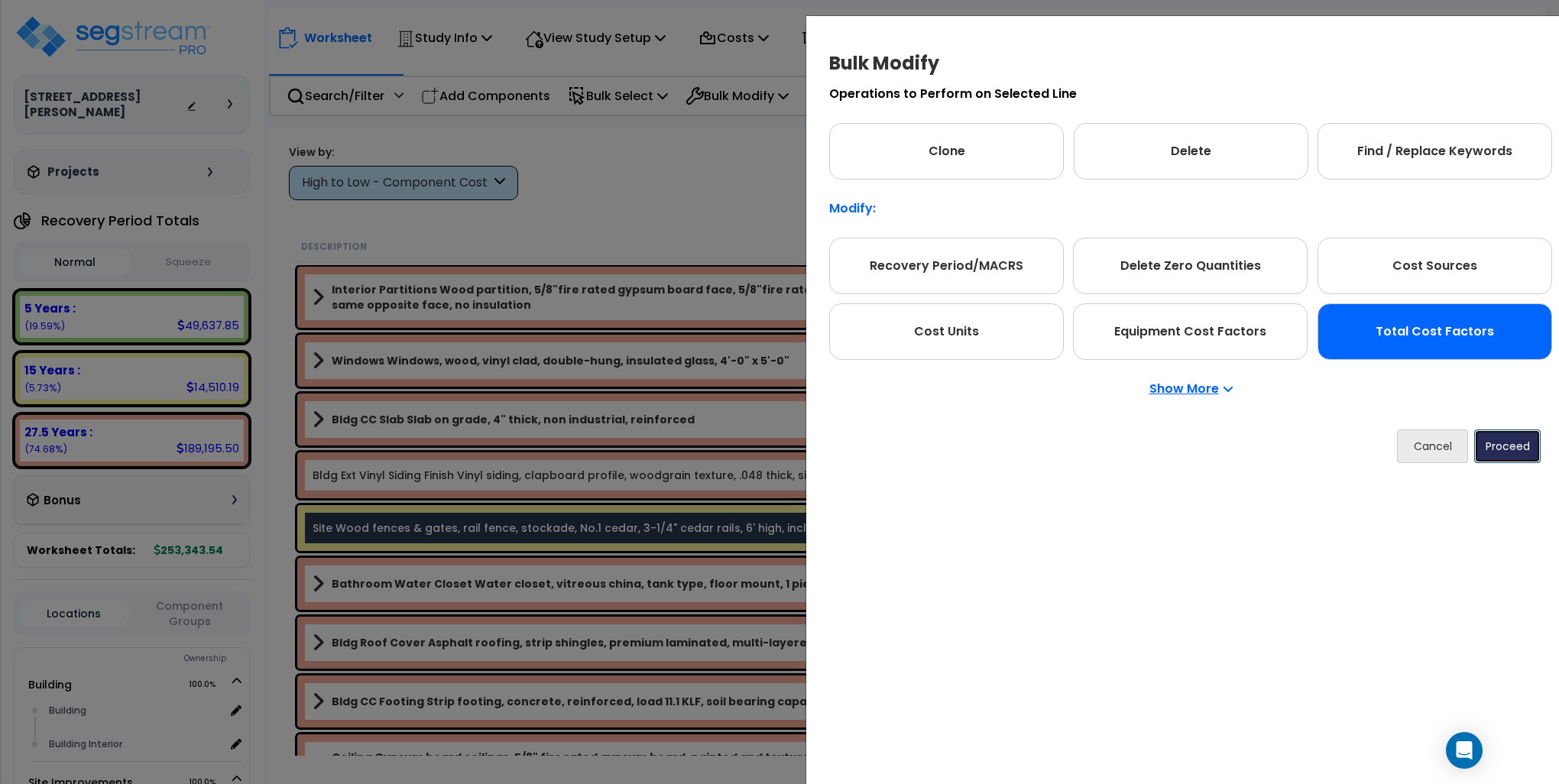
click at [1505, 446] on button "Proceed" at bounding box center [1507, 446] width 66 height 34
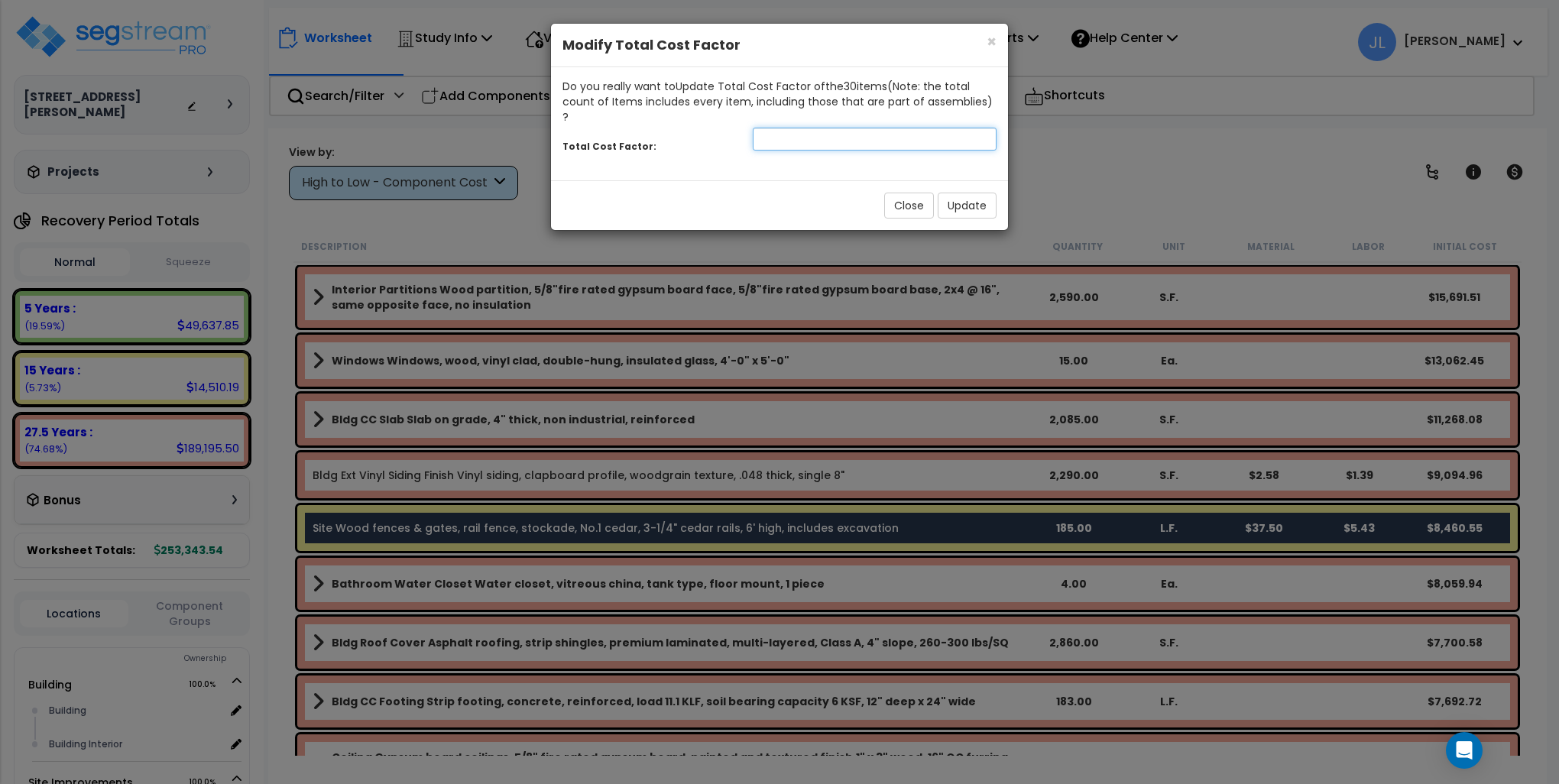
click at [785, 127] on input "number" at bounding box center [875, 139] width 244 height 23
type input "2.25"
drag, startPoint x: 991, startPoint y: 191, endPoint x: 984, endPoint y: 194, distance: 7.6
click at [991, 192] on button "Update" at bounding box center [967, 205] width 59 height 26
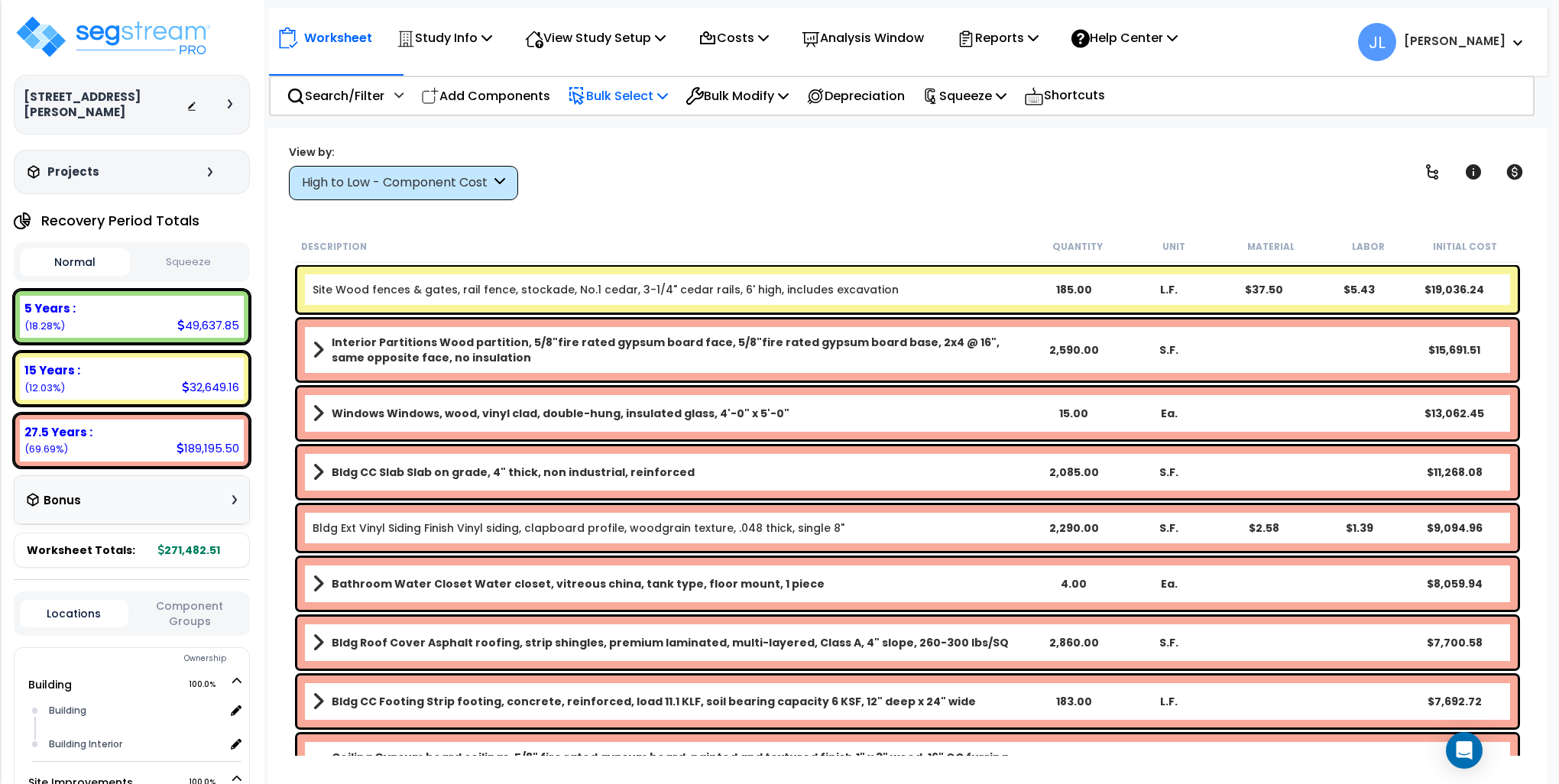
click at [631, 93] on p "Bulk Select" at bounding box center [617, 95] width 100 height 20
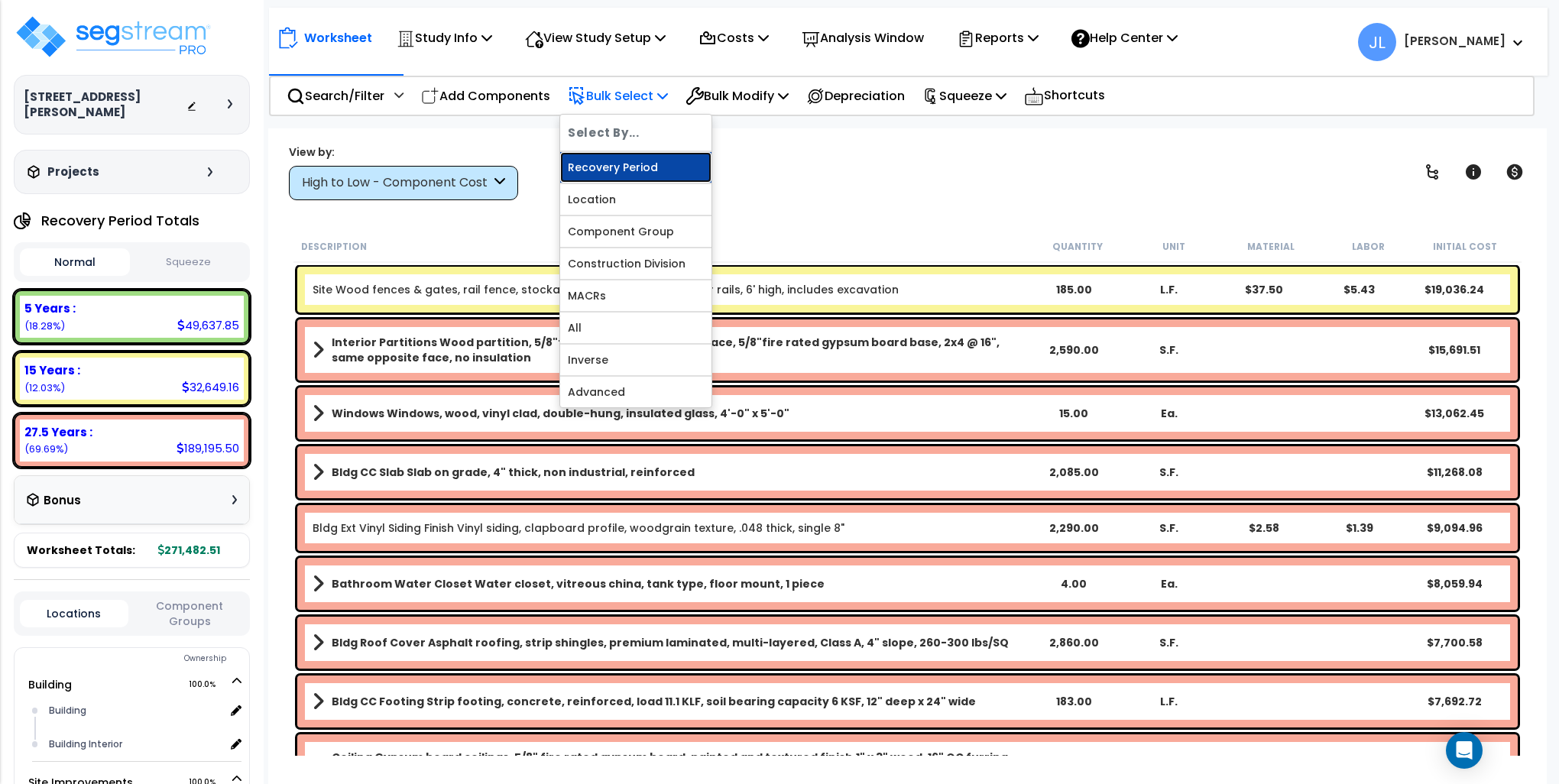
click at [618, 170] on link "Recovery Period" at bounding box center [636, 167] width 152 height 30
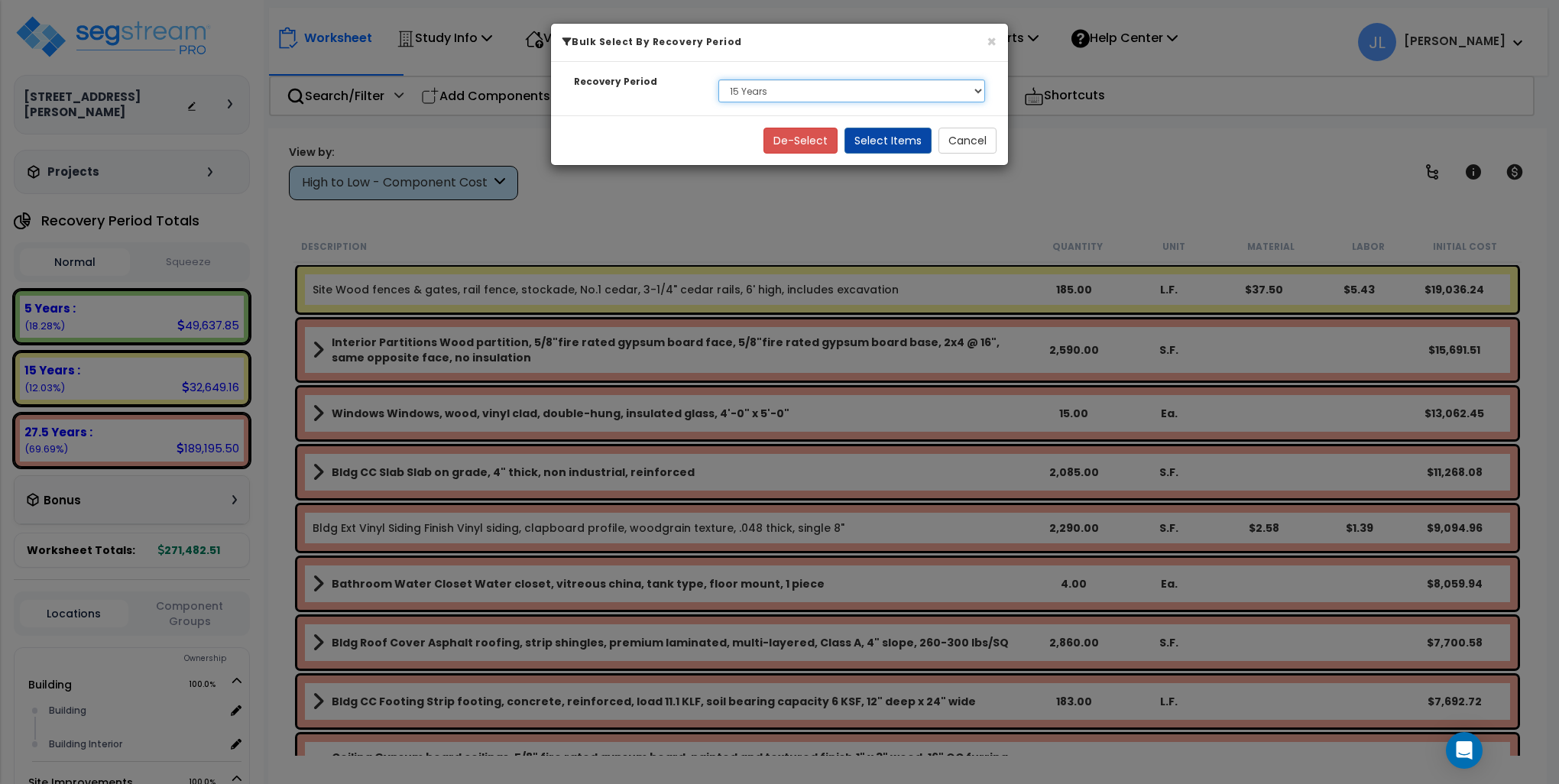
click at [872, 98] on select "Select 5 Years 15 Years 27.5 Years" at bounding box center [851, 91] width 266 height 23
select select "5Y"
click at [718, 80] on select "Select 5 Years 15 Years 27.5 Years" at bounding box center [851, 91] width 266 height 23
click at [888, 133] on button "Select Items" at bounding box center [888, 140] width 87 height 26
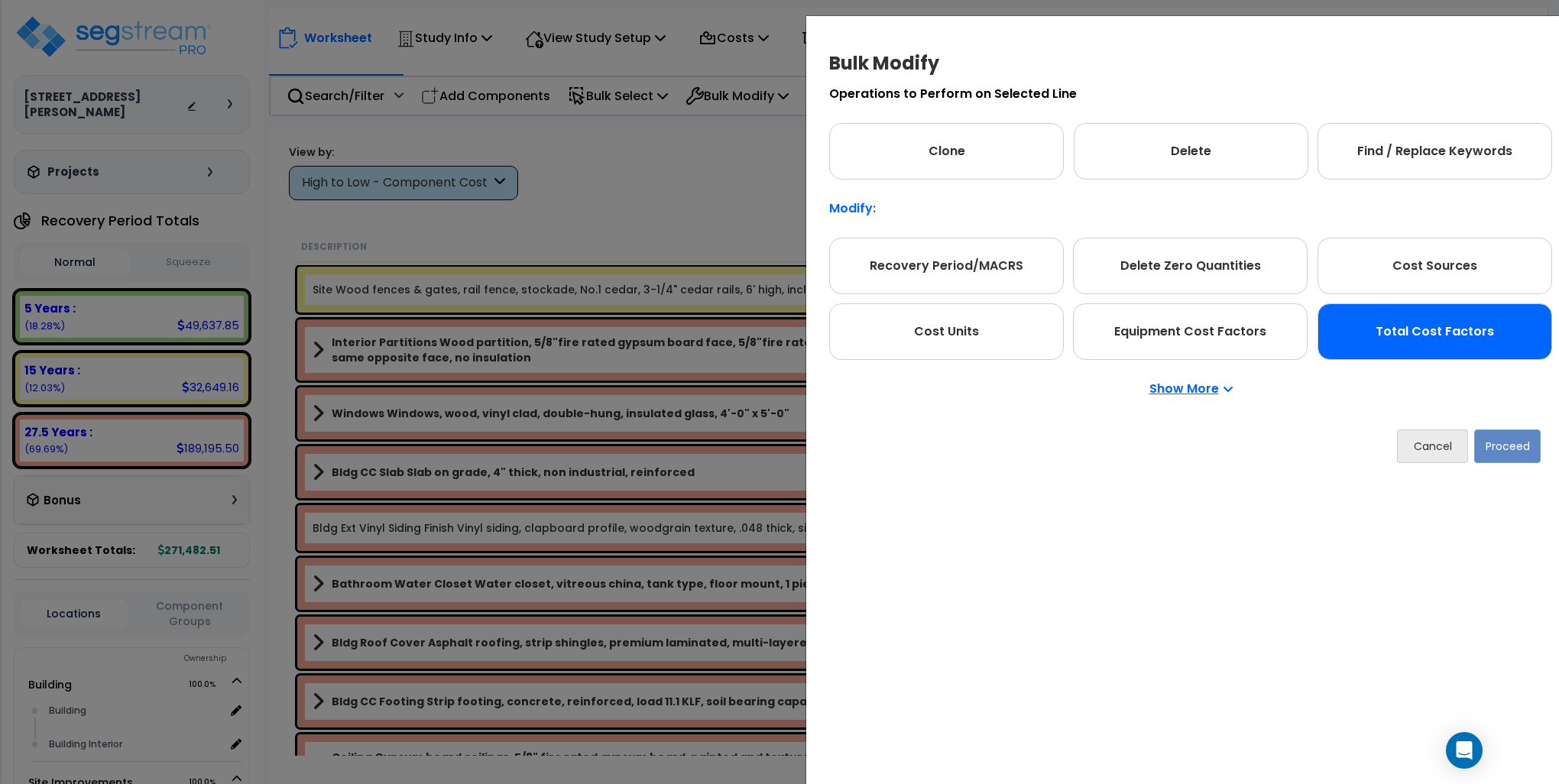
click at [1466, 342] on div "Total Cost Factors" at bounding box center [1435, 331] width 234 height 56
click at [1502, 441] on button "Proceed" at bounding box center [1507, 445] width 66 height 34
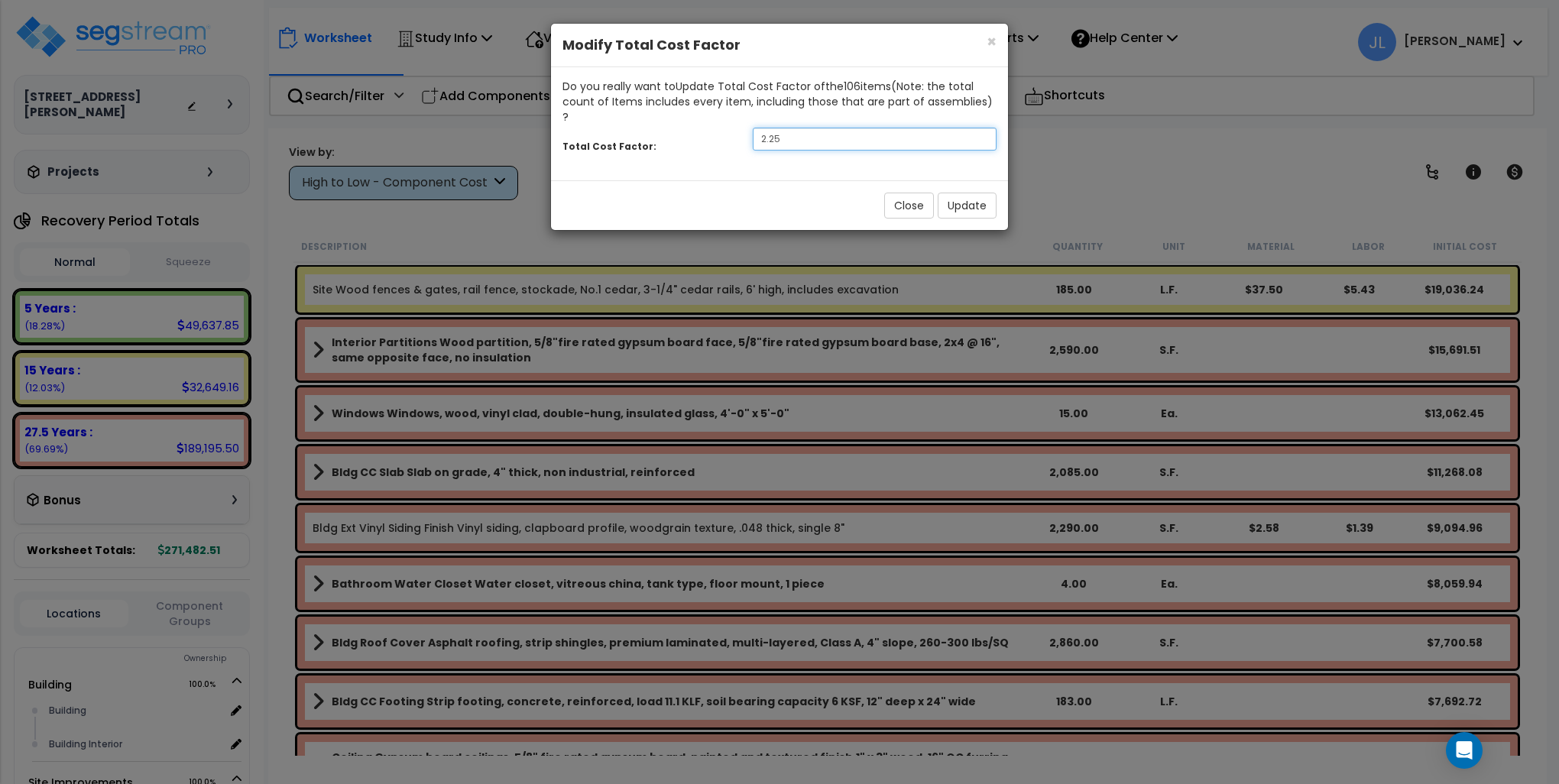
click at [792, 127] on input "2.25" at bounding box center [875, 139] width 244 height 23
type input "1.75"
click at [985, 192] on button "Update" at bounding box center [967, 205] width 59 height 26
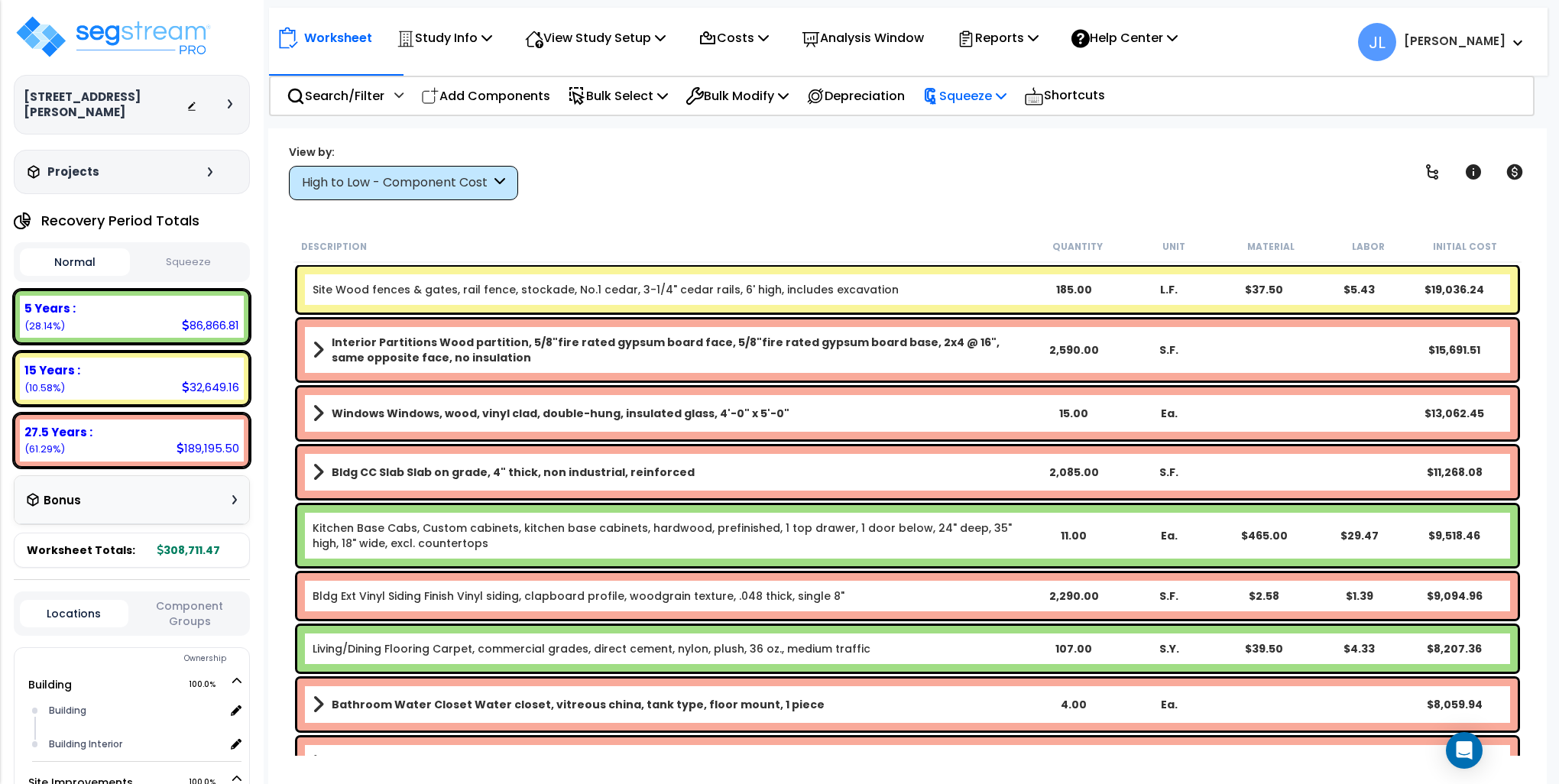
click at [989, 98] on p "Squeeze" at bounding box center [964, 95] width 85 height 20
click at [807, 185] on div "View by: High to Low - Component Cost High to Low - Component Cost" at bounding box center [908, 172] width 1248 height 56
click at [609, 95] on p "Bulk Select" at bounding box center [617, 95] width 100 height 20
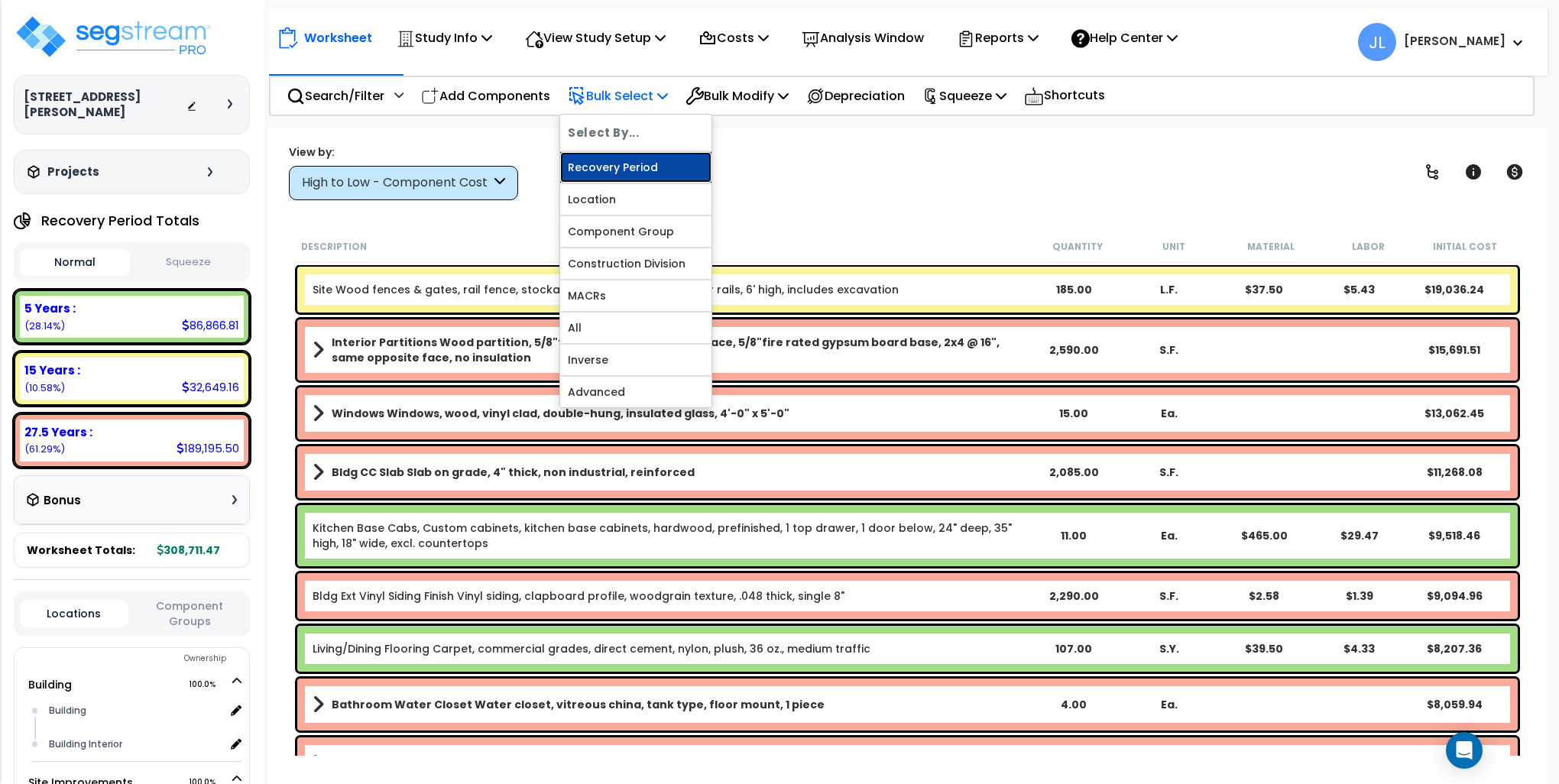
click at [621, 160] on link "Recovery Period" at bounding box center [636, 167] width 152 height 30
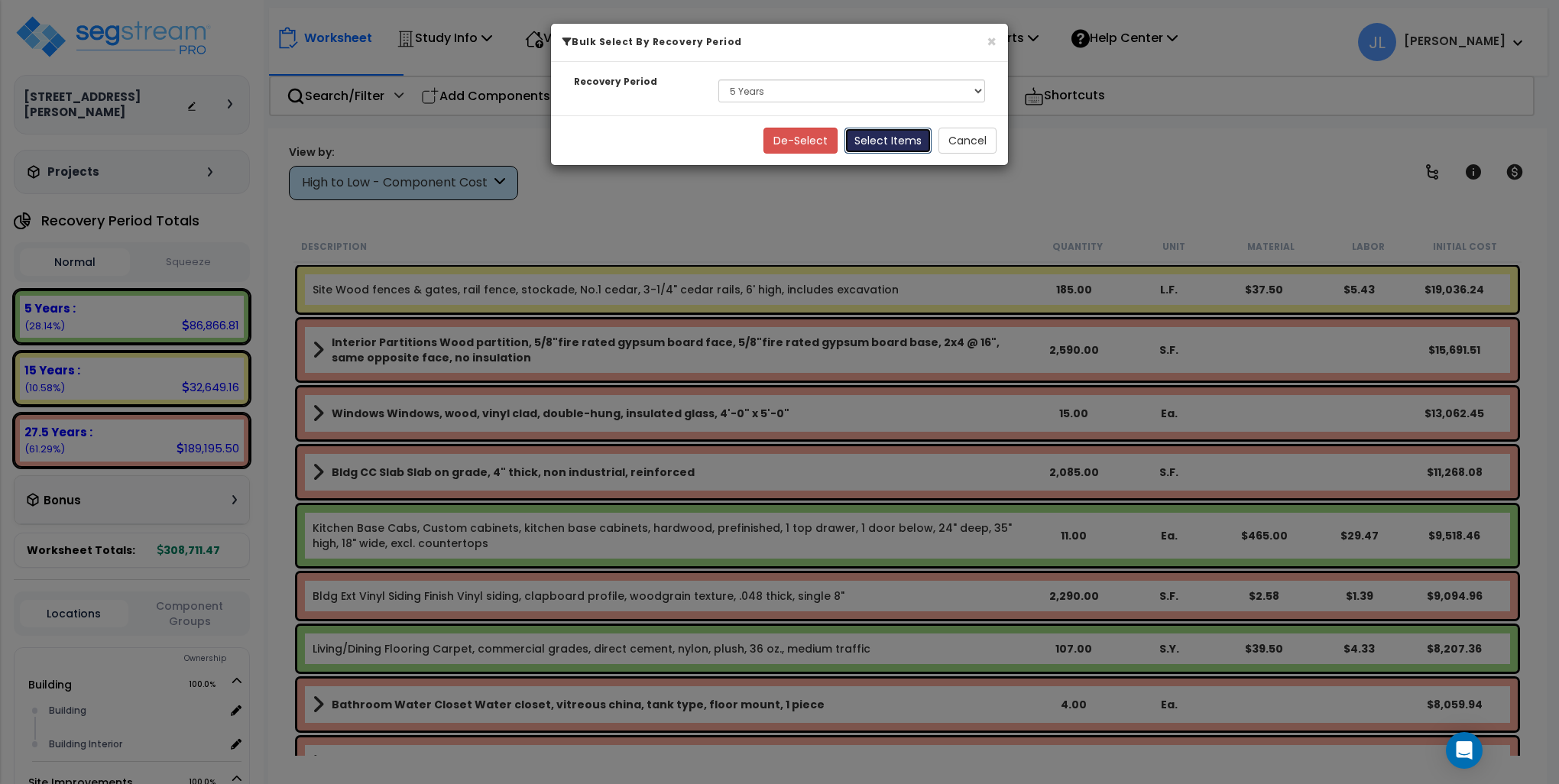
click at [903, 142] on button "Select Items" at bounding box center [888, 140] width 87 height 26
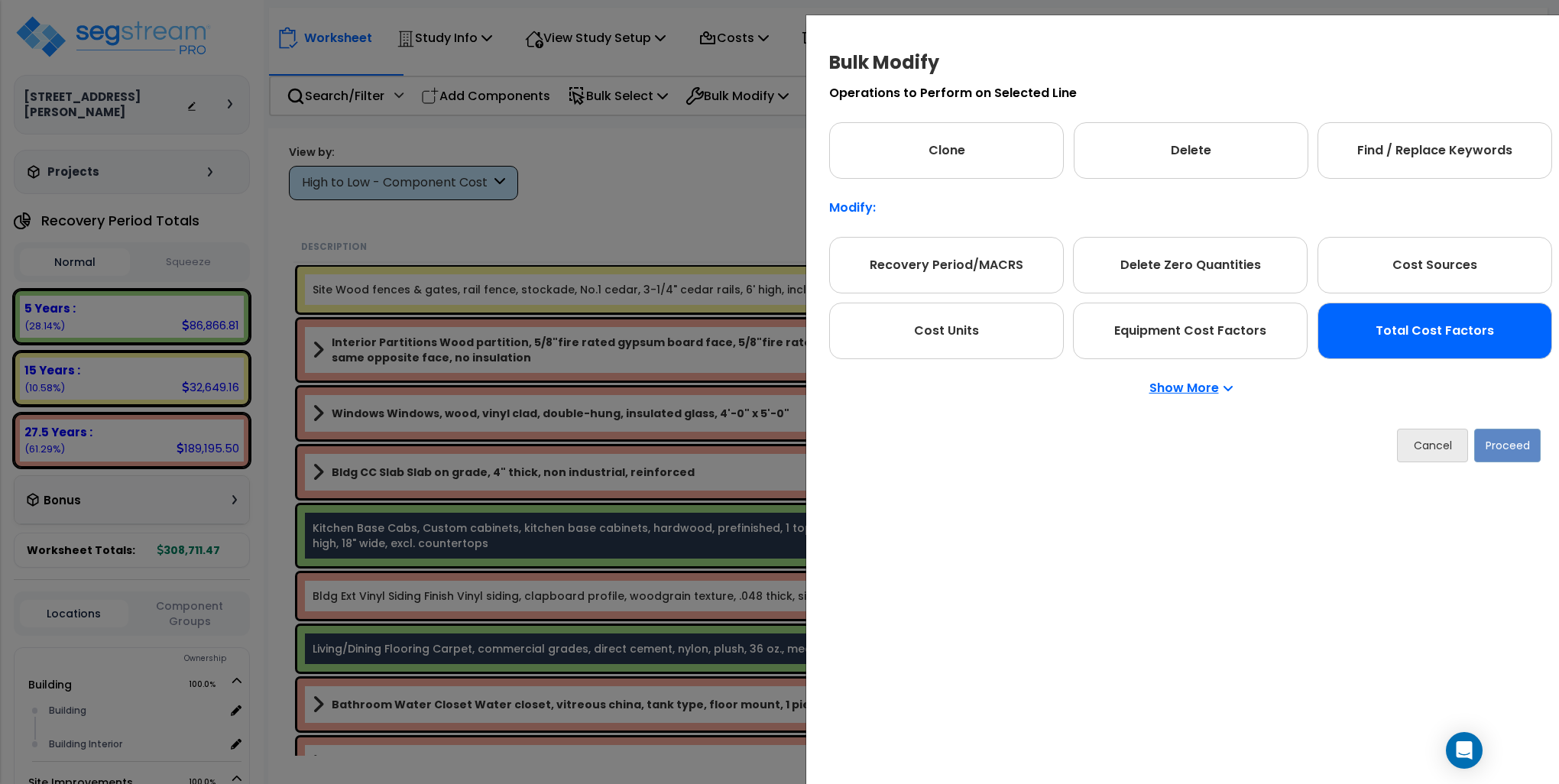
click at [1422, 330] on div "Total Cost Factors" at bounding box center [1435, 330] width 234 height 56
click at [1532, 448] on button "Proceed" at bounding box center [1507, 445] width 66 height 34
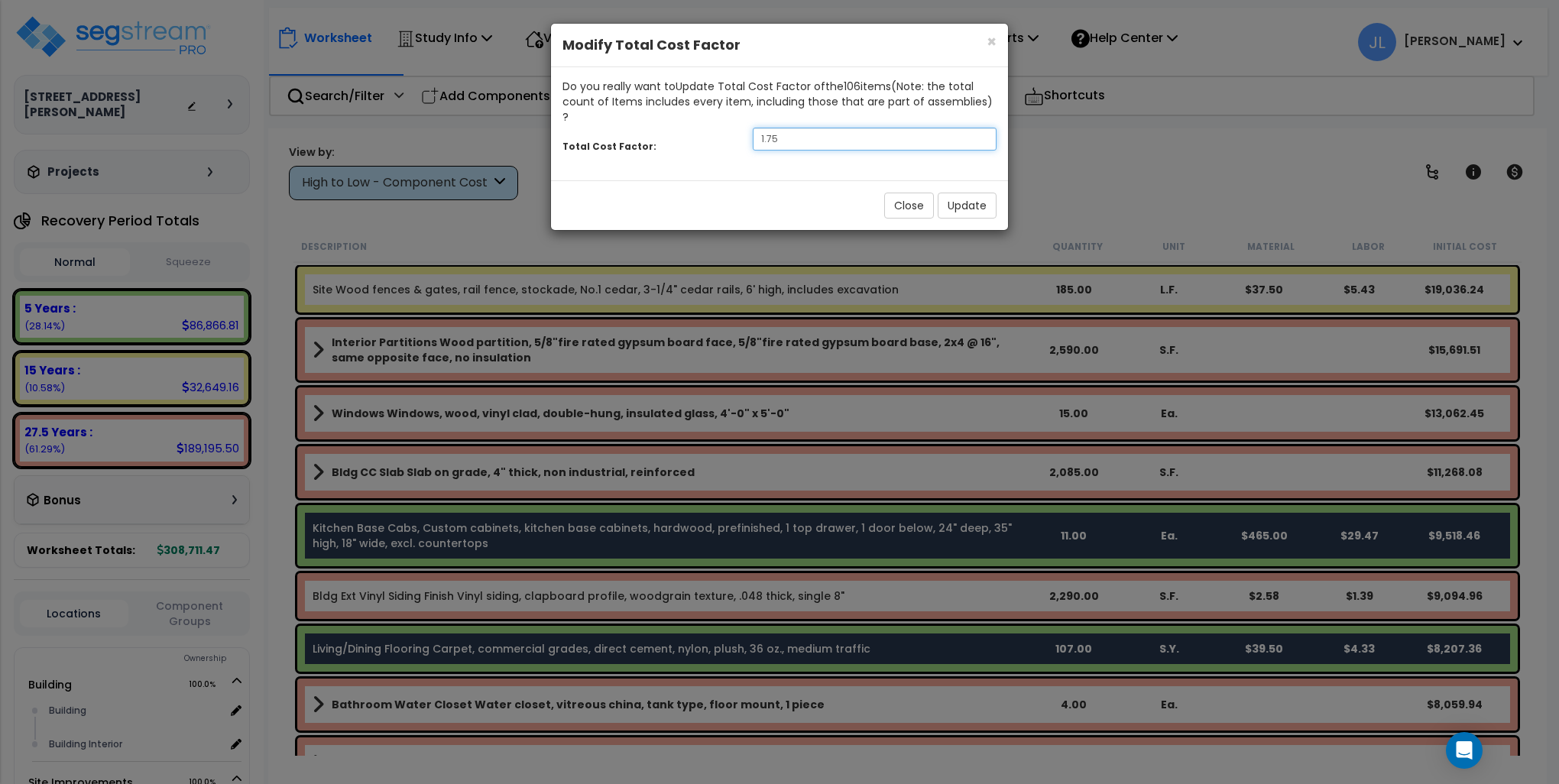
click at [798, 127] on input "1.75" at bounding box center [875, 139] width 244 height 23
type input "1.50"
click at [971, 192] on button "Update" at bounding box center [967, 205] width 59 height 26
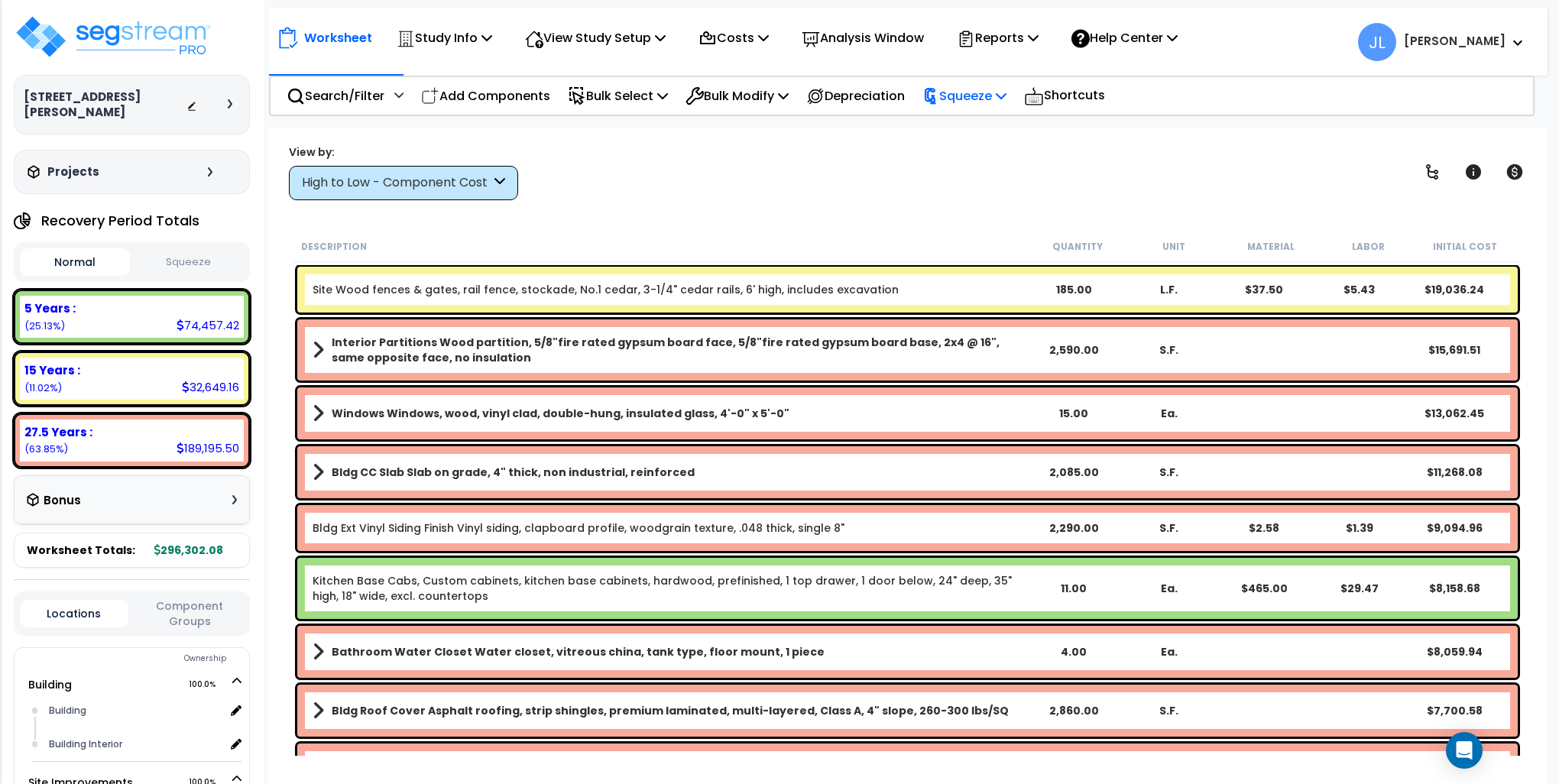
click at [988, 95] on p "Squeeze" at bounding box center [964, 95] width 85 height 20
click at [984, 125] on link "Squeeze" at bounding box center [990, 129] width 152 height 30
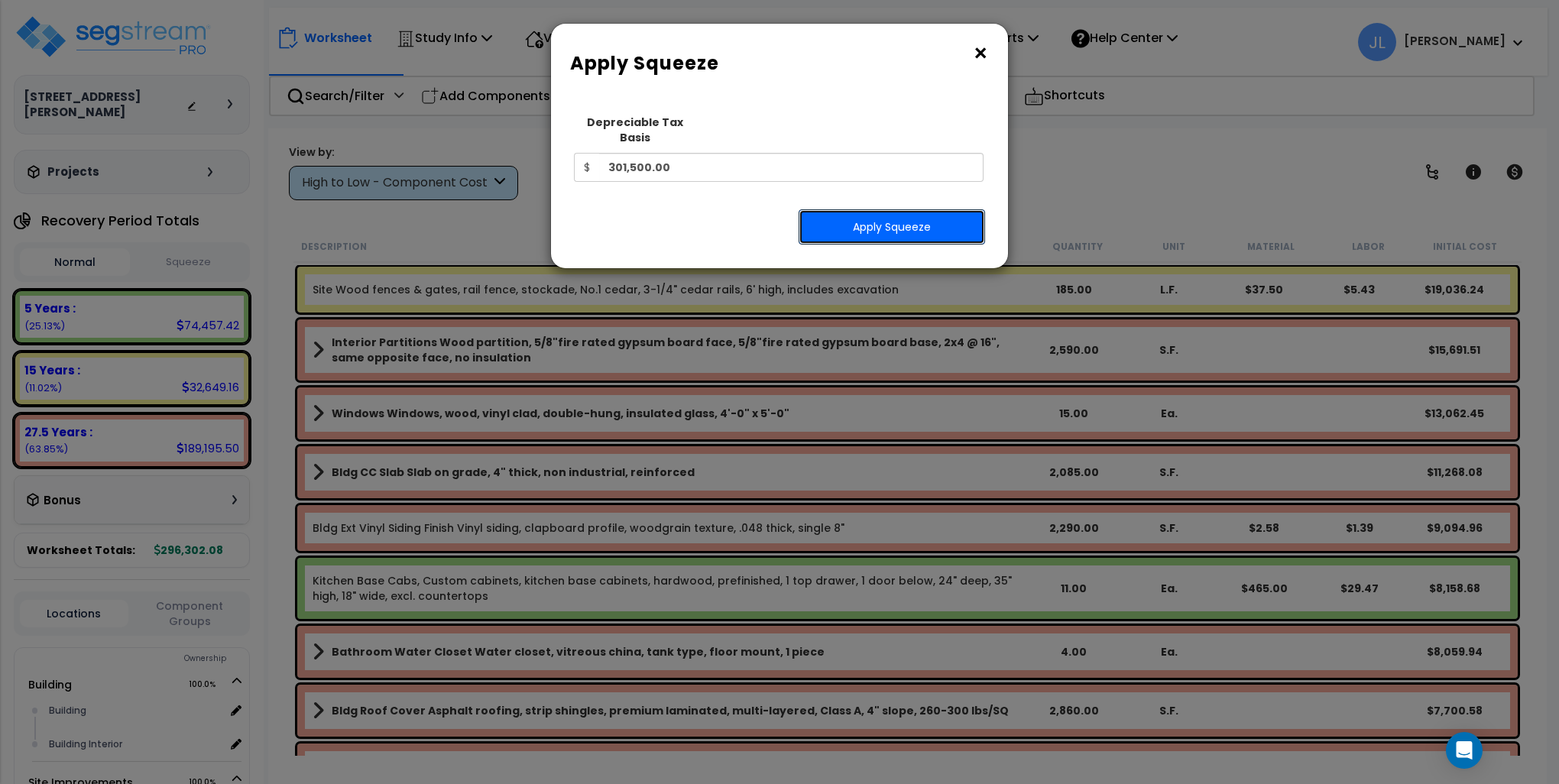
click at [911, 209] on button "Apply Squeeze" at bounding box center [892, 226] width 187 height 35
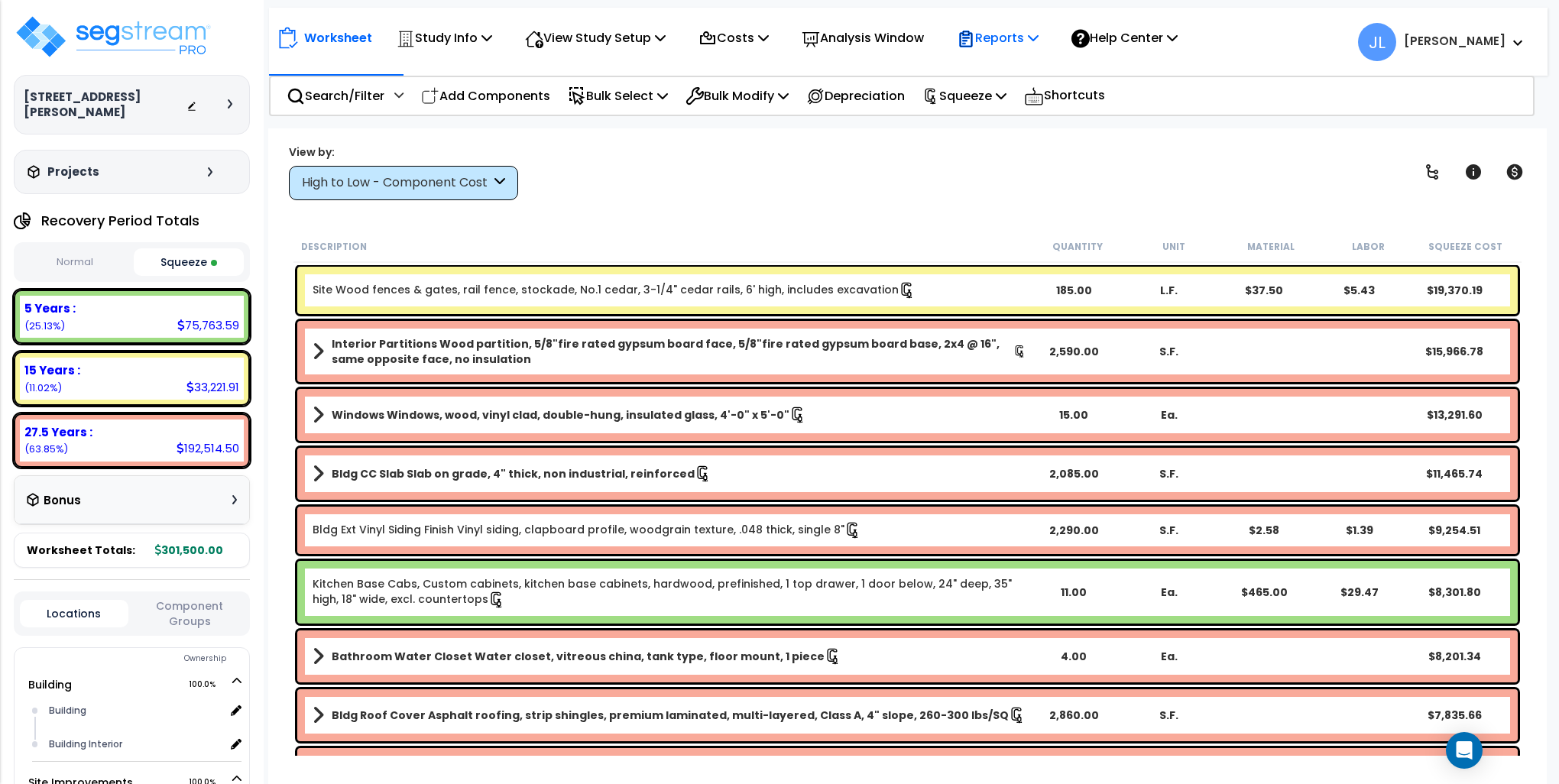
click at [1039, 40] on p "Reports" at bounding box center [998, 37] width 82 height 20
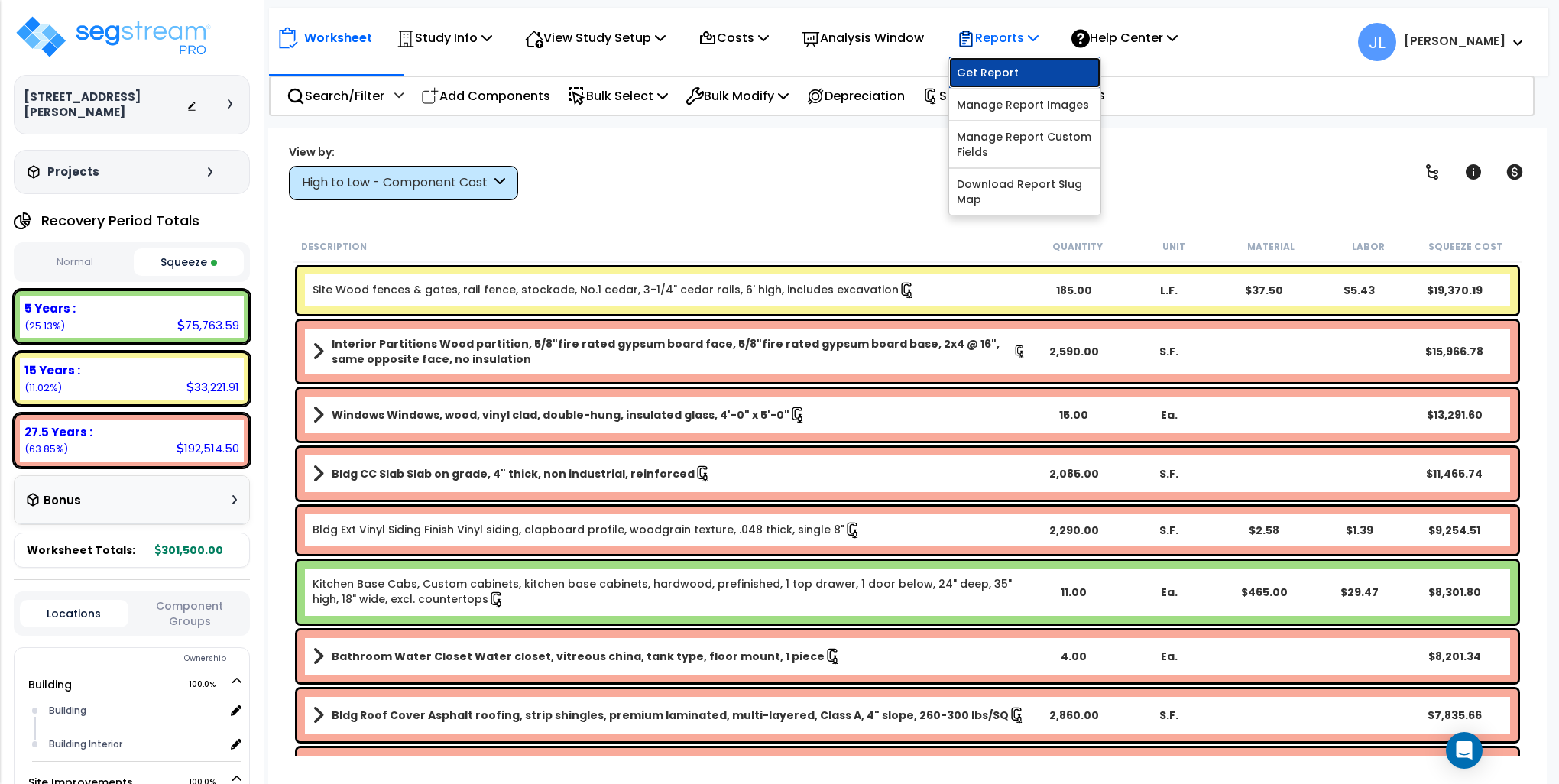
click at [1019, 66] on link "Get Report" at bounding box center [1025, 72] width 152 height 30
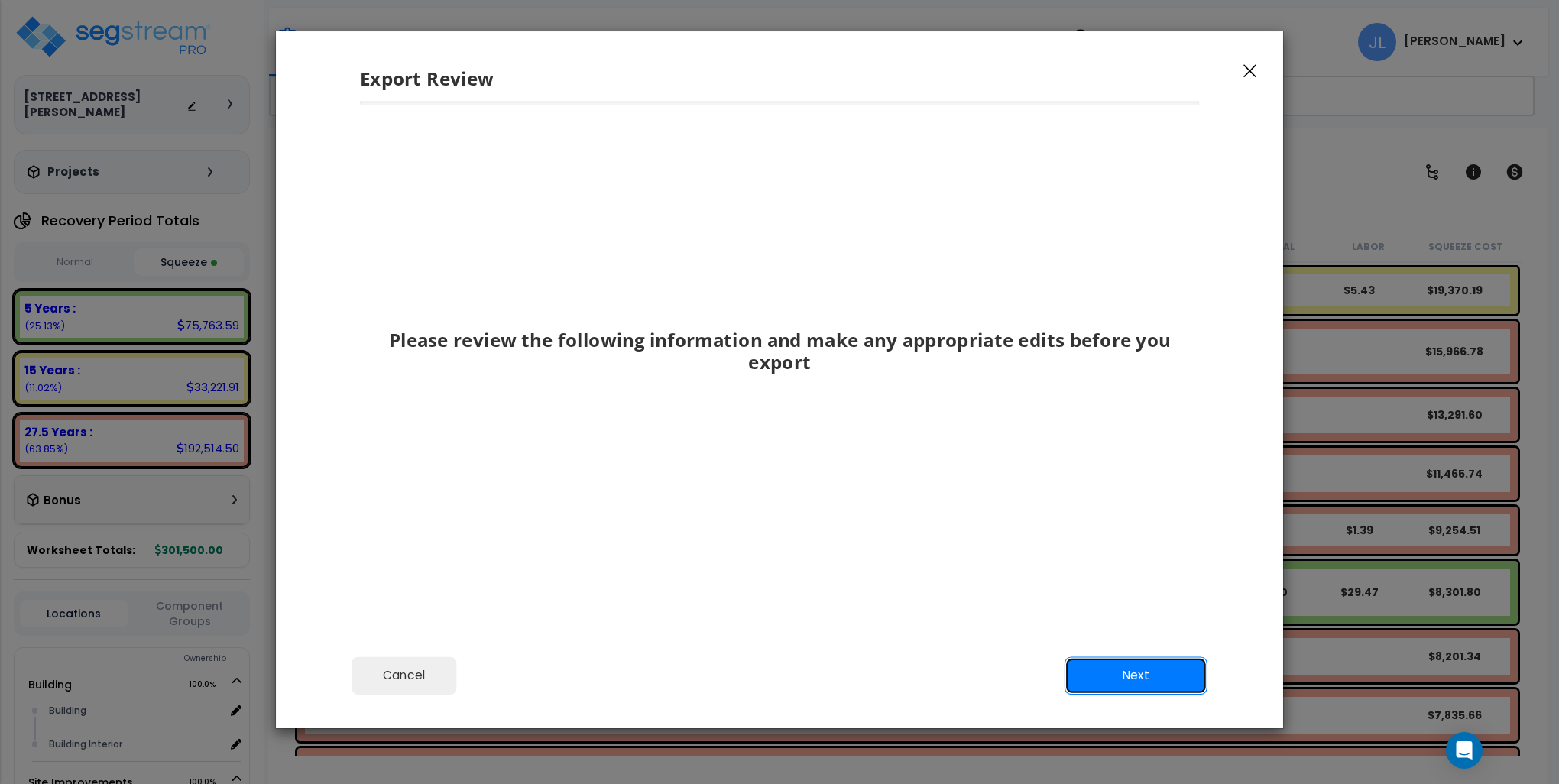
click at [1137, 674] on button "Next" at bounding box center [1136, 675] width 143 height 38
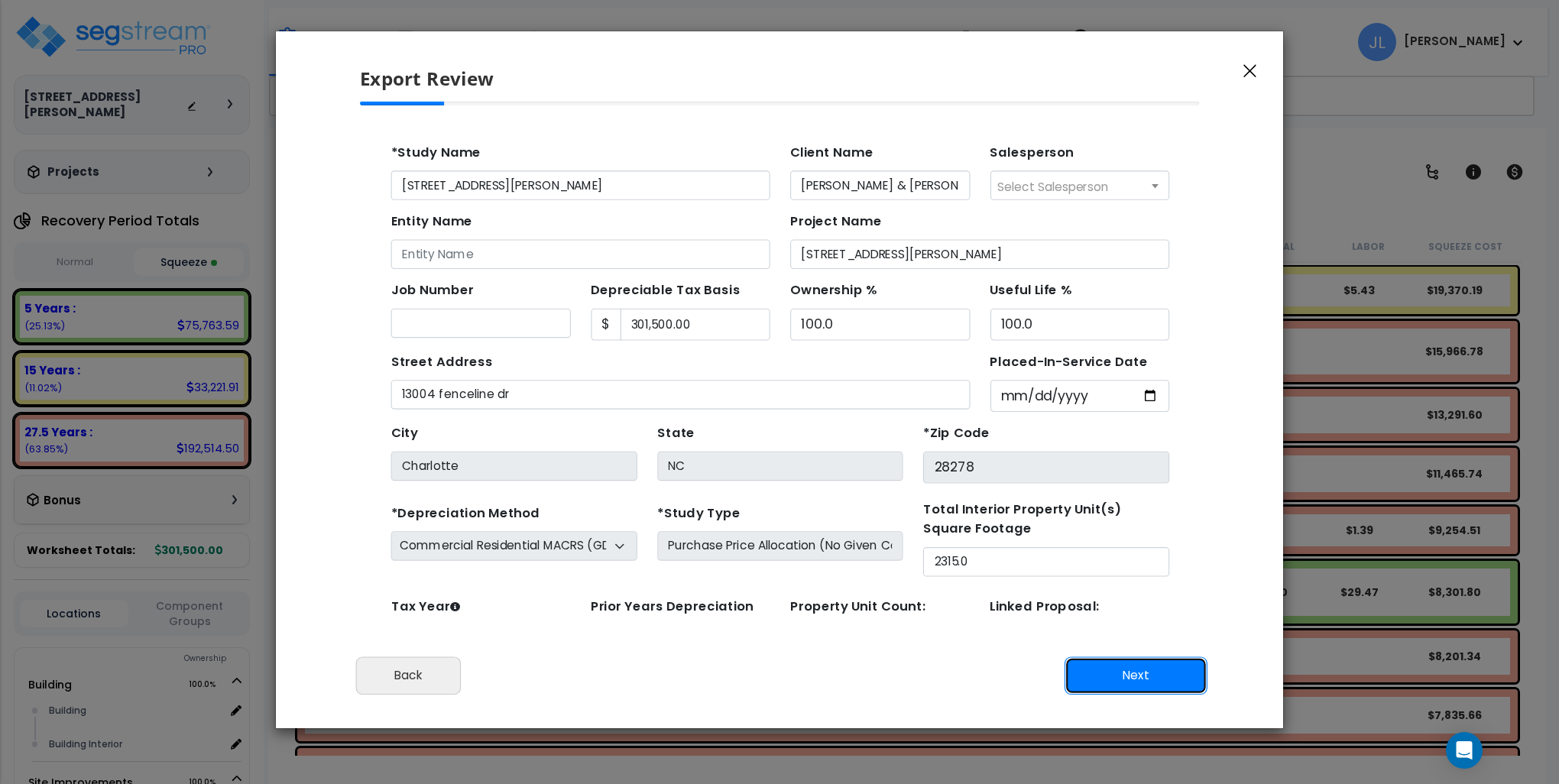
click at [1130, 670] on button "Next" at bounding box center [1136, 675] width 143 height 38
type input "26953"
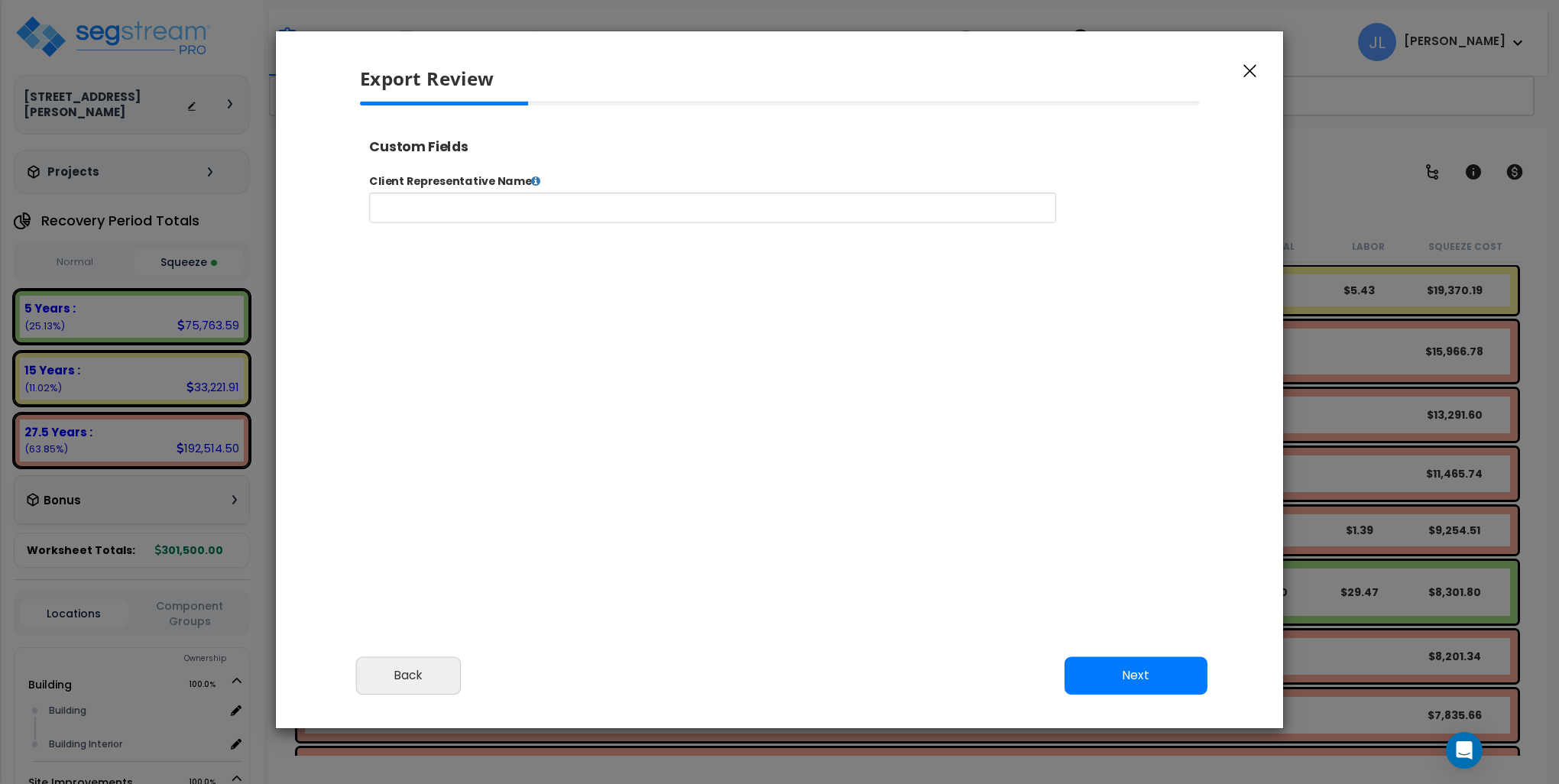
select select "2024"
click at [682, 211] on input "text" at bounding box center [760, 218] width 780 height 34
click at [479, 213] on input "text" at bounding box center [760, 218] width 780 height 34
type input "[PERSON_NAME] & [PERSON_NAME]"
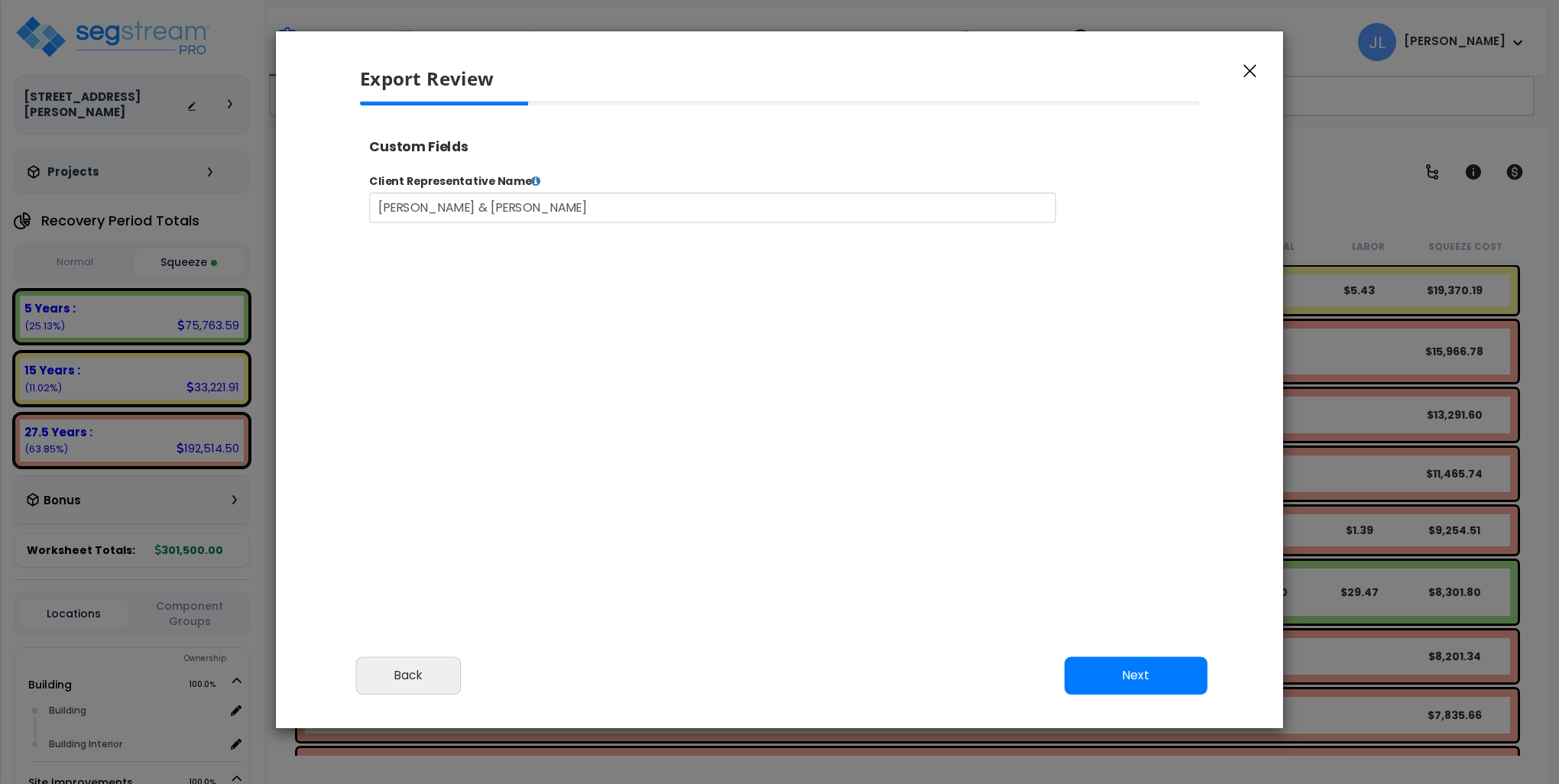
click at [1165, 677] on button "Next" at bounding box center [1136, 675] width 143 height 38
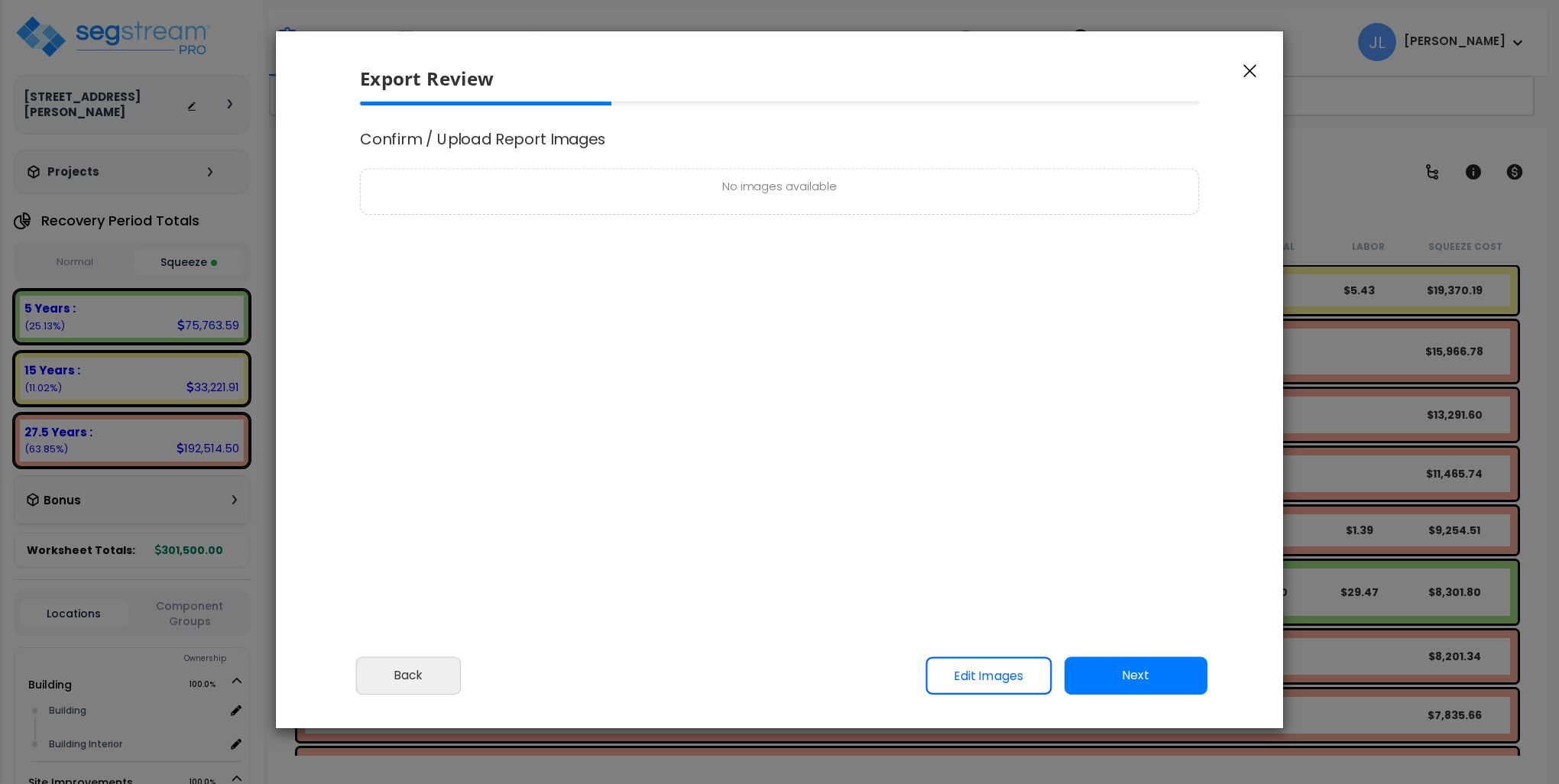
scroll to position [0, 0]
click at [1155, 669] on button "Next" at bounding box center [1136, 675] width 143 height 38
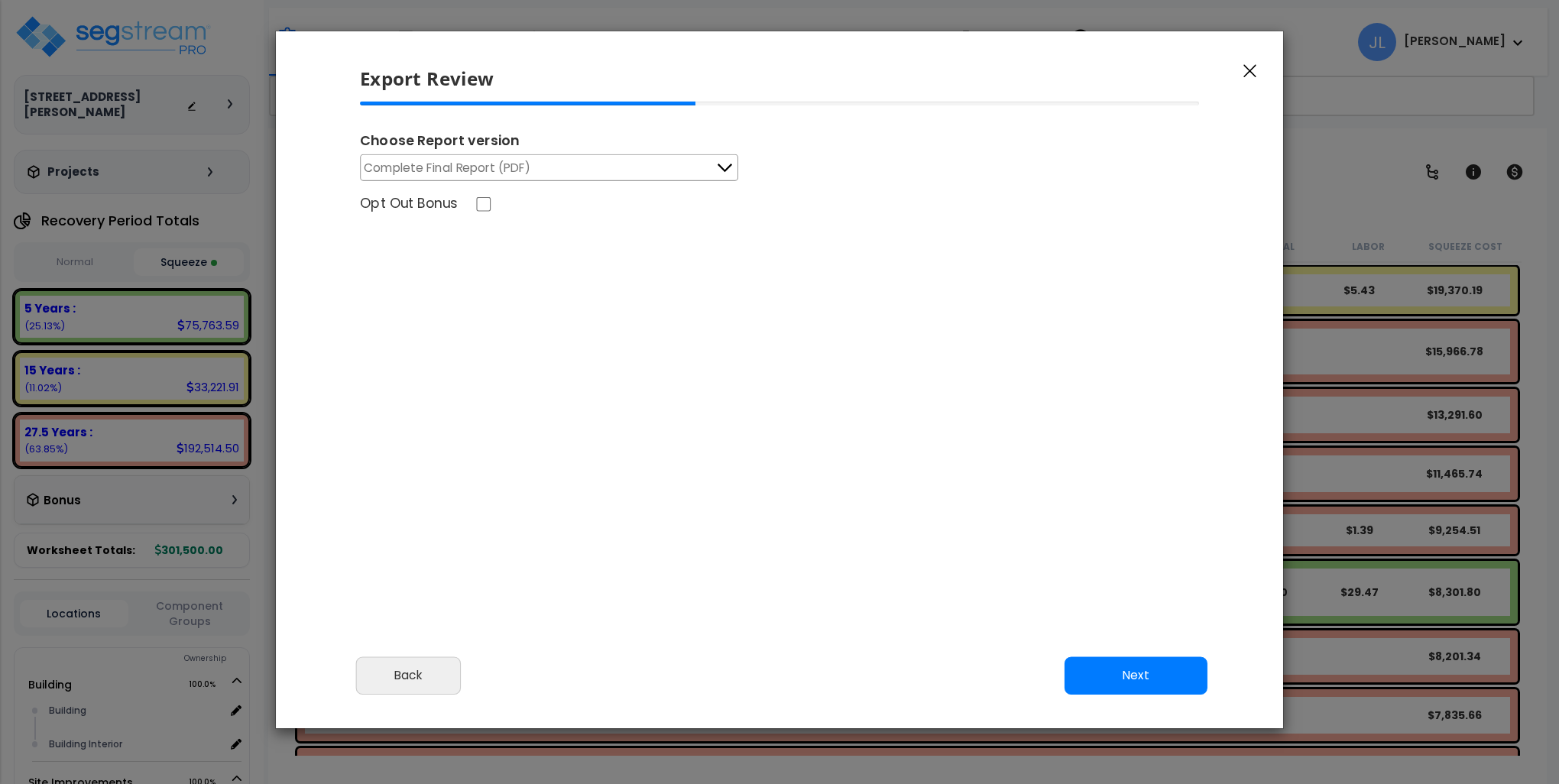
click at [1126, 677] on button "Next" at bounding box center [1136, 675] width 143 height 38
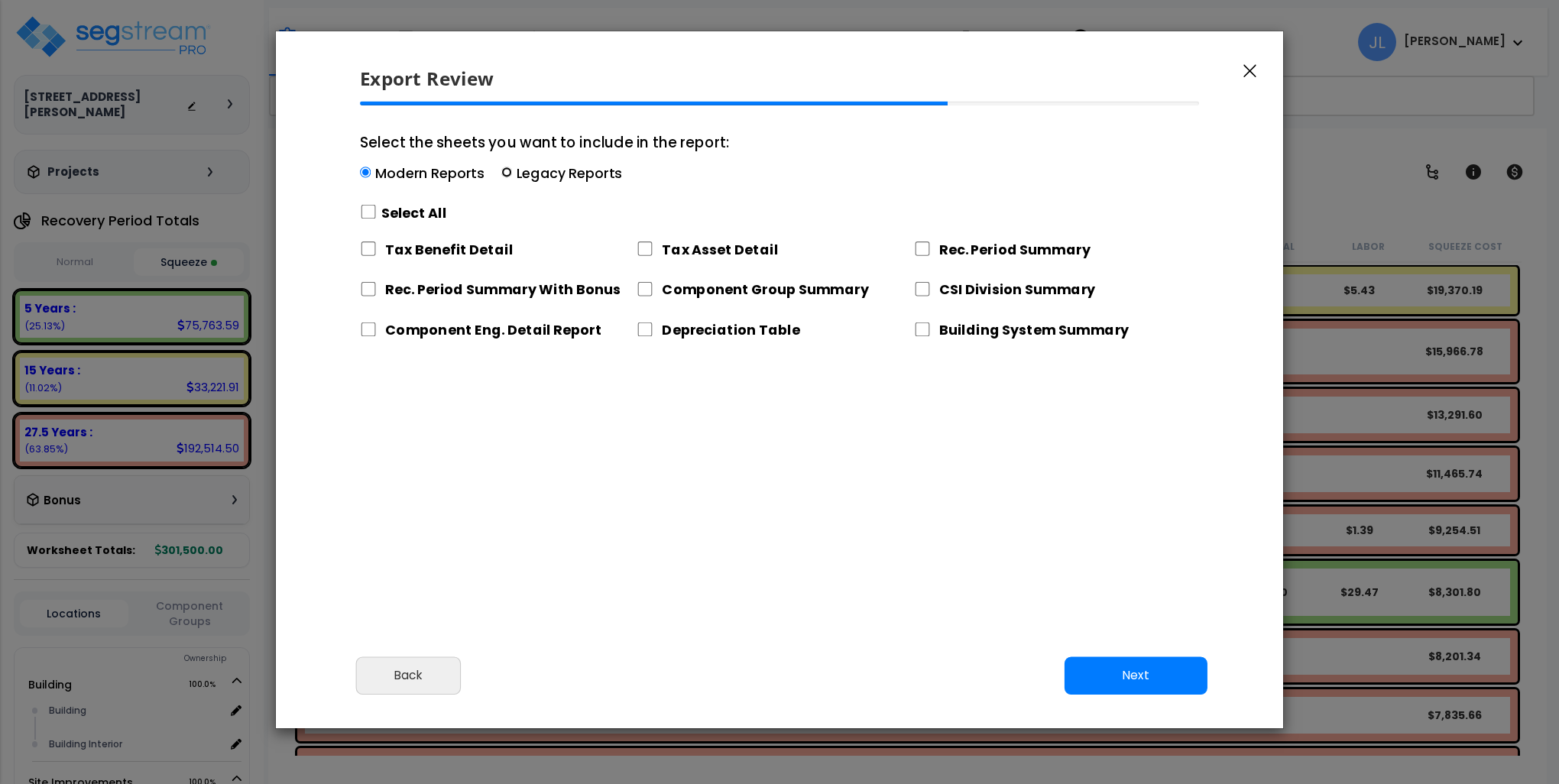
click at [507, 170] on input "Select the sheets you want to include in the report: Modern Reports Legacy Repo…" at bounding box center [506, 172] width 11 height 11
radio input "true"
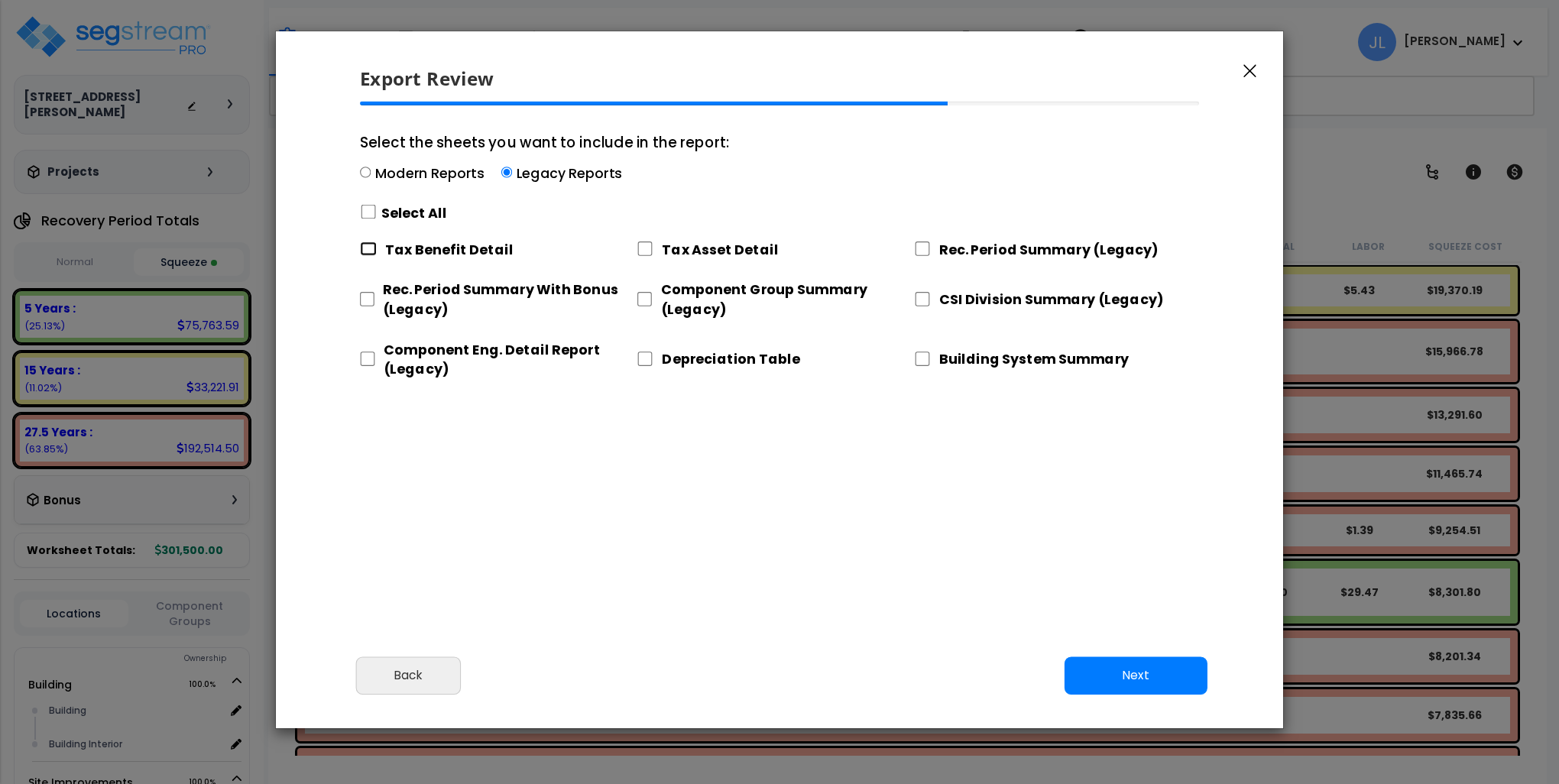
click at [374, 251] on input "Tax Benefit Detail" at bounding box center [367, 249] width 17 height 15
checkbox input "false"
click at [379, 299] on div "Rec. Period Summary With Bonus (Legacy)" at bounding box center [498, 296] width 277 height 51
click at [361, 295] on div "Select the sheets you want to include in the report: Modern Reports Legacy Repo…" at bounding box center [780, 247] width 864 height 290
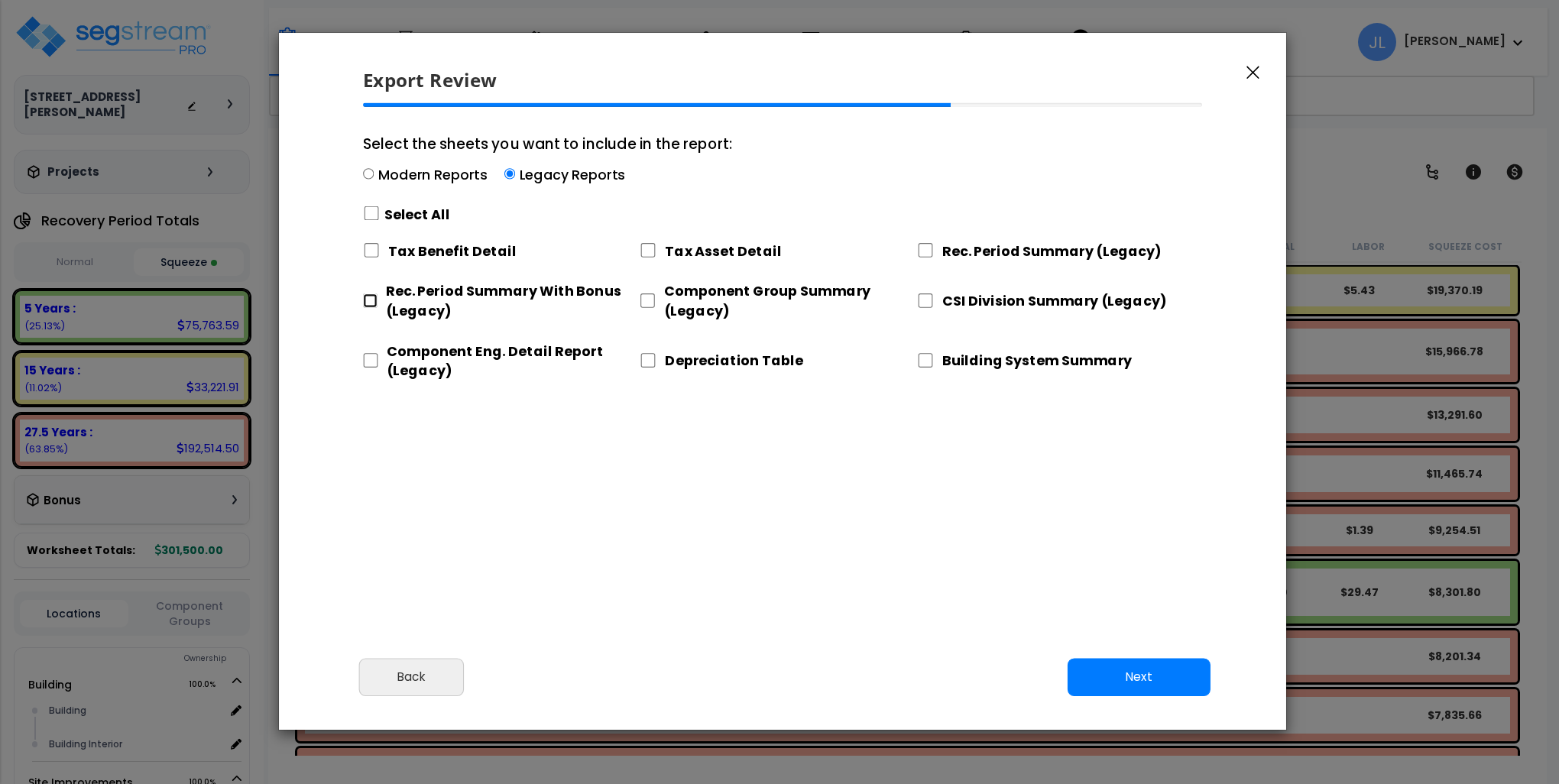
click at [373, 302] on input "Rec. Period Summary With Bonus (Legacy)" at bounding box center [370, 300] width 14 height 15
checkbox input "true"
click at [373, 365] on input "Component Eng. Detail Report (Legacy)" at bounding box center [371, 359] width 16 height 15
checkbox input "true"
click at [648, 249] on input "Tax Asset Detail" at bounding box center [647, 250] width 17 height 15
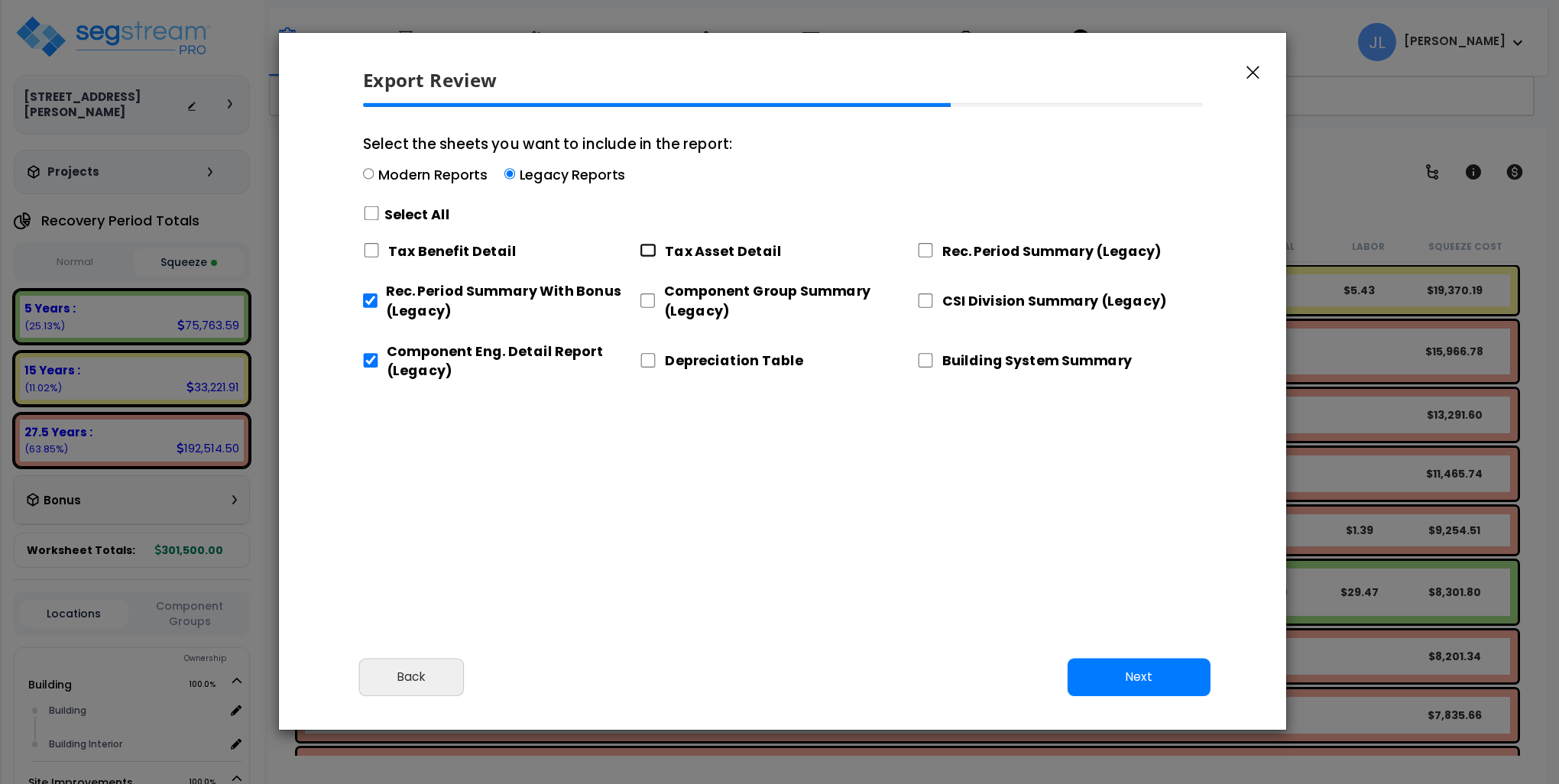
checkbox input "true"
click at [647, 300] on input "Component Group Summary (Legacy)" at bounding box center [647, 300] width 16 height 15
checkbox input "true"
click at [651, 358] on input "Depreciation Table" at bounding box center [647, 359] width 17 height 15
checkbox input "true"
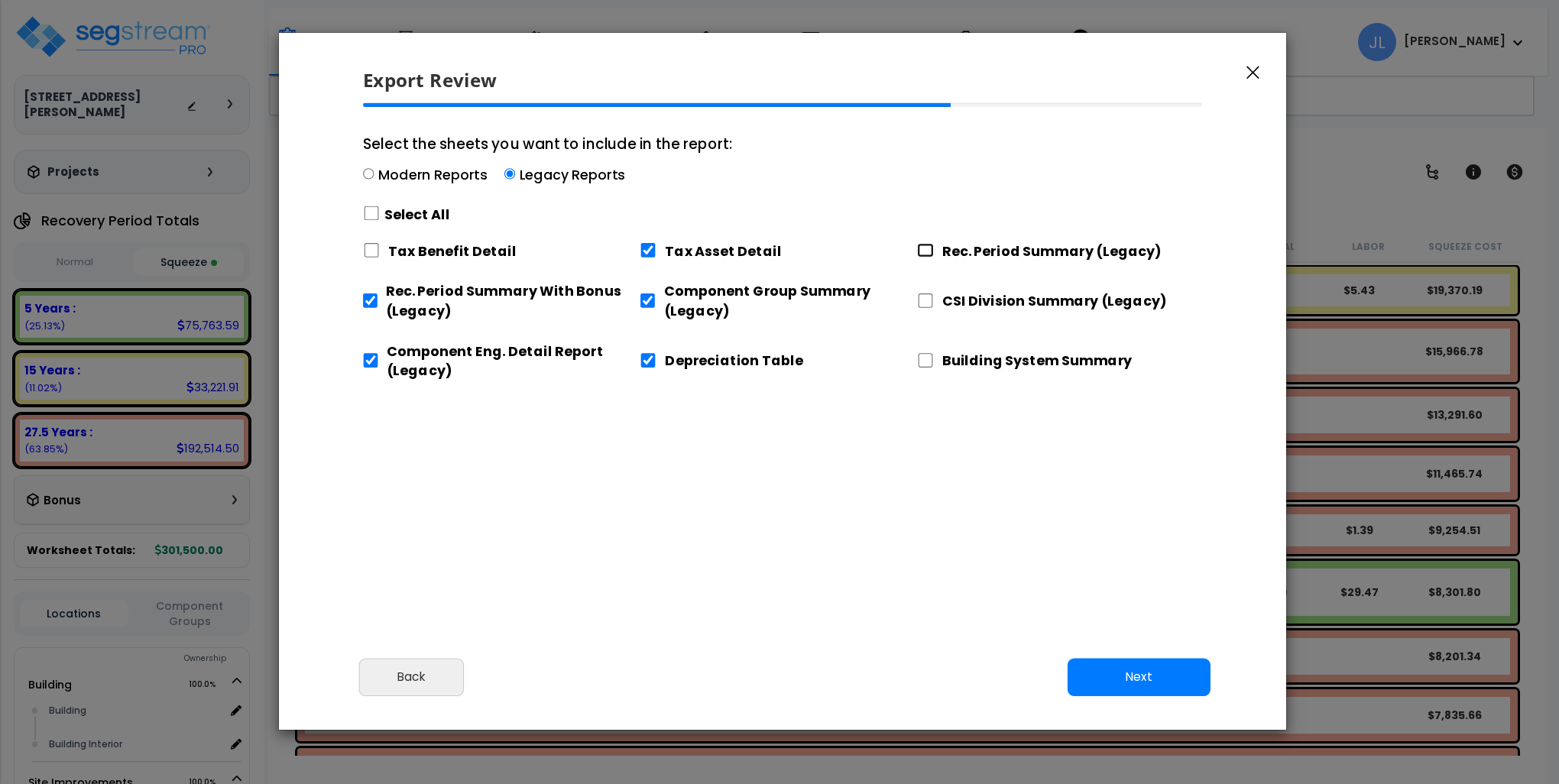
drag, startPoint x: 925, startPoint y: 246, endPoint x: 928, endPoint y: 270, distance: 24.2
click at [925, 246] on input "Rec. Period Summary (Legacy)" at bounding box center [925, 250] width 17 height 15
checkbox input "true"
drag, startPoint x: 929, startPoint y: 291, endPoint x: 928, endPoint y: 299, distance: 8.1
click at [929, 295] on div "CSI Division Summary (Legacy)" at bounding box center [1056, 298] width 277 height 51
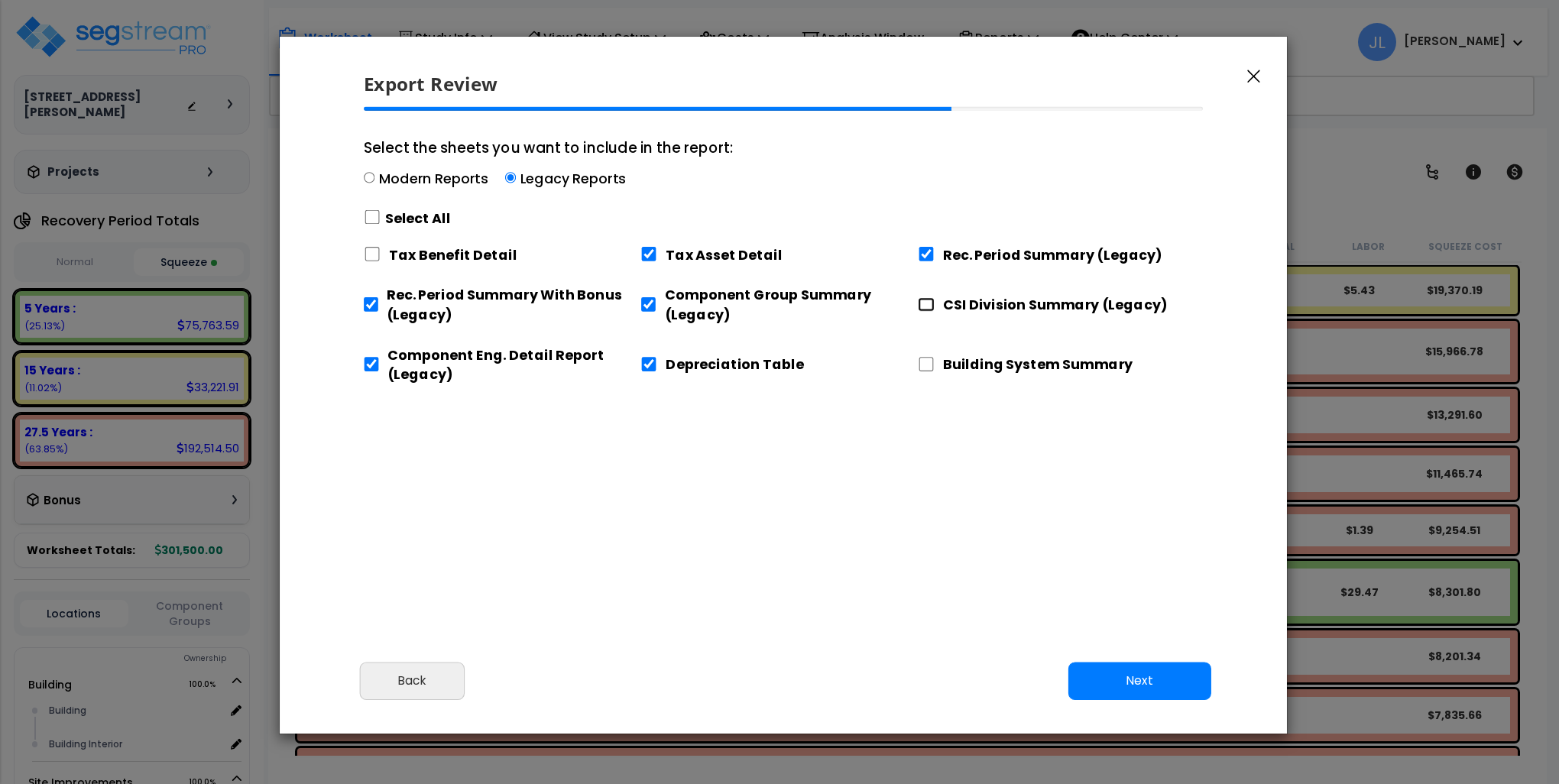
click at [927, 305] on input "CSI Division Summary (Legacy)" at bounding box center [926, 304] width 17 height 15
checkbox input "true"
click at [925, 365] on input "Building System Summary" at bounding box center [926, 363] width 17 height 15
checkbox input "true"
click at [1150, 674] on button "Next" at bounding box center [1139, 680] width 143 height 38
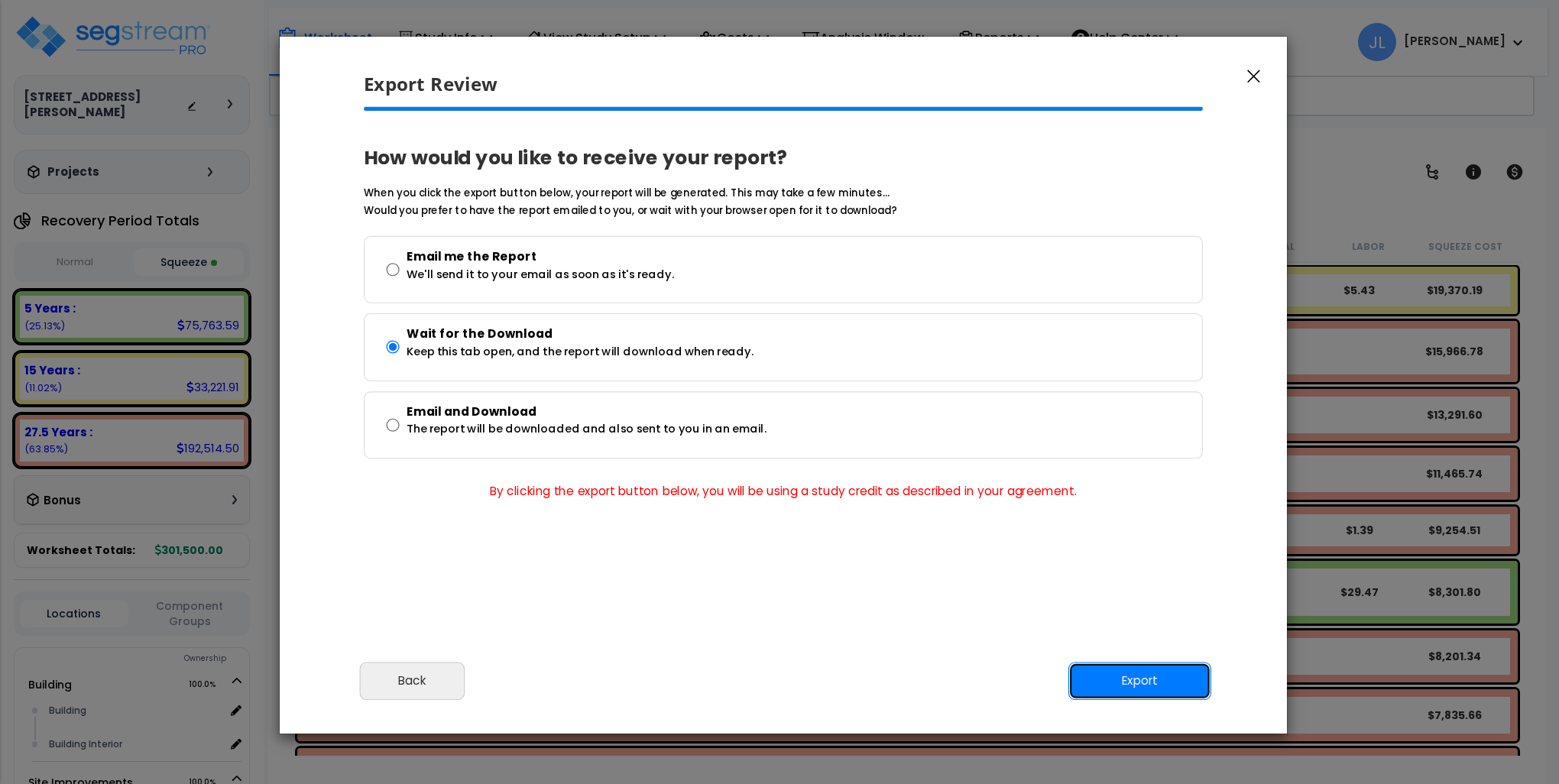
click at [1155, 688] on button "Export" at bounding box center [1139, 680] width 143 height 38
